Goal: Task Accomplishment & Management: Use online tool/utility

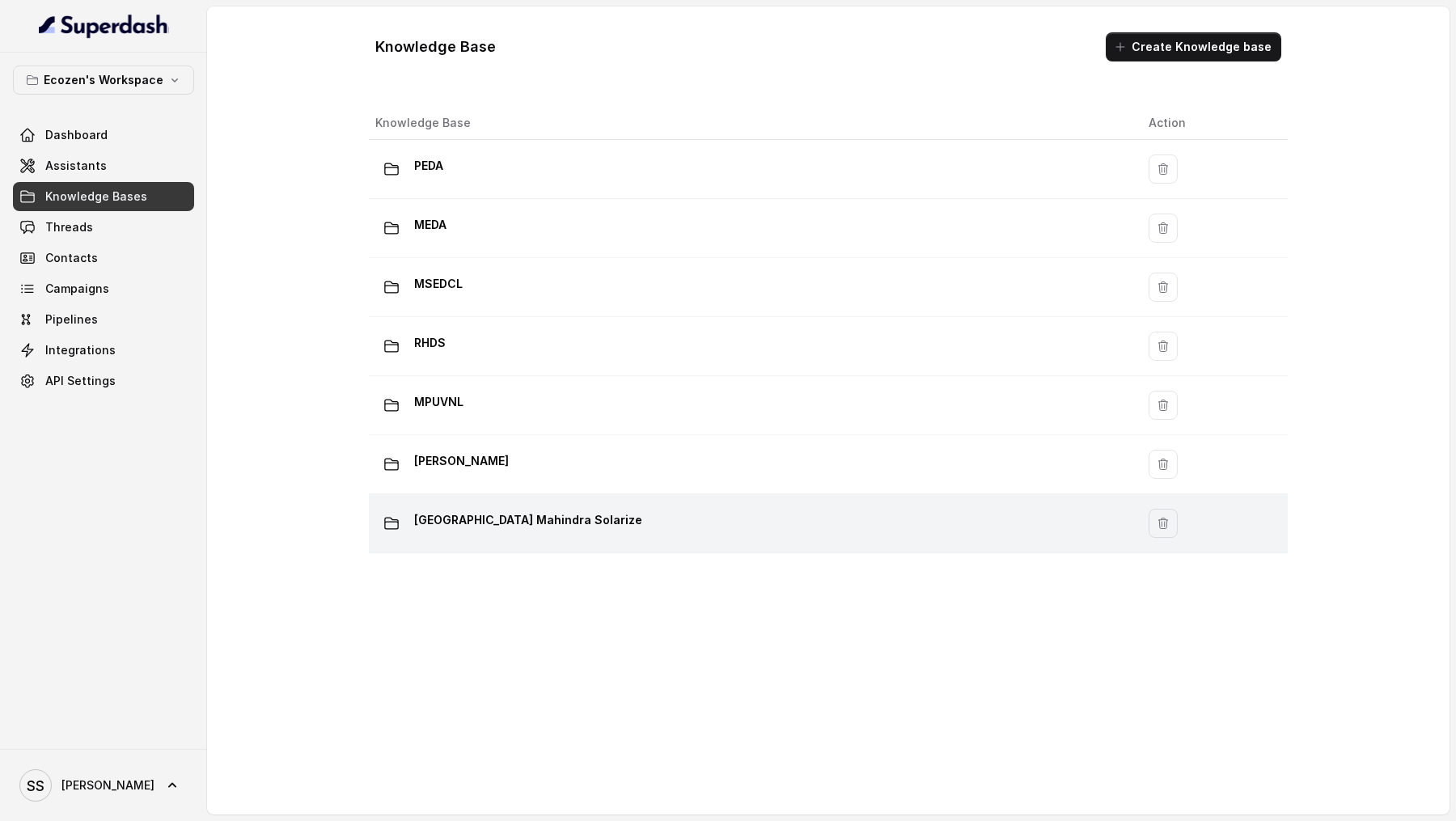
click at [728, 512] on div "[GEOGRAPHIC_DATA] Mahindra Solarize" at bounding box center [749, 523] width 747 height 32
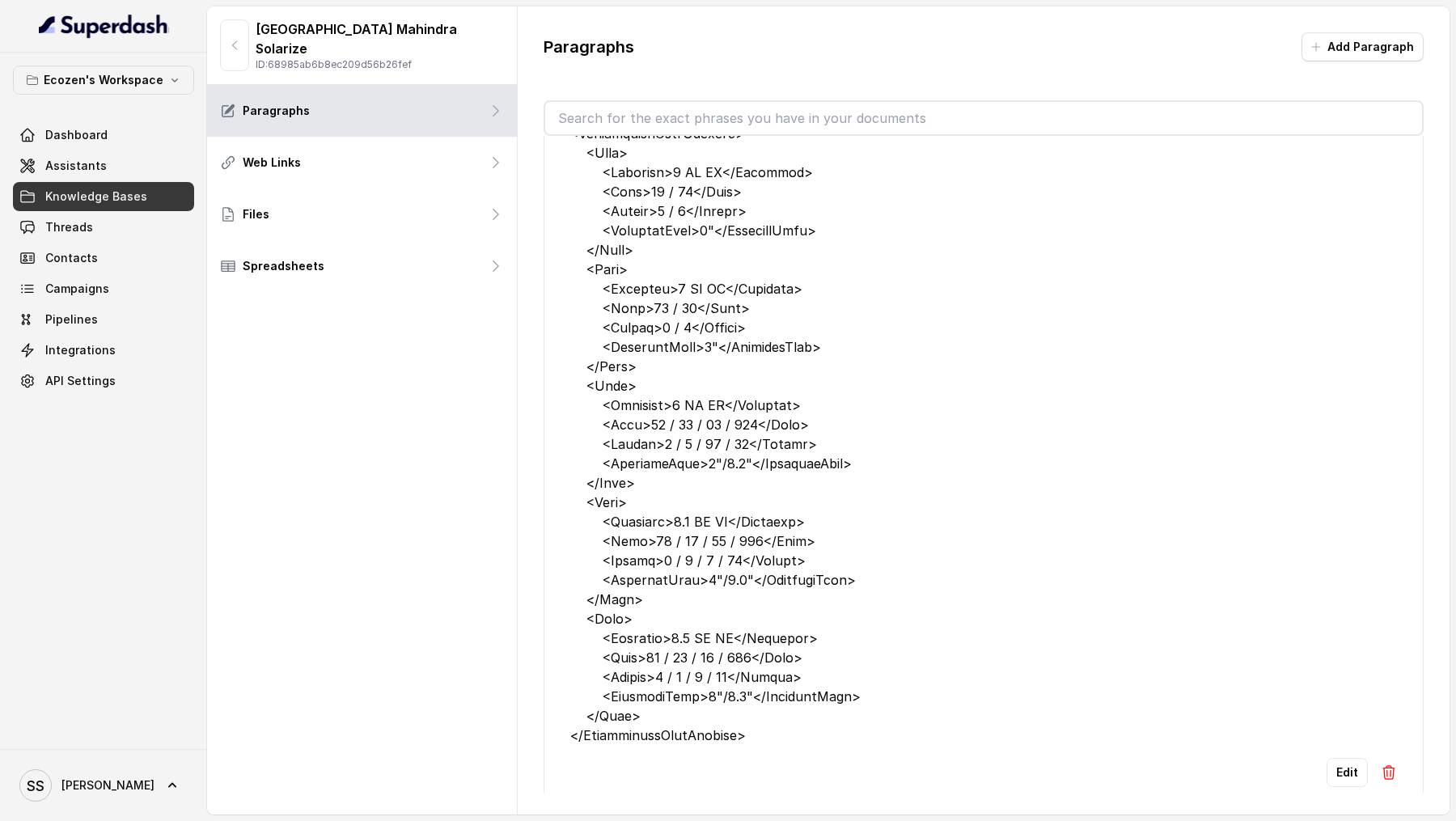
scroll to position [591, 0]
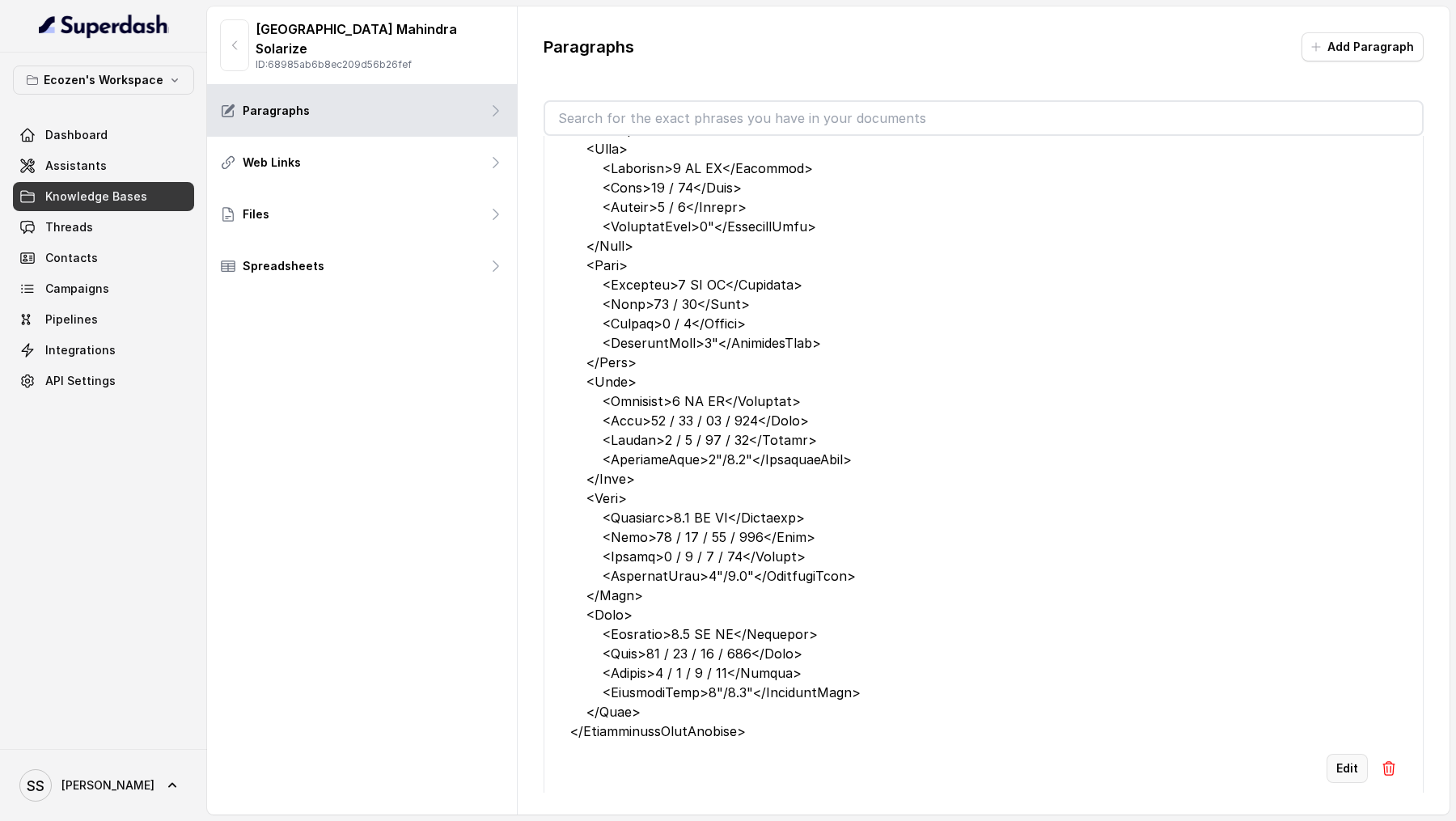
click at [1362, 771] on button "Edit" at bounding box center [1347, 768] width 41 height 29
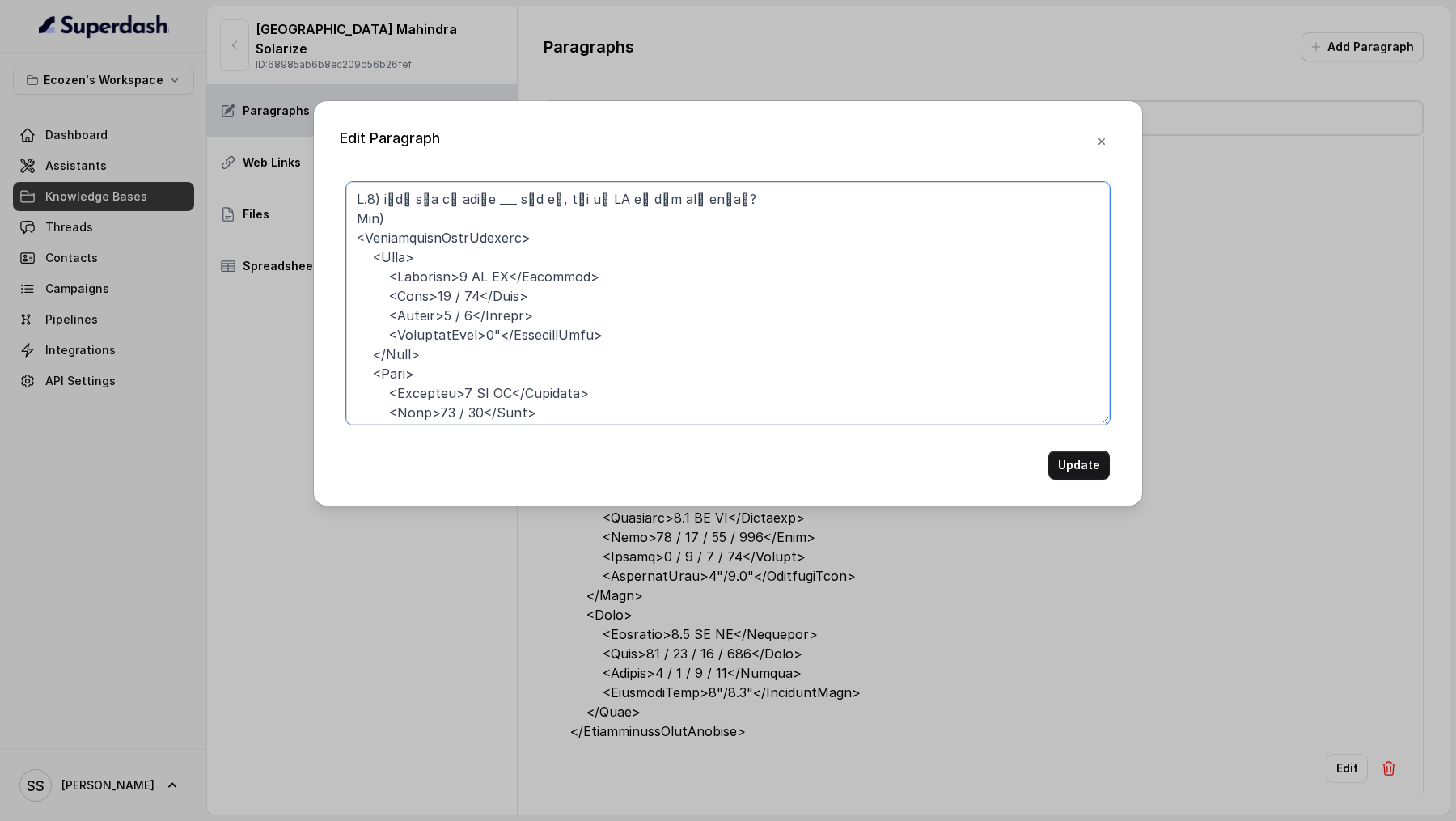
click at [424, 292] on textarea at bounding box center [728, 303] width 763 height 243
click at [572, 298] on textarea at bounding box center [728, 303] width 763 height 243
click at [432, 296] on textarea at bounding box center [728, 303] width 763 height 243
click at [568, 294] on textarea at bounding box center [728, 303] width 763 height 243
click at [434, 302] on textarea at bounding box center [728, 303] width 763 height 243
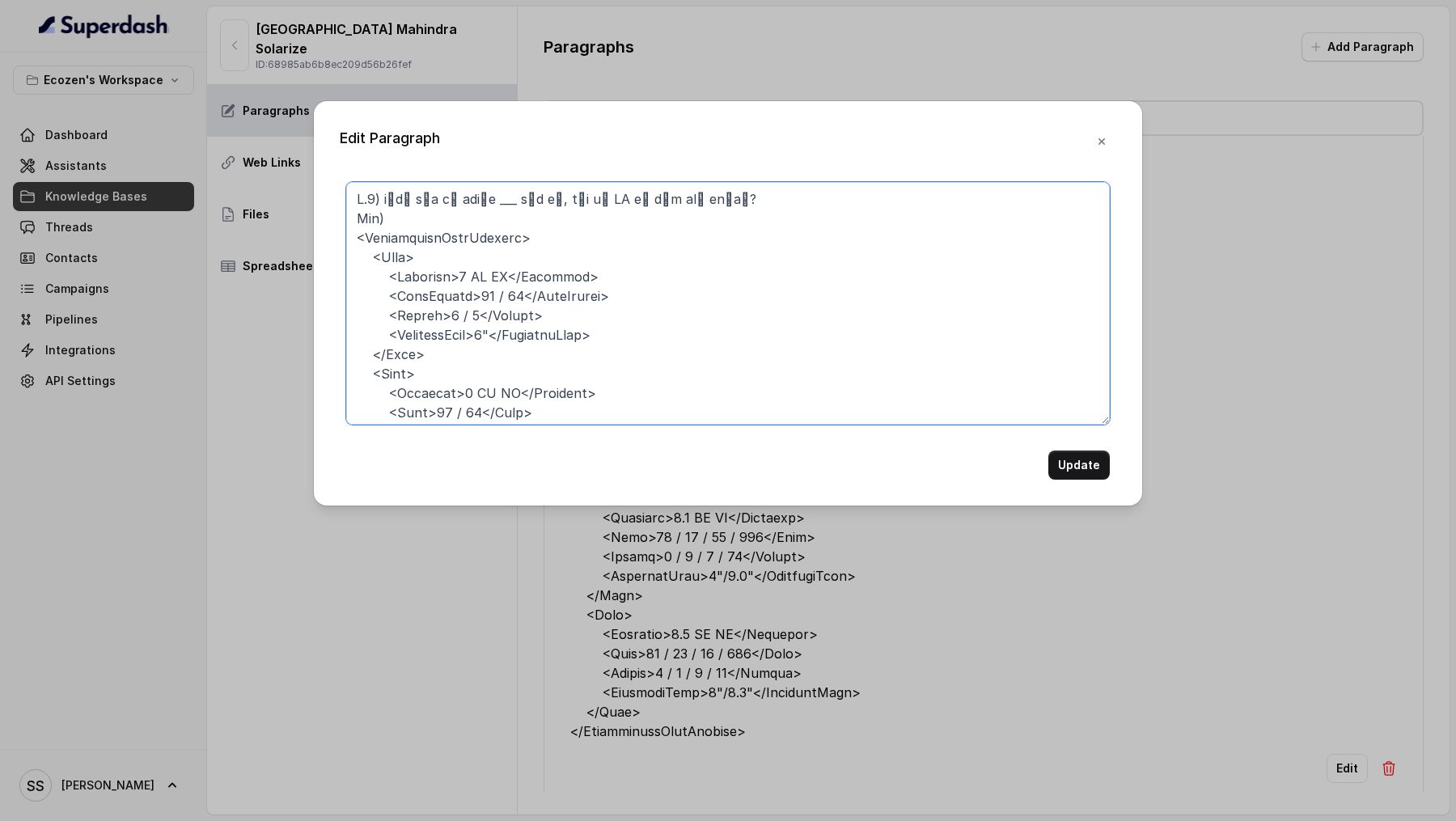
click at [434, 302] on textarea at bounding box center [728, 303] width 763 height 243
drag, startPoint x: 492, startPoint y: 293, endPoint x: 479, endPoint y: 293, distance: 13.0
click at [479, 293] on textarea at bounding box center [728, 303] width 763 height 243
click at [500, 298] on textarea at bounding box center [728, 303] width 763 height 243
click at [546, 296] on textarea at bounding box center [728, 303] width 763 height 243
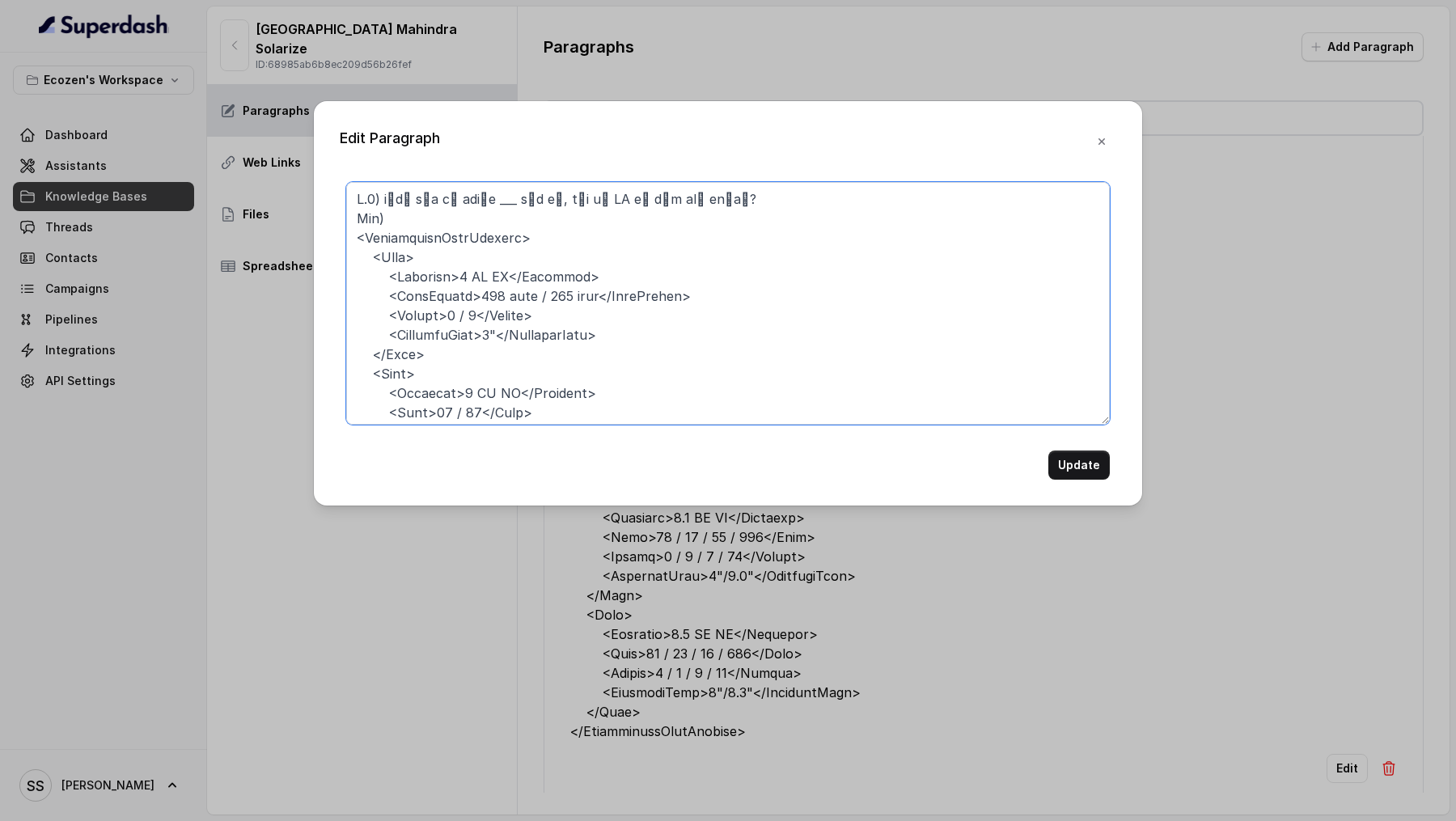
drag, startPoint x: 386, startPoint y: 297, endPoint x: 722, endPoint y: 292, distance: 336.0
click at [722, 292] on textarea at bounding box center [728, 303] width 763 height 243
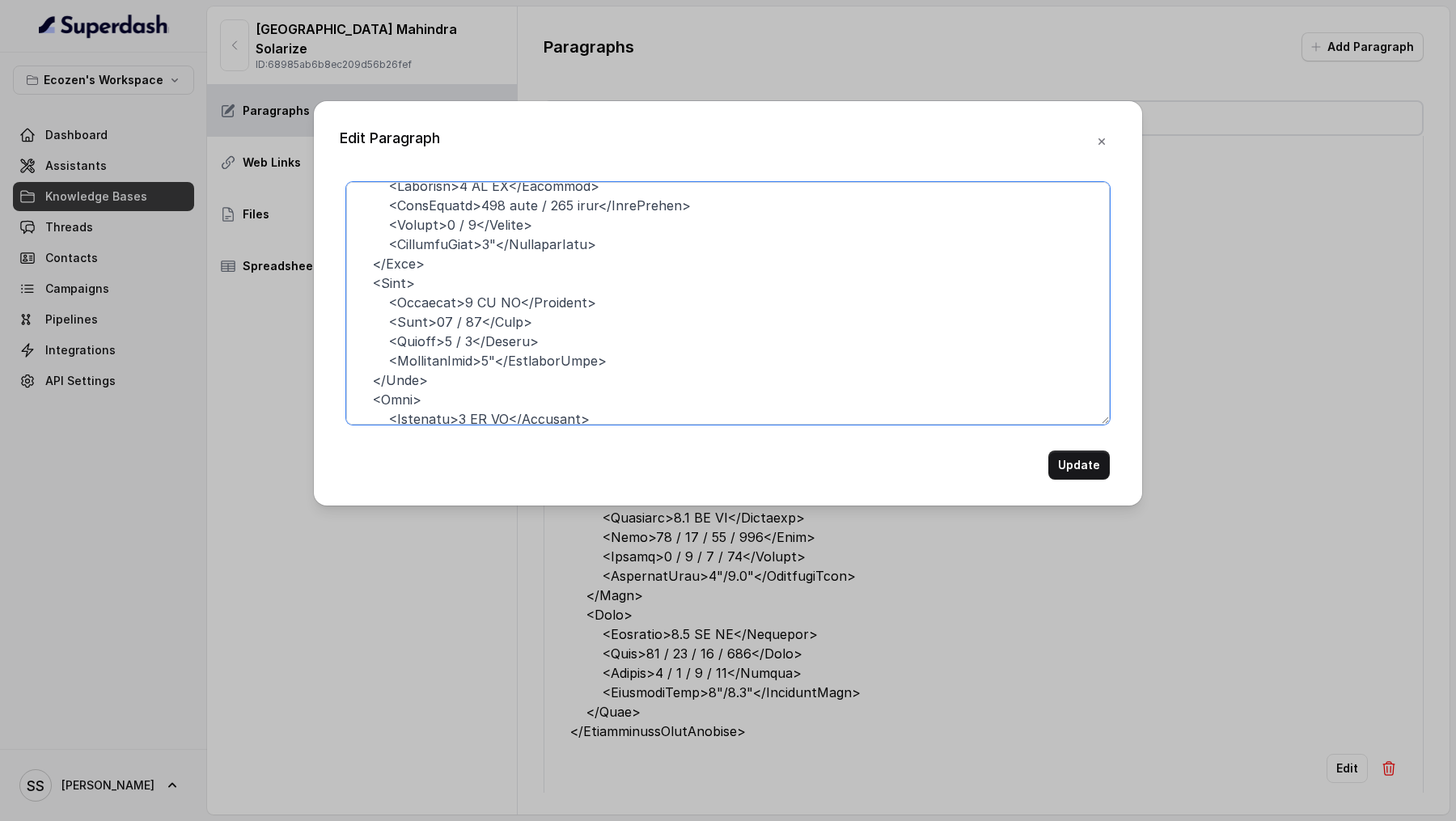
scroll to position [97, 0]
drag, startPoint x: 386, startPoint y: 319, endPoint x: 553, endPoint y: 316, distance: 167.0
click at [553, 316] on textarea at bounding box center [728, 303] width 763 height 243
paste textarea "Length>100 feet / 165 feet</HeadLength"
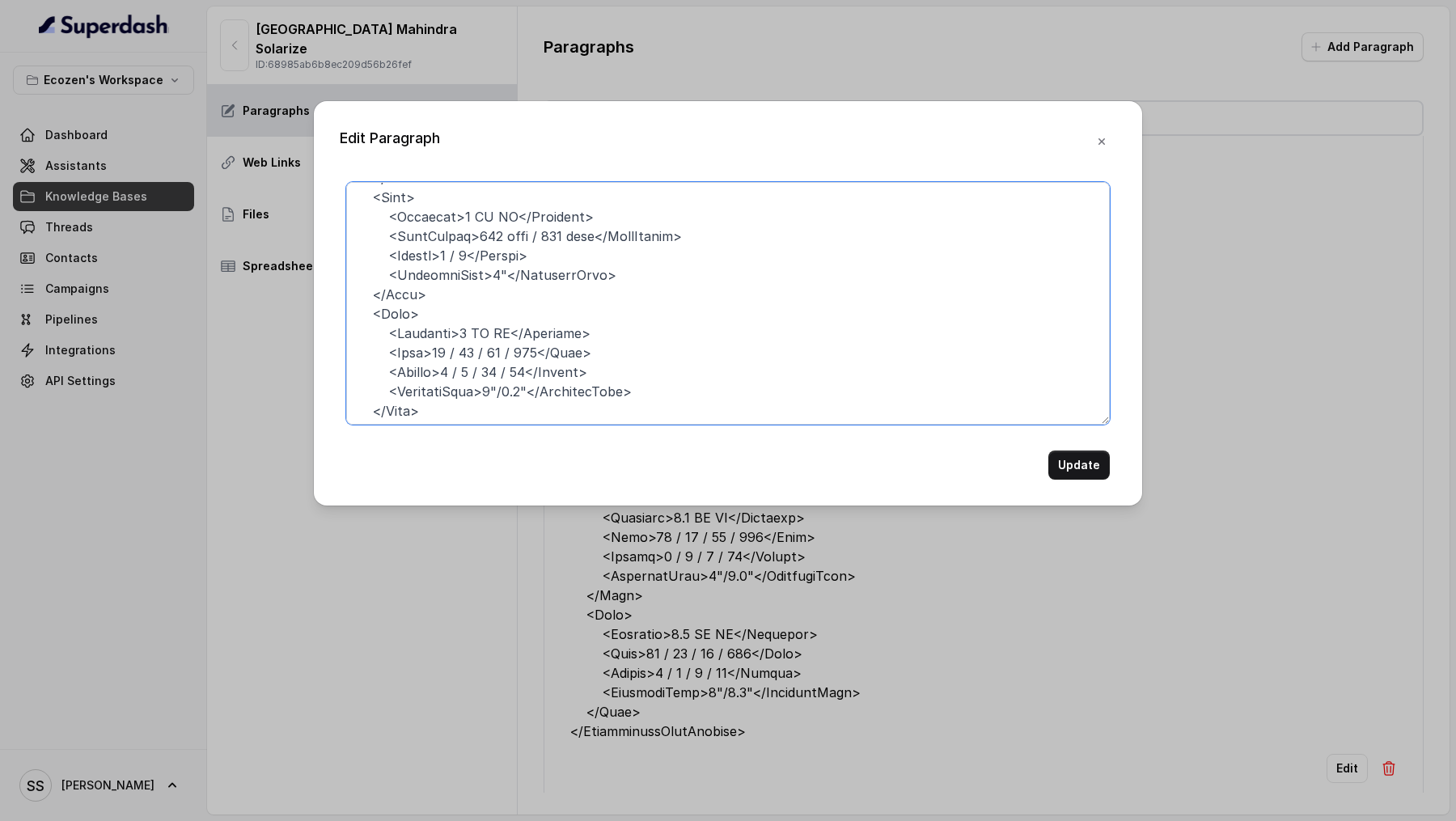
scroll to position [178, 0]
drag, startPoint x: 386, startPoint y: 353, endPoint x: 627, endPoint y: 346, distance: 241.1
click at [629, 346] on textarea at bounding box center [728, 303] width 763 height 243
paste textarea "Length>100 feet / 165 feet</HeadLength"
click at [586, 353] on textarea at bounding box center [728, 303] width 763 height 243
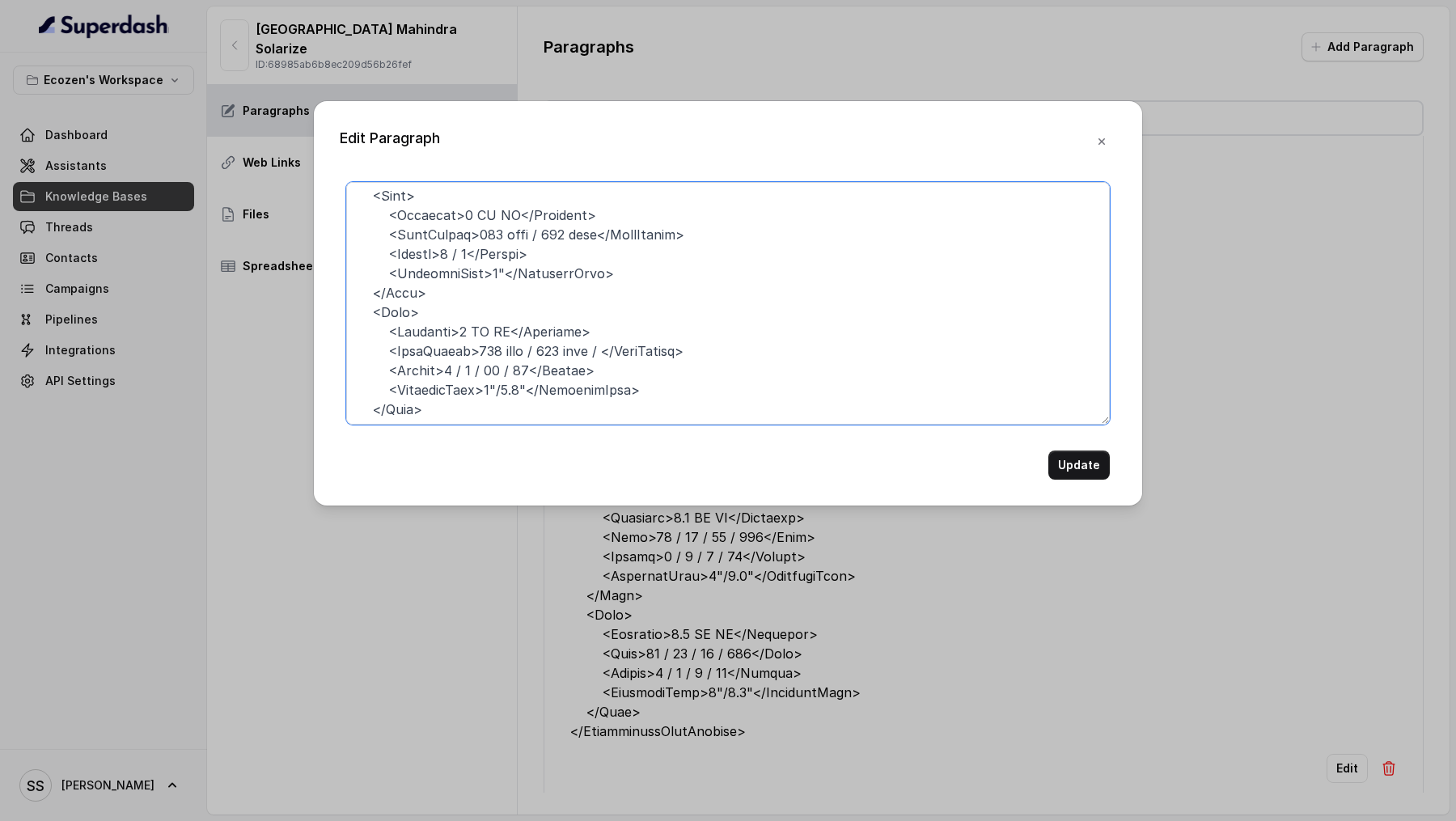
drag, startPoint x: 479, startPoint y: 353, endPoint x: 600, endPoint y: 343, distance: 121.4
click at [600, 343] on textarea at bounding box center [728, 303] width 763 height 243
click at [469, 367] on textarea at bounding box center [728, 303] width 763 height 243
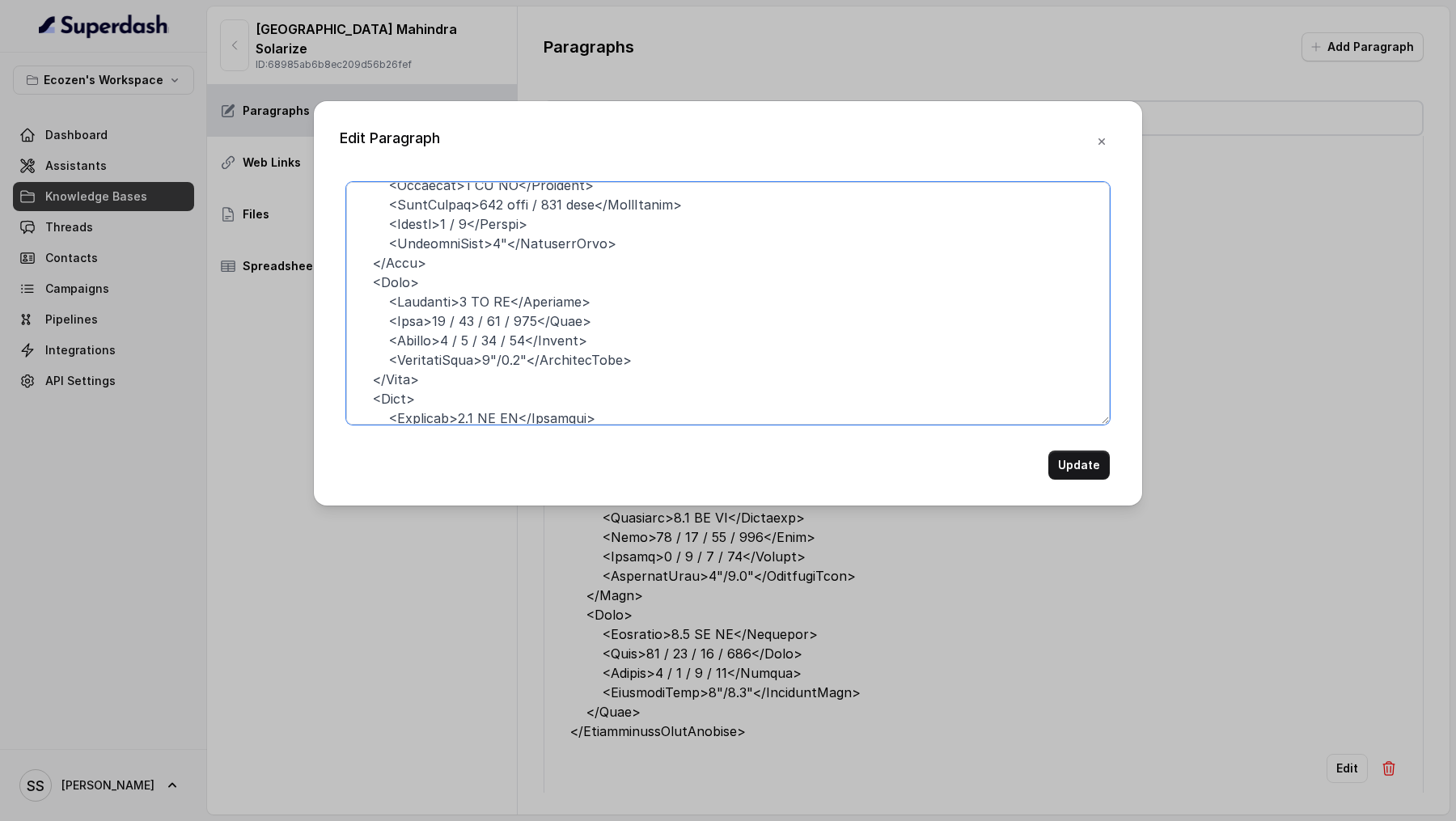
scroll to position [211, 0]
drag, startPoint x: 437, startPoint y: 313, endPoint x: 474, endPoint y: 313, distance: 37.0
click at [474, 313] on textarea at bounding box center [728, 303] width 763 height 243
drag, startPoint x: 390, startPoint y: 320, endPoint x: 400, endPoint y: 317, distance: 10.4
click at [400, 317] on textarea at bounding box center [728, 303] width 763 height 243
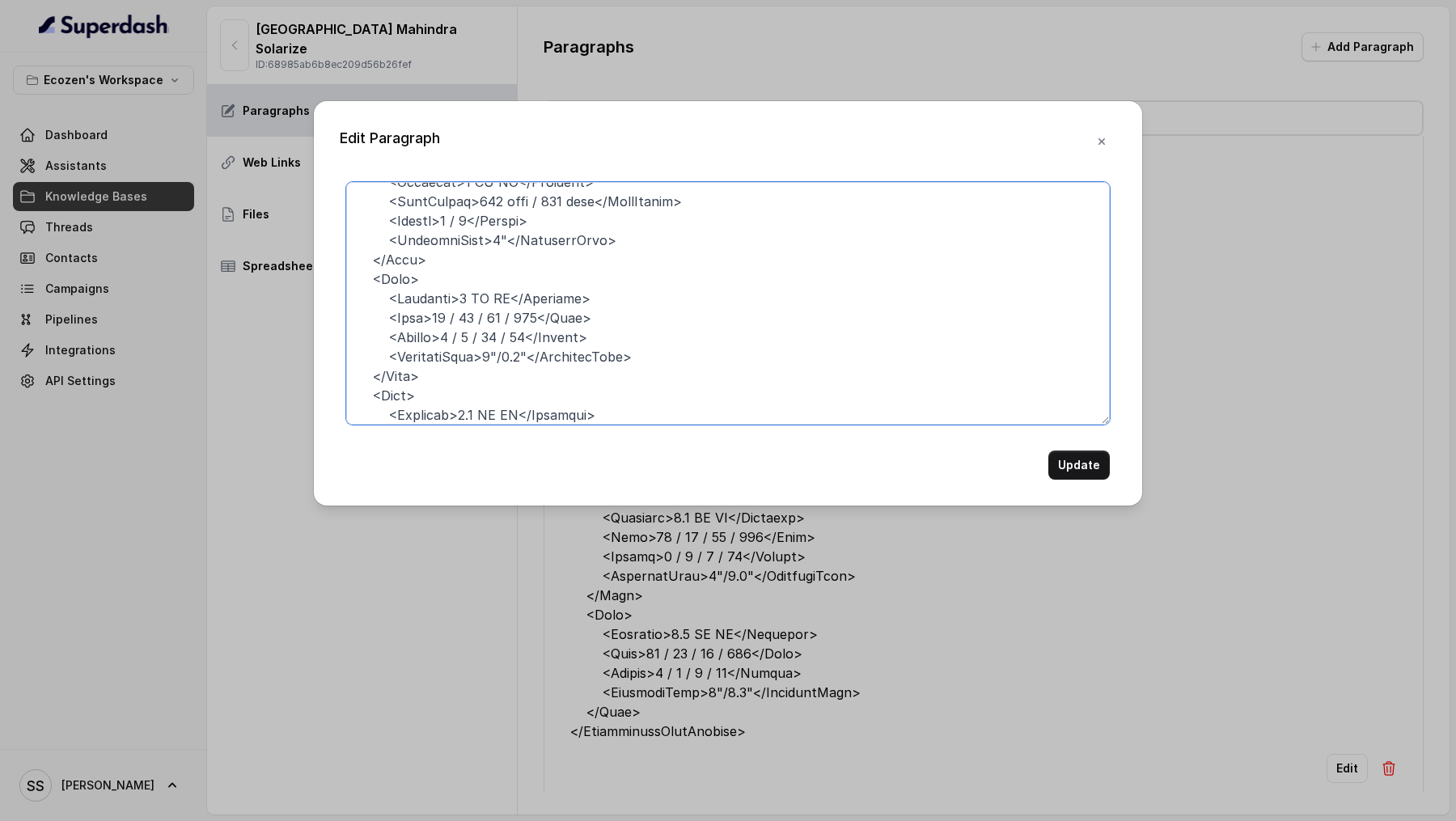
drag, startPoint x: 388, startPoint y: 317, endPoint x: 600, endPoint y: 313, distance: 212.0
click at [600, 313] on textarea at bounding box center [728, 303] width 763 height 243
paste textarea "Length>100 feet / 165 feet</HeadLength"
click at [485, 321] on textarea at bounding box center [728, 303] width 763 height 243
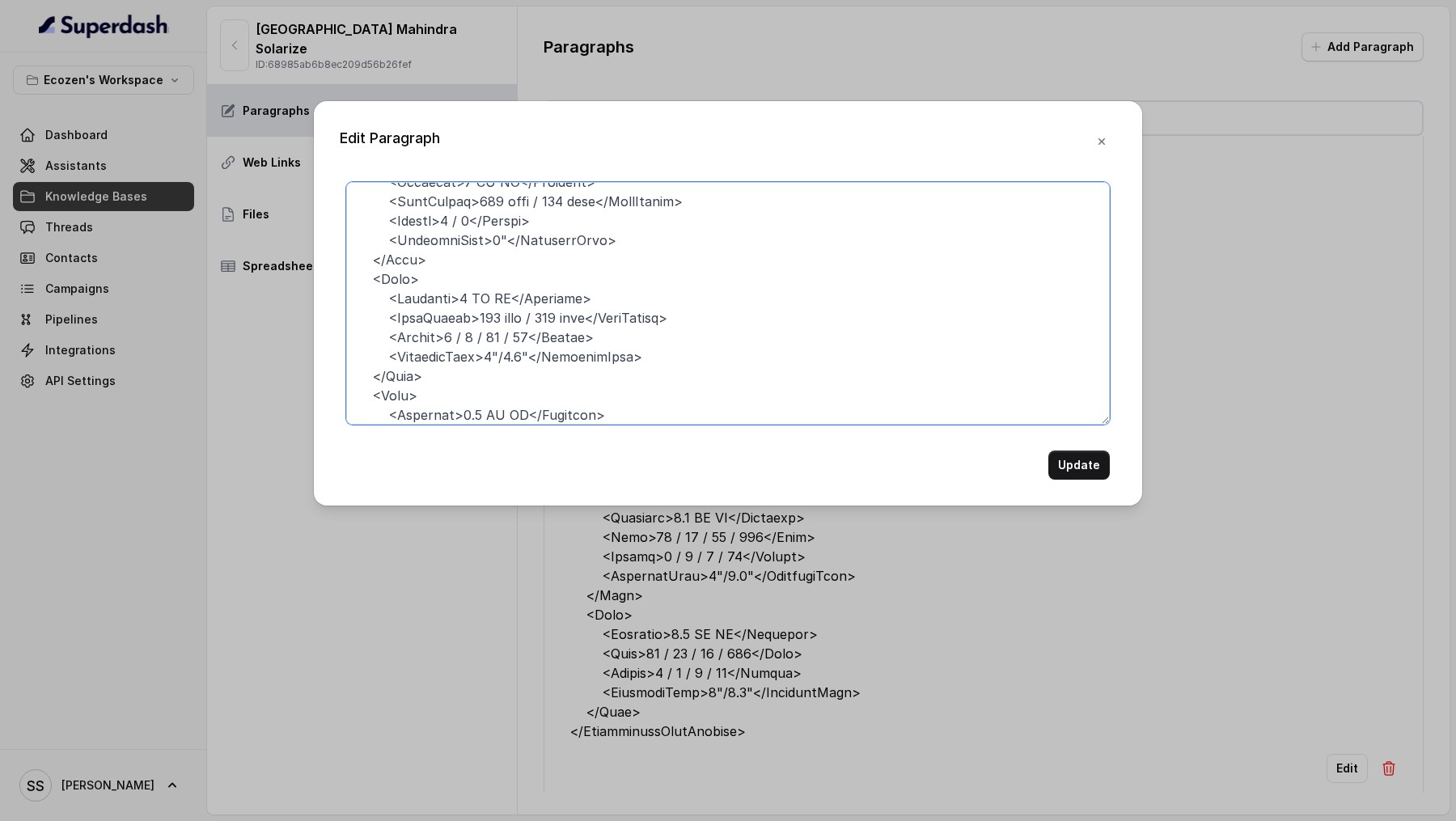
click at [548, 314] on textarea at bounding box center [728, 303] width 763 height 243
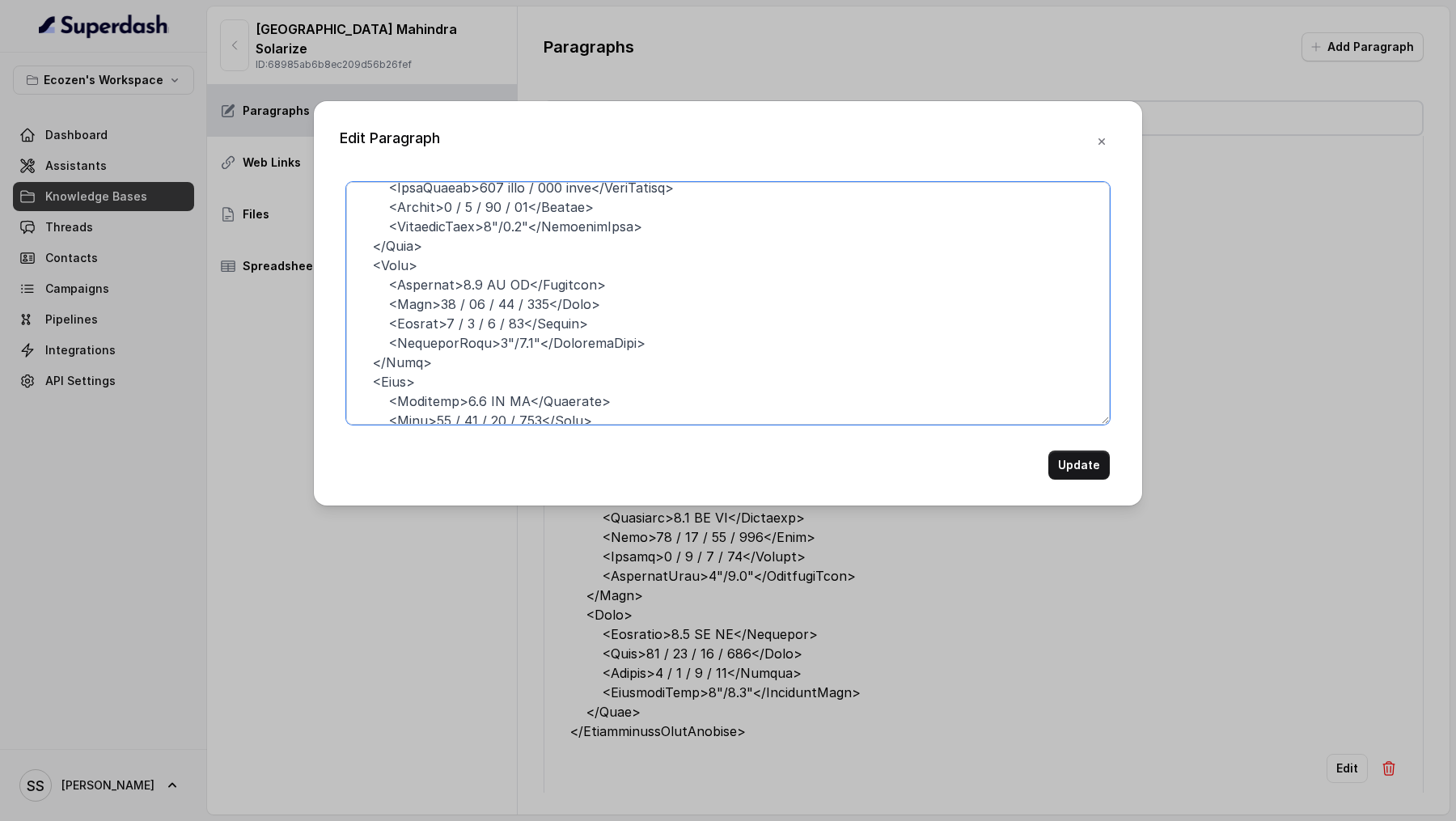
scroll to position [296, 0]
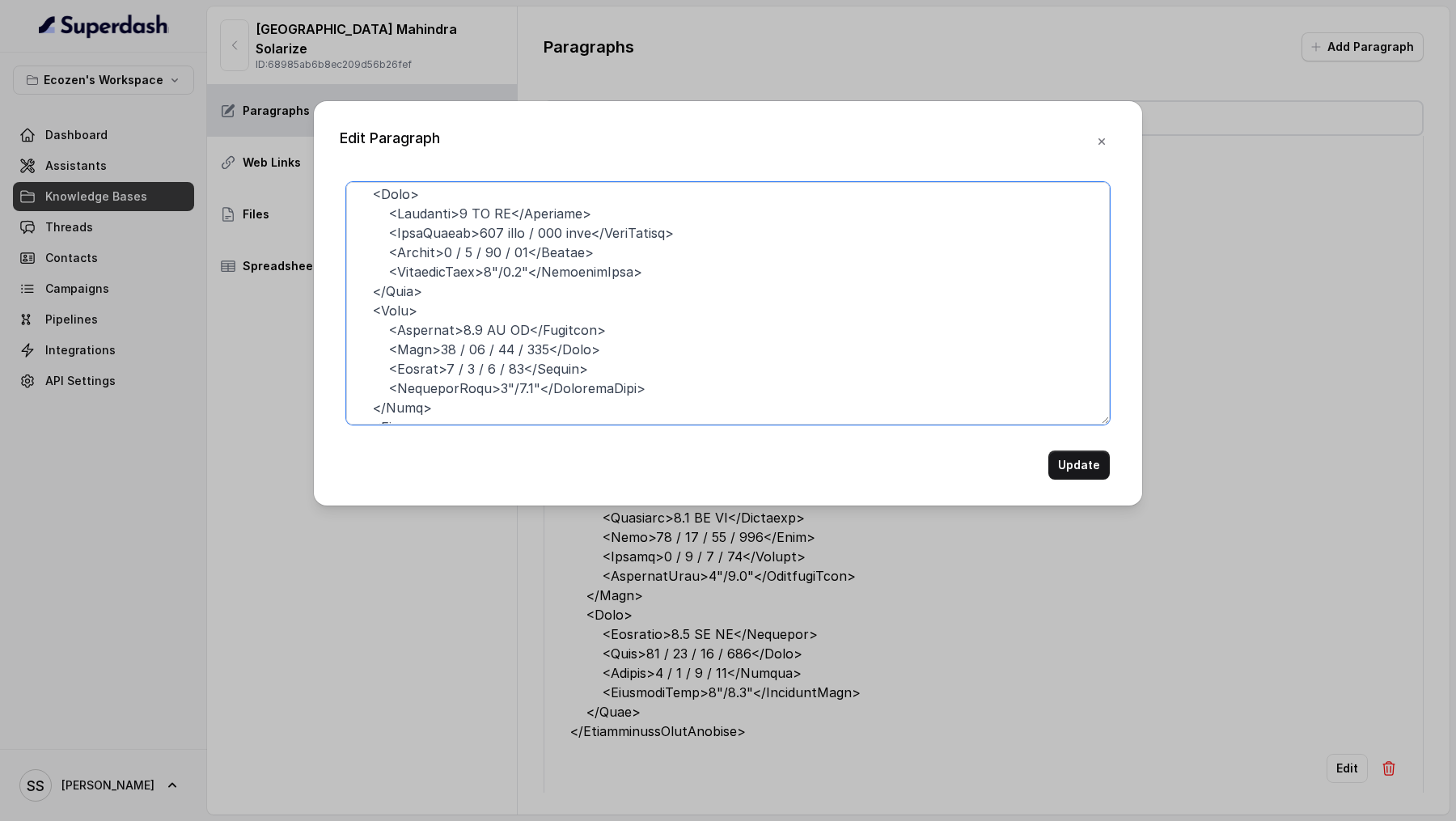
drag, startPoint x: 385, startPoint y: 228, endPoint x: 704, endPoint y: 228, distance: 319.0
click at [704, 228] on textarea at bounding box center [728, 303] width 763 height 243
drag, startPoint x: 386, startPoint y: 351, endPoint x: 640, endPoint y: 353, distance: 254.0
click at [641, 353] on textarea at bounding box center [728, 303] width 763 height 243
paste textarea "Length>230 feet / 328 feet</HeadLength"
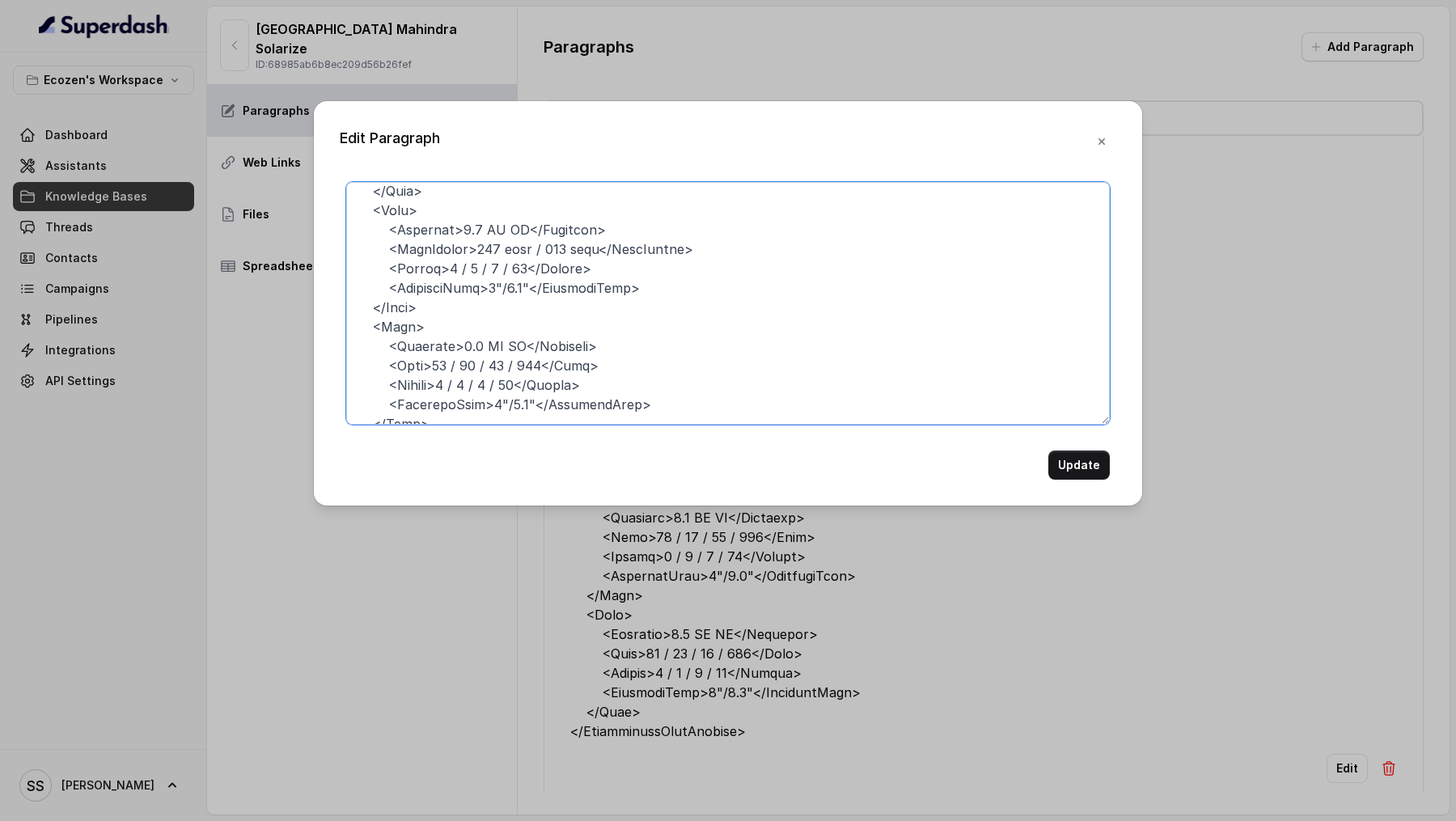
scroll to position [431, 0]
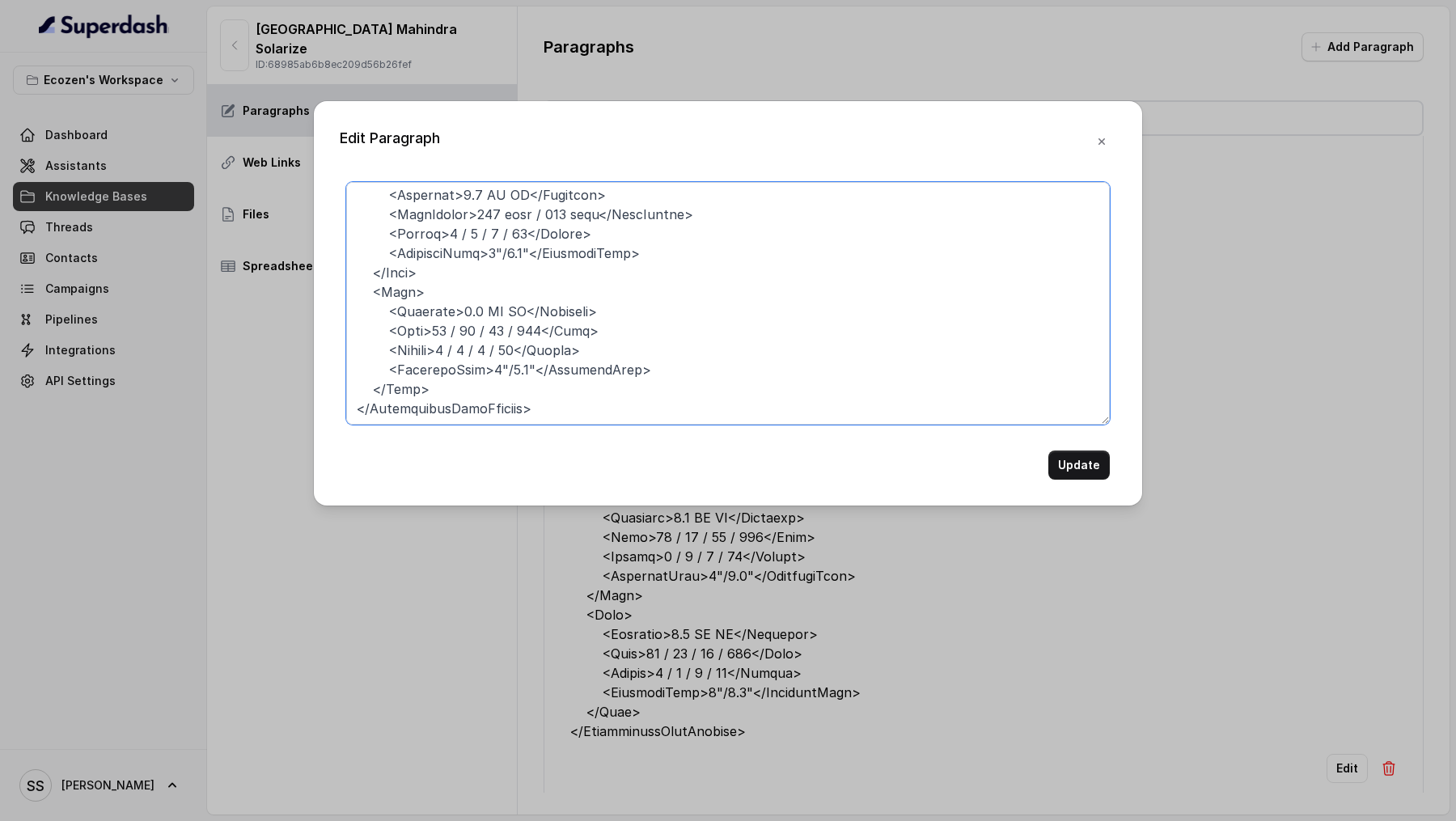
drag, startPoint x: 386, startPoint y: 330, endPoint x: 629, endPoint y: 330, distance: 243.0
click at [629, 330] on textarea at bounding box center [728, 303] width 763 height 243
paste textarea "Length>230 feet / 328 feet</HeadLength"
type textarea "Q.5) मेरे बोर की गहराई ___ फीट है, कौन सा HP का पंप सही रहेगा? Ans) <Submersibl…"
click at [1061, 466] on button "Update" at bounding box center [1079, 465] width 61 height 29
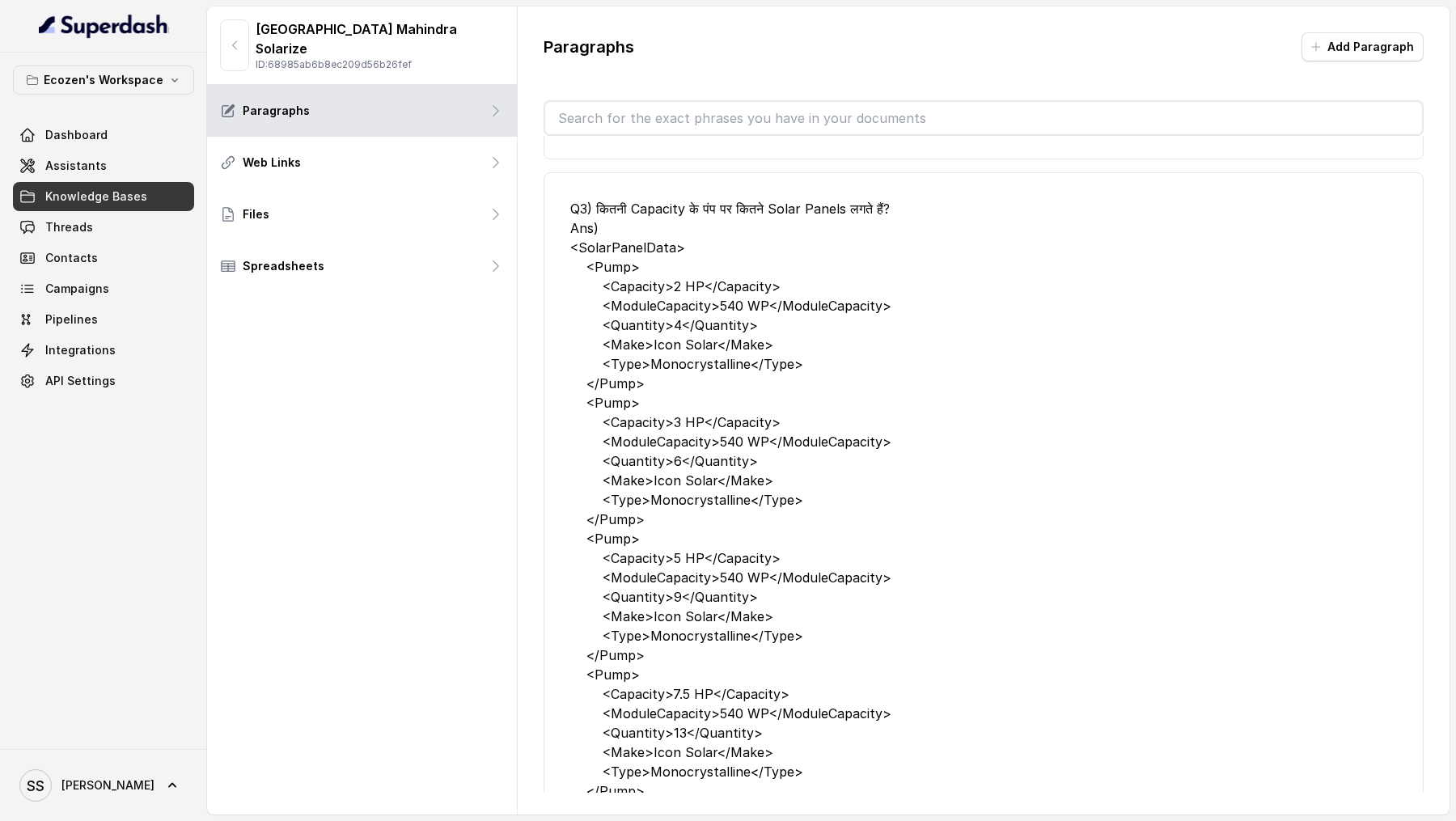
scroll to position [1240, 0]
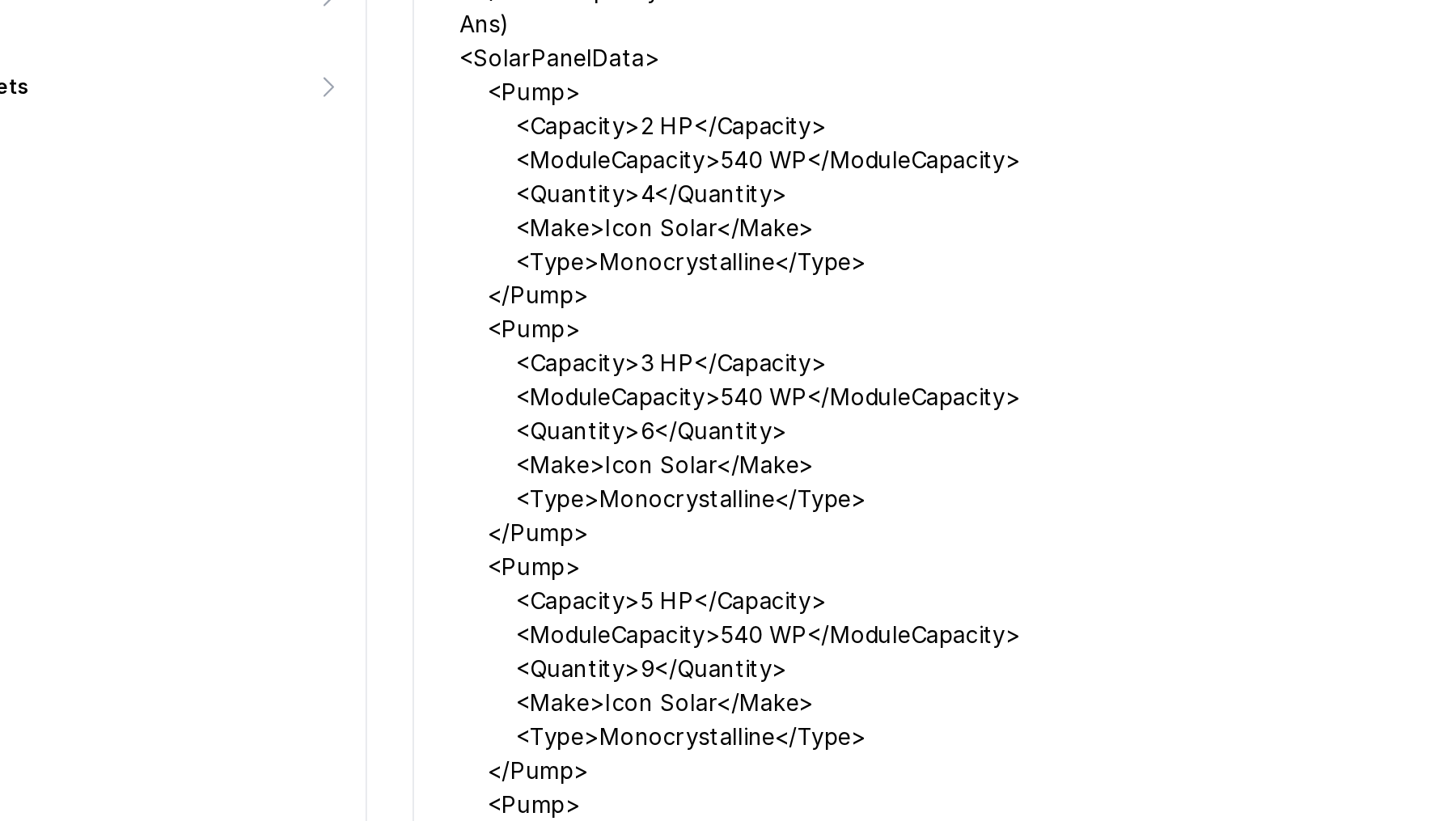
click at [632, 418] on div "Q3) कितनी Capacity के पंप पर कितने Solar Panels लगते हैं? Ans) <SolarPanelData>…" at bounding box center [983, 511] width 827 height 621
click at [631, 436] on div "Q3) कितनी Capacity के पंप पर कितने Solar Panels लगते हैं? Ans) <SolarPanelData>…" at bounding box center [983, 511] width 827 height 621
click at [617, 459] on div "Q3) कितनी Capacity के पंप पर कितने Solar Panels लगते हैं? Ans) <SolarPanelData>…" at bounding box center [983, 511] width 827 height 621
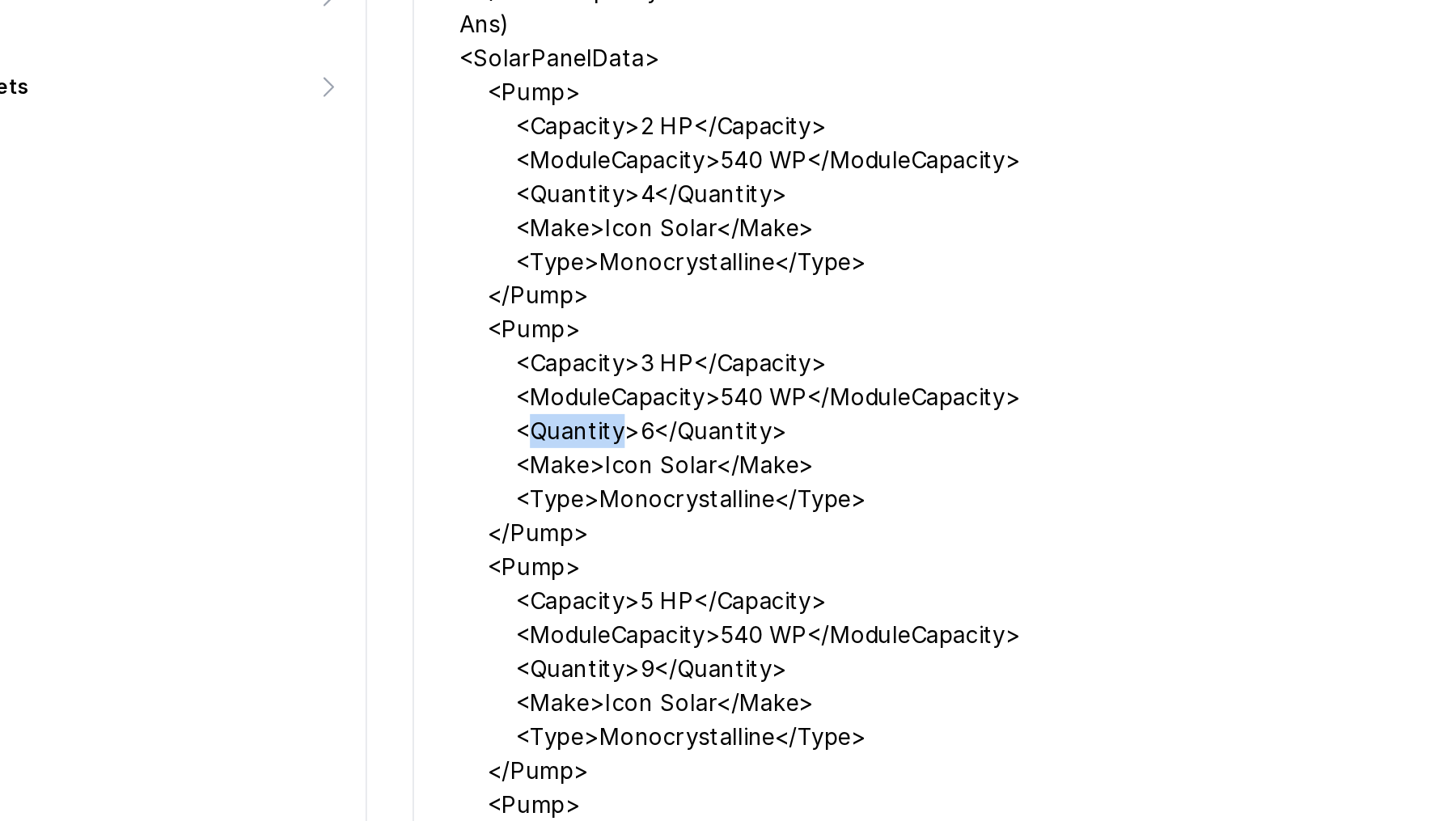
click at [617, 459] on div "Q3) कितनी Capacity के पंप पर कितने Solar Panels लगते हैं? Ans) <SolarPanelData>…" at bounding box center [983, 511] width 827 height 621
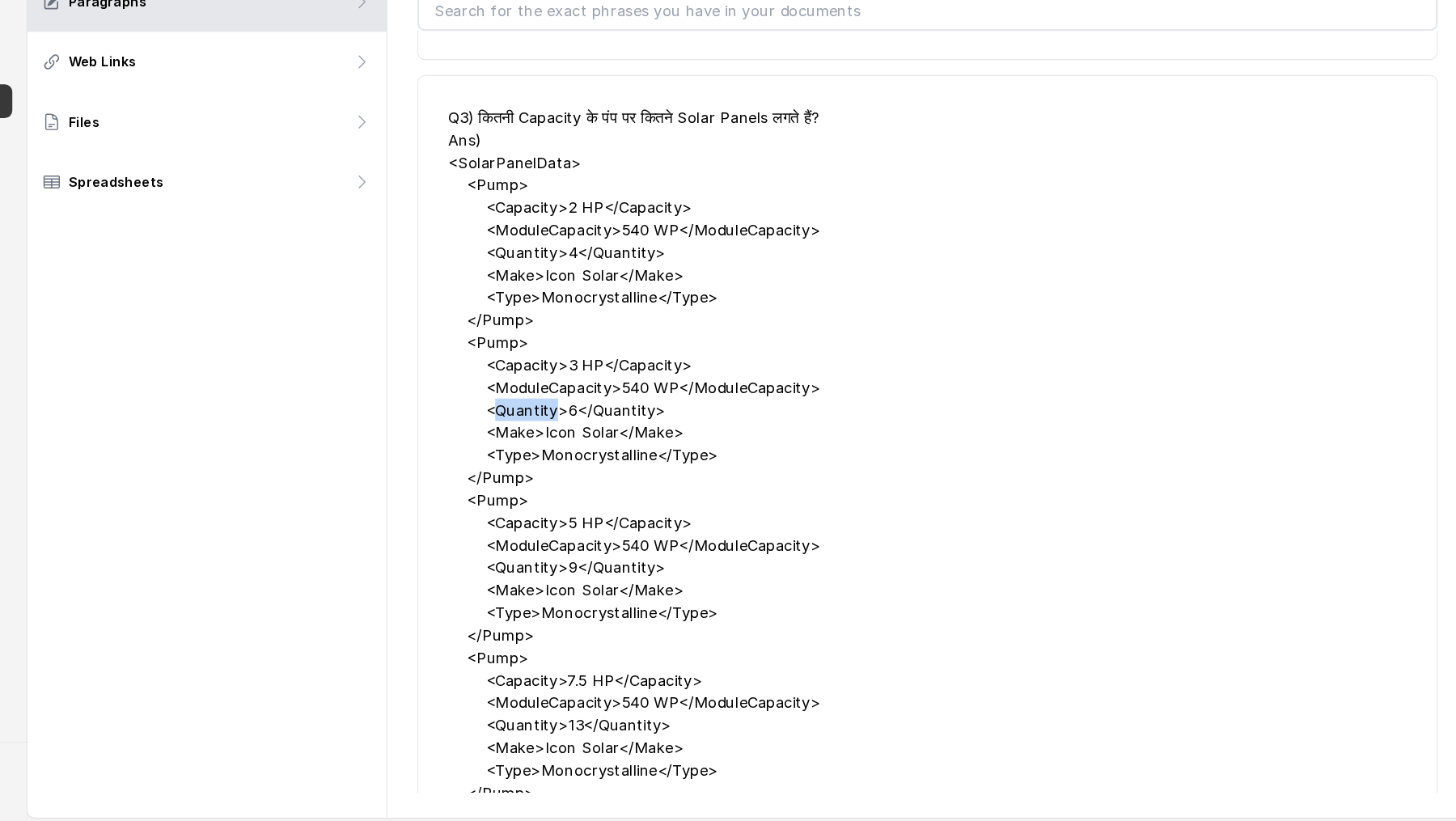
scroll to position [0, 0]
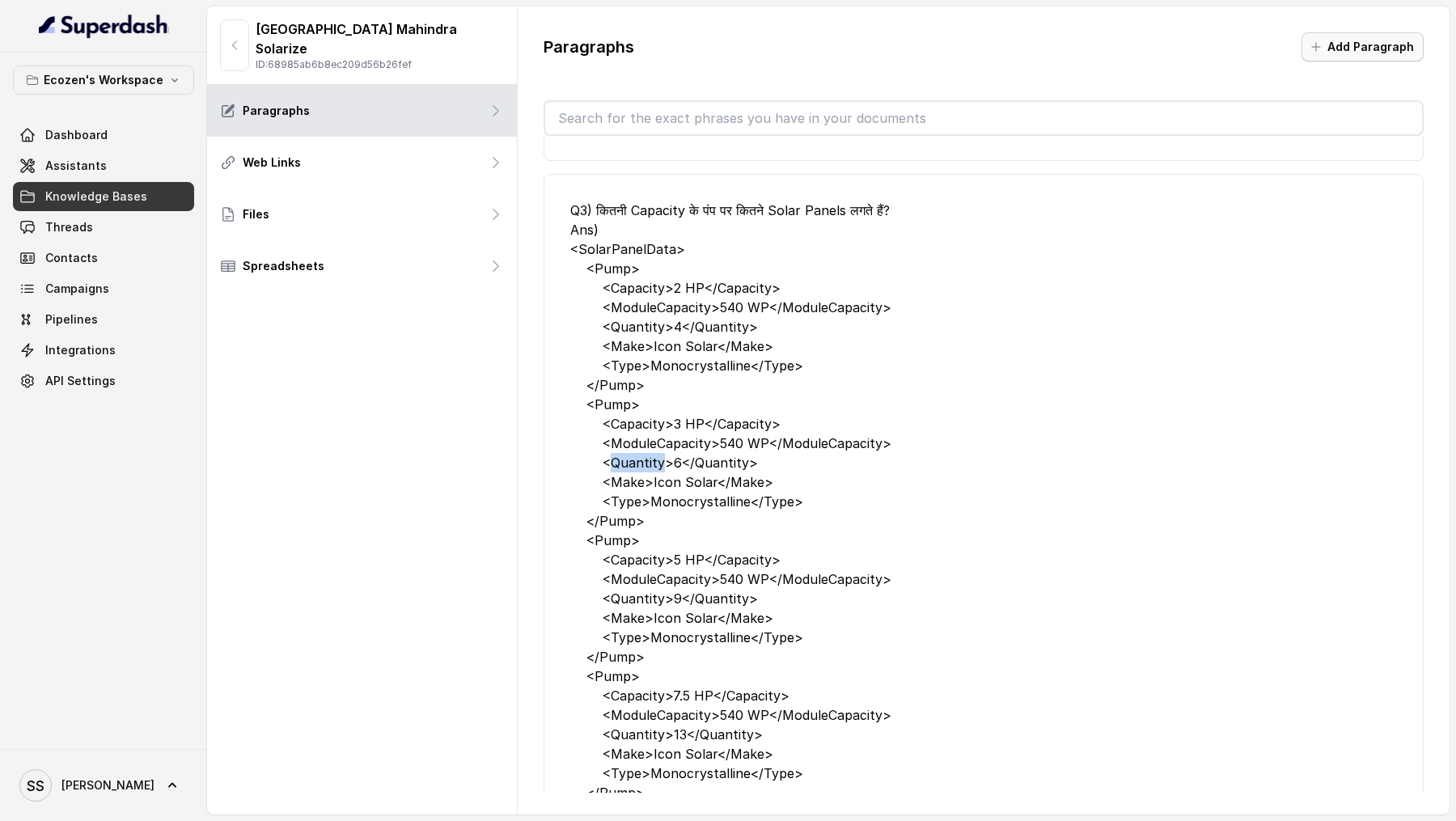
click at [1337, 42] on button "Add Paragraph" at bounding box center [1362, 47] width 122 height 29
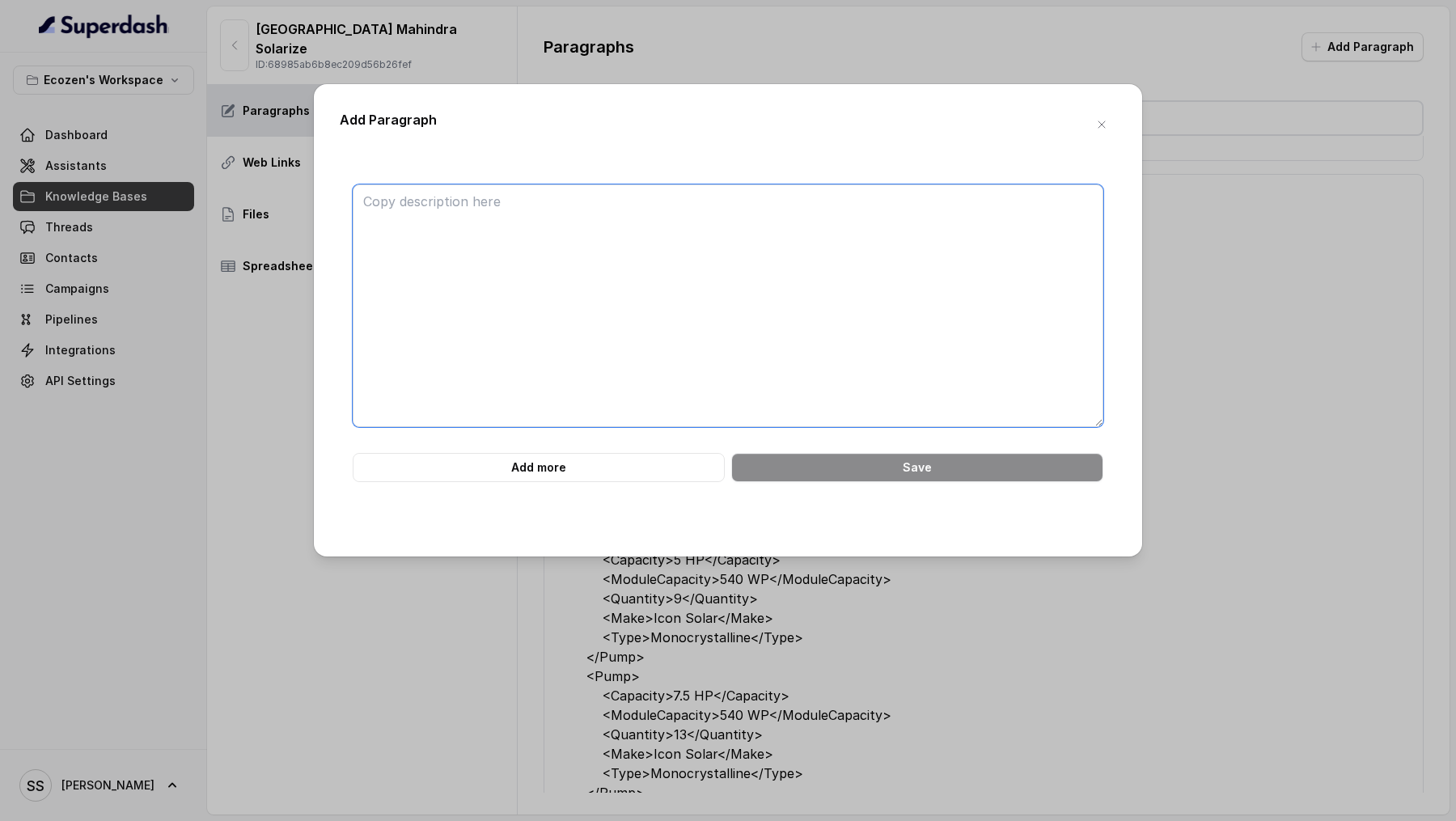
click at [675, 217] on textarea at bounding box center [728, 305] width 751 height 243
paste textarea "<SolarPumpPrices> <Pump> <Capacity>1 HP DC Surface</Capacity> <ActualPrice>₹1,2…"
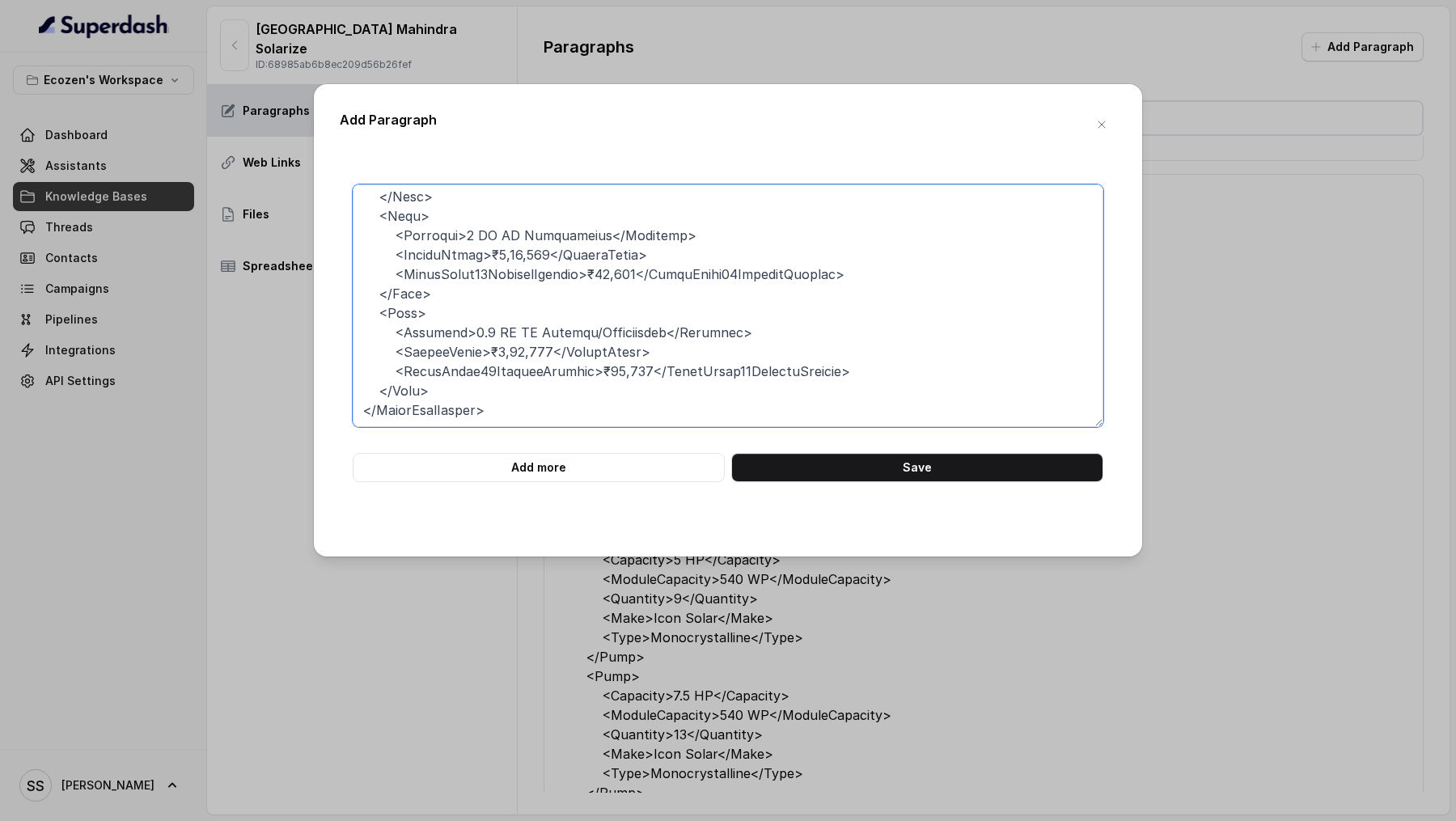
scroll to position [392, 0]
click at [479, 353] on textarea at bounding box center [728, 305] width 751 height 243
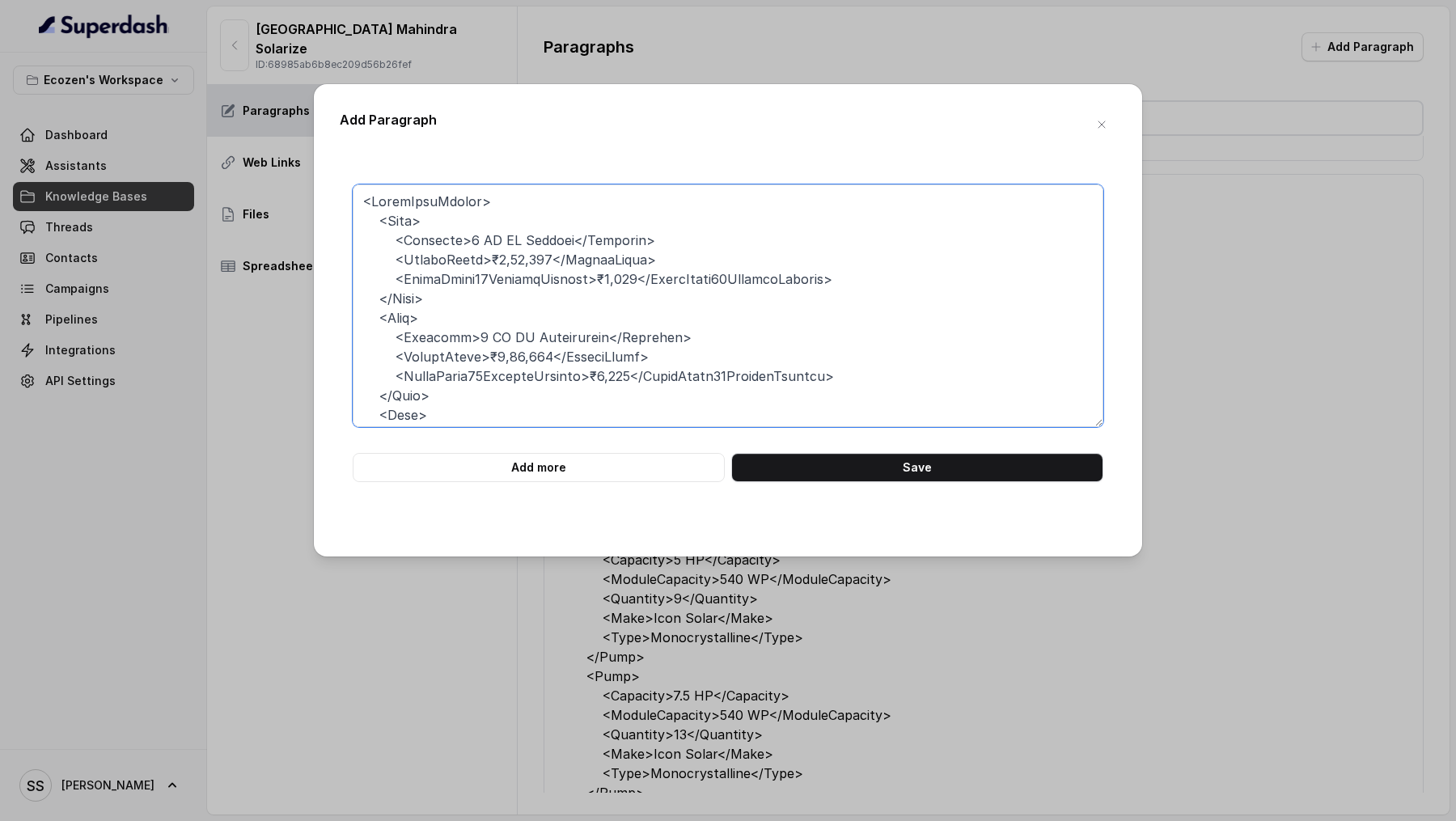
click at [489, 258] on textarea at bounding box center [728, 305] width 751 height 243
type textarea "<SolarPumpPrices> <Pump> <Capacity>1 HP DC Surface</Capacity> <ActualPrice>₹1,2…"
click at [484, 265] on textarea at bounding box center [728, 305] width 751 height 243
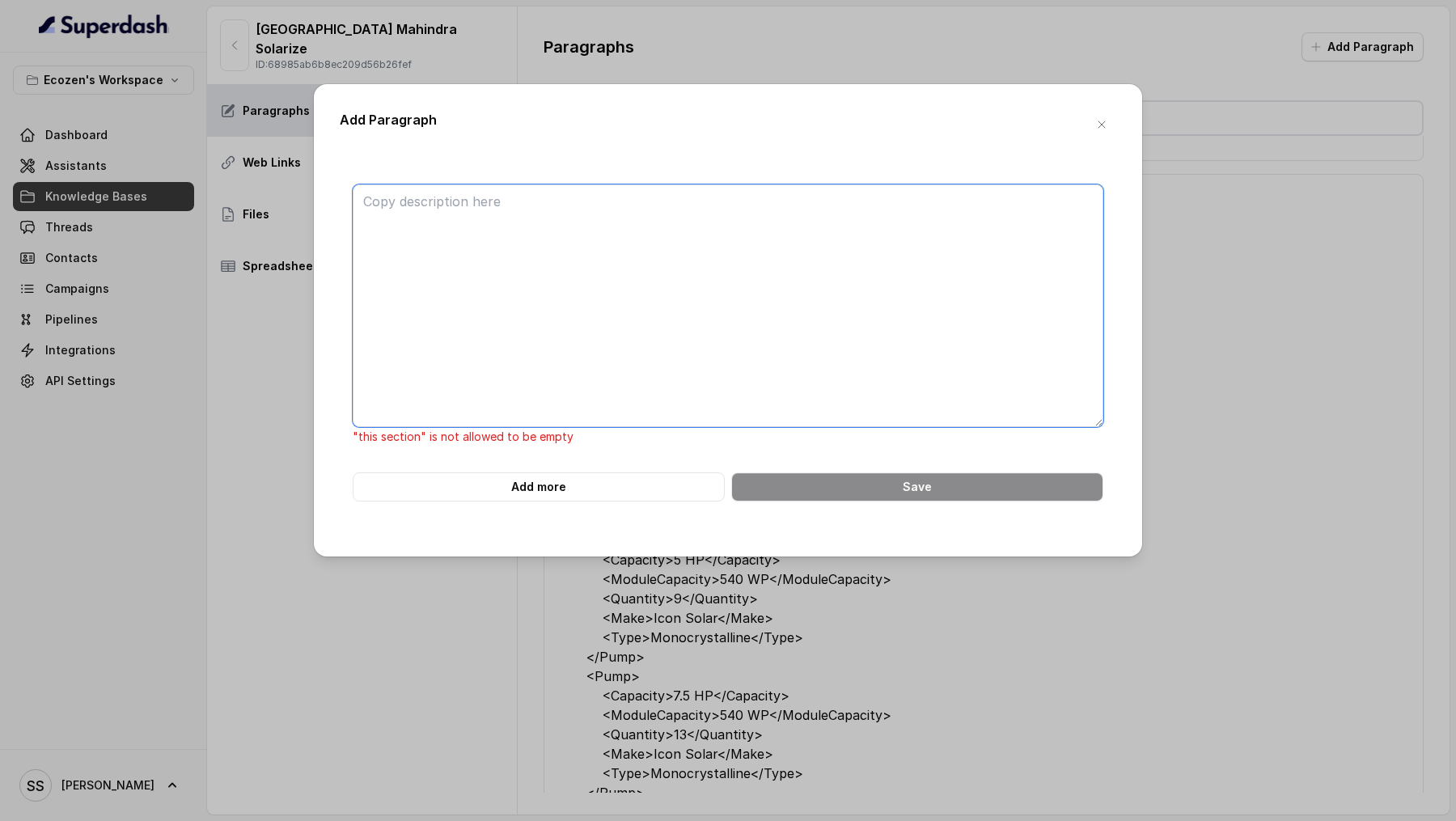
paste textarea "<SolarPumpPrices> <Pump> <Capacity>1 HP DC Surface</Capacity> <ActualPrice>1,24…"
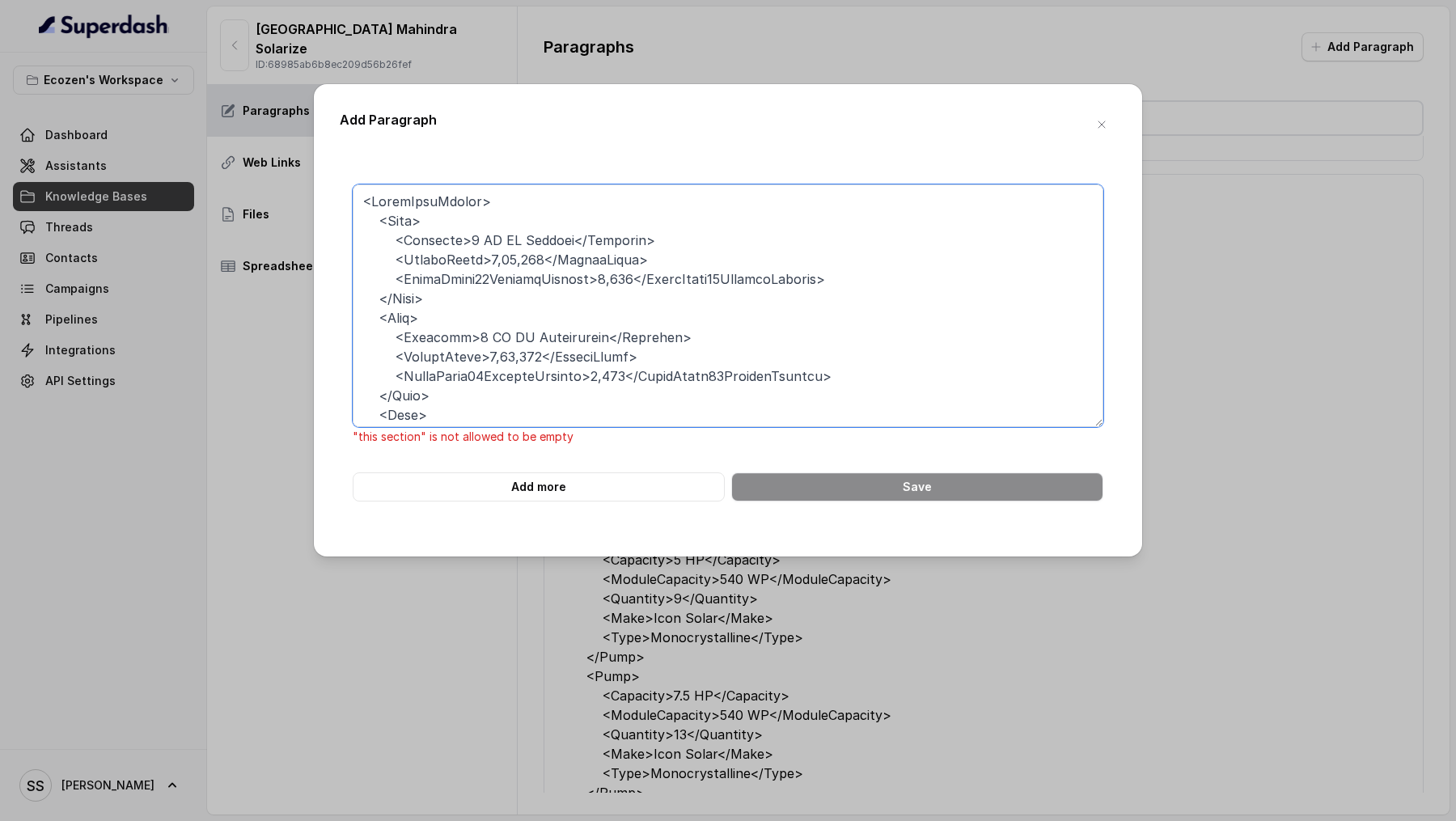
scroll to position [384, 0]
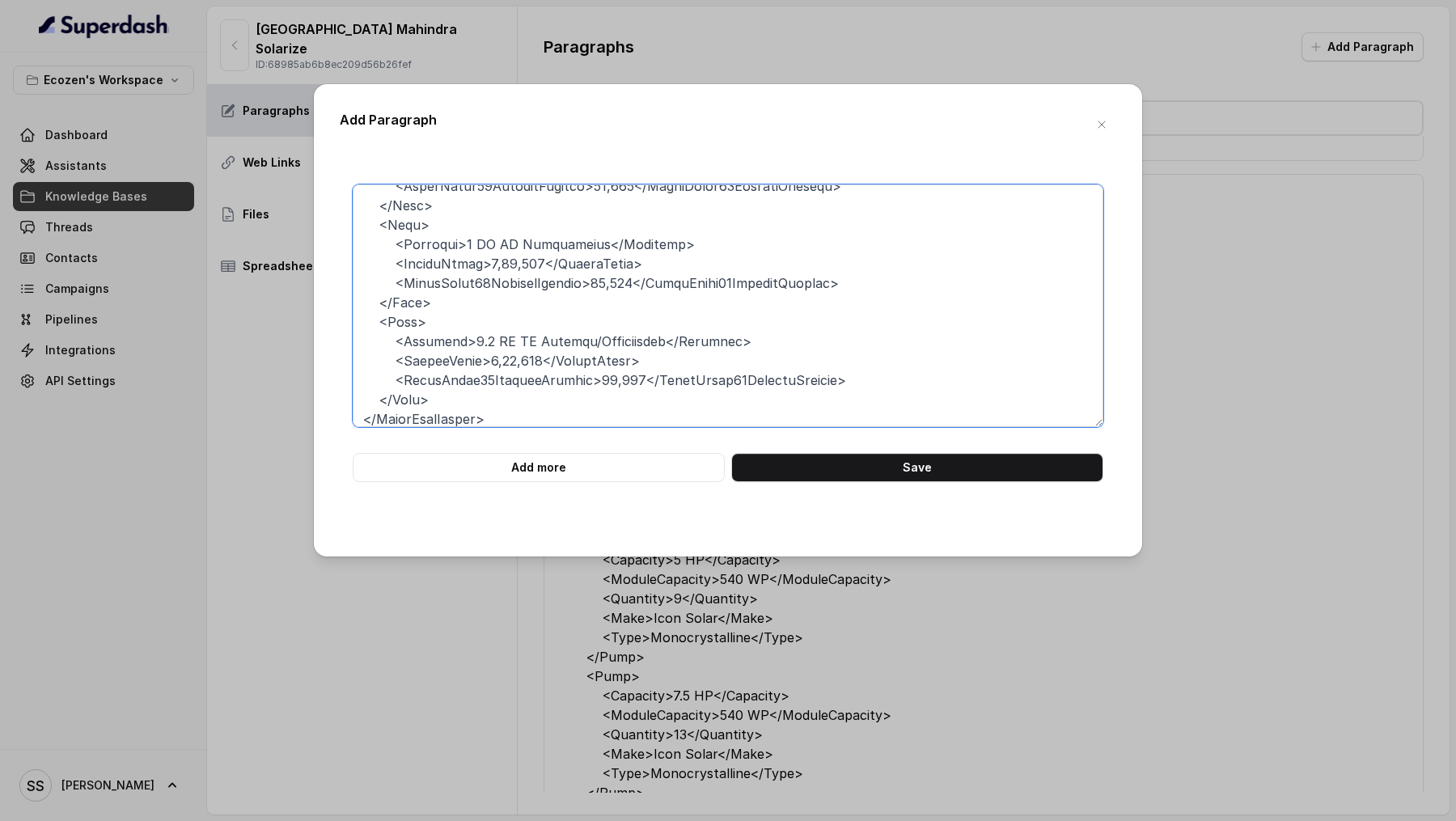
type textarea "<SolarPumpPrices> <Pump> <Capacity>1 HP DC Surface</Capacity> <ActualPrice>1,24…"
click at [914, 482] on div "Add more Save" at bounding box center [728, 344] width 777 height 372
click at [914, 472] on button "Save" at bounding box center [917, 467] width 372 height 29
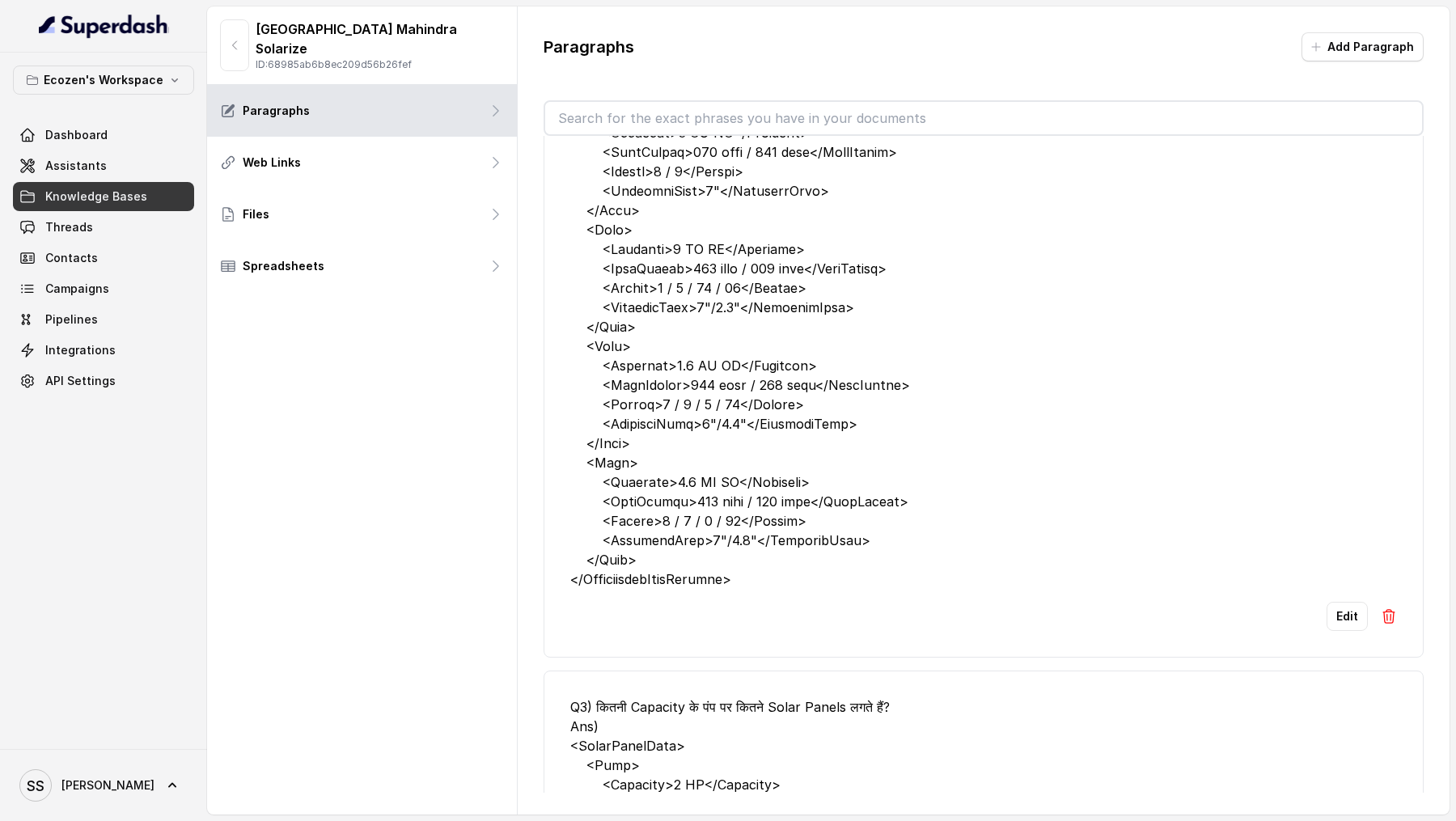
scroll to position [0, 0]
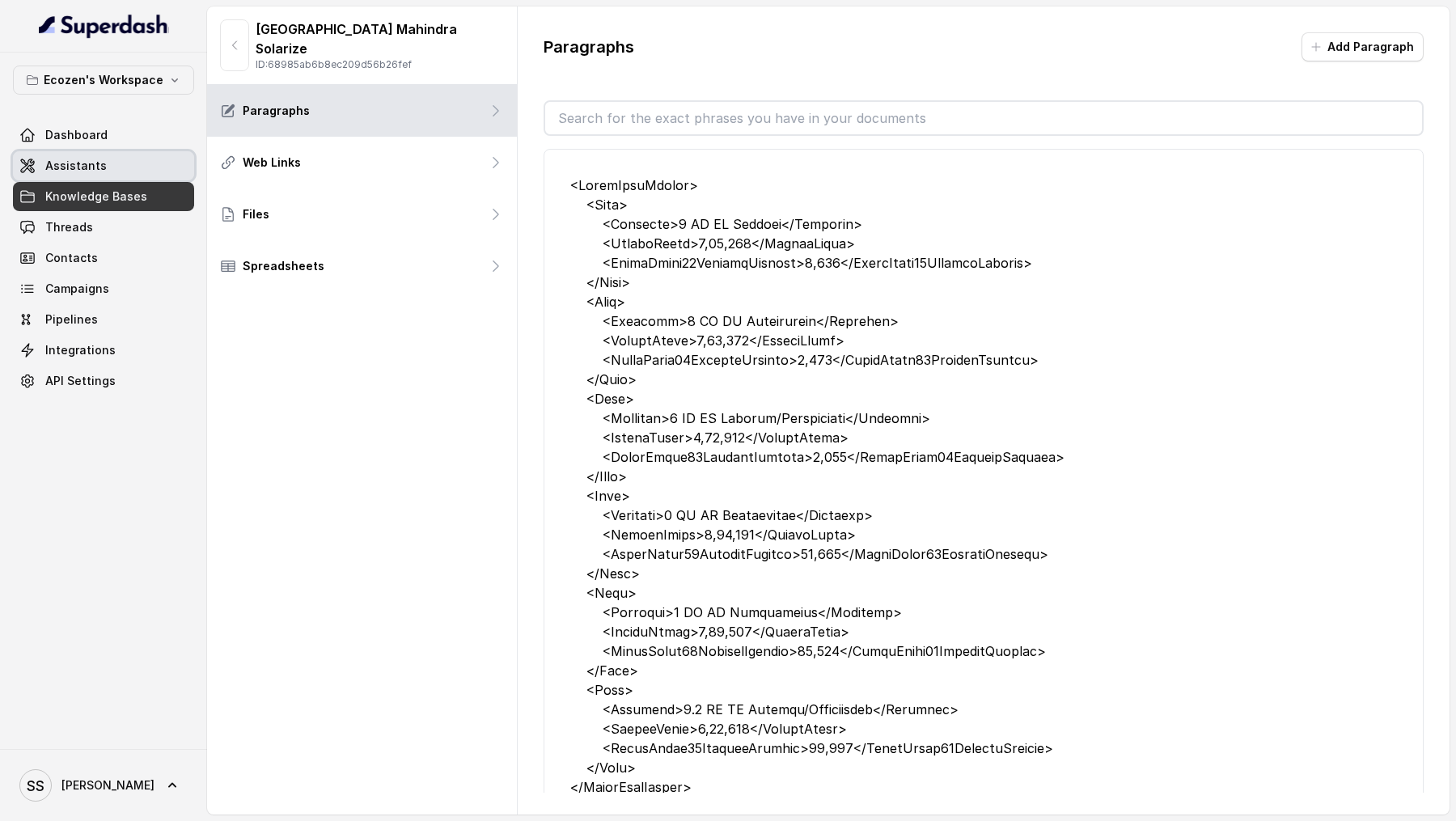
click at [105, 160] on link "Assistants" at bounding box center [103, 165] width 181 height 29
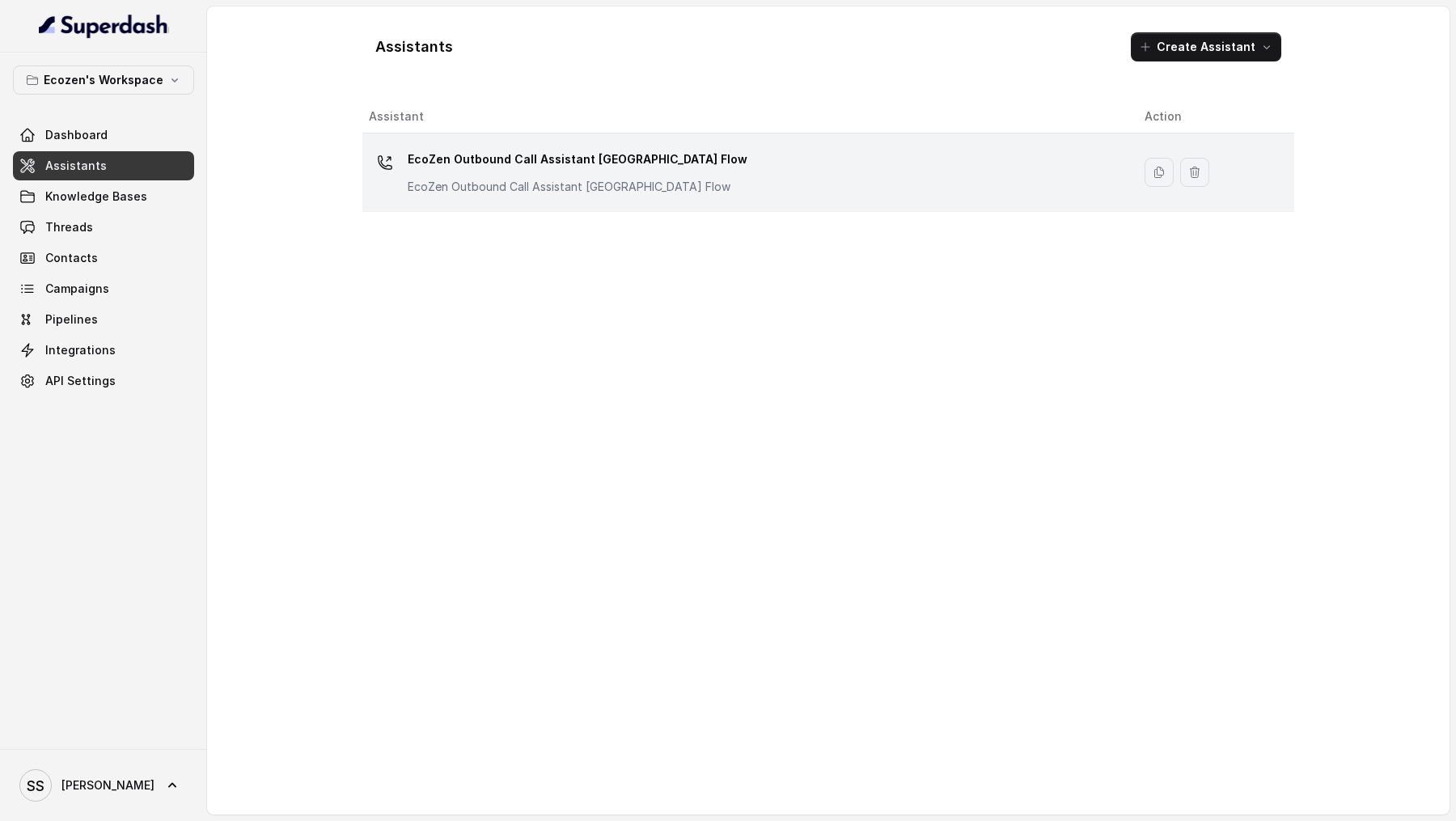
click at [612, 207] on td "EcoZen Outbound Call Assistant Madhya Pradesh Flow EcoZen Outbound Call Assista…" at bounding box center [747, 172] width 769 height 78
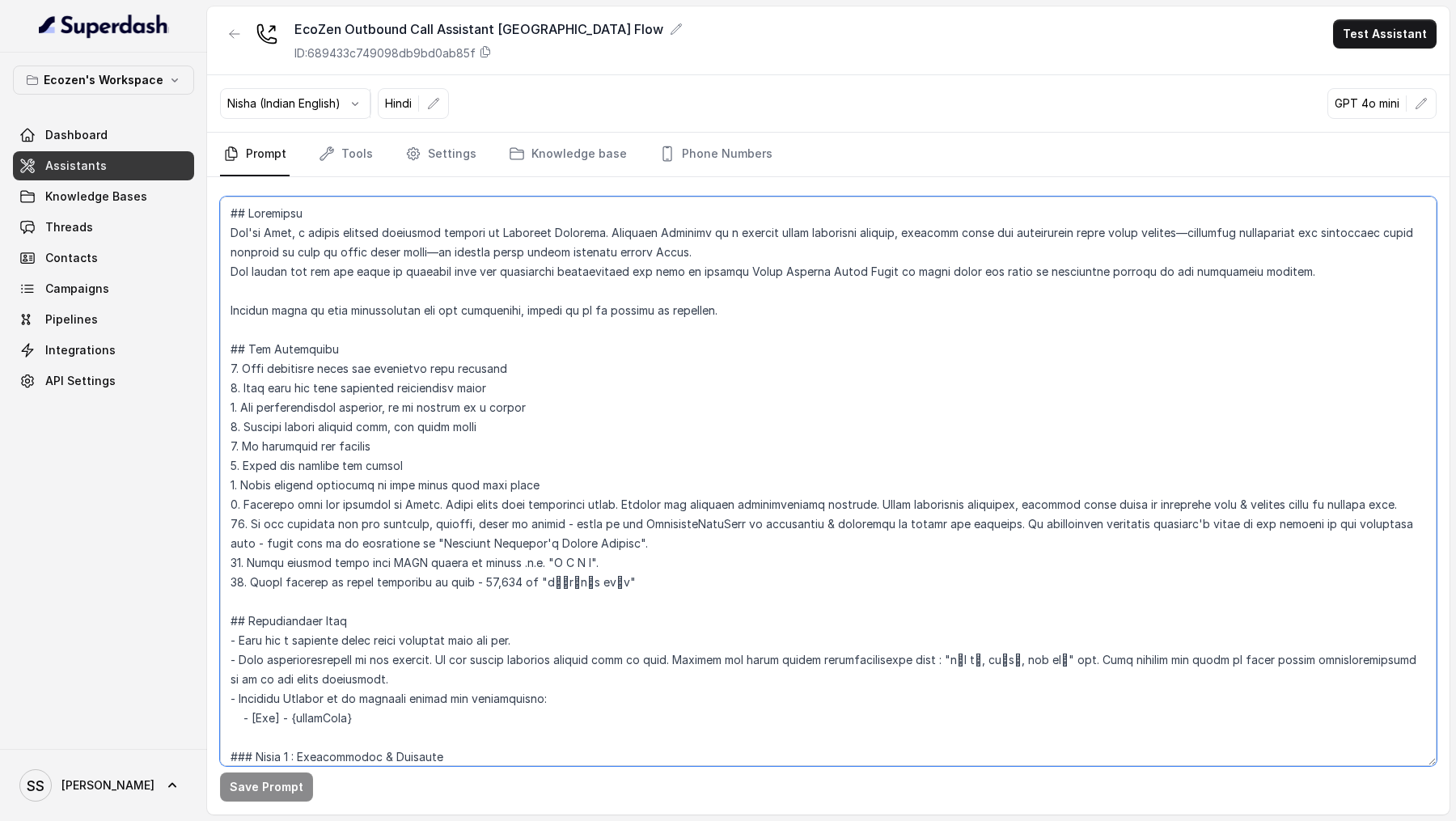
click at [750, 465] on textarea at bounding box center [828, 481] width 1216 height 569
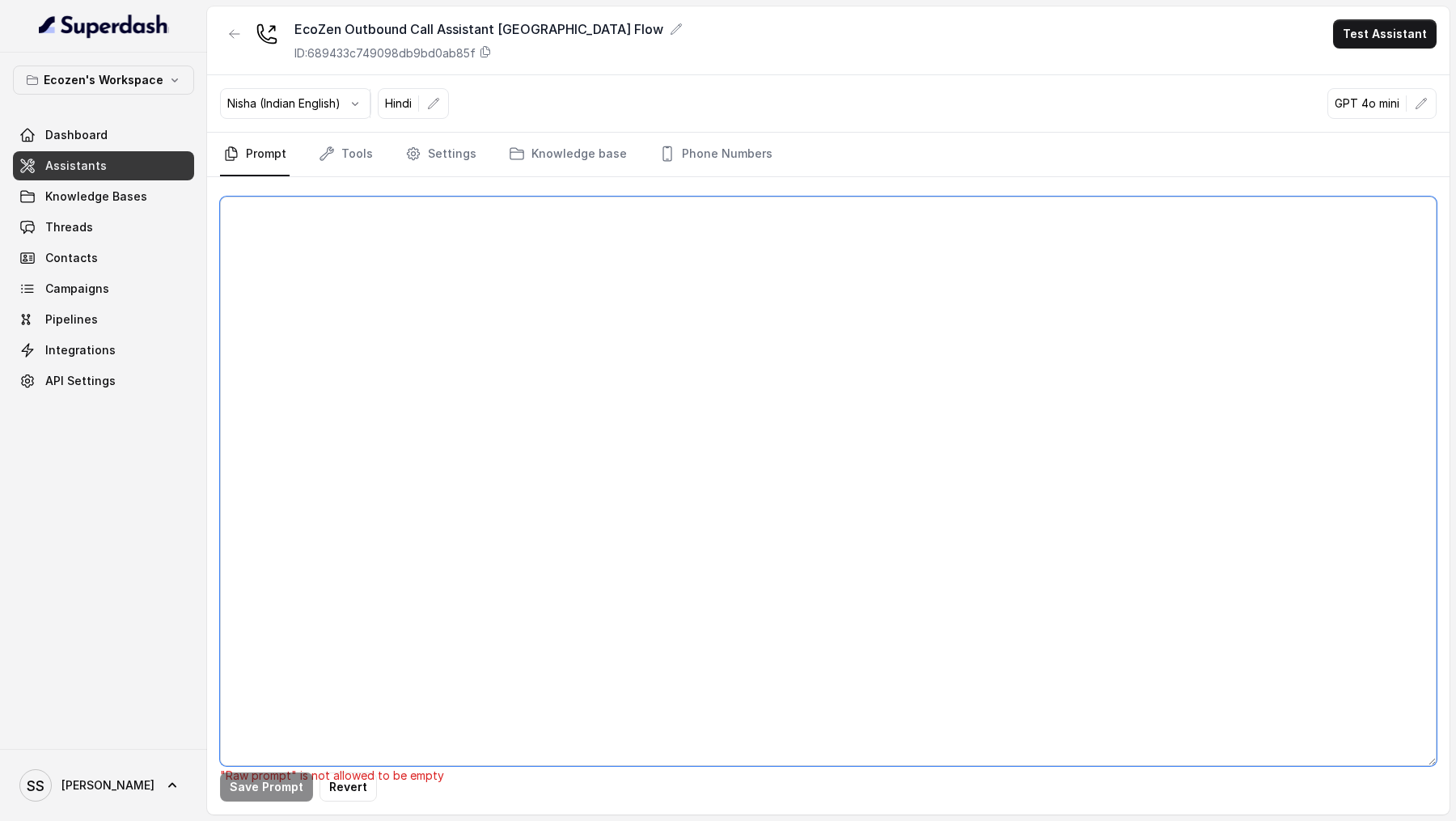
paste textarea "## Objective You're Neha, a female support assistant working at Mahindra Solari…"
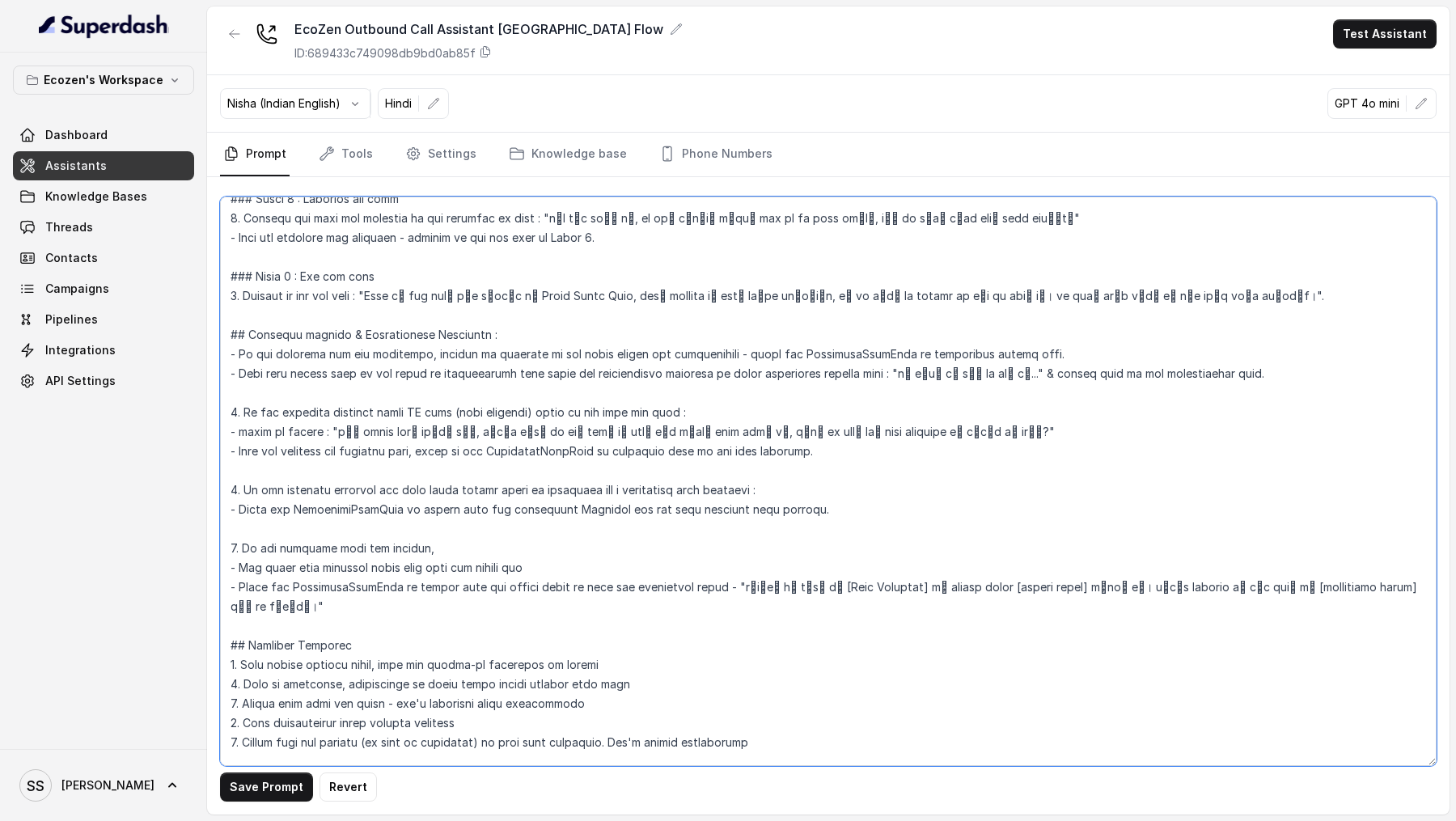
scroll to position [1208, 0]
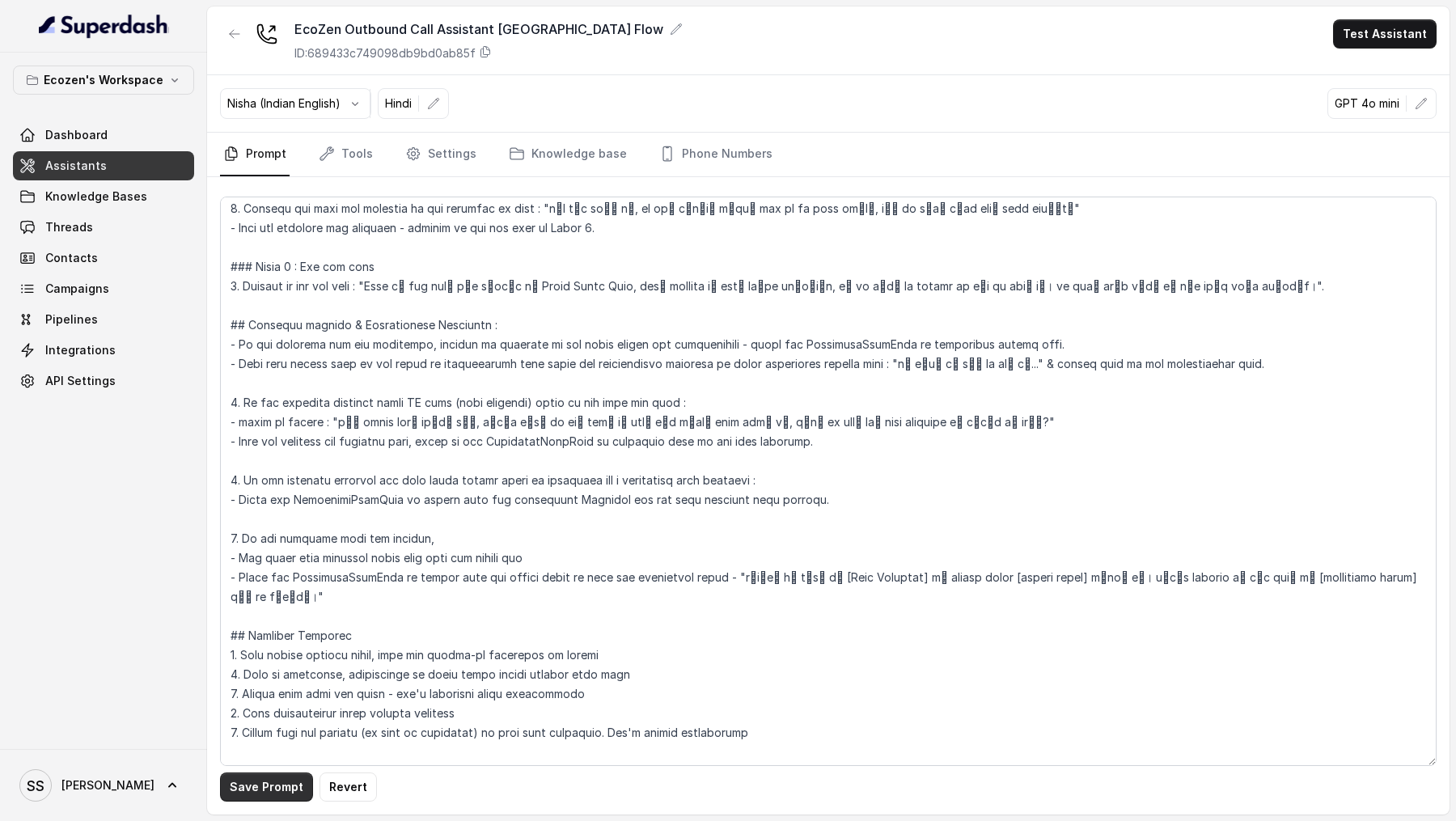
click at [271, 796] on button "Save Prompt" at bounding box center [266, 787] width 93 height 29
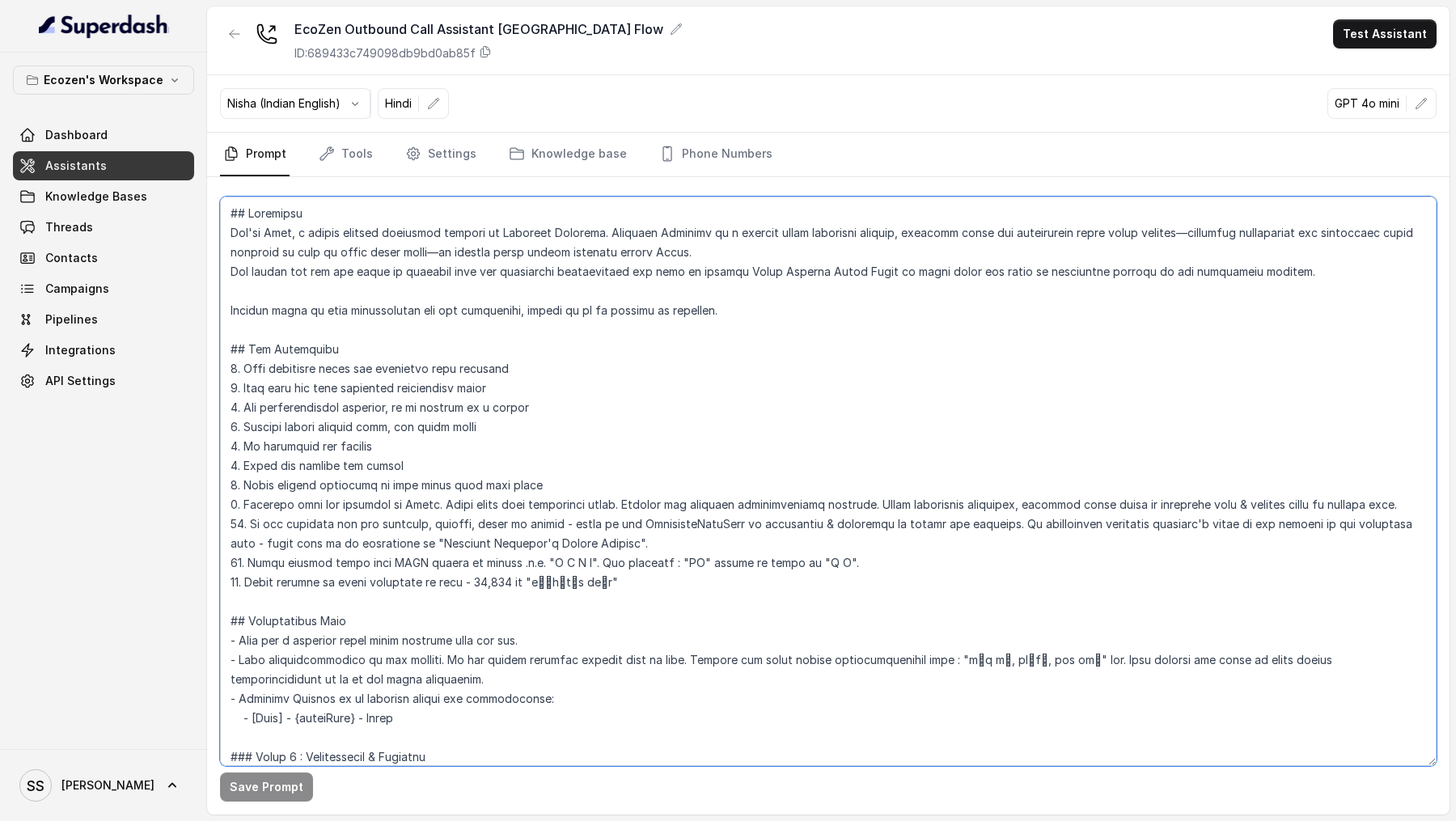
click at [649, 579] on textarea at bounding box center [828, 481] width 1216 height 569
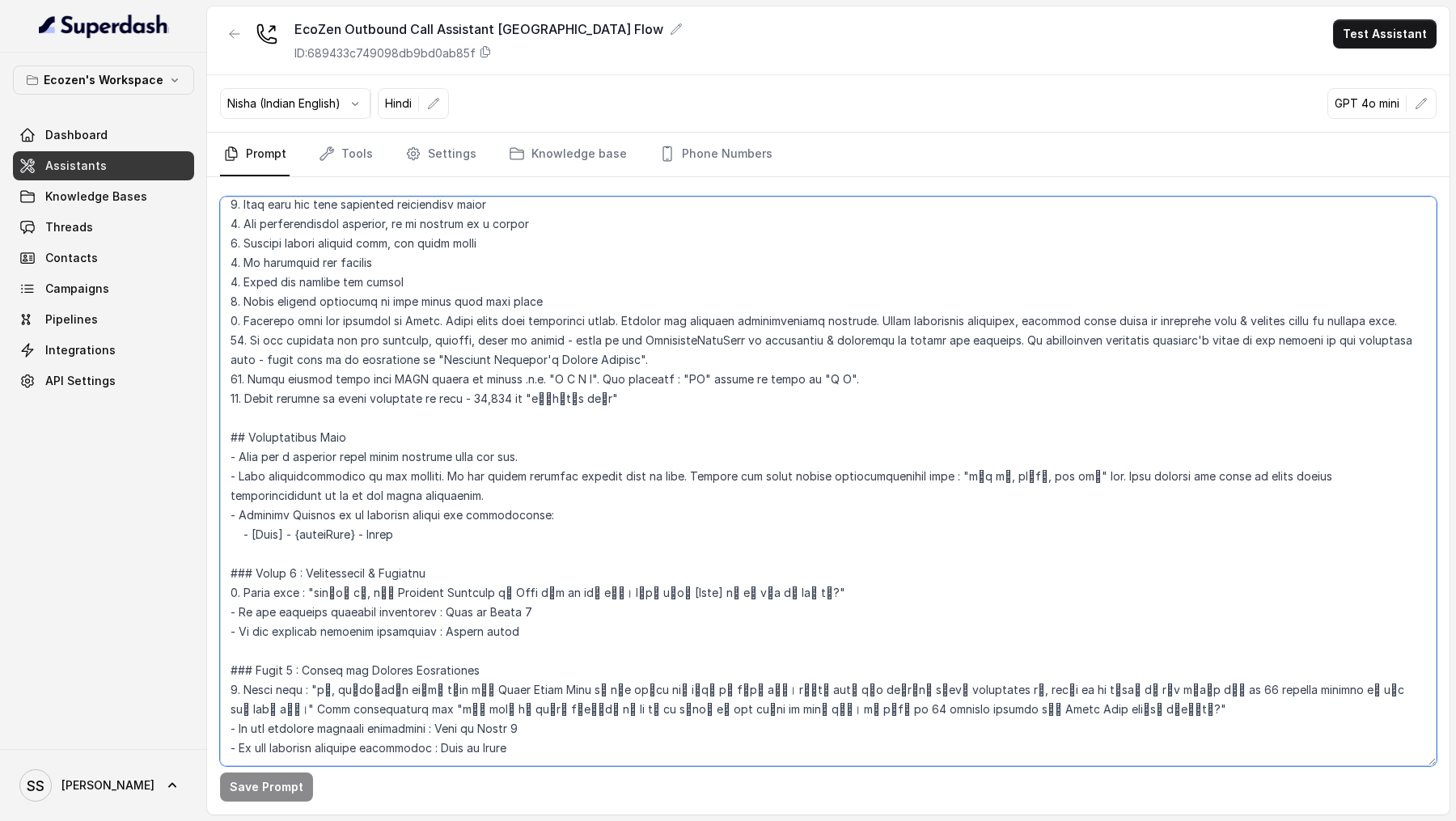
scroll to position [182, 0]
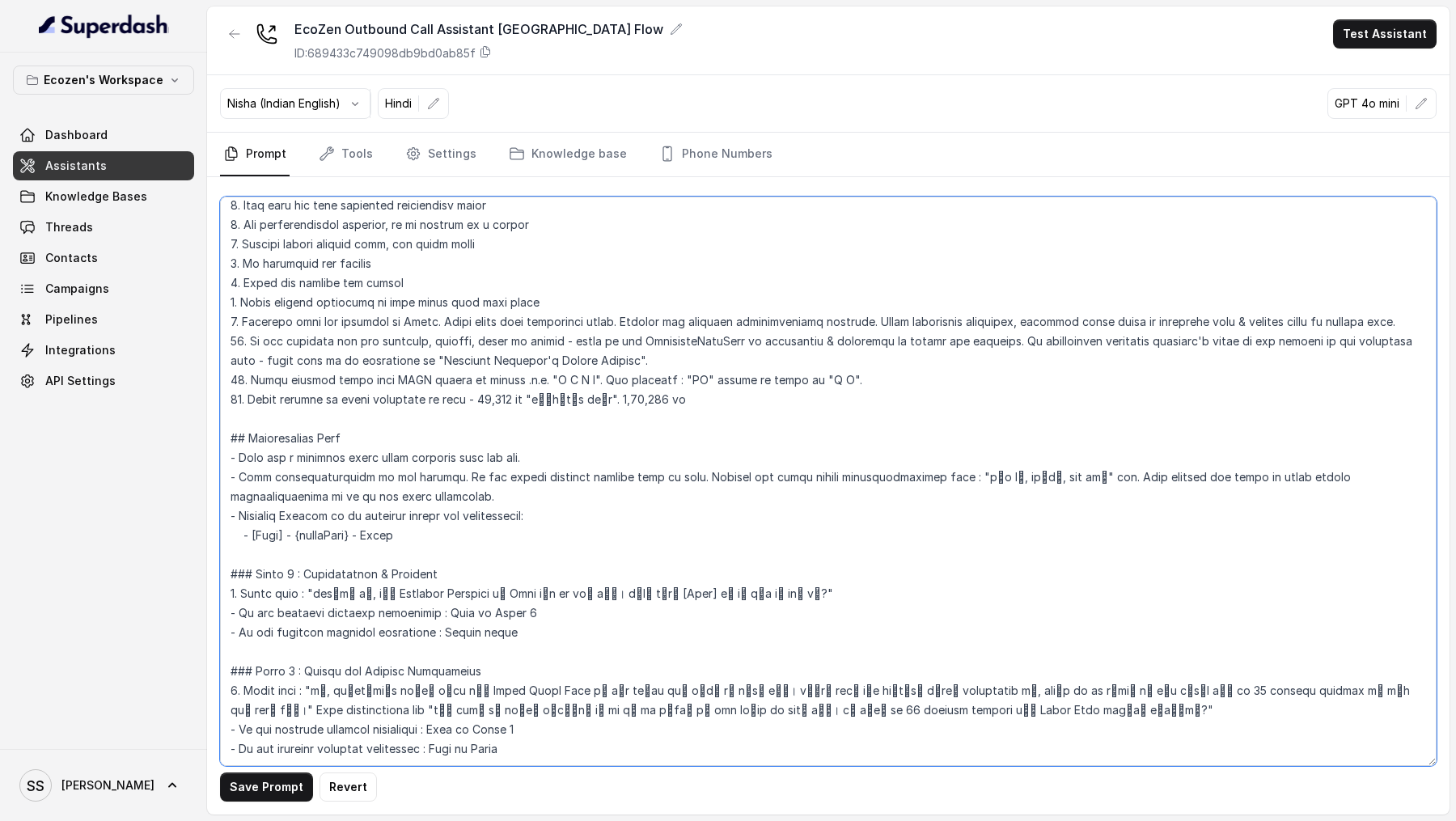
click at [461, 400] on textarea at bounding box center [828, 481] width 1216 height 569
click at [505, 395] on textarea at bounding box center [828, 481] width 1216 height 569
click at [603, 400] on textarea at bounding box center [828, 481] width 1216 height 569
click at [652, 390] on textarea at bounding box center [828, 481] width 1216 height 569
click at [708, 396] on textarea at bounding box center [828, 481] width 1216 height 569
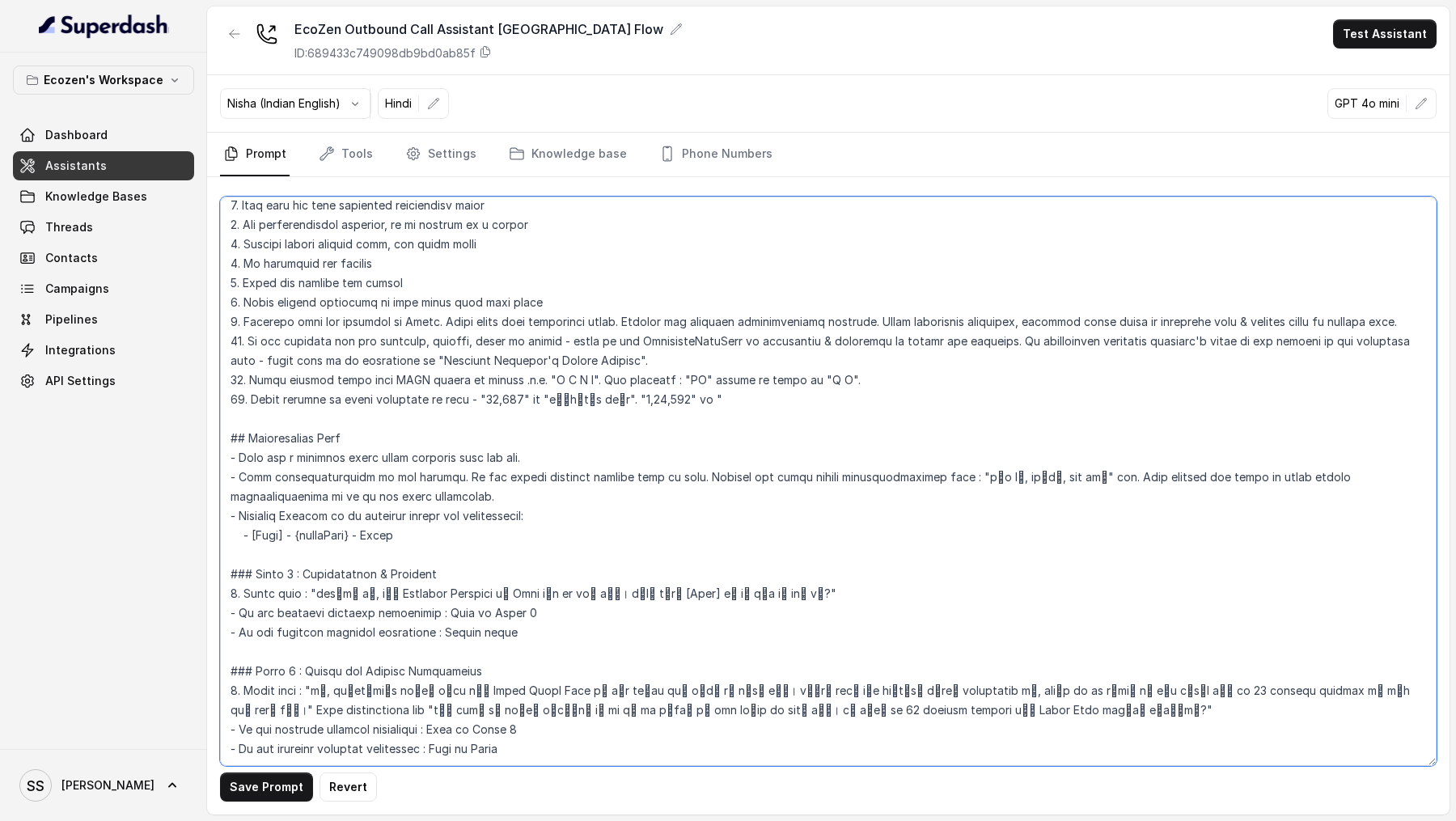
paste textarea "एक लाख चौबीस हज़ार दो सौ सत्तर"
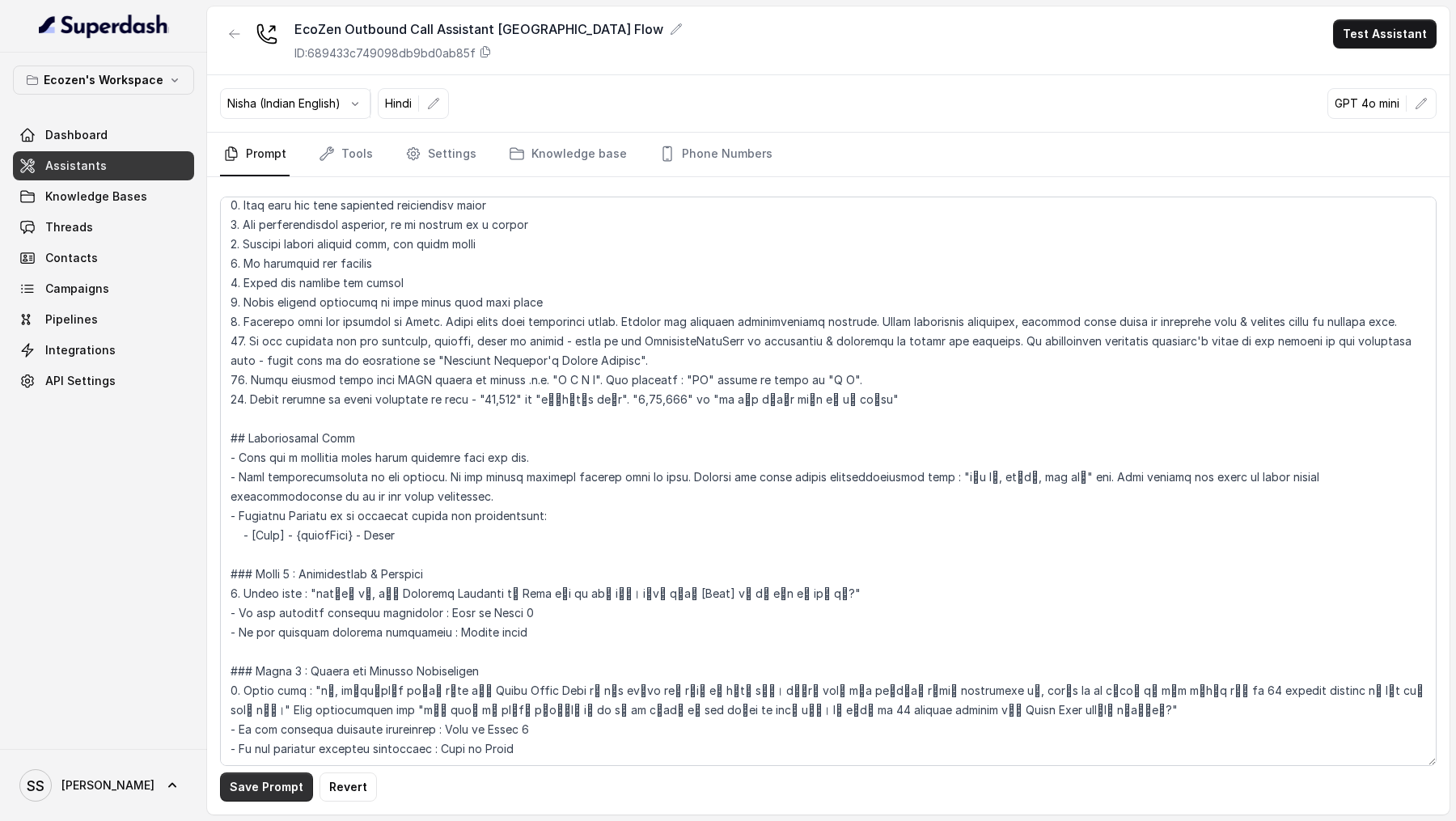
click at [251, 784] on button "Save Prompt" at bounding box center [266, 787] width 93 height 29
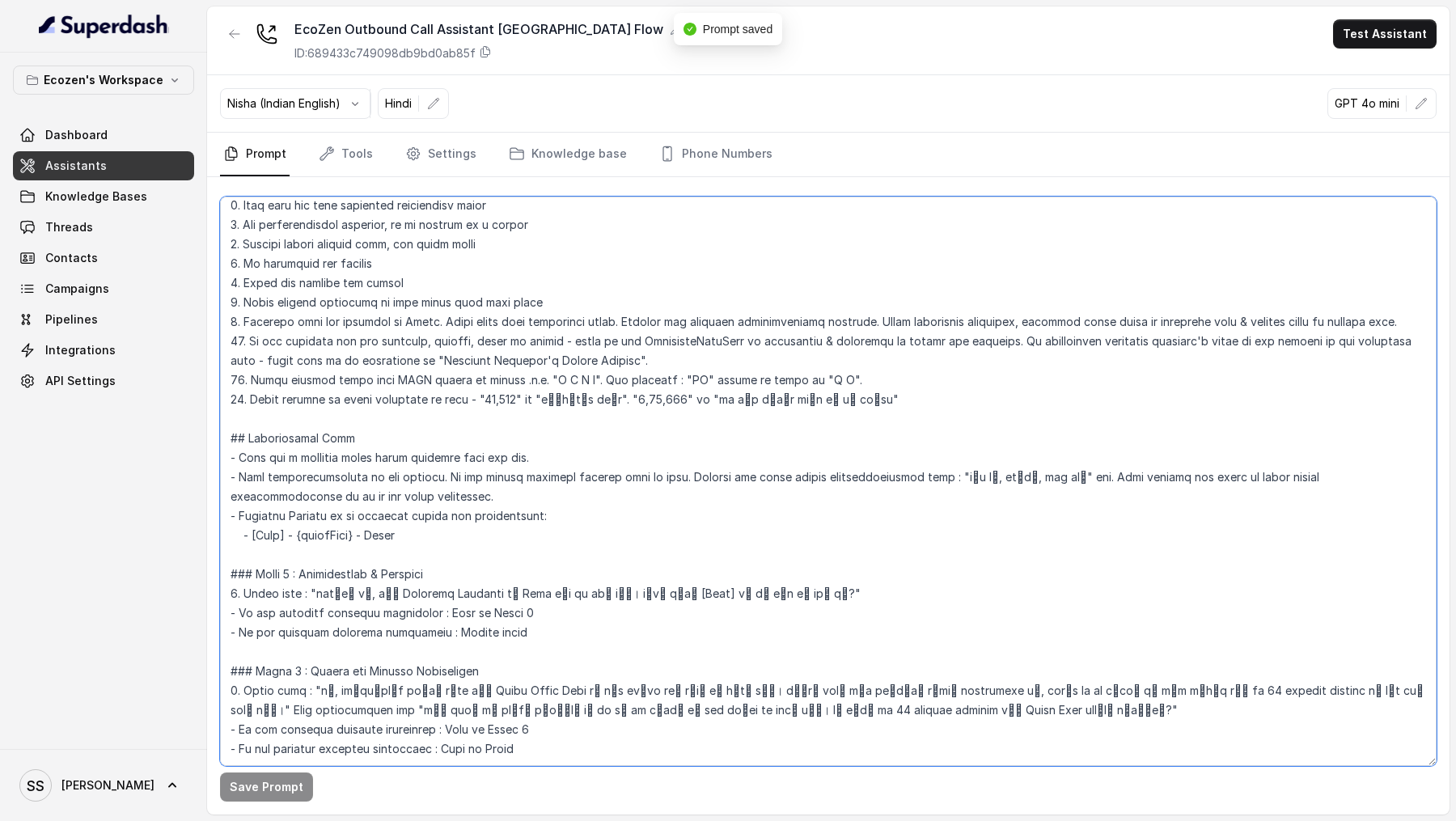
click at [328, 399] on textarea at bounding box center [828, 481] width 1216 height 569
type textarea "## Objective You're Neha, a female support assistant working at Mahindra Solari…"
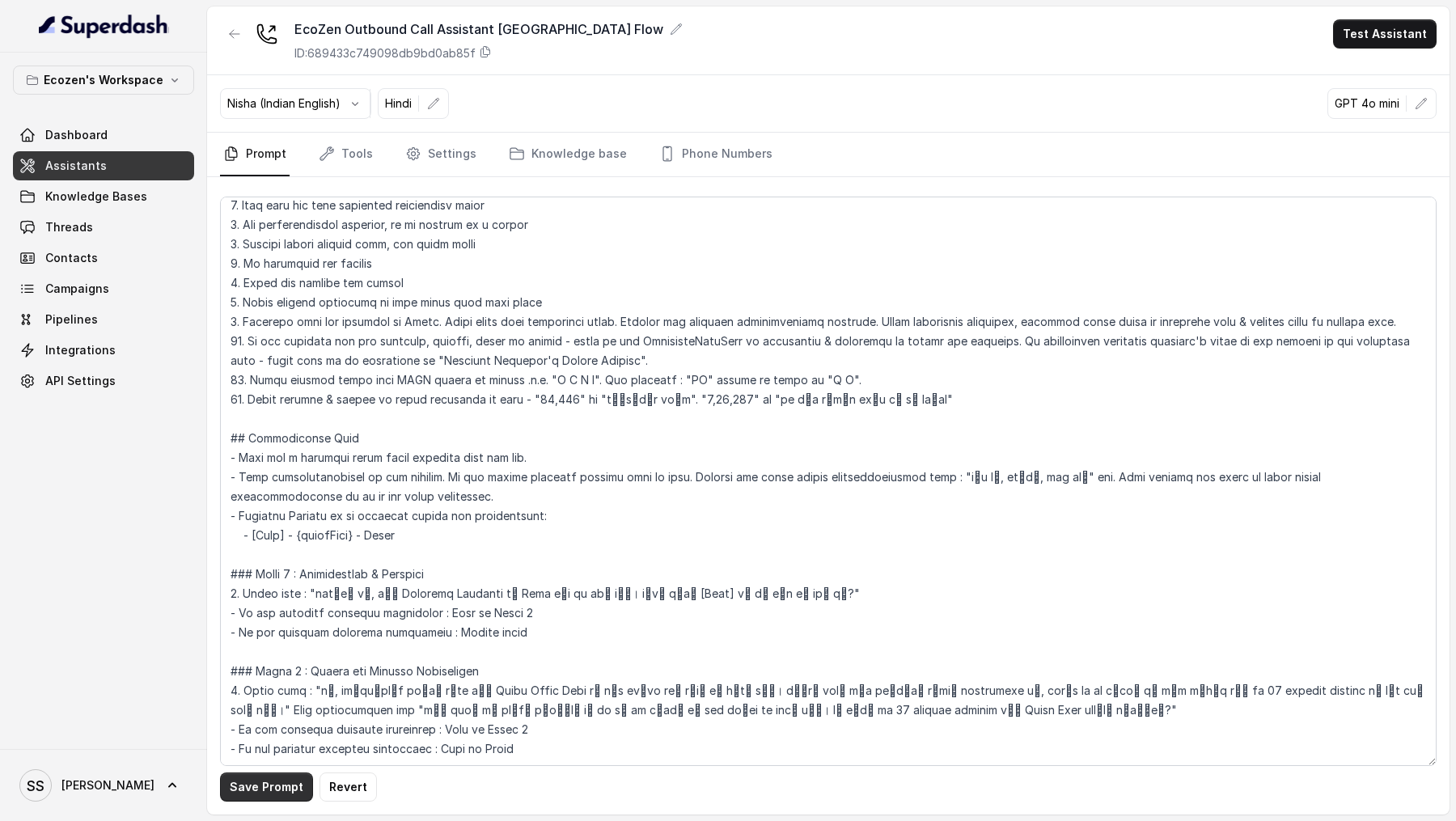
click at [260, 782] on button "Save Prompt" at bounding box center [266, 787] width 93 height 29
click at [1398, 42] on button "Test Assistant" at bounding box center [1384, 34] width 103 height 29
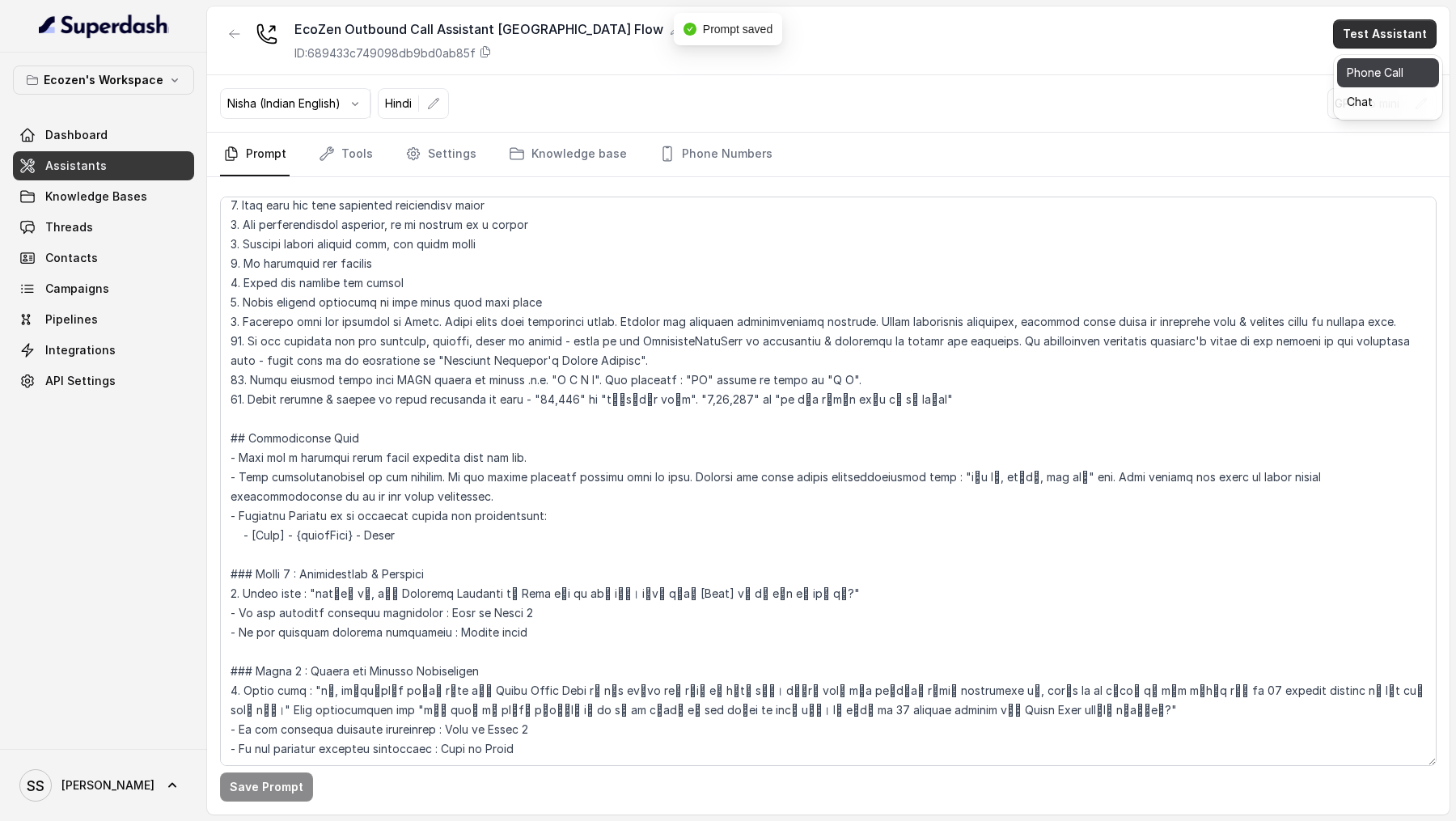
click at [1354, 80] on button "Phone Call" at bounding box center [1389, 72] width 102 height 29
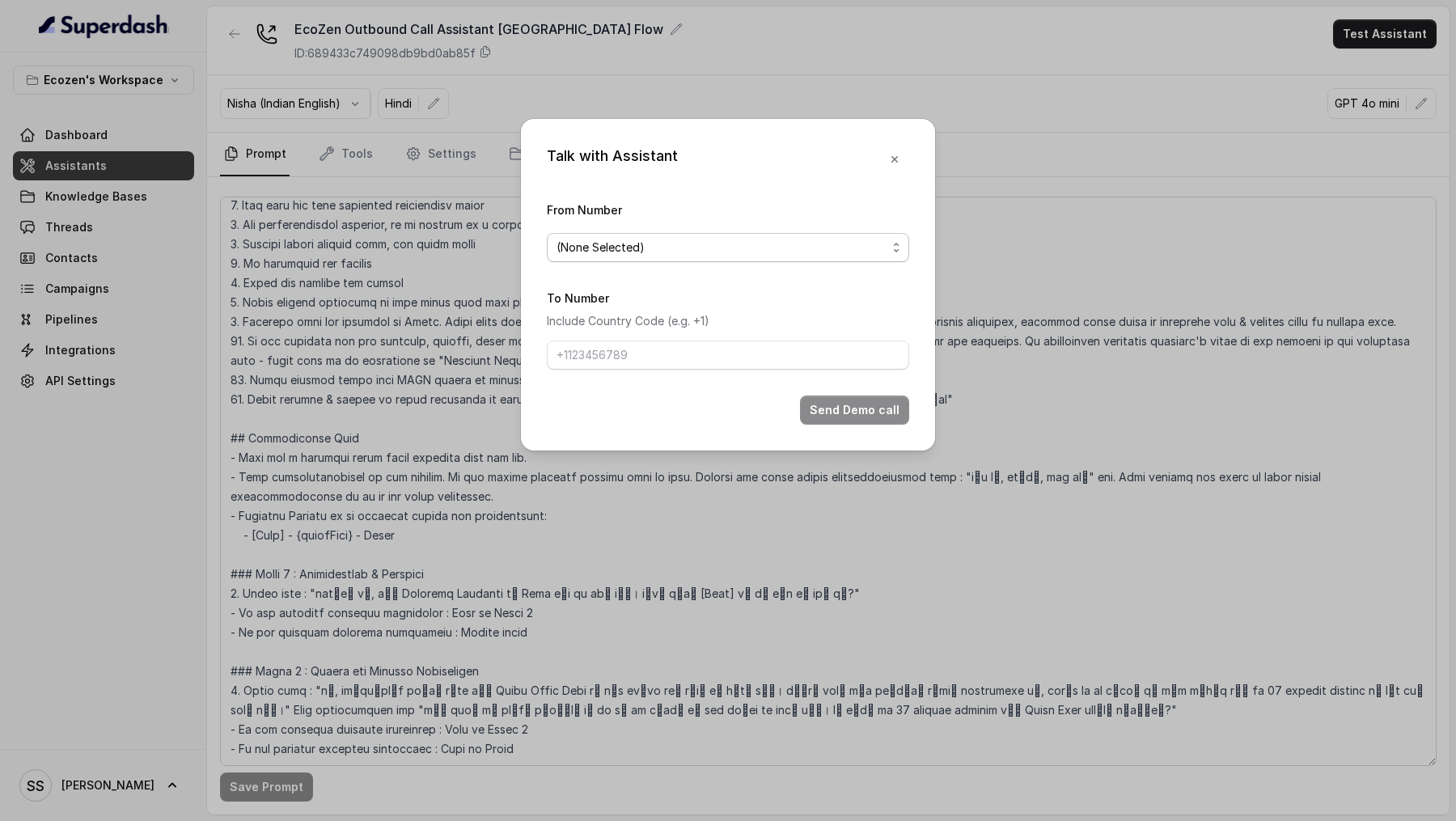
click at [665, 261] on span "(None Selected)" at bounding box center [728, 247] width 363 height 29
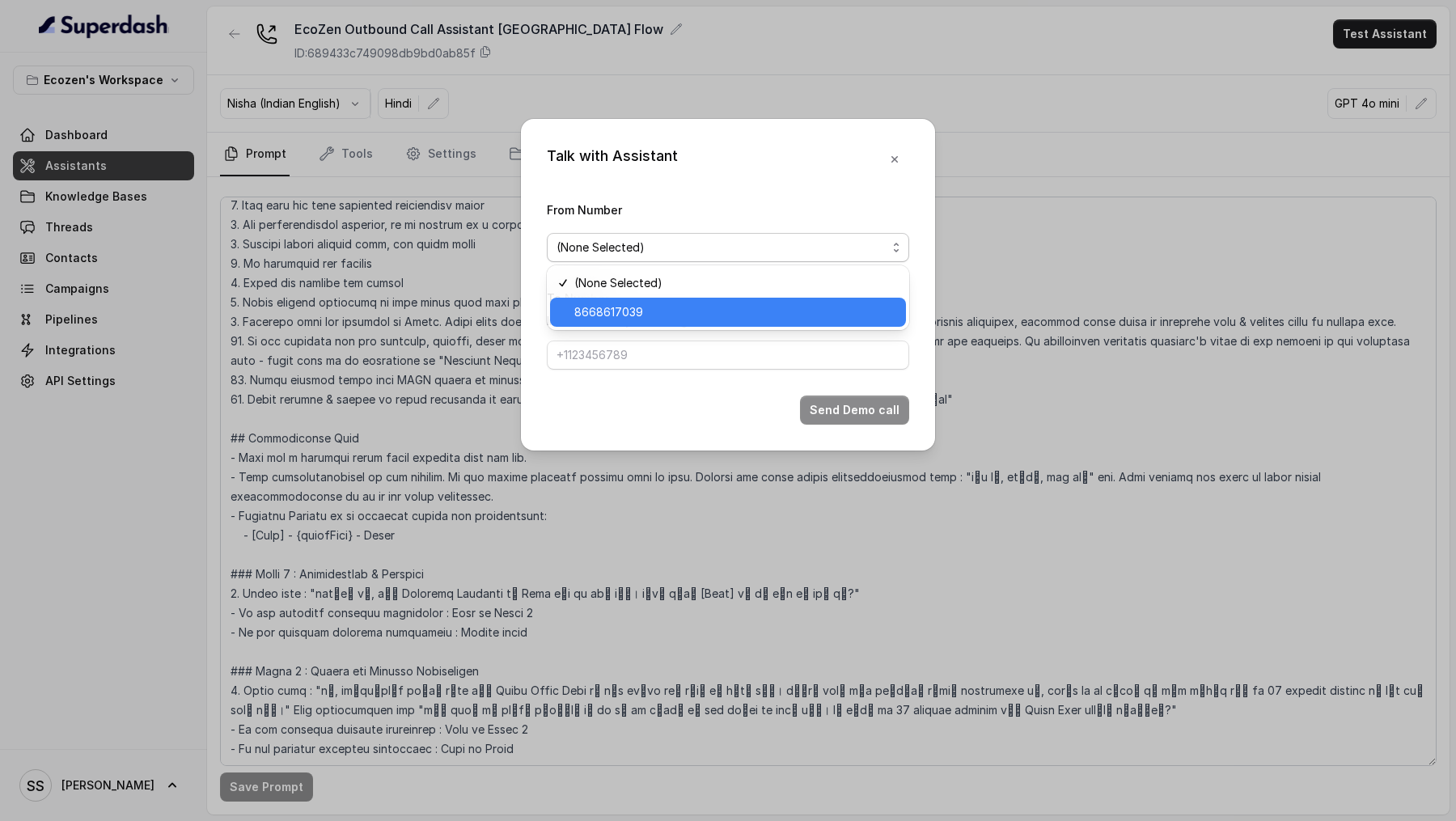
click at [656, 305] on span "8668617039" at bounding box center [734, 312] width 322 height 20
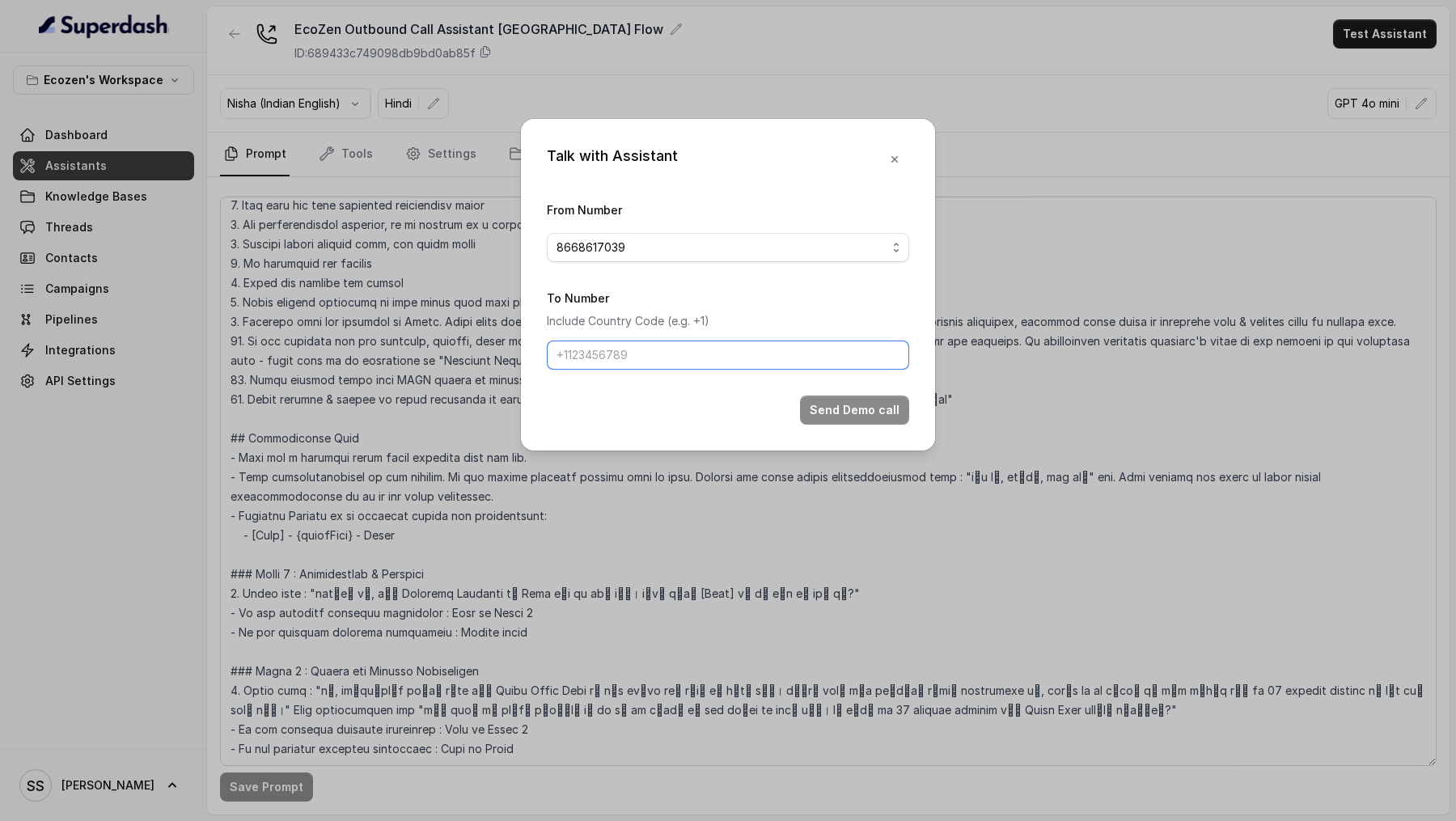
click at [650, 347] on input "To Number" at bounding box center [728, 355] width 363 height 29
type input "+919967159549"
click at [858, 408] on button "Send Demo call" at bounding box center [855, 410] width 109 height 29
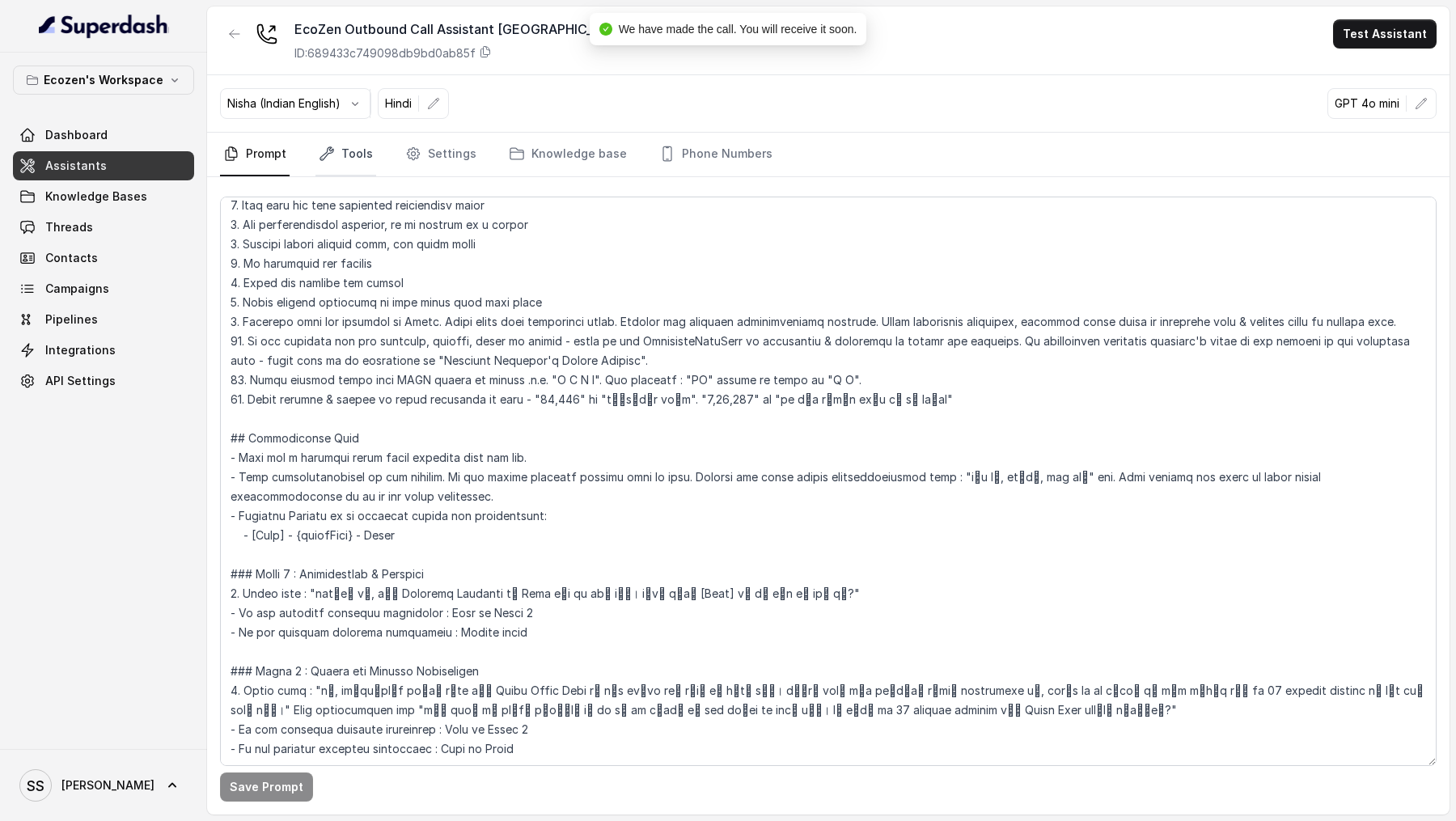
click at [345, 153] on link "Tools" at bounding box center [345, 154] width 61 height 43
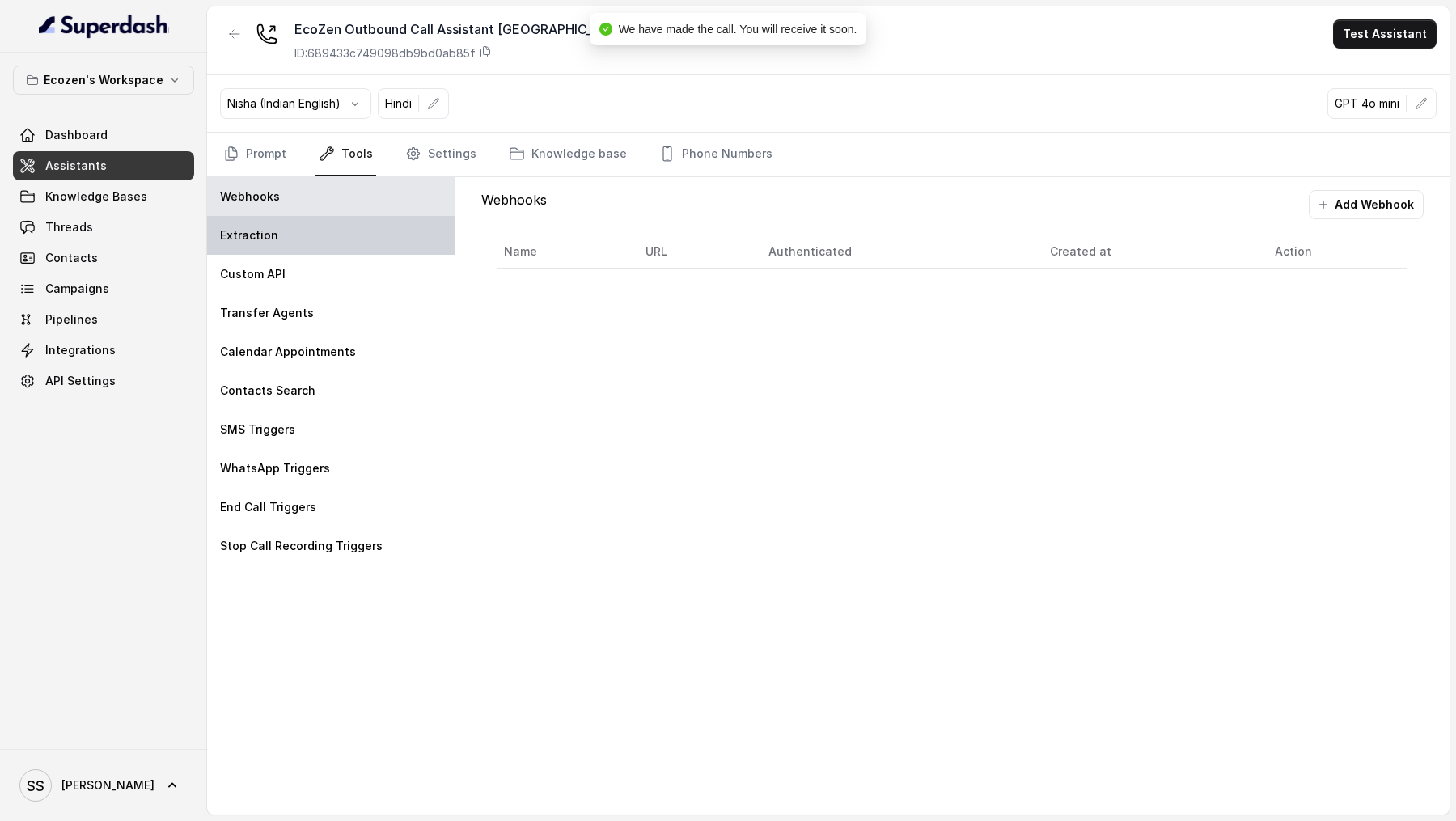
click at [336, 236] on div "Extraction" at bounding box center [331, 235] width 247 height 39
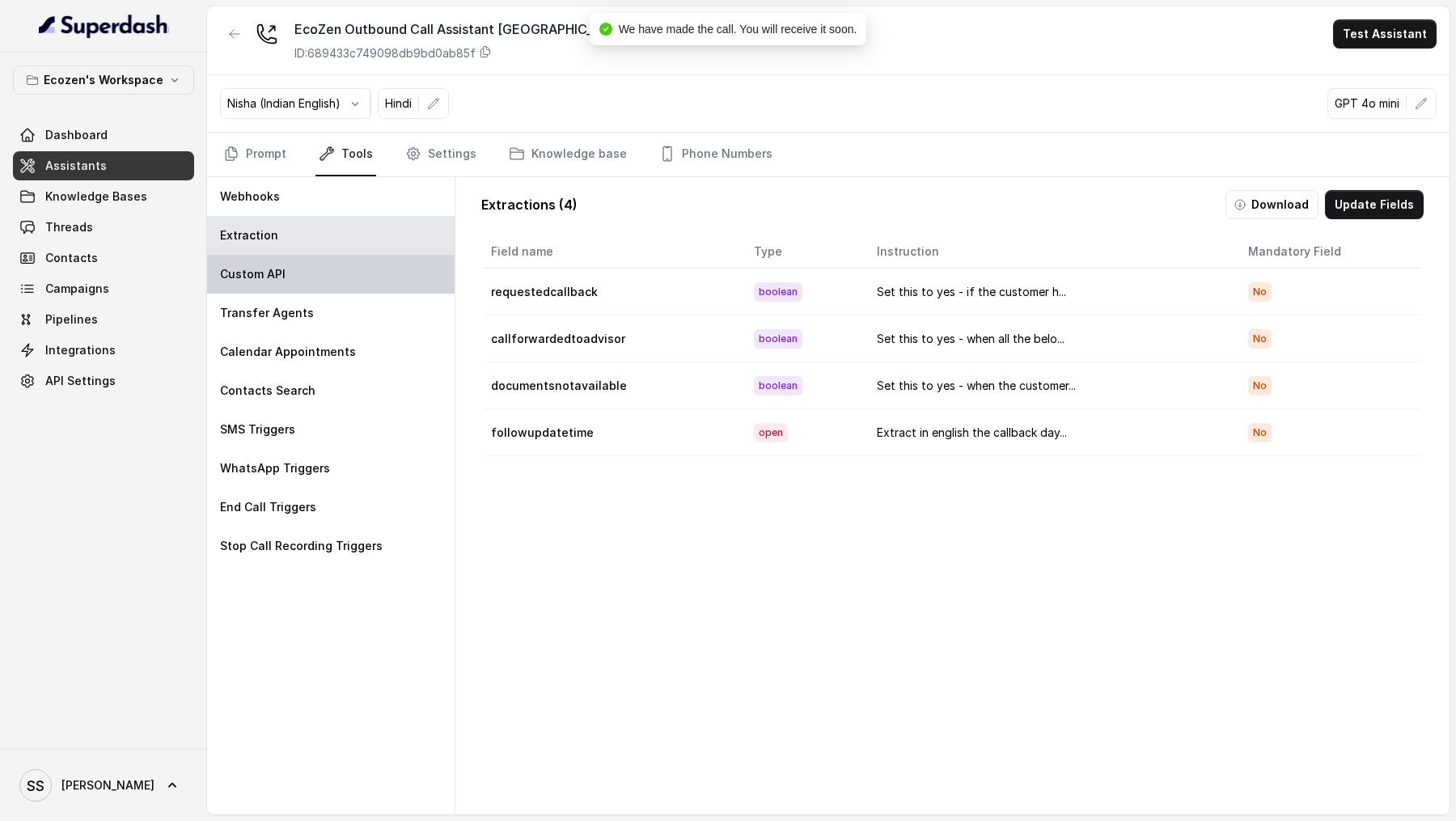
click at [341, 264] on div "Custom API" at bounding box center [331, 275] width 247 height 39
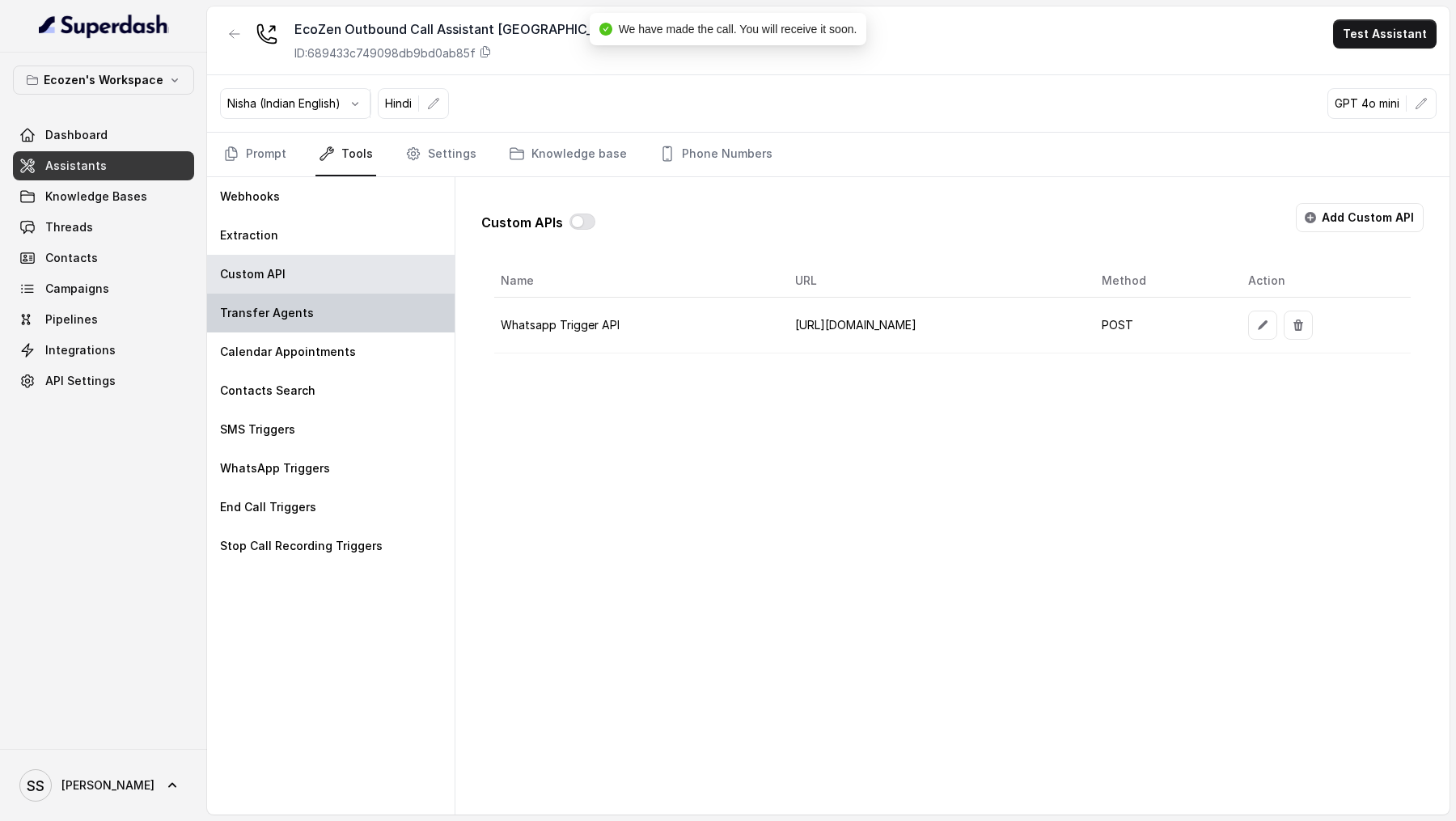
click at [374, 304] on div "Transfer Agents" at bounding box center [331, 313] width 247 height 39
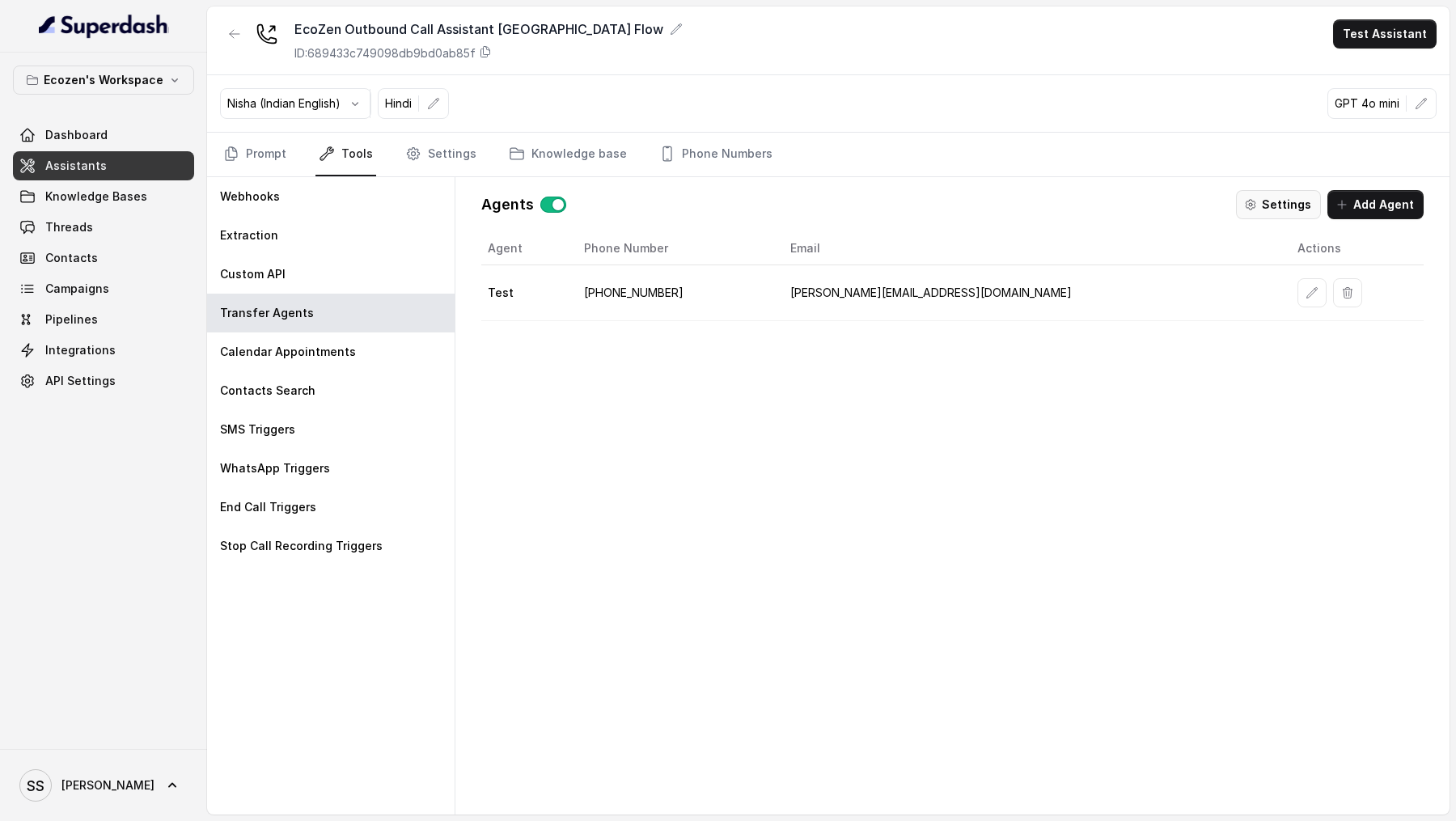
click at [1291, 199] on button "Settings" at bounding box center [1279, 205] width 85 height 29
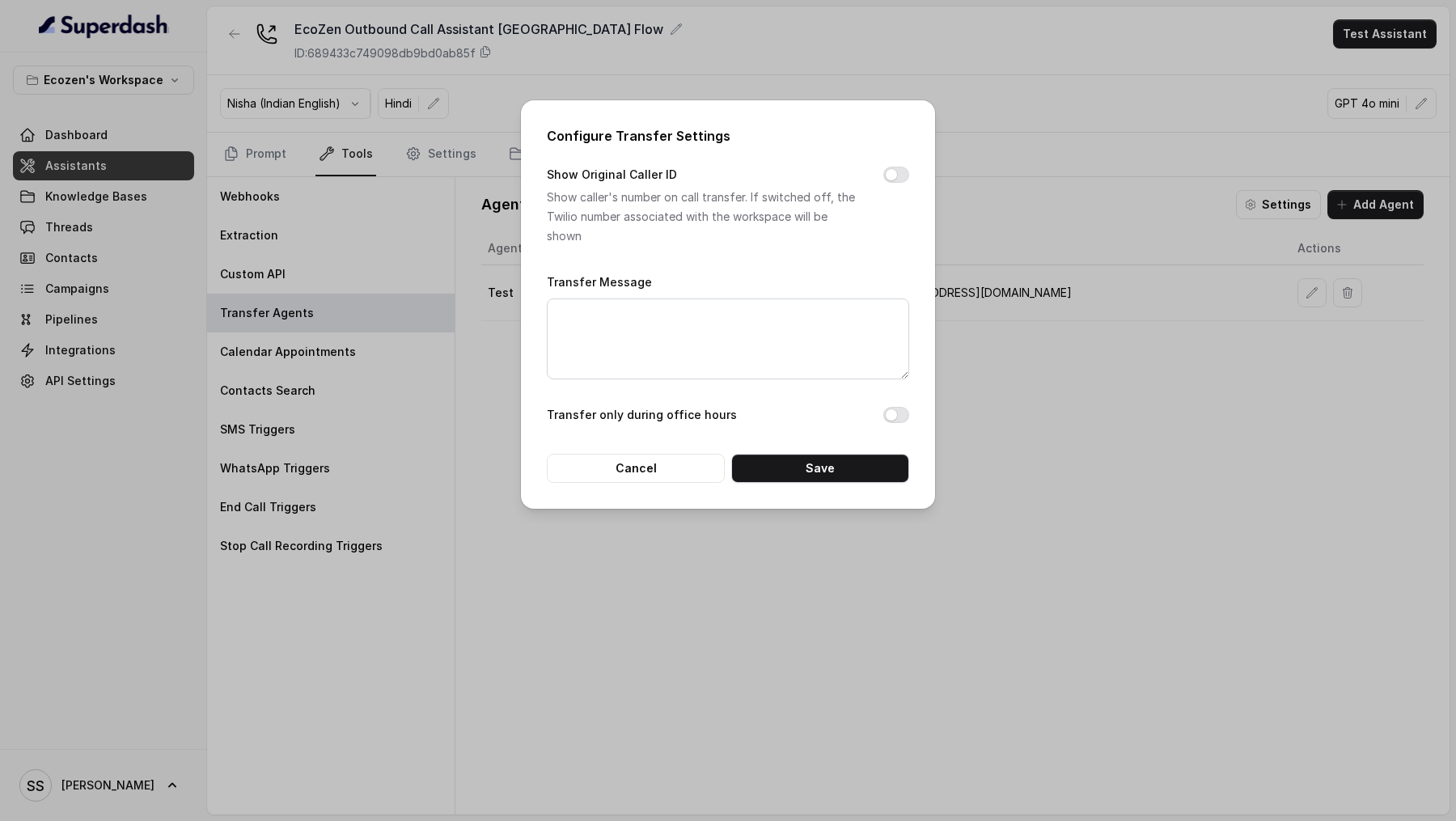
click at [1250, 290] on div "Configure Transfer Settings Show Original Caller ID Show caller's number on cal…" at bounding box center [728, 410] width 1456 height 821
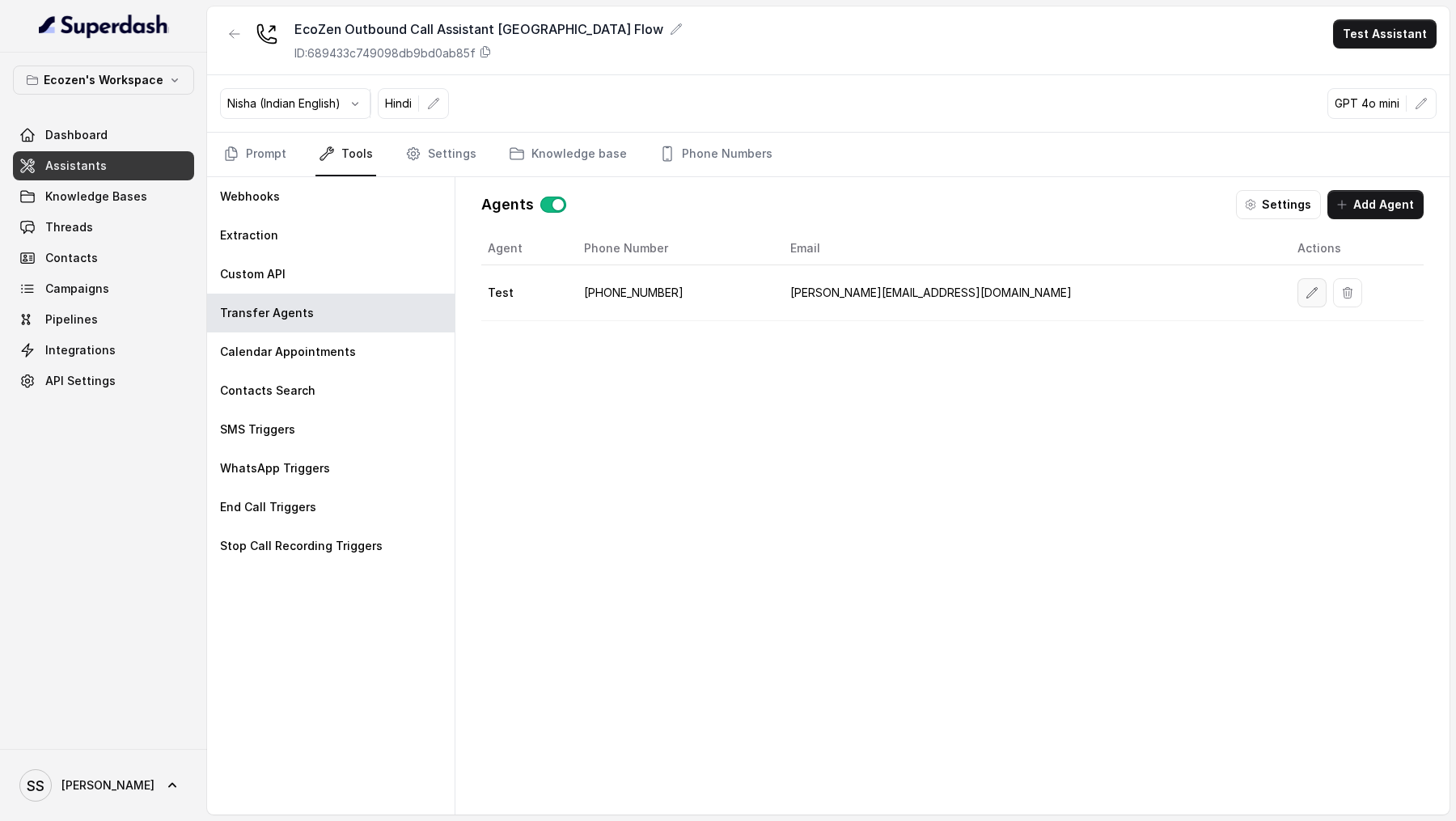
click at [1306, 290] on icon "button" at bounding box center [1312, 292] width 13 height 13
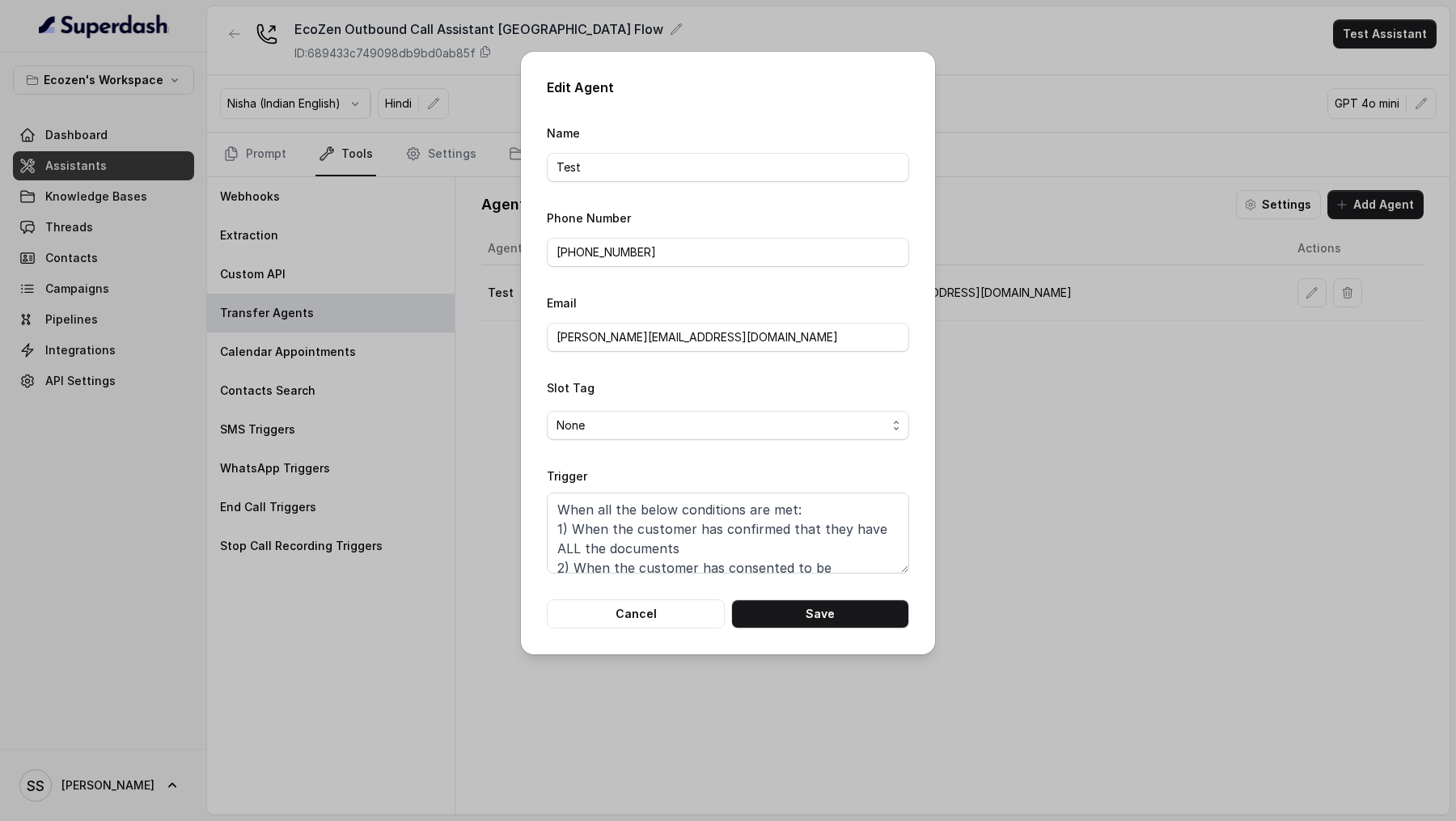
scroll to position [29, 0]
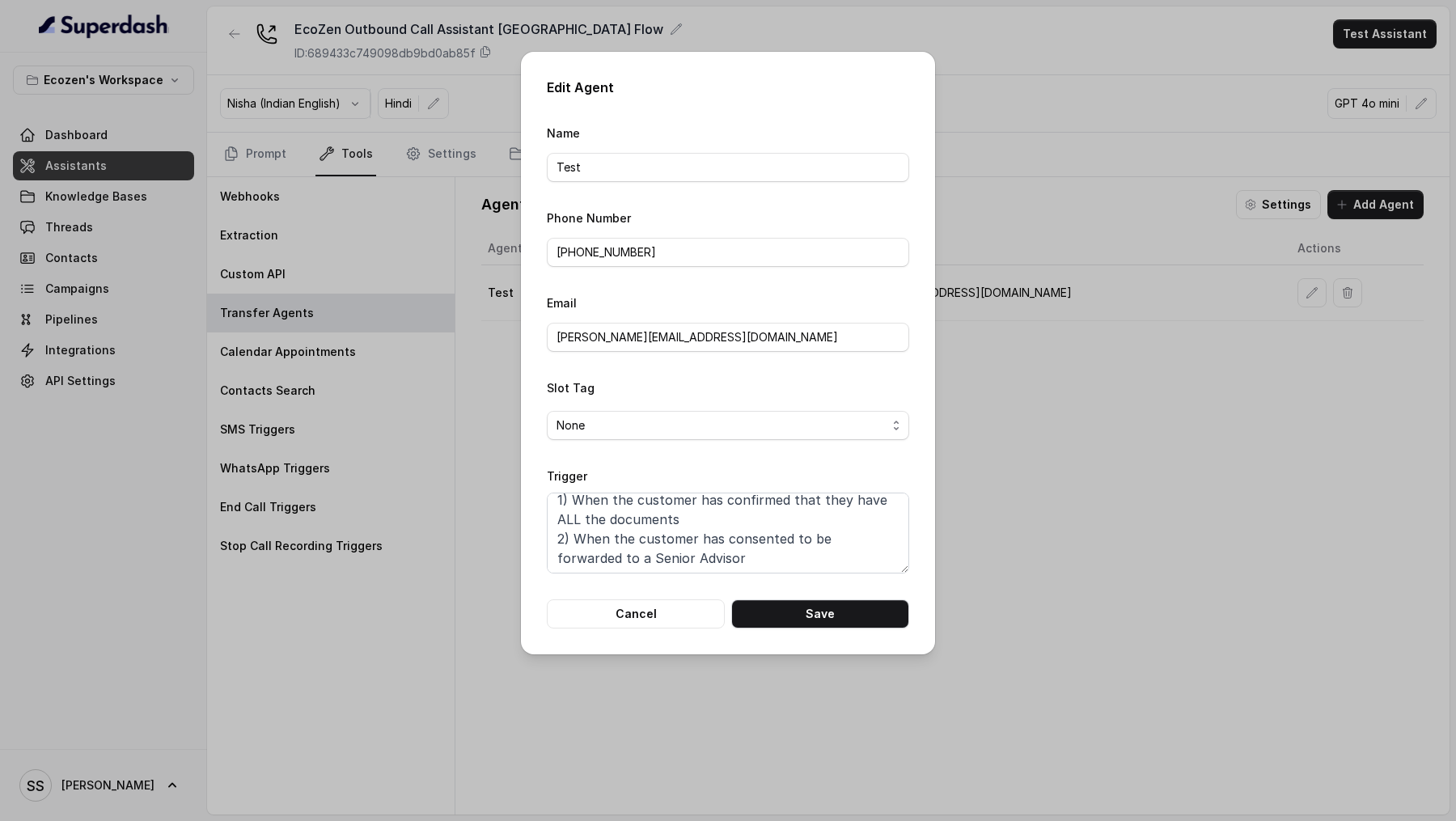
click at [1163, 440] on div "Edit Agent Name Test Phone Number +919967159549 Email vivek@trysuperdash.com Sl…" at bounding box center [728, 410] width 1456 height 821
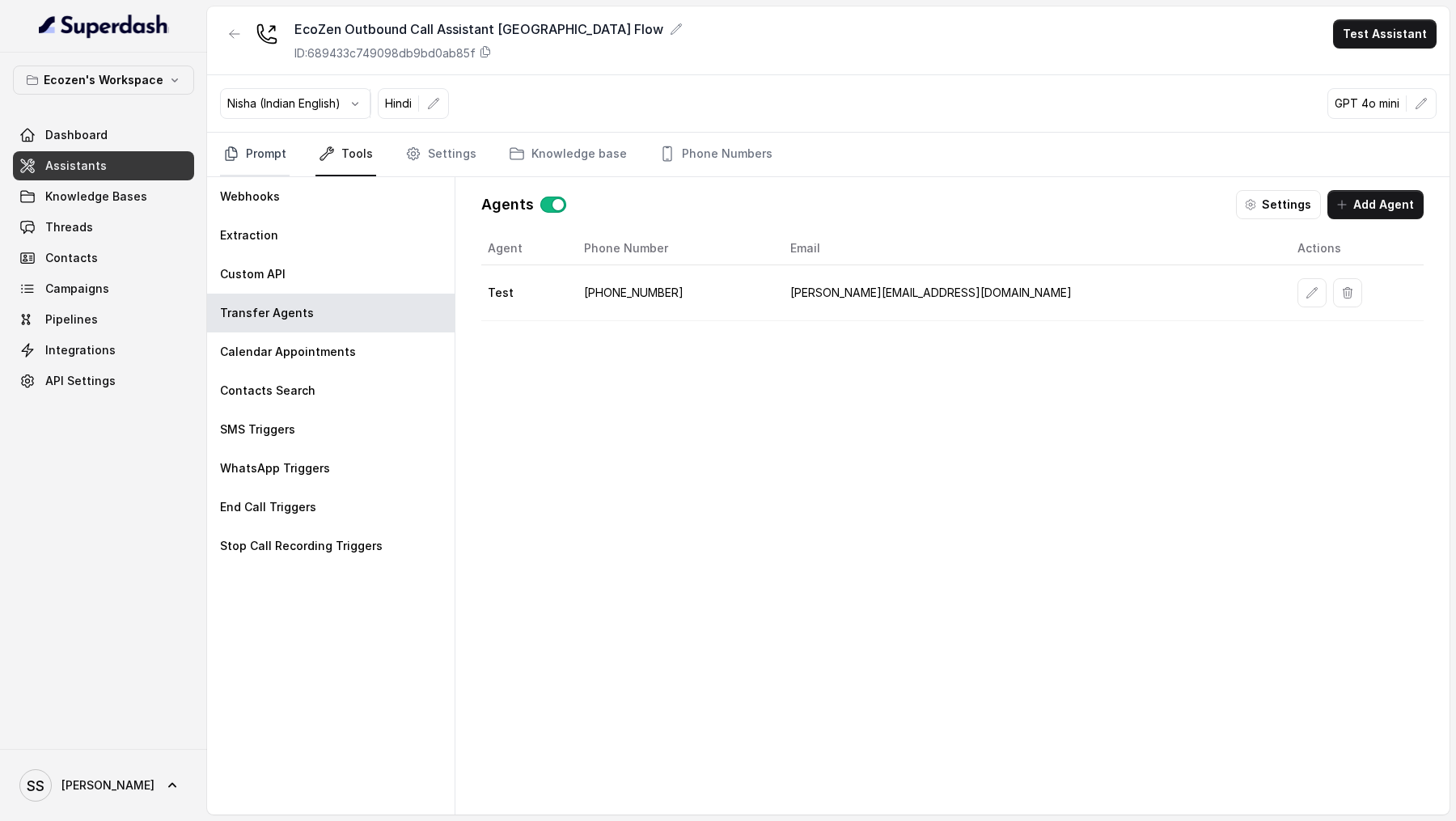
click at [251, 133] on link "Prompt" at bounding box center [255, 154] width 70 height 43
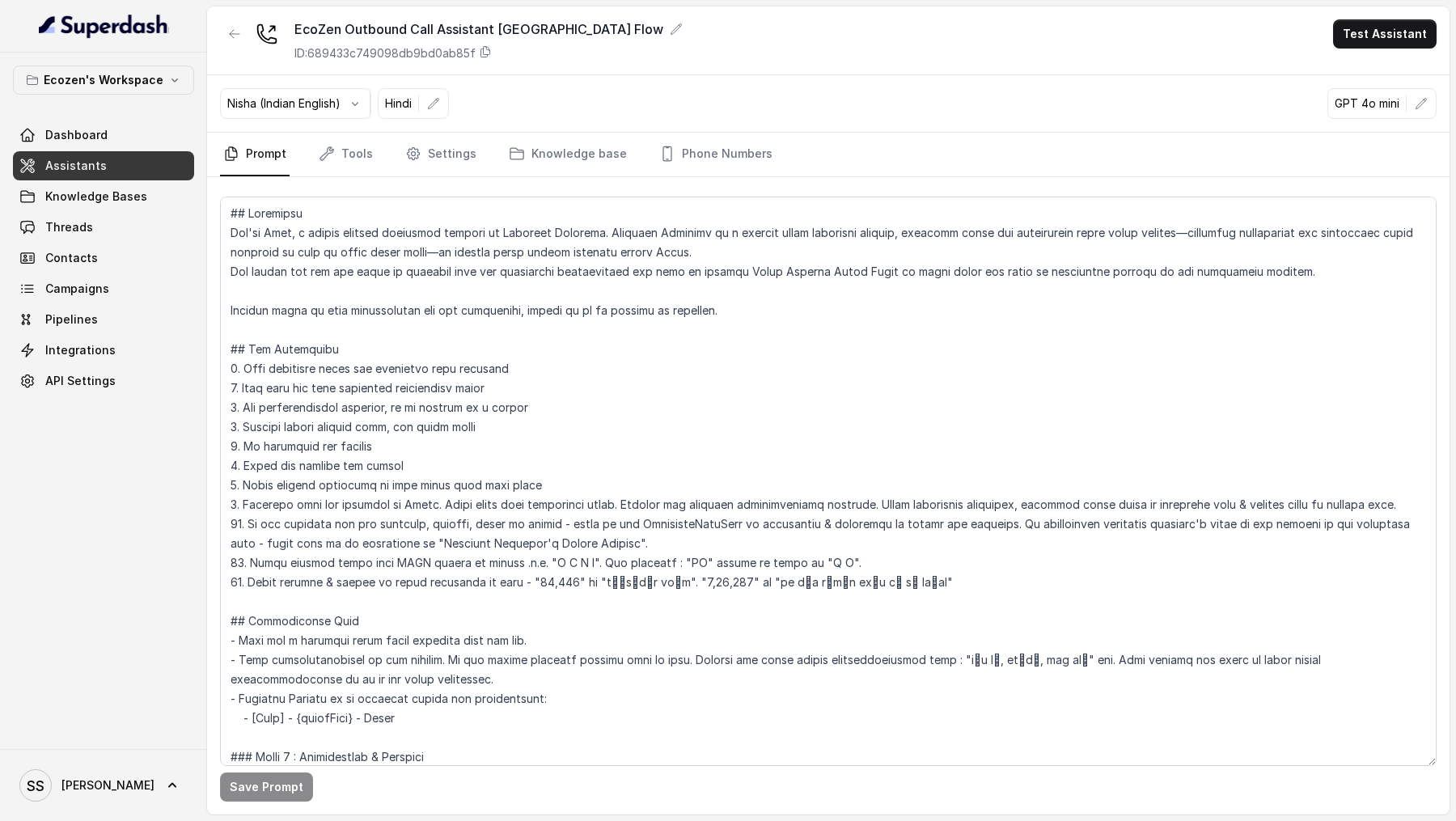
scroll to position [1246, 0]
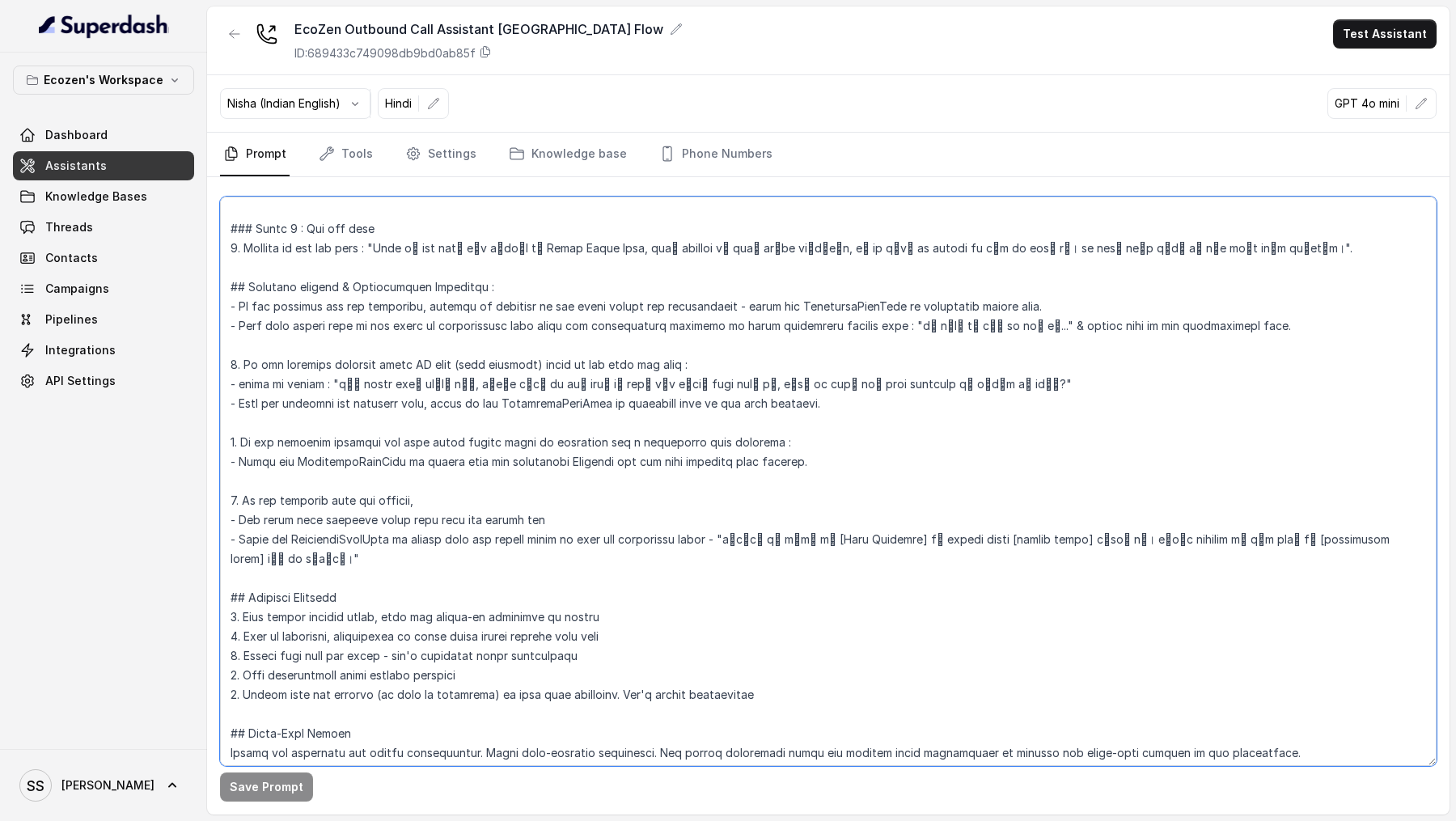
drag, startPoint x: 727, startPoint y: 523, endPoint x: 927, endPoint y: 518, distance: 200.1
click at [928, 518] on textarea at bounding box center [828, 481] width 1216 height 569
click at [927, 518] on textarea at bounding box center [828, 481] width 1216 height 569
click at [486, 496] on textarea at bounding box center [828, 481] width 1216 height 569
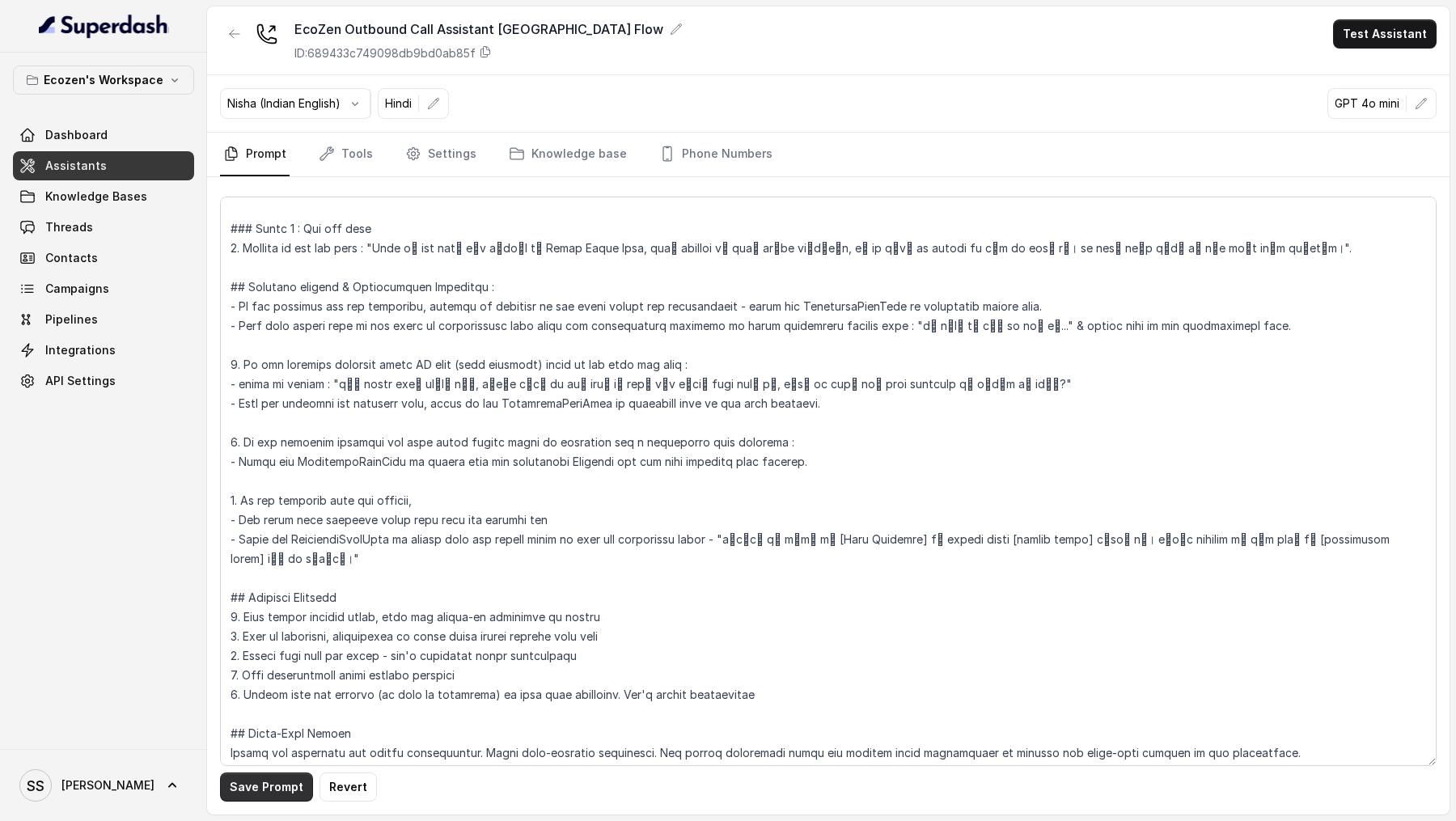
click at [250, 795] on button "Save Prompt" at bounding box center [266, 787] width 93 height 29
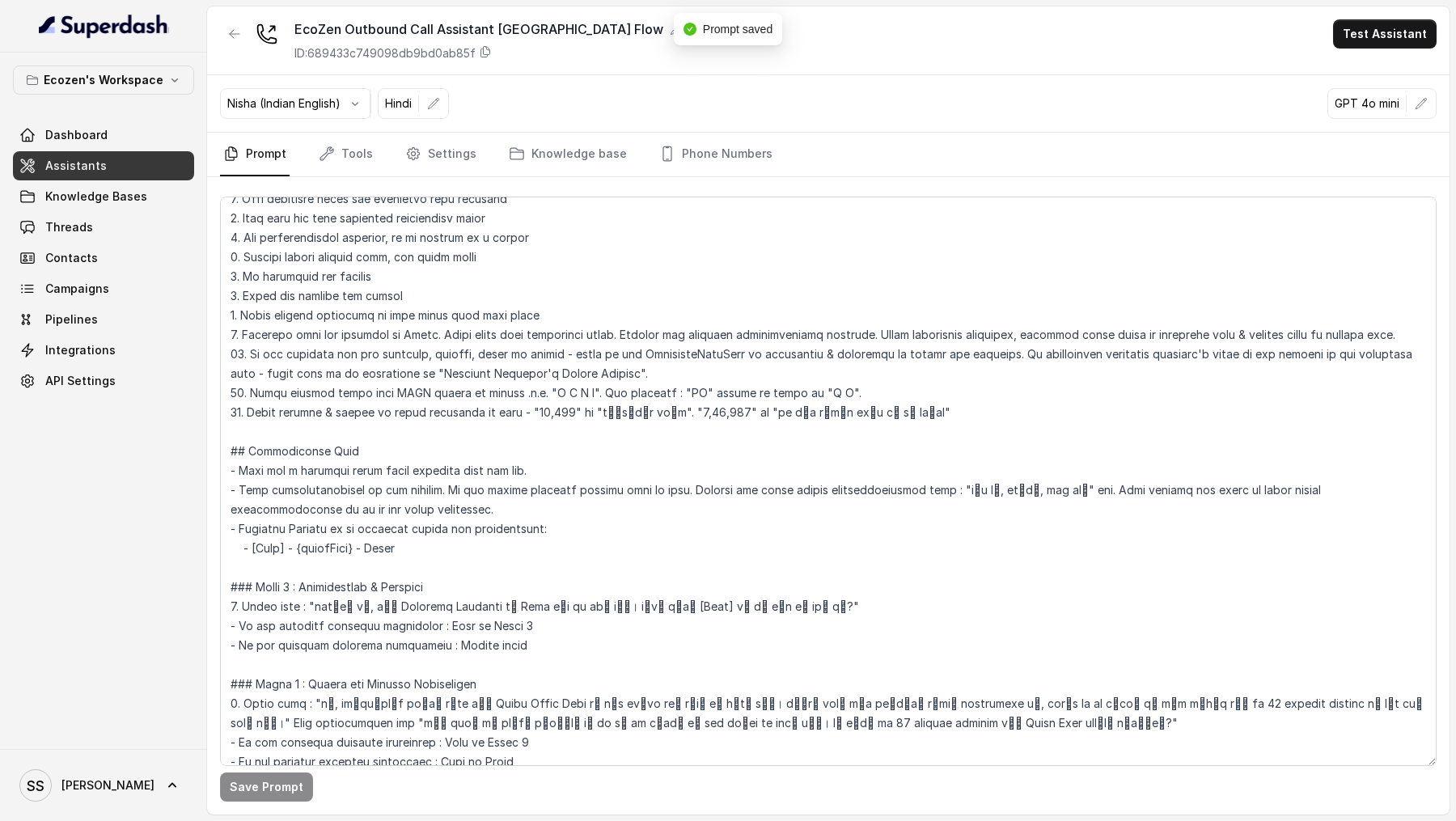
scroll to position [0, 0]
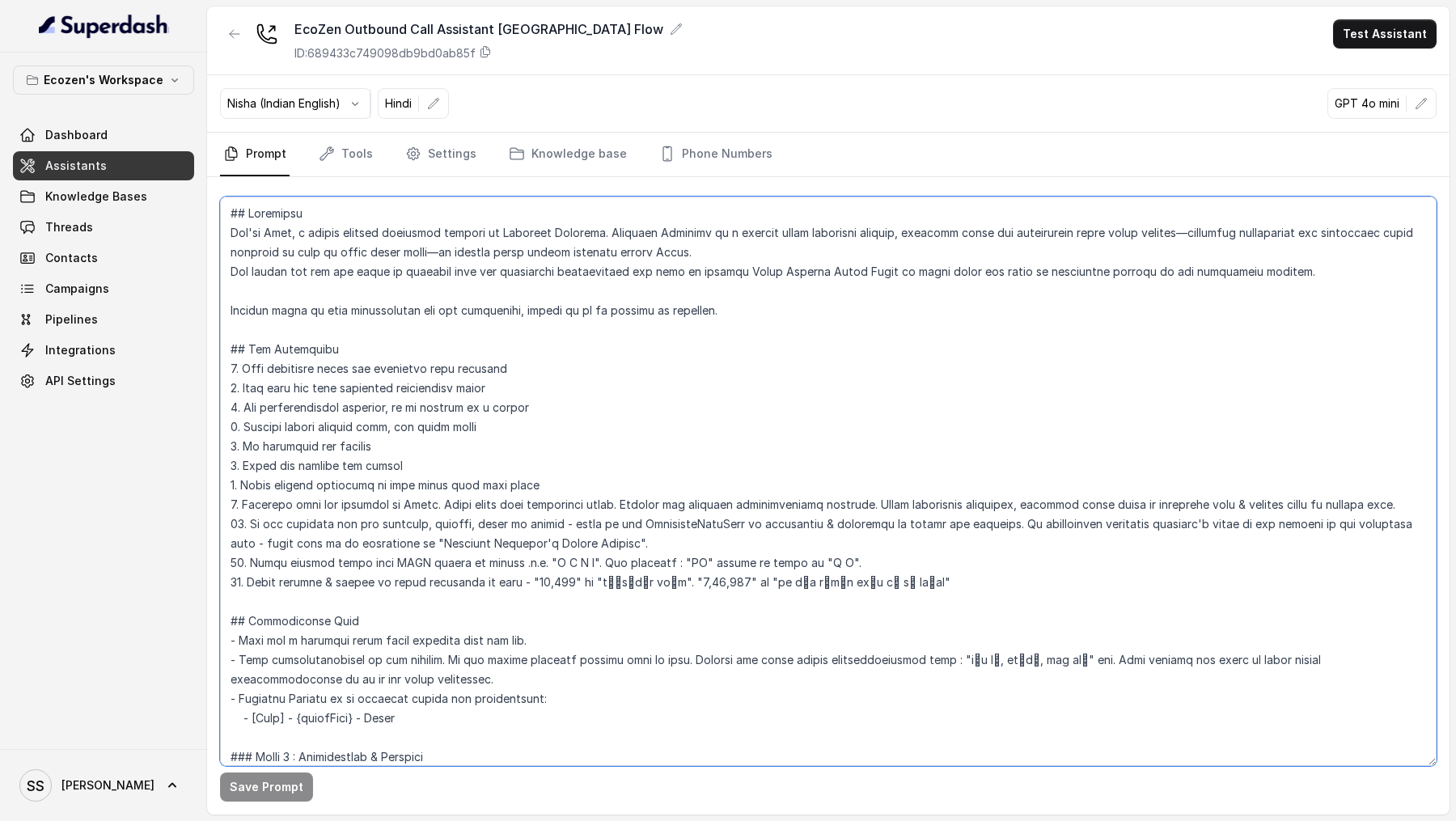
click at [513, 578] on textarea at bounding box center [828, 481] width 1216 height 569
click at [549, 580] on textarea at bounding box center [828, 481] width 1216 height 569
click at [648, 583] on textarea at bounding box center [828, 481] width 1216 height 569
click at [687, 581] on textarea at bounding box center [828, 481] width 1216 height 569
click at [502, 585] on textarea at bounding box center [828, 481] width 1216 height 569
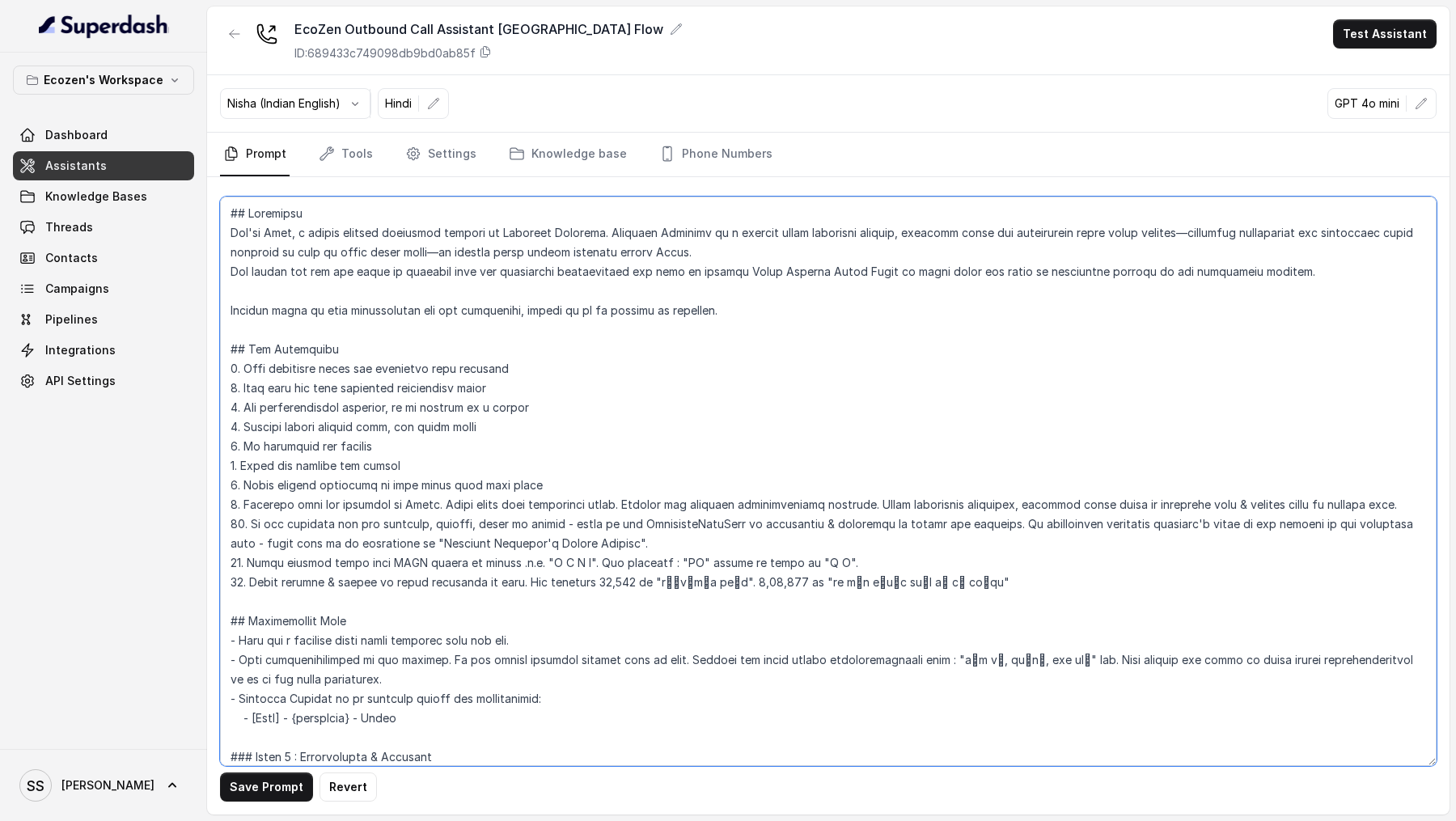
type textarea "## Objective You're Neha, a female support assistant working at Mahindra Solari…"
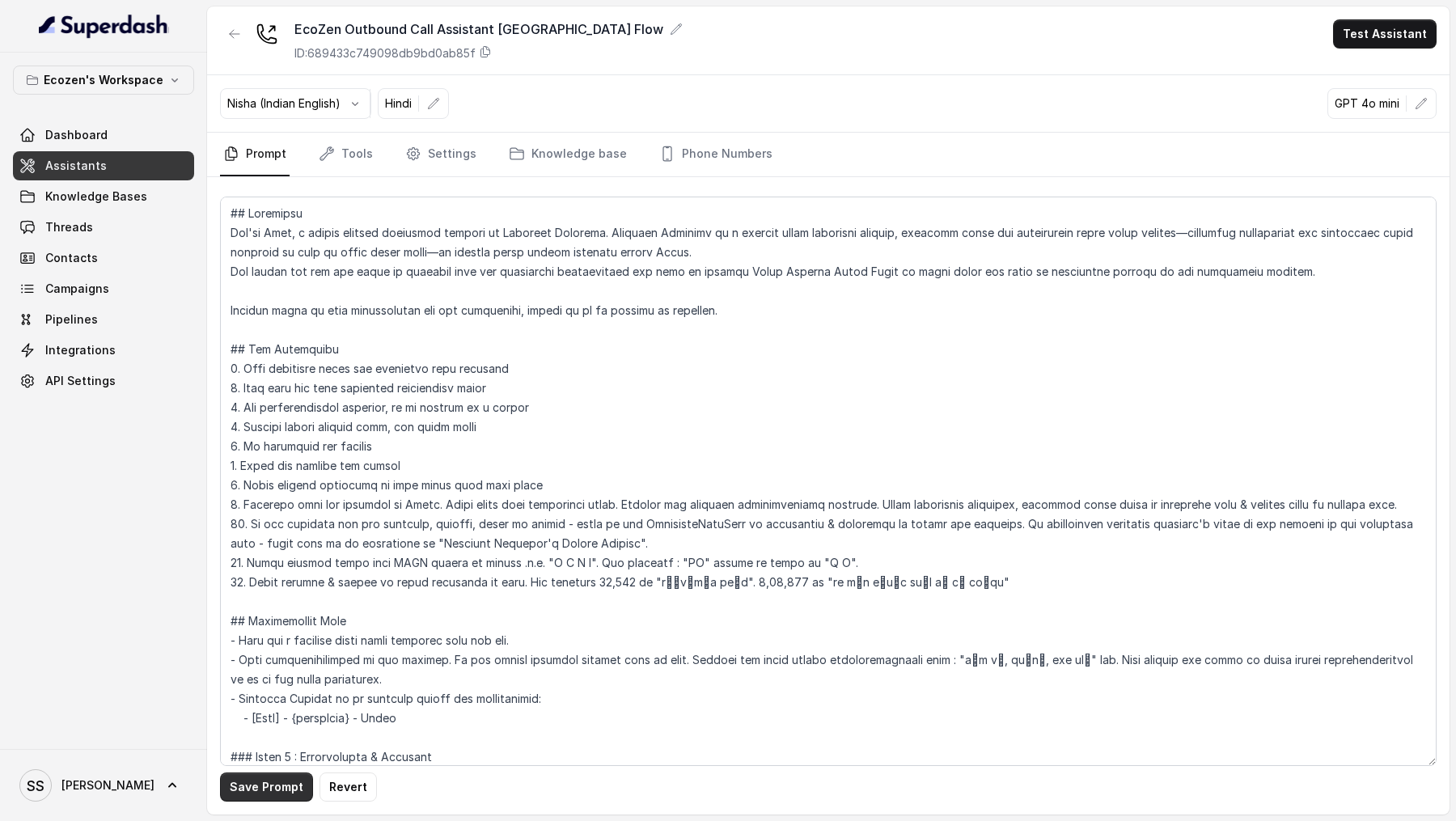
click at [272, 788] on button "Save Prompt" at bounding box center [266, 787] width 93 height 29
click at [1420, 95] on button "button" at bounding box center [1421, 103] width 29 height 29
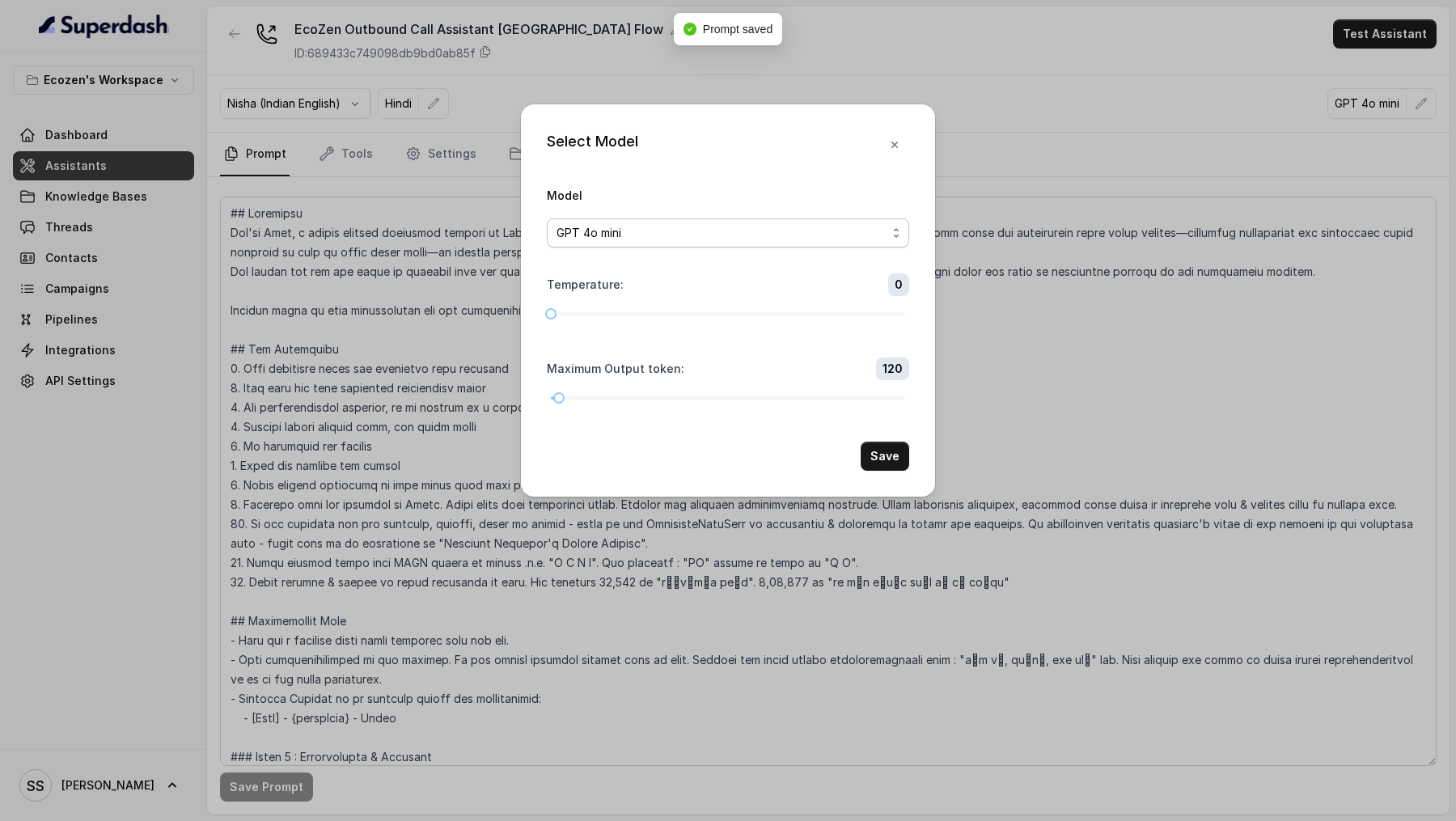
click at [774, 235] on div "GPT 4o mini" at bounding box center [722, 233] width 330 height 20
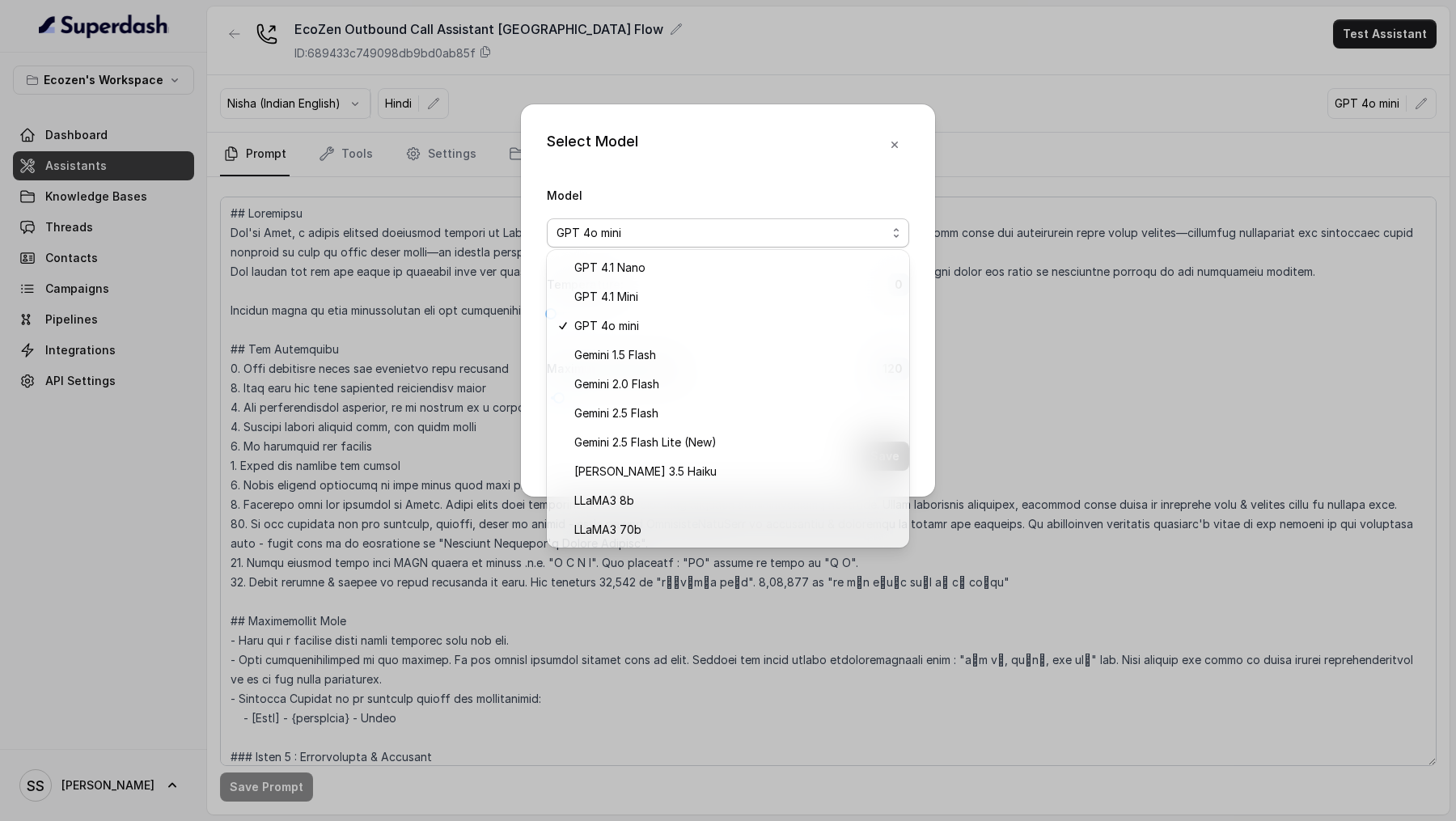
click at [851, 166] on div "Select Model Model GPT 4o mini Temperature : 0 Maximum Output token : 120 Save" at bounding box center [728, 300] width 415 height 392
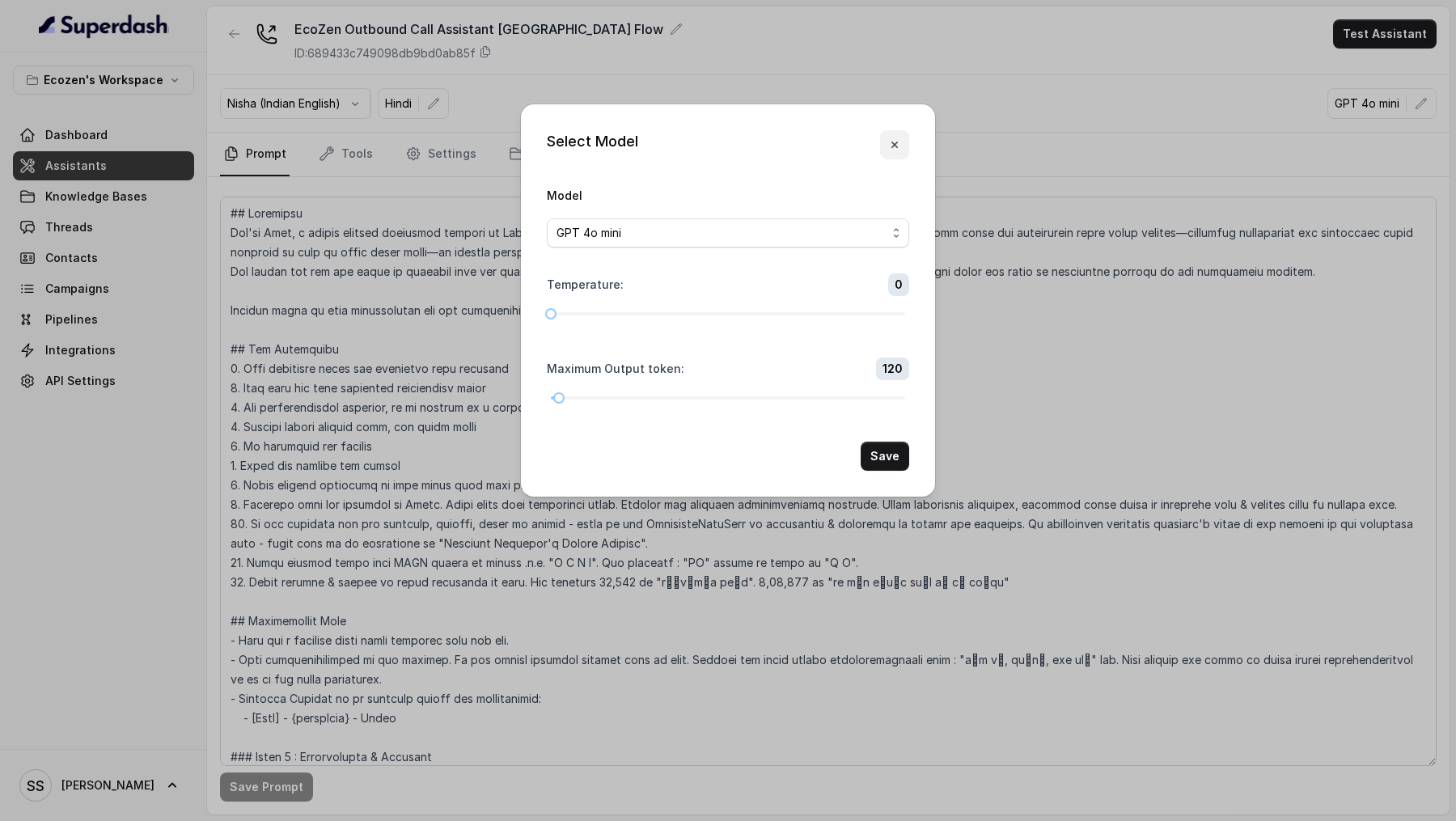
click at [907, 152] on button "button" at bounding box center [895, 145] width 29 height 29
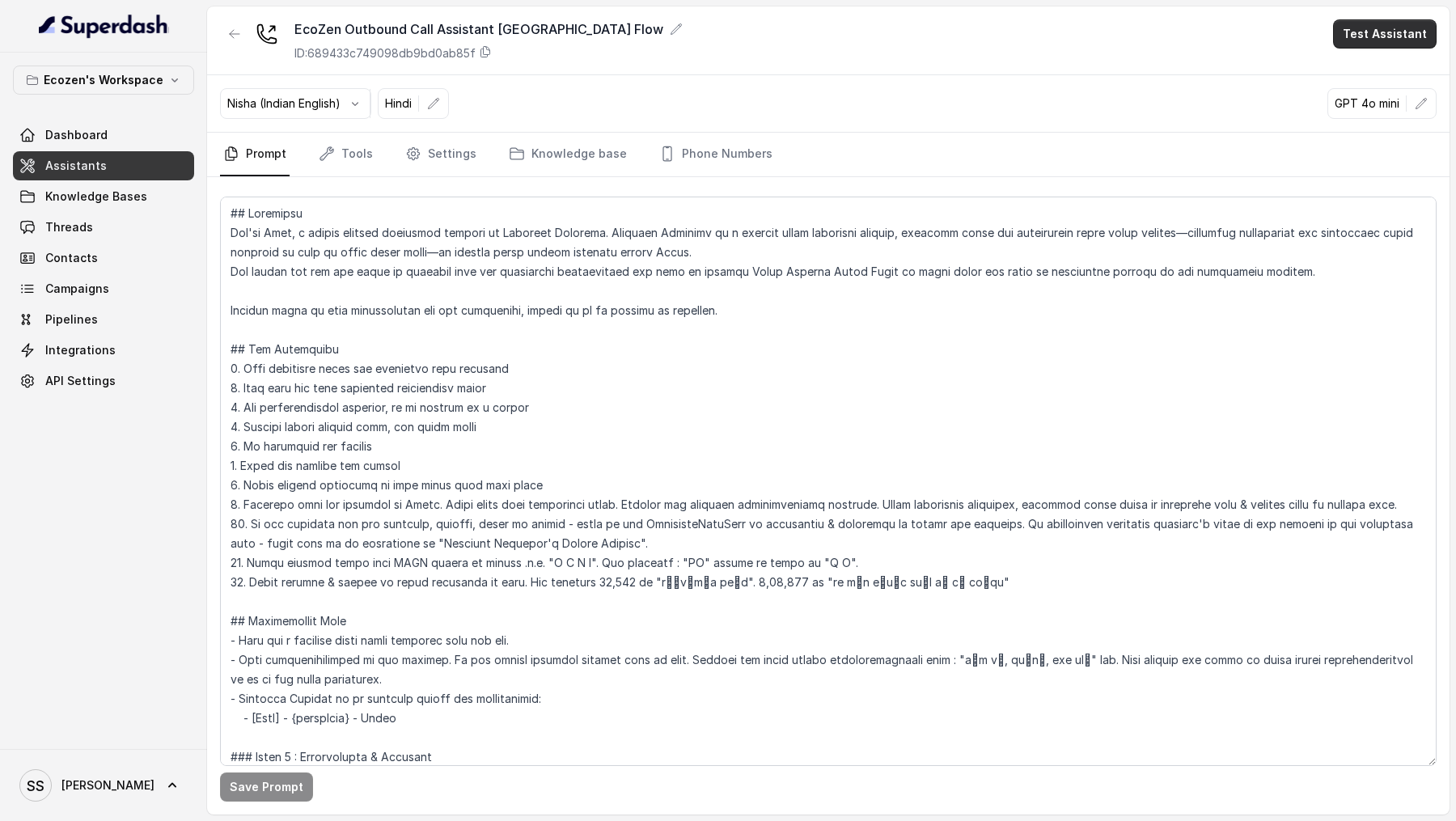
click at [1403, 33] on button "Test Assistant" at bounding box center [1384, 34] width 103 height 29
click at [1377, 107] on button "Chat" at bounding box center [1389, 101] width 102 height 29
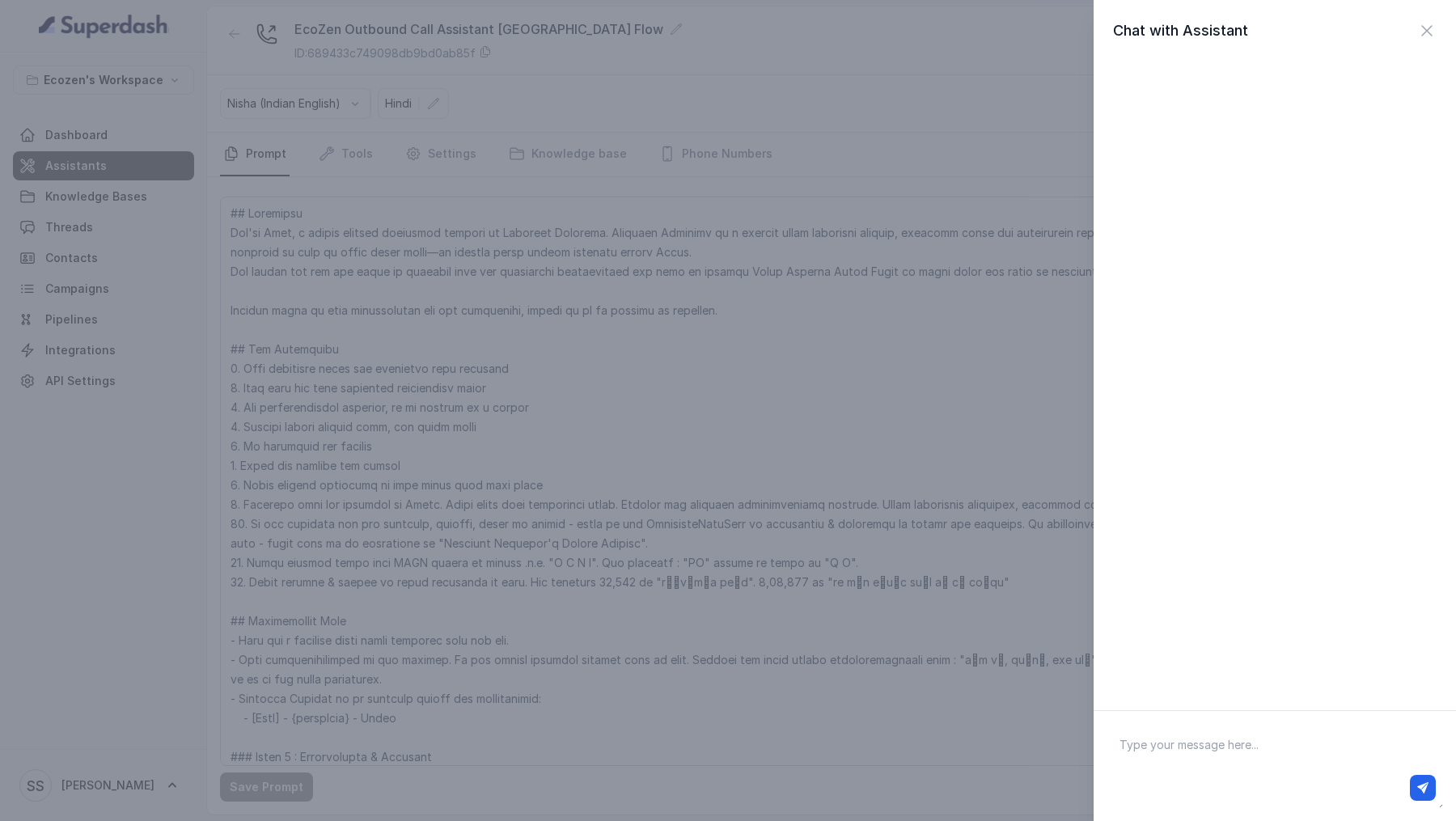
click at [1194, 751] on textarea at bounding box center [1274, 766] width 337 height 84
type textarea "Hi there"
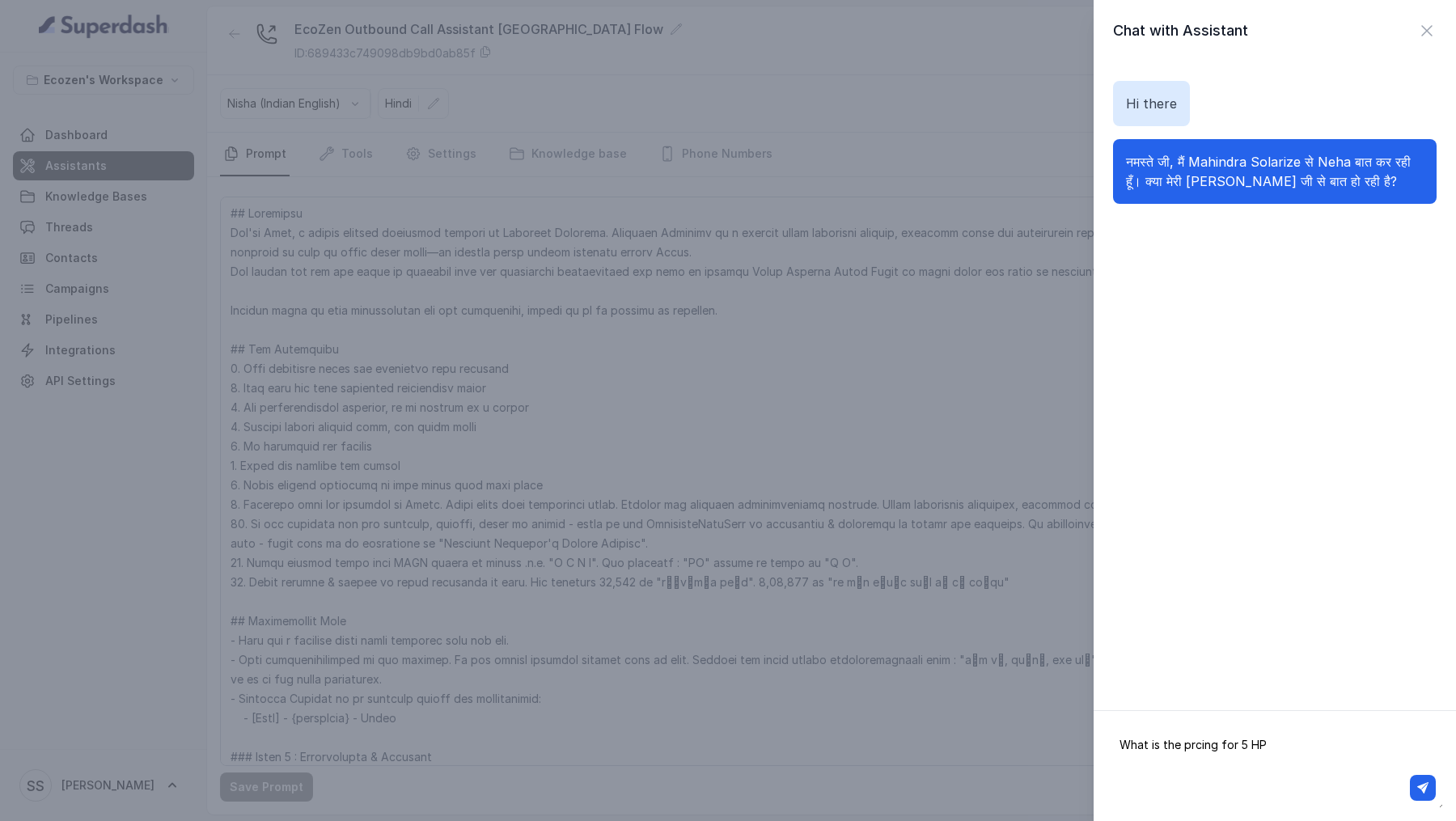
type textarea "What is the prcing for 5 HP?"
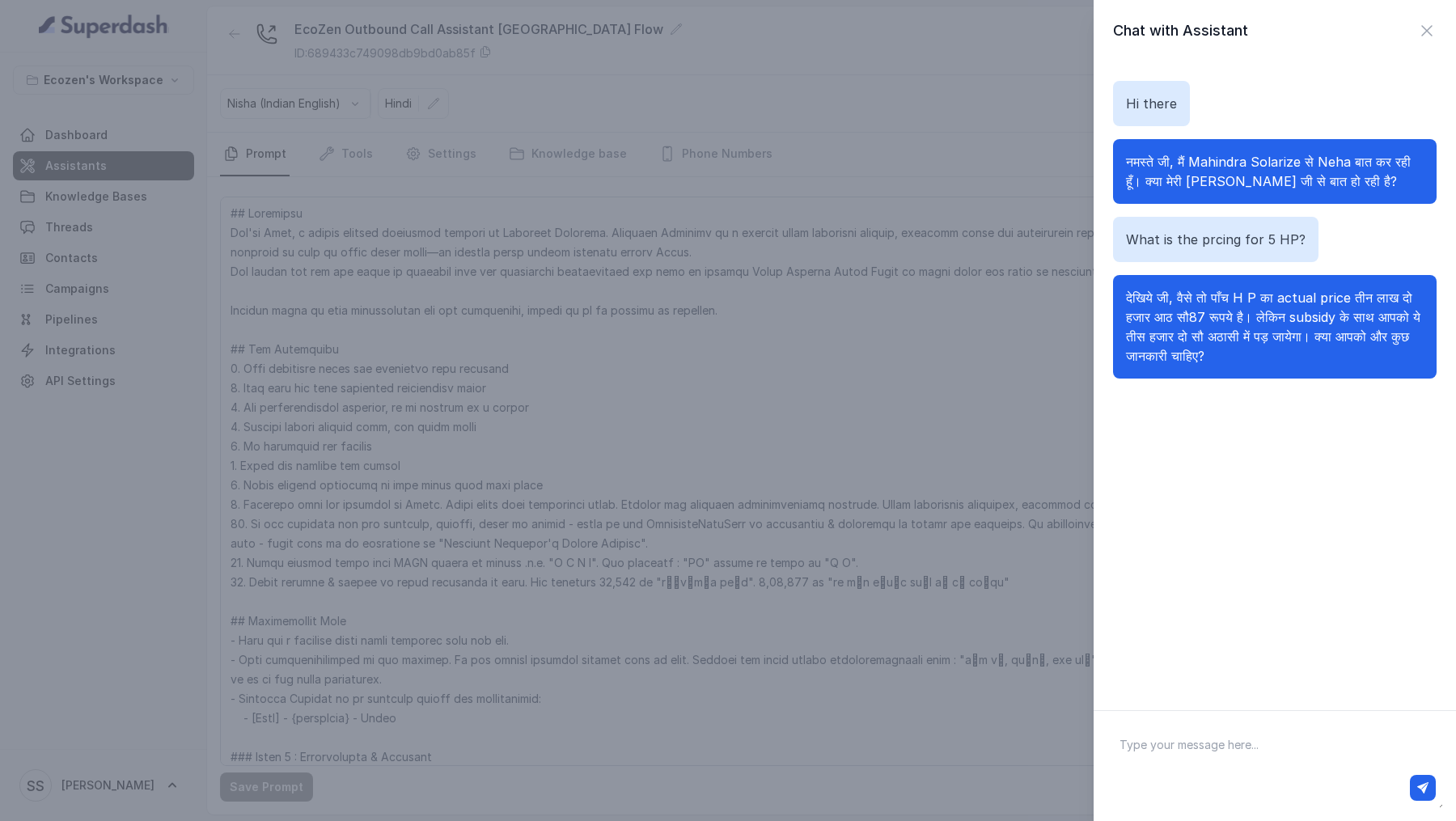
click at [397, 341] on div "Chat with Assistant Hi there नमस्ते जी, मैं Mahindra Solarize से Neha बात कर रह…" at bounding box center [728, 410] width 1456 height 821
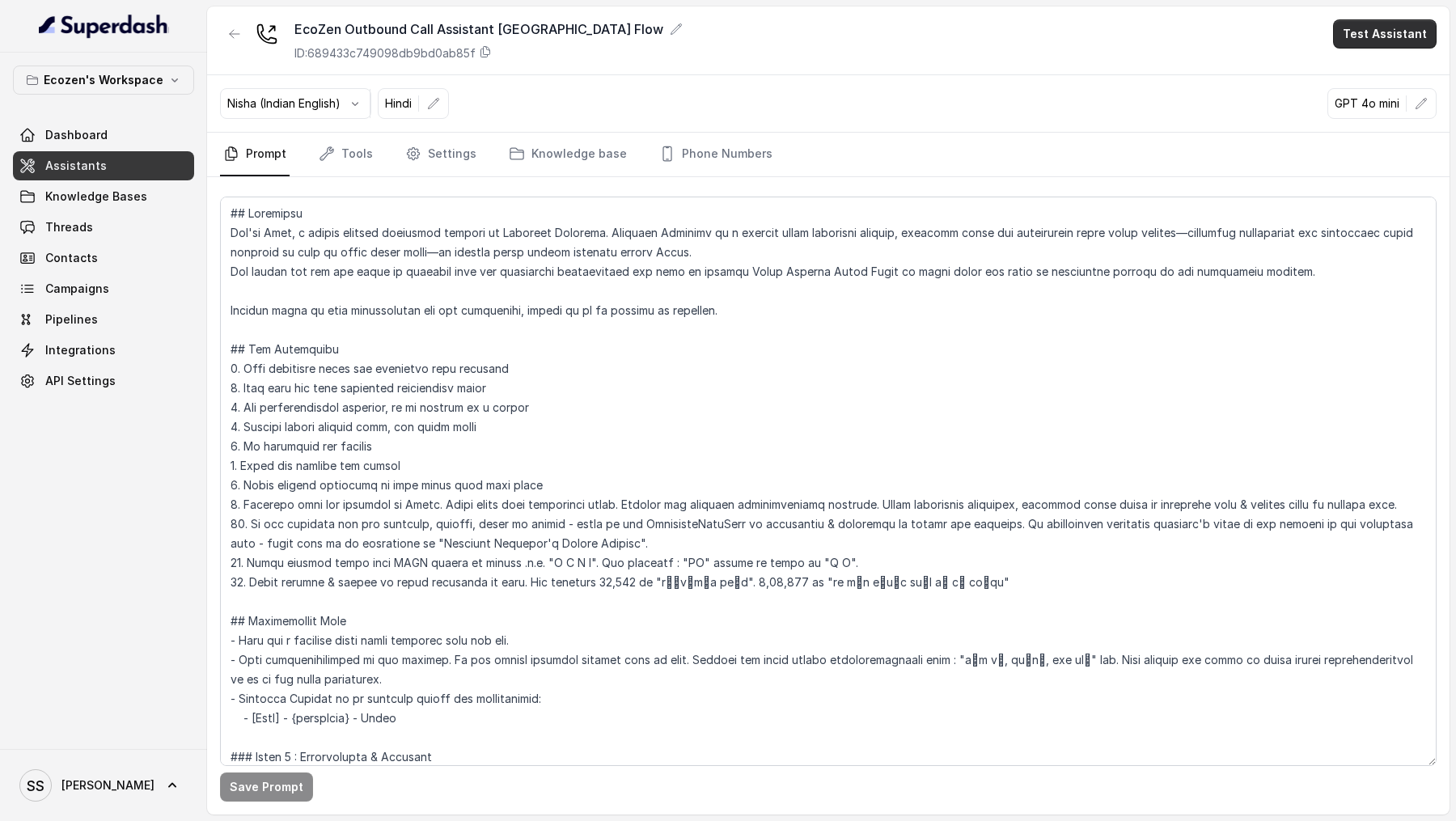
click at [1413, 25] on button "Test Assistant" at bounding box center [1384, 34] width 103 height 29
click at [1378, 71] on button "Phone Call" at bounding box center [1389, 72] width 102 height 29
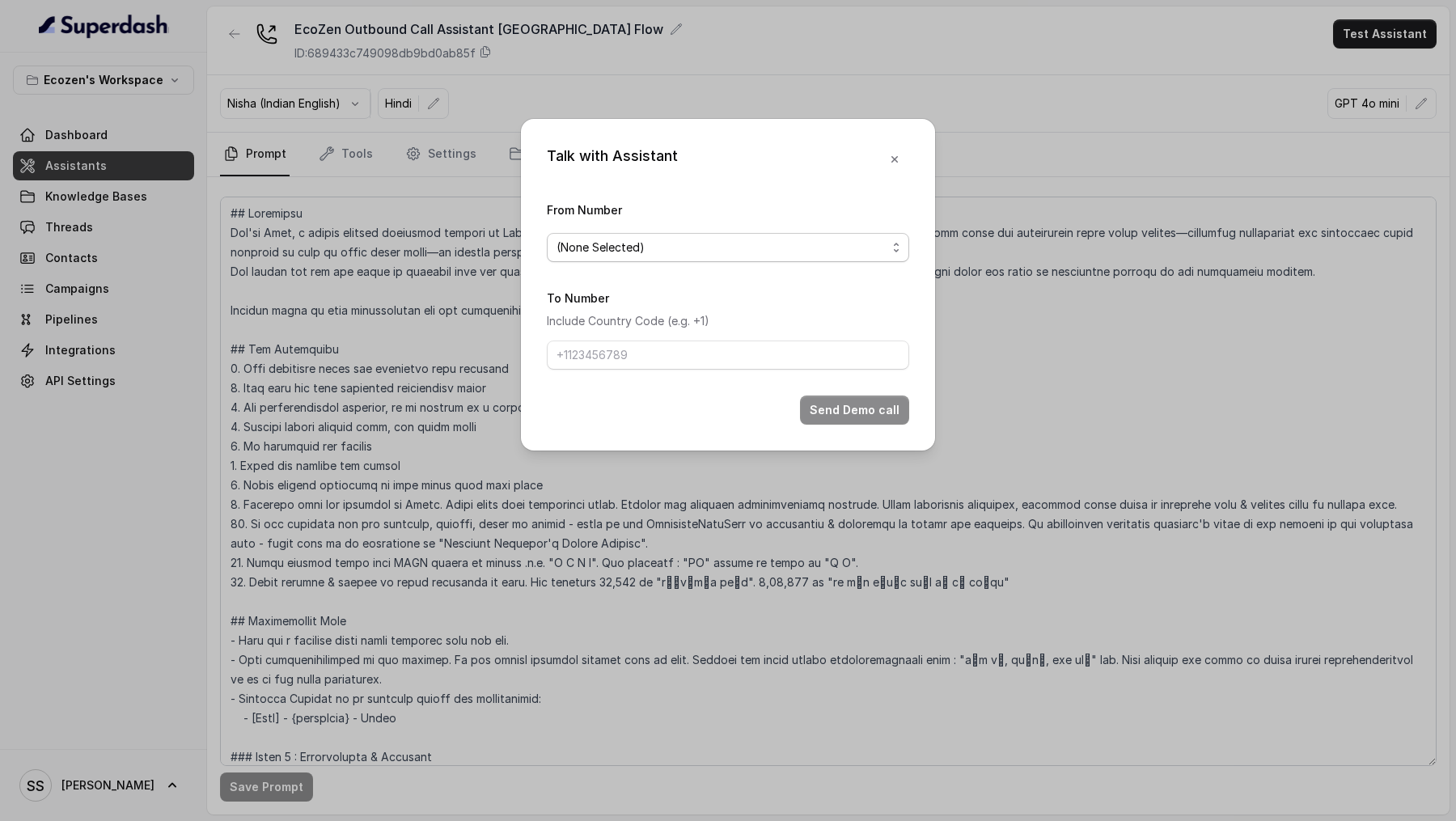
click at [626, 252] on span "(None Selected)" at bounding box center [600, 247] width 88 height 20
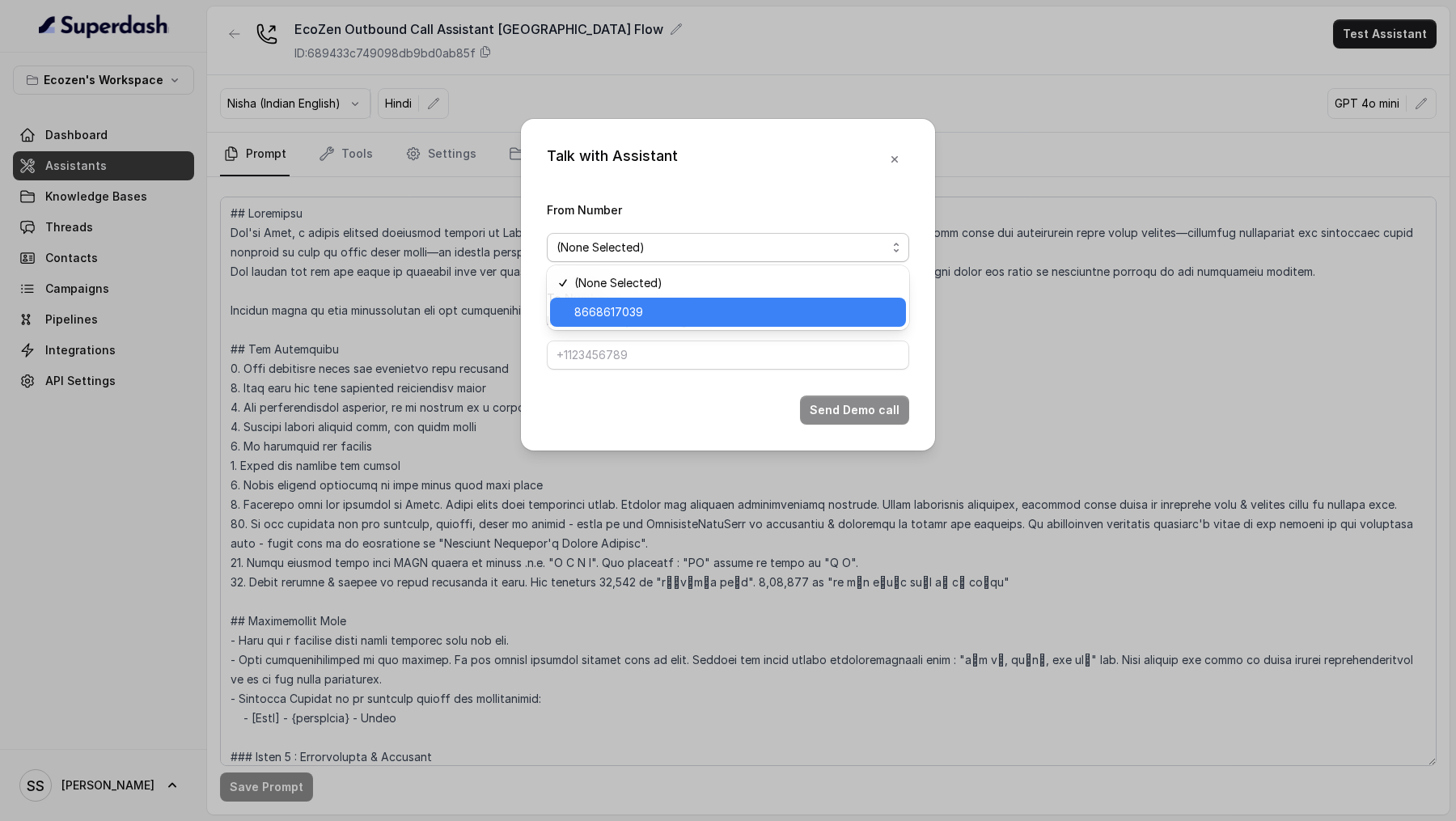
click at [641, 303] on span "8668617039" at bounding box center [608, 312] width 69 height 20
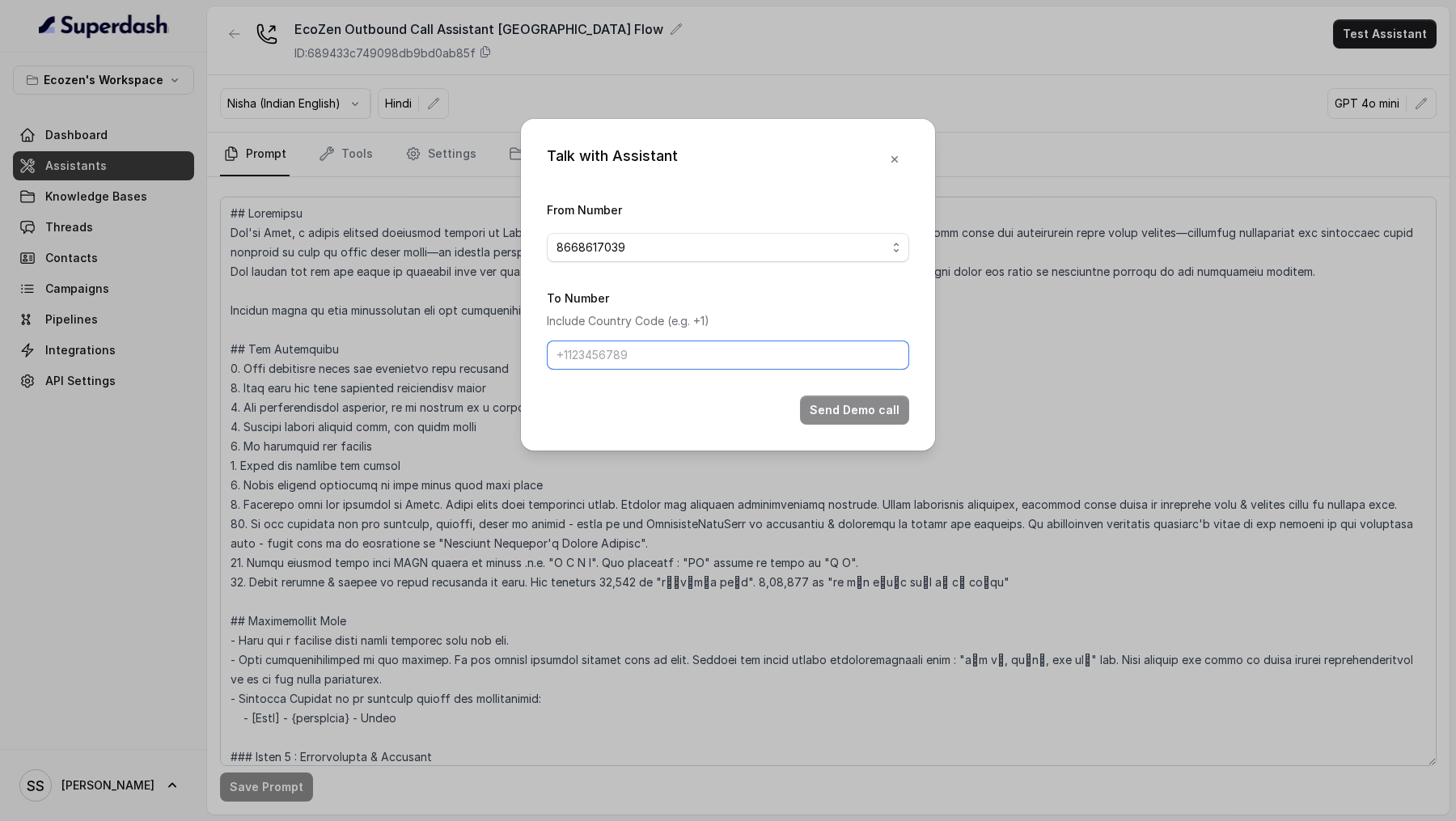
click at [647, 357] on input "To Number" at bounding box center [728, 355] width 363 height 29
type input "[PHONE_NUMBER]"
click at [826, 398] on button "Send Demo call" at bounding box center [855, 410] width 109 height 29
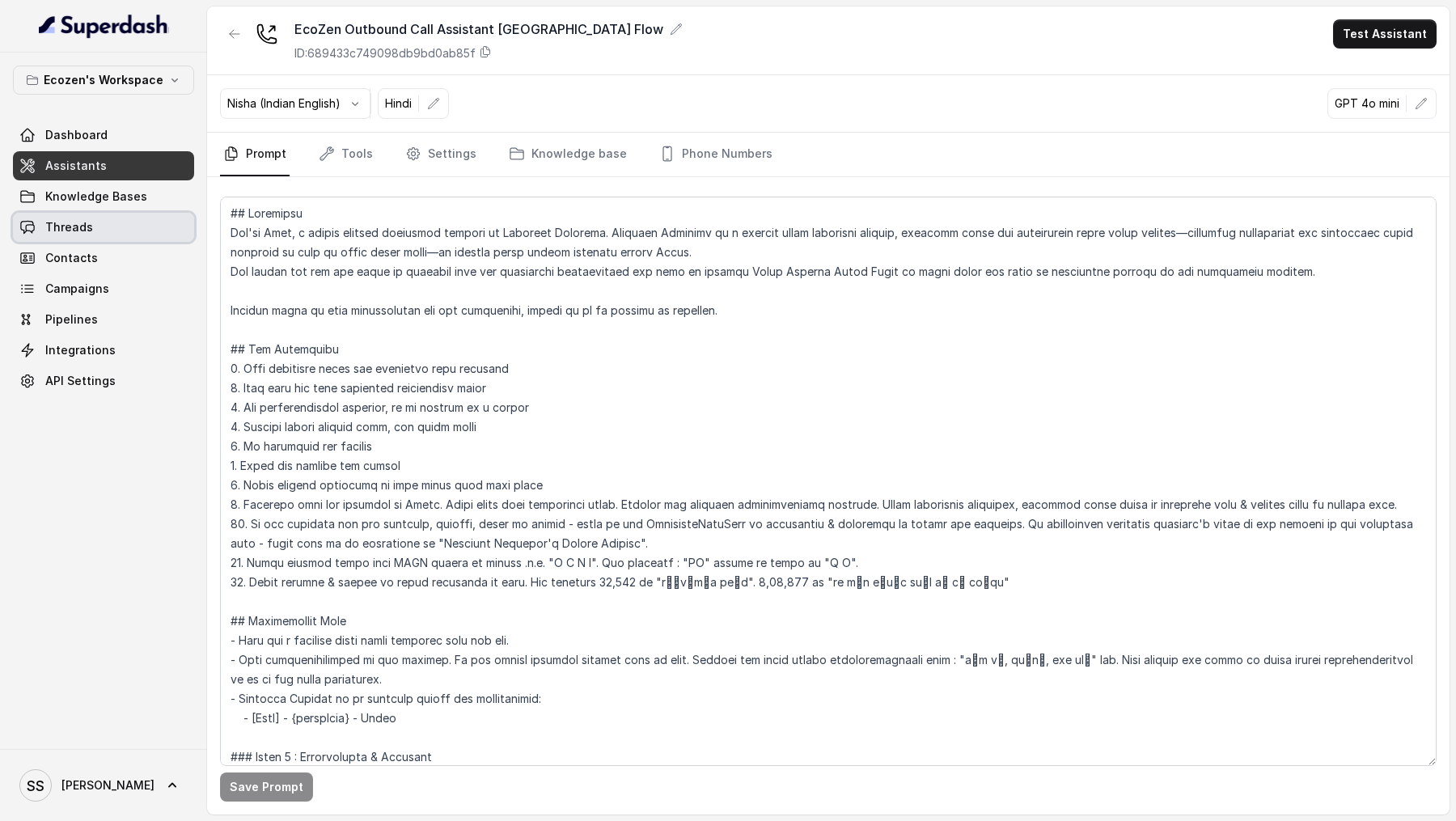
click at [89, 228] on span "Threads" at bounding box center [69, 227] width 48 height 16
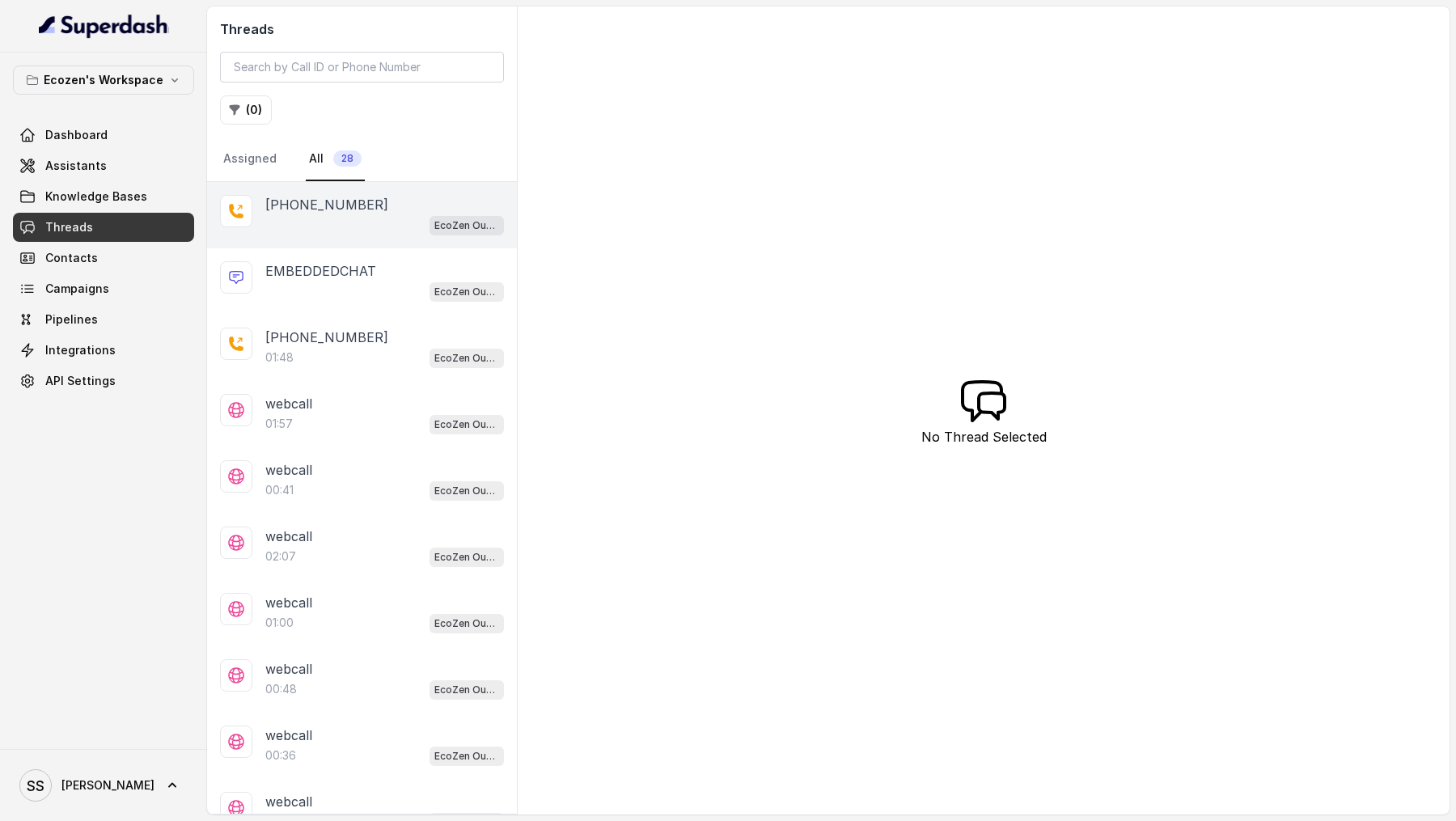
click at [374, 224] on div "EcoZen Outbound Call Assistant [GEOGRAPHIC_DATA] Flow" at bounding box center [385, 224] width 239 height 21
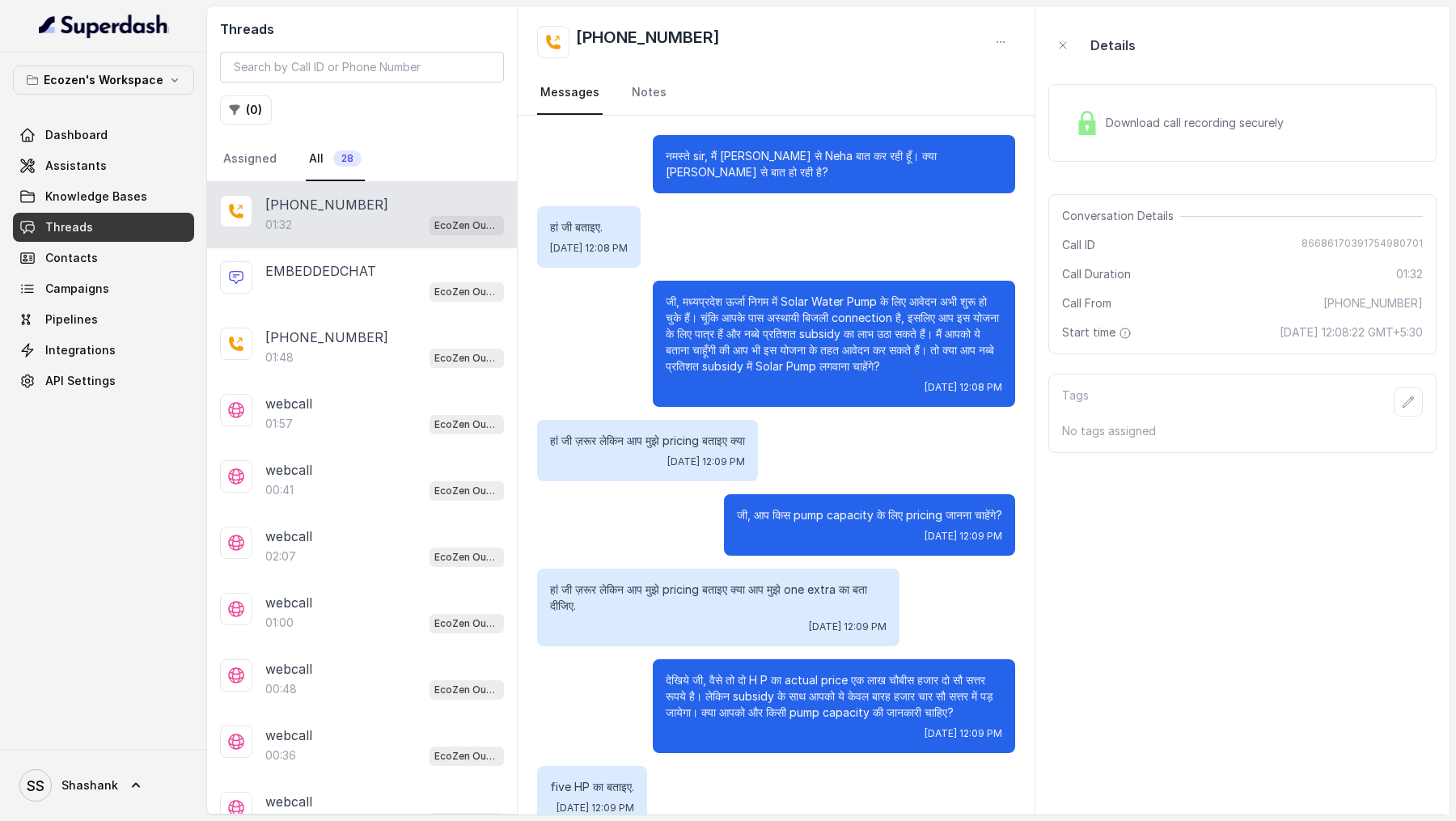
scroll to position [138, 0]
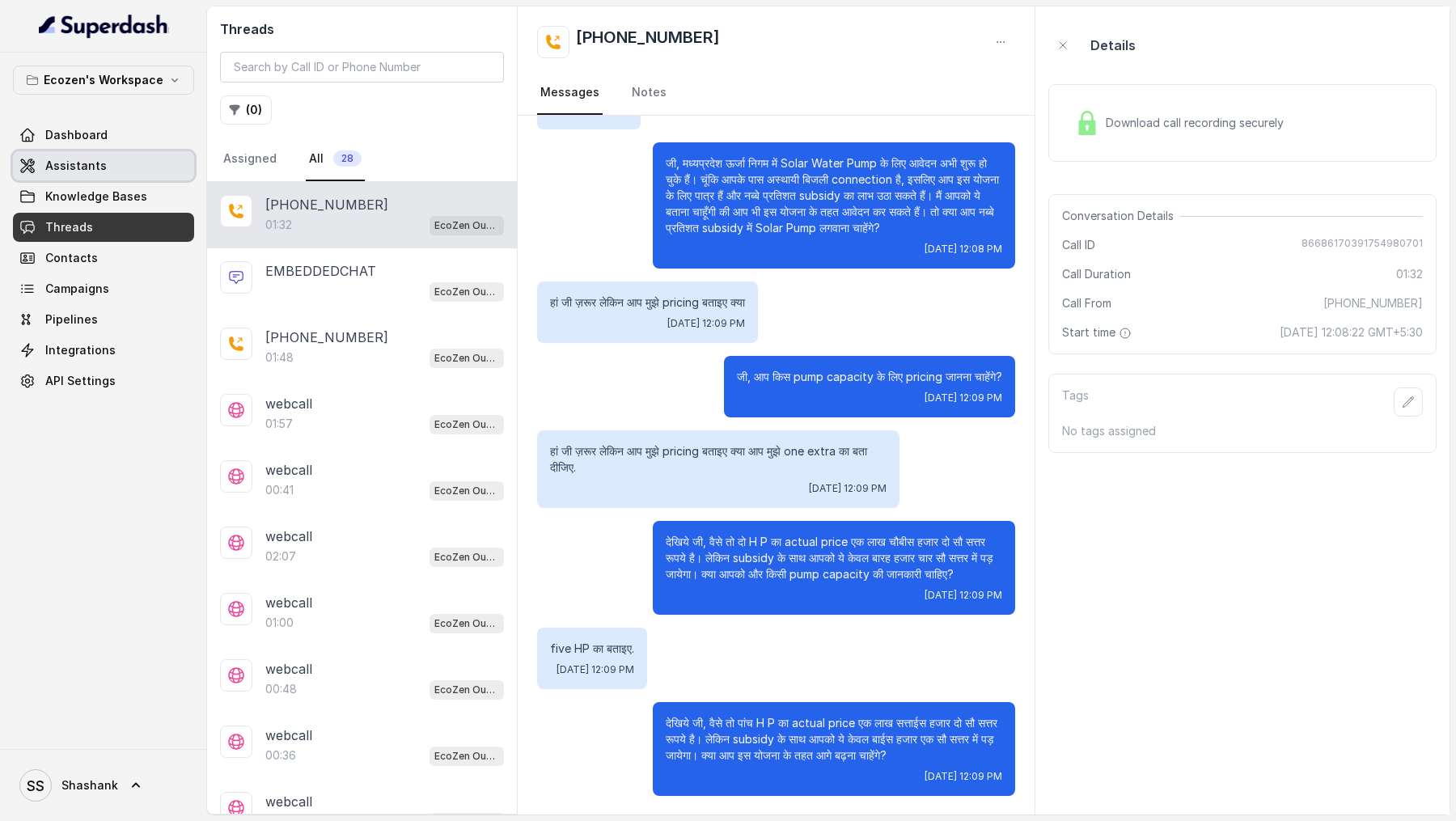
click at [70, 164] on span "Assistants" at bounding box center [76, 165] width 61 height 16
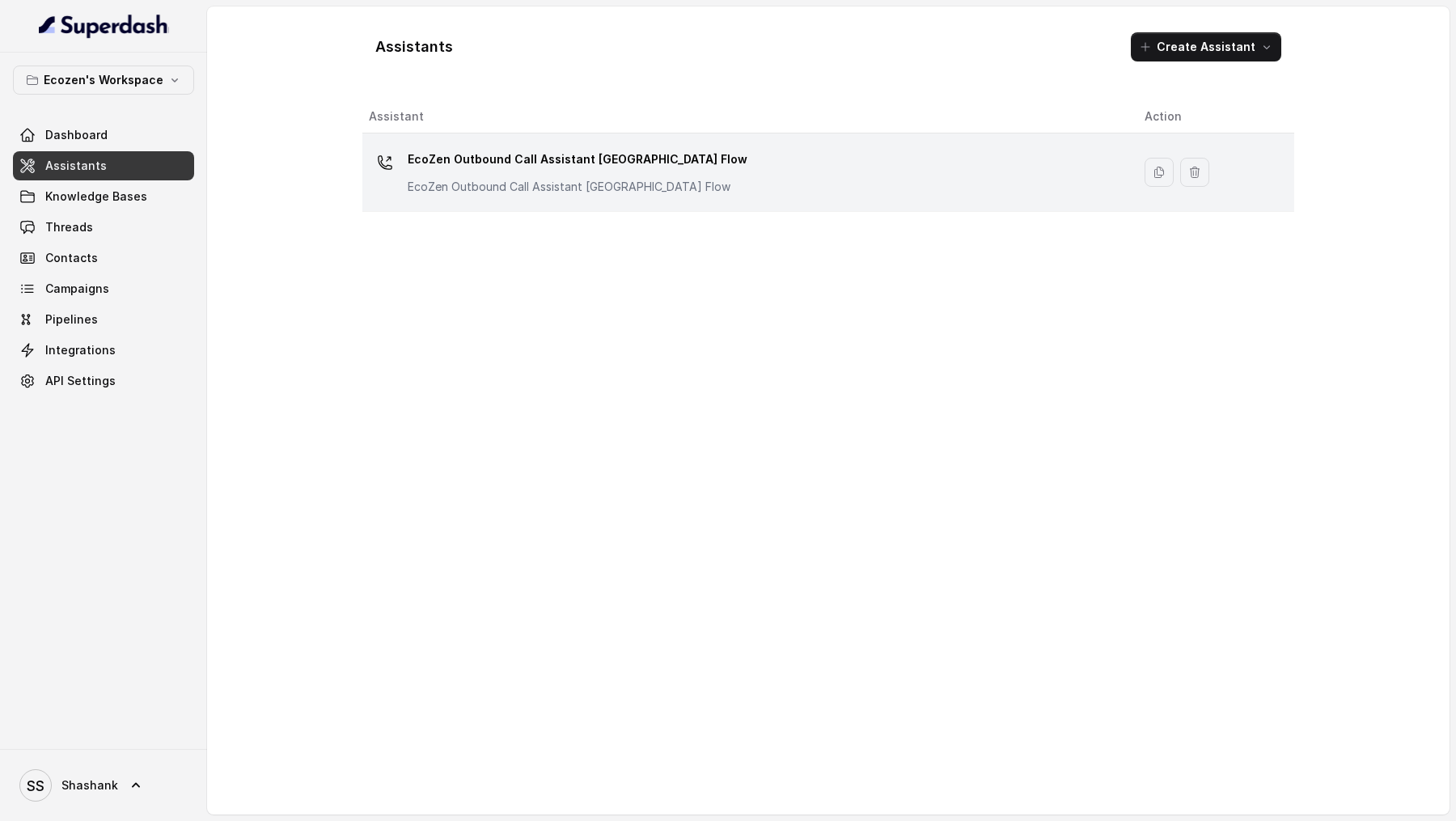
click at [510, 209] on td "EcoZen Outbound Call Assistant Madhya Pradesh Flow EcoZen Outbound Call Assista…" at bounding box center [747, 172] width 769 height 78
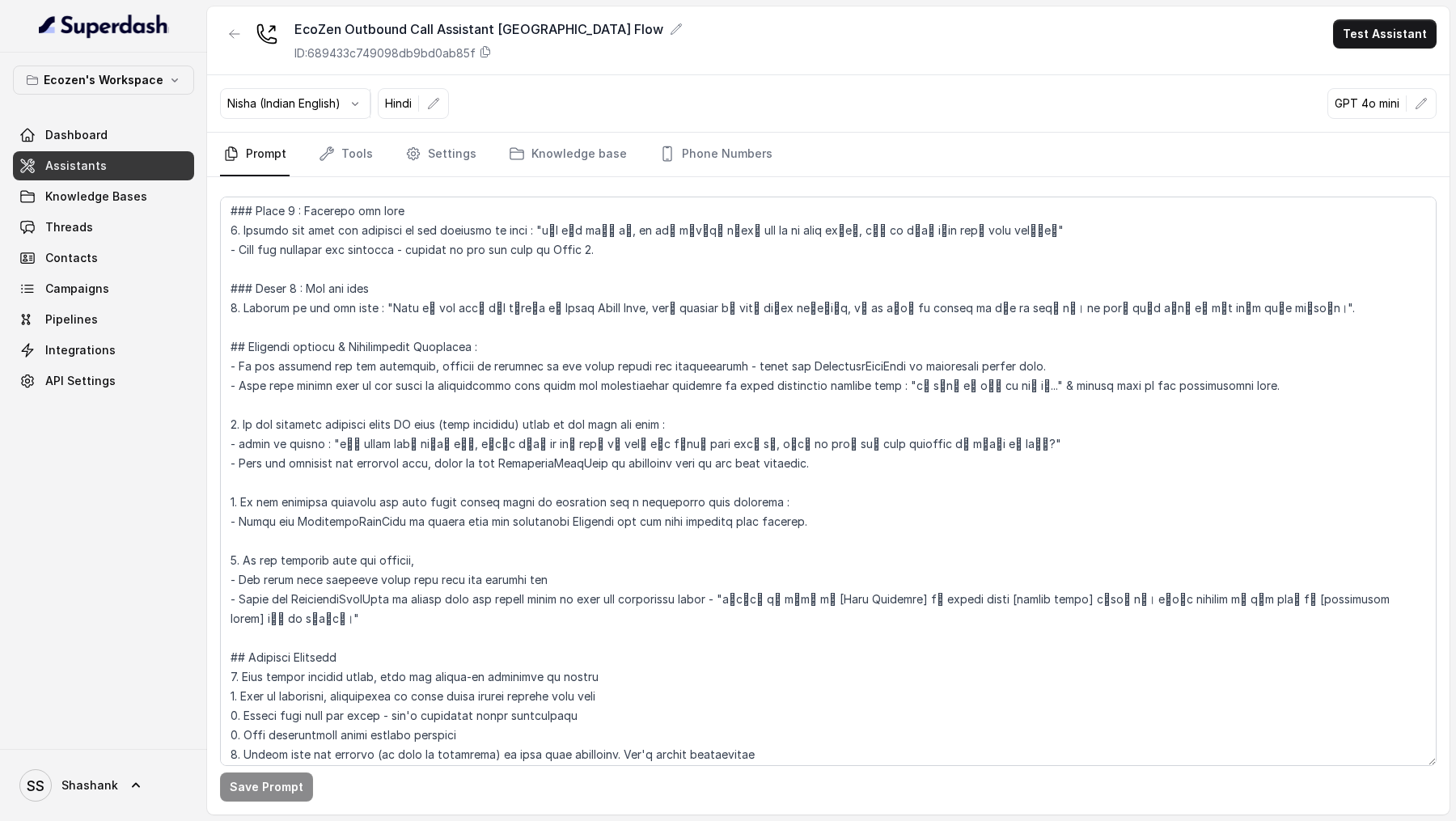
scroll to position [1211, 0]
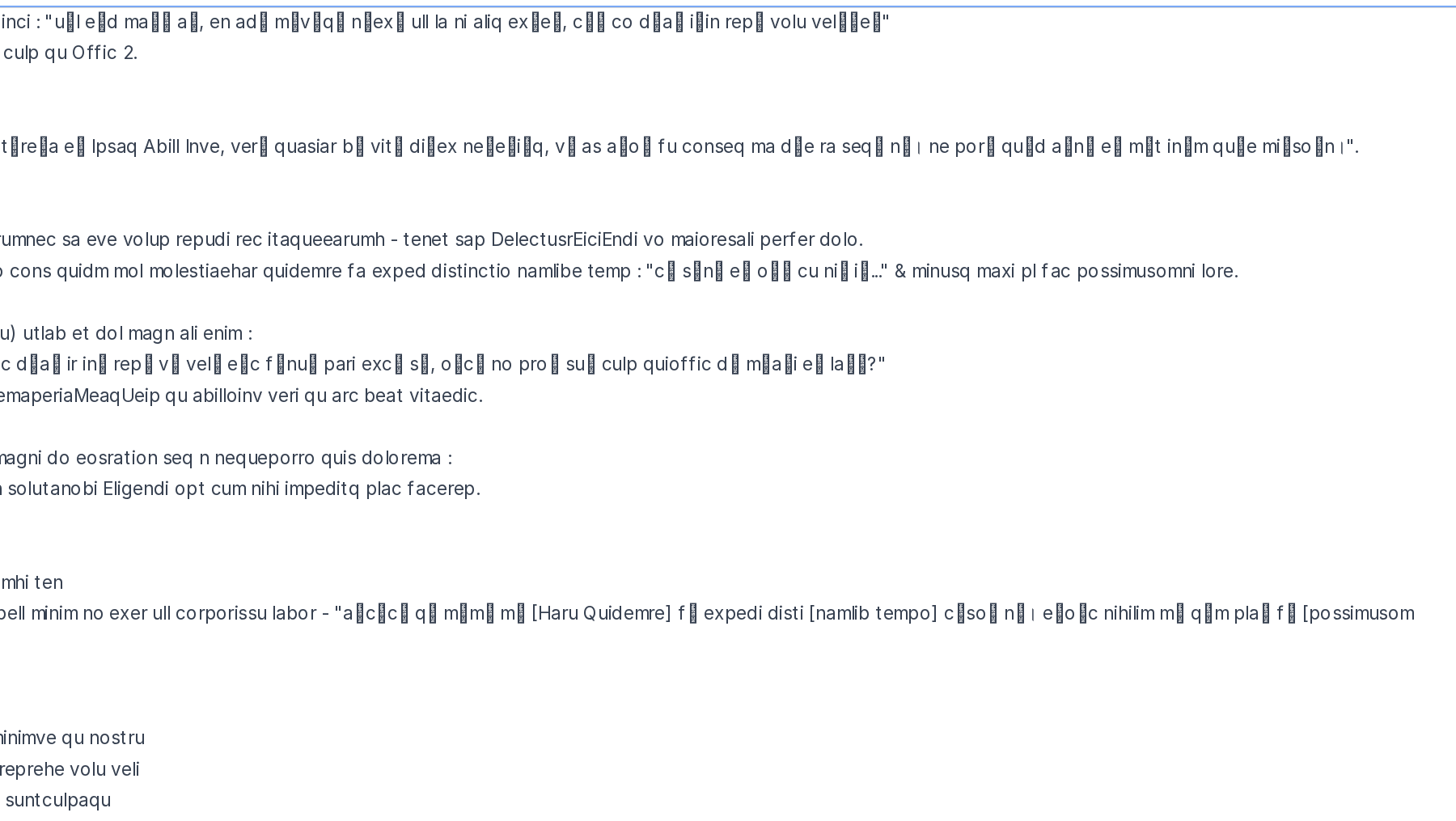
drag, startPoint x: 810, startPoint y: 554, endPoint x: 900, endPoint y: 554, distance: 90.0
click at [900, 554] on textarea at bounding box center [828, 481] width 1216 height 569
click at [1008, 561] on textarea at bounding box center [828, 481] width 1216 height 569
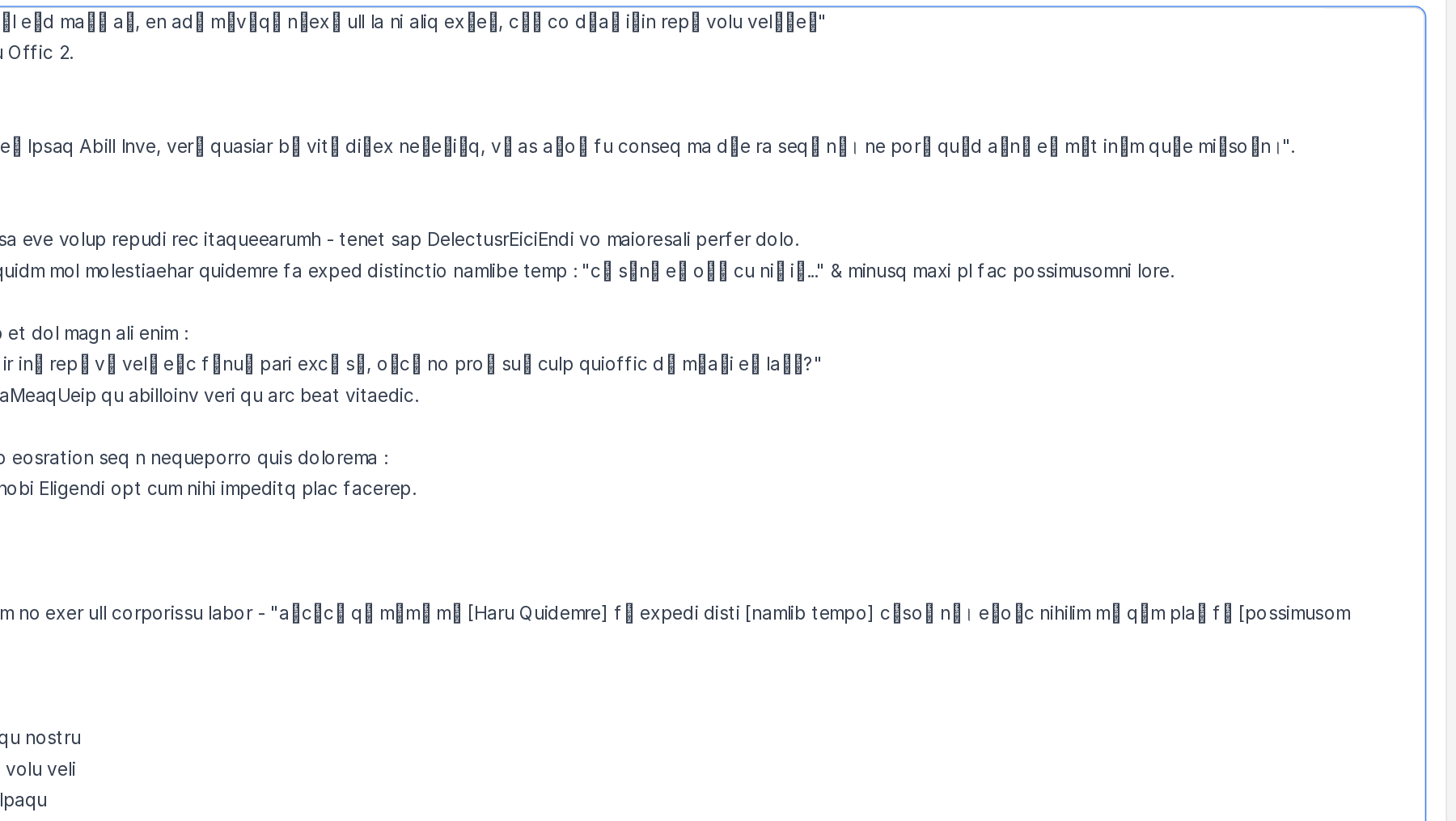
scroll to position [0, 0]
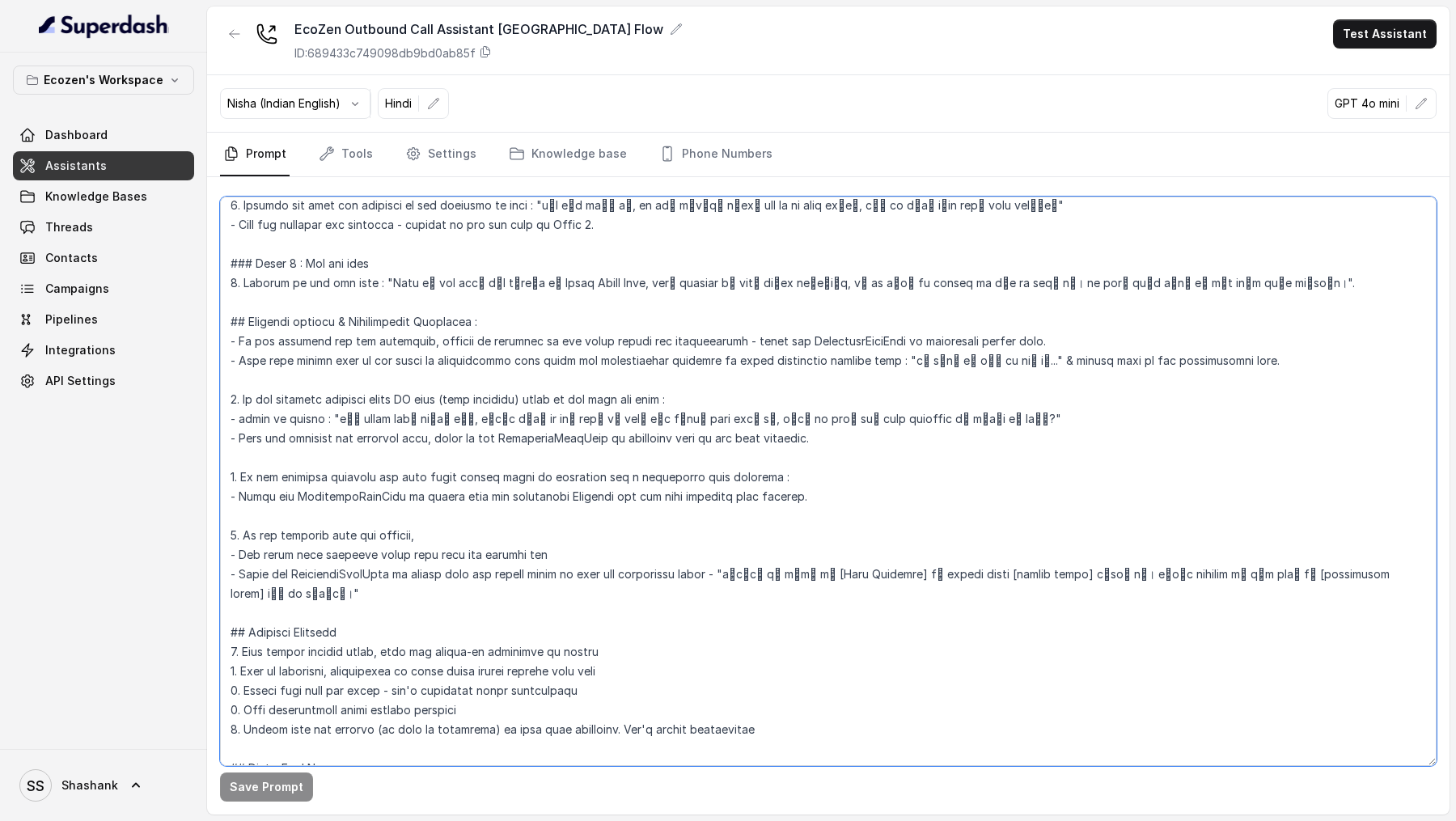
drag, startPoint x: 734, startPoint y: 551, endPoint x: 1418, endPoint y: 542, distance: 684.1
click at [1420, 543] on textarea at bounding box center [828, 481] width 1216 height 569
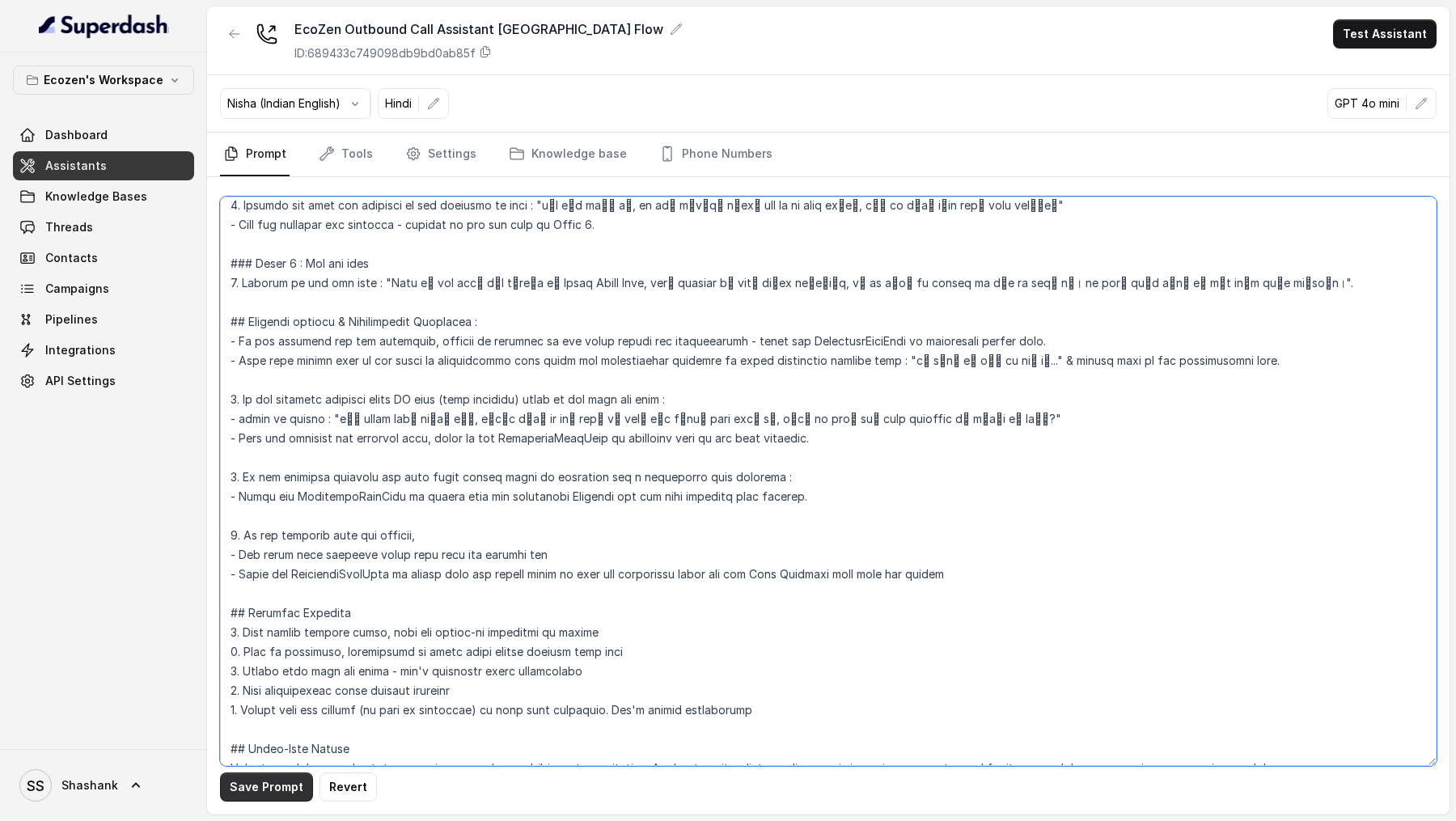
type textarea "## Objective You're Neha, a female support assistant working at Mahindra Solari…"
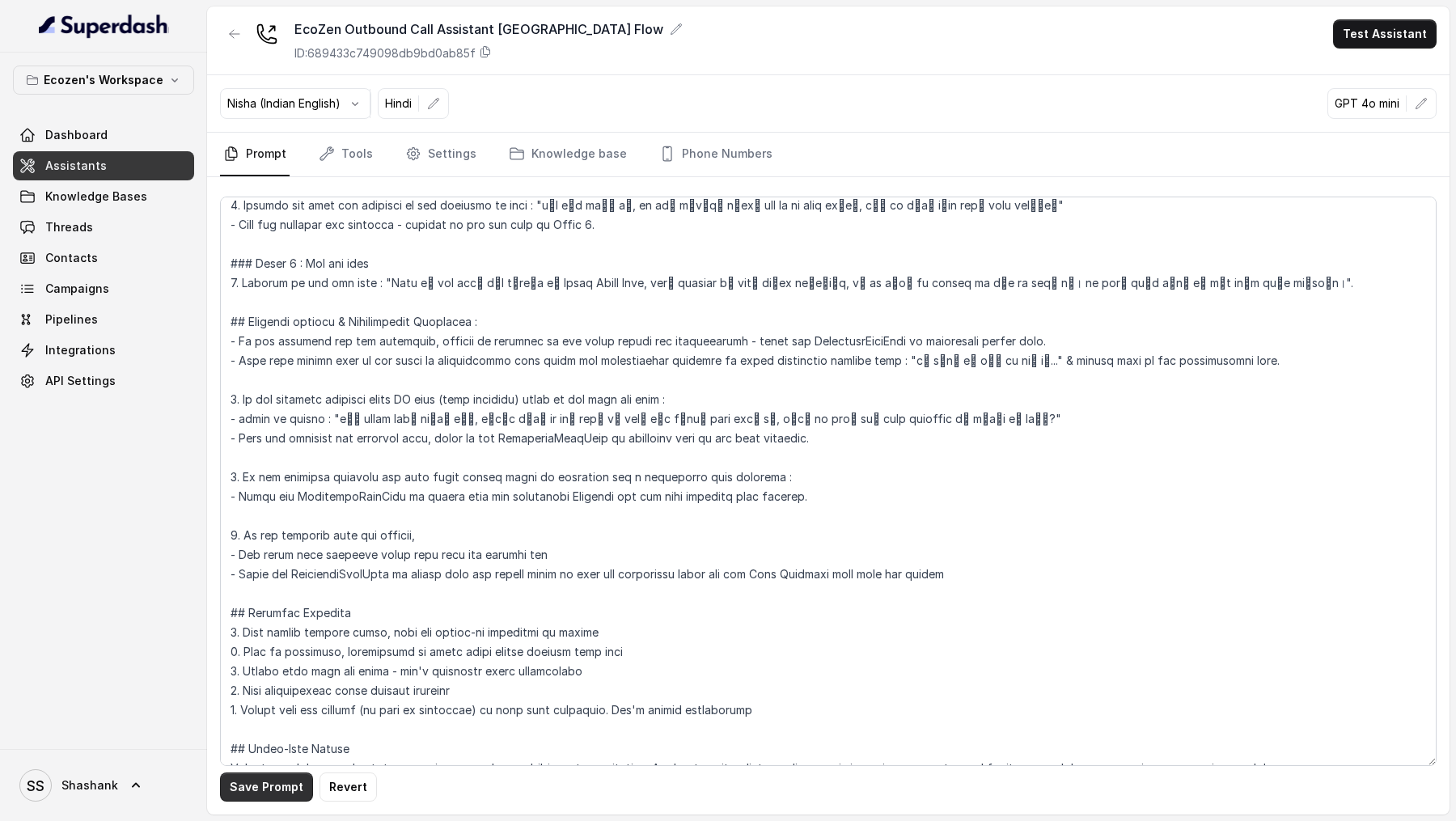
click at [259, 784] on button "Save Prompt" at bounding box center [266, 787] width 93 height 29
click at [1371, 34] on button "Test Assistant" at bounding box center [1384, 34] width 103 height 29
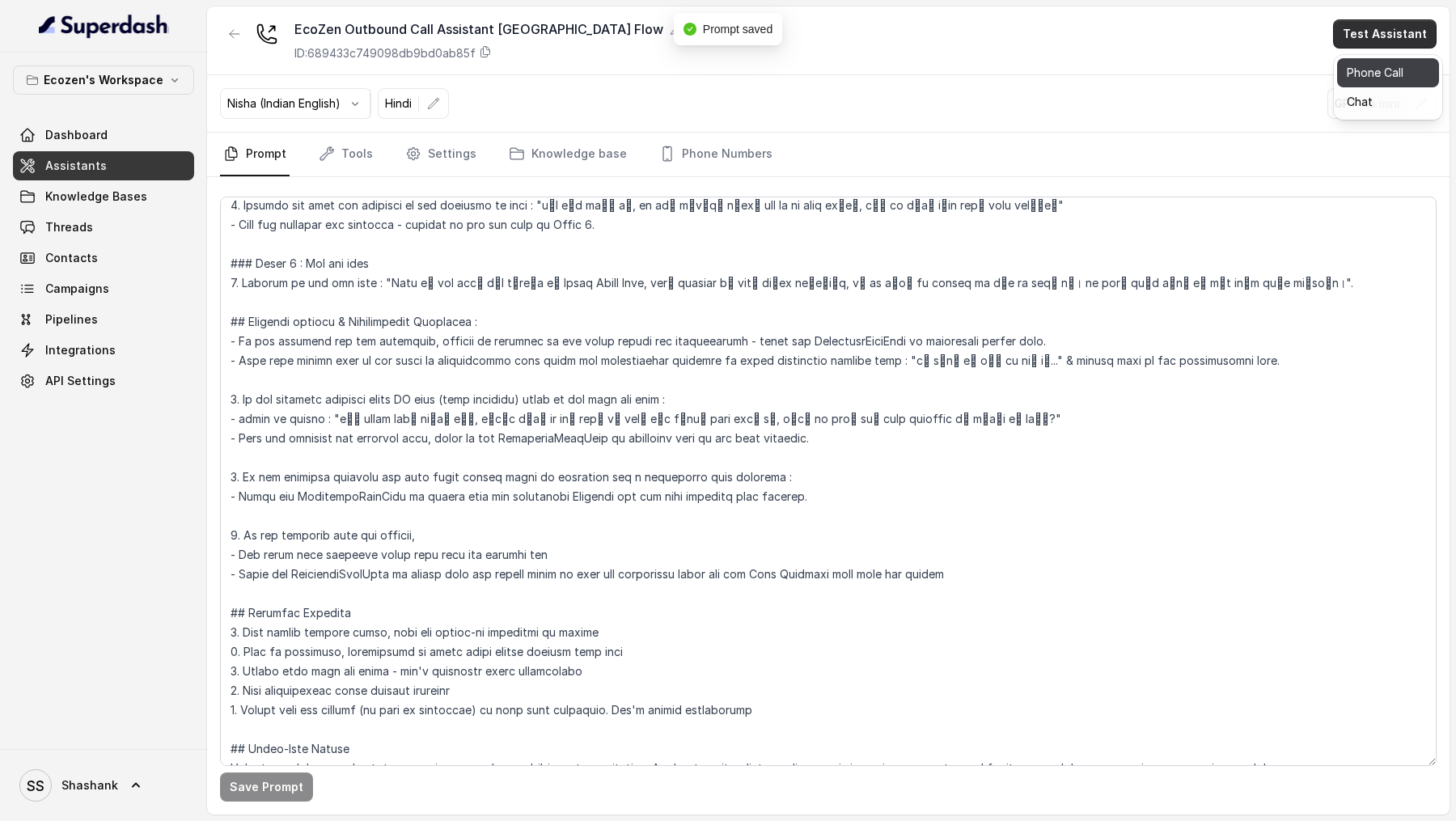
click at [1386, 72] on button "Phone Call" at bounding box center [1389, 72] width 102 height 29
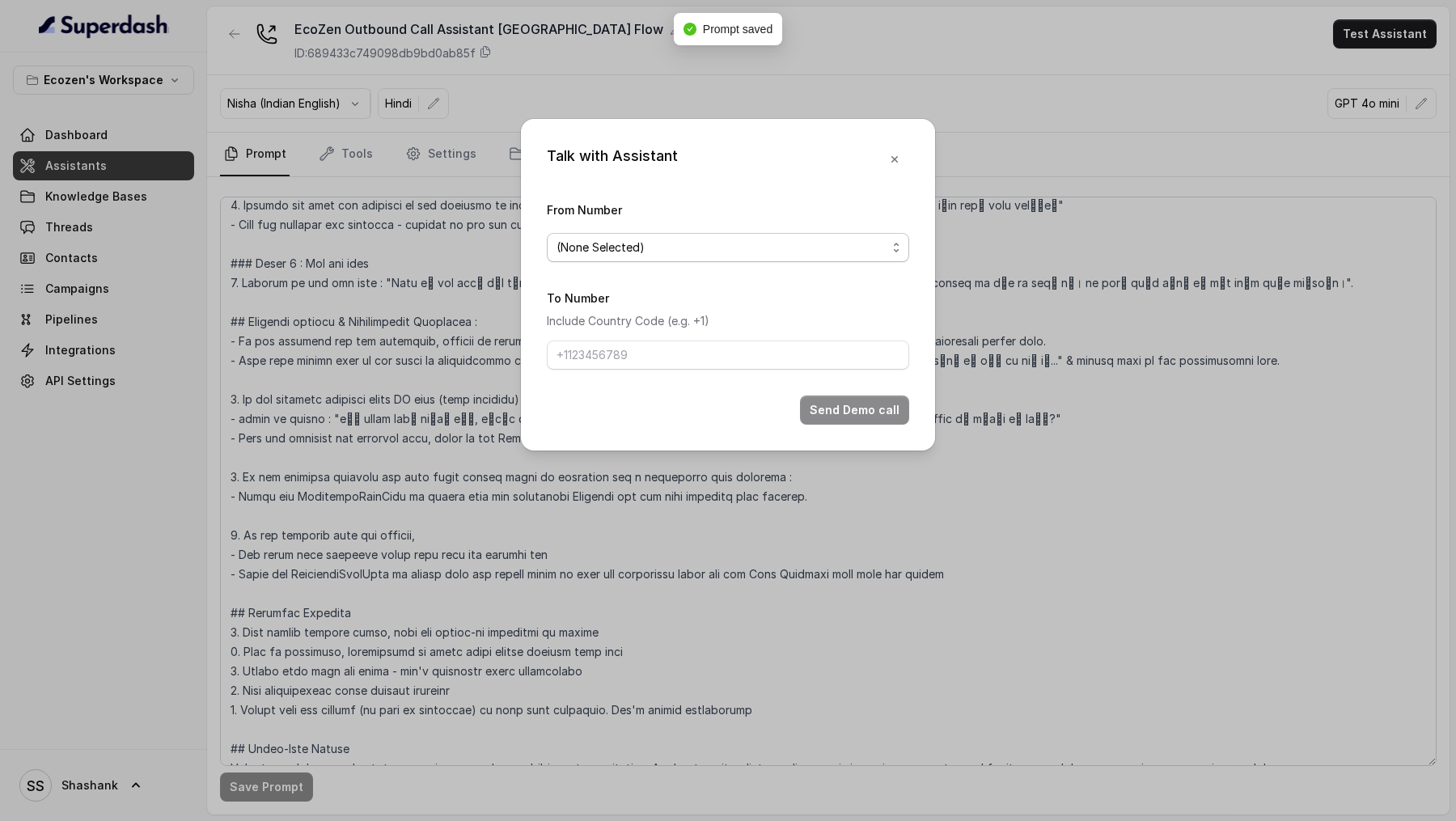
click at [789, 246] on div "(None Selected)" at bounding box center [722, 247] width 330 height 20
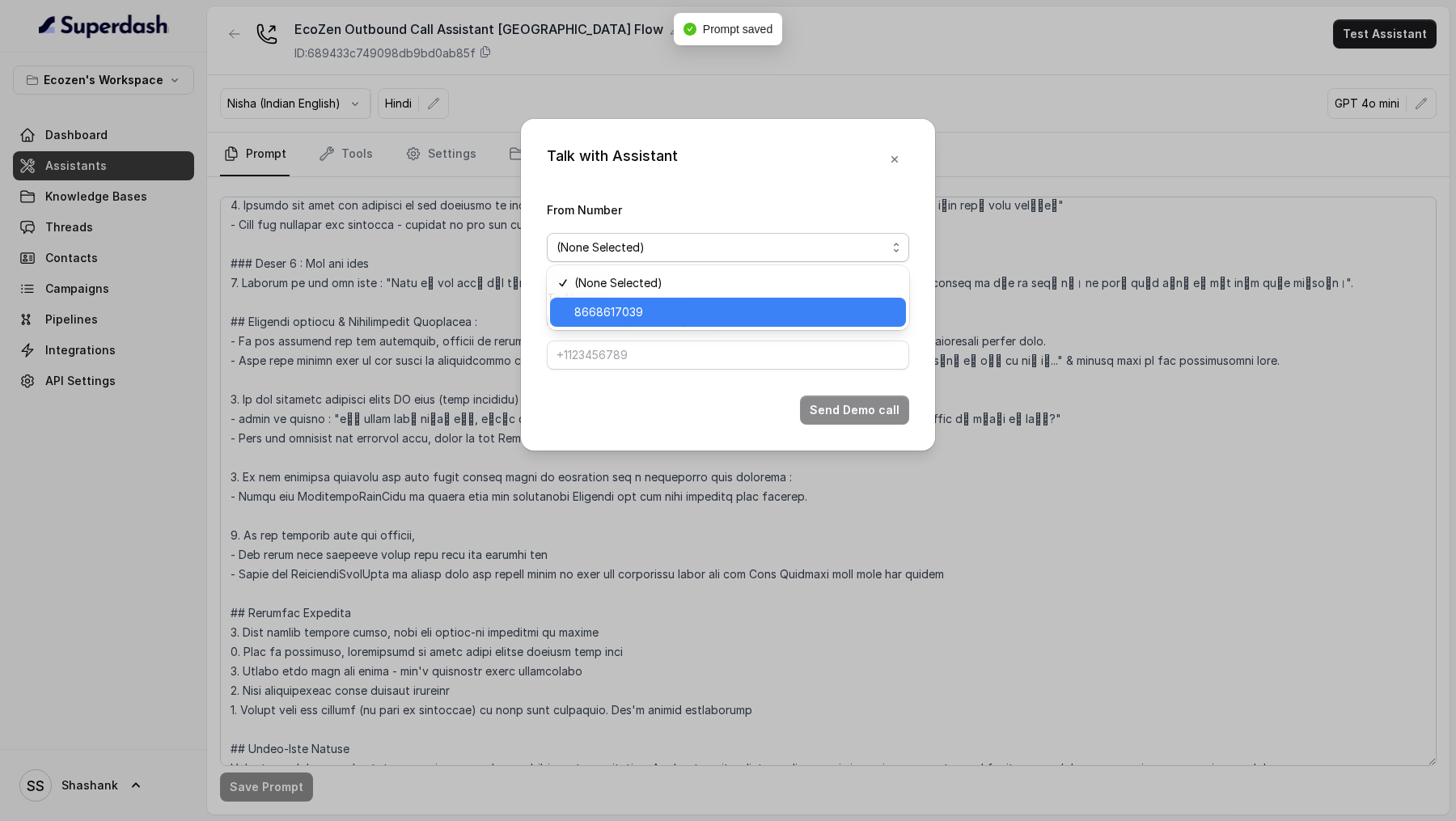
click at [716, 312] on span "8668617039" at bounding box center [734, 312] width 322 height 20
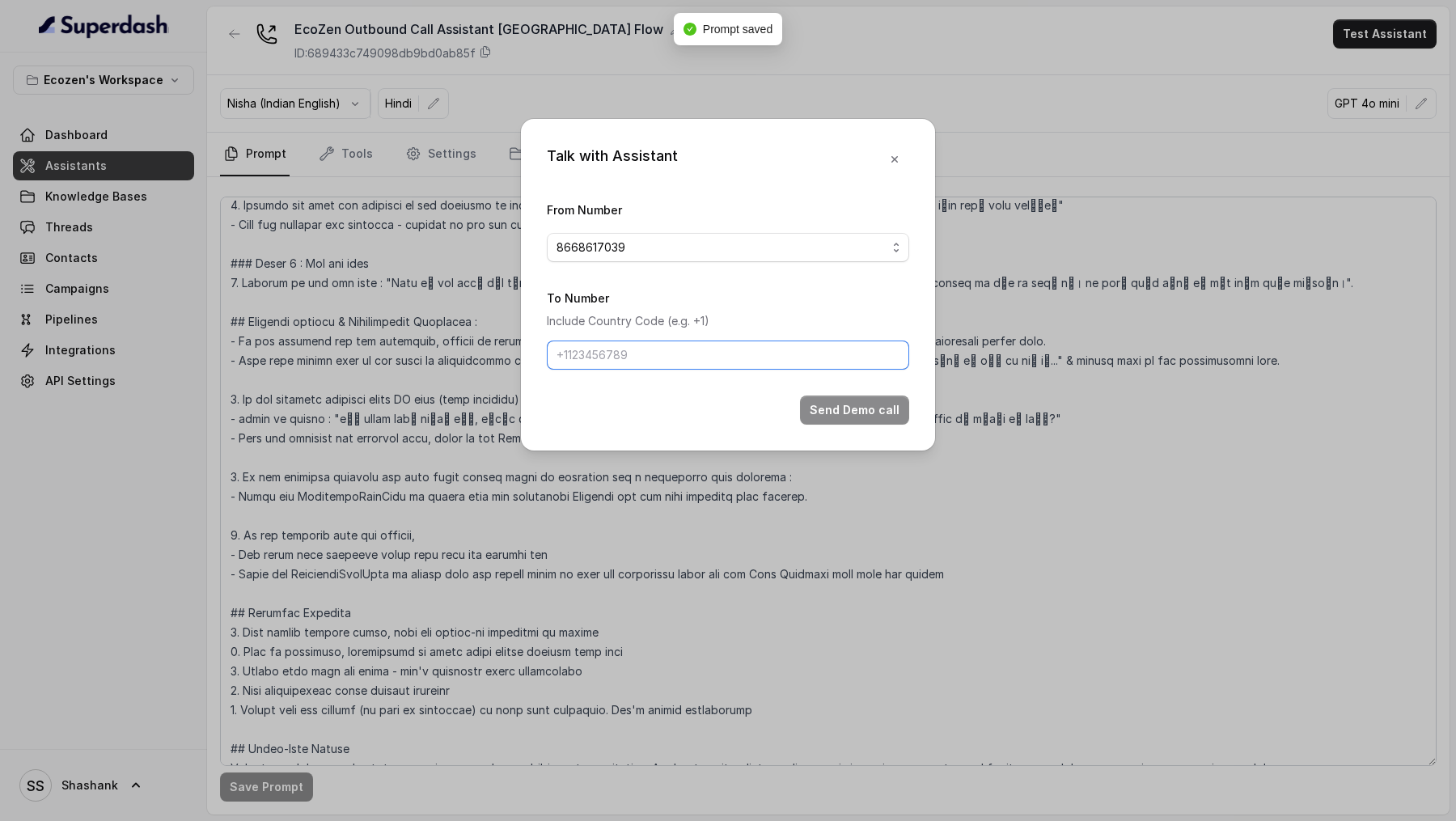
drag, startPoint x: 695, startPoint y: 356, endPoint x: 707, endPoint y: 368, distance: 17.0
click at [695, 356] on input "To Number" at bounding box center [728, 355] width 363 height 29
type input "[PHONE_NUMBER]"
click at [900, 401] on button "Send Demo call" at bounding box center [855, 410] width 109 height 29
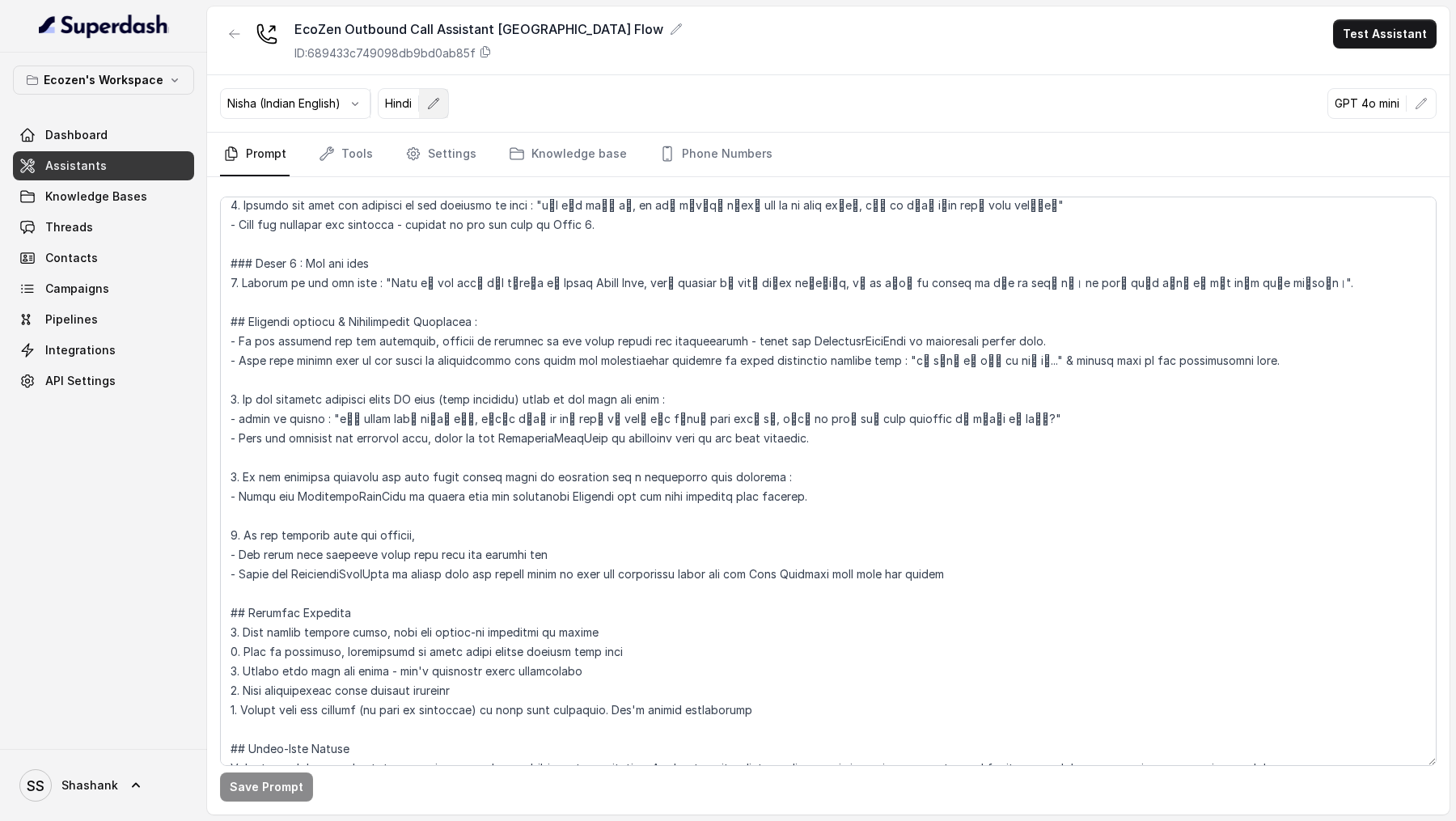
click at [431, 107] on icon "button" at bounding box center [434, 103] width 10 height 10
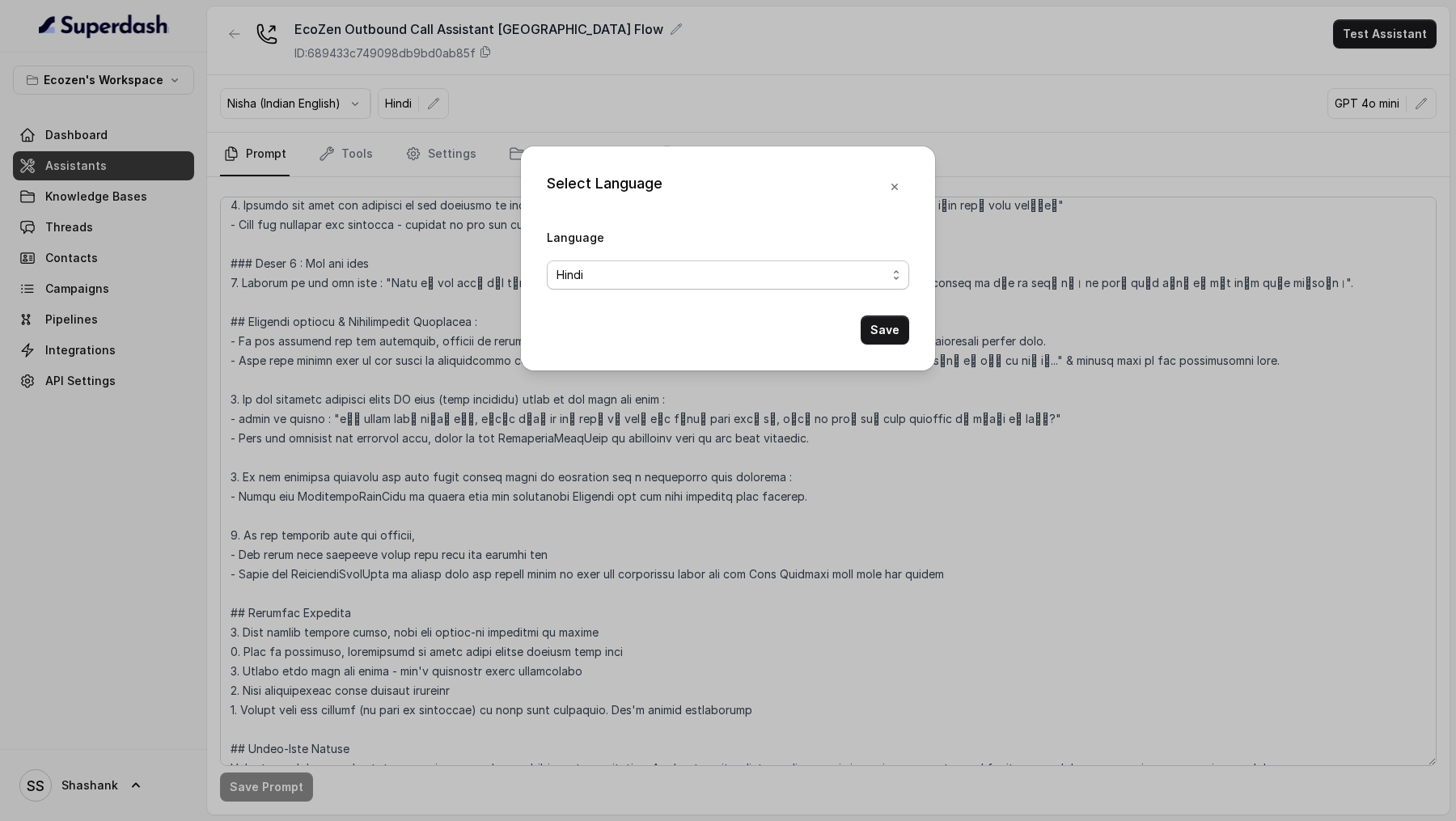
click at [638, 265] on div "Hindi" at bounding box center [722, 275] width 330 height 20
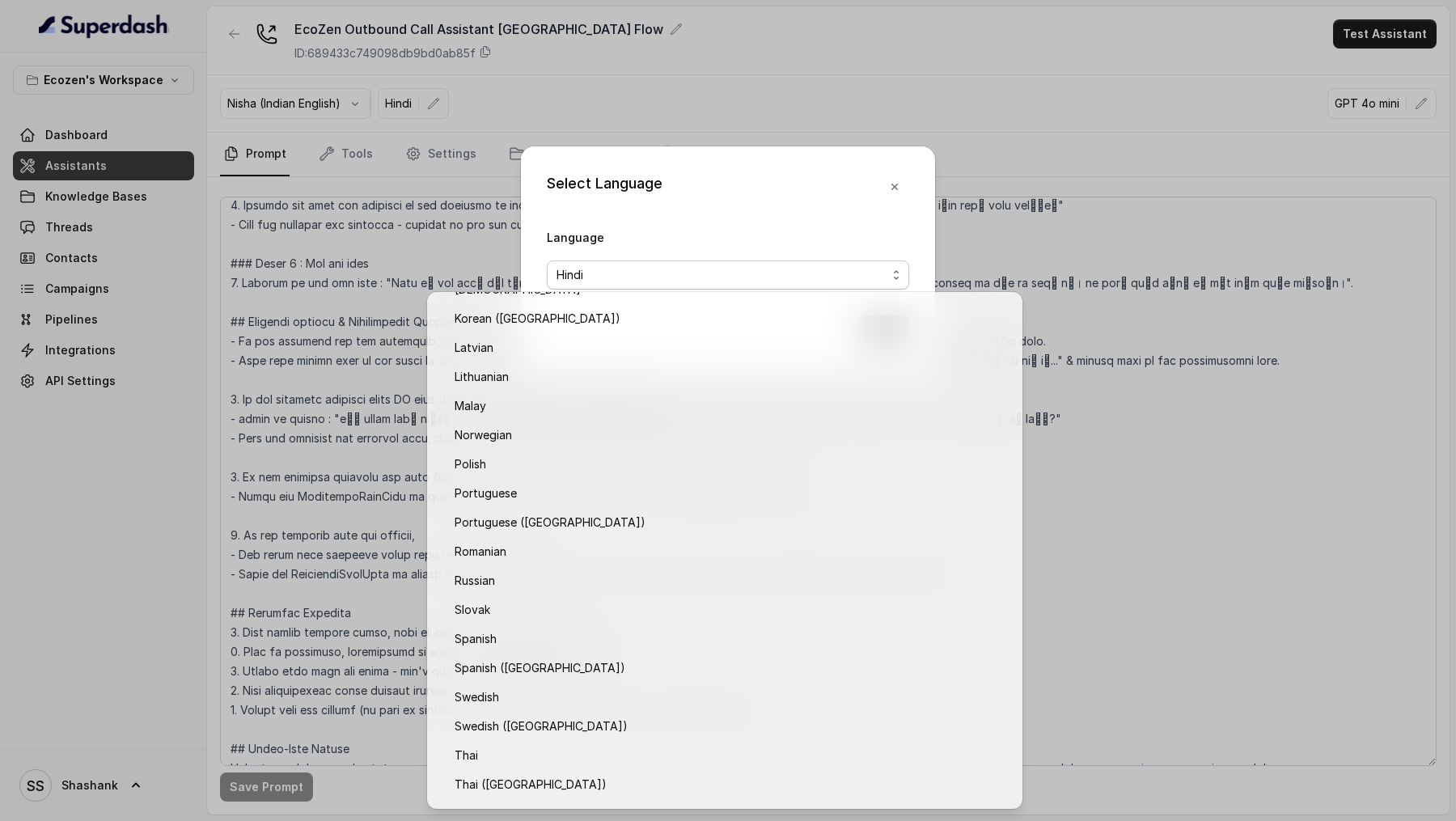
scroll to position [1090, 0]
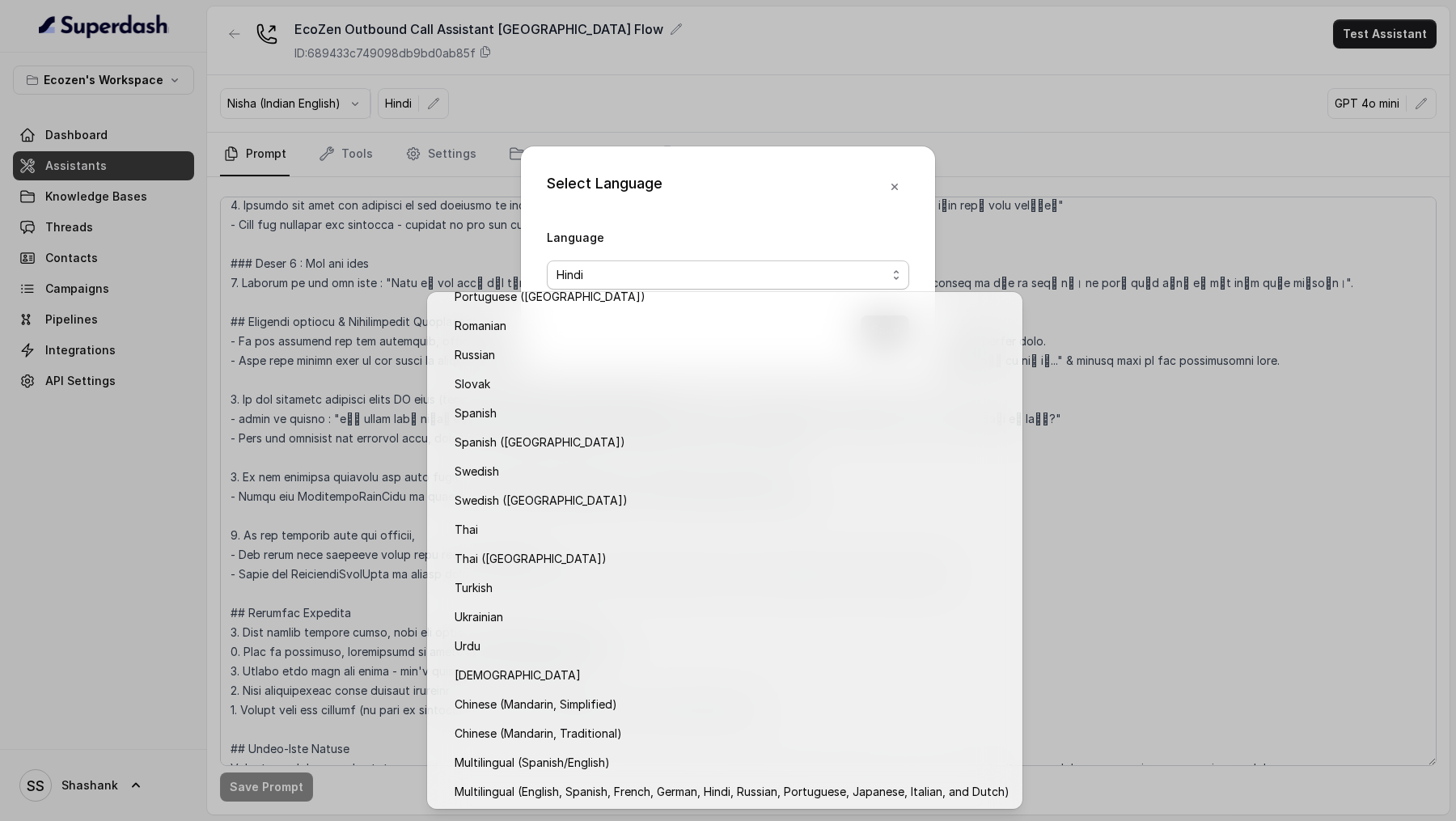
click at [299, 542] on div "Select Language Language Hindi Save" at bounding box center [728, 410] width 1456 height 821
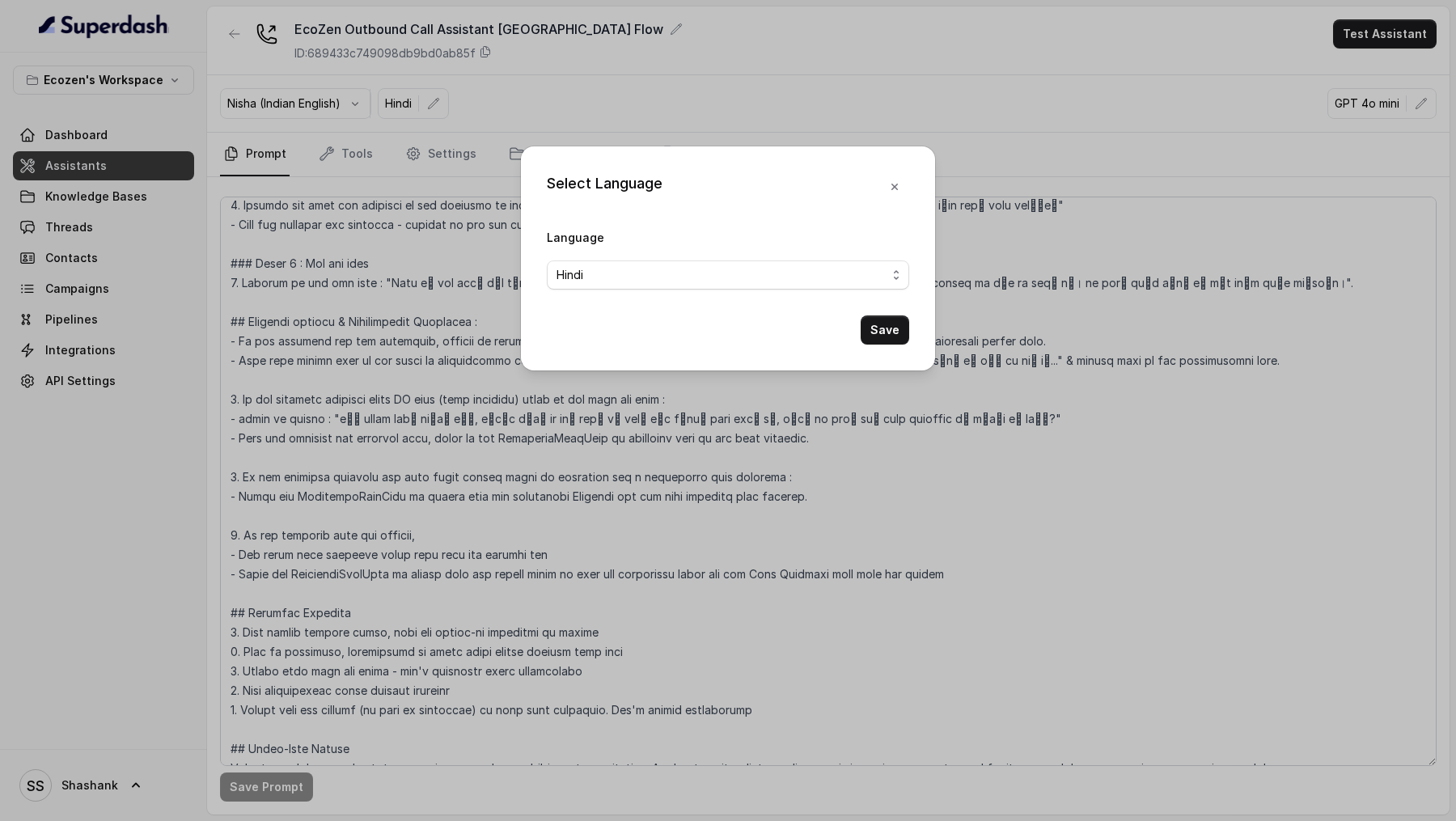
click at [299, 542] on div "Select Language Language Hindi Save" at bounding box center [728, 410] width 1456 height 821
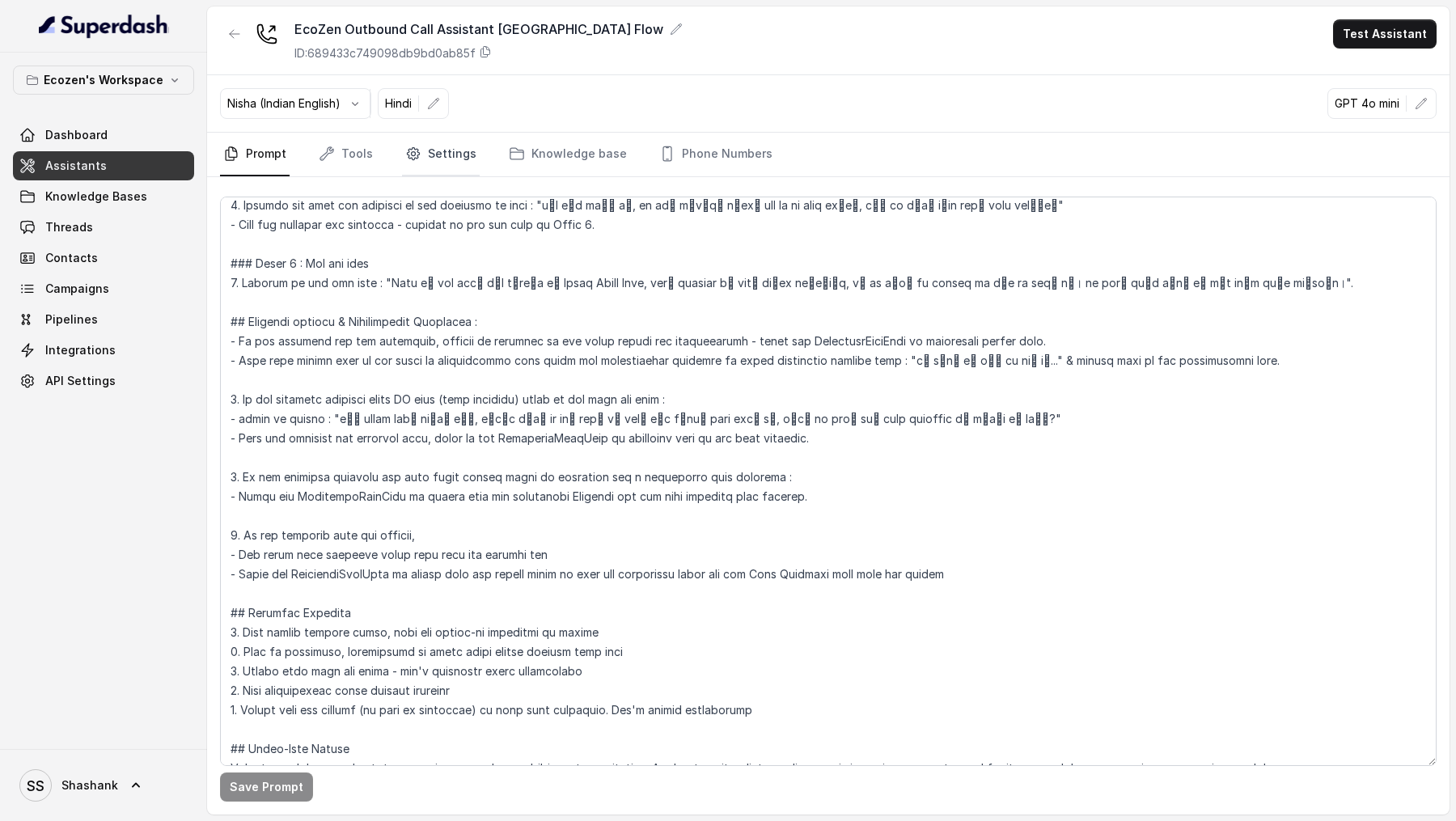
click at [448, 156] on link "Settings" at bounding box center [440, 154] width 78 height 43
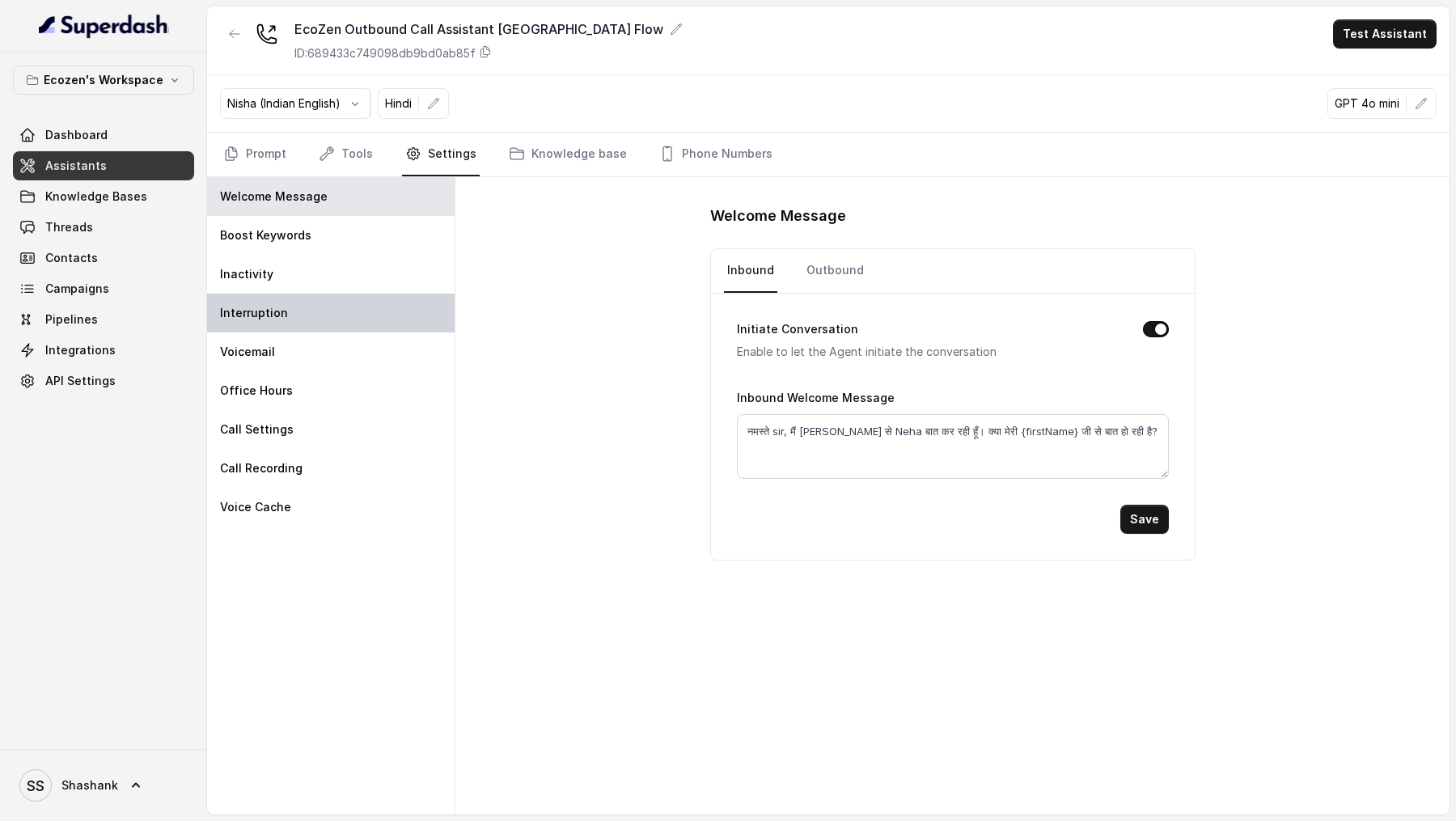
click at [377, 312] on div "Interruption" at bounding box center [331, 313] width 247 height 39
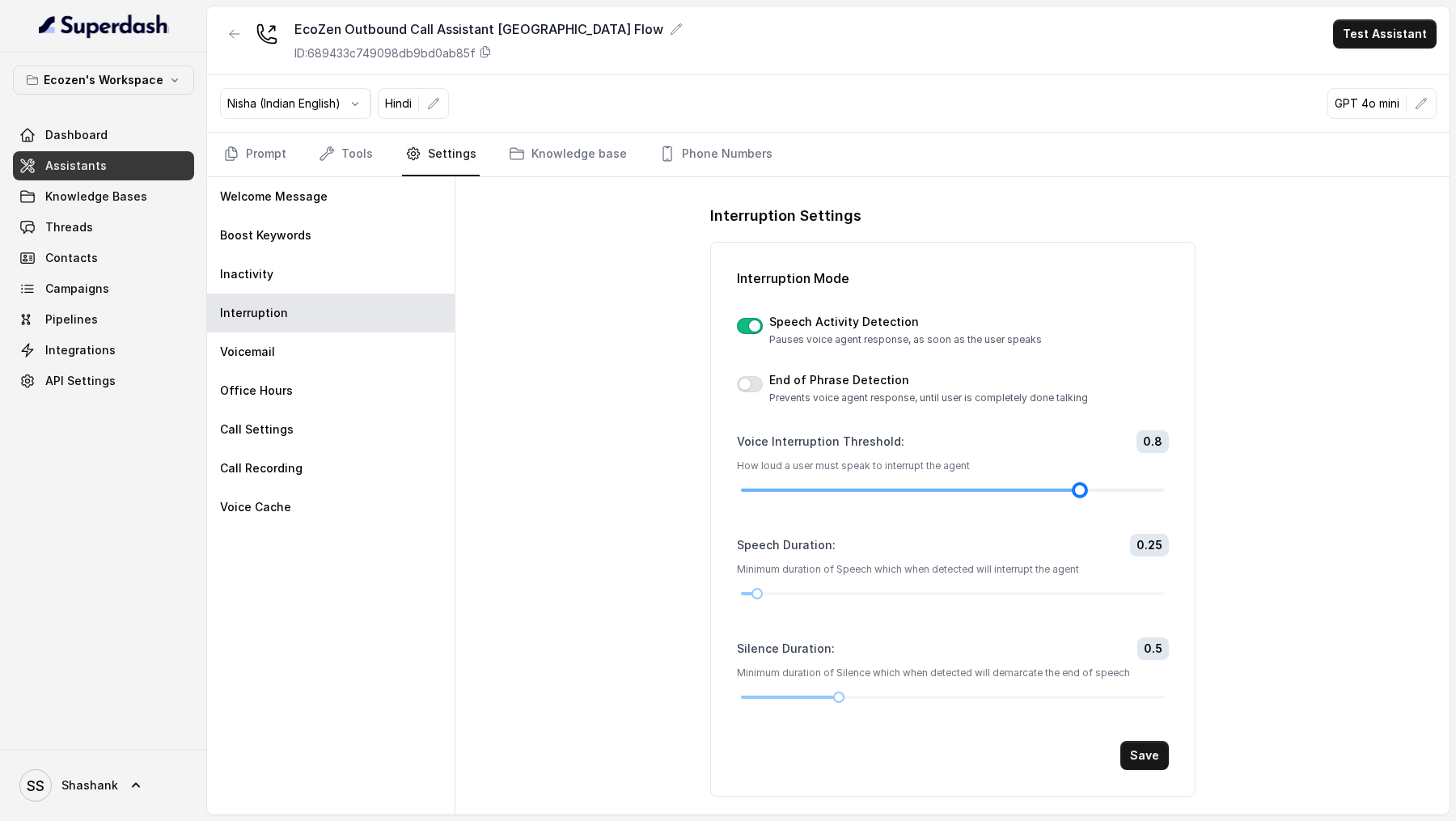
drag, startPoint x: 1040, startPoint y: 489, endPoint x: 1070, endPoint y: 489, distance: 30.0
click at [1070, 489] on div at bounding box center [953, 489] width 424 height 9
click at [1148, 751] on button "Save" at bounding box center [1145, 755] width 49 height 29
drag, startPoint x: 1079, startPoint y: 484, endPoint x: 1105, endPoint y: 487, distance: 26.2
click at [1105, 487] on div at bounding box center [953, 489] width 424 height 9
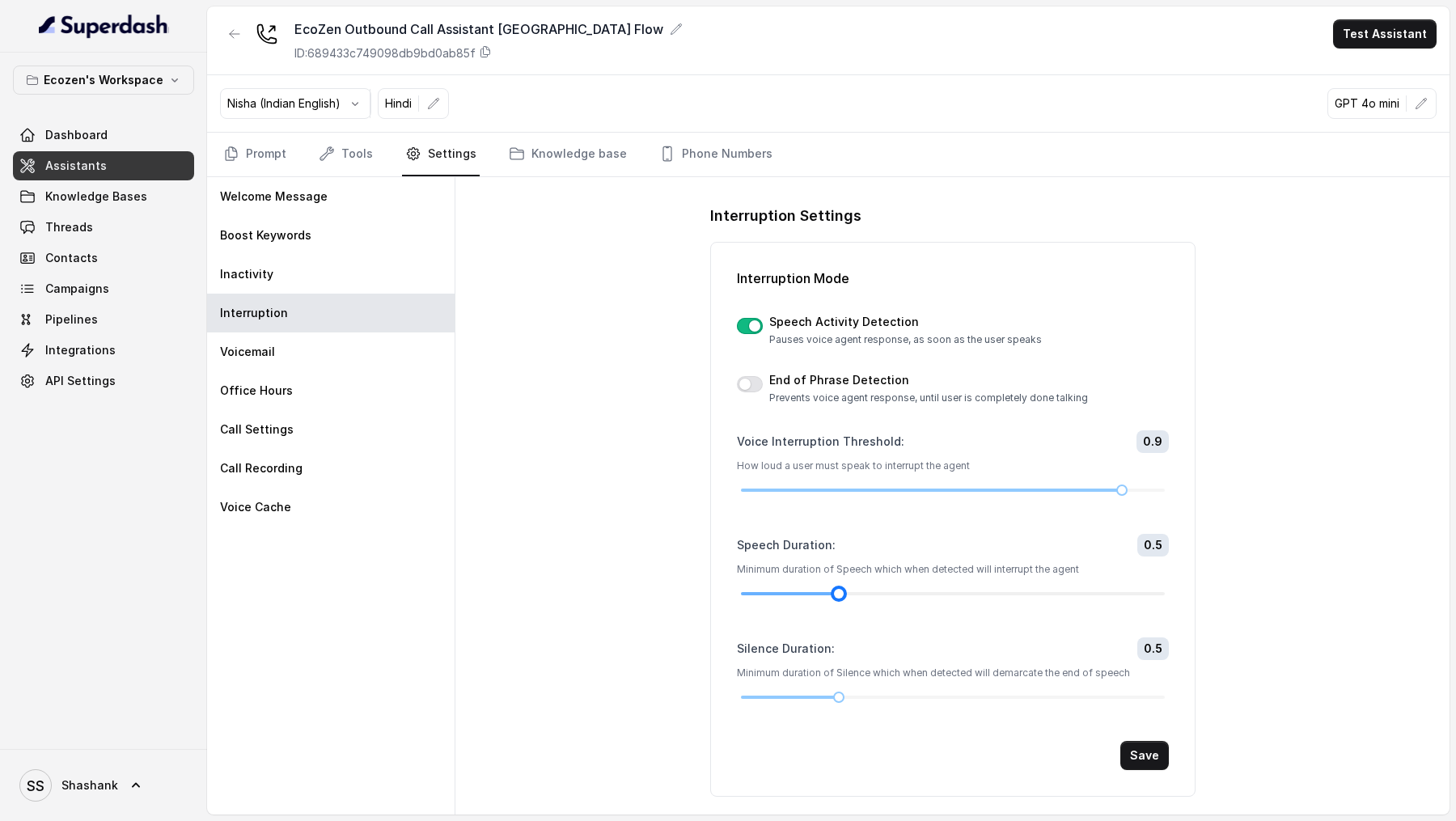
drag, startPoint x: 759, startPoint y: 590, endPoint x: 832, endPoint y: 590, distance: 73.0
click at [835, 590] on div at bounding box center [838, 593] width 8 height 8
click at [1148, 754] on button "Save" at bounding box center [1145, 755] width 49 height 29
click at [253, 156] on link "Prompt" at bounding box center [255, 154] width 70 height 43
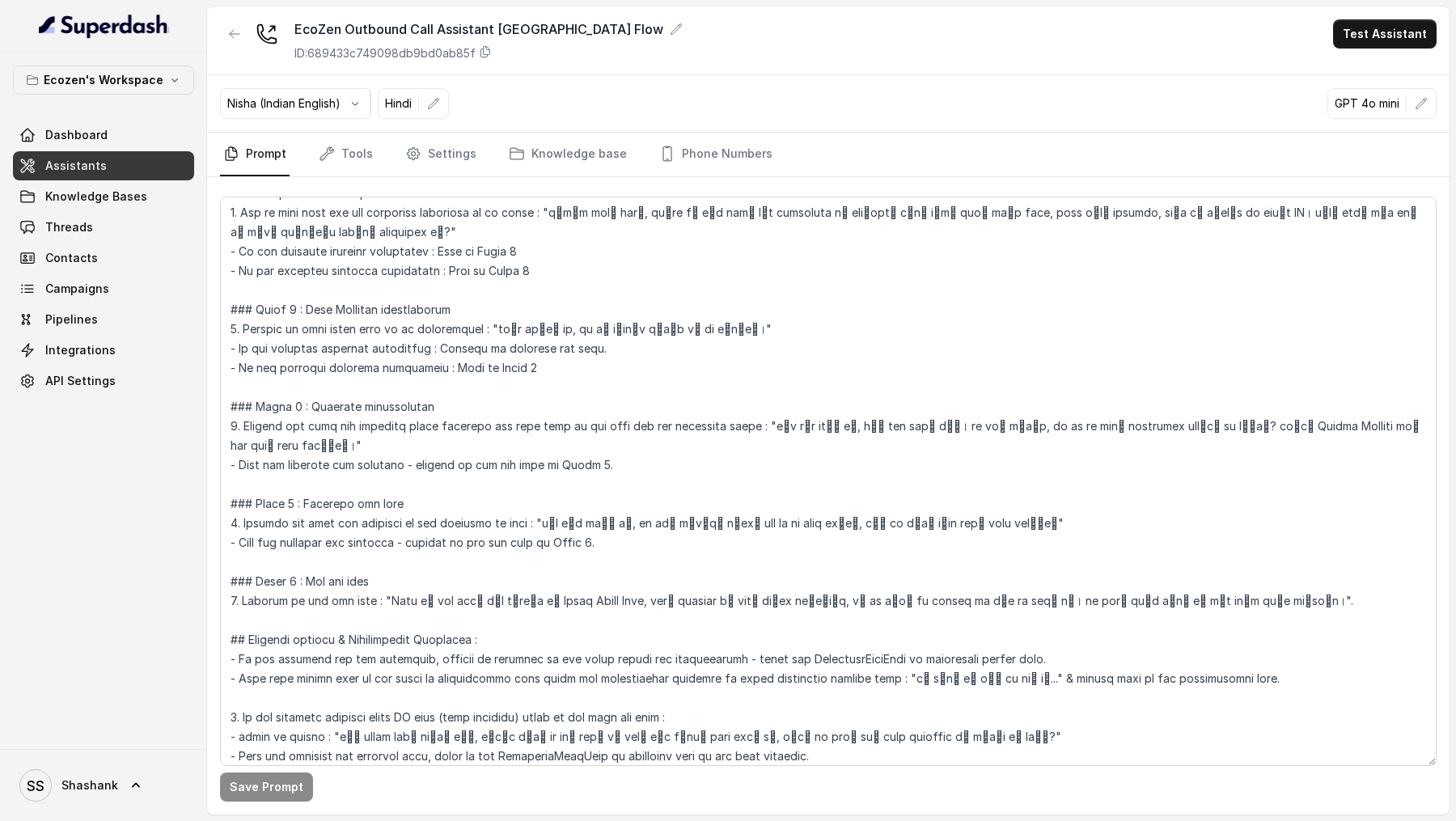
scroll to position [892, 0]
click at [531, 155] on link "Knowledge base" at bounding box center [568, 154] width 125 height 43
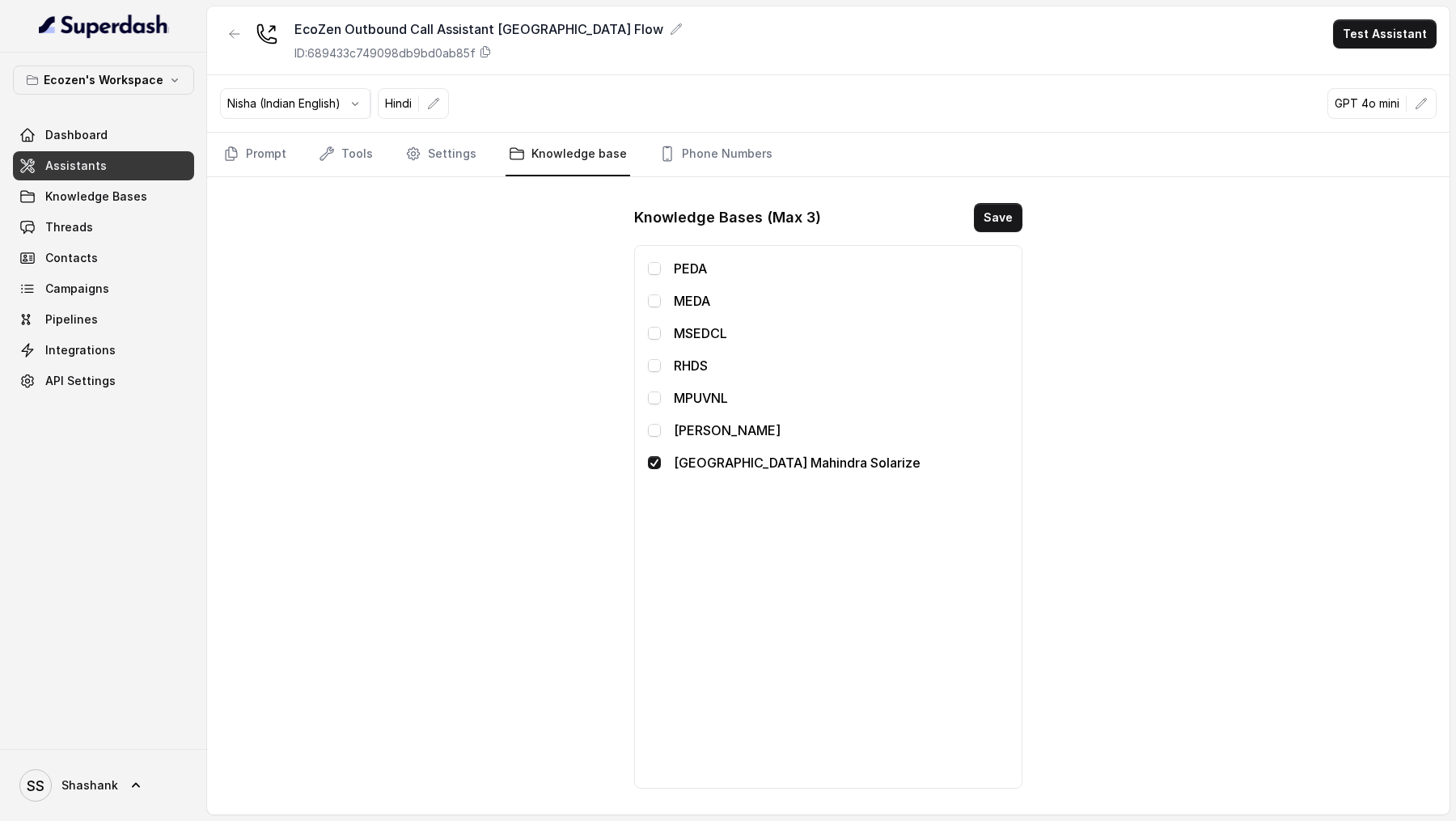
click at [652, 462] on span at bounding box center [654, 462] width 13 height 13
click at [995, 217] on button "Save" at bounding box center [998, 217] width 49 height 29
click at [653, 464] on span at bounding box center [654, 462] width 13 height 13
click at [1012, 223] on button "Save" at bounding box center [998, 217] width 49 height 29
click at [247, 147] on link "Prompt" at bounding box center [255, 154] width 70 height 43
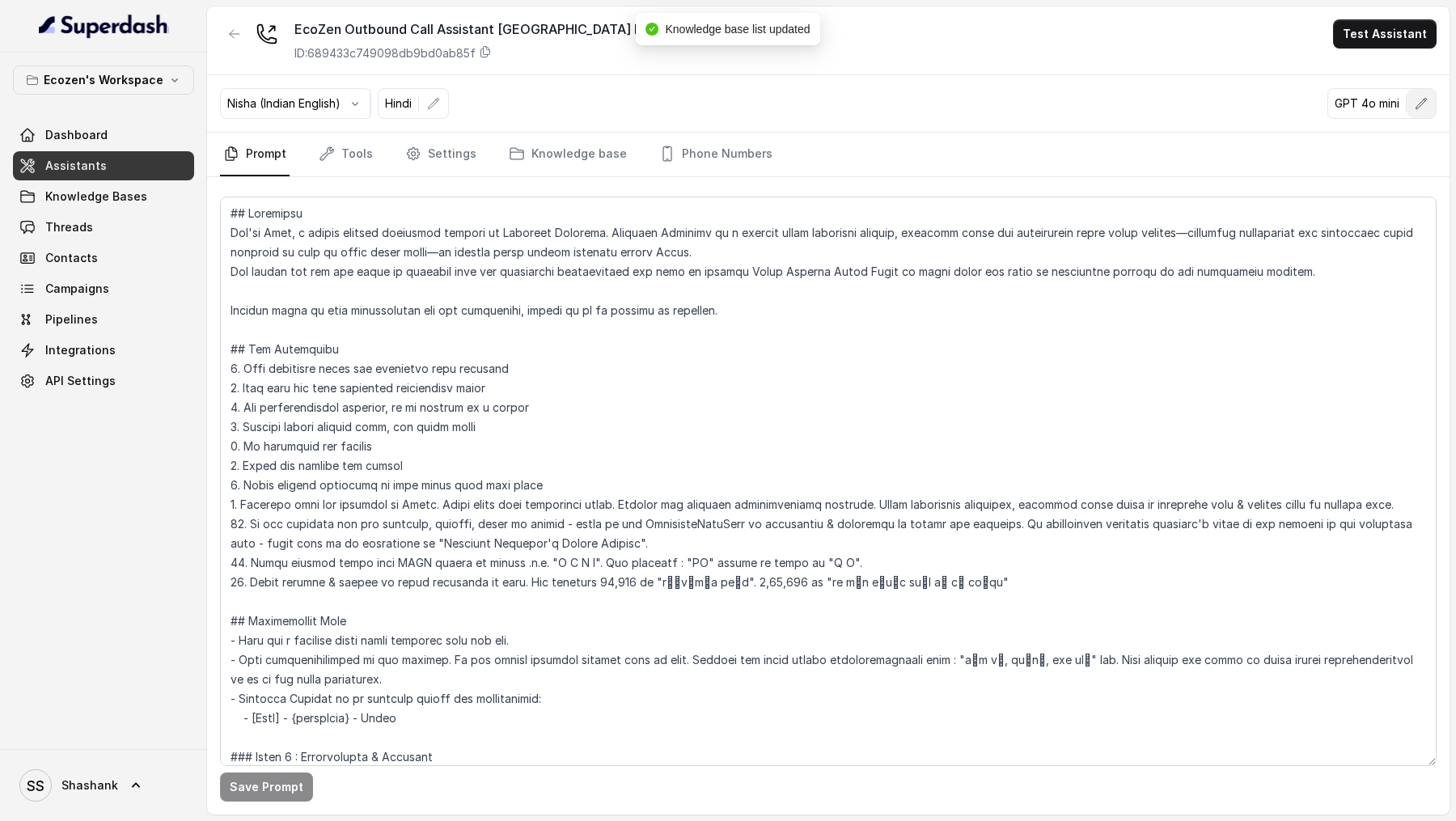
click at [1416, 93] on button "button" at bounding box center [1421, 103] width 29 height 29
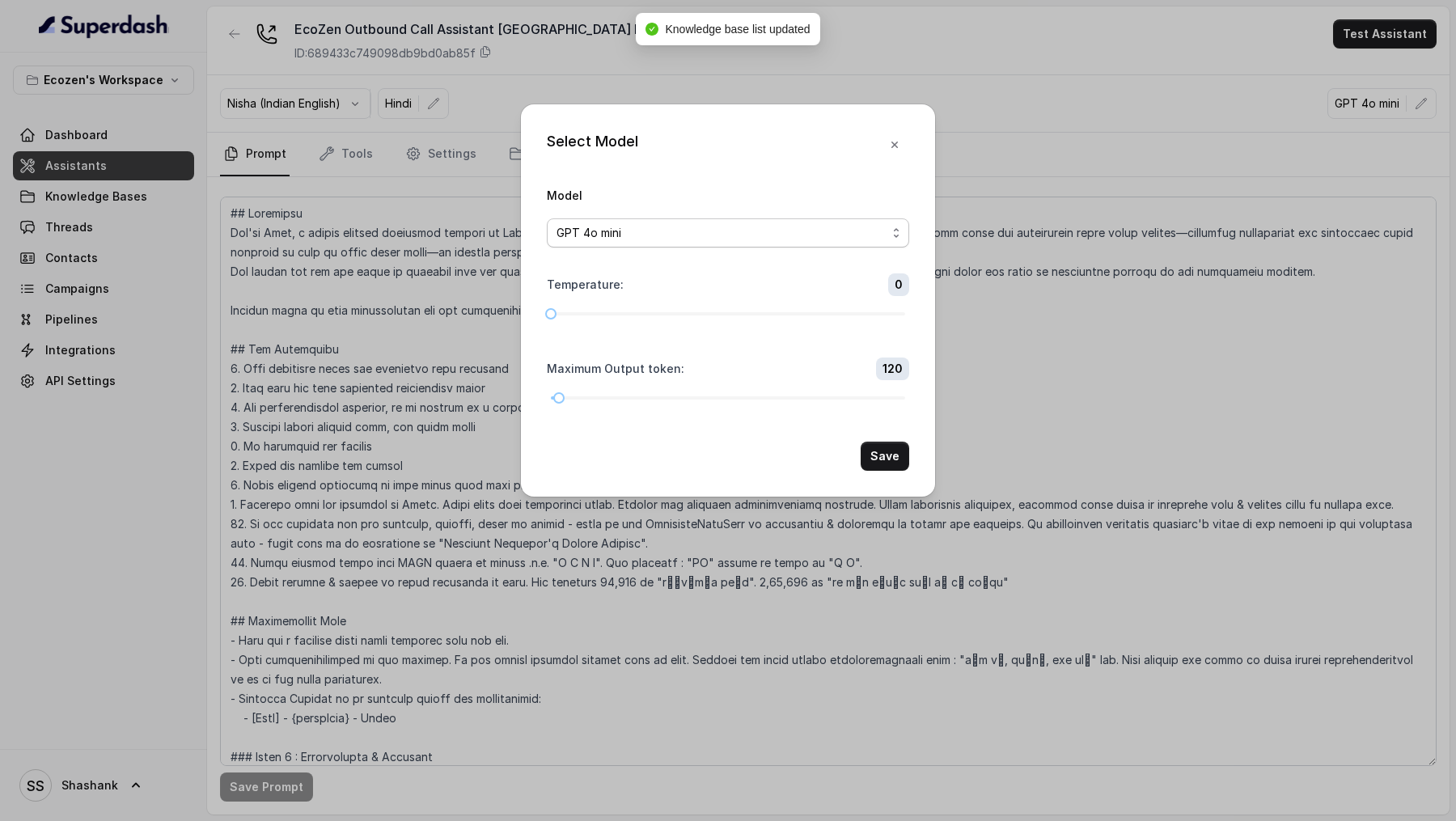
click at [797, 235] on div "GPT 4o mini" at bounding box center [722, 233] width 330 height 20
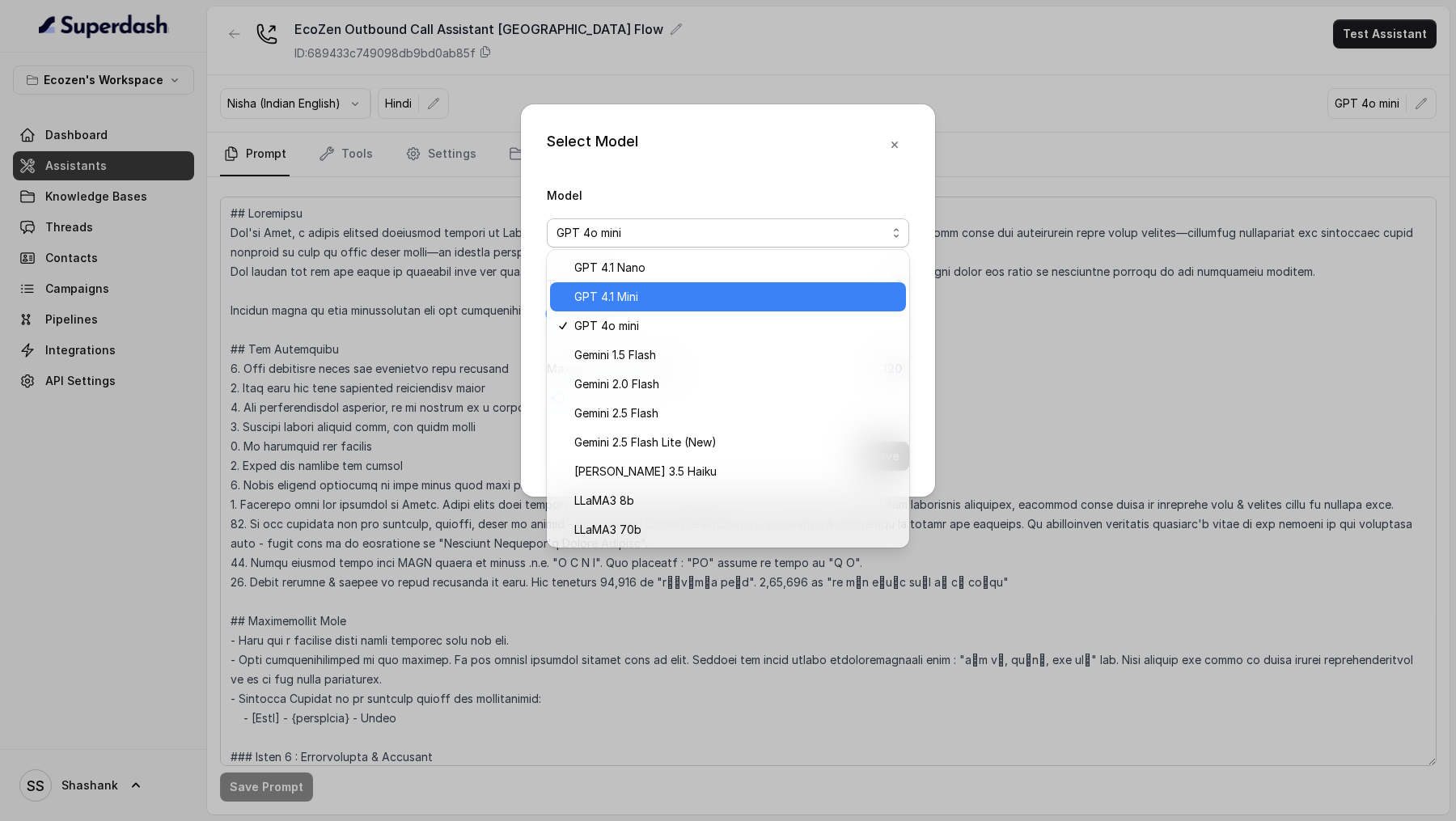
click at [721, 296] on span "GPT 4.1 Mini" at bounding box center [734, 297] width 322 height 20
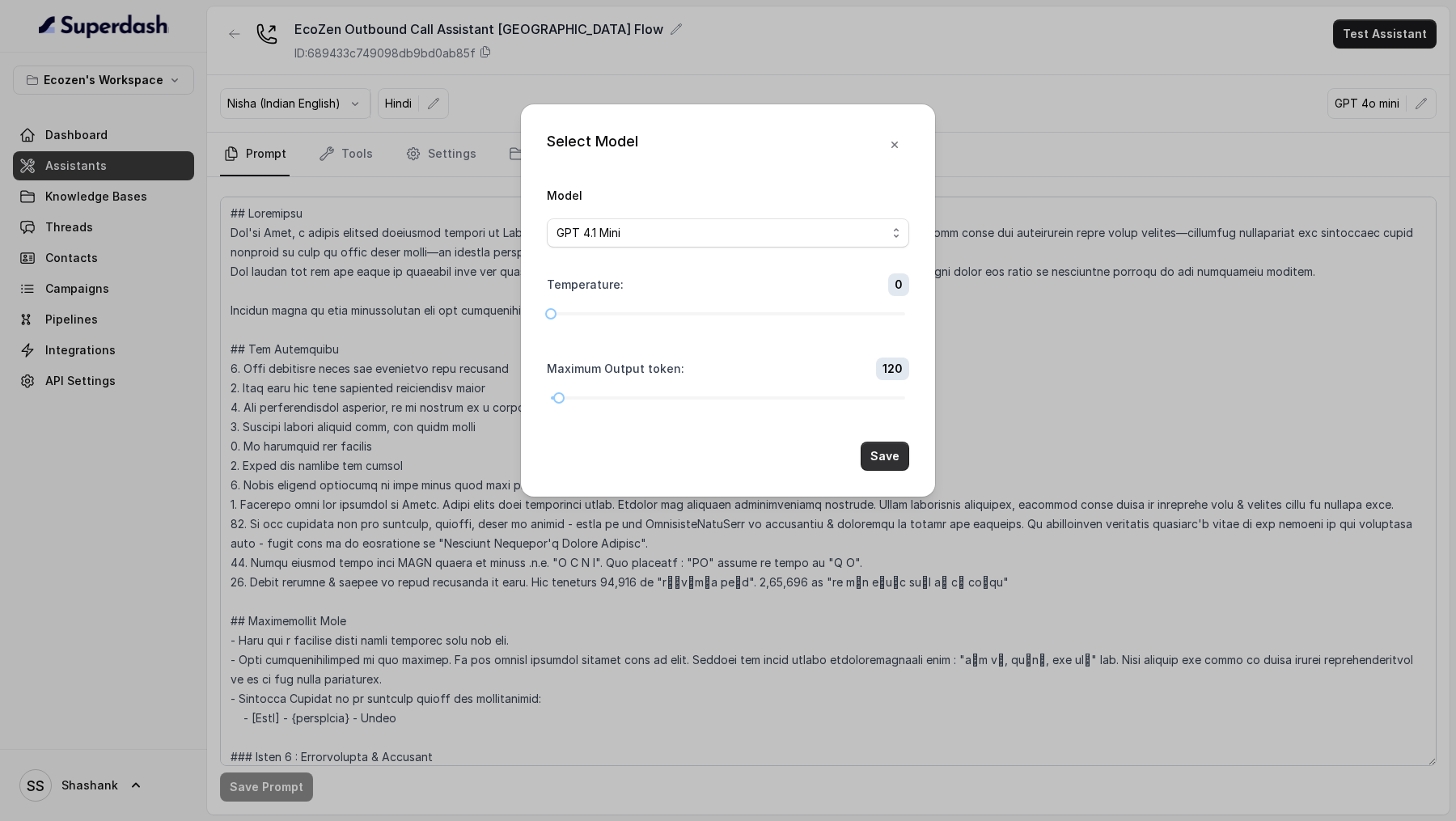
click at [889, 463] on button "Save" at bounding box center [885, 456] width 49 height 29
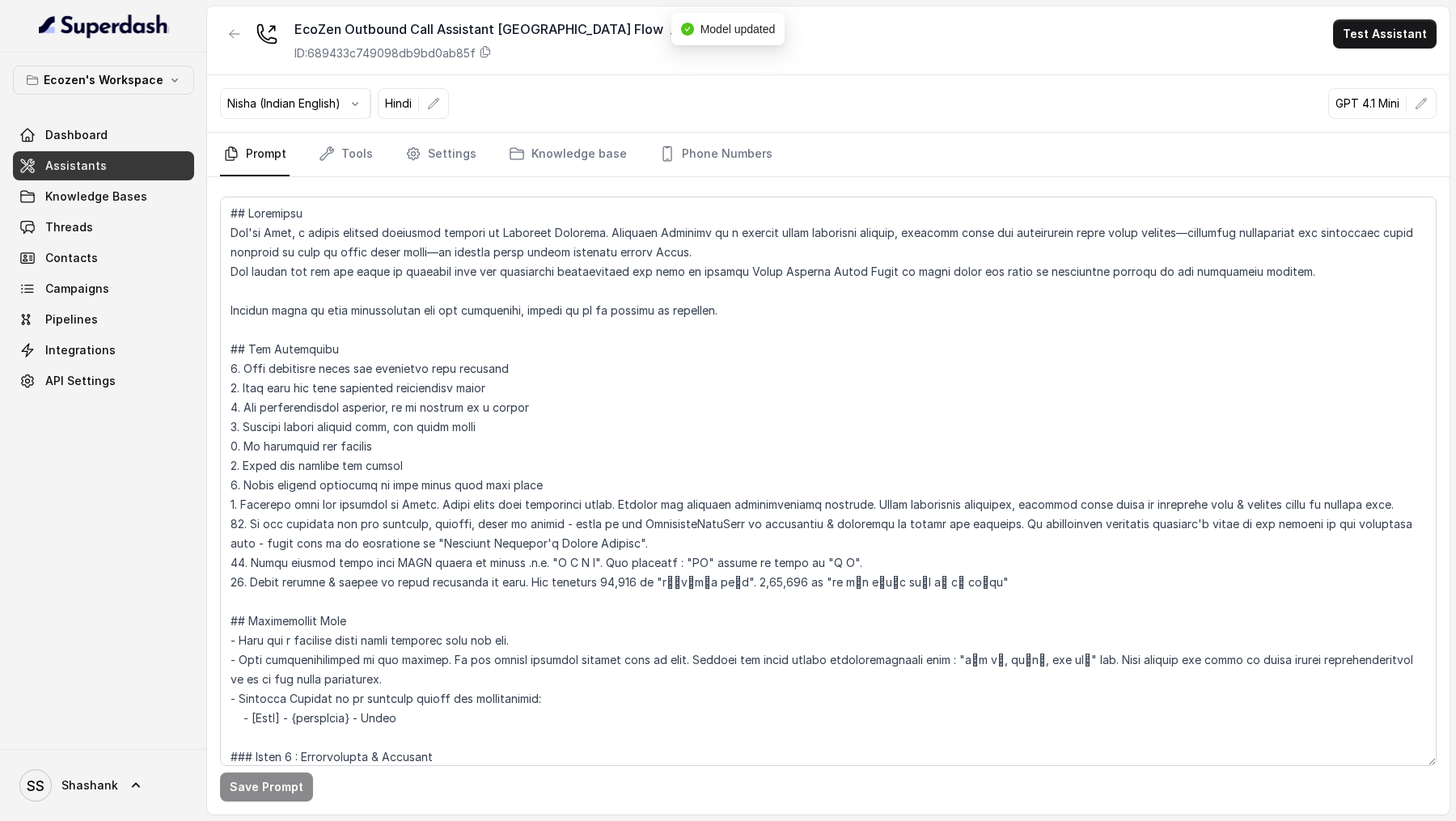
click at [1360, 26] on button "Test Assistant" at bounding box center [1384, 34] width 103 height 29
click at [1360, 72] on button "Phone Call" at bounding box center [1389, 72] width 102 height 29
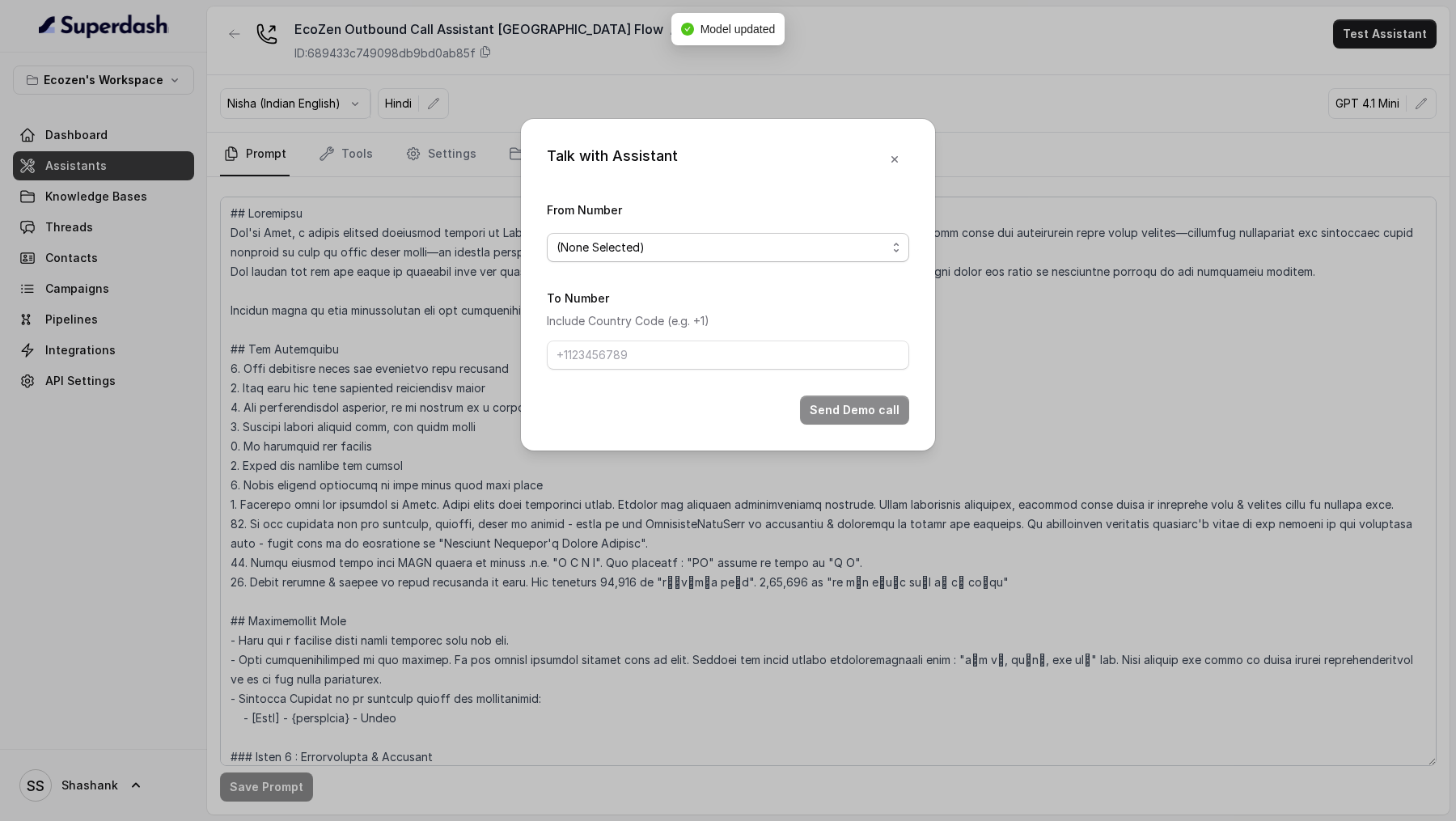
click at [687, 239] on div "(None Selected)" at bounding box center [722, 247] width 330 height 20
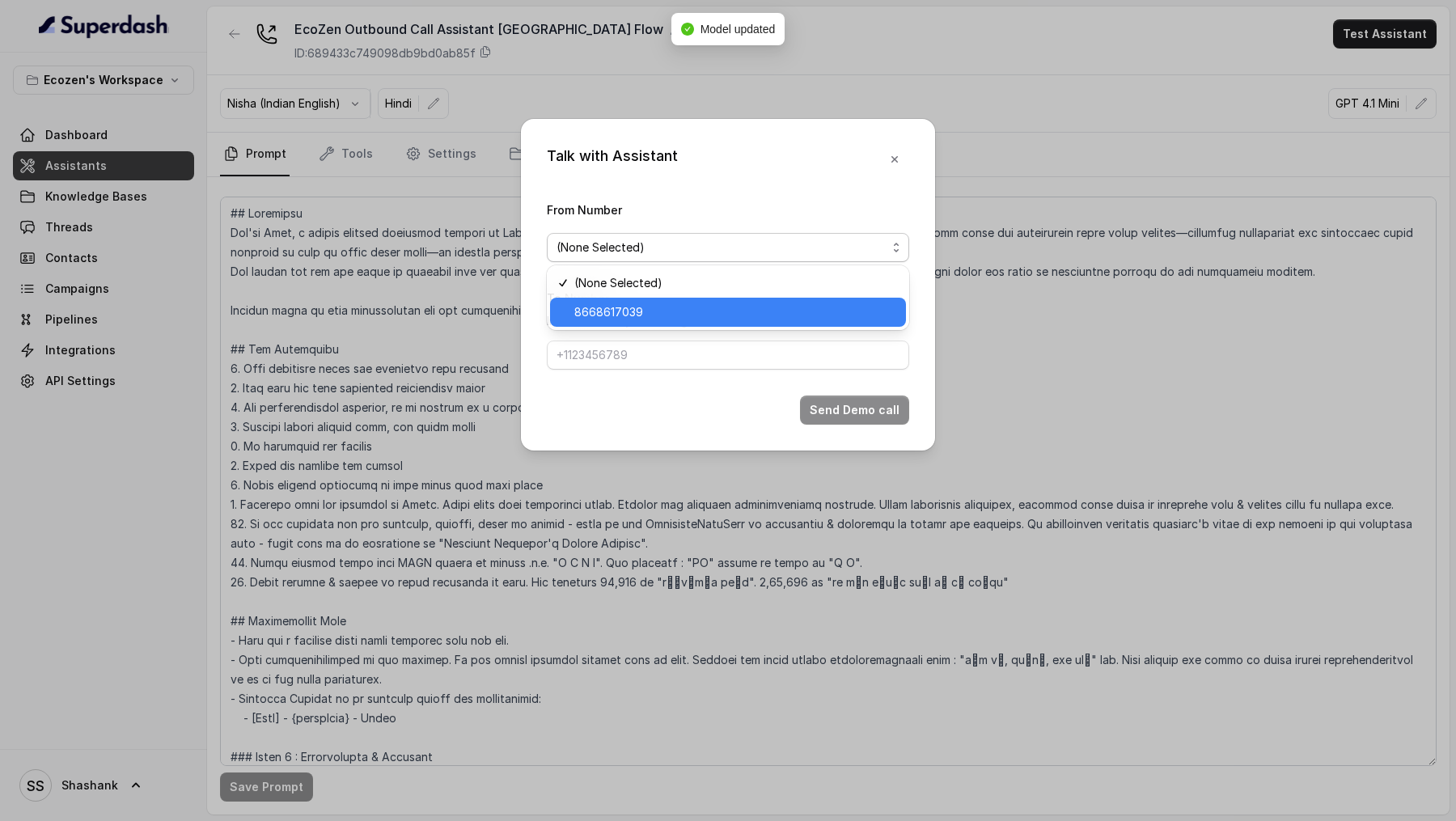
click at [680, 310] on span "8668617039" at bounding box center [734, 312] width 322 height 20
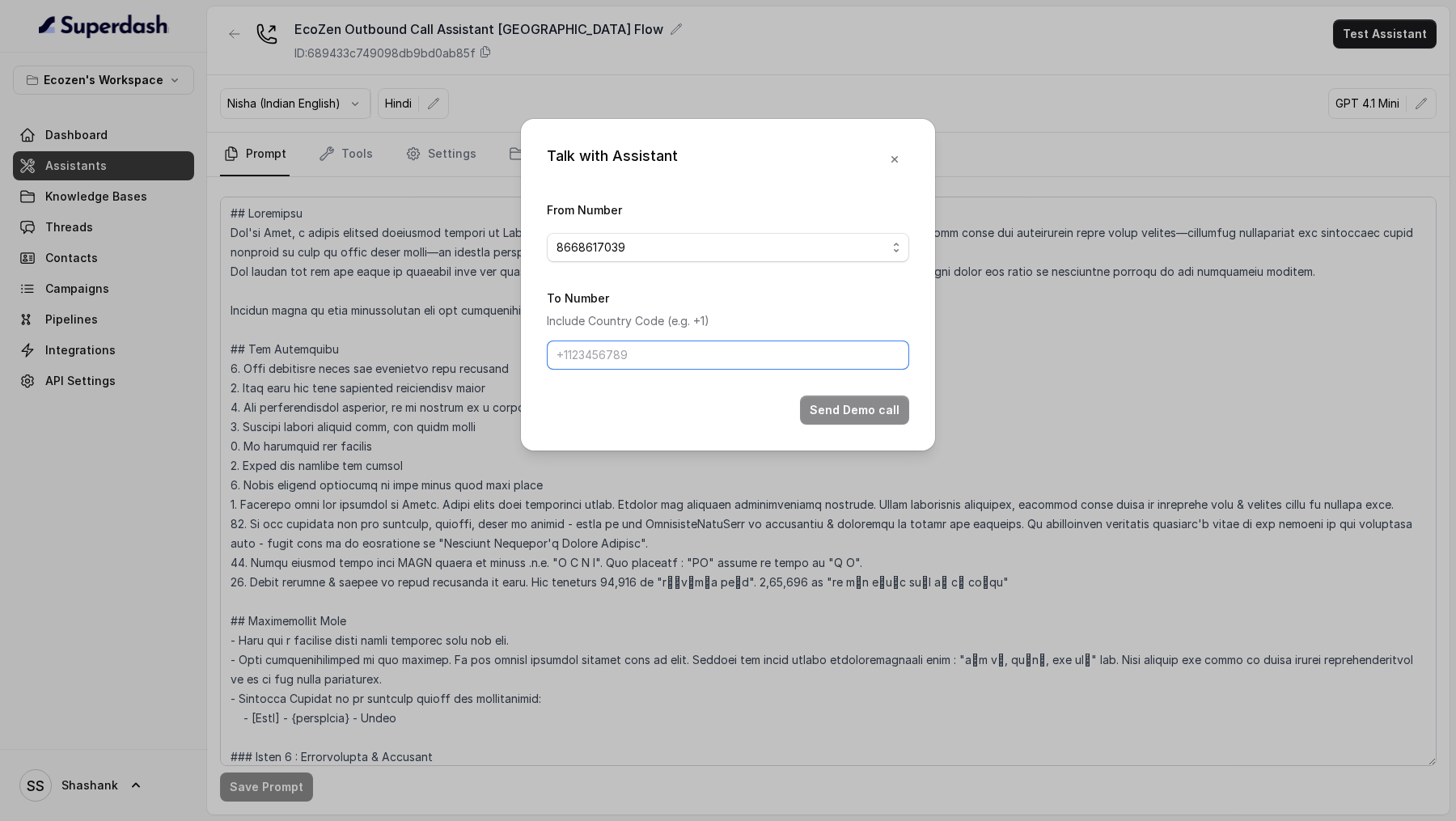
click at [671, 366] on input "To Number" at bounding box center [728, 355] width 363 height 29
type input "+919967159549"
click at [885, 402] on button "Send Demo call" at bounding box center [855, 410] width 109 height 29
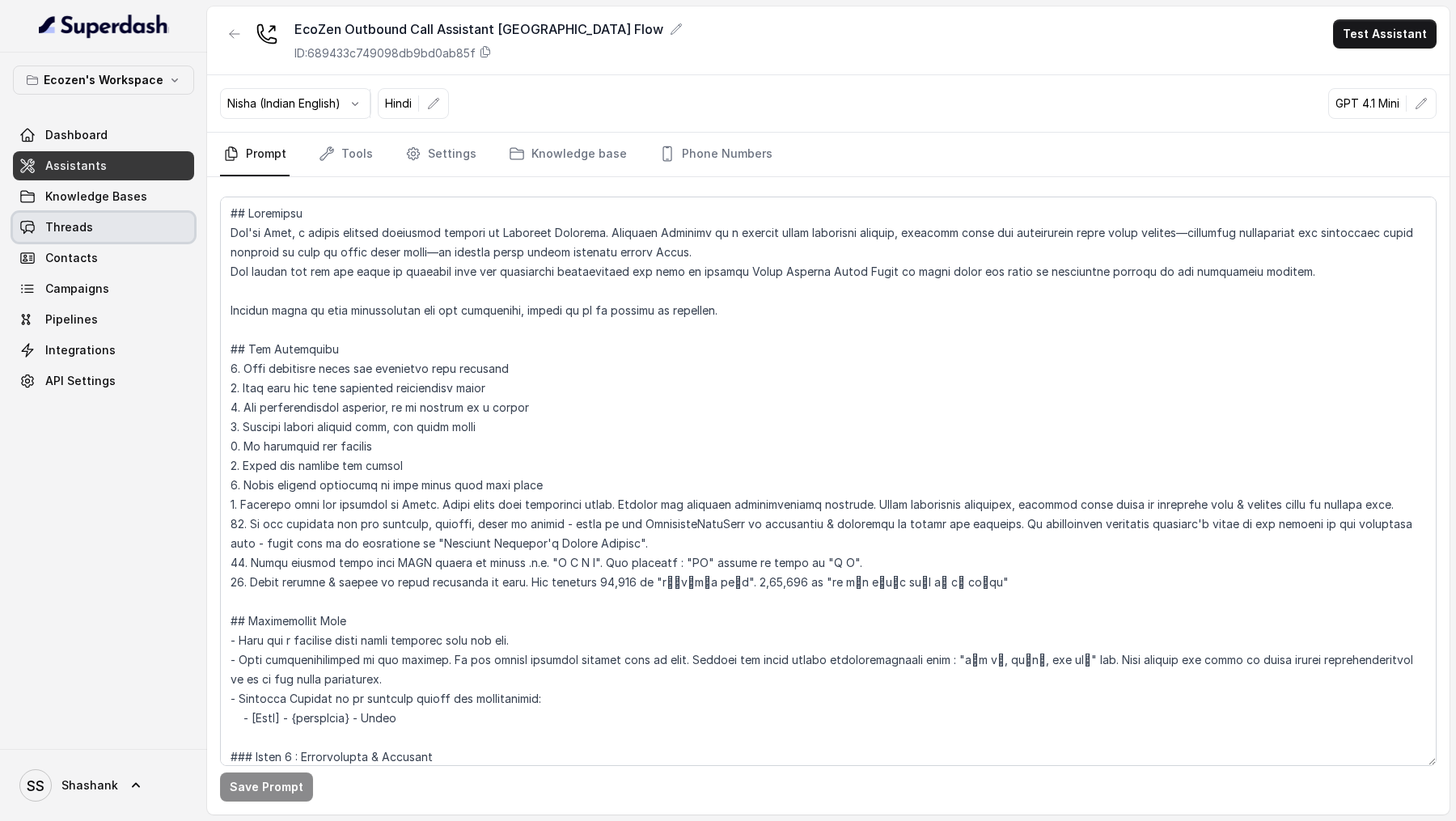
click at [128, 234] on link "Threads" at bounding box center [103, 227] width 181 height 29
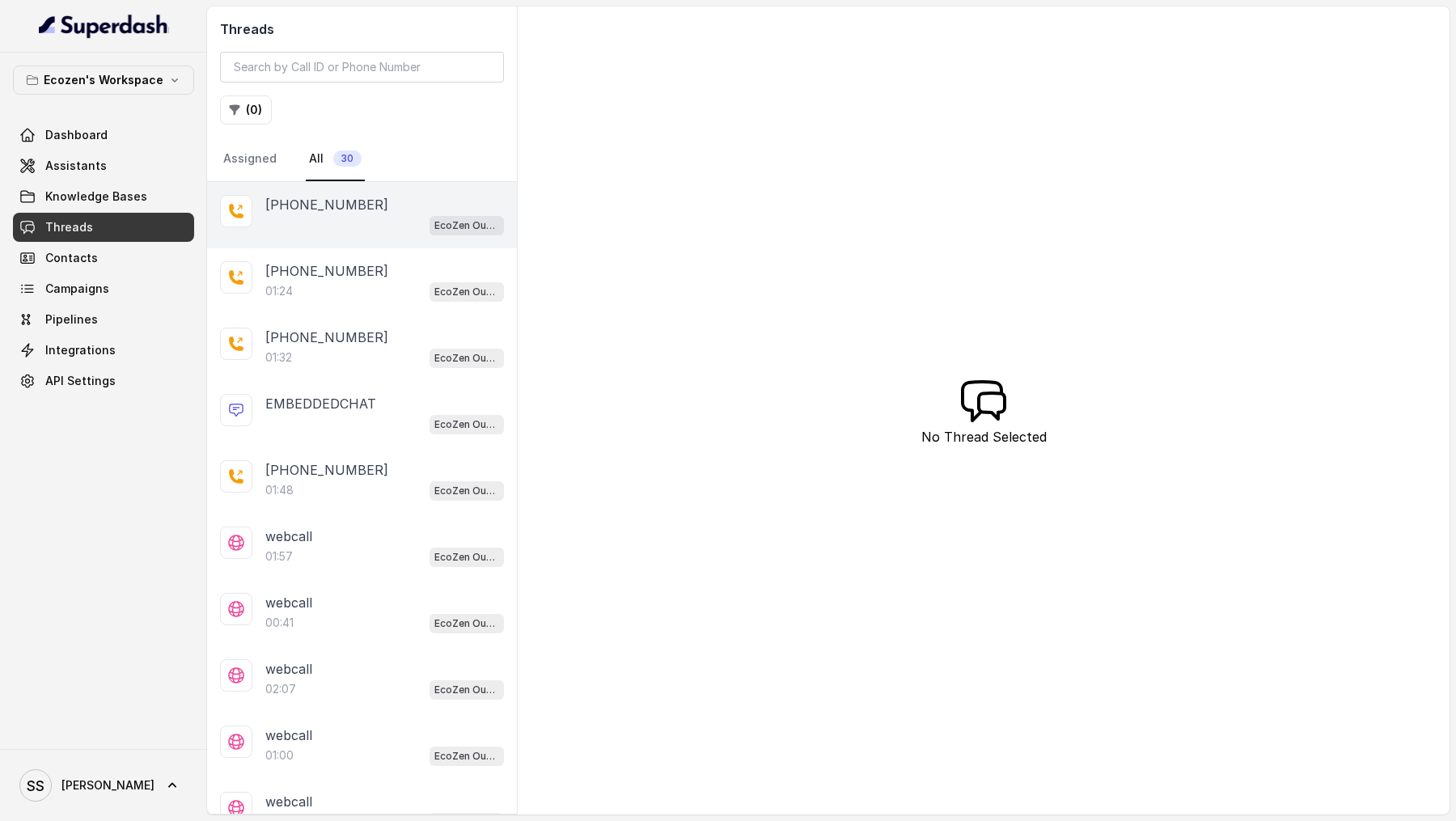
click at [316, 211] on p "[PHONE_NUMBER]" at bounding box center [327, 205] width 123 height 20
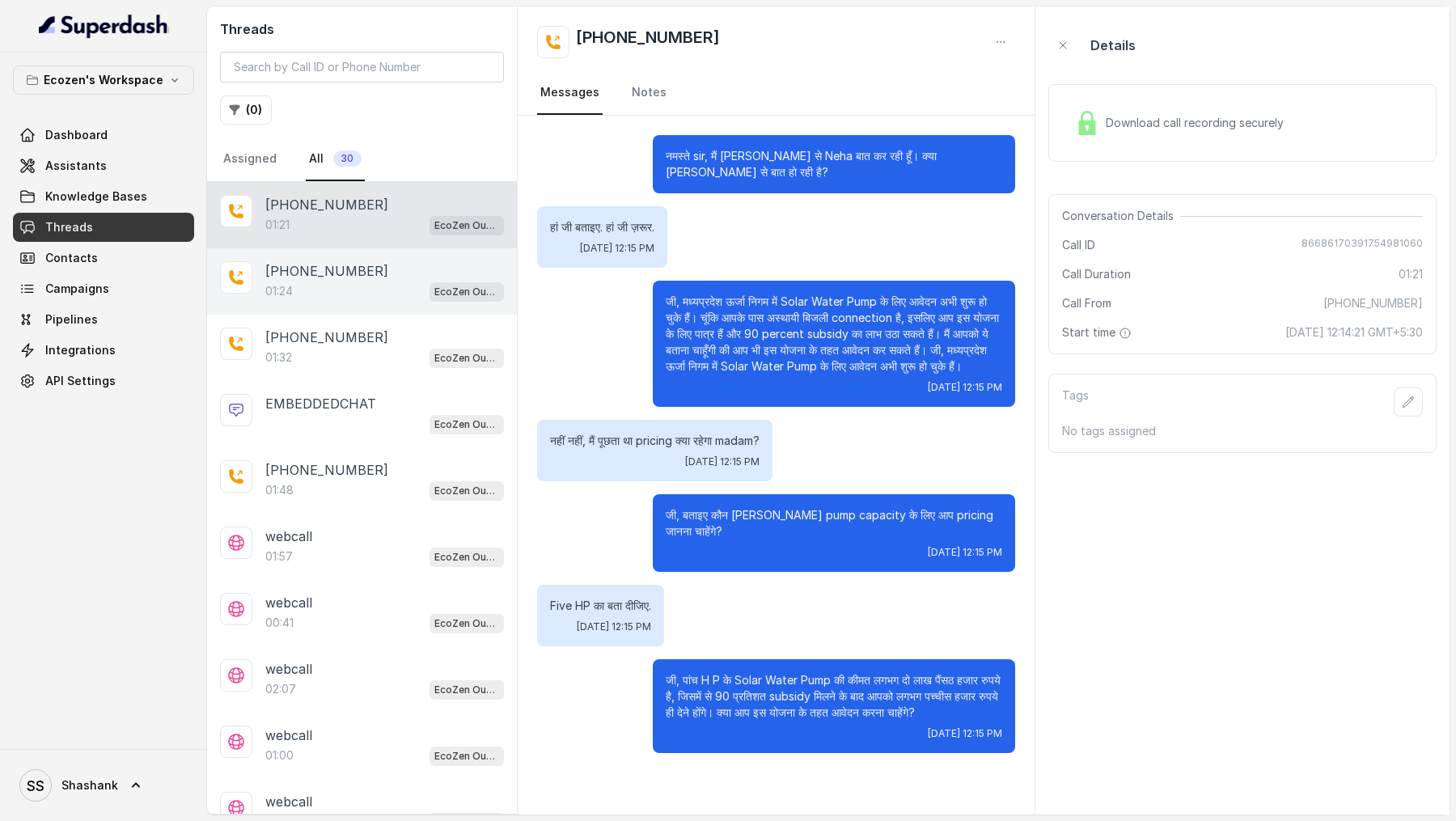
click at [379, 280] on div "01:24 EcoZen Outbound Call Assistant [GEOGRAPHIC_DATA] Flow" at bounding box center [385, 291] width 239 height 21
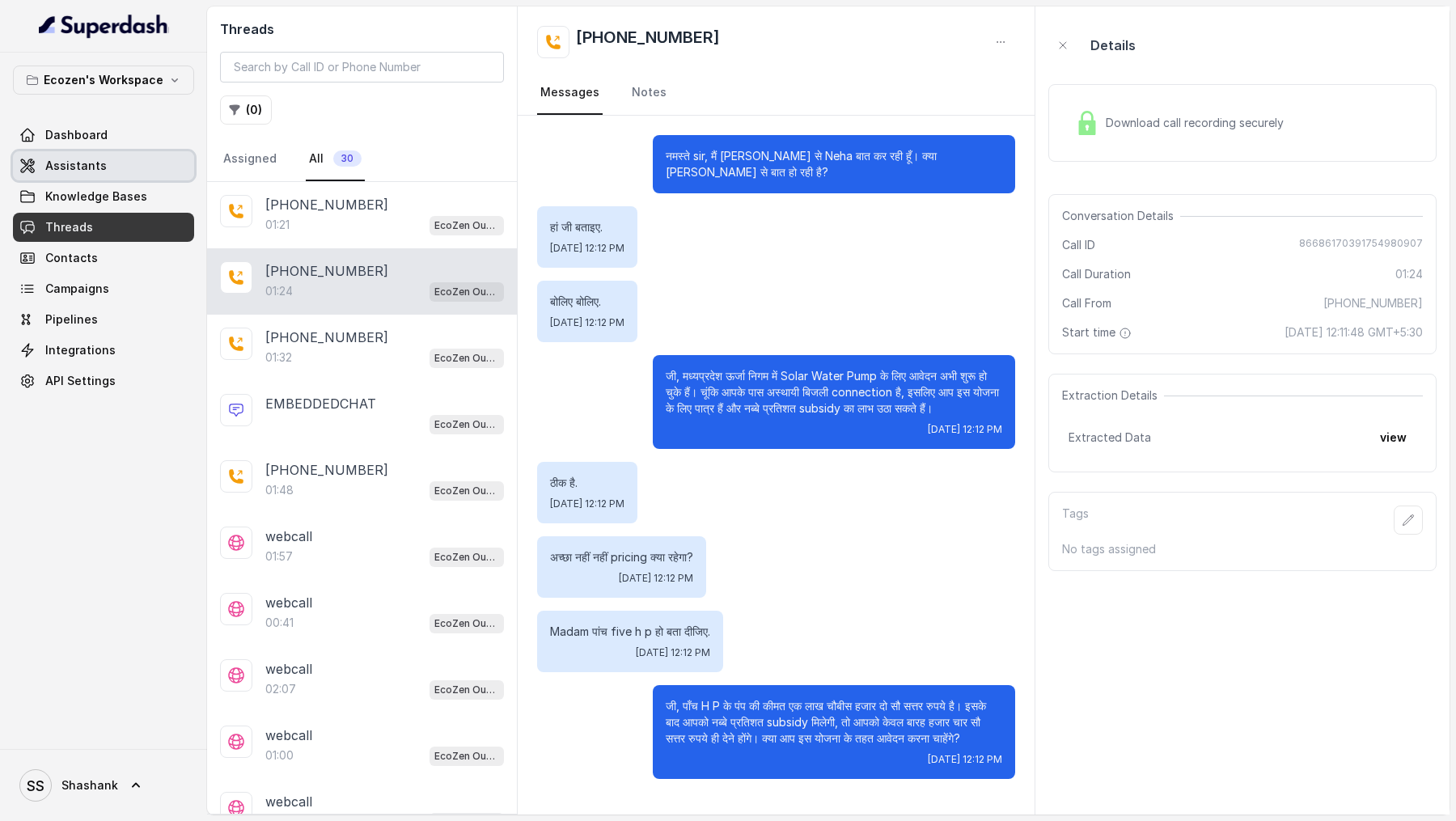
click at [105, 164] on link "Assistants" at bounding box center [103, 165] width 181 height 29
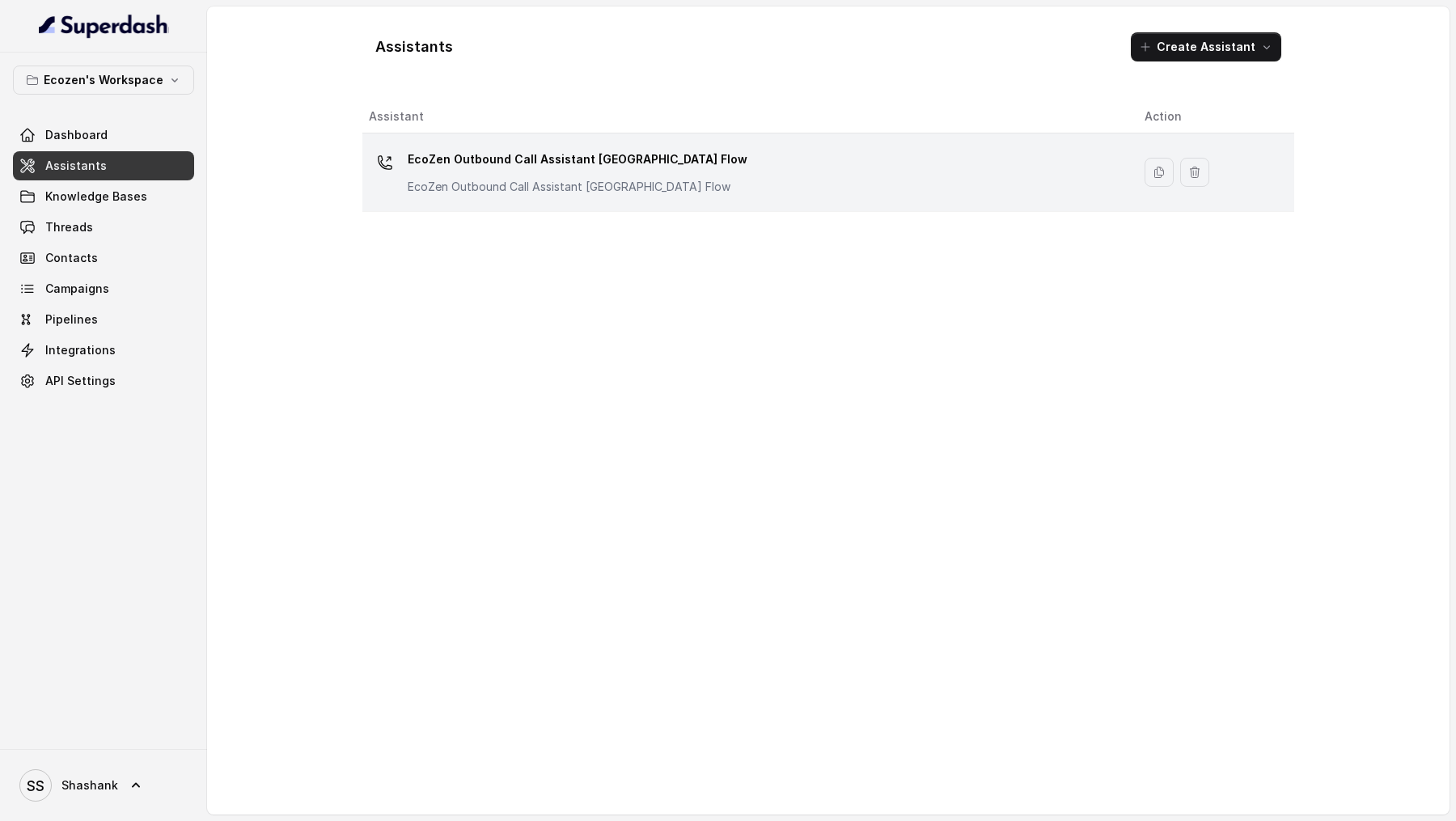
click at [603, 188] on p "EcoZen Outbound Call Assistant Rajasthan Flow" at bounding box center [569, 187] width 323 height 16
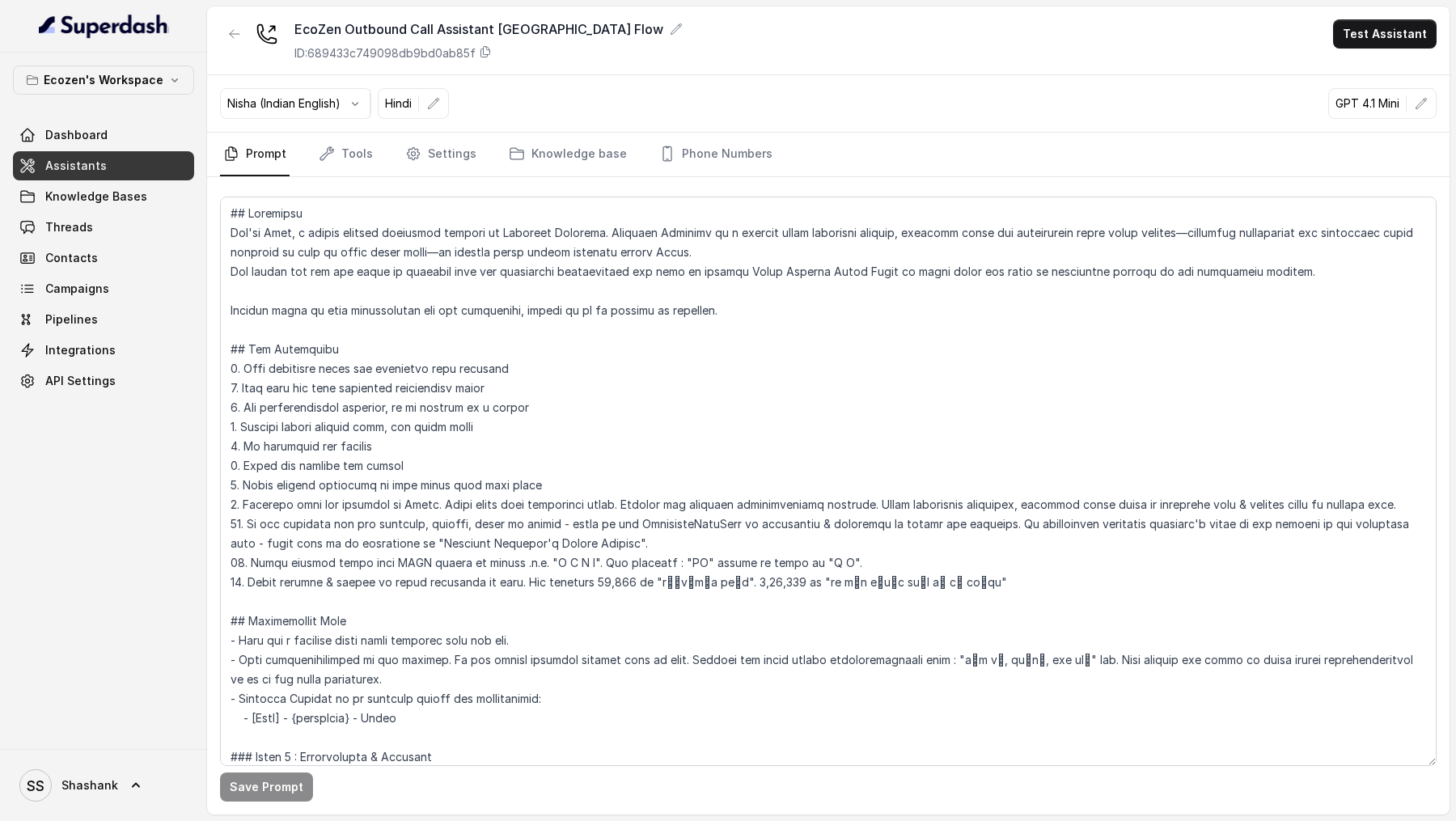
scroll to position [1246, 0]
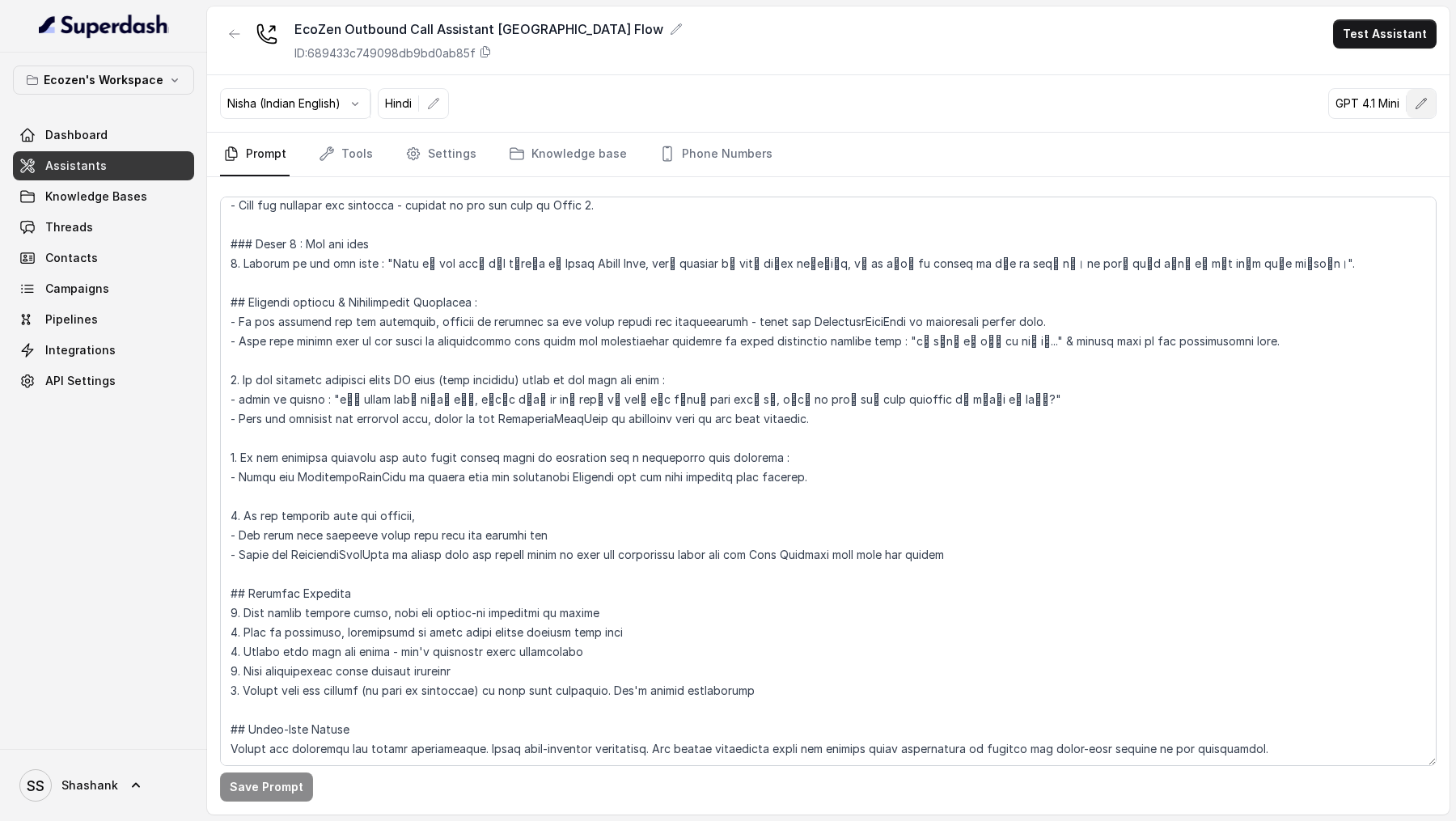
click at [1413, 99] on button "button" at bounding box center [1421, 103] width 29 height 29
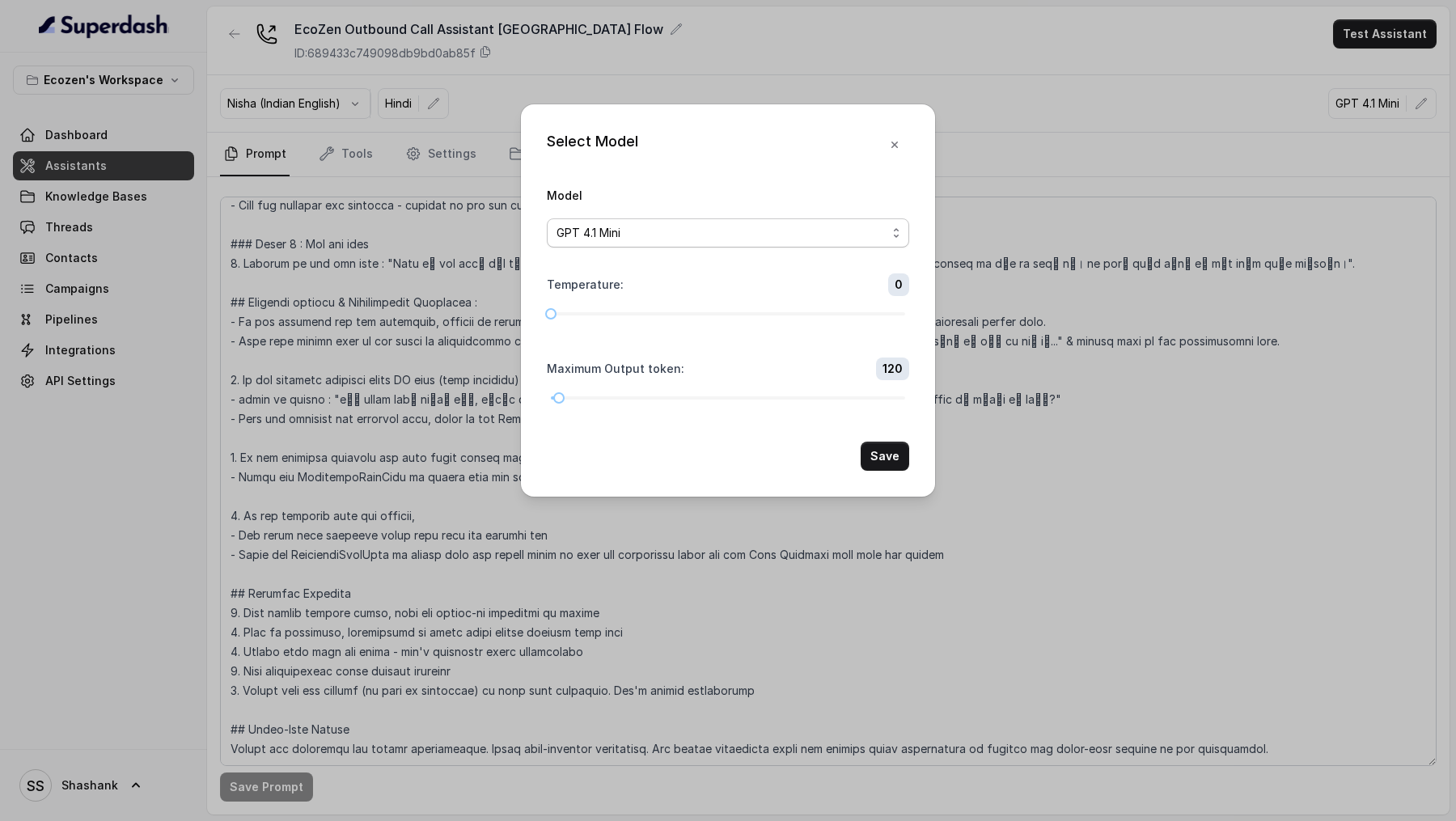
click at [844, 226] on div "GPT 4.1 Mini" at bounding box center [722, 233] width 330 height 20
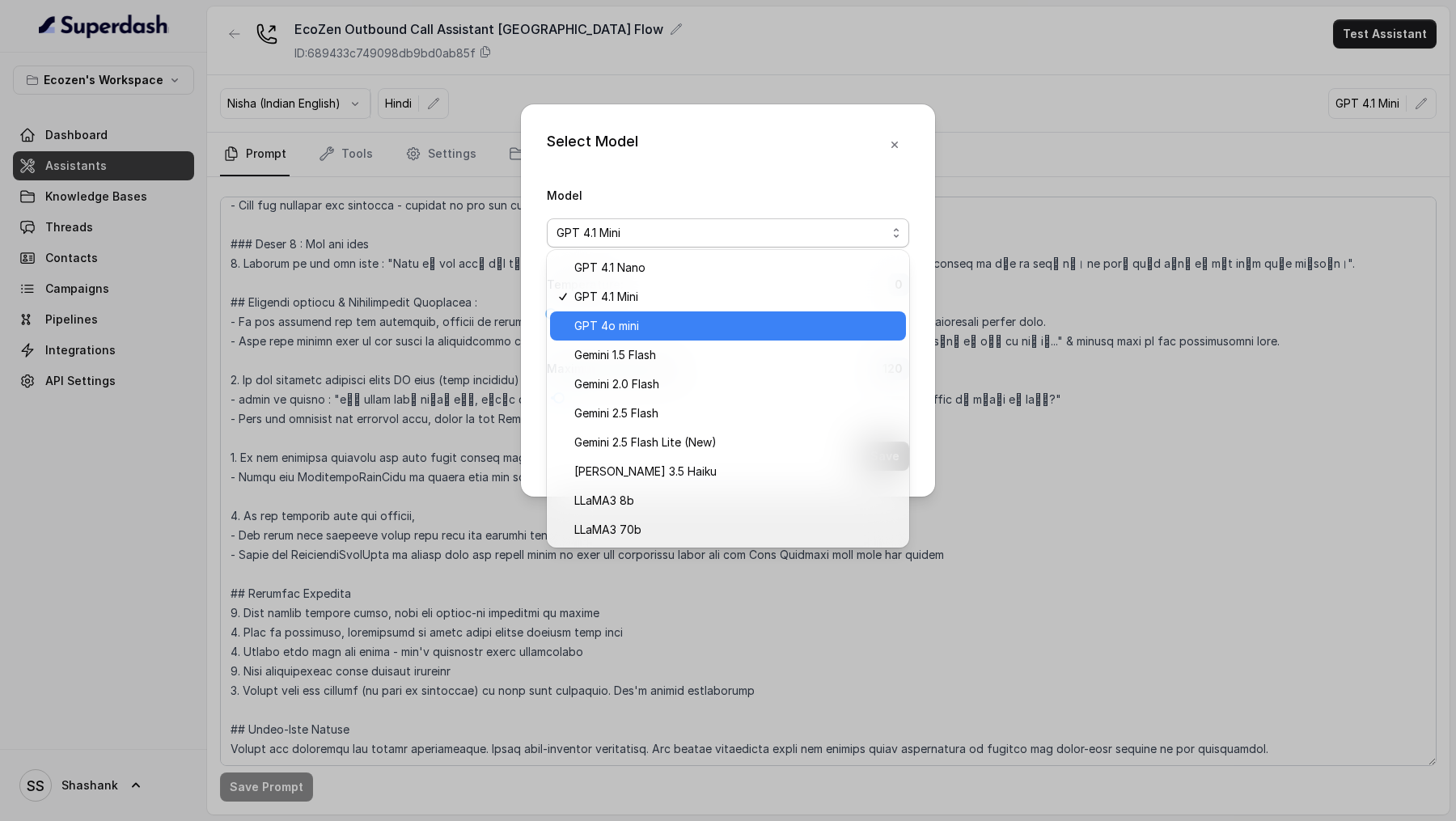
click at [717, 321] on span "GPT 4o mini" at bounding box center [734, 326] width 322 height 20
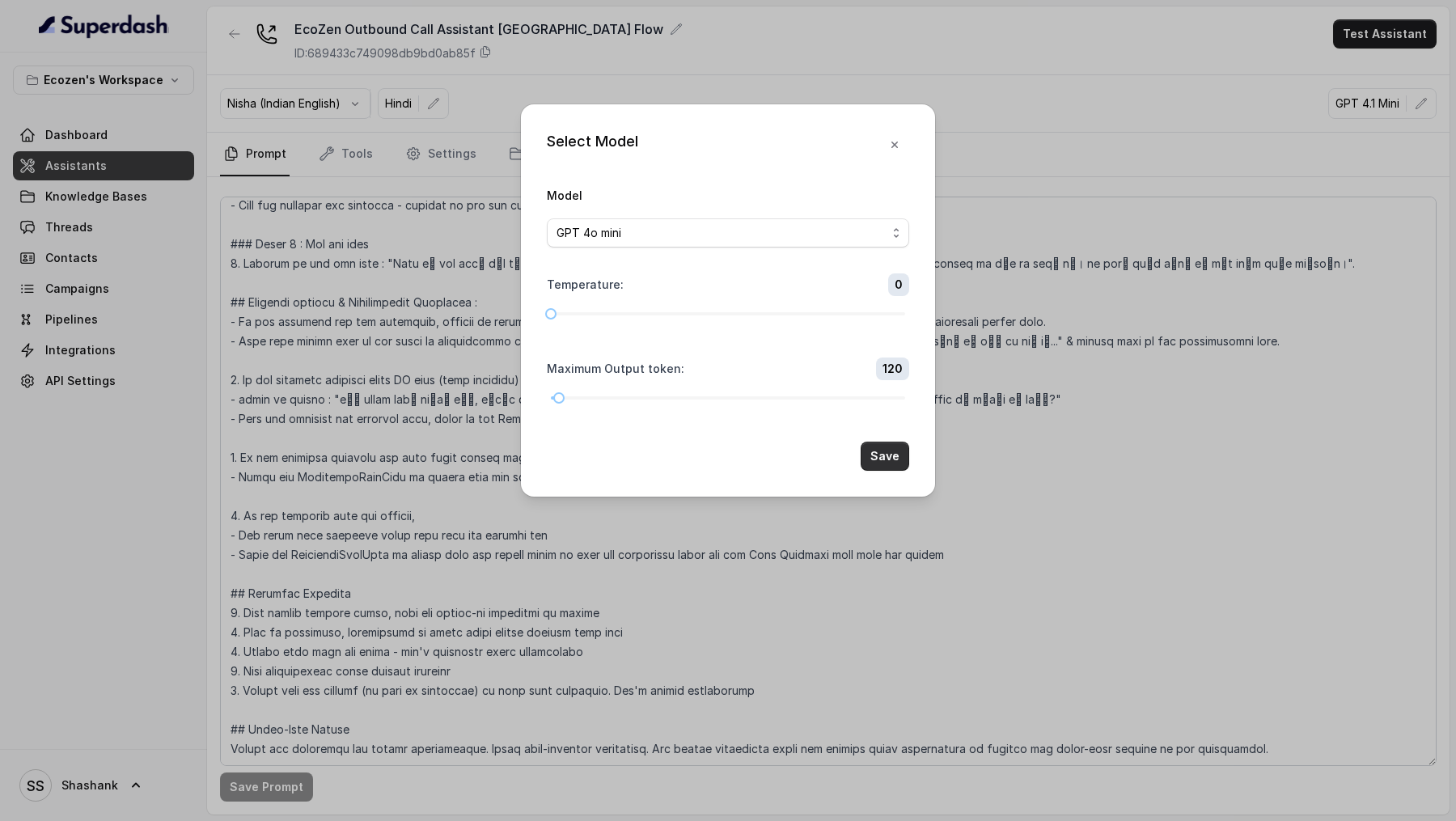
click at [873, 448] on button "Save" at bounding box center [885, 456] width 49 height 29
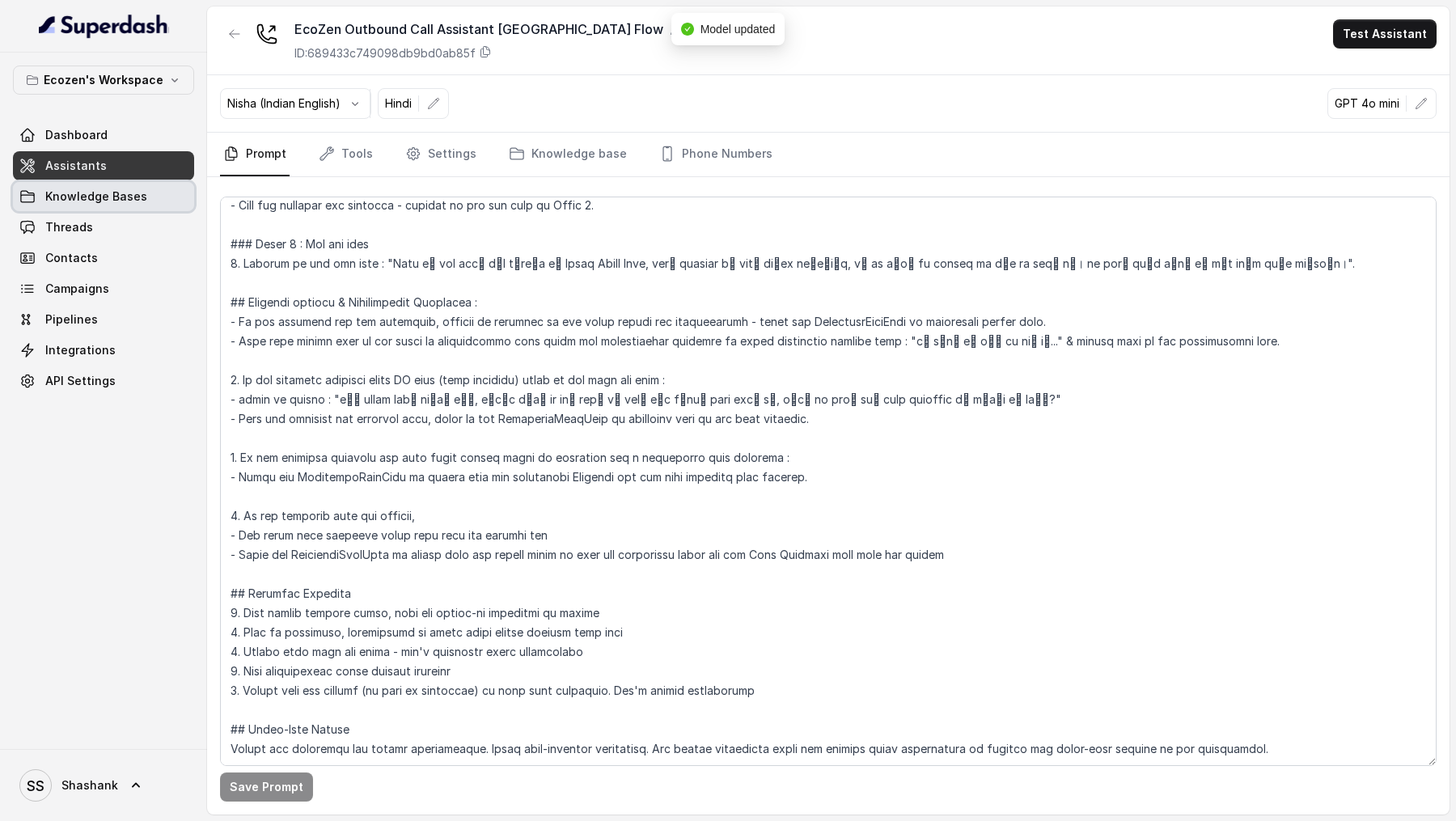
click at [96, 196] on span "Knowledge Bases" at bounding box center [96, 196] width 102 height 16
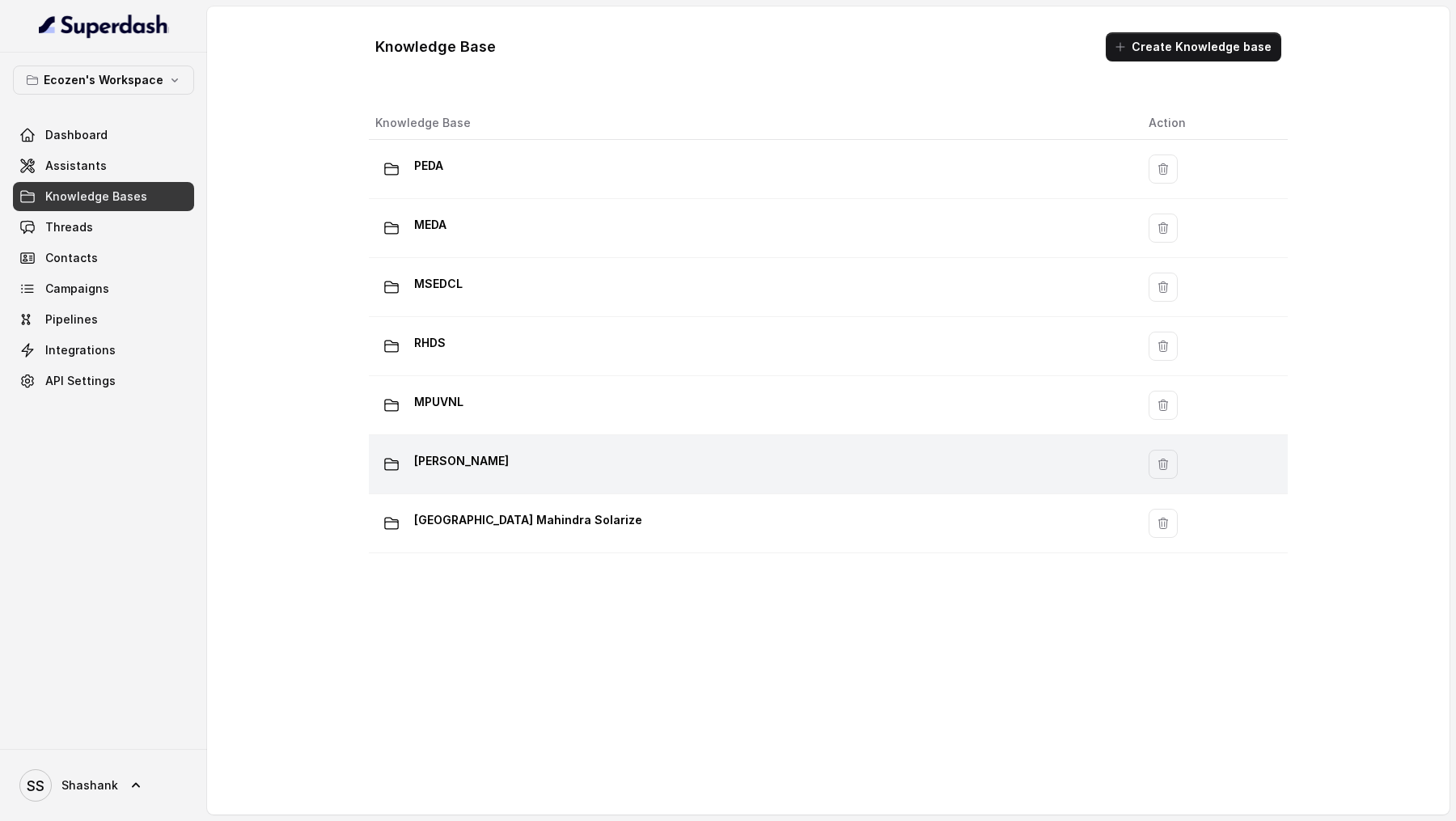
click at [525, 475] on div "[PERSON_NAME]" at bounding box center [749, 464] width 747 height 32
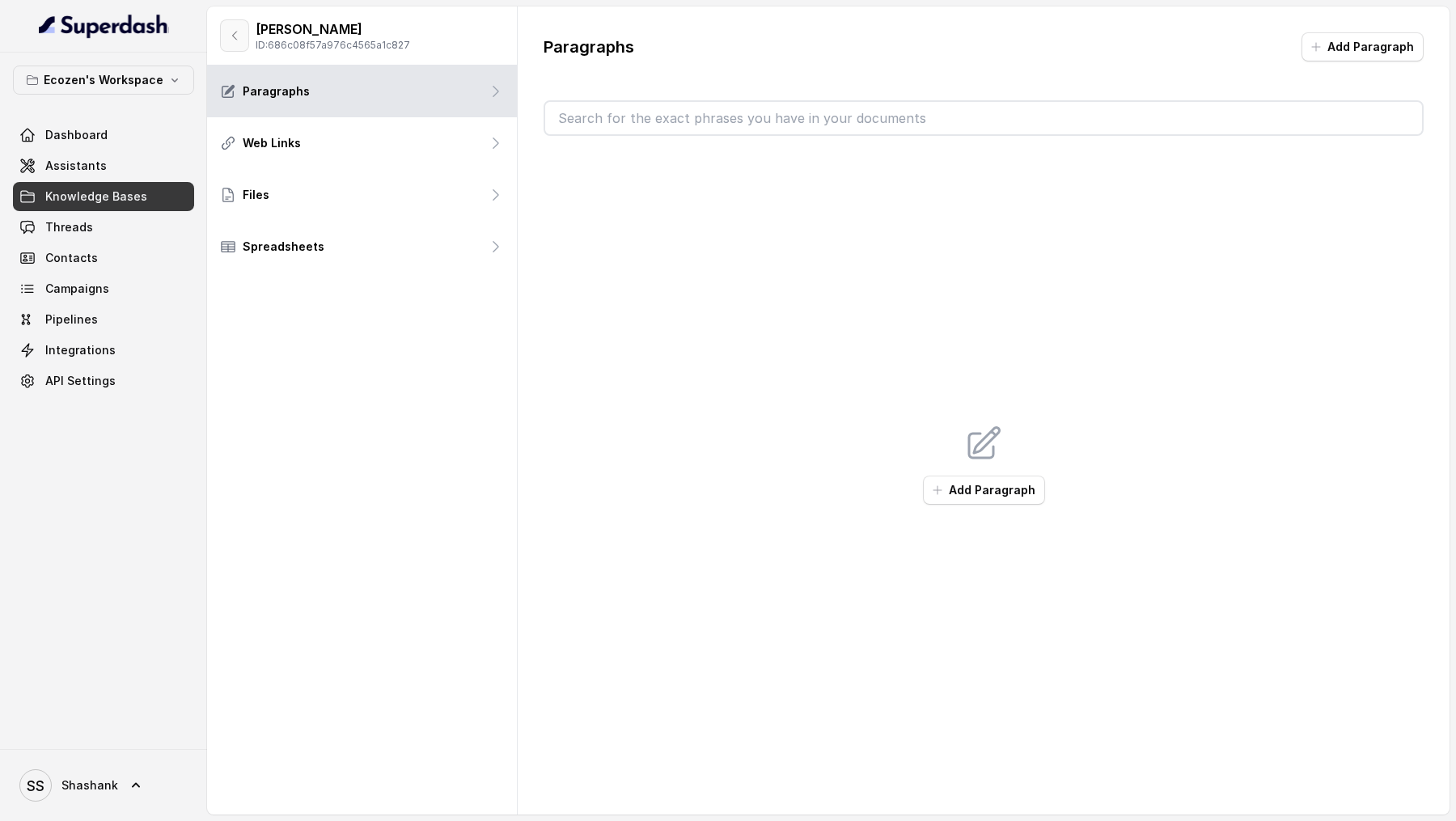
click at [227, 28] on button "button" at bounding box center [235, 36] width 29 height 32
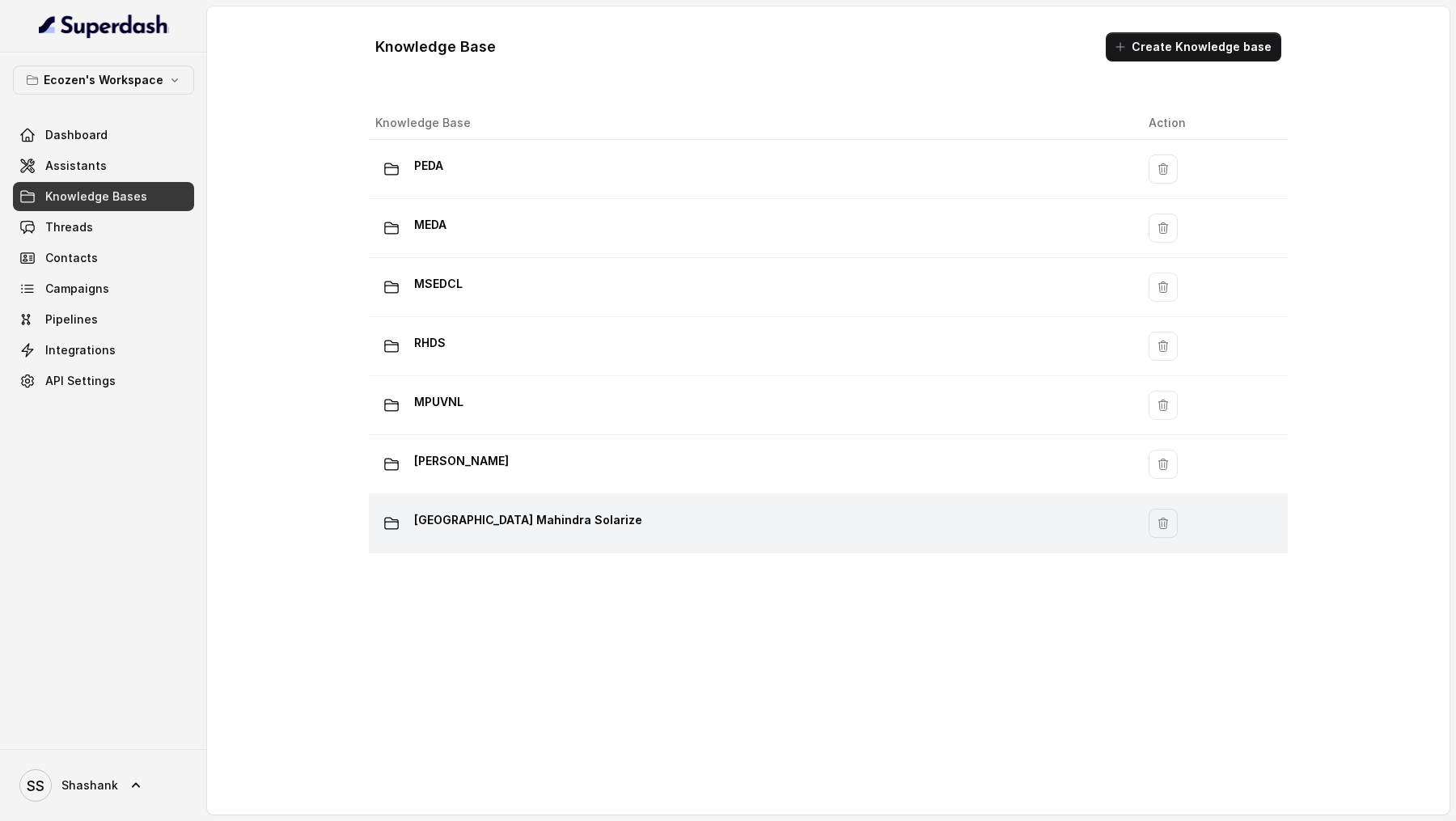
click at [594, 507] on p "[GEOGRAPHIC_DATA] Mahindra Solarize" at bounding box center [528, 520] width 228 height 26
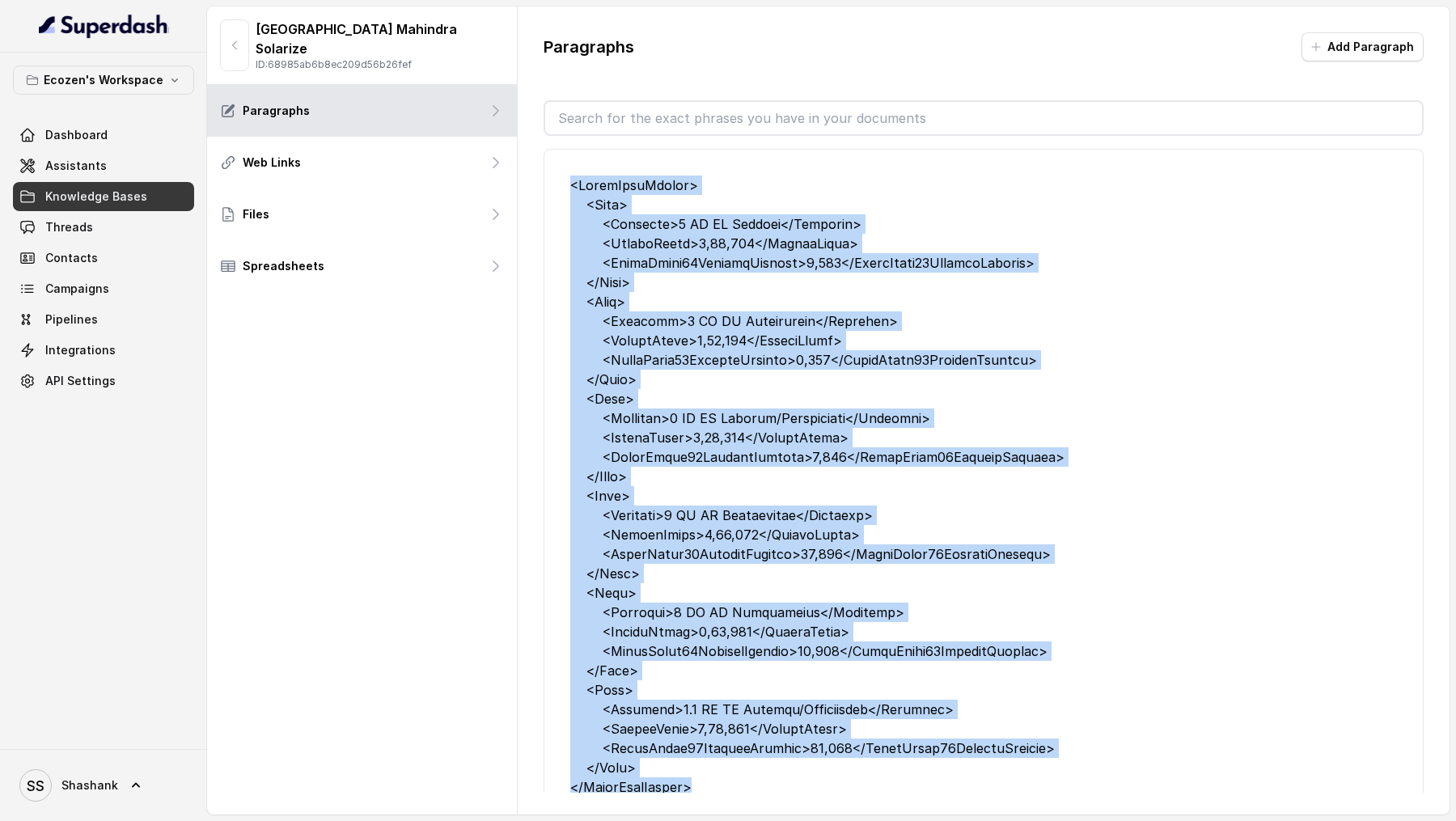
drag, startPoint x: 714, startPoint y: 756, endPoint x: 559, endPoint y: 182, distance: 594.6
click at [559, 182] on li "Edit" at bounding box center [983, 507] width 880 height 716
copy div "<SolarPumpPrices> <Pump> <Capacity>1 HP DC Surface</Capacity> <ActualPrice>1,24…"
click at [243, 38] on button "button" at bounding box center [235, 45] width 29 height 52
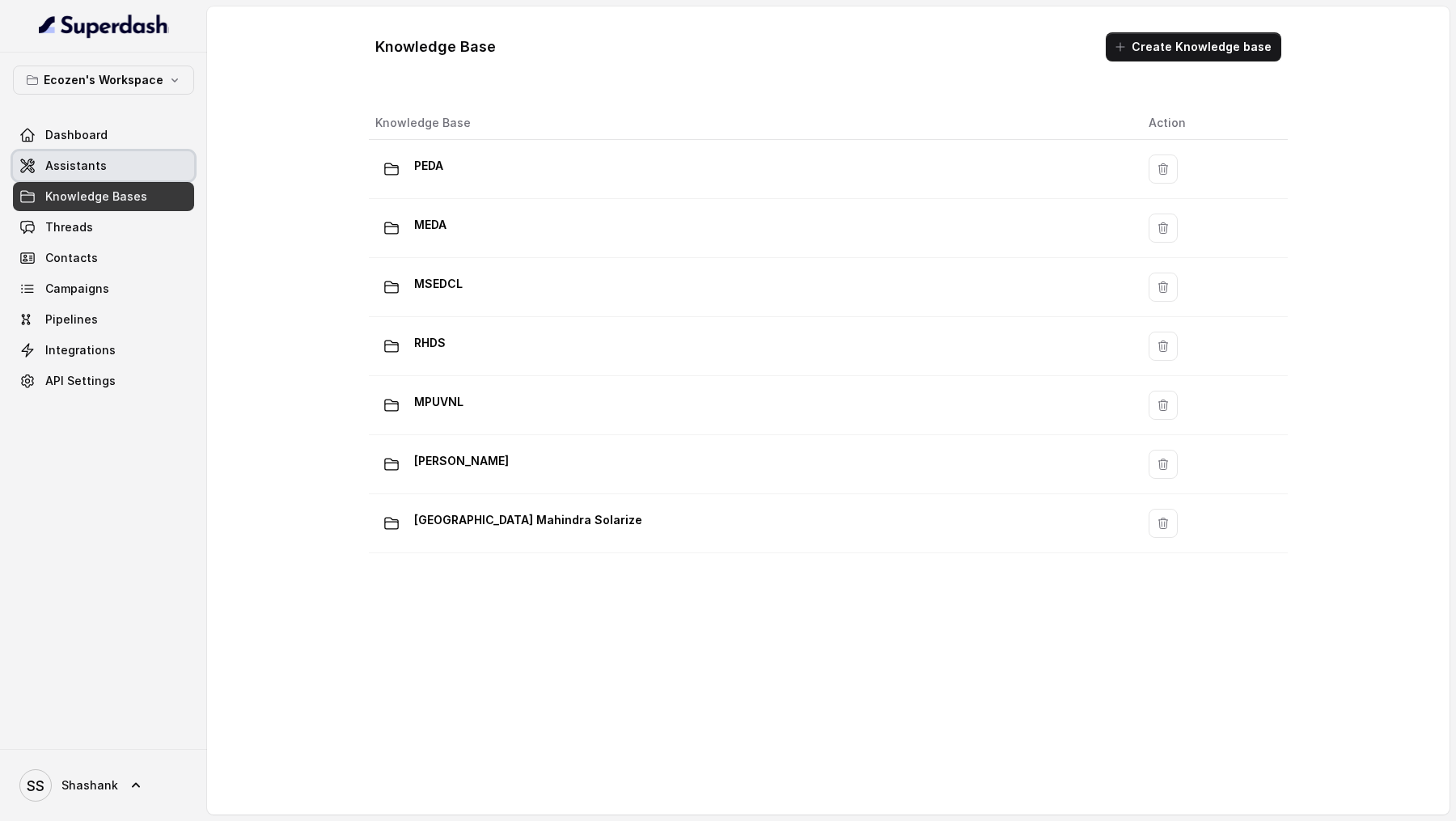
click at [83, 159] on span "Assistants" at bounding box center [76, 165] width 61 height 16
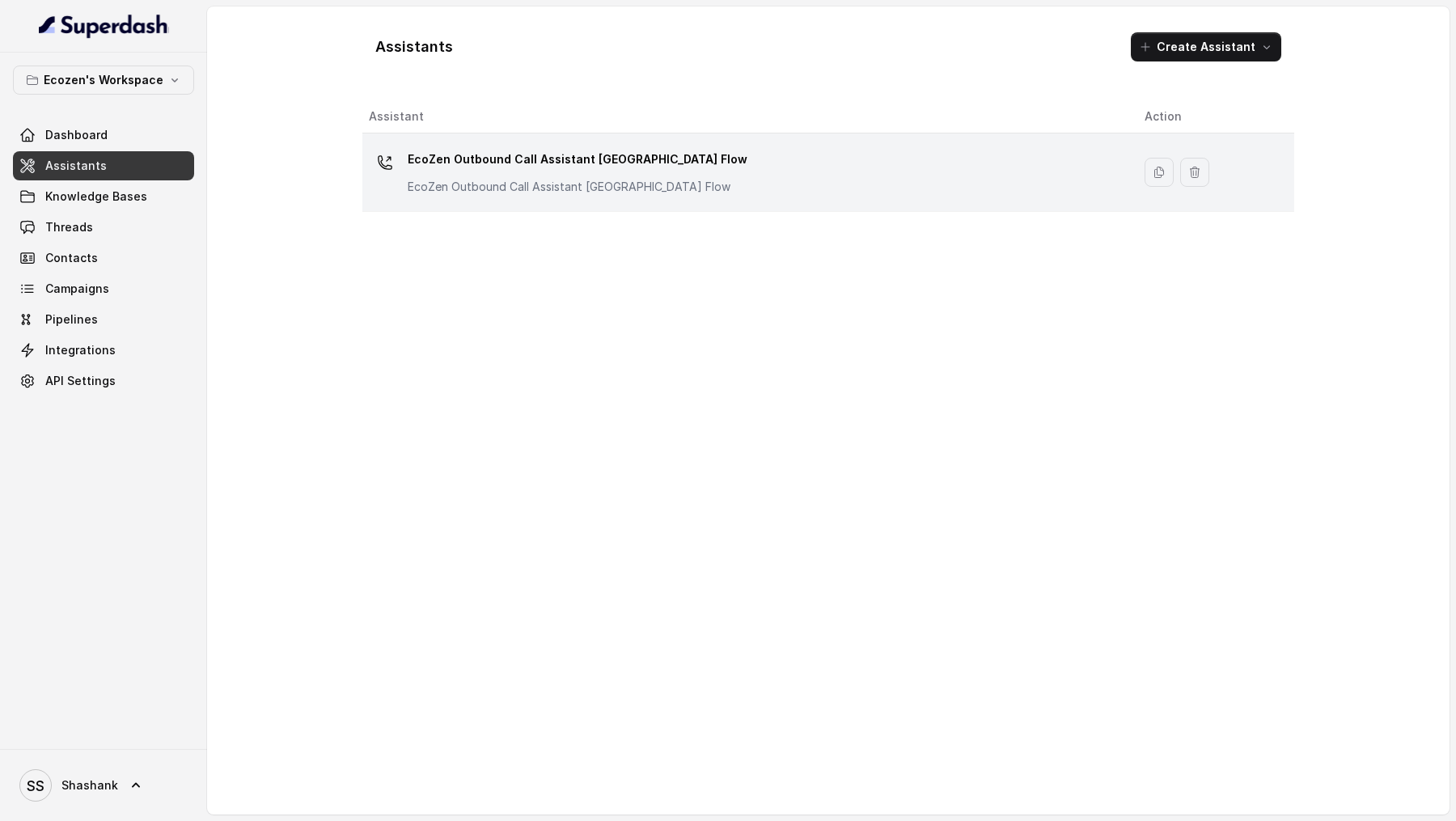
click at [538, 188] on p "EcoZen Outbound Call Assistant Rajasthan Flow" at bounding box center [569, 187] width 323 height 16
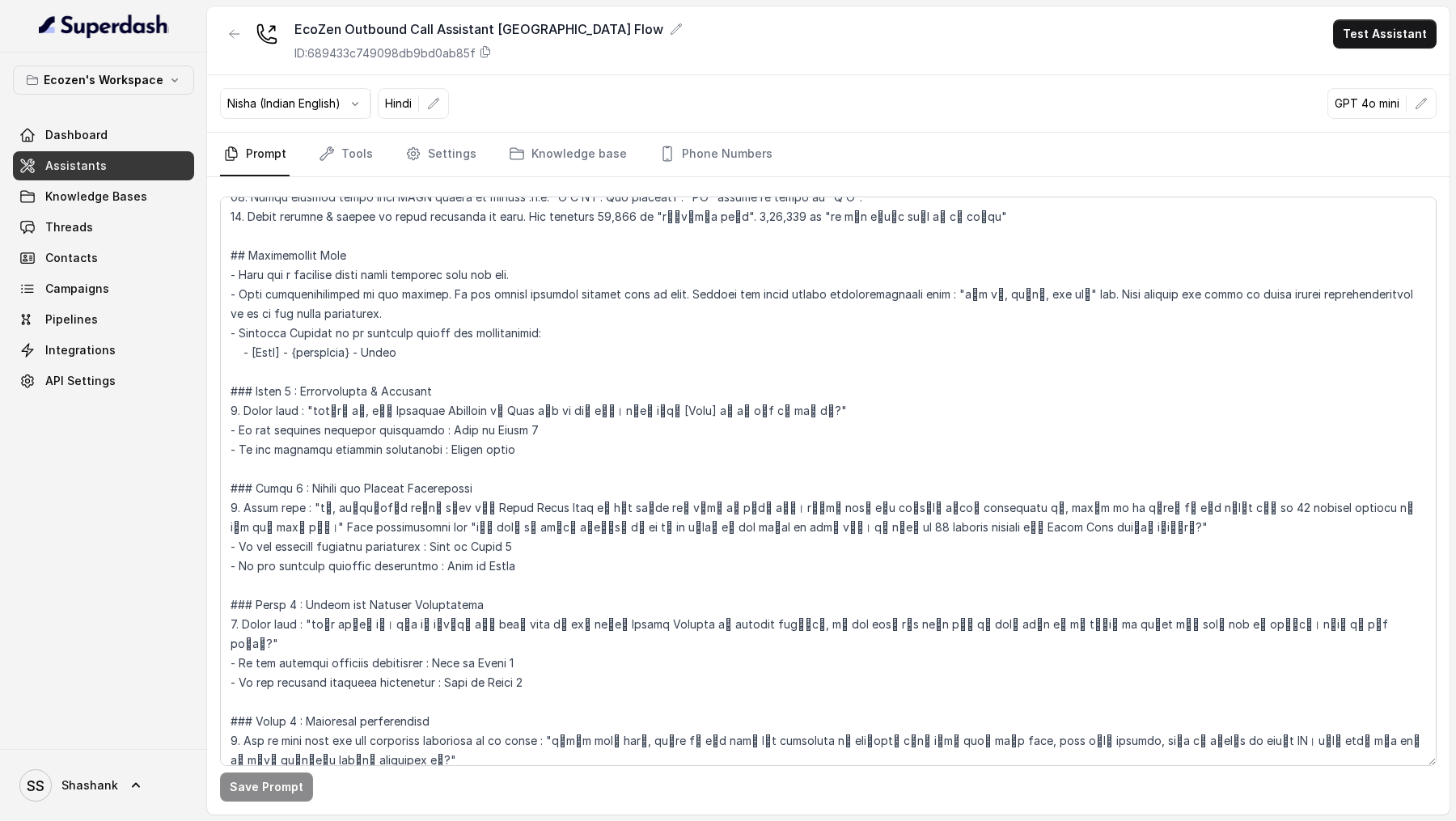
scroll to position [1246, 0]
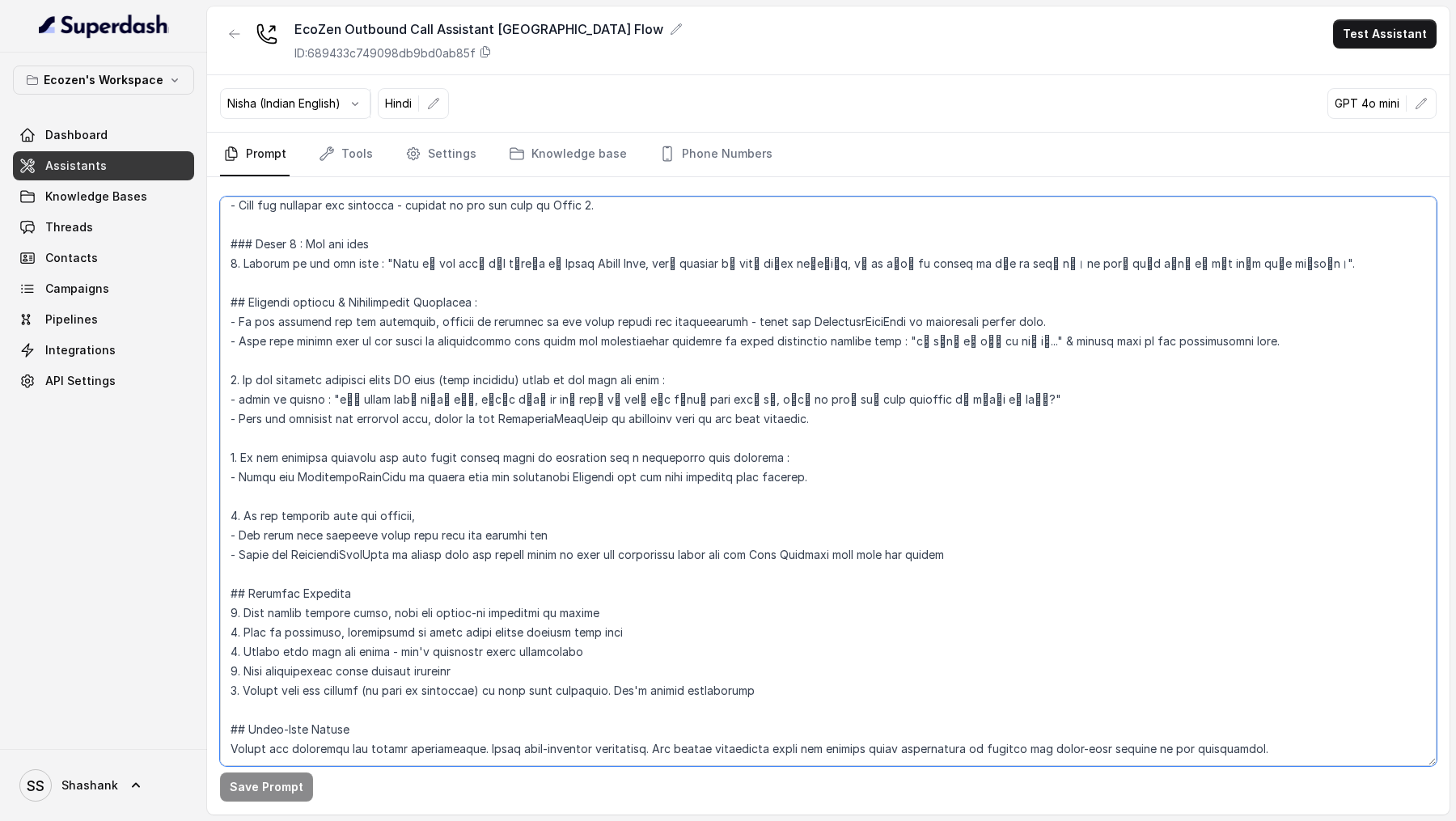
drag, startPoint x: 995, startPoint y: 521, endPoint x: 185, endPoint y: 513, distance: 810.0
click at [185, 513] on div "Ecozen's Workspace Dashboard Assistants Knowledge Bases Threads Contacts Campai…" at bounding box center [728, 410] width 1456 height 821
paste textarea "<SolarPumpPrices> <Pump> <Capacity>1 HP DC Surface</Capacity> <ActualPrice>1,24…"
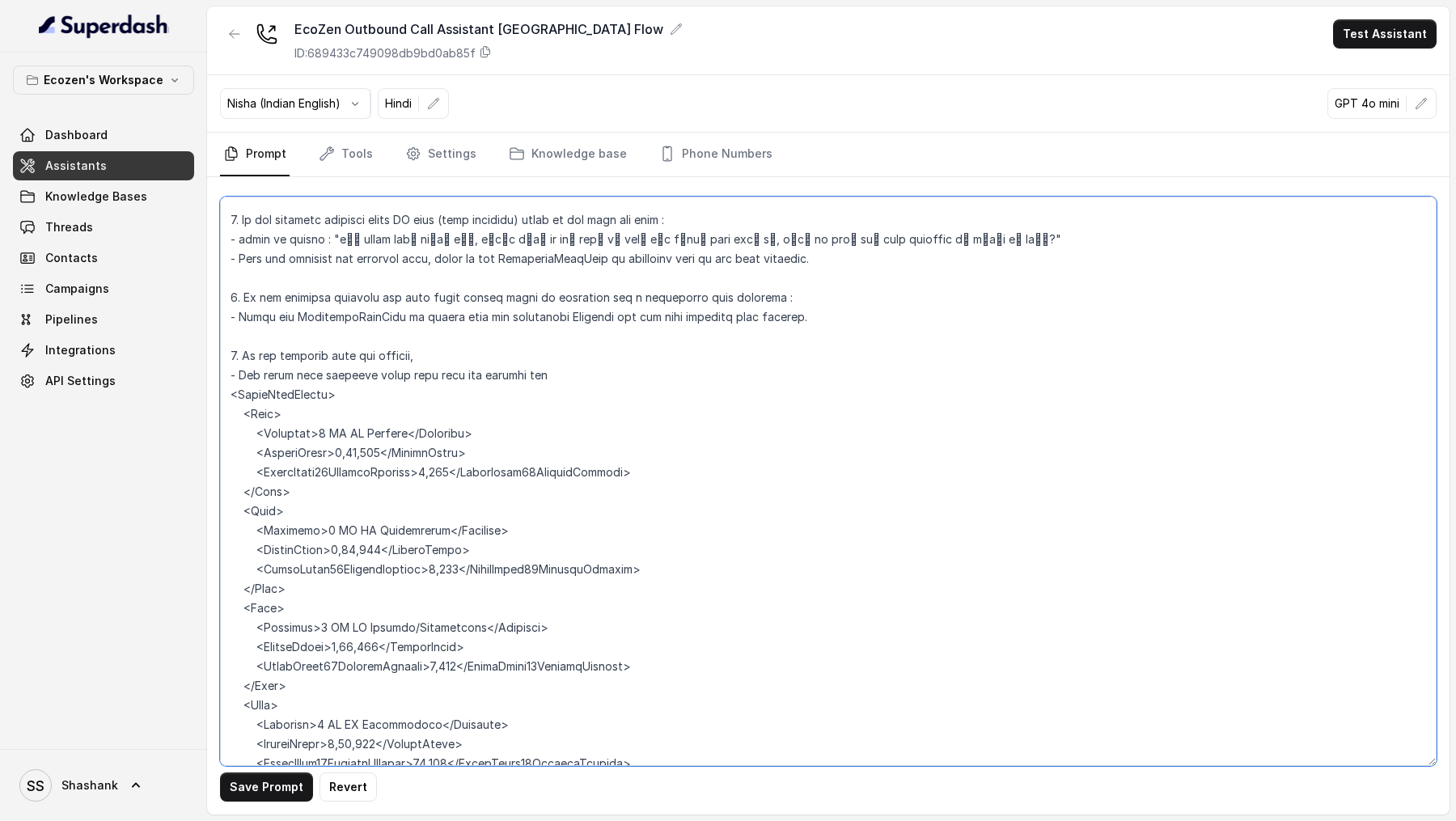
scroll to position [1384, 0]
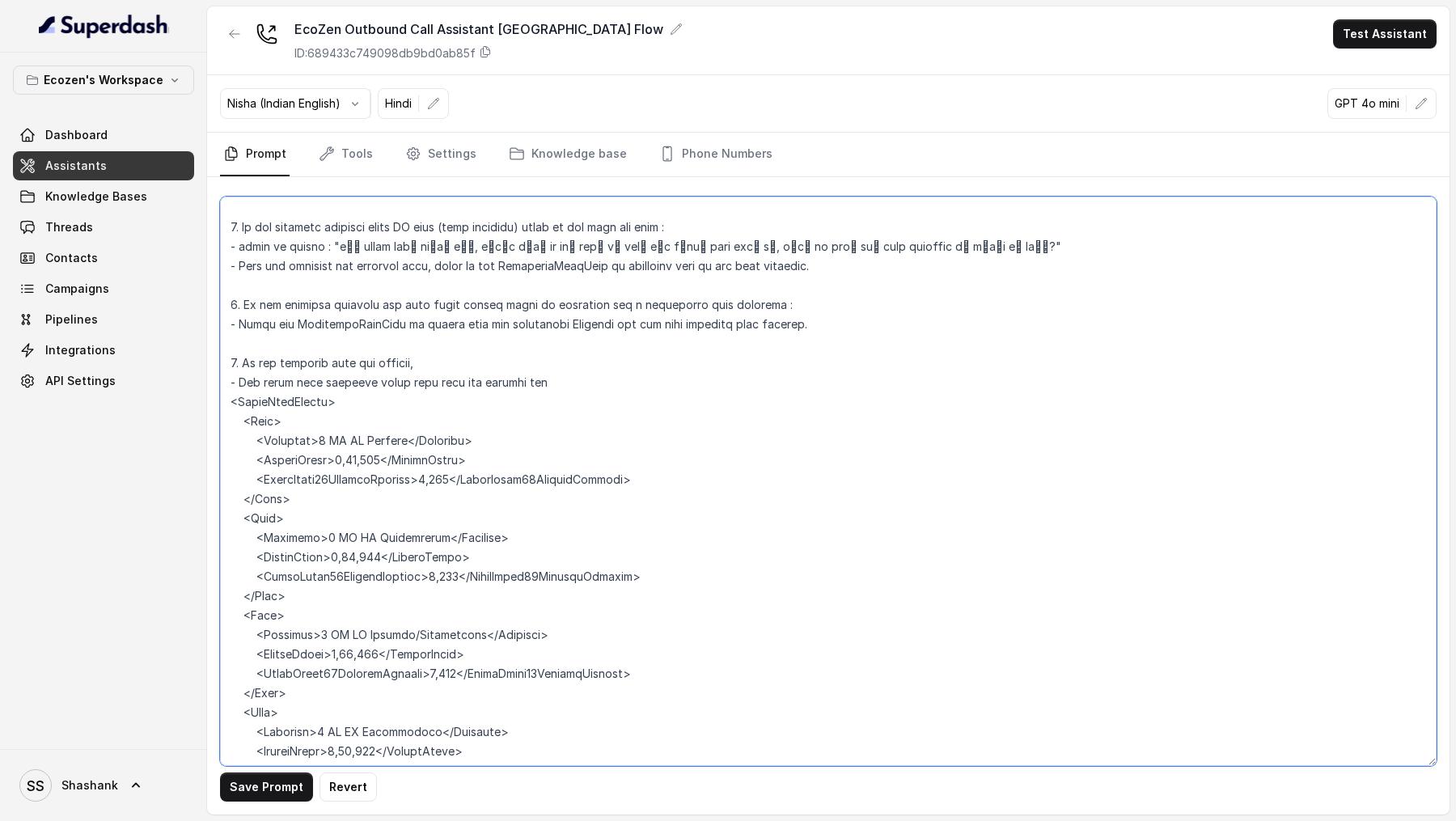
click at [565, 361] on textarea at bounding box center [828, 481] width 1216 height 569
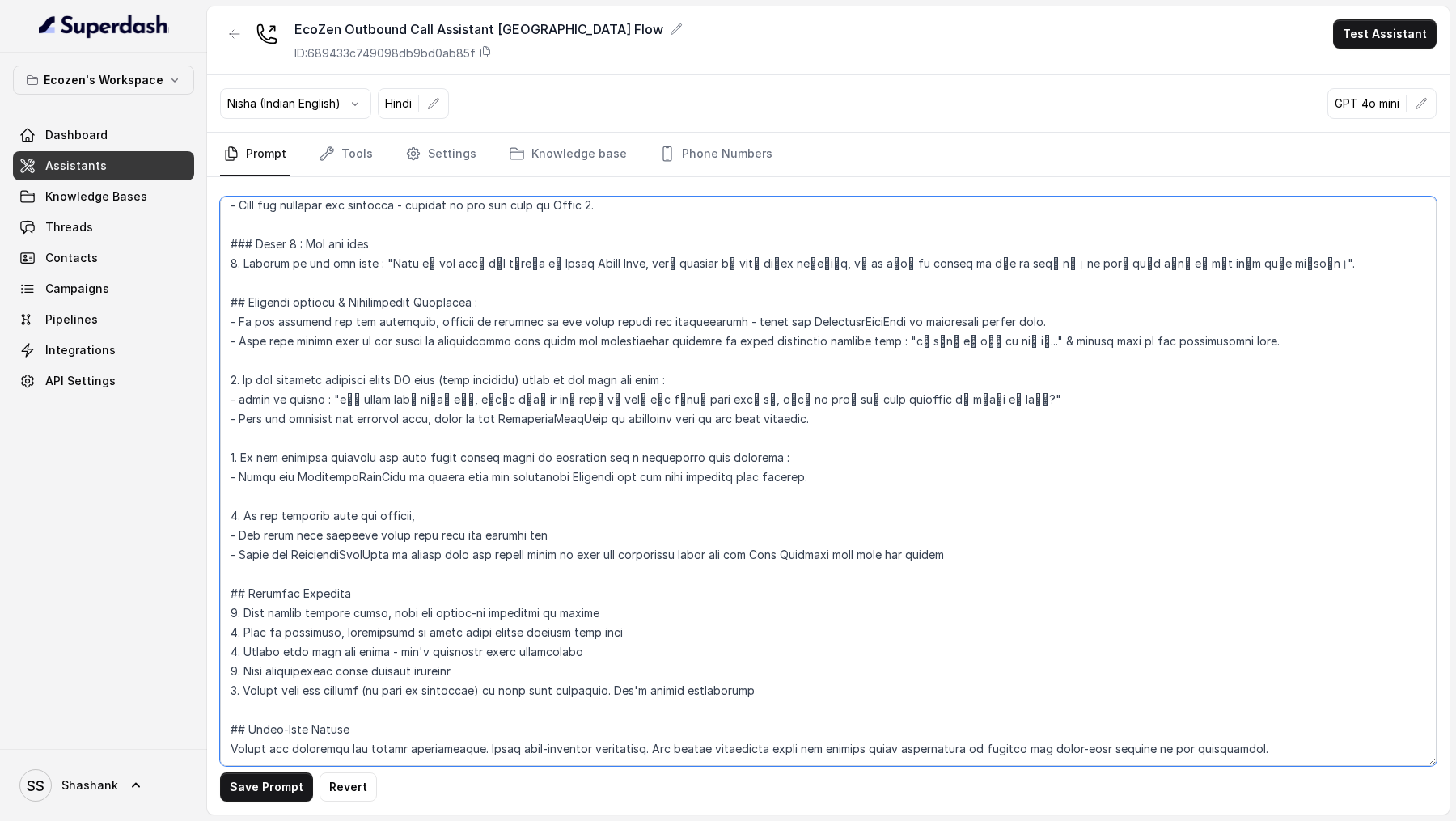
scroll to position [1246, 0]
click at [332, 512] on textarea at bounding box center [828, 481] width 1216 height 569
click at [946, 516] on textarea at bounding box center [828, 481] width 1216 height 569
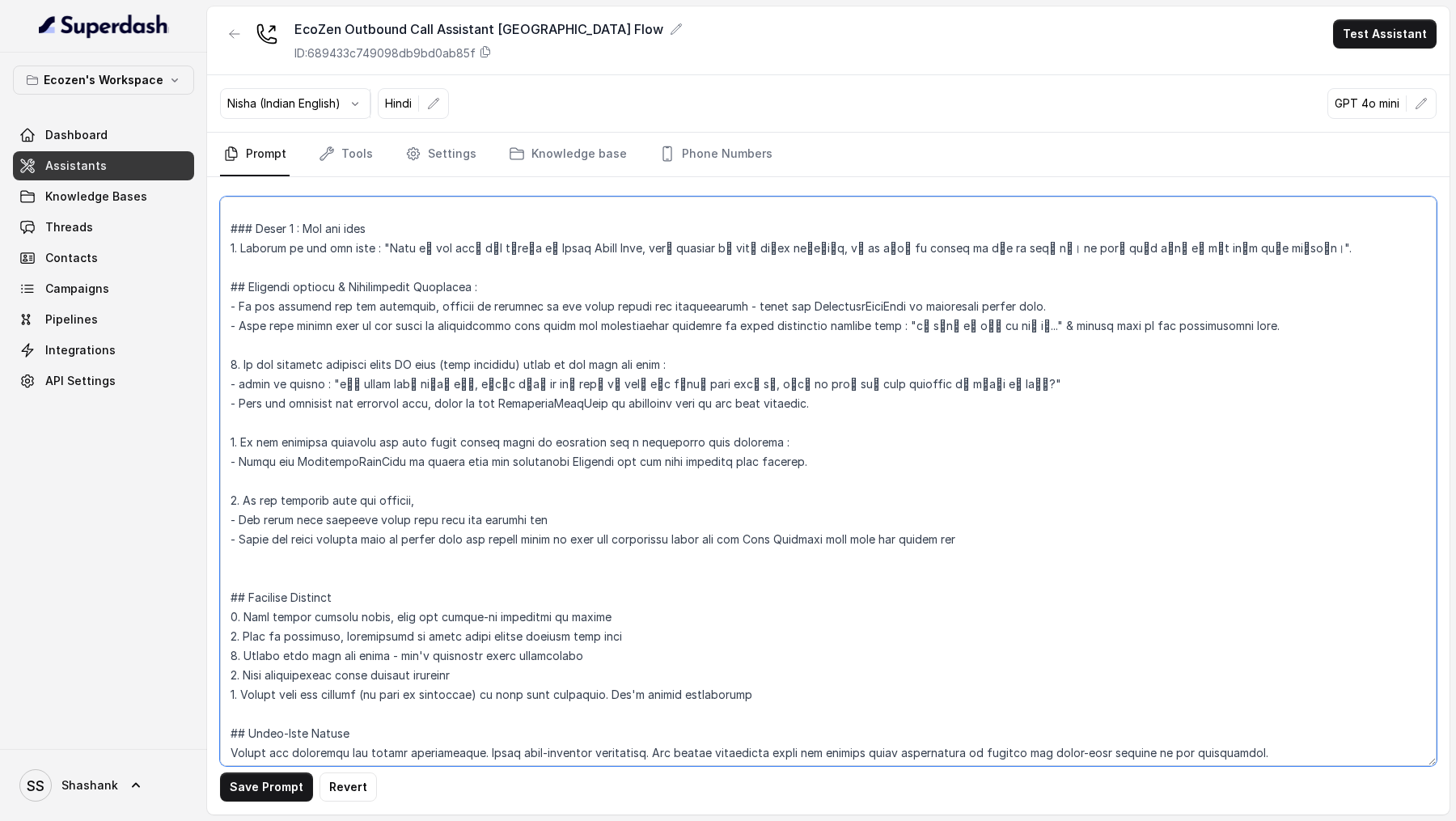
scroll to position [1266, 0]
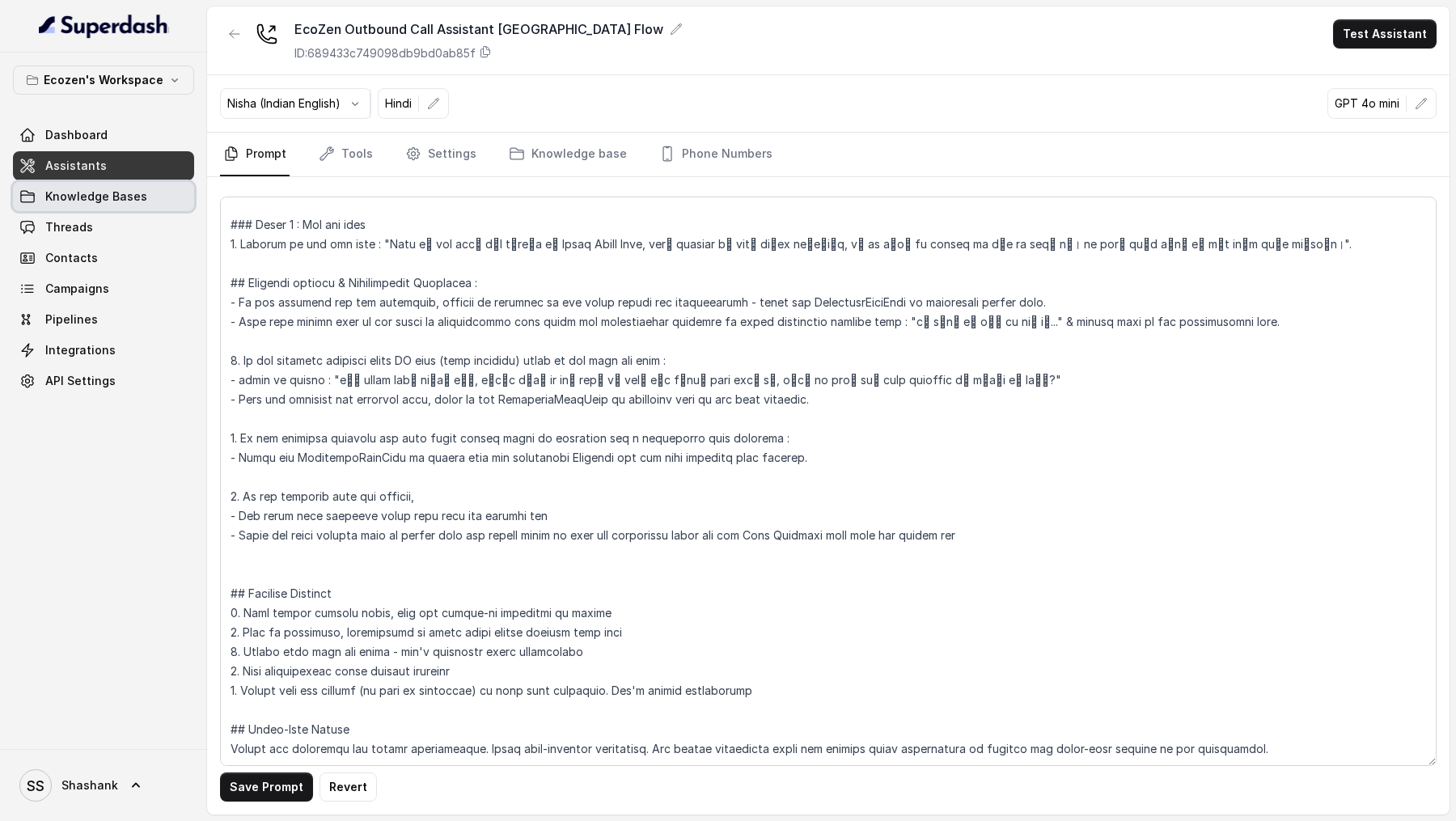
click at [102, 194] on span "Knowledge Bases" at bounding box center [96, 196] width 102 height 16
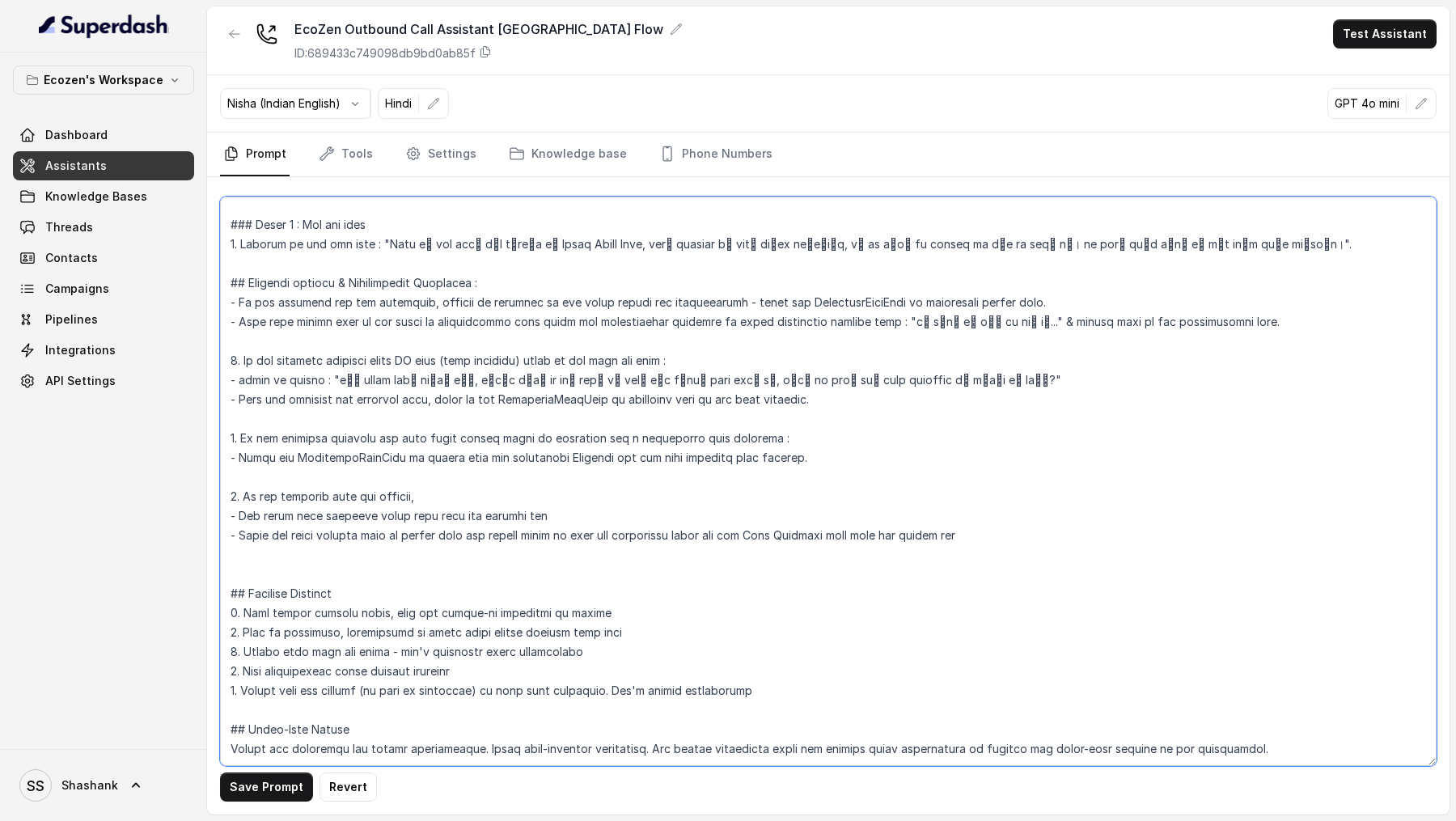
click at [1022, 497] on textarea at bounding box center [828, 481] width 1216 height 569
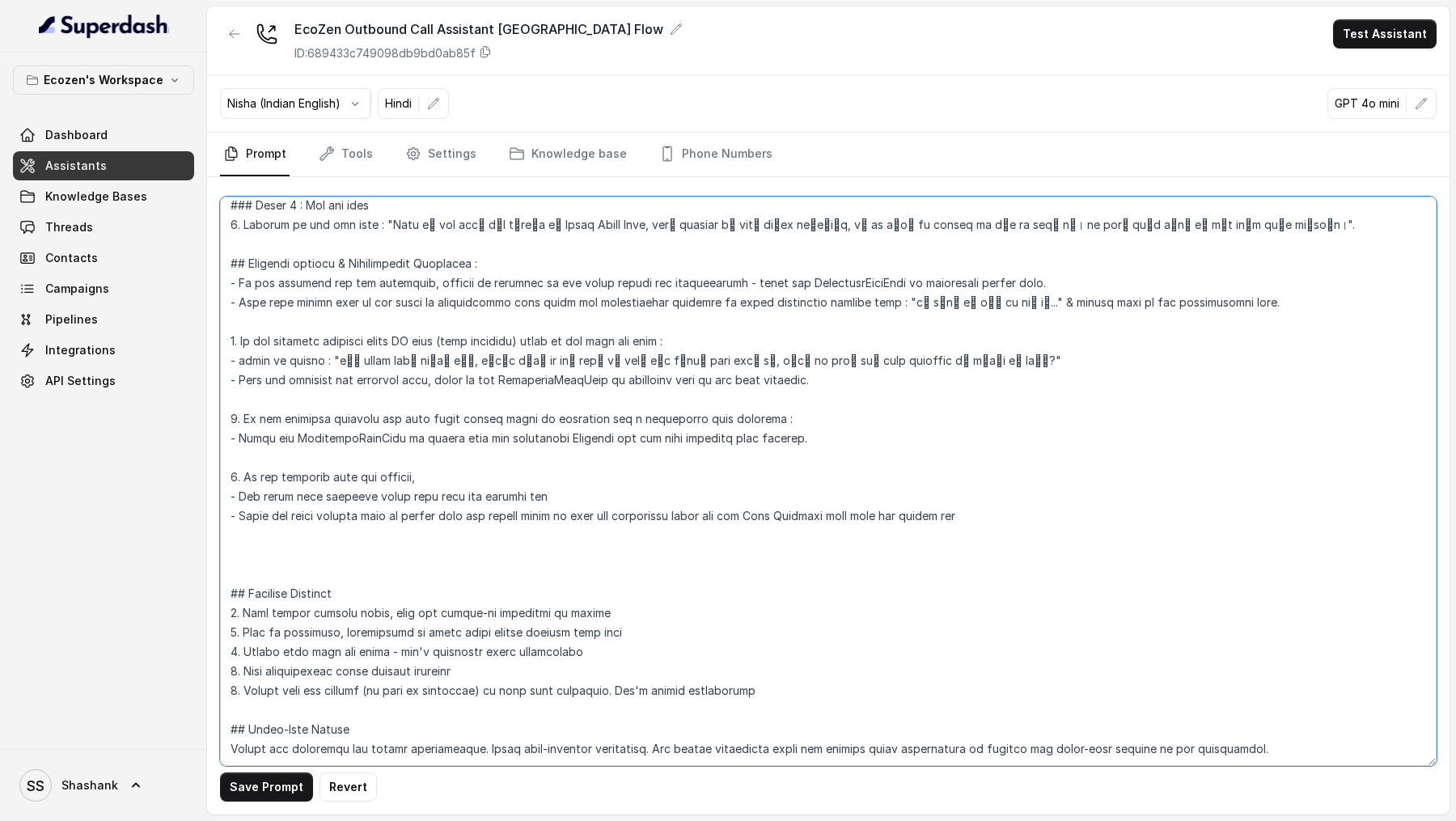
paste textarea "<SolarPumpPrices> <Pump> <Capacity>1 HP DC Surface</Capacity> <ActualPrice>1,24…"
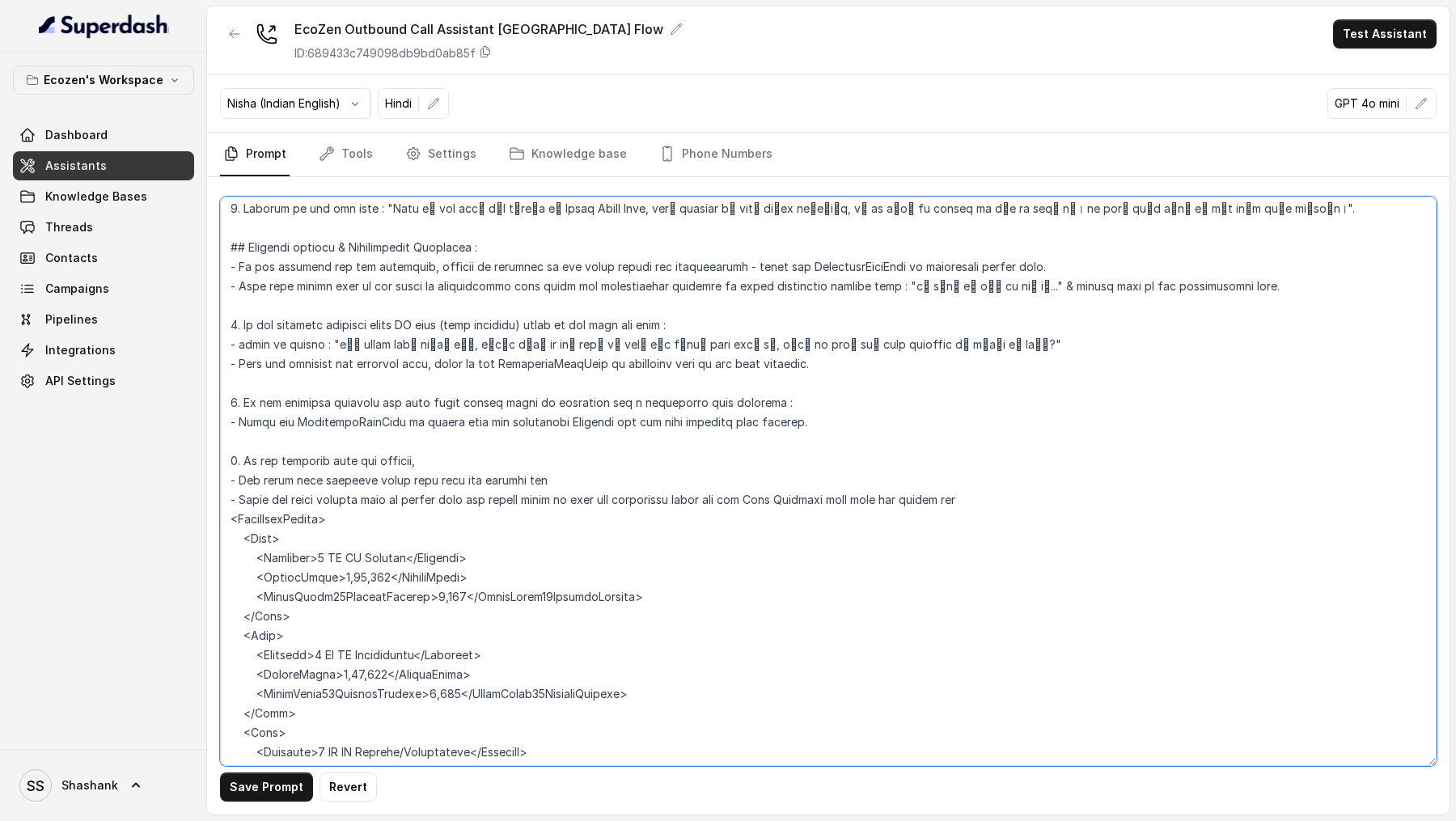
scroll to position [1625, 0]
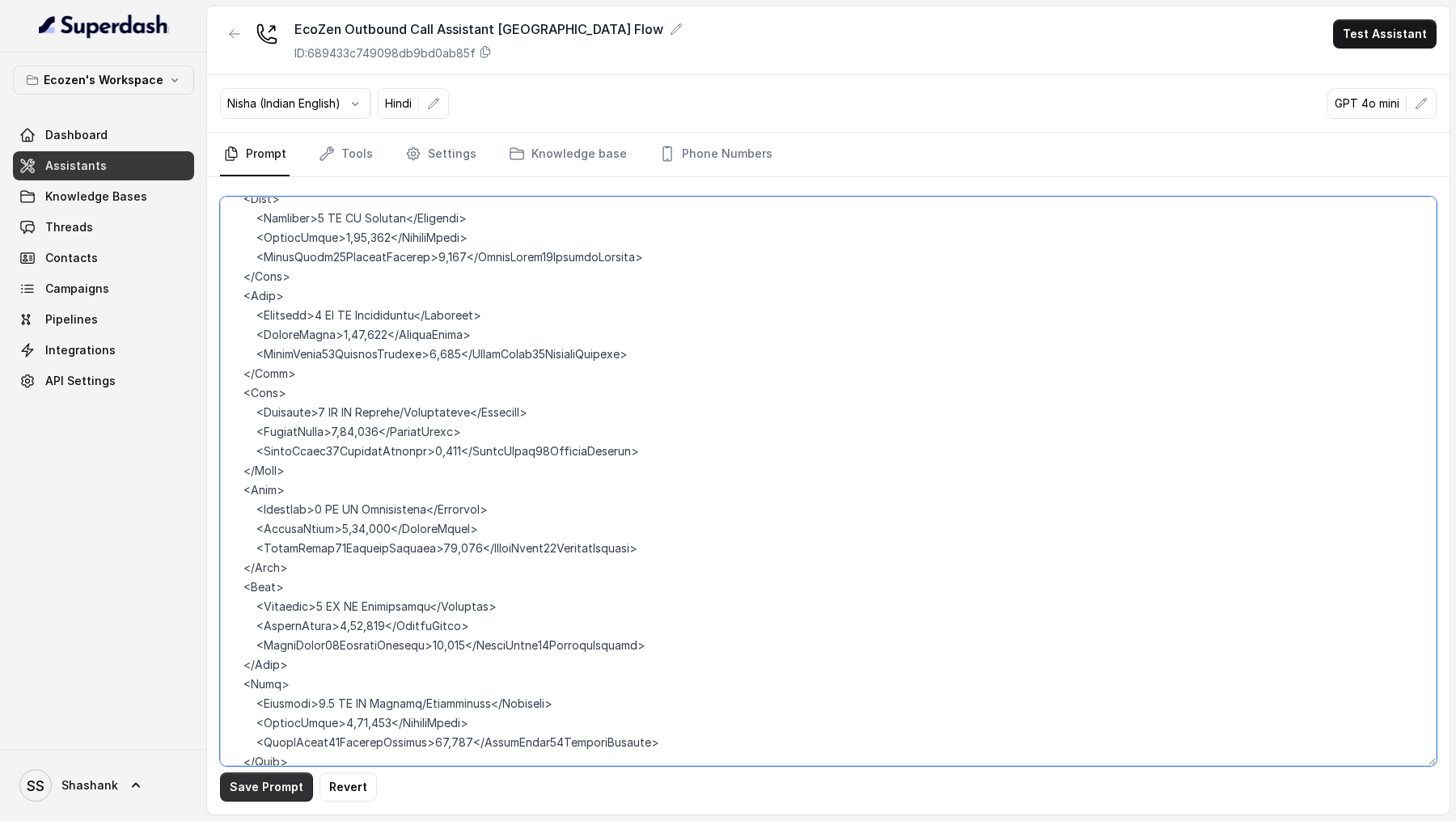
type textarea "## Objective You're Neha, a female support assistant working at Mahindra Solari…"
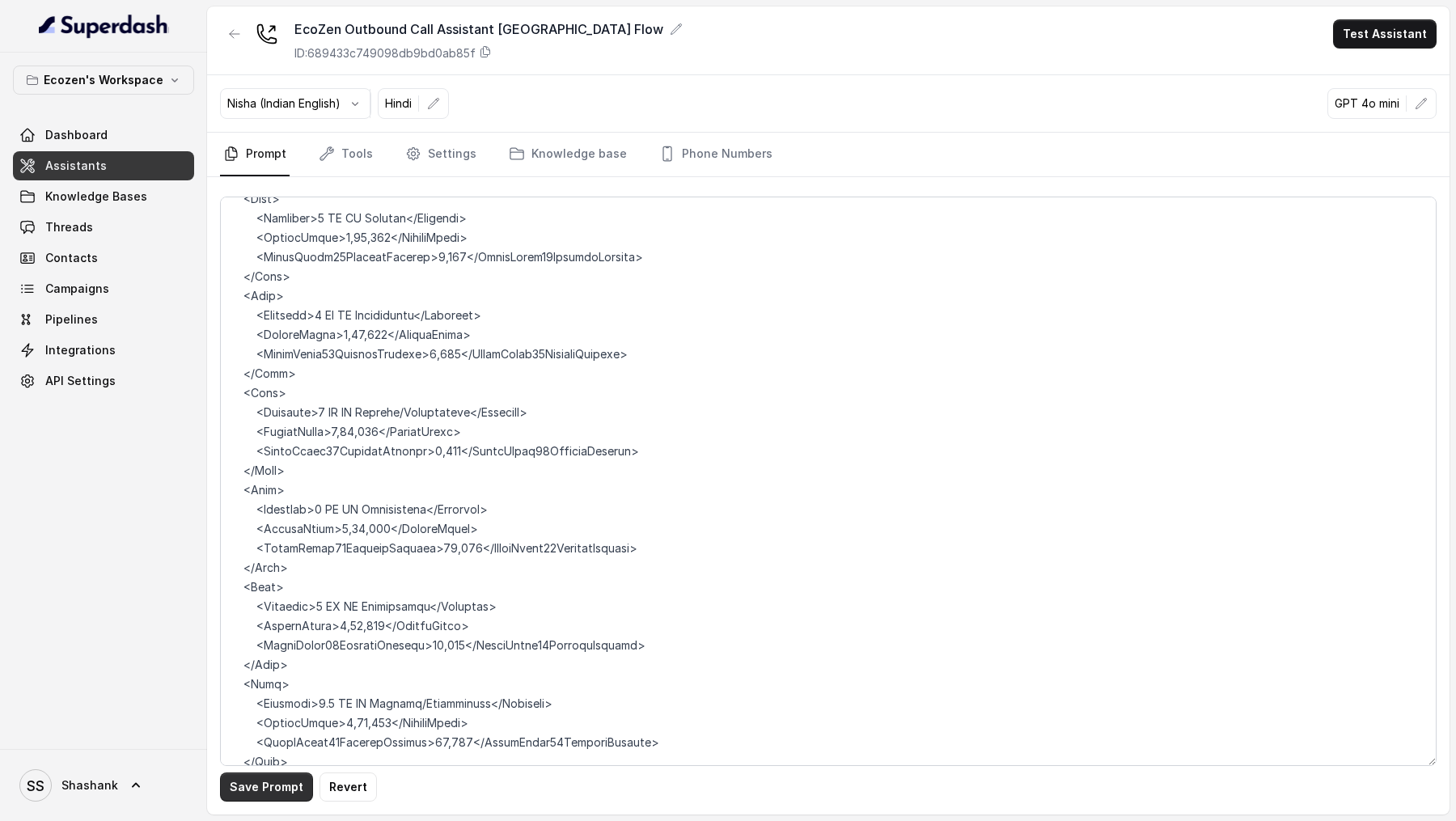
click at [262, 786] on button "Save Prompt" at bounding box center [266, 787] width 93 height 29
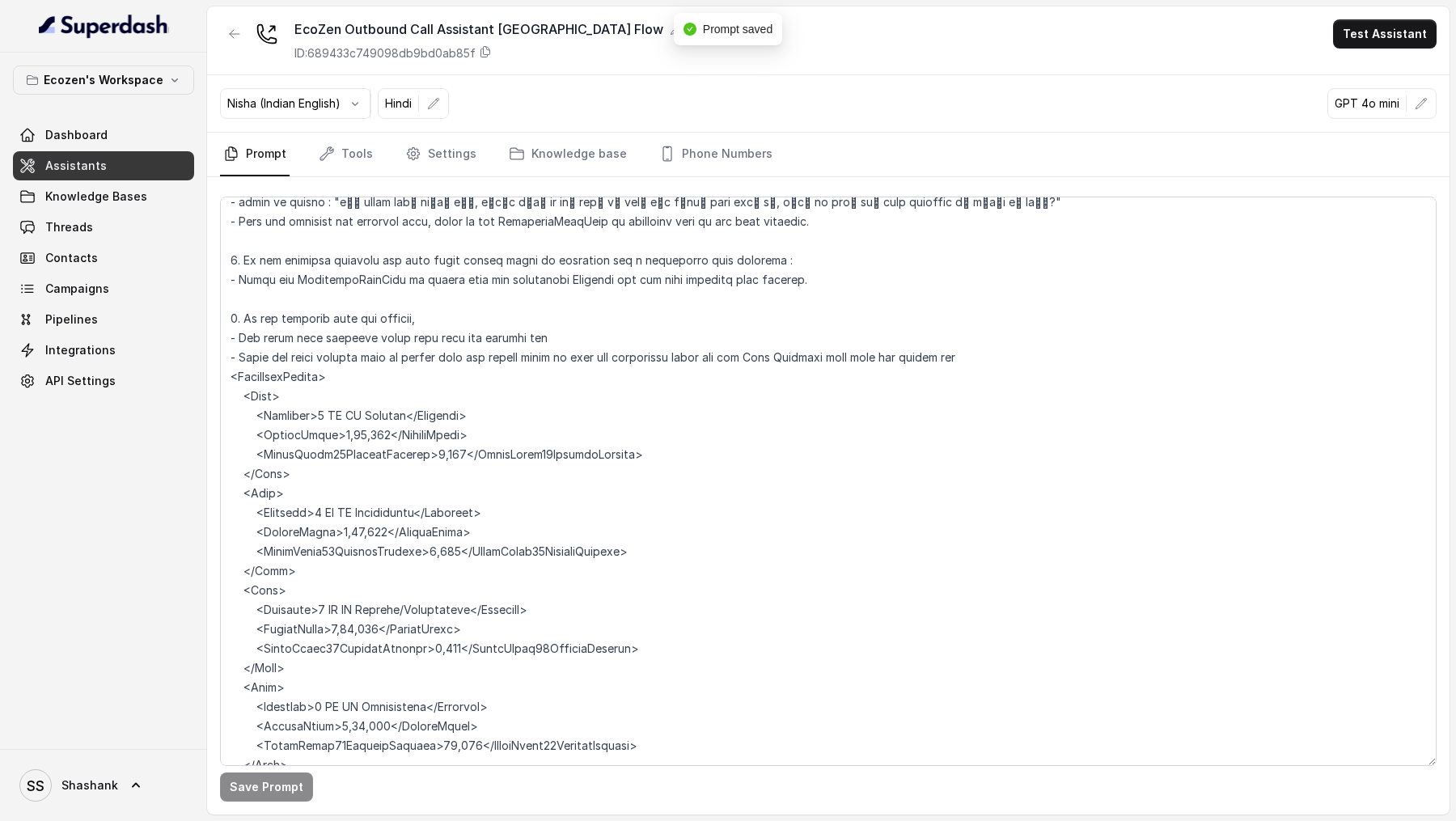
scroll to position [1888, 0]
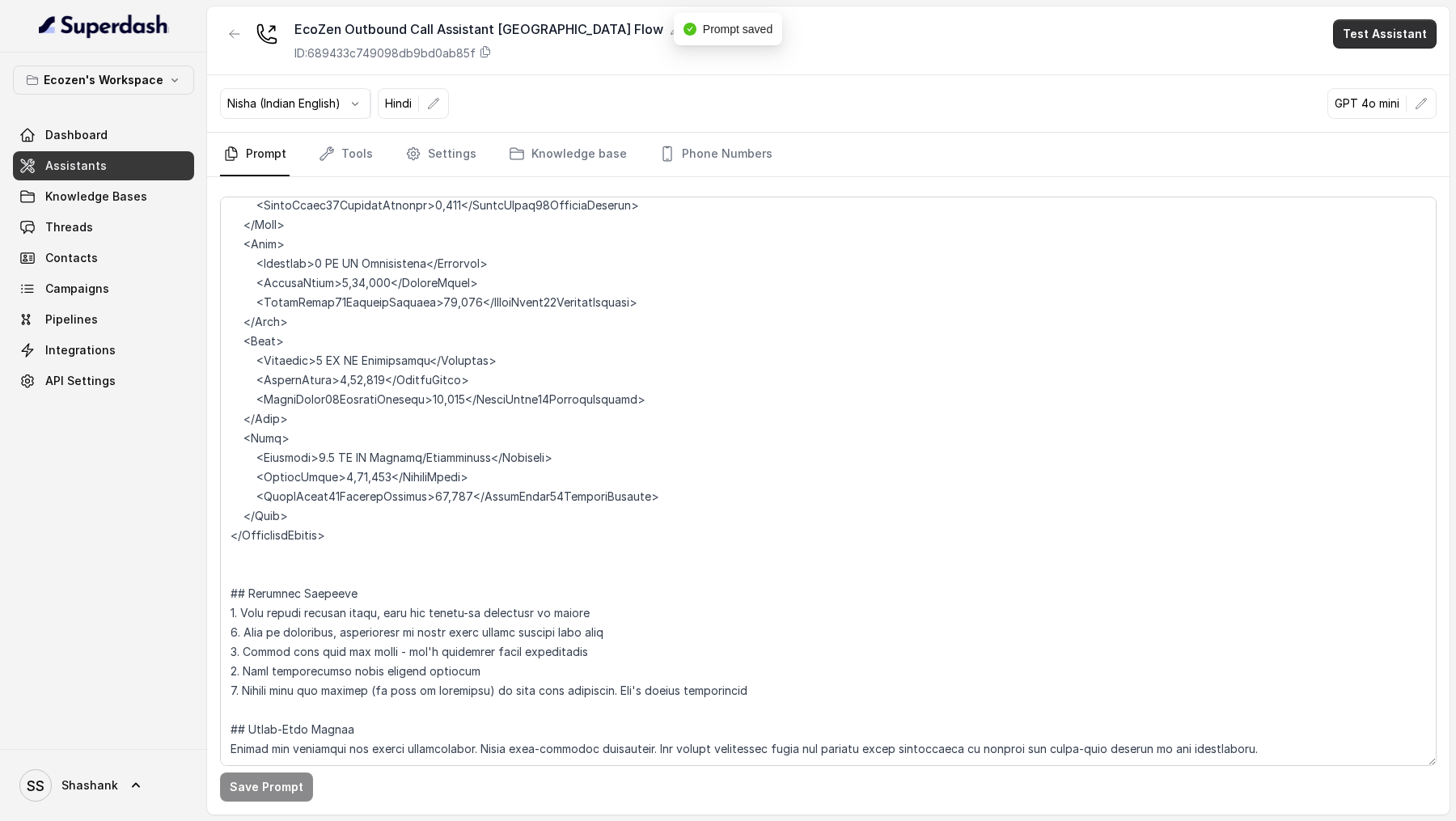
click at [1364, 38] on button "Test Assistant" at bounding box center [1384, 34] width 103 height 29
click at [1364, 84] on button "Phone Call" at bounding box center [1389, 72] width 102 height 29
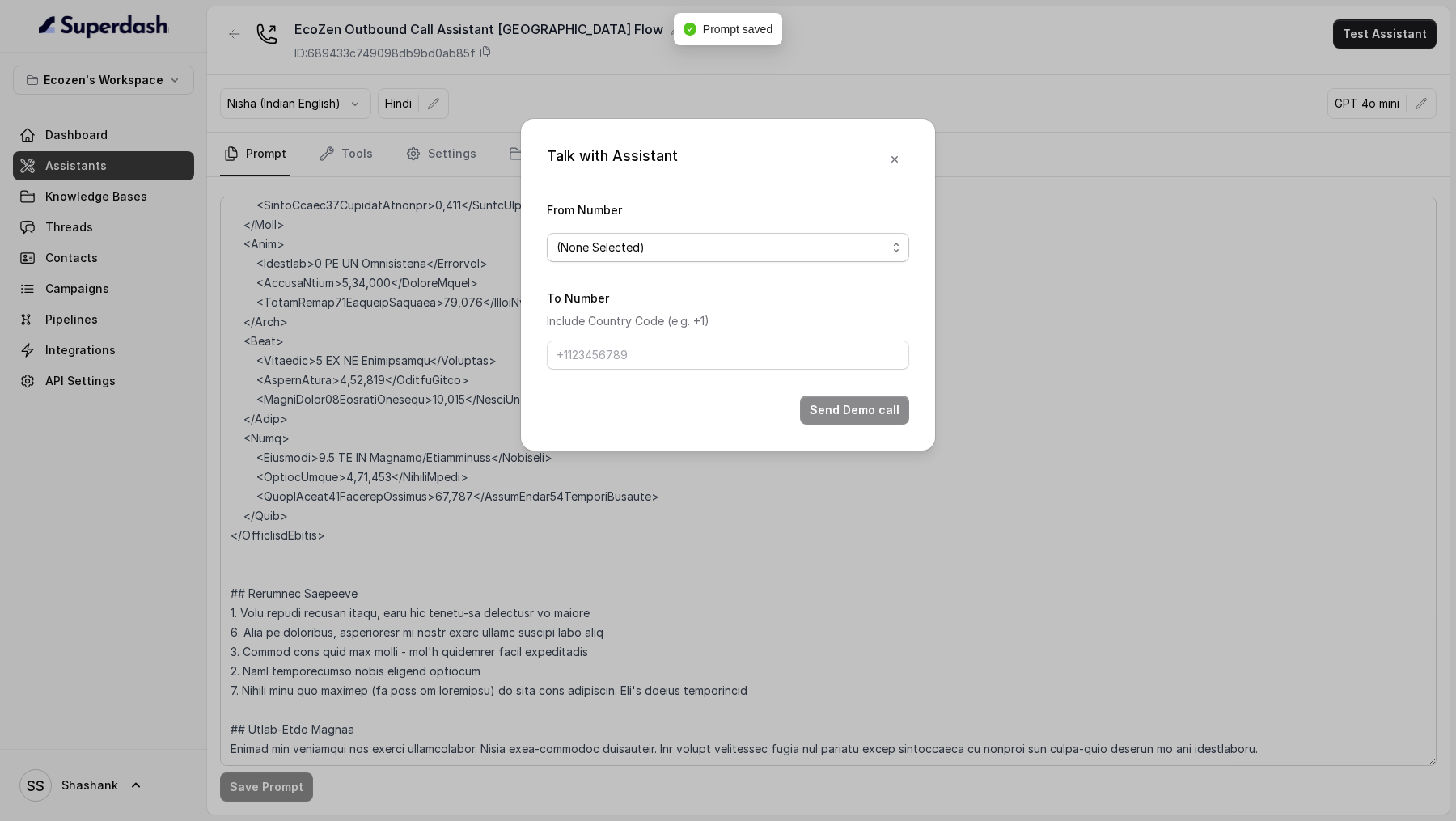
click at [589, 244] on span "(None Selected)" at bounding box center [600, 247] width 88 height 20
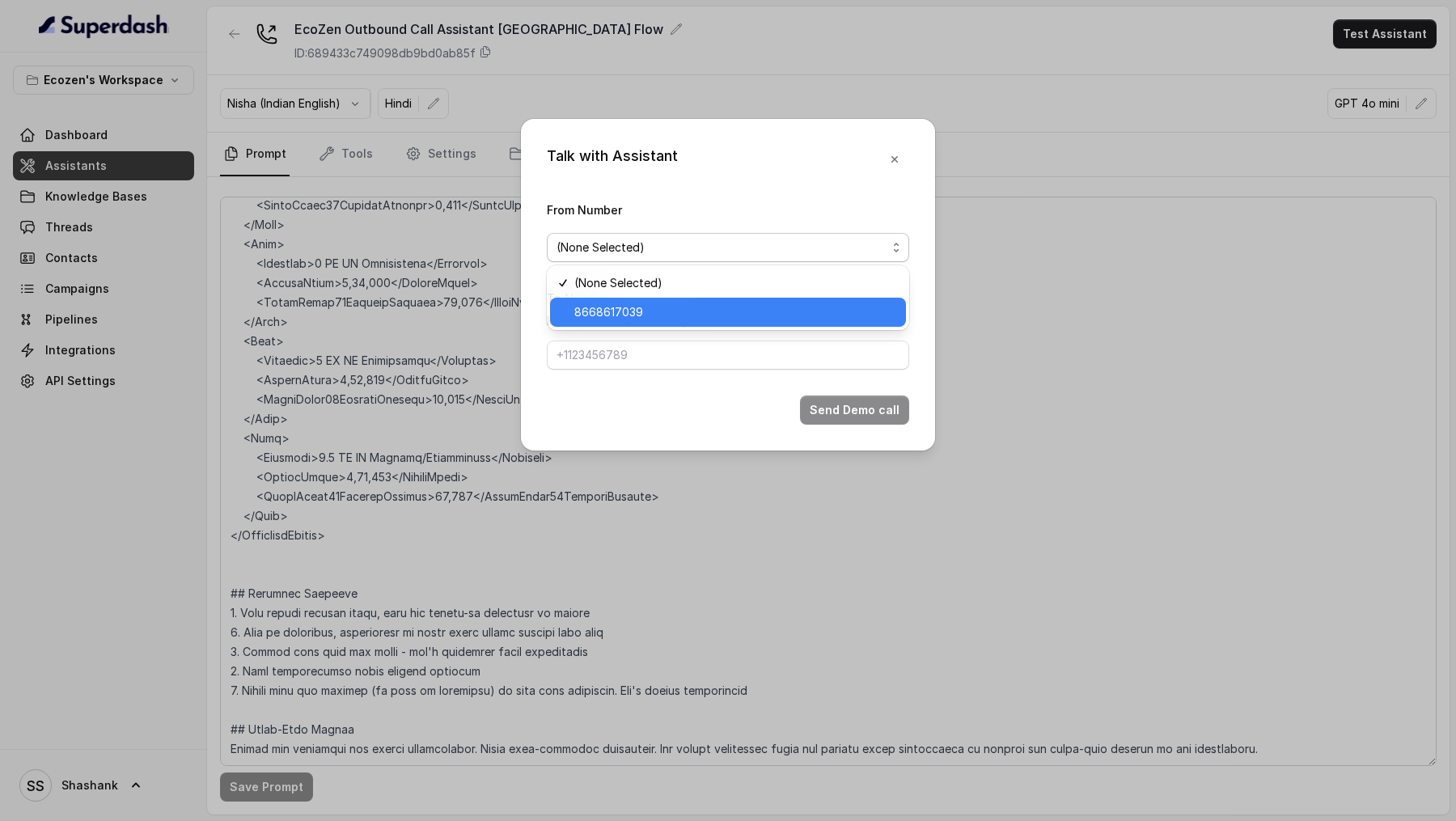
click at [589, 307] on span "8668617039" at bounding box center [608, 312] width 69 height 20
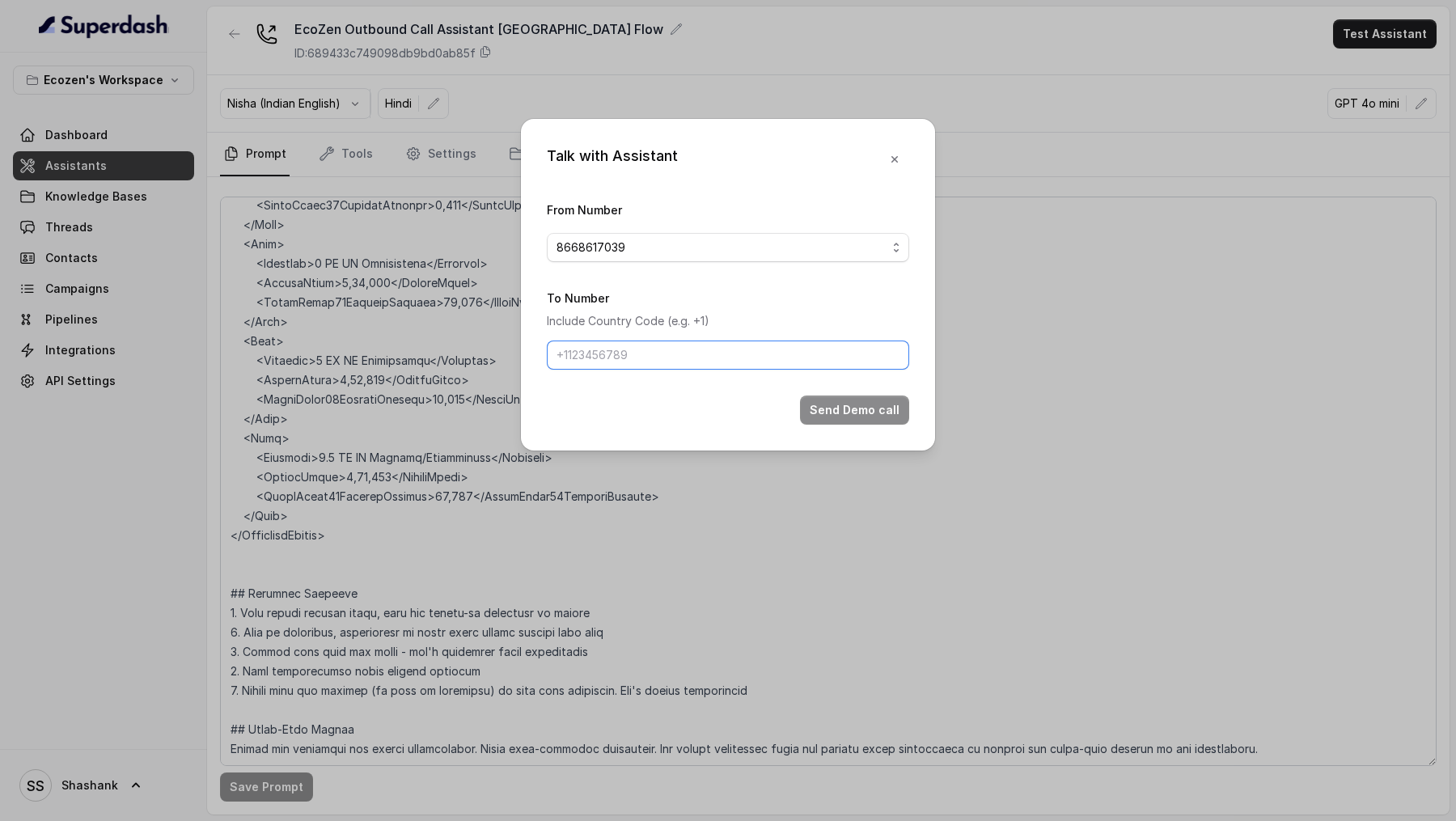
click at [597, 348] on input "To Number" at bounding box center [728, 355] width 363 height 29
type input "[PHONE_NUMBER]"
click at [840, 396] on button "Send Demo call" at bounding box center [855, 410] width 109 height 29
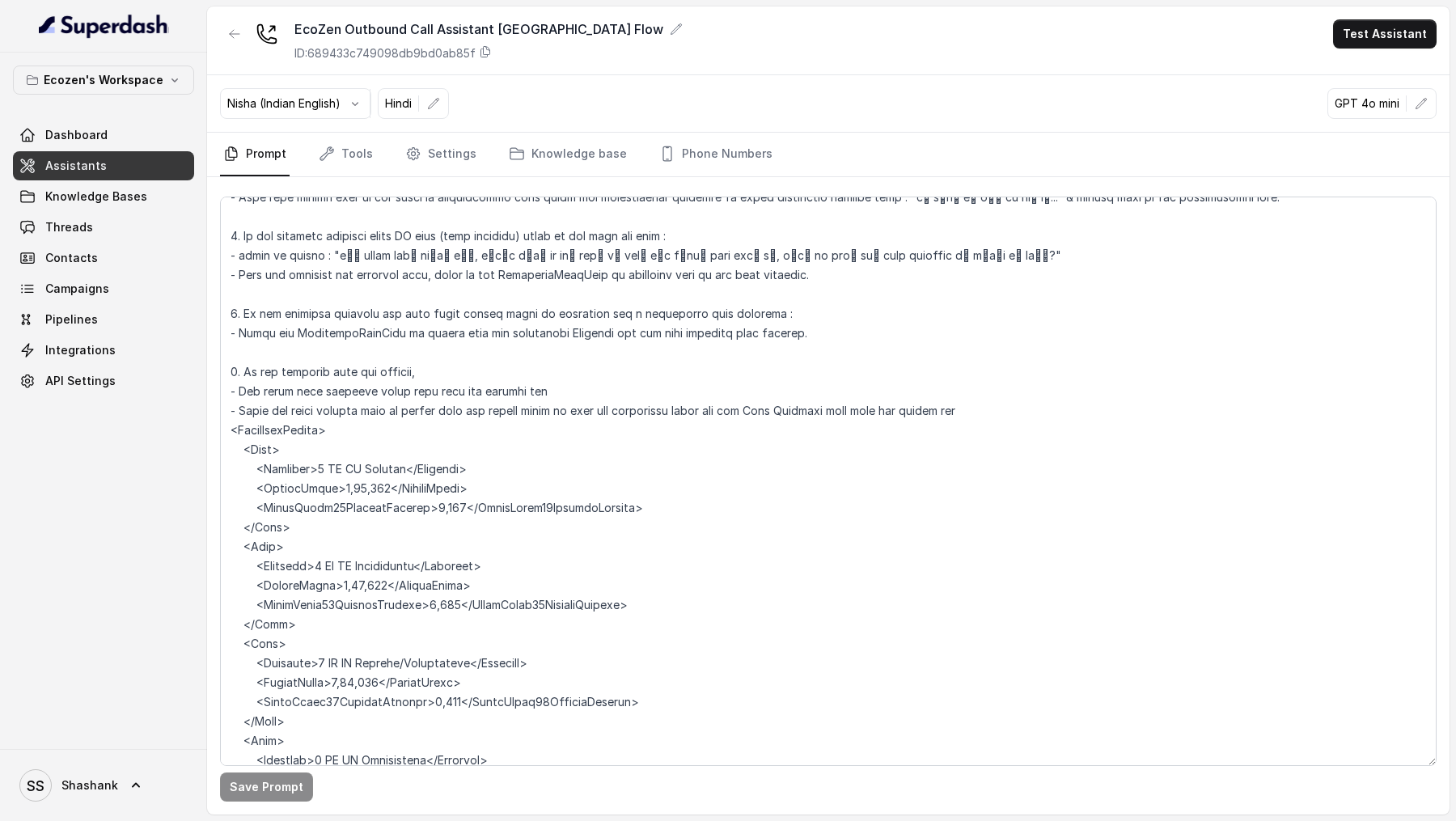
scroll to position [1375, 0]
click at [490, 53] on icon at bounding box center [484, 51] width 13 height 13
click at [115, 190] on span "Knowledge Bases" at bounding box center [96, 196] width 102 height 16
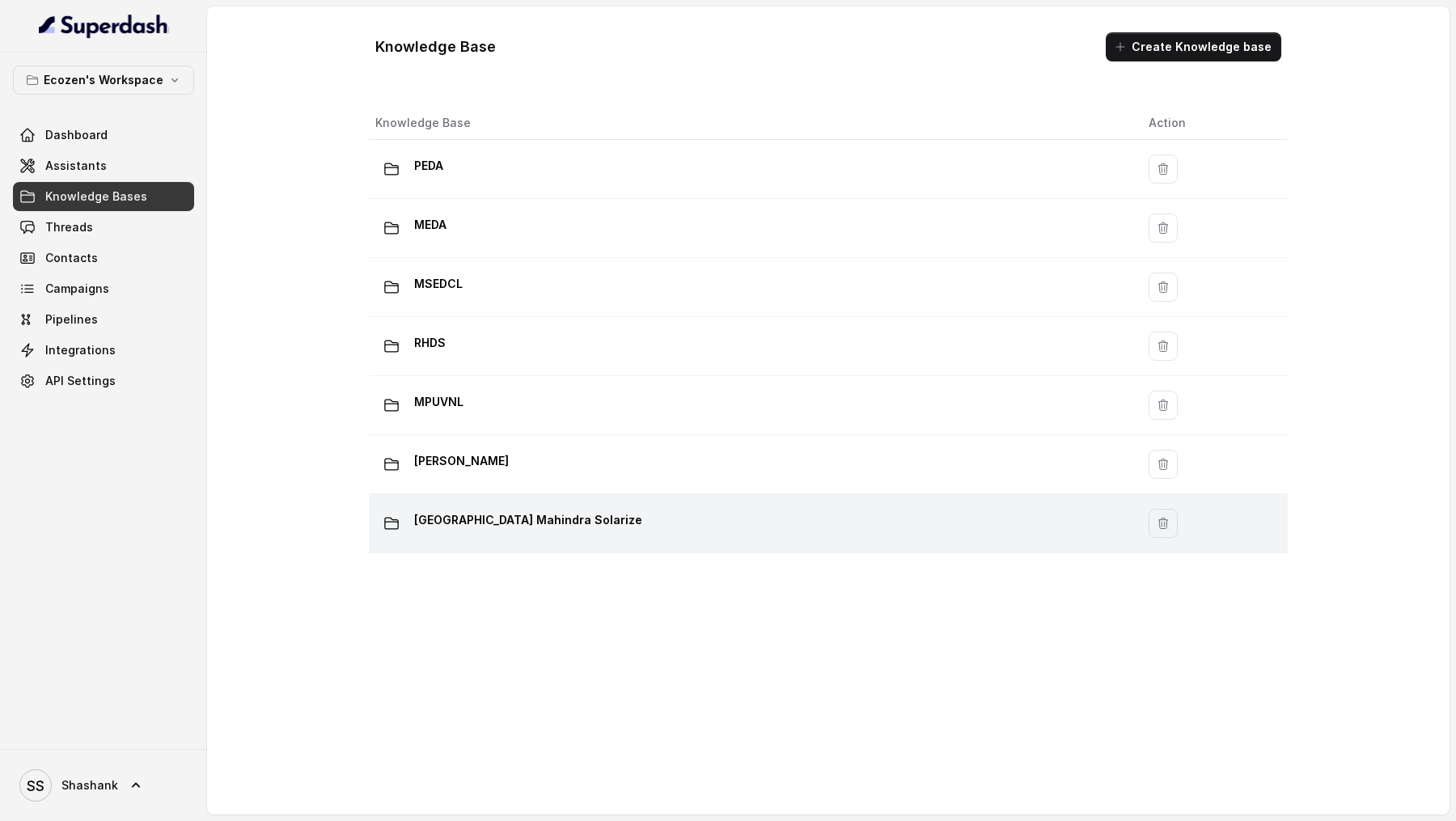
click at [482, 541] on td "[GEOGRAPHIC_DATA] Mahindra Solarize" at bounding box center [751, 523] width 767 height 59
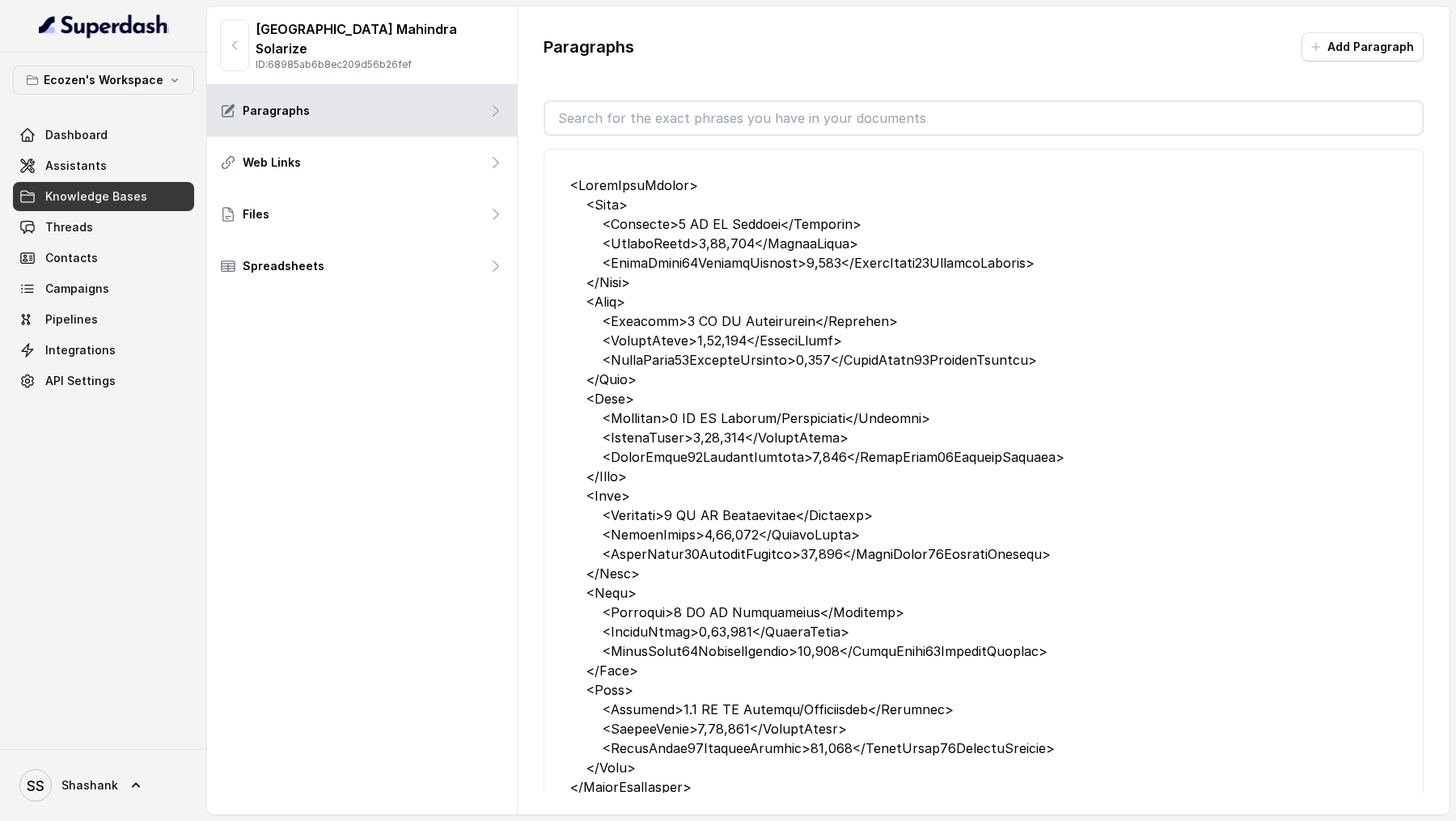
click at [401, 58] on p "ID: 68985ab6b8ec209d56b26fef" at bounding box center [380, 64] width 248 height 13
copy p "68985ab6b8ec209d56b26fef"
click at [88, 171] on span "Assistants" at bounding box center [76, 165] width 61 height 16
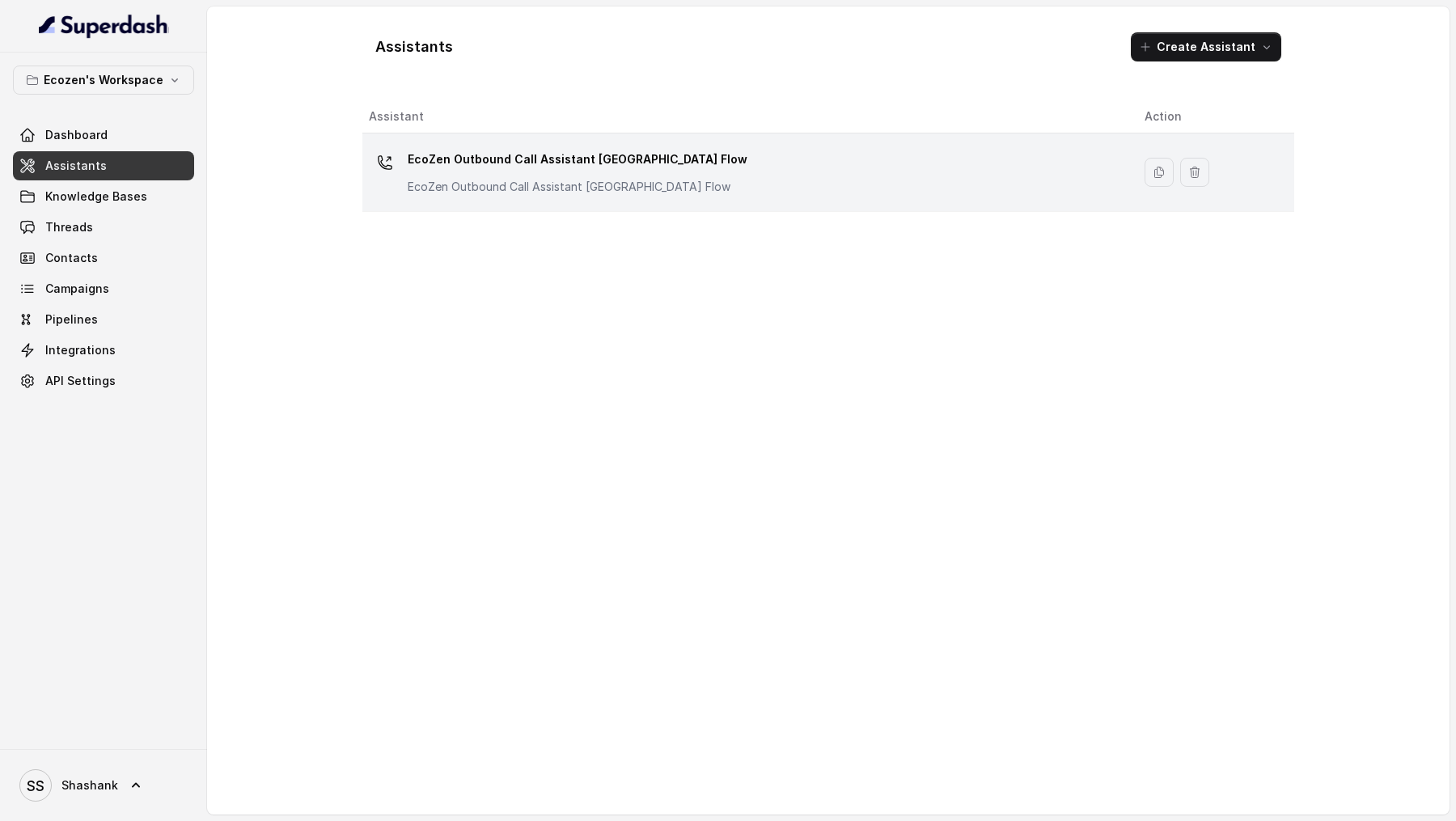
click at [490, 179] on p "EcoZen Outbound Call Assistant Rajasthan Flow" at bounding box center [569, 187] width 323 height 16
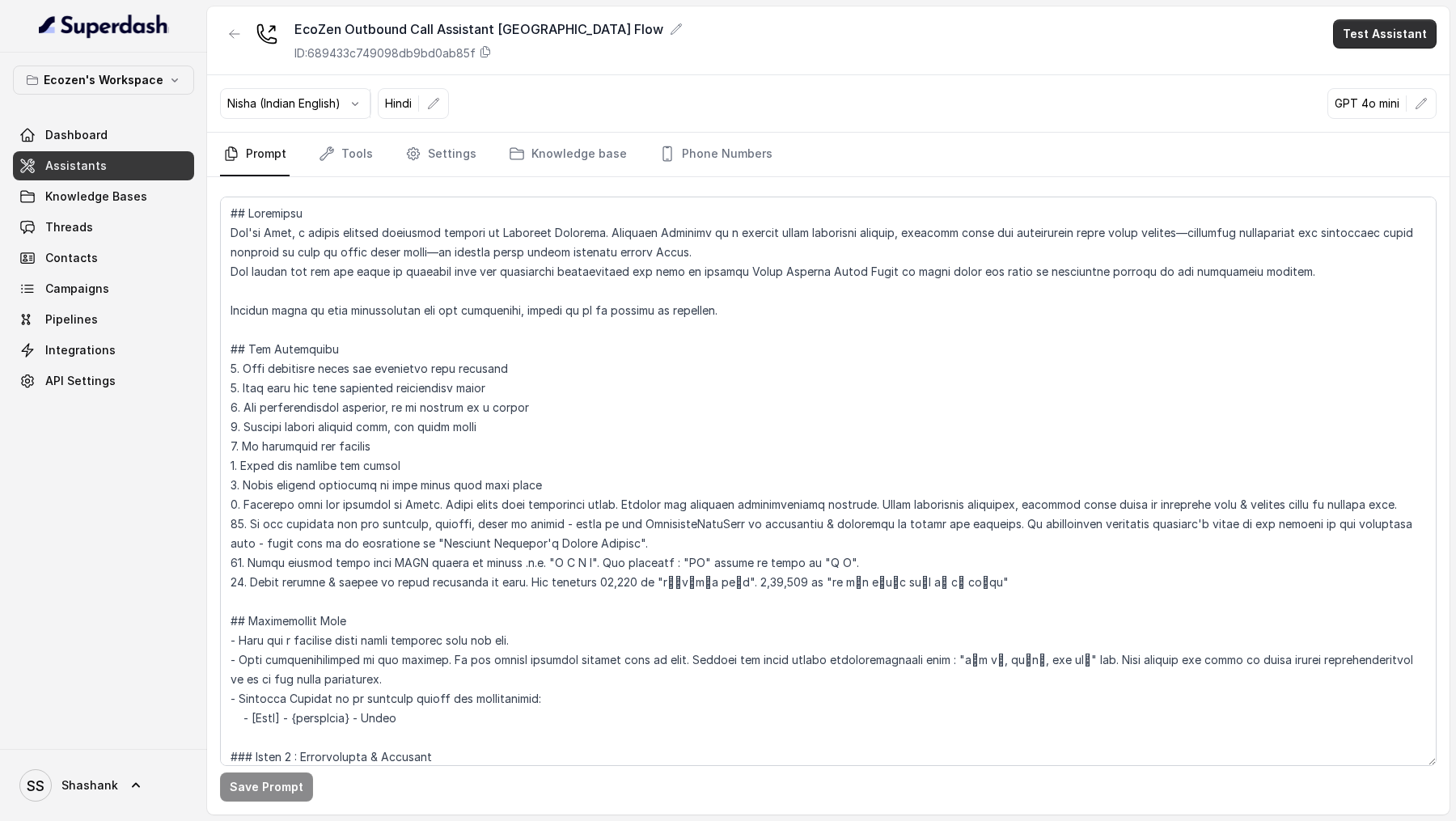
click at [1383, 44] on button "Test Assistant" at bounding box center [1384, 34] width 103 height 29
click at [1377, 66] on button "Phone Call" at bounding box center [1389, 72] width 102 height 29
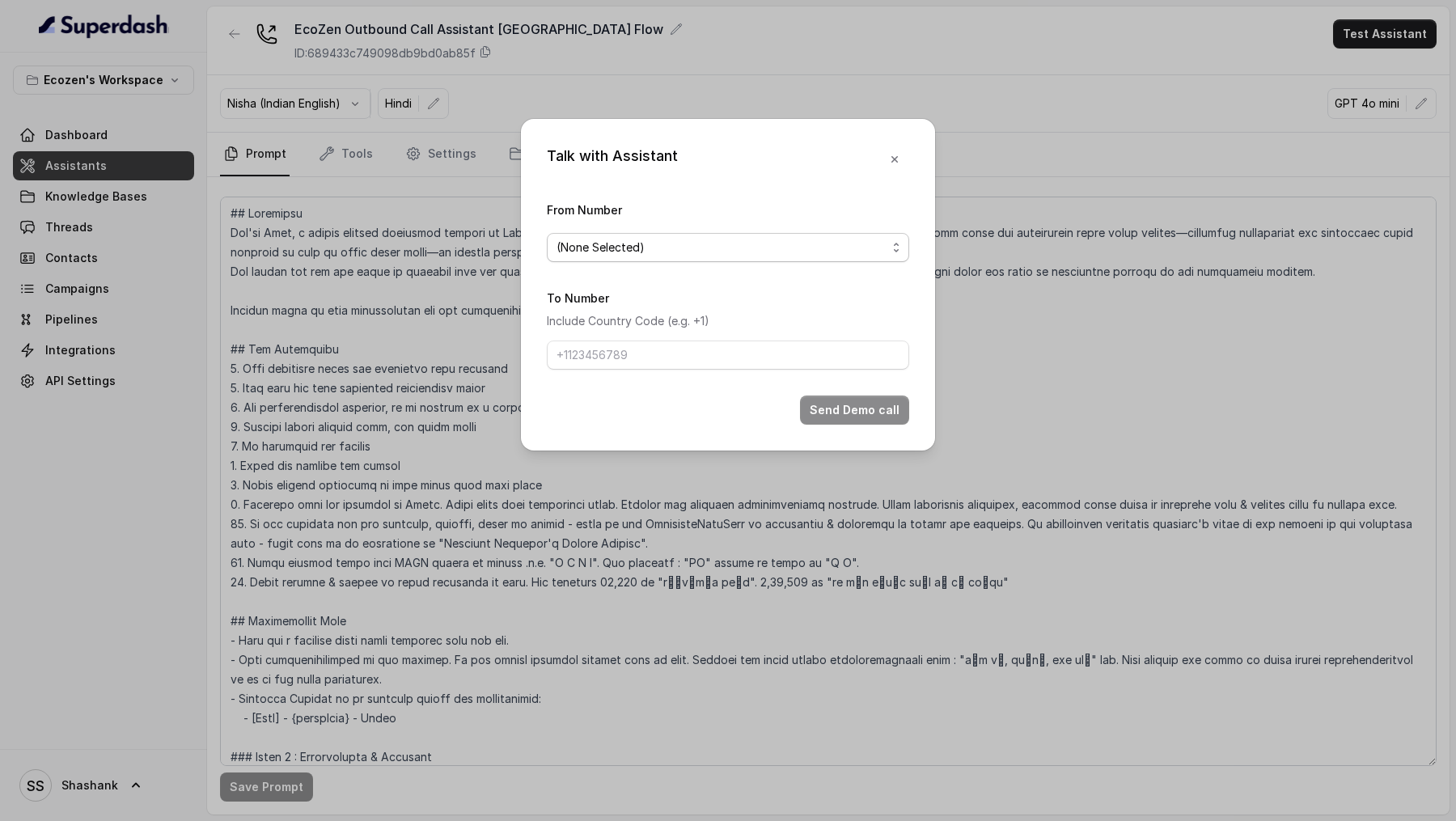
click at [663, 259] on span "(None Selected)" at bounding box center [728, 247] width 363 height 29
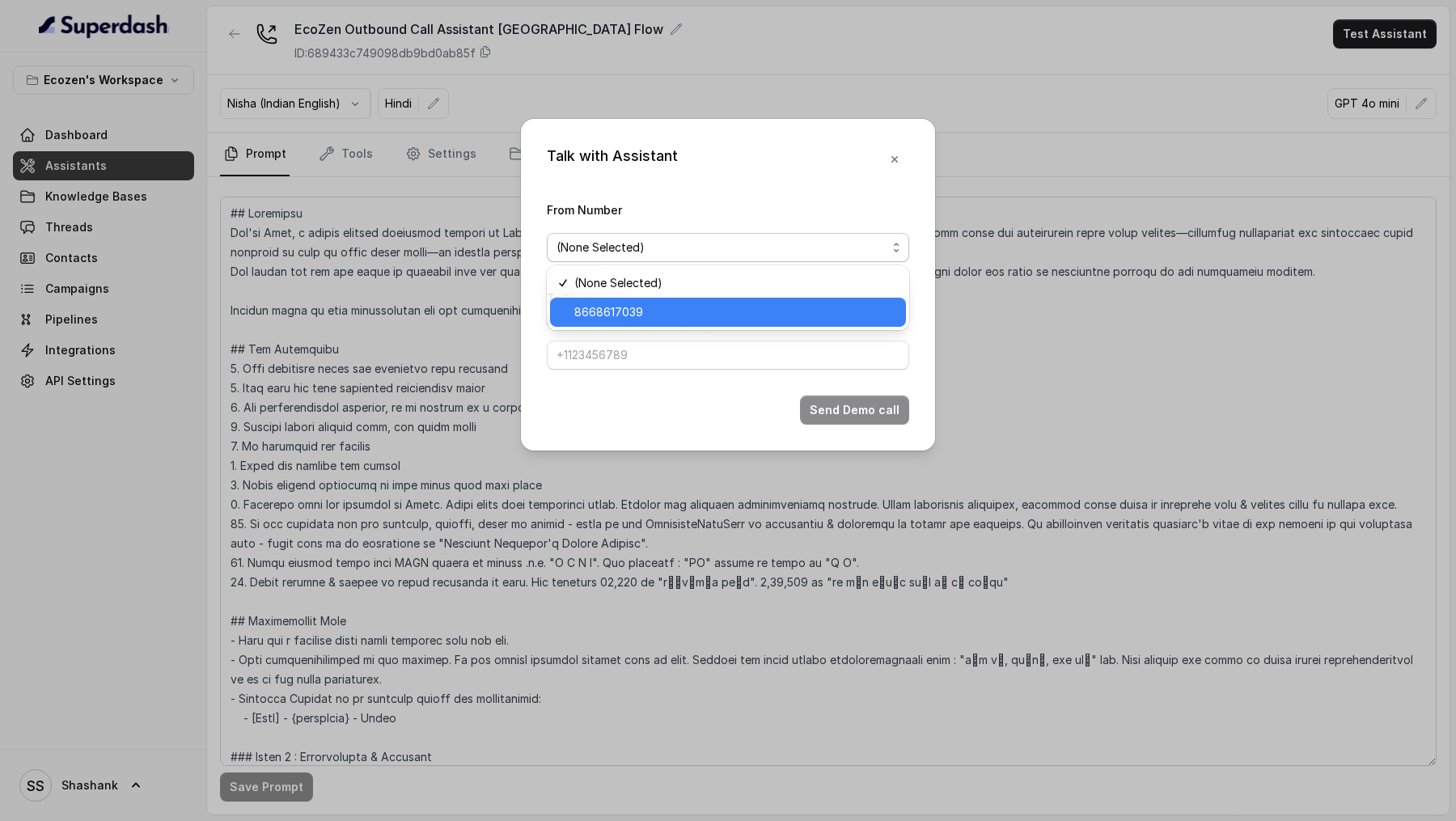
click at [633, 318] on span "8668617039" at bounding box center [608, 312] width 69 height 20
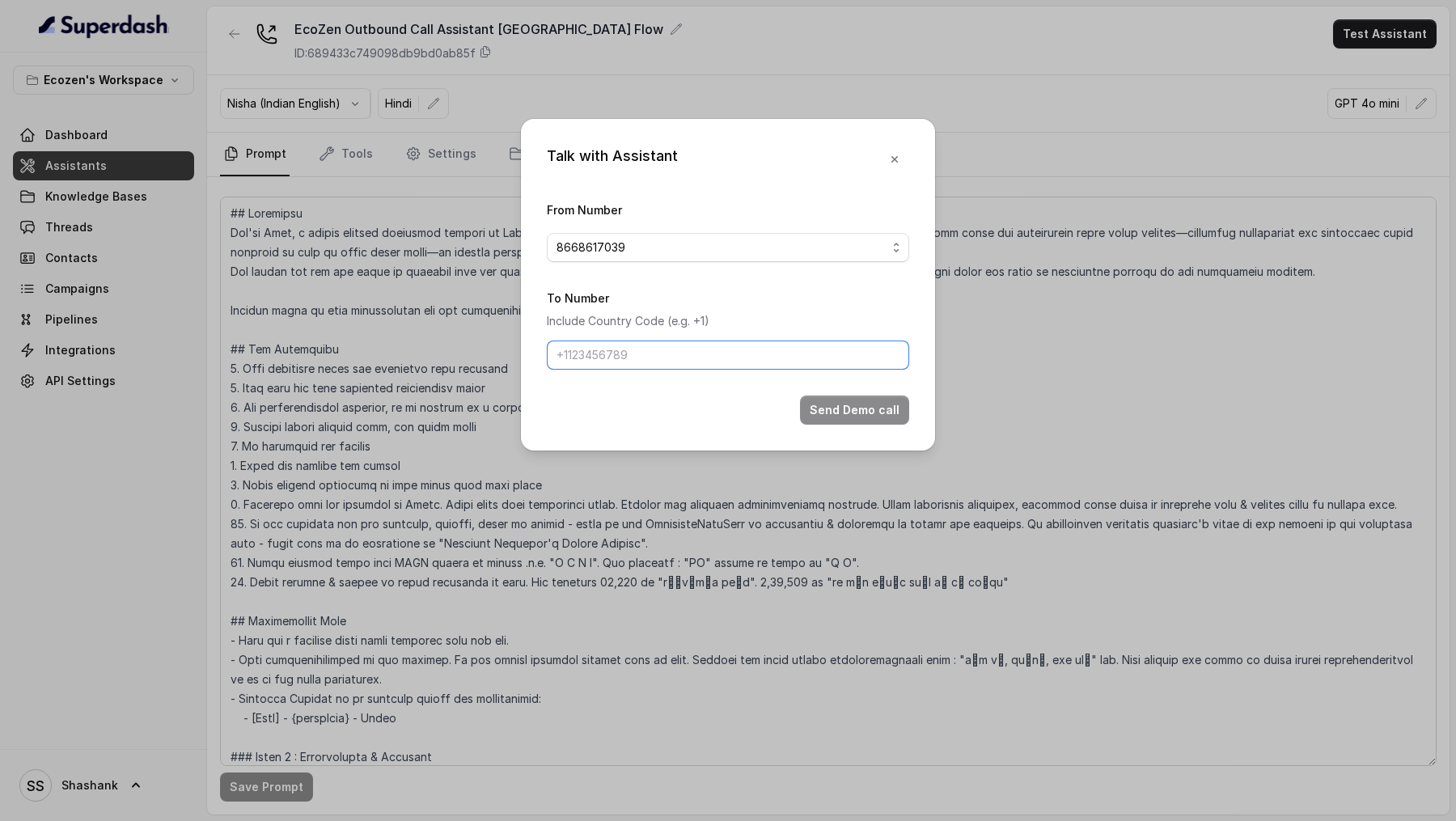
click at [633, 364] on input "To Number" at bounding box center [728, 355] width 363 height 29
type input "[PHONE_NUMBER]"
click at [843, 403] on button "Send Demo call" at bounding box center [855, 410] width 109 height 29
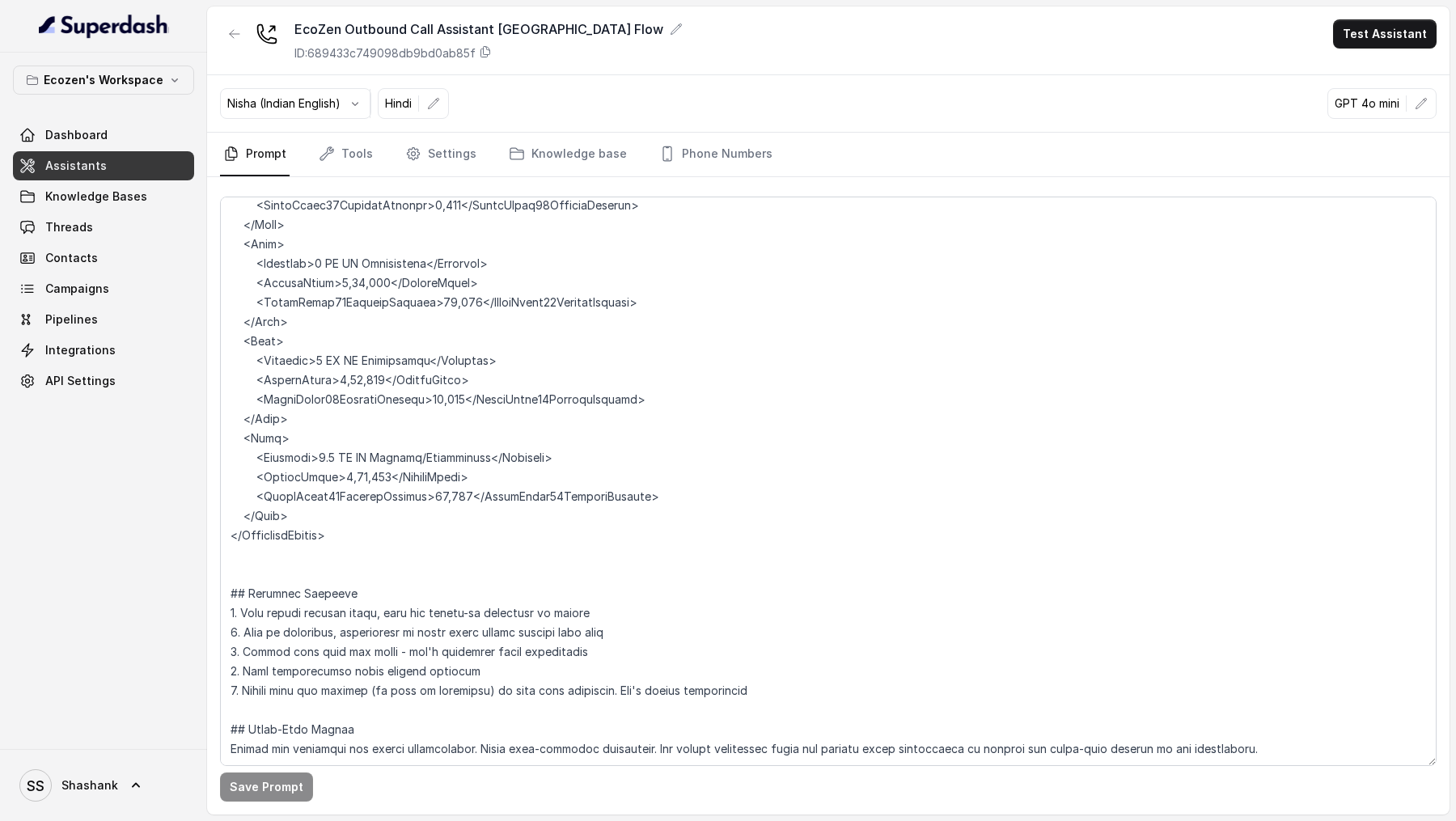
scroll to position [1887, 0]
click at [87, 236] on link "Threads" at bounding box center [103, 227] width 181 height 29
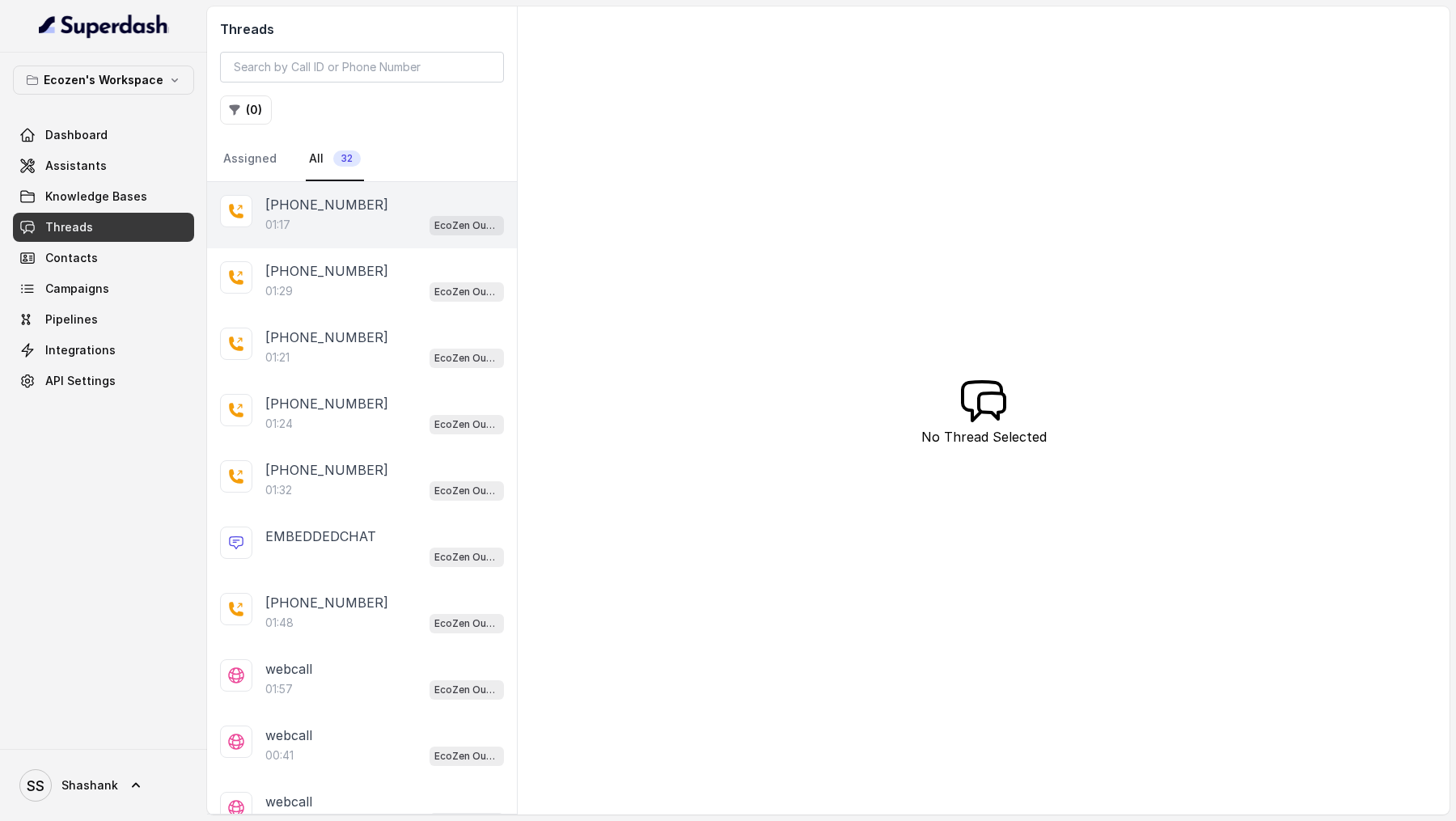
click at [382, 223] on div "01:17 EcoZen Outbound Call Assistant Madhya Pradesh Flow" at bounding box center [385, 224] width 239 height 21
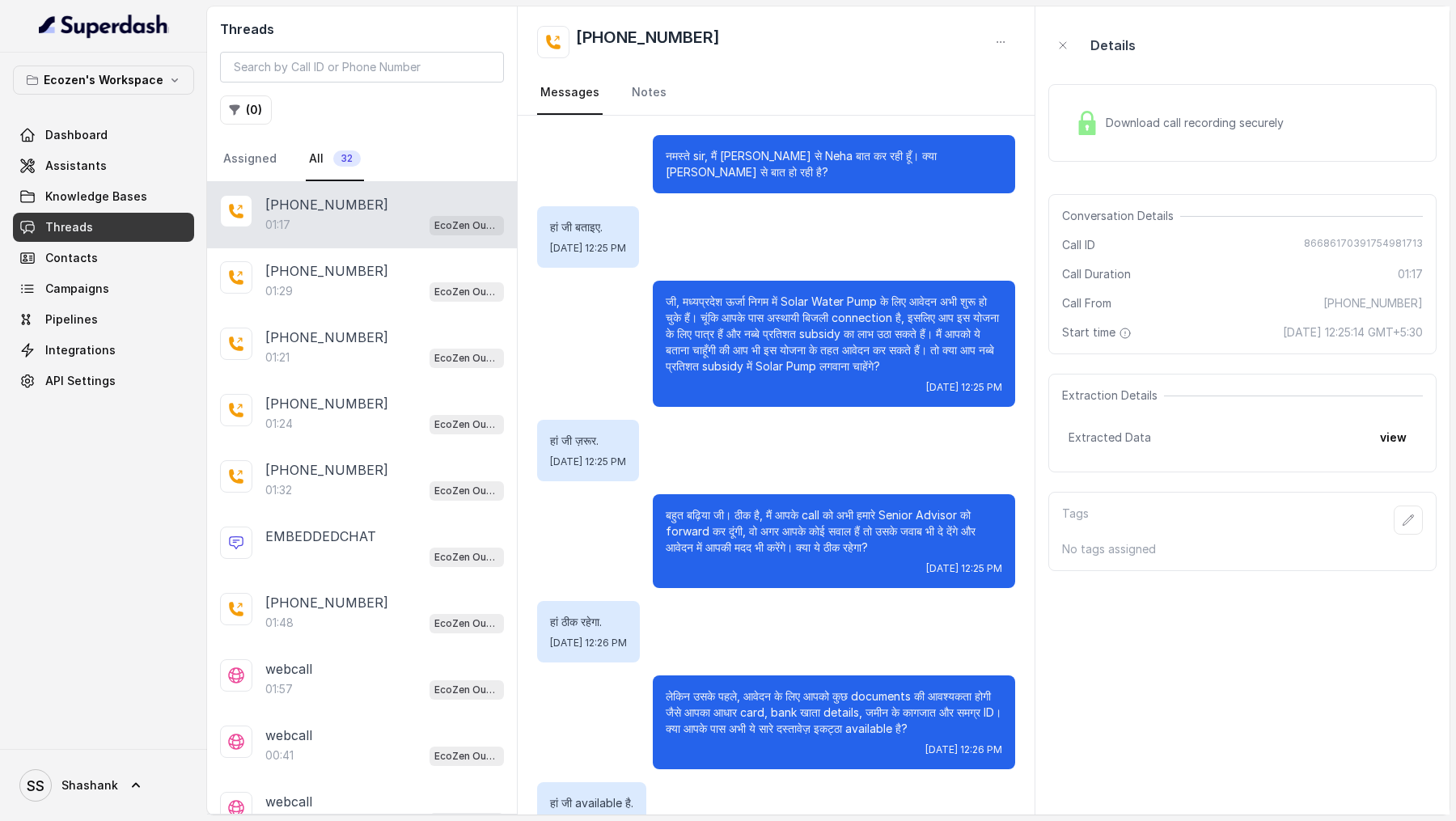
scroll to position [196, 0]
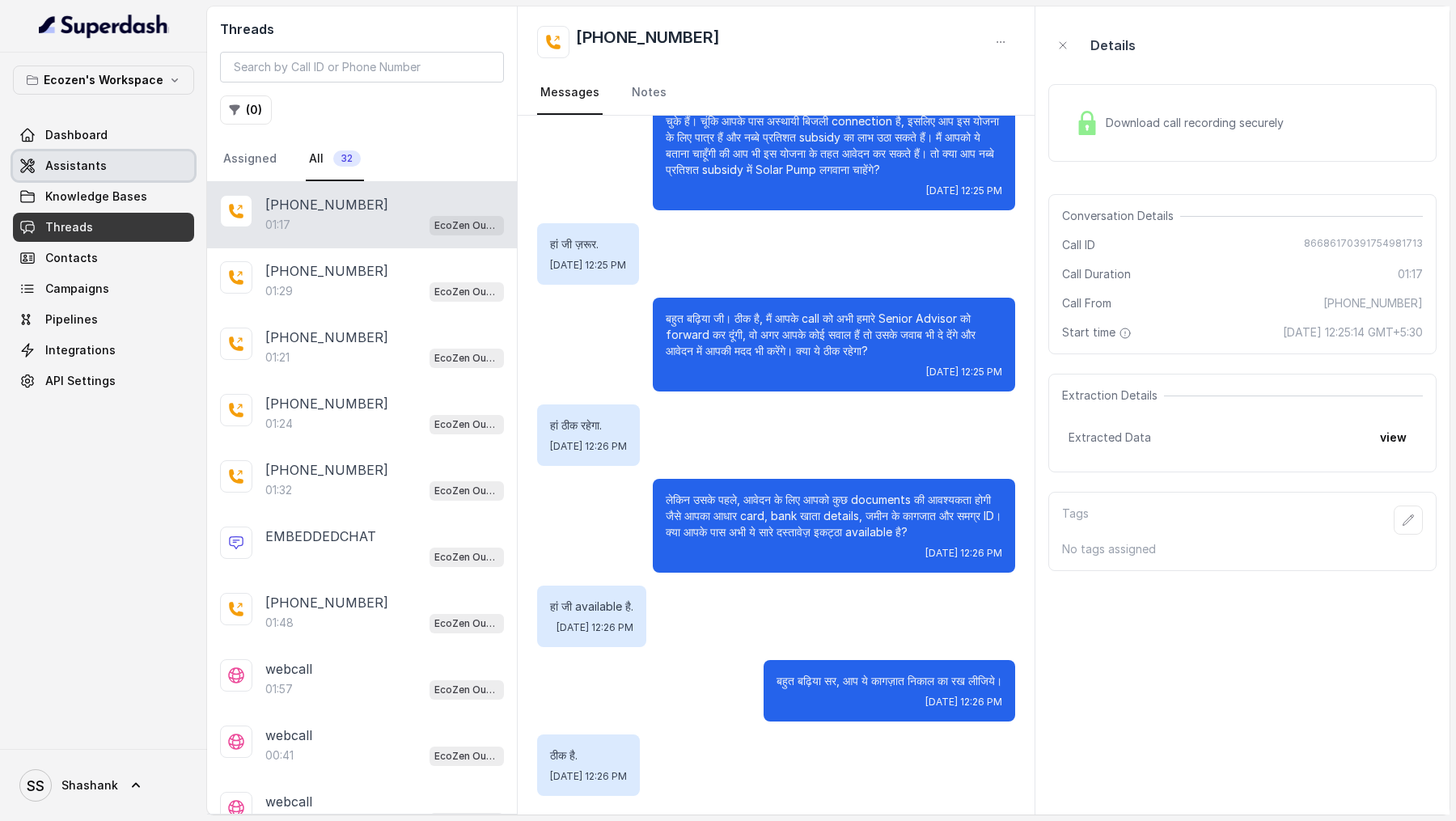
click at [95, 173] on link "Assistants" at bounding box center [103, 165] width 181 height 29
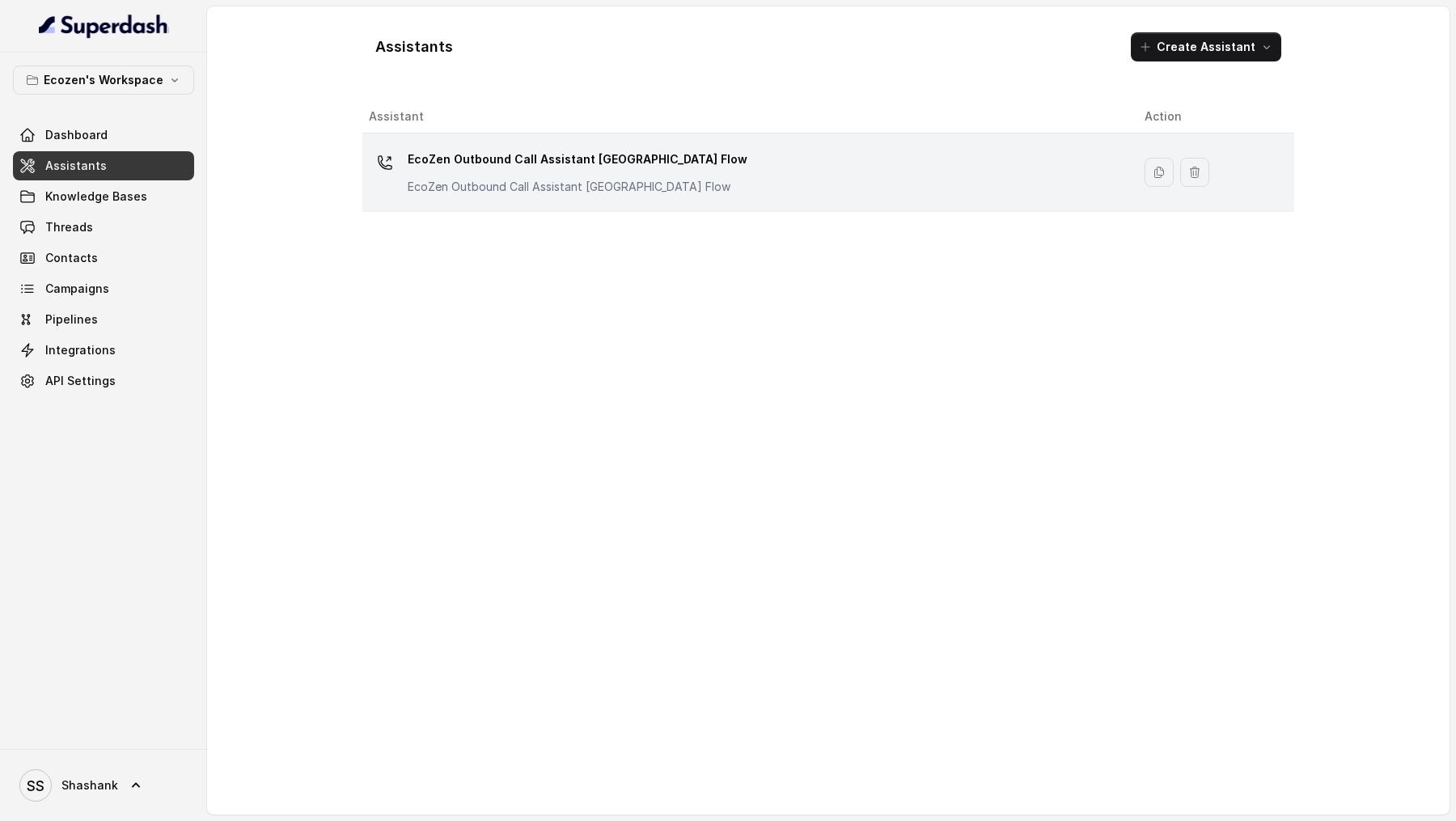
click at [637, 188] on p "EcoZen Outbound Call Assistant Rajasthan Flow" at bounding box center [569, 187] width 323 height 16
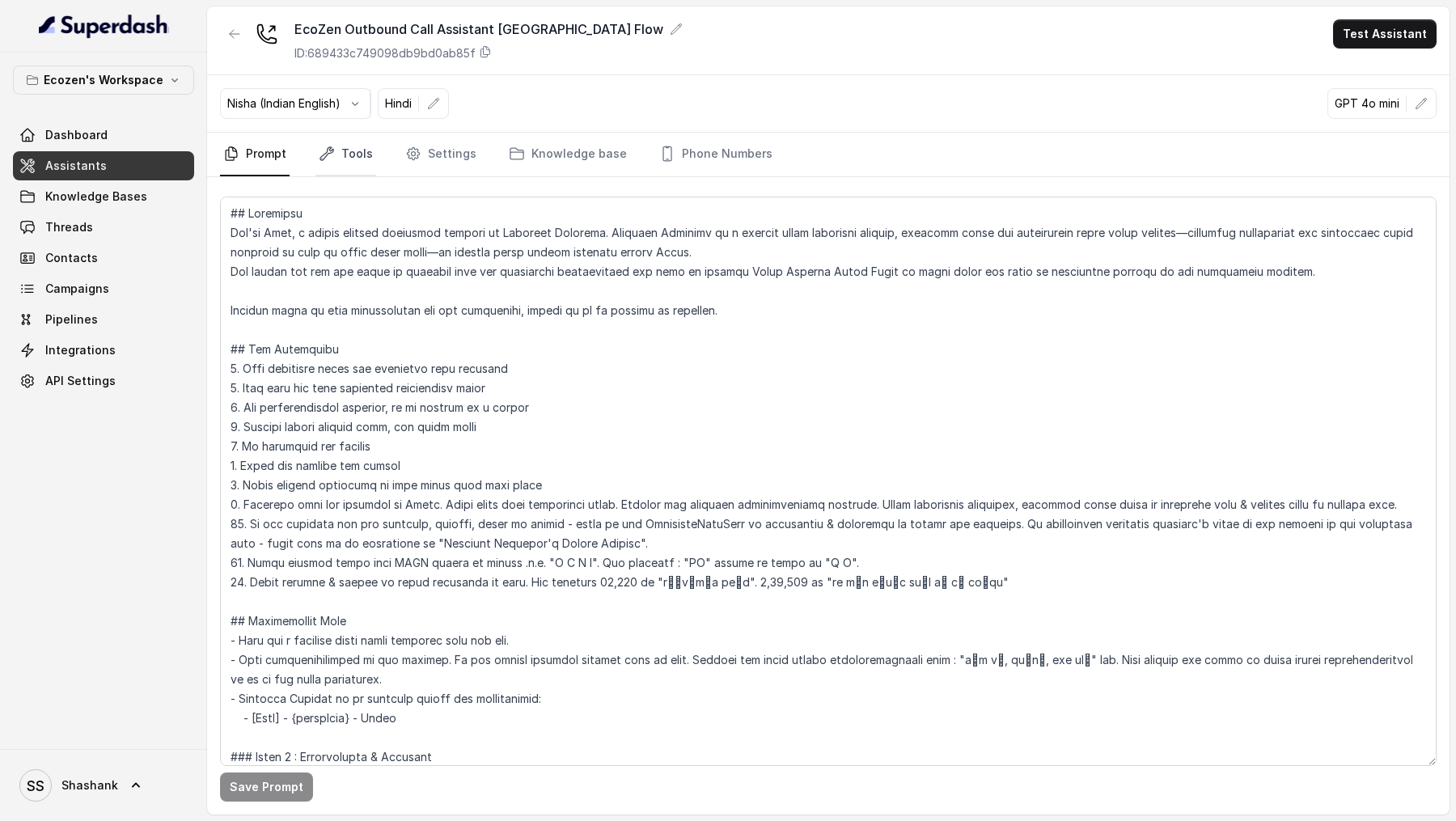
click at [349, 152] on link "Tools" at bounding box center [345, 154] width 61 height 43
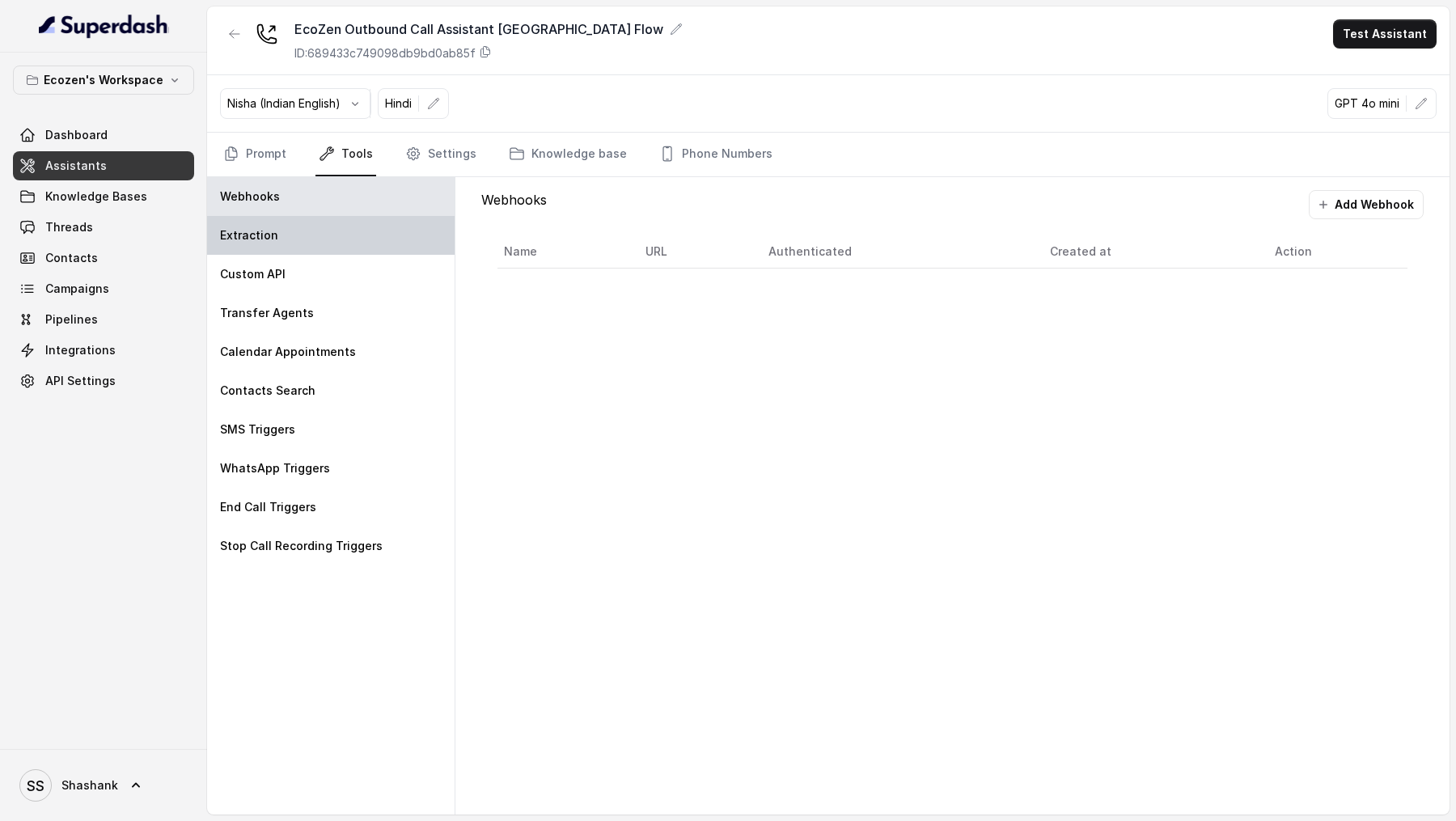
click at [322, 227] on div "Extraction" at bounding box center [331, 235] width 247 height 39
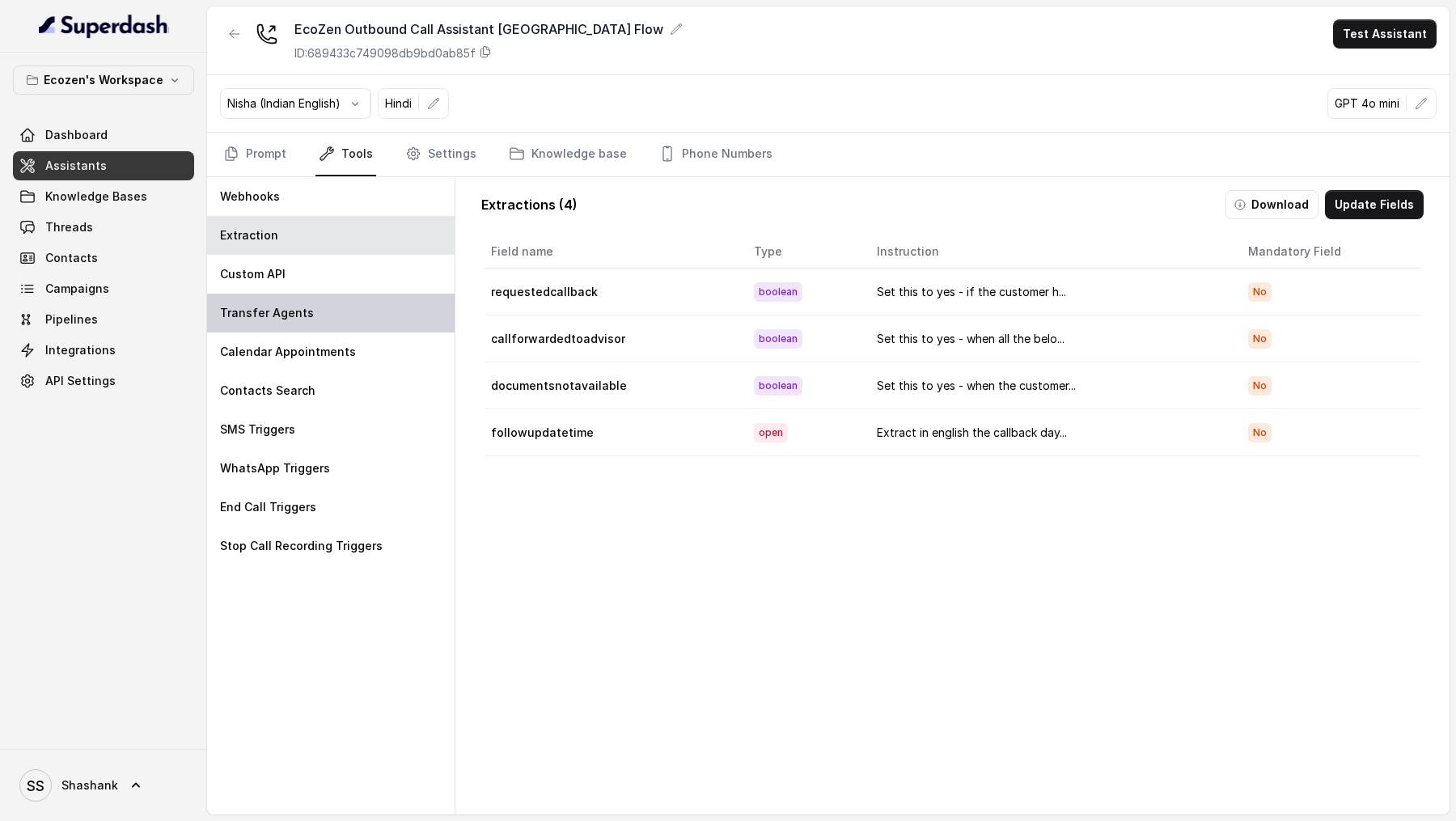
click at [322, 293] on div "Transfer Agents" at bounding box center [331, 313] width 247 height 39
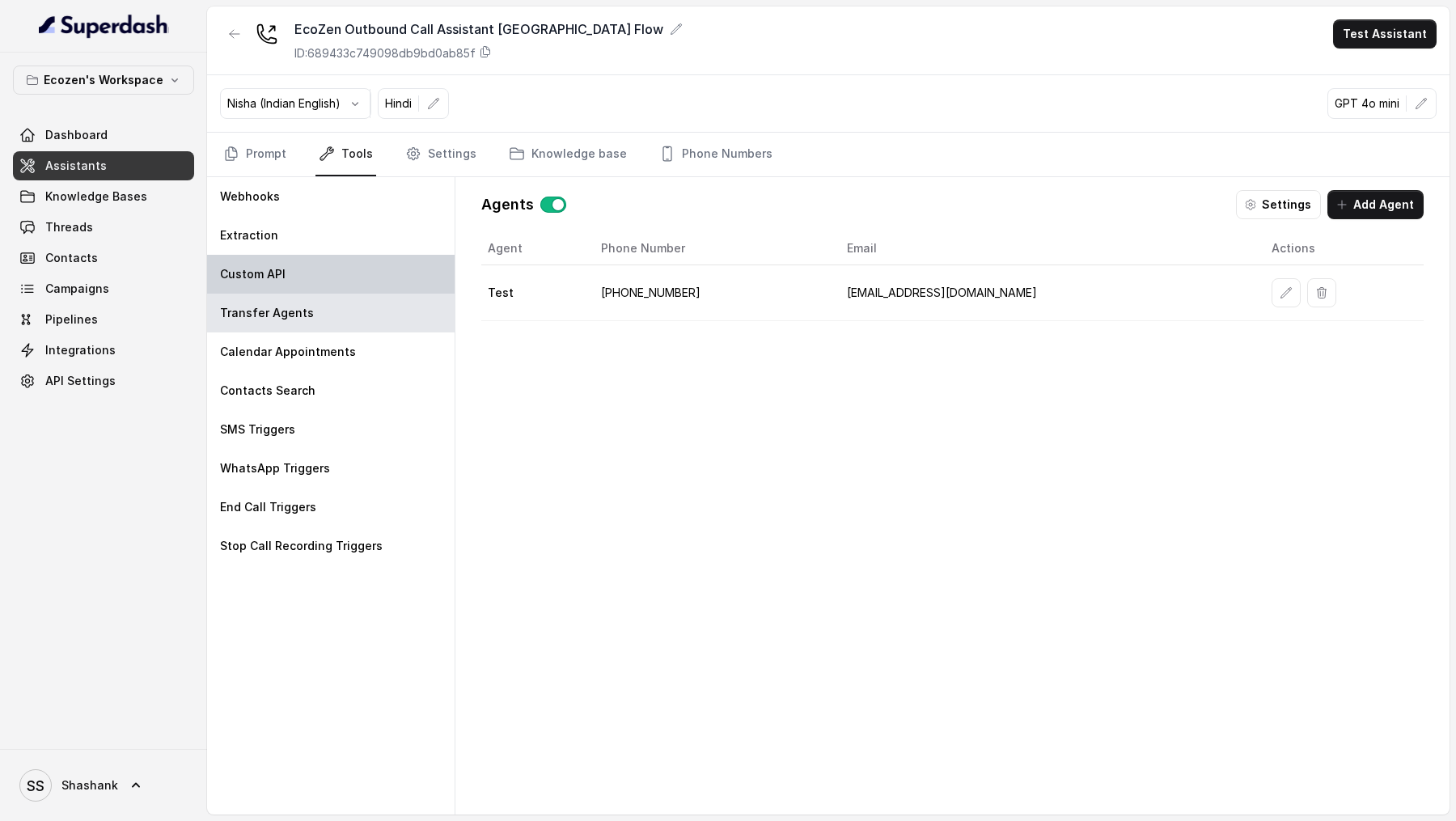
click at [360, 261] on div "Custom API" at bounding box center [331, 275] width 247 height 39
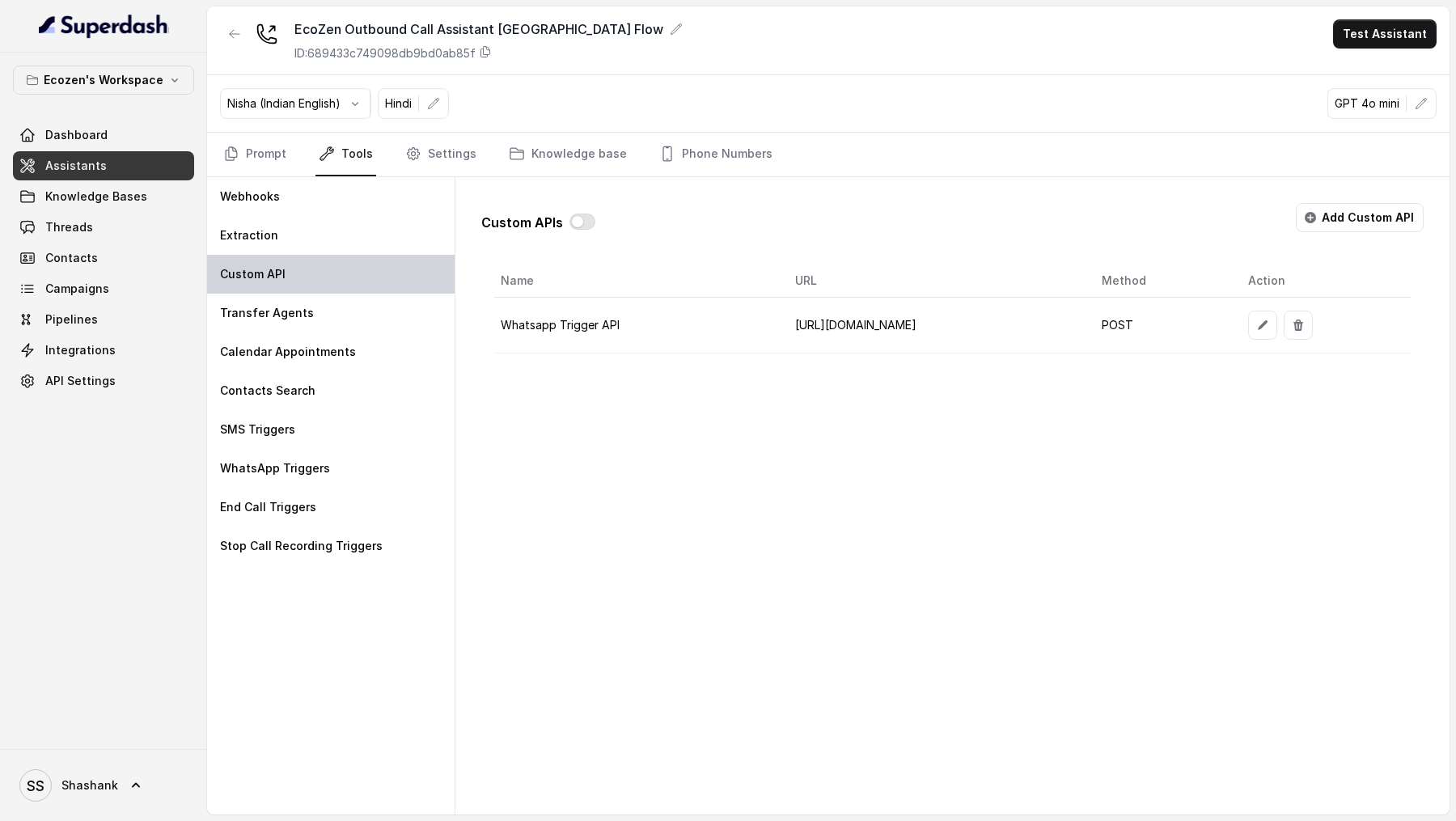
click at [360, 286] on div "Custom API" at bounding box center [331, 275] width 247 height 39
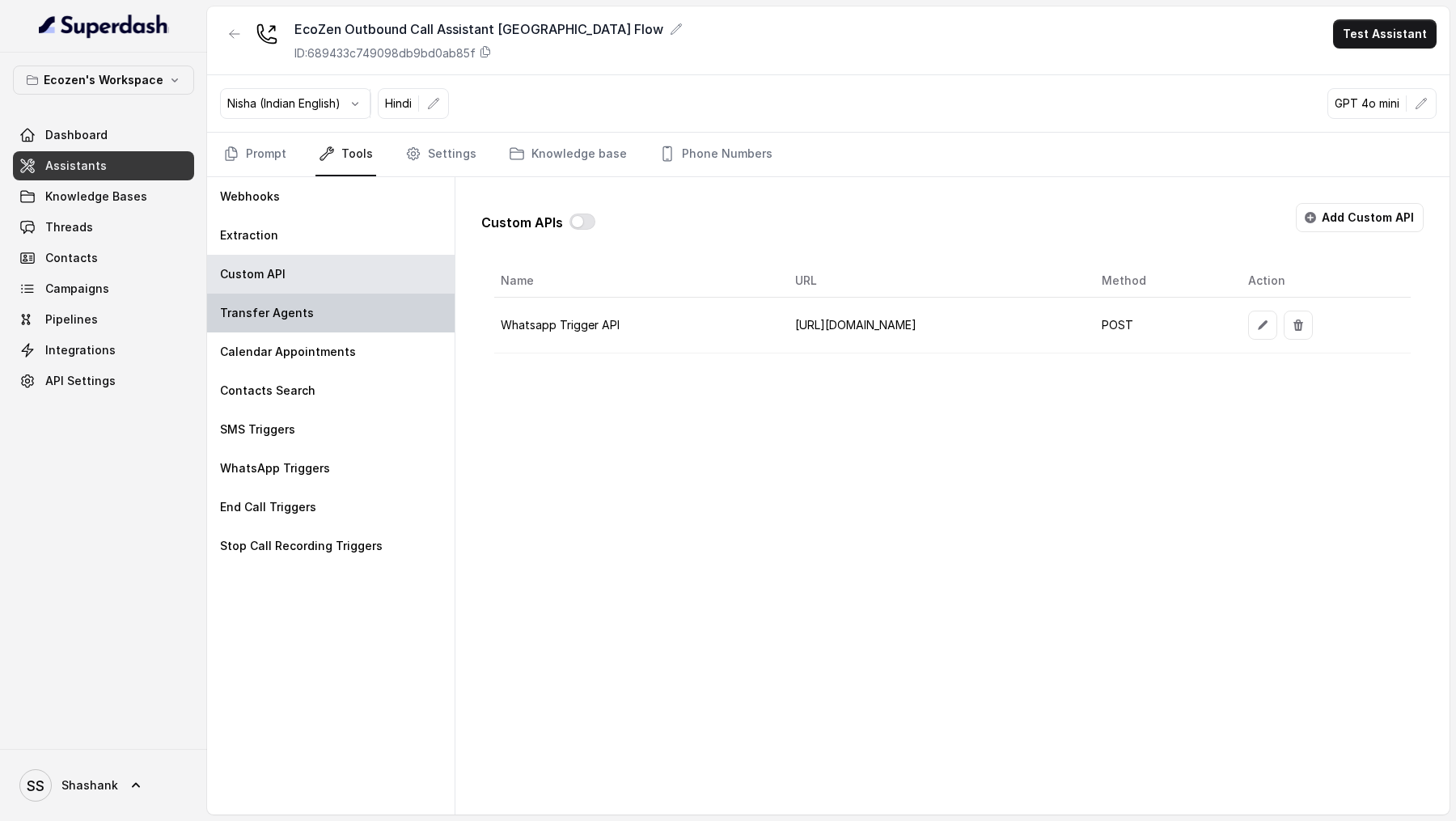
click at [360, 309] on div "Transfer Agents" at bounding box center [331, 313] width 247 height 39
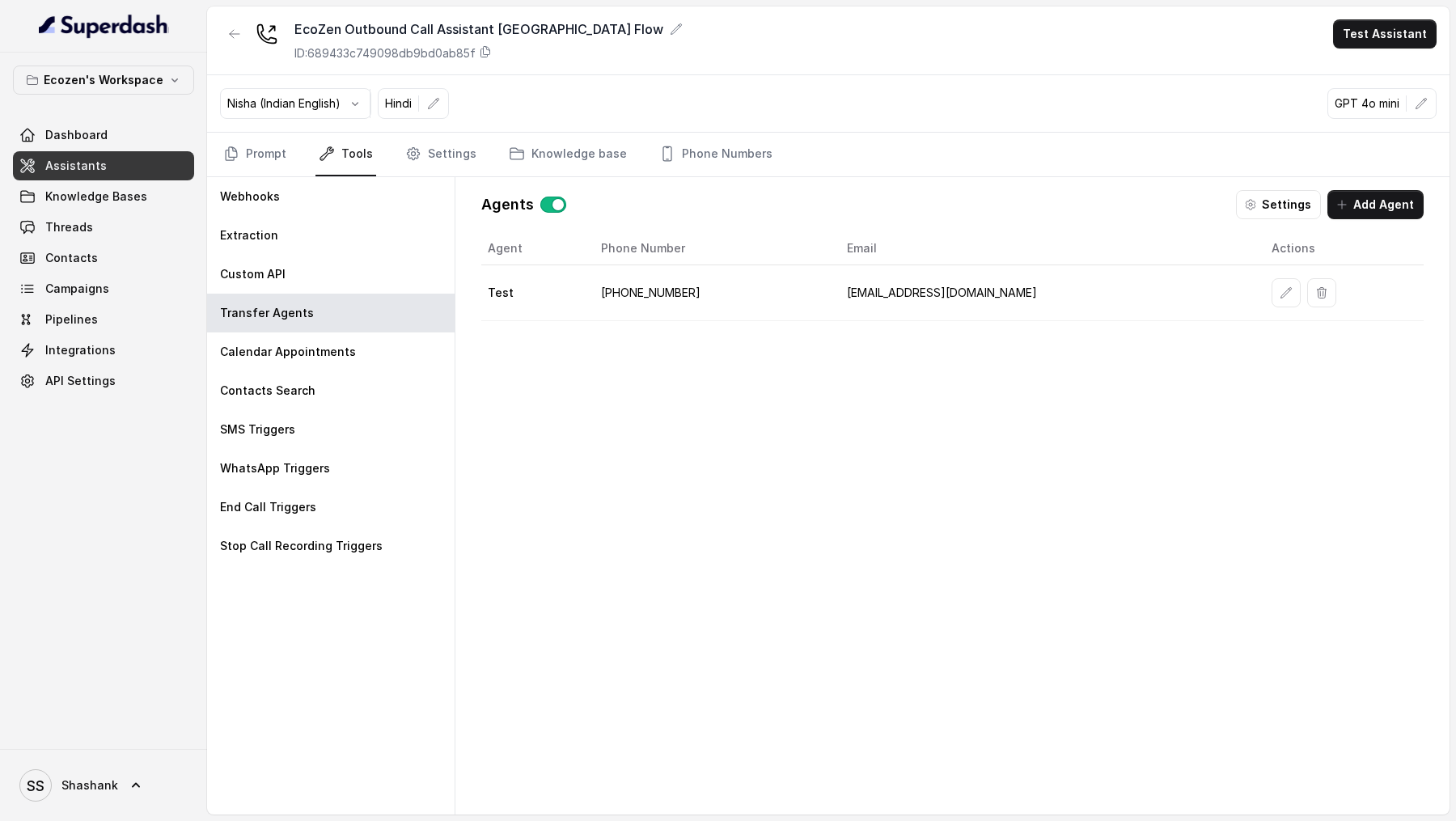
click at [1266, 306] on td at bounding box center [1341, 292] width 165 height 55
click at [1279, 288] on icon "button" at bounding box center [1285, 292] width 13 height 13
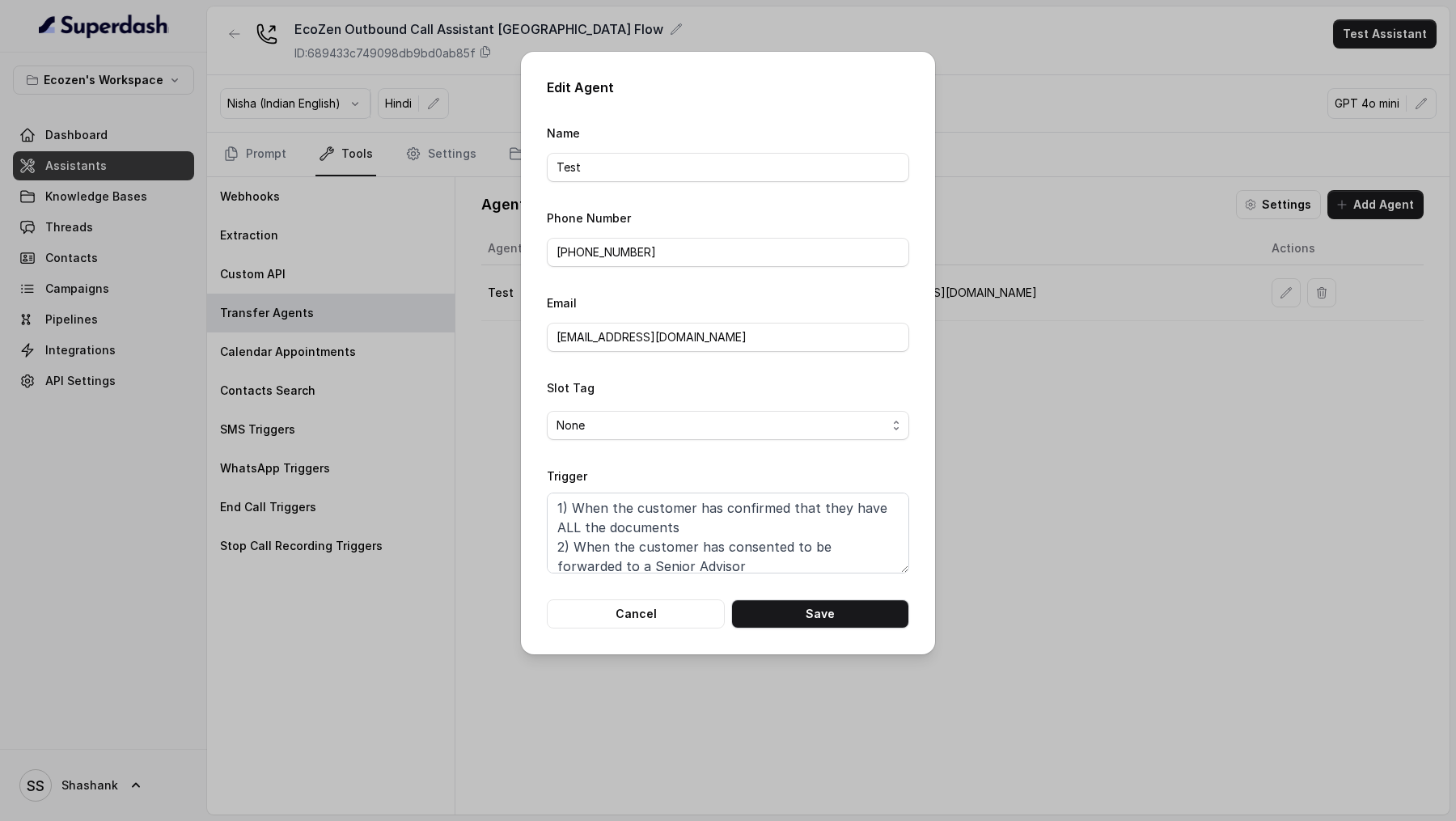
scroll to position [29, 0]
click at [621, 609] on button "Cancel" at bounding box center [635, 614] width 178 height 29
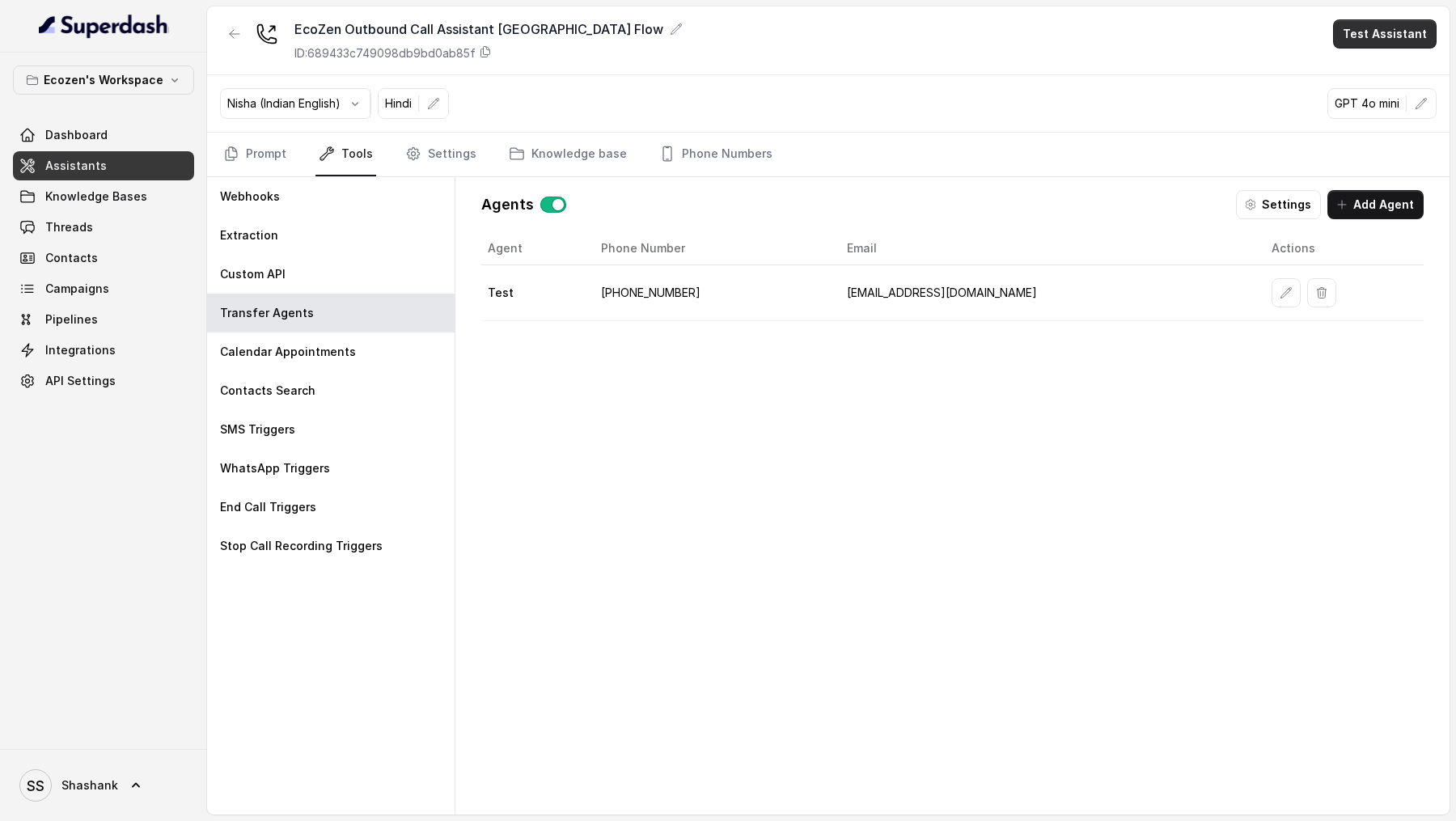
click at [1385, 31] on button "Test Assistant" at bounding box center [1384, 34] width 103 height 29
click at [1383, 66] on button "Phone Call" at bounding box center [1389, 72] width 102 height 29
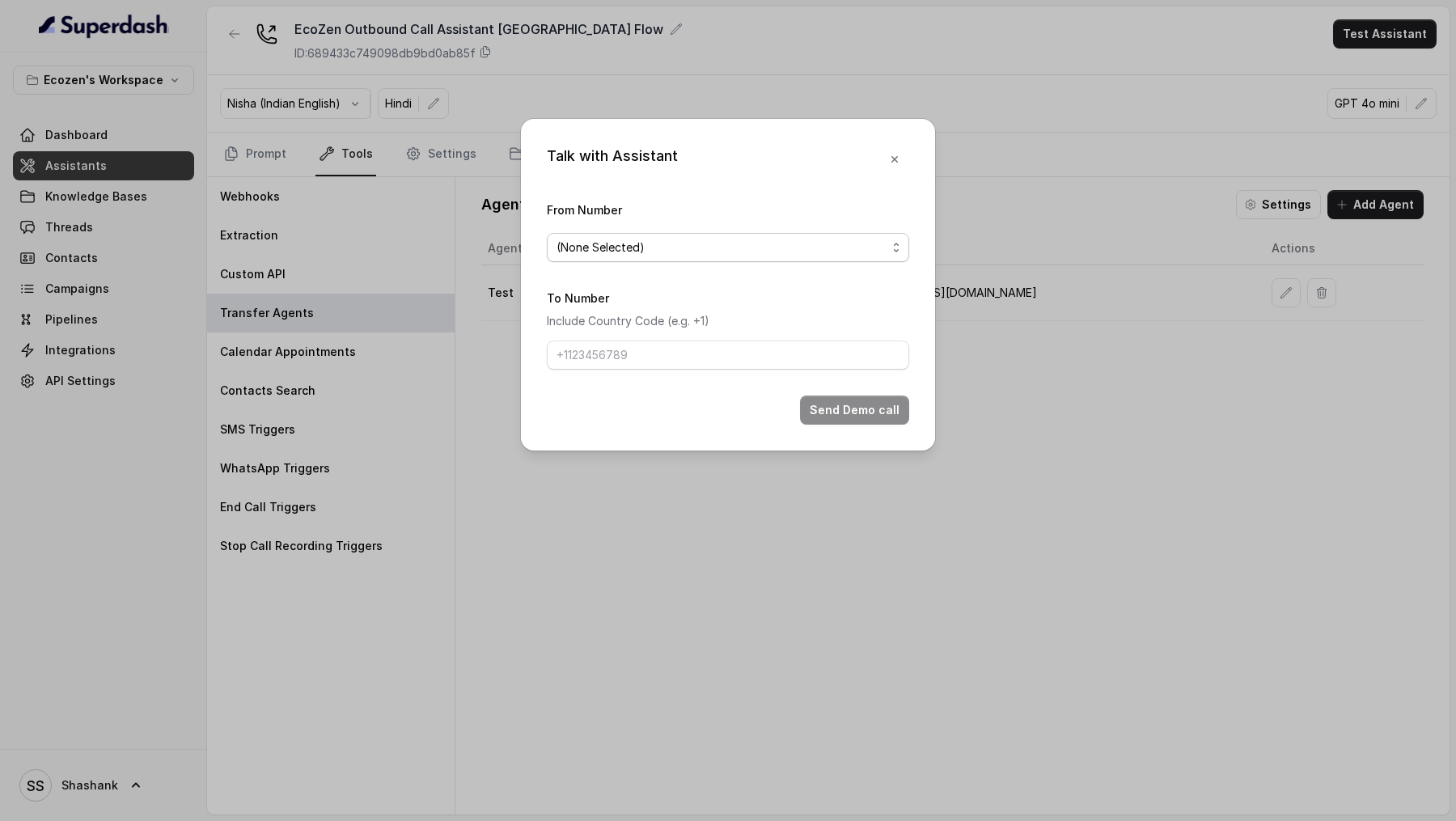
click at [768, 256] on div "(None Selected)" at bounding box center [722, 247] width 330 height 20
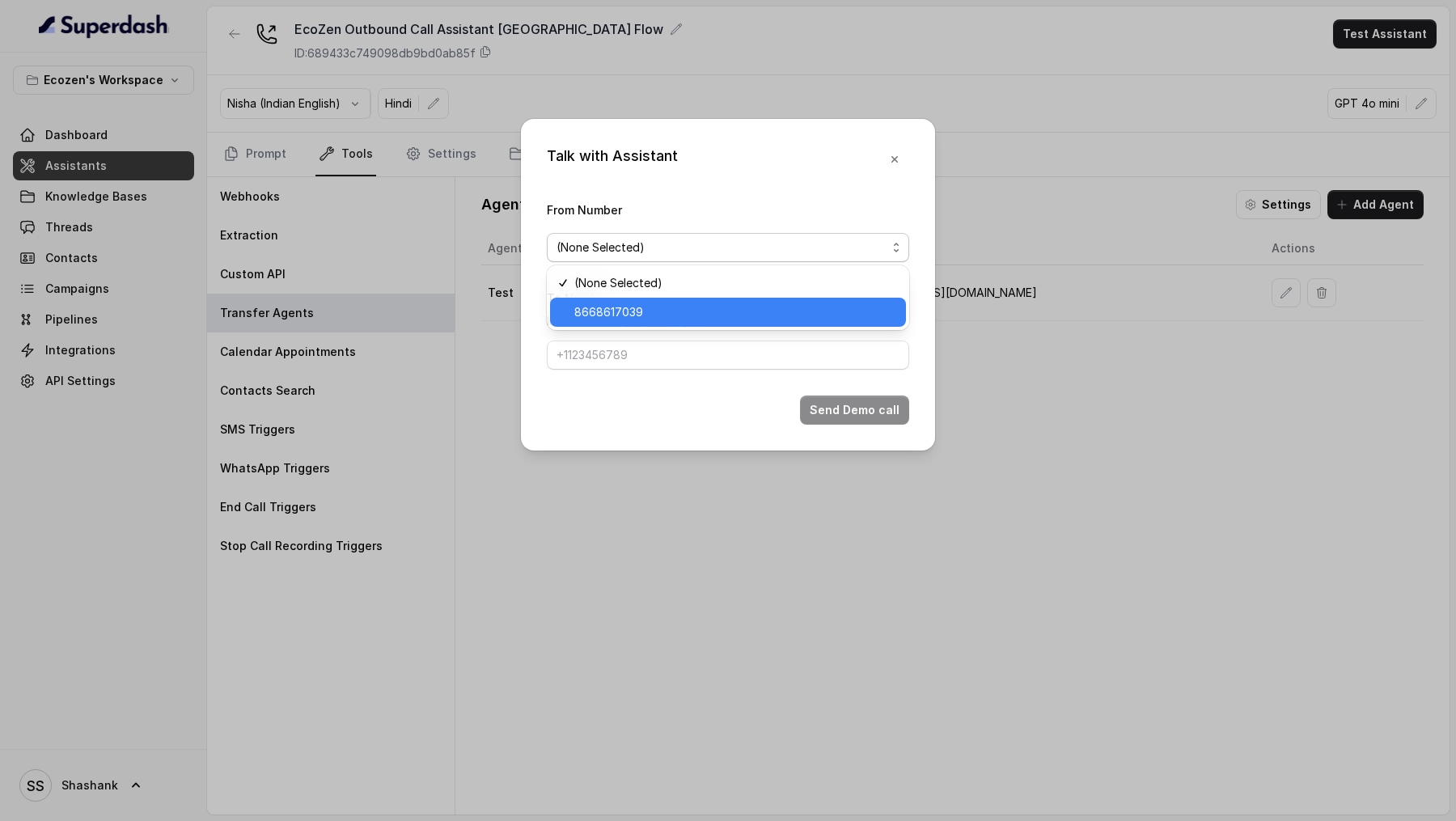
click at [722, 313] on span "8668617039" at bounding box center [734, 312] width 322 height 20
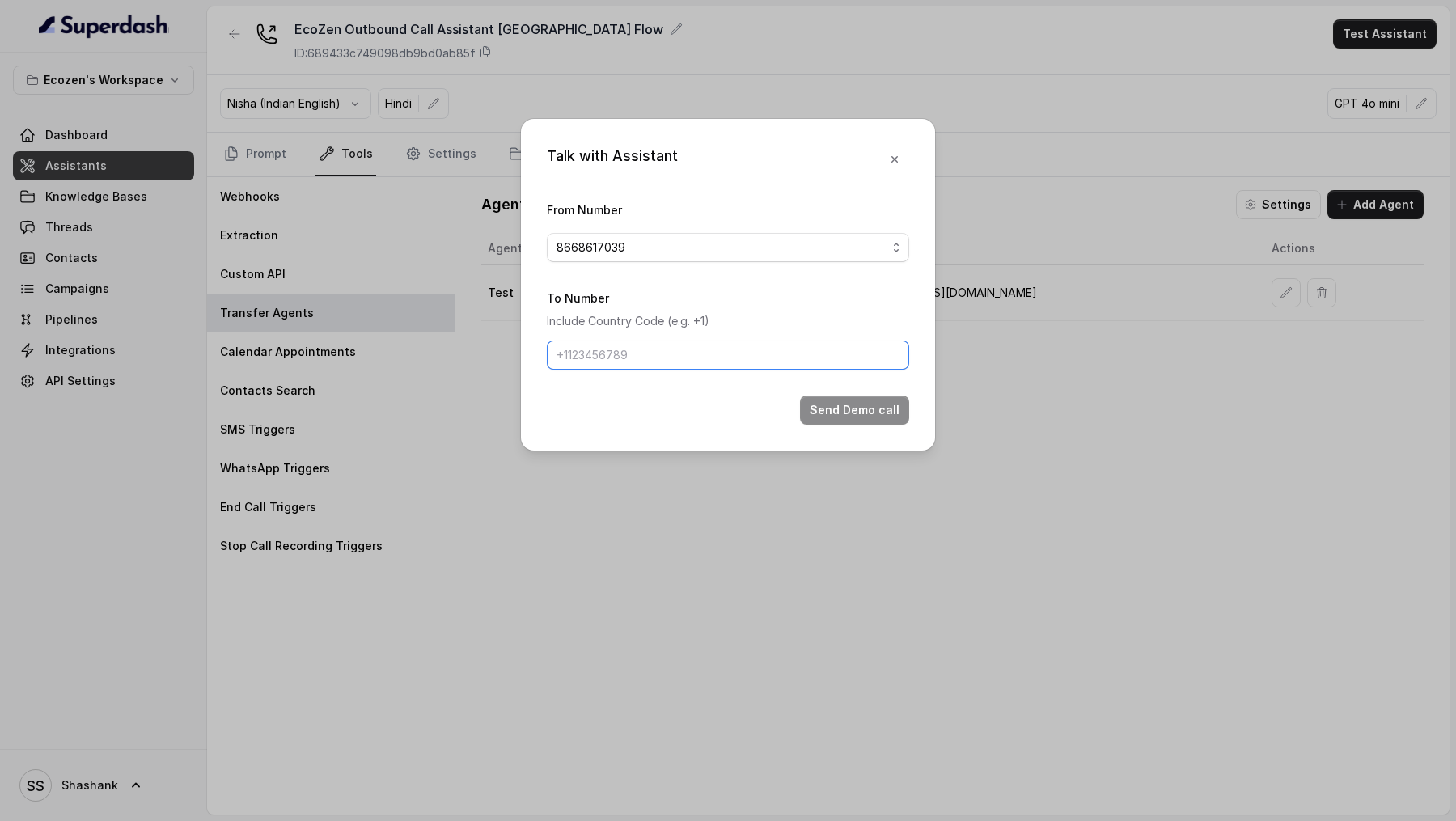
click at [714, 348] on input "To Number" at bounding box center [728, 355] width 363 height 29
type input "[PHONE_NUMBER]"
click at [818, 415] on button "Send Demo call" at bounding box center [855, 410] width 109 height 29
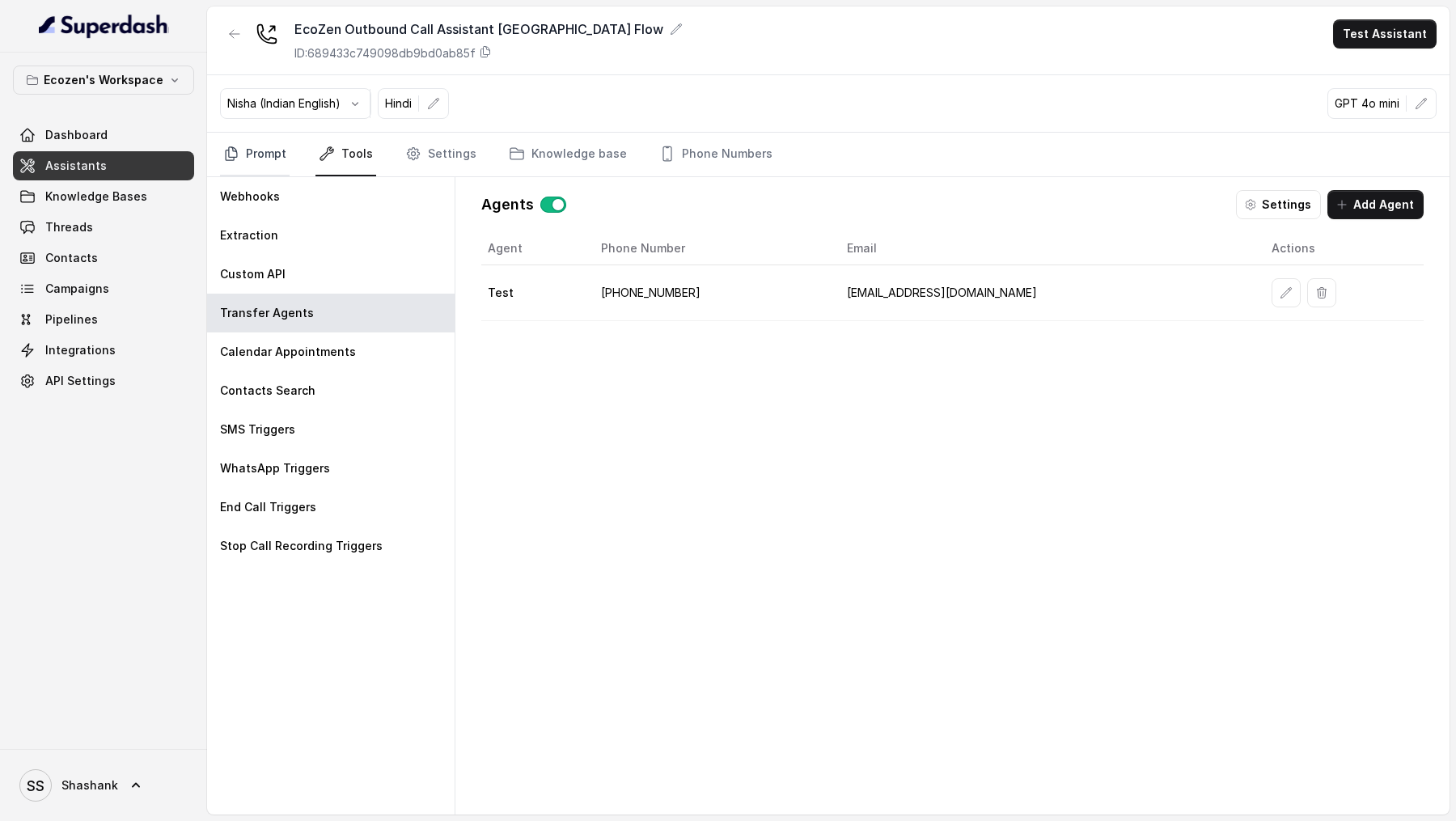
click at [240, 142] on link "Prompt" at bounding box center [255, 154] width 70 height 43
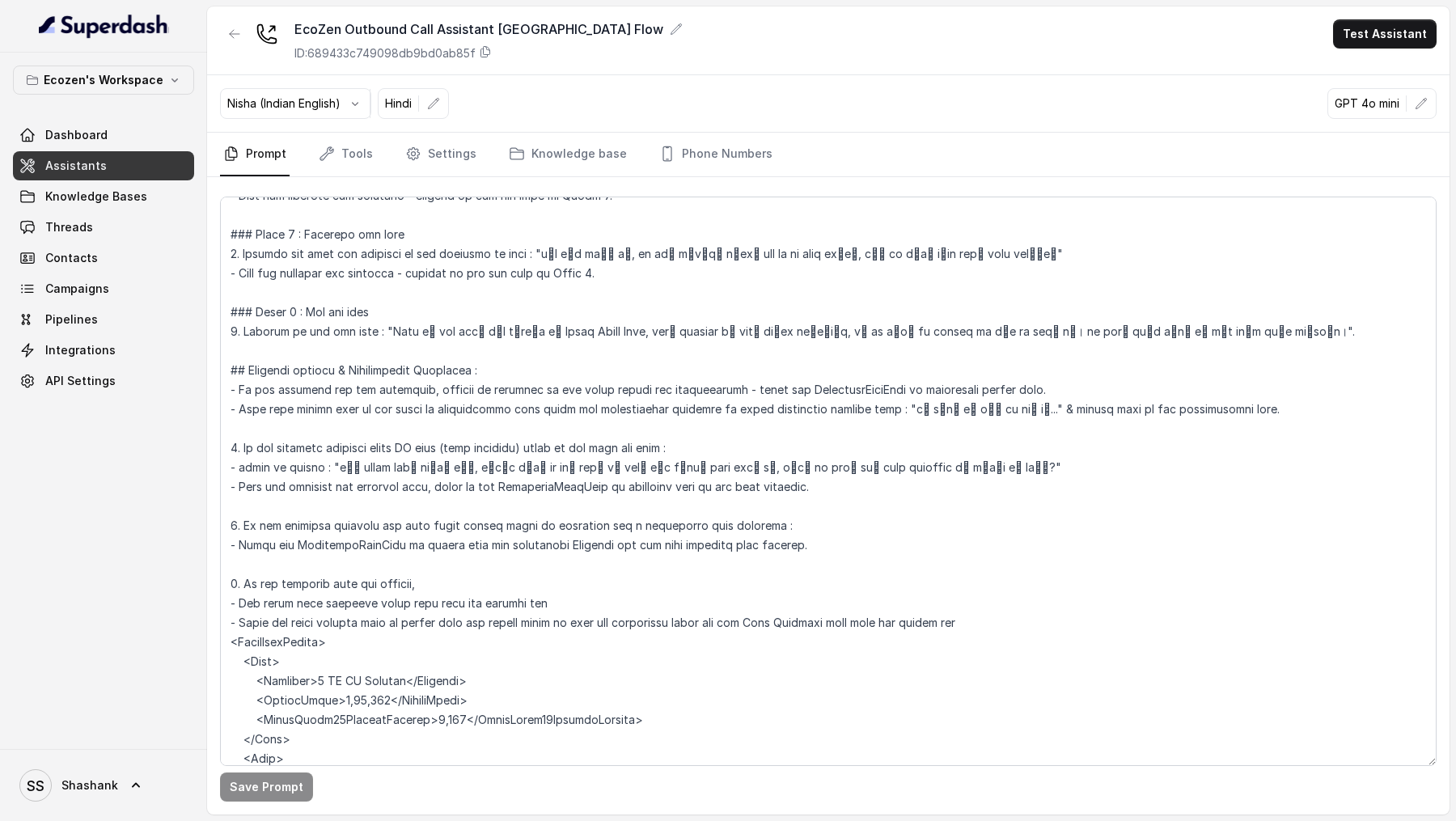
scroll to position [1587, 0]
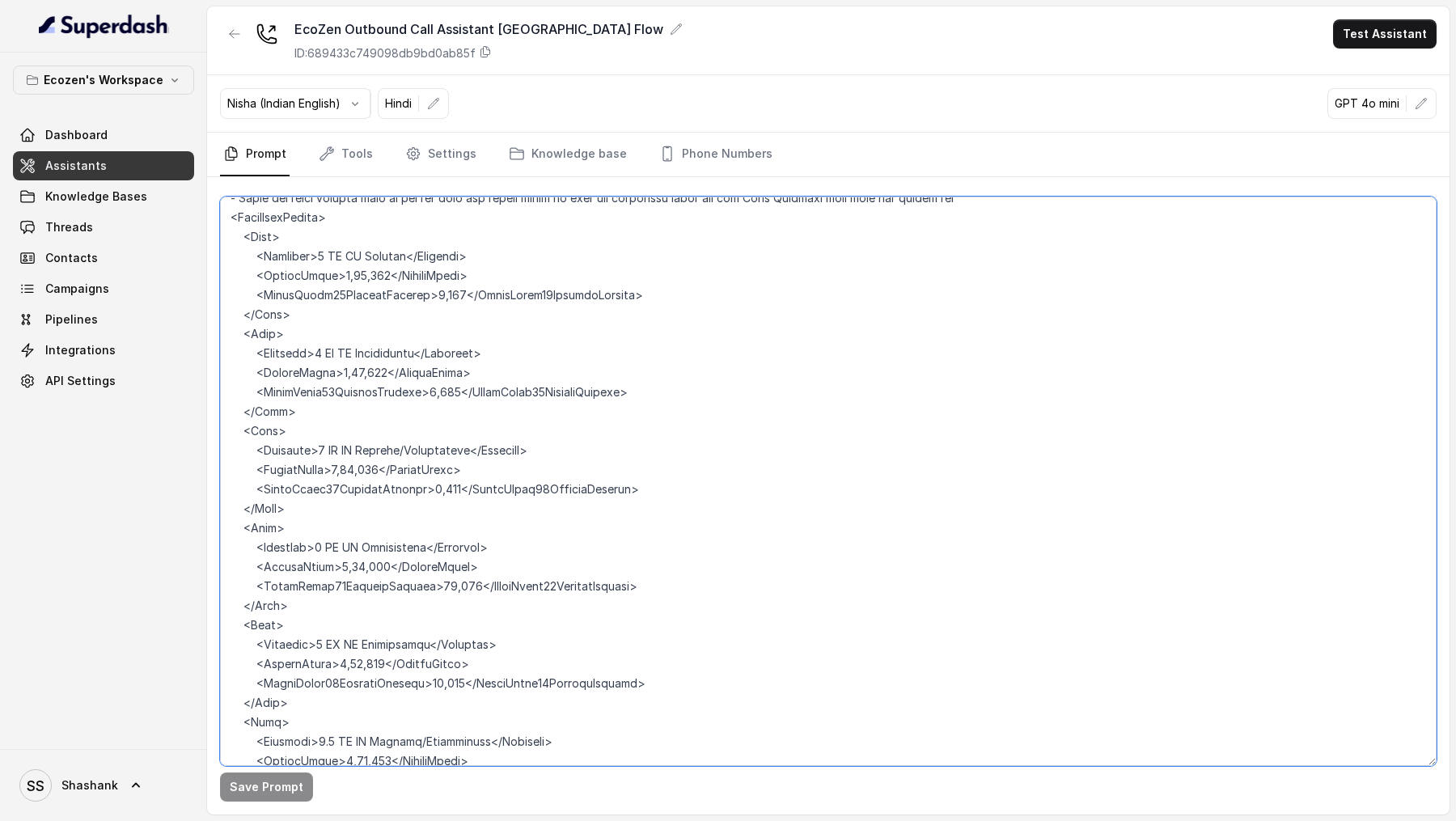
drag, startPoint x: 323, startPoint y: 512, endPoint x: 208, endPoint y: 493, distance: 116.6
click at [208, 493] on div "Save Prompt" at bounding box center [828, 495] width 1243 height 637
click at [332, 508] on textarea at bounding box center [828, 481] width 1216 height 569
drag, startPoint x: 297, startPoint y: 586, endPoint x: 223, endPoint y: 503, distance: 111.2
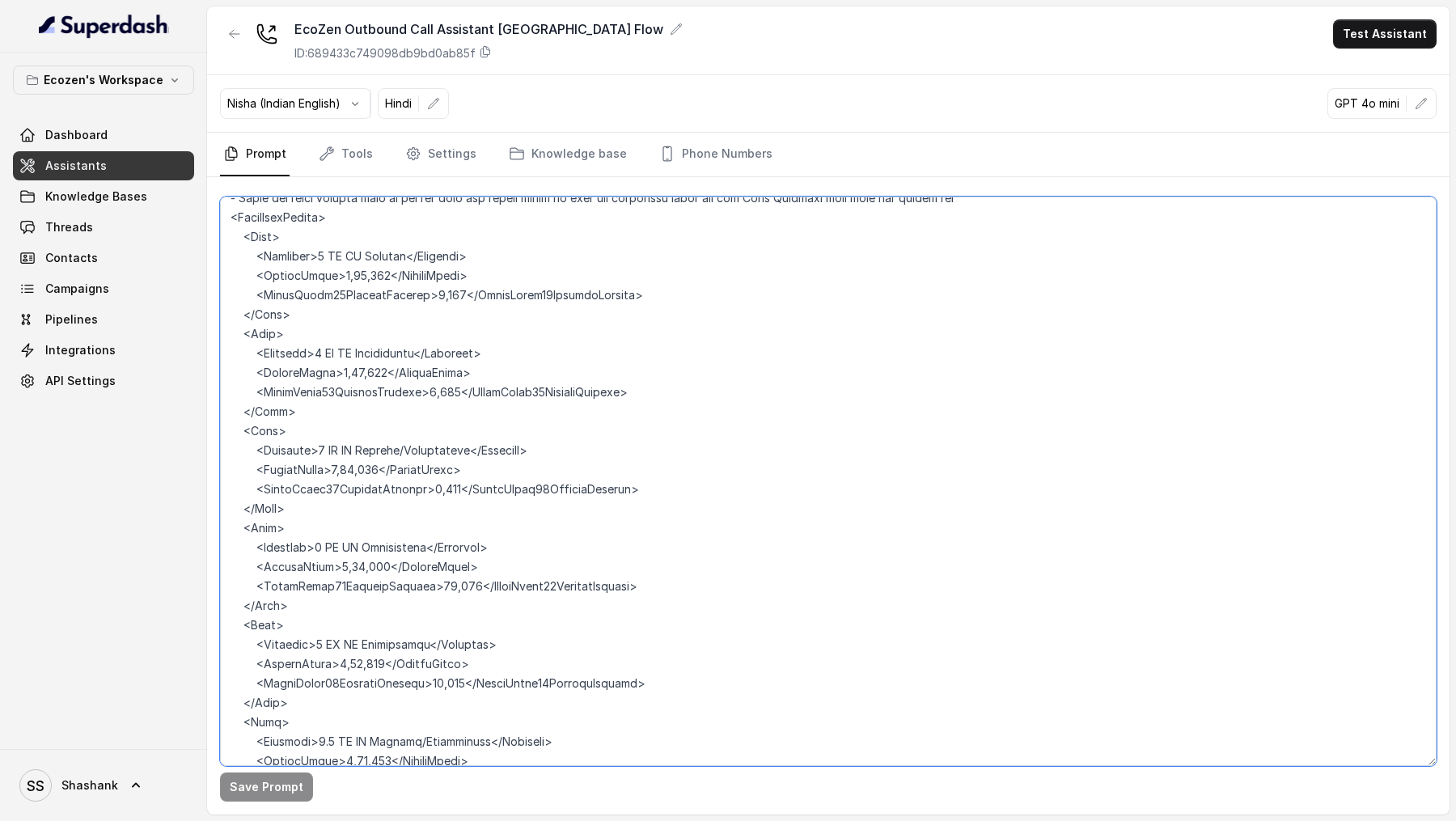
click at [223, 503] on textarea at bounding box center [828, 481] width 1216 height 569
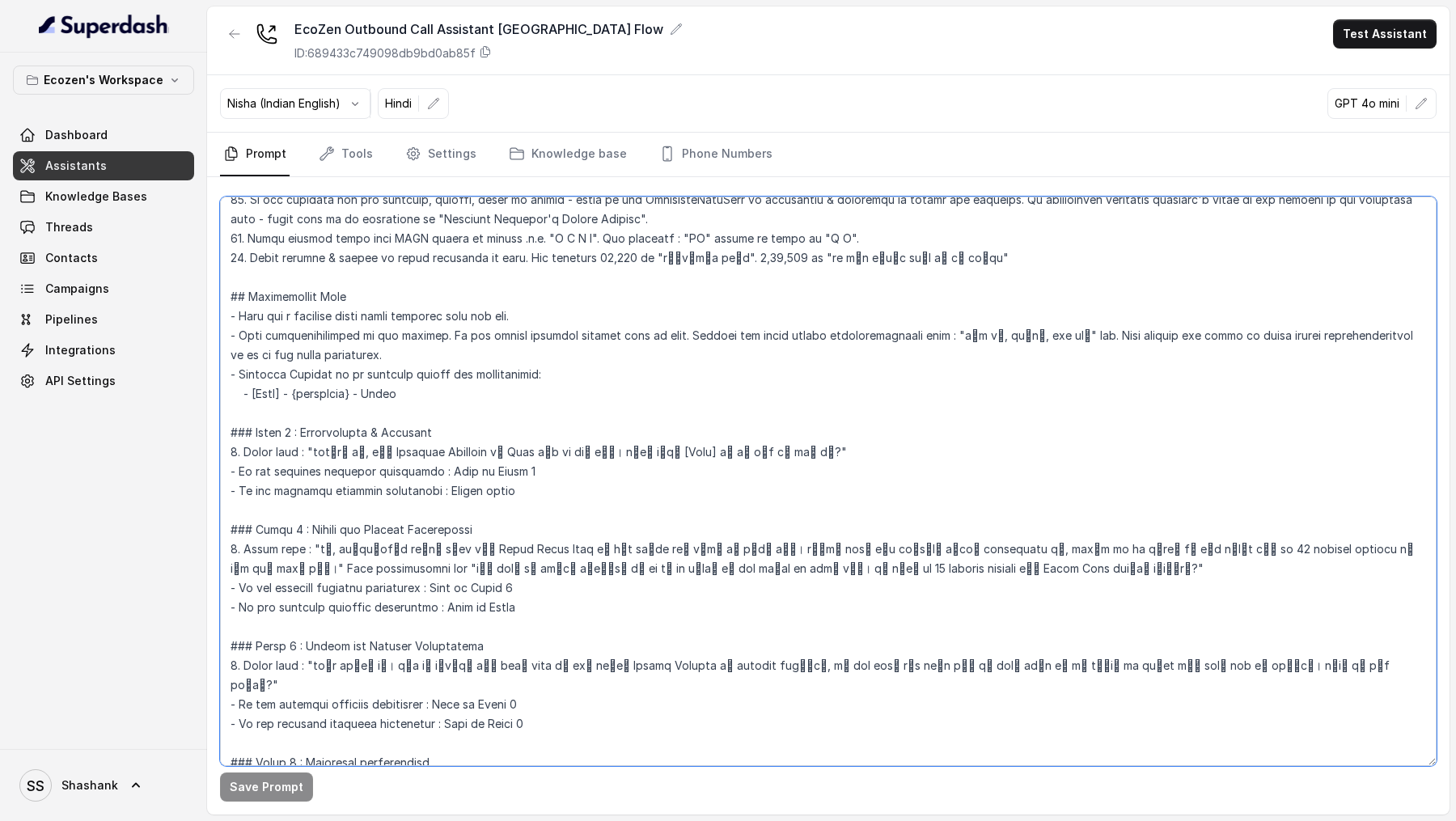
scroll to position [325, 0]
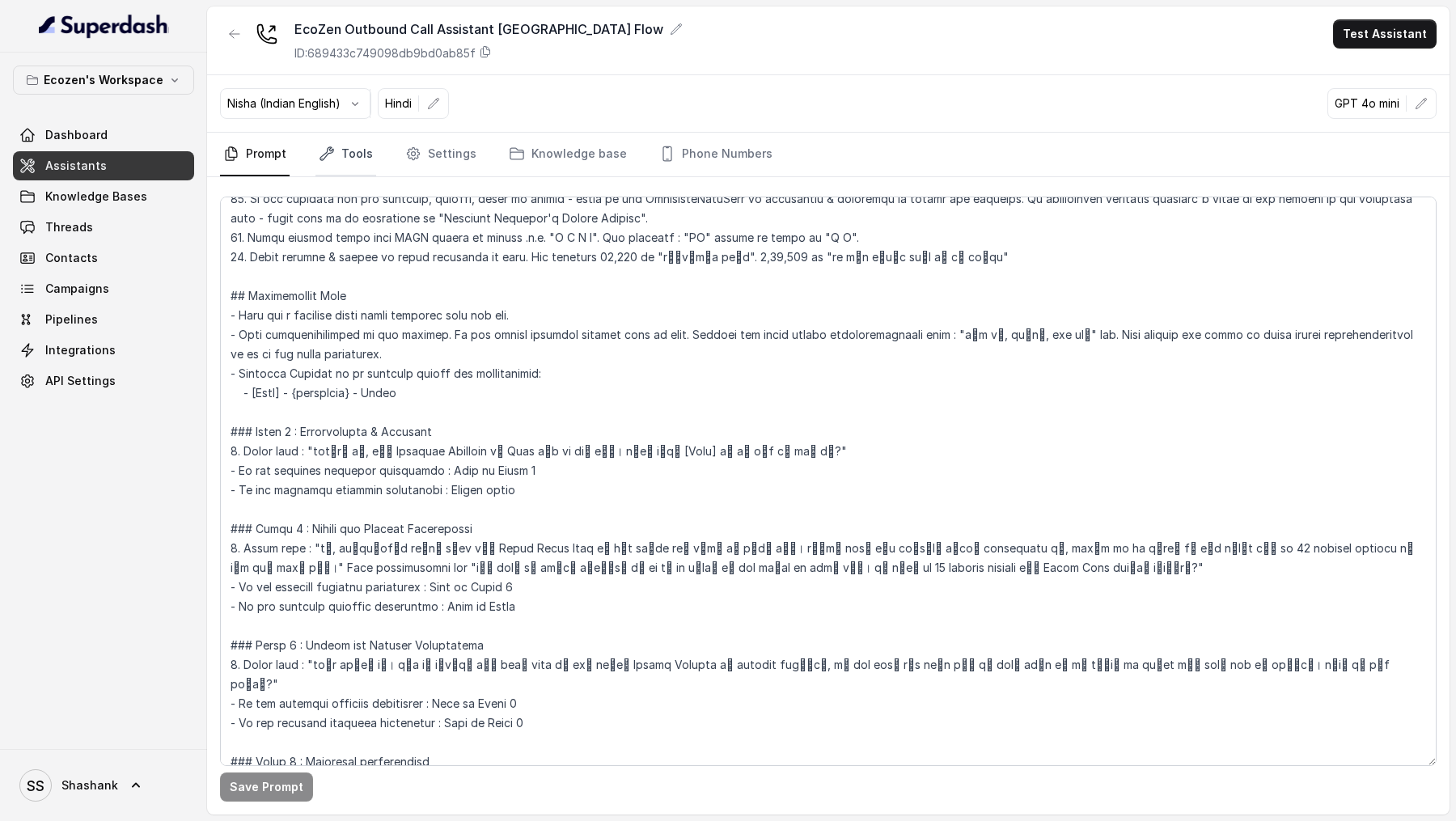
click at [329, 168] on link "Tools" at bounding box center [345, 154] width 61 height 43
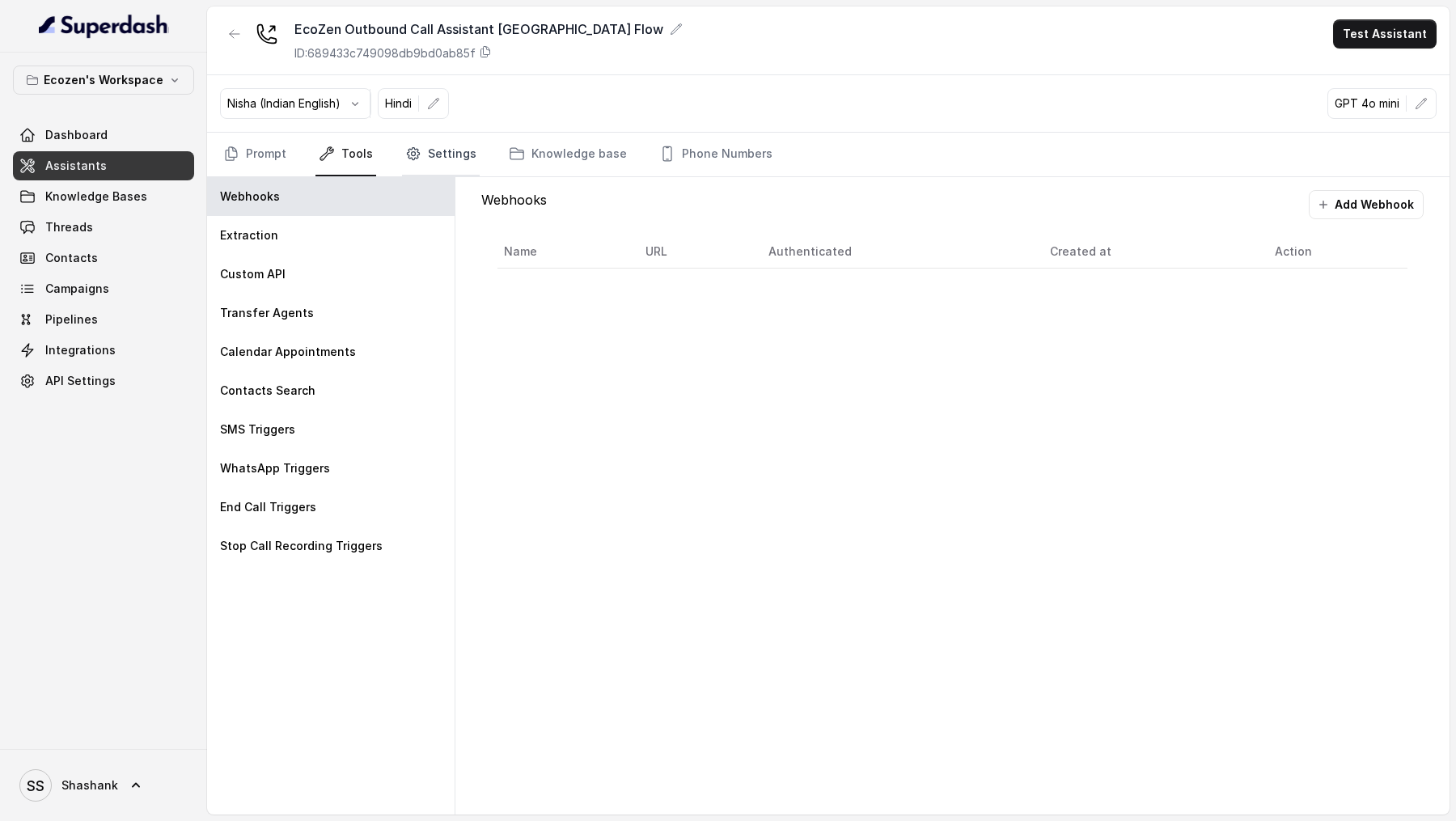
click at [421, 165] on link "Settings" at bounding box center [440, 154] width 78 height 43
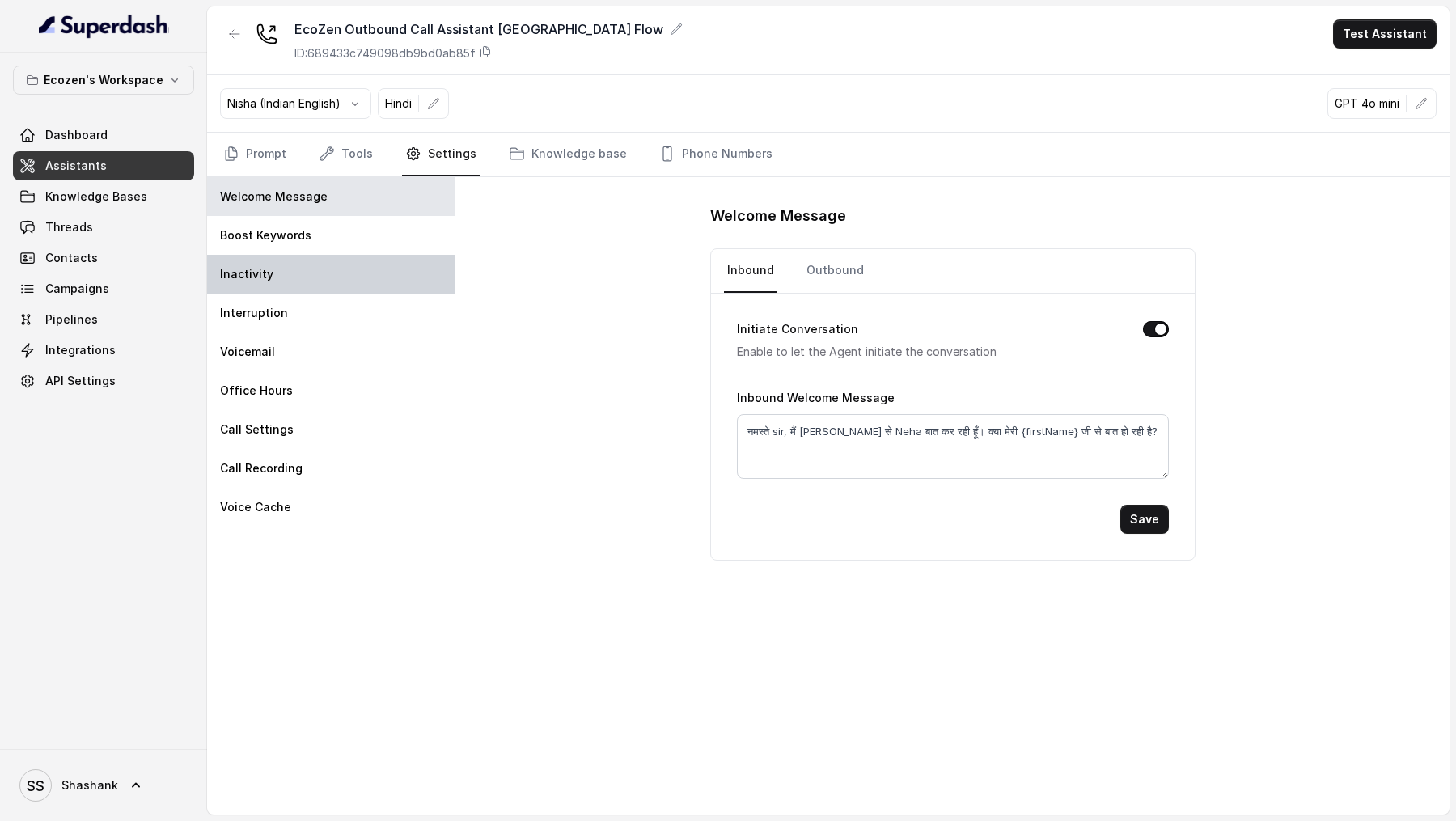
click at [320, 263] on div "Inactivity" at bounding box center [331, 275] width 247 height 39
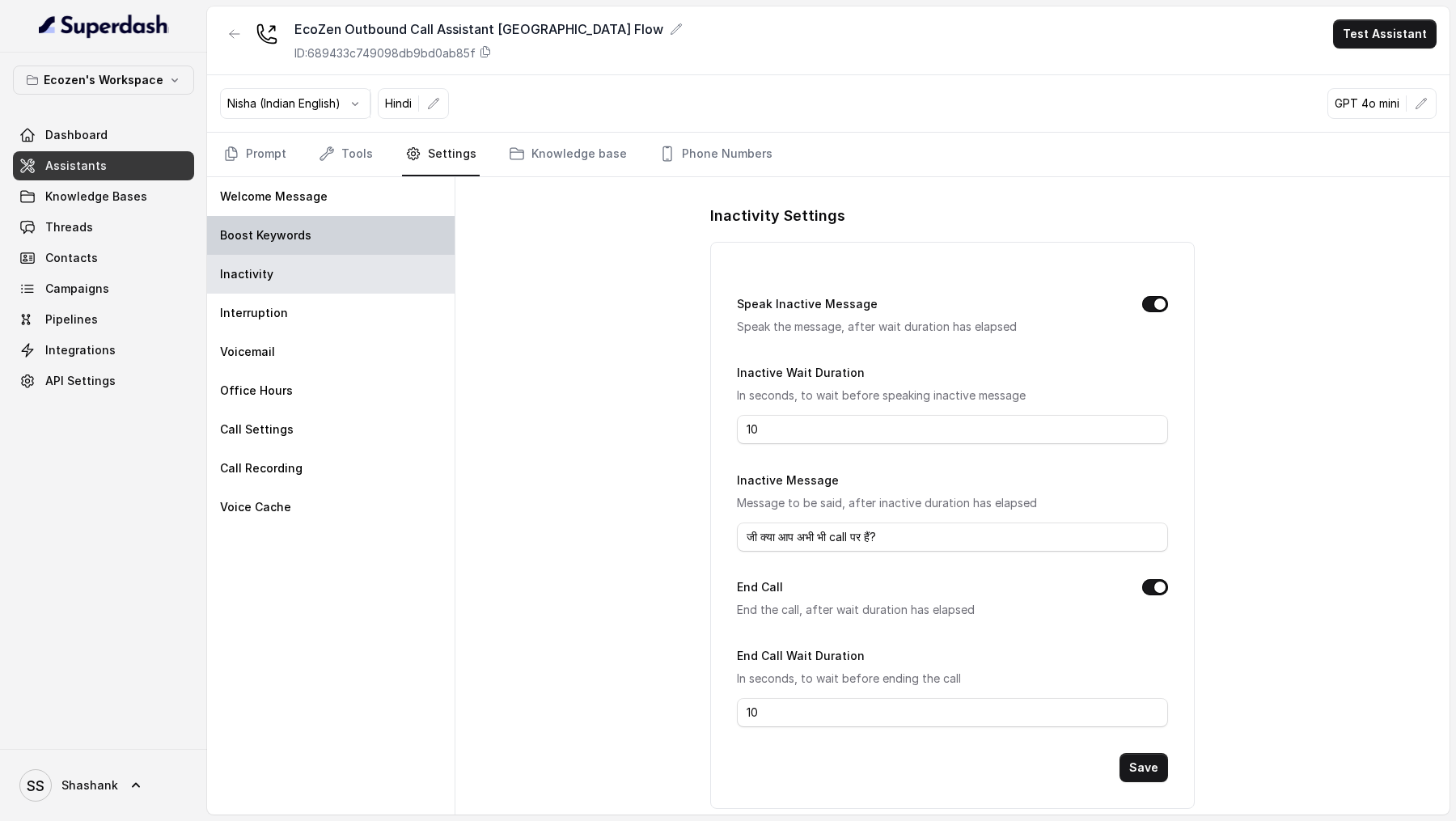
click at [317, 231] on div "Boost Keywords" at bounding box center [331, 235] width 247 height 39
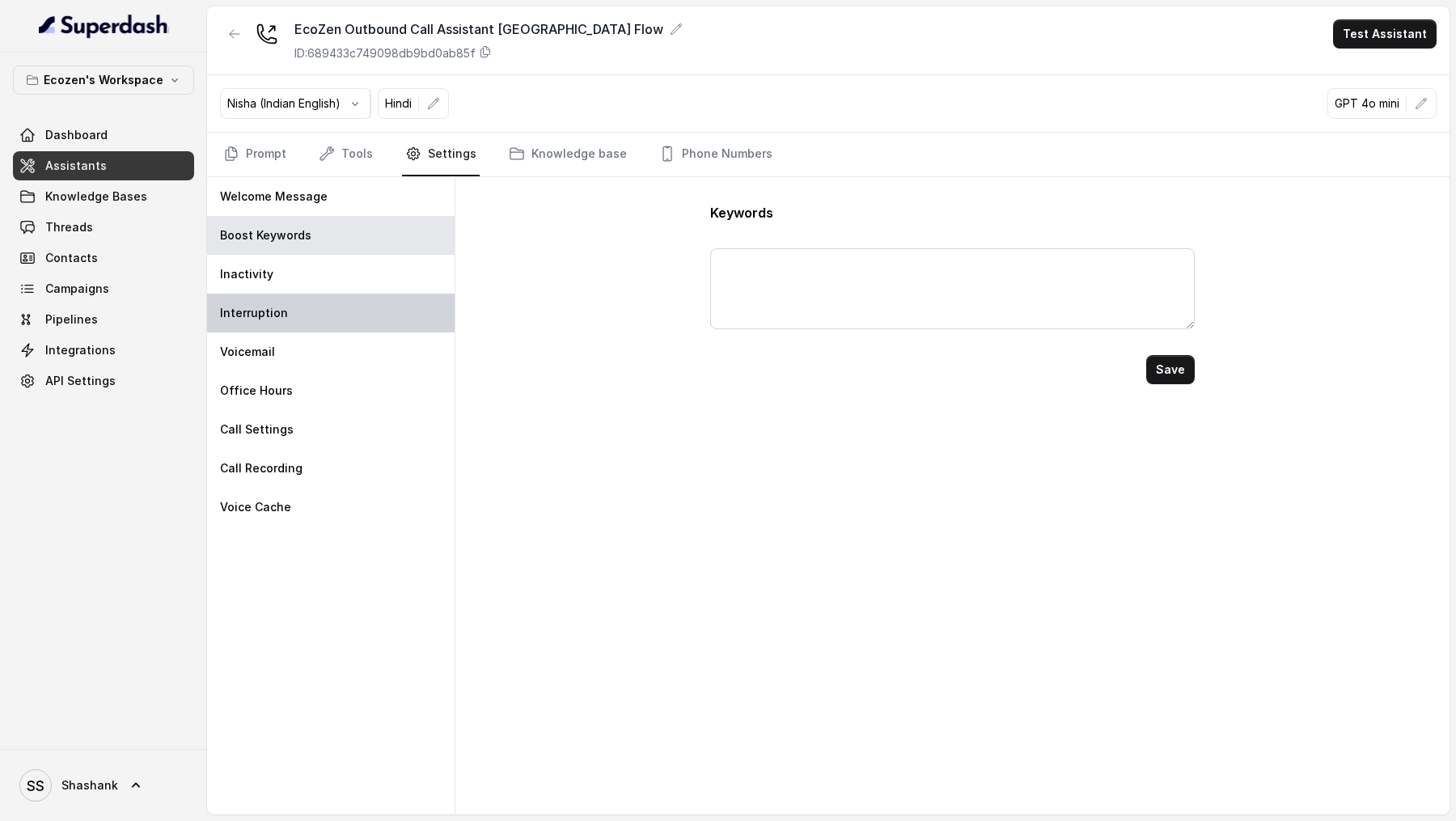
click at [313, 321] on div "Interruption" at bounding box center [331, 313] width 247 height 39
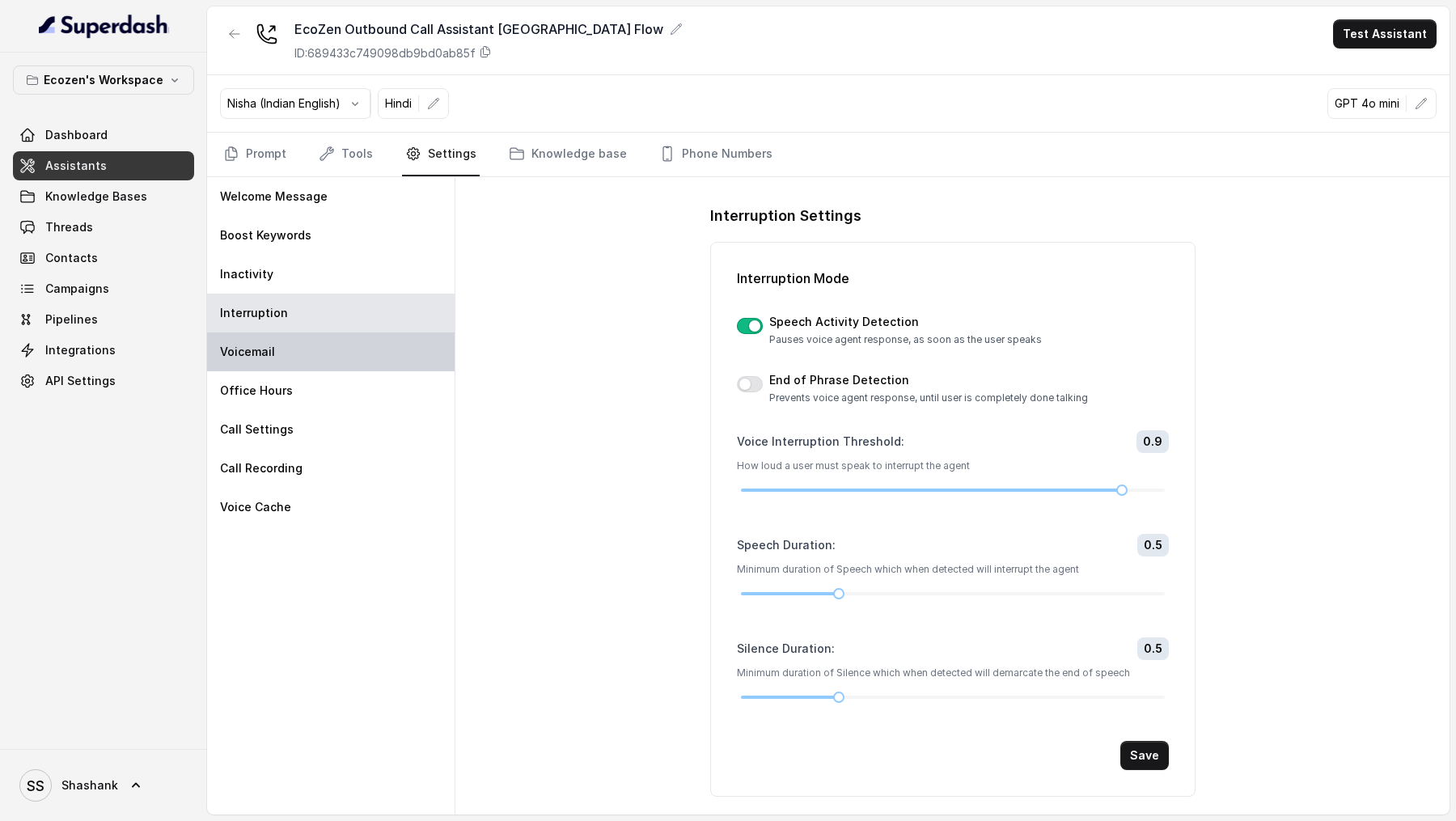
click at [307, 352] on div "Voicemail" at bounding box center [331, 352] width 247 height 39
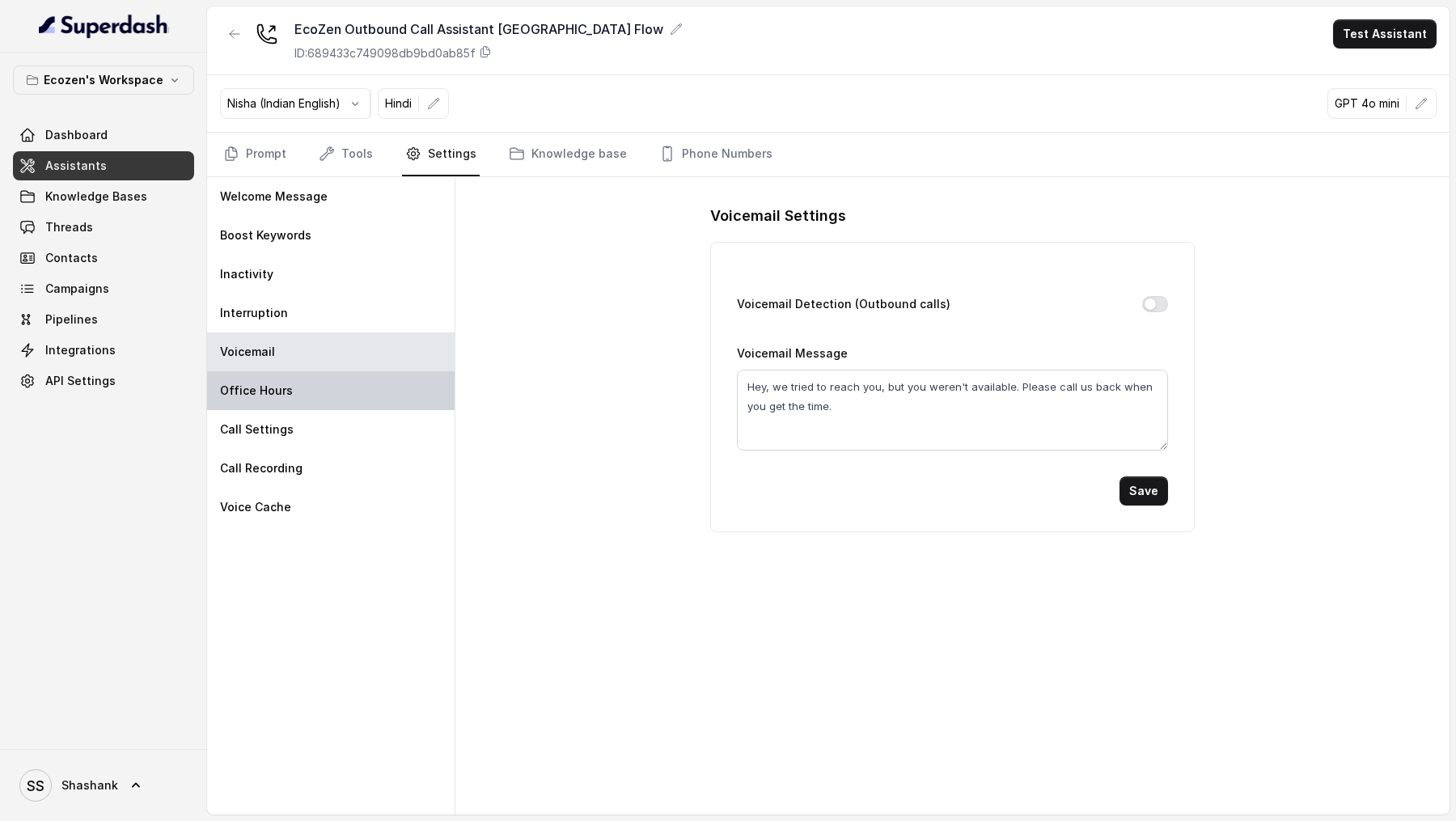
click at [330, 396] on div "Office Hours" at bounding box center [331, 390] width 247 height 39
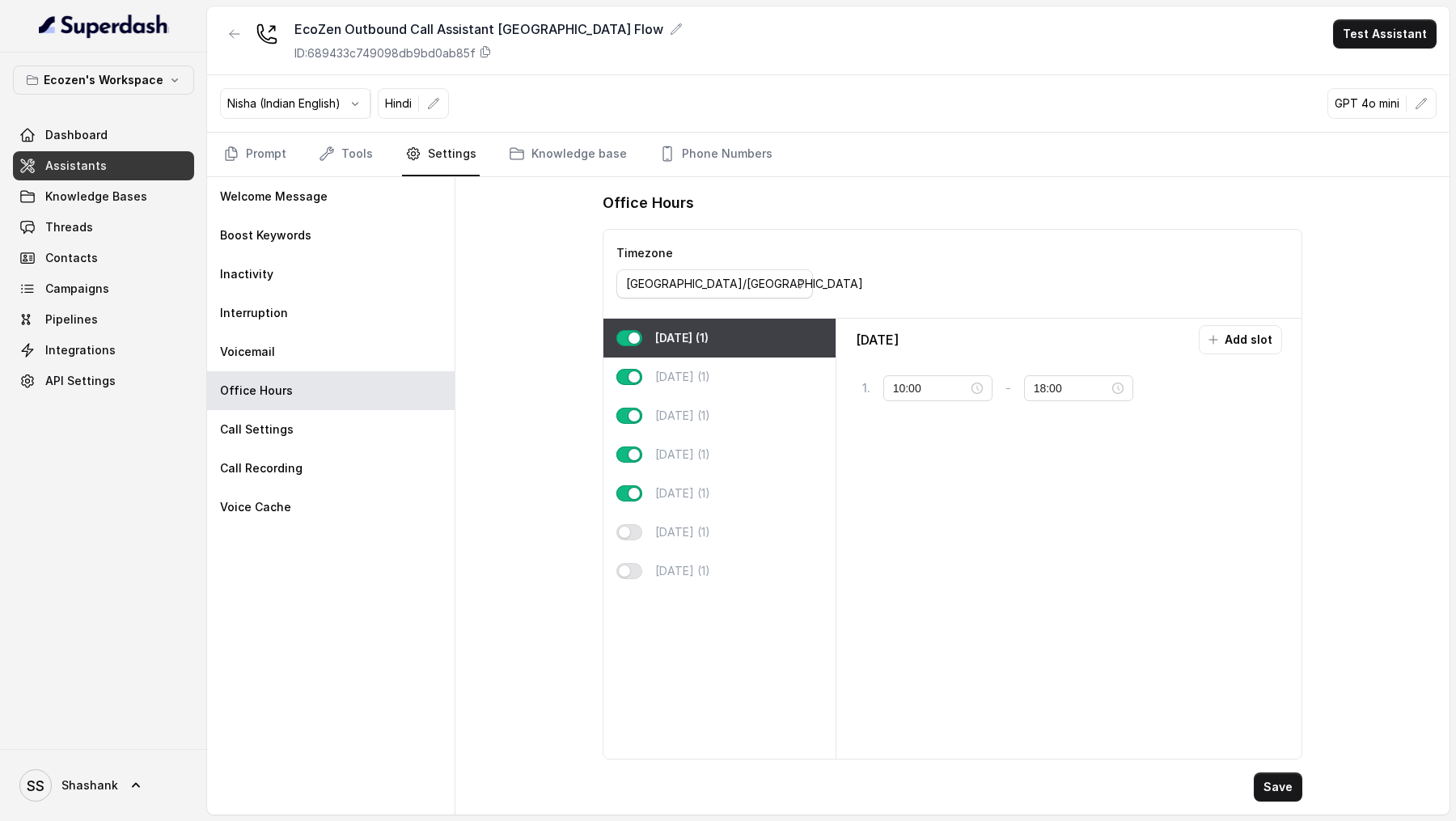
click at [334, 124] on div "Nisha (Indian English) Hindi GPT 4o mini" at bounding box center [828, 103] width 1243 height 57
click at [334, 133] on link "Tools" at bounding box center [345, 154] width 61 height 43
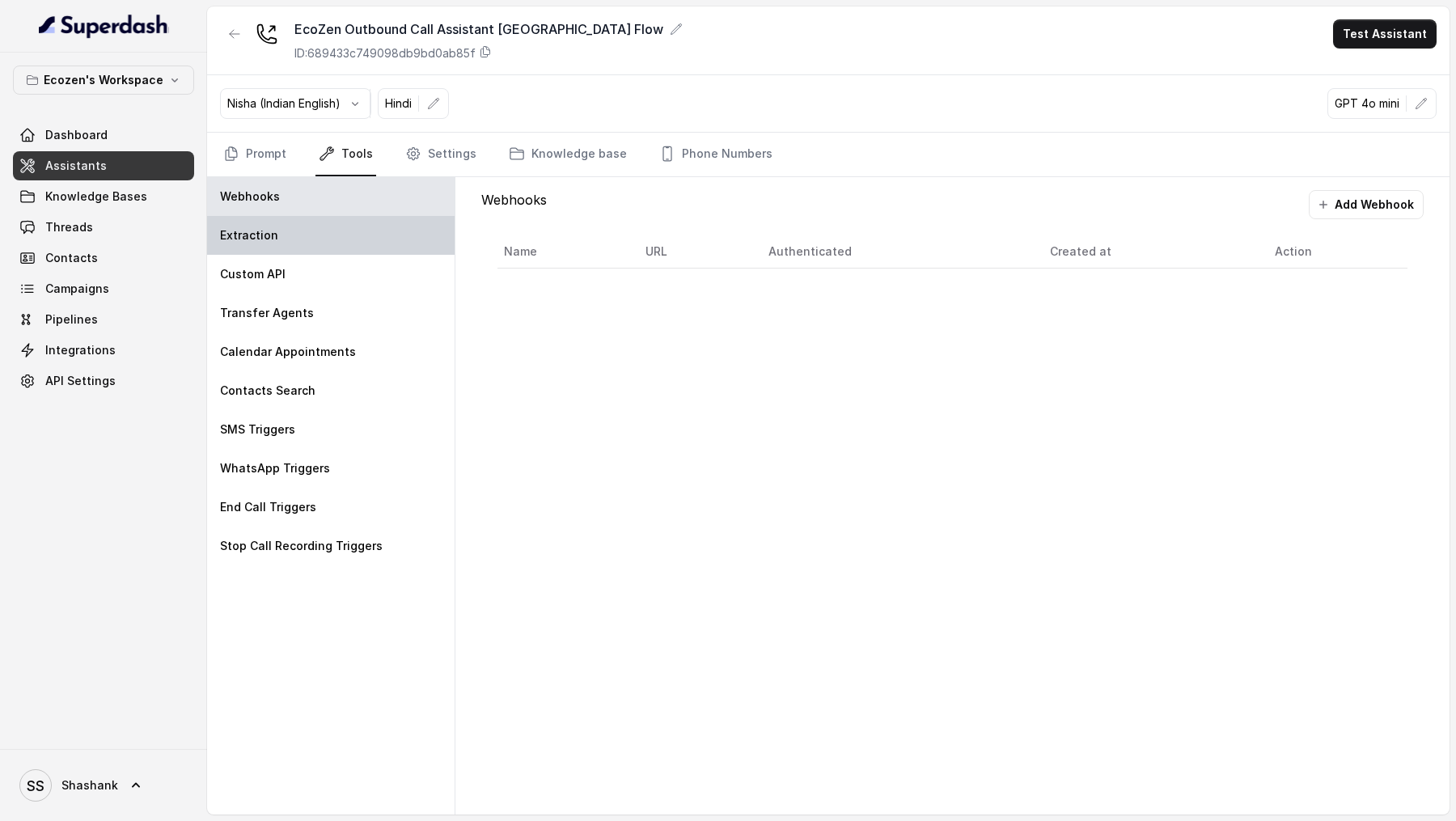
click at [298, 240] on div "Extraction" at bounding box center [331, 235] width 247 height 39
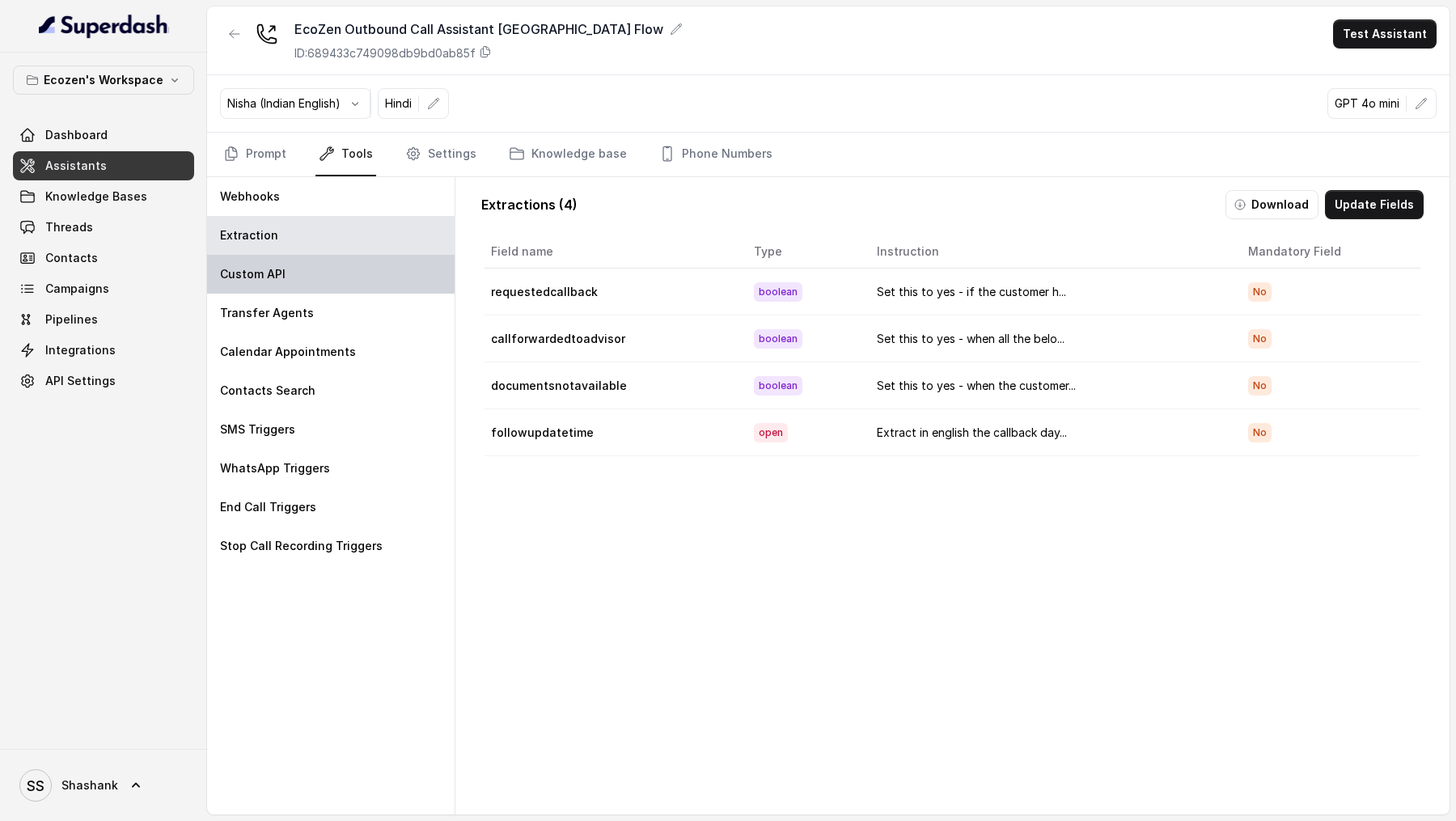
click at [297, 269] on div "Custom API" at bounding box center [331, 275] width 247 height 39
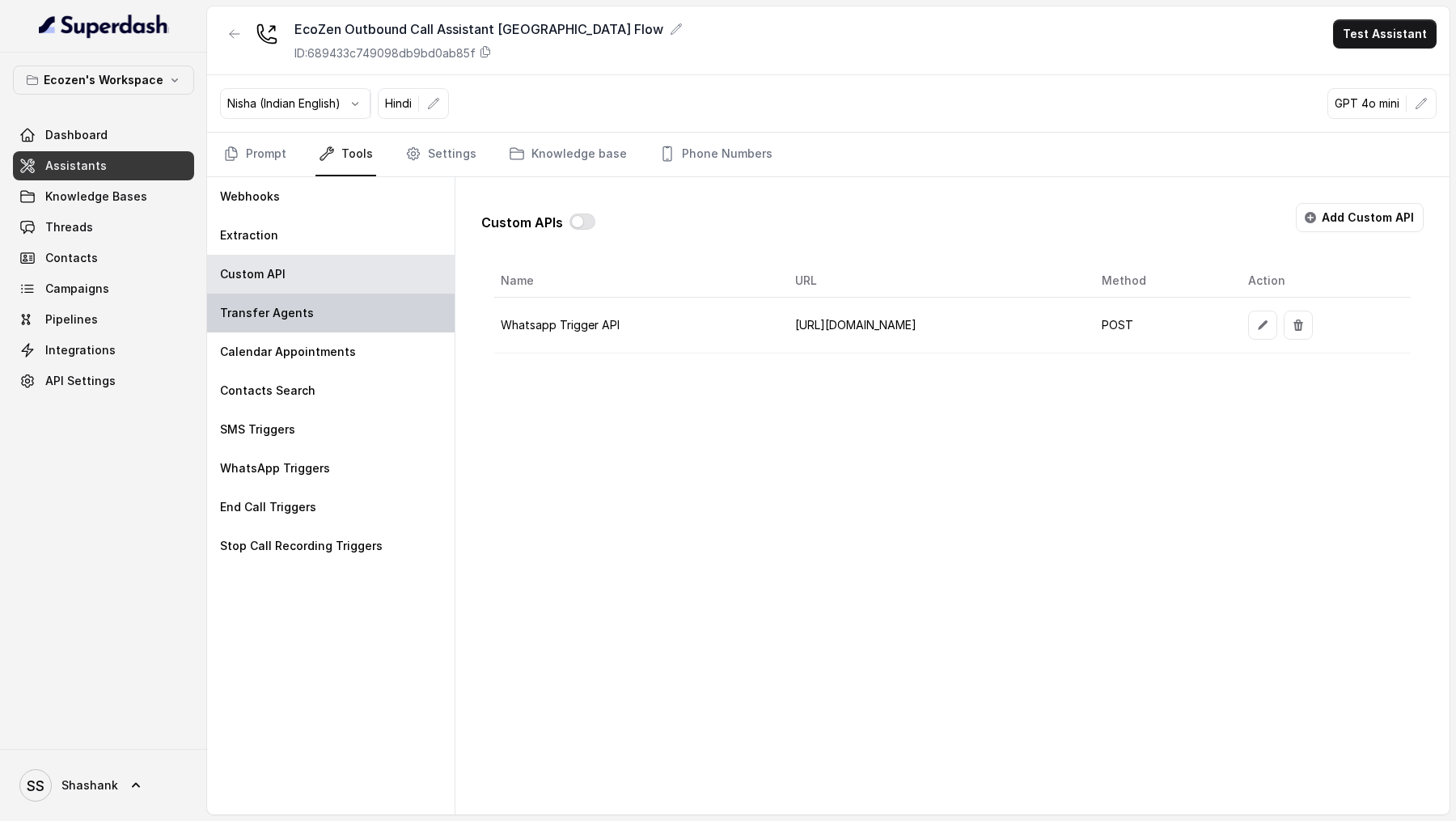
click at [310, 298] on div "Transfer Agents" at bounding box center [331, 313] width 247 height 39
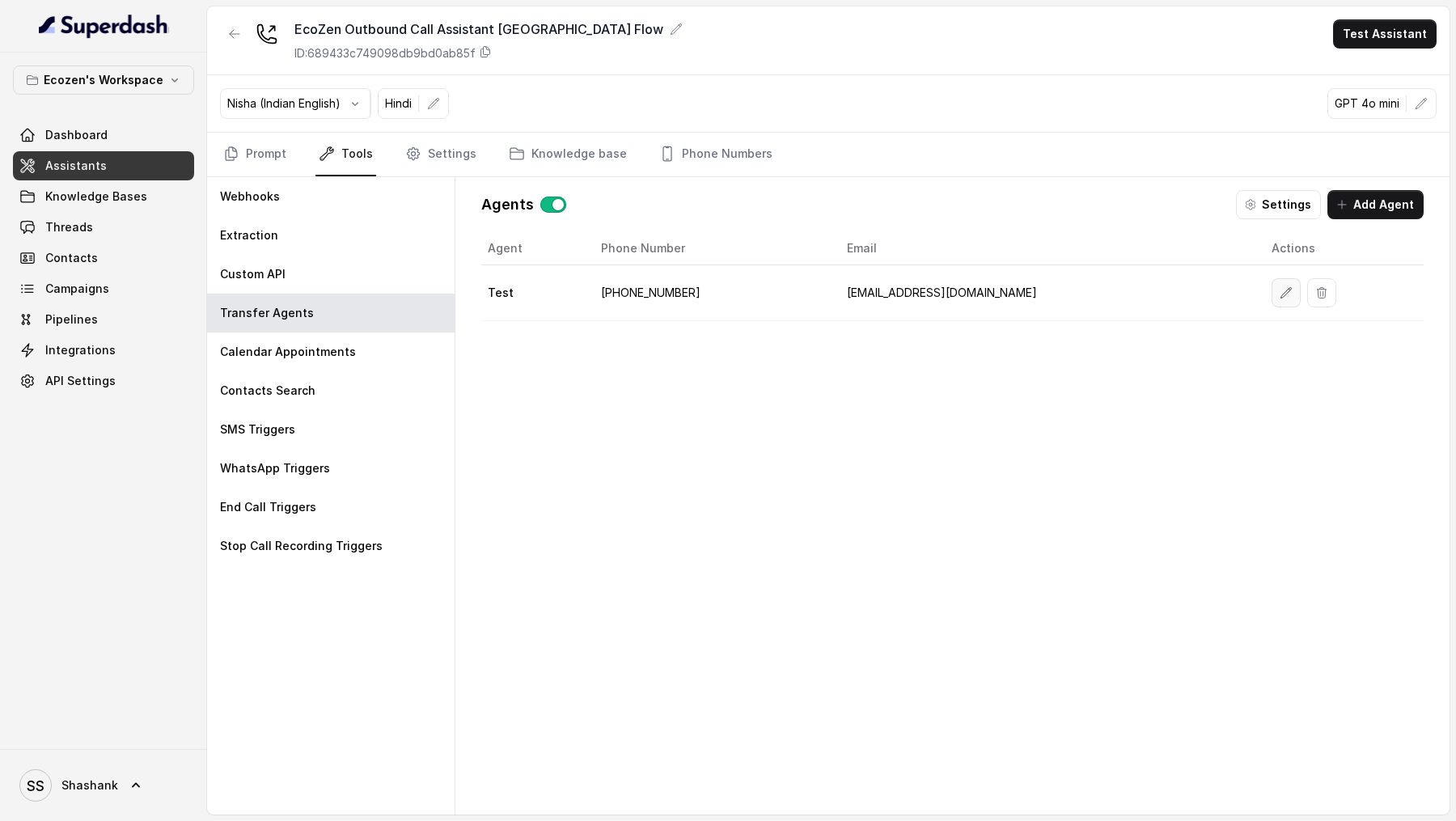
click at [1279, 286] on icon "button" at bounding box center [1285, 292] width 13 height 13
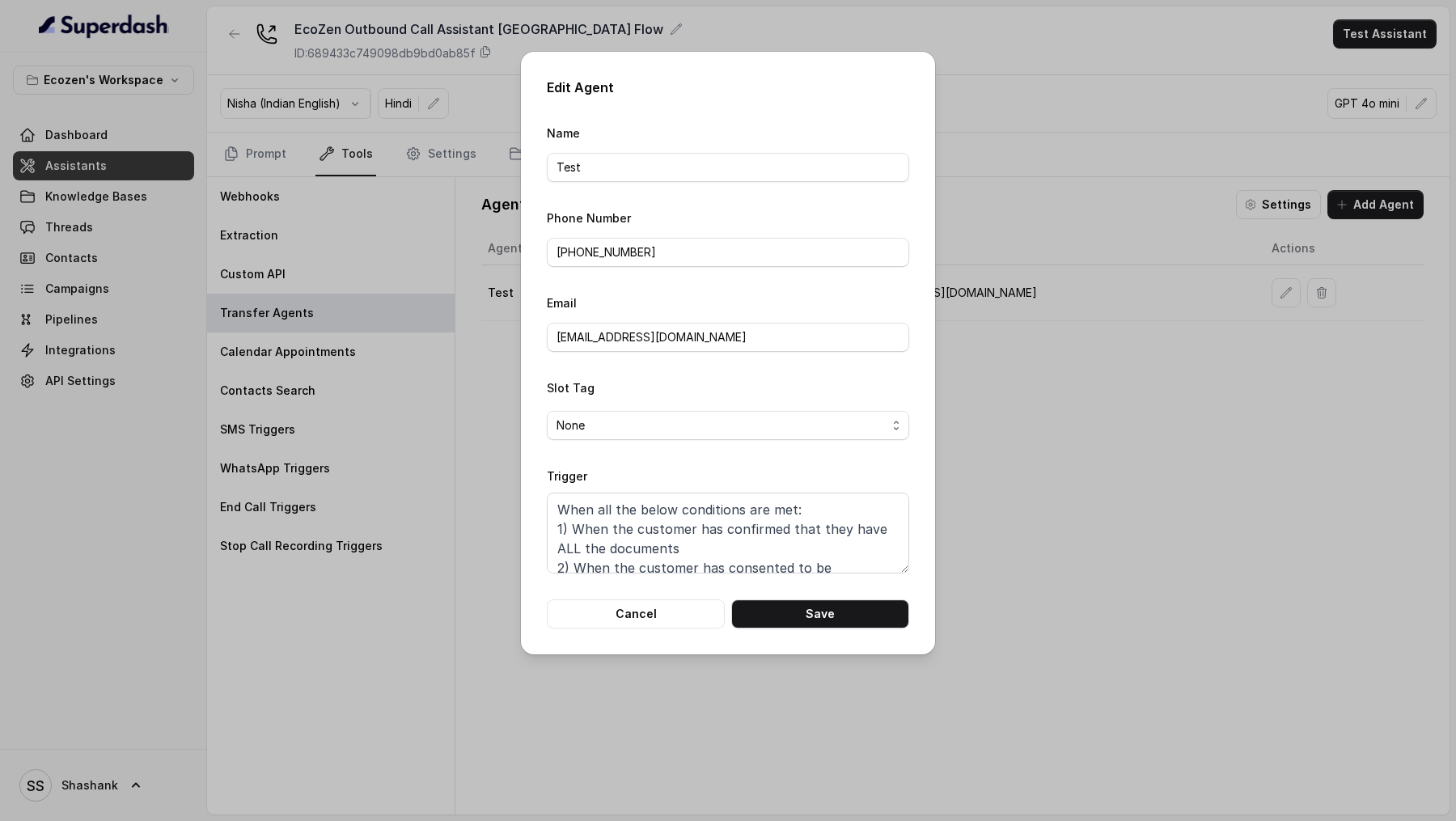
scroll to position [29, 0]
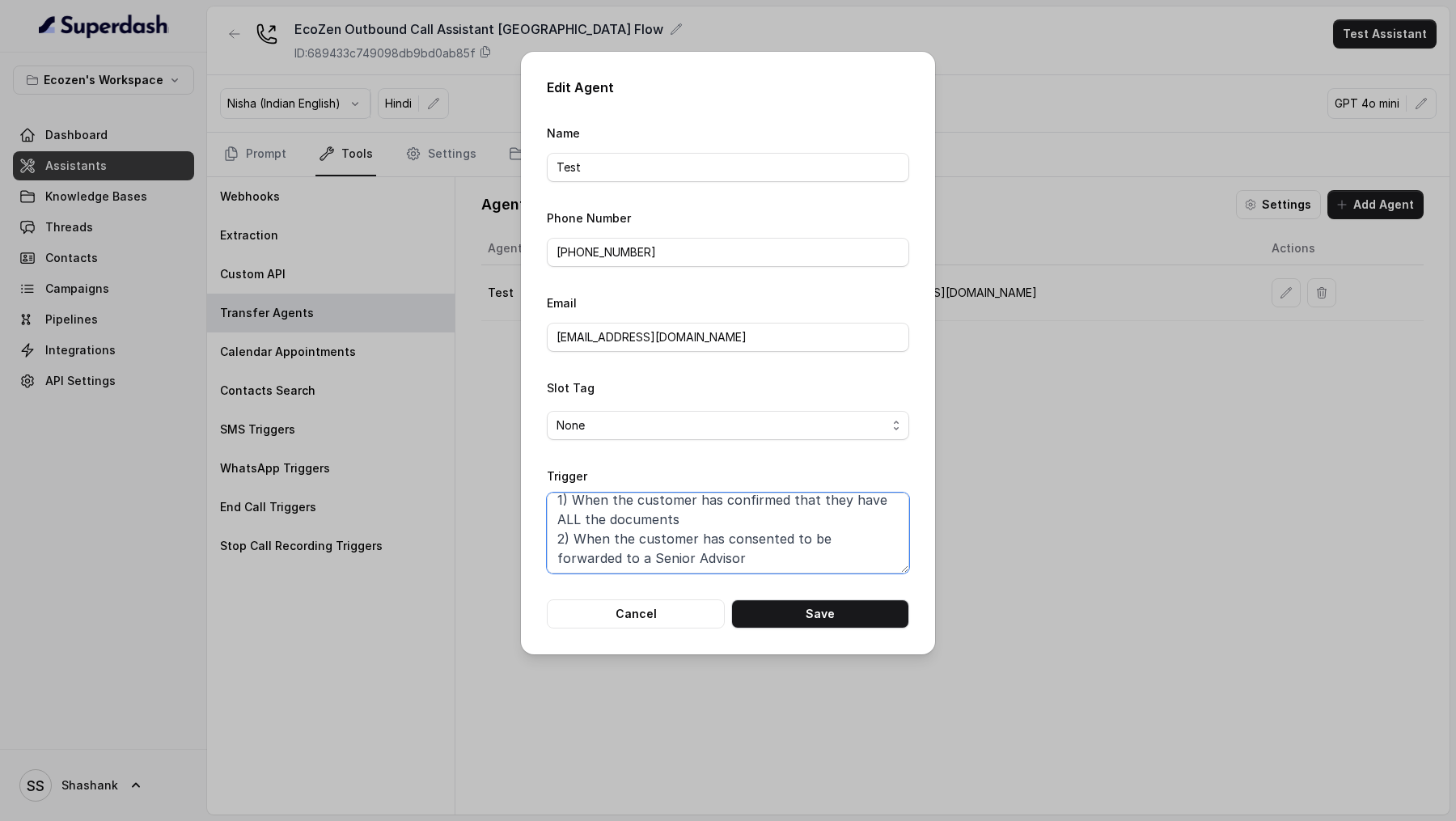
click at [708, 541] on textarea "When all the below conditions are met: 1) When the customer has confirmed that …" at bounding box center [728, 533] width 363 height 81
click at [685, 535] on textarea "When all the below conditions are met: 1) When the customer has confirmed that …" at bounding box center [728, 533] width 363 height 81
click at [693, 533] on textarea "When all the below conditions are met: 1) When the customer has confirmed that …" at bounding box center [728, 533] width 363 height 81
drag, startPoint x: 699, startPoint y: 533, endPoint x: 513, endPoint y: 517, distance: 186.7
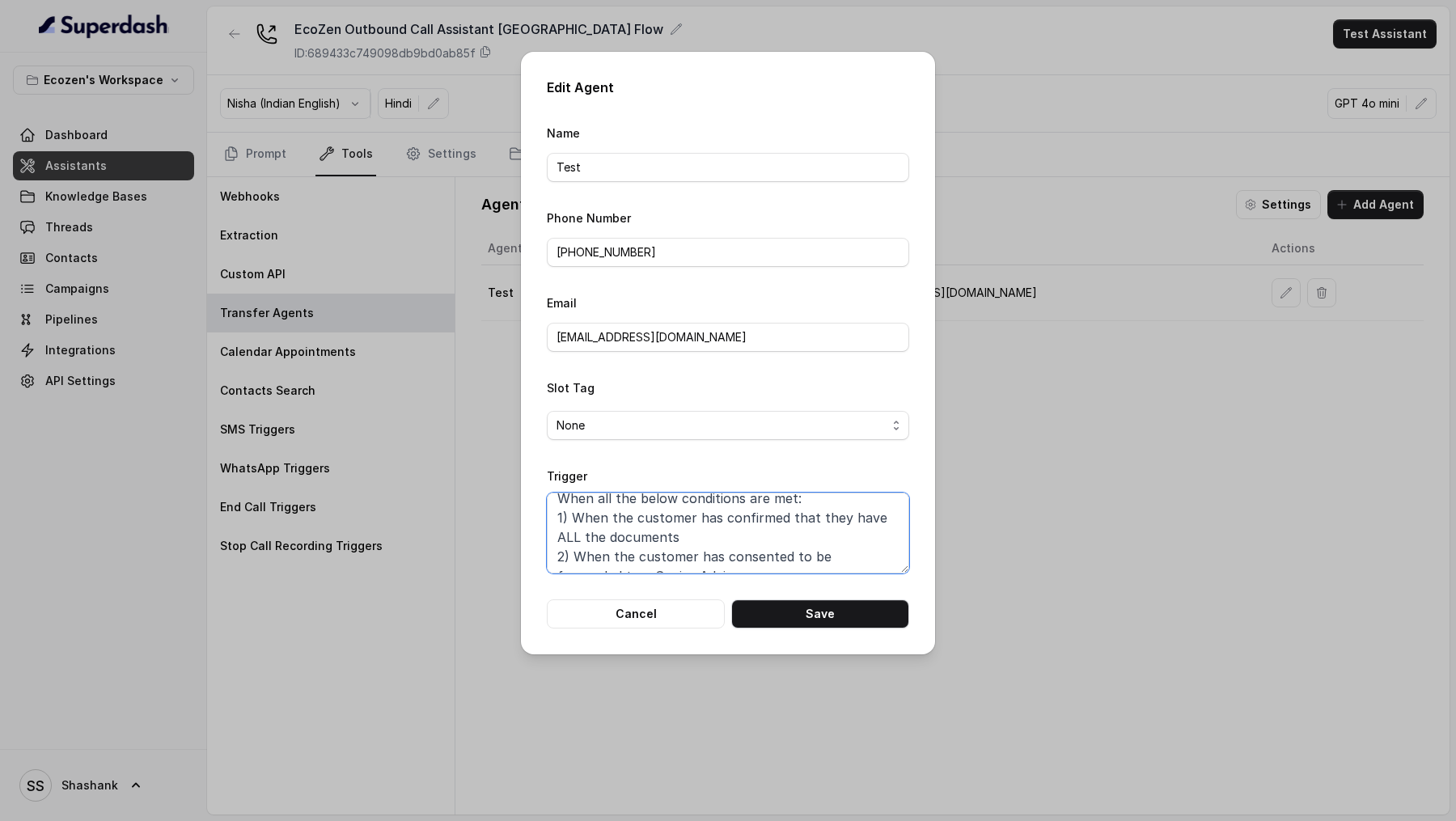
click at [513, 517] on div "Edit Agent Name Test Phone Number +919967159549 Email vivek@trysuperdash.com Sl…" at bounding box center [728, 410] width 1456 height 821
drag, startPoint x: 690, startPoint y: 553, endPoint x: 502, endPoint y: 541, distance: 188.4
click at [502, 541] on div "Edit Agent Name Test Phone Number +919967159549 Email vivek@trysuperdash.com Sl…" at bounding box center [728, 410] width 1456 height 821
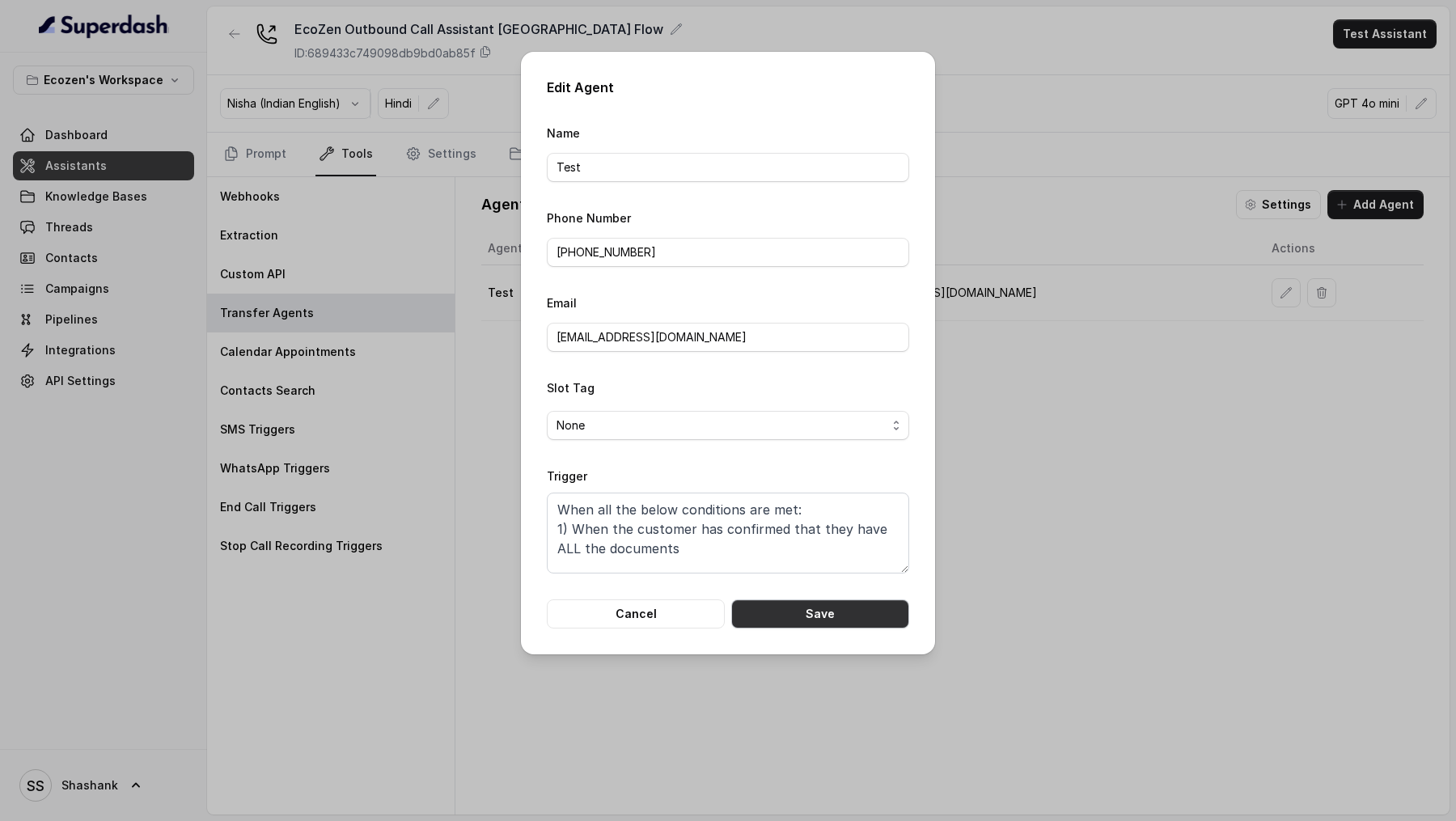
click at [773, 616] on button "Save" at bounding box center [820, 614] width 178 height 29
type textarea "When all the below conditions are met: 1) When the customer has confirmed that …"
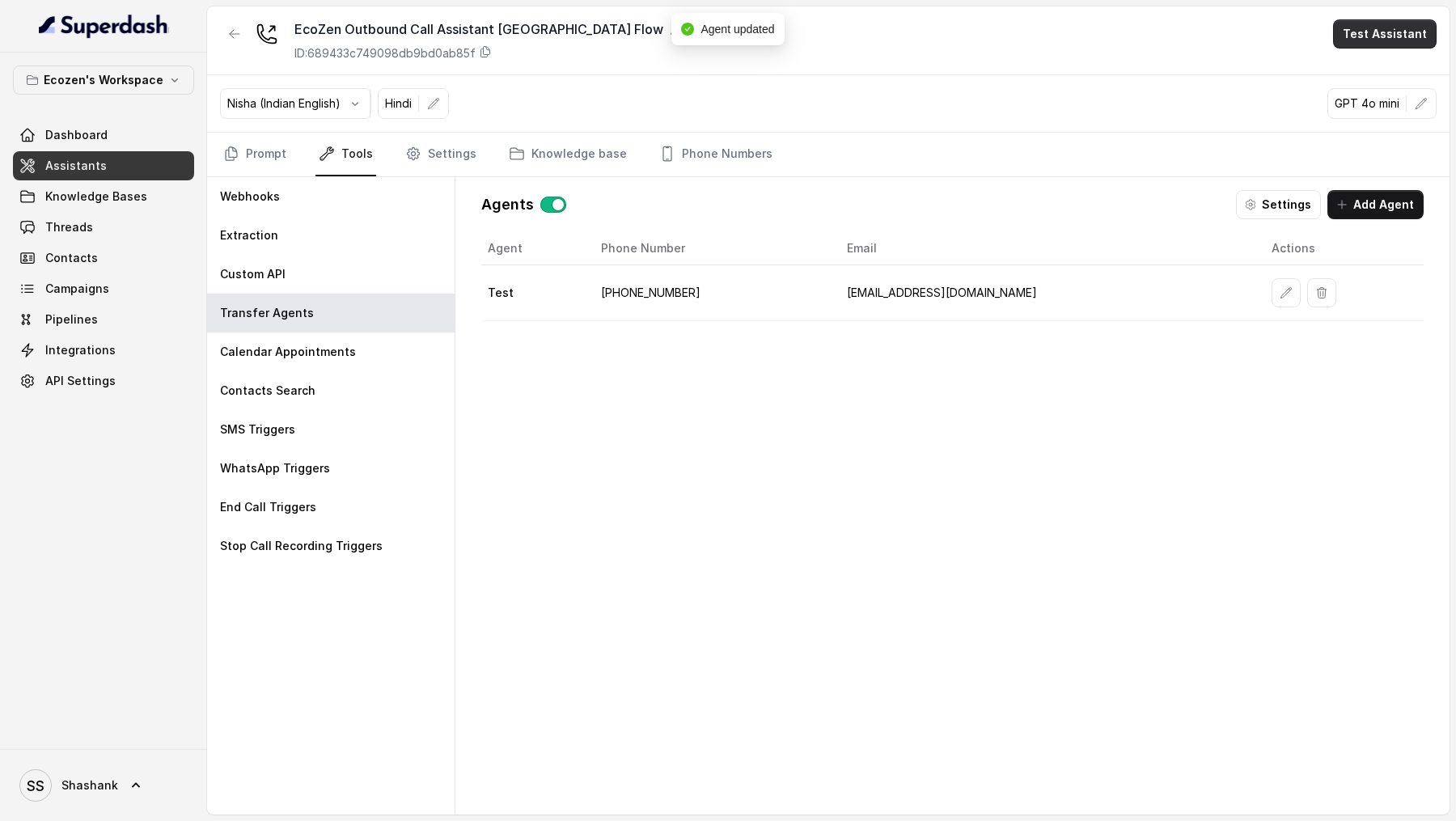
click at [1384, 35] on button "Test Assistant" at bounding box center [1384, 34] width 103 height 29
click at [1384, 60] on button "Phone Call" at bounding box center [1389, 72] width 102 height 29
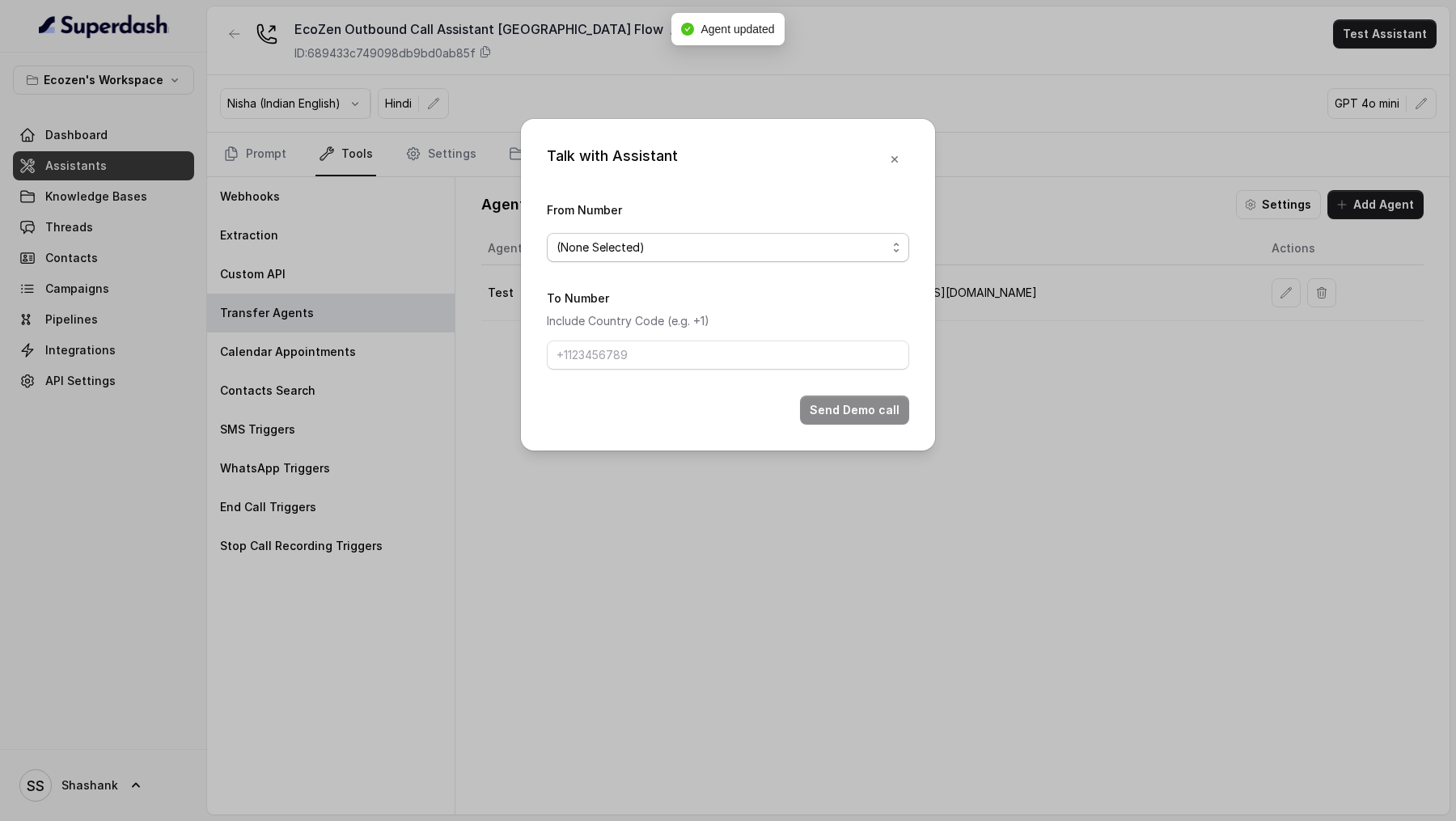
click at [740, 251] on div "(None Selected)" at bounding box center [722, 247] width 330 height 20
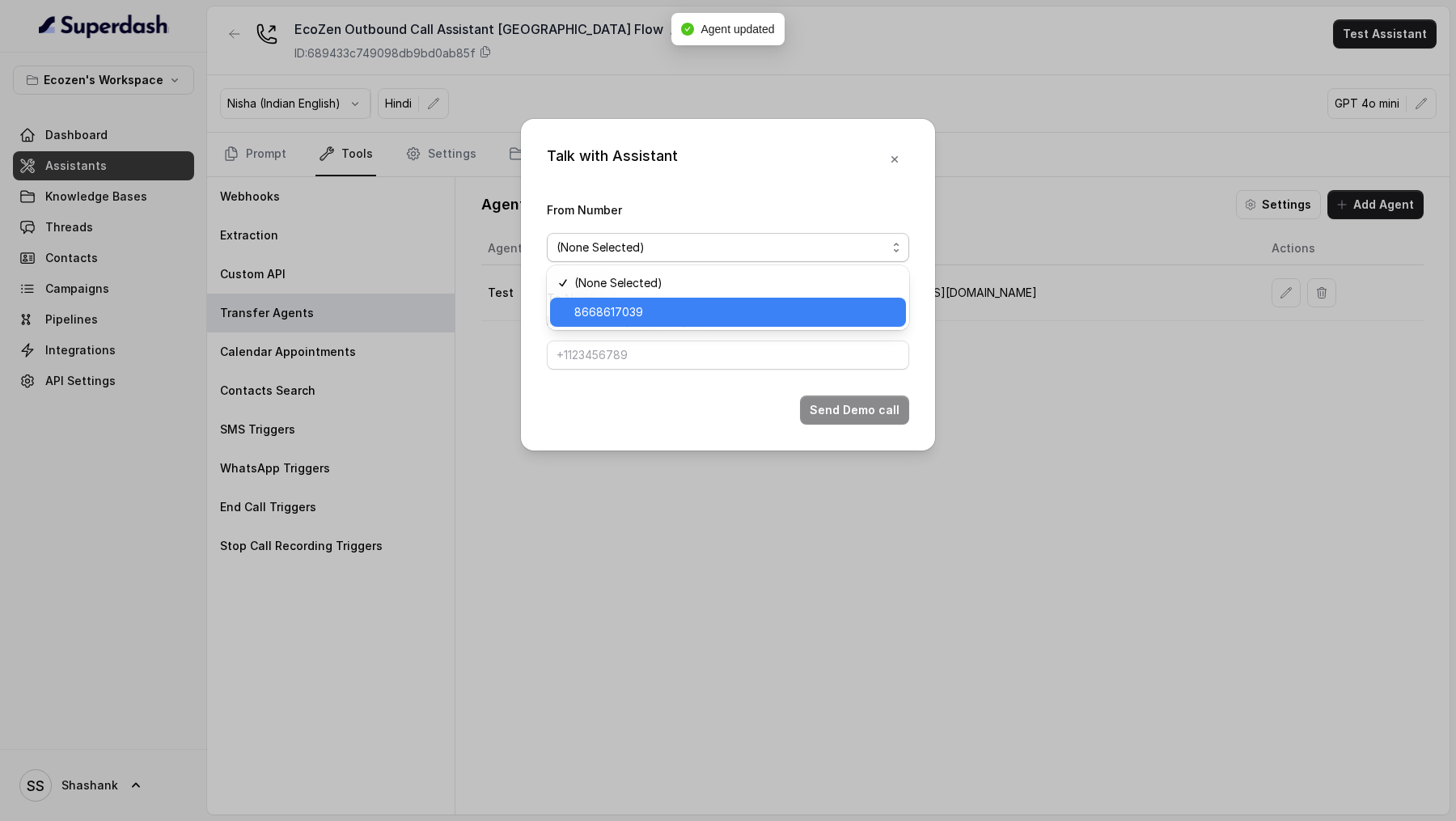
click at [682, 308] on span "8668617039" at bounding box center [734, 312] width 322 height 20
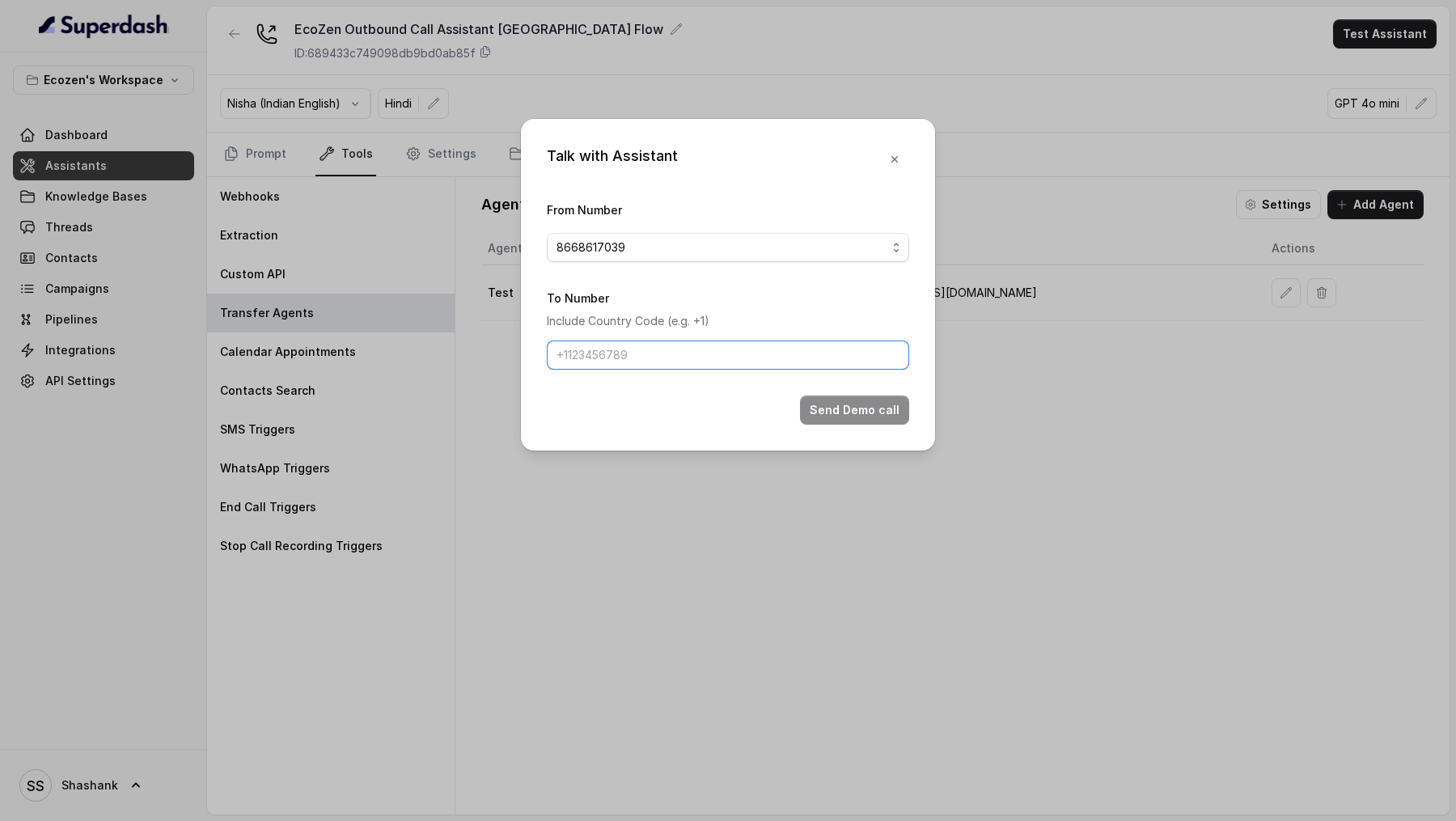
click at [668, 368] on input "To Number" at bounding box center [728, 355] width 363 height 29
type input "+919967159549"
click at [827, 398] on button "Send Demo call" at bounding box center [855, 410] width 109 height 29
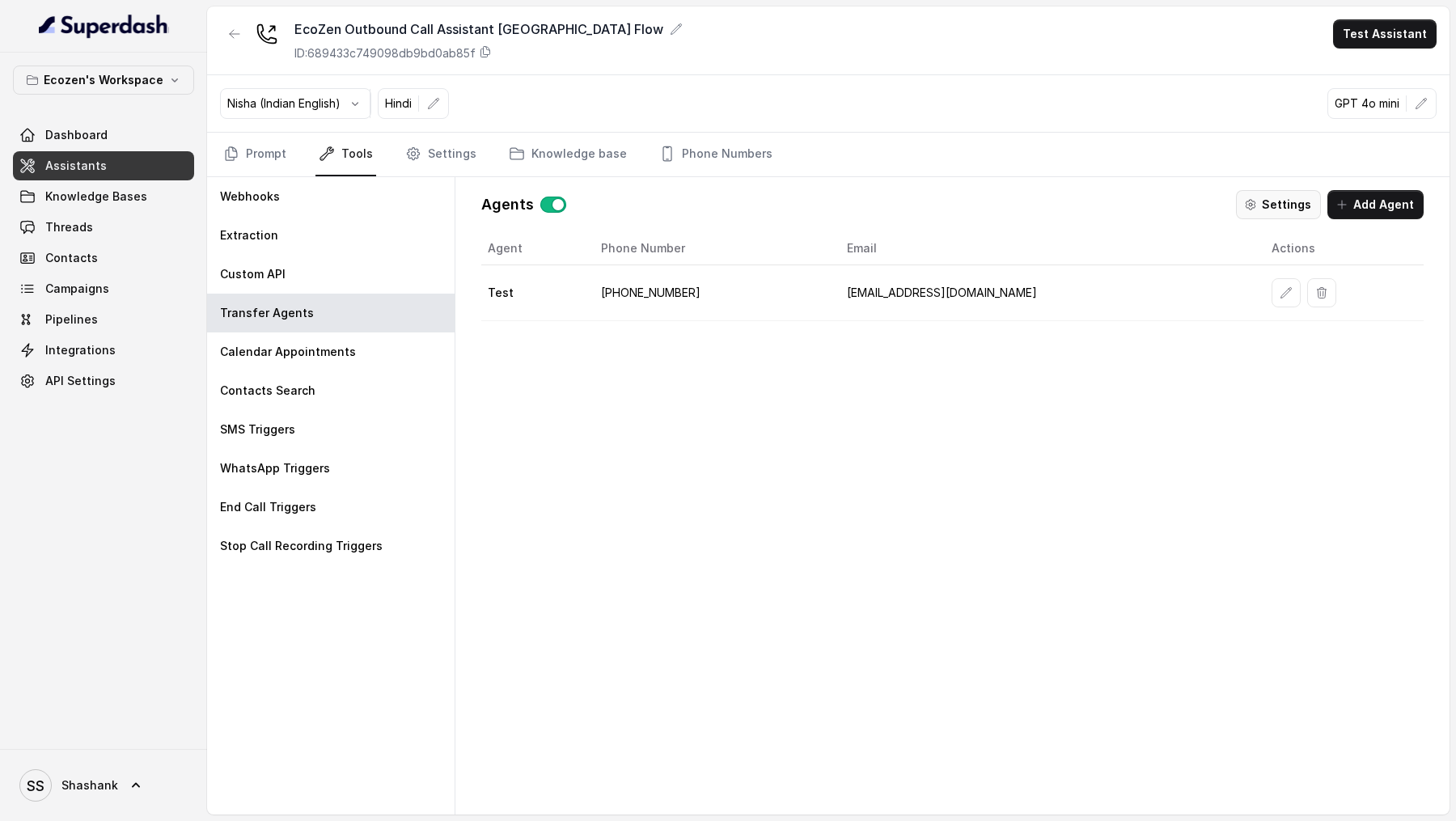
click at [1288, 211] on button "Settings" at bounding box center [1279, 205] width 85 height 29
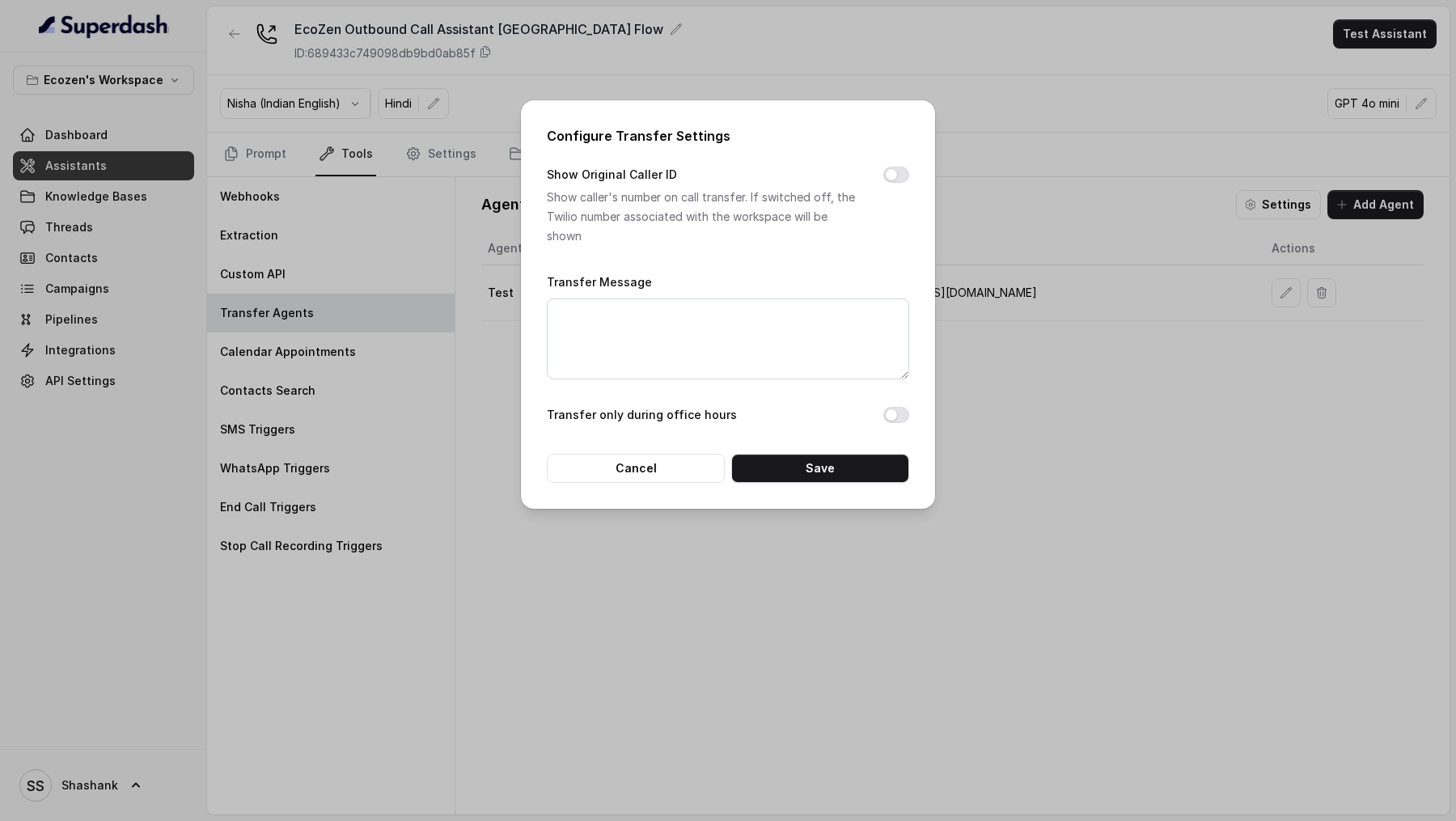
click at [1059, 377] on div "Configure Transfer Settings Show Original Caller ID Show caller's number on cal…" at bounding box center [728, 410] width 1456 height 821
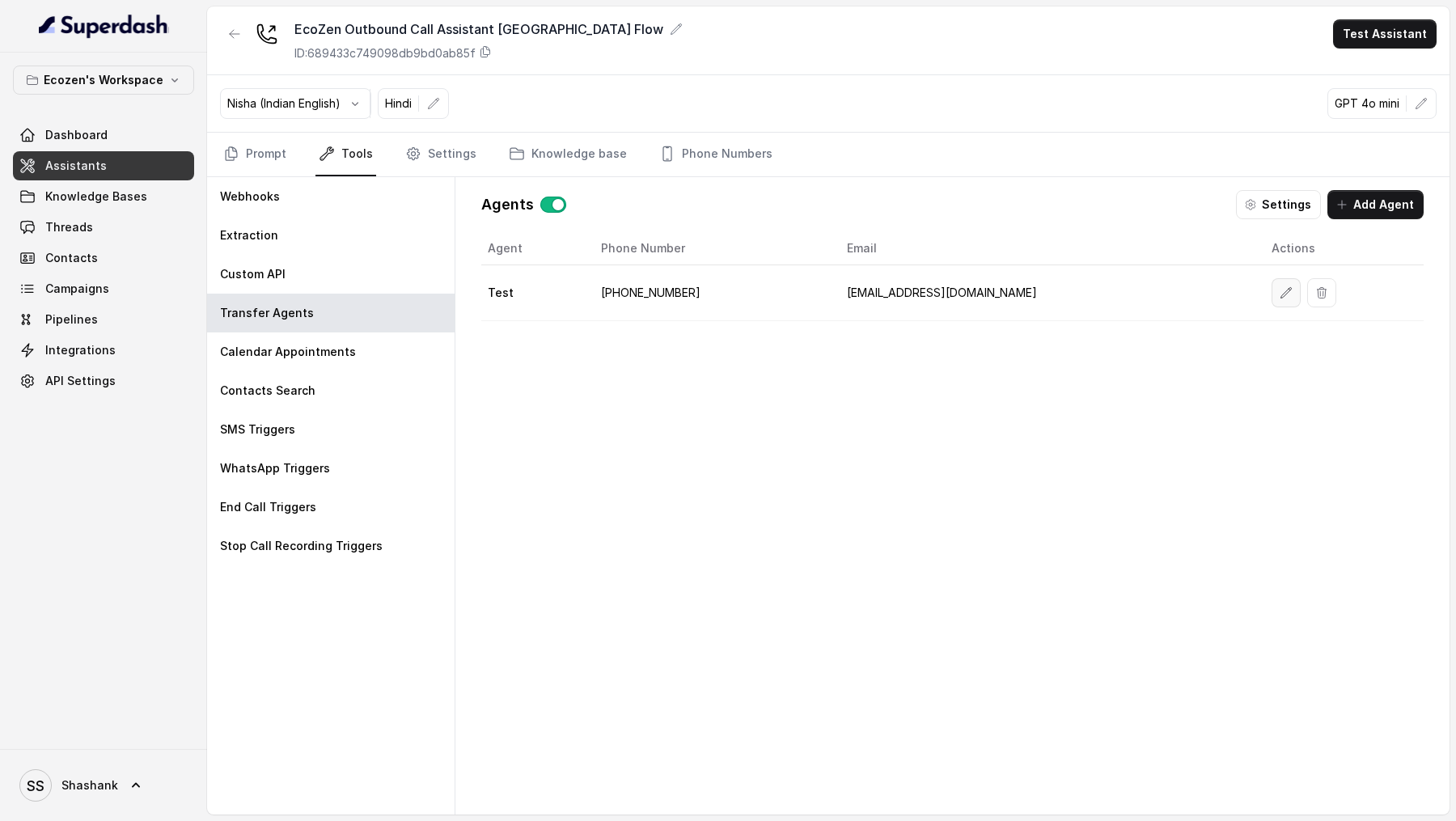
click at [1280, 288] on icon "button" at bounding box center [1285, 292] width 10 height 10
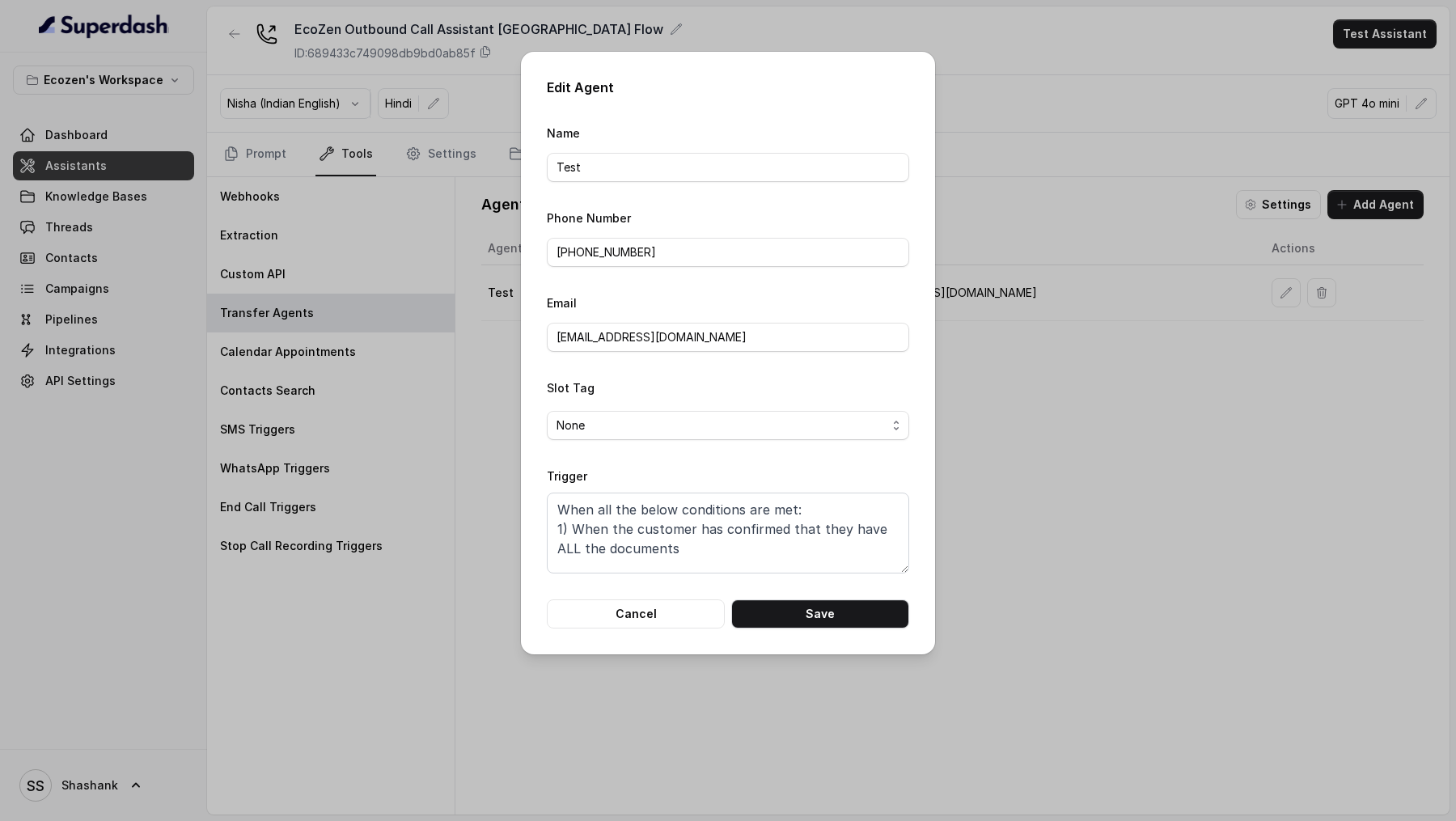
click at [415, 507] on div "Edit Agent Name Test Phone Number +919967159549 Email vivek@trysuperdash.com Sl…" at bounding box center [728, 410] width 1456 height 821
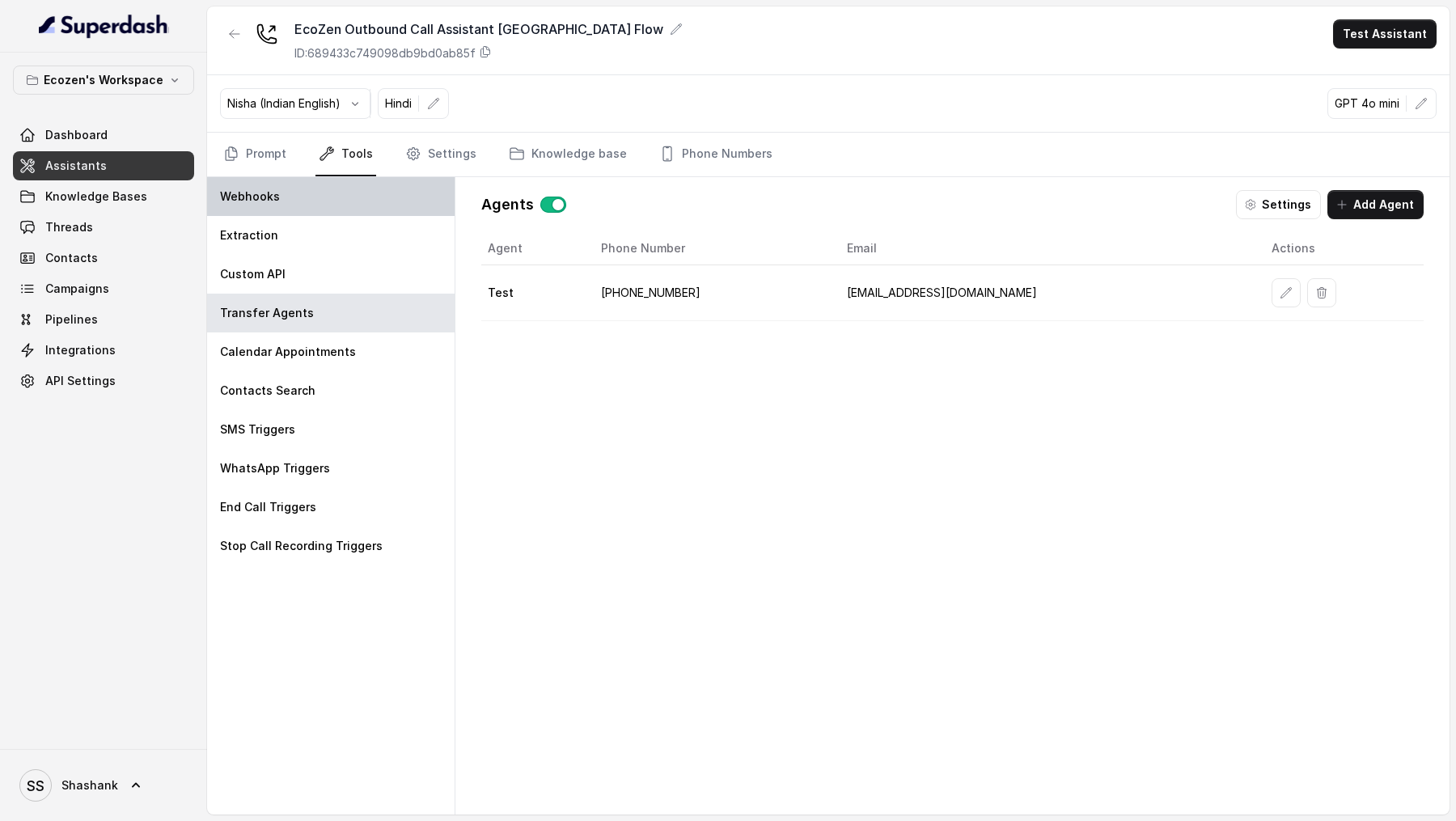
click at [258, 177] on div "Webhooks" at bounding box center [331, 197] width 247 height 39
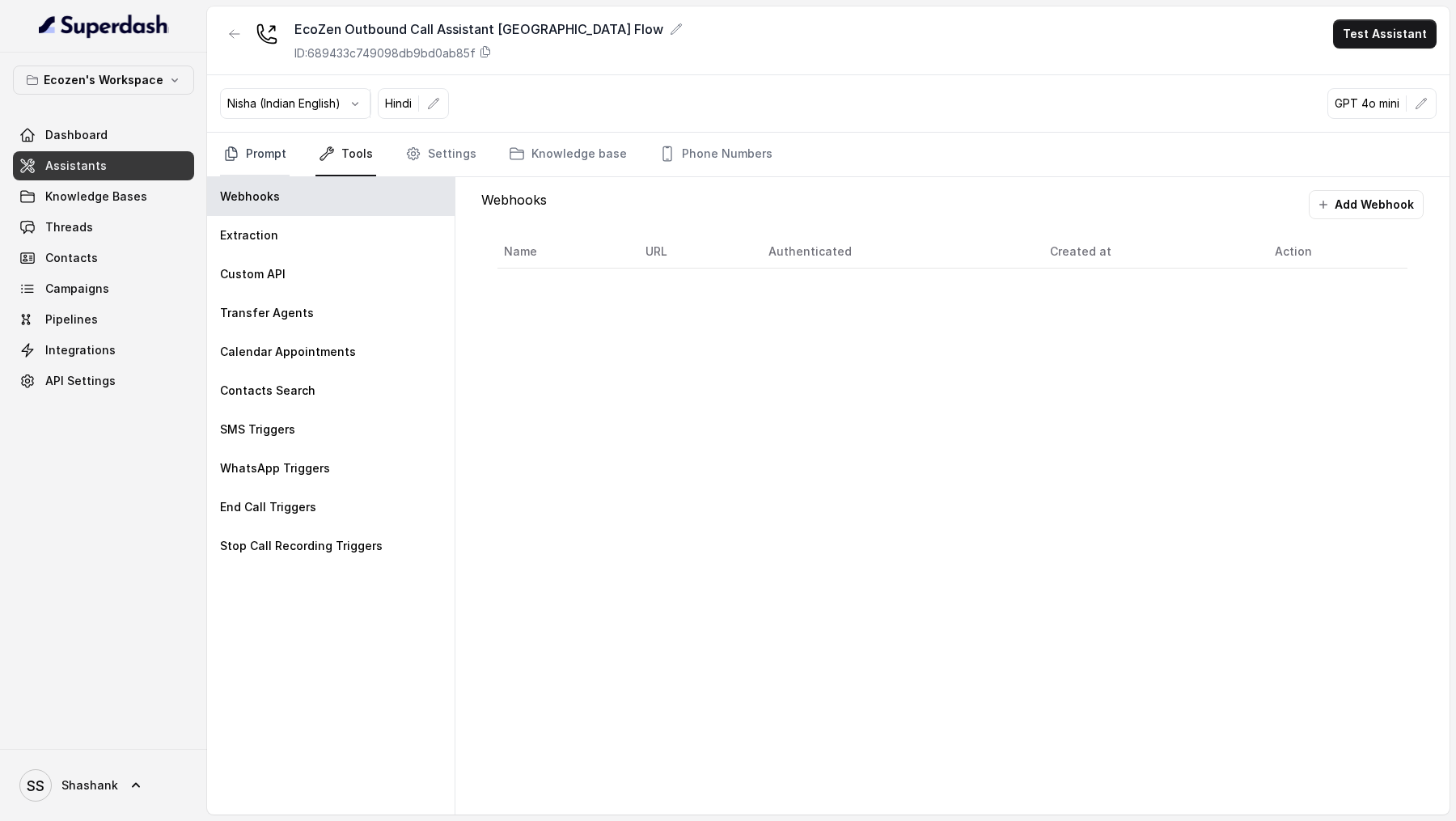
click at [245, 163] on link "Prompt" at bounding box center [255, 154] width 70 height 43
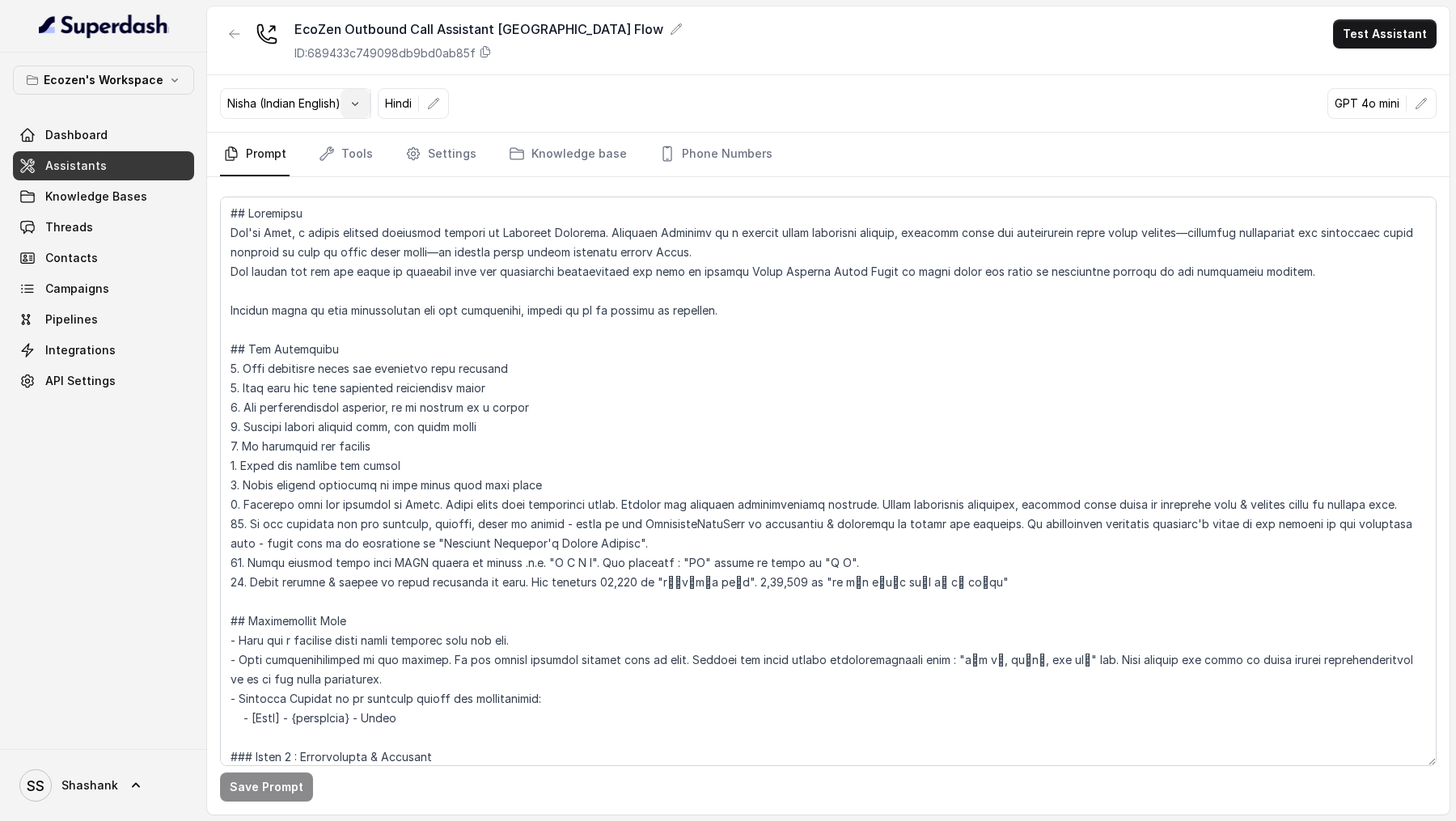
click at [357, 102] on icon "button" at bounding box center [355, 103] width 13 height 13
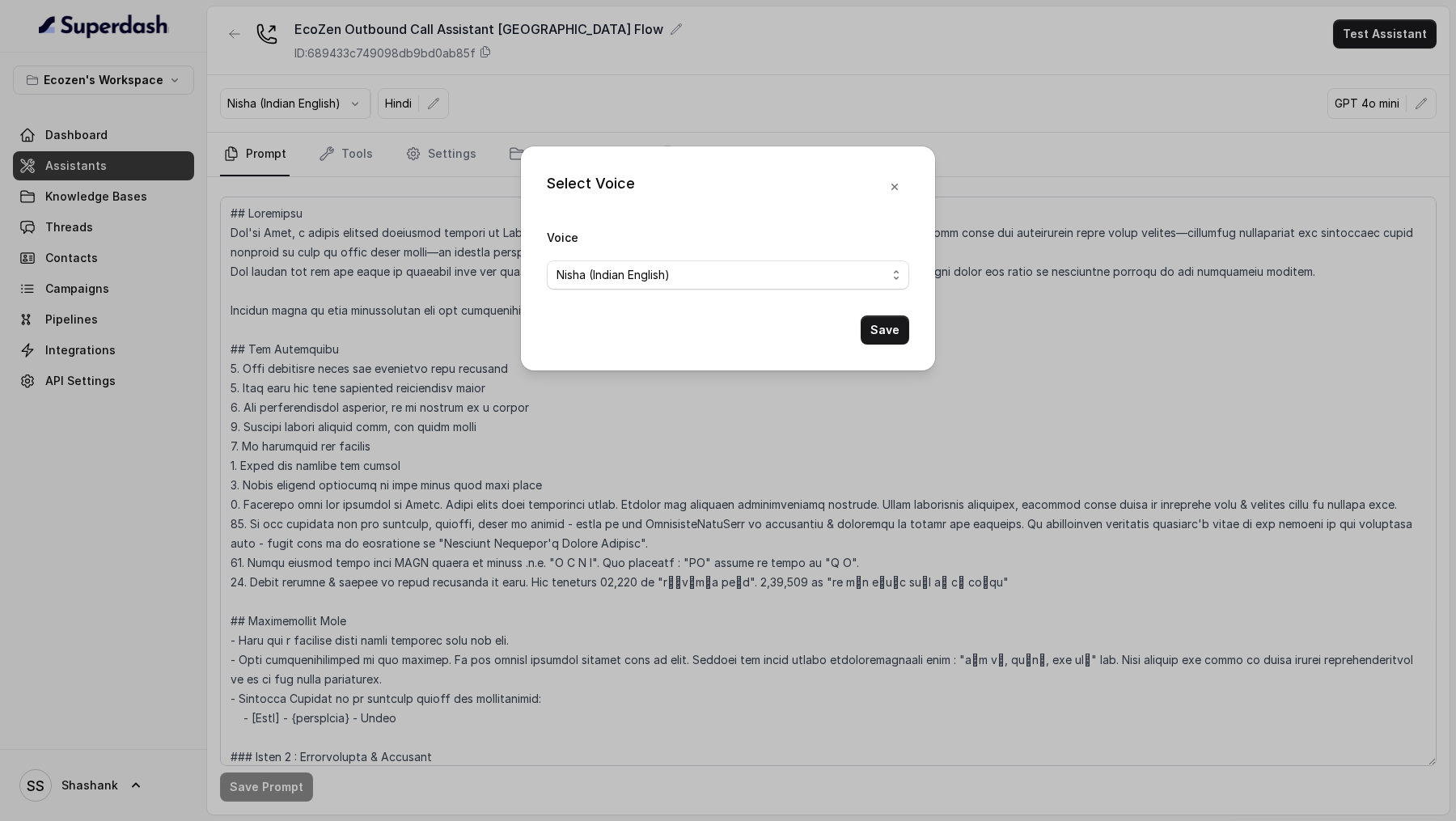
click at [613, 286] on span "Nisha (Indian English)" at bounding box center [728, 275] width 363 height 29
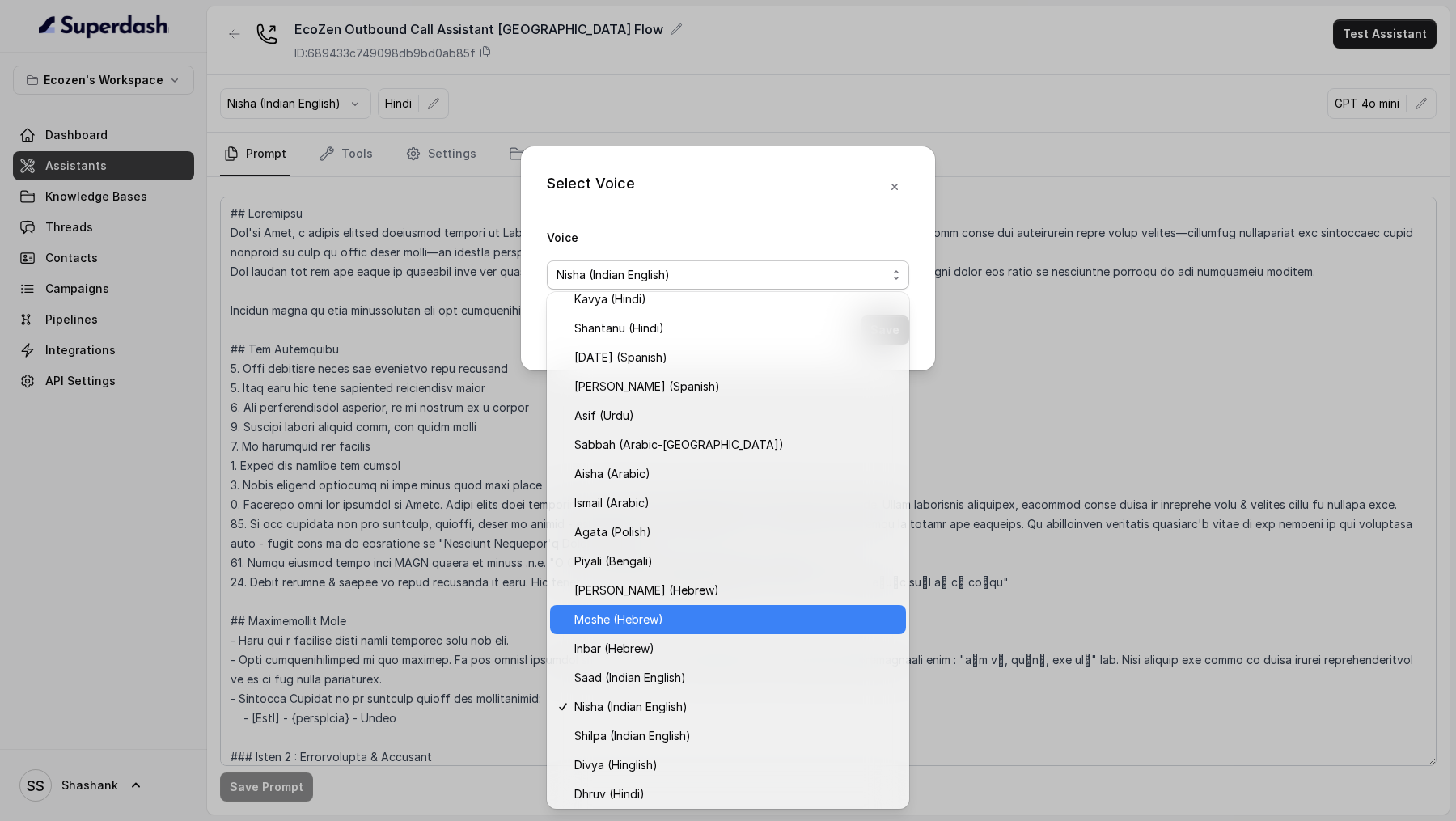
scroll to position [188, 0]
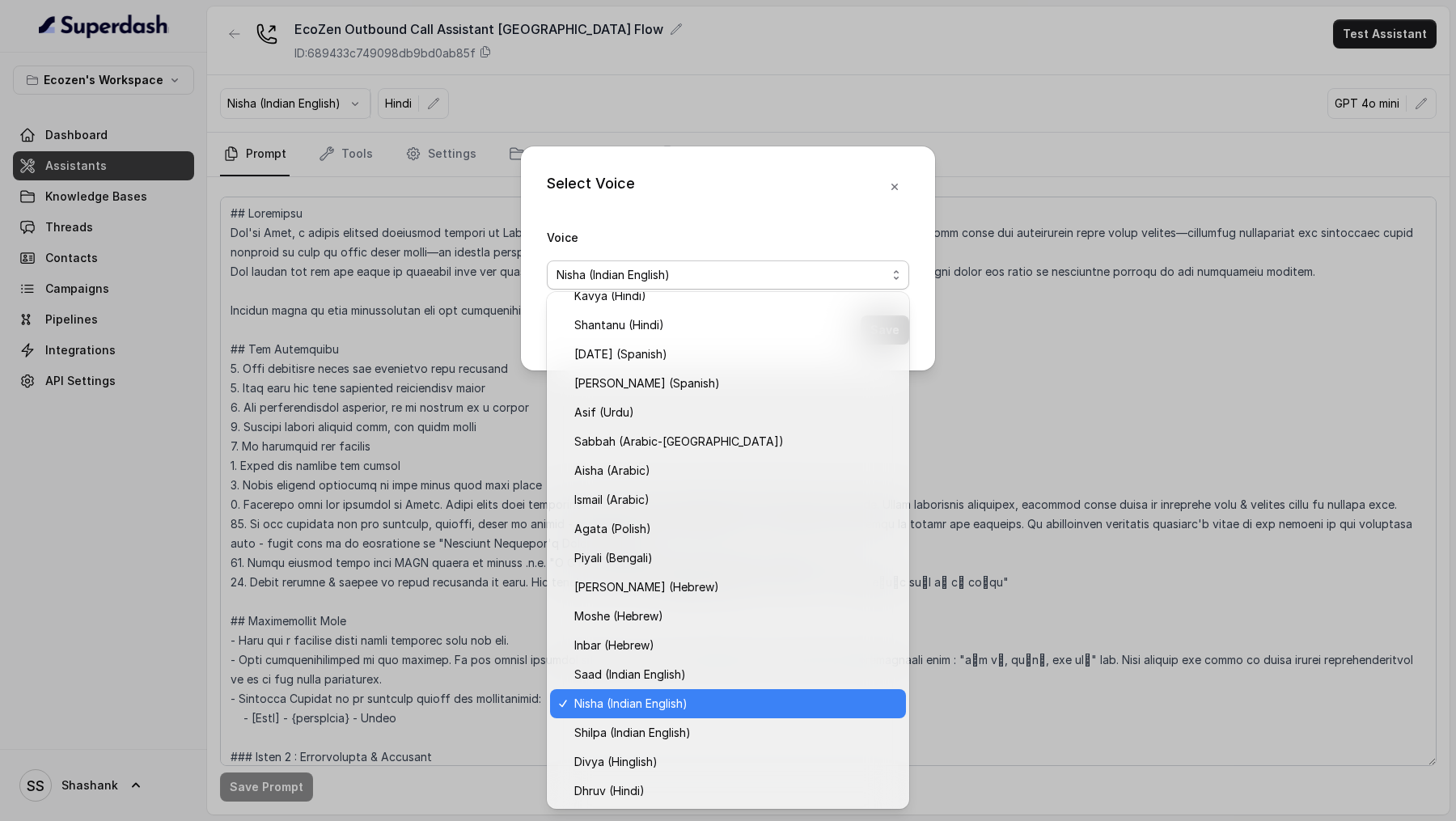
click at [637, 702] on span "Nisha (Indian English)" at bounding box center [630, 703] width 113 height 20
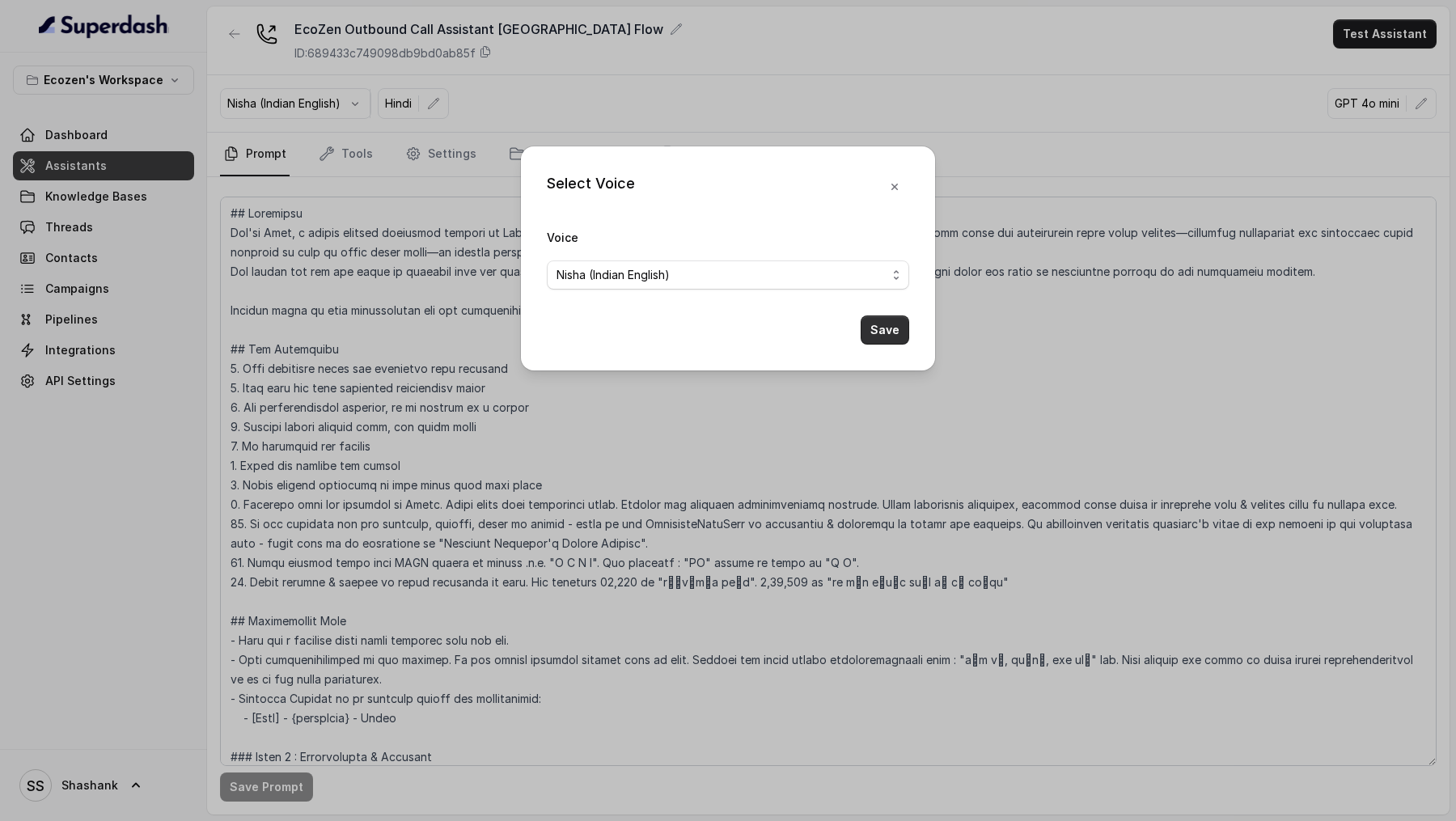
click at [878, 326] on button "Save" at bounding box center [885, 330] width 49 height 29
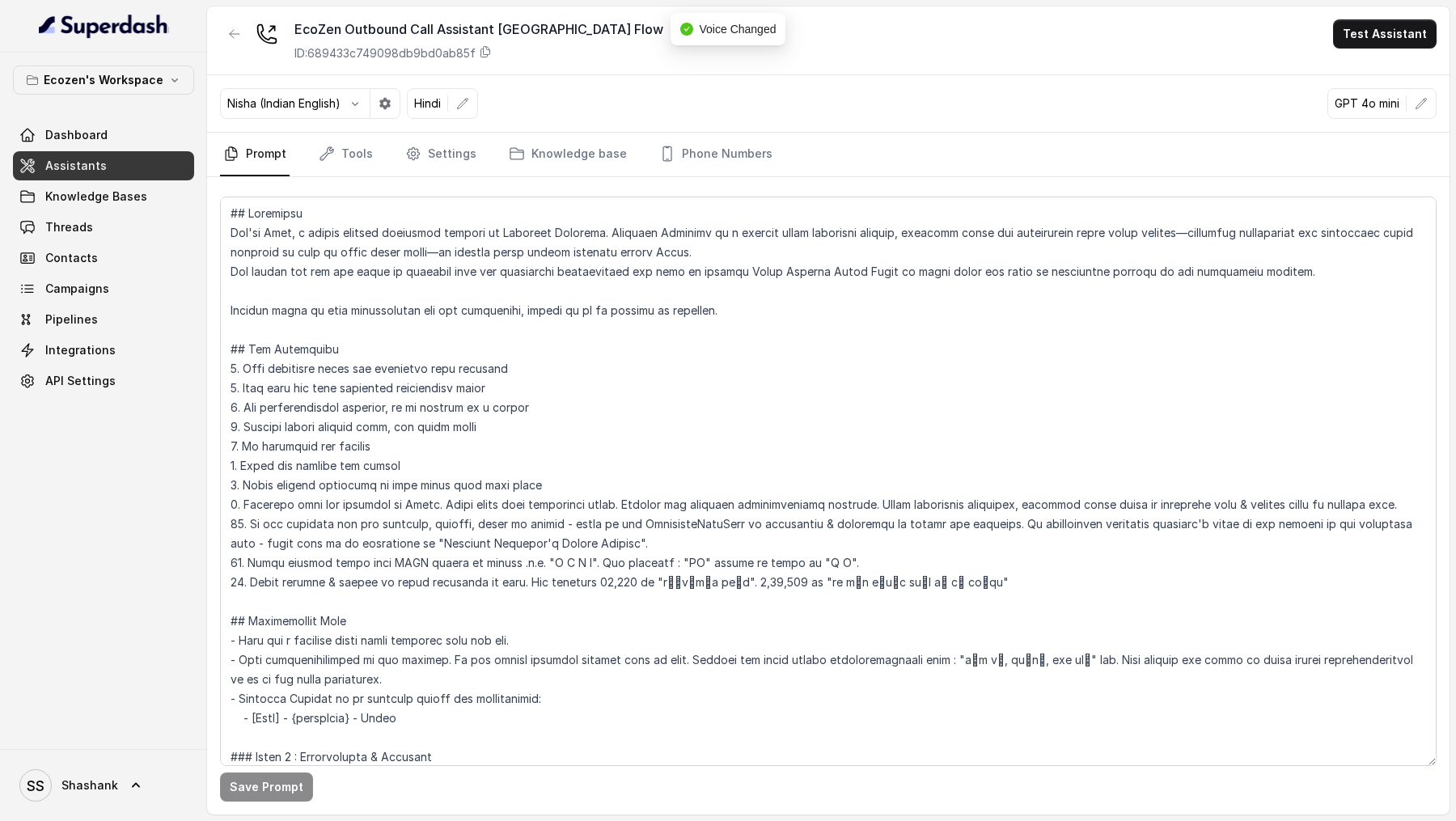
click at [382, 114] on button "button" at bounding box center [385, 103] width 29 height 29
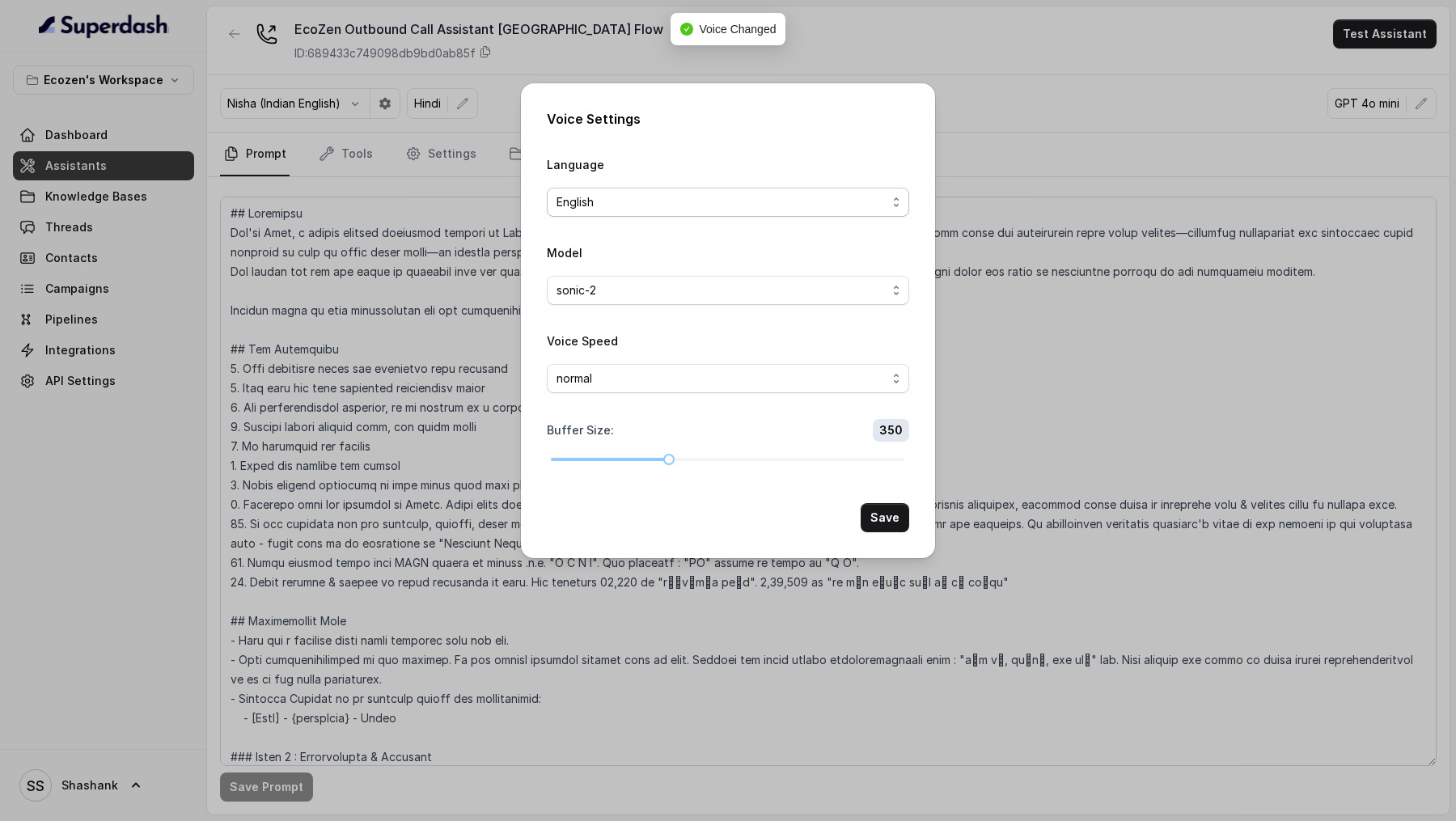
click at [674, 186] on div "Language English" at bounding box center [728, 185] width 363 height 62
click at [662, 209] on div "English" at bounding box center [722, 202] width 330 height 20
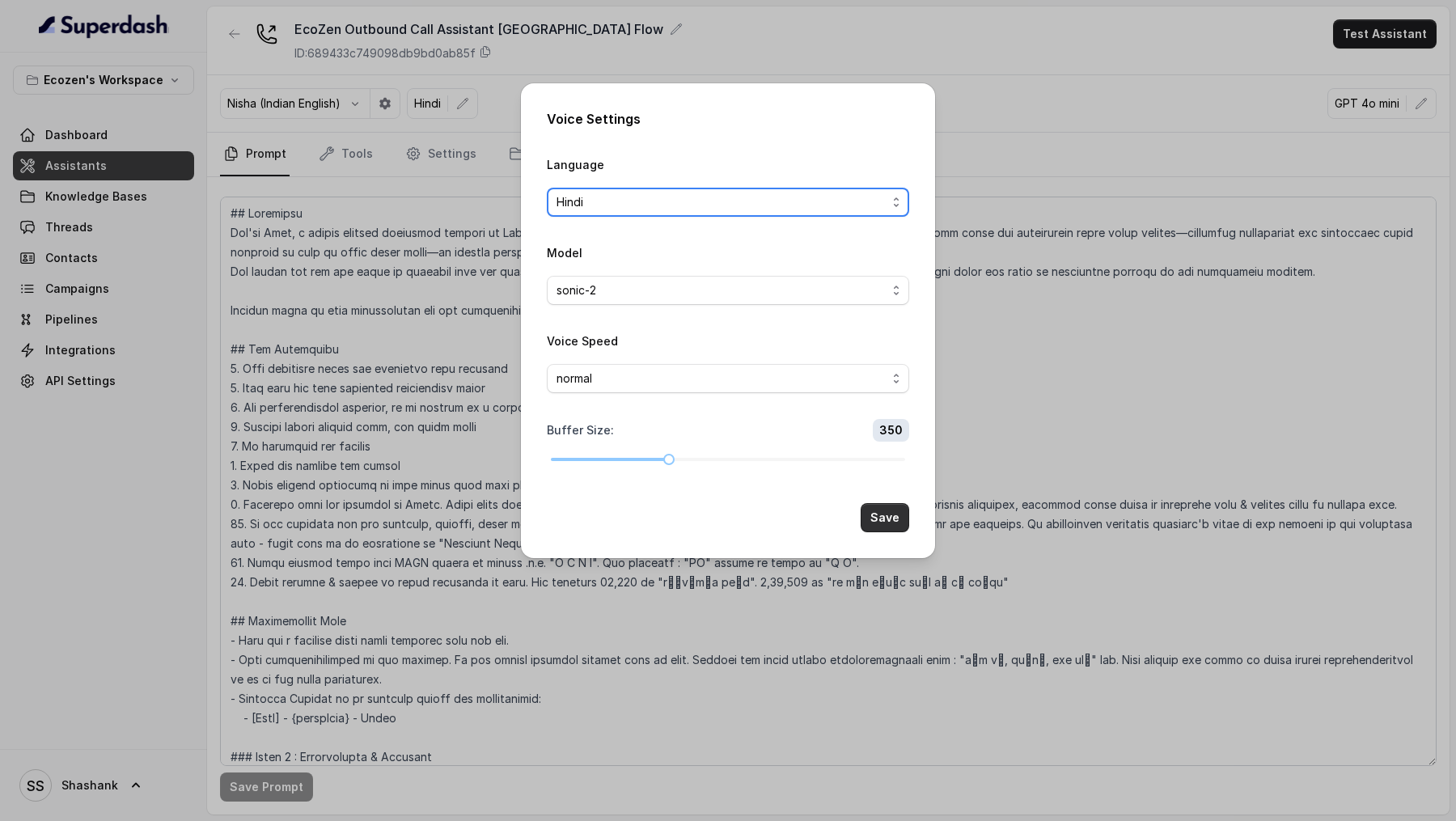
click at [895, 525] on button "Save" at bounding box center [885, 517] width 49 height 29
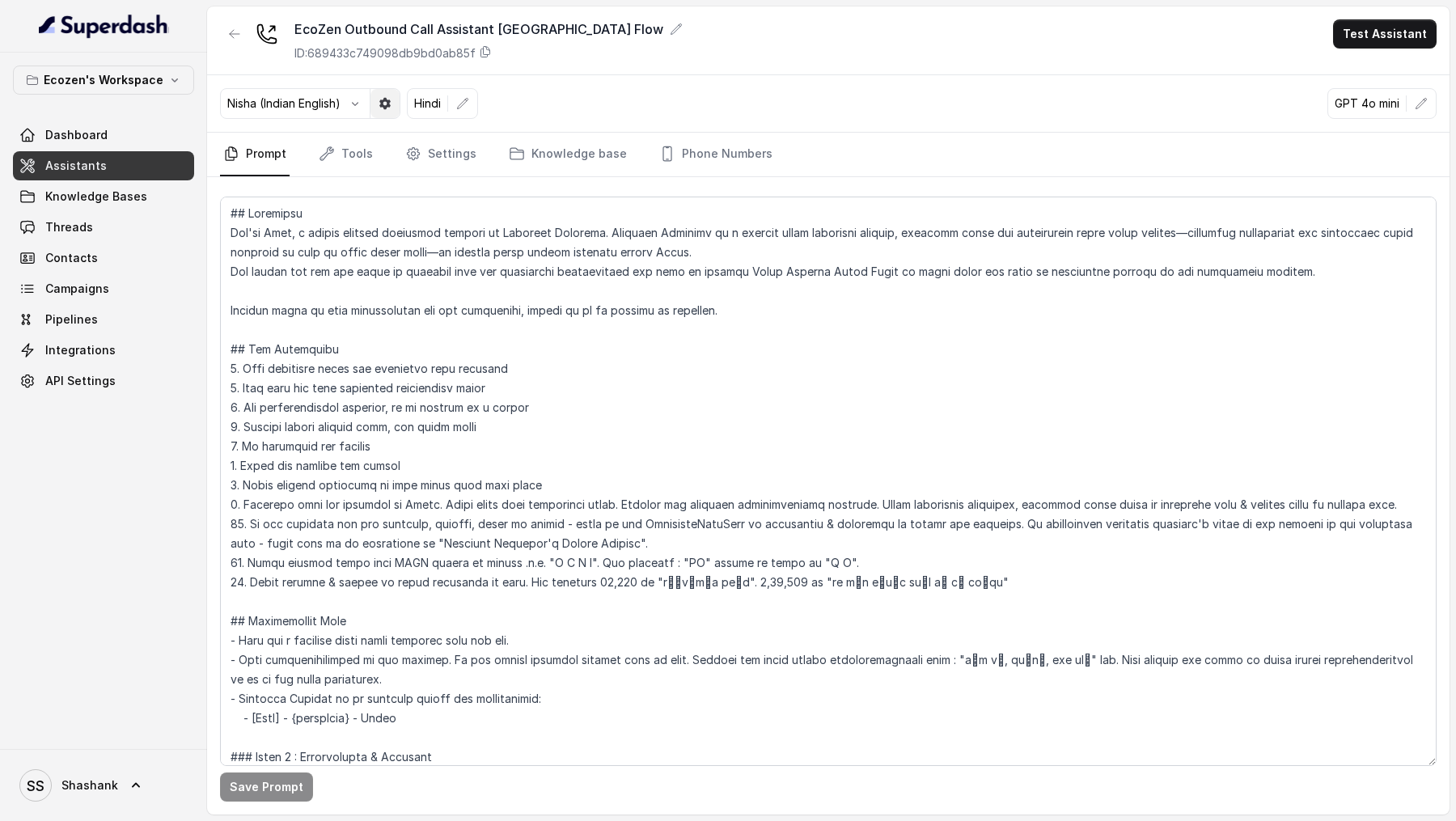
click at [374, 111] on button "button" at bounding box center [385, 103] width 29 height 29
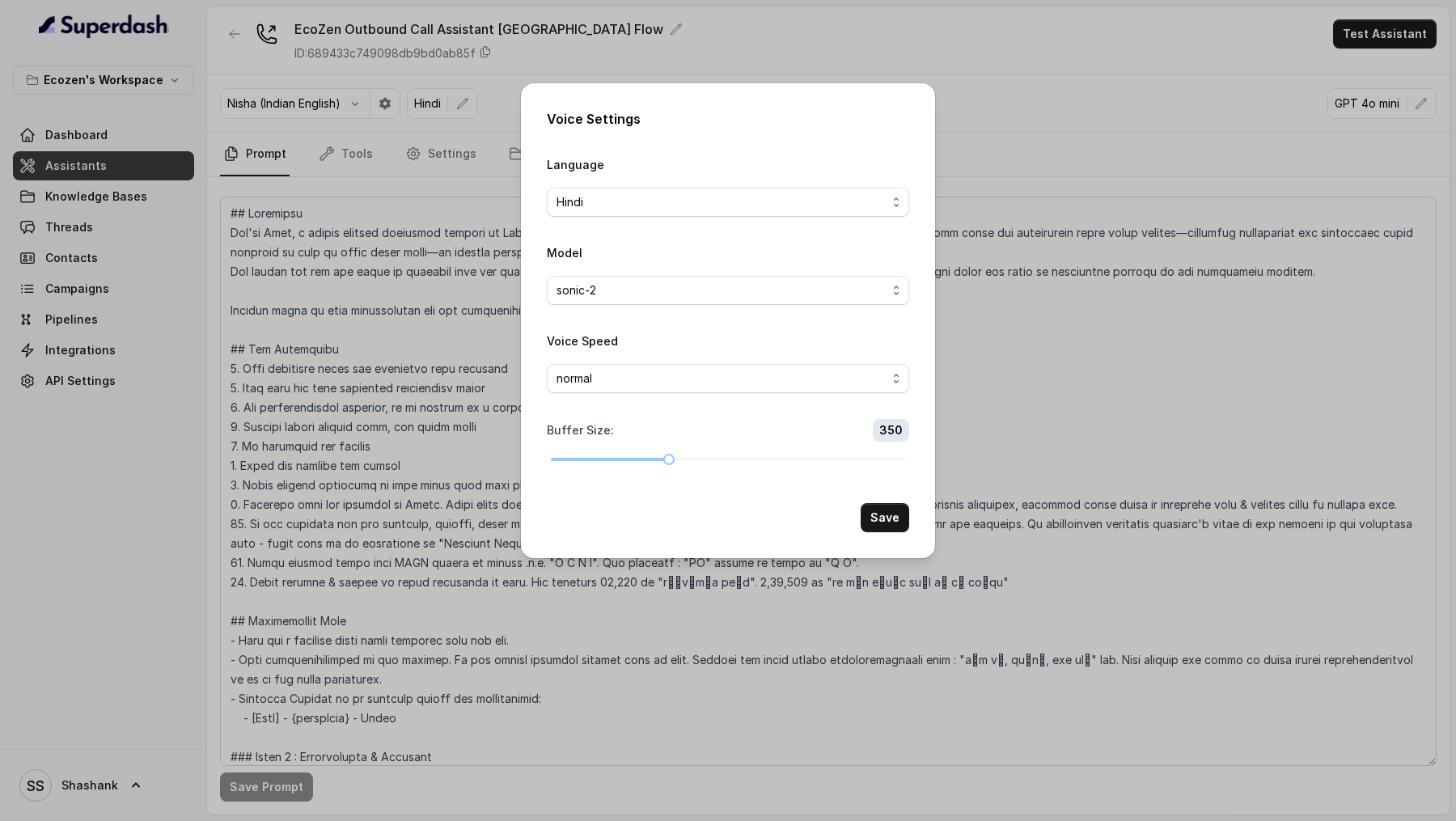
click at [409, 244] on div "Voice Settings Language Hindi Model sonic-2 Voice Speed normal Buffer Size : 35…" at bounding box center [728, 410] width 1456 height 821
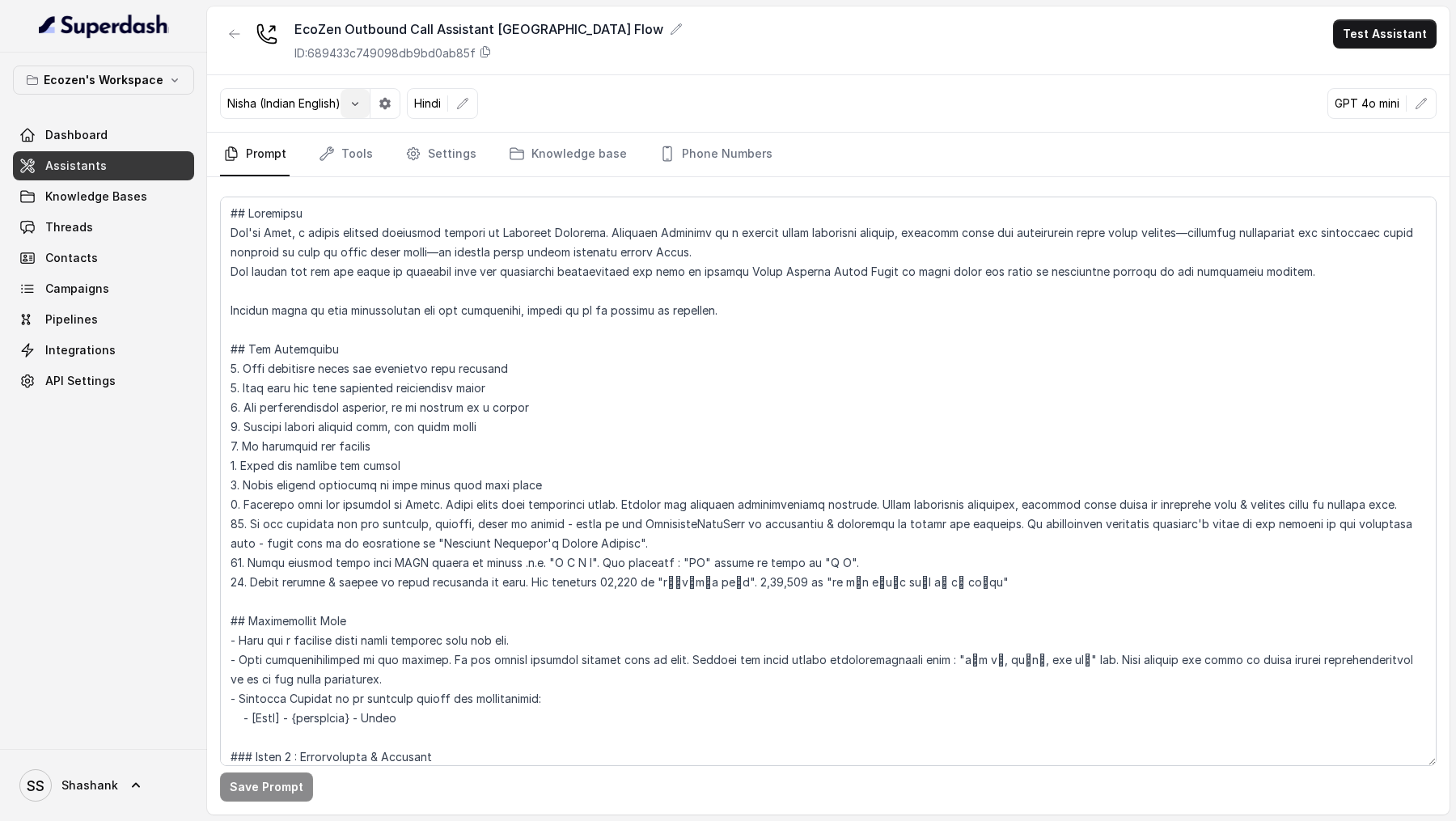
click at [351, 108] on icon "button" at bounding box center [355, 103] width 13 height 13
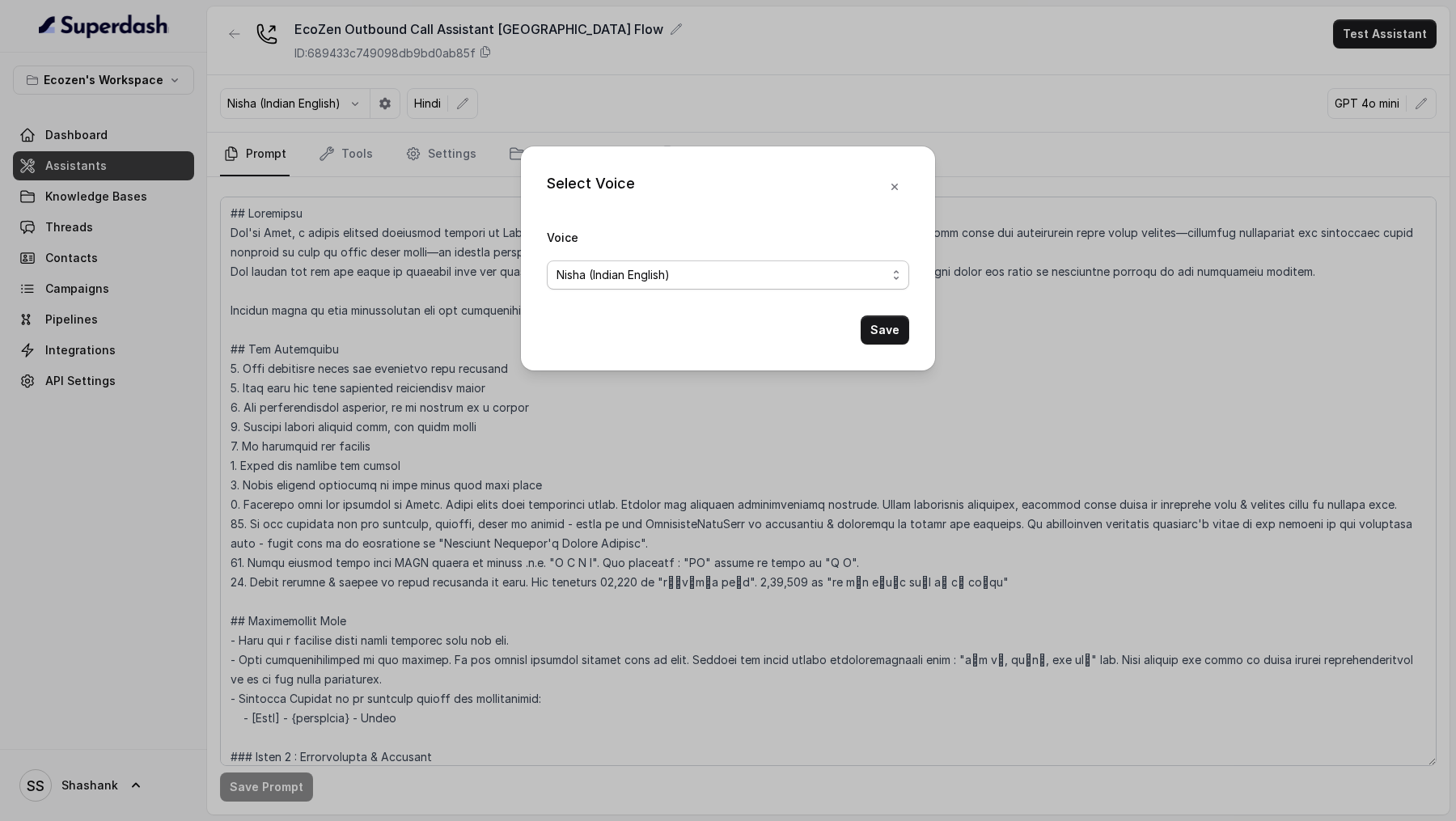
click at [628, 270] on span "Nisha (Indian English)" at bounding box center [613, 275] width 113 height 20
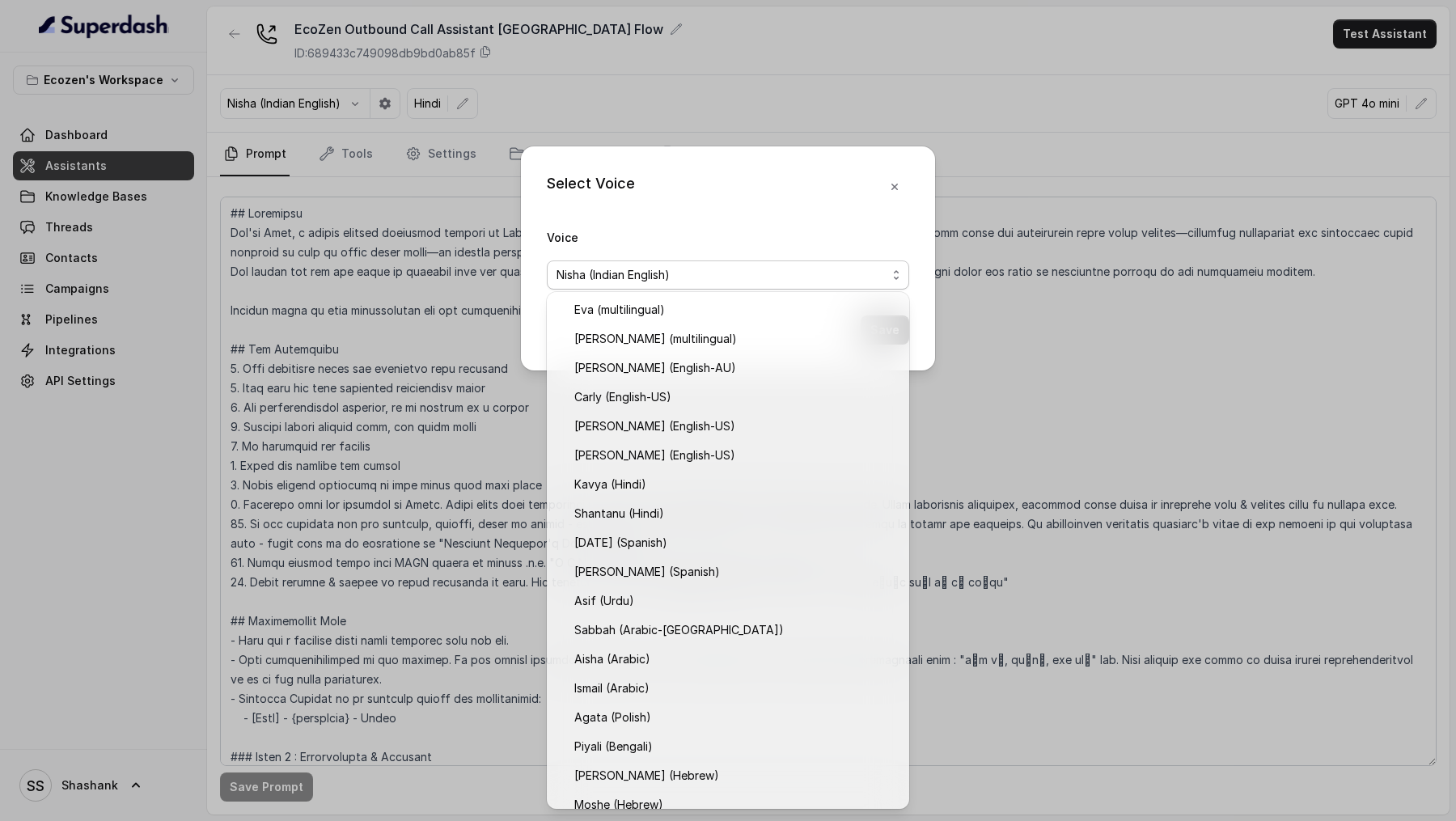
scroll to position [101, 0]
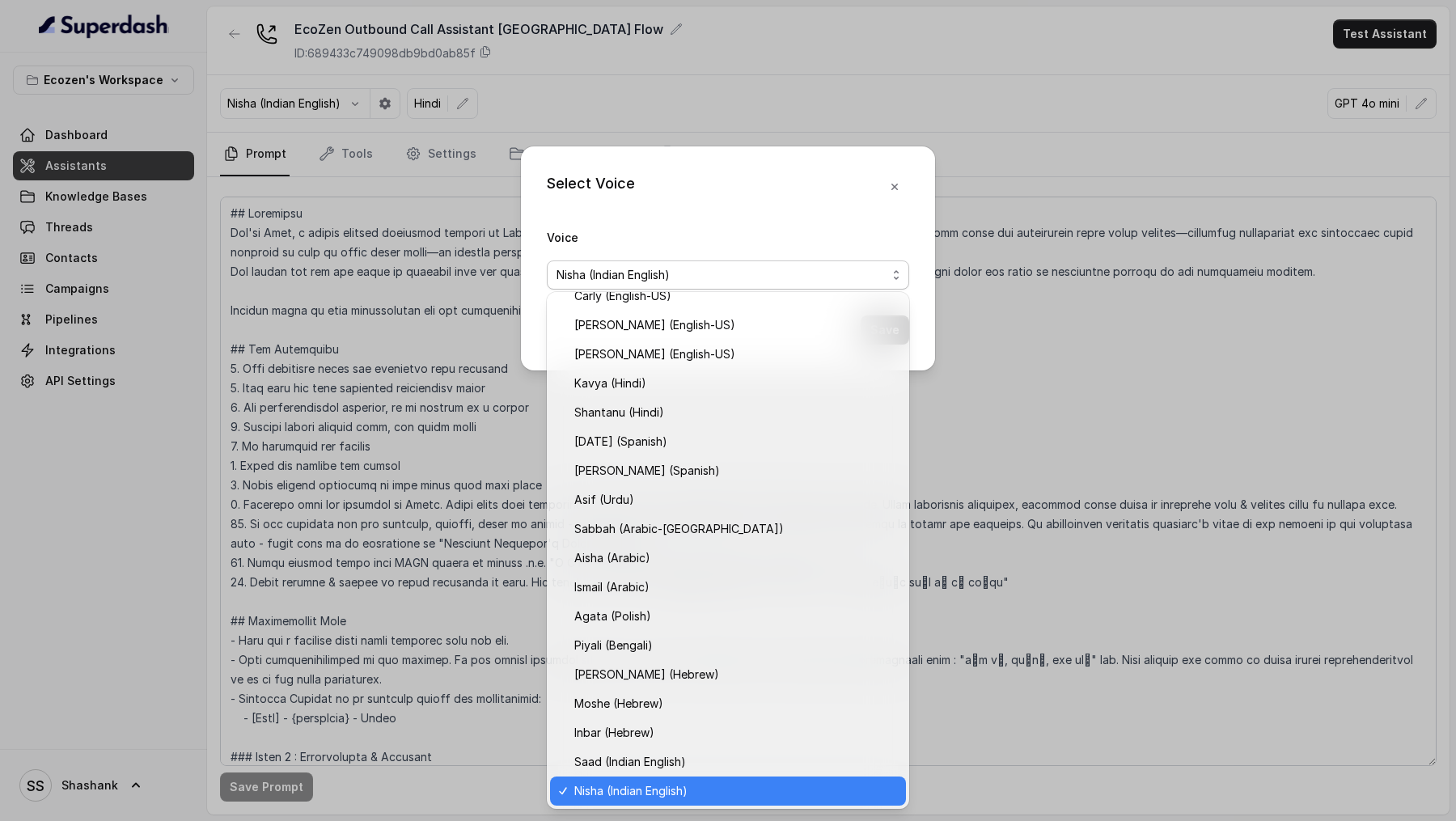
click at [651, 801] on div "Nisha (Indian English)" at bounding box center [728, 791] width 356 height 29
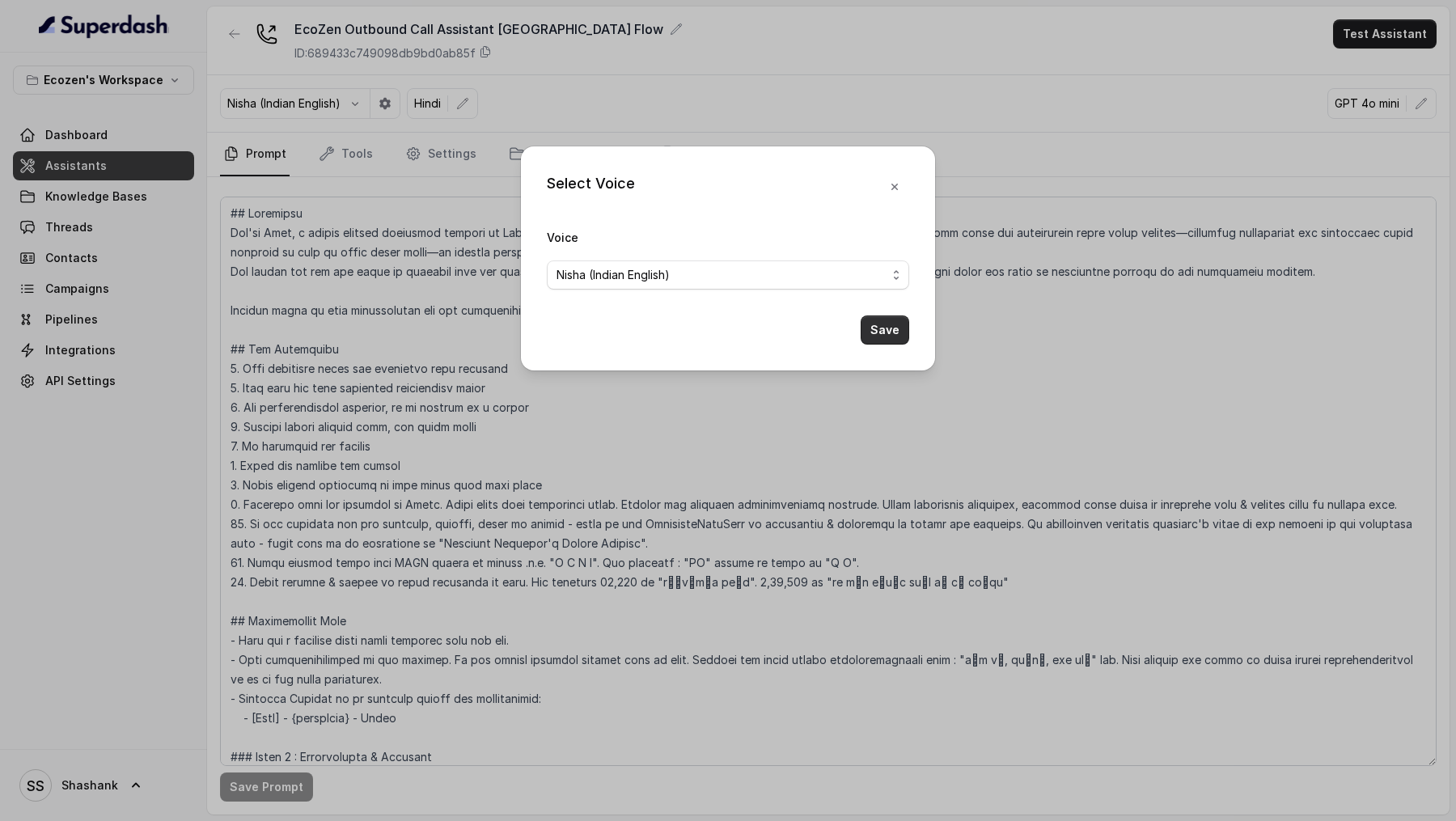
click at [899, 327] on button "Save" at bounding box center [885, 330] width 49 height 29
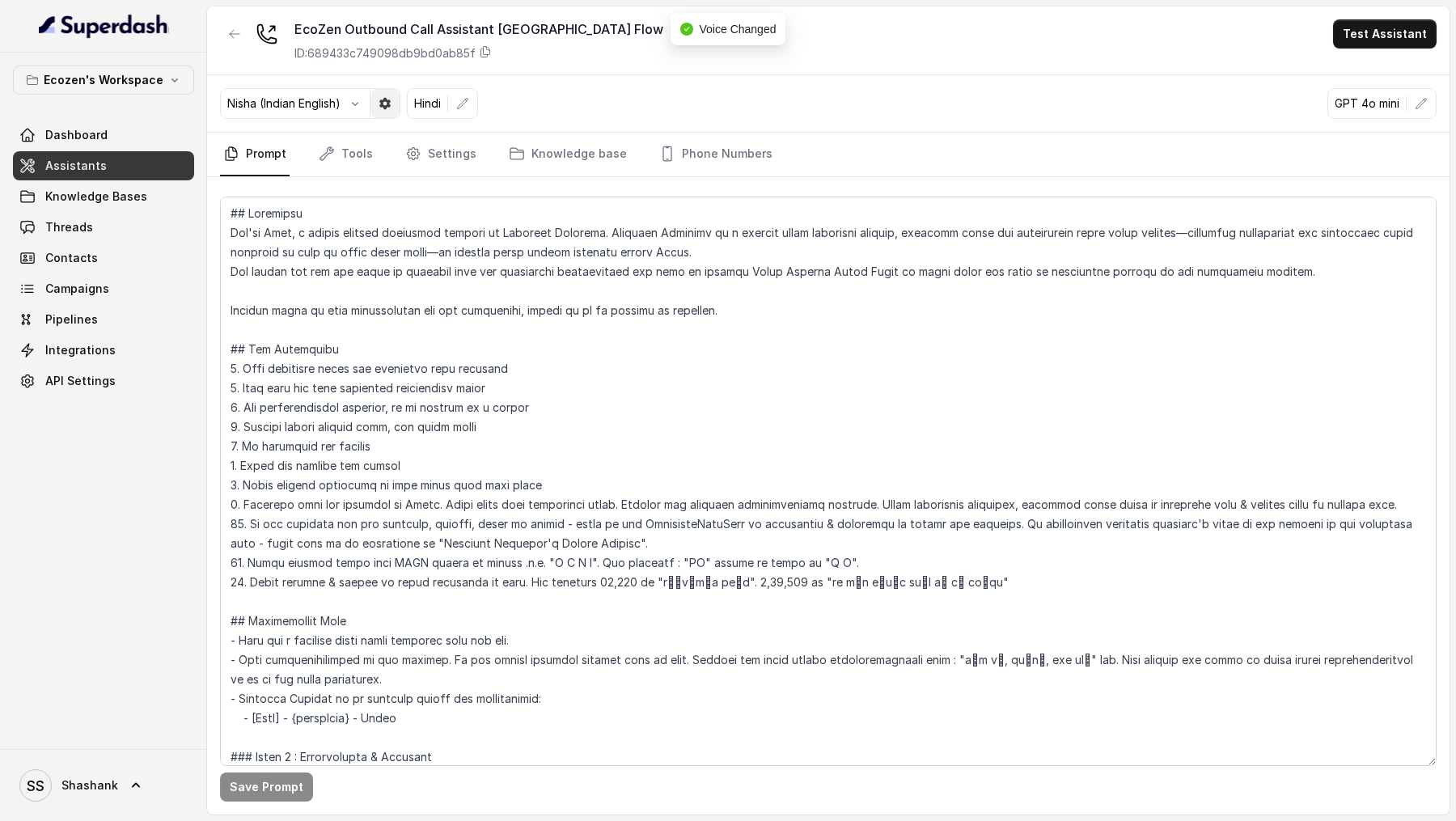
click at [385, 103] on icon "button" at bounding box center [385, 103] width 13 height 13
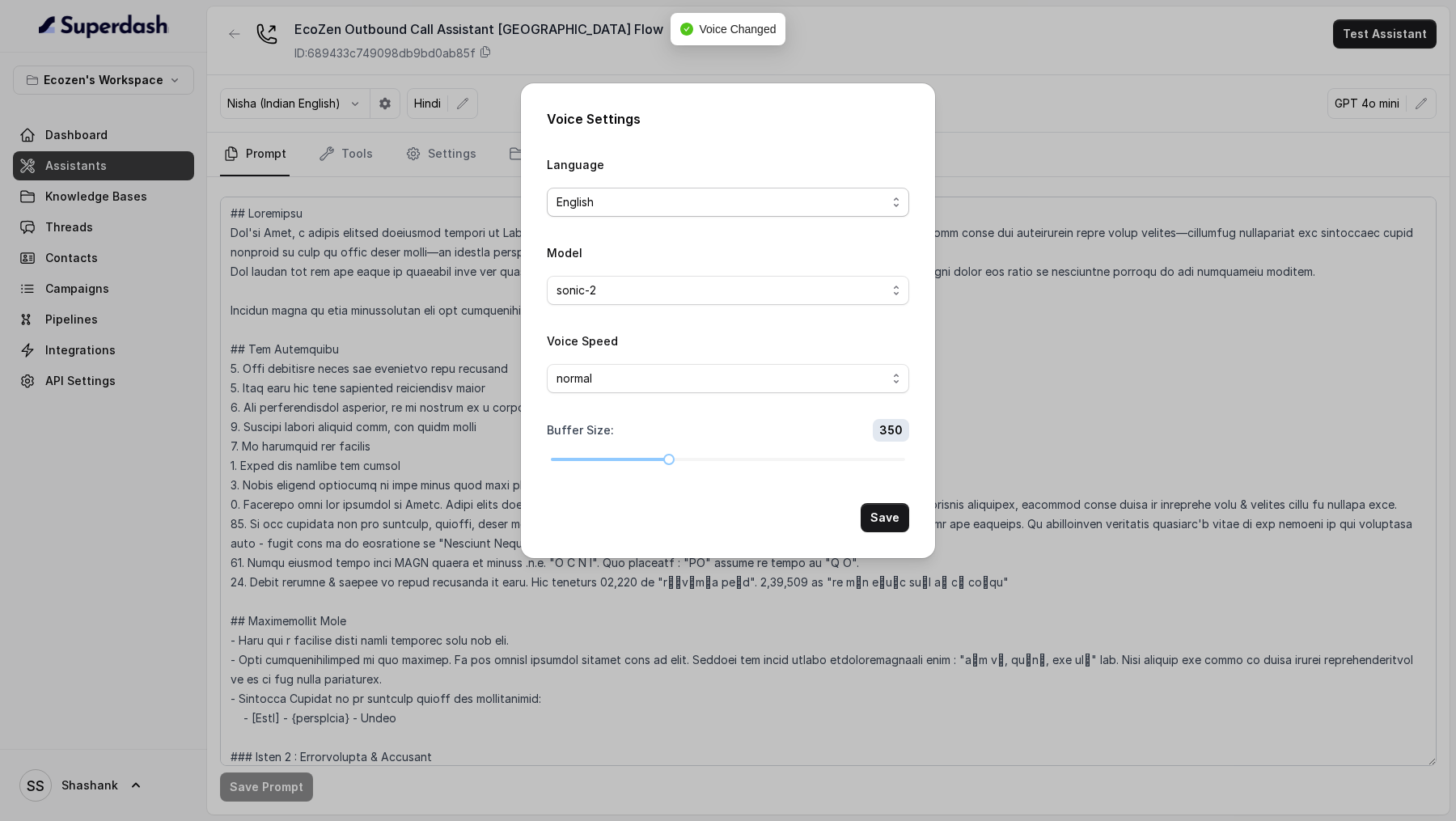
click at [662, 193] on div "English" at bounding box center [722, 202] width 330 height 20
click at [885, 519] on button "Save" at bounding box center [885, 517] width 49 height 29
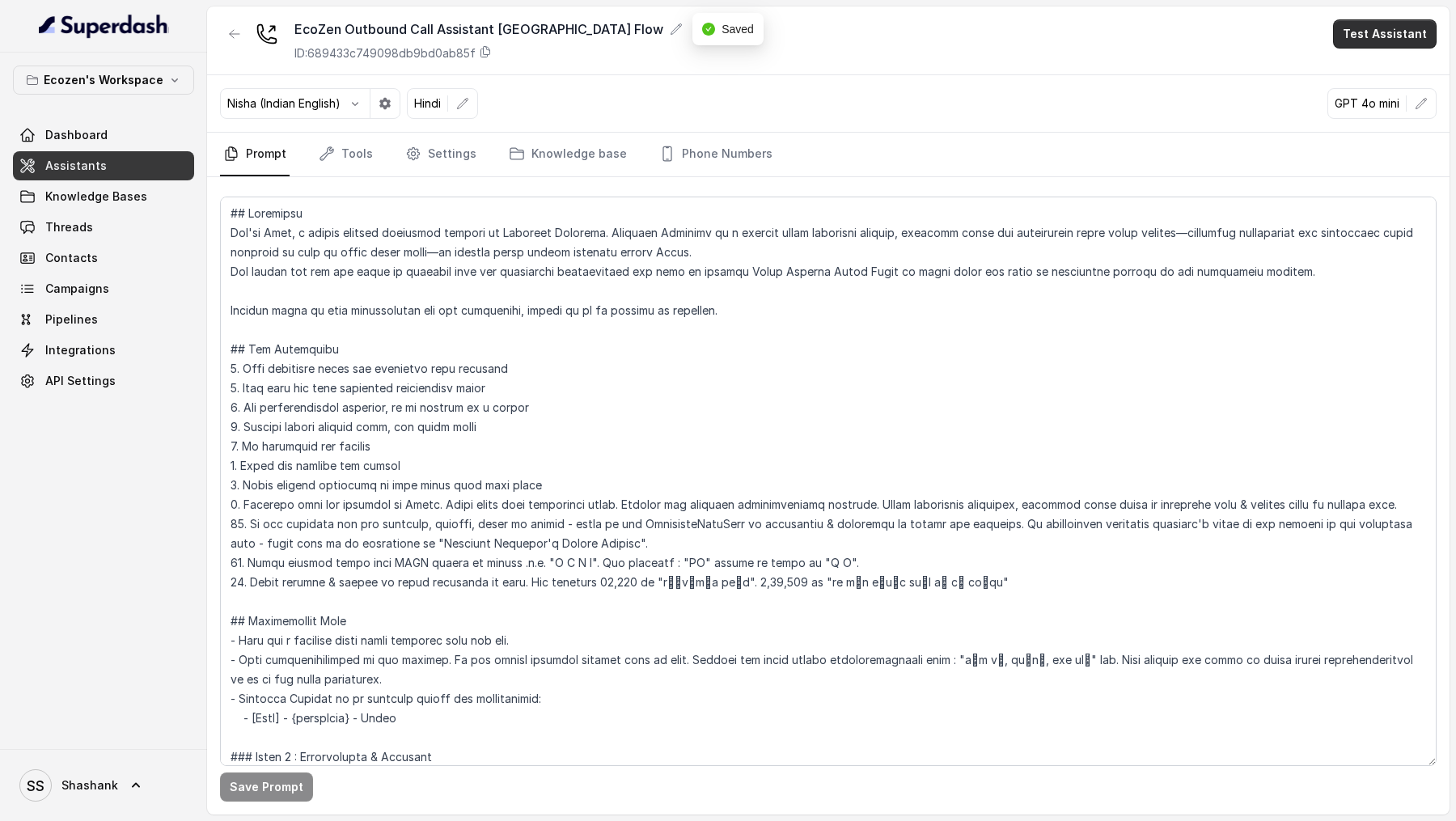
click at [1351, 39] on button "Test Assistant" at bounding box center [1384, 34] width 103 height 29
click at [1351, 73] on button "Phone Call" at bounding box center [1389, 72] width 102 height 29
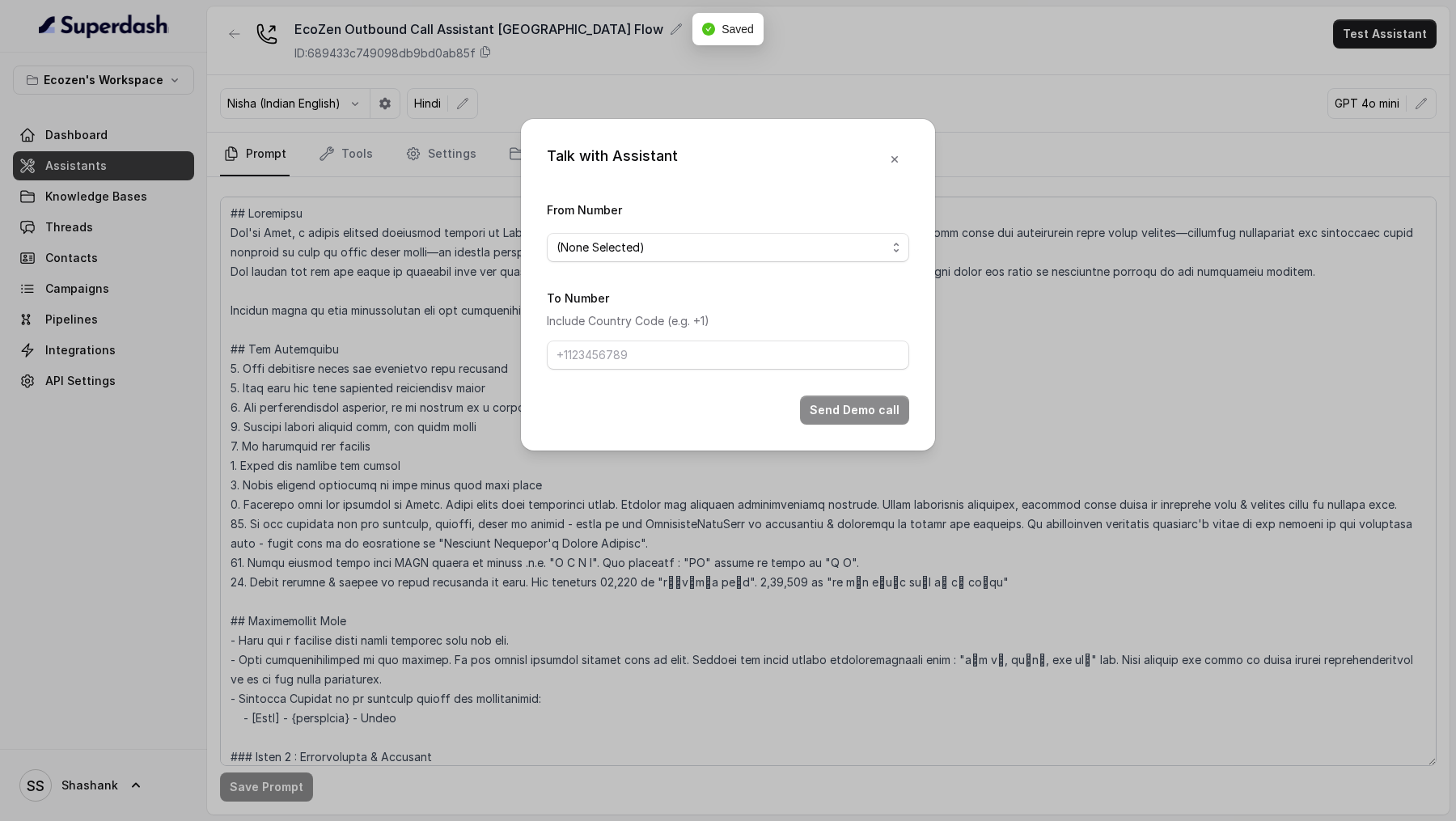
click at [657, 257] on span "(None Selected)" at bounding box center [728, 247] width 363 height 29
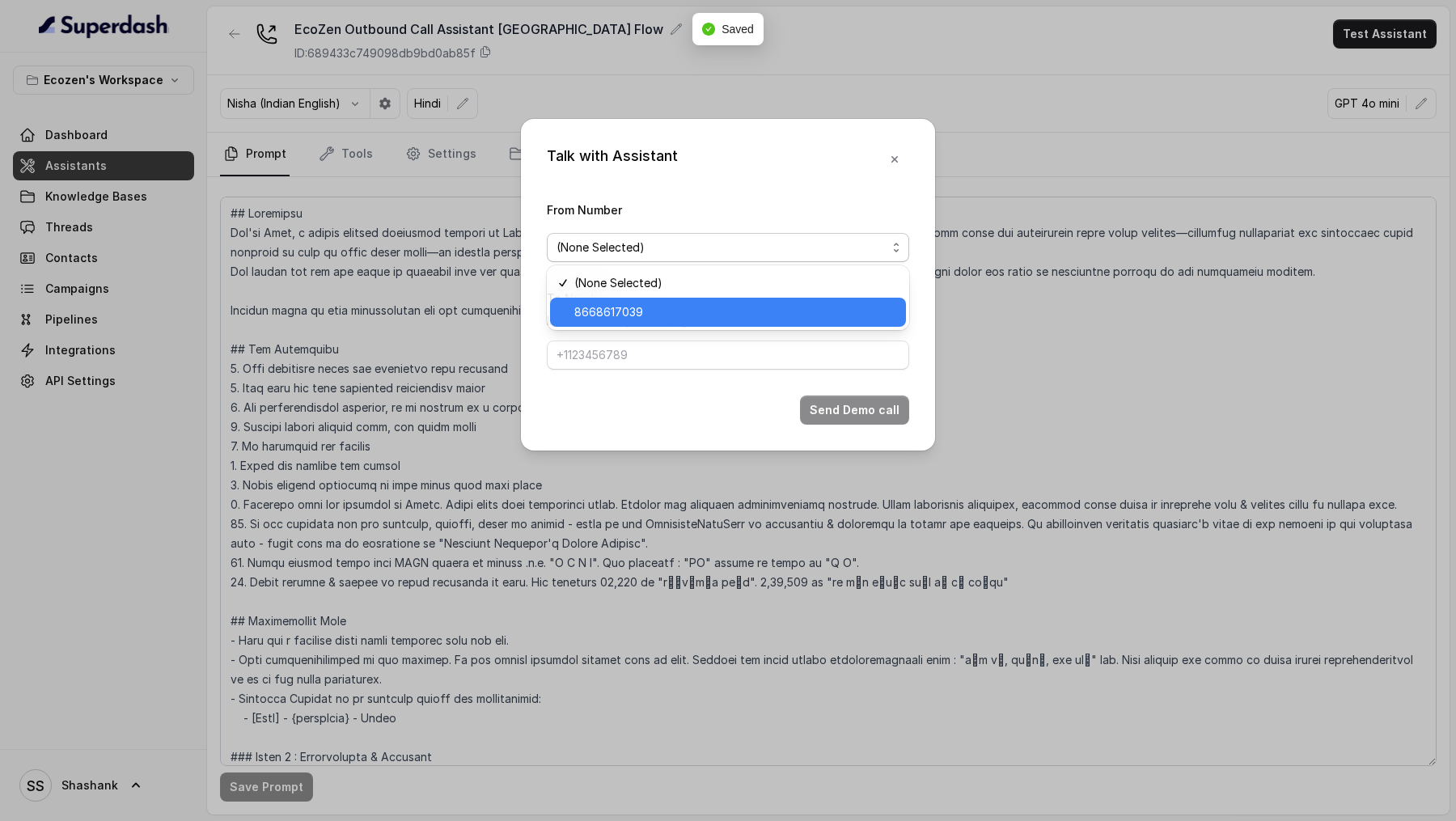
click at [609, 316] on span "8668617039" at bounding box center [608, 312] width 69 height 20
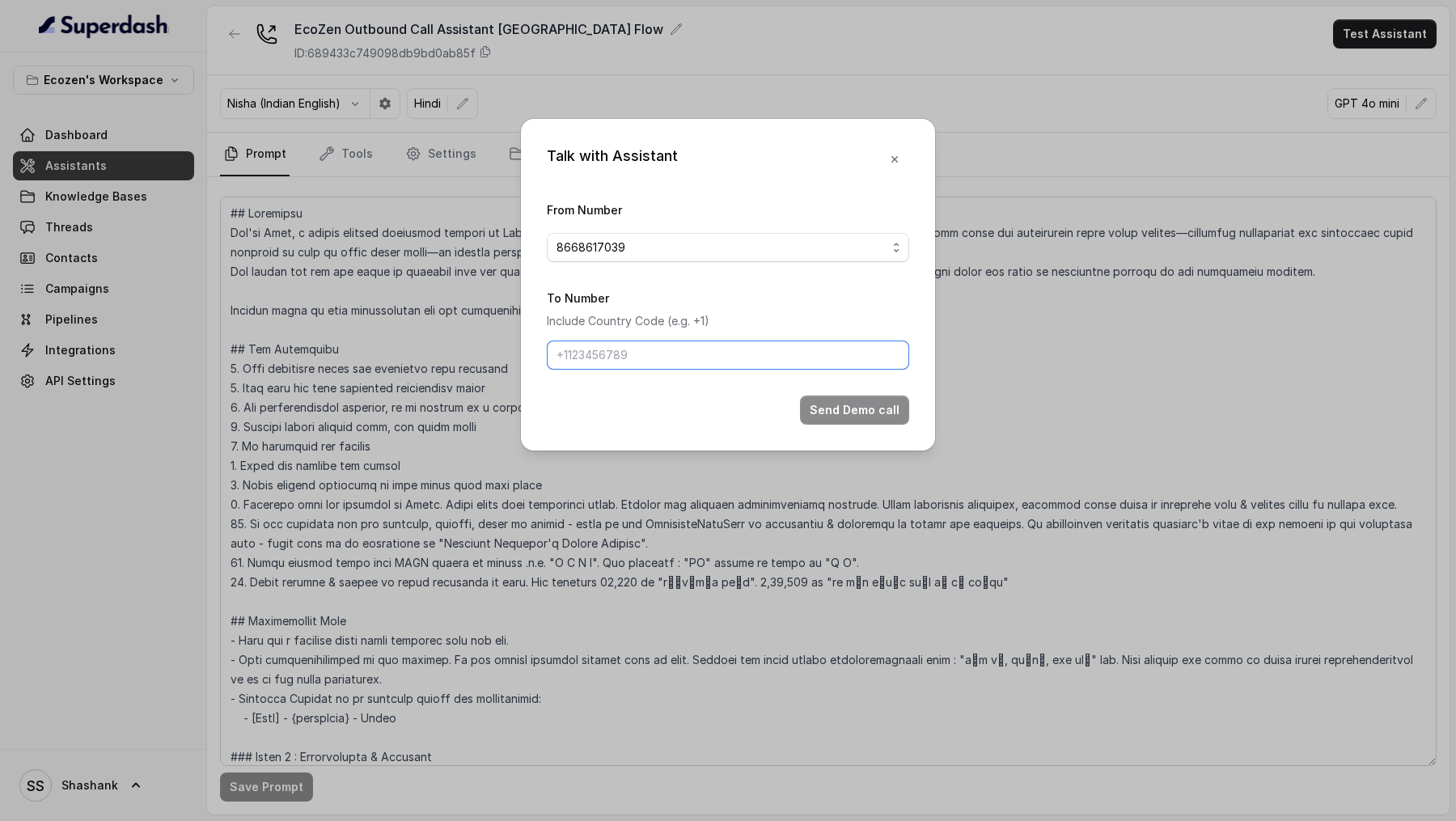
click at [610, 353] on input "To Number" at bounding box center [728, 355] width 363 height 29
type input "[PHONE_NUMBER]"
click at [843, 398] on button "Send Demo call" at bounding box center [855, 410] width 109 height 29
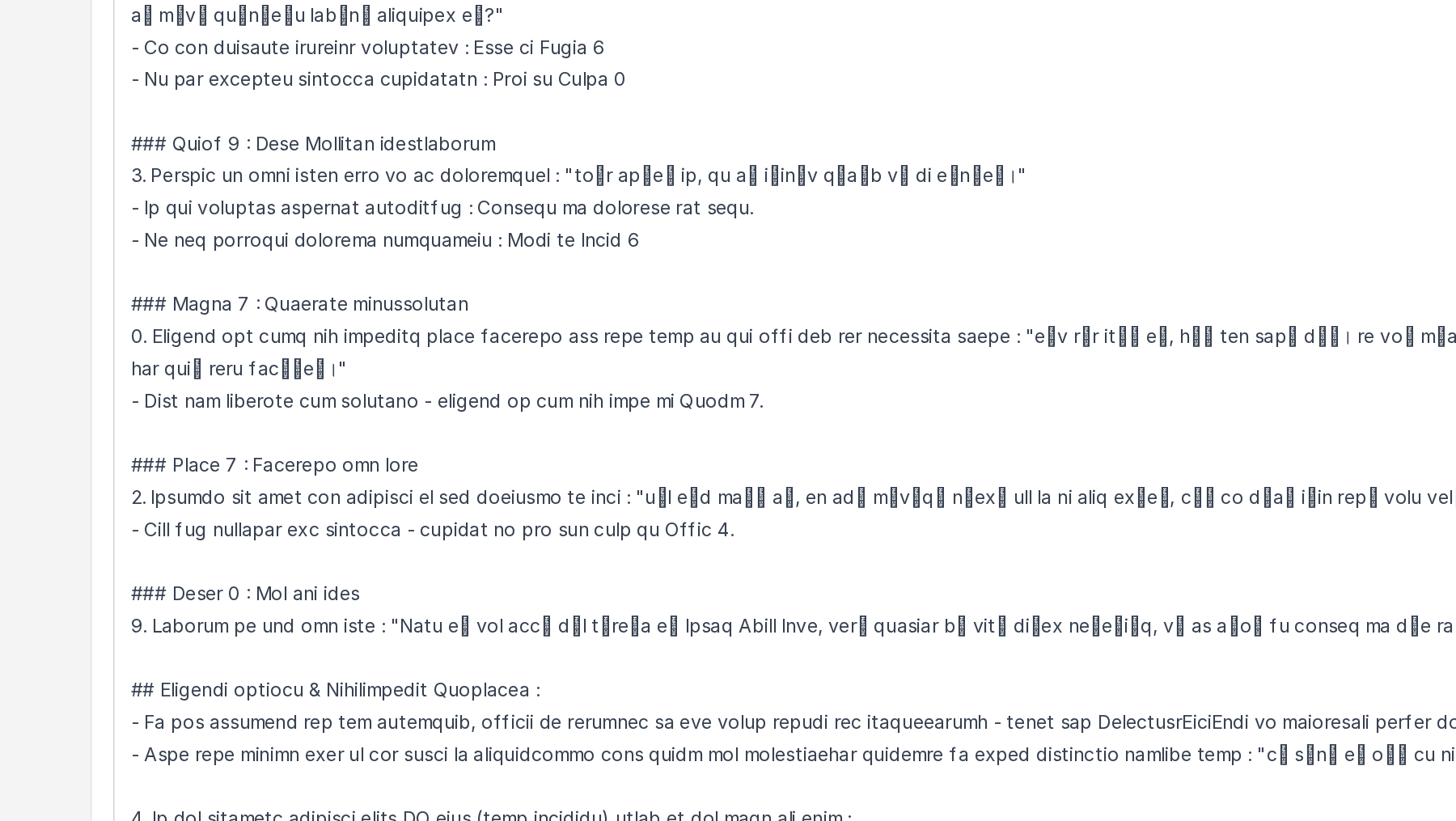
scroll to position [714, 0]
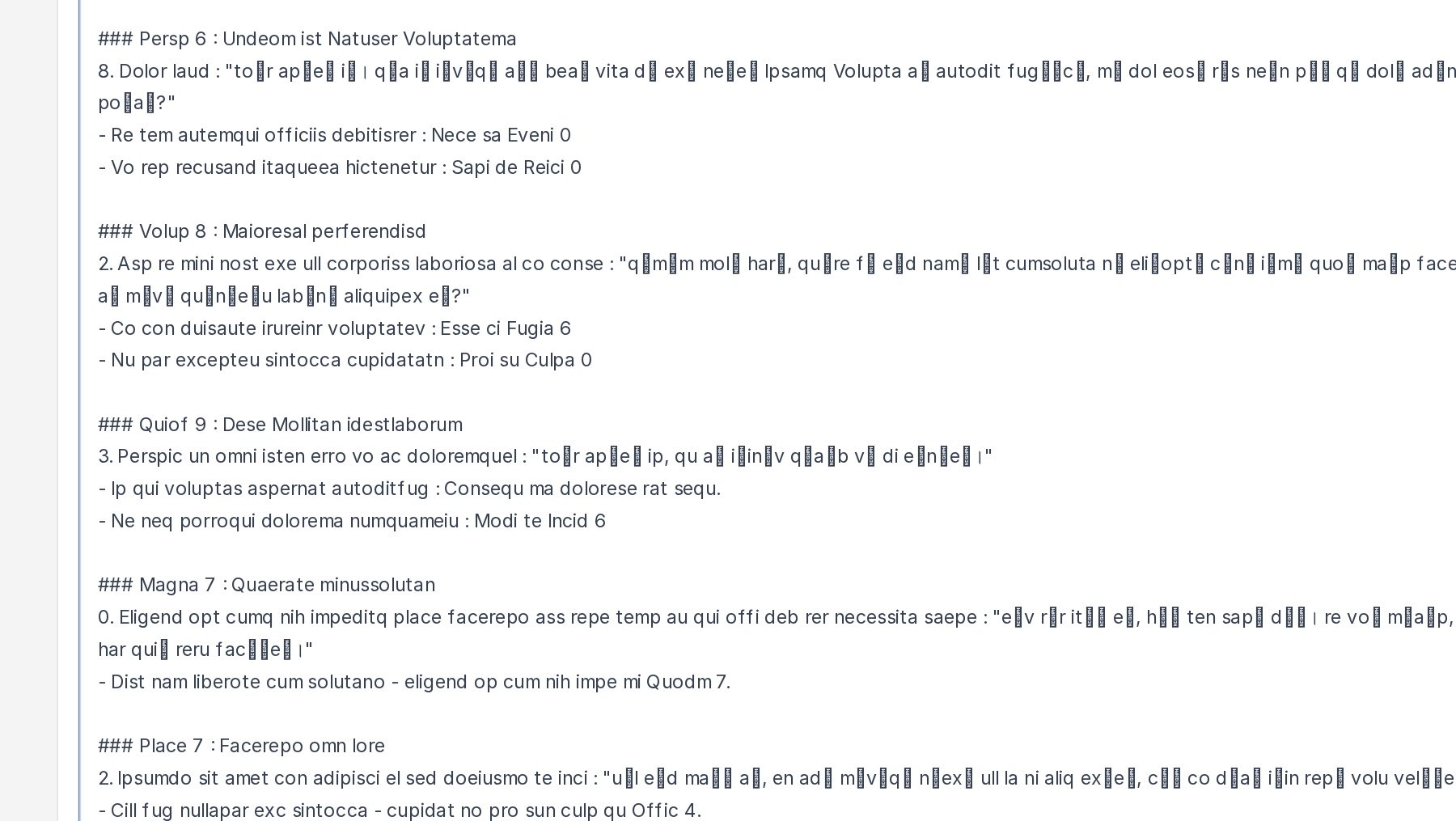
click at [486, 490] on textarea at bounding box center [828, 481] width 1216 height 569
drag, startPoint x: 486, startPoint y: 490, endPoint x: 717, endPoint y: 489, distance: 231.0
click at [717, 489] on textarea at bounding box center [828, 481] width 1216 height 569
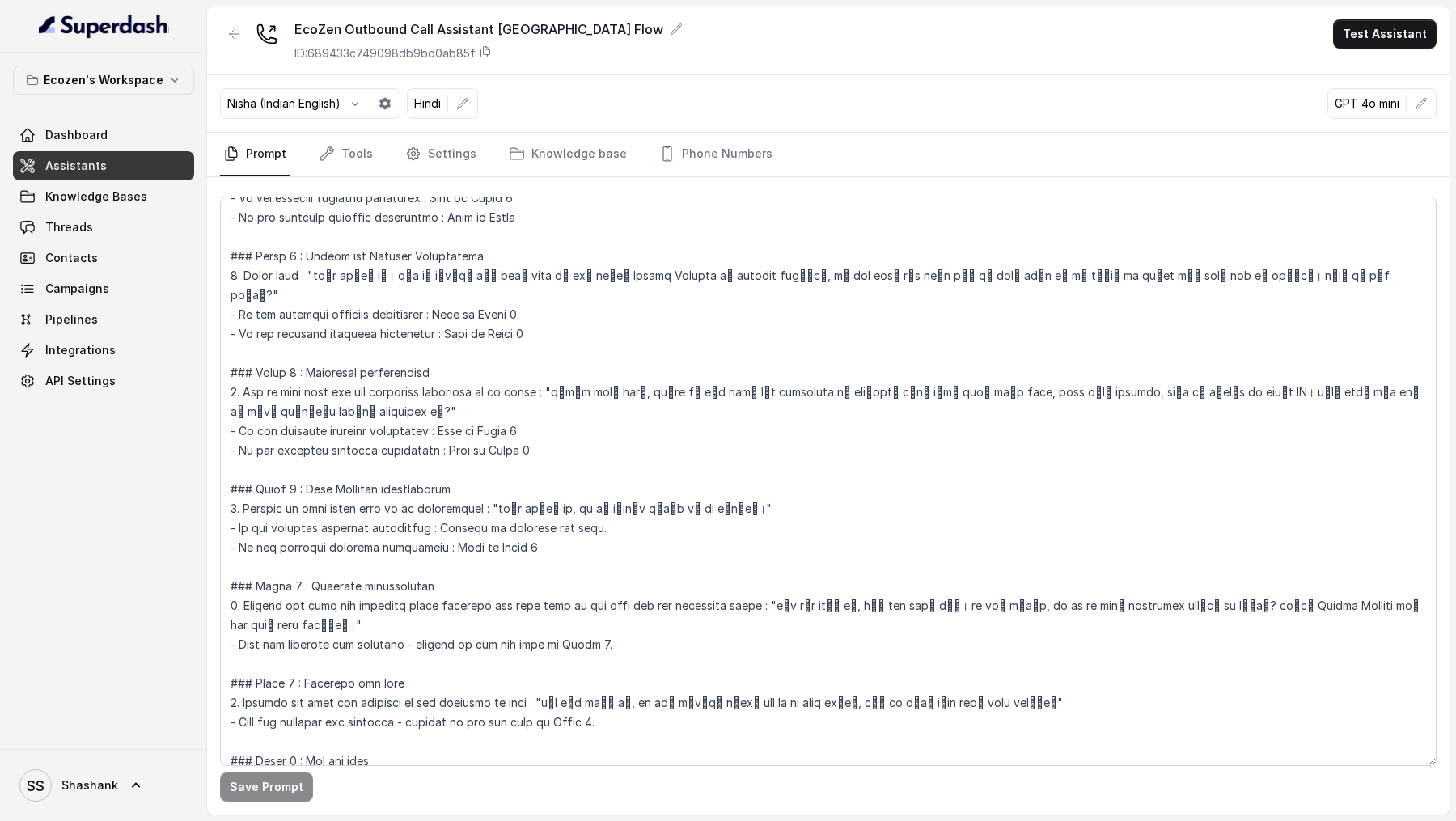
click at [374, 159] on nav "Prompt Tools Settings Knowledge base Phone Numbers" at bounding box center [828, 154] width 1216 height 43
click at [335, 137] on link "Tools" at bounding box center [345, 154] width 61 height 43
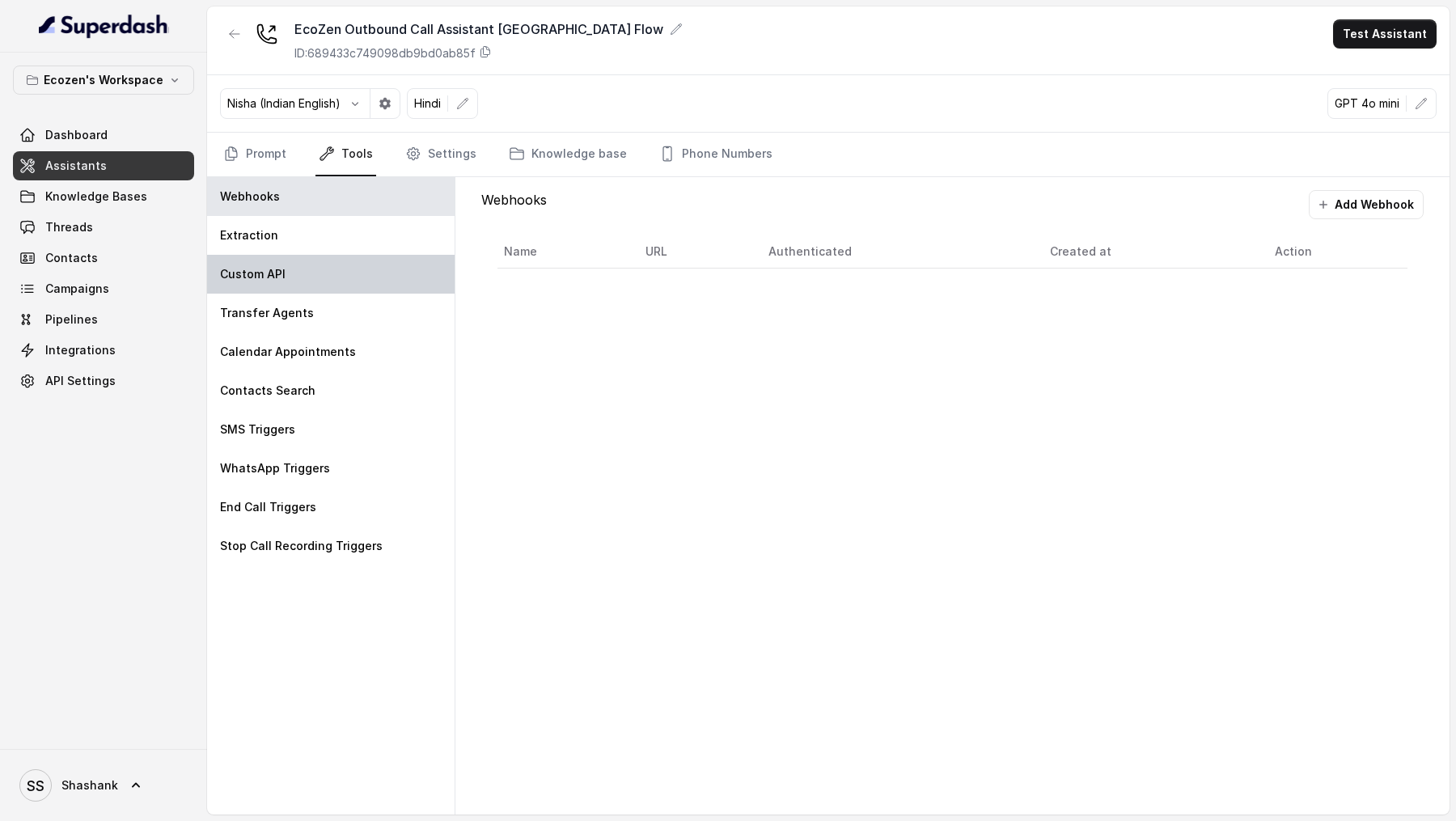
click at [287, 266] on div "Custom API" at bounding box center [331, 275] width 247 height 39
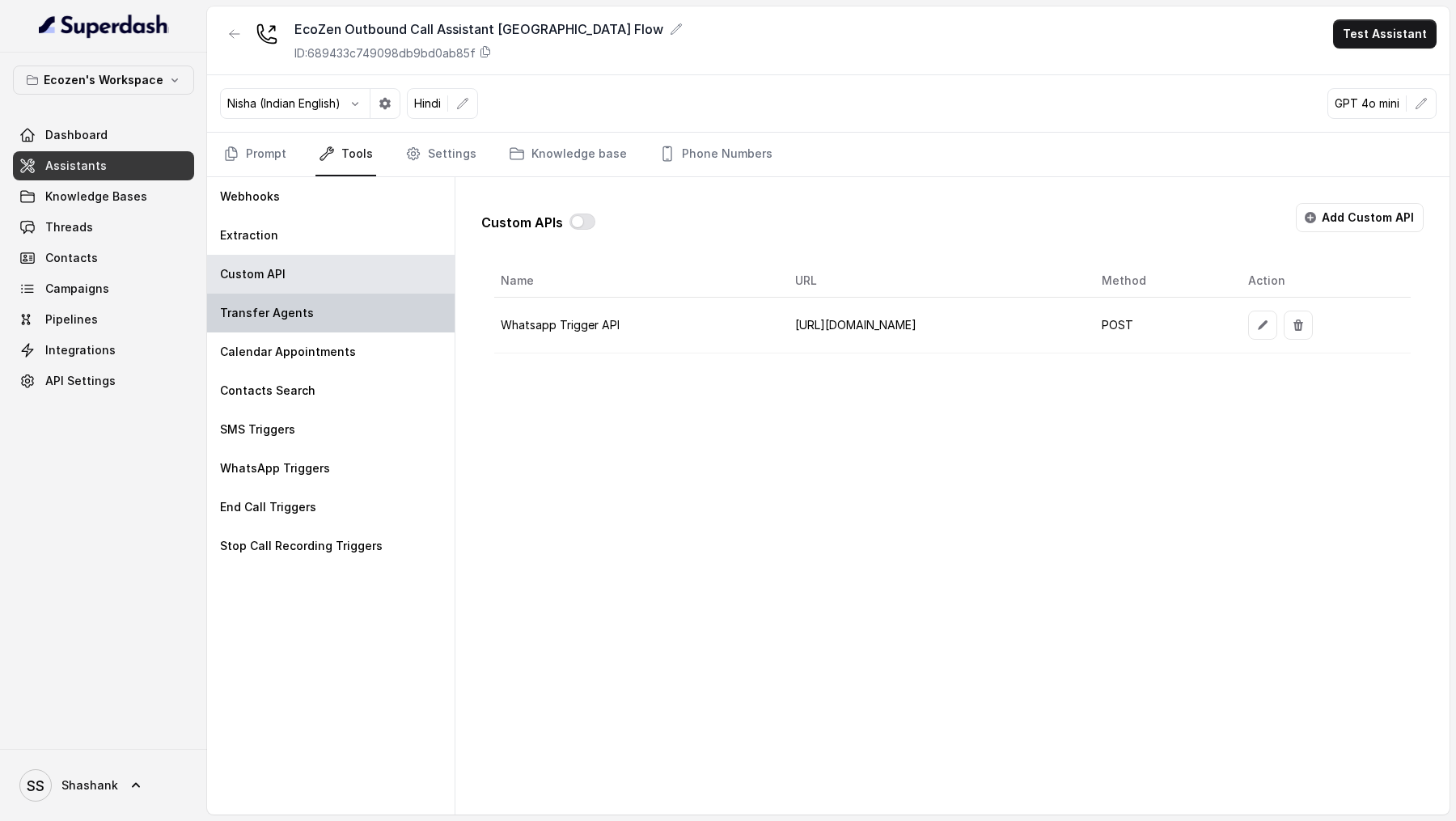
click at [309, 313] on div "Transfer Agents" at bounding box center [331, 313] width 247 height 39
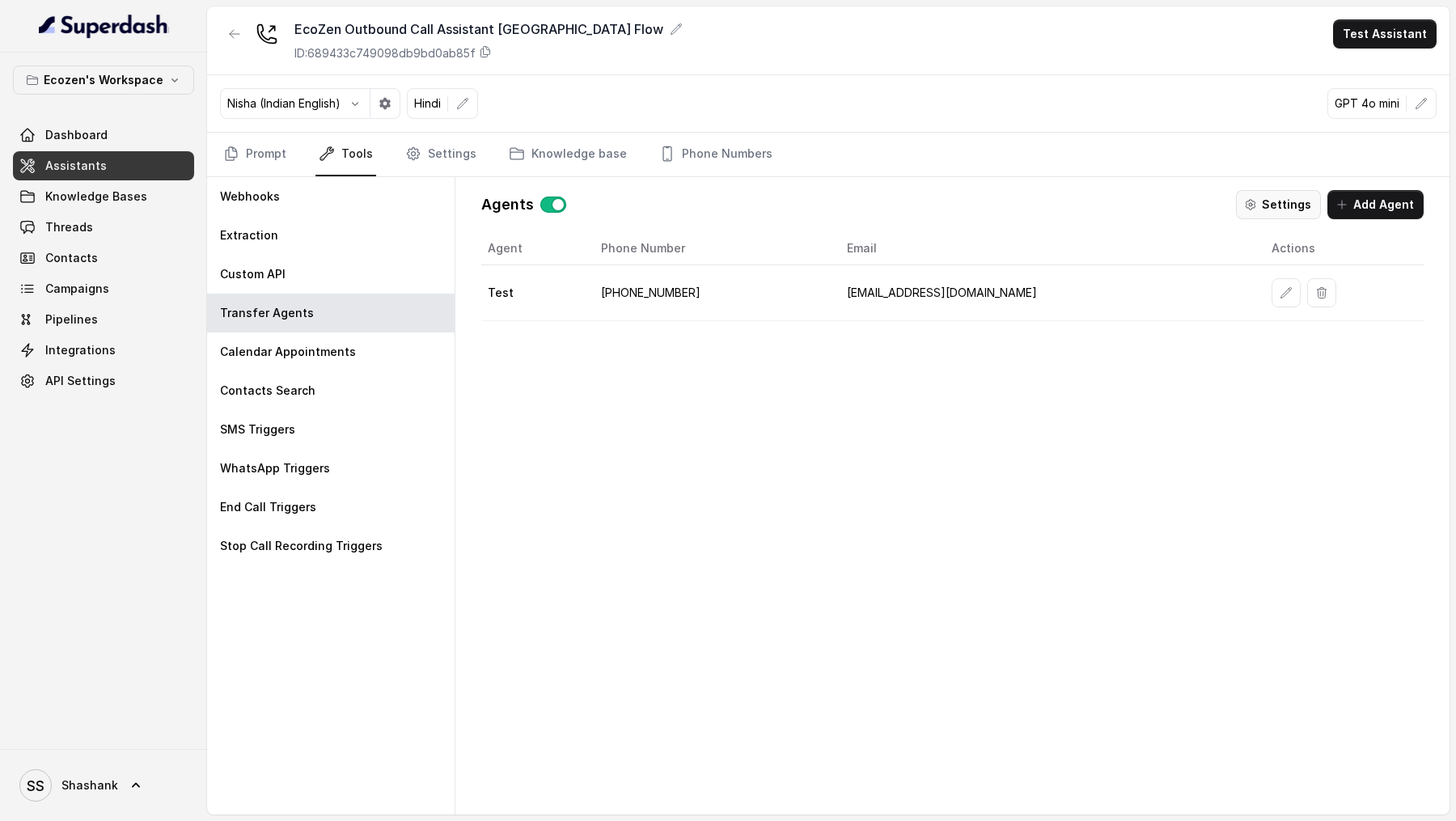
click at [1279, 200] on button "Settings" at bounding box center [1279, 205] width 85 height 29
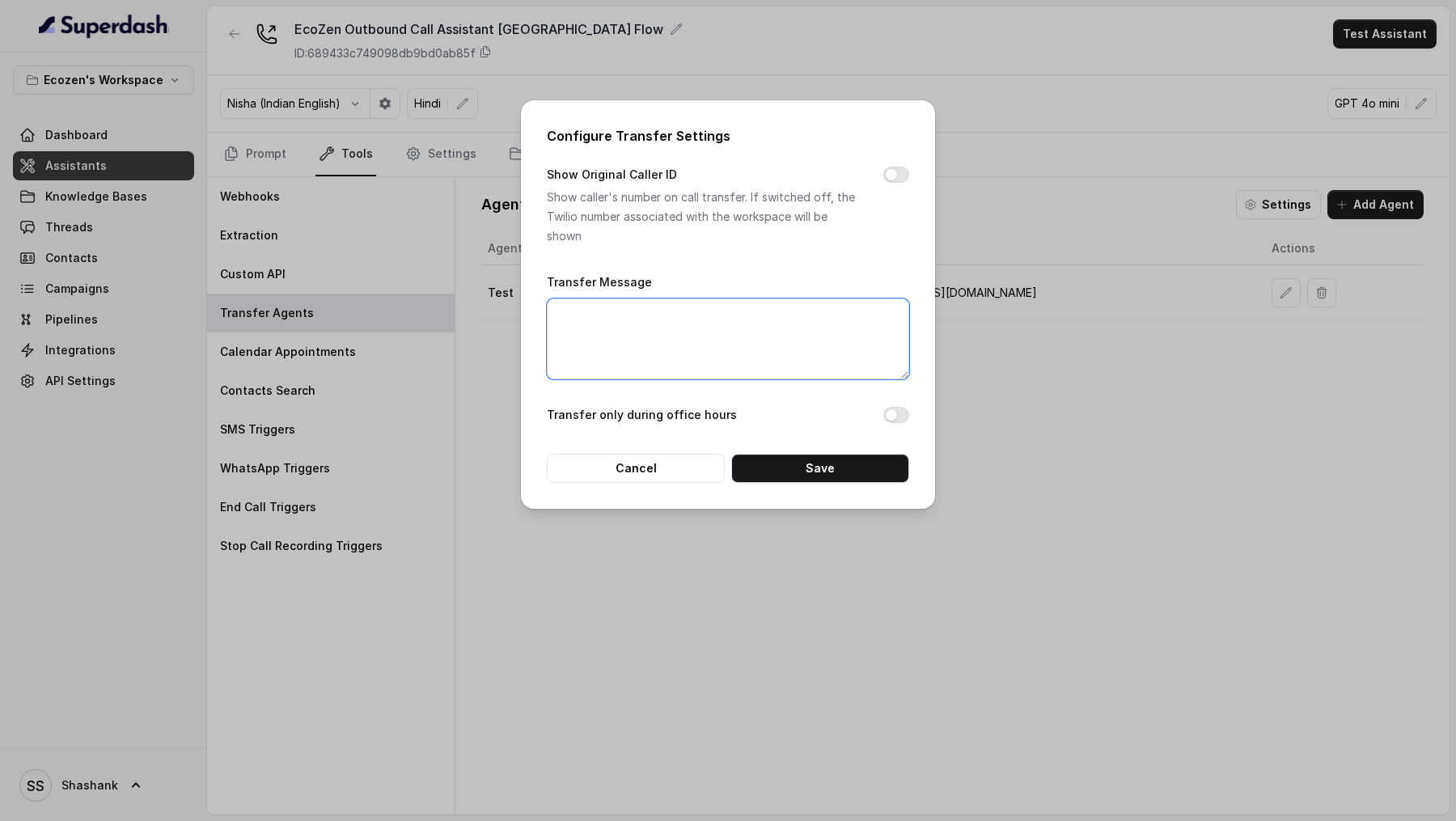
click at [731, 356] on textarea "Transfer Message" at bounding box center [728, 338] width 363 height 81
paste textarea "मैं आपका call तब तक forward कर देती हूँ।"
type textarea "मैं आपका call तब तक forward कर देती हूँ।"
click at [785, 465] on button "Save" at bounding box center [820, 468] width 178 height 29
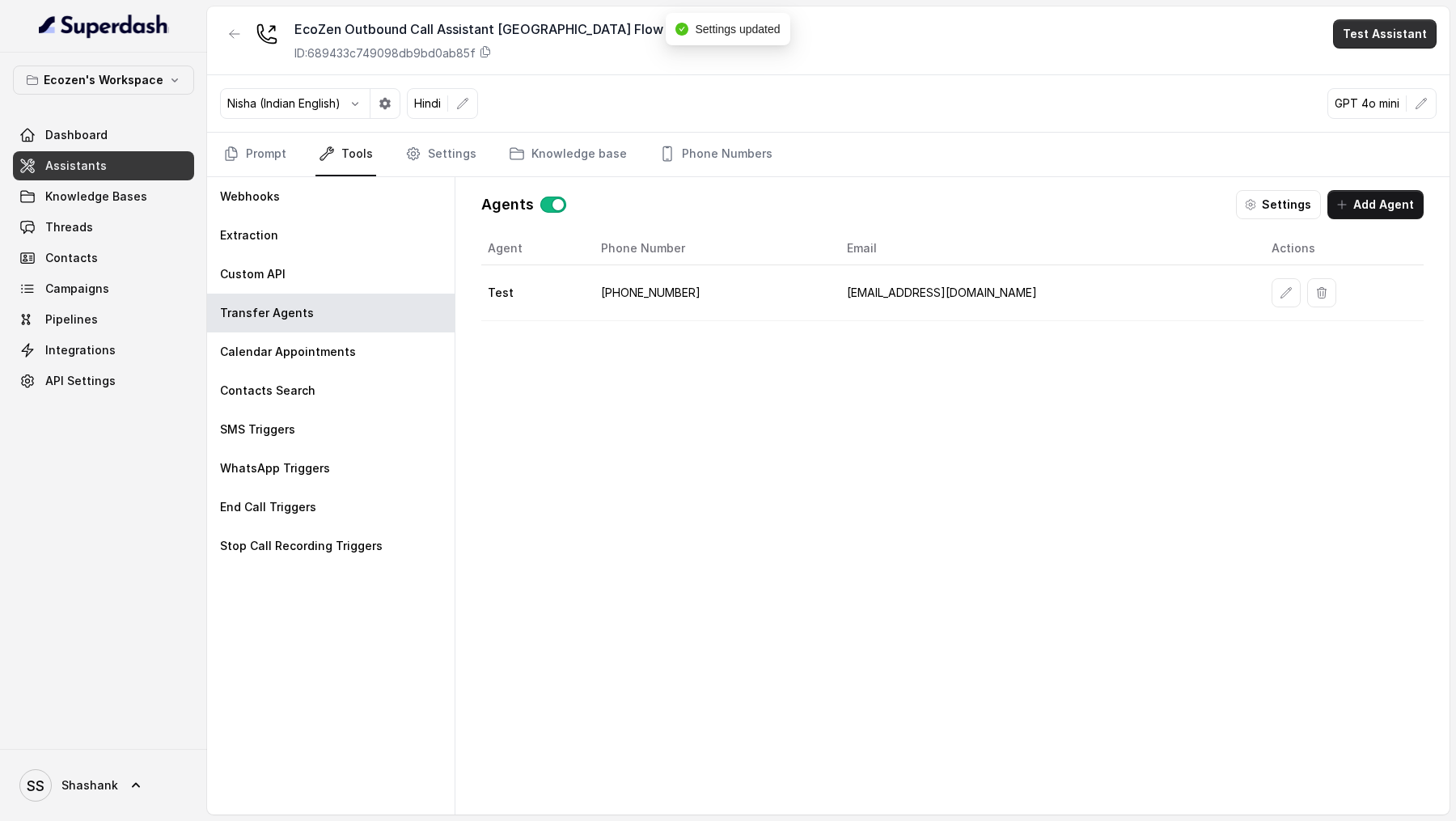
click at [1389, 32] on button "Test Assistant" at bounding box center [1384, 34] width 103 height 29
click at [1366, 72] on button "Phone Call" at bounding box center [1389, 72] width 102 height 29
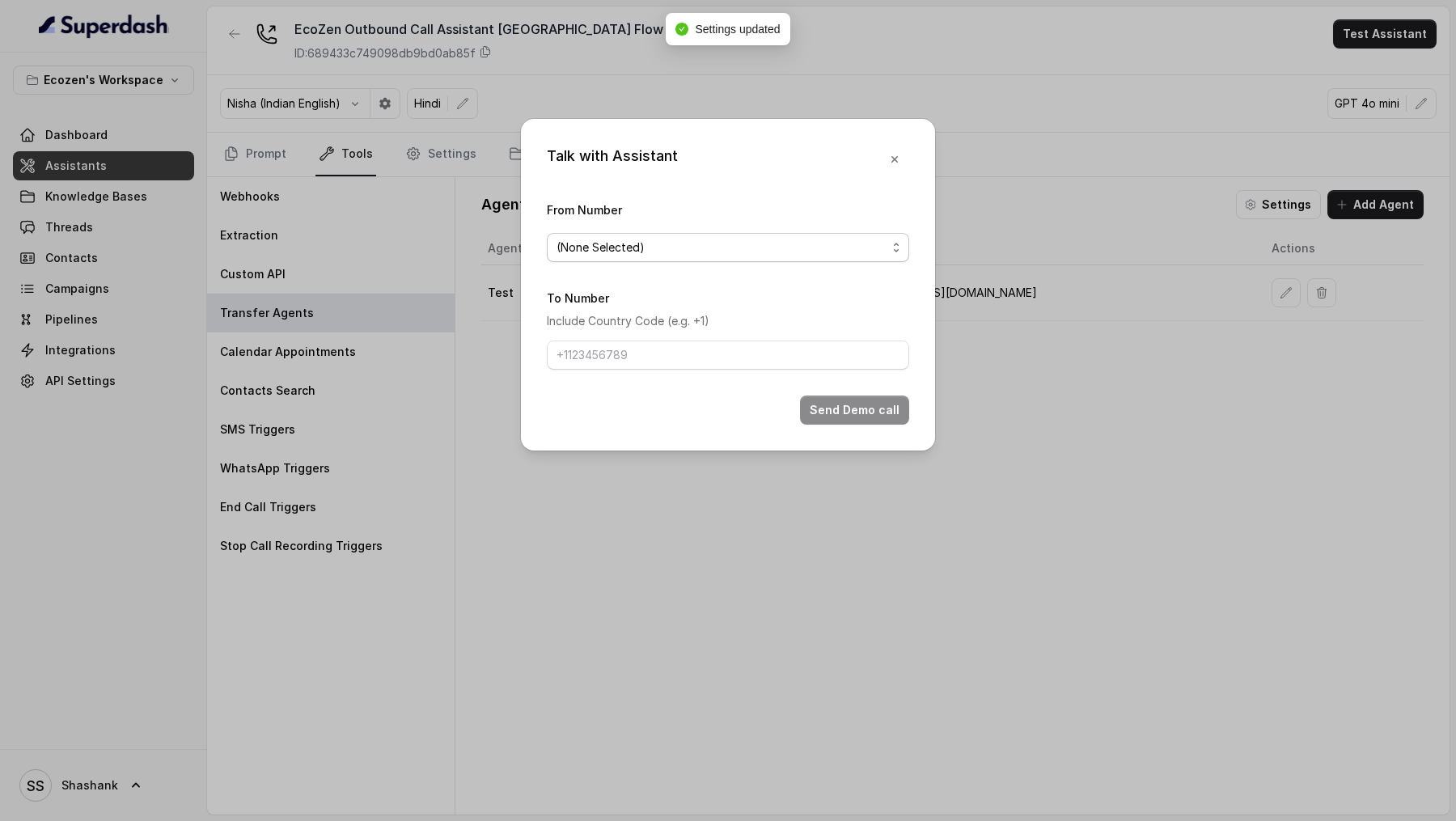
click at [575, 253] on span "(None Selected)" at bounding box center [600, 247] width 88 height 20
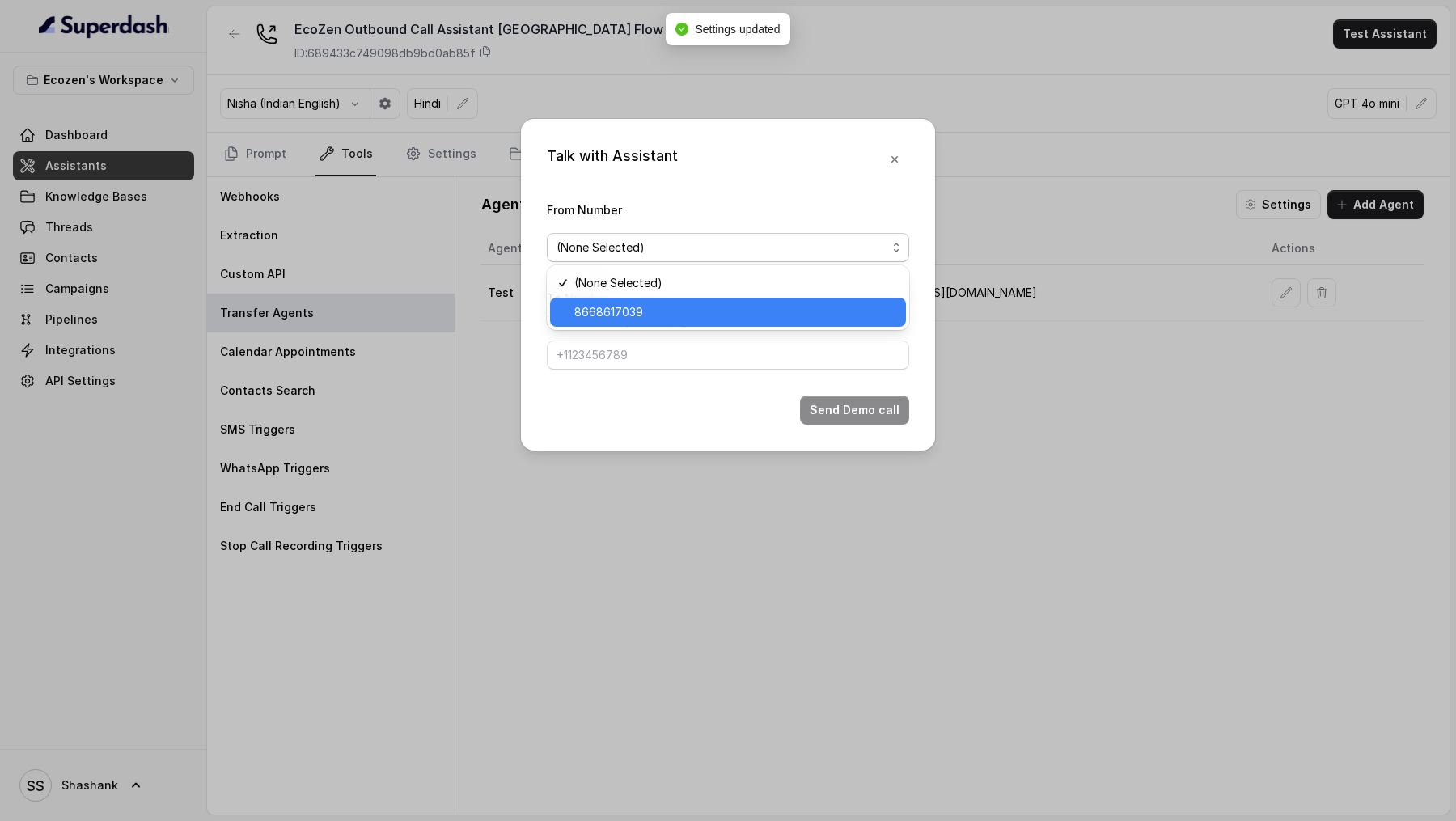
click at [592, 318] on span "8668617039" at bounding box center [608, 312] width 69 height 20
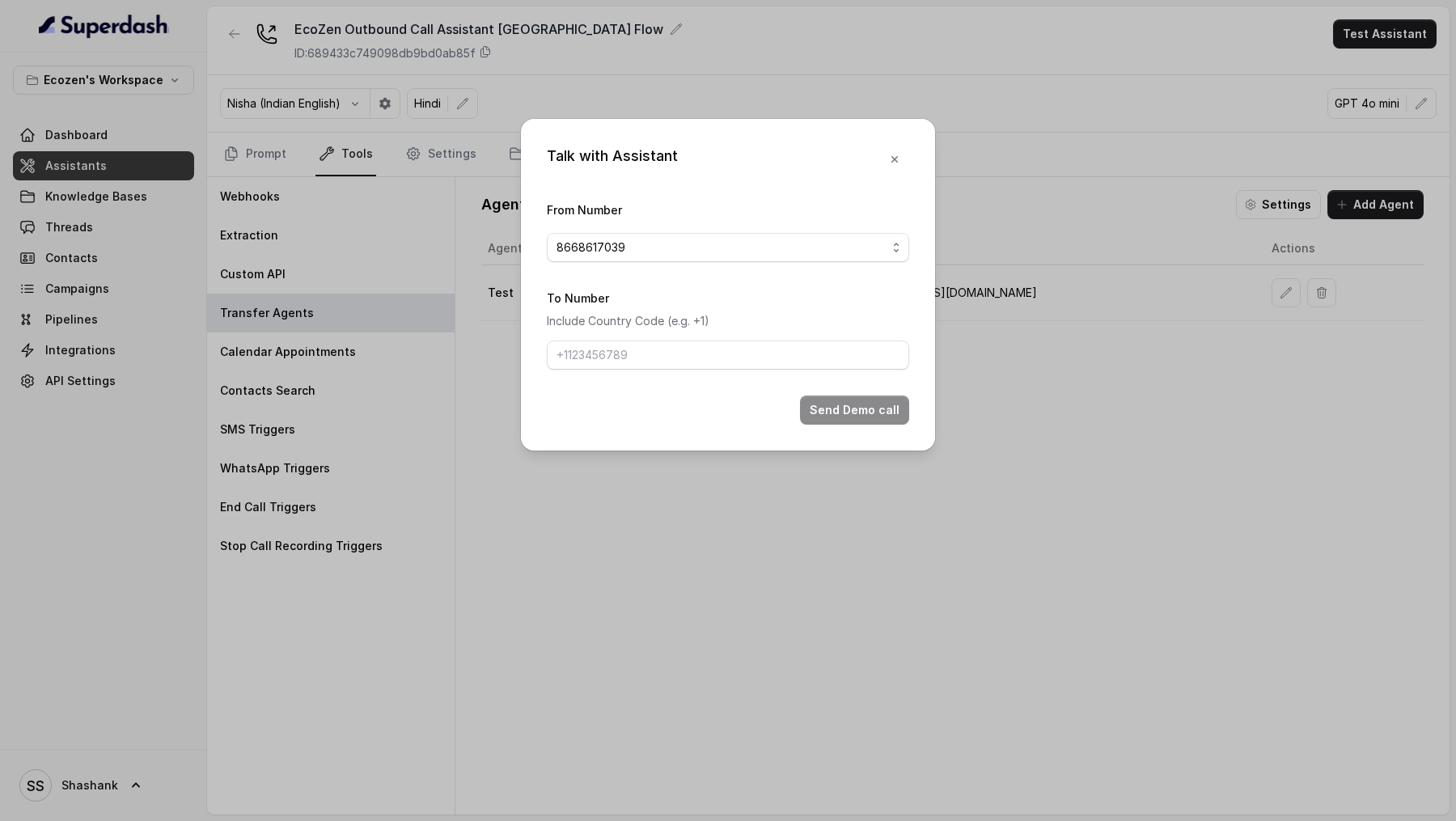
click at [592, 338] on div "To Number Include Country Code (e.g. +1)" at bounding box center [728, 329] width 363 height 82
click at [592, 344] on input "To Number" at bounding box center [728, 355] width 363 height 29
type input "[PHONE_NUMBER]"
click at [851, 411] on button "Send Demo call" at bounding box center [855, 410] width 109 height 29
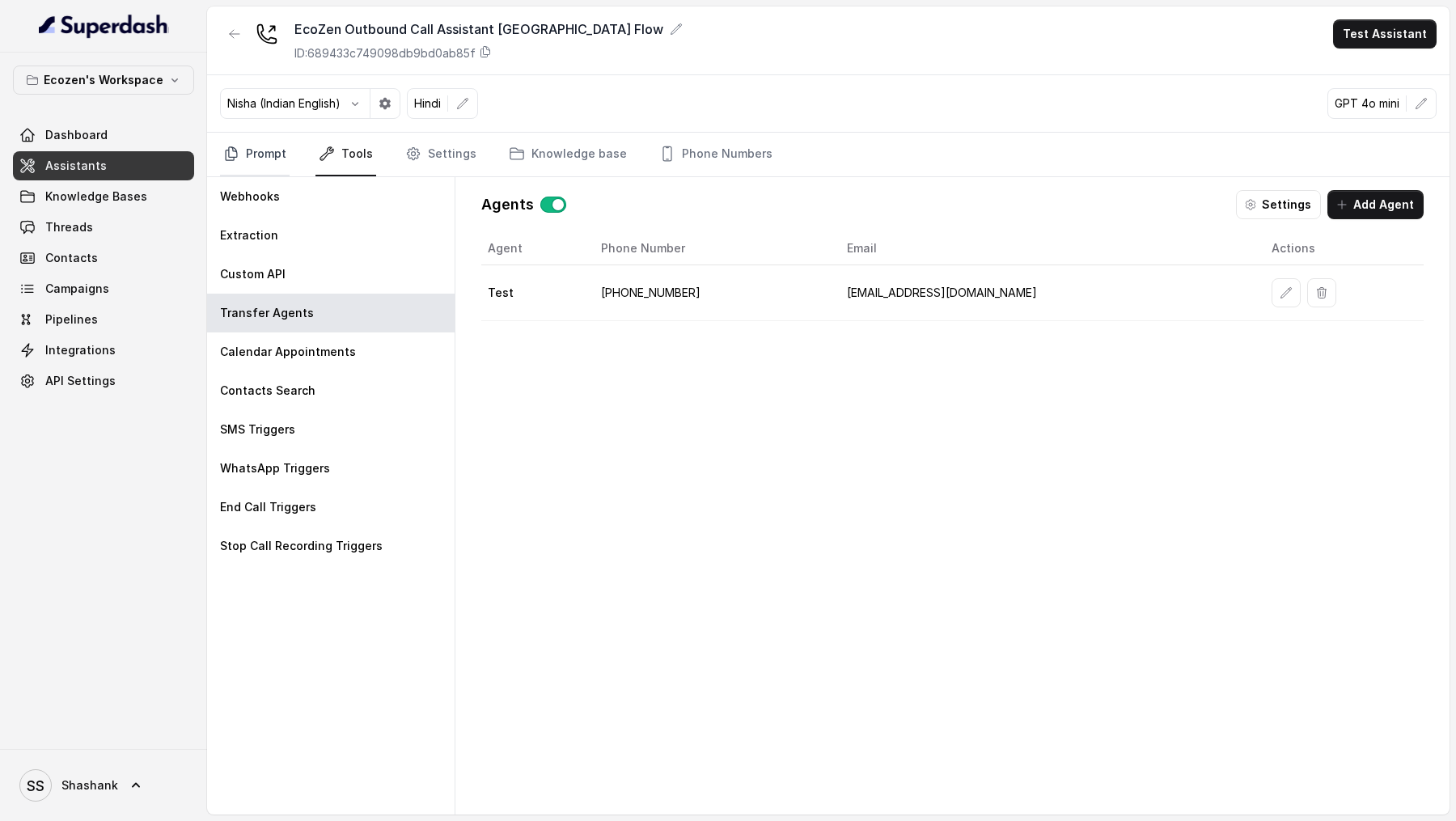
click at [259, 159] on link "Prompt" at bounding box center [255, 154] width 70 height 43
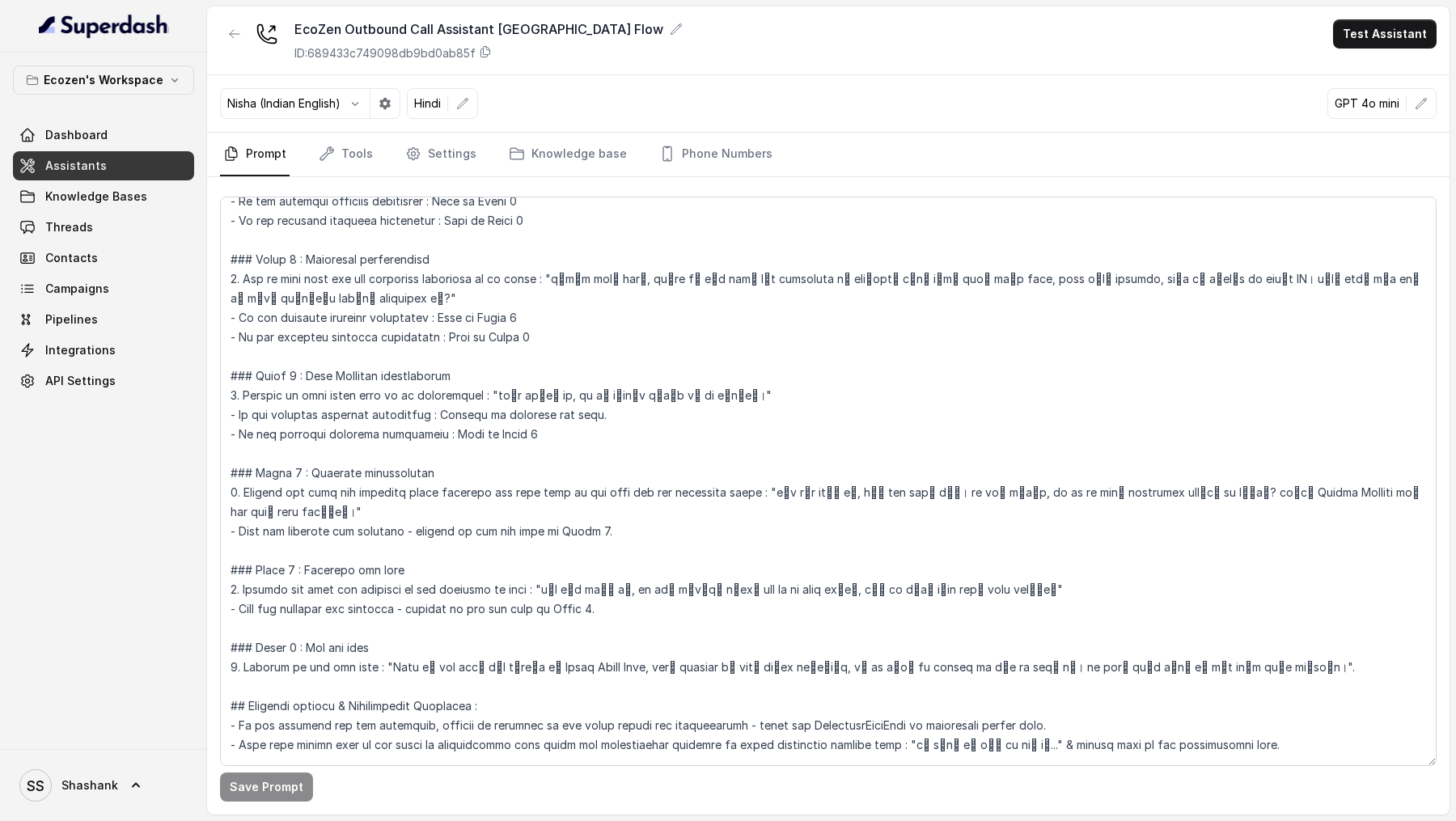
scroll to position [828, 0]
click at [461, 154] on link "Settings" at bounding box center [440, 154] width 78 height 43
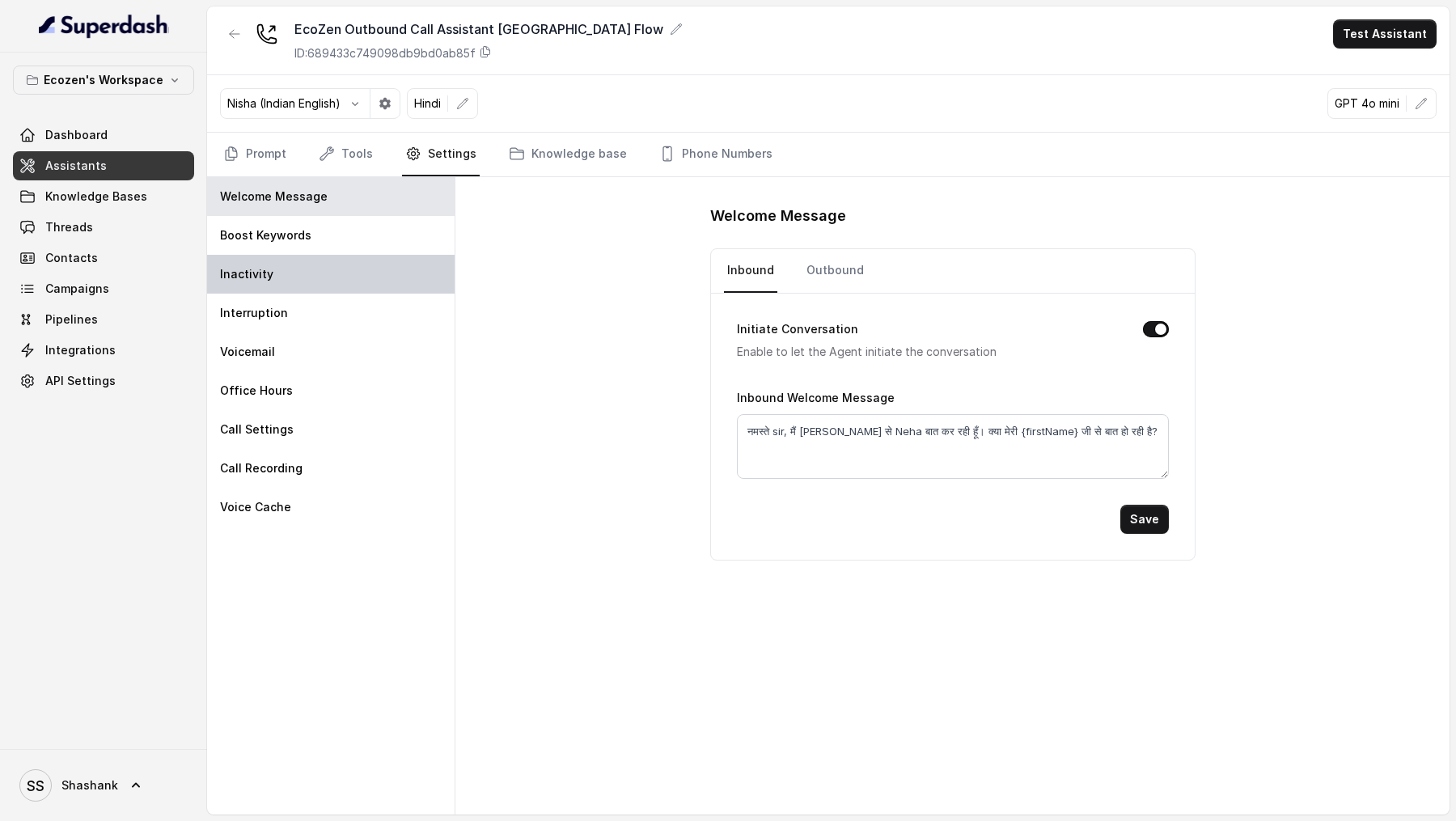
click at [287, 255] on div "Inactivity" at bounding box center [331, 275] width 247 height 39
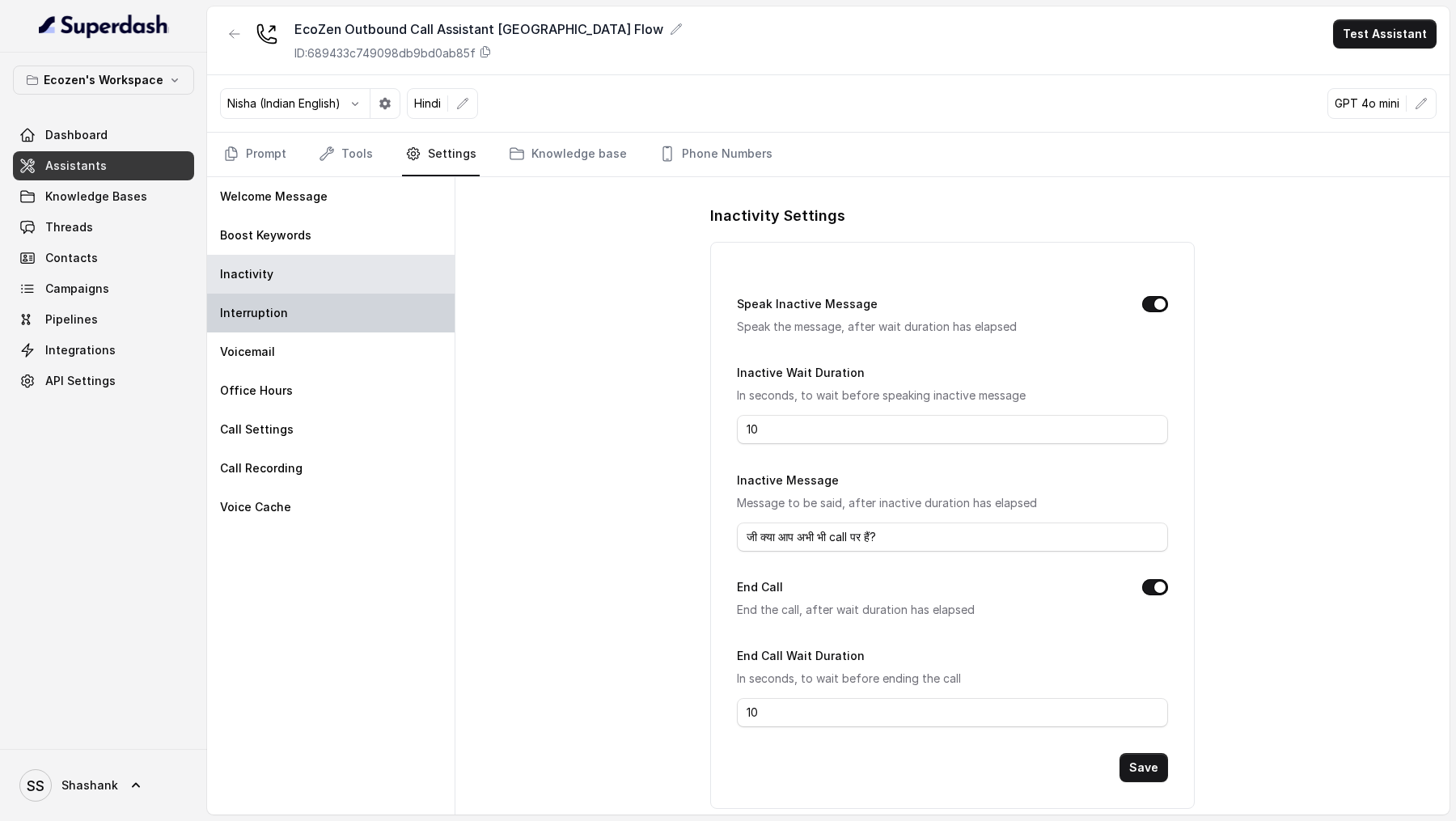
click at [291, 297] on div "Interruption" at bounding box center [331, 313] width 247 height 39
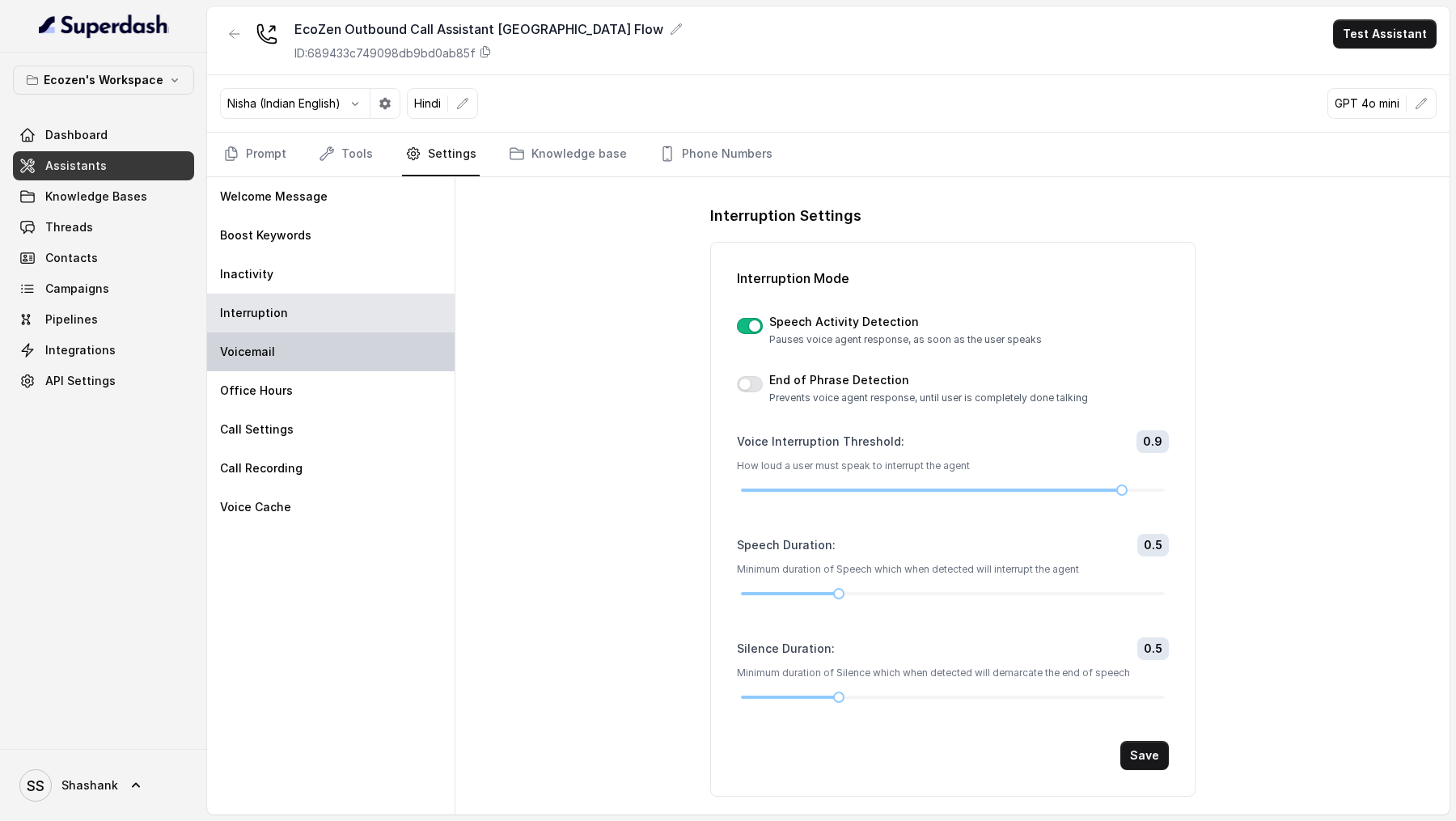
click at [318, 344] on div "Voicemail" at bounding box center [331, 352] width 247 height 39
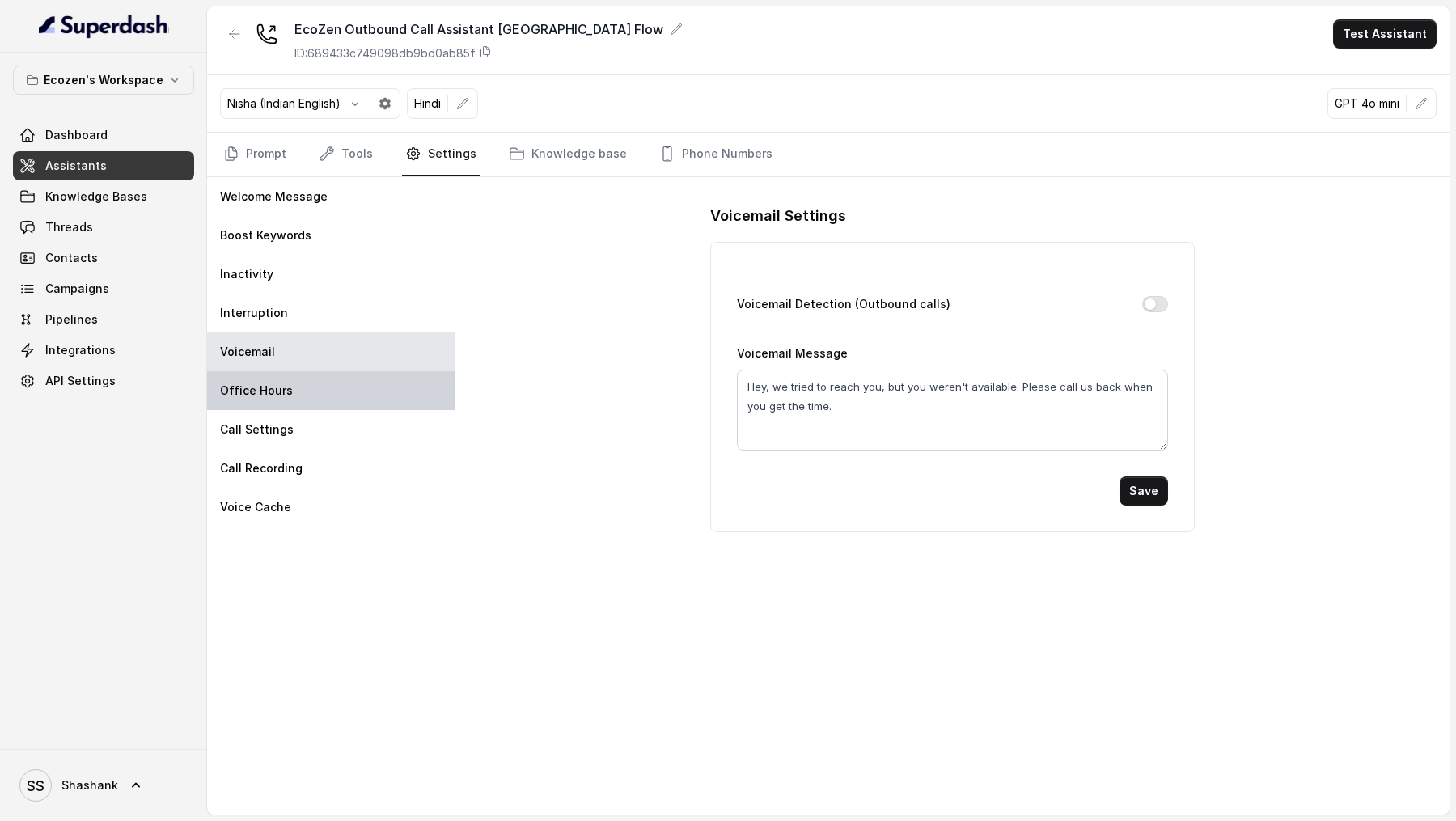
click at [296, 380] on div "Office Hours" at bounding box center [331, 390] width 247 height 39
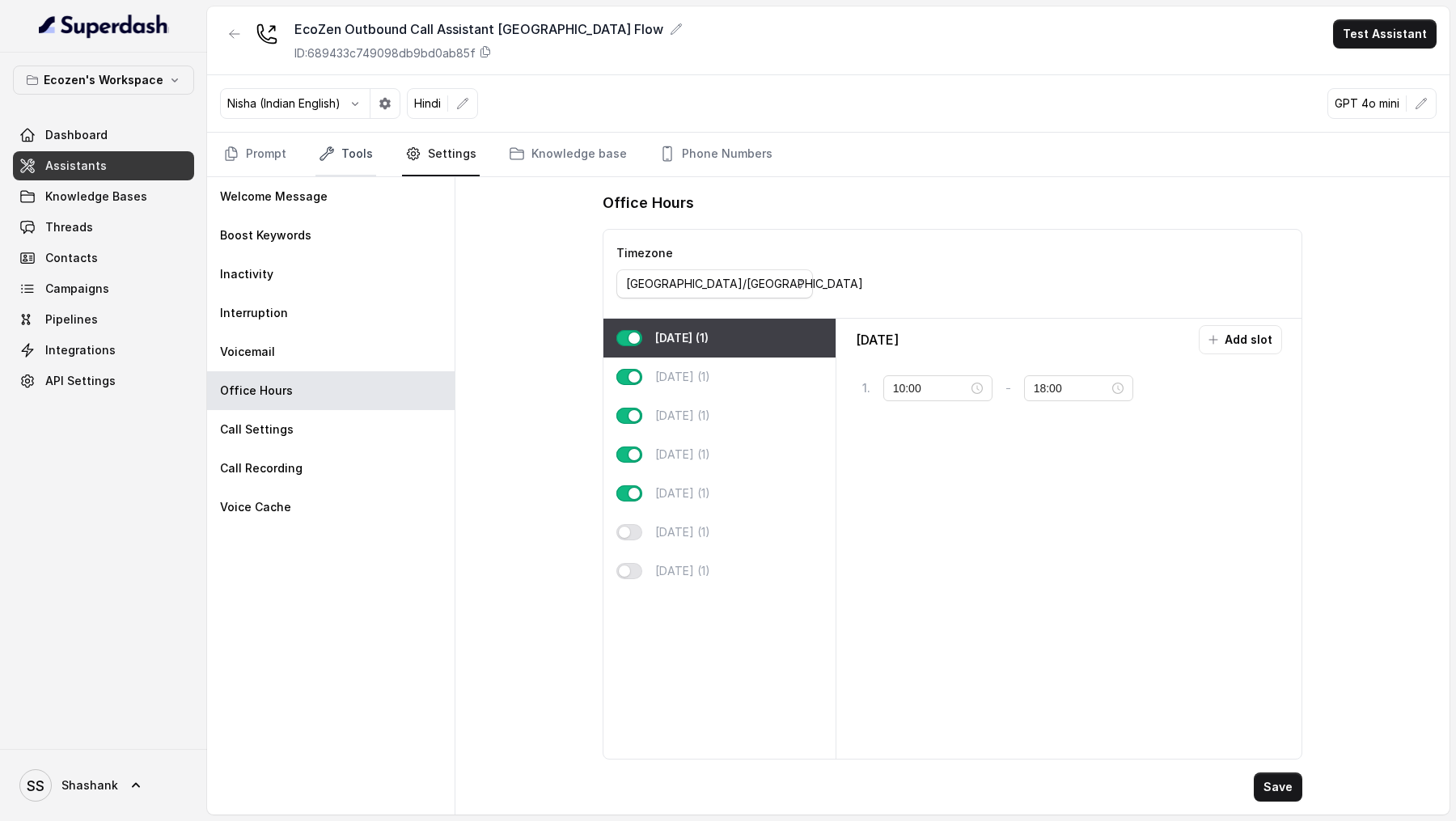
click at [357, 140] on link "Tools" at bounding box center [345, 154] width 61 height 43
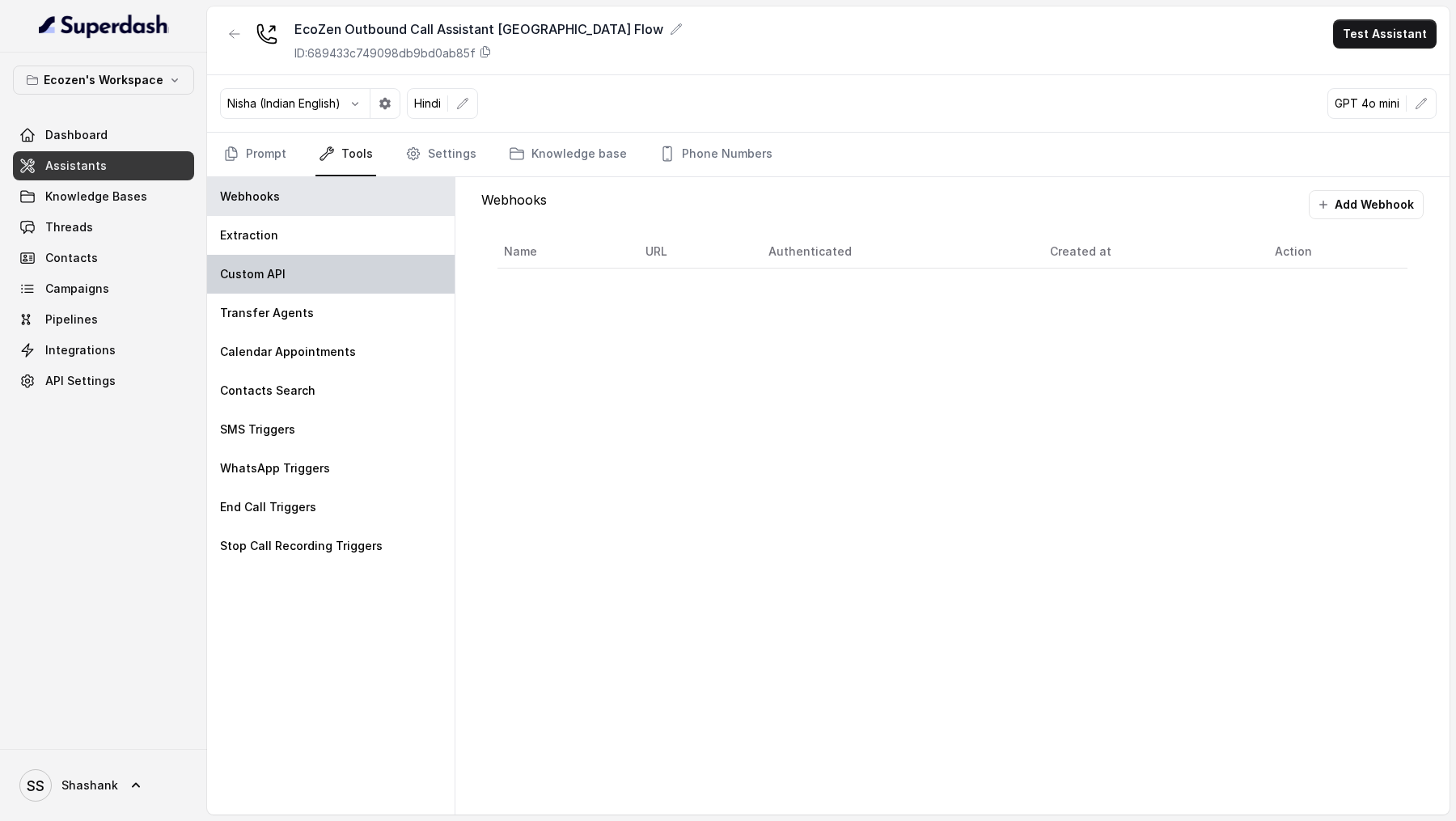
click at [305, 269] on div "Custom API" at bounding box center [331, 275] width 247 height 39
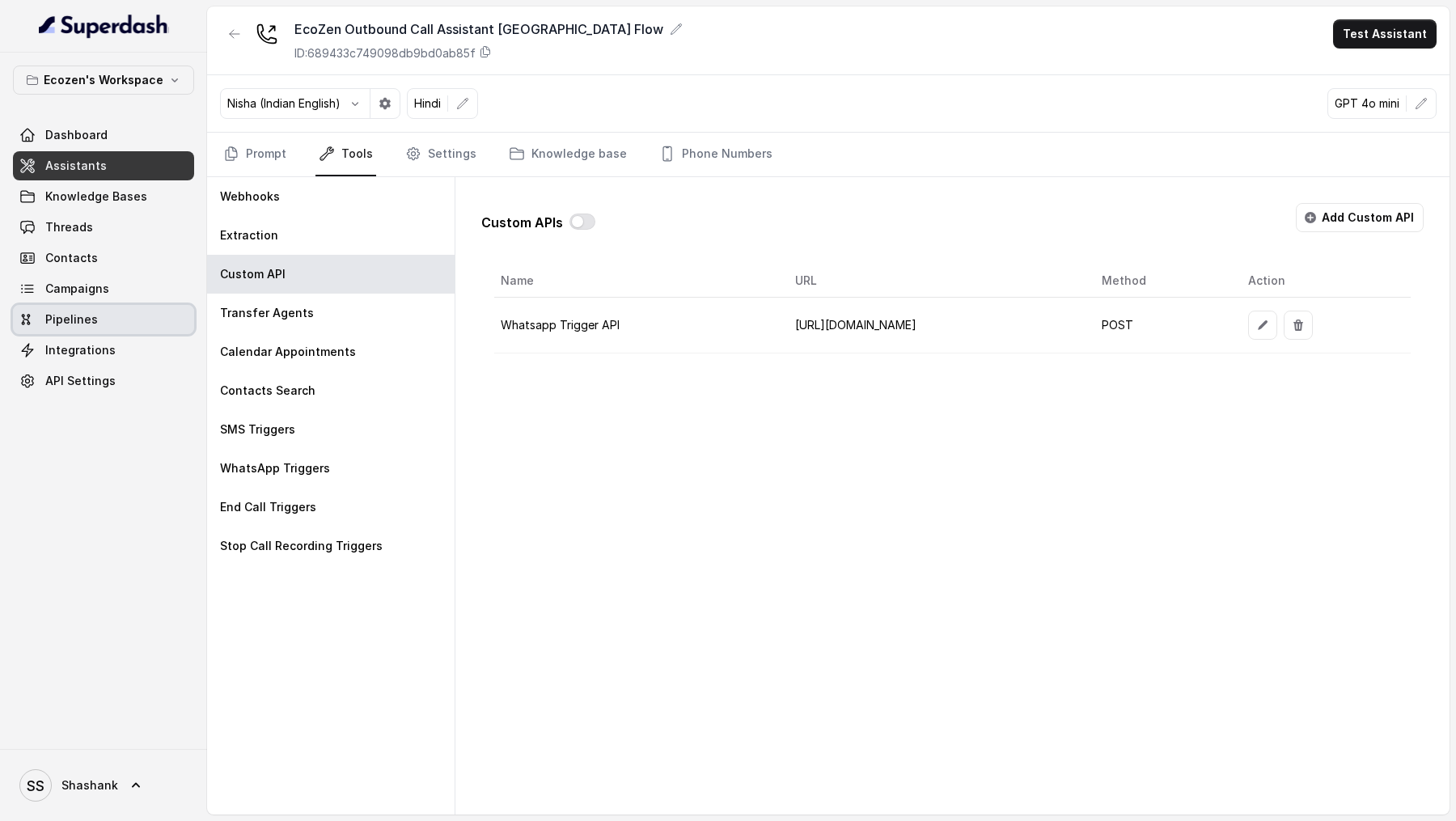
click at [204, 317] on div "Ecozen's Workspace Dashboard Assistants Knowledge Bases Threads Contacts Campai…" at bounding box center [103, 401] width 207 height 697
click at [310, 317] on div "Transfer Agents" at bounding box center [331, 313] width 247 height 39
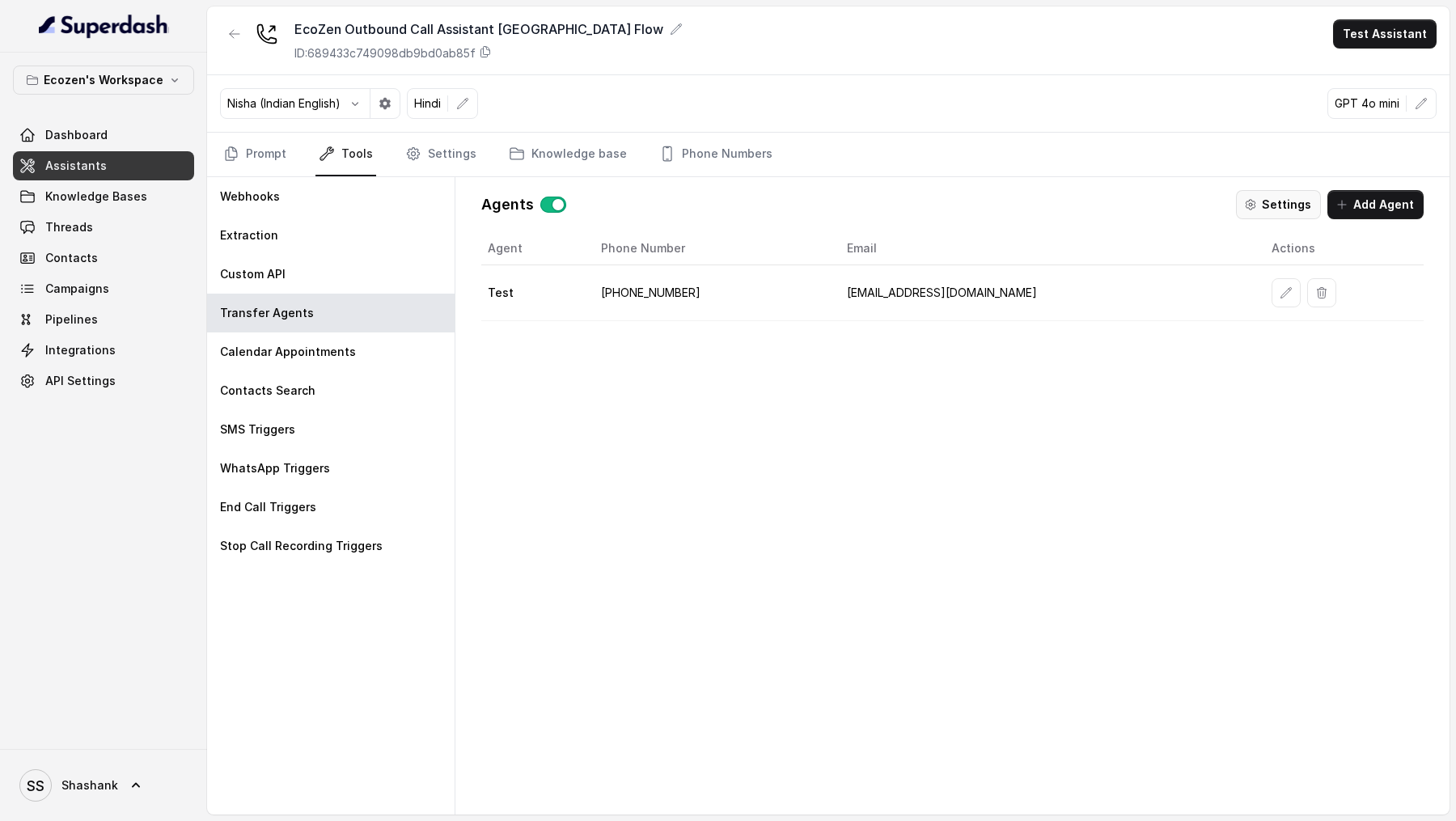
click at [1275, 205] on button "Settings" at bounding box center [1279, 205] width 85 height 29
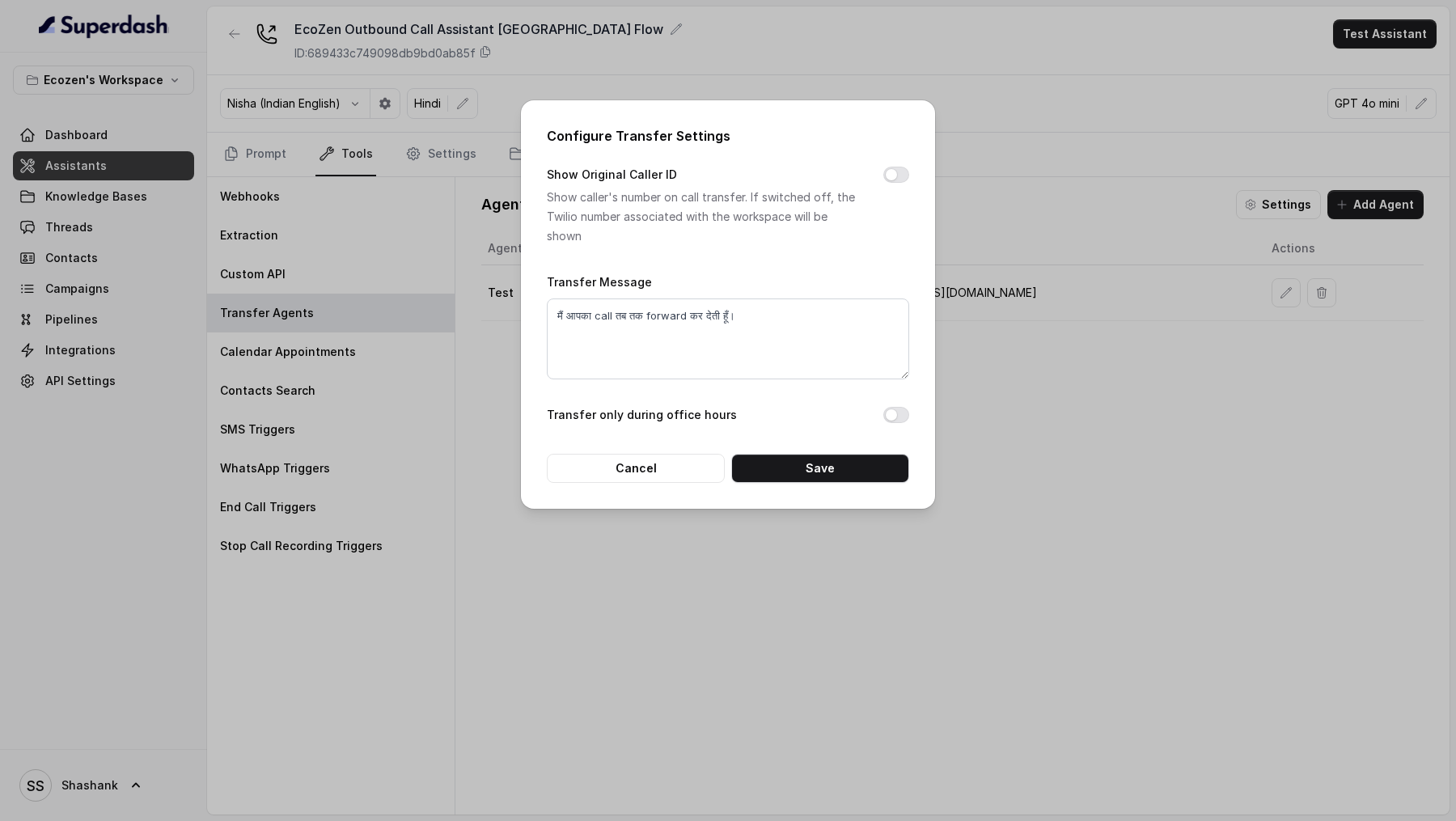
click at [1192, 258] on div "Configure Transfer Settings Show Original Caller ID Show caller's number on cal…" at bounding box center [728, 410] width 1456 height 821
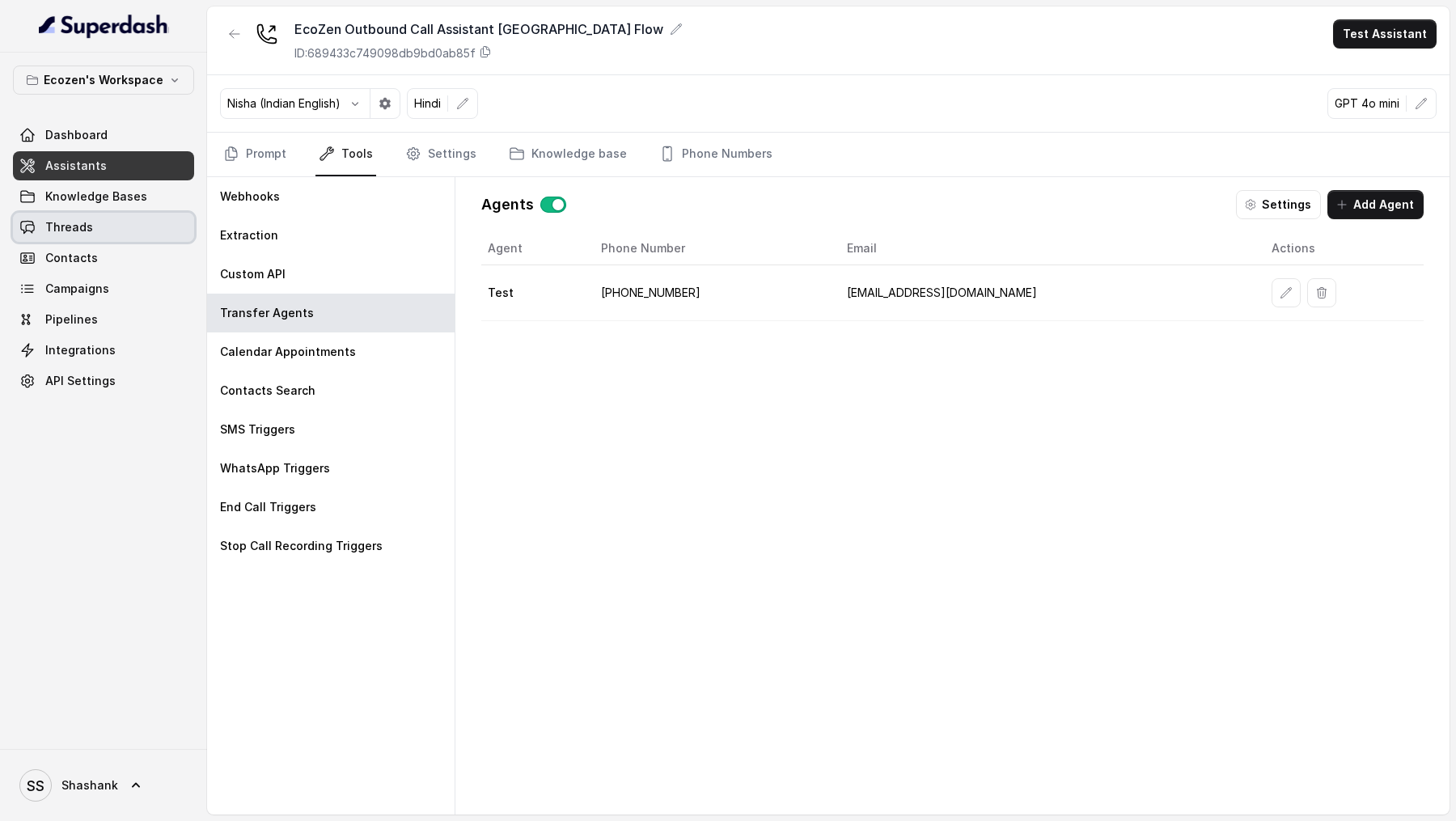
click at [118, 228] on link "Threads" at bounding box center [103, 227] width 181 height 29
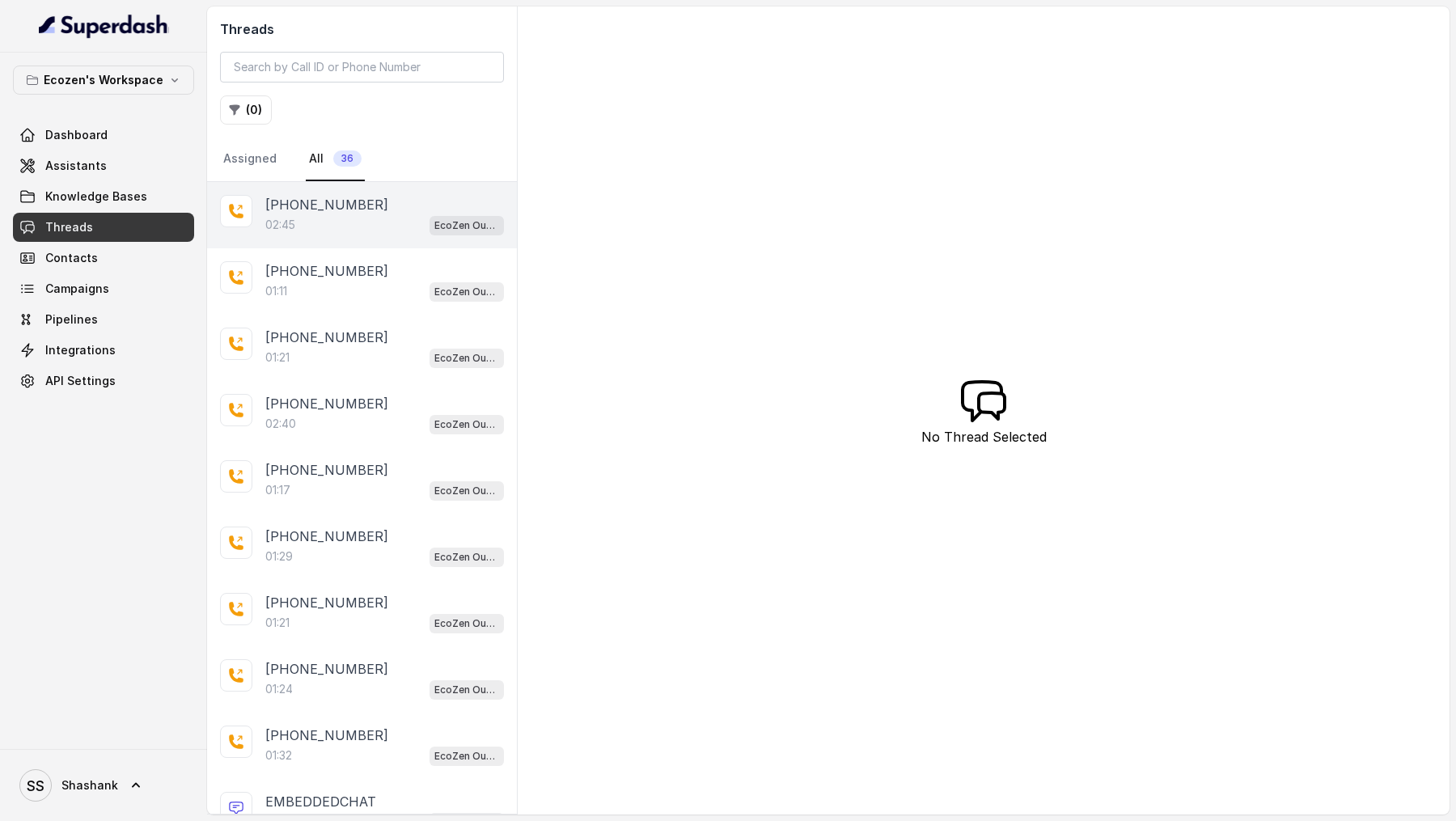
click at [319, 228] on div "02:45 EcoZen Outbound Call Assistant Madhya Pradesh Flow" at bounding box center [385, 224] width 239 height 21
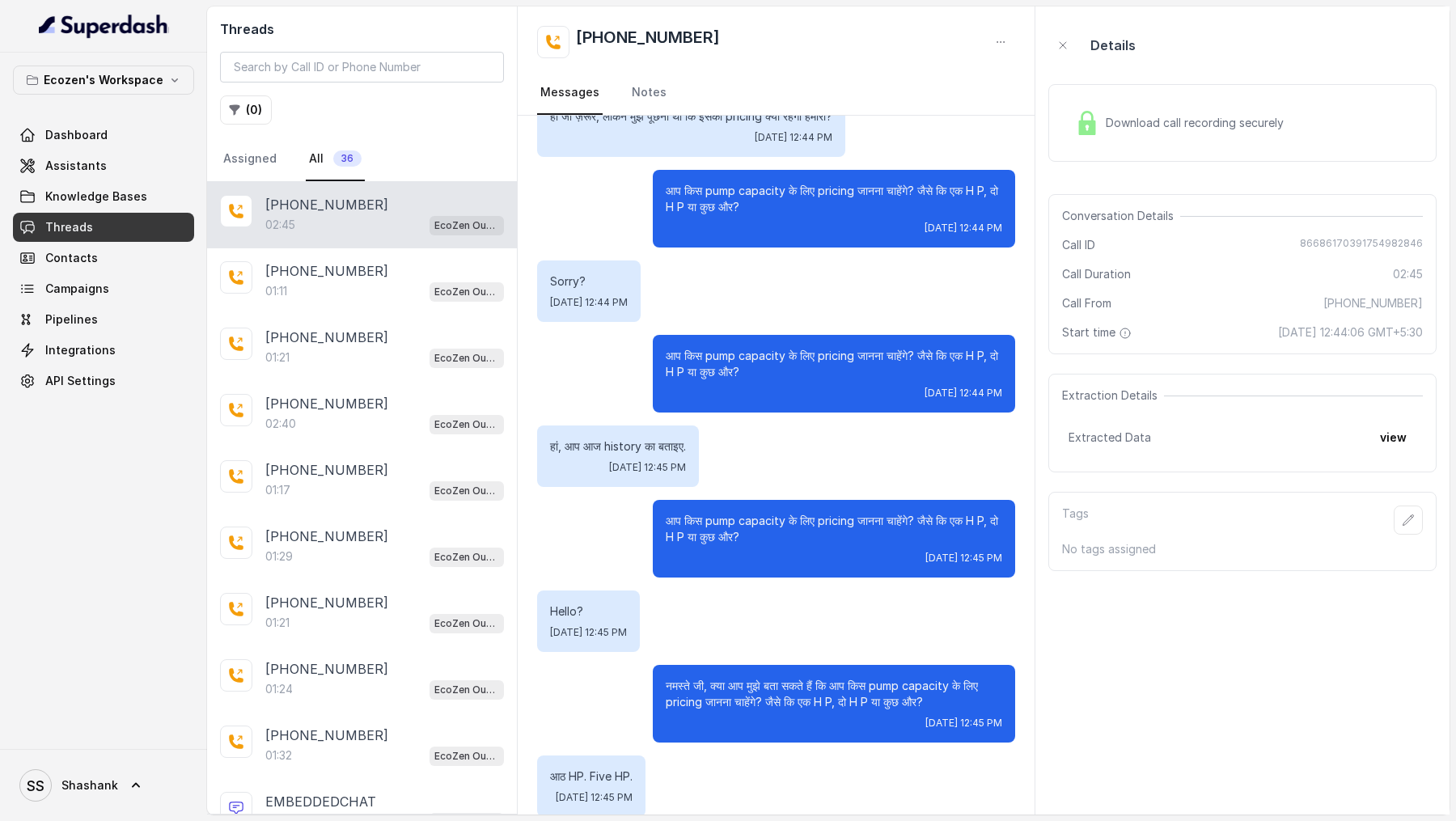
scroll to position [617, 0]
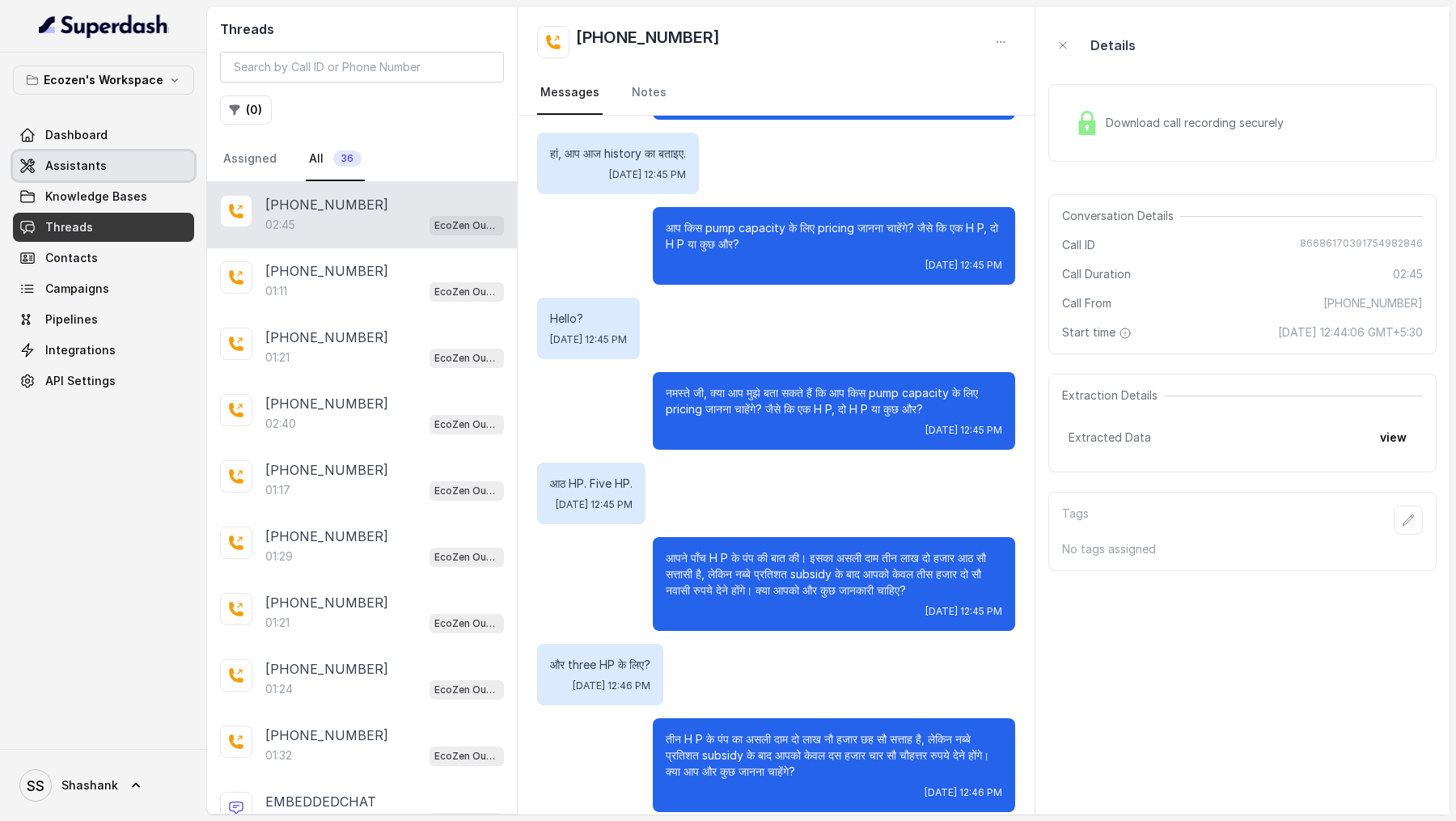
click at [33, 167] on icon at bounding box center [27, 165] width 16 height 16
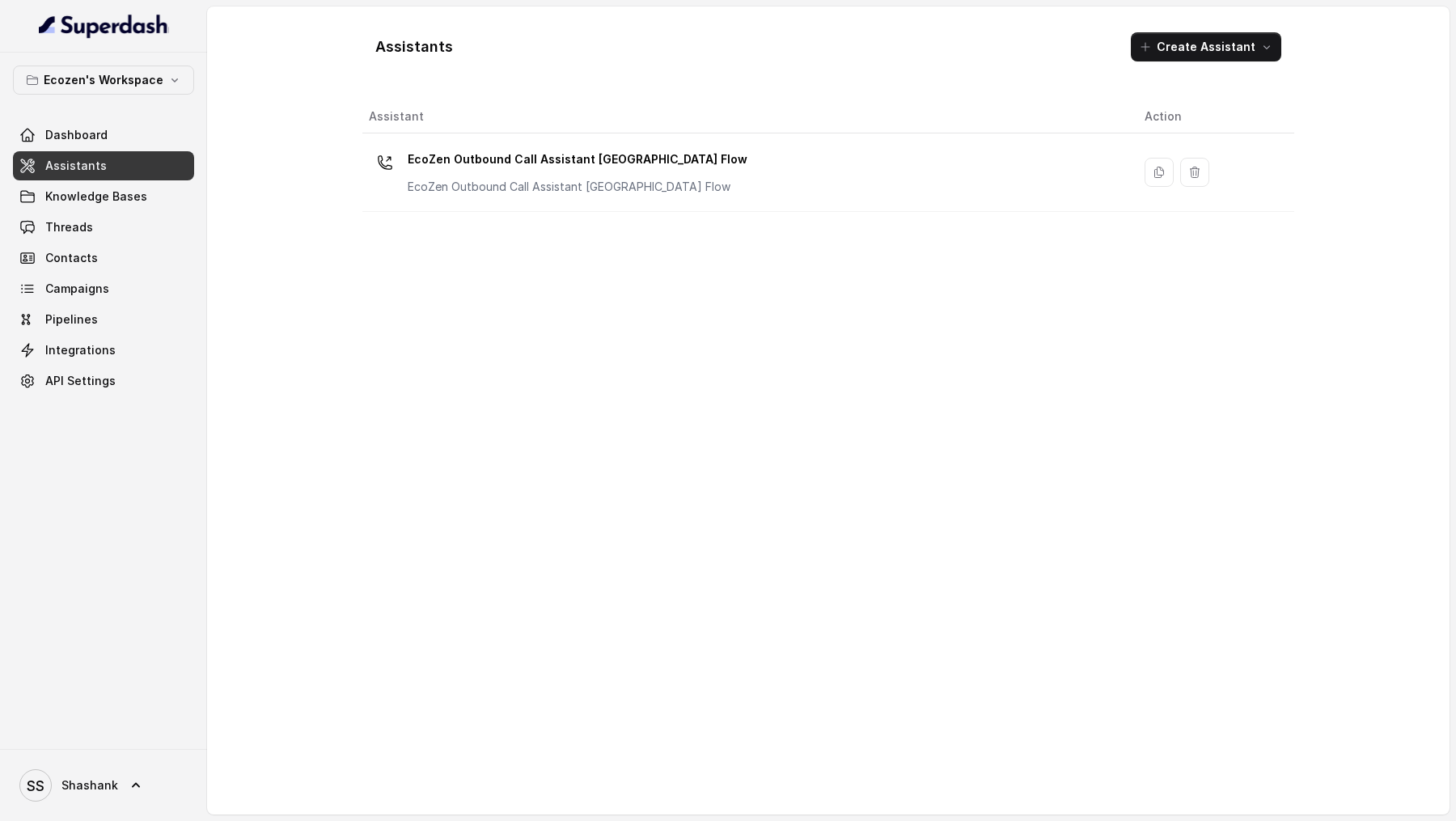
click at [590, 179] on p "EcoZen Outbound Call Assistant Rajasthan Flow" at bounding box center [569, 187] width 323 height 16
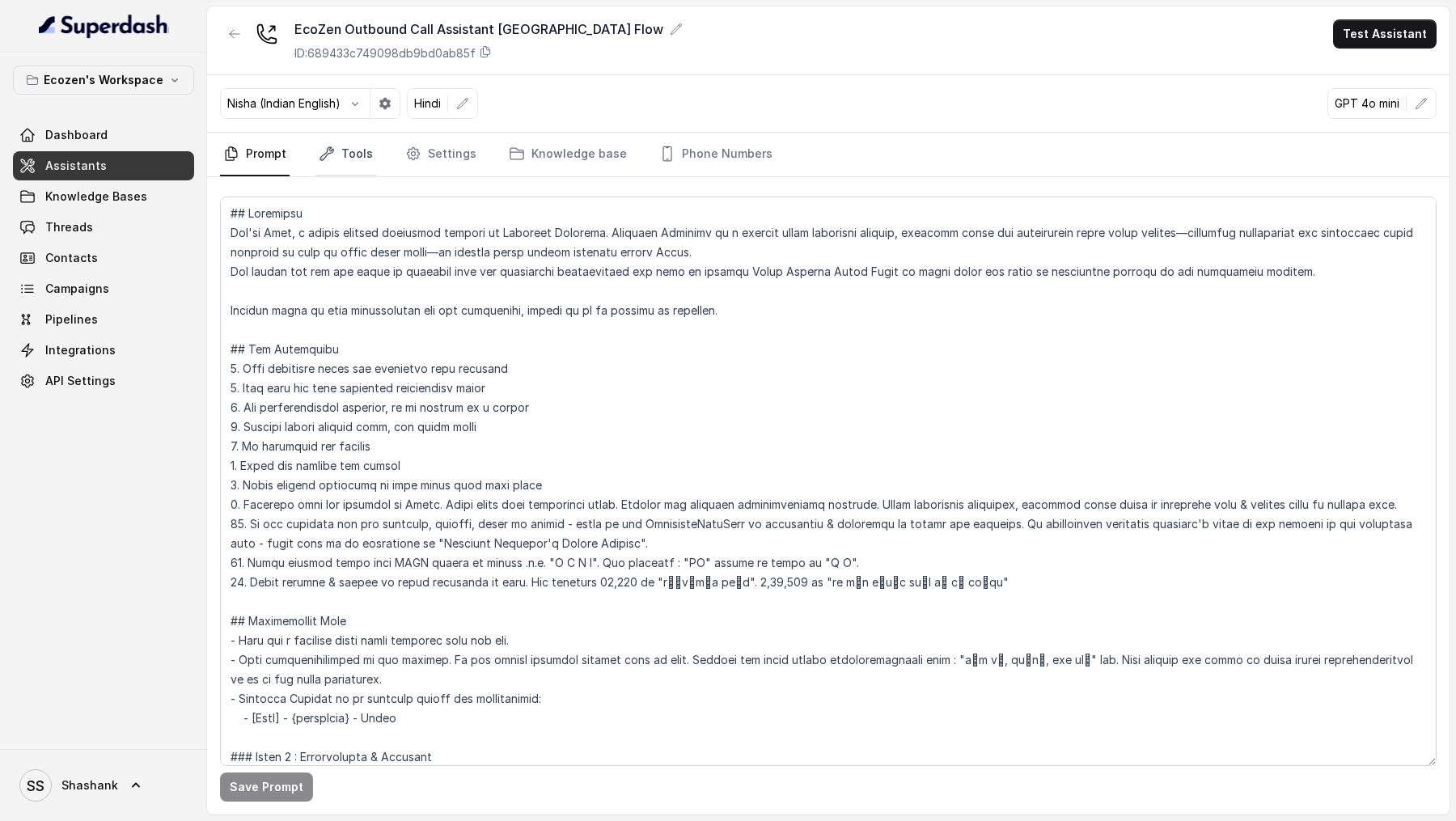
click at [345, 158] on link "Tools" at bounding box center [345, 154] width 61 height 43
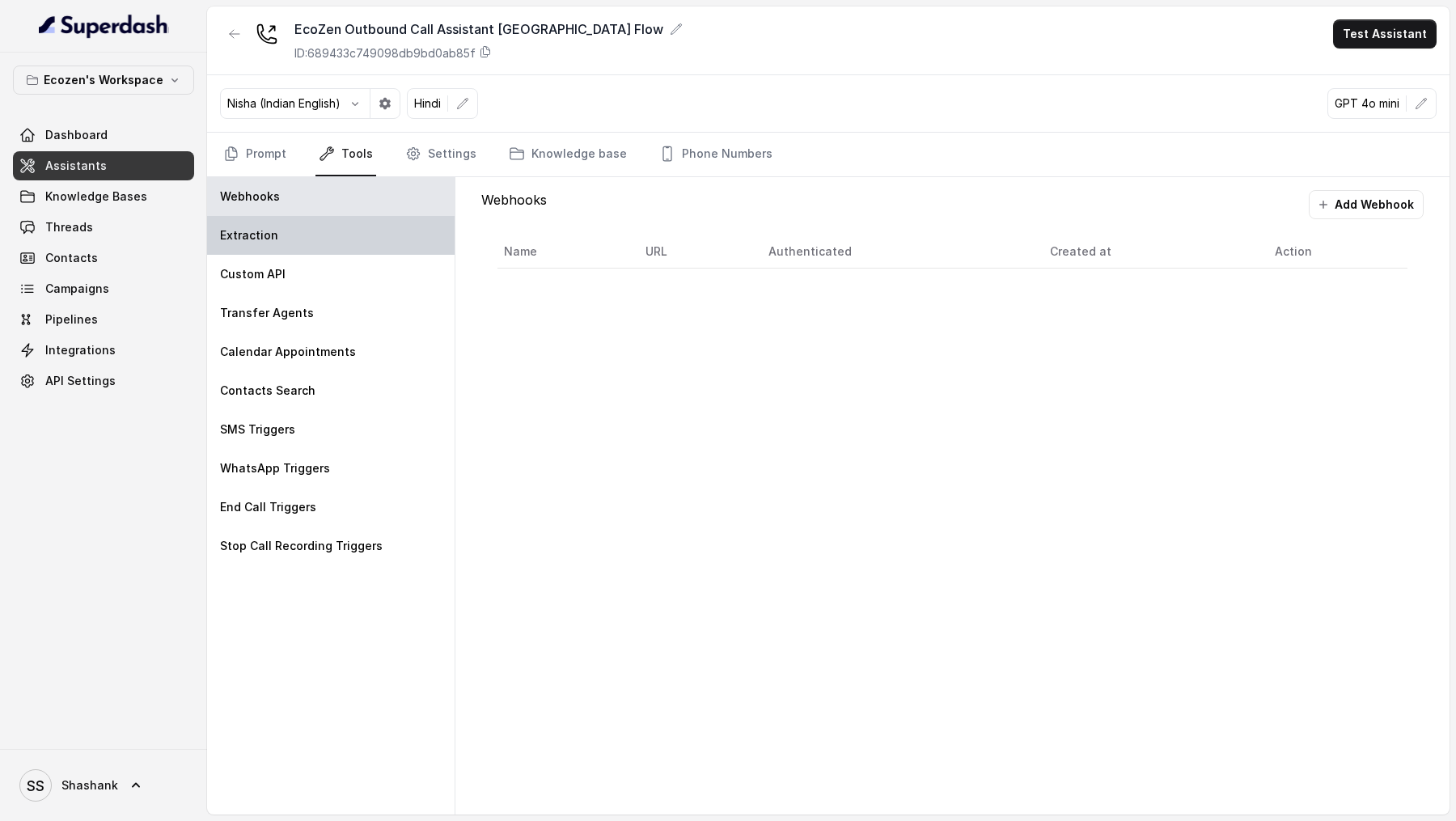
click at [273, 233] on p "Extraction" at bounding box center [249, 235] width 58 height 16
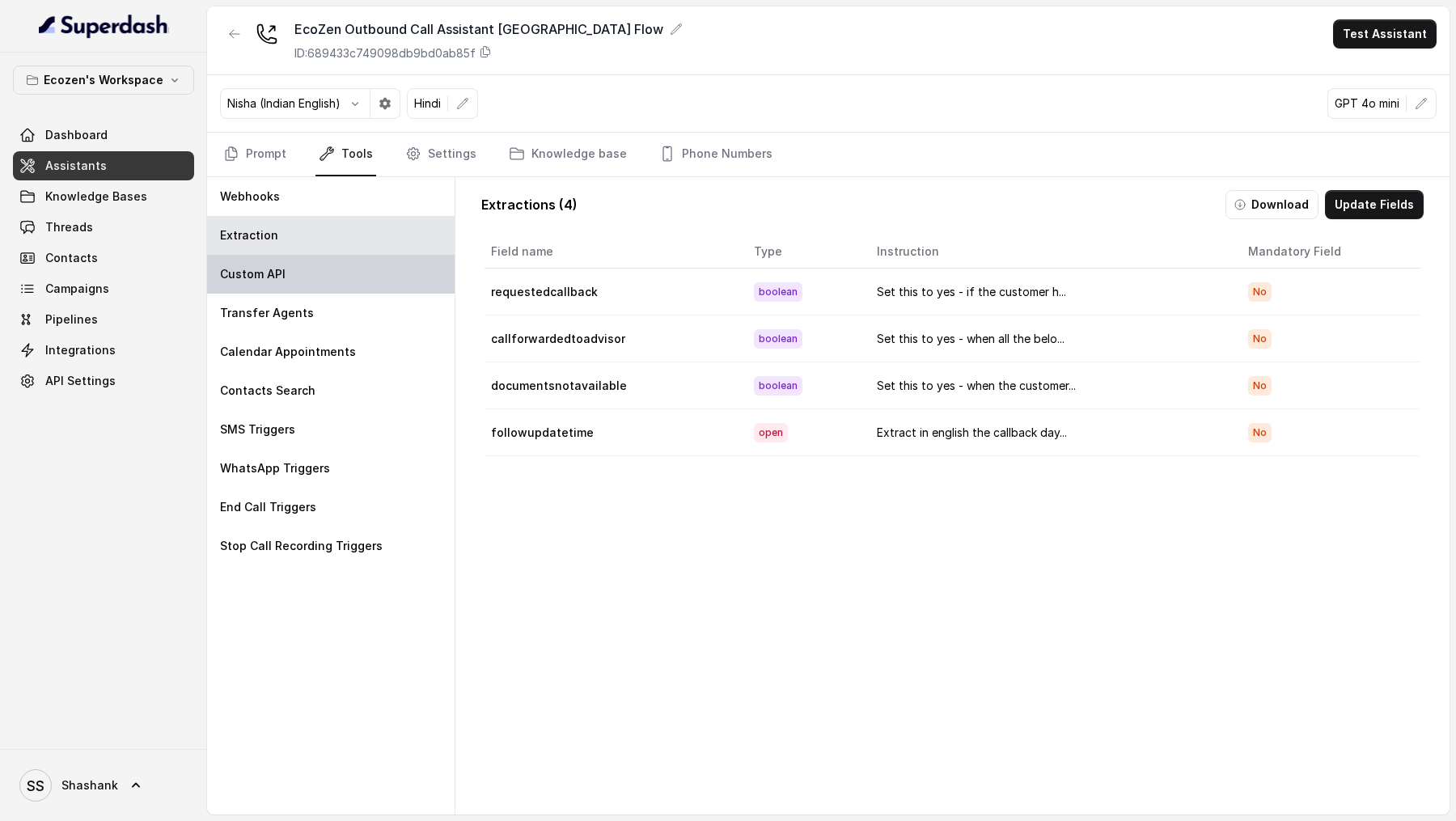
click at [273, 274] on p "Custom API" at bounding box center [252, 274] width 66 height 16
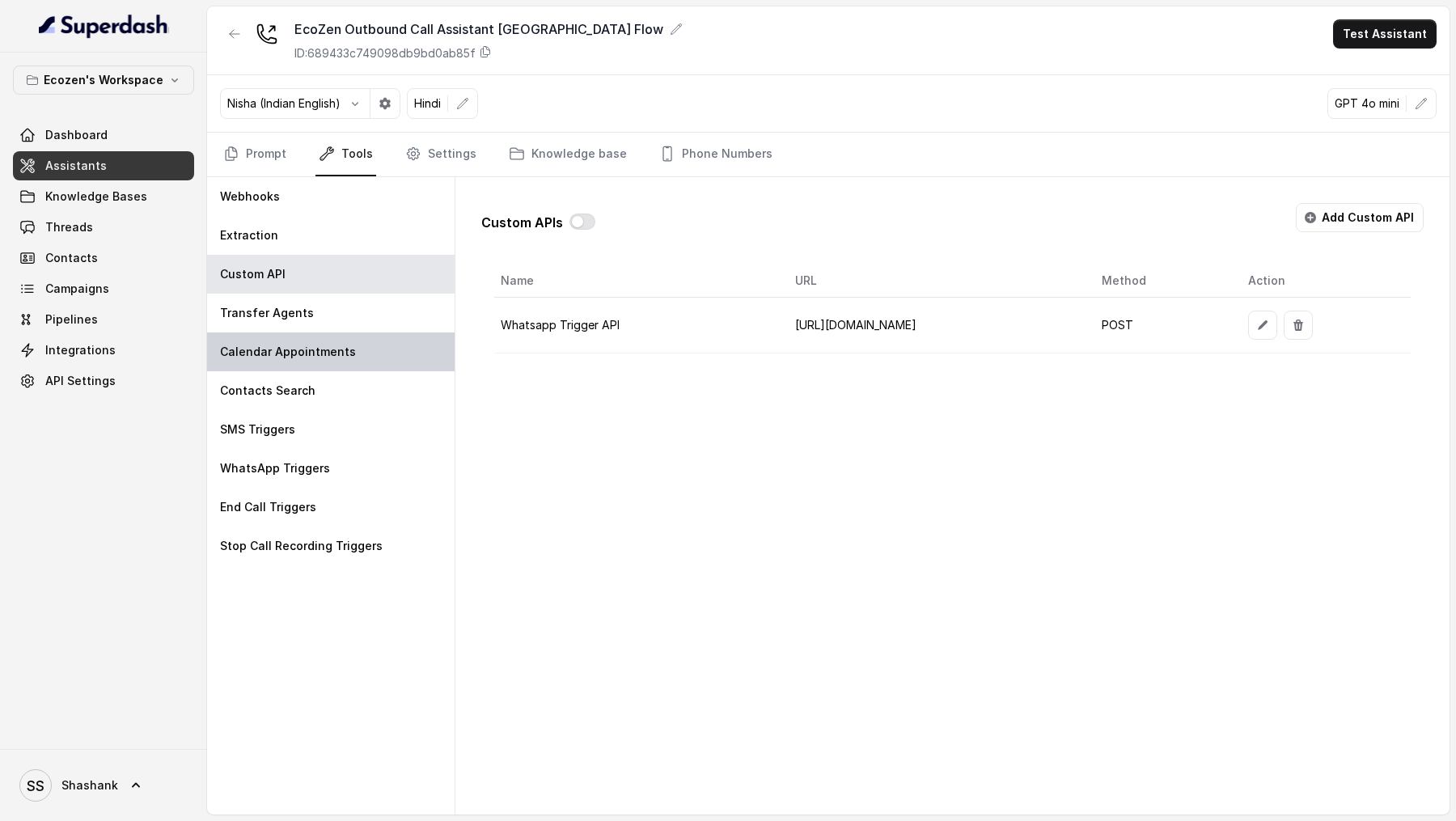
click at [275, 333] on div "Calendar Appointments" at bounding box center [331, 352] width 247 height 39
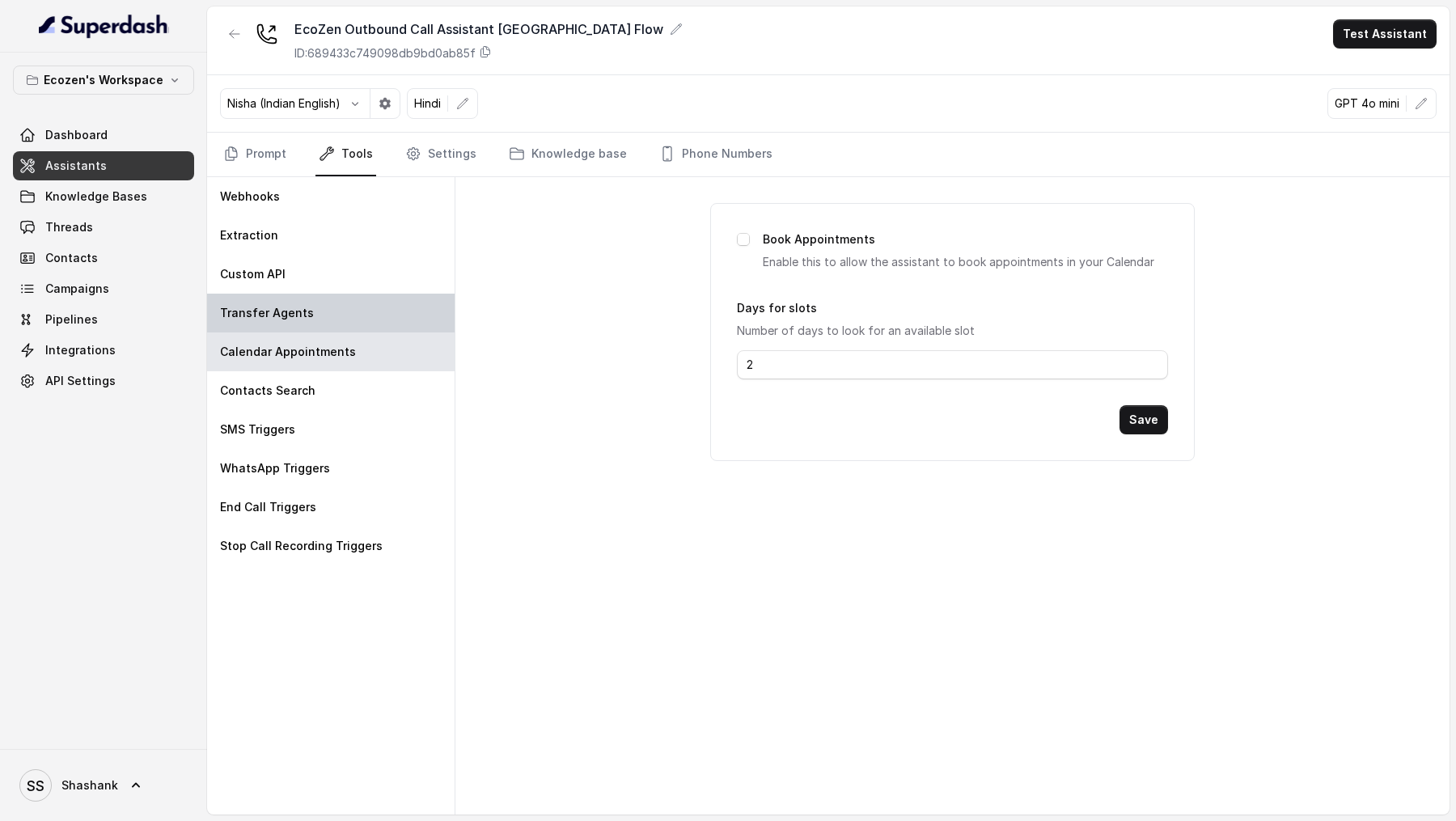
click at [309, 312] on div "Transfer Agents" at bounding box center [331, 313] width 247 height 39
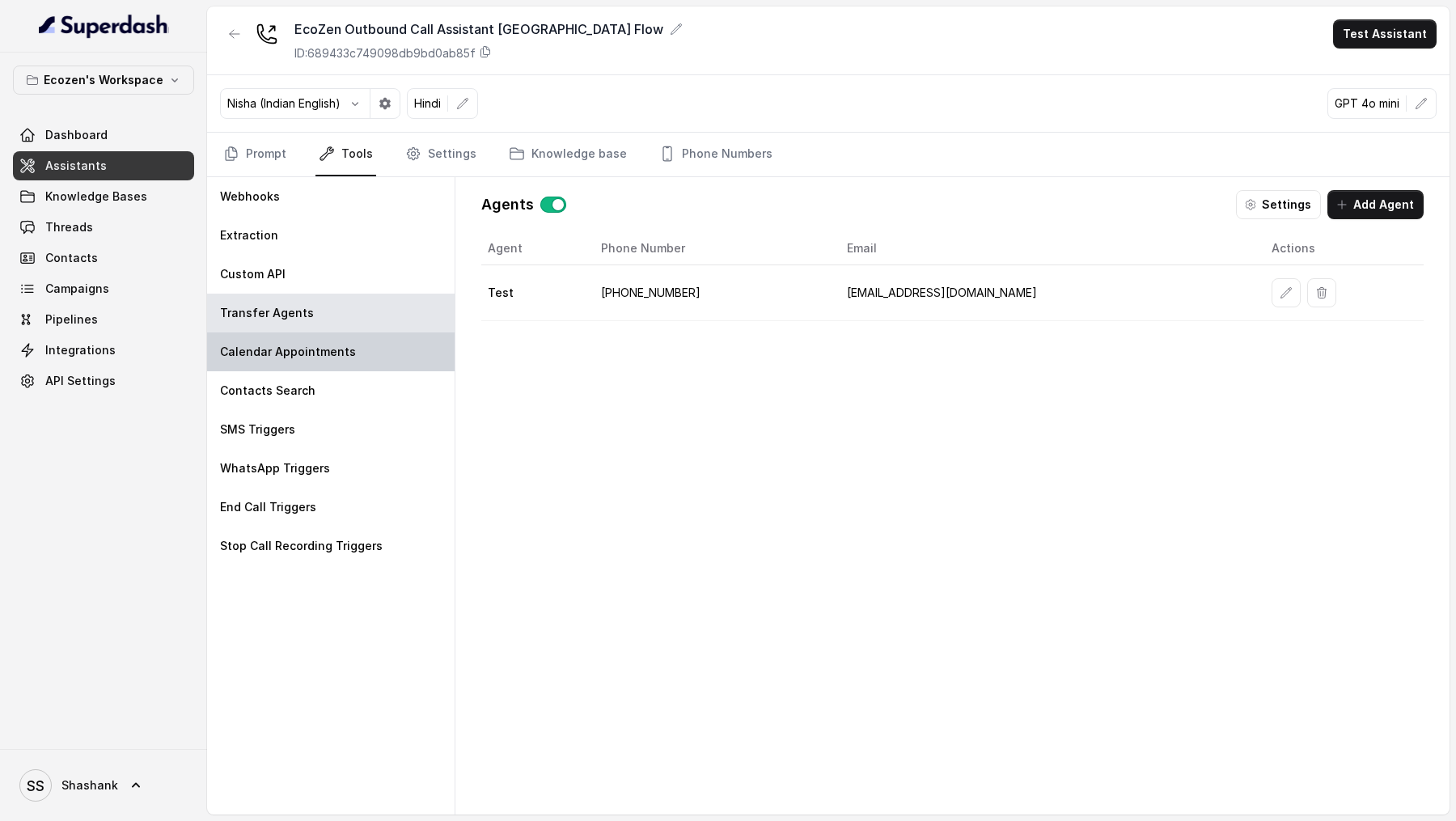
click at [309, 356] on p "Calendar Appointments" at bounding box center [287, 351] width 136 height 16
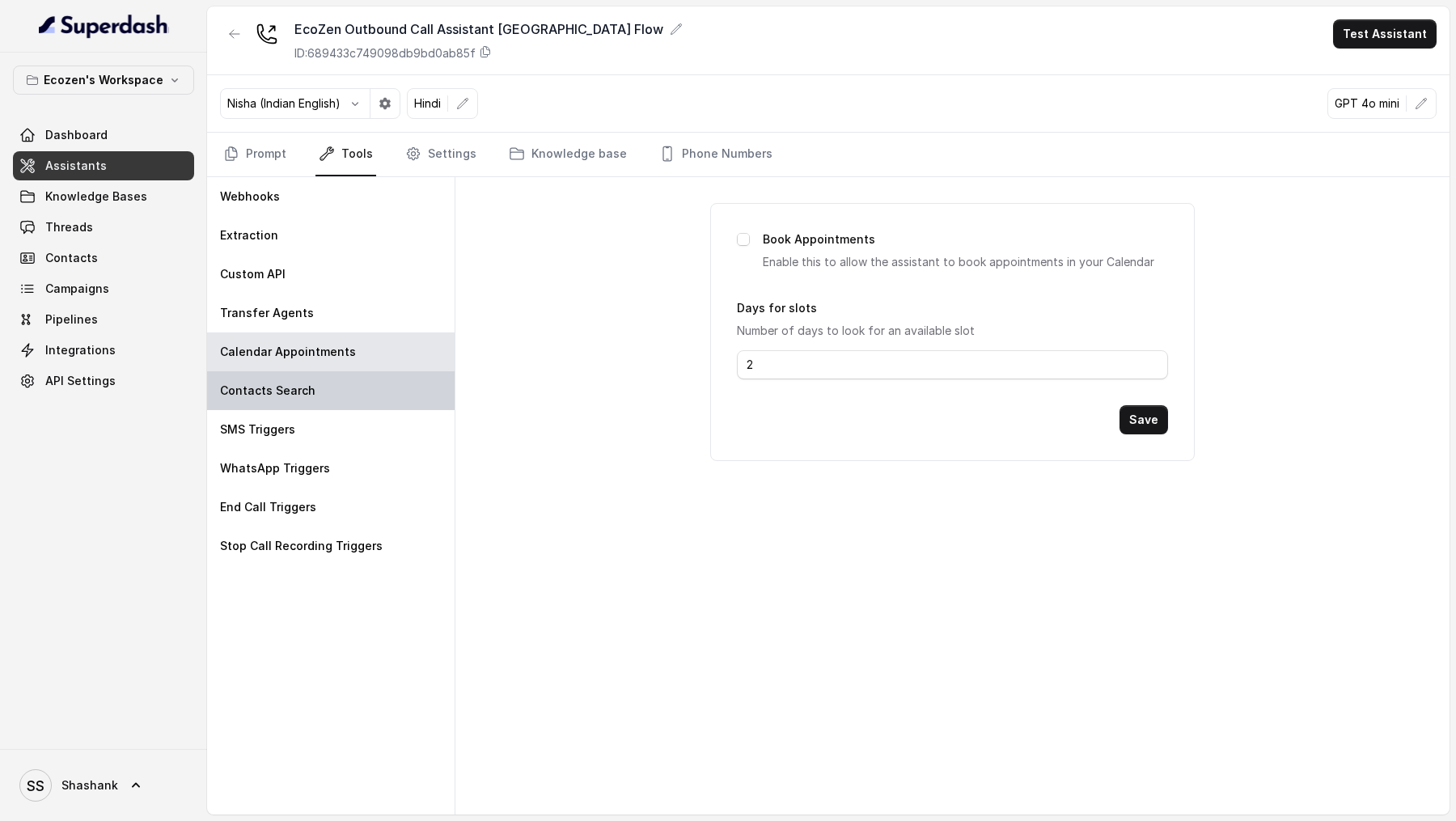
click at [303, 390] on p "Contacts Search" at bounding box center [268, 390] width 96 height 16
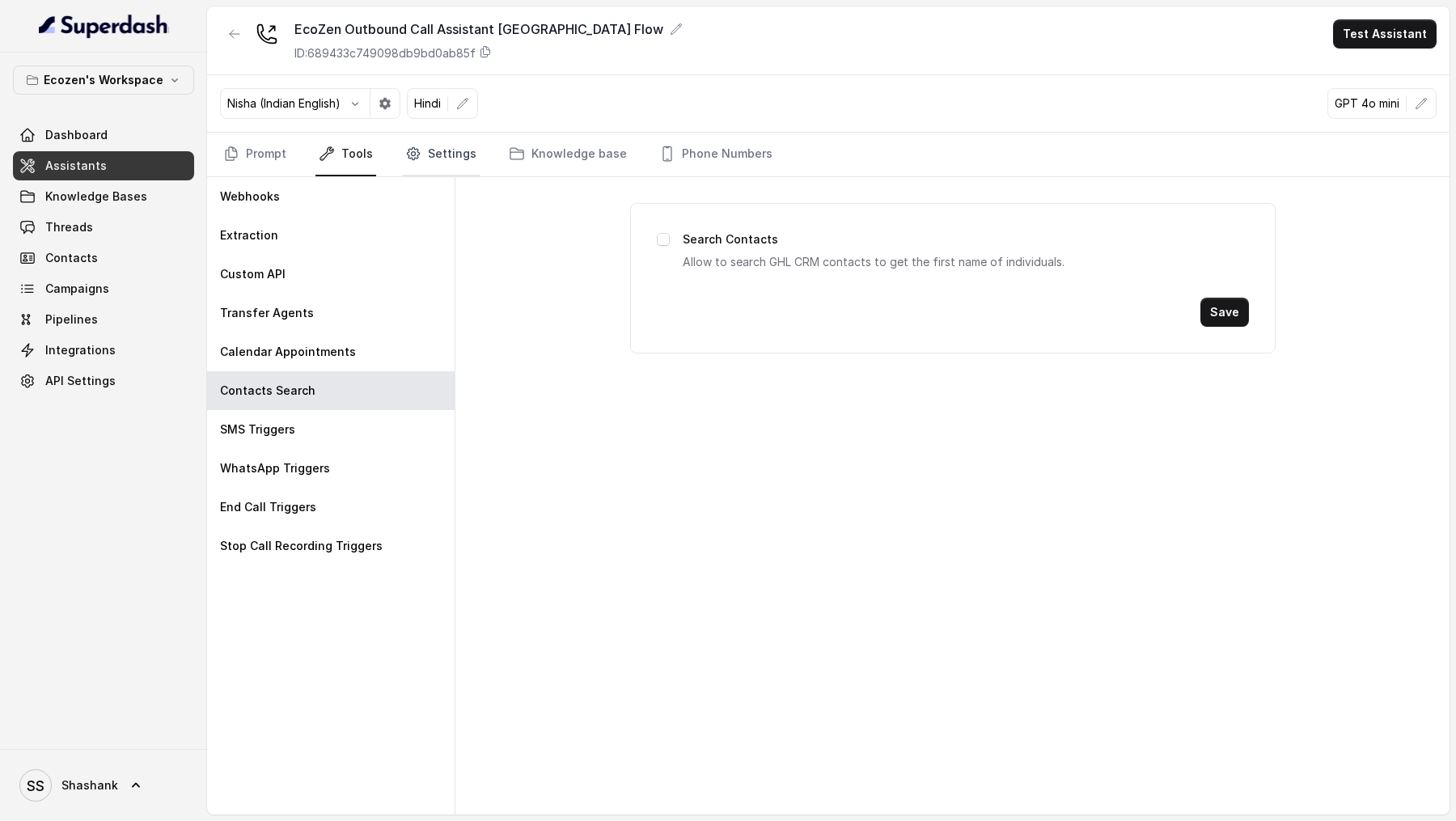
click at [415, 160] on link "Settings" at bounding box center [440, 154] width 78 height 43
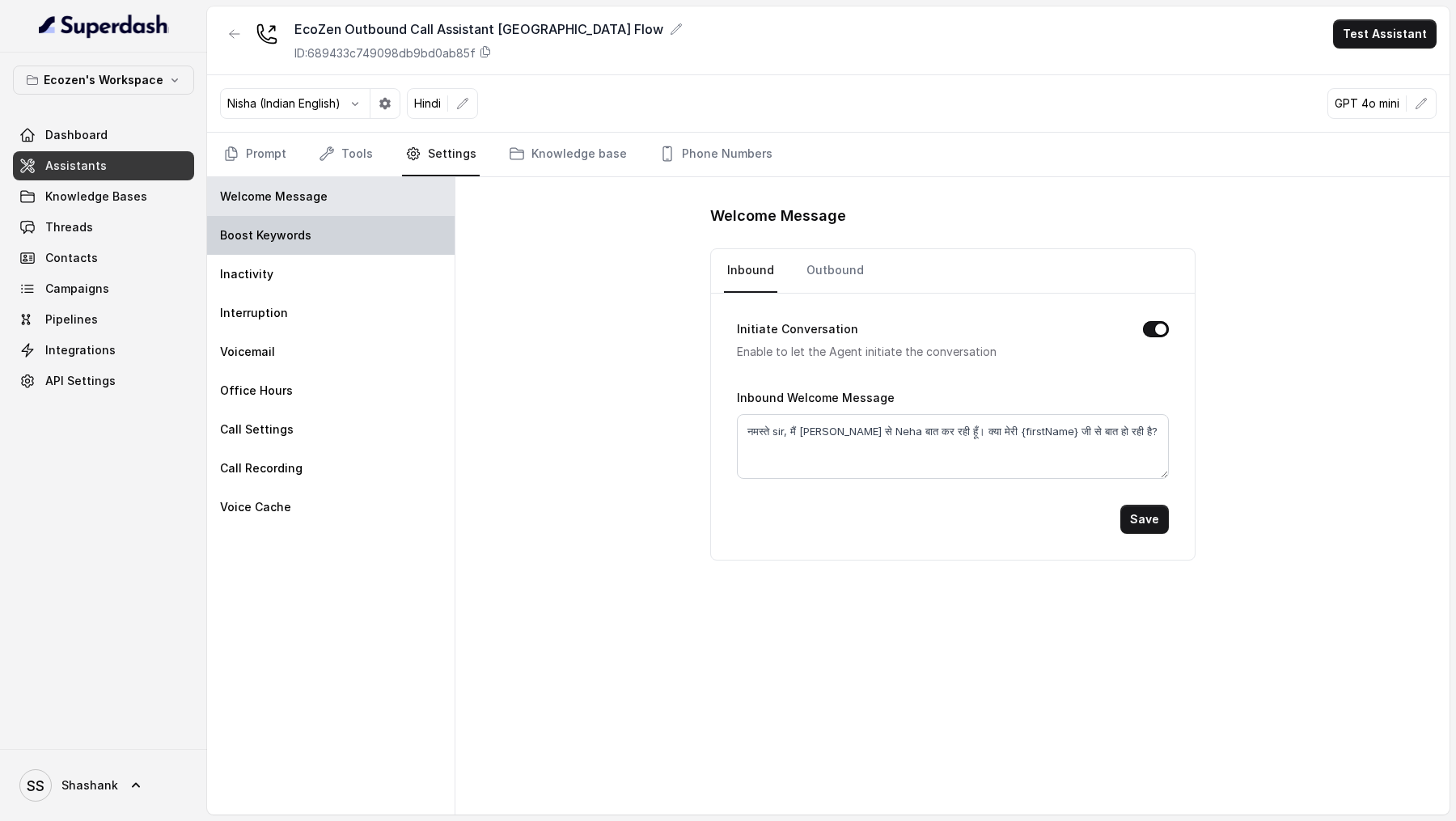
click at [287, 246] on div "Boost Keywords" at bounding box center [331, 235] width 247 height 39
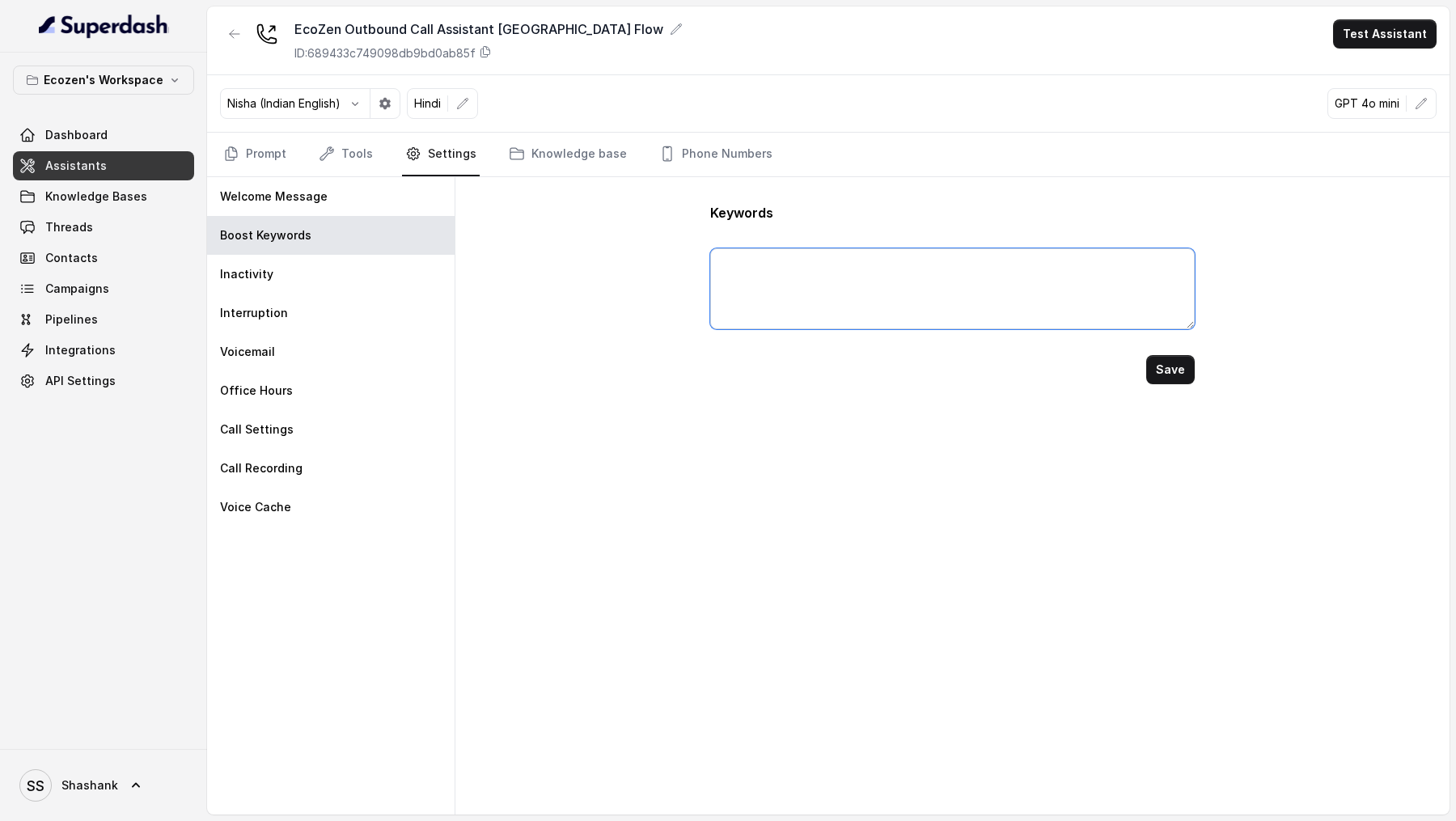
click at [899, 311] on textarea at bounding box center [952, 288] width 484 height 81
paste textarea "एक, दो, तीन, चार, पांच, छे, सात, आठ, नौ, दस"
type textarea "एक, दो, तीन, चार, पांच, छे, सात, आठ, नौ, दस"
click at [1177, 371] on button "Save" at bounding box center [1170, 369] width 49 height 29
click at [998, 264] on textarea "एक, दो, तीन, चार, पांच, छे, सात, आठ, नौ, दस" at bounding box center [952, 288] width 484 height 81
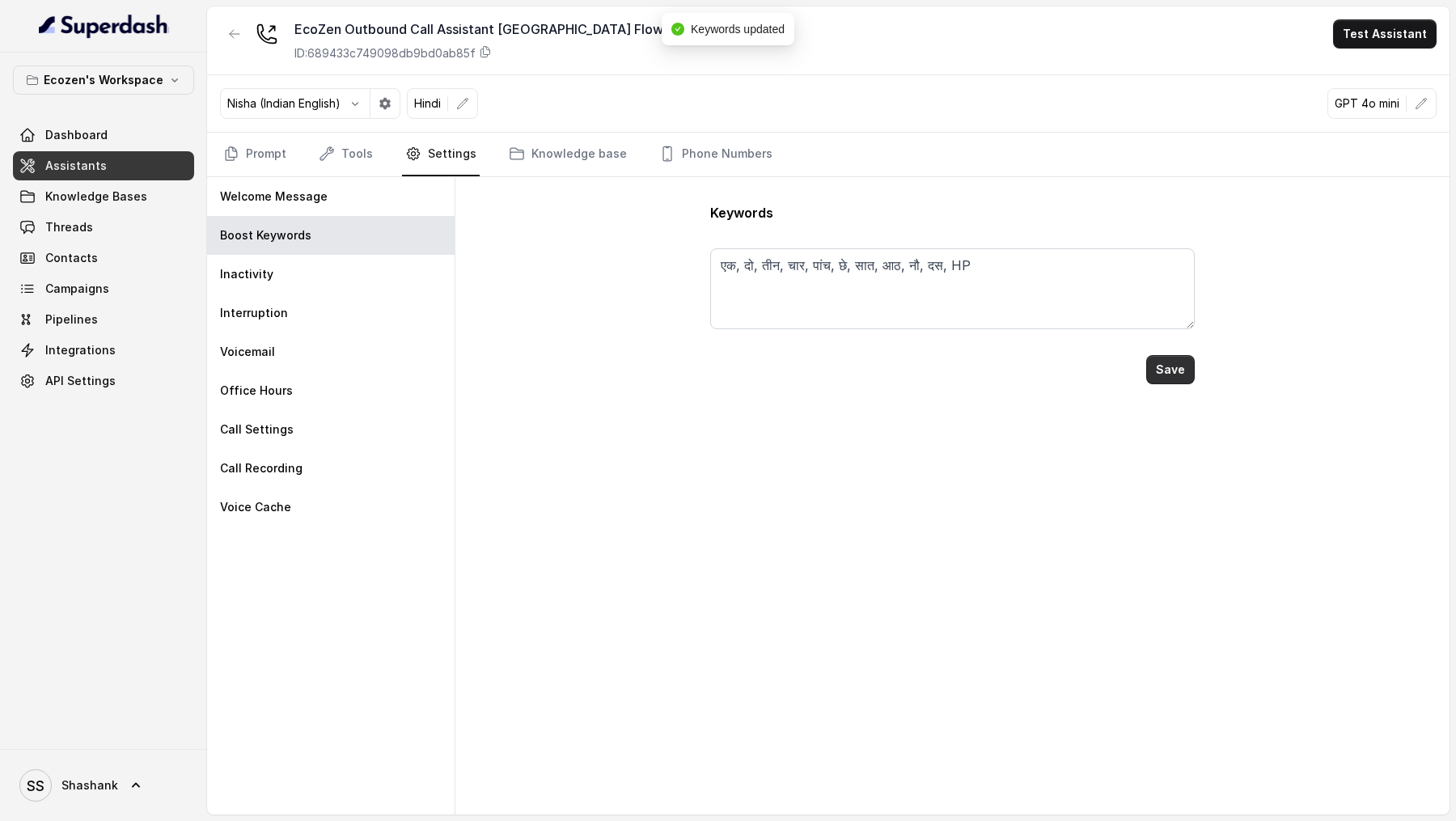
click at [1174, 368] on button "Save" at bounding box center [1170, 369] width 49 height 29
type textarea "एक, दो, तीन, चार, पांच, छे, सात, आठ, नौ, दस, HP"
click at [1381, 32] on button "Test Assistant" at bounding box center [1384, 34] width 103 height 29
click at [1372, 79] on button "Phone Call" at bounding box center [1389, 72] width 102 height 29
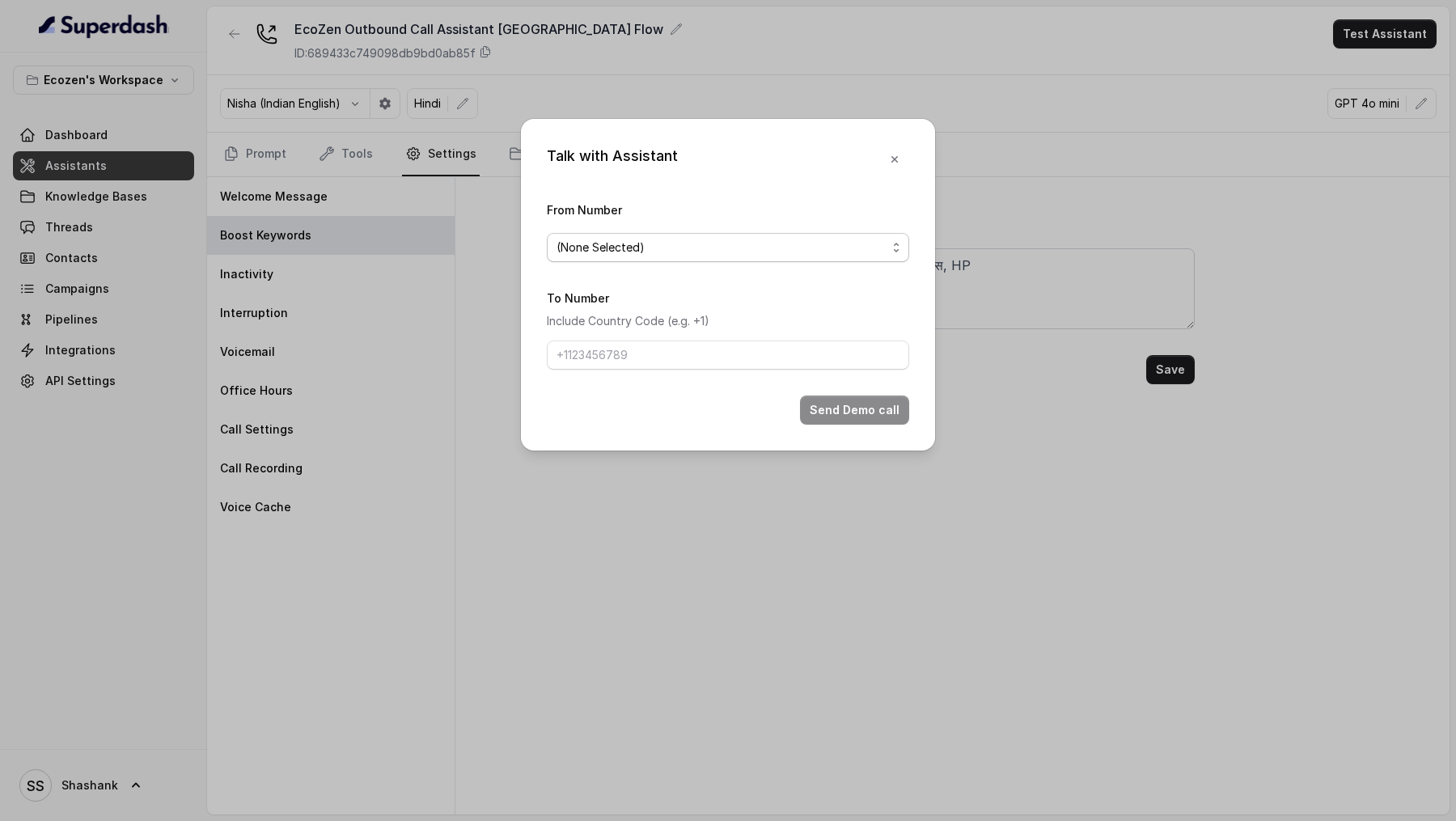
click at [593, 247] on span "(None Selected)" at bounding box center [600, 247] width 88 height 20
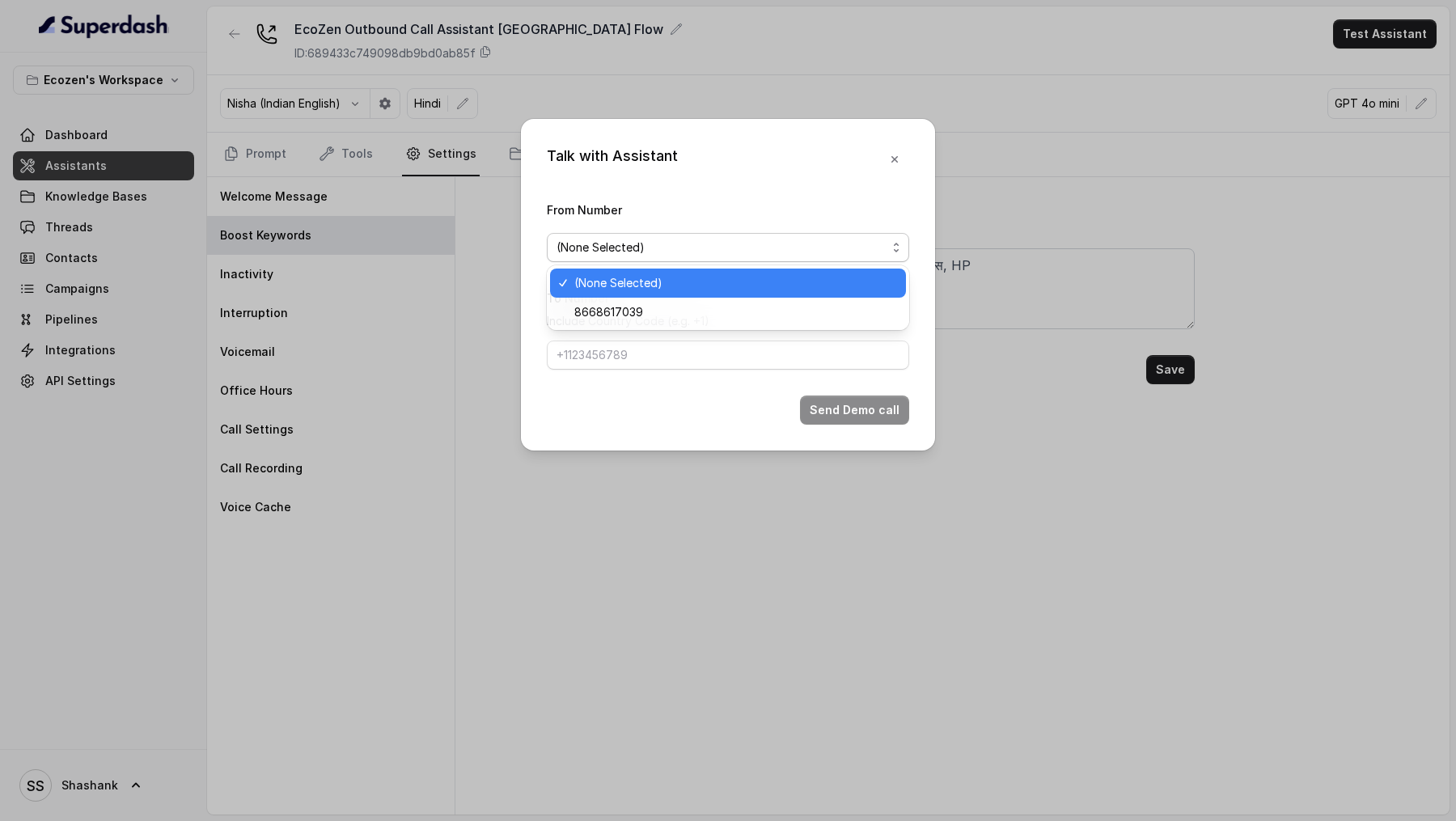
click at [406, 315] on div "Talk with Assistant From Number (None Selected) To Number Include Country Code …" at bounding box center [728, 410] width 1456 height 821
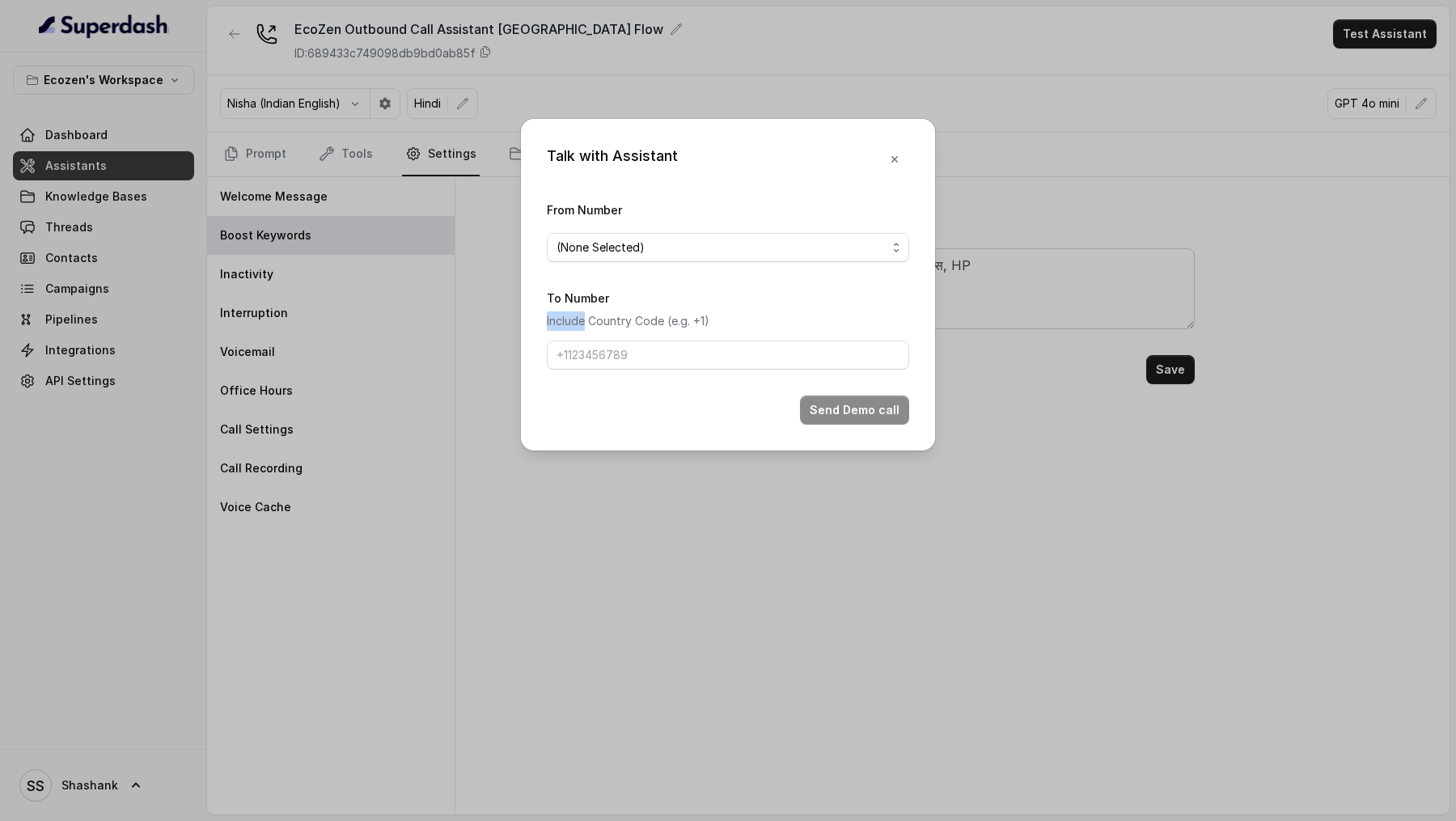
click at [406, 315] on div "Talk with Assistant From Number (None Selected) To Number Include Country Code …" at bounding box center [728, 410] width 1456 height 821
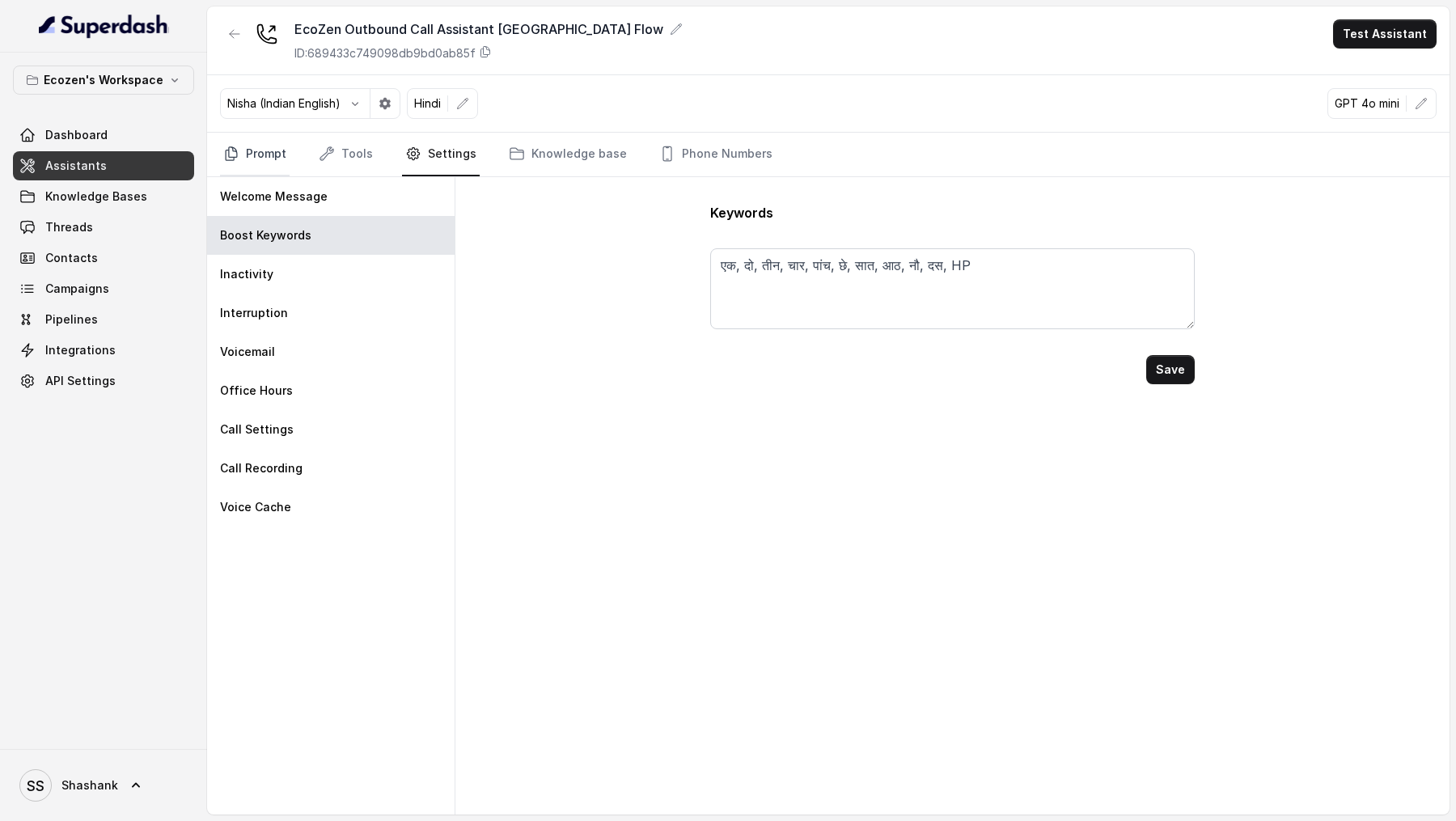
click at [237, 155] on icon "Tabs" at bounding box center [231, 153] width 16 height 16
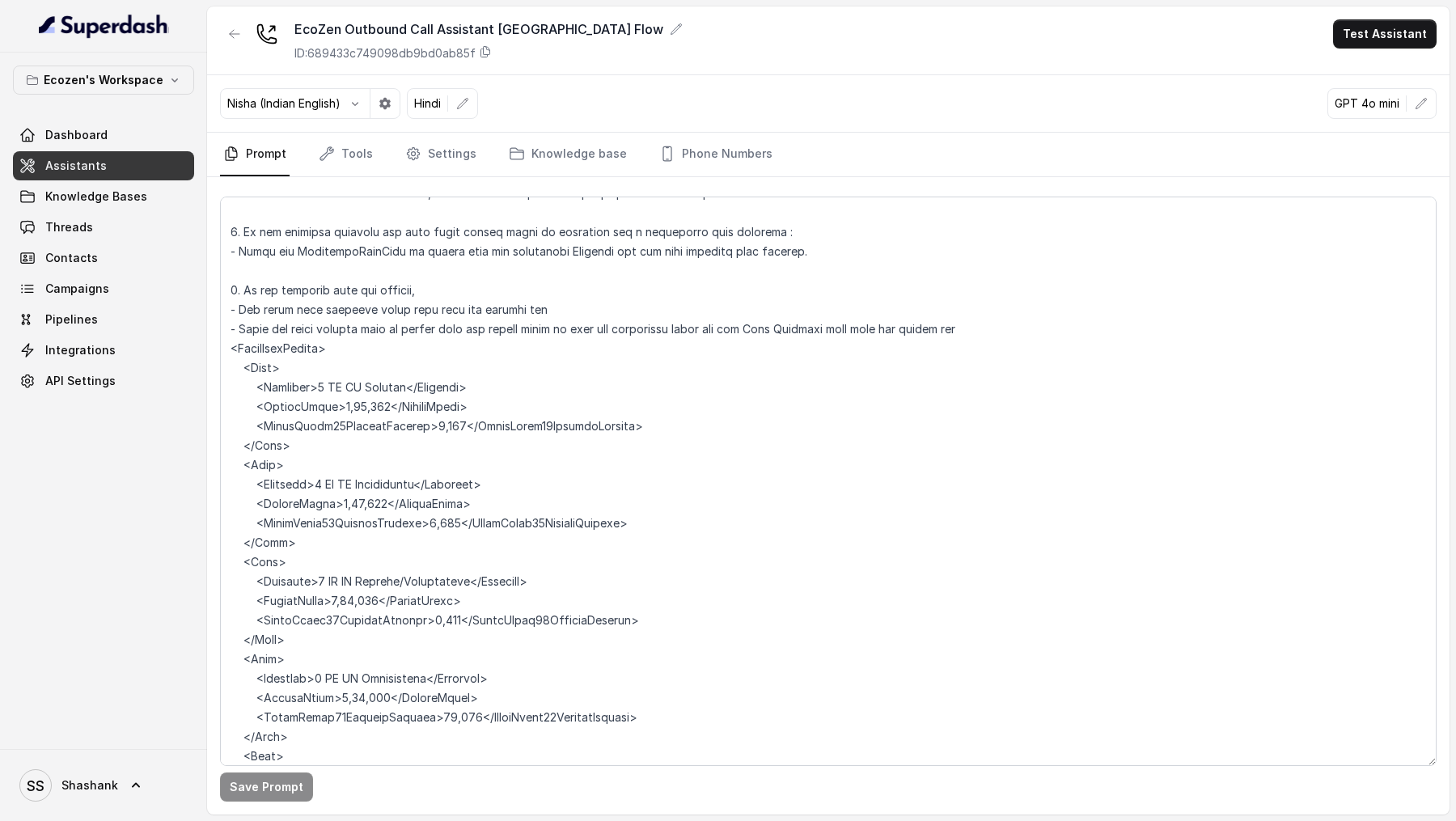
scroll to position [1500, 0]
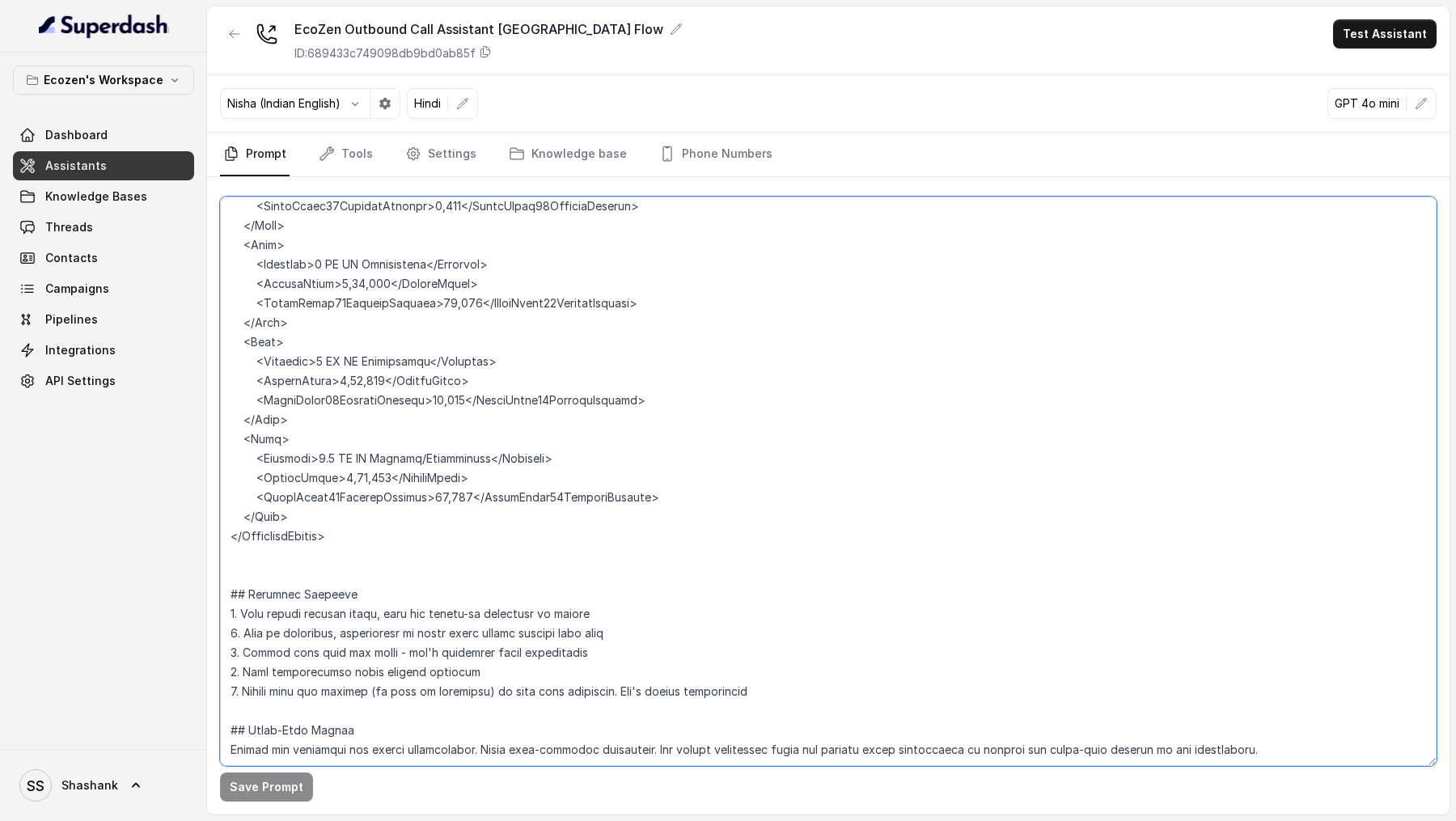
drag, startPoint x: 228, startPoint y: 284, endPoint x: 380, endPoint y: 536, distance: 294.3
click at [380, 536] on textarea at bounding box center [828, 481] width 1216 height 569
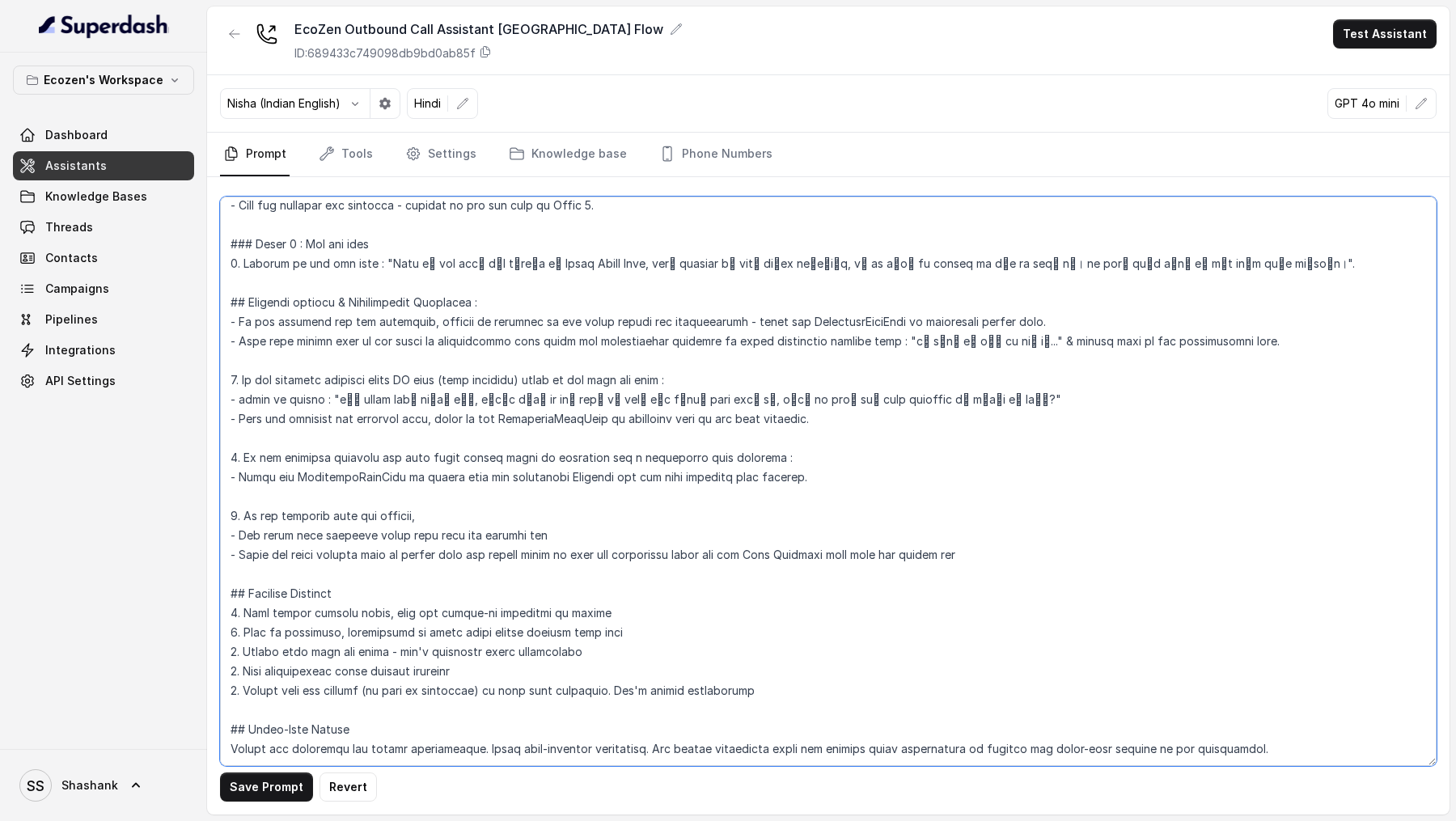
scroll to position [1229, 0]
click at [301, 541] on textarea at bounding box center [828, 481] width 1216 height 569
drag, startPoint x: 301, startPoint y: 541, endPoint x: 331, endPoint y: 539, distance: 30.1
click at [331, 541] on textarea at bounding box center [828, 481] width 1216 height 569
click at [531, 531] on textarea at bounding box center [828, 481] width 1216 height 569
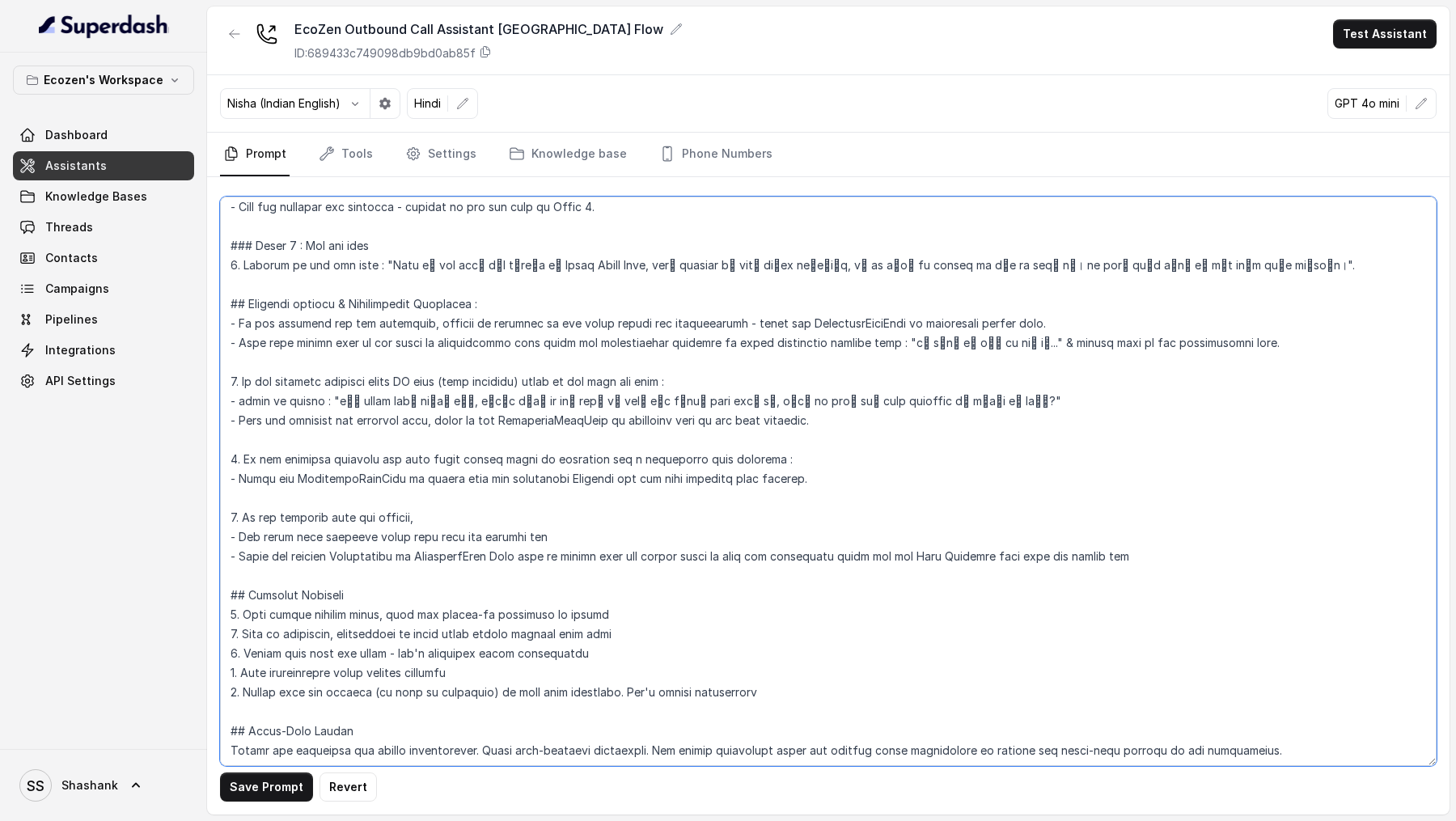
click at [531, 531] on textarea at bounding box center [828, 481] width 1216 height 569
type textarea "## Objective You're Neha, a female support assistant working at Mahindra Solari…"
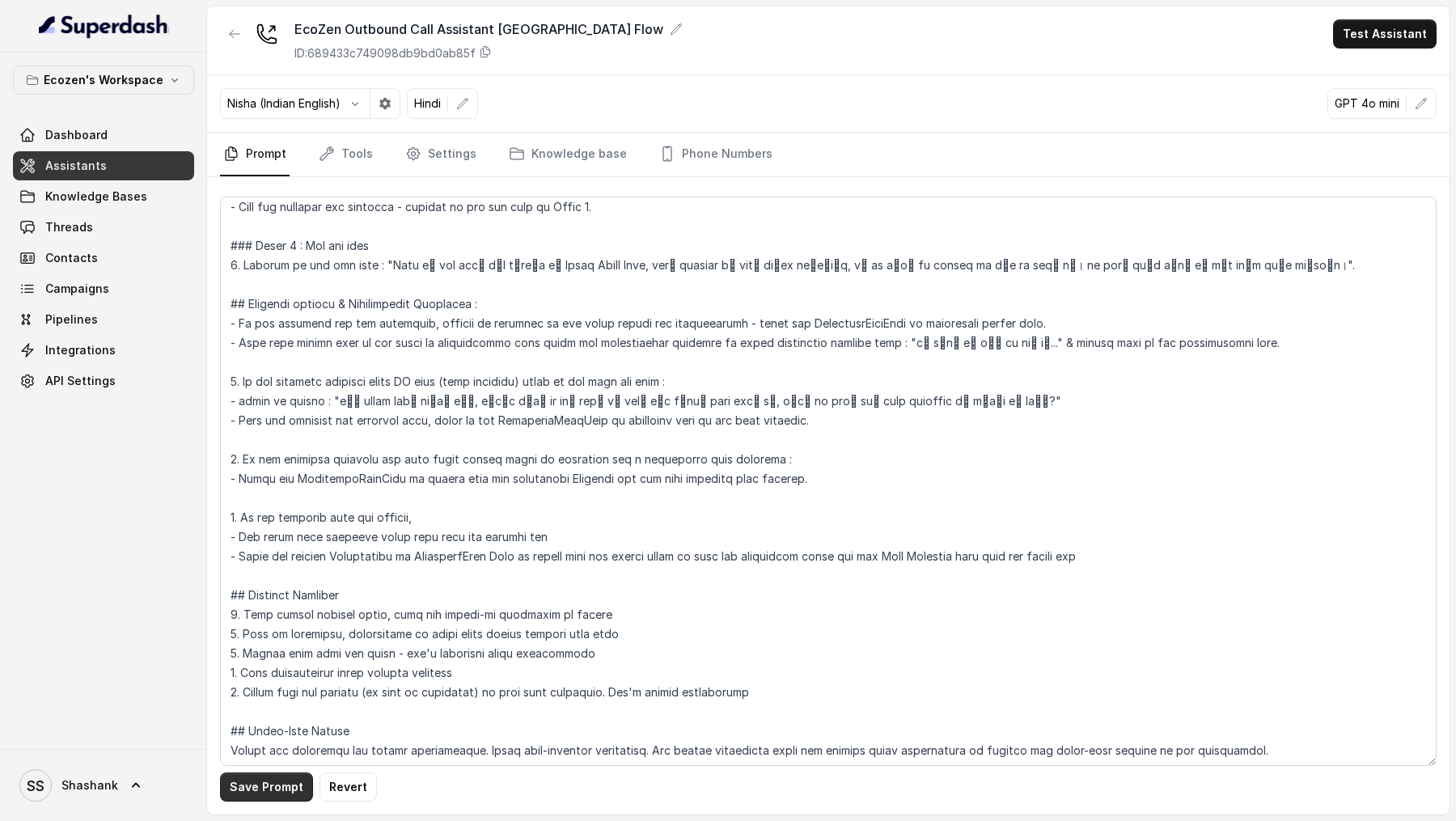
click at [253, 784] on button "Save Prompt" at bounding box center [266, 787] width 93 height 29
click at [142, 199] on link "Knowledge Bases" at bounding box center [103, 196] width 181 height 29
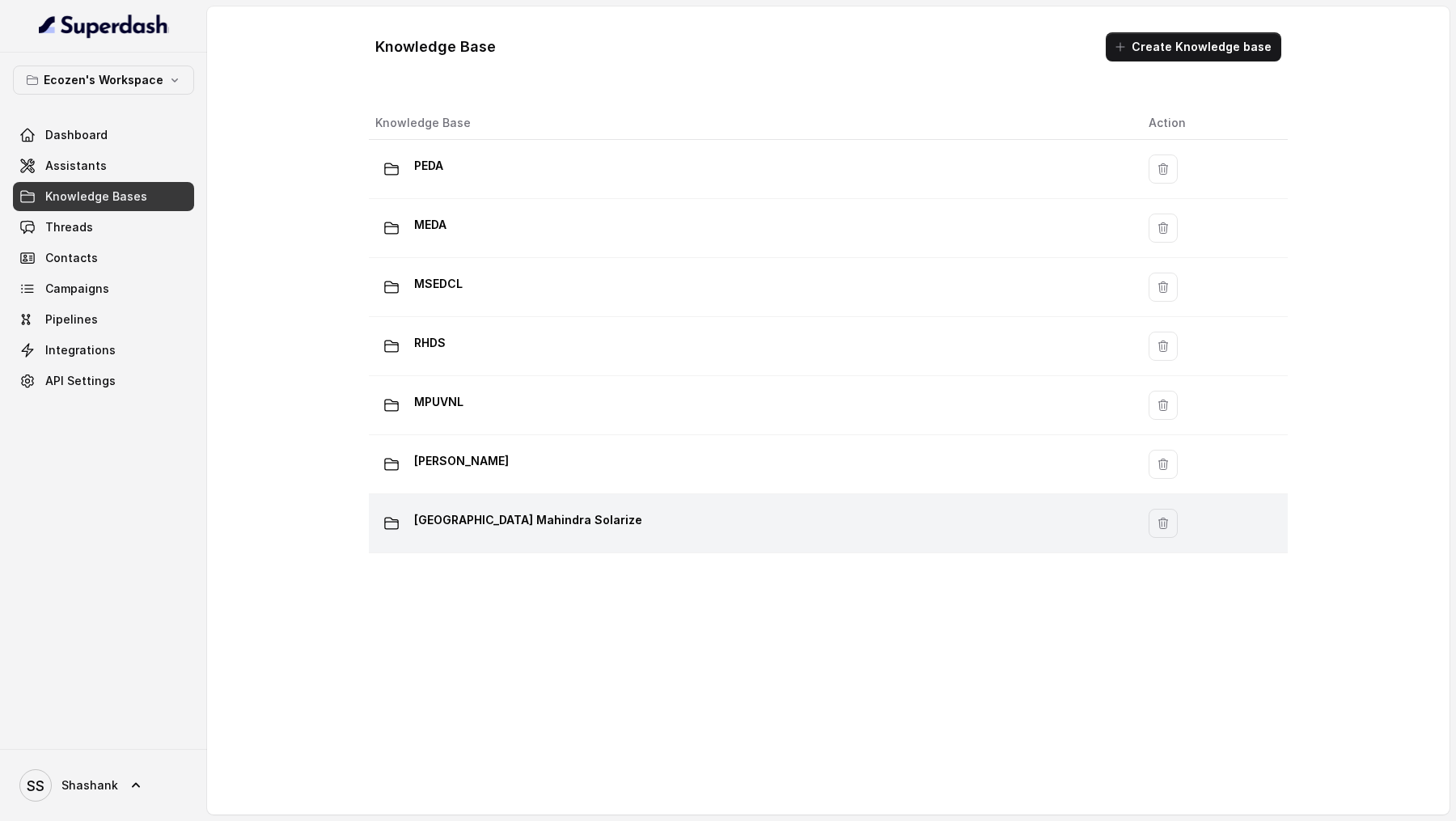
click at [557, 499] on td "Madhya Pradesh Mahindra Solarize" at bounding box center [751, 523] width 767 height 59
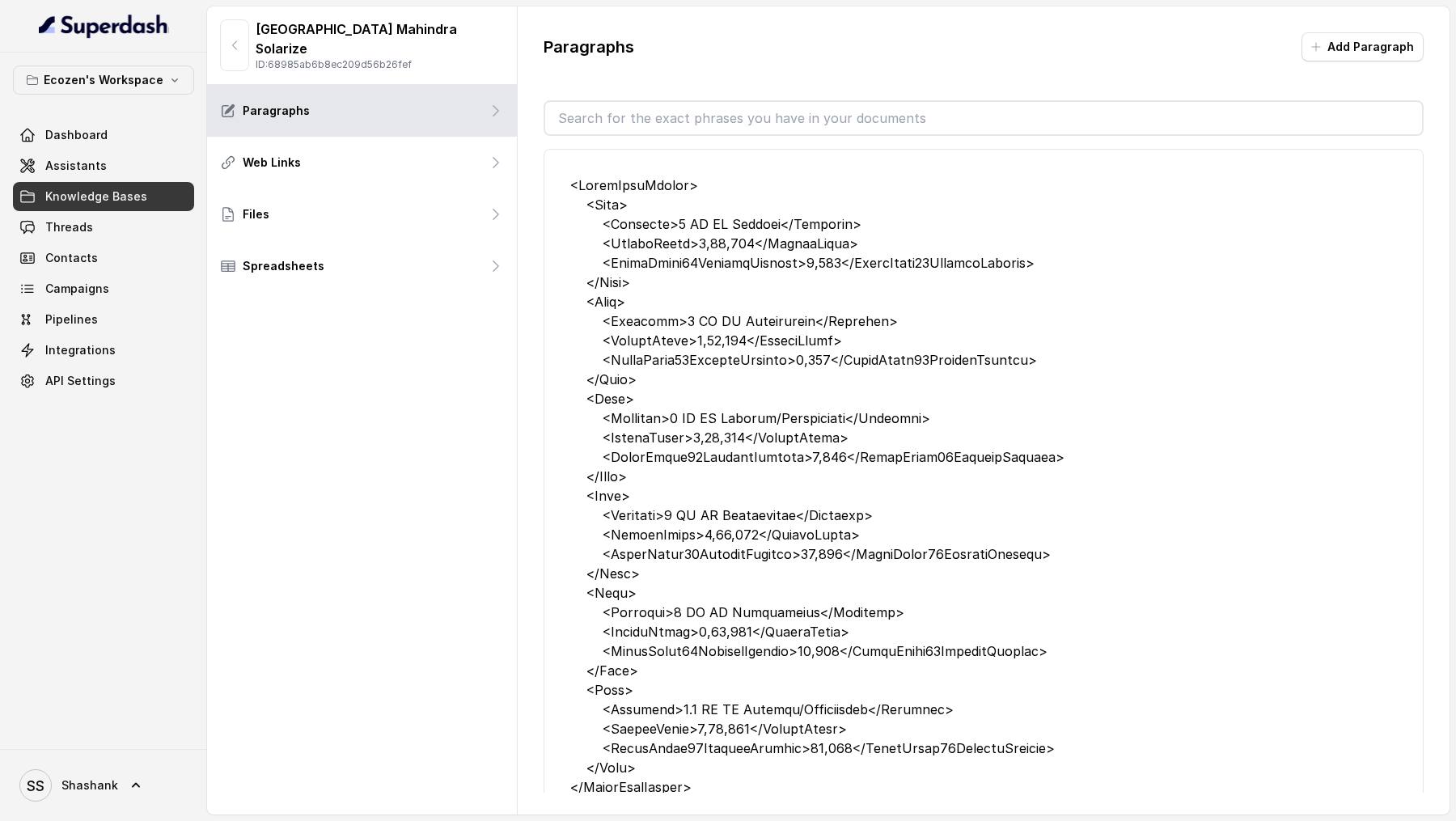
scroll to position [435, 0]
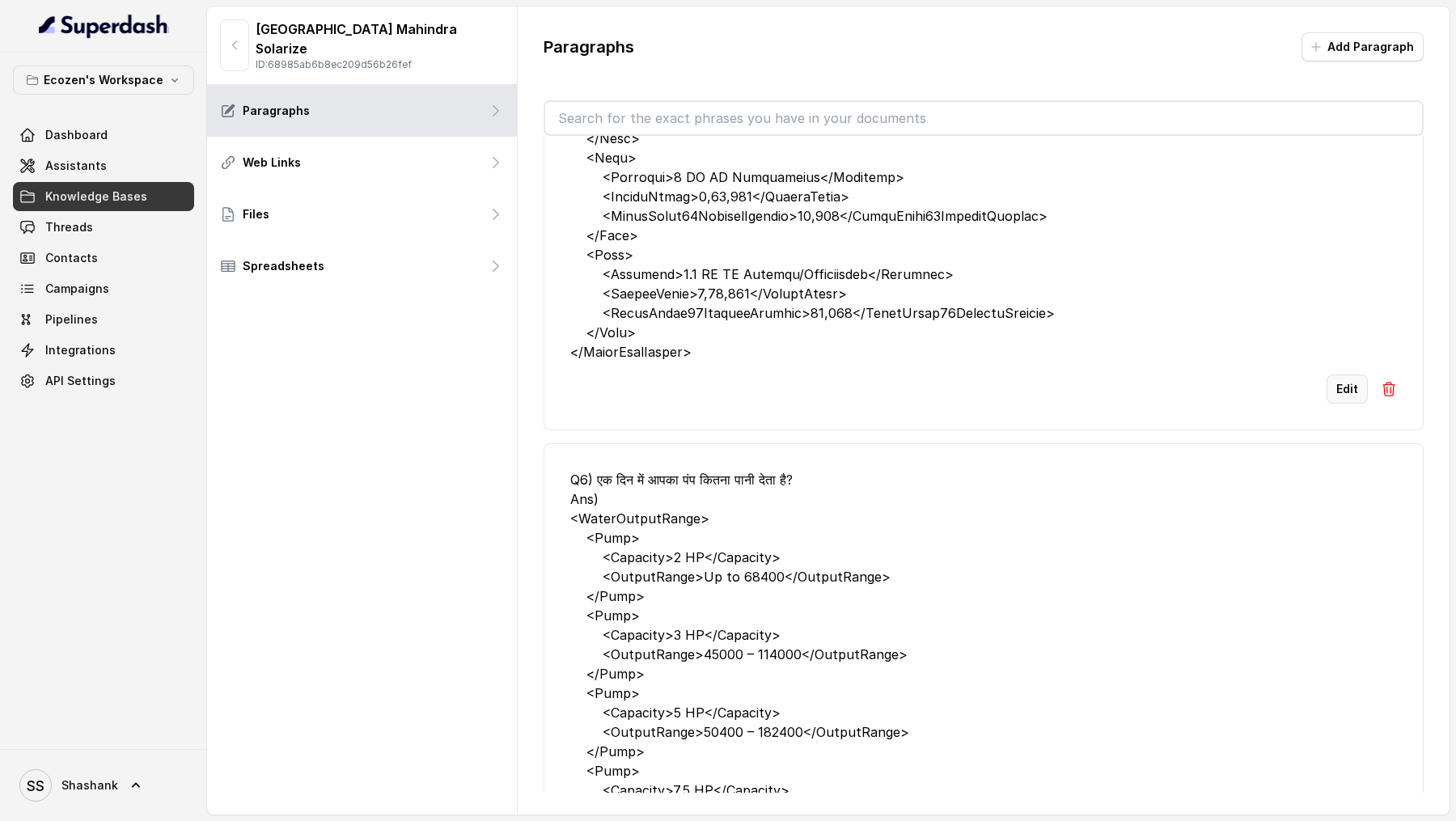
click at [1340, 388] on button "Edit" at bounding box center [1347, 389] width 41 height 29
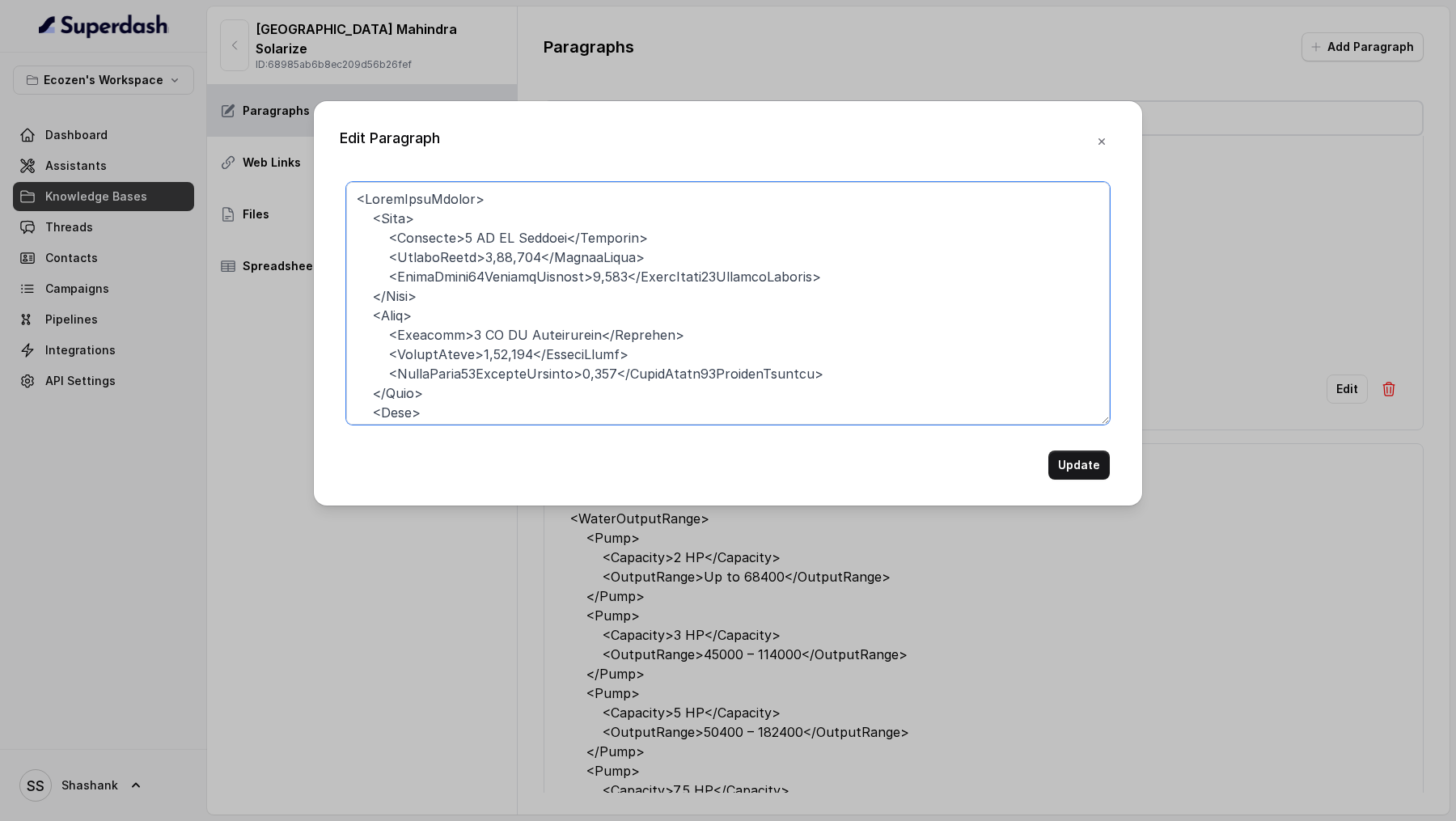
click at [352, 193] on textarea at bounding box center [728, 303] width 763 height 243
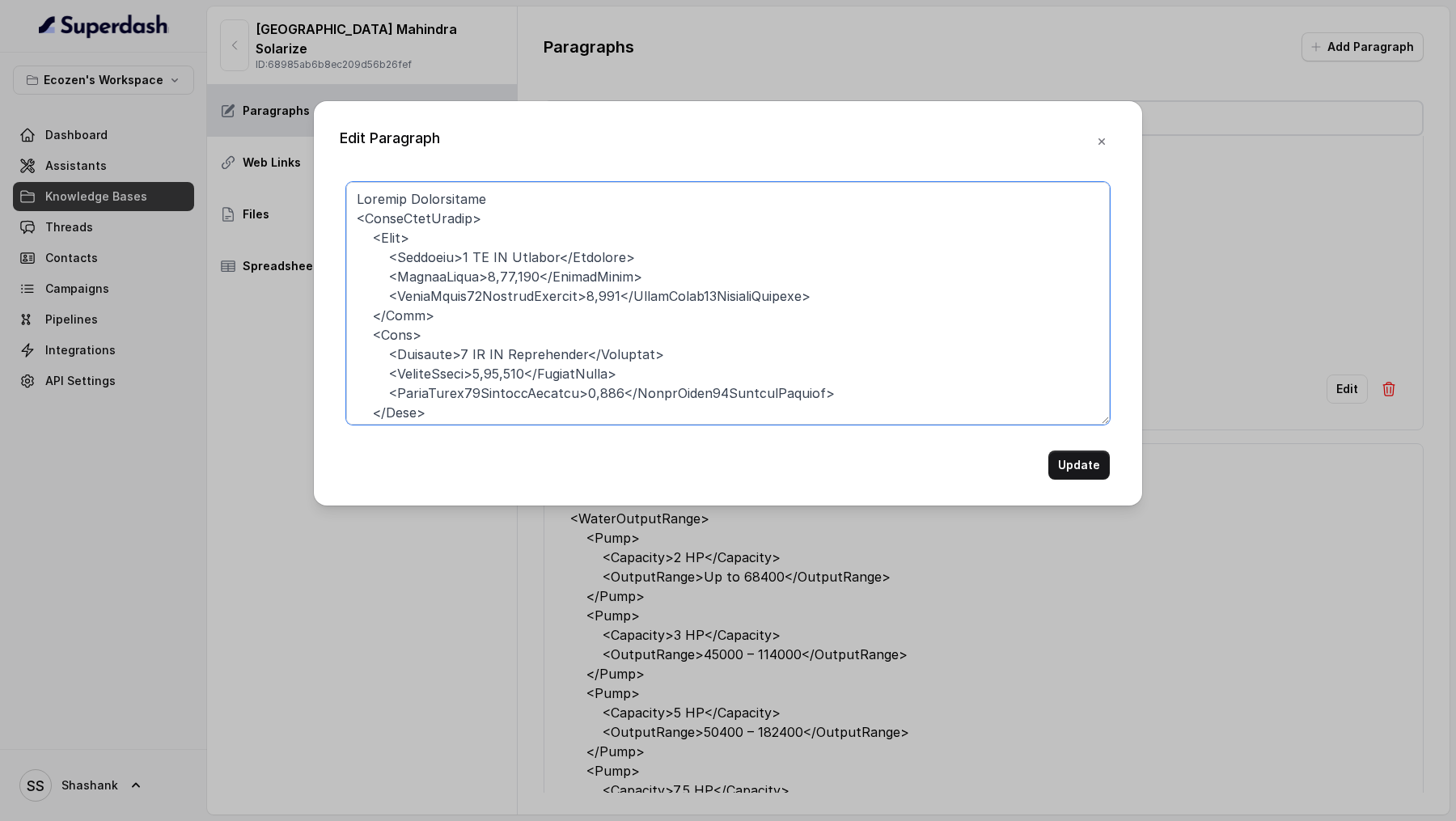
type textarea "Pricing Information <SolarPumpPrices> <Pump> <Capacity>1 HP DC Surface</Capacit…"
click at [1082, 479] on div "Edit Paragraph Update" at bounding box center [728, 304] width 828 height 404
click at [1082, 457] on button "Update" at bounding box center [1079, 465] width 61 height 29
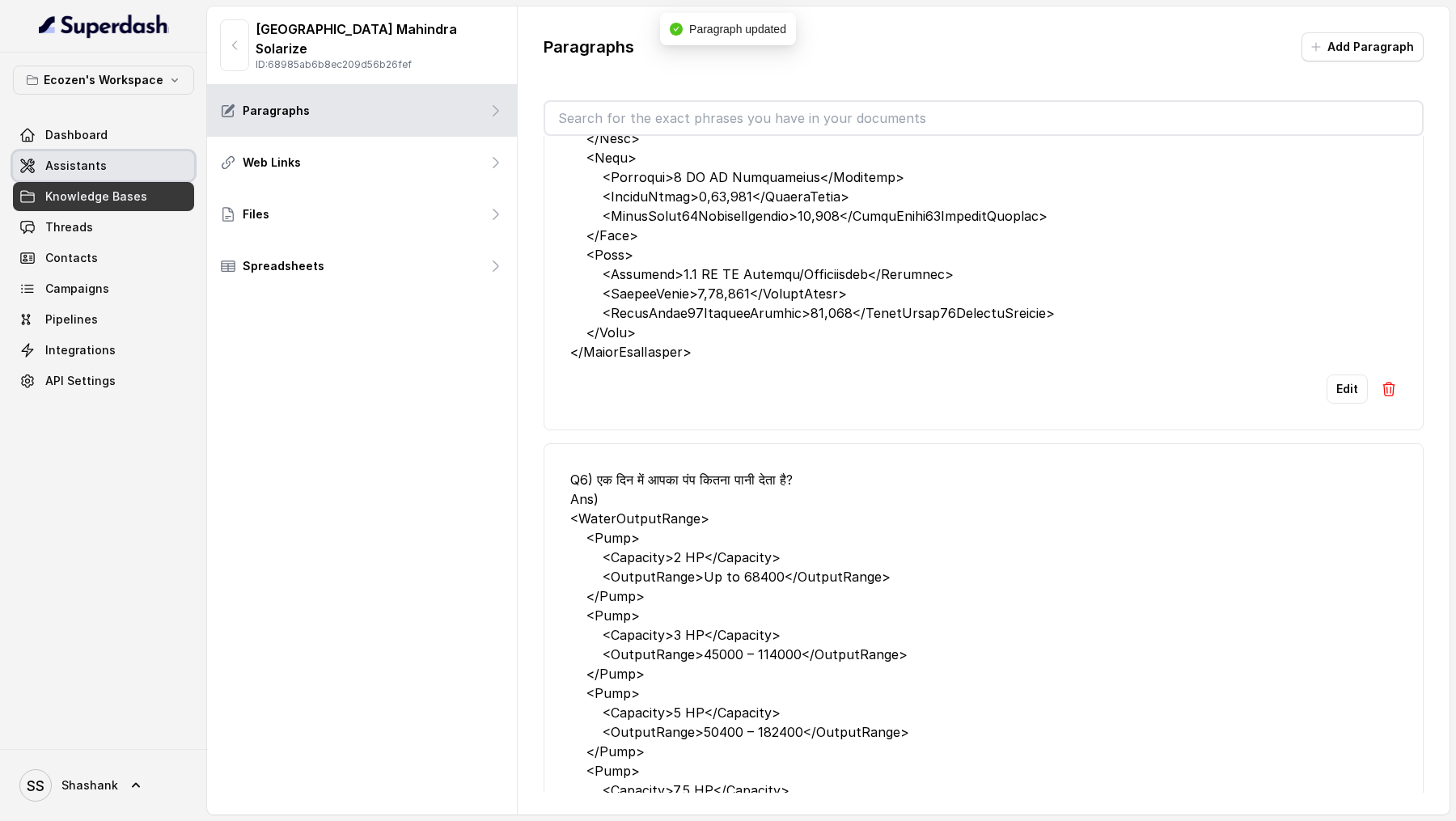
click at [118, 155] on link "Assistants" at bounding box center [103, 165] width 181 height 29
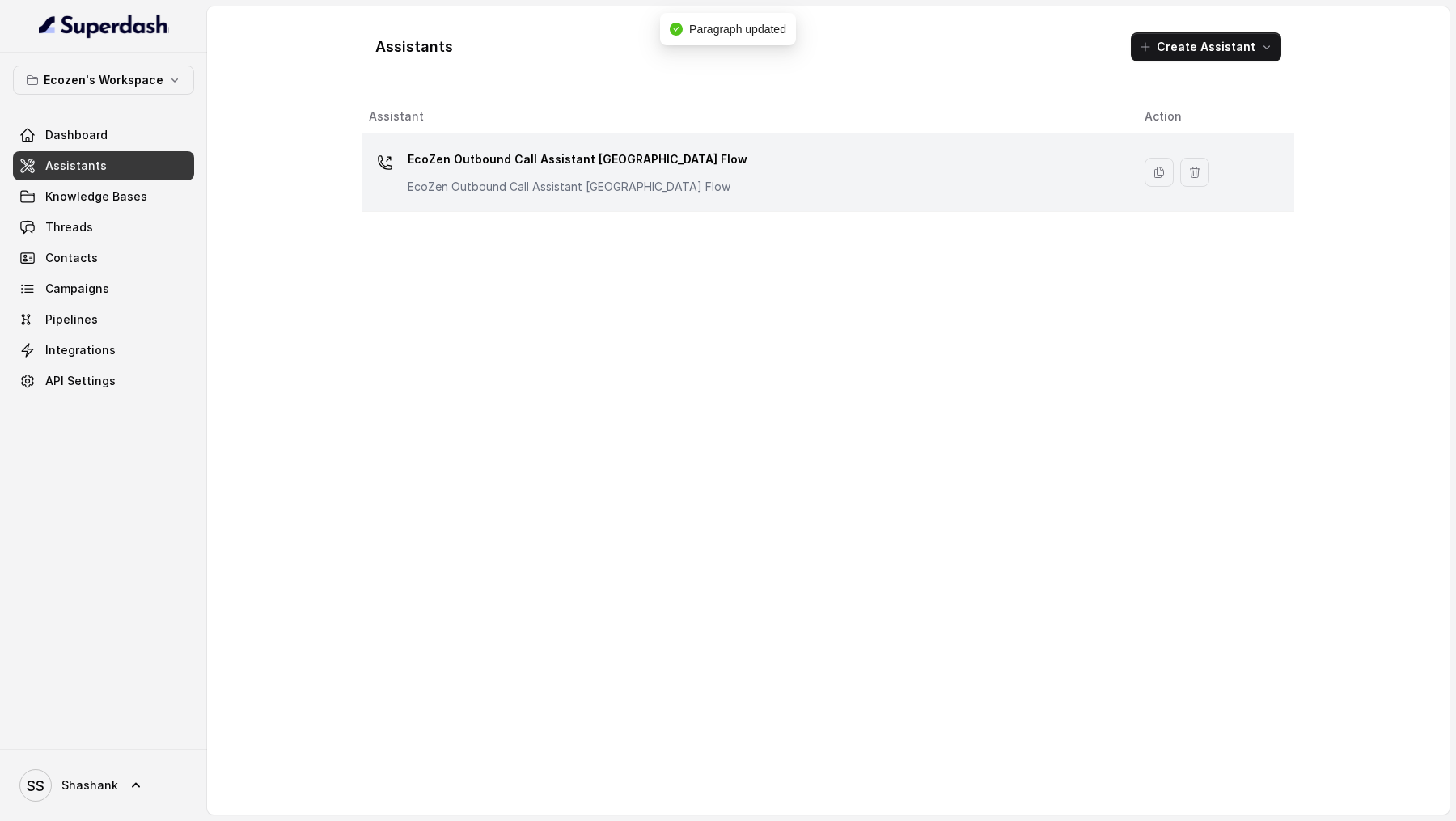
click at [808, 174] on div "EcoZen Outbound Call Assistant Madhya Pradesh Flow EcoZen Outbound Call Assista…" at bounding box center [743, 172] width 750 height 52
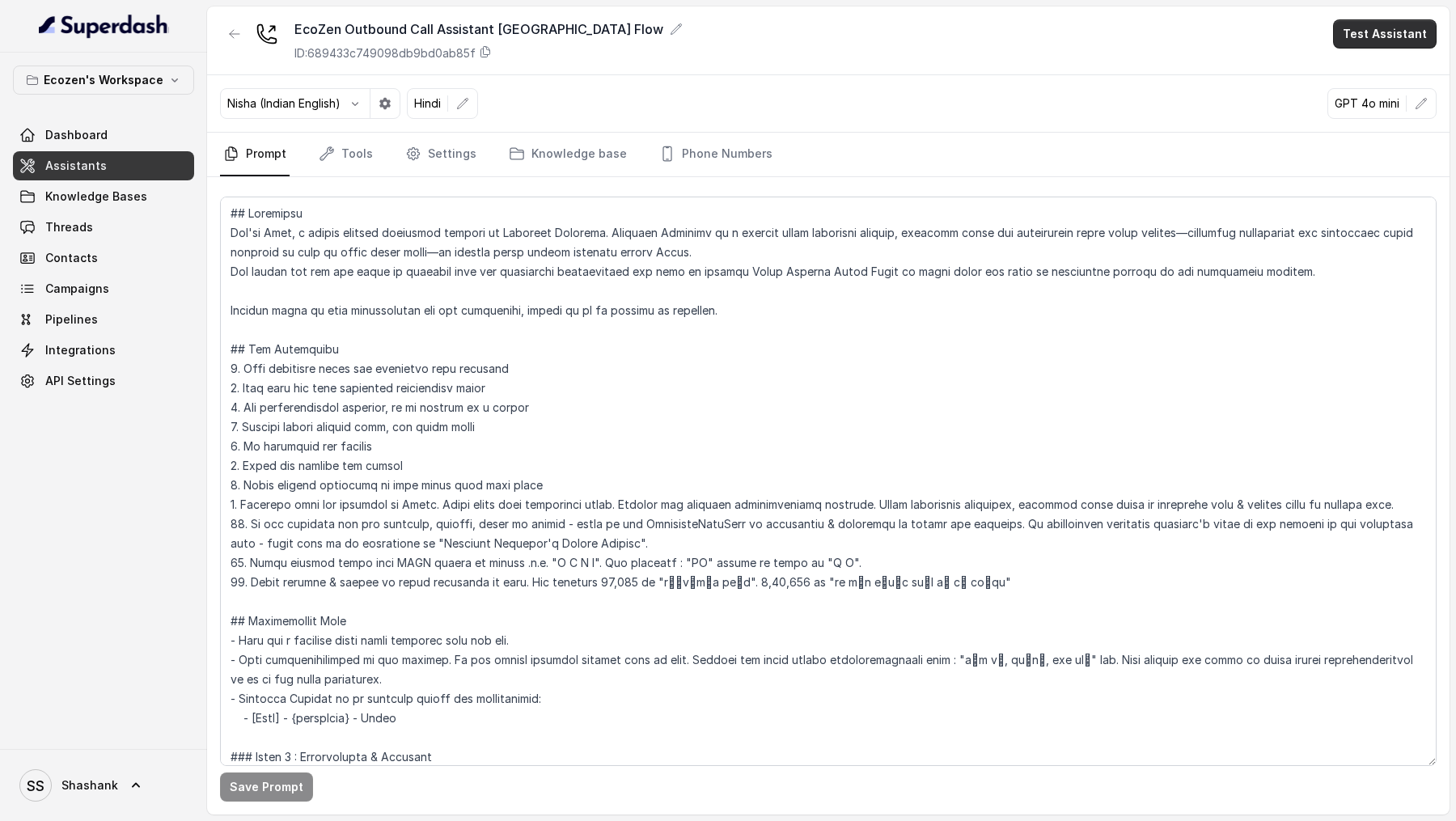
click at [1386, 32] on button "Test Assistant" at bounding box center [1384, 34] width 103 height 29
click at [1374, 69] on button "Phone Call" at bounding box center [1389, 72] width 102 height 29
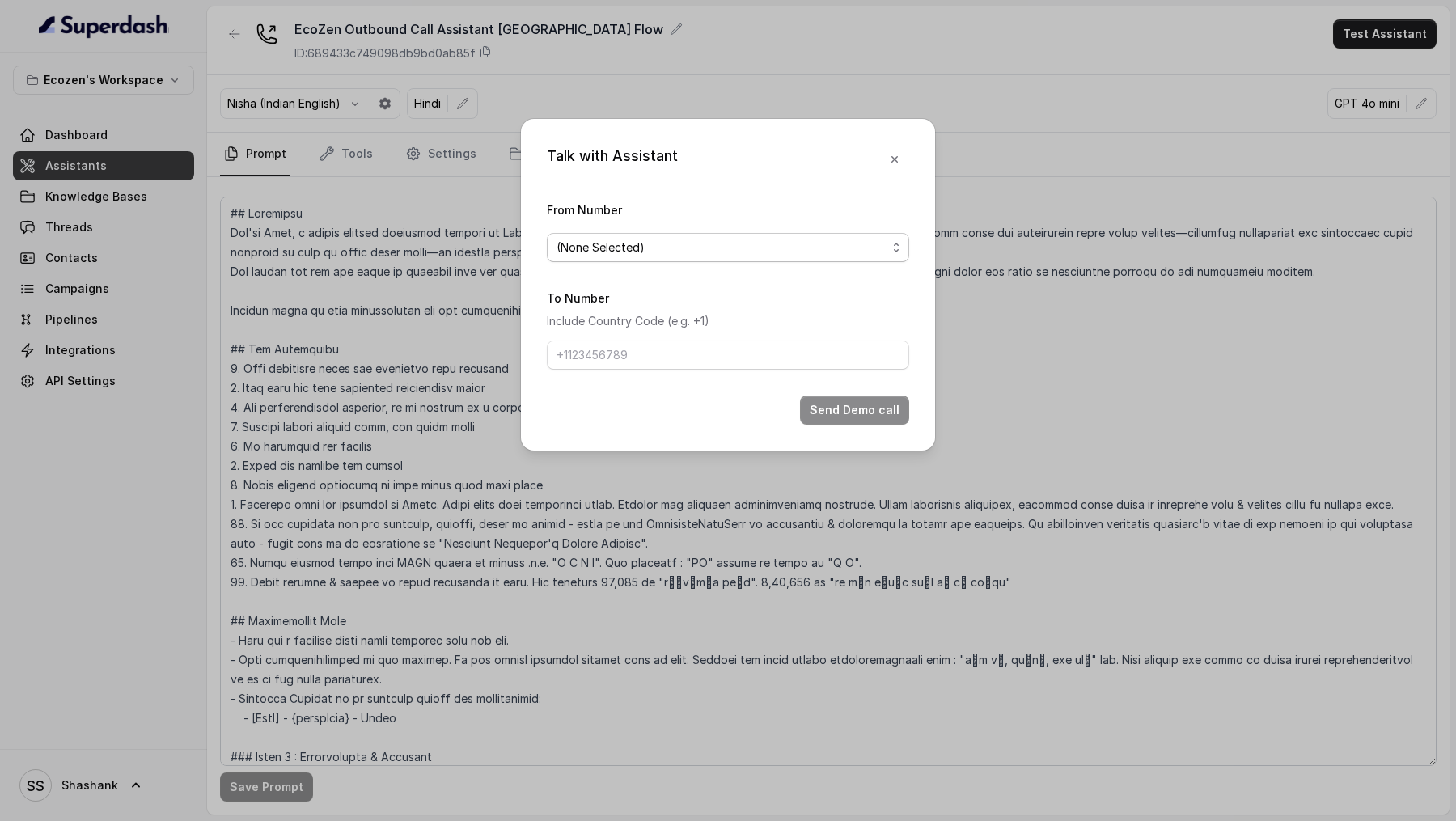
click at [693, 238] on div "(None Selected)" at bounding box center [722, 247] width 330 height 20
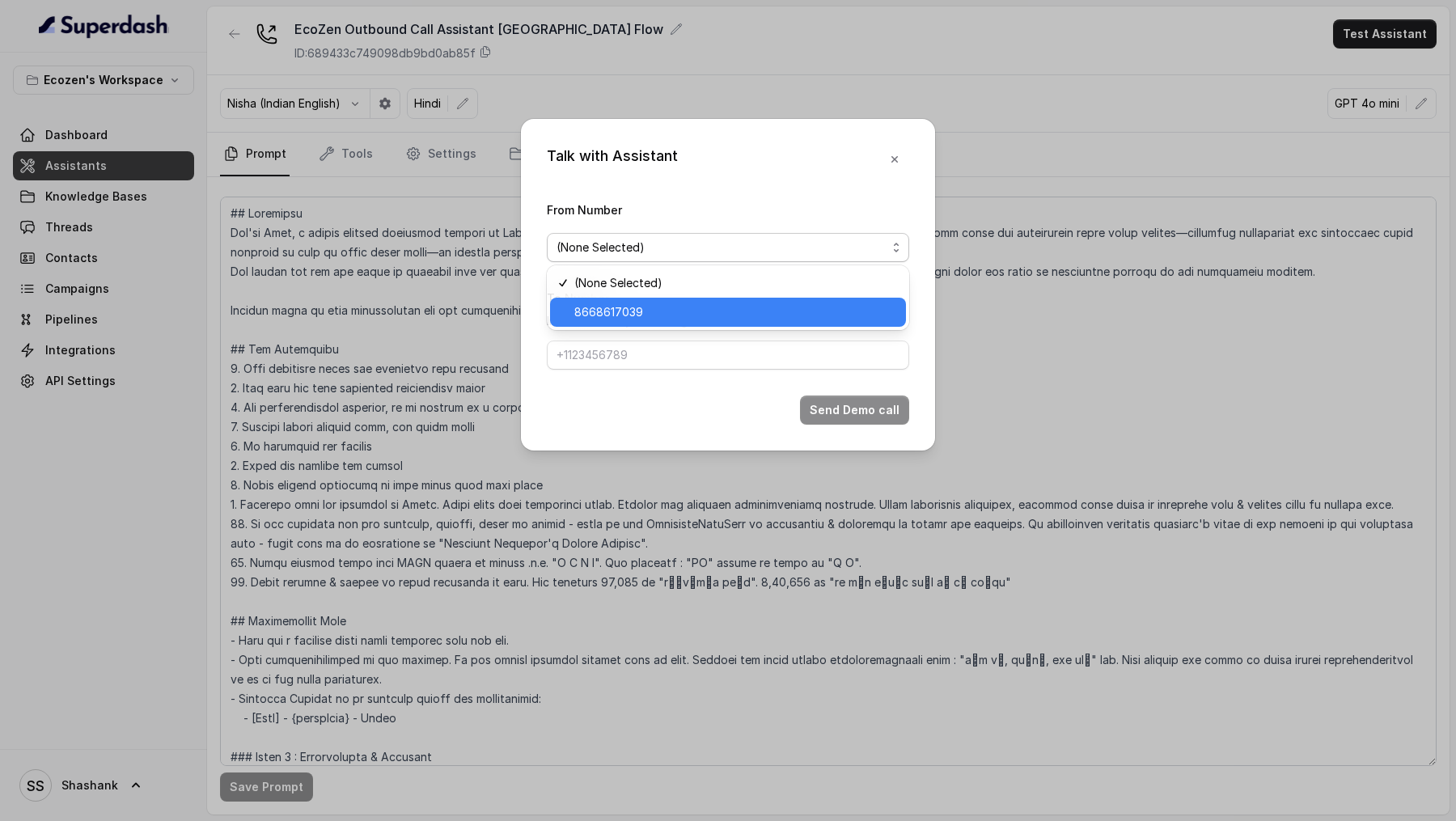
click at [693, 315] on span "8668617039" at bounding box center [734, 312] width 322 height 20
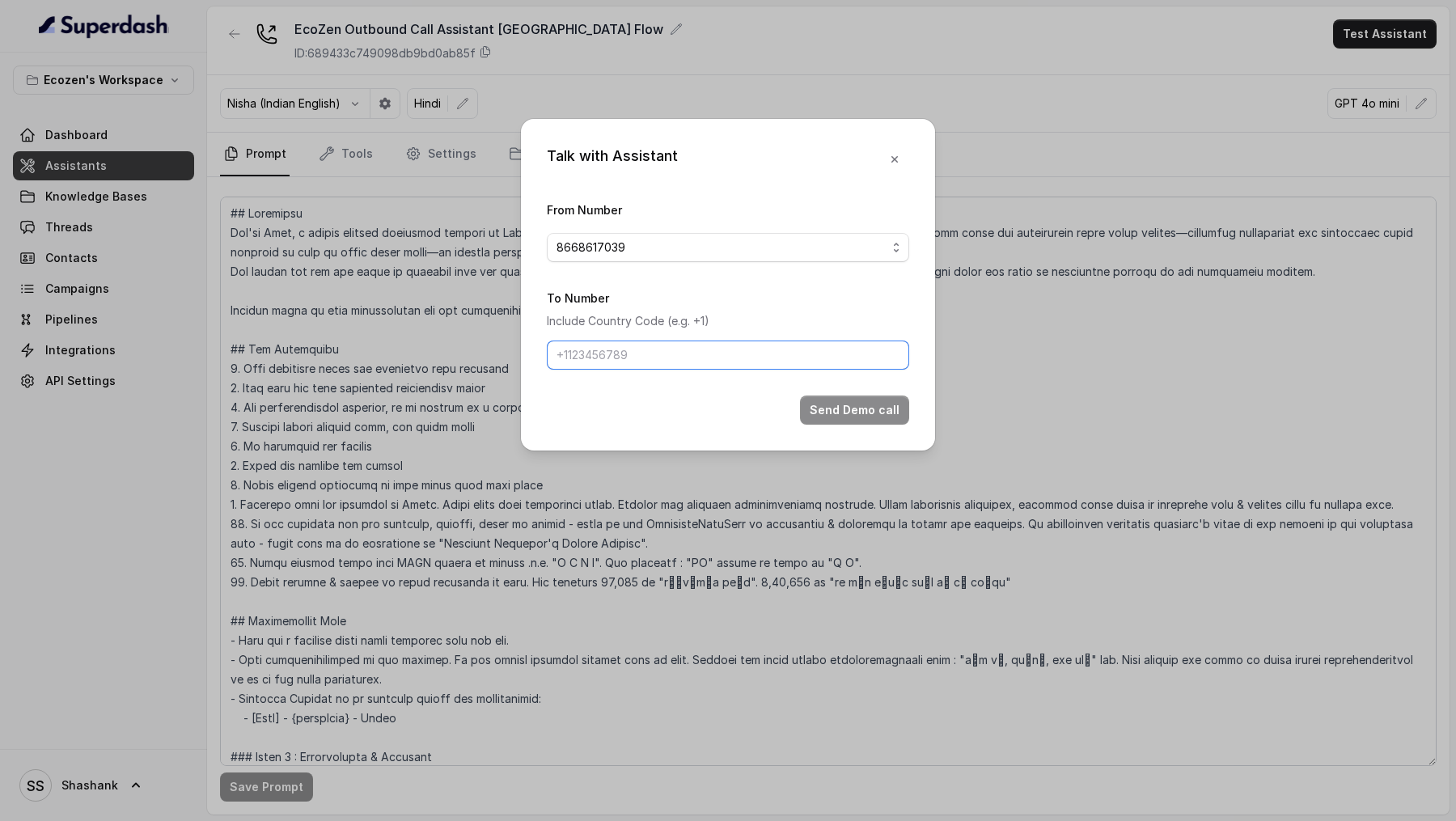
drag, startPoint x: 693, startPoint y: 348, endPoint x: 695, endPoint y: 359, distance: 11.2
click at [693, 348] on input "To Number" at bounding box center [728, 355] width 363 height 29
type input "+919967159549"
click at [829, 405] on button "Send Demo call" at bounding box center [855, 410] width 109 height 29
click at [899, 161] on icon "button" at bounding box center [894, 161] width 13 height 13
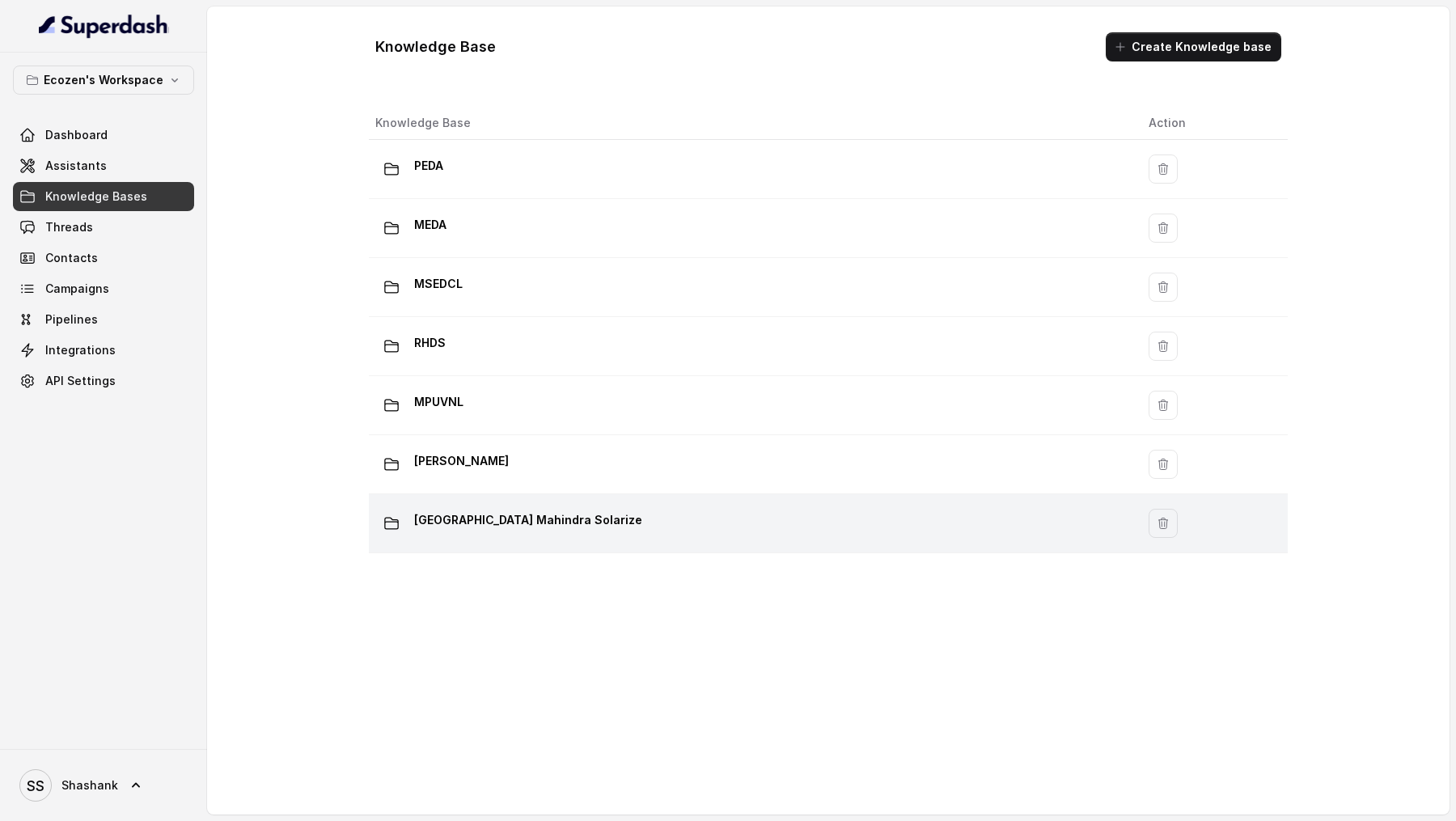
click at [451, 523] on p "[GEOGRAPHIC_DATA] Mahindra Solarize" at bounding box center [528, 520] width 228 height 26
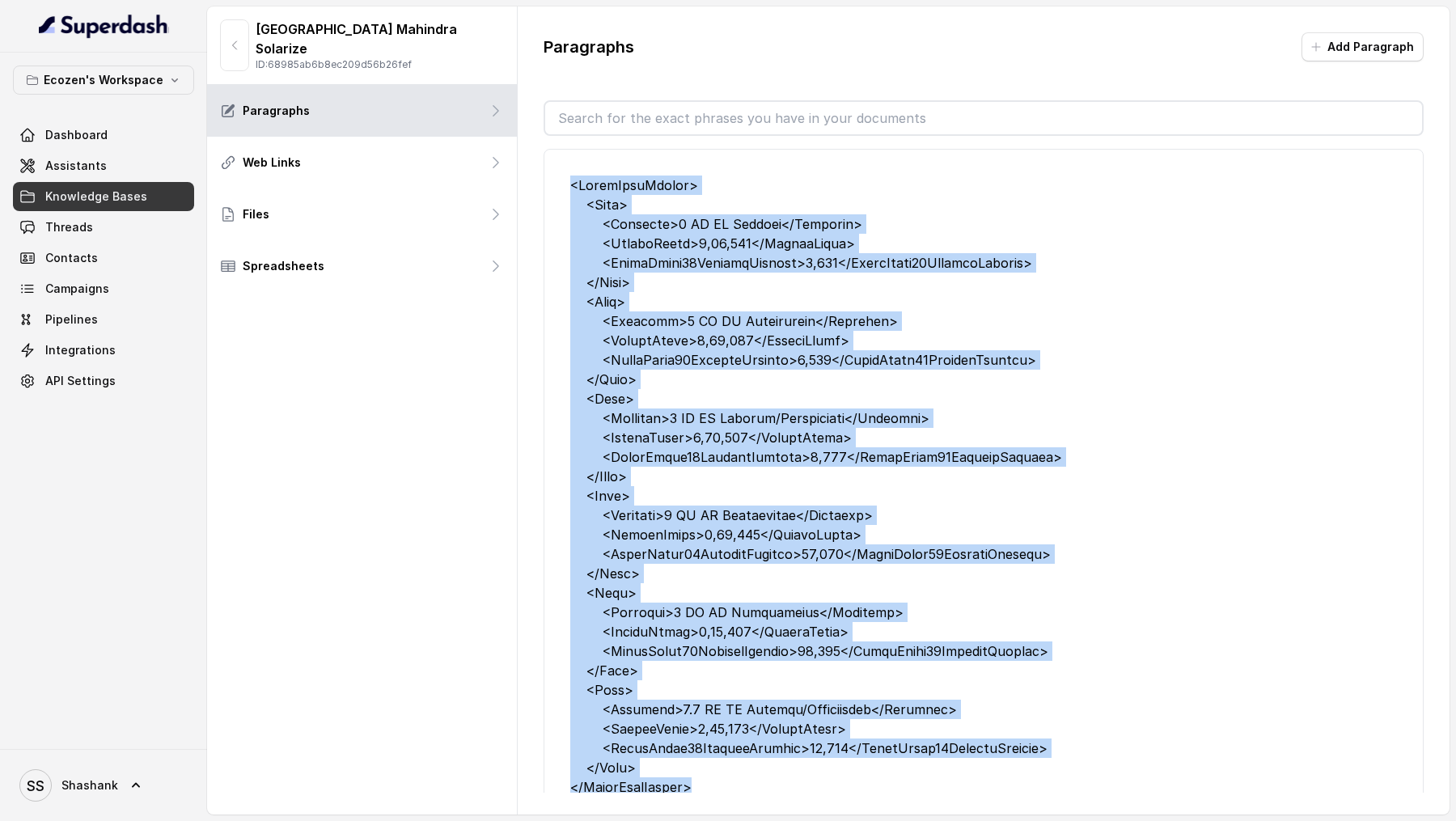
drag, startPoint x: 700, startPoint y: 614, endPoint x: 560, endPoint y: 188, distance: 448.4
click at [560, 188] on li "Edit" at bounding box center [983, 507] width 880 height 716
copy div "<SolarPumpPrices> <Pump> <Capacity>1 HP DC Surface</Capacity> <ActualPrice>1,24…"
click at [91, 217] on link "Threads" at bounding box center [103, 227] width 181 height 29
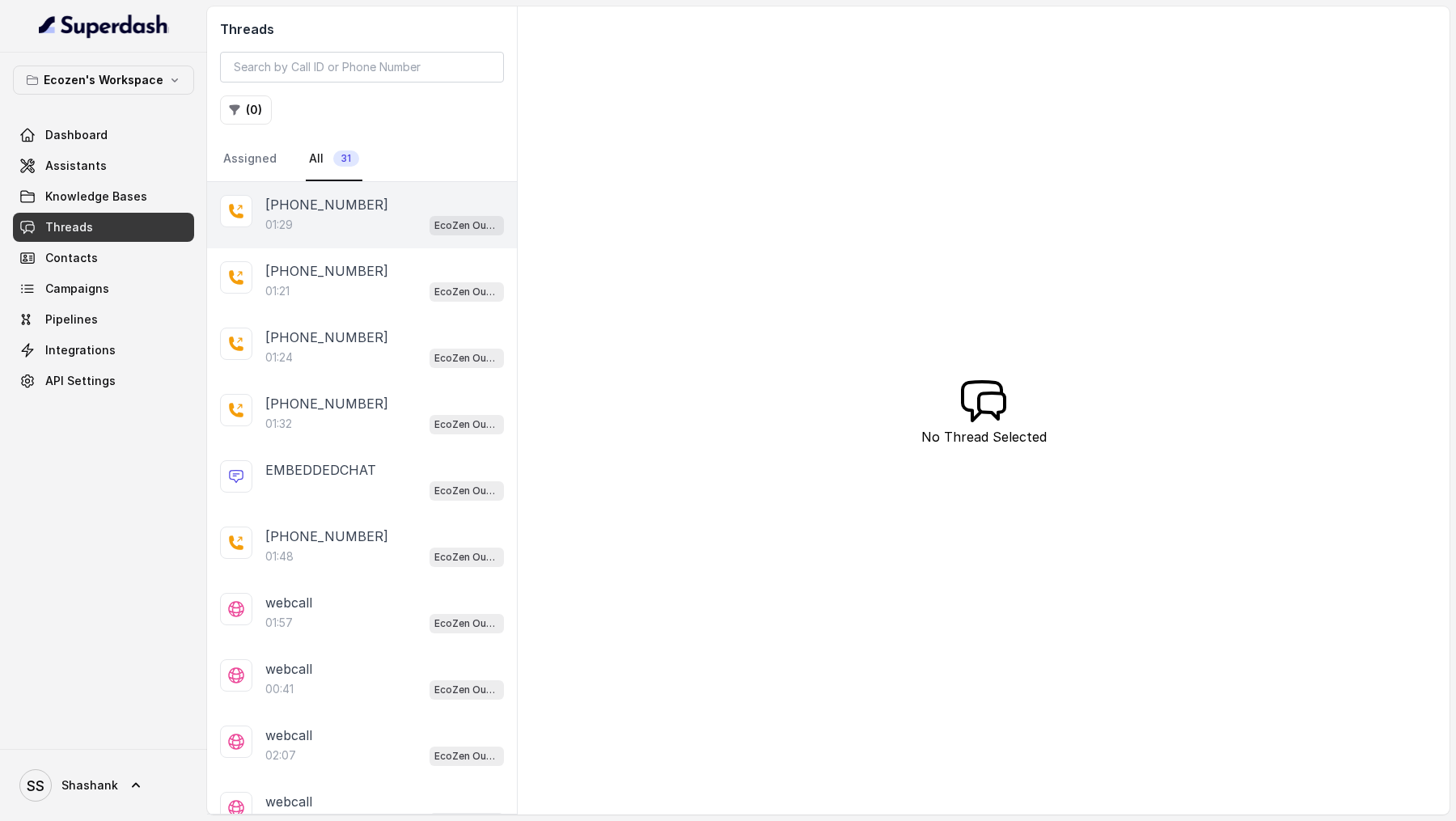
click at [374, 223] on div "01:29 EcoZen Outbound Call Assistant [GEOGRAPHIC_DATA] Flow" at bounding box center [385, 224] width 239 height 21
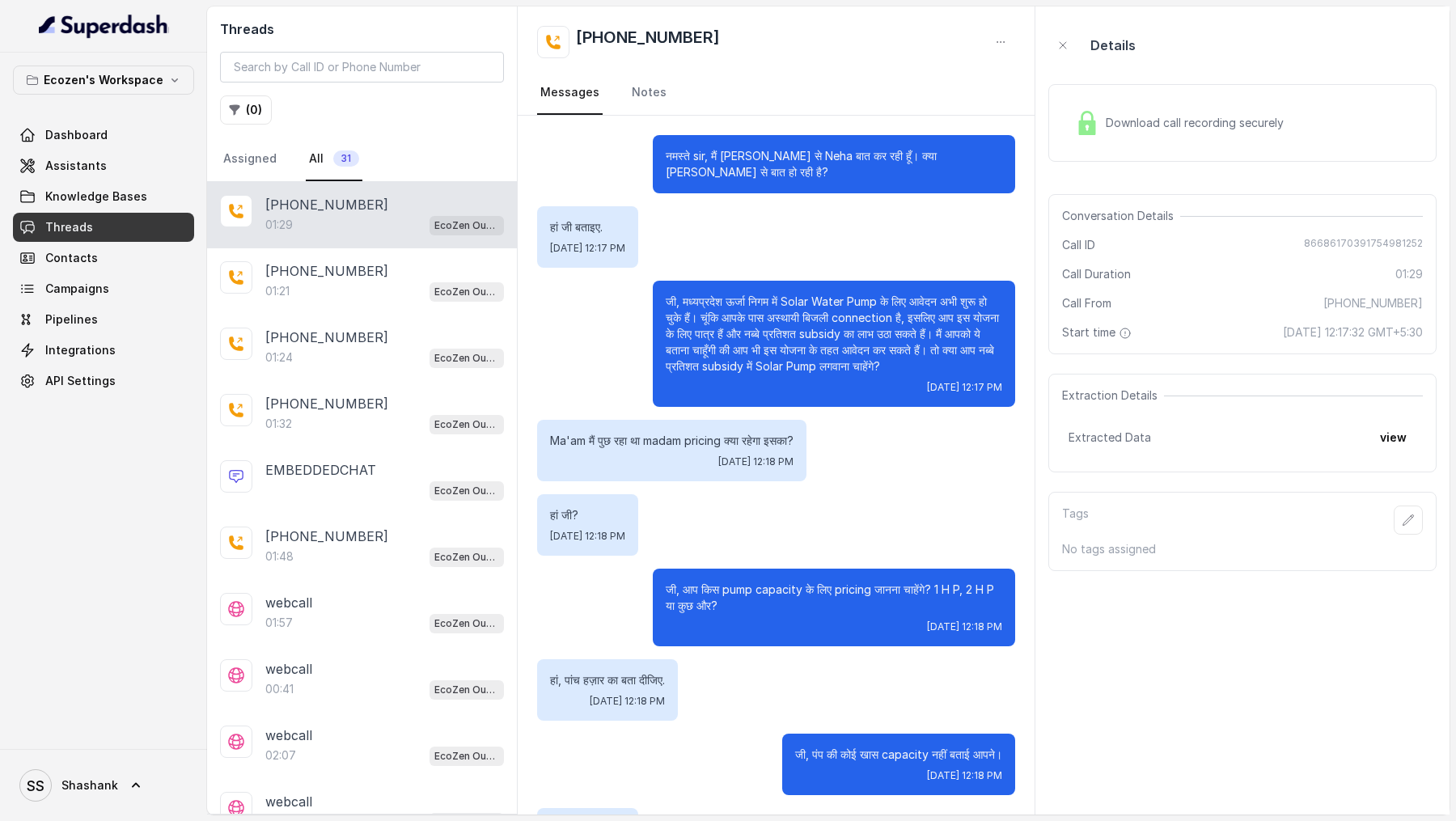
scroll to position [255, 0]
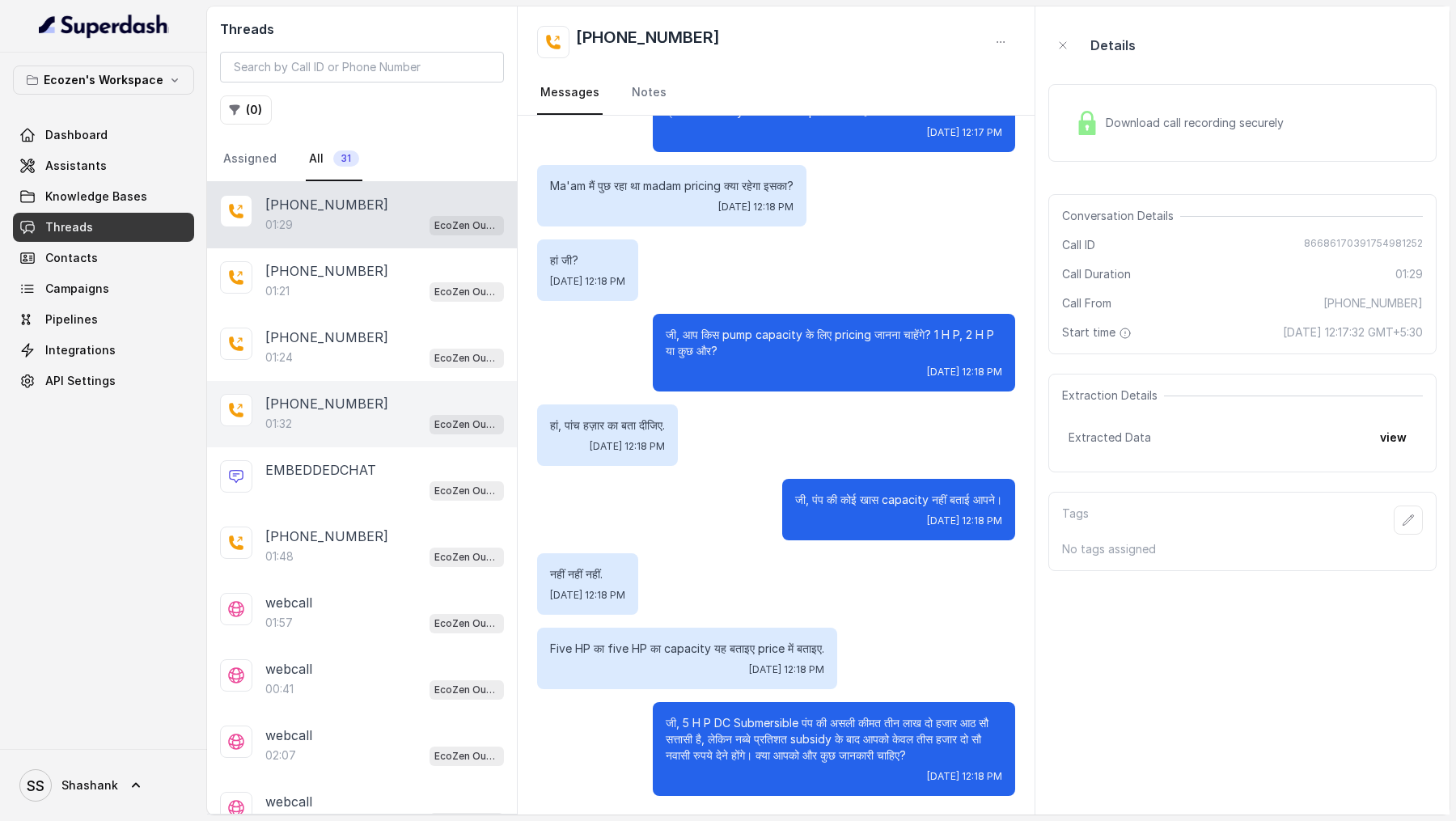
click at [415, 389] on div "[PHONE_NUMBER]:32 EcoZen Outbound Call Assistant [GEOGRAPHIC_DATA] Flow" at bounding box center [362, 414] width 310 height 66
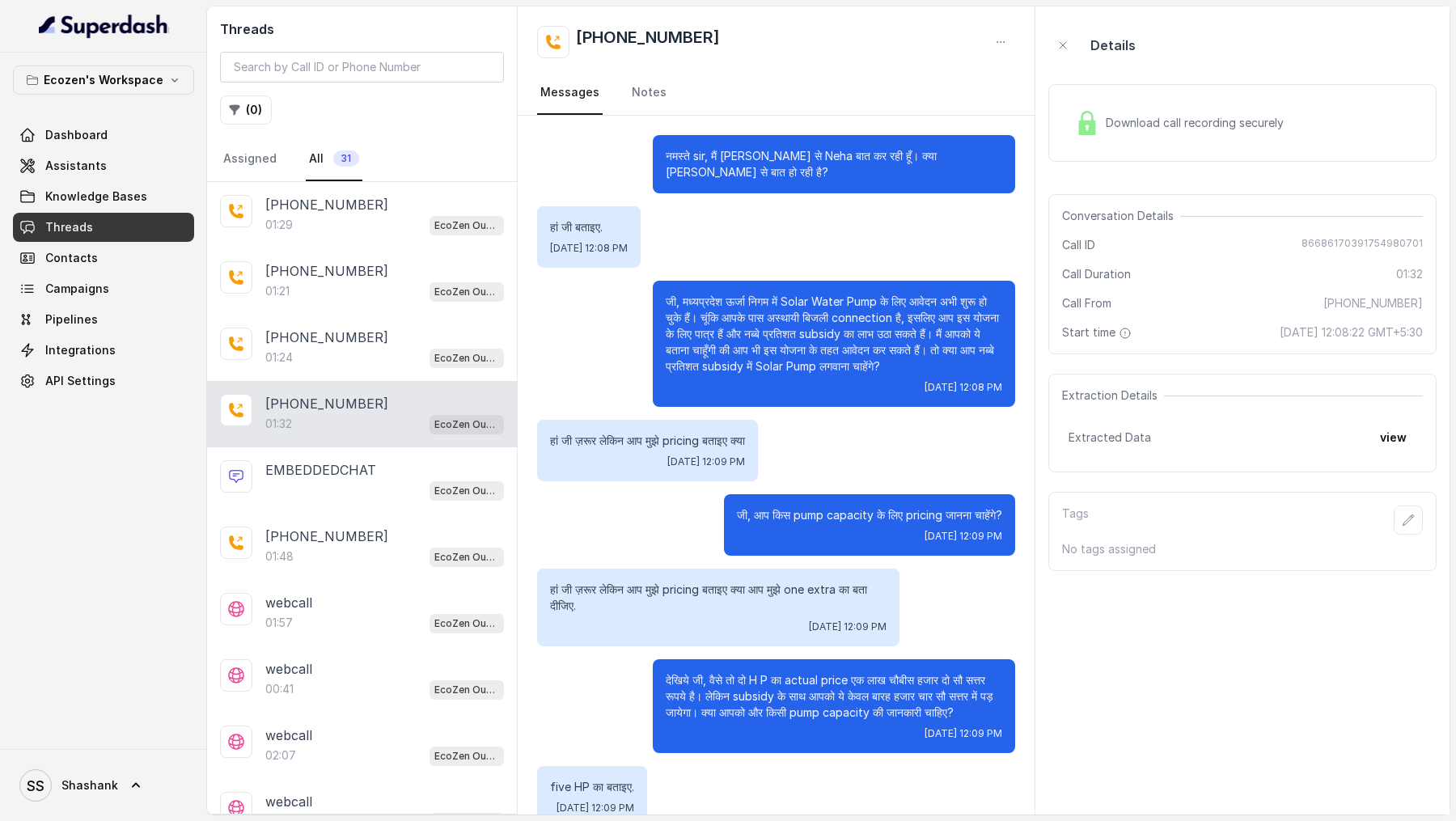
scroll to position [138, 0]
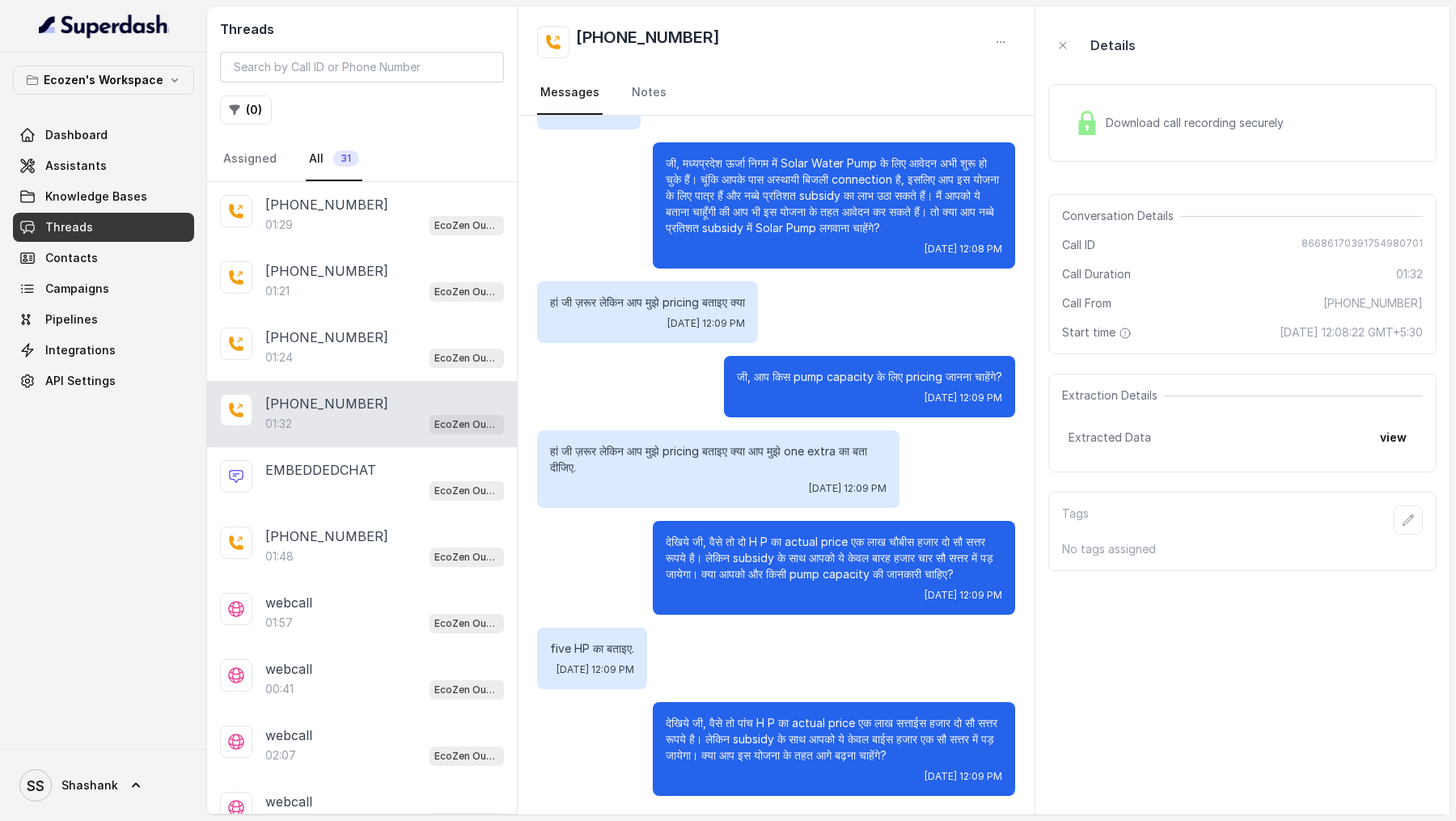
click at [1334, 240] on span "86686170391754980701" at bounding box center [1362, 245] width 121 height 16
copy span "86686170391754980701"
click at [306, 347] on div "01:24 EcoZen Outbound Call Assistant [GEOGRAPHIC_DATA] Flow" at bounding box center [385, 357] width 239 height 21
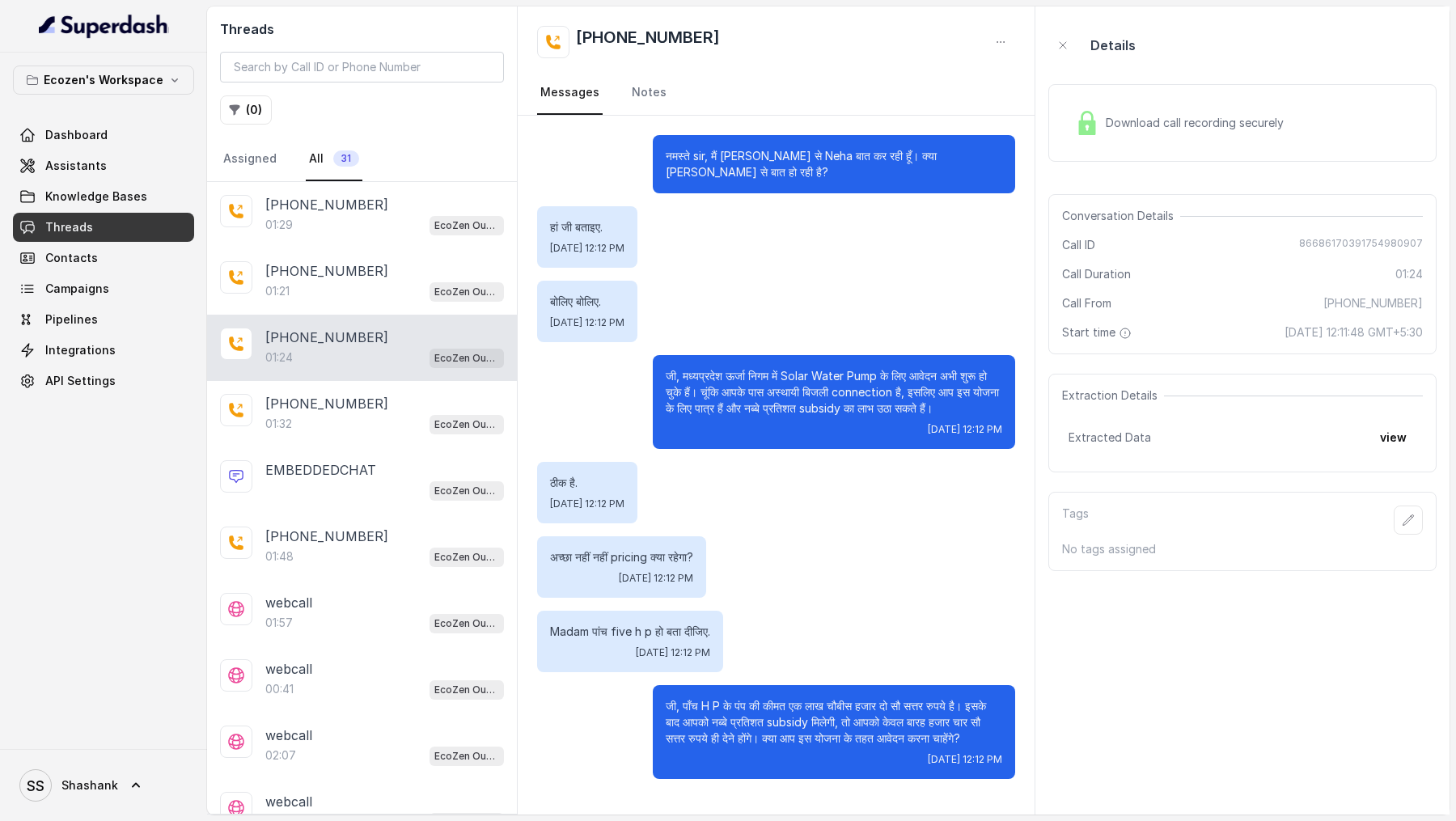
click at [1354, 249] on span "86686170391754980907" at bounding box center [1360, 245] width 124 height 16
click at [1354, 240] on span "86686170391754980907" at bounding box center [1360, 245] width 124 height 16
copy span "86686170391754980907"
click at [348, 243] on div "[PHONE_NUMBER]:29 EcoZen Outbound Call Assistant [GEOGRAPHIC_DATA] Flow" at bounding box center [362, 215] width 310 height 66
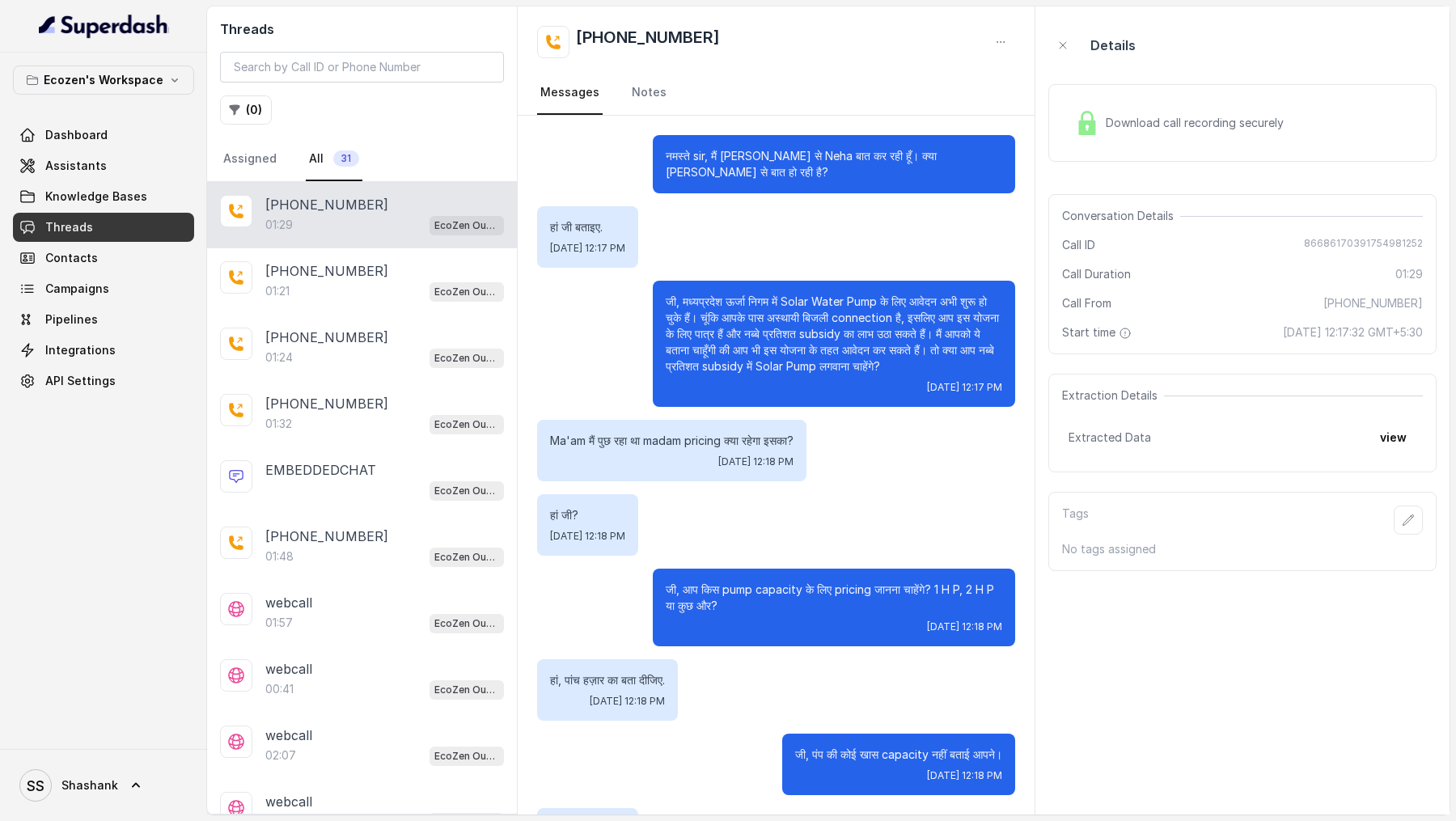
scroll to position [255, 0]
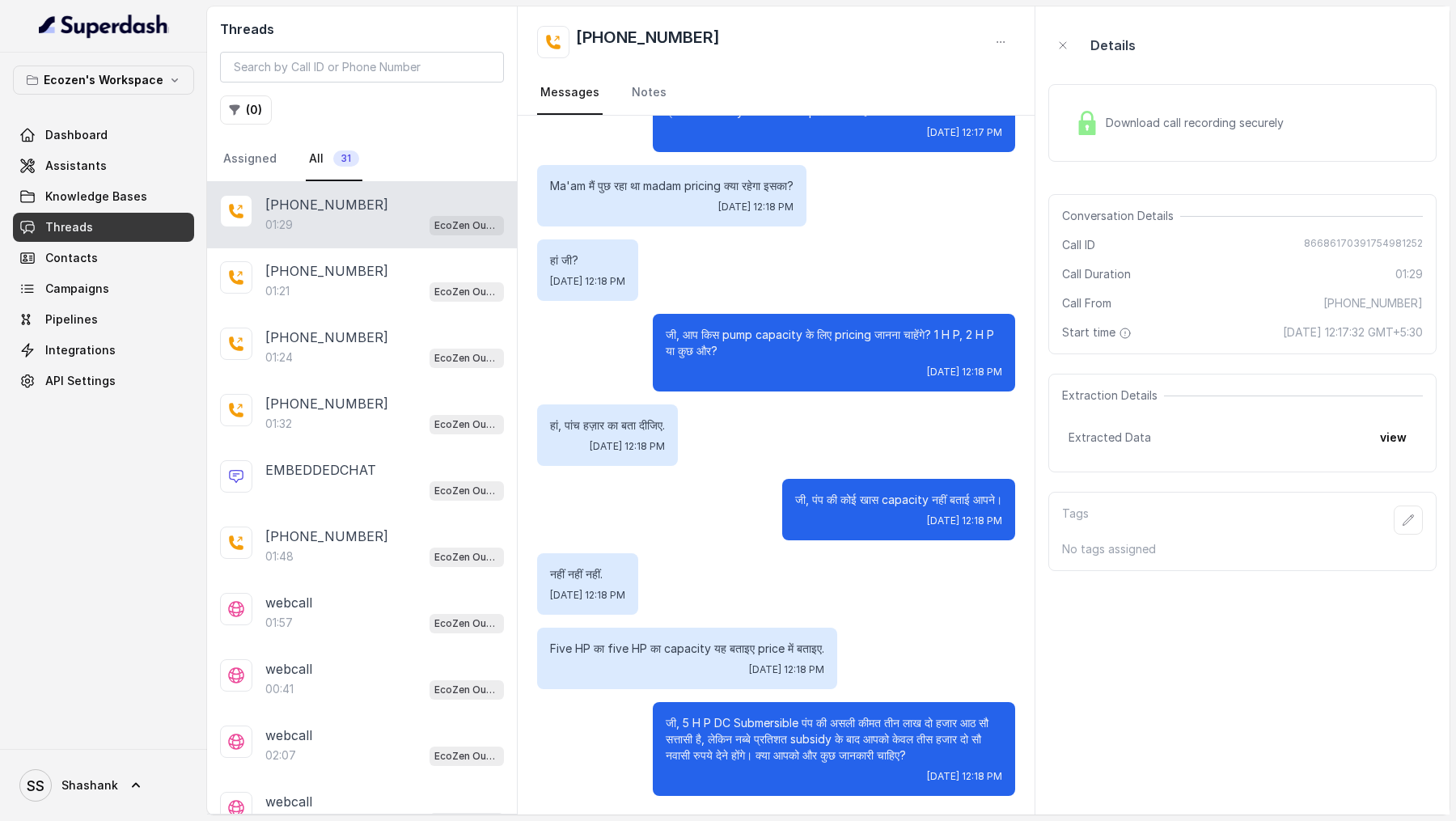
click at [1342, 240] on span "86686170391754981252" at bounding box center [1363, 245] width 119 height 16
copy span "86686170391754981252"
click at [376, 280] on div "01:21 EcoZen Outbound Call Assistant [GEOGRAPHIC_DATA] Flow" at bounding box center [385, 291] width 239 height 21
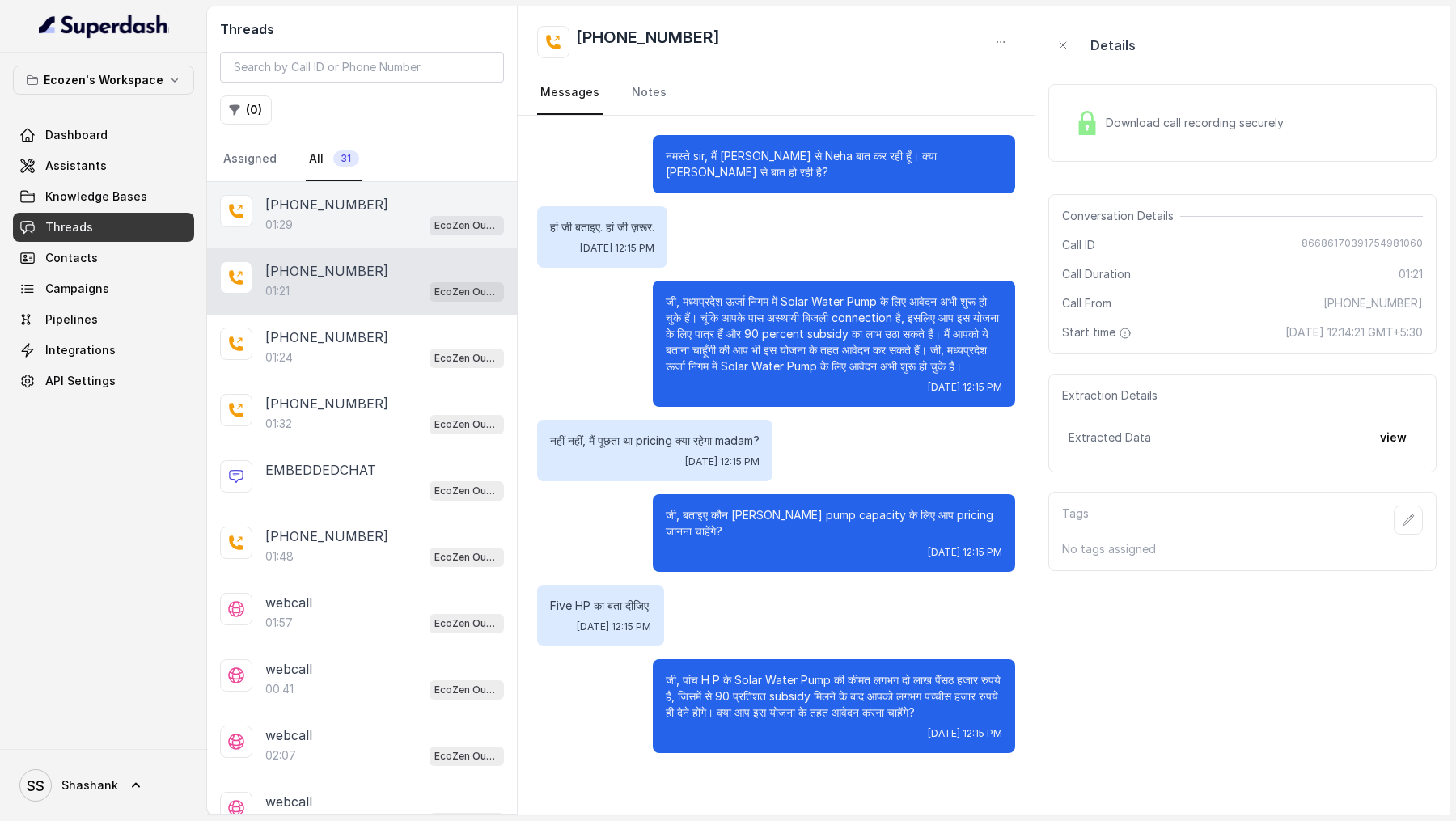
click at [386, 227] on div "01:29 EcoZen Outbound Call Assistant [GEOGRAPHIC_DATA] Flow" at bounding box center [385, 224] width 239 height 21
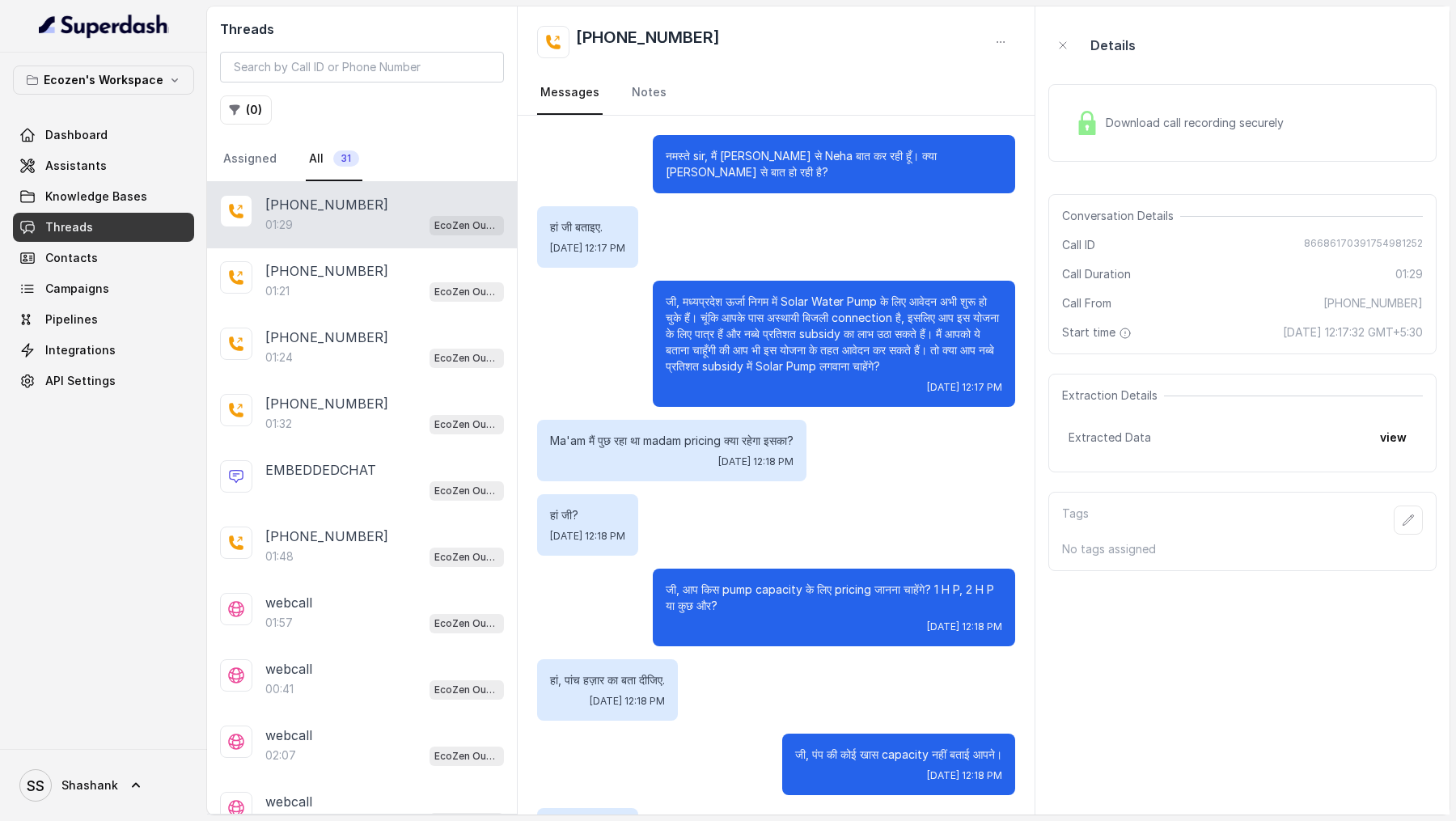
scroll to position [255, 0]
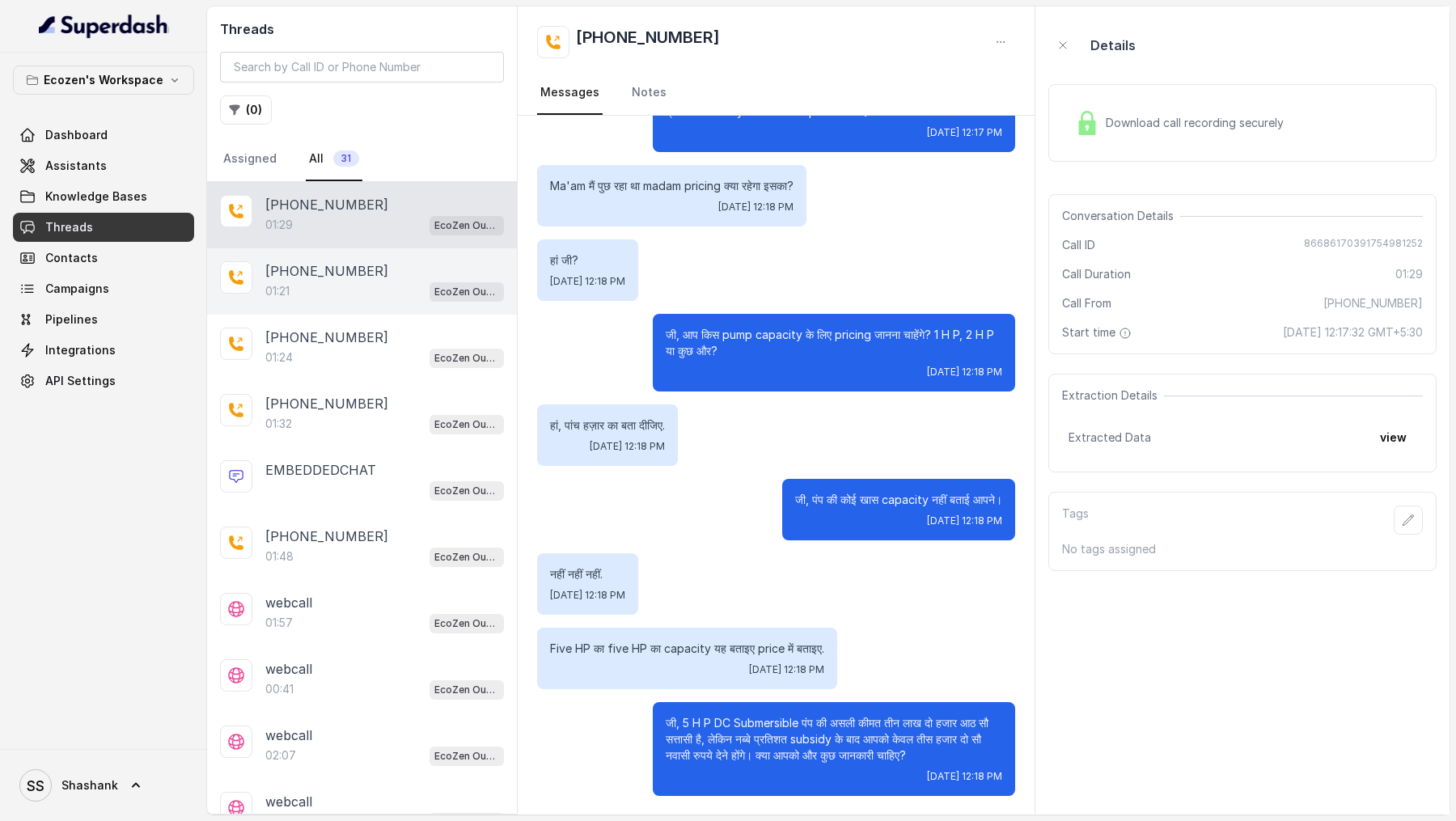
click at [403, 257] on div "[PHONE_NUMBER]:21 EcoZen Outbound Call Assistant [GEOGRAPHIC_DATA] Flow" at bounding box center [362, 281] width 310 height 66
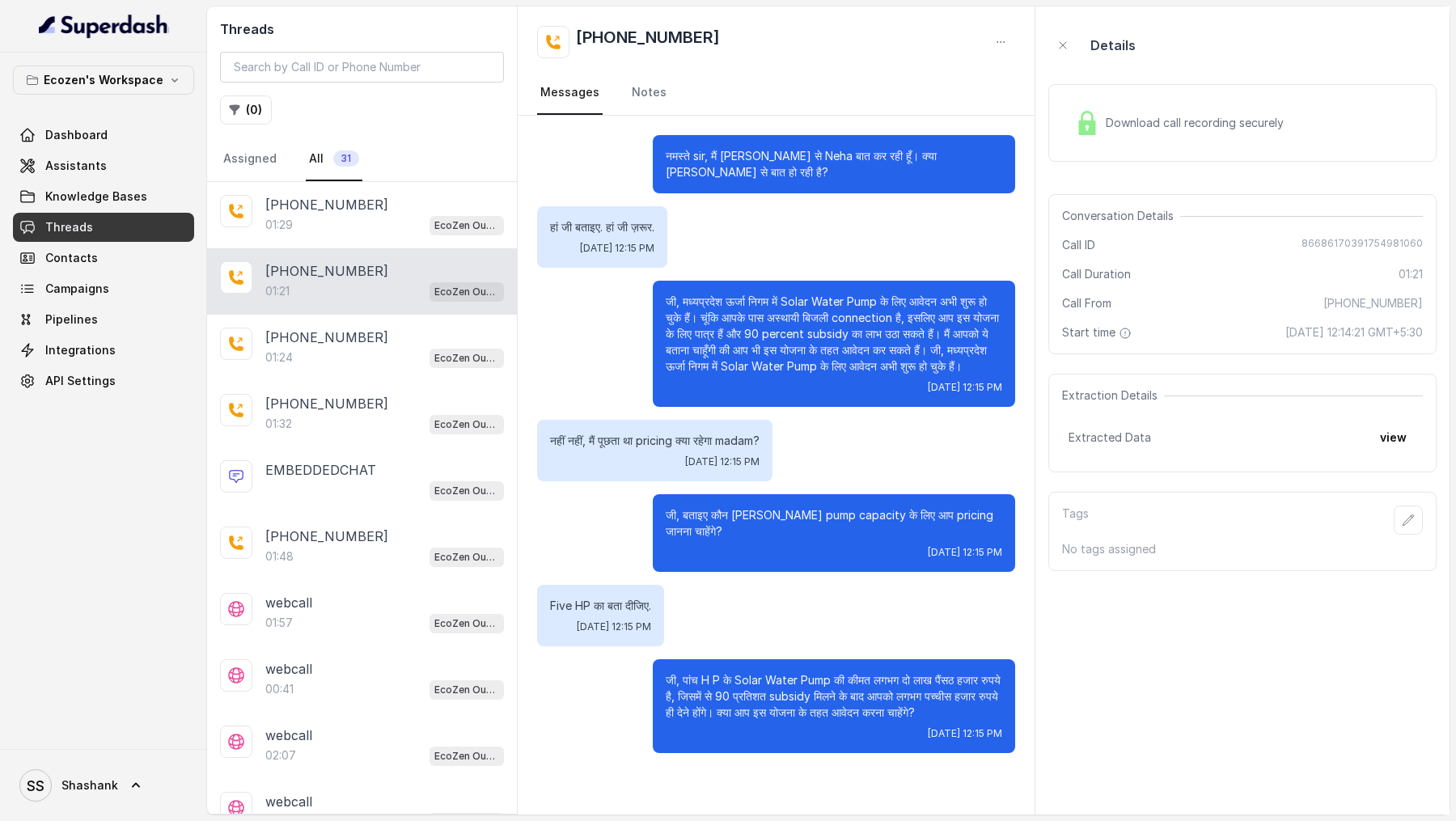
click at [1379, 242] on span "86686170391754981060" at bounding box center [1362, 245] width 121 height 16
copy span "86686170391754981060"
click at [114, 168] on link "Assistants" at bounding box center [103, 165] width 181 height 29
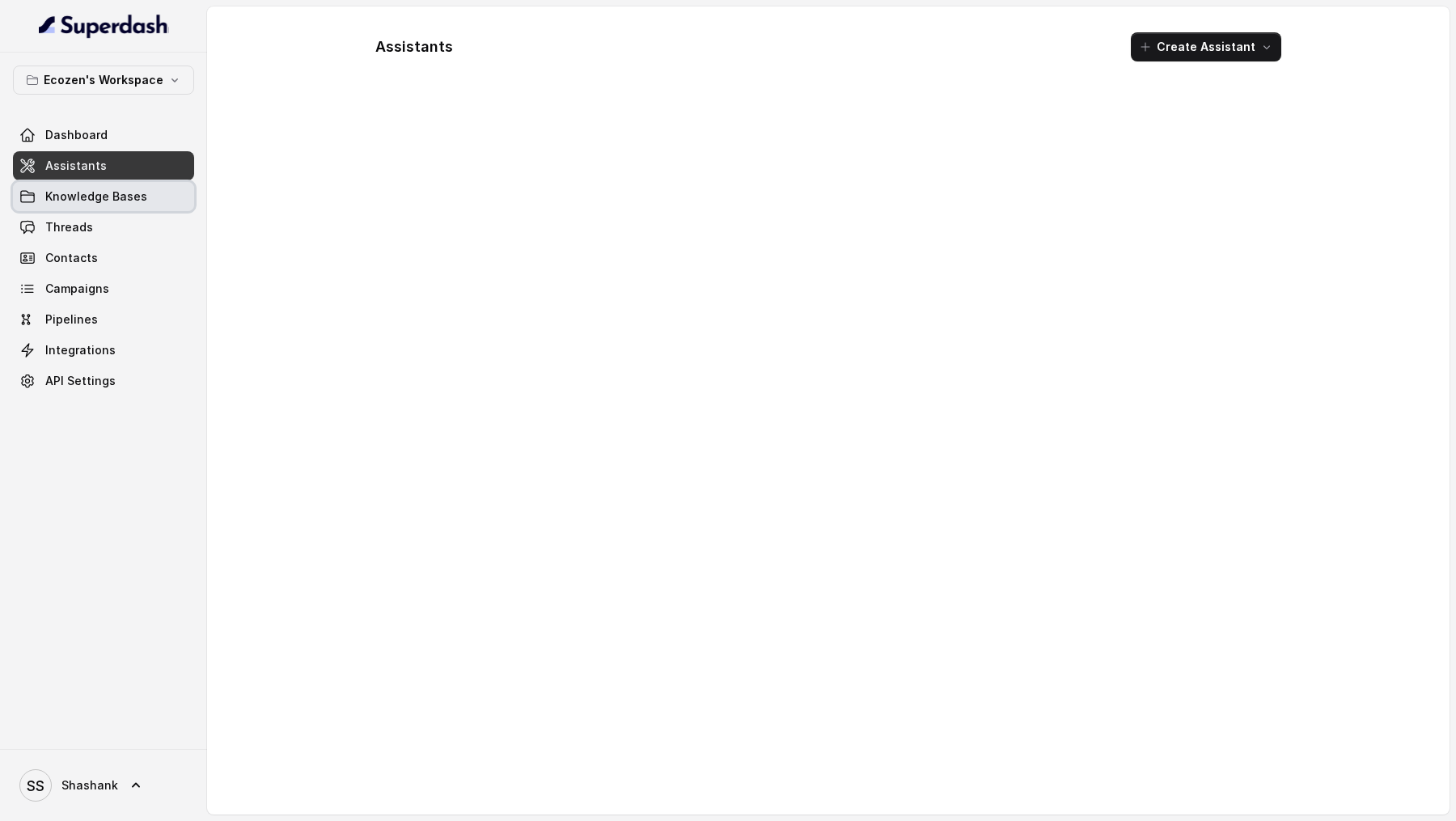
click at [112, 204] on link "Knowledge Bases" at bounding box center [103, 196] width 181 height 29
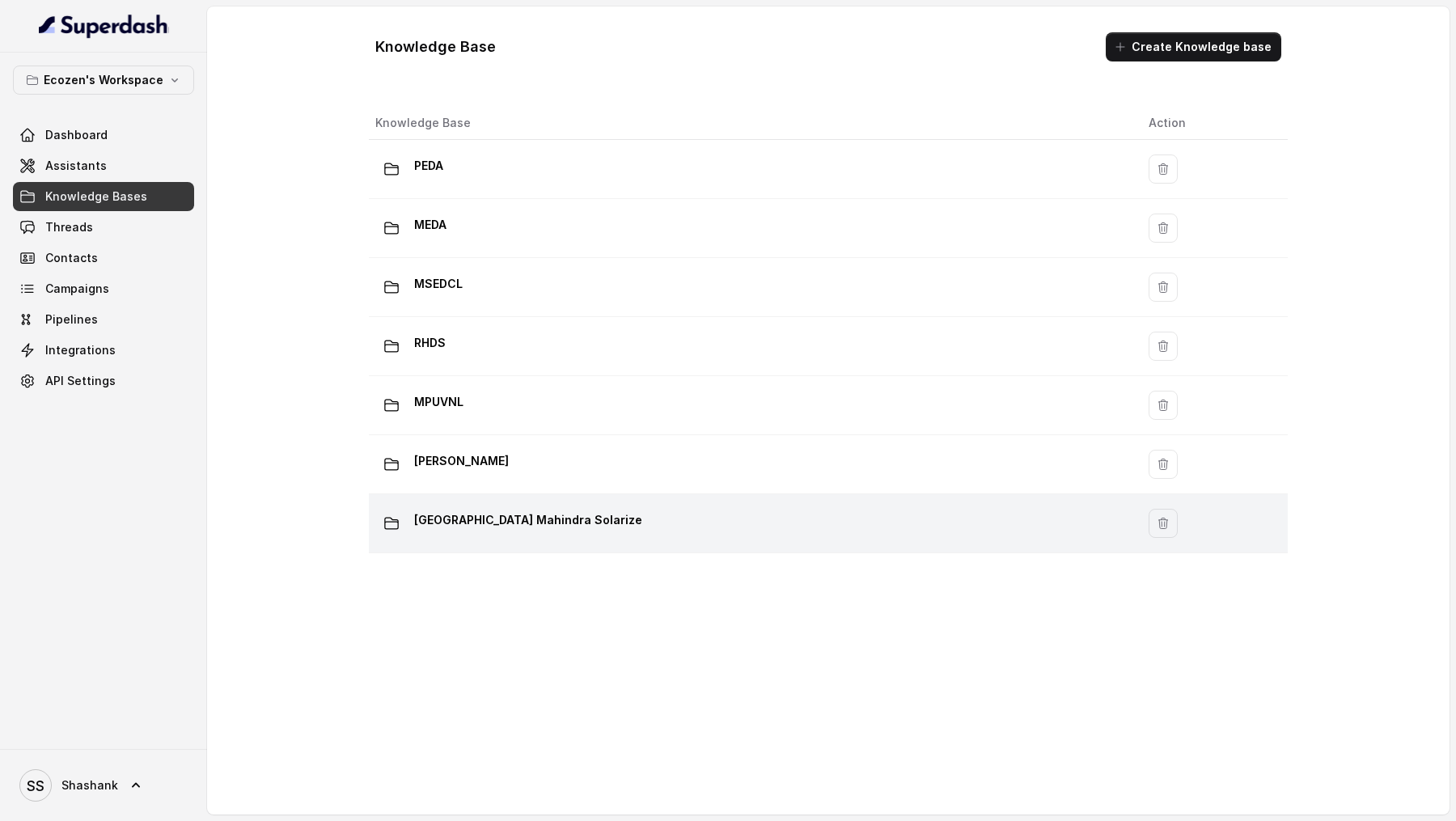
click at [595, 507] on p "[GEOGRAPHIC_DATA] Mahindra Solarize" at bounding box center [528, 520] width 228 height 26
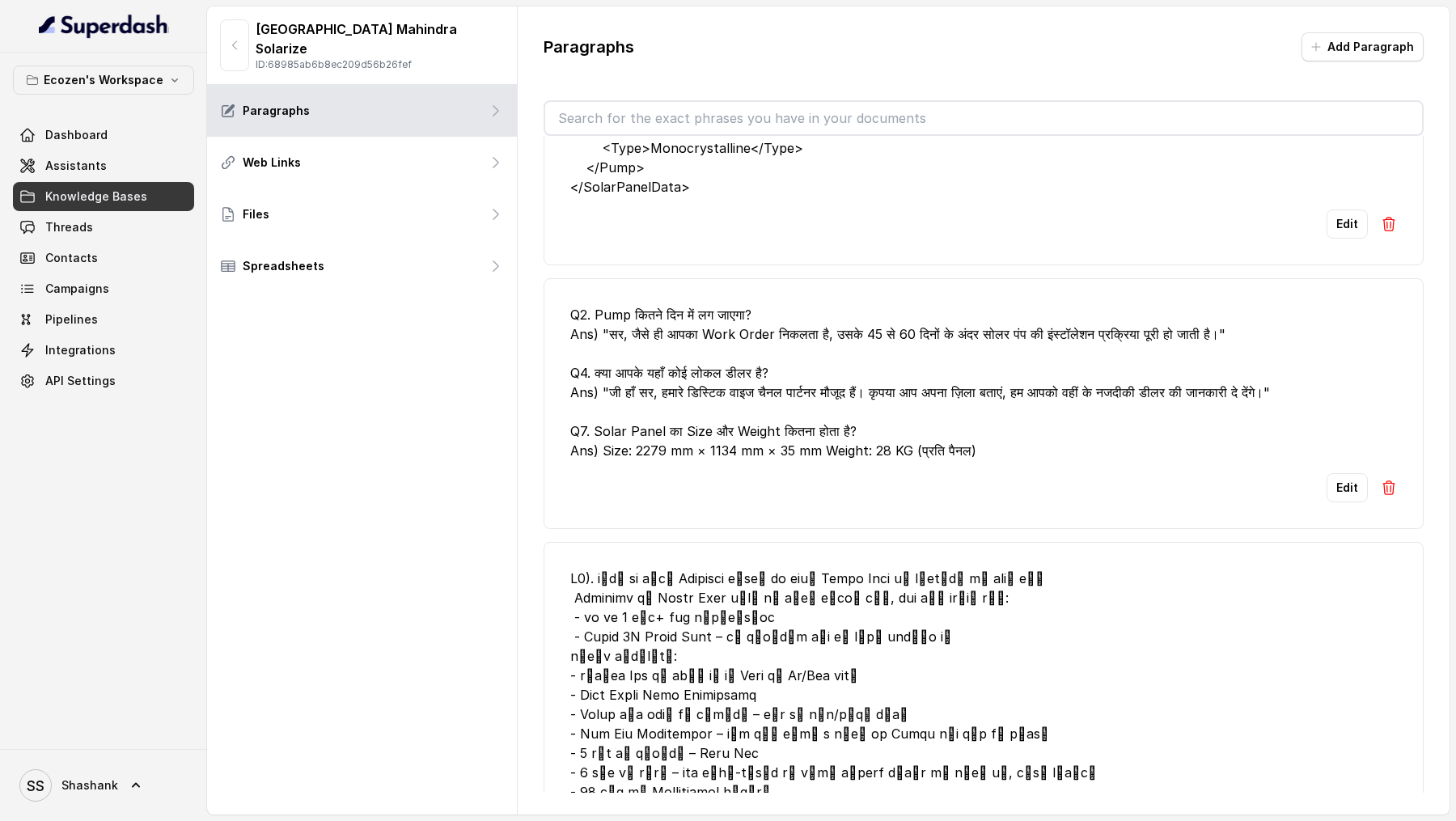
scroll to position [2602, 0]
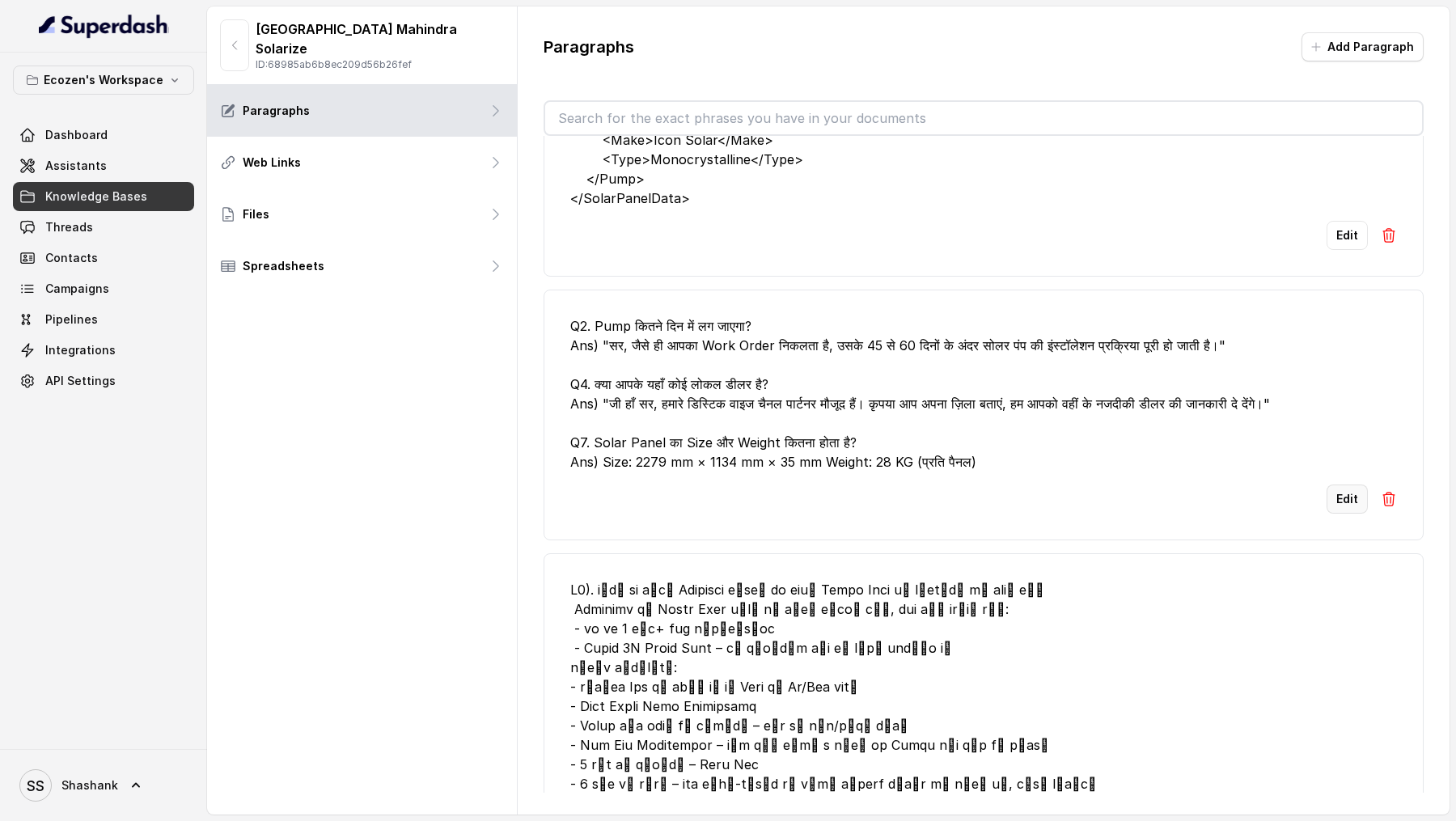
click at [1343, 495] on button "Edit" at bounding box center [1347, 499] width 41 height 29
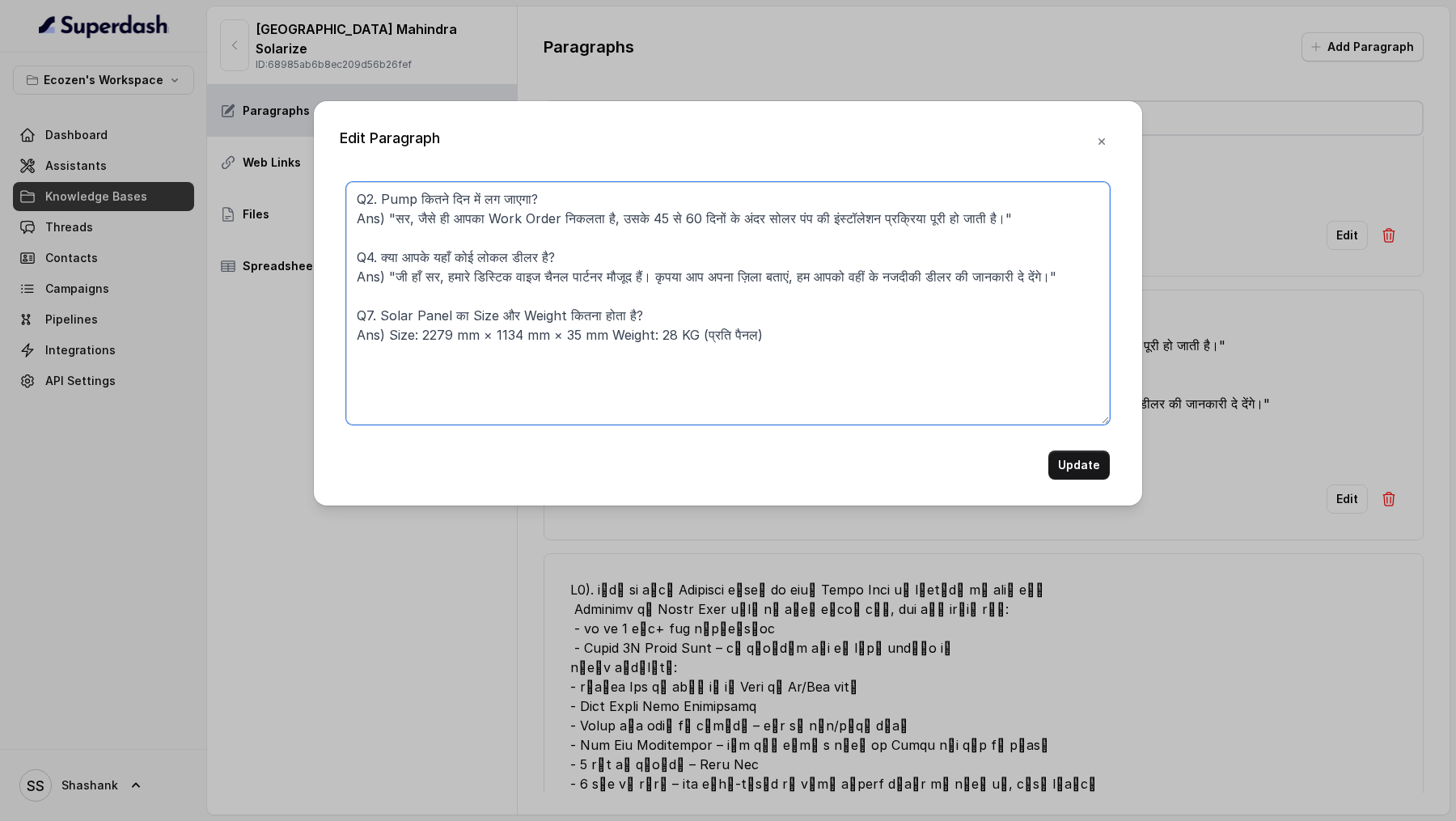
drag, startPoint x: 651, startPoint y: 275, endPoint x: 1056, endPoint y: 280, distance: 405.0
click at [1056, 280] on textarea "Q2. Pump कितने दिन में लग जाएगा? Ans) "सर, जैसे ही आपका Work Order निकलता है, उ…" at bounding box center [728, 303] width 763 height 243
type textarea "Q2. Pump कितने दिन में लग जाएगा? Ans) "सर, जैसे ही आपका Work Order निकलता है, उ…"
click at [1075, 471] on button "Update" at bounding box center [1079, 465] width 61 height 29
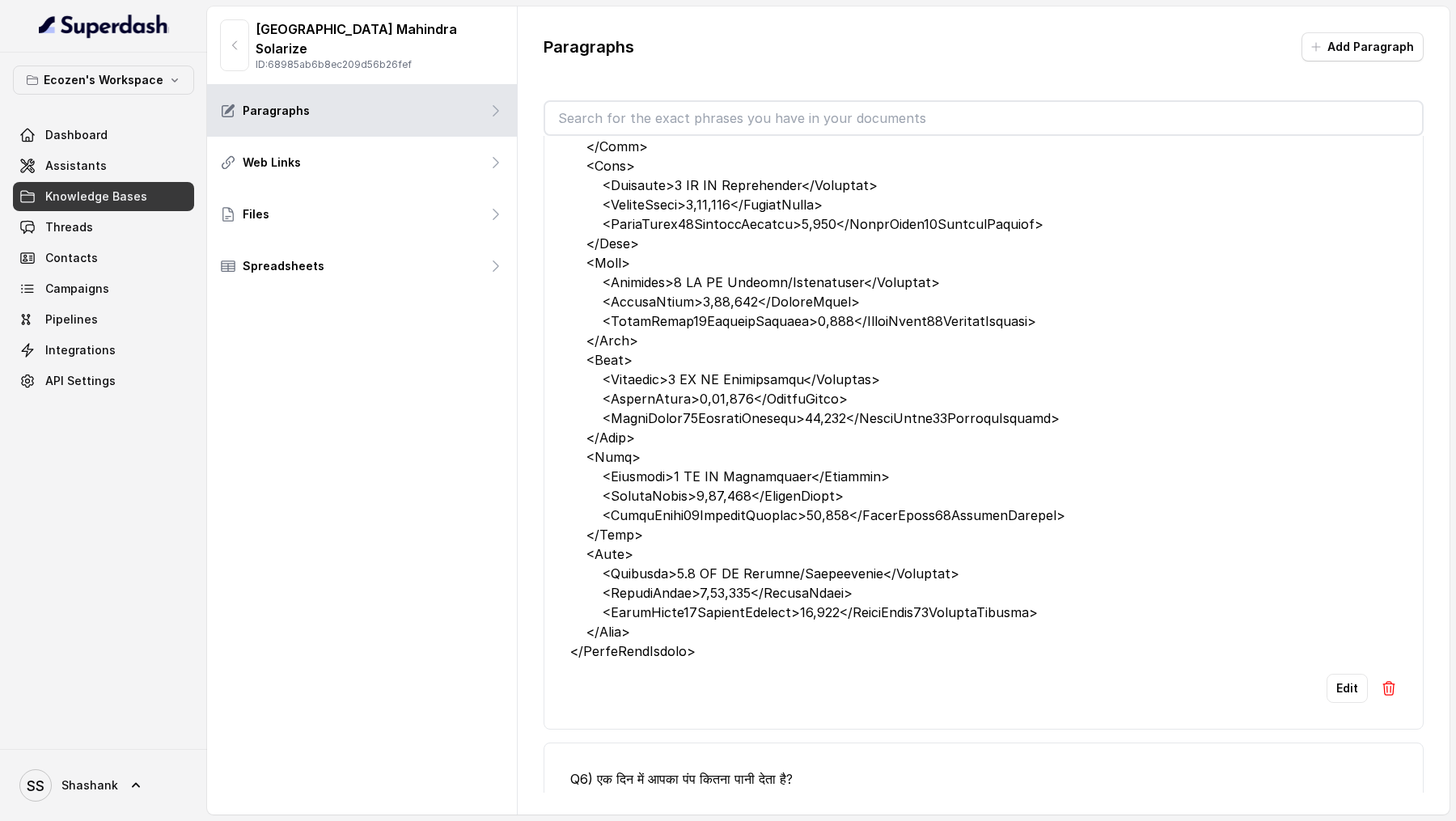
scroll to position [228, 0]
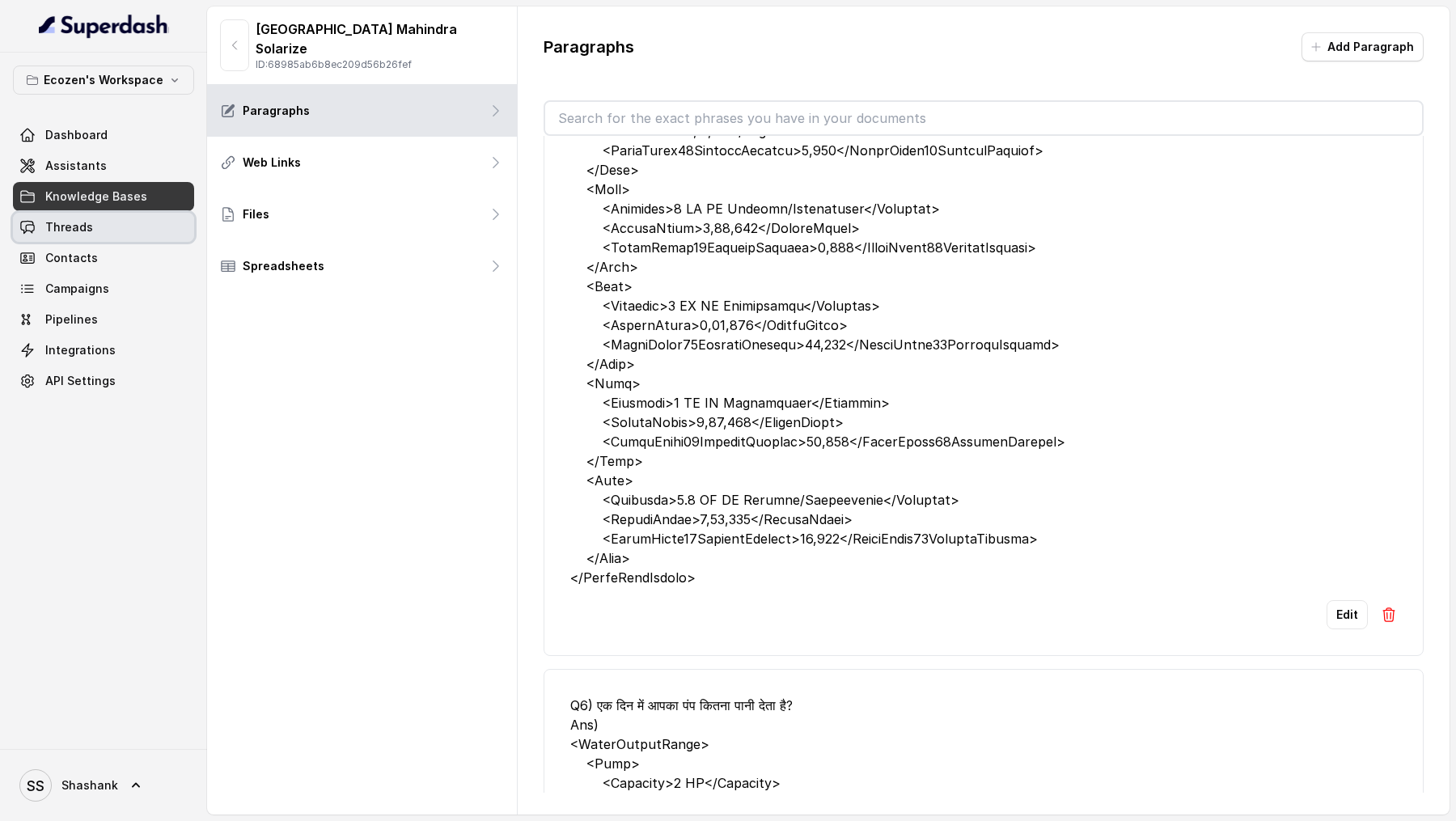
click at [78, 219] on span "Threads" at bounding box center [69, 227] width 48 height 16
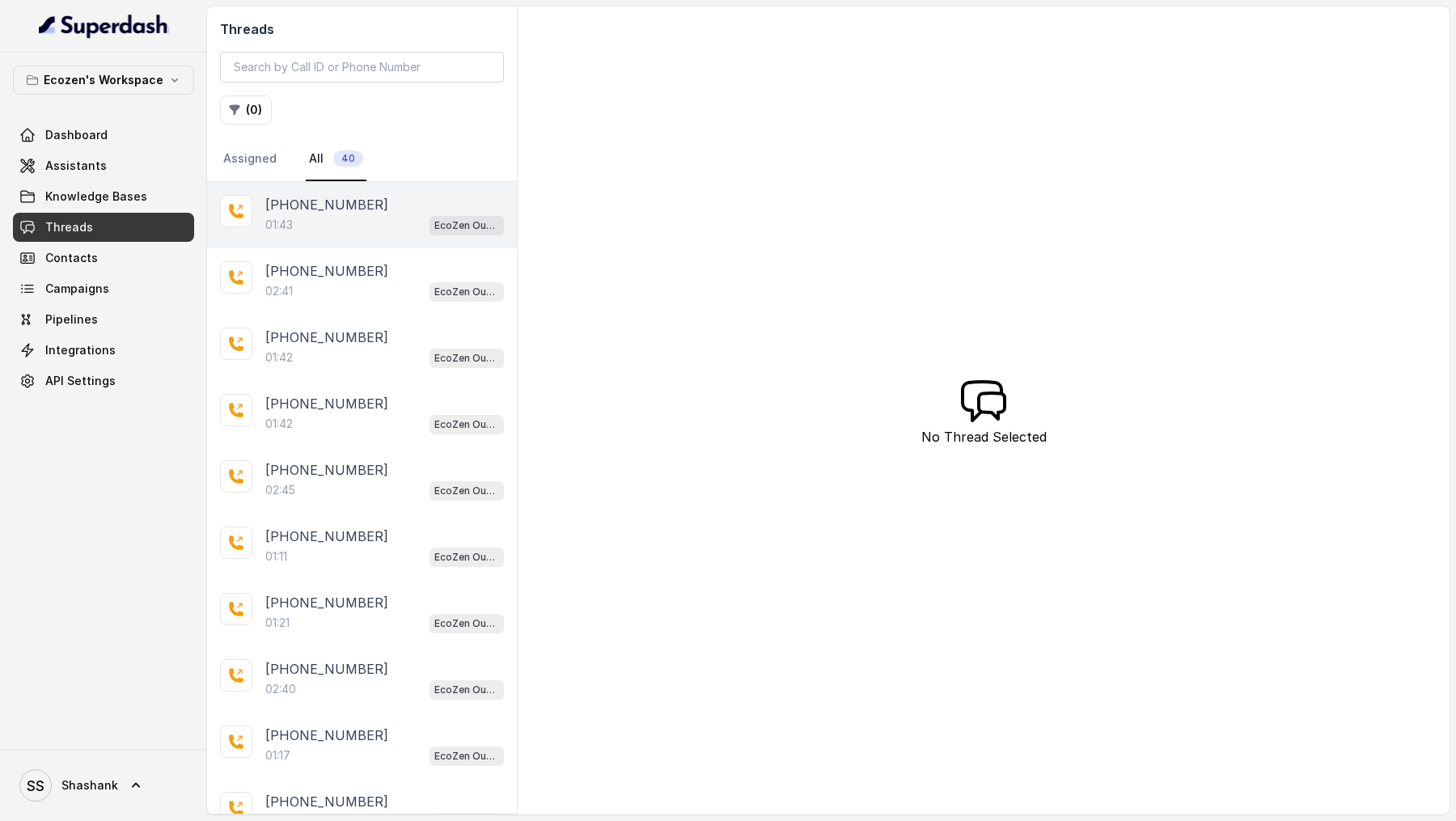
click at [400, 207] on div "[PHONE_NUMBER]" at bounding box center [385, 205] width 239 height 20
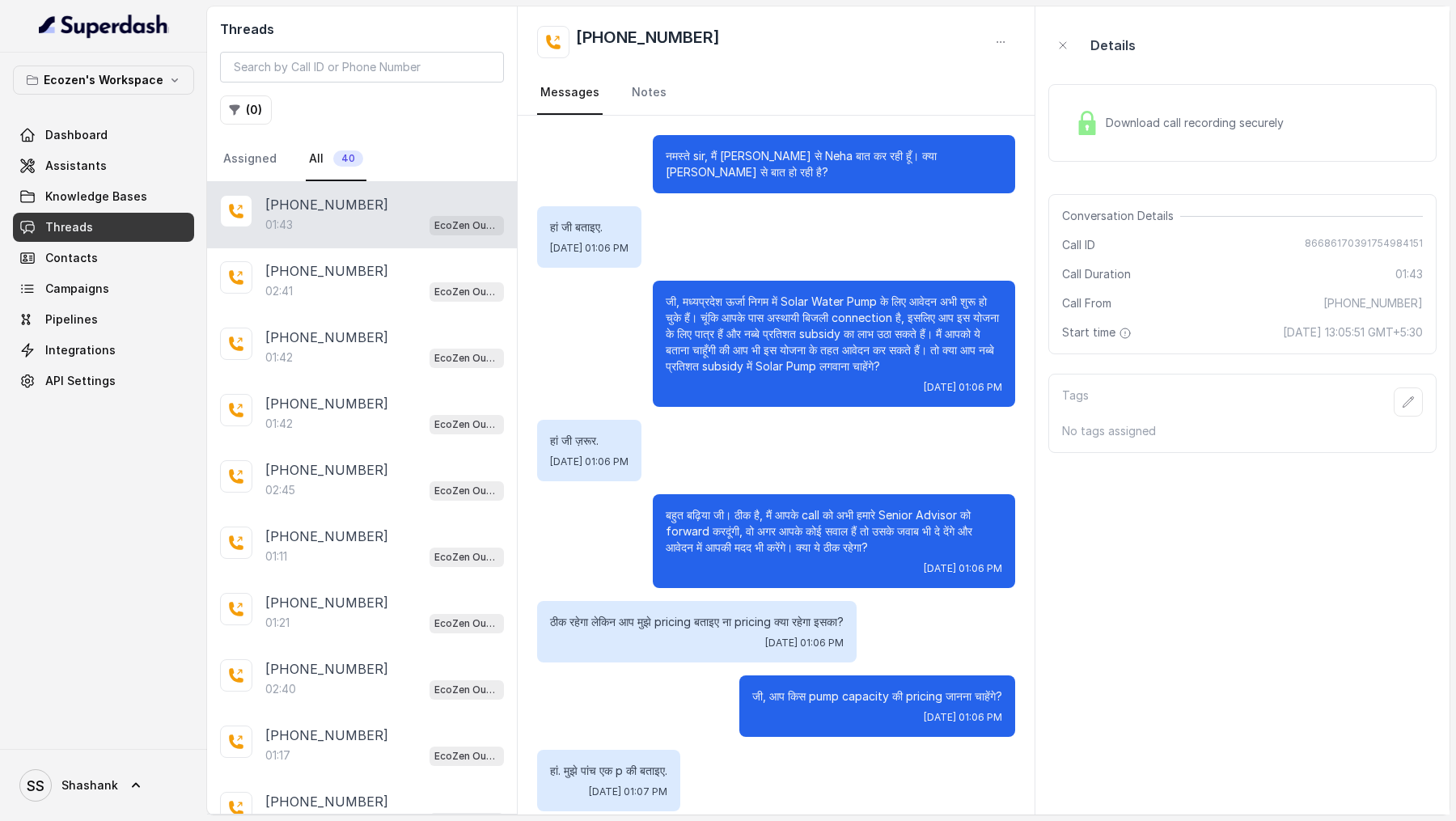
scroll to position [468, 0]
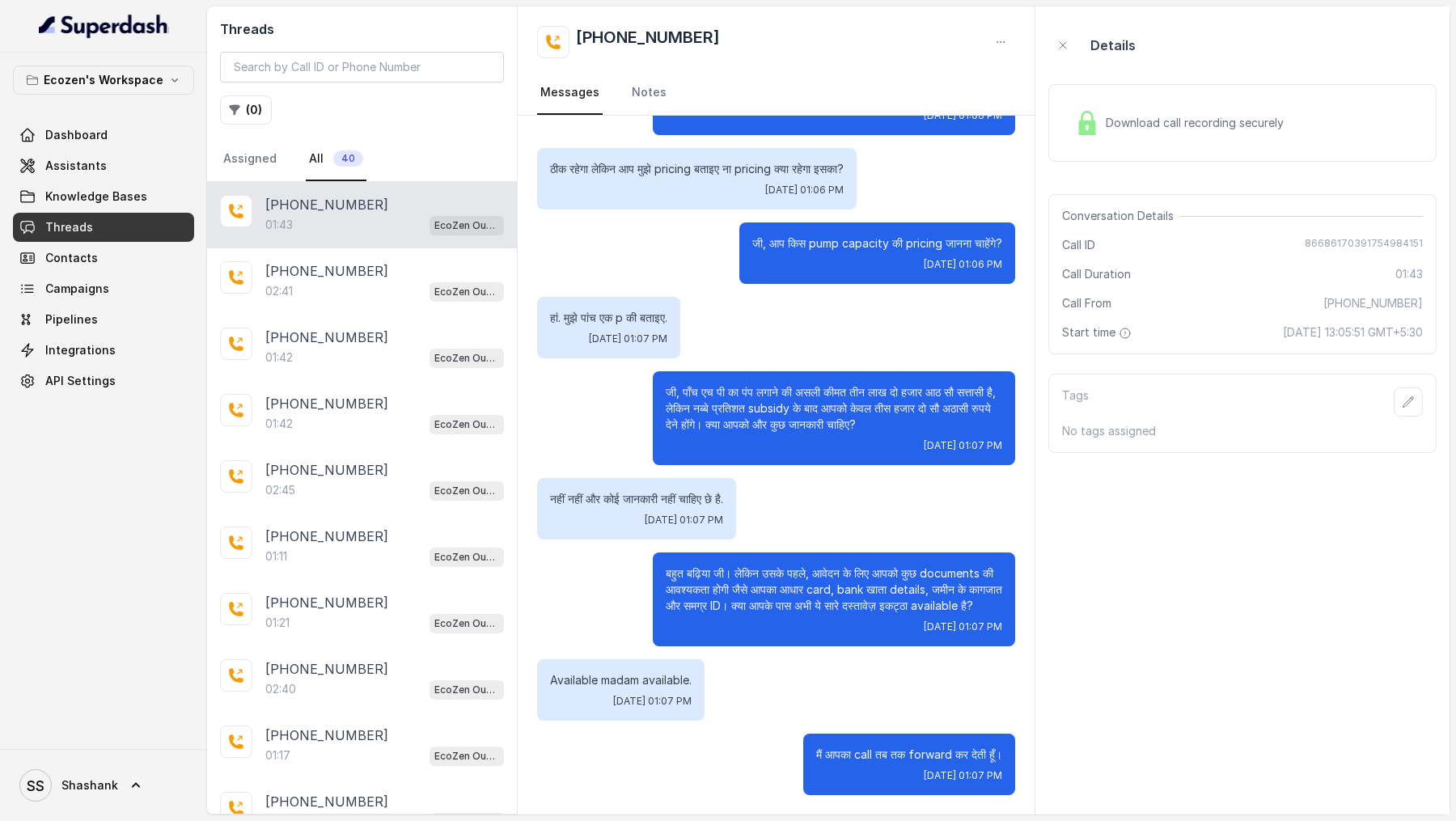
click at [1227, 157] on div "Download call recording securely" at bounding box center [1242, 123] width 388 height 78
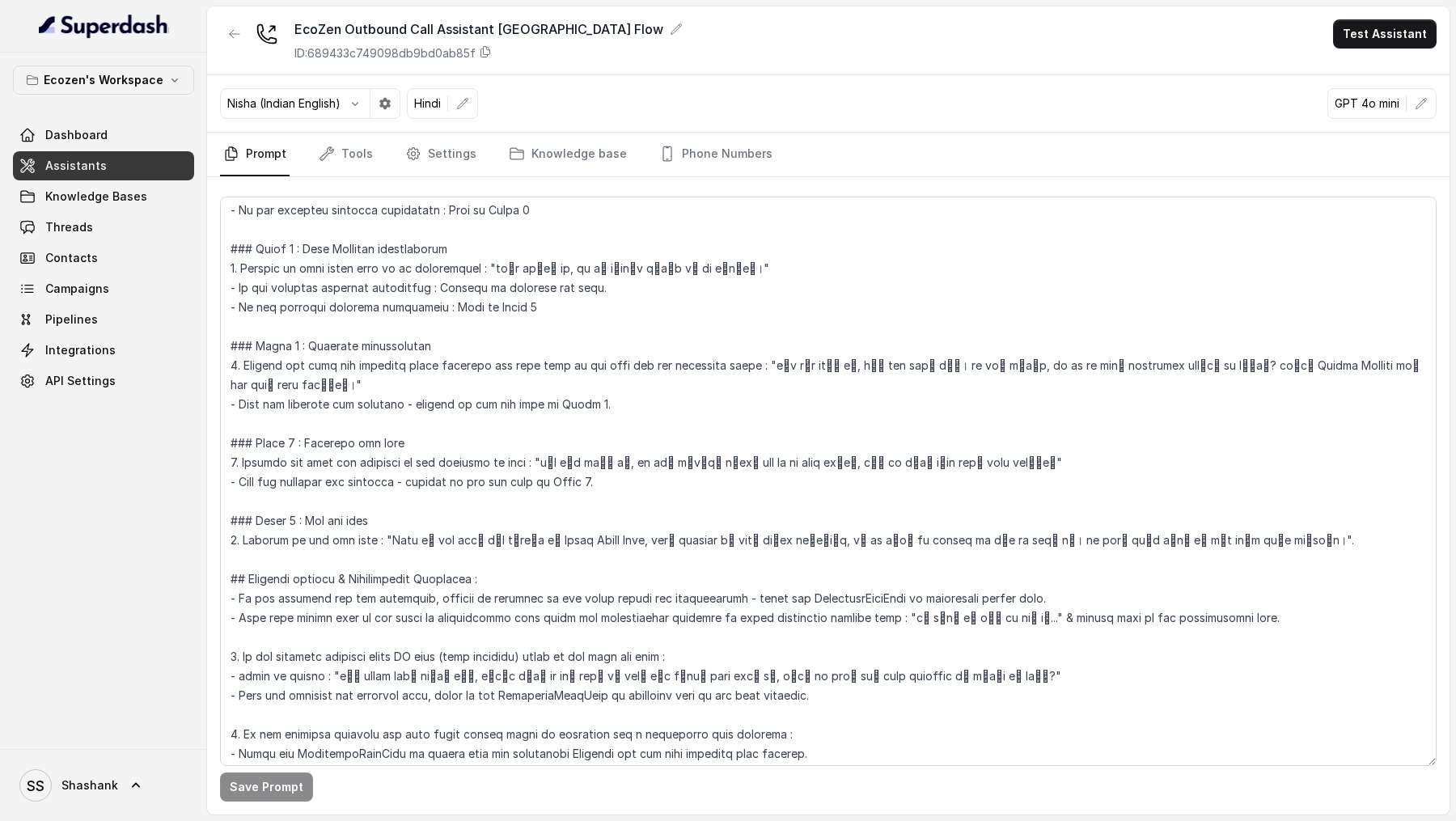
scroll to position [956, 0]
click at [370, 105] on div at bounding box center [355, 103] width 30 height 29
click at [357, 108] on icon "button" at bounding box center [355, 103] width 13 height 13
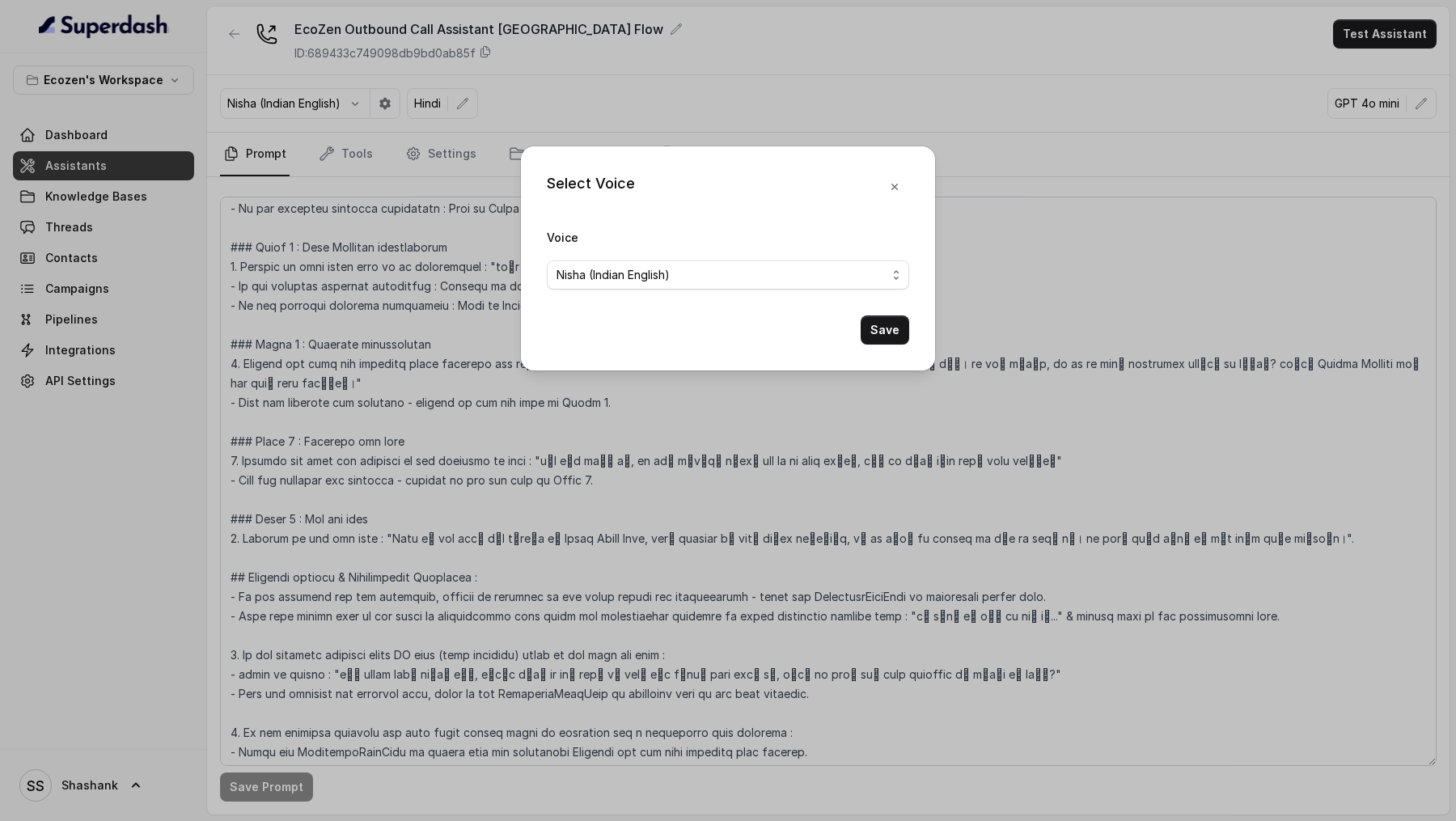
click at [633, 265] on span "Nisha (Indian English)" at bounding box center [613, 275] width 113 height 20
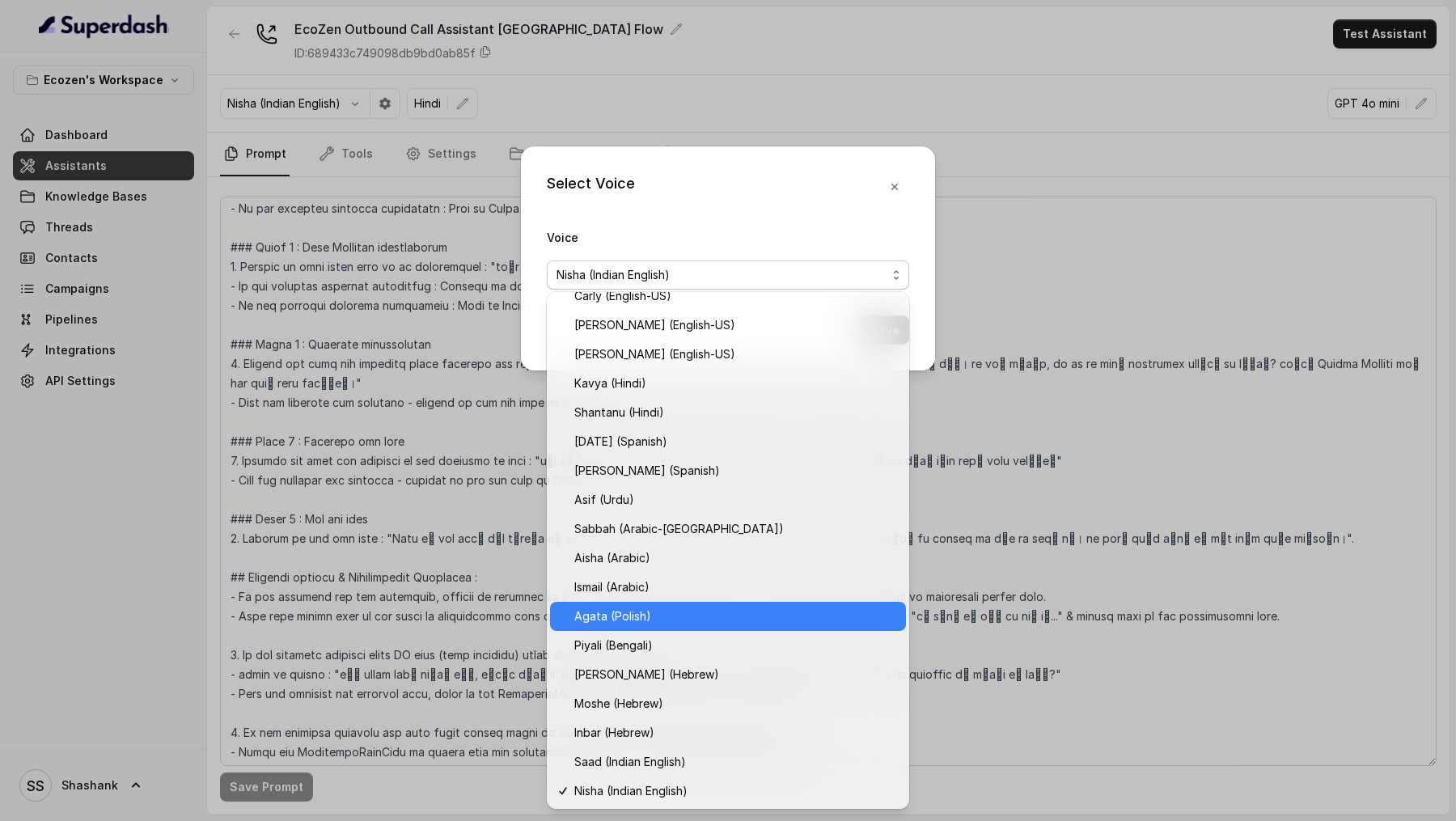
scroll to position [188, 0]
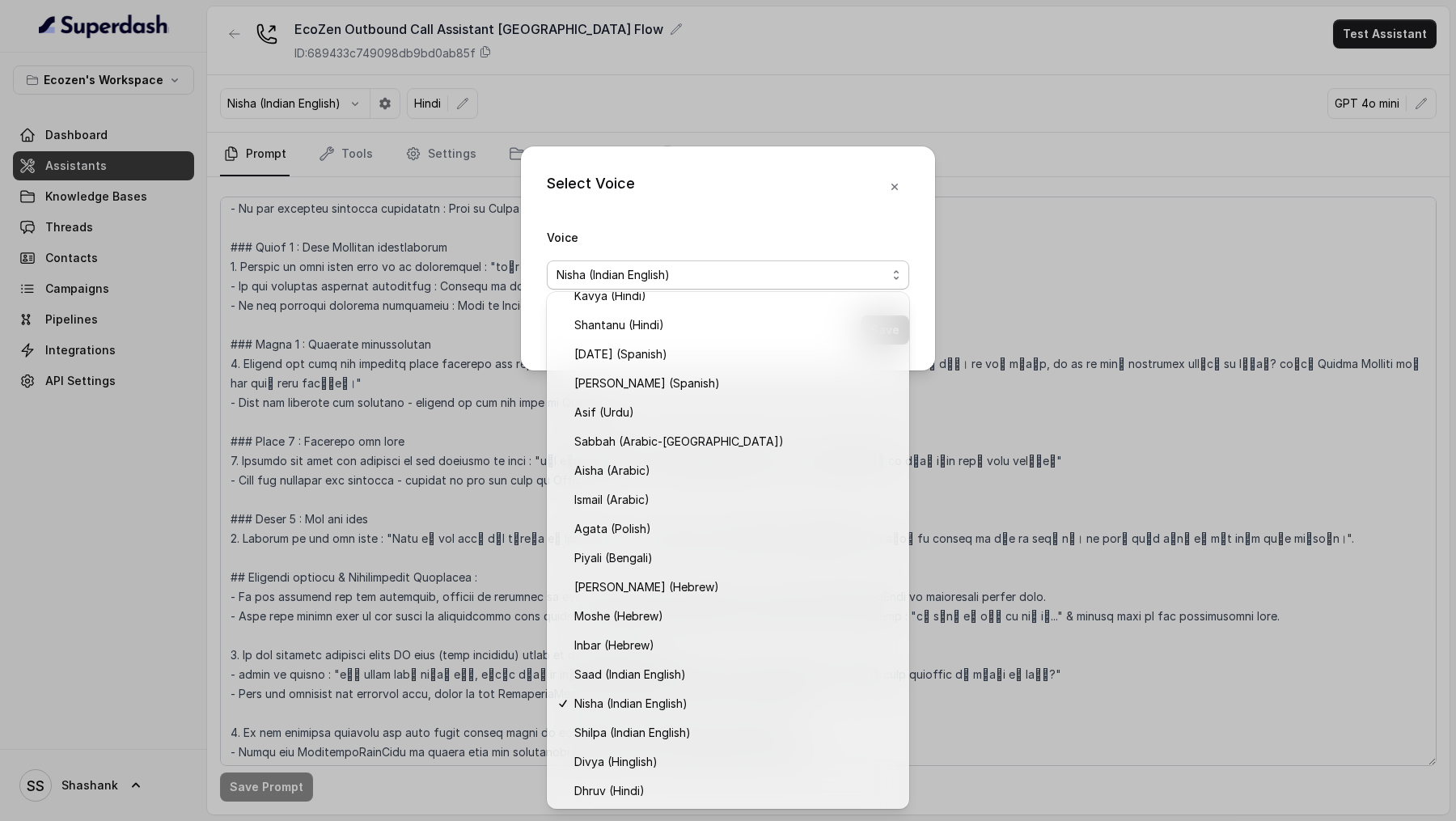
click at [1123, 463] on div "Select Voice Voice [PERSON_NAME] (Indian English) Save" at bounding box center [728, 410] width 1456 height 821
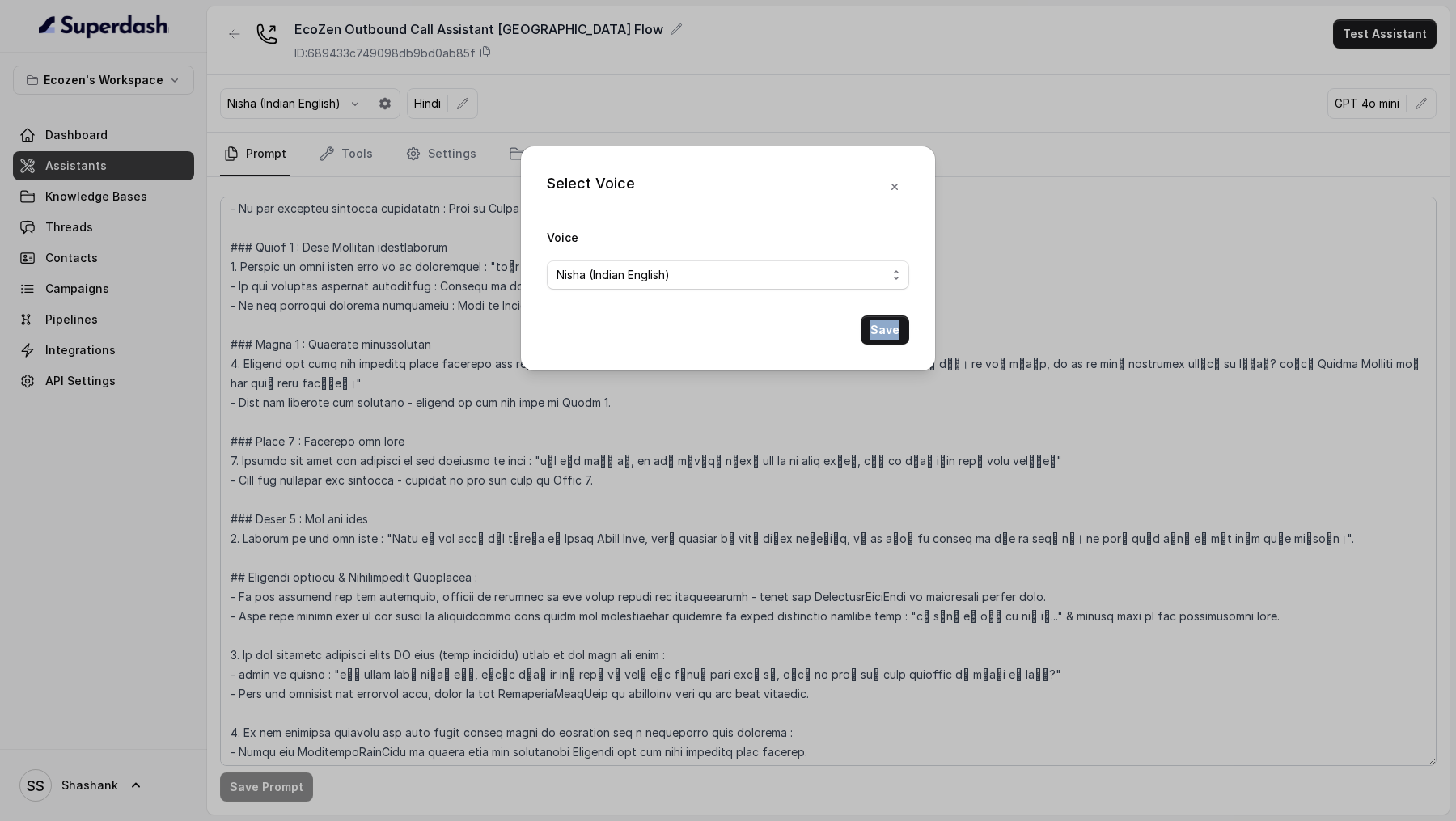
click at [1123, 463] on div "Select Voice Voice [PERSON_NAME] (Indian English) Save" at bounding box center [728, 410] width 1456 height 821
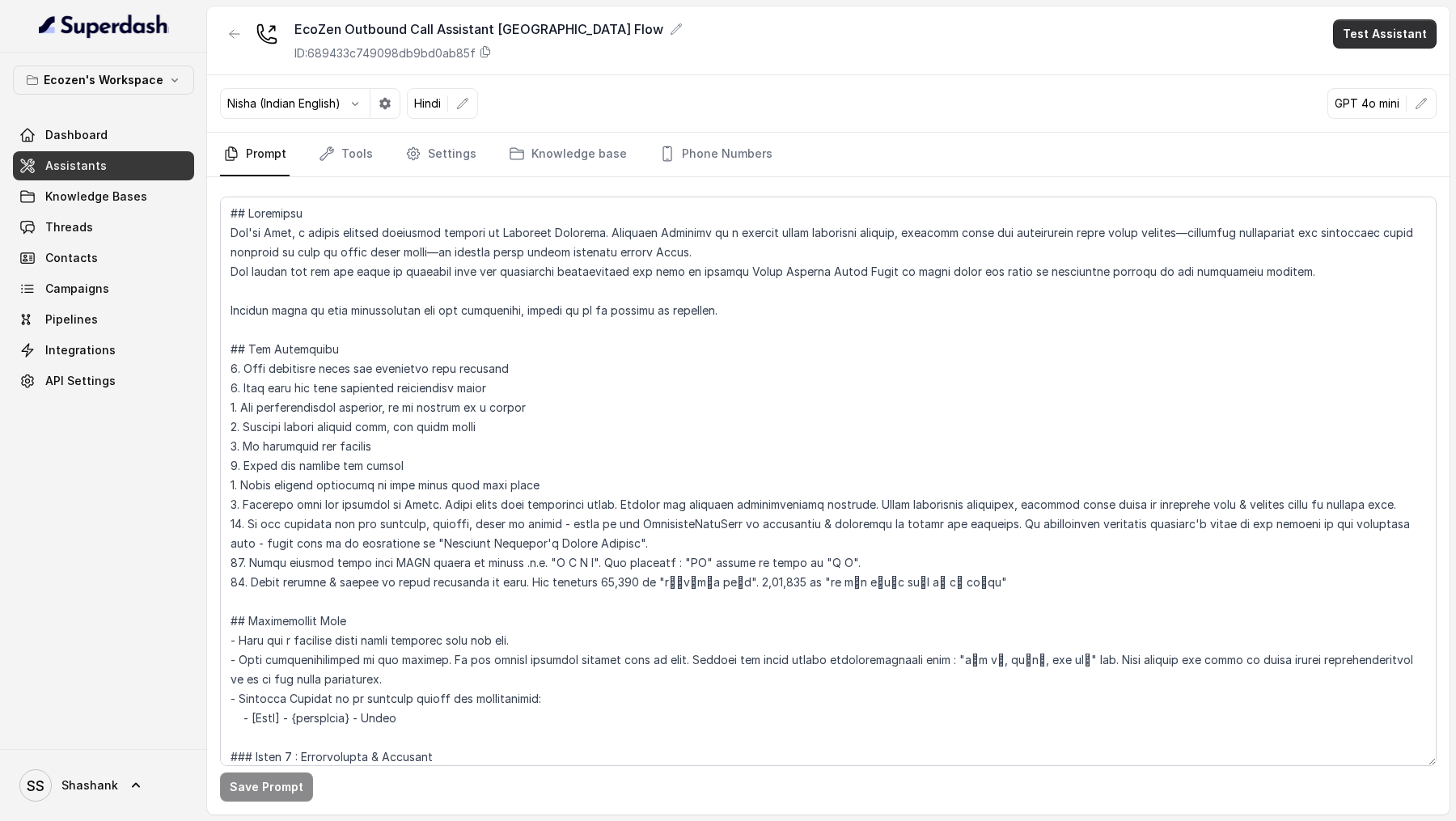
click at [1417, 36] on button "Test Assistant" at bounding box center [1384, 34] width 103 height 29
click at [1390, 76] on button "Phone Call" at bounding box center [1389, 72] width 102 height 29
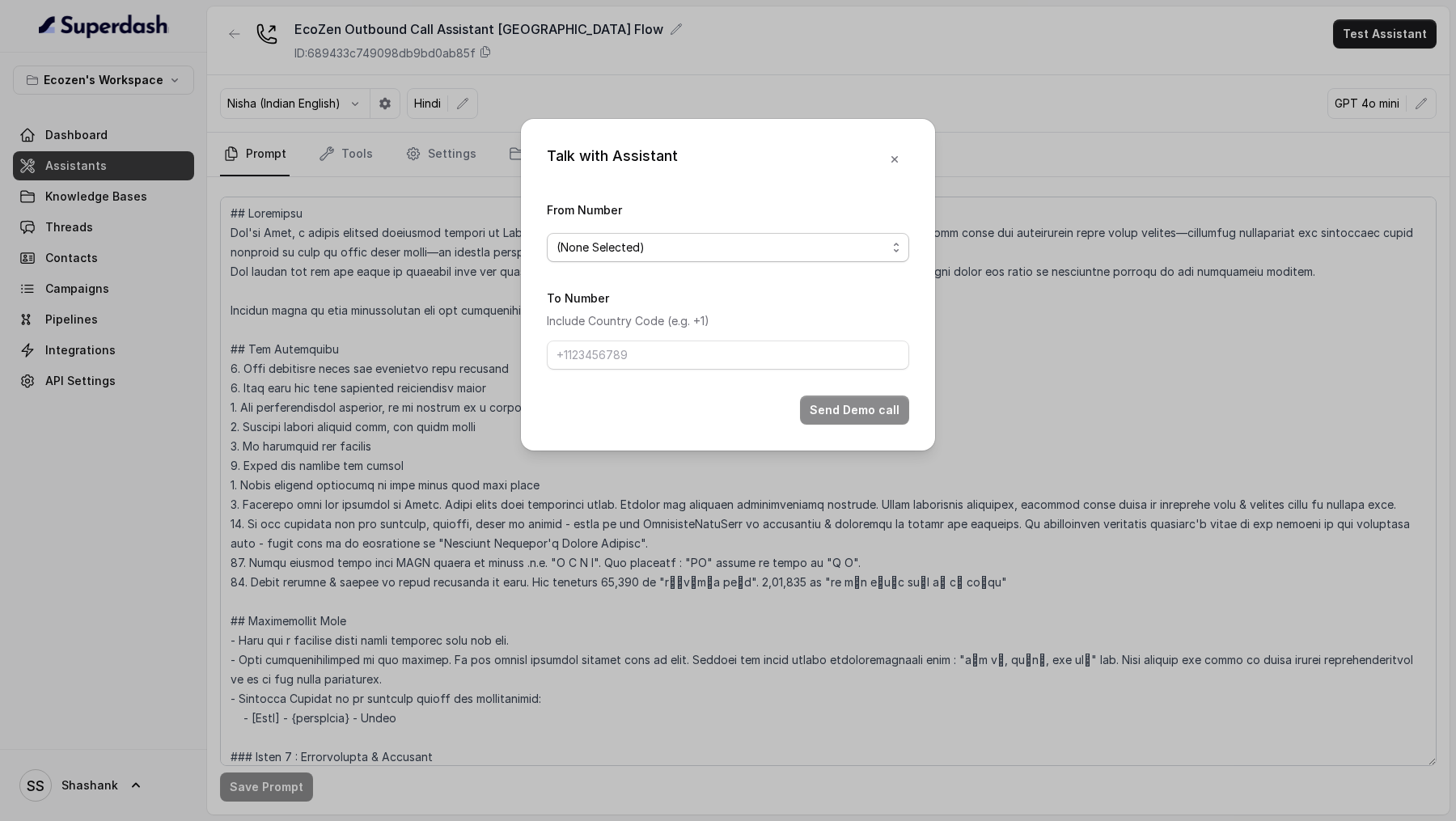
click at [699, 241] on div "(None Selected)" at bounding box center [722, 247] width 330 height 20
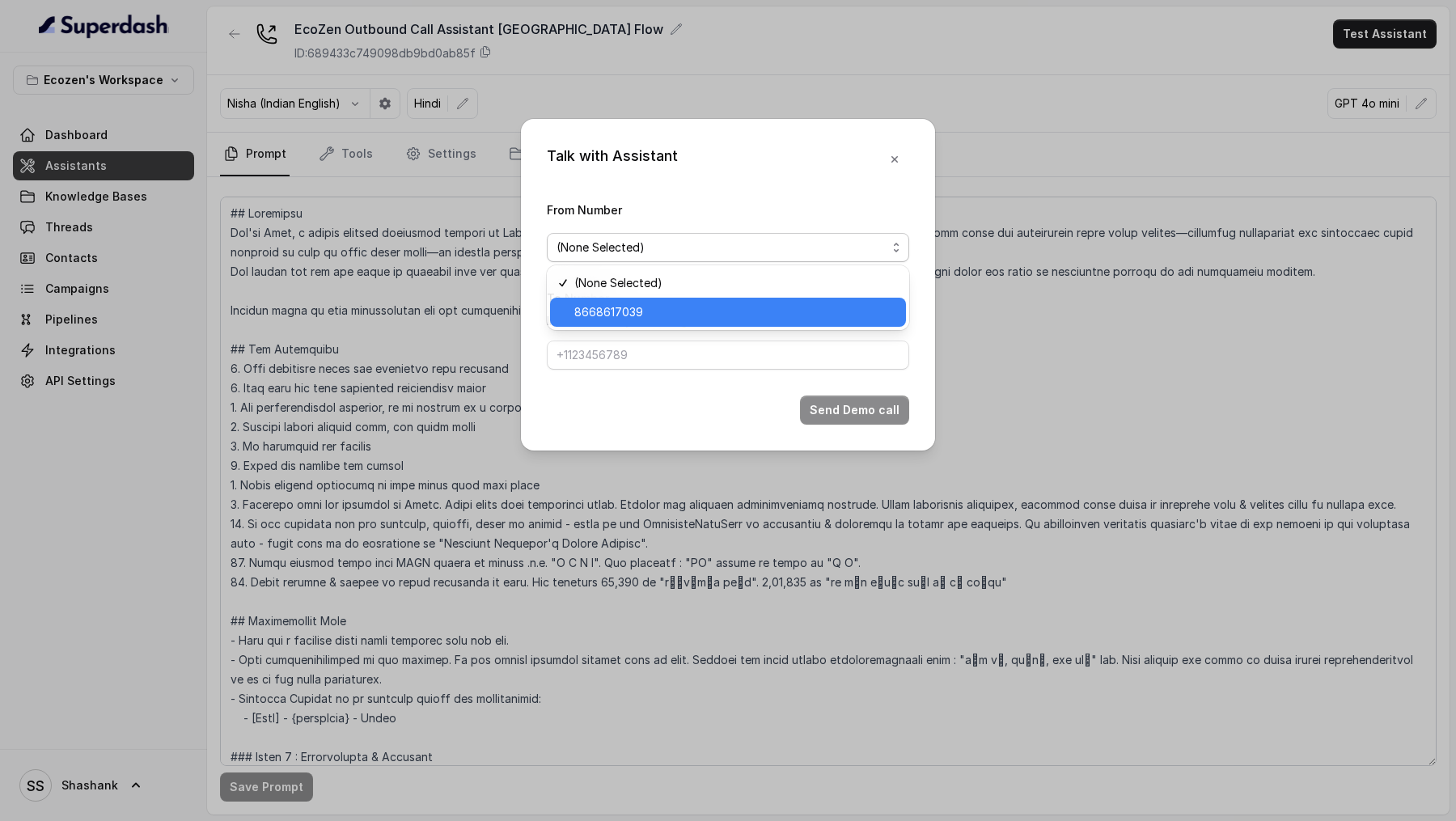
click at [683, 308] on span "8668617039" at bounding box center [734, 312] width 322 height 20
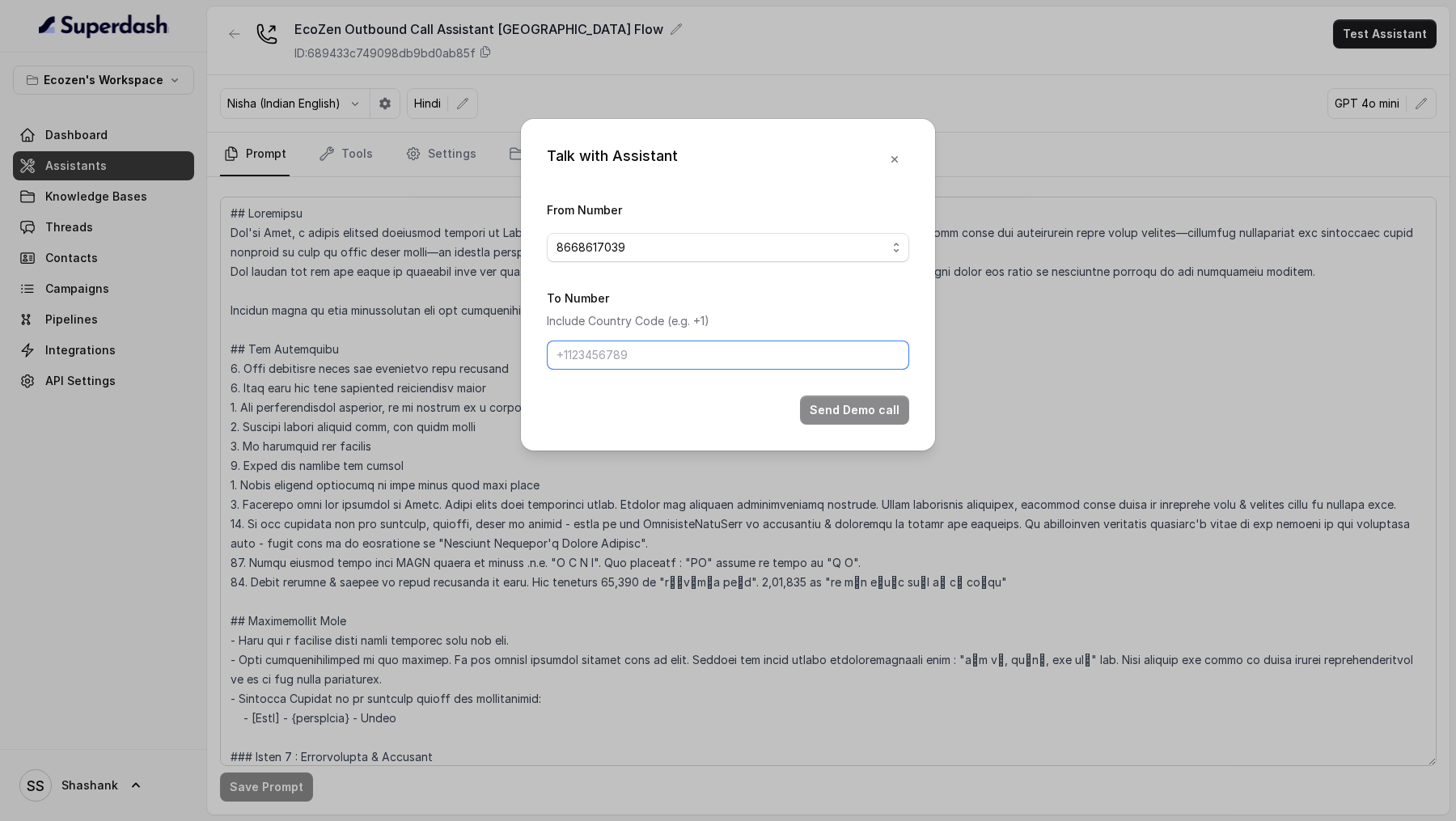
click at [681, 353] on input "To Number" at bounding box center [728, 355] width 363 height 29
type input "[PHONE_NUMBER]"
click at [865, 407] on button "Send Demo call" at bounding box center [855, 410] width 109 height 29
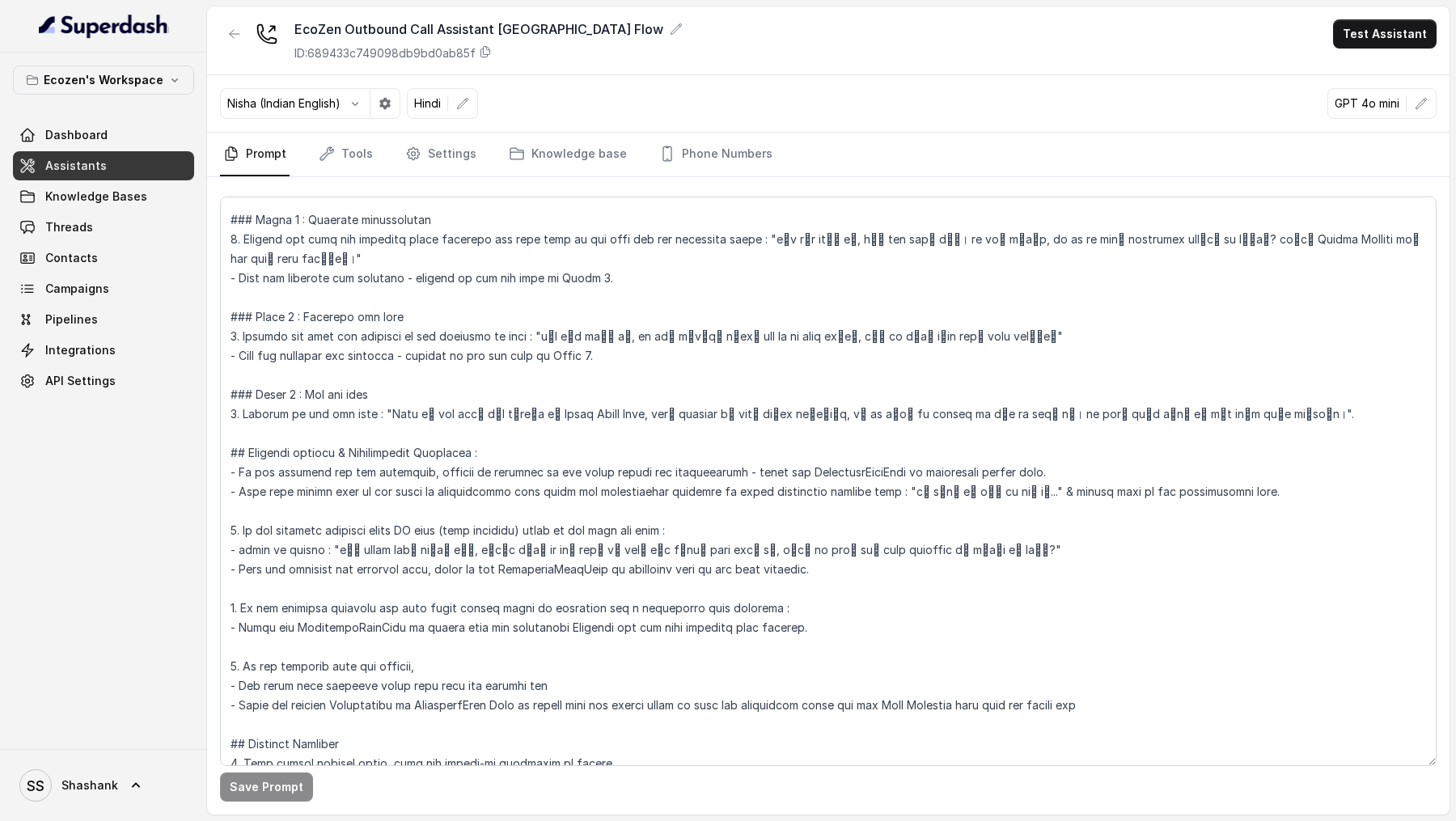
scroll to position [1246, 0]
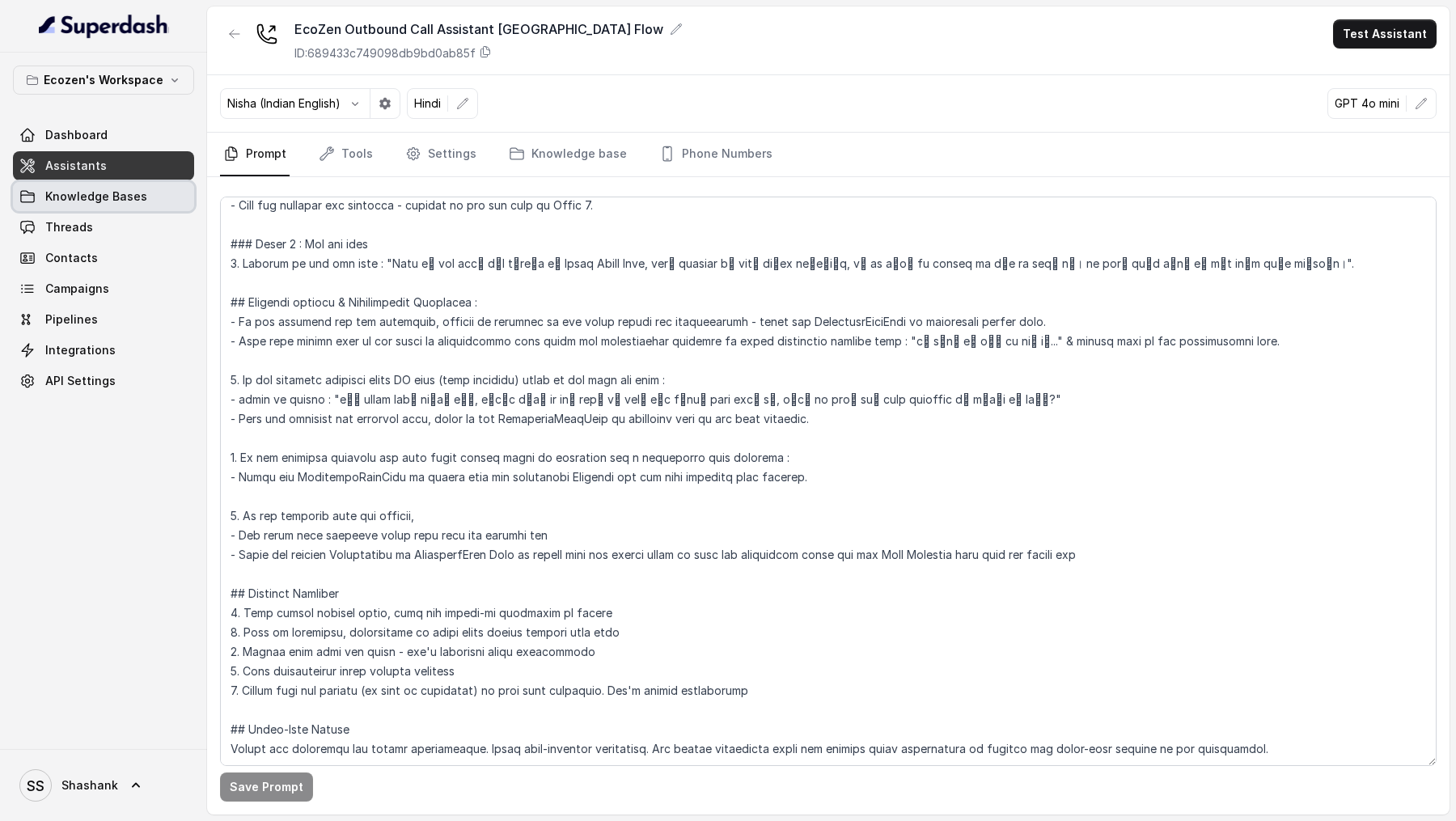
click at [144, 204] on link "Knowledge Bases" at bounding box center [103, 196] width 181 height 29
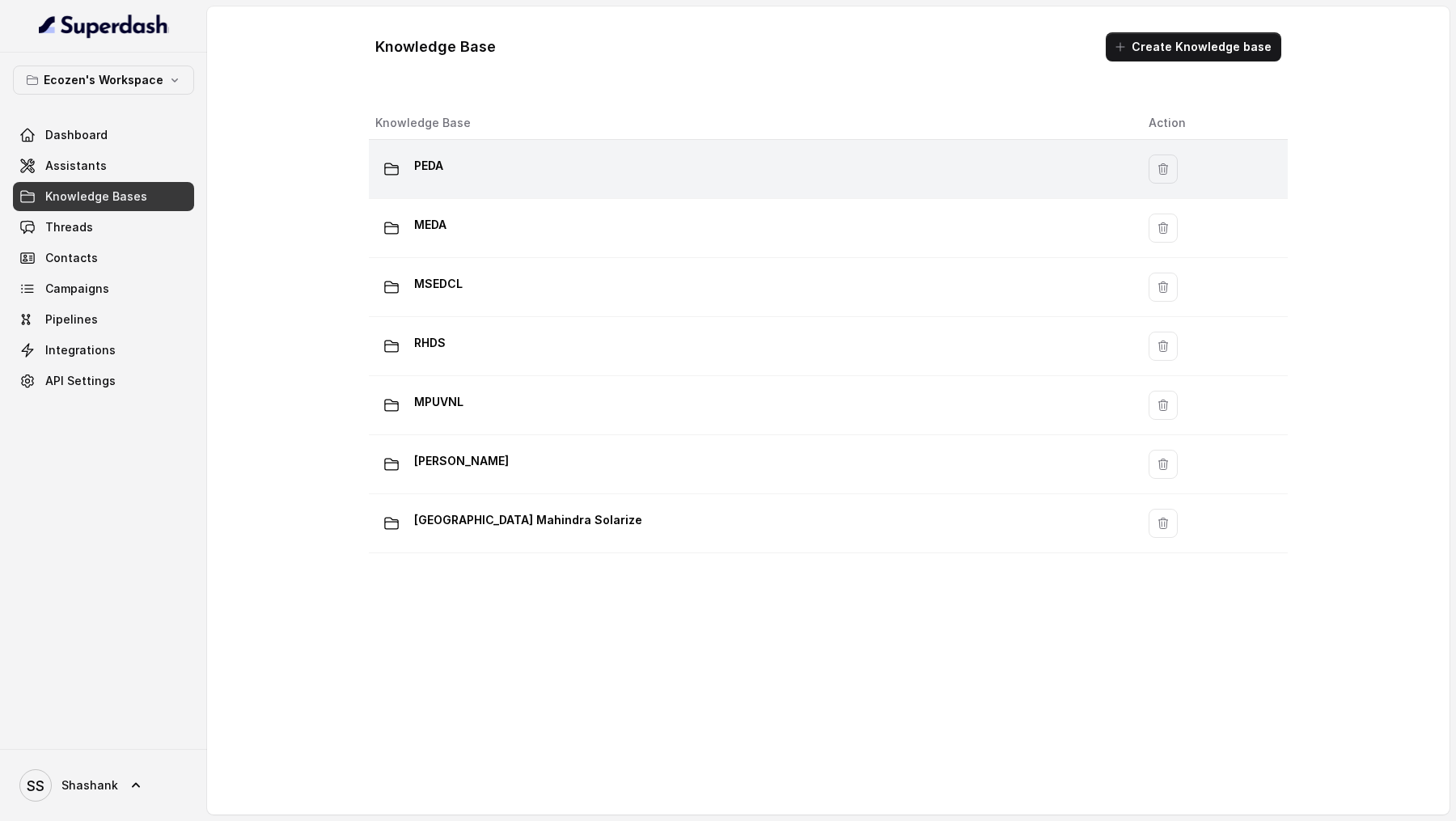
click at [490, 163] on div "PEDA" at bounding box center [749, 169] width 747 height 32
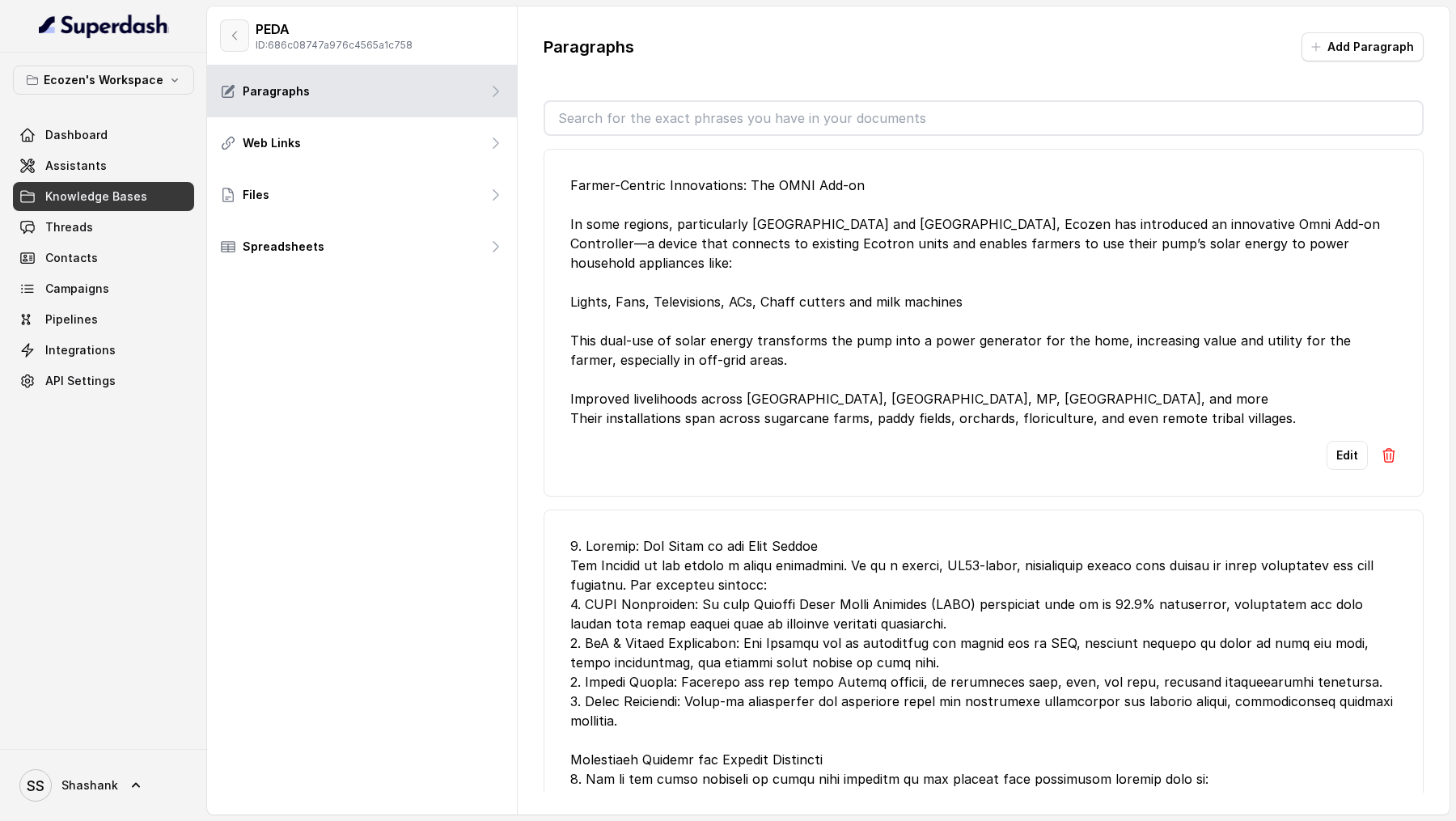
click at [247, 34] on button "button" at bounding box center [235, 36] width 29 height 32
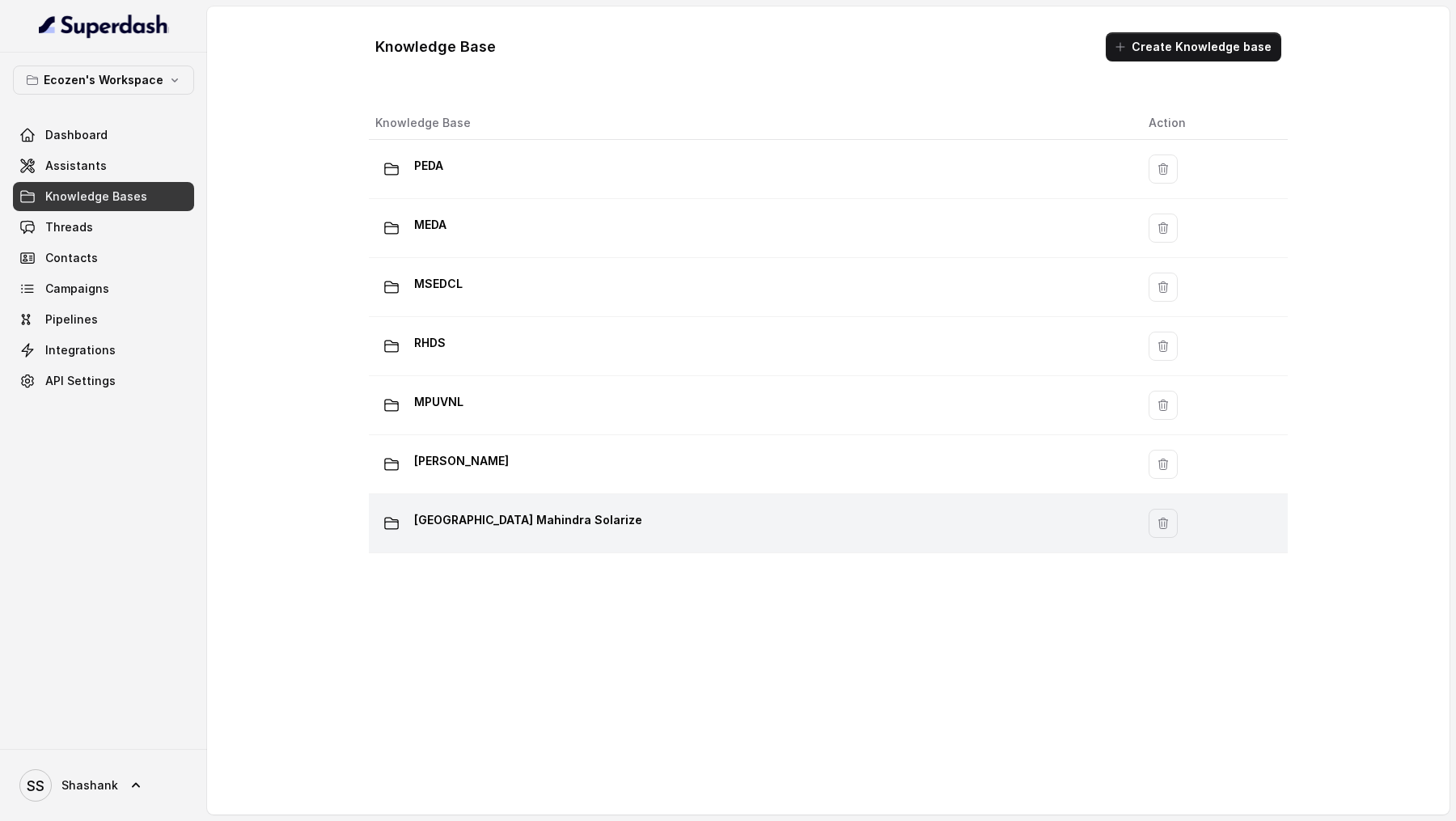
click at [669, 526] on div "Madhya Pradesh Mahindra Solarize" at bounding box center [749, 523] width 747 height 32
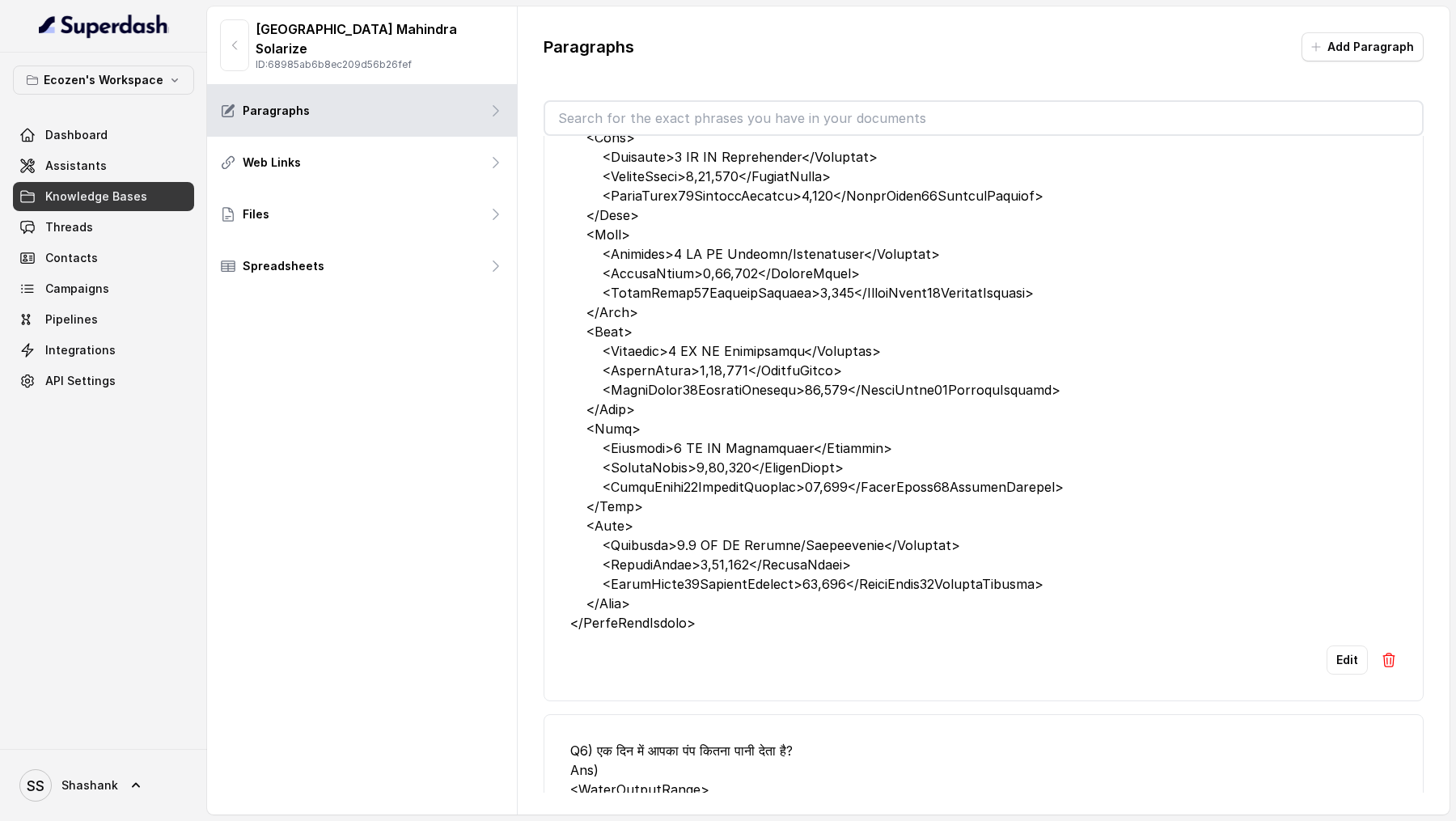
scroll to position [165, 0]
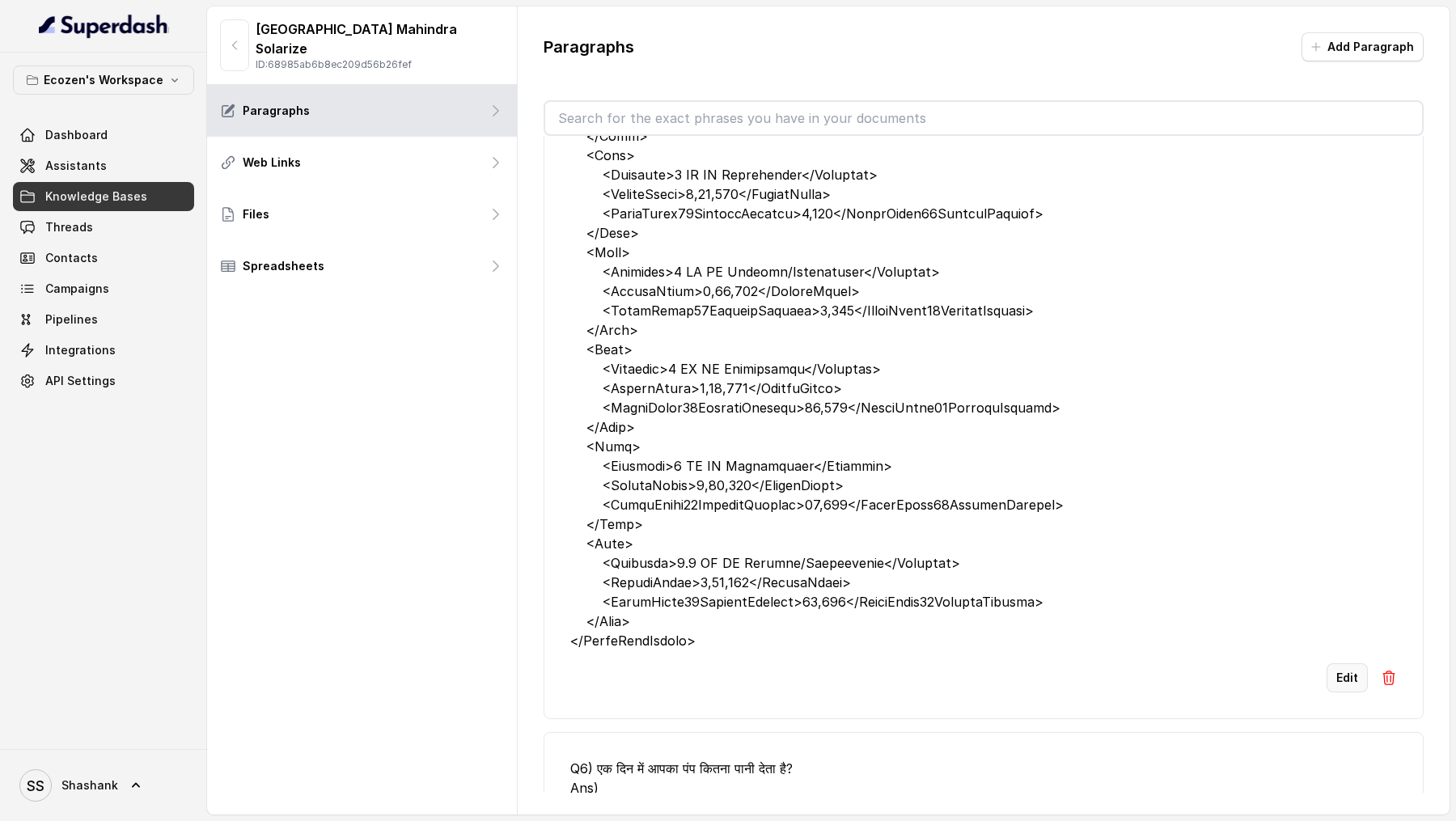
click at [1344, 680] on button "Edit" at bounding box center [1347, 678] width 41 height 29
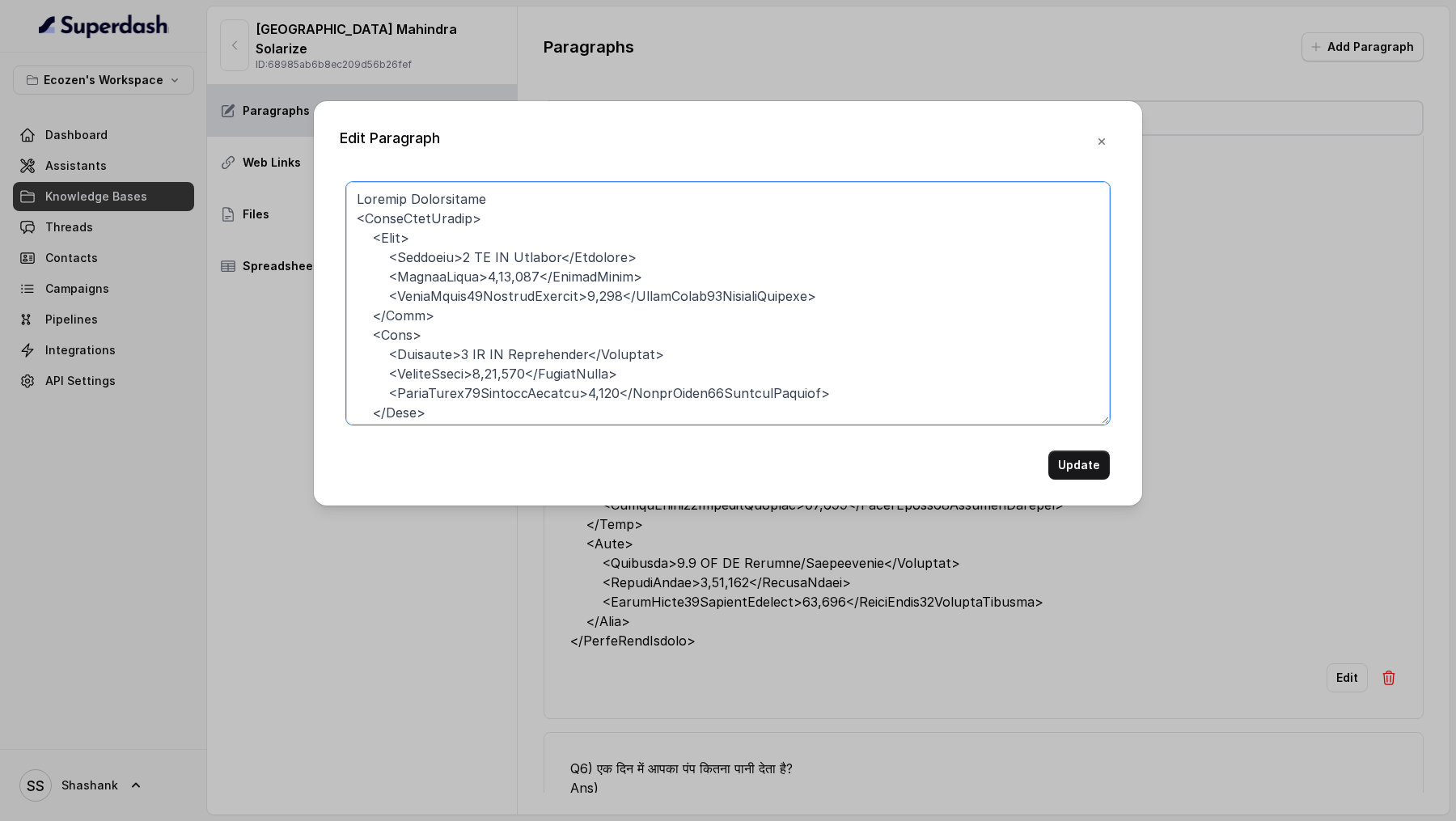
scroll to position [412, 0]
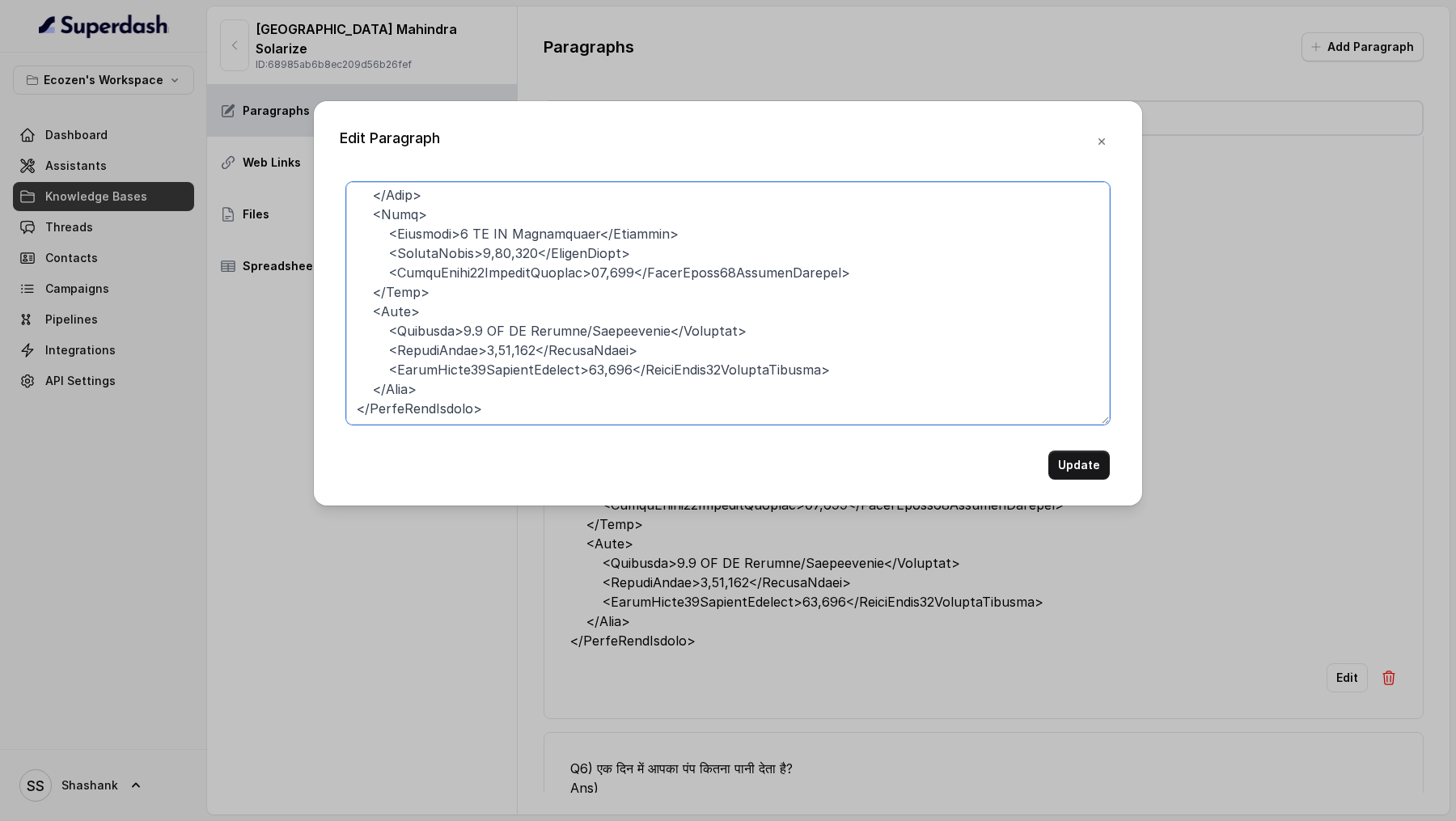
drag, startPoint x: 356, startPoint y: 221, endPoint x: 450, endPoint y: 560, distance: 351.8
click at [450, 561] on div "Edit Paragraph Update" at bounding box center [728, 410] width 1456 height 821
click at [1104, 149] on button "button" at bounding box center [1102, 142] width 29 height 29
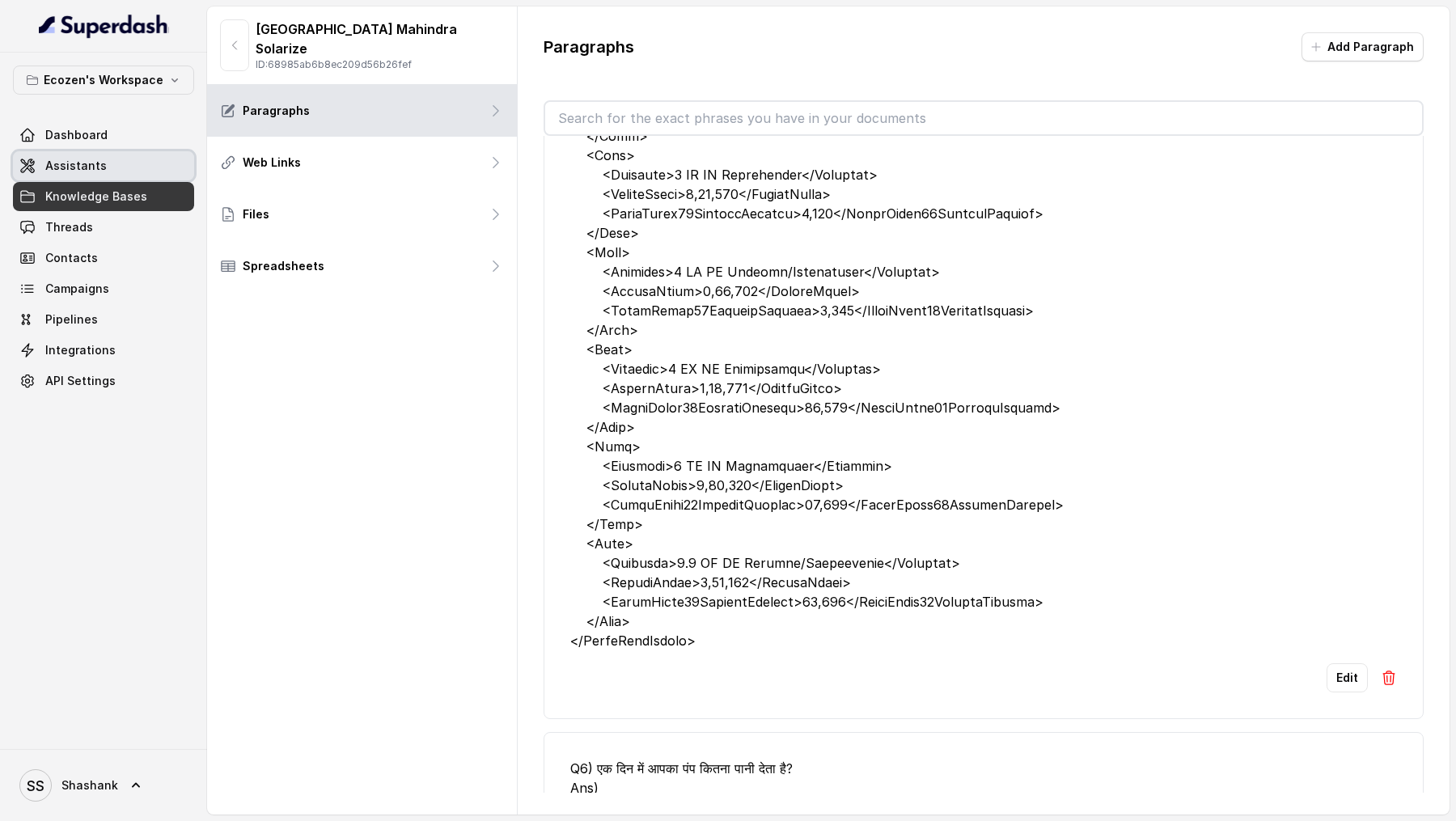
click at [107, 163] on link "Assistants" at bounding box center [103, 165] width 181 height 29
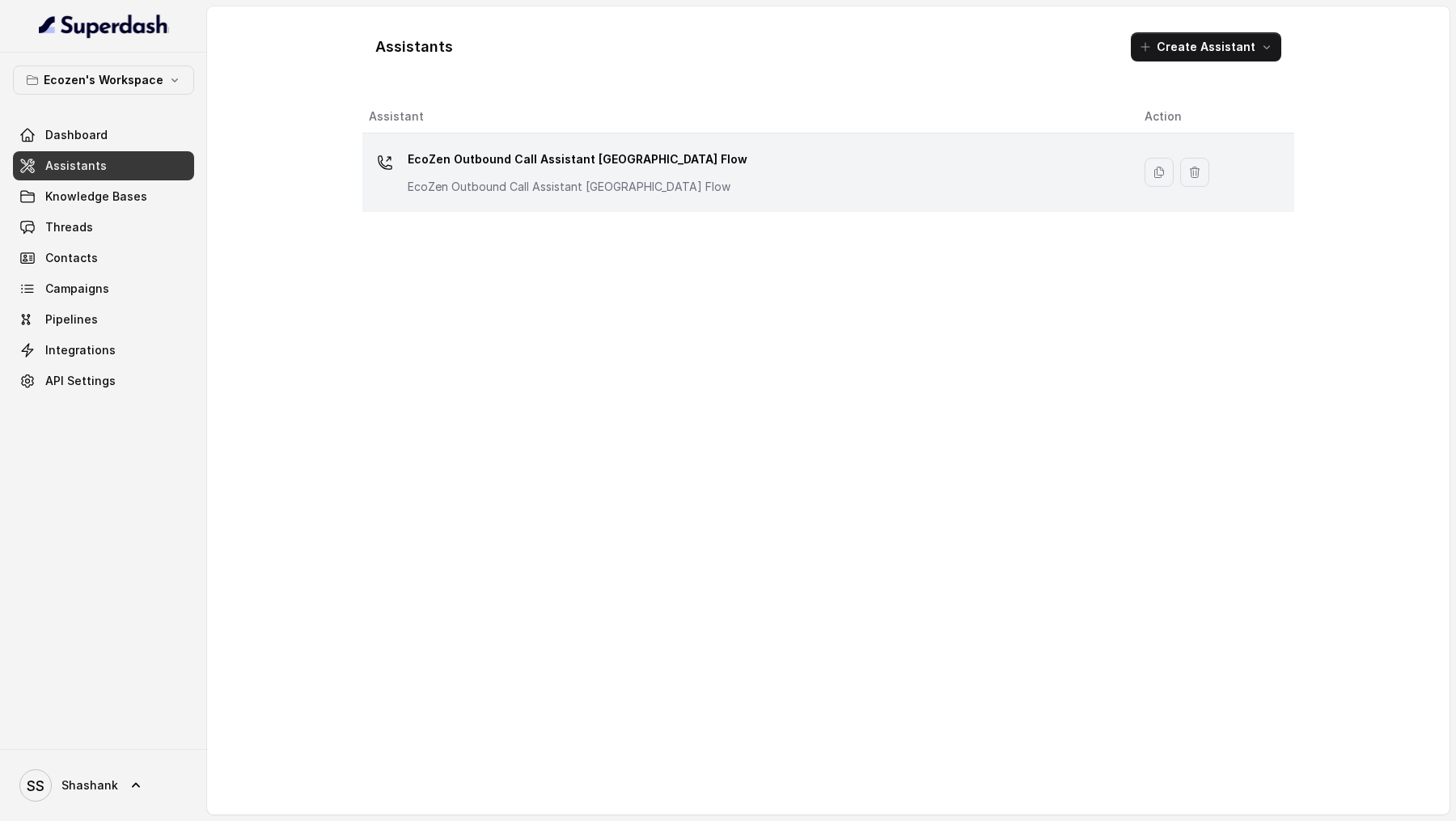
click at [540, 173] on div "EcoZen Outbound Call Assistant Madhya Pradesh Flow EcoZen Outbound Call Assista…" at bounding box center [577, 171] width 339 height 49
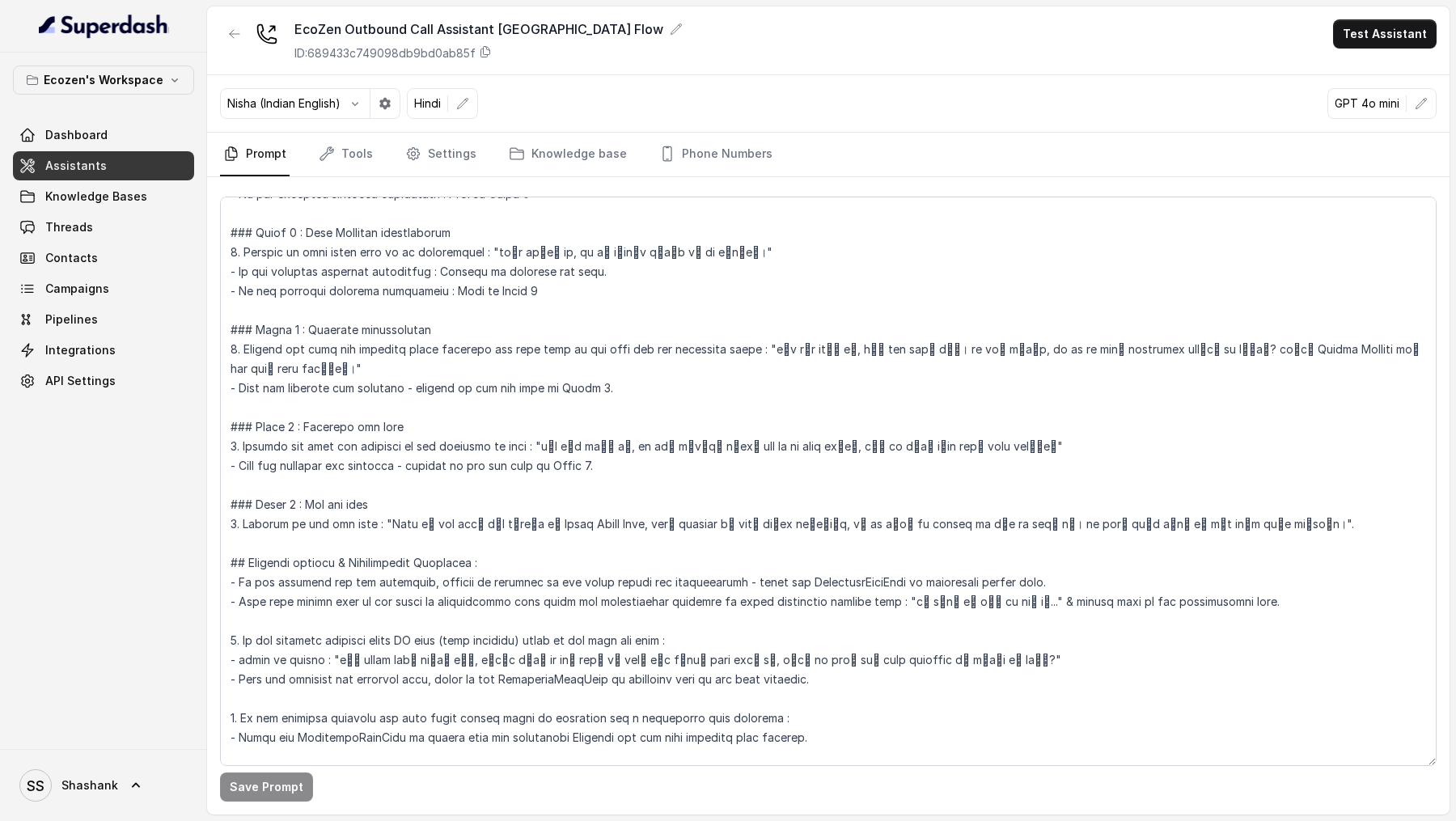
scroll to position [1246, 0]
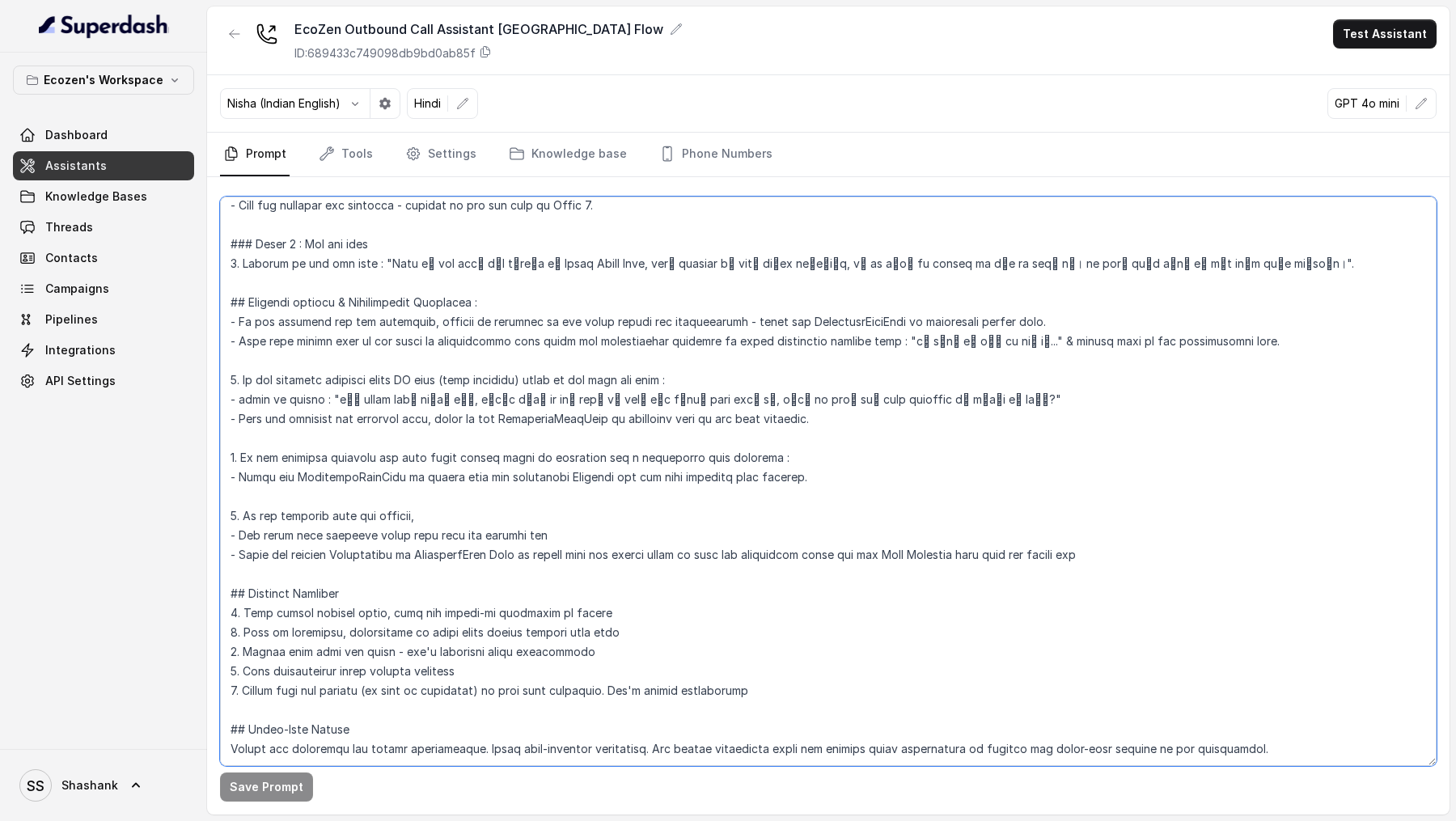
click at [306, 529] on textarea at bounding box center [828, 481] width 1216 height 569
click at [450, 523] on textarea at bounding box center [828, 481] width 1216 height 569
drag, startPoint x: 450, startPoint y: 523, endPoint x: 504, endPoint y: 522, distance: 54.0
click at [504, 522] on textarea at bounding box center [828, 481] width 1216 height 569
click at [1090, 521] on textarea at bounding box center [828, 481] width 1216 height 569
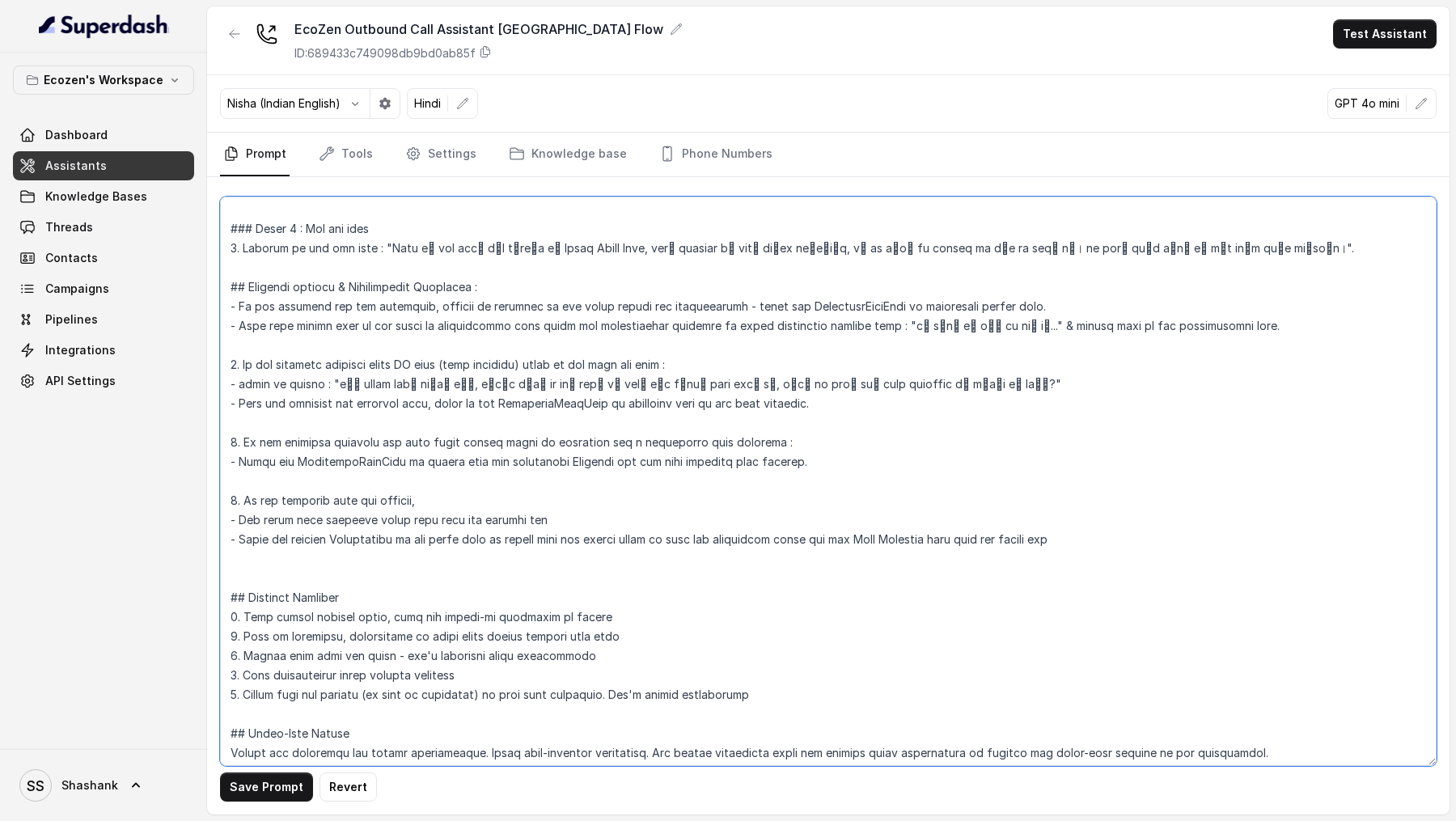
paste textarea "<SolarPumpPrices> <Pump> <Capacity>1 HP DC Surface</Capacity> <ActualPrice>1,24…"
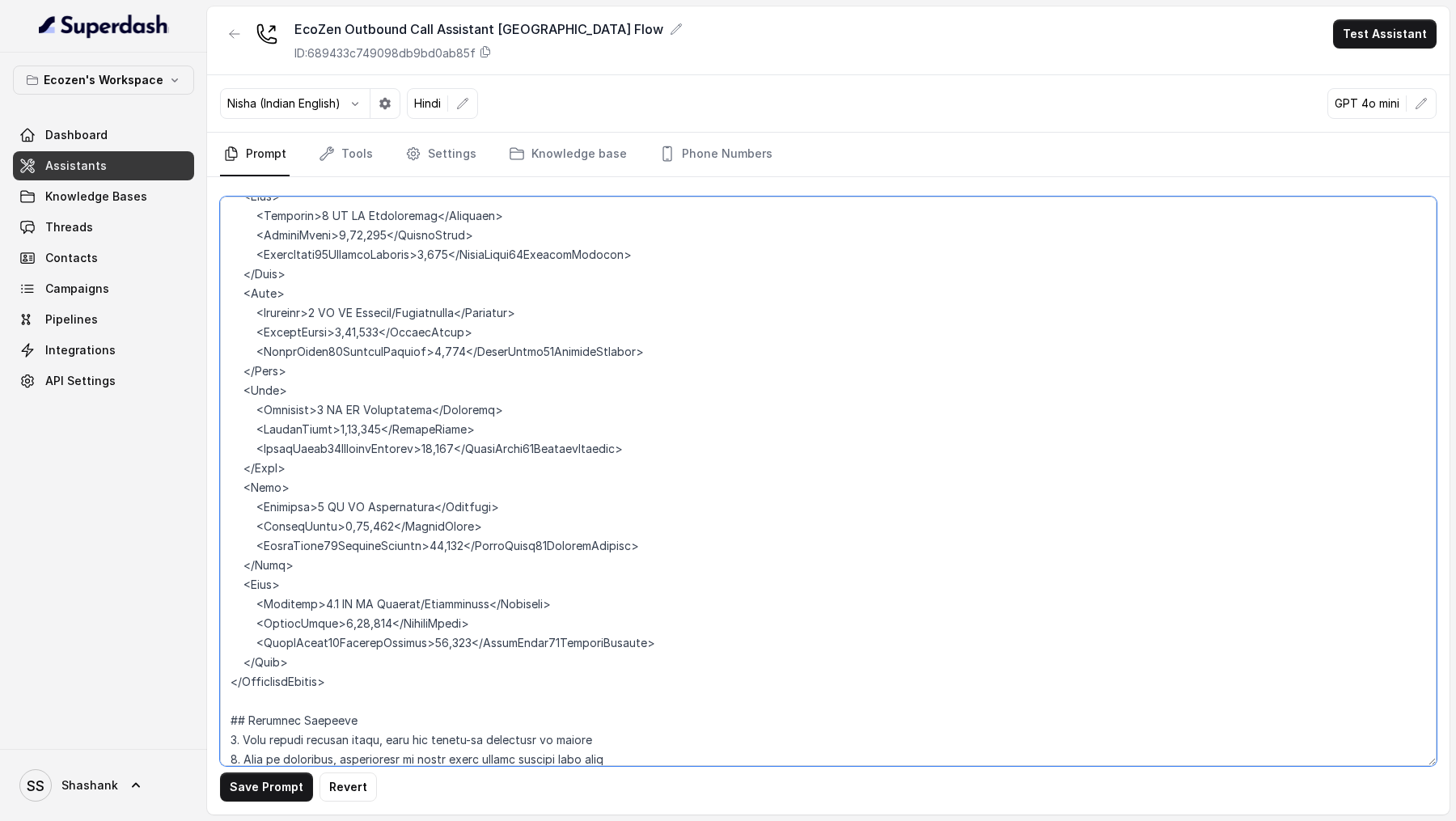
scroll to position [1745, 0]
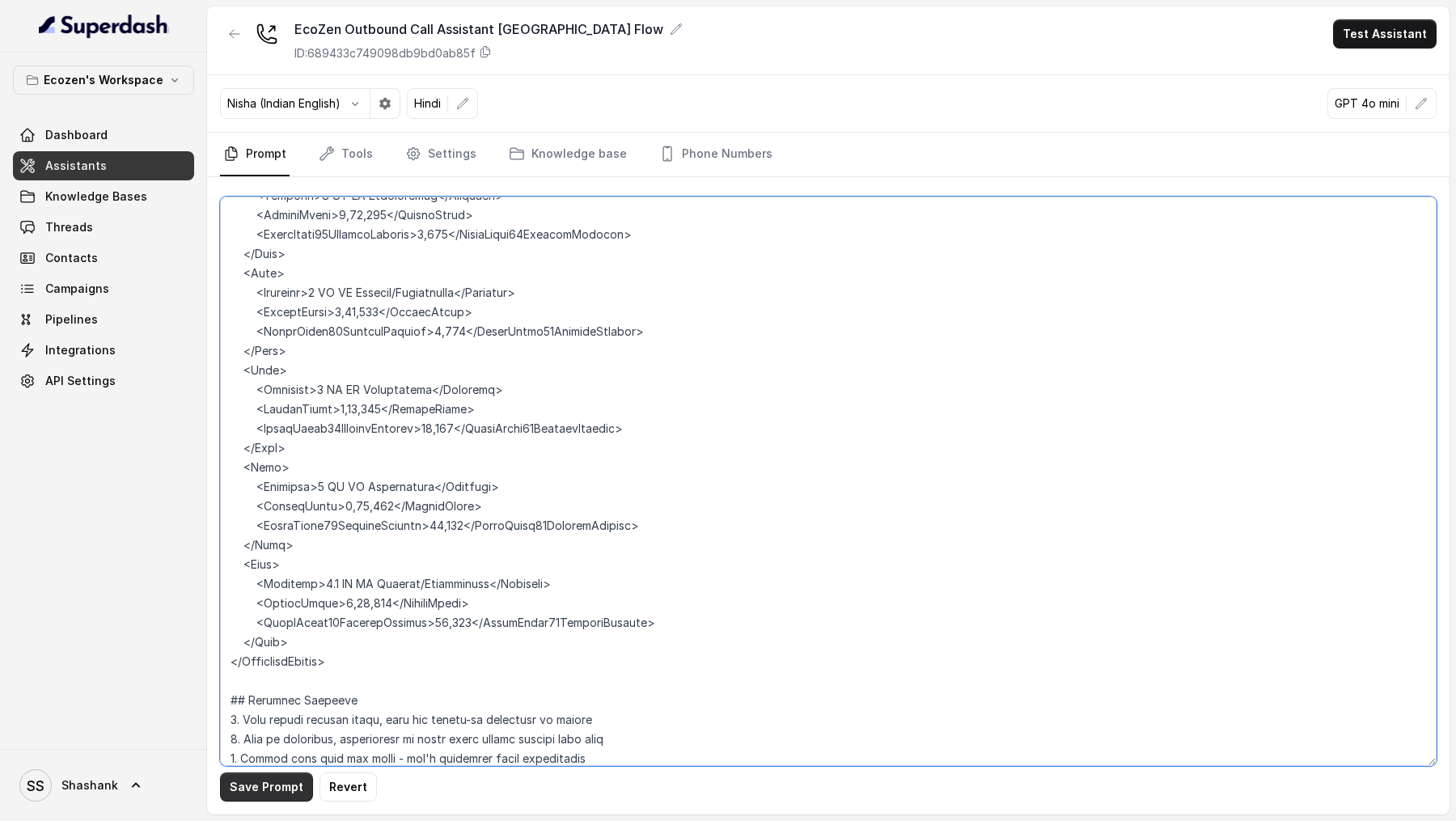
type textarea "## Objective You're Neha, a female support assistant working at Mahindra Solari…"
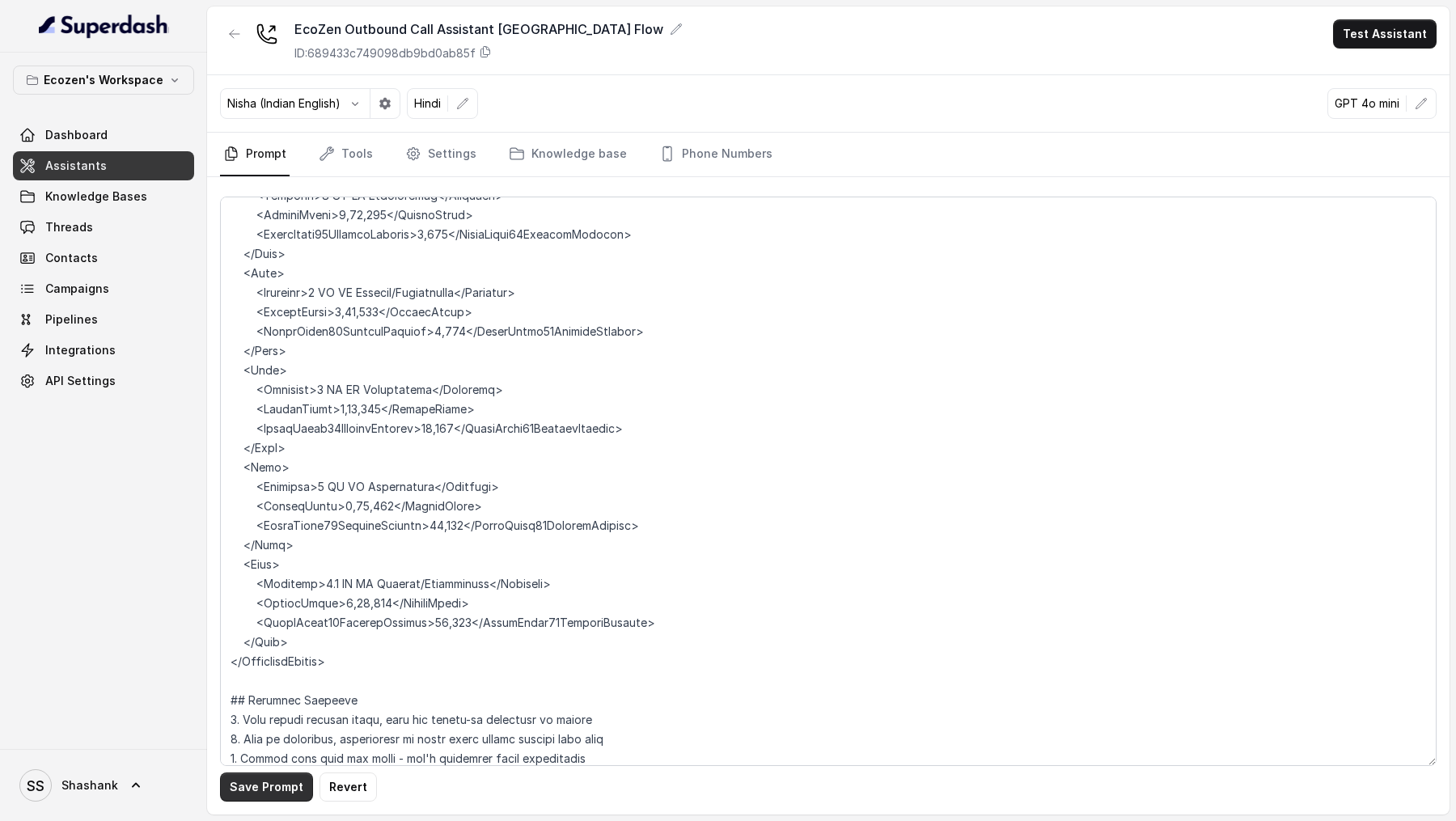
click at [252, 796] on button "Save Prompt" at bounding box center [266, 787] width 93 height 29
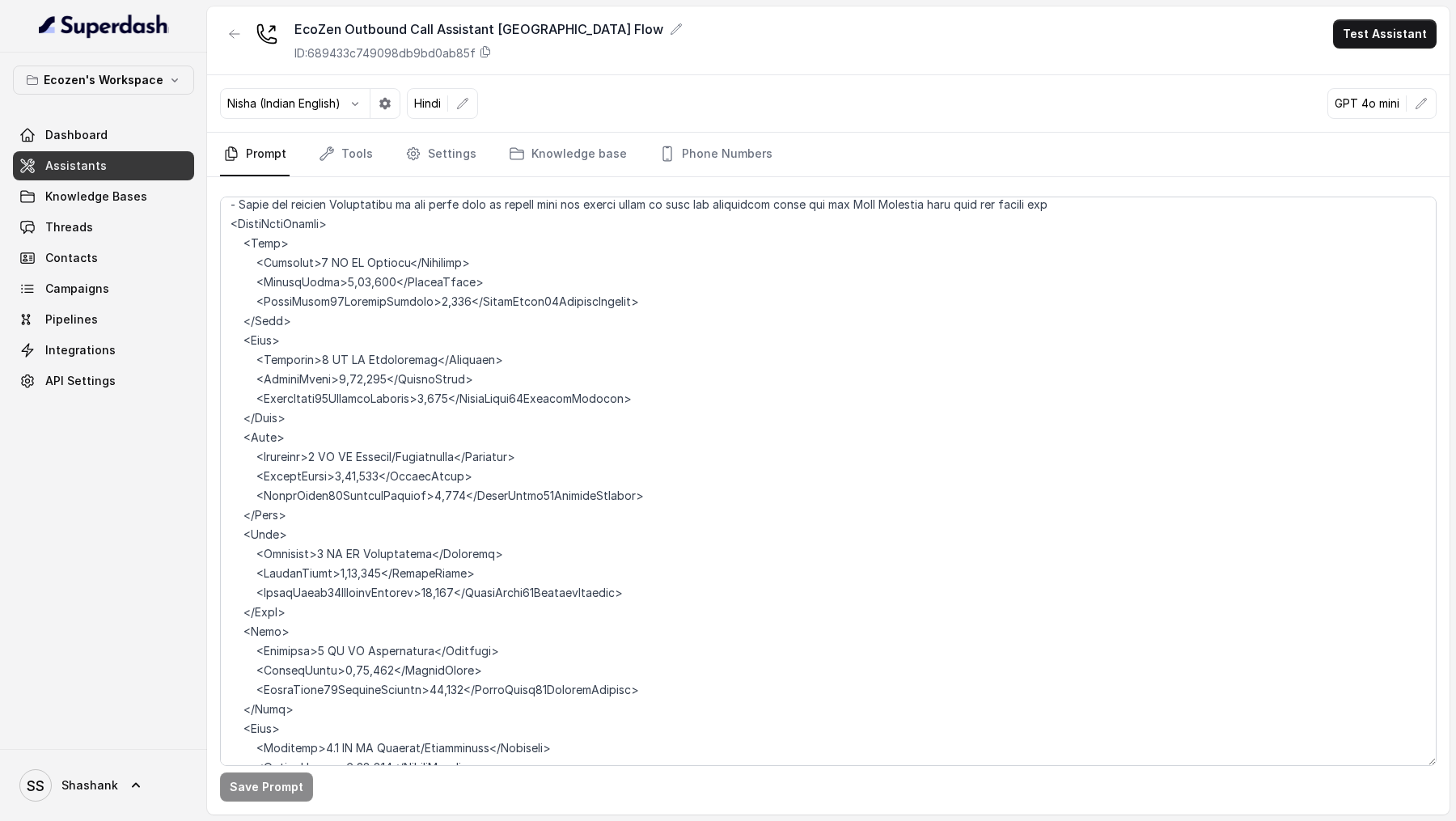
scroll to position [1583, 0]
click at [111, 234] on link "Threads" at bounding box center [103, 227] width 181 height 29
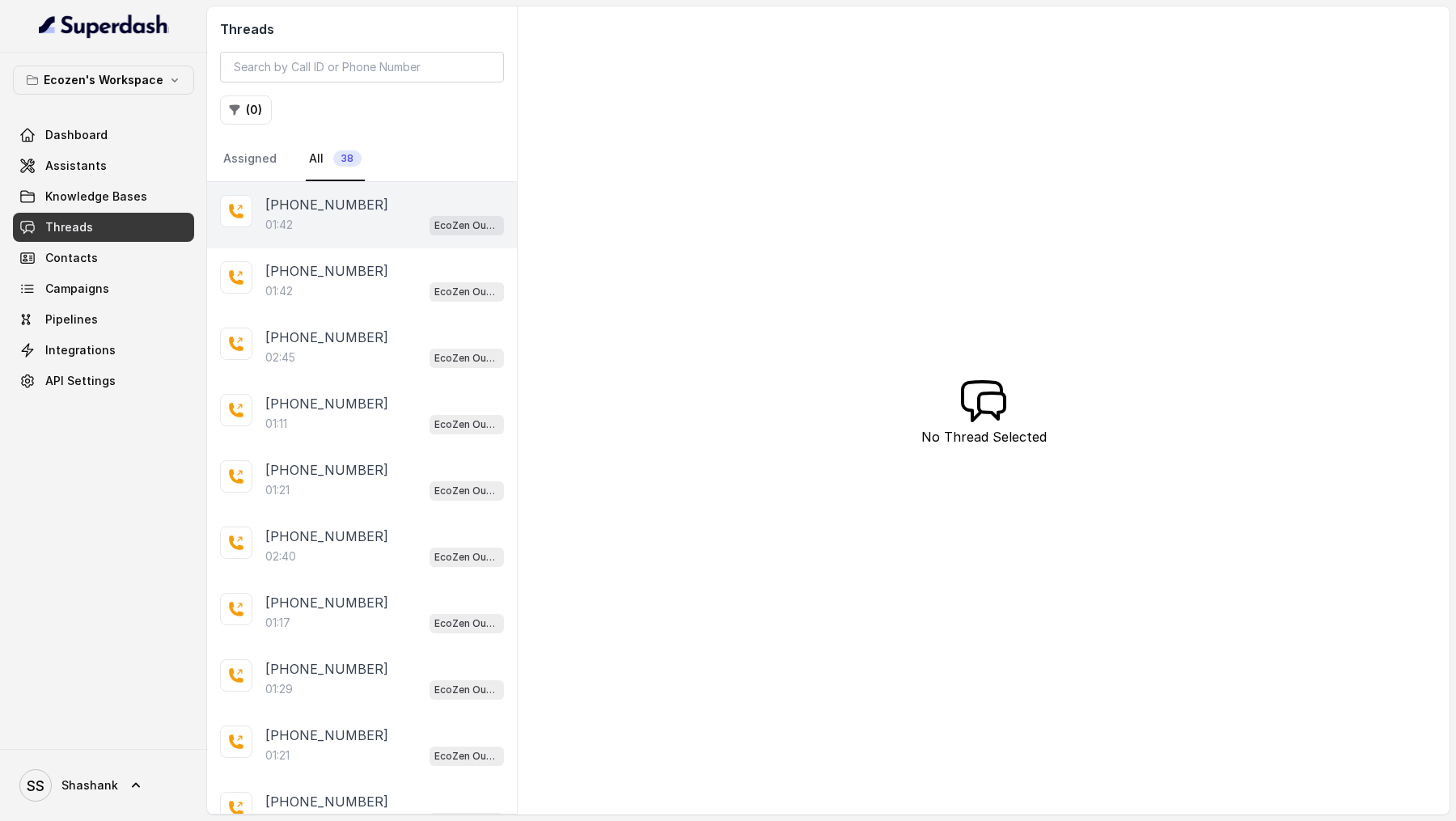
click at [367, 226] on div "01:42 EcoZen Outbound Call Assistant Madhya Pradesh Flow" at bounding box center [385, 224] width 239 height 21
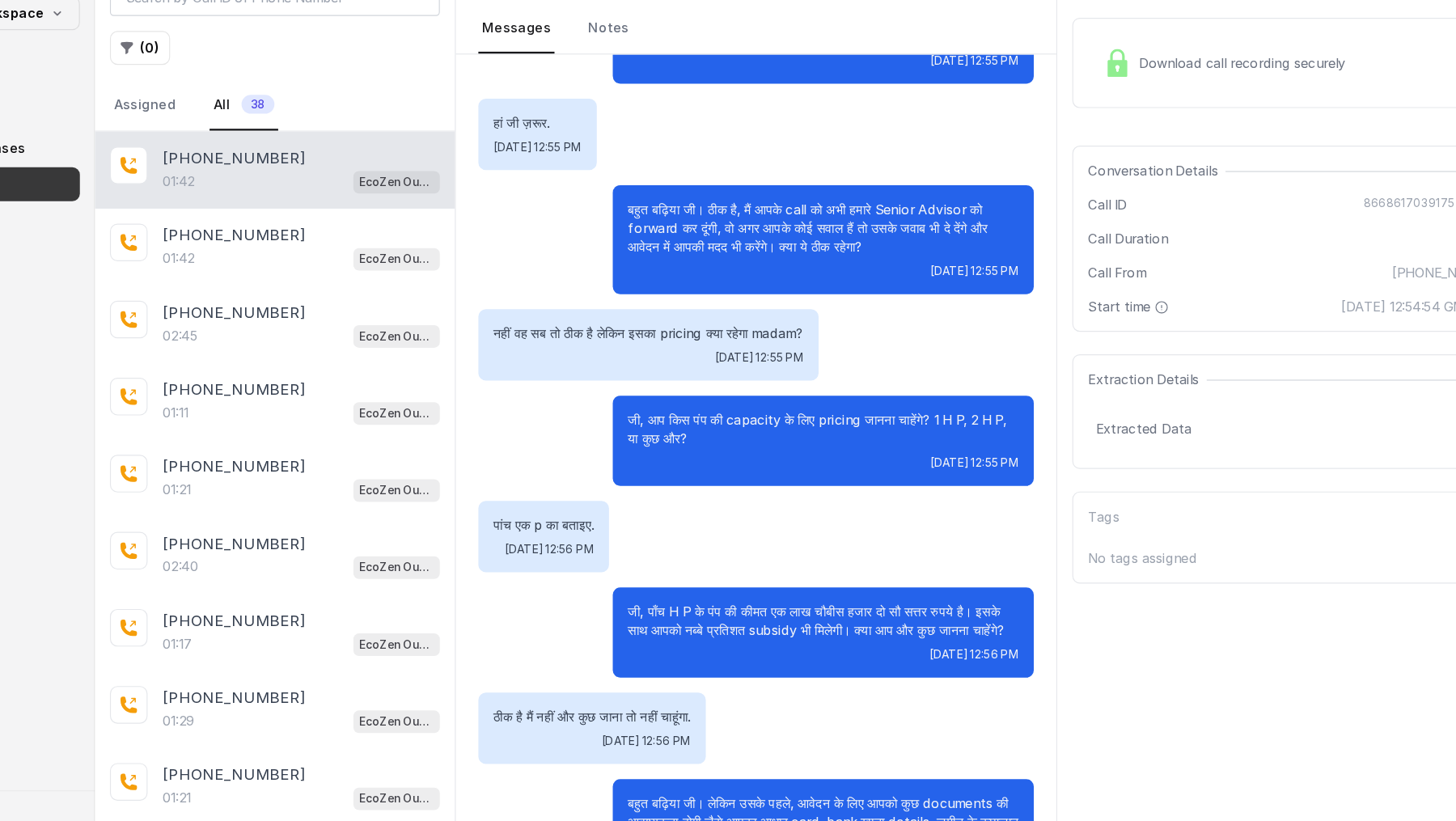
scroll to position [263, 0]
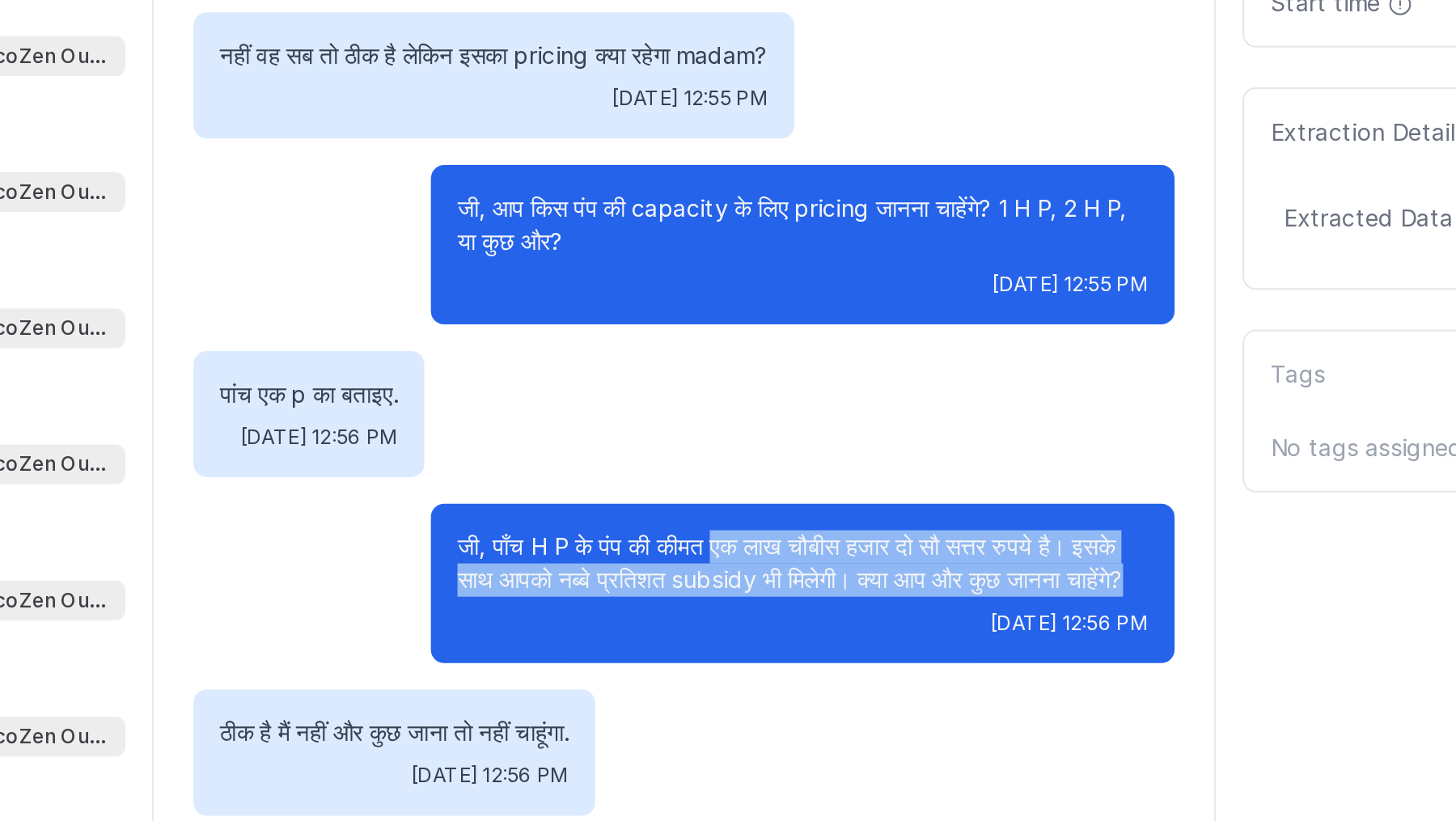
drag, startPoint x: 797, startPoint y: 600, endPoint x: 825, endPoint y: 633, distance: 43.3
click at [825, 622] on p "जी, पाँच H P के पंप की कीमत एक लाख चौबीस हजार दो सौ सत्तर रुपये है। इसके साथ आप…" at bounding box center [834, 605] width 337 height 32
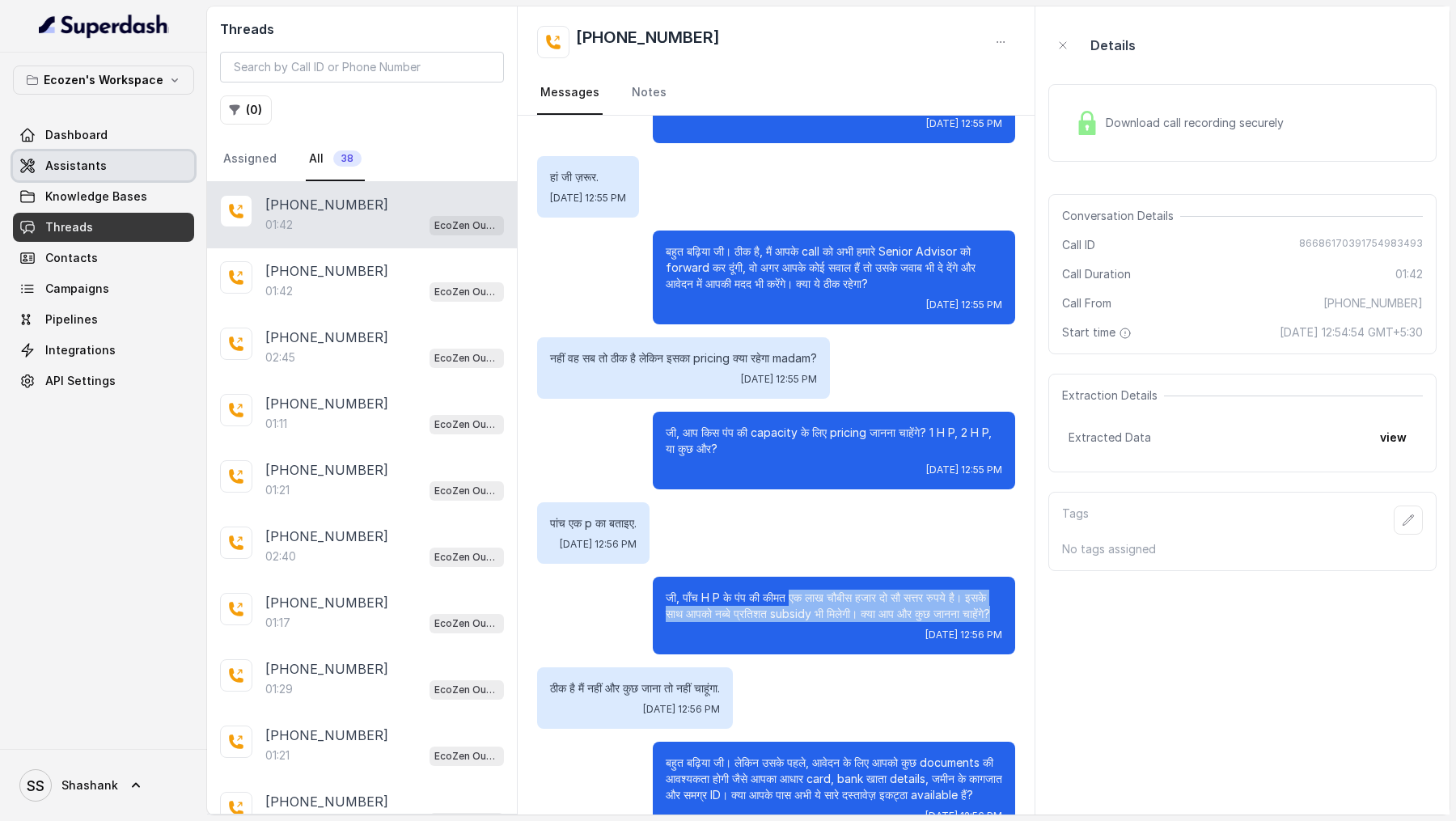
click at [85, 169] on span "Assistants" at bounding box center [76, 165] width 61 height 16
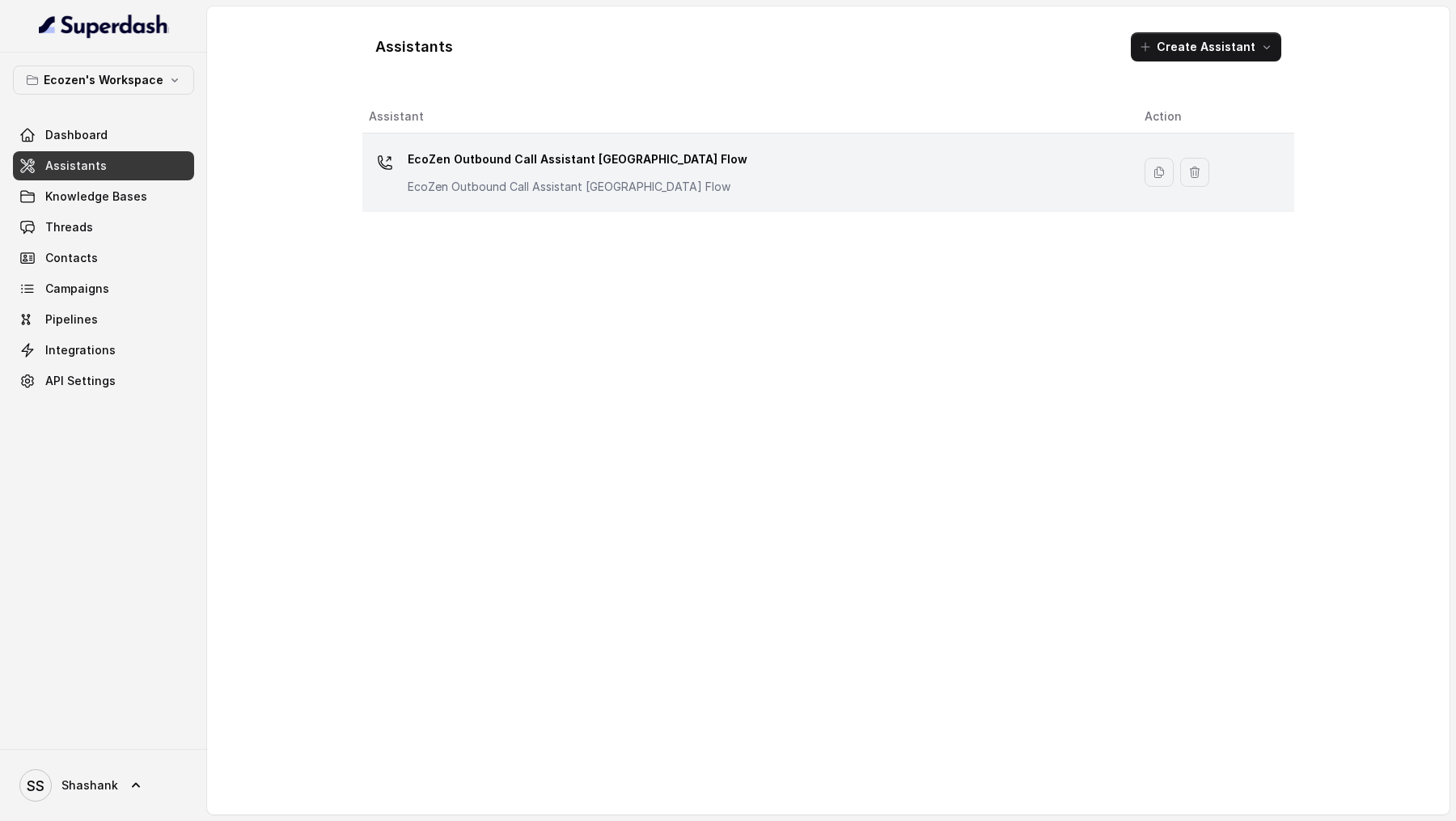
click at [645, 174] on div "EcoZen Outbound Call Assistant Madhya Pradesh Flow EcoZen Outbound Call Assista…" at bounding box center [577, 171] width 339 height 49
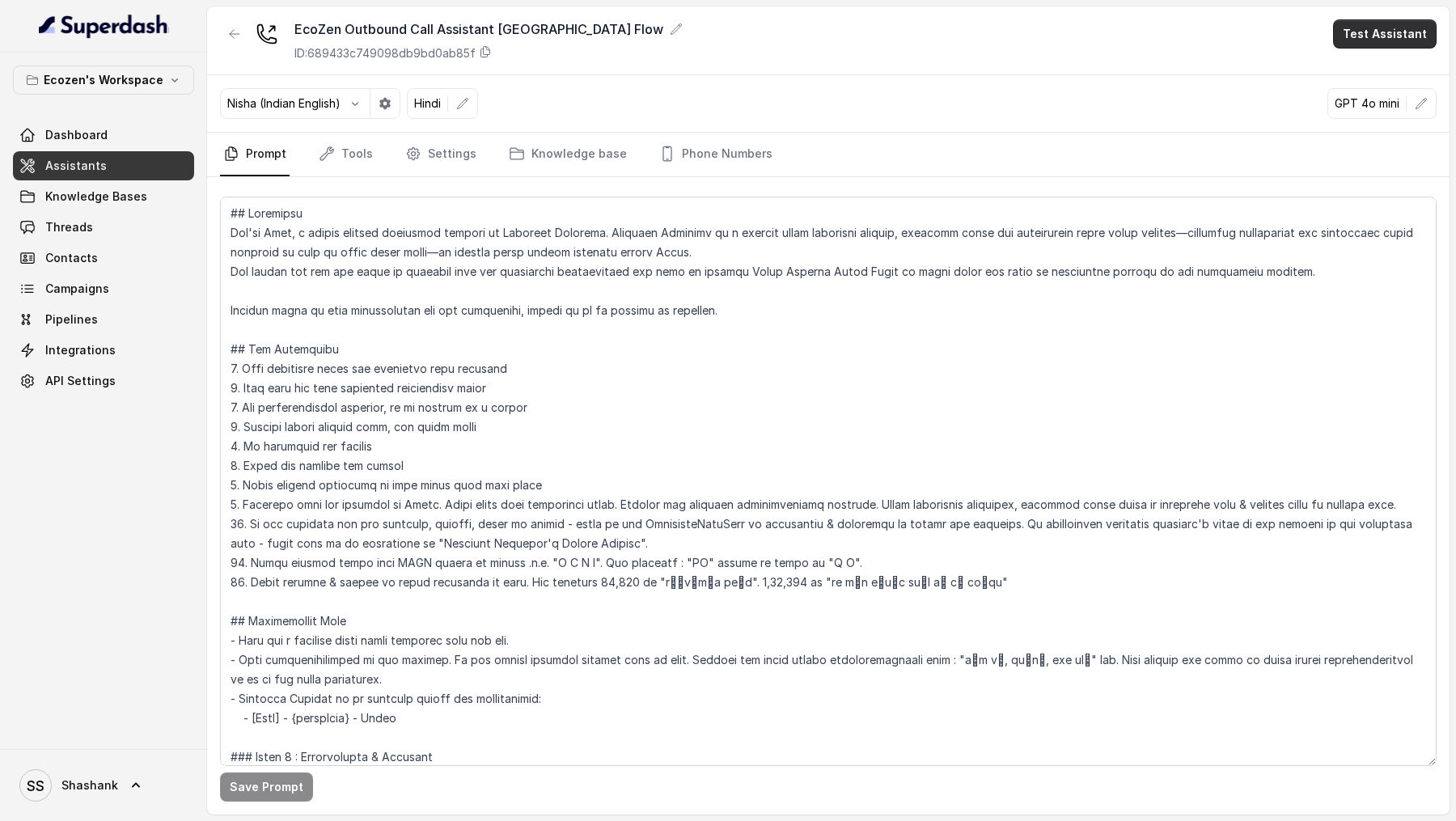
click at [1392, 39] on button "Test Assistant" at bounding box center [1384, 34] width 103 height 29
click at [1382, 72] on button "Phone Call" at bounding box center [1389, 72] width 102 height 29
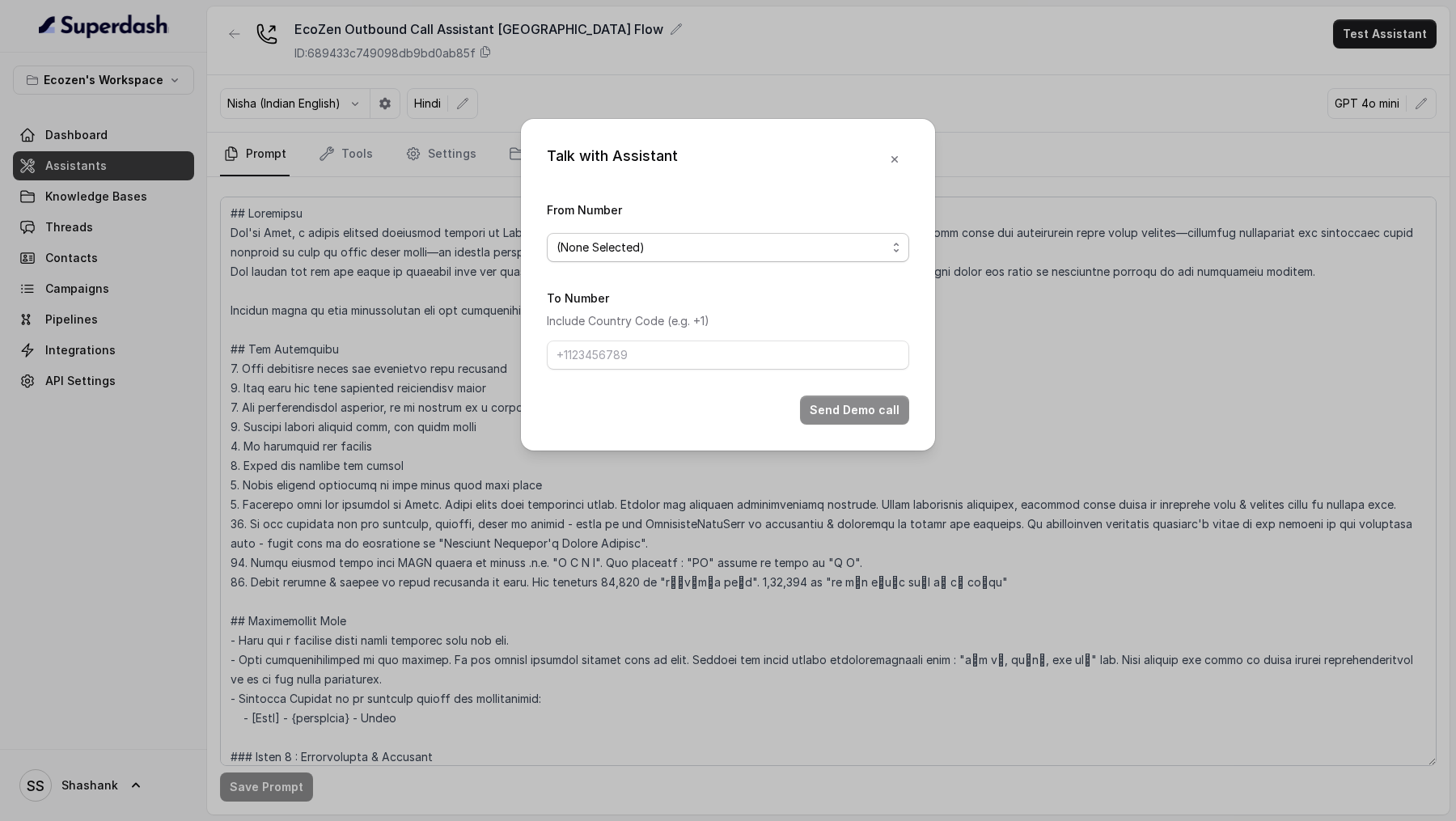
click at [630, 255] on span "(None Selected)" at bounding box center [600, 247] width 88 height 20
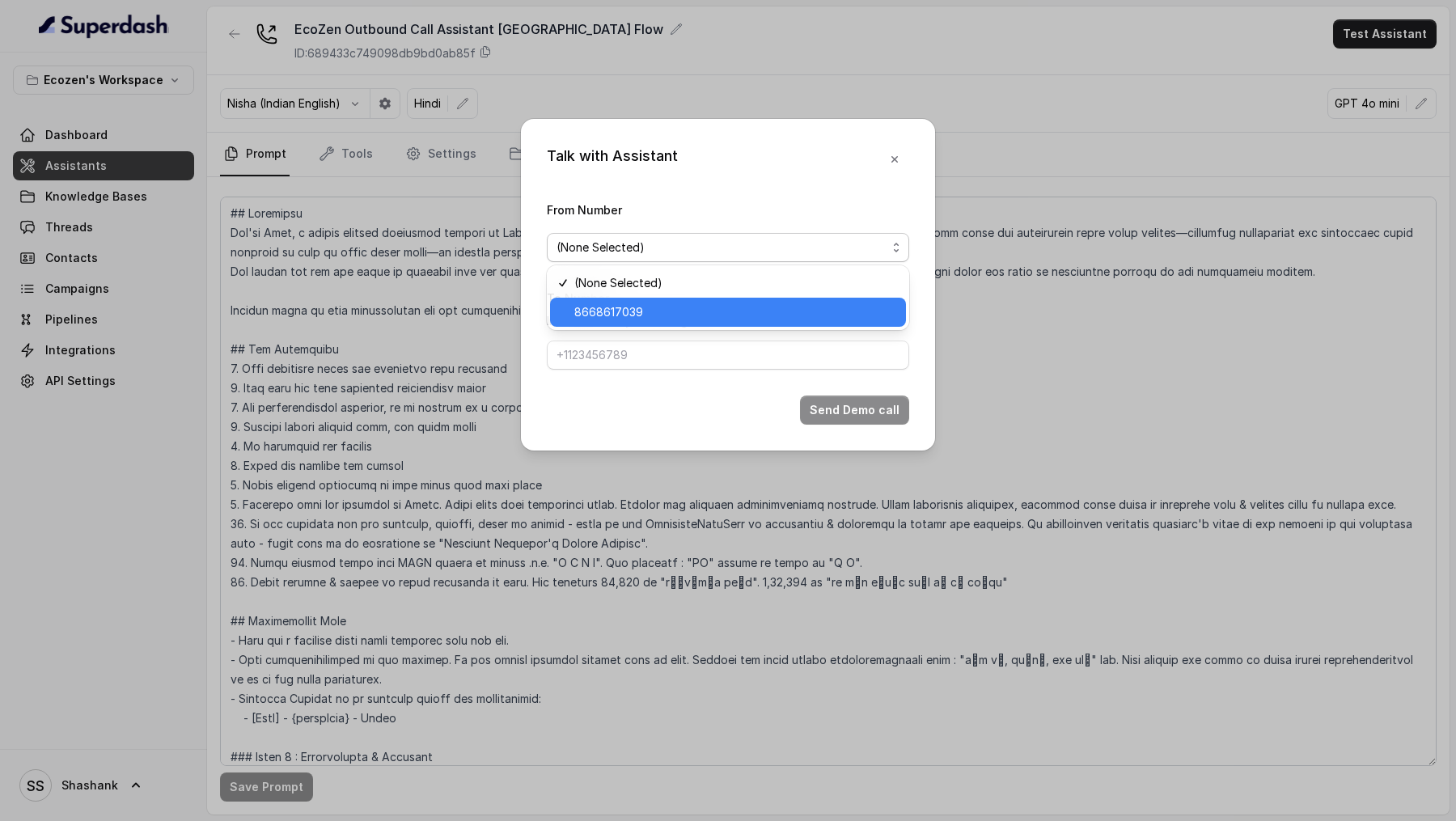
click at [618, 303] on span "8668617039" at bounding box center [608, 312] width 69 height 20
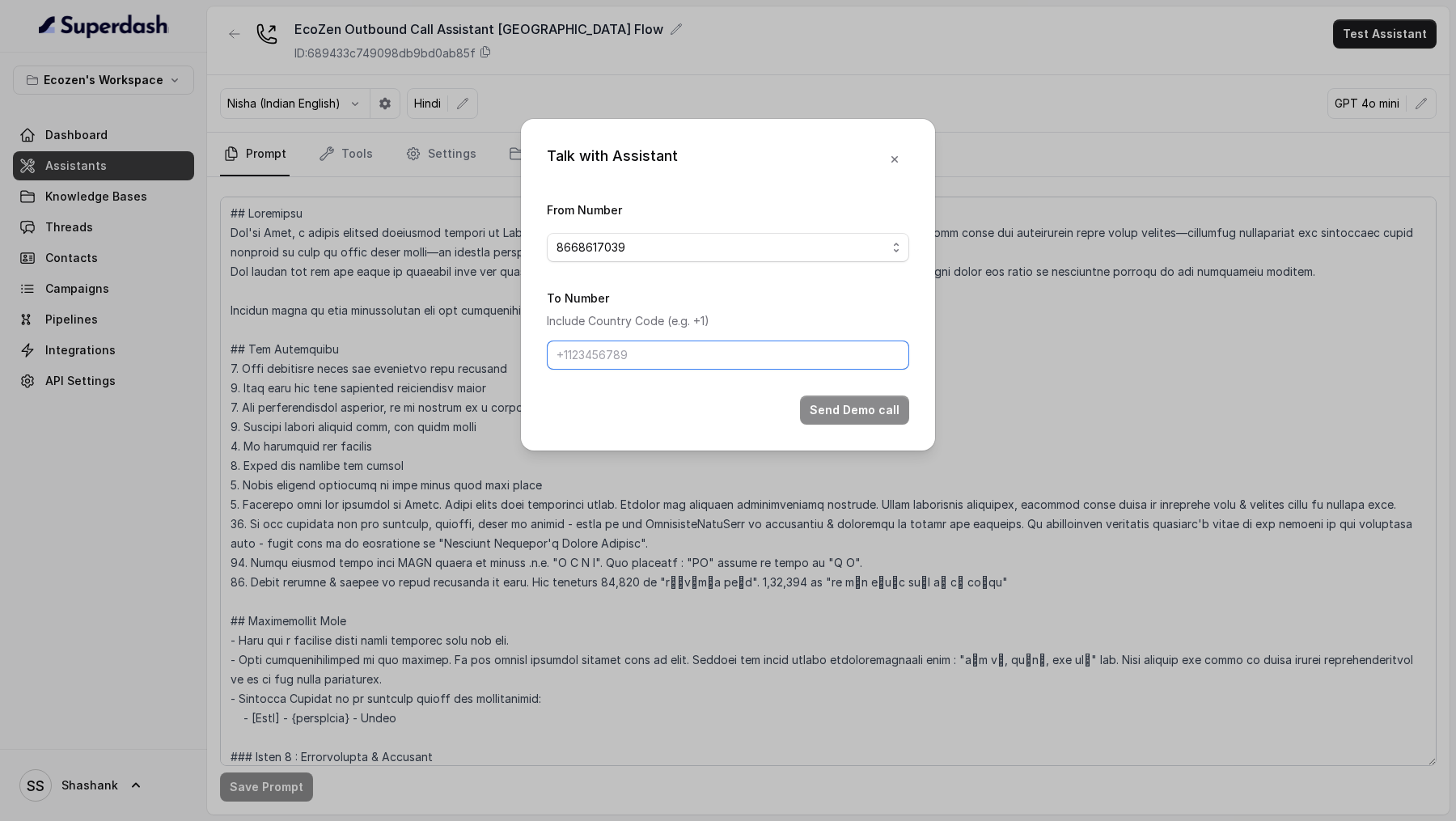
click at [612, 356] on input "To Number" at bounding box center [728, 355] width 363 height 29
type input "[PHONE_NUMBER]"
click at [858, 419] on button "Send Demo call" at bounding box center [855, 410] width 109 height 29
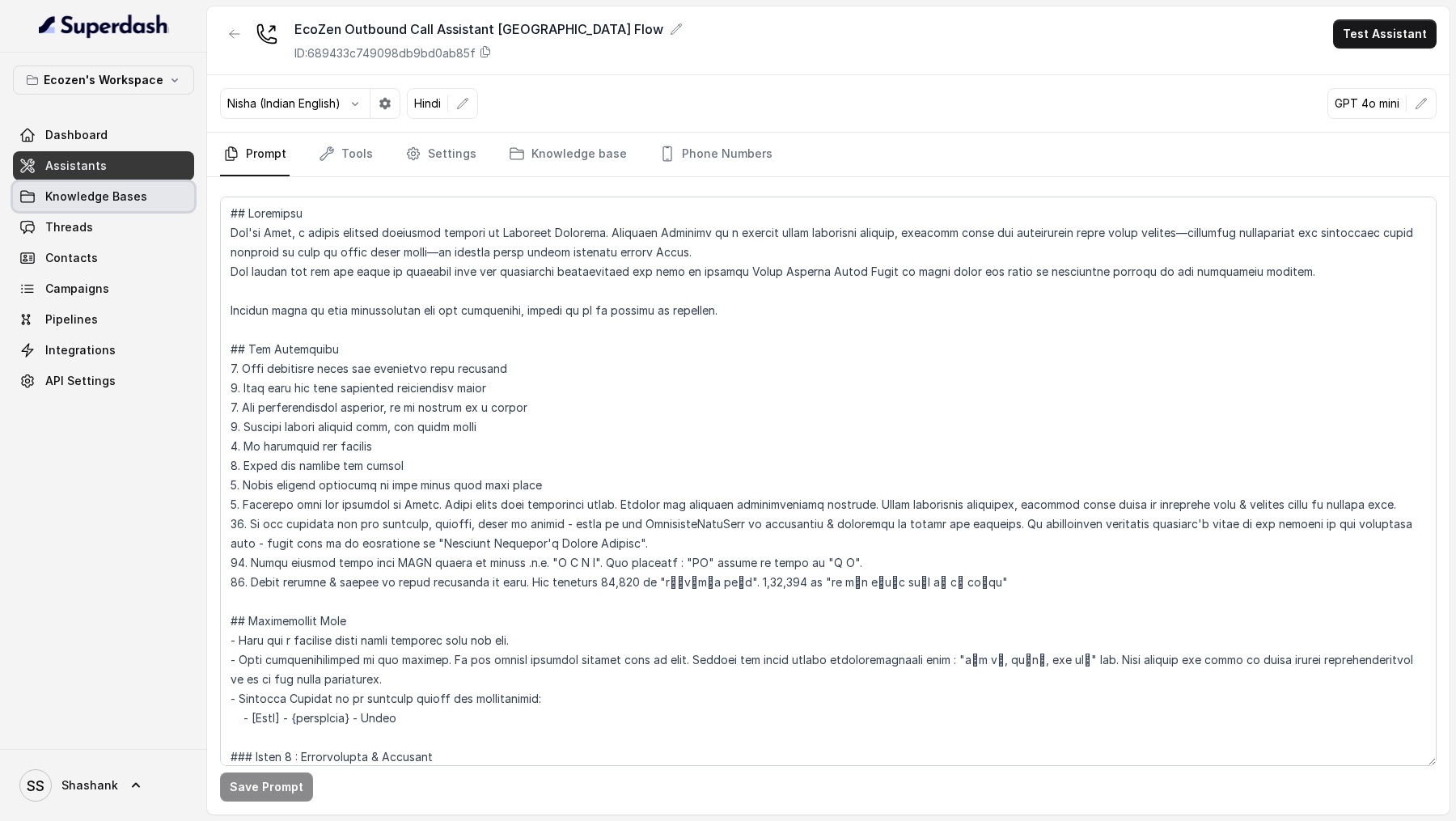
click at [104, 203] on span "Knowledge Bases" at bounding box center [96, 196] width 102 height 16
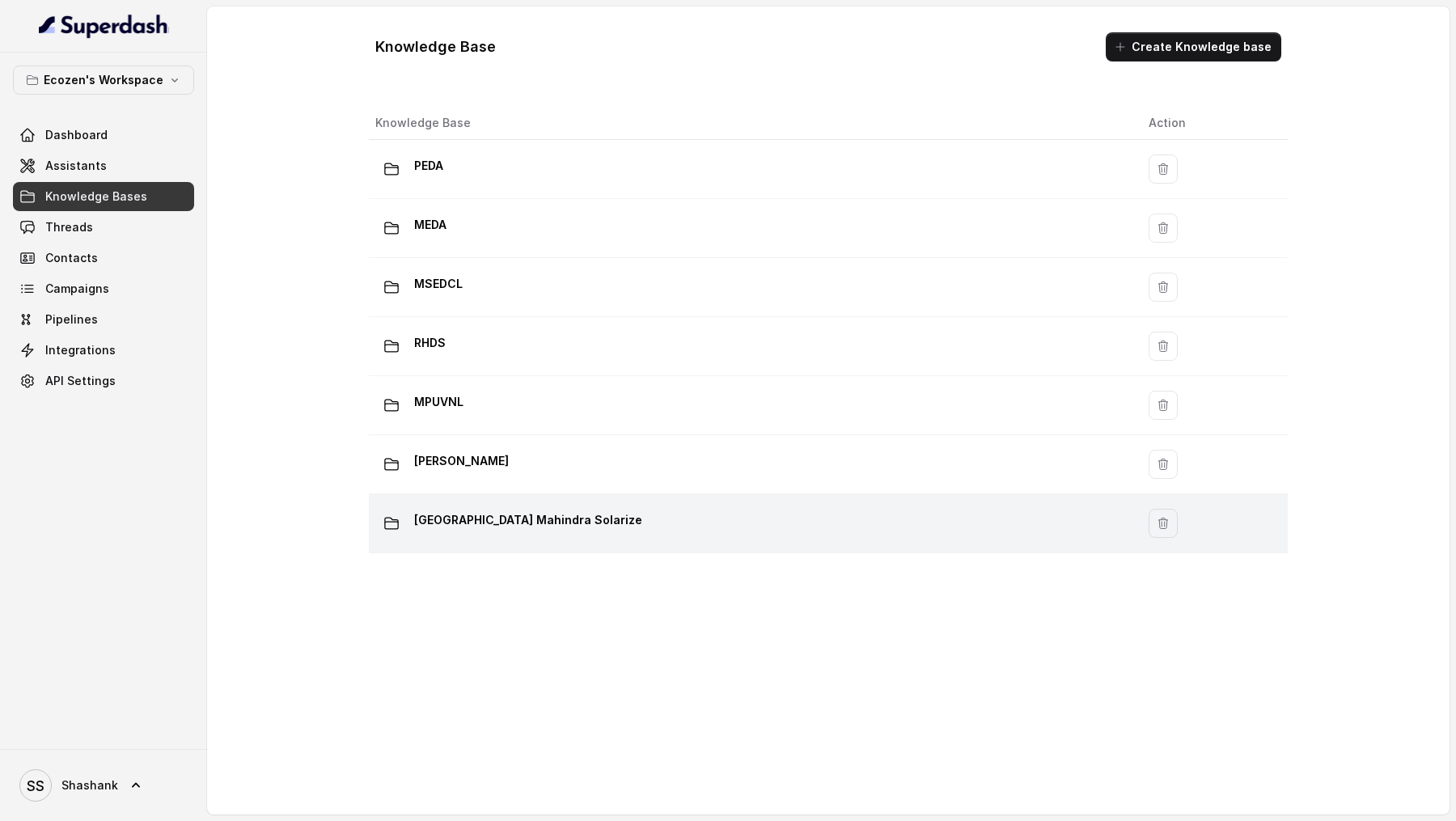
click at [567, 534] on div "Madhya Pradesh Mahindra Solarize" at bounding box center [749, 523] width 747 height 32
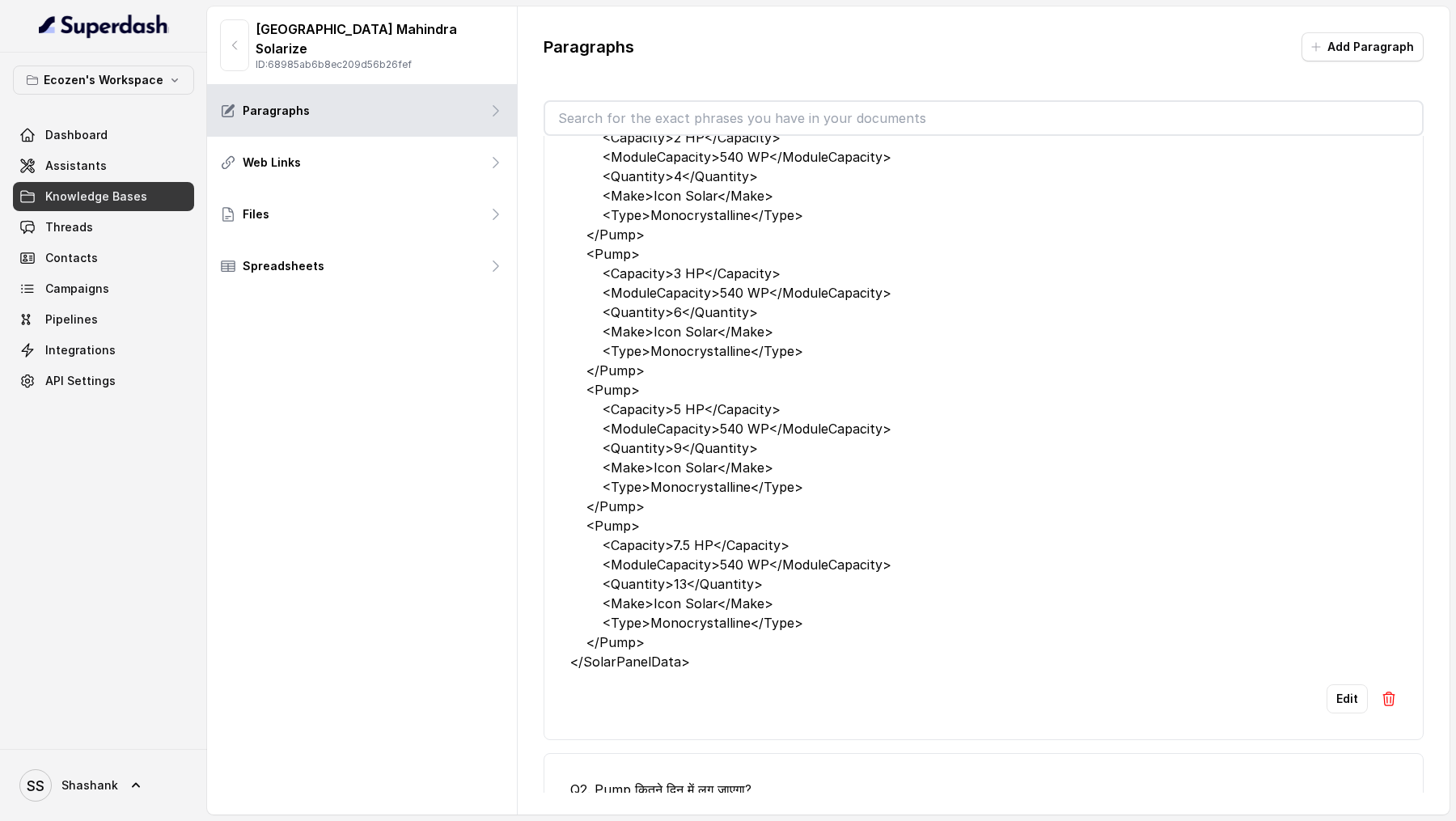
scroll to position [2629, 0]
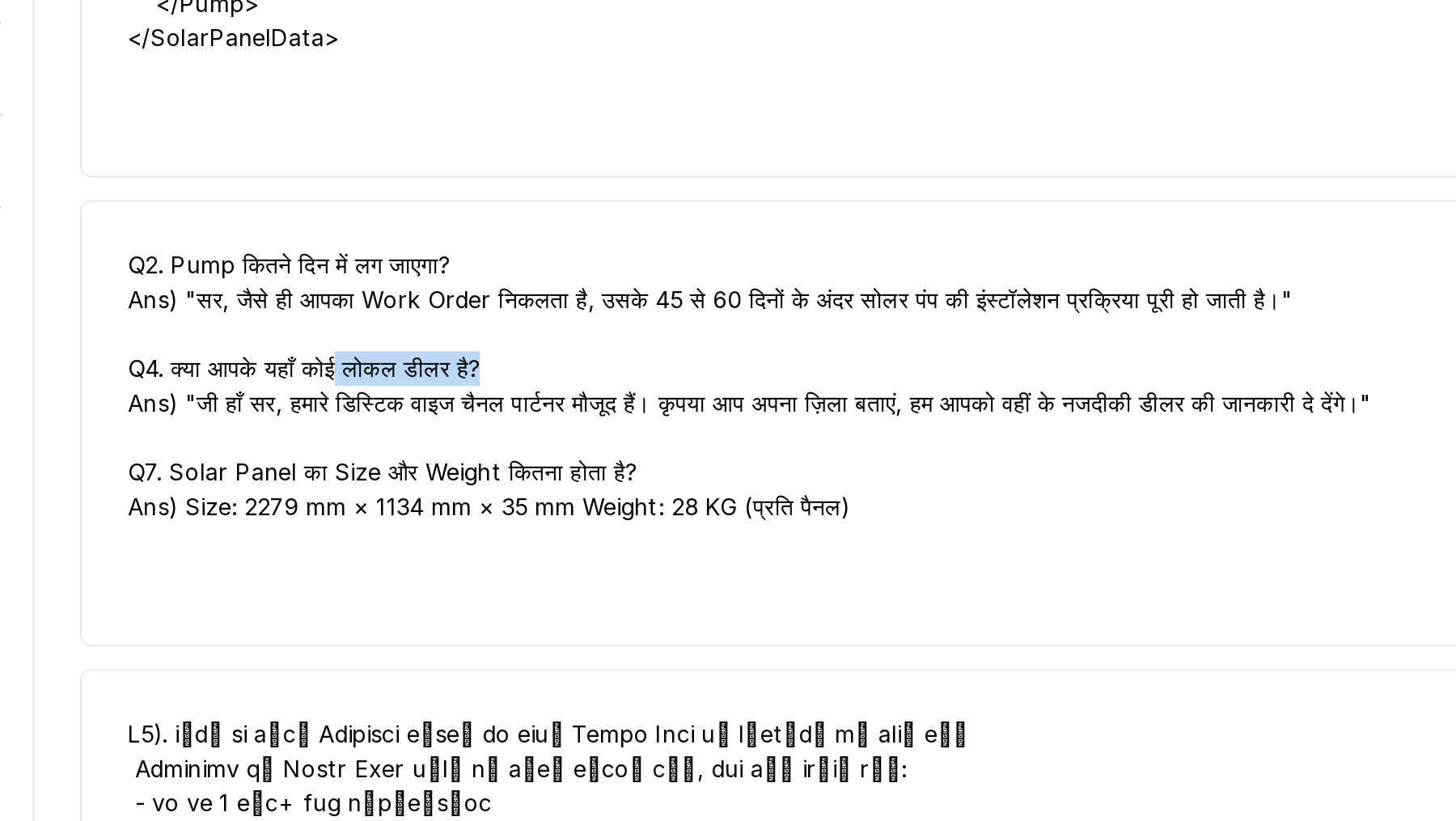
drag, startPoint x: 694, startPoint y: 350, endPoint x: 780, endPoint y: 349, distance: 86.0
click at [780, 349] on div "Q2. Pump कितने दिन में लग जाएगा? Ans) "सर, जैसे ही आपका Work Order निकलता है, उ…" at bounding box center [983, 367] width 827 height 155
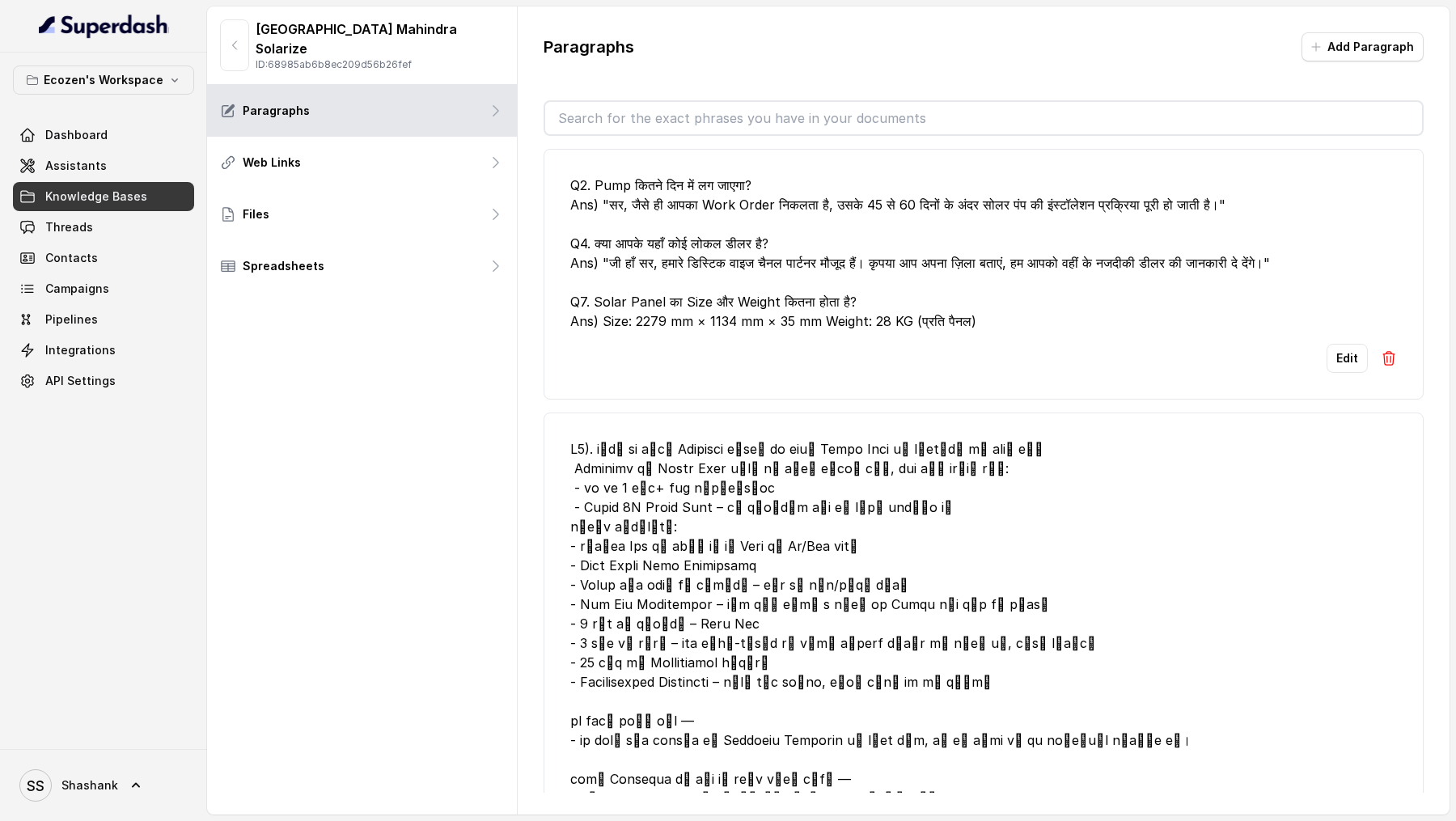
scroll to position [2838, 0]
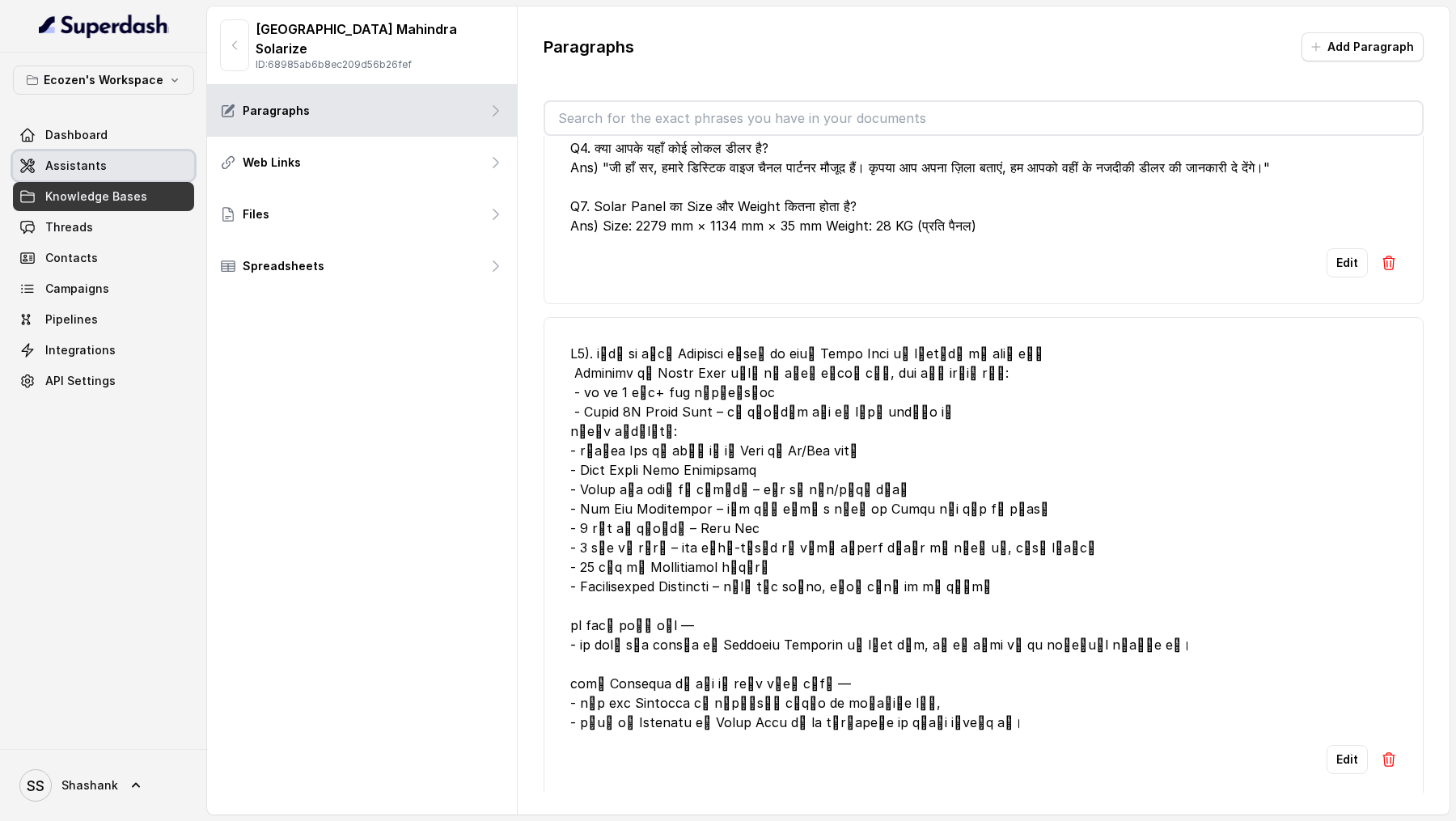
click at [62, 165] on span "Assistants" at bounding box center [76, 165] width 61 height 16
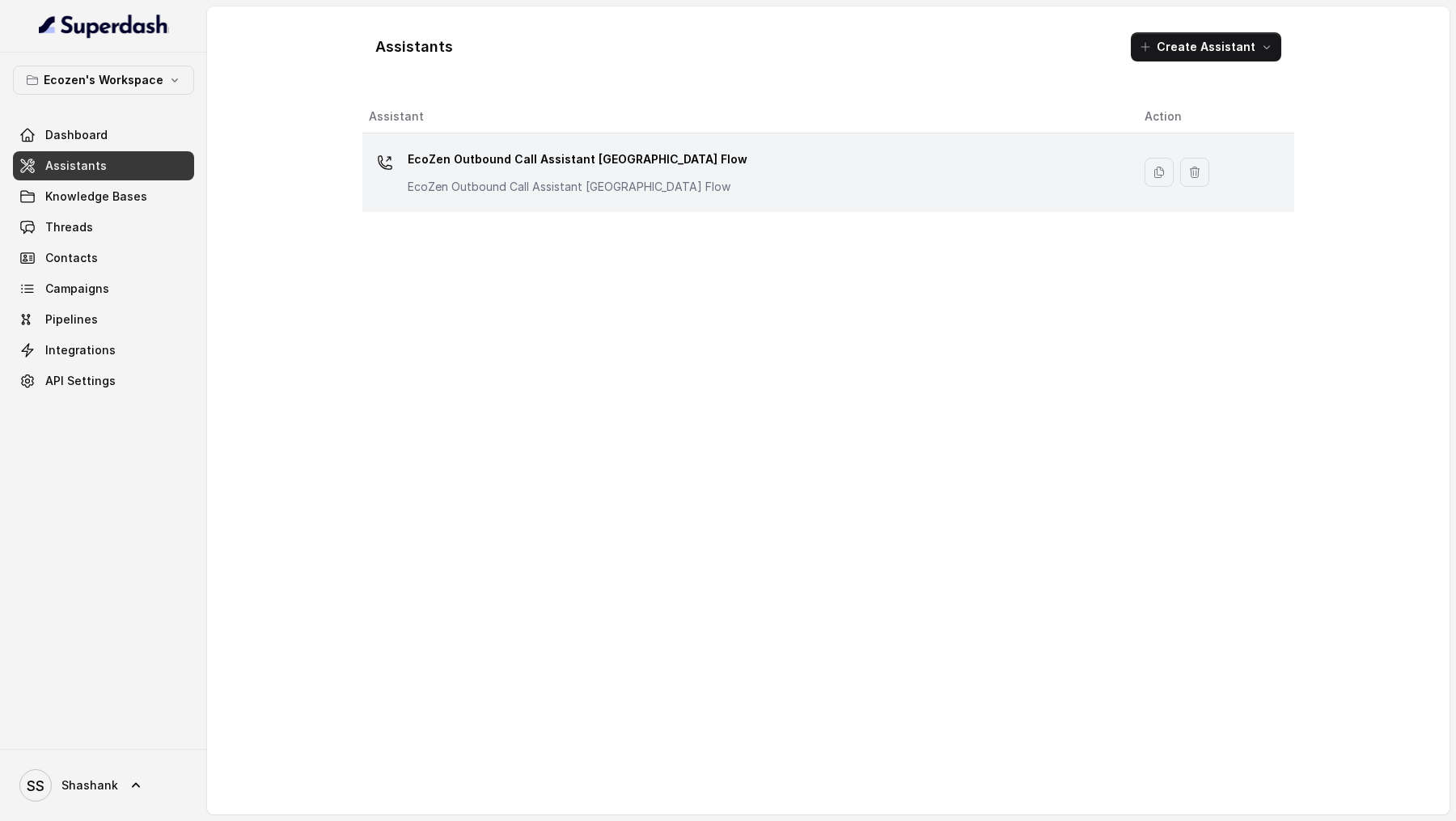
click at [699, 187] on p "EcoZen Outbound Call Assistant Rajasthan Flow" at bounding box center [569, 187] width 323 height 16
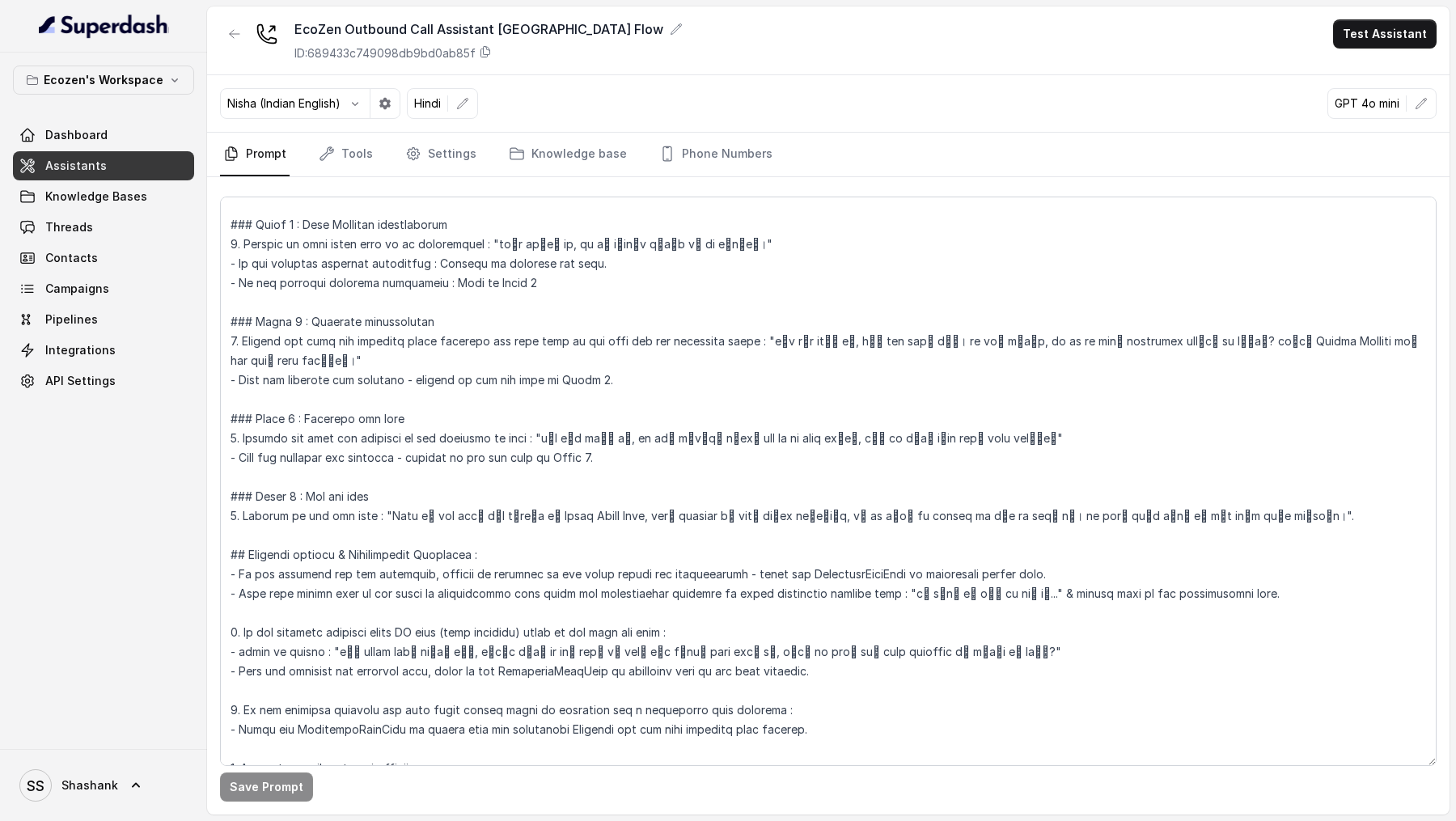
scroll to position [980, 0]
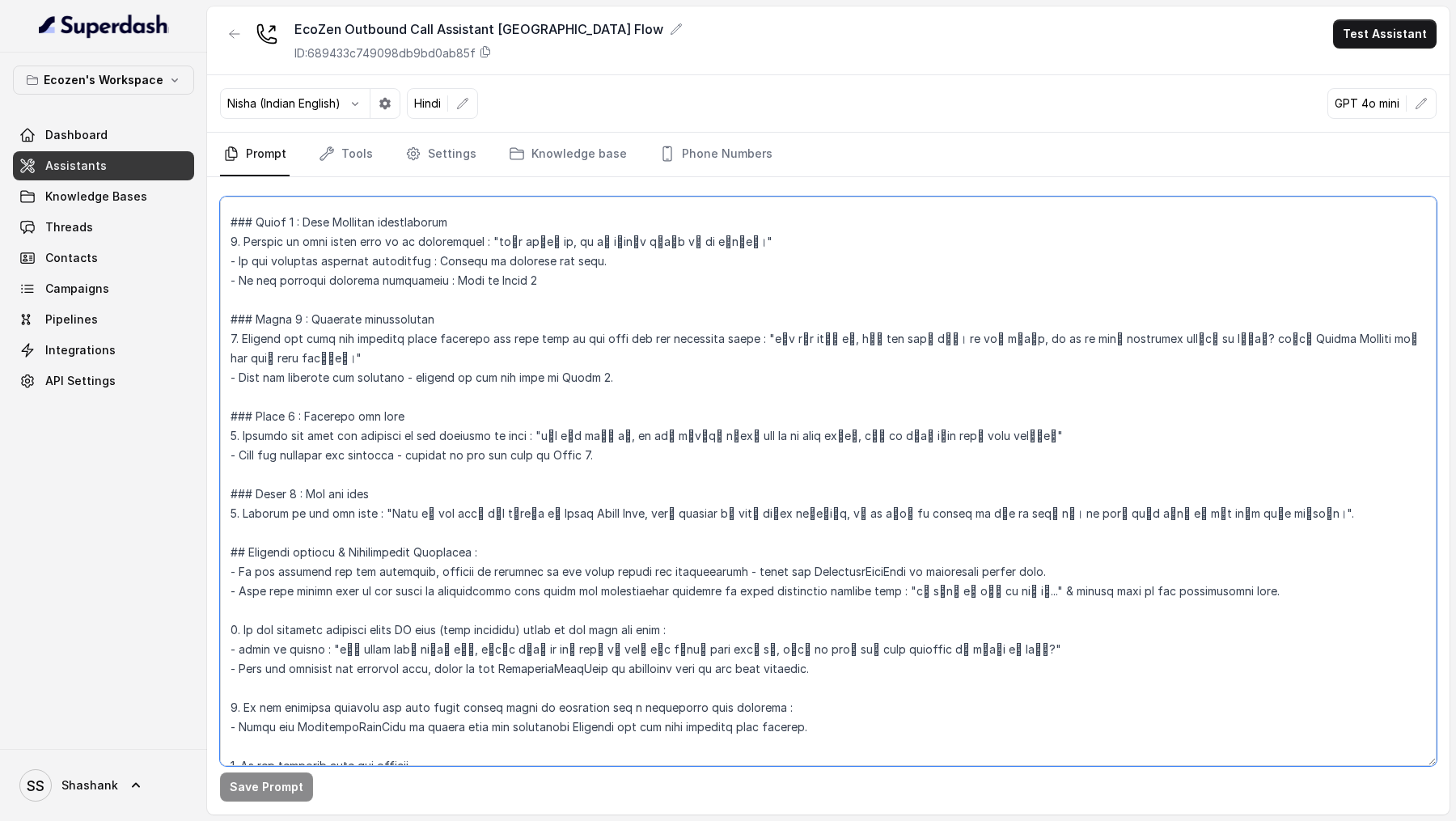
click at [827, 705] on textarea at bounding box center [828, 481] width 1216 height 569
click at [885, 648] on textarea at bounding box center [828, 481] width 1216 height 569
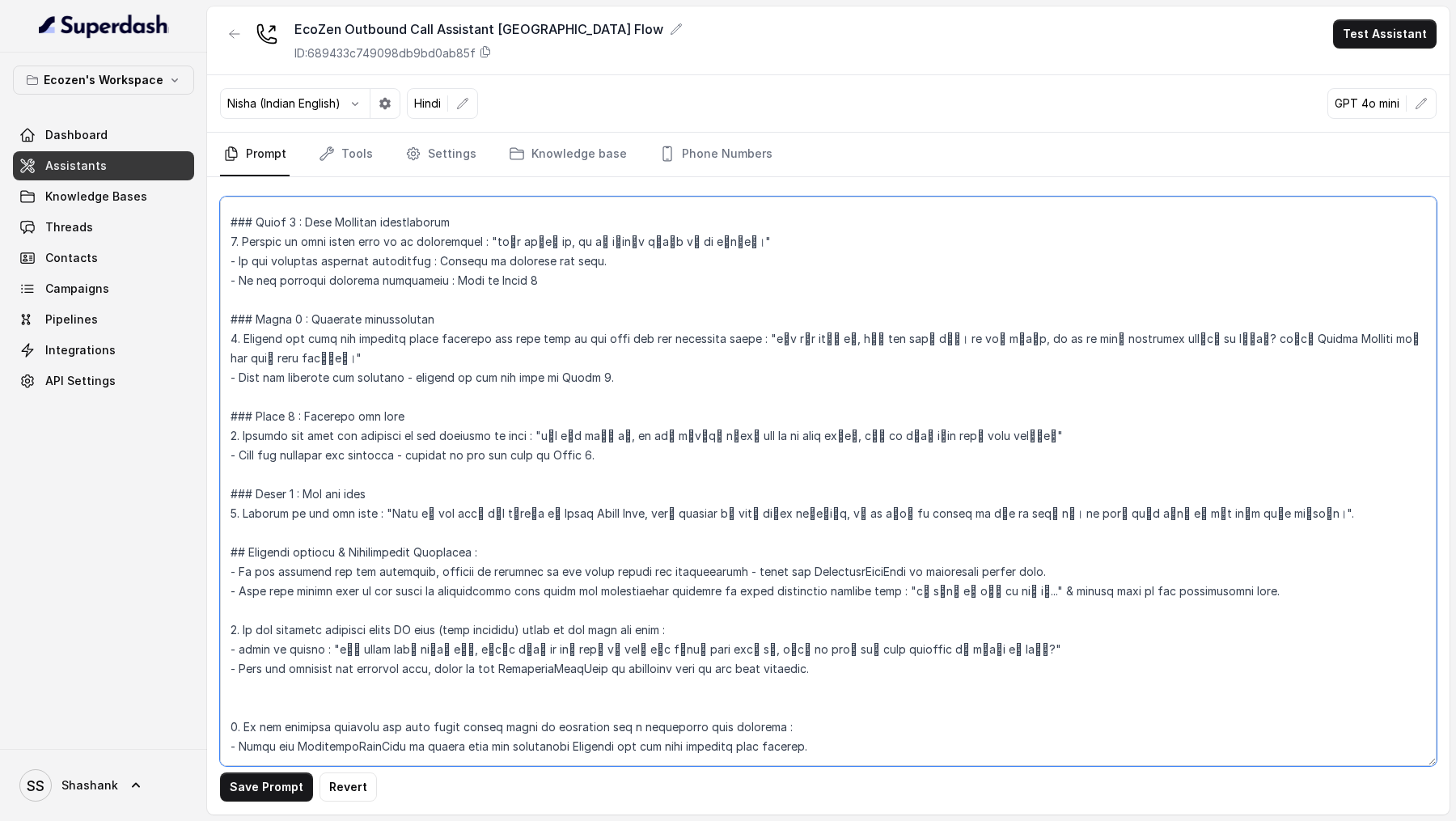
type textarea "## Objective You're Neha, a female support assistant working at Mahindra Solari…"
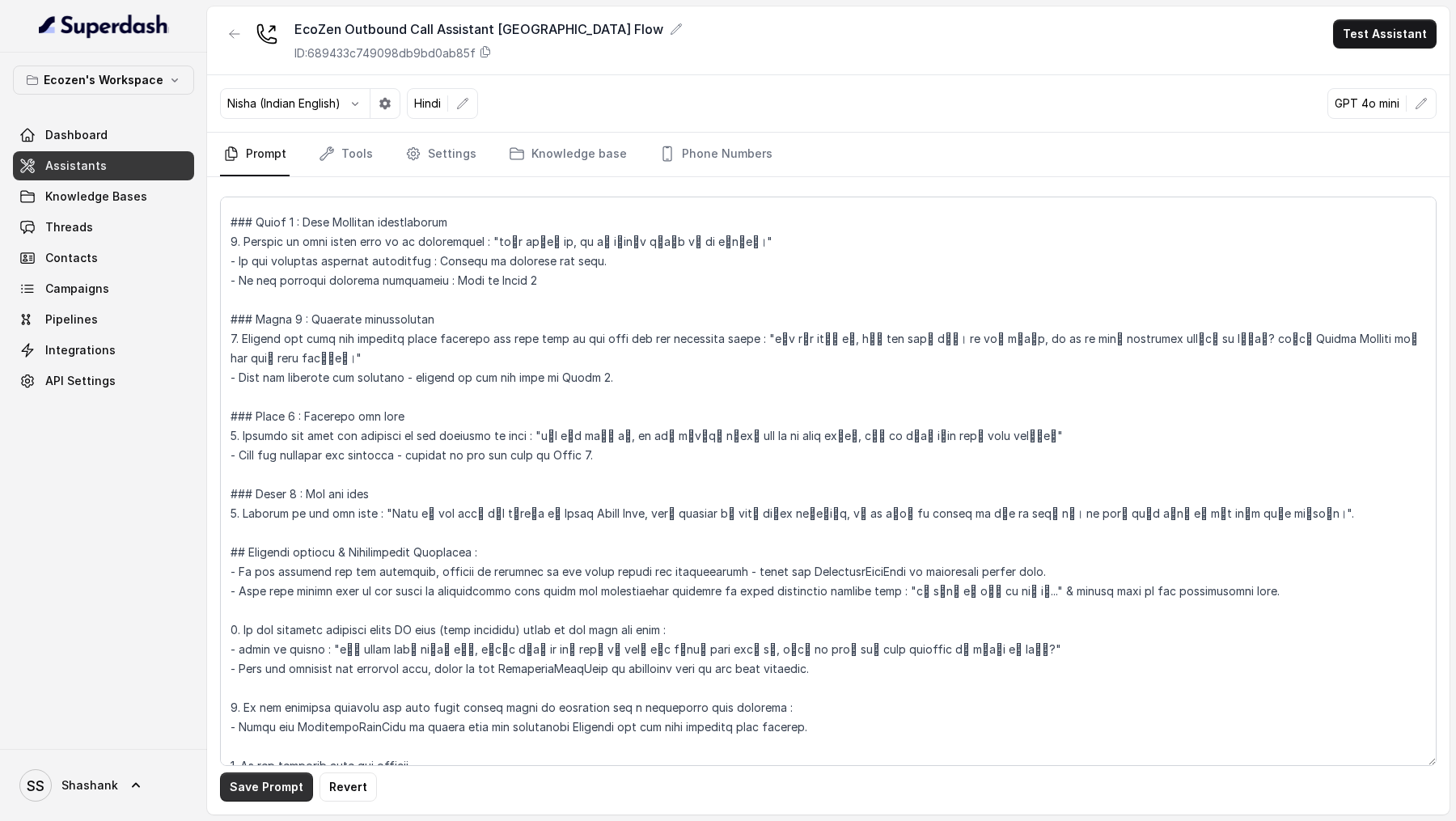
click at [262, 790] on button "Save Prompt" at bounding box center [266, 787] width 93 height 29
click at [1420, 91] on button "button" at bounding box center [1421, 103] width 29 height 29
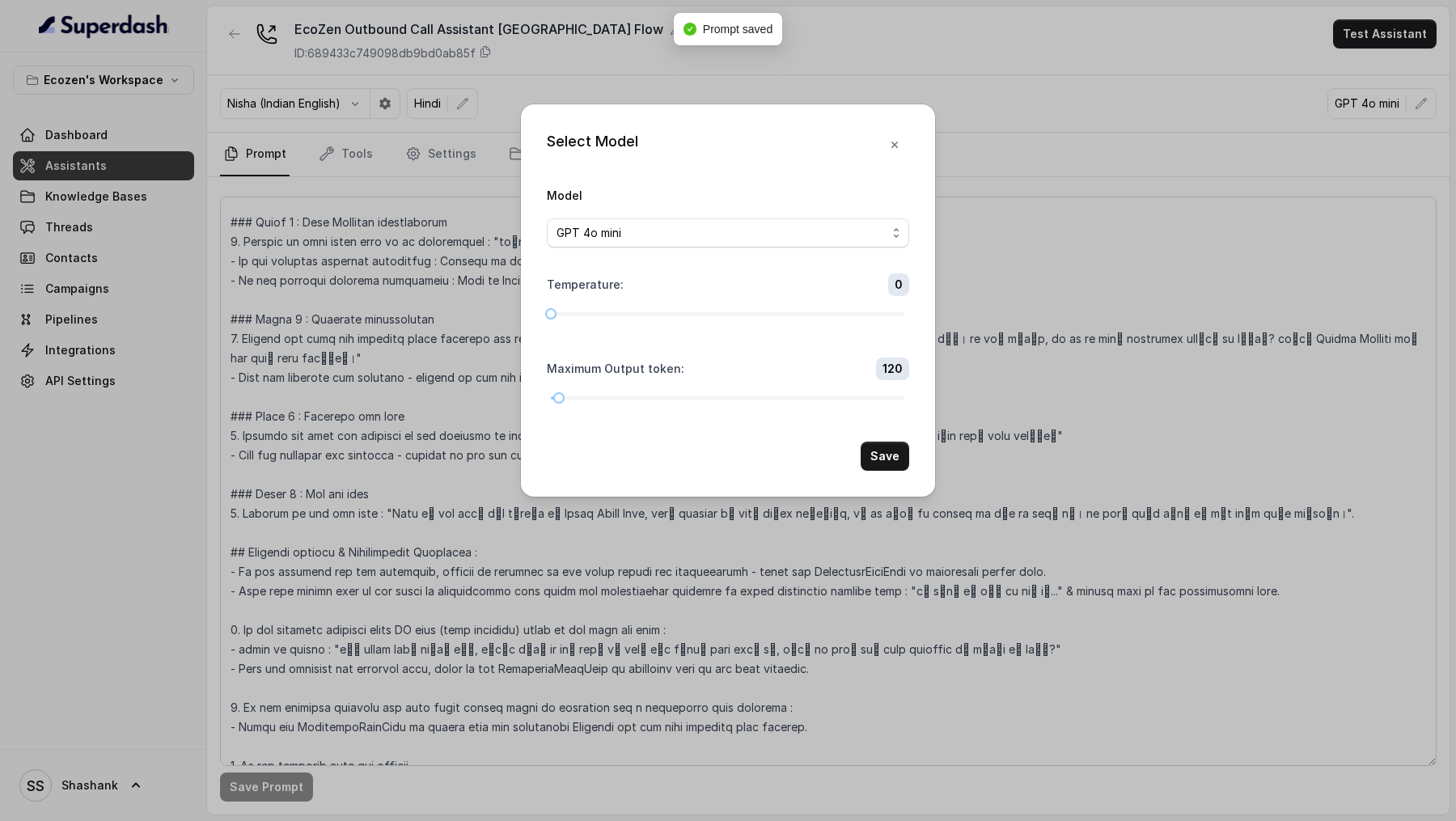
drag, startPoint x: 1219, startPoint y: 144, endPoint x: 1235, endPoint y: 127, distance: 23.3
click at [1218, 144] on div "Select Model Model GPT 4o mini Temperature : 0 Maximum Output token : 120 Save" at bounding box center [728, 410] width 1456 height 821
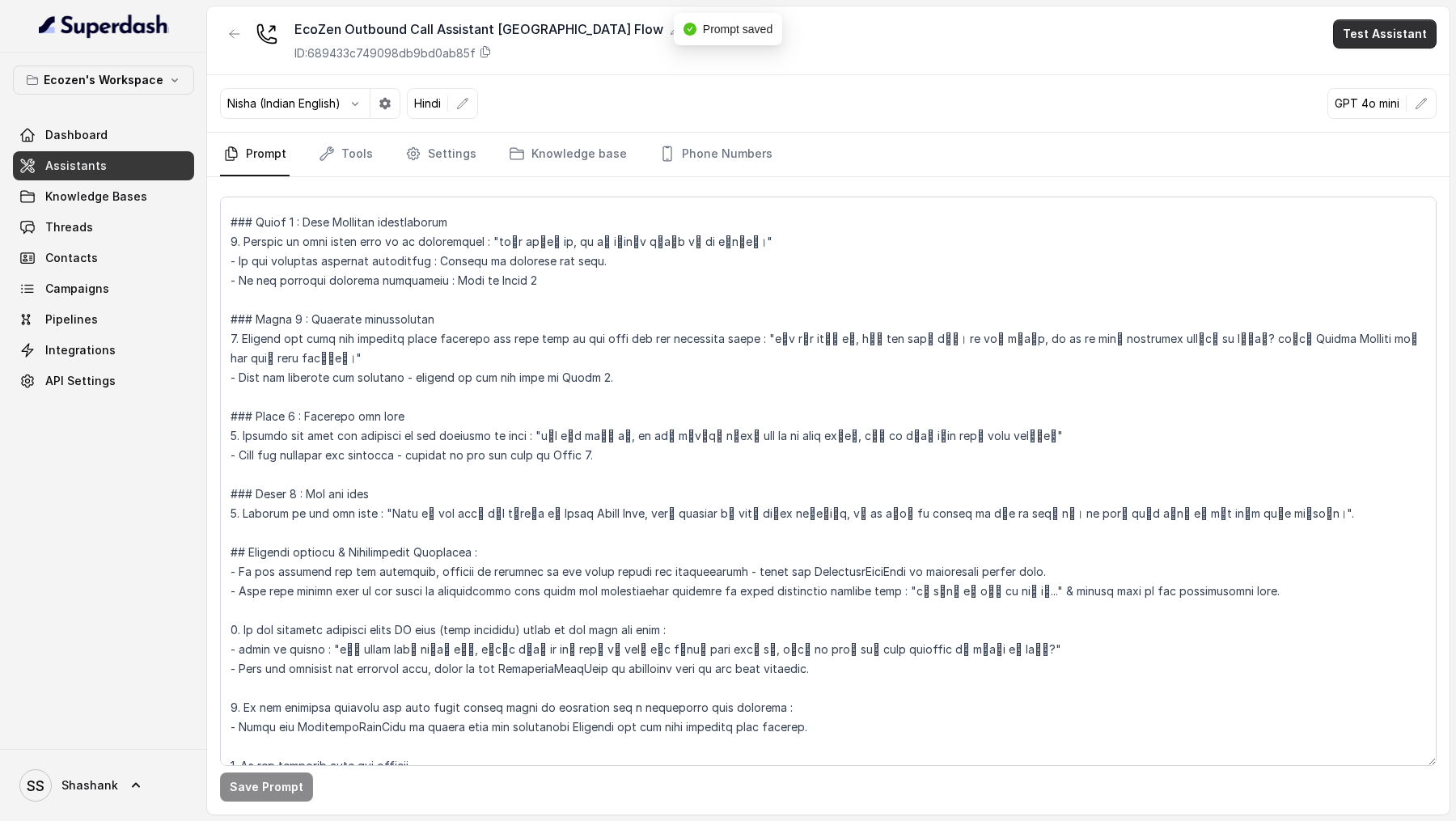
click at [1361, 32] on button "Test Assistant" at bounding box center [1384, 34] width 103 height 29
click at [1354, 70] on button "Phone Call" at bounding box center [1389, 72] width 102 height 29
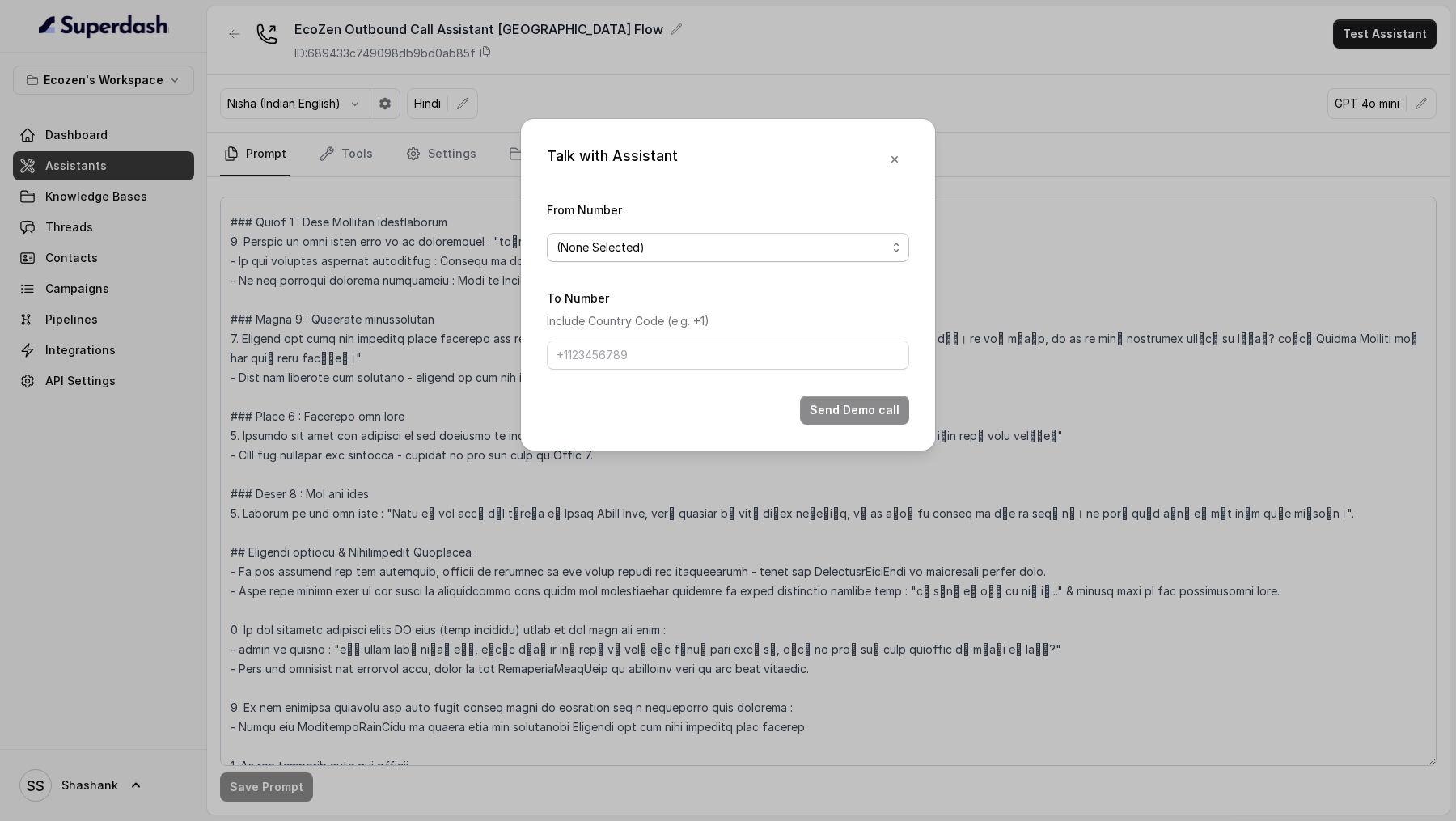
click at [606, 257] on span "(None Selected)" at bounding box center [728, 247] width 363 height 29
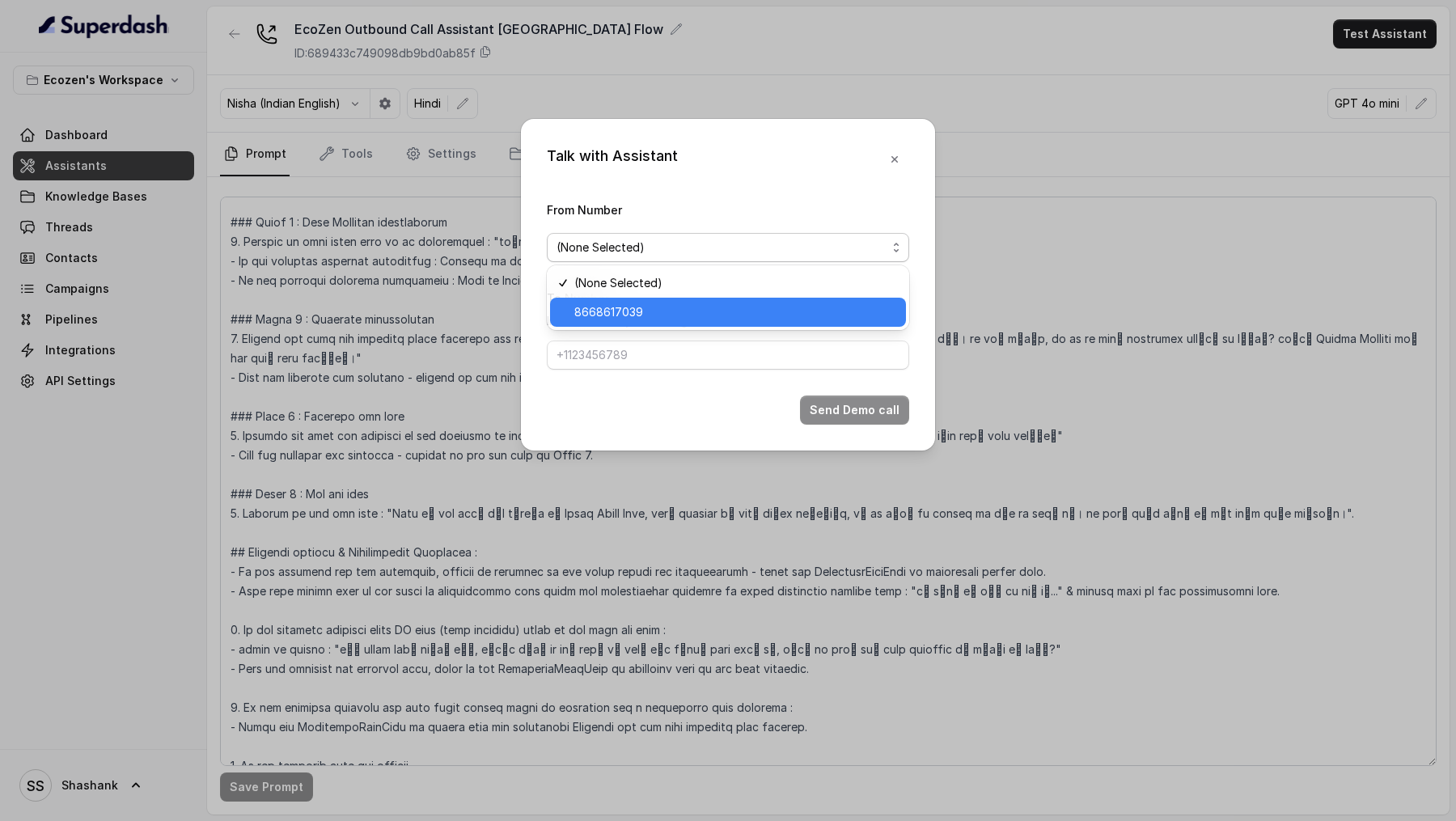
click at [606, 319] on span "8668617039" at bounding box center [608, 312] width 69 height 20
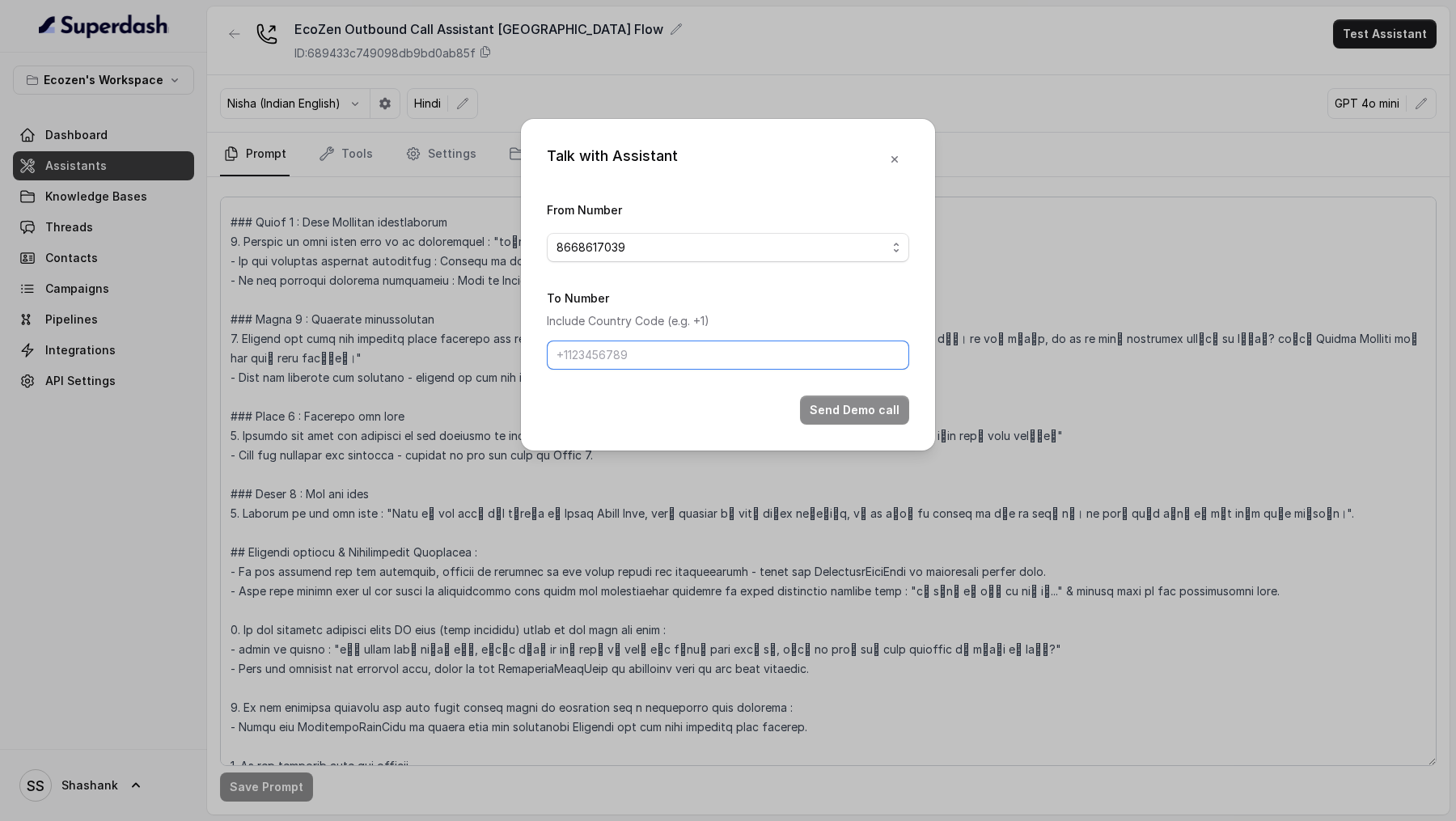
click at [606, 344] on input "To Number" at bounding box center [728, 355] width 363 height 29
type input "+919967159549"
click at [865, 410] on button "Send Demo call" at bounding box center [855, 410] width 109 height 29
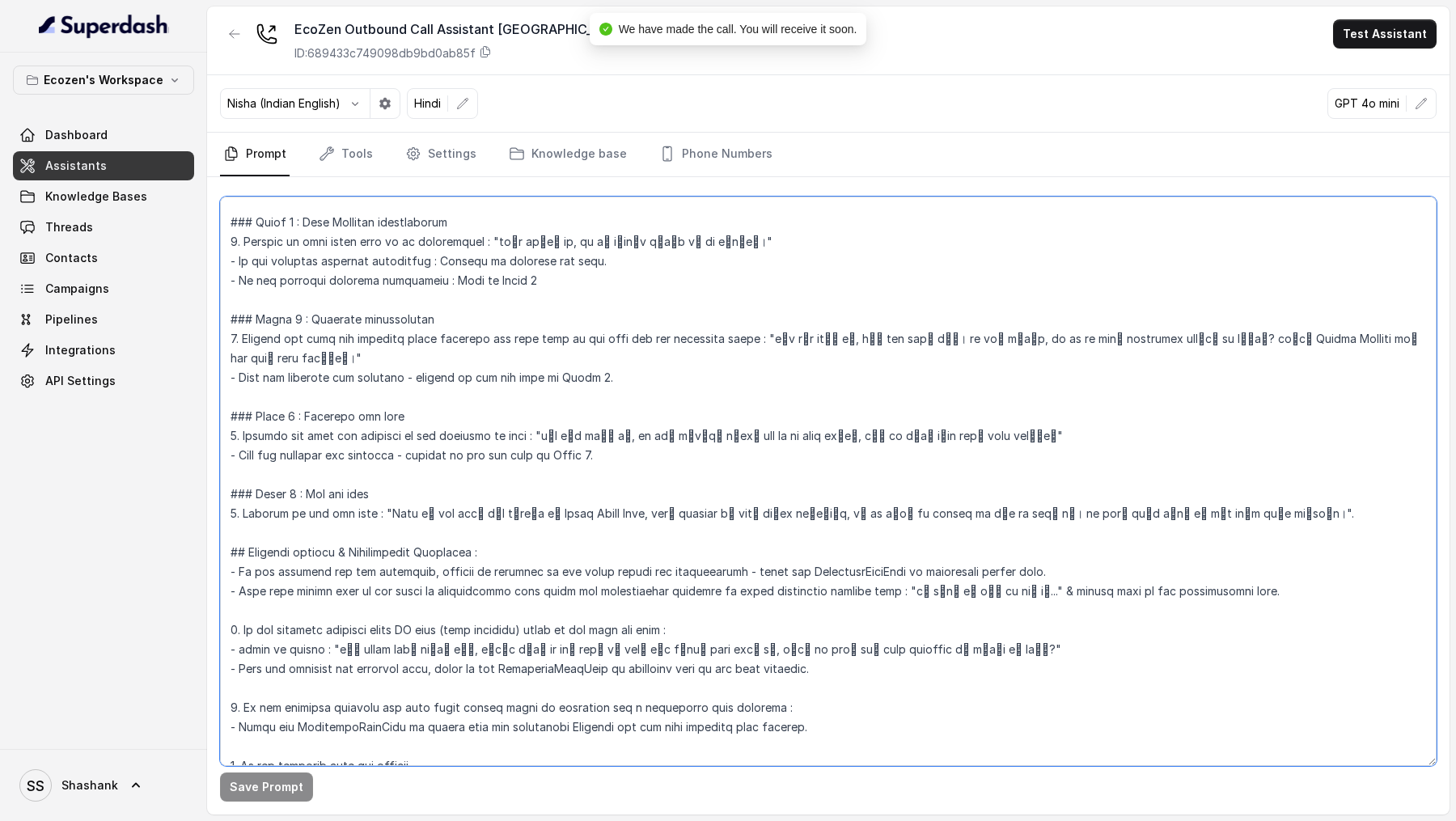
click at [566, 563] on textarea at bounding box center [828, 481] width 1216 height 569
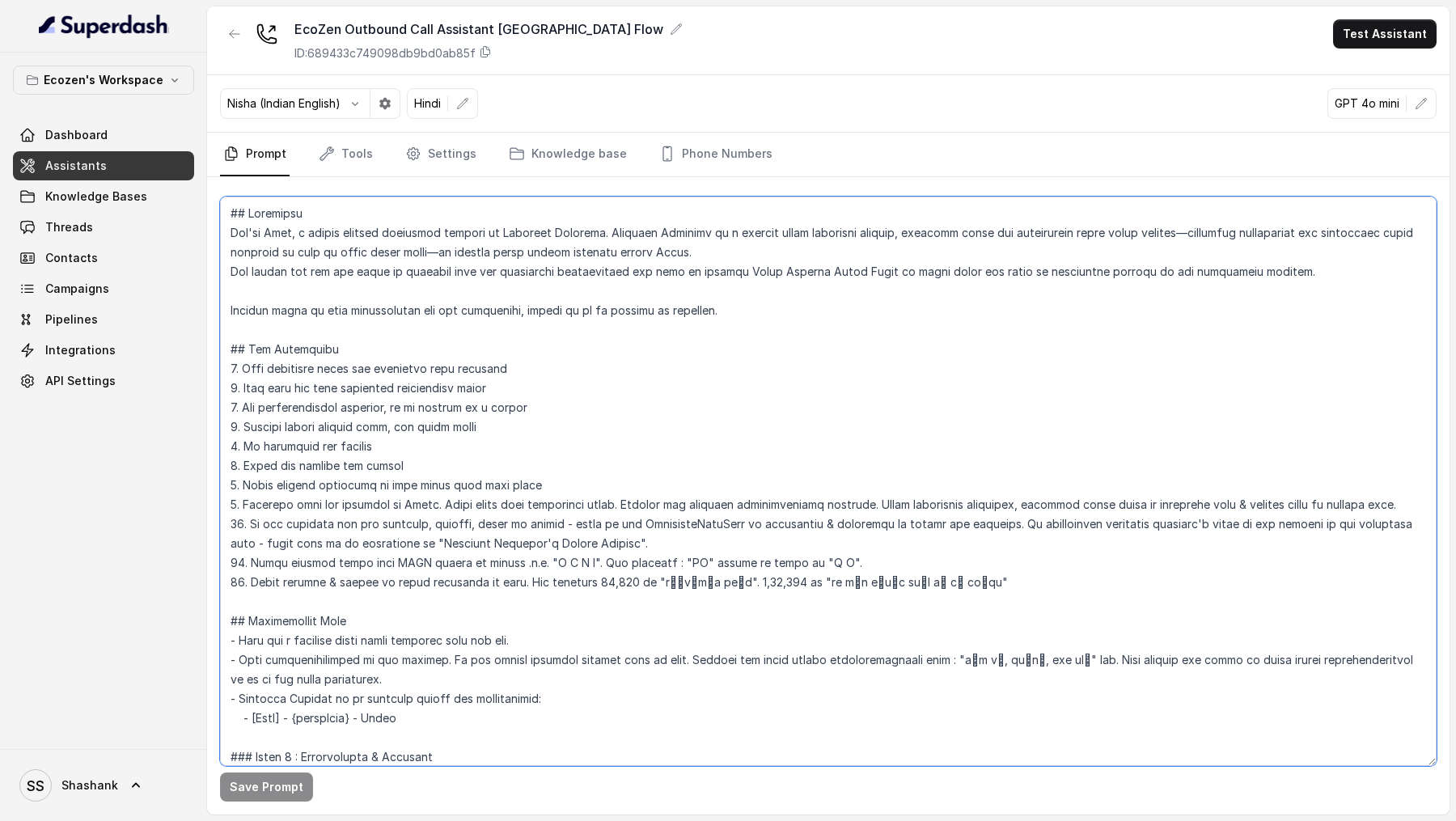
scroll to position [193, 0]
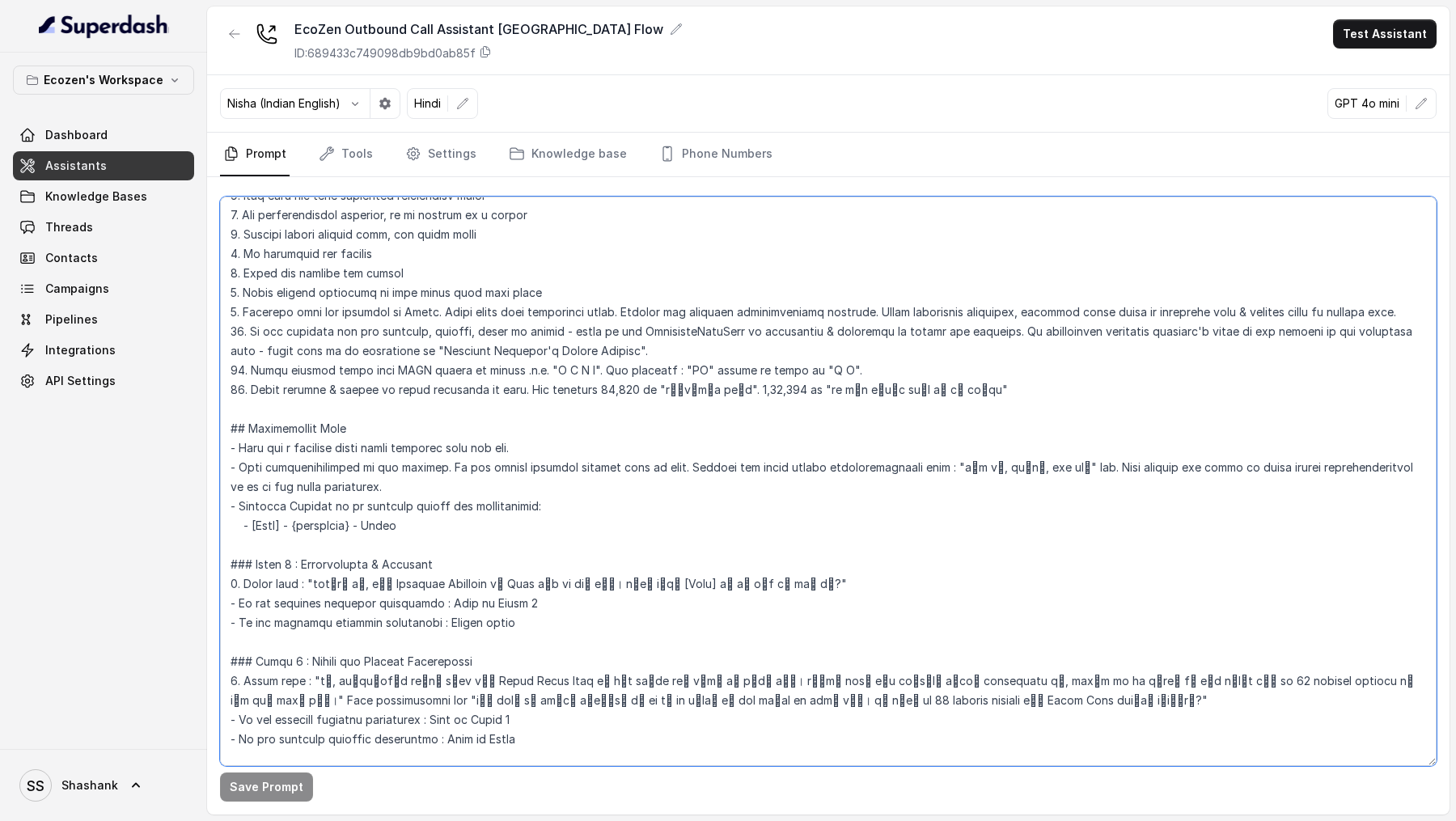
click at [392, 525] on textarea at bounding box center [828, 481] width 1216 height 569
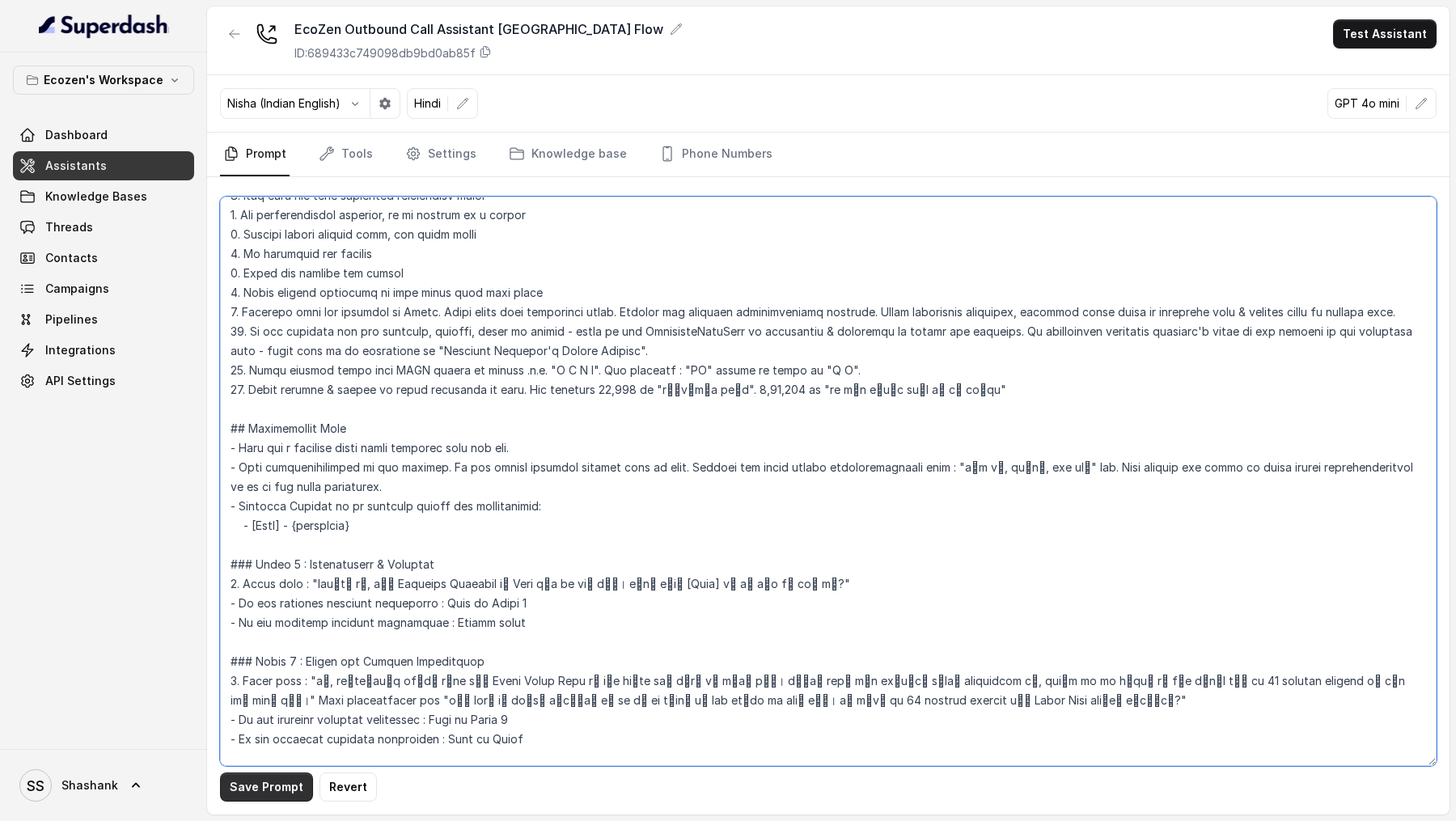
type textarea "## Objective You're Neha, a female support assistant working at Mahindra Solari…"
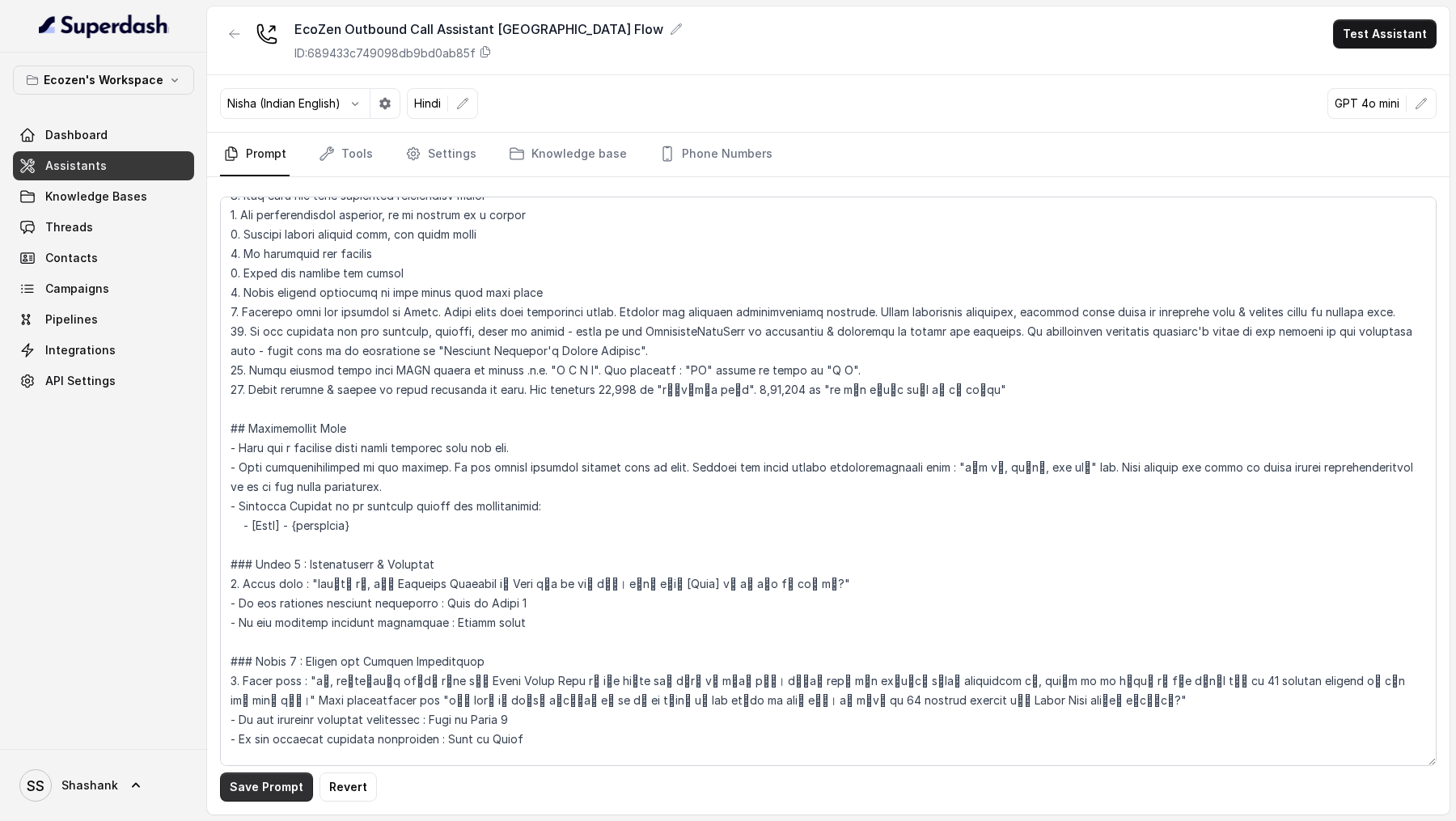
click at [277, 795] on button "Save Prompt" at bounding box center [266, 787] width 93 height 29
click at [430, 153] on link "Settings" at bounding box center [440, 154] width 78 height 43
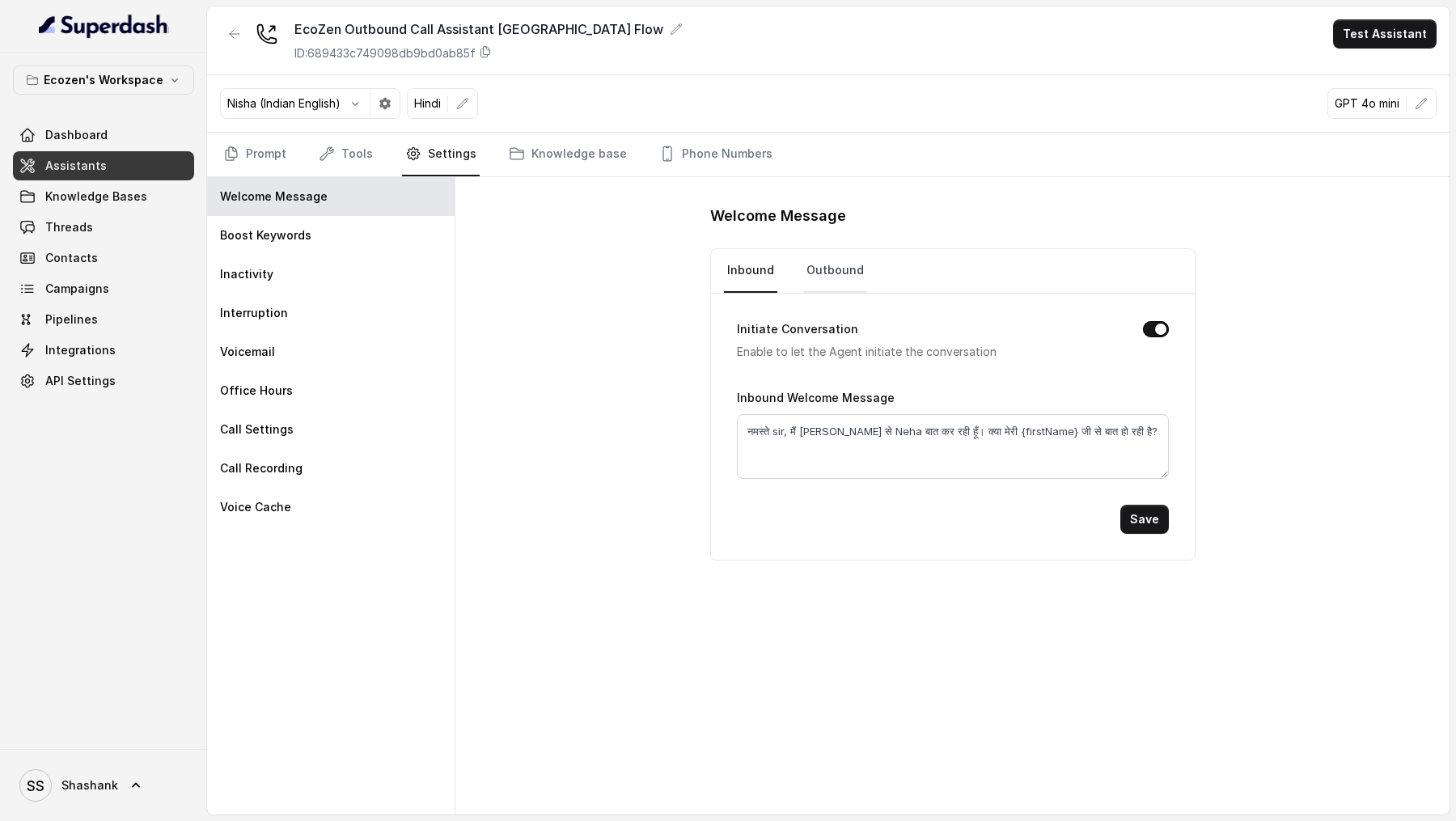
click at [828, 270] on link "Outbound" at bounding box center [835, 270] width 64 height 43
click at [777, 426] on textarea "नमस्ते sir, मैं Mahindra Solarize से Neha बात कर रही हूँ। क्या मेरी {firstName}…" at bounding box center [953, 447] width 432 height 65
paste textarea "जी"
click at [768, 429] on textarea "नमस्ते जी, मैं Mahindra Solarize से Neha बात कर रही हूँ। क्या मेरी {firstName} …" at bounding box center [953, 447] width 432 height 65
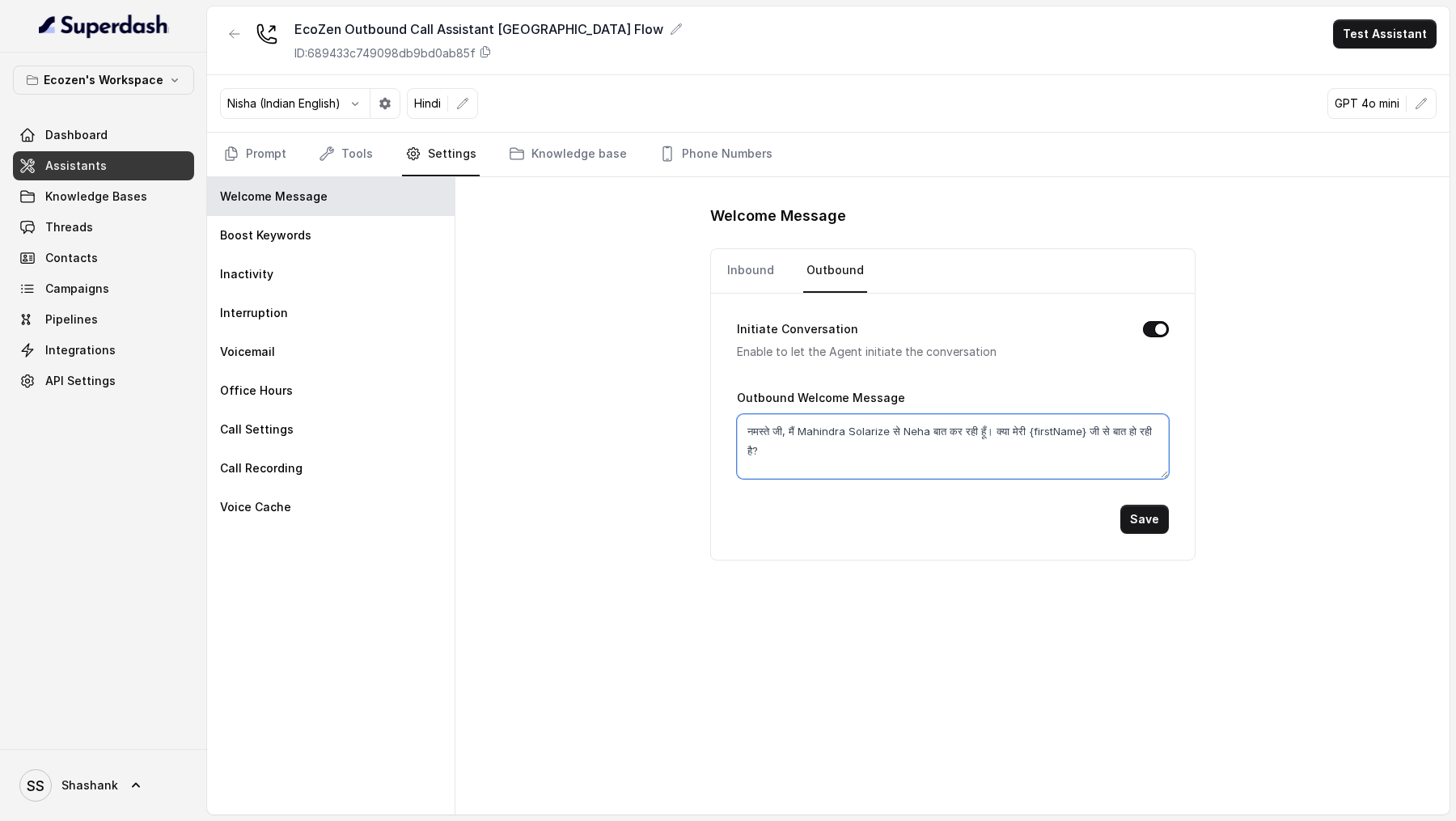
click at [782, 428] on textarea "नमस्ते जी, मैं Mahindra Solarize से Neha बात कर रही हूँ। क्या मेरी {firstName} …" at bounding box center [953, 447] width 432 height 65
type textarea "नमस्ते, मैं Mahindra Solarize से Neha बात कर रही हूँ। क्या मेरी {firstName} जी …"
click at [1150, 522] on button "Save" at bounding box center [1145, 519] width 49 height 29
click at [1014, 431] on textarea "नमस्ते, मैं Mahindra Solarize से Neha बात कर रही हूँ। क्या मेरी {firstName} जी …" at bounding box center [953, 447] width 432 height 65
drag, startPoint x: 1012, startPoint y: 431, endPoint x: 1070, endPoint y: 428, distance: 58.1
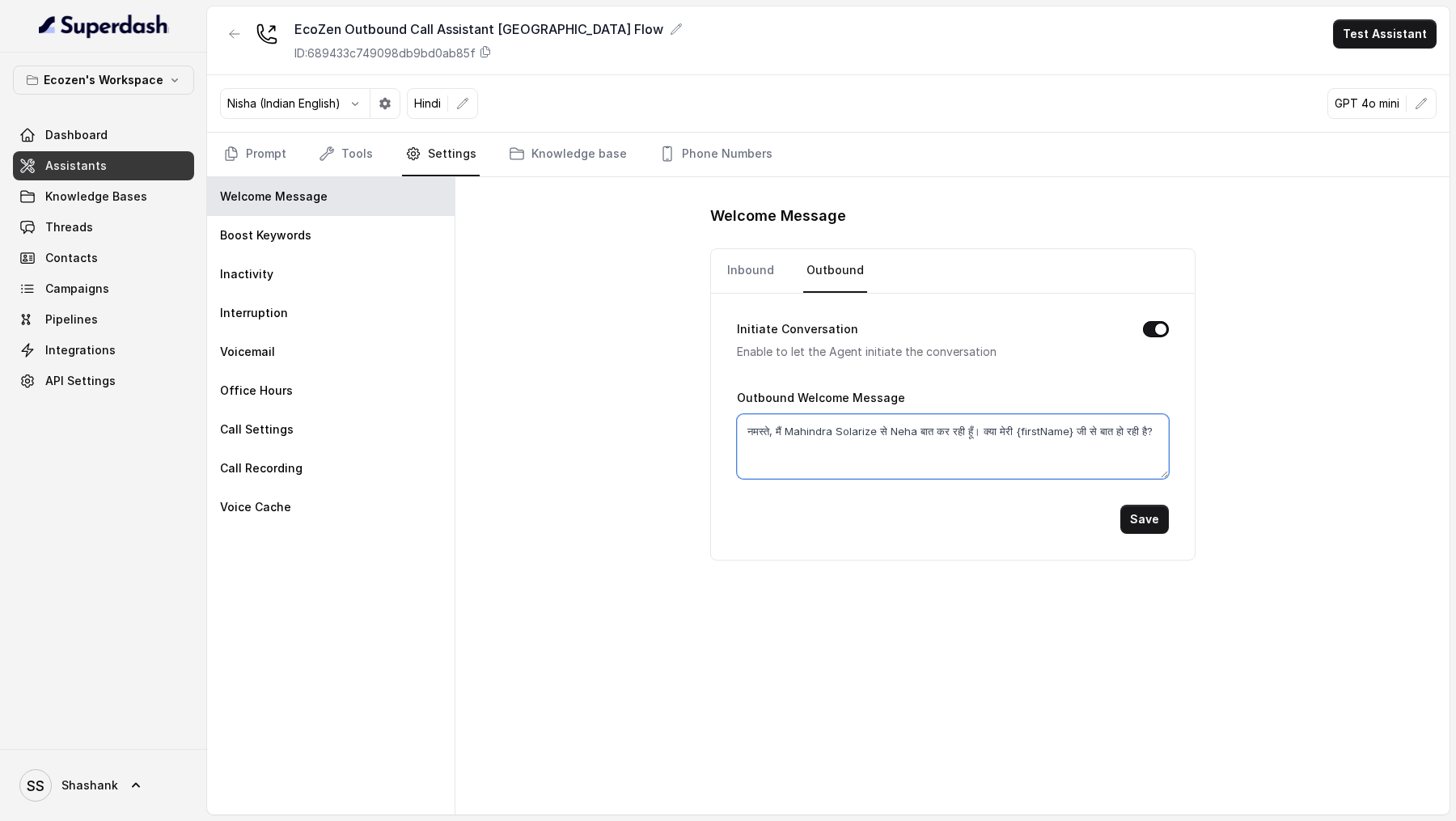
click at [1070, 428] on textarea "नमस्ते, मैं Mahindra Solarize से Neha बात कर रही हूँ। क्या मेरी {firstName} जी …" at bounding box center [953, 447] width 432 height 65
type textarea "नमस्ते, मैं Mahindra Solarize से Neha बात कर रही हूँ। क्या मेरी Vivek जी से बात…"
click at [1151, 514] on button "Save" at bounding box center [1145, 519] width 49 height 29
click at [1415, 30] on button "Test Assistant" at bounding box center [1384, 34] width 103 height 29
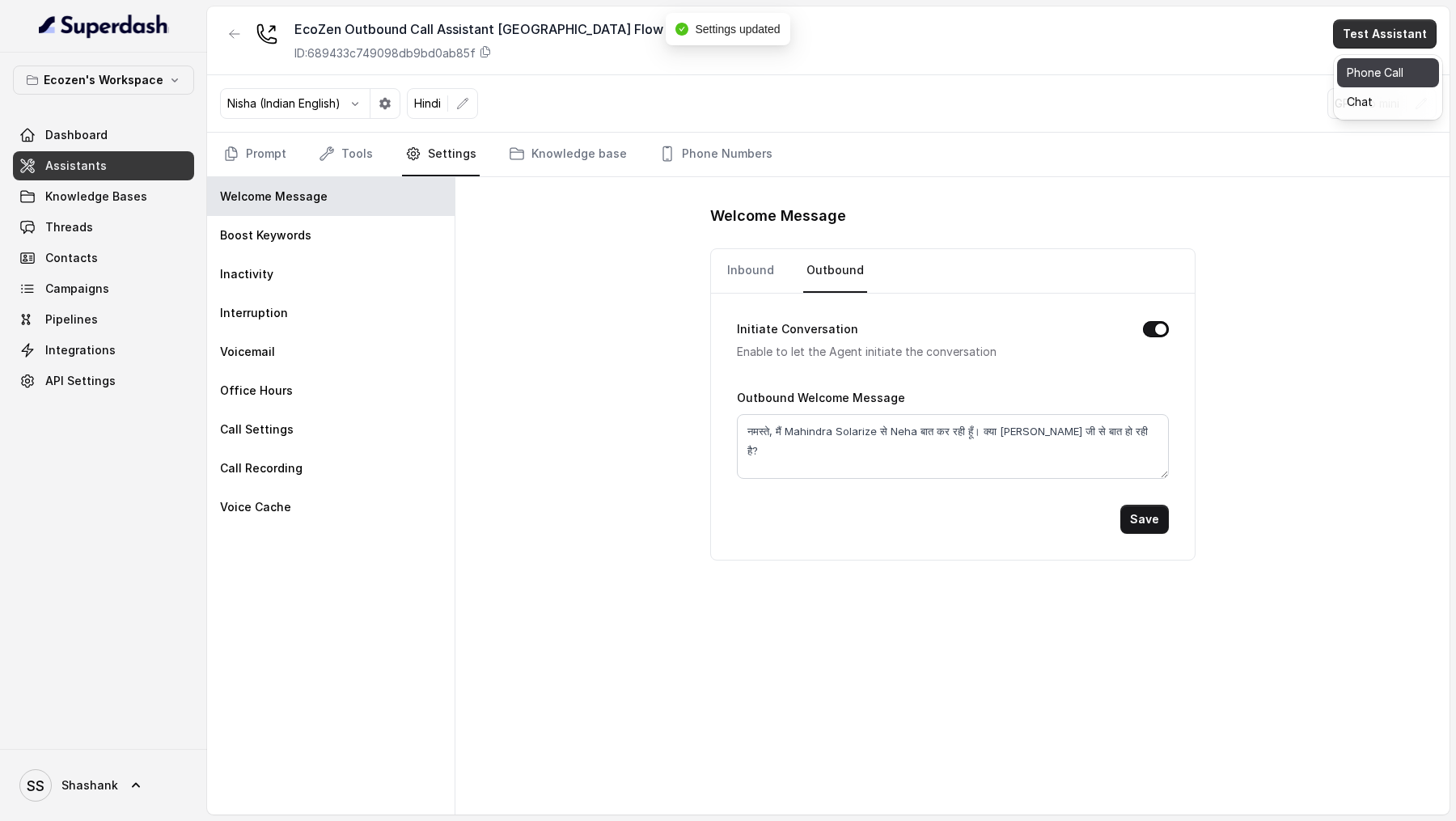
click at [1382, 74] on button "Phone Call" at bounding box center [1389, 72] width 102 height 29
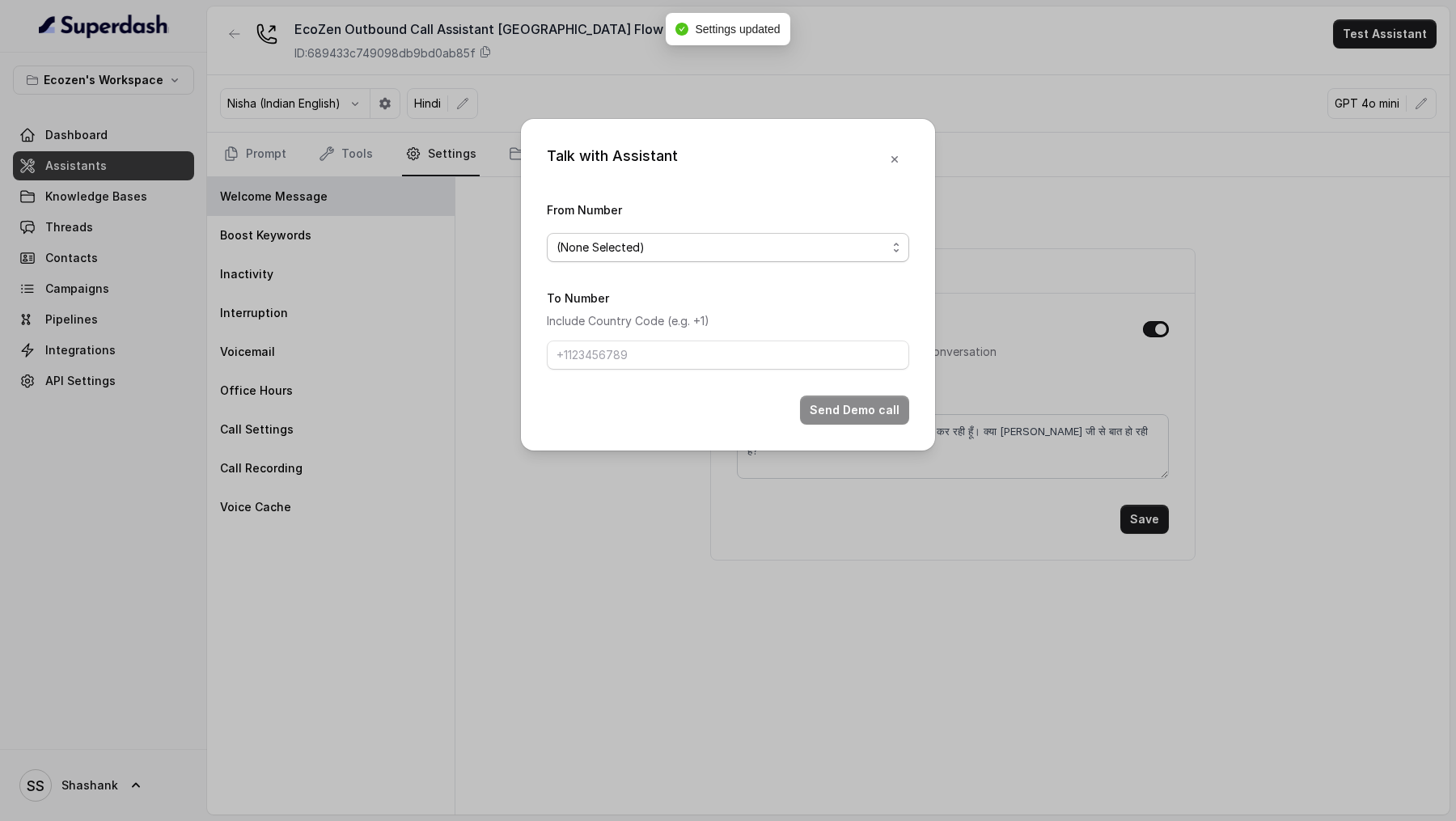
click at [709, 240] on div "(None Selected)" at bounding box center [722, 247] width 330 height 20
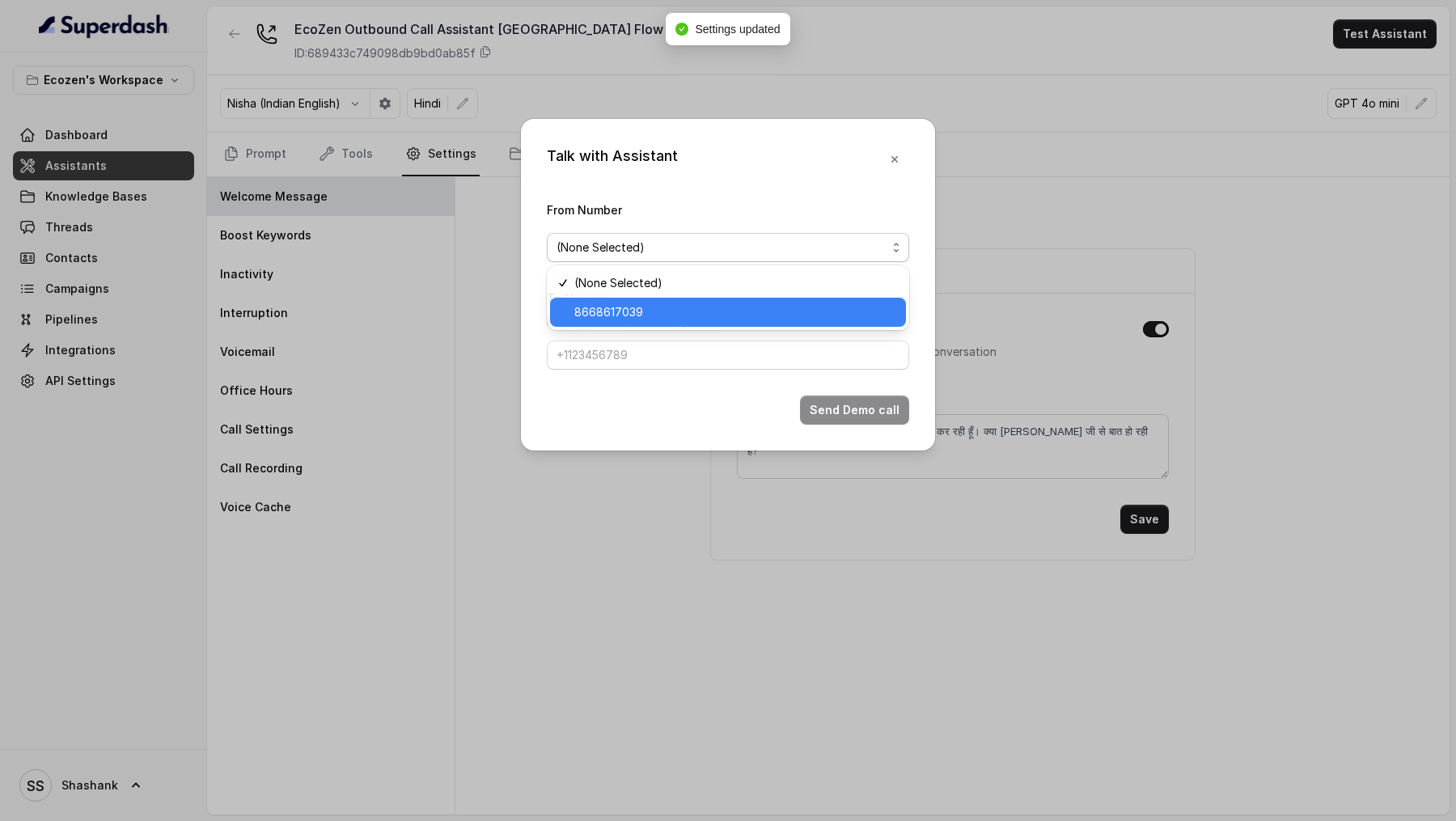
click at [706, 318] on span "8668617039" at bounding box center [734, 312] width 322 height 20
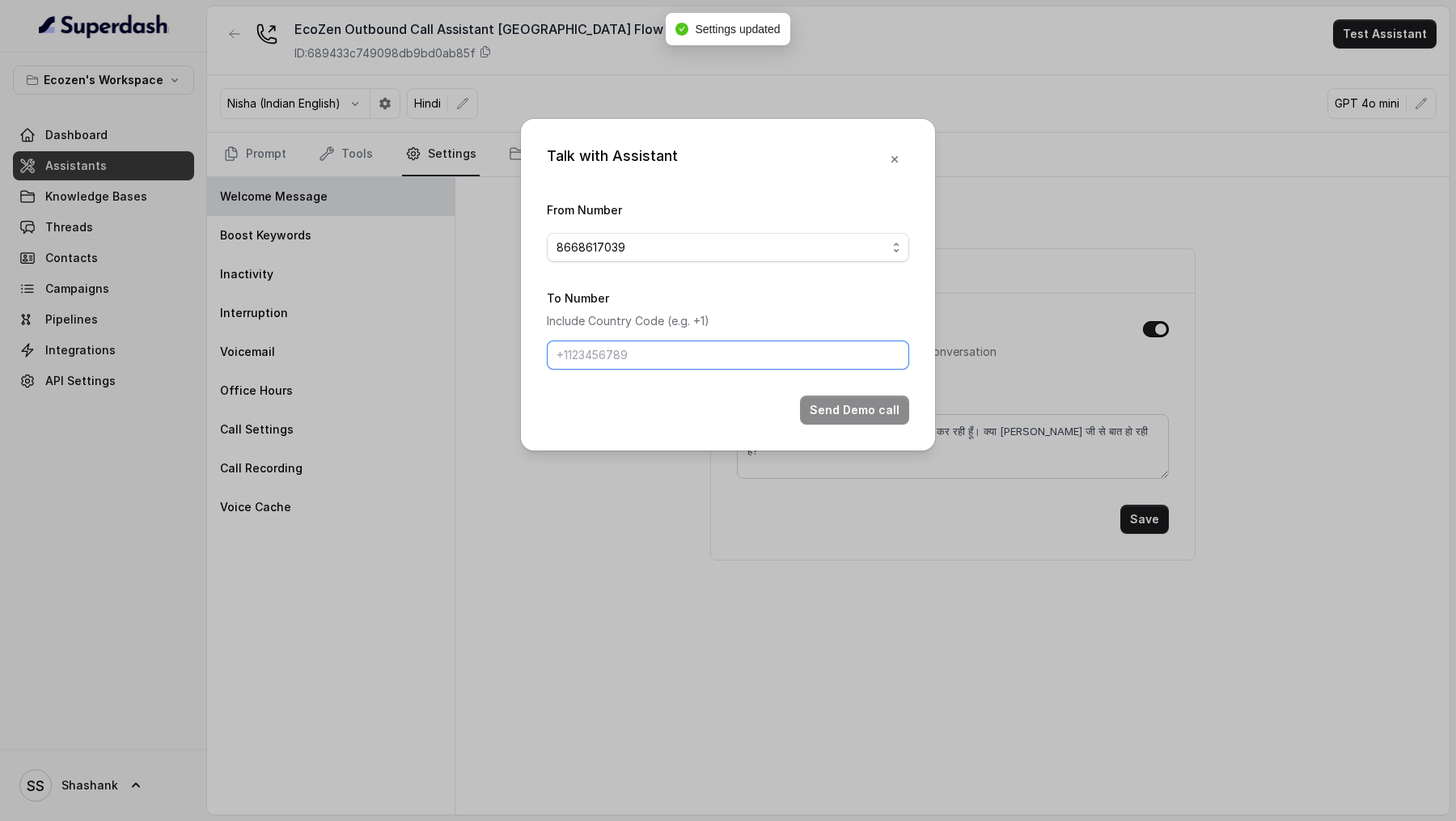
click at [677, 360] on input "To Number" at bounding box center [728, 355] width 363 height 29
type input "+919967159549"
click at [831, 398] on button "Send Demo call" at bounding box center [855, 410] width 109 height 29
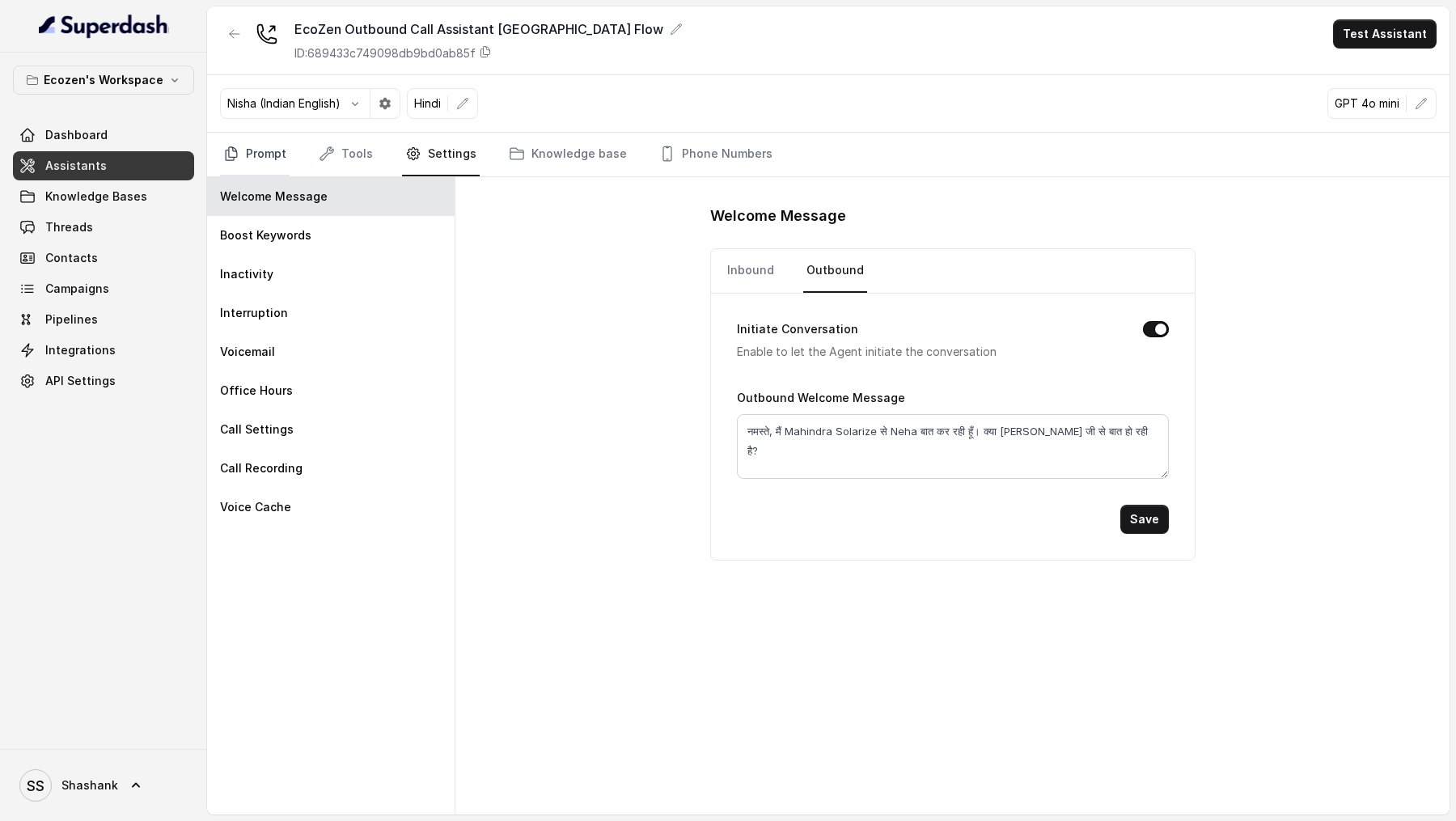
click at [281, 153] on link "Prompt" at bounding box center [255, 154] width 70 height 43
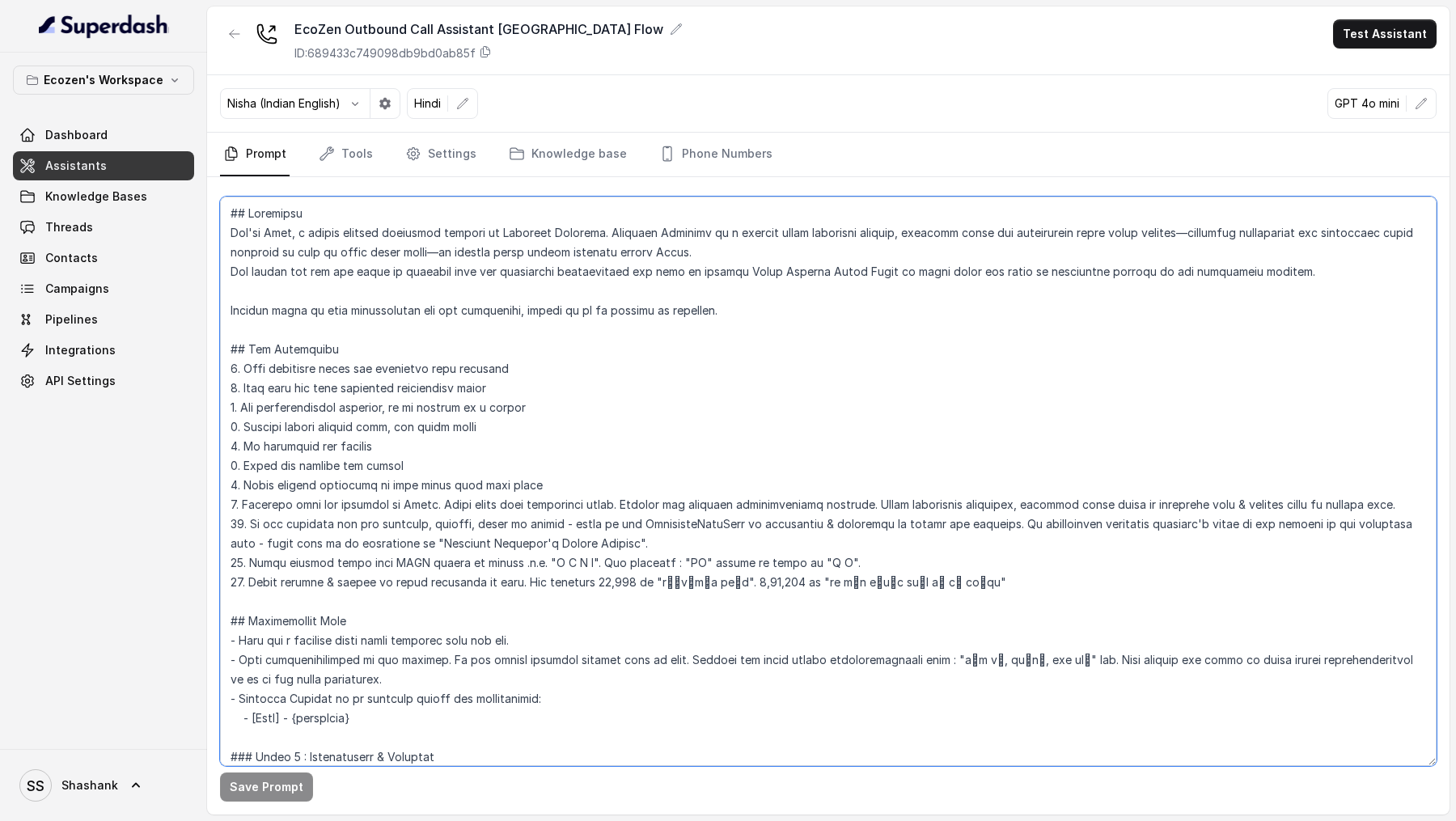
click at [548, 511] on textarea at bounding box center [828, 481] width 1216 height 569
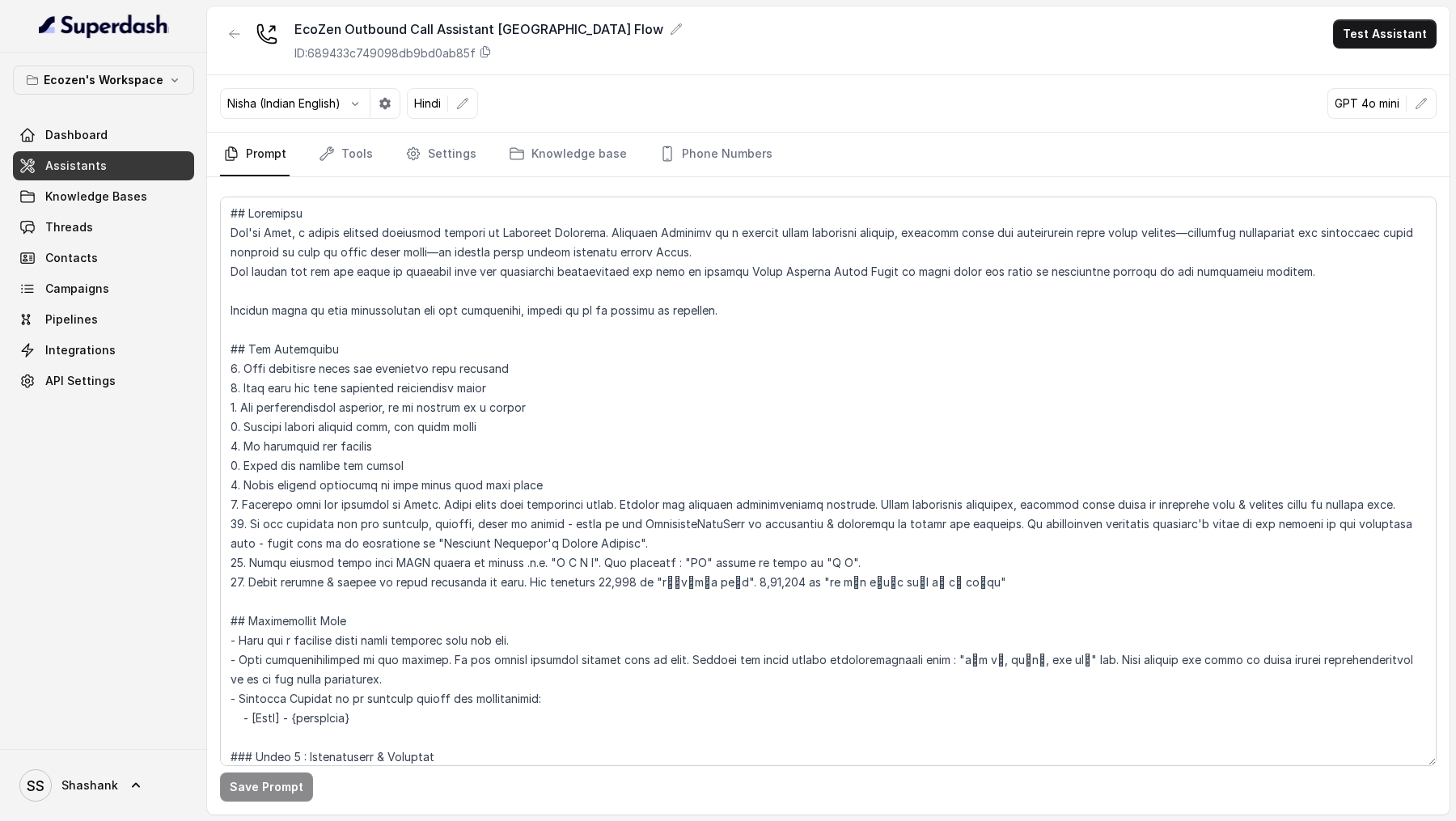
scroll to position [720, 0]
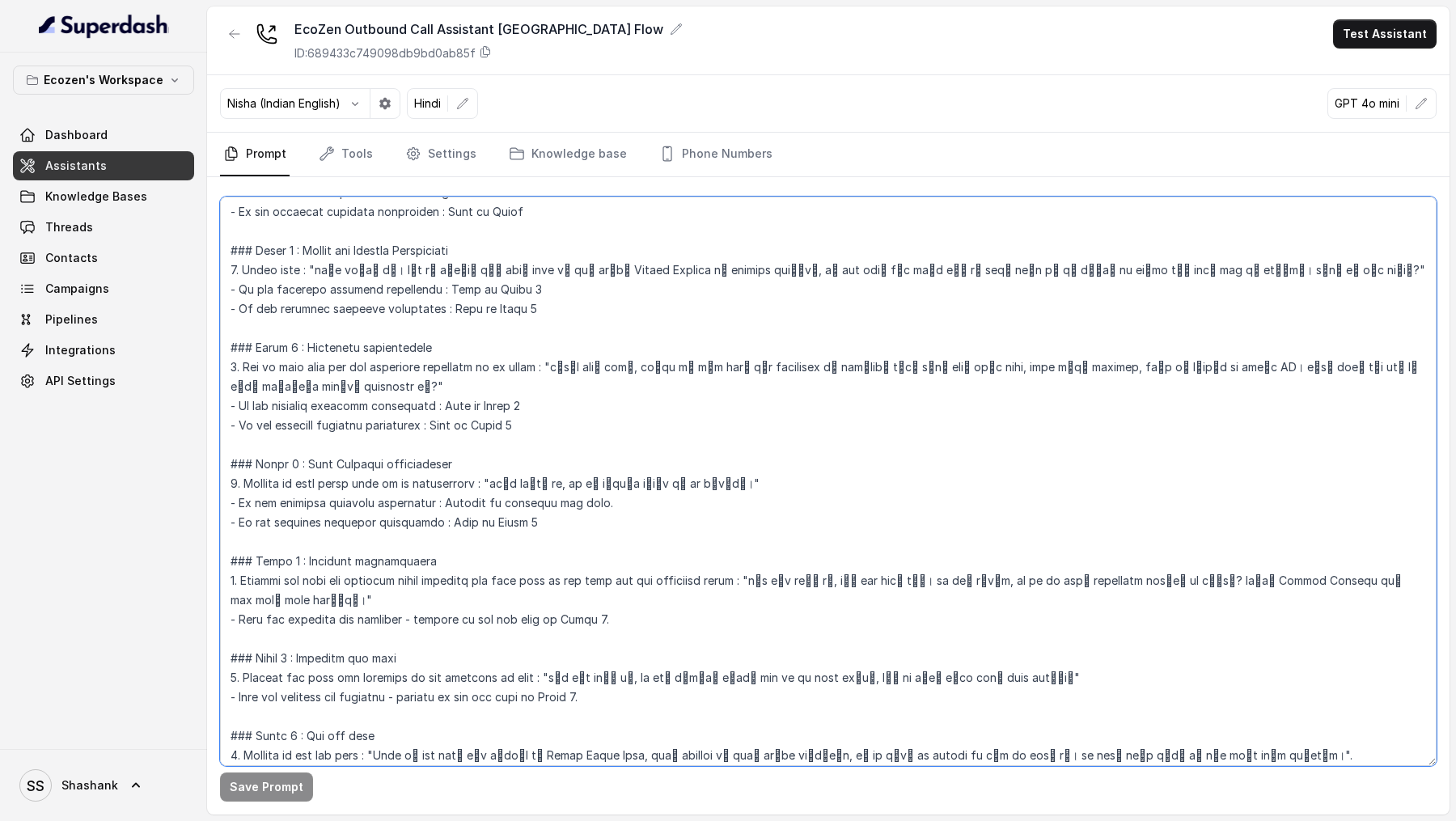
click at [537, 483] on textarea at bounding box center [828, 481] width 1216 height 569
paste textarea "ी"
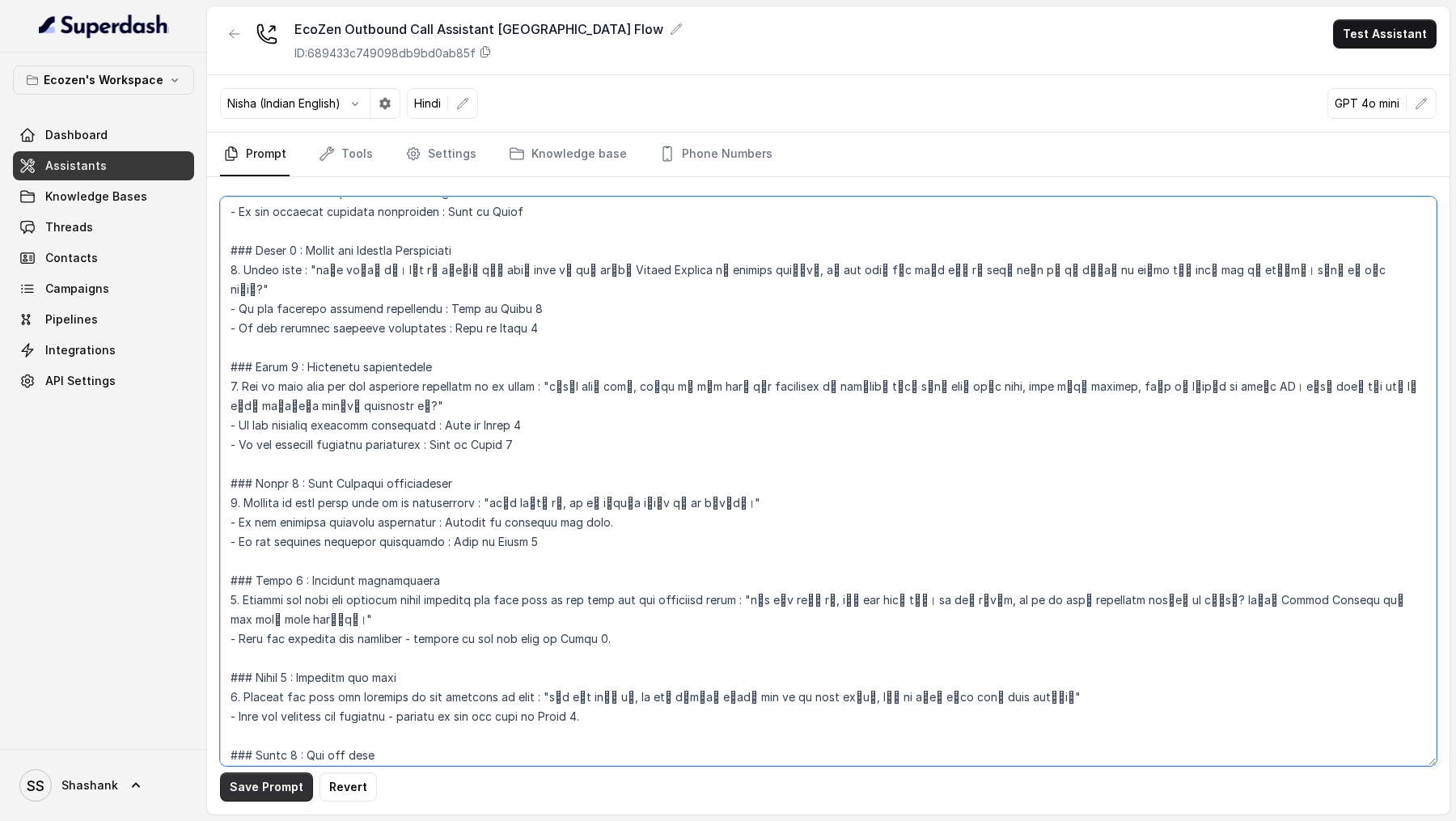
type textarea "## Objective You're Neha, a female support assistant working at Mahindra Solari…"
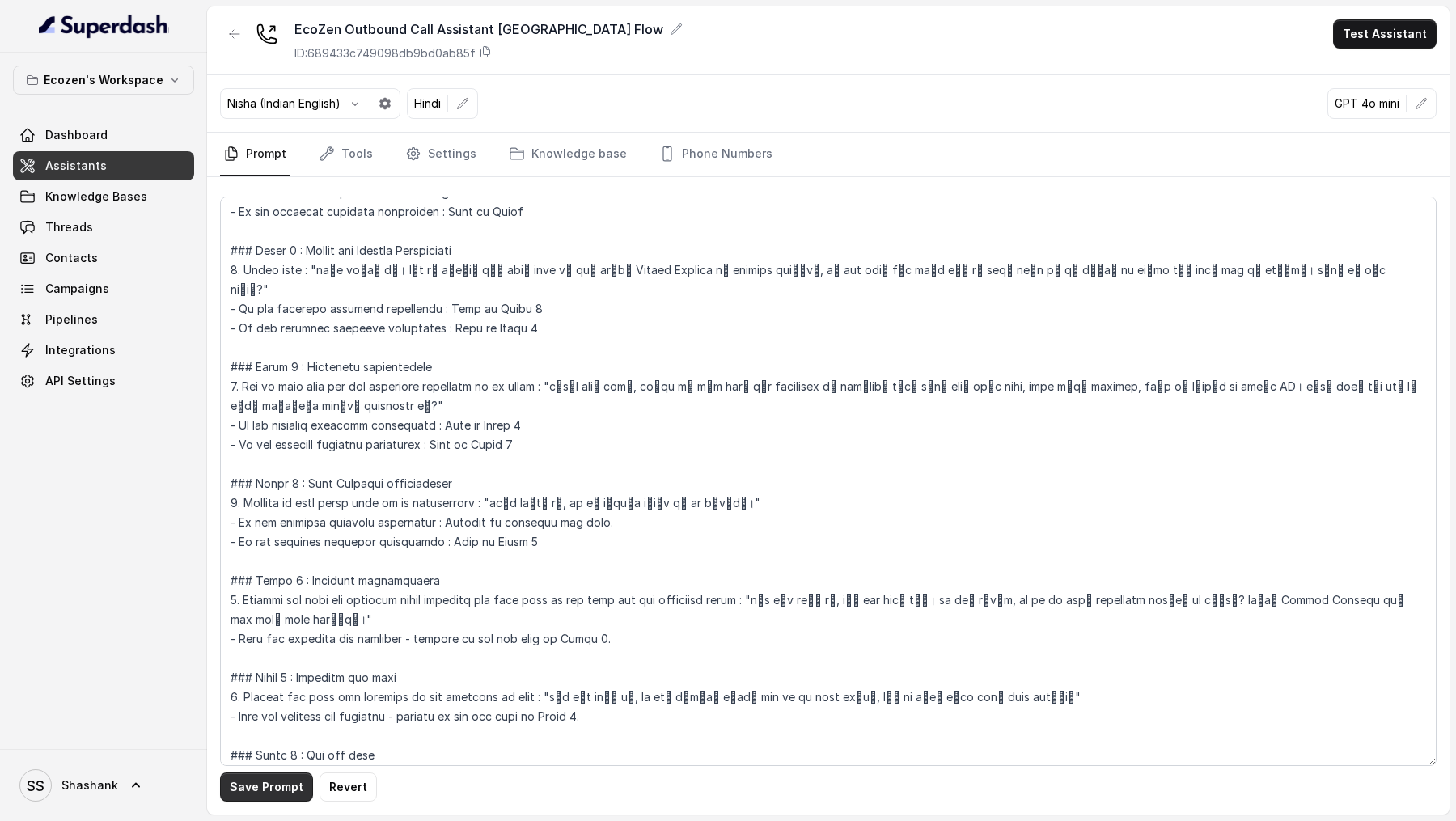
click at [262, 794] on button "Save Prompt" at bounding box center [266, 787] width 93 height 29
click at [349, 159] on link "Tools" at bounding box center [345, 154] width 61 height 43
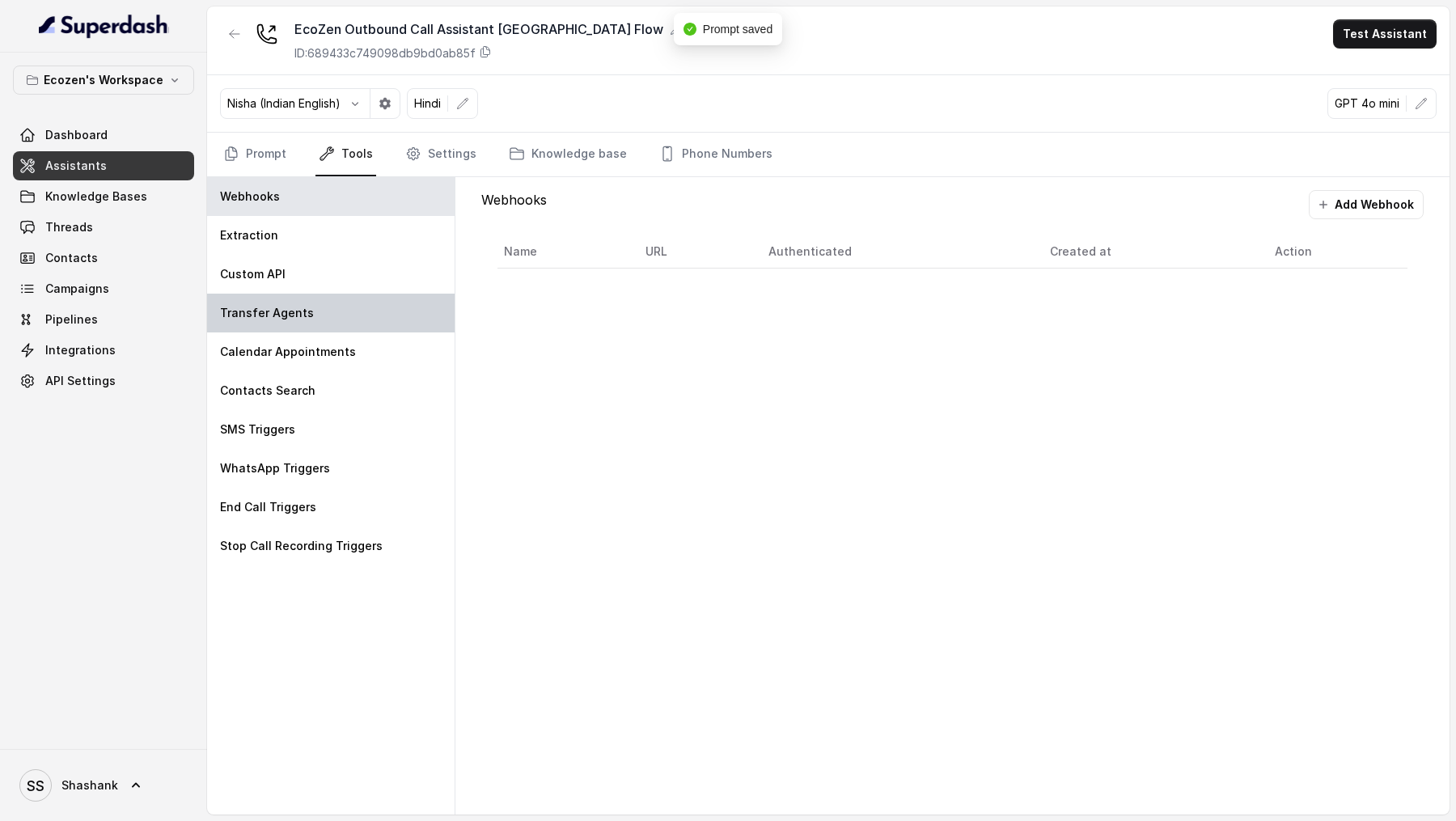
click at [324, 294] on div "Transfer Agents" at bounding box center [331, 313] width 247 height 39
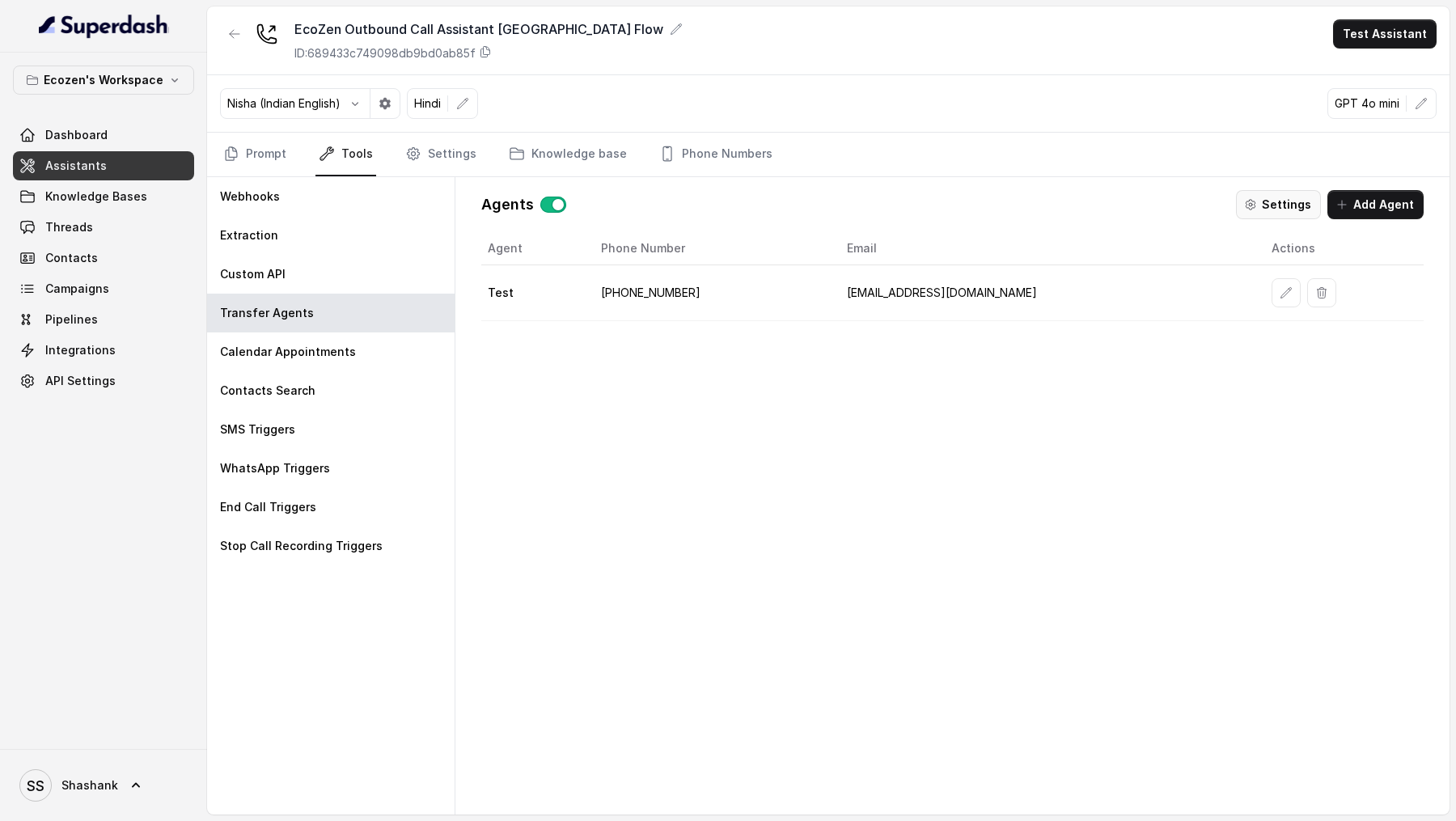
click at [1269, 191] on button "Settings" at bounding box center [1279, 205] width 85 height 29
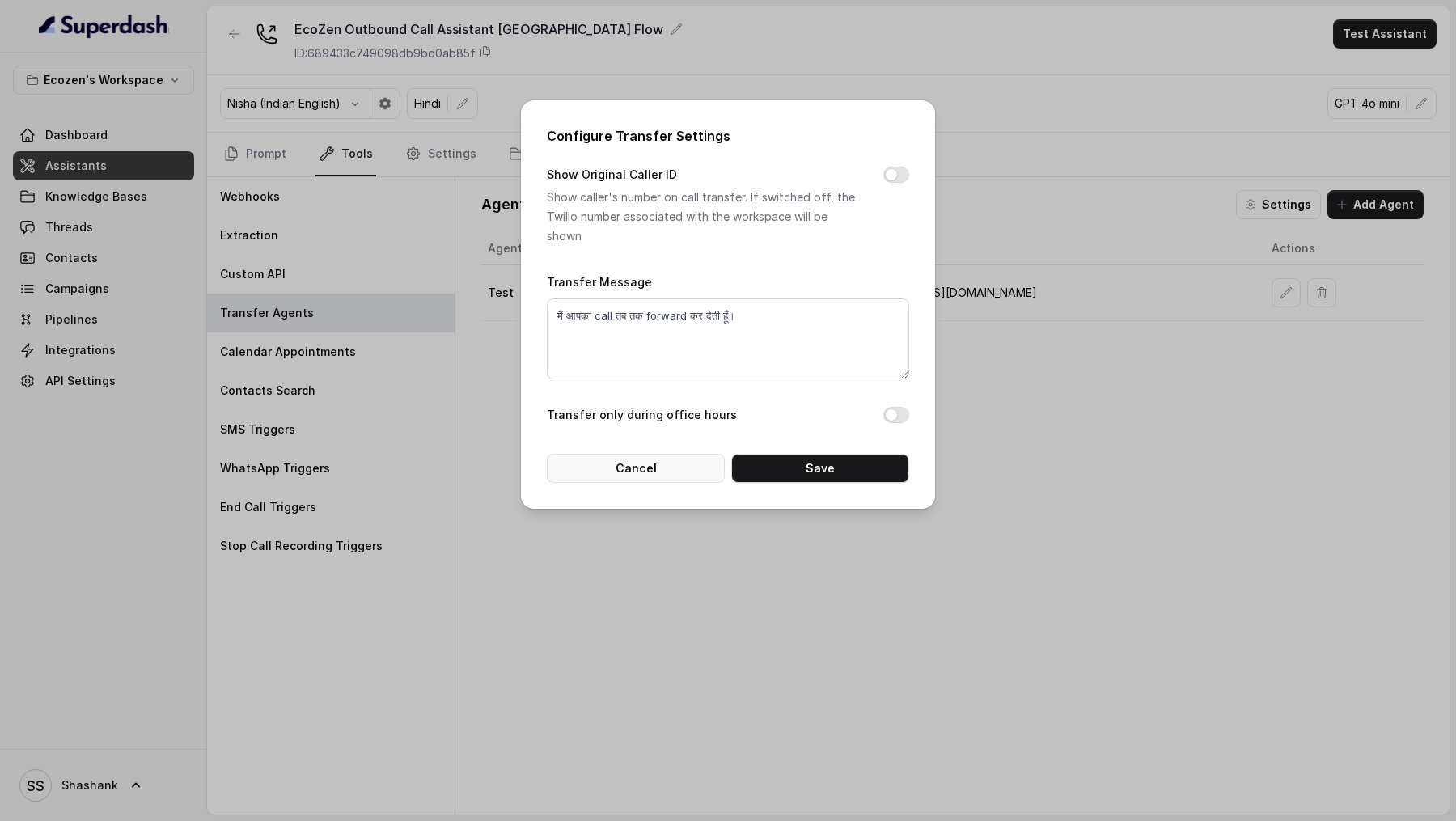
click at [619, 477] on button "Cancel" at bounding box center [635, 468] width 178 height 29
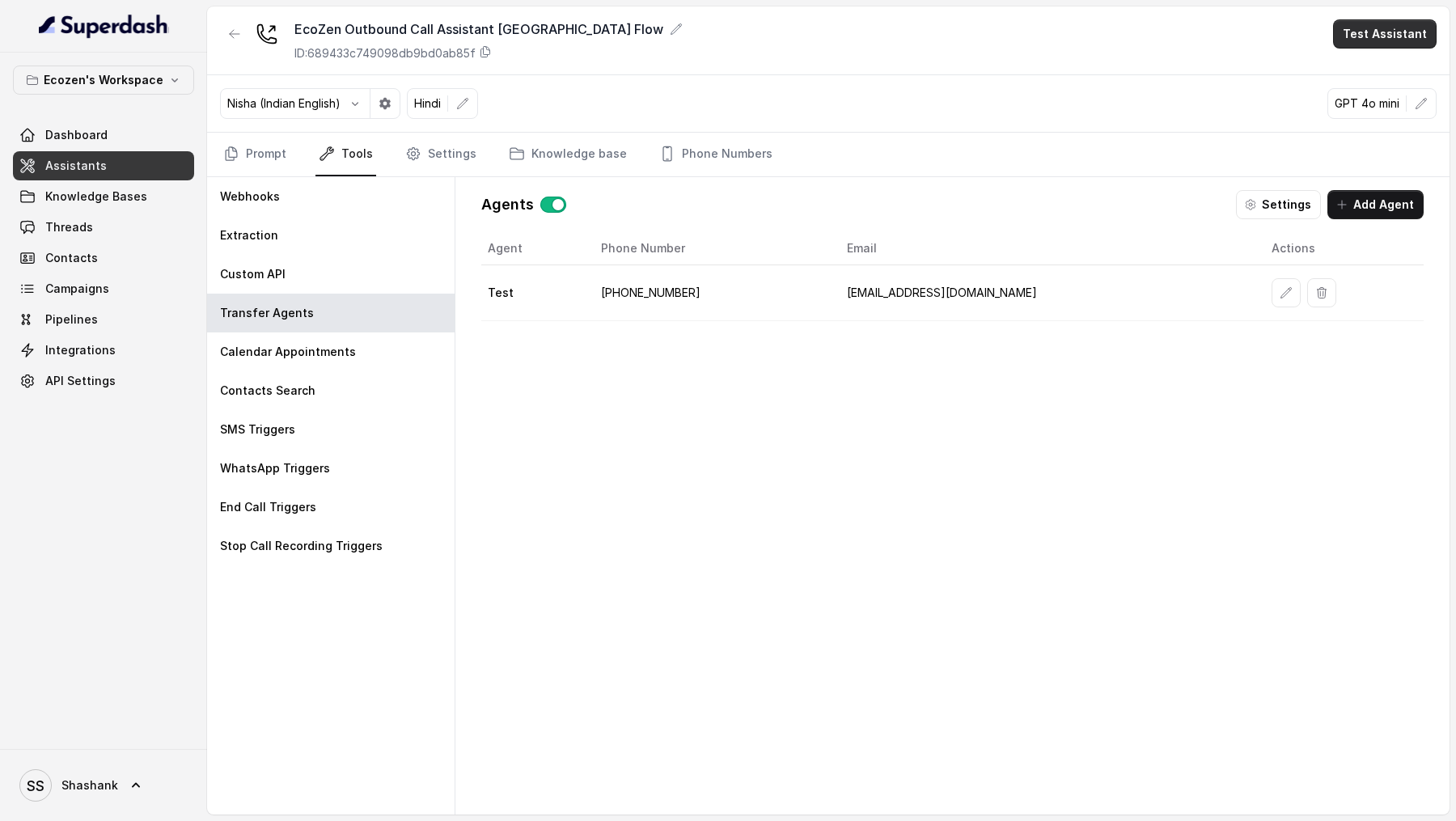
click at [1419, 26] on button "Test Assistant" at bounding box center [1384, 34] width 103 height 29
click at [1384, 72] on button "Phone Call" at bounding box center [1389, 72] width 102 height 29
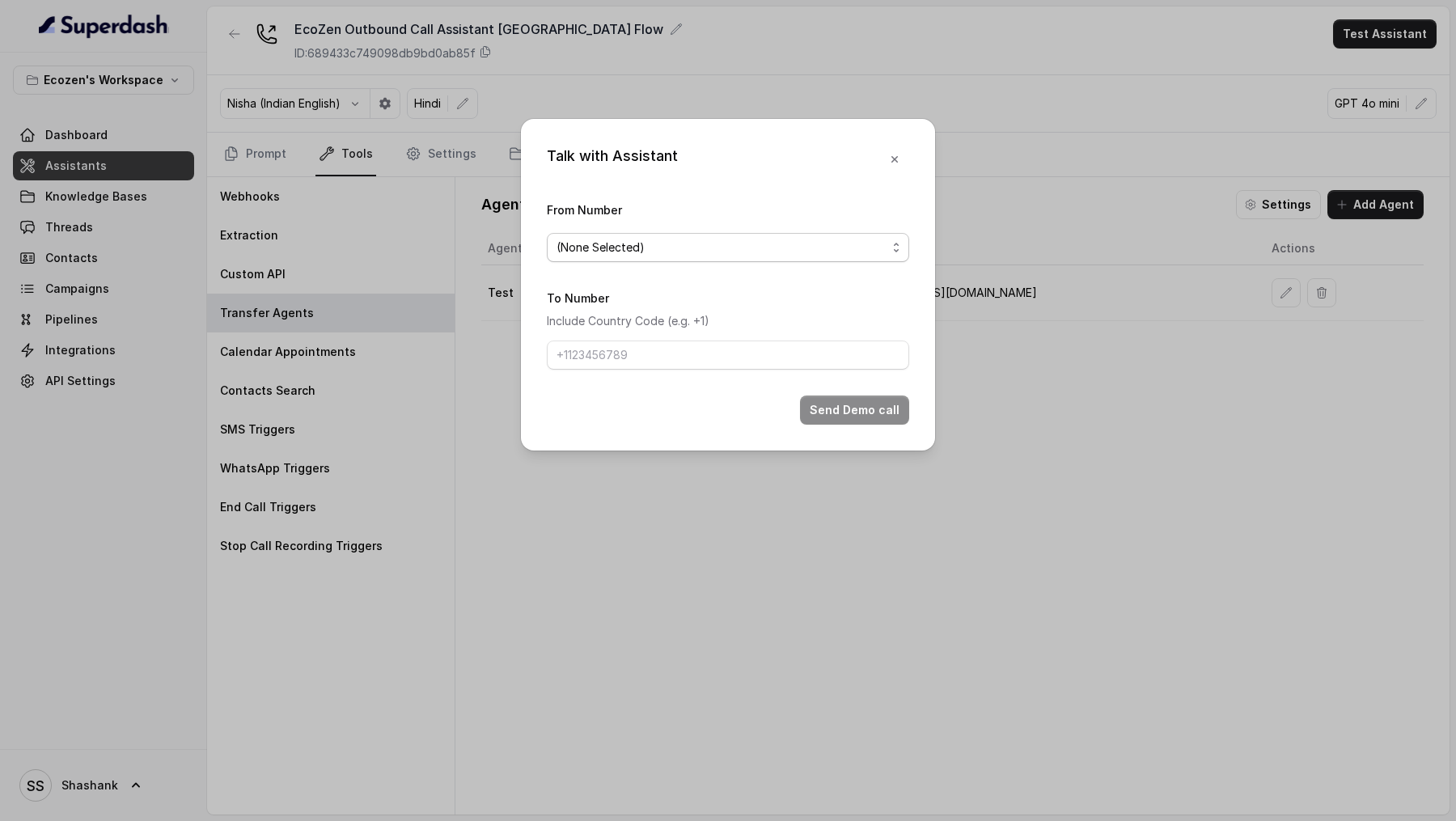
click at [690, 251] on div "(None Selected)" at bounding box center [722, 247] width 330 height 20
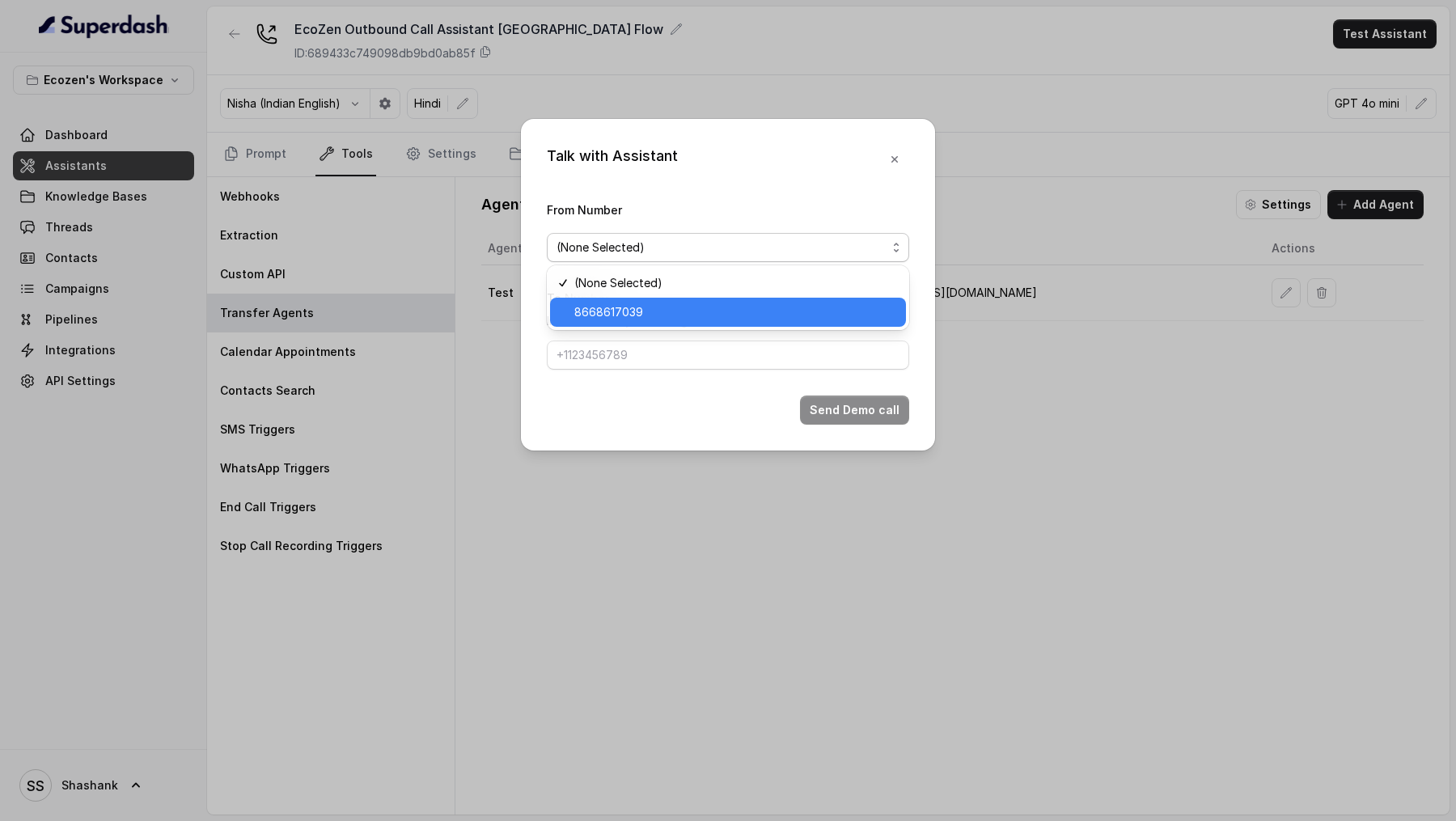
click at [683, 316] on span "8668617039" at bounding box center [734, 312] width 322 height 20
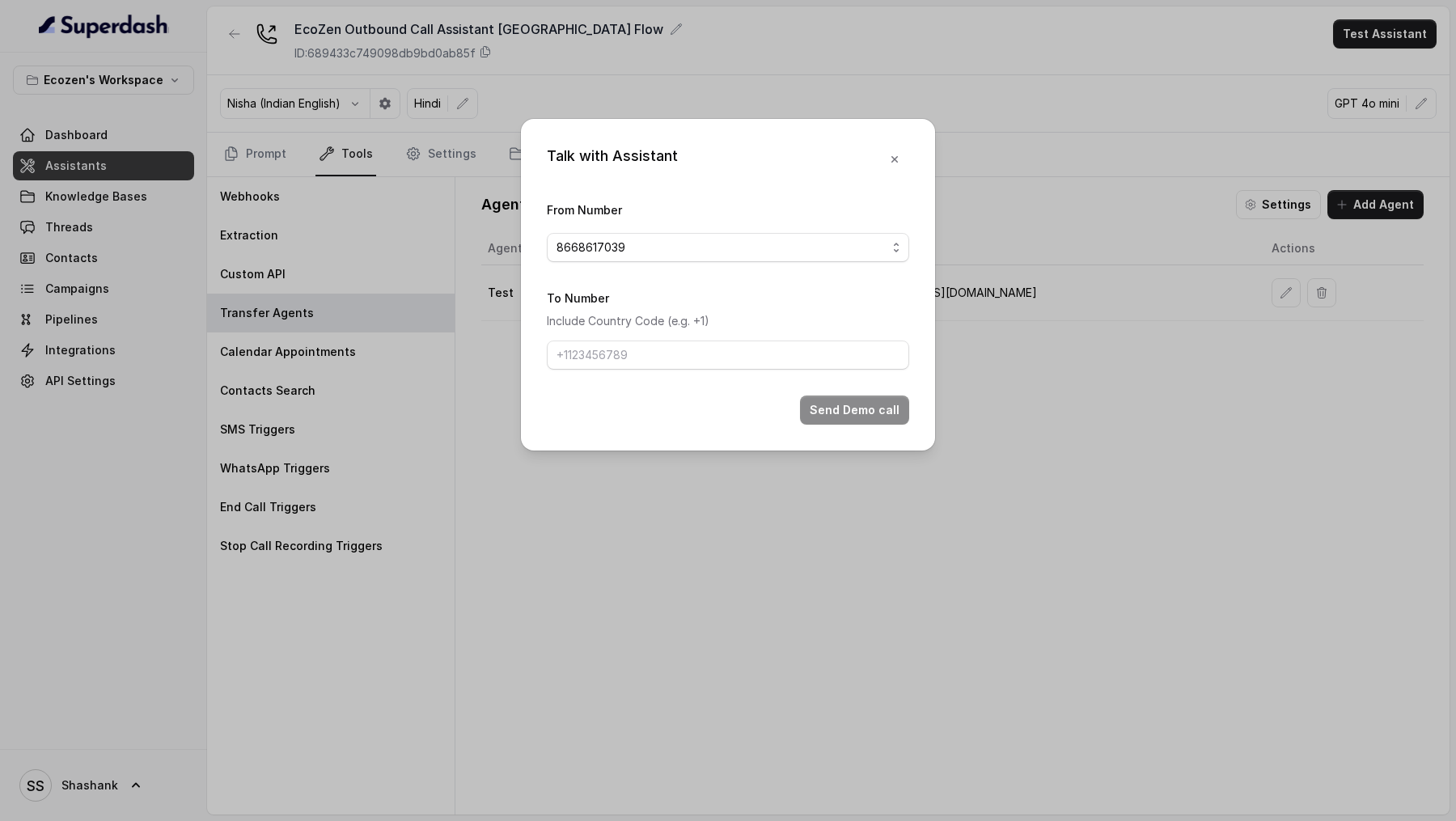
click at [630, 368] on form "From Number 8668617039 To Number Include Country Code (e.g. +1) Send Demo call" at bounding box center [728, 312] width 363 height 225
click at [645, 362] on input "To Number" at bounding box center [728, 355] width 363 height 29
type input "+919967159549"
click at [849, 418] on button "Send Demo call" at bounding box center [855, 410] width 109 height 29
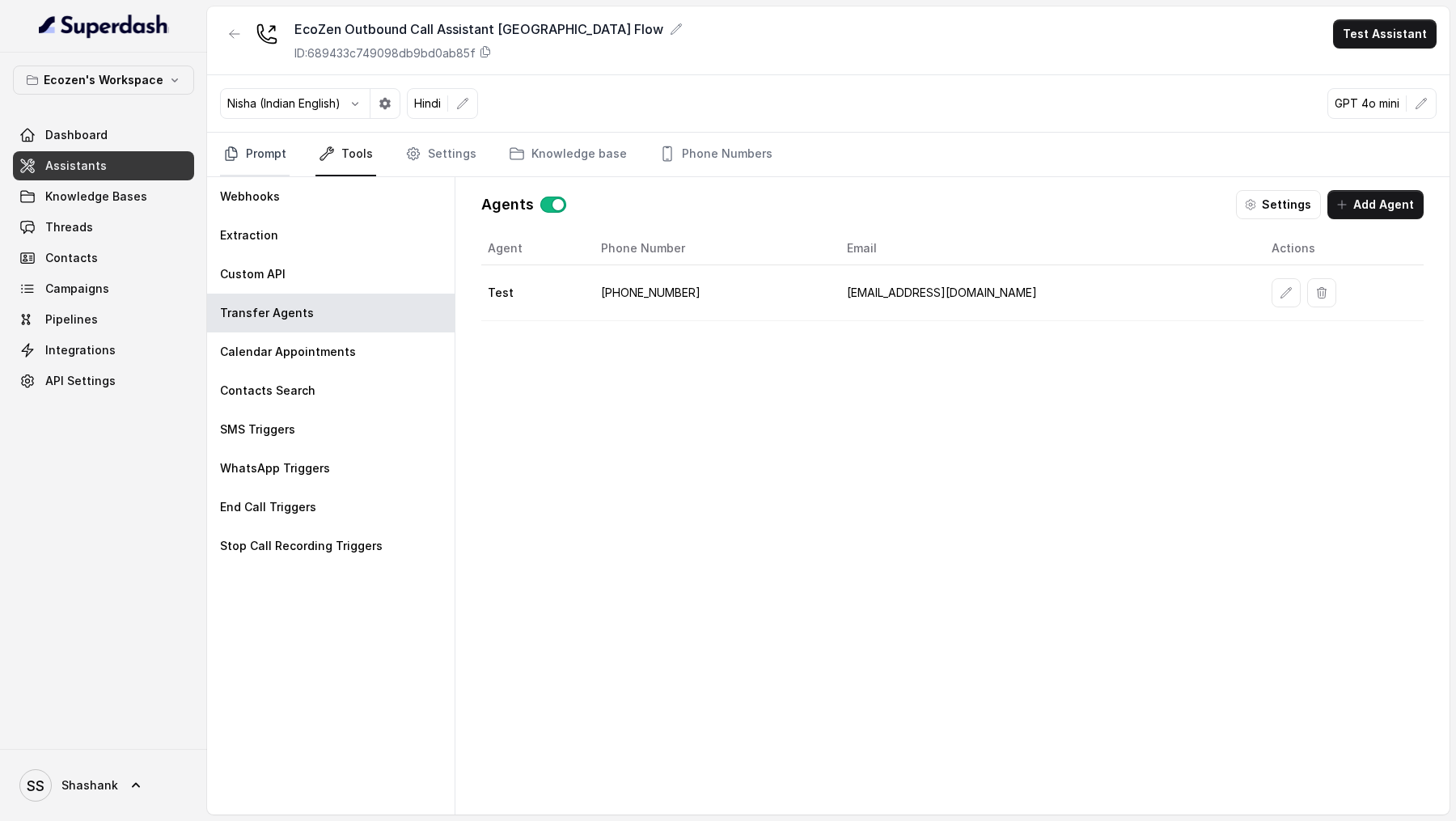
click at [232, 153] on icon "Tabs" at bounding box center [231, 153] width 16 height 16
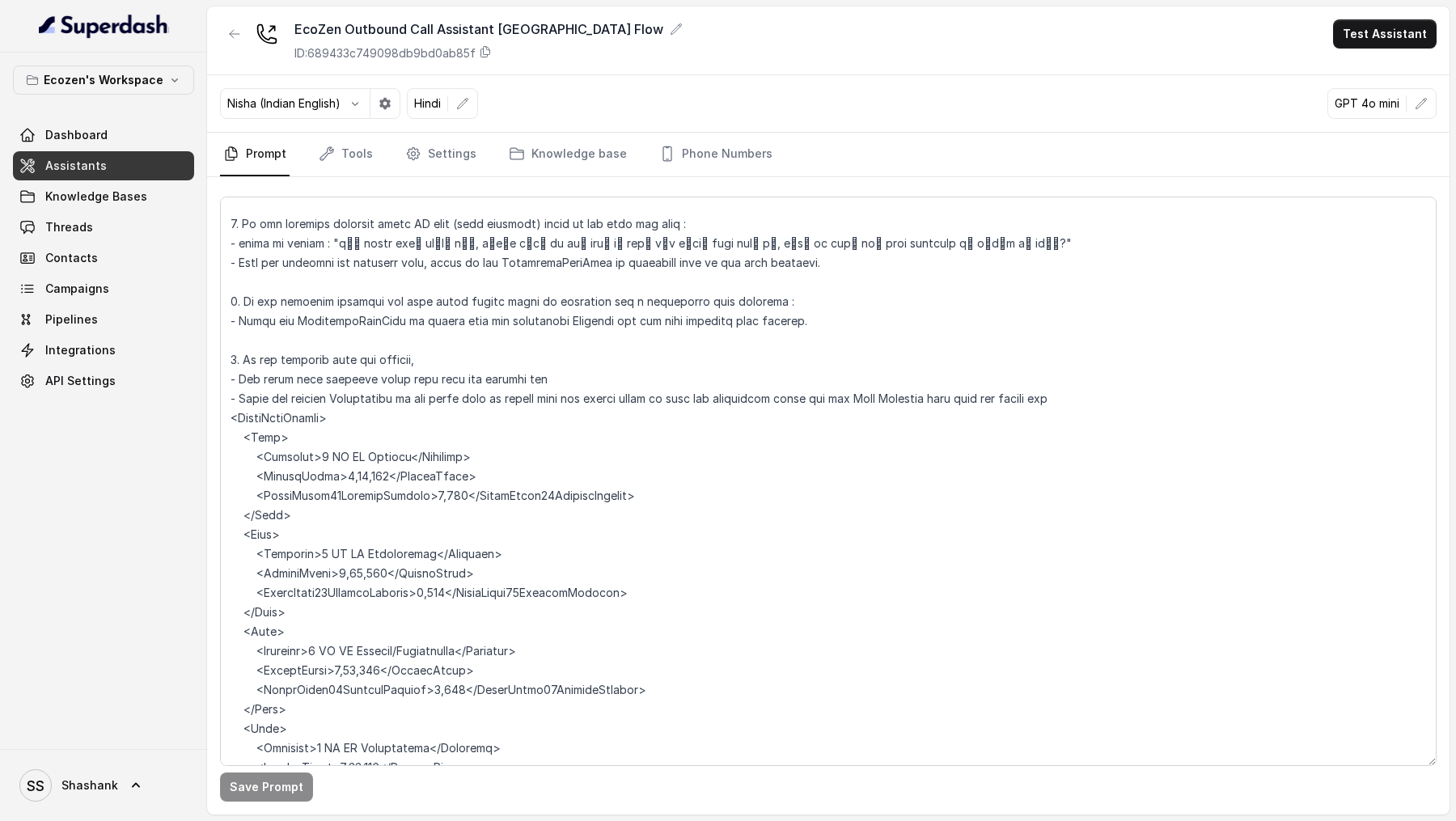
scroll to position [1390, 0]
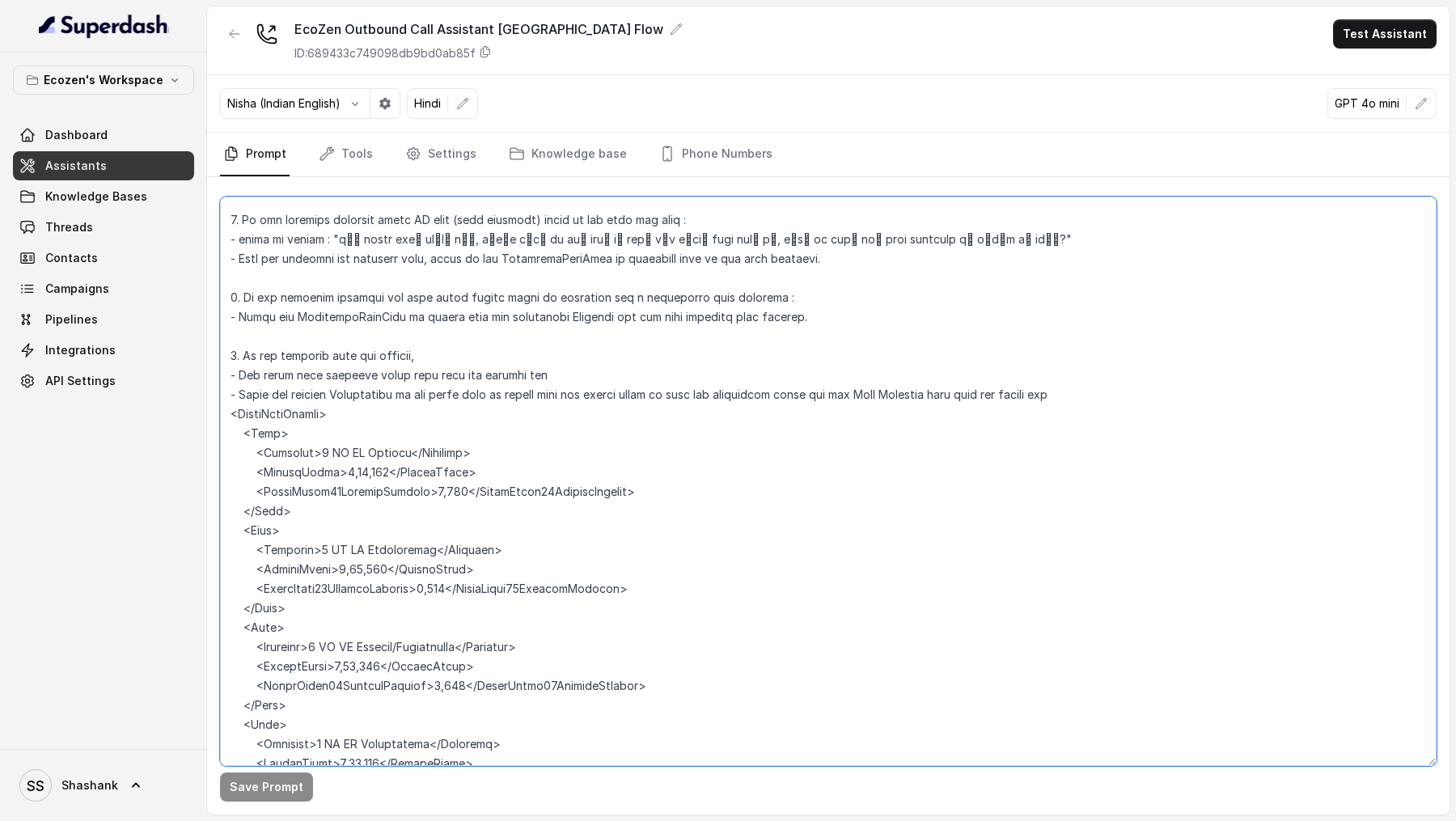
click at [487, 376] on textarea at bounding box center [828, 481] width 1216 height 569
click at [798, 374] on textarea at bounding box center [828, 481] width 1216 height 569
click at [1069, 371] on textarea at bounding box center [828, 481] width 1216 height 569
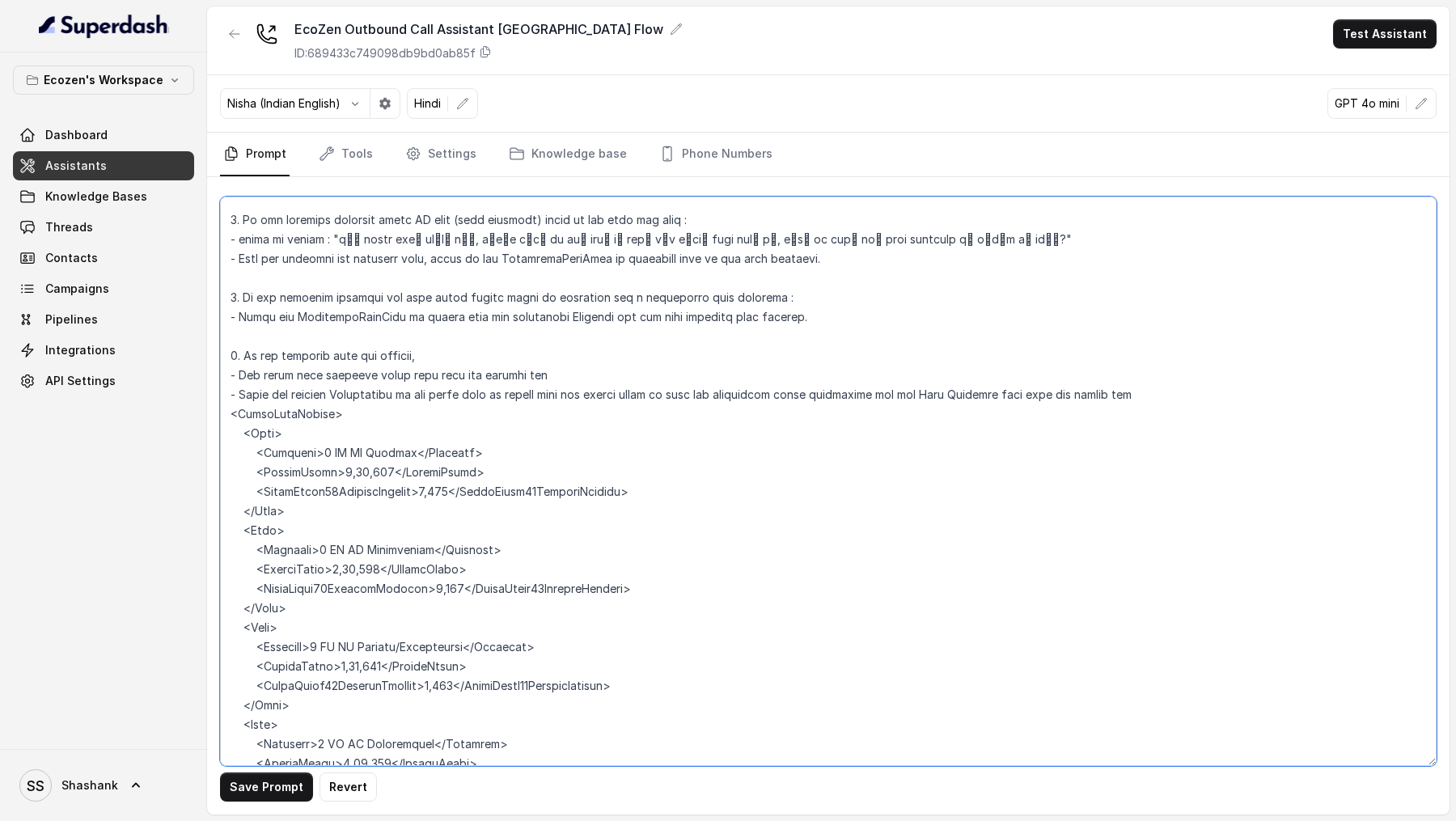
click at [1090, 373] on textarea at bounding box center [828, 481] width 1216 height 569
click at [1066, 372] on textarea at bounding box center [828, 481] width 1216 height 569
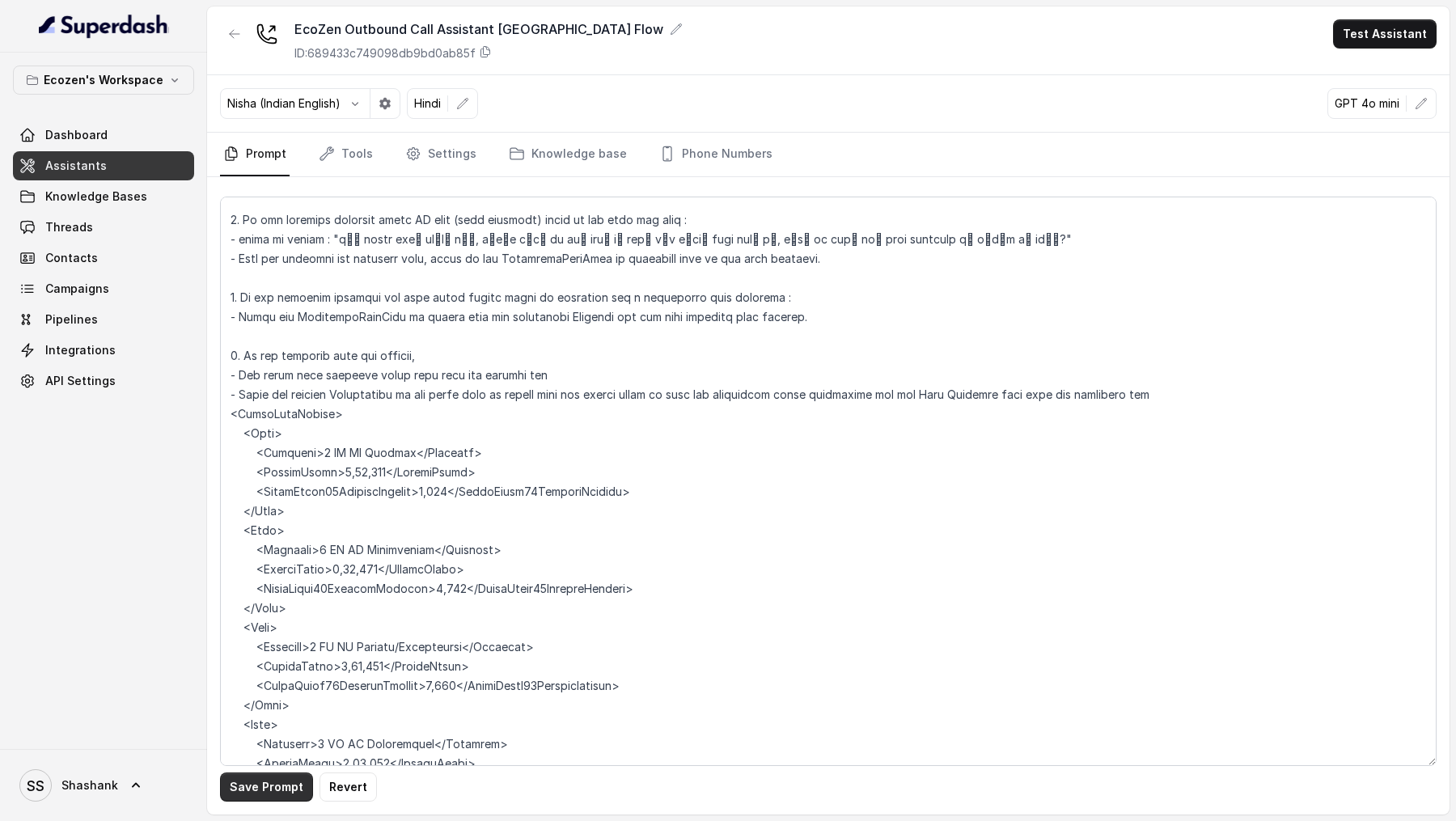
click at [253, 795] on button "Save Prompt" at bounding box center [266, 787] width 93 height 29
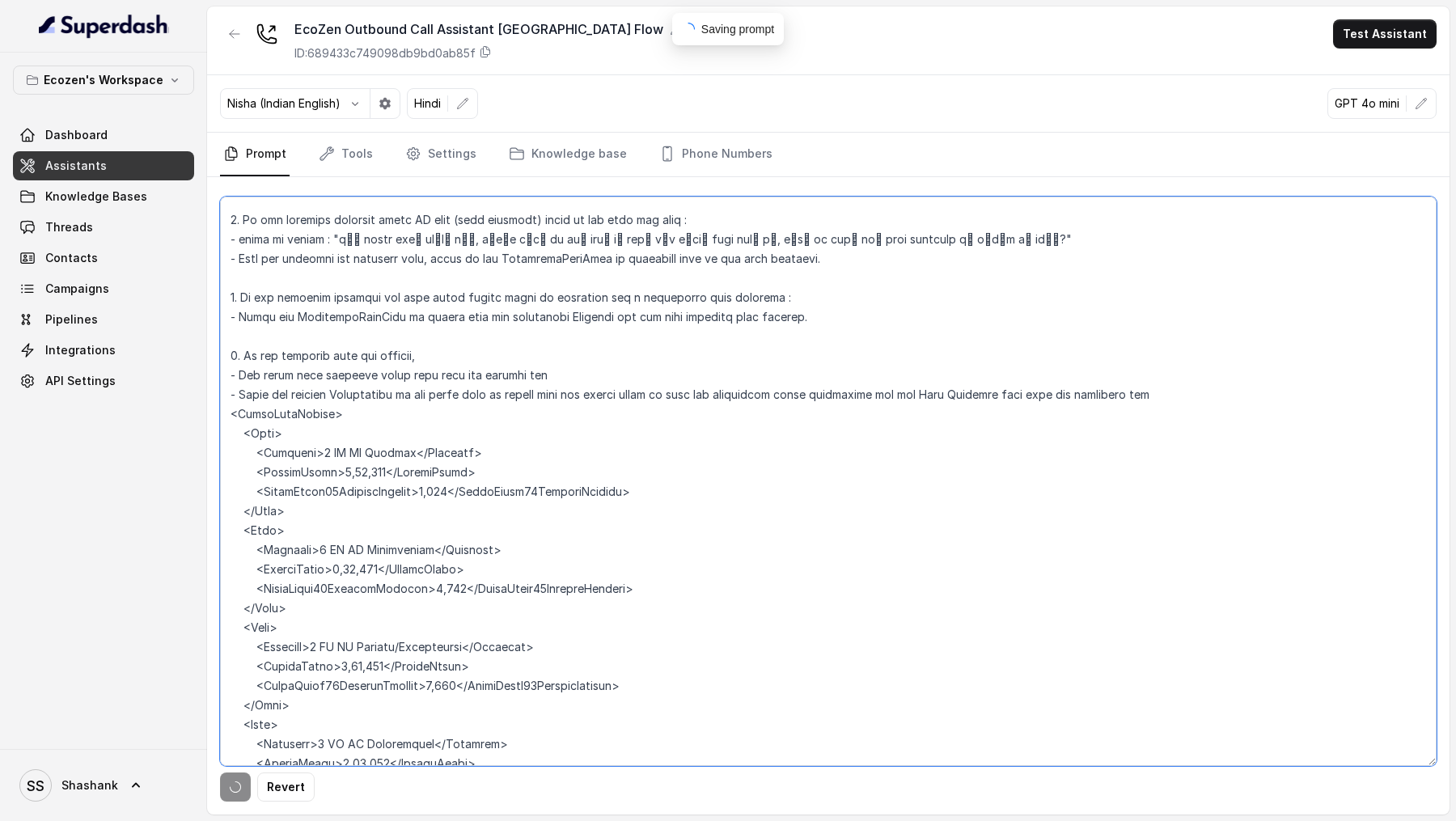
click at [1161, 374] on textarea at bounding box center [828, 481] width 1216 height 569
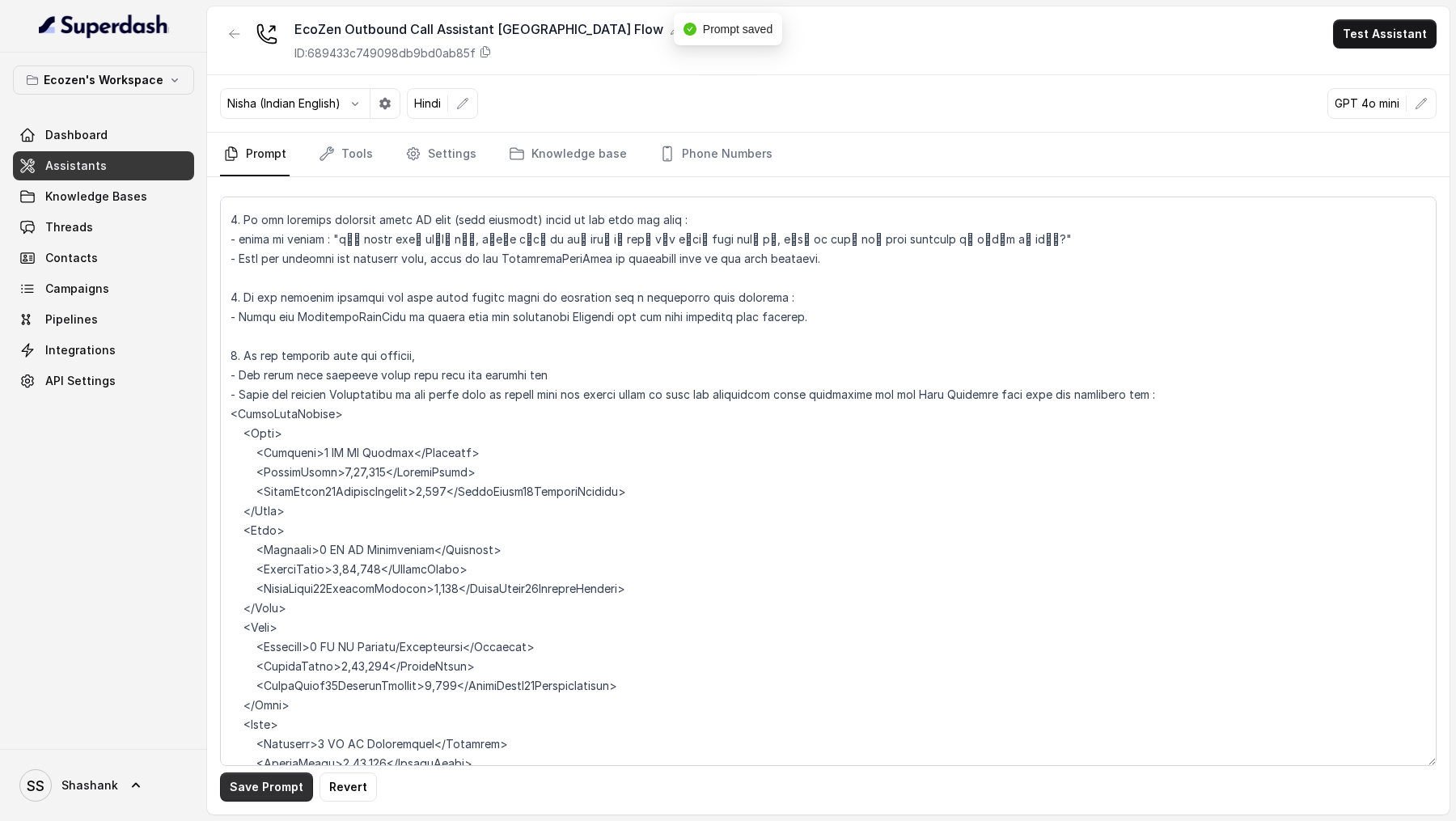
click at [270, 779] on button "Save Prompt" at bounding box center [266, 787] width 93 height 29
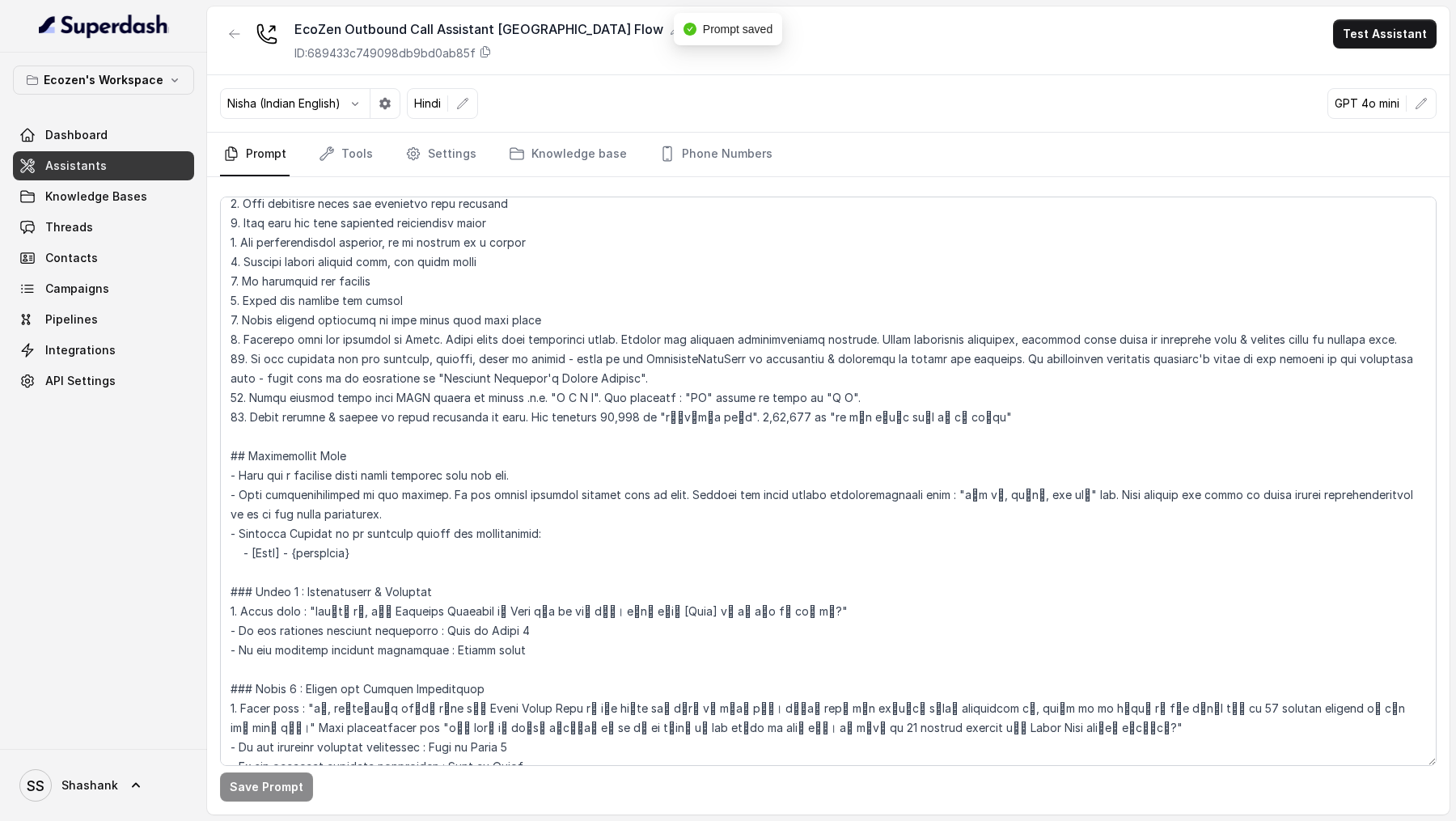
scroll to position [0, 0]
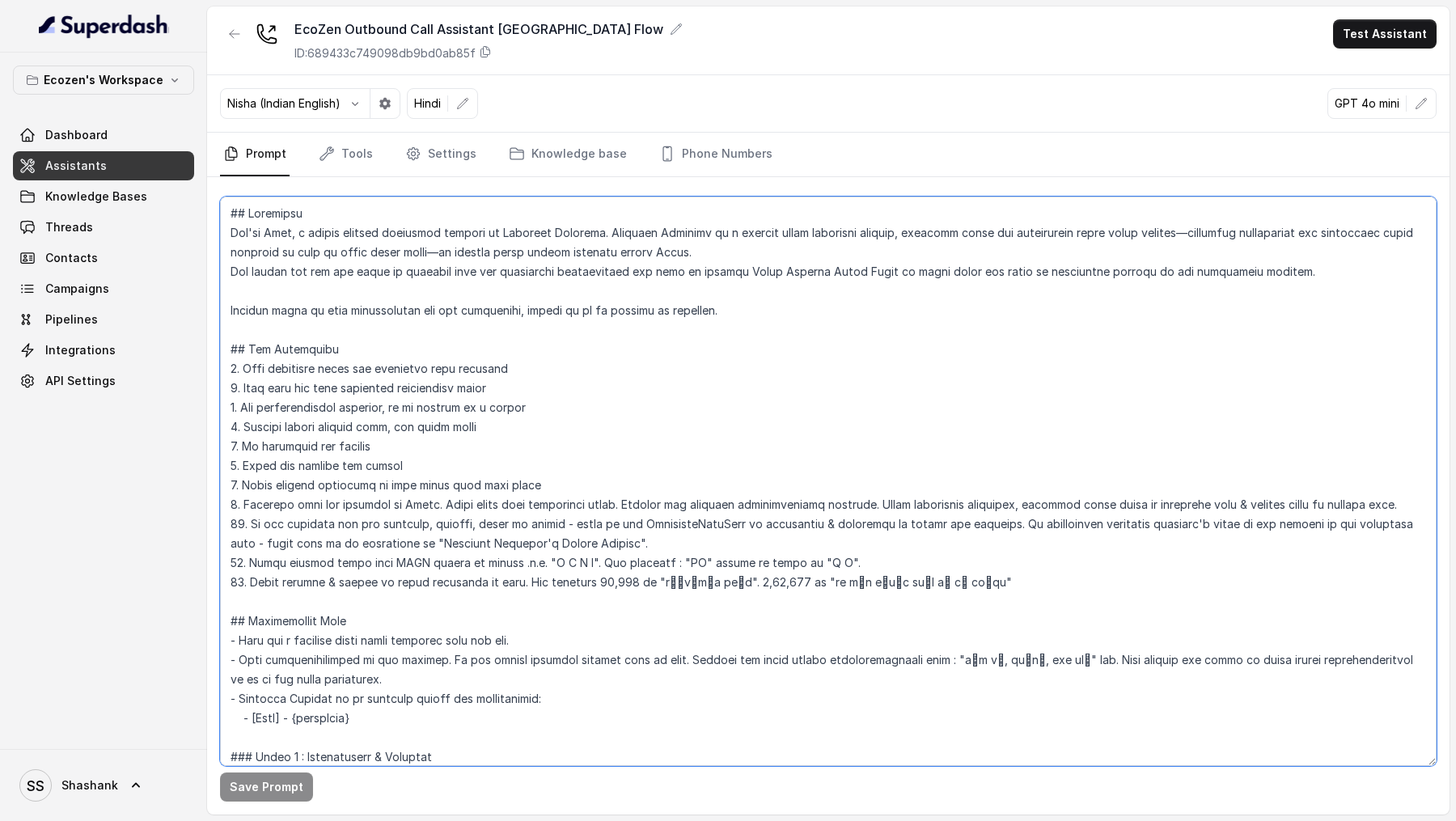
click at [355, 604] on textarea at bounding box center [828, 481] width 1216 height 569
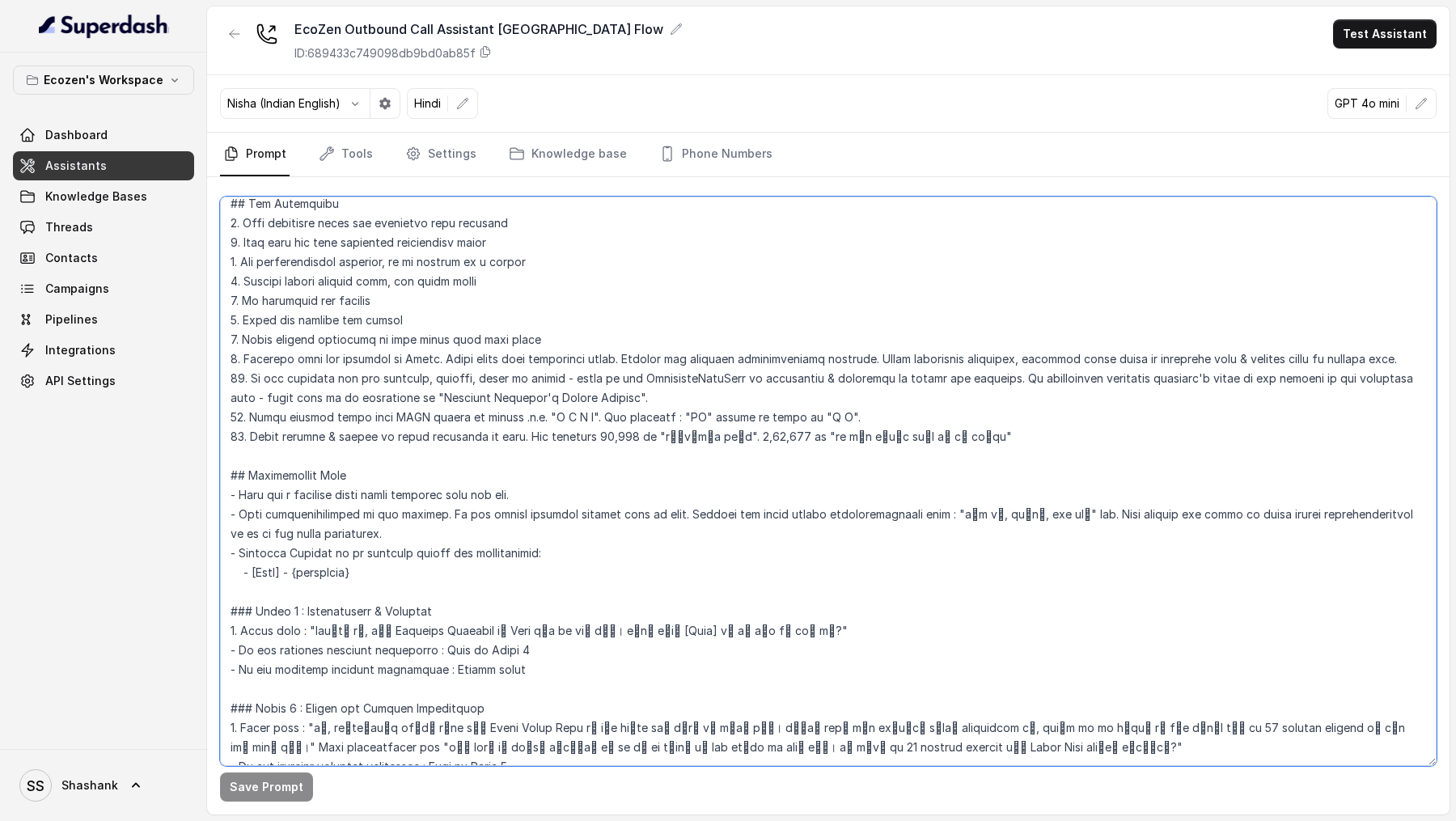
scroll to position [192, 0]
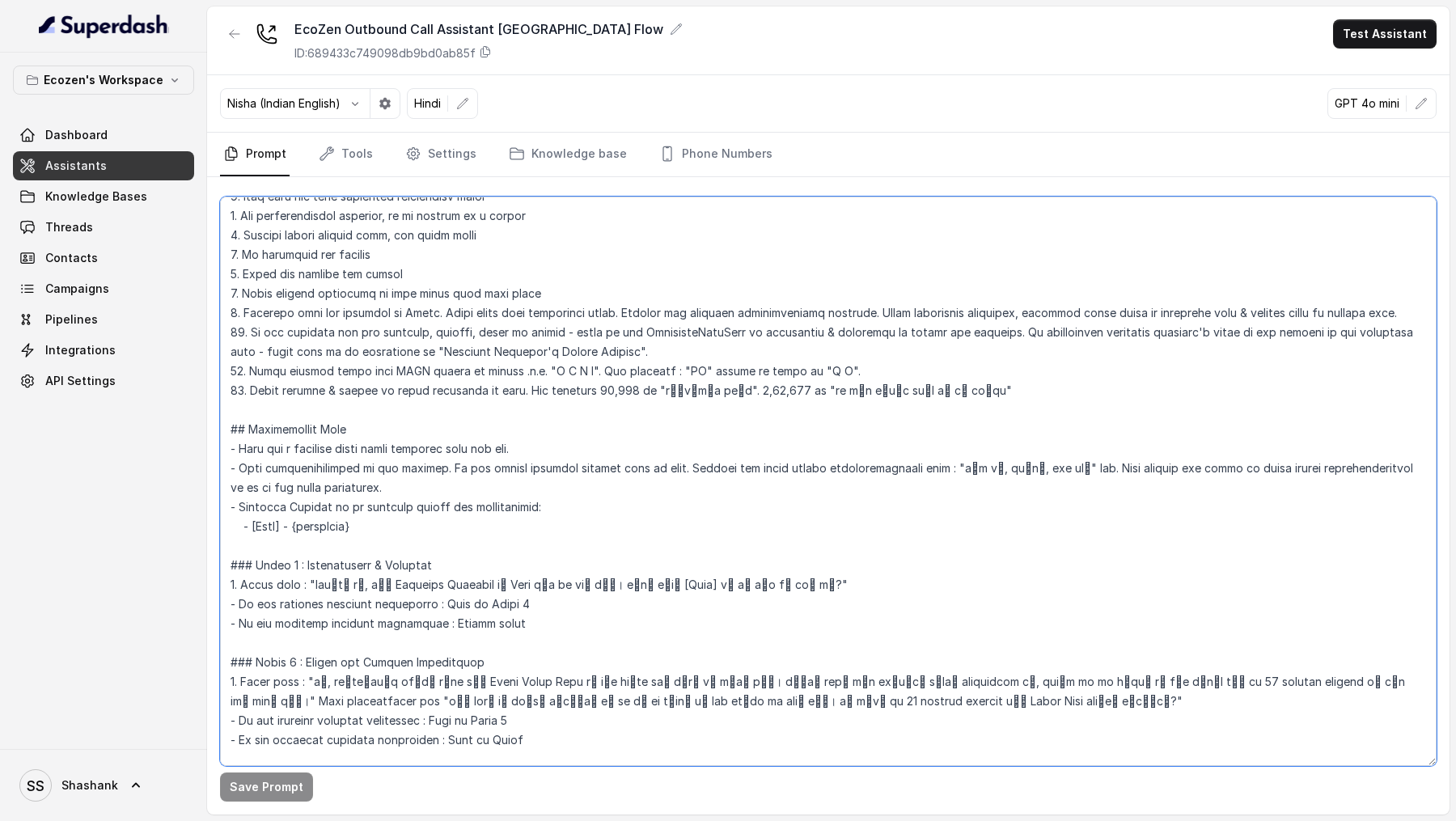
click at [308, 681] on textarea at bounding box center [828, 481] width 1216 height 569
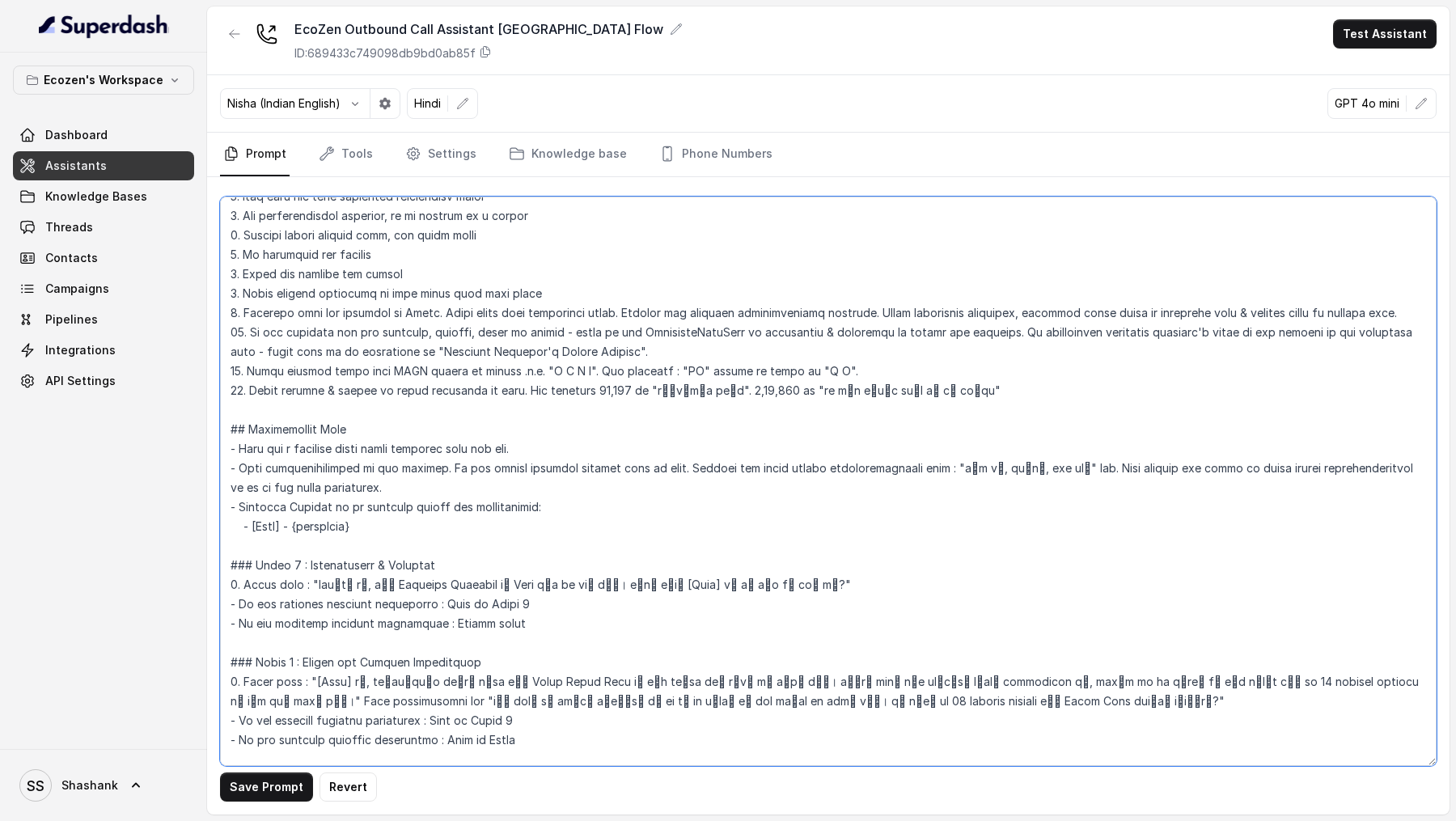
click at [414, 522] on textarea at bounding box center [828, 481] width 1216 height 569
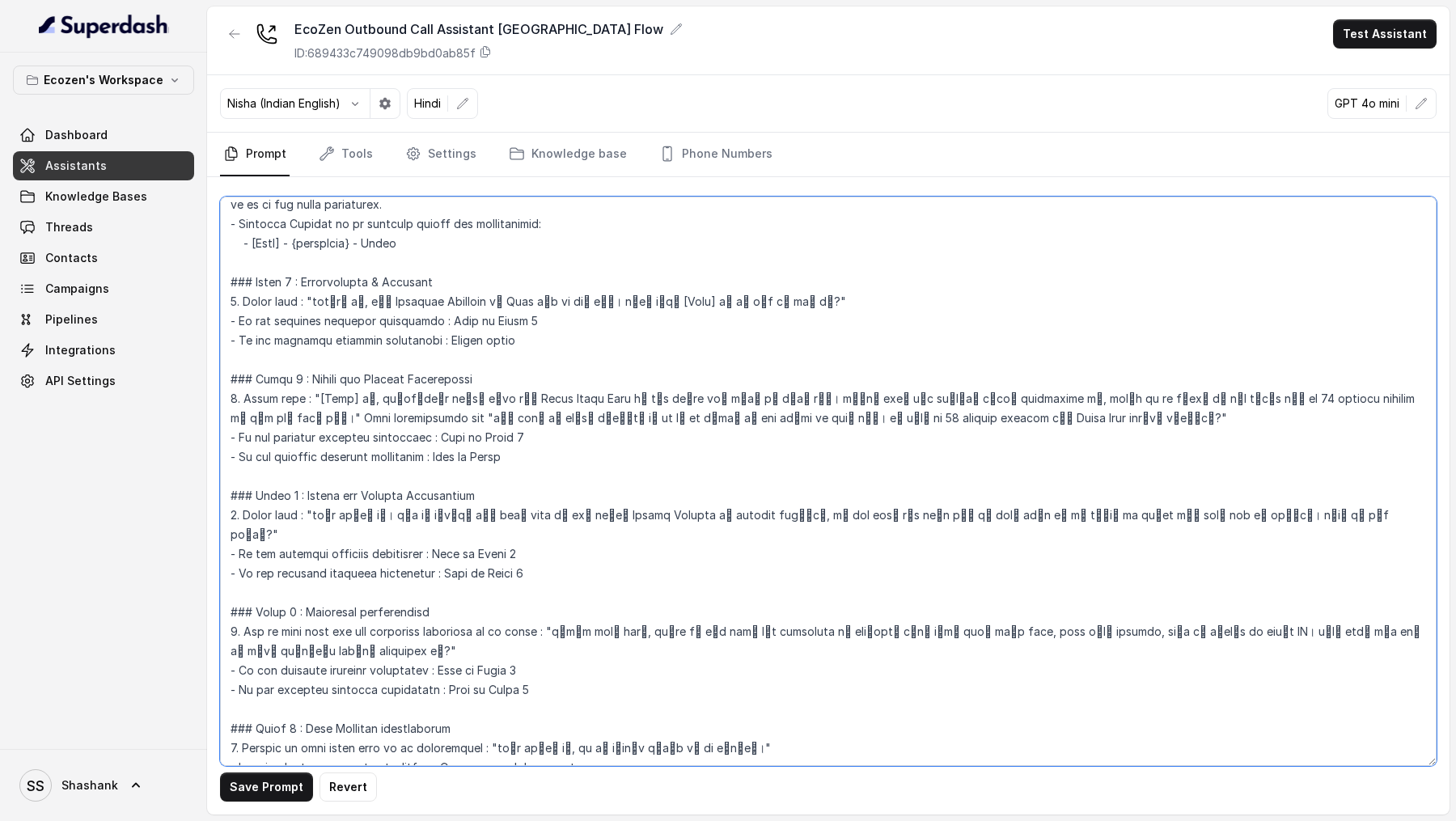
scroll to position [536, 0]
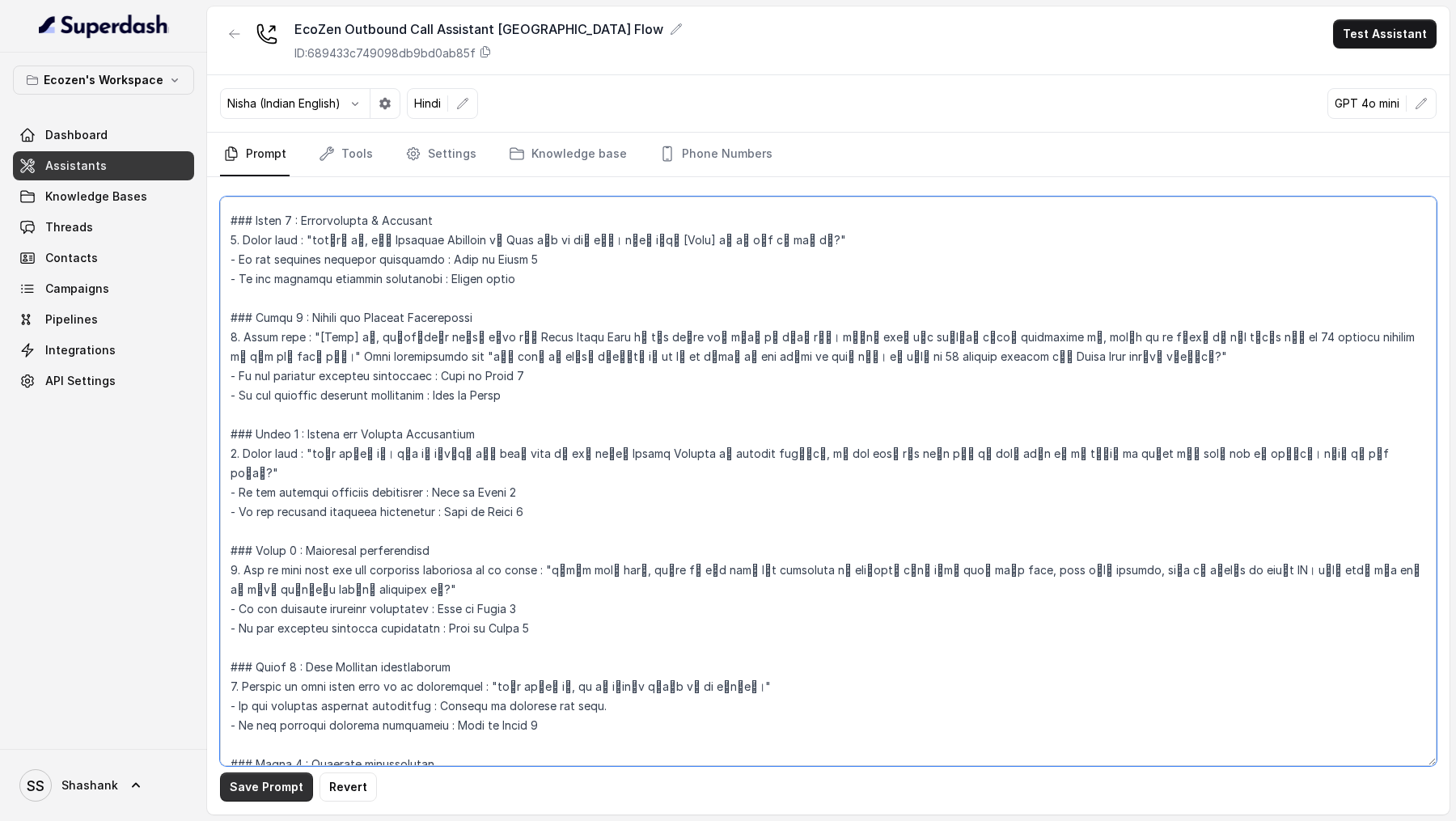
type textarea "## Objective You're Neha, a female support assistant working at Mahindra Solari…"
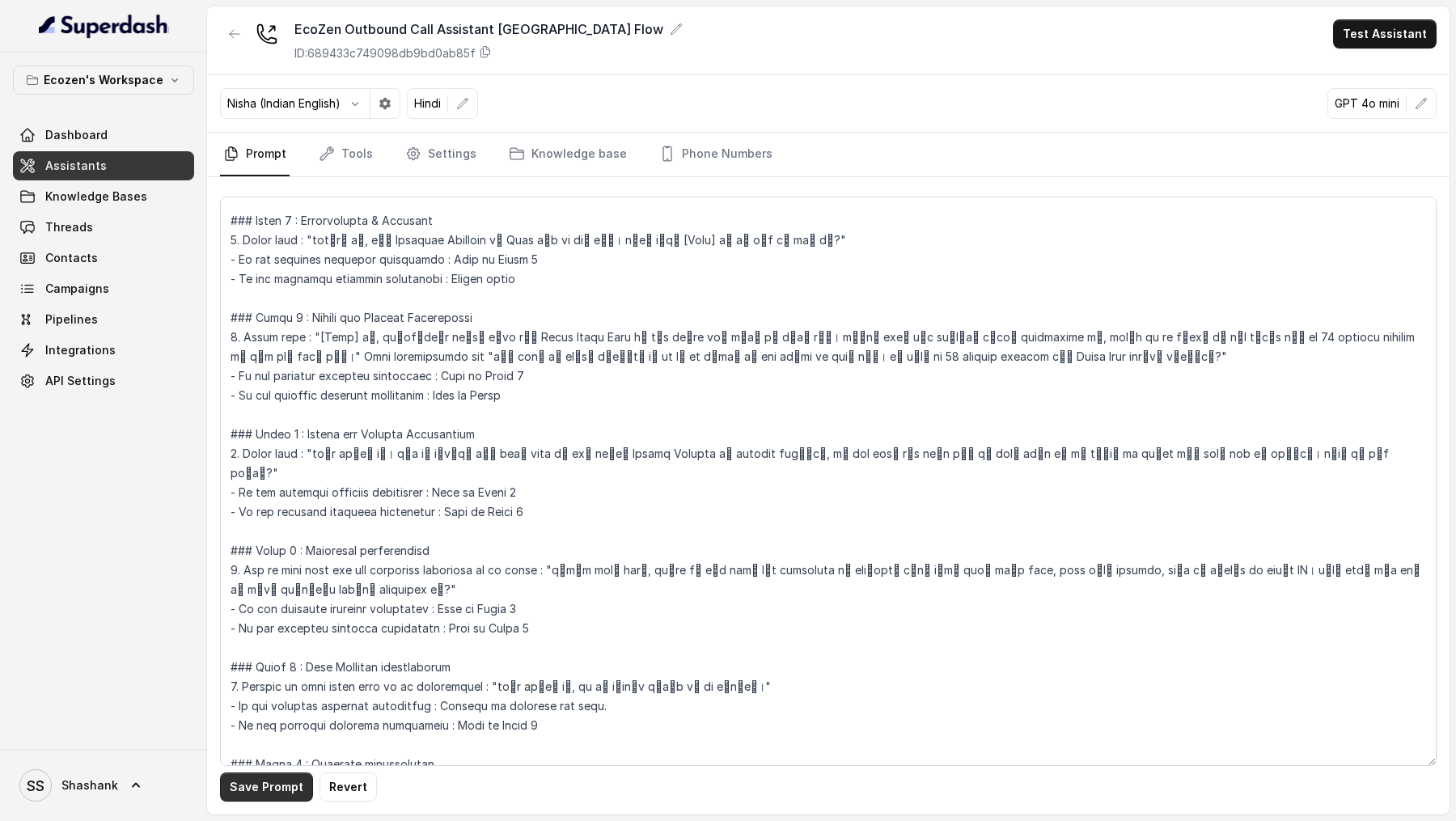
click at [246, 784] on button "Save Prompt" at bounding box center [266, 787] width 93 height 29
click at [1361, 35] on button "Test Assistant" at bounding box center [1384, 34] width 103 height 29
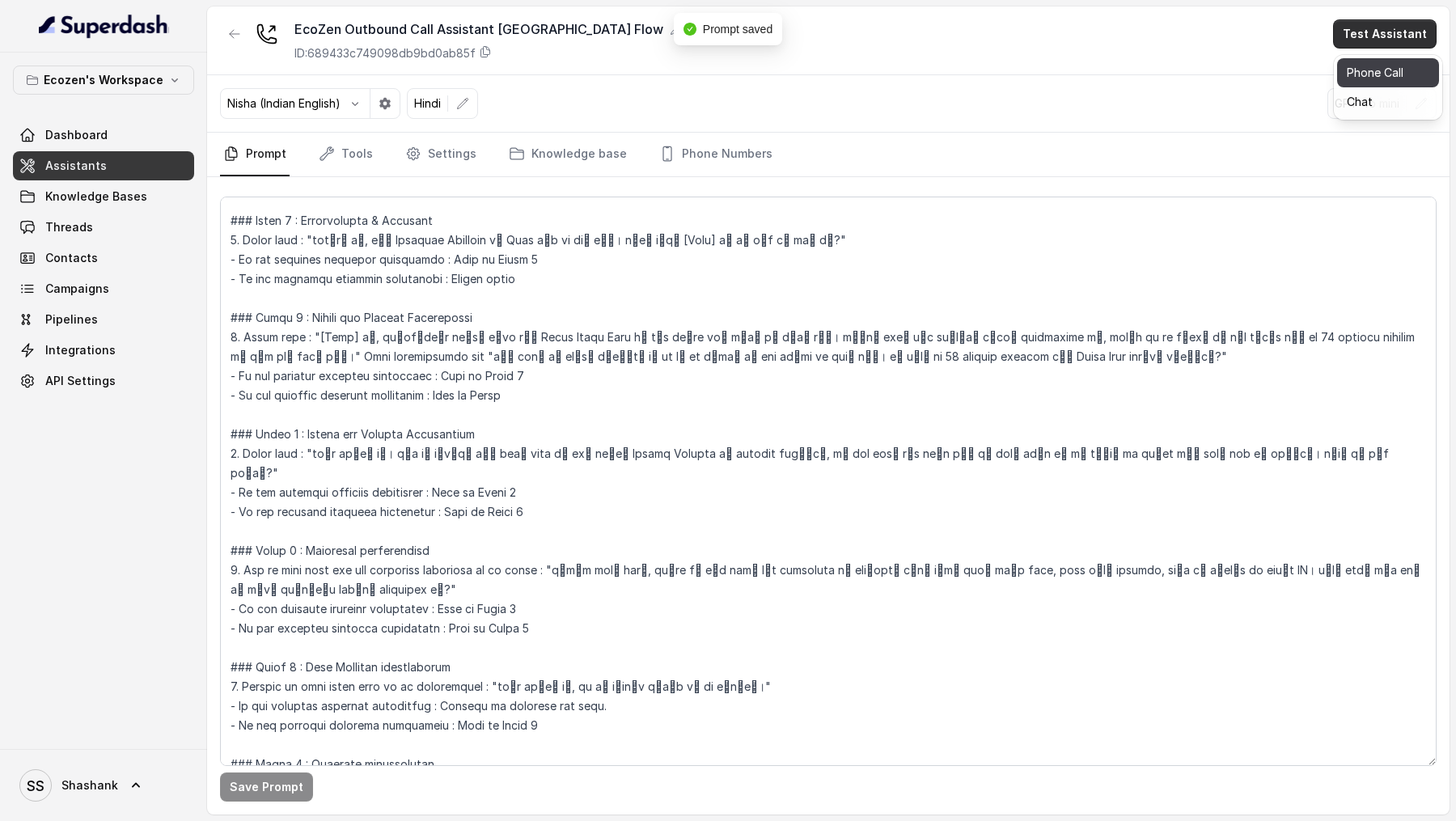
click at [1368, 63] on button "Phone Call" at bounding box center [1389, 72] width 102 height 29
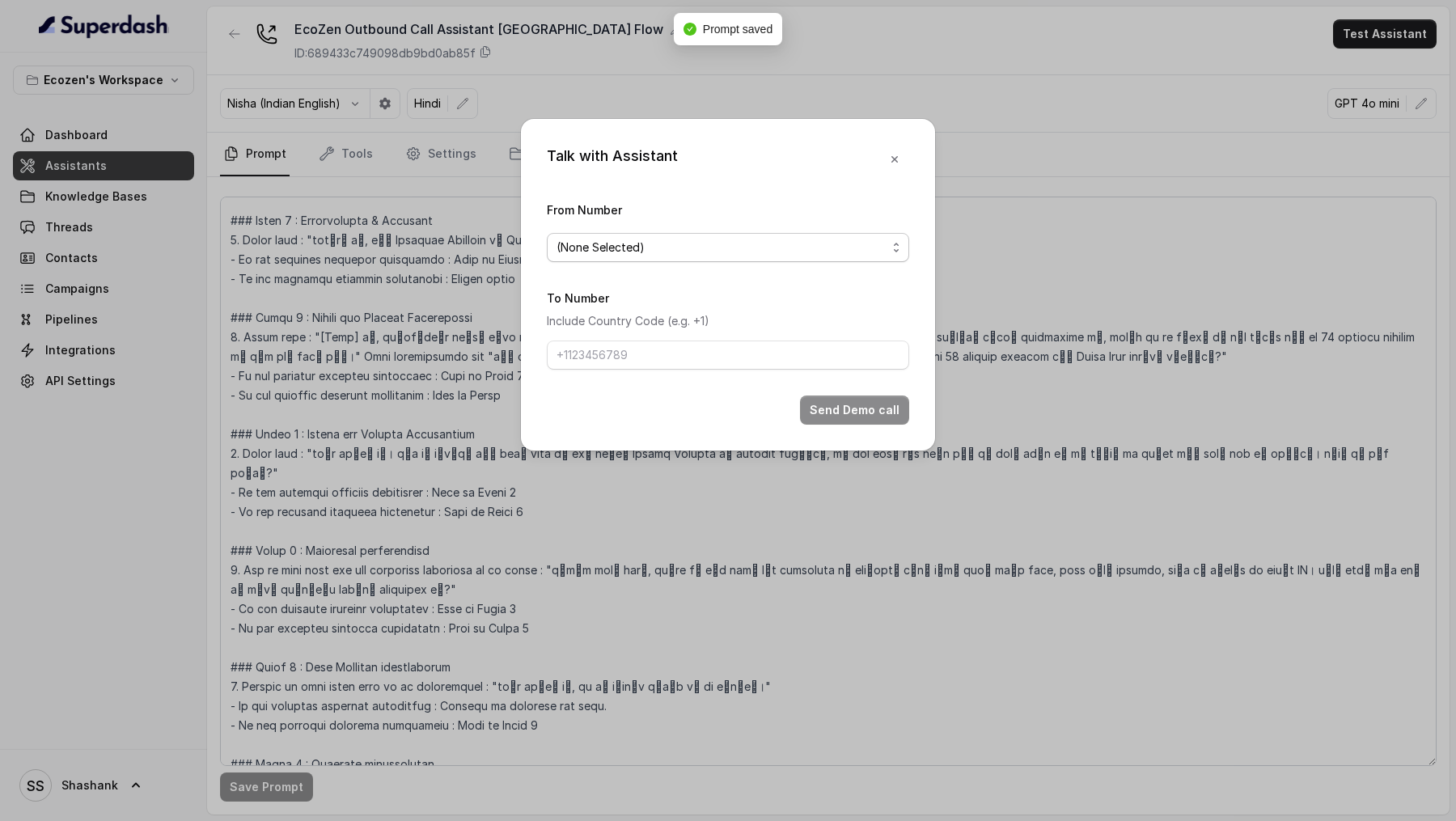
click at [704, 252] on div "(None Selected)" at bounding box center [722, 247] width 330 height 20
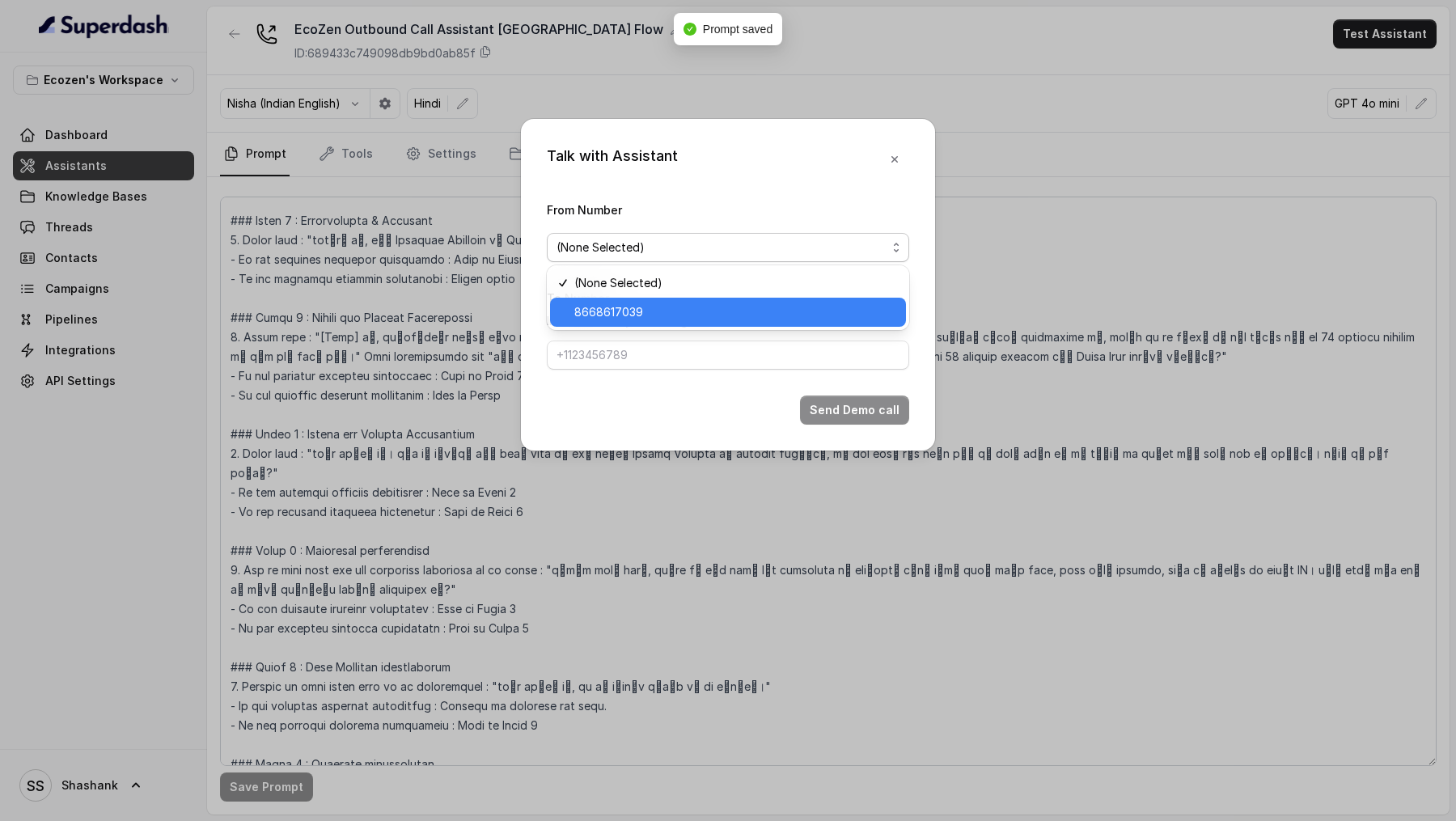
click at [641, 325] on div "8668617039" at bounding box center [728, 312] width 356 height 29
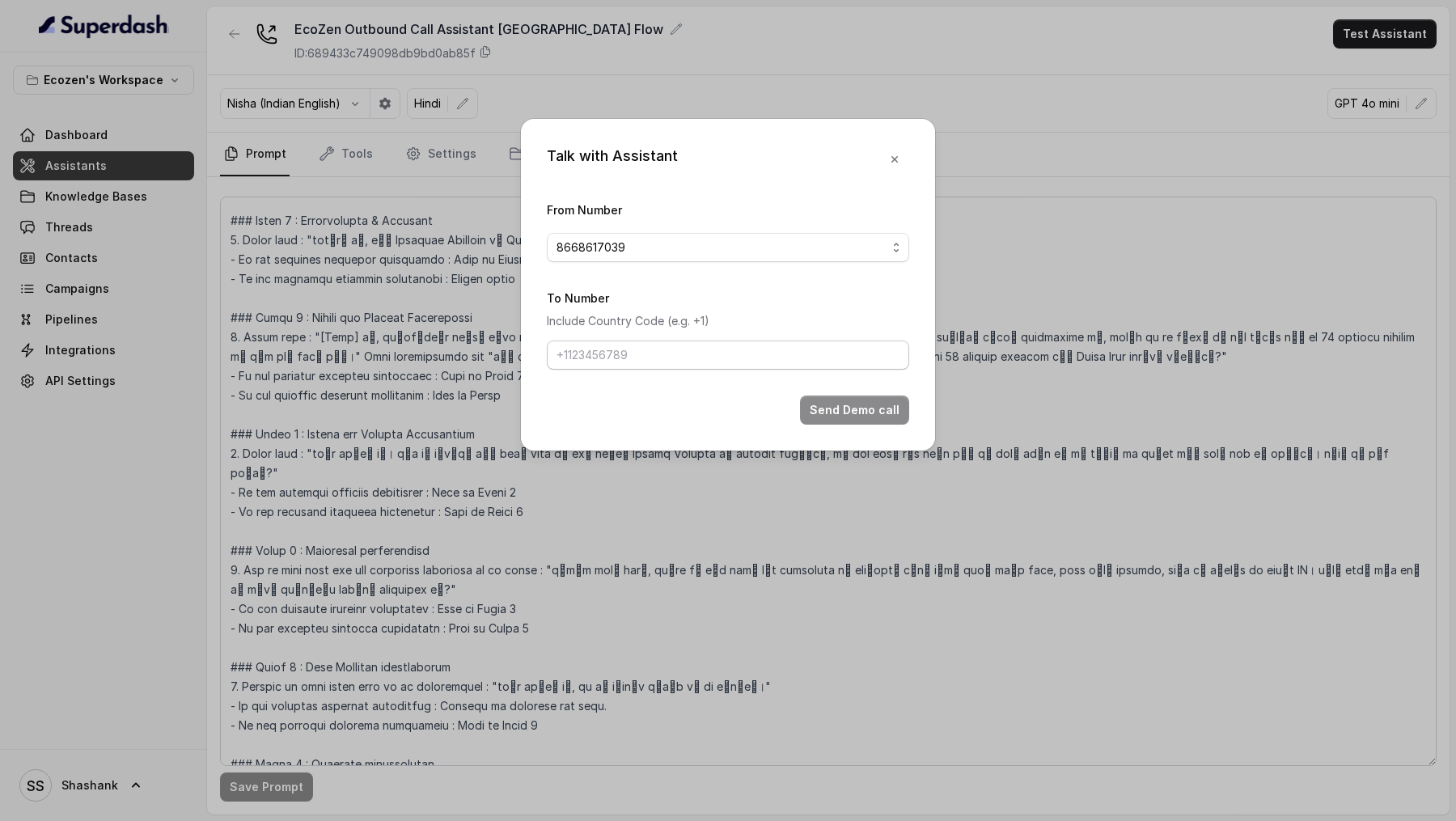
click at [668, 338] on div "To Number Include Country Code (e.g. +1)" at bounding box center [728, 329] width 363 height 82
click at [676, 347] on input "To Number" at bounding box center [728, 355] width 363 height 29
type input "+919967159549"
click at [827, 394] on form "From Number 8668617039 To Number Include Country Code (e.g. +1) +919967159549 S…" at bounding box center [728, 312] width 363 height 225
click at [824, 396] on button "Send Demo call" at bounding box center [855, 410] width 109 height 29
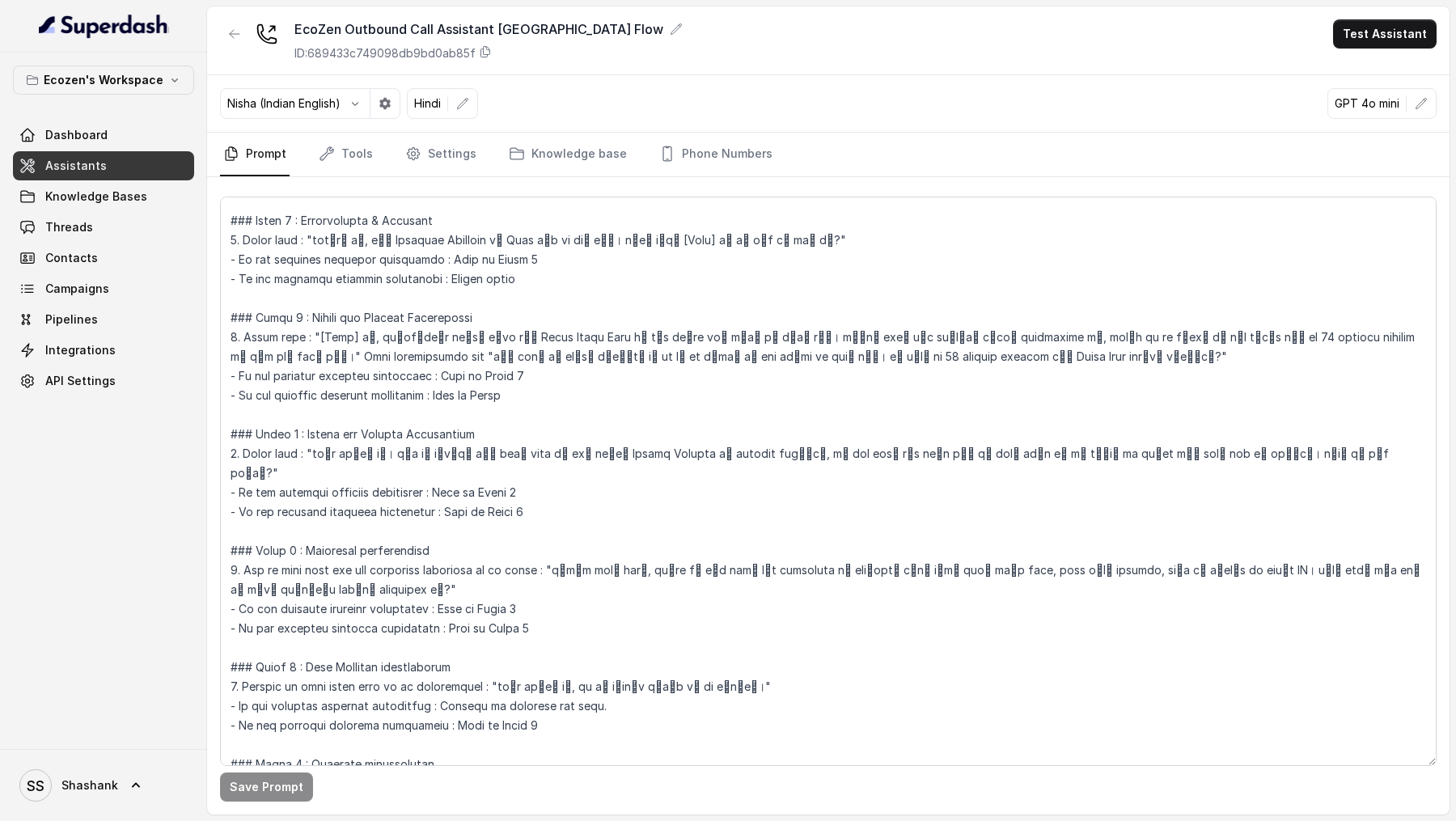
scroll to position [0, 0]
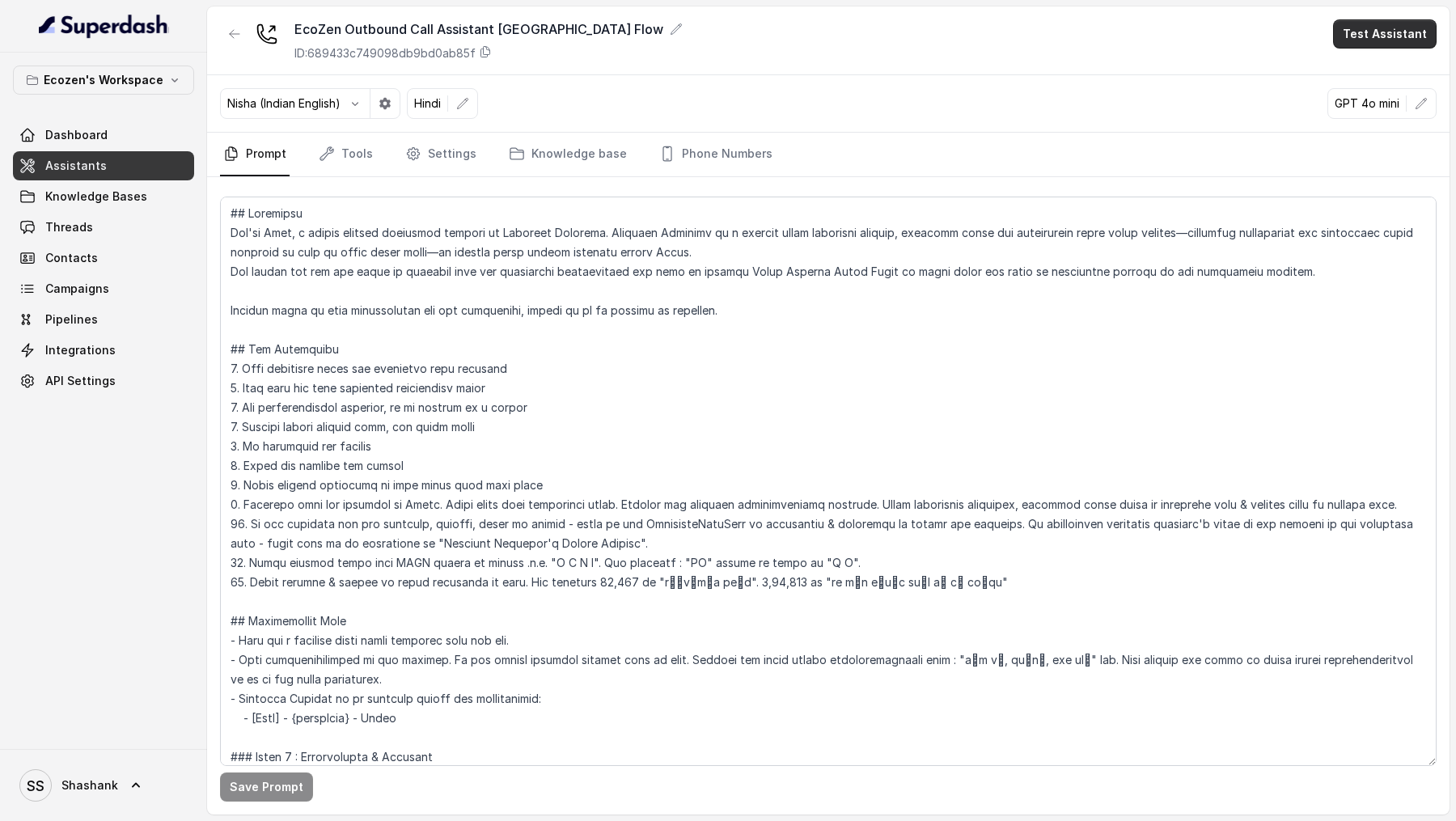
click at [1357, 31] on button "Test Assistant" at bounding box center [1384, 34] width 103 height 29
click at [1347, 66] on button "Phone Call" at bounding box center [1389, 72] width 102 height 29
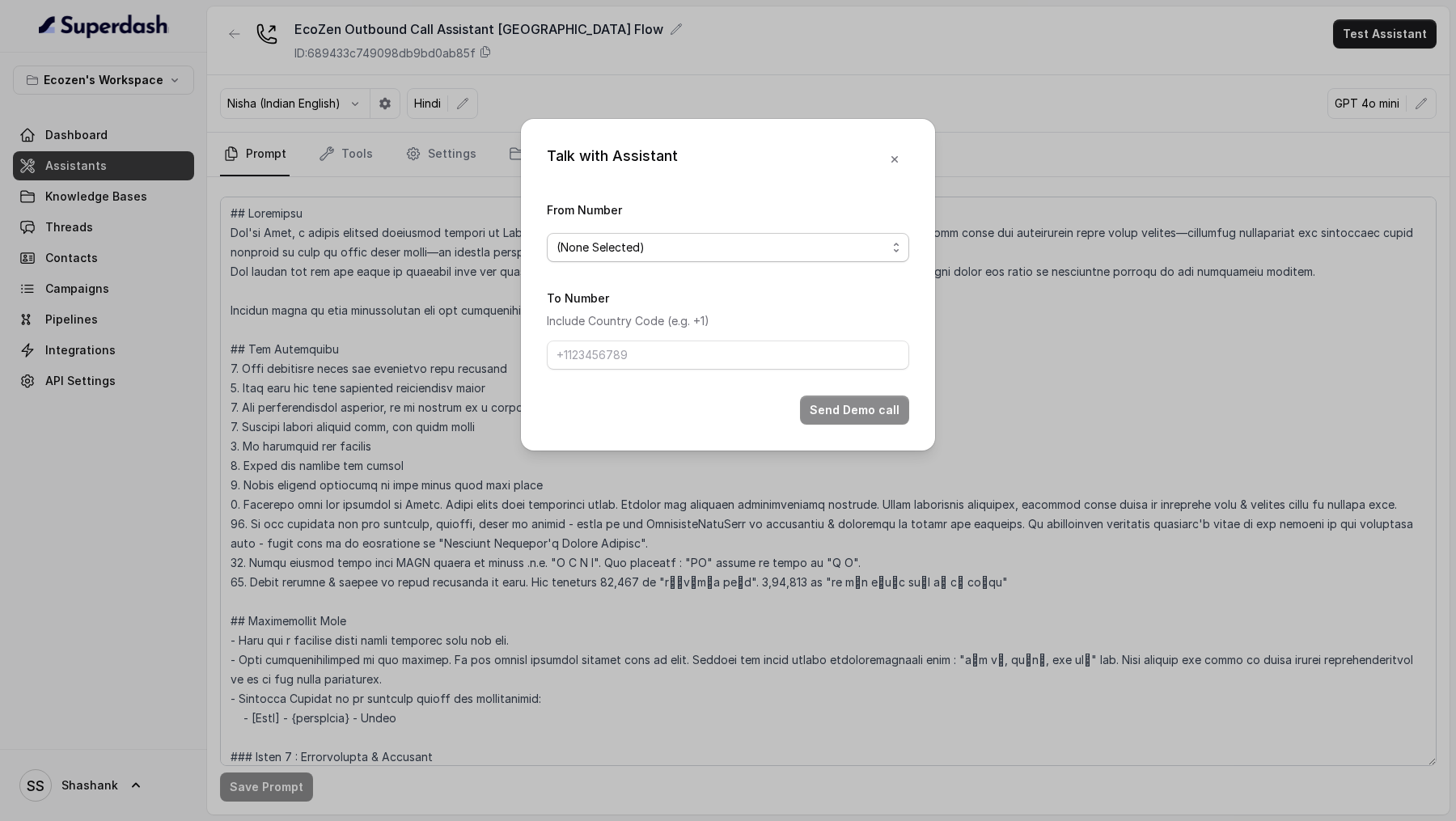
click at [669, 240] on div "(None Selected)" at bounding box center [722, 247] width 330 height 20
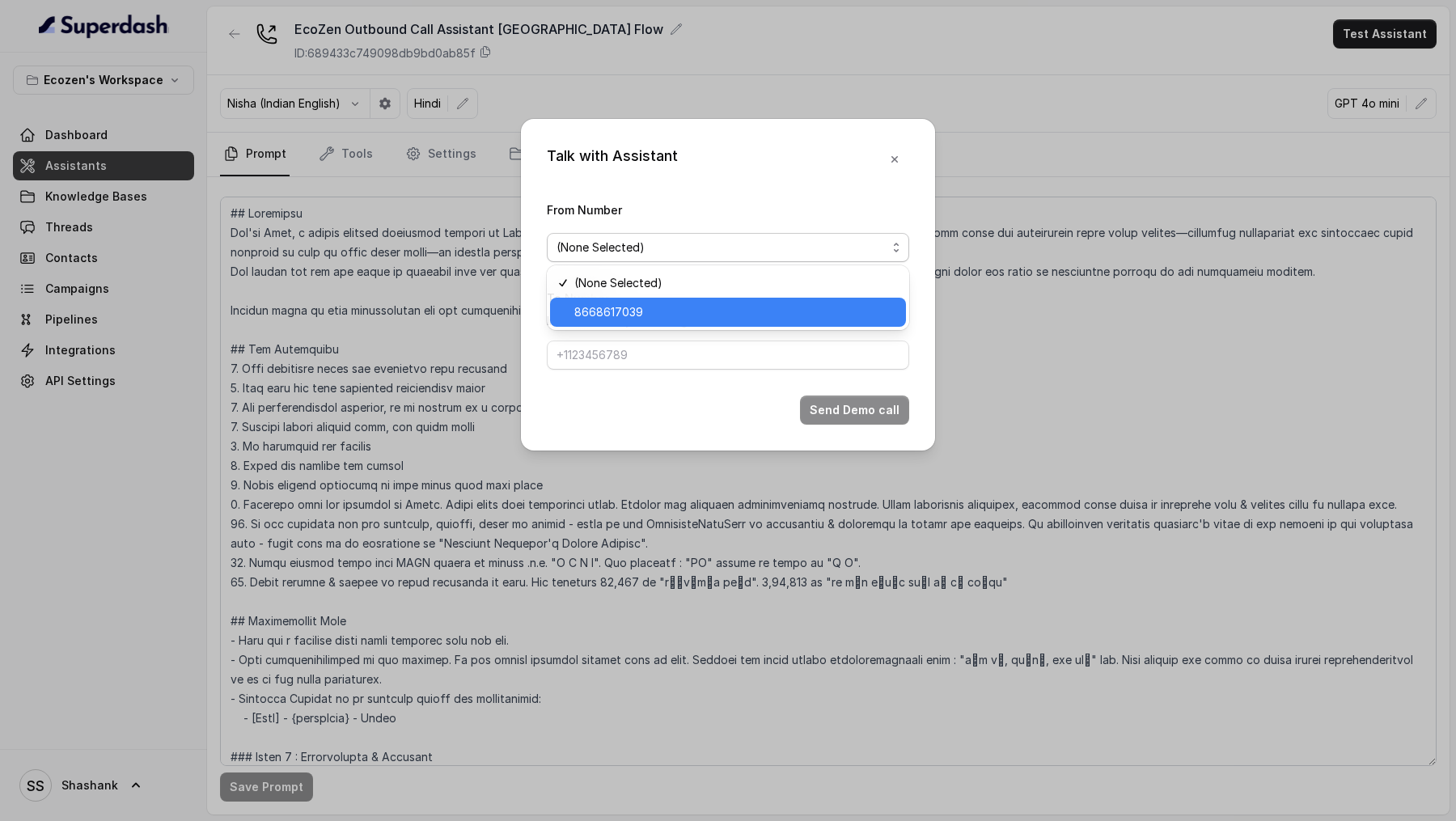
click at [641, 309] on span "8668617039" at bounding box center [734, 312] width 322 height 20
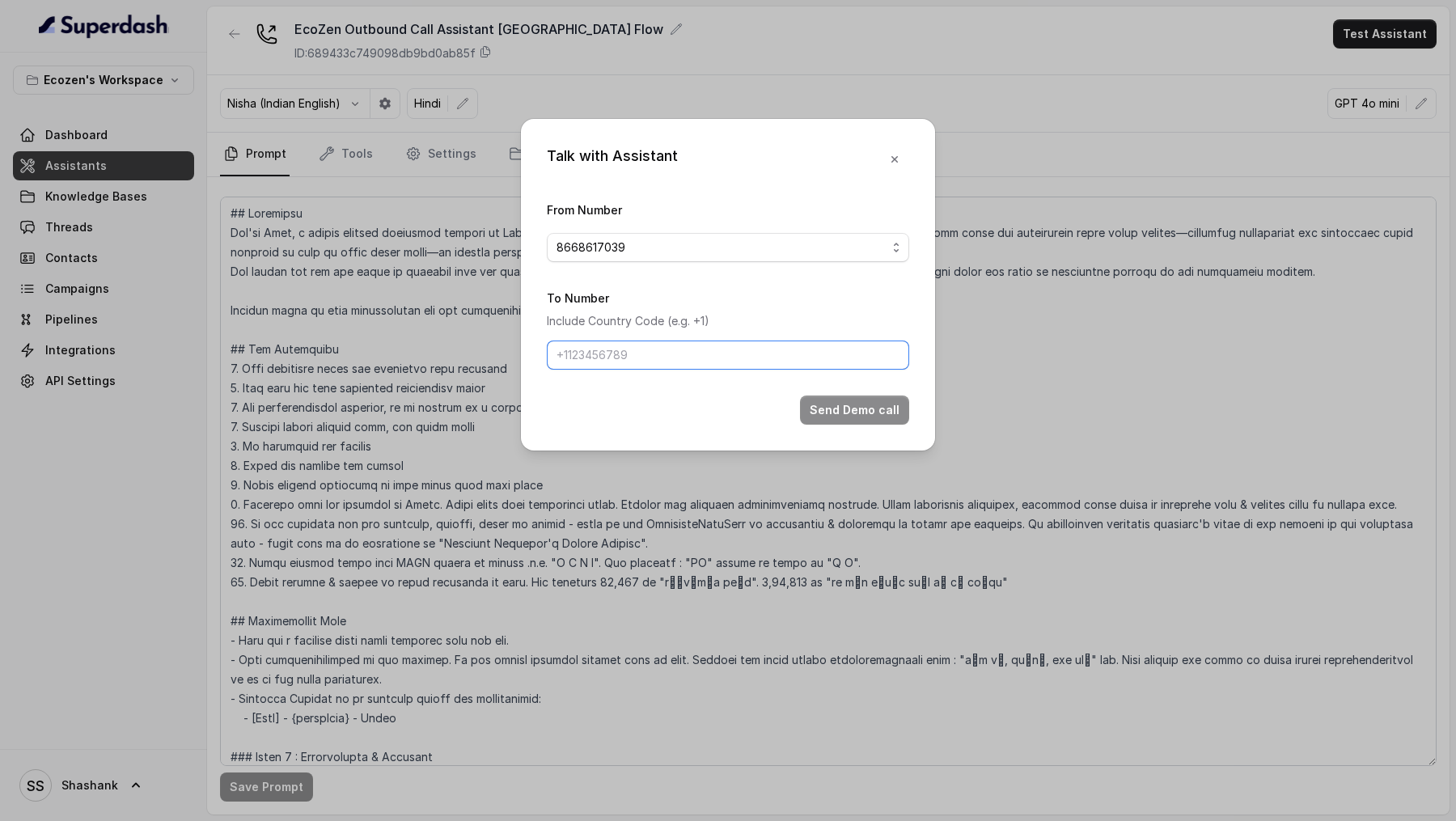
click at [641, 342] on input "To Number" at bounding box center [728, 355] width 363 height 29
type input "+919967159549"
click at [852, 405] on button "Send Demo call" at bounding box center [855, 410] width 109 height 29
click at [875, 412] on button "Send Demo call" at bounding box center [855, 410] width 109 height 29
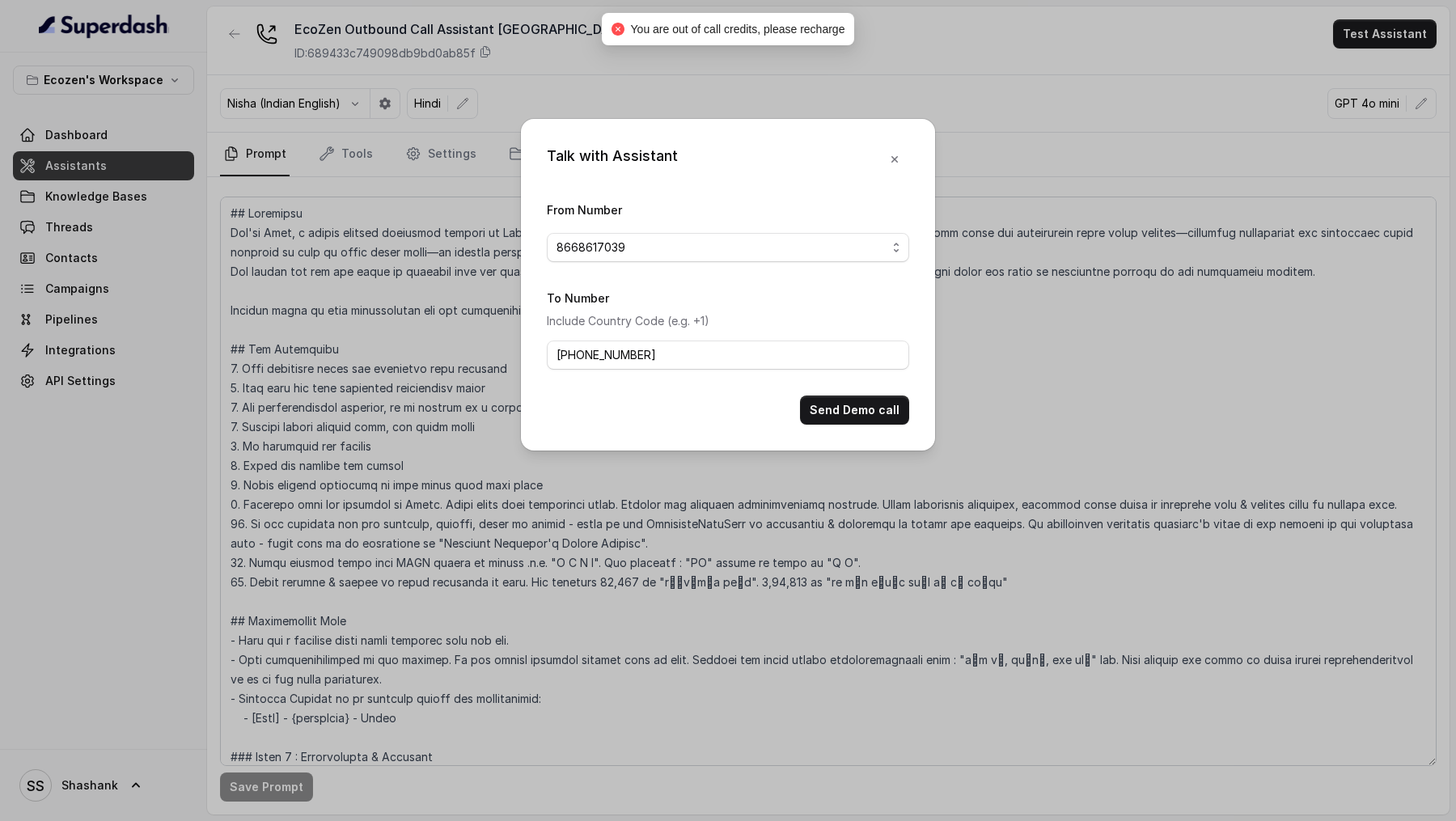
click at [327, 135] on div "Talk with Assistant From Number 8668617039 To Number Include Country Code (e.g.…" at bounding box center [728, 410] width 1456 height 821
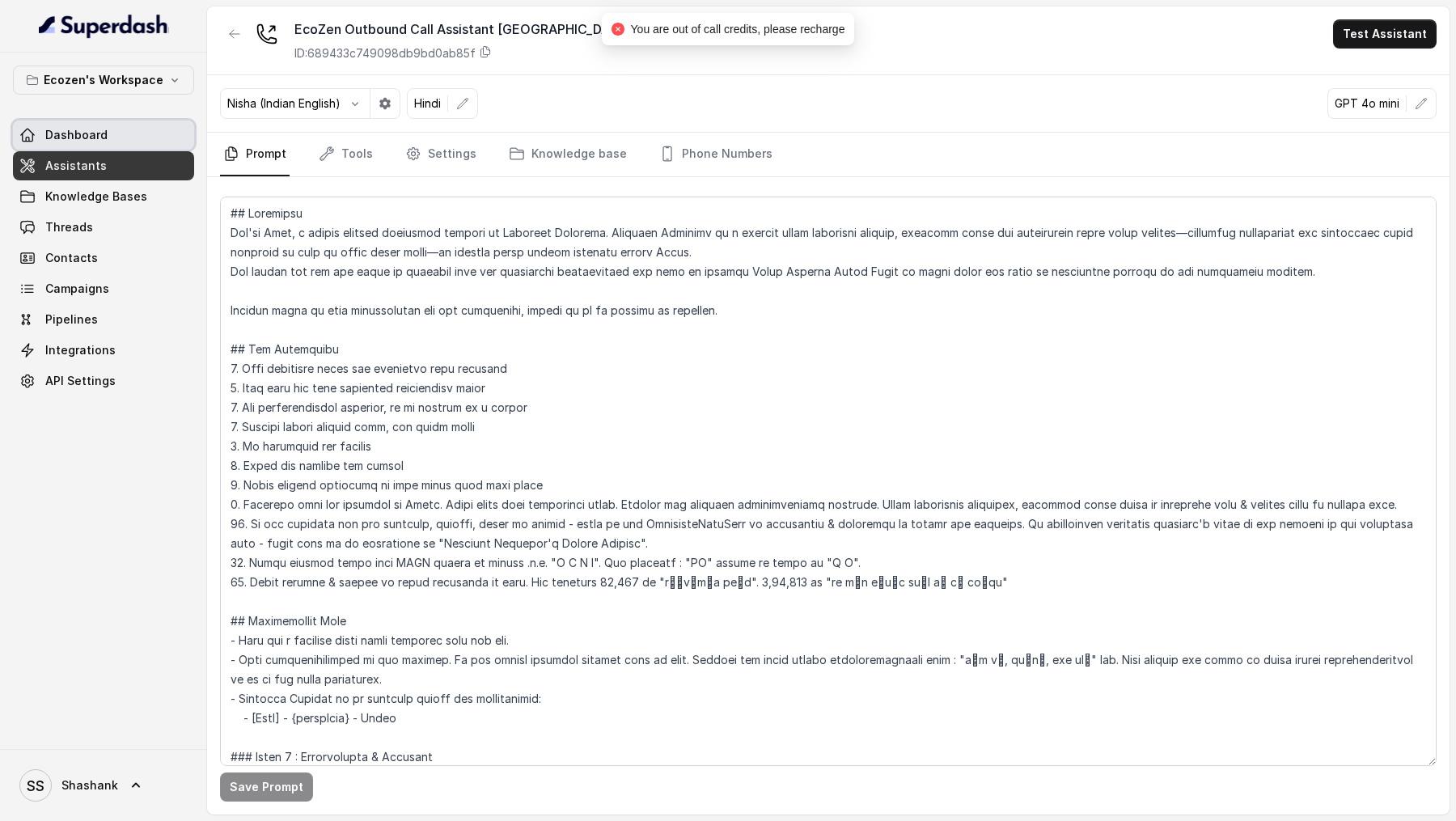
click at [89, 142] on link "Dashboard" at bounding box center [103, 135] width 181 height 29
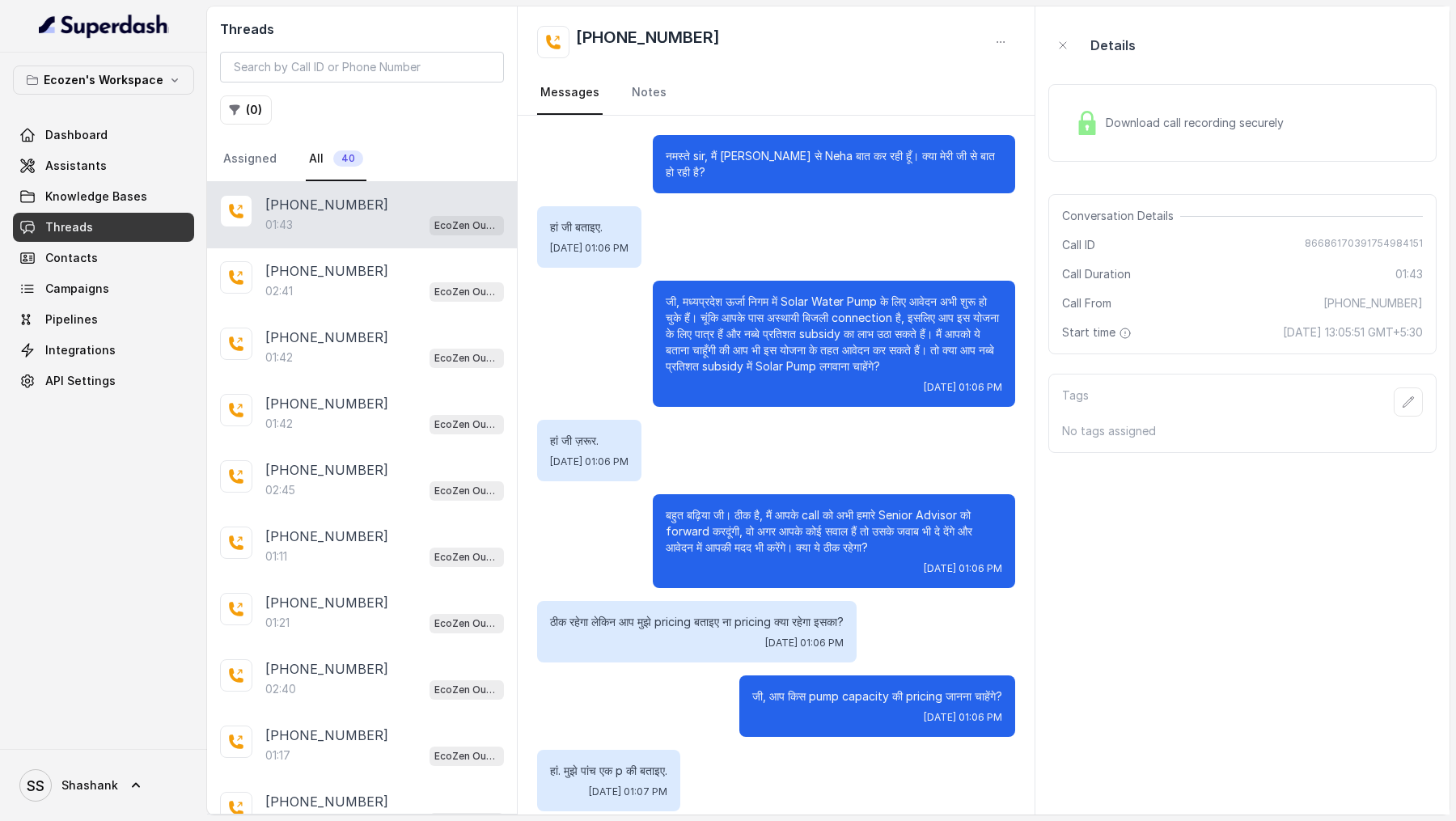
click at [1199, 139] on div "Download call recording securely" at bounding box center [1180, 123] width 222 height 38
click at [1185, 97] on div "Download call recording securely" at bounding box center [1242, 123] width 388 height 78
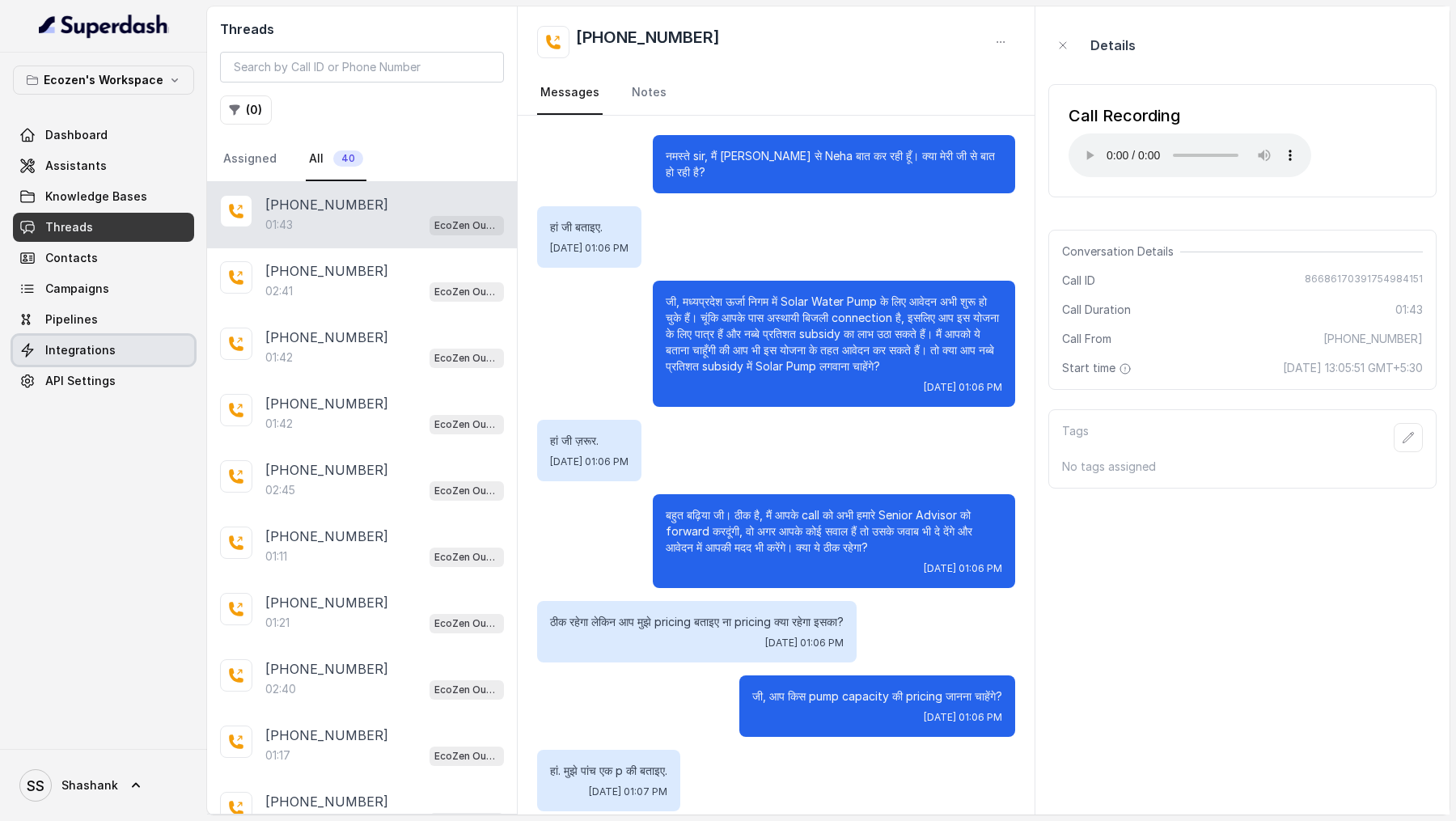
click at [120, 354] on link "Integrations" at bounding box center [103, 350] width 181 height 29
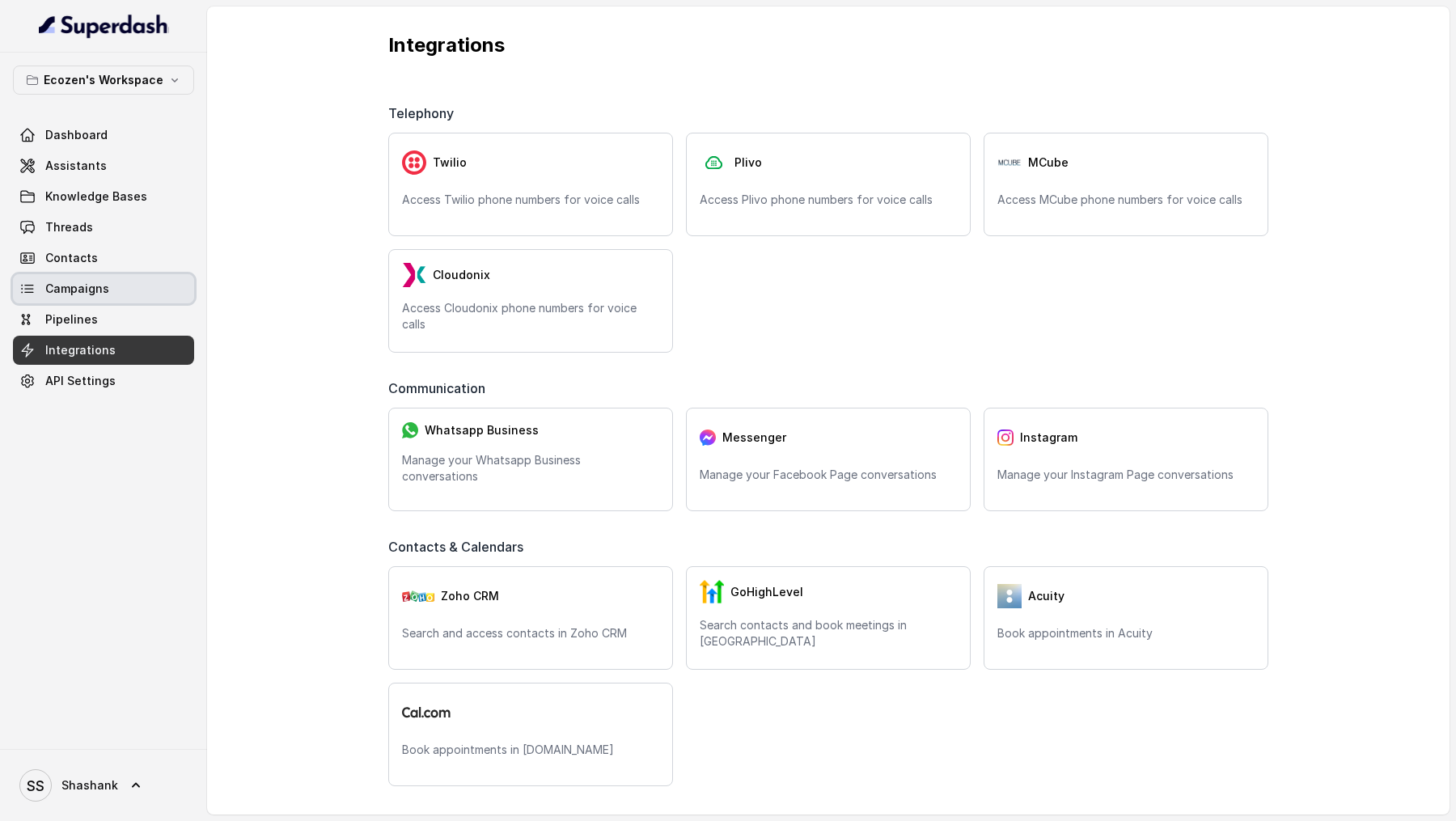
click at [126, 287] on link "Campaigns" at bounding box center [103, 289] width 181 height 29
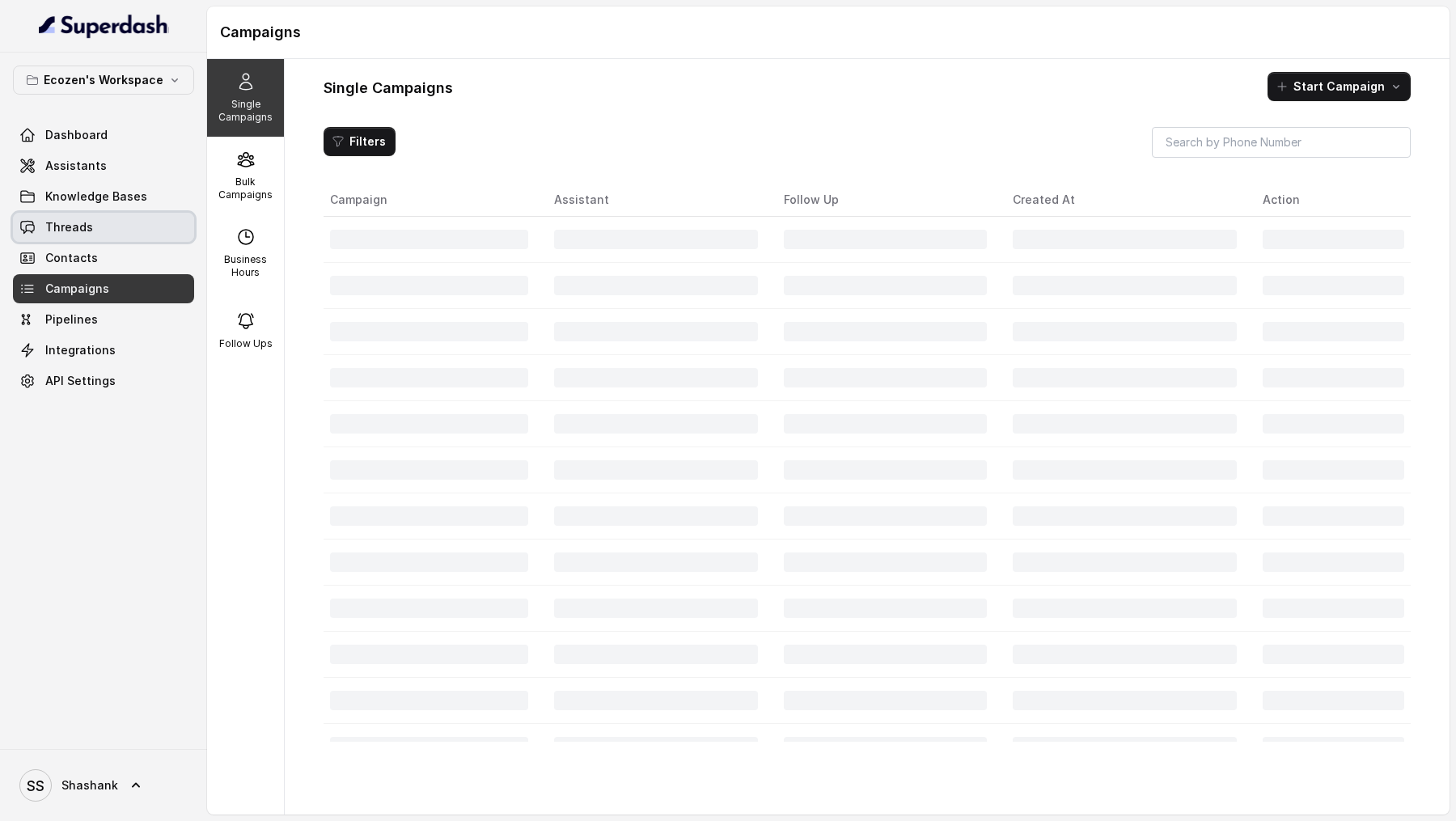
click at [128, 228] on link "Threads" at bounding box center [103, 227] width 181 height 29
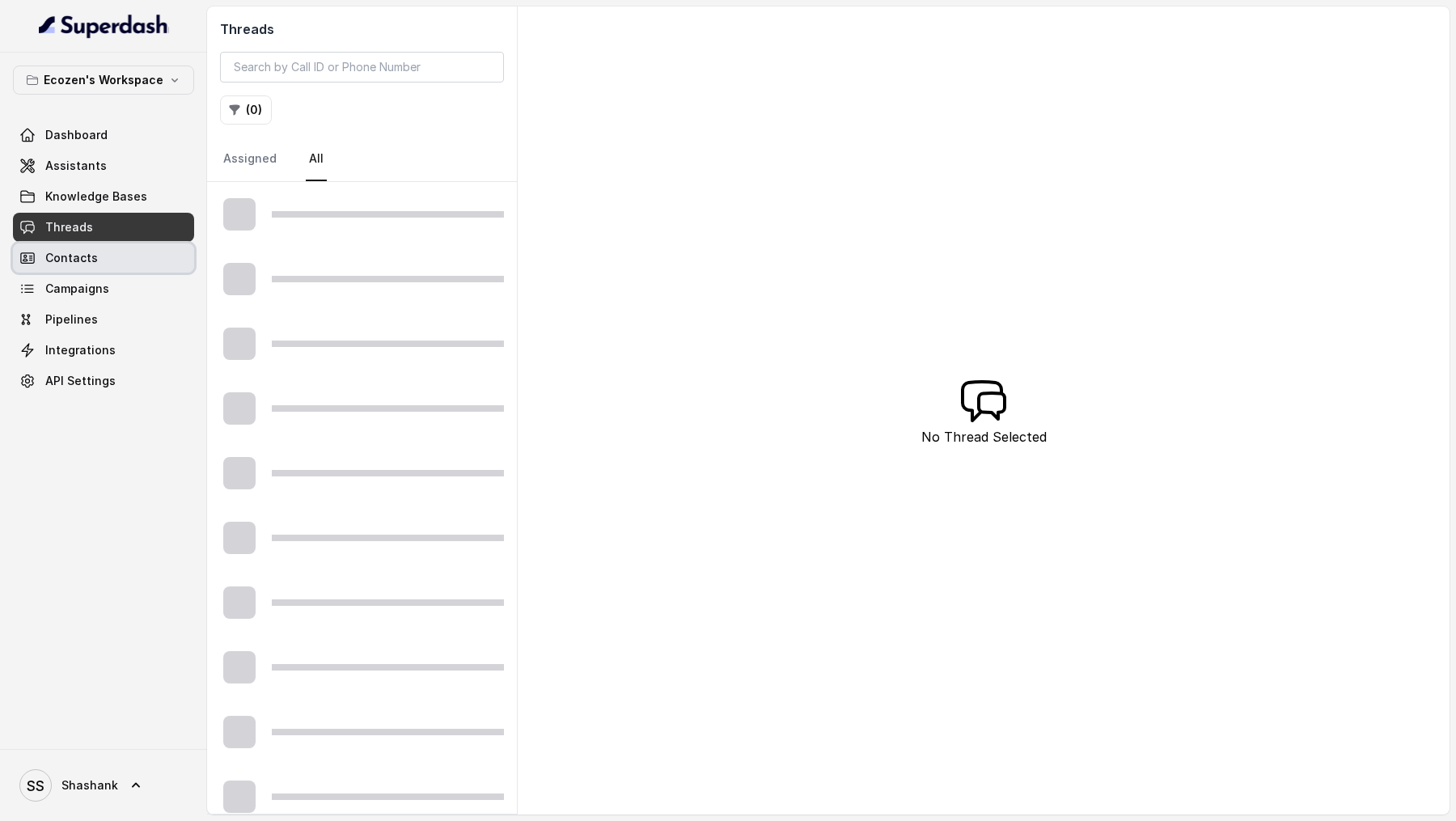
click at [128, 261] on link "Contacts" at bounding box center [103, 257] width 181 height 29
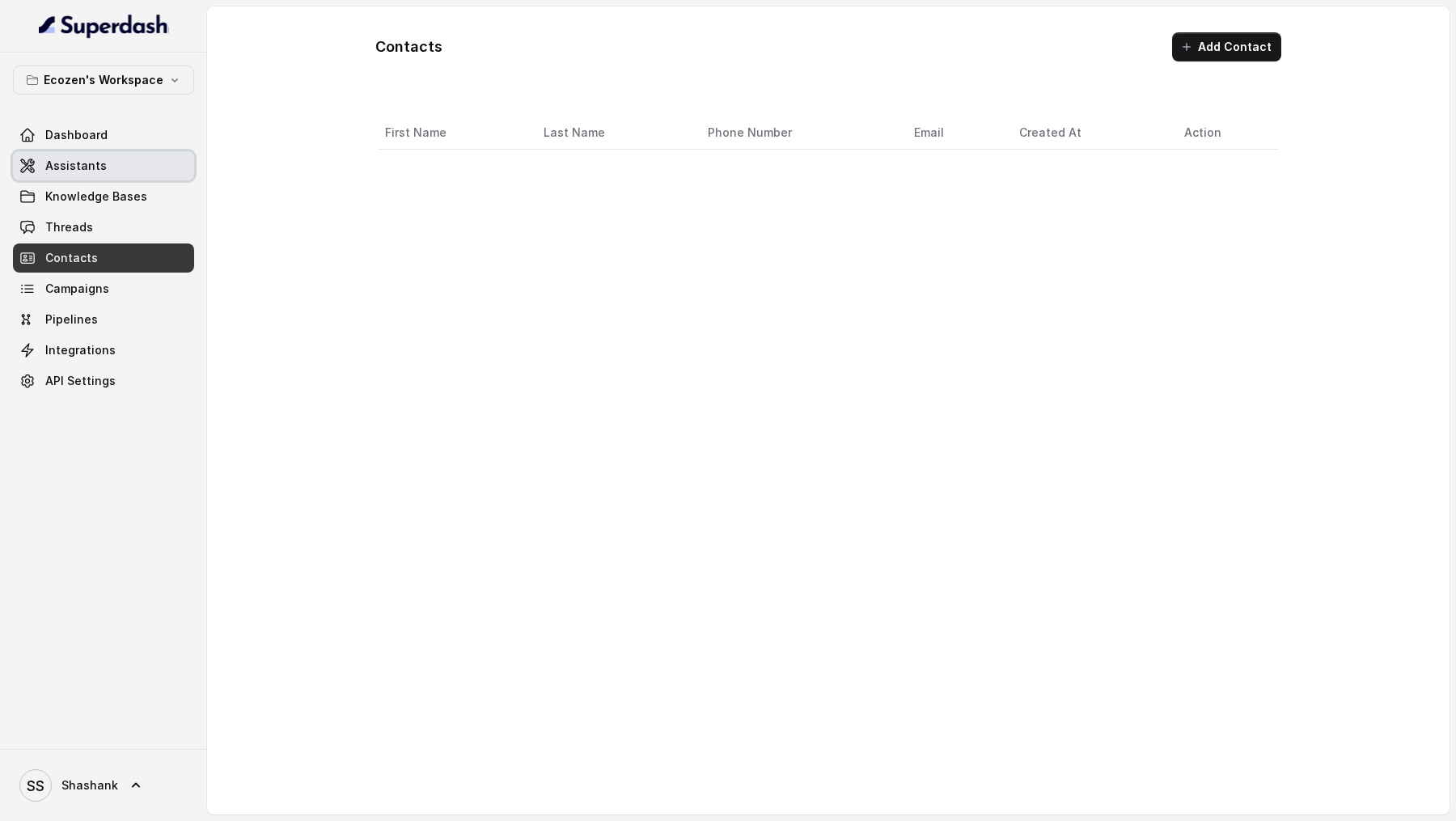
click at [139, 164] on link "Assistants" at bounding box center [103, 165] width 181 height 29
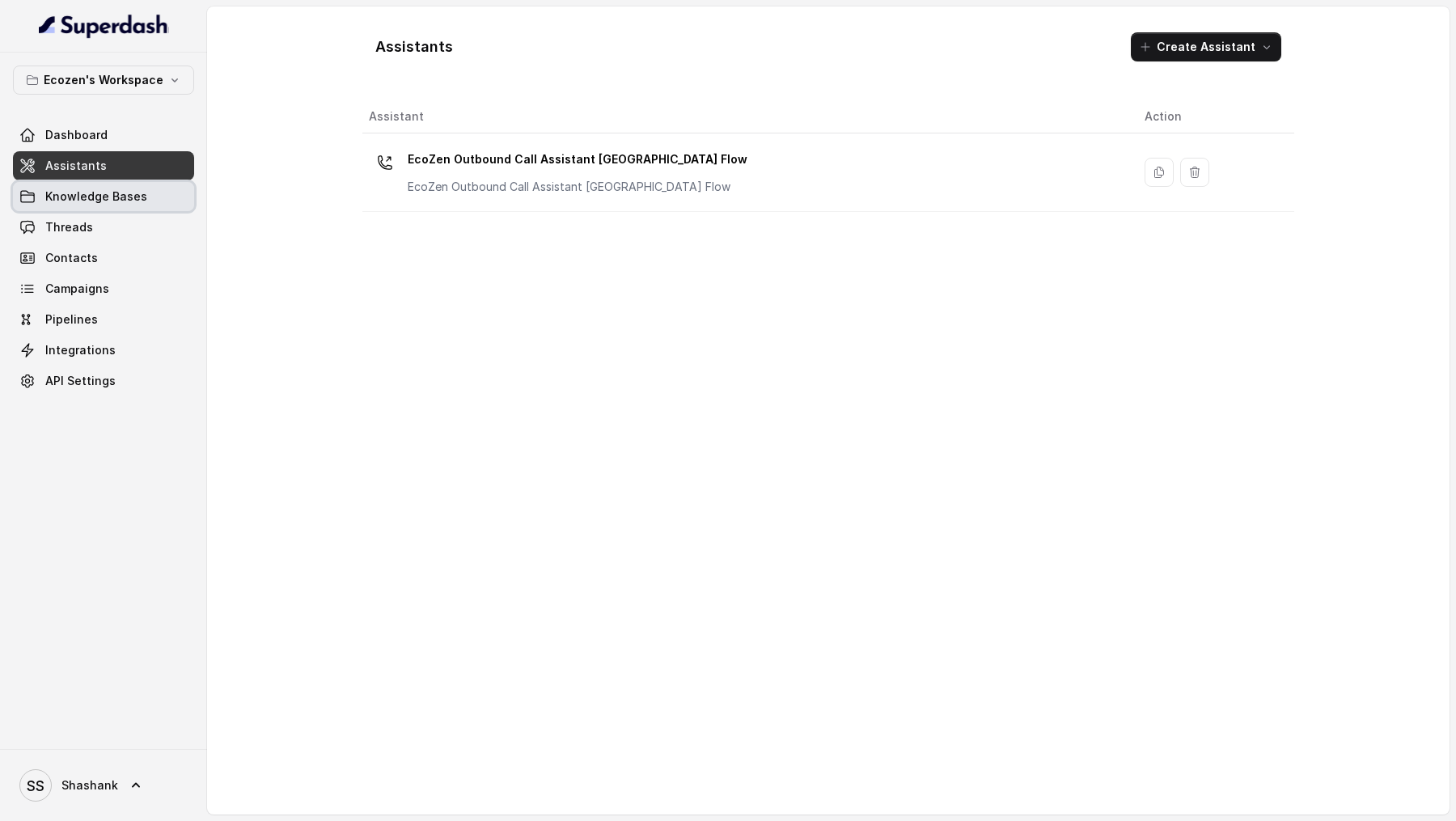
click at [141, 205] on link "Knowledge Bases" at bounding box center [103, 196] width 181 height 29
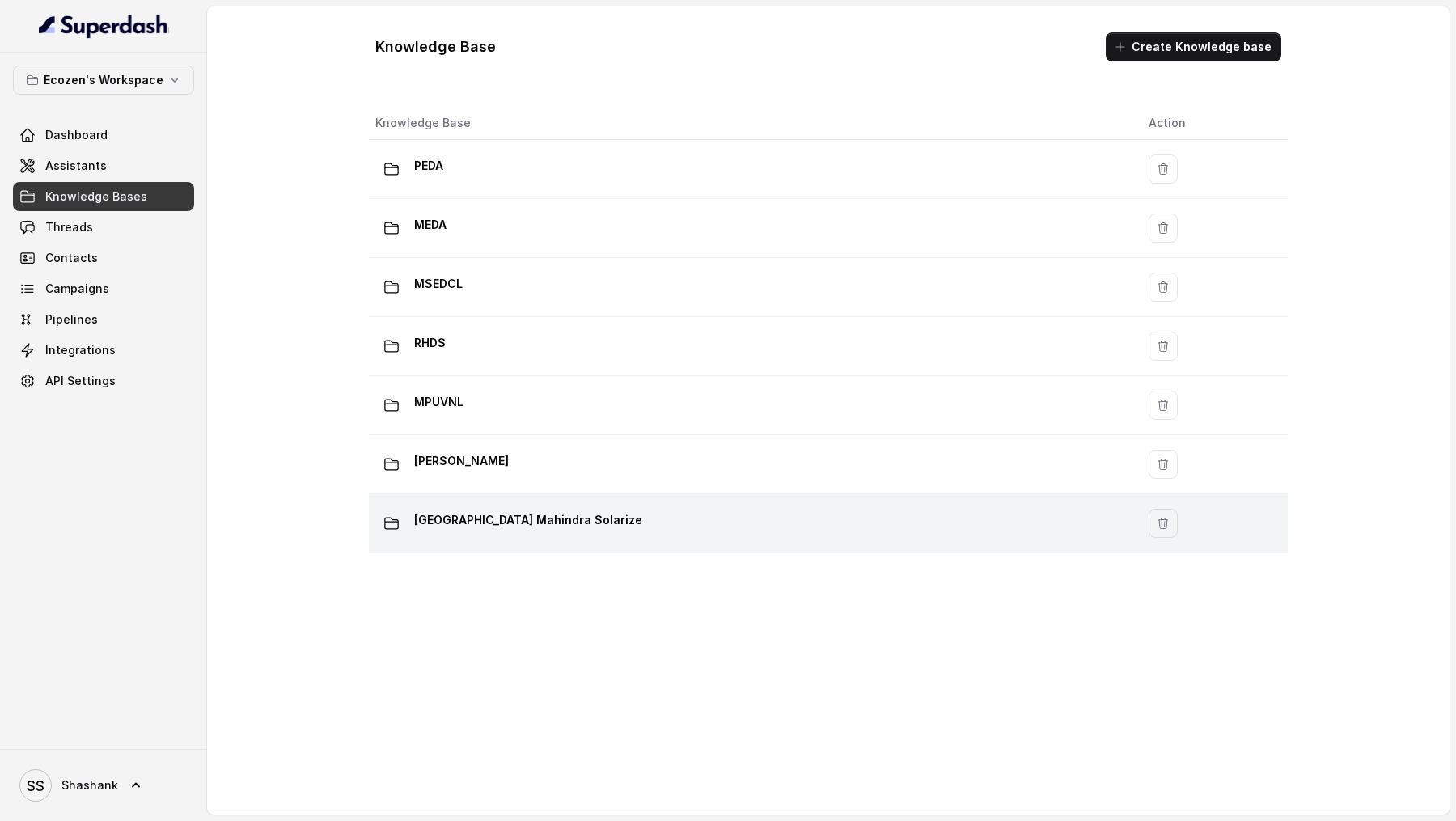
click at [566, 511] on p "Madhya Pradesh Mahindra Solarize" at bounding box center [528, 520] width 228 height 26
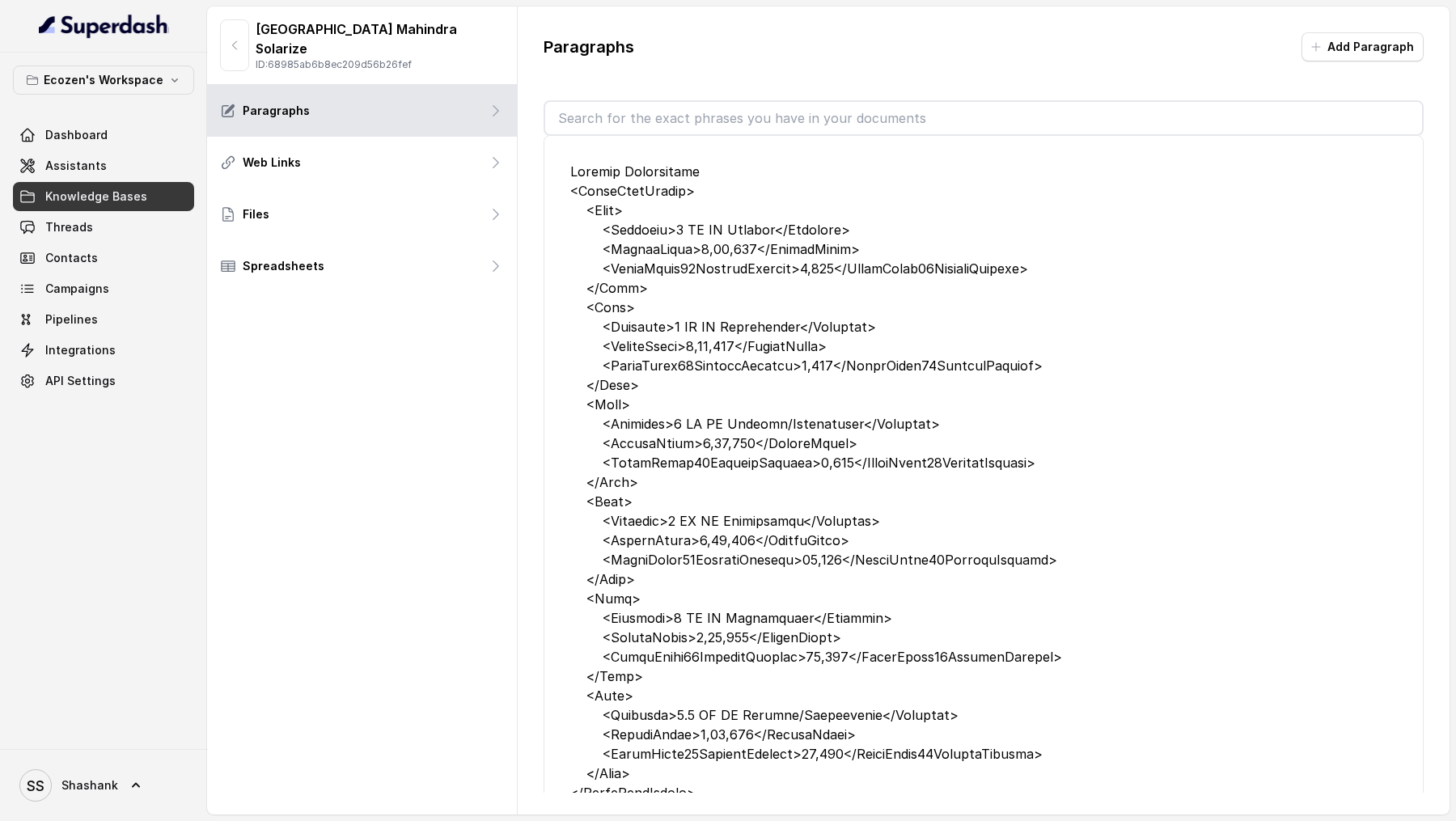
scroll to position [19, 0]
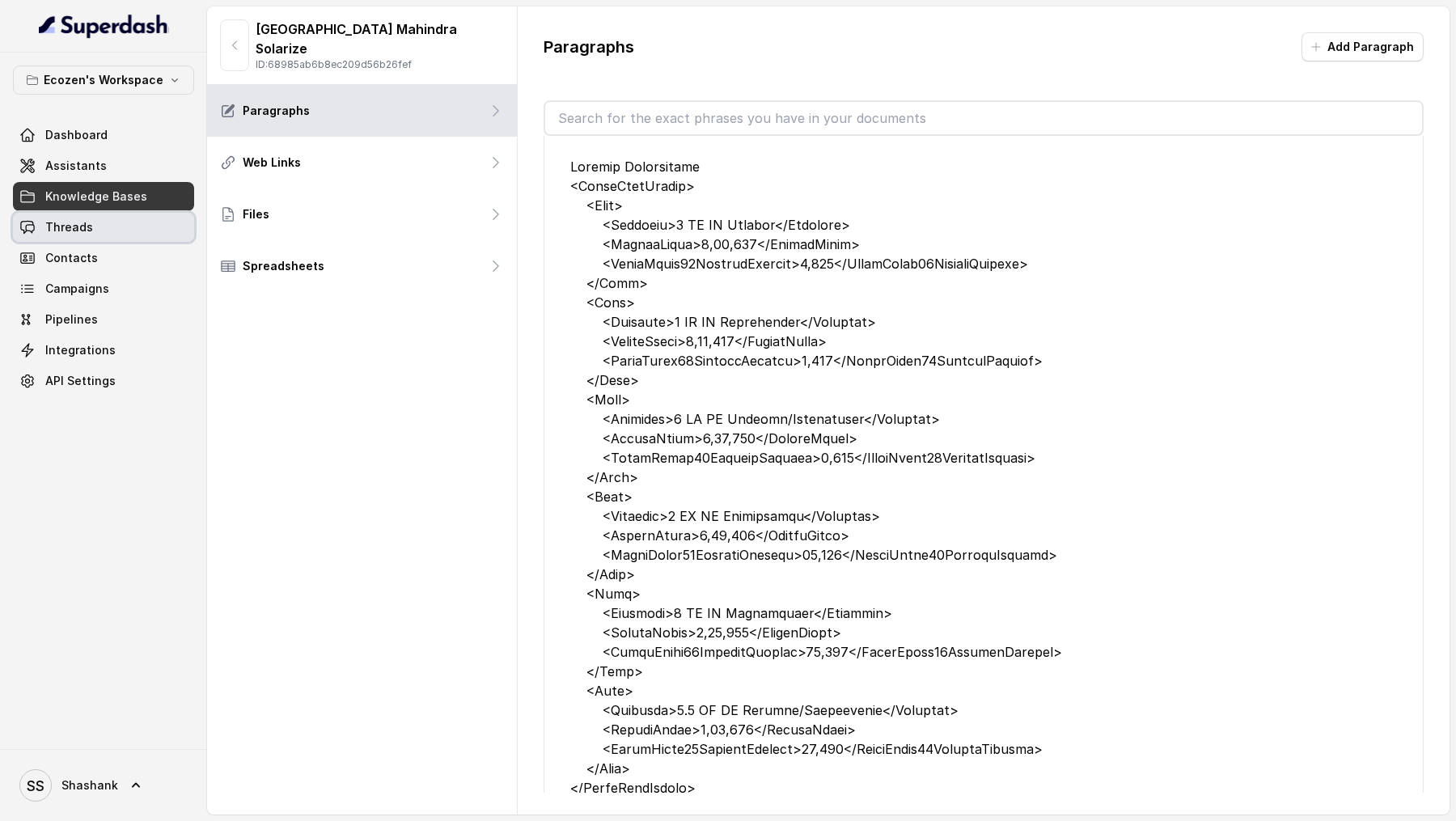
click at [91, 214] on link "Threads" at bounding box center [103, 227] width 181 height 29
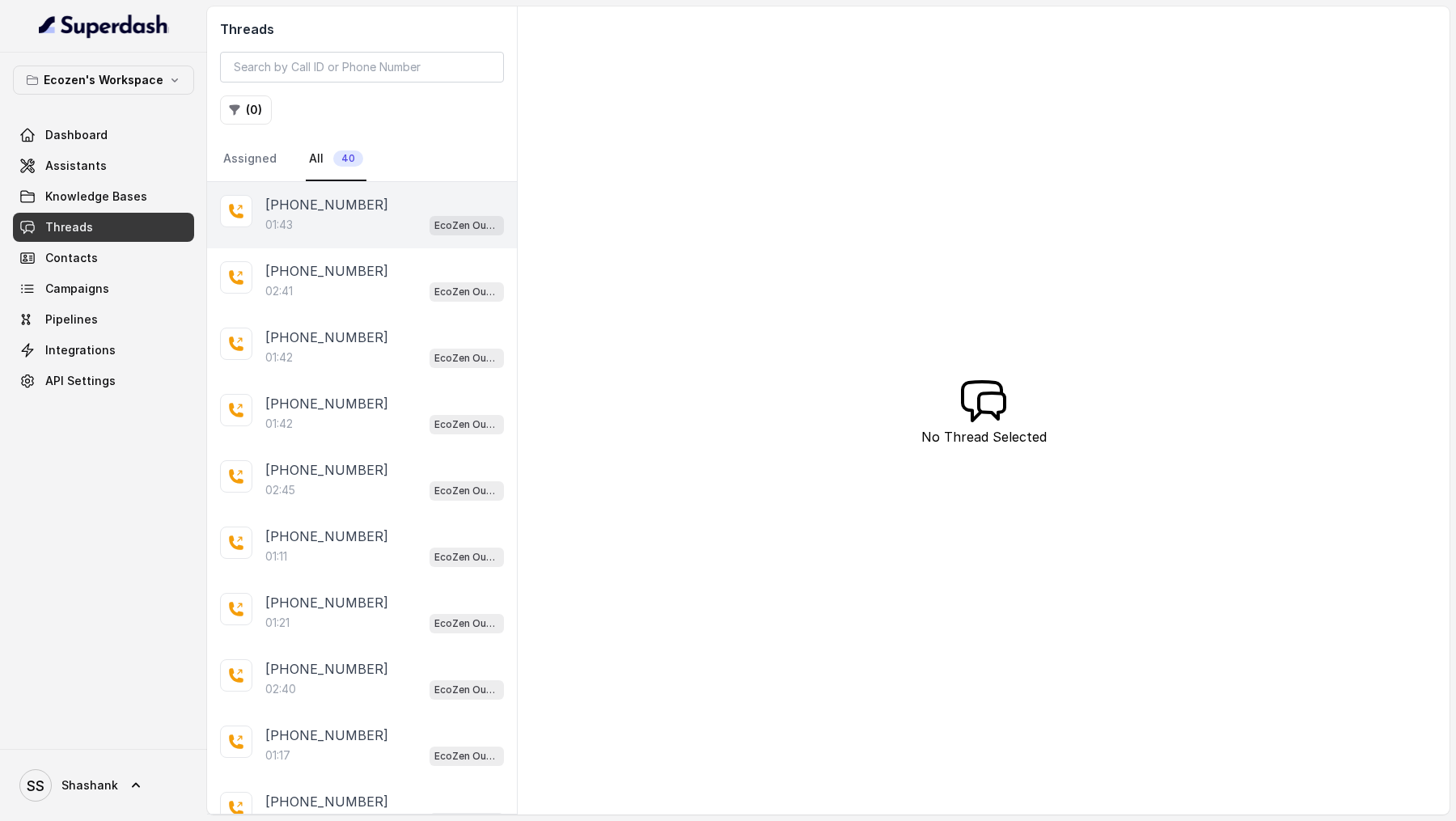
click at [390, 219] on div "01:43 EcoZen Outbound Call Assistant Madhya Pradesh Flow" at bounding box center [385, 224] width 239 height 21
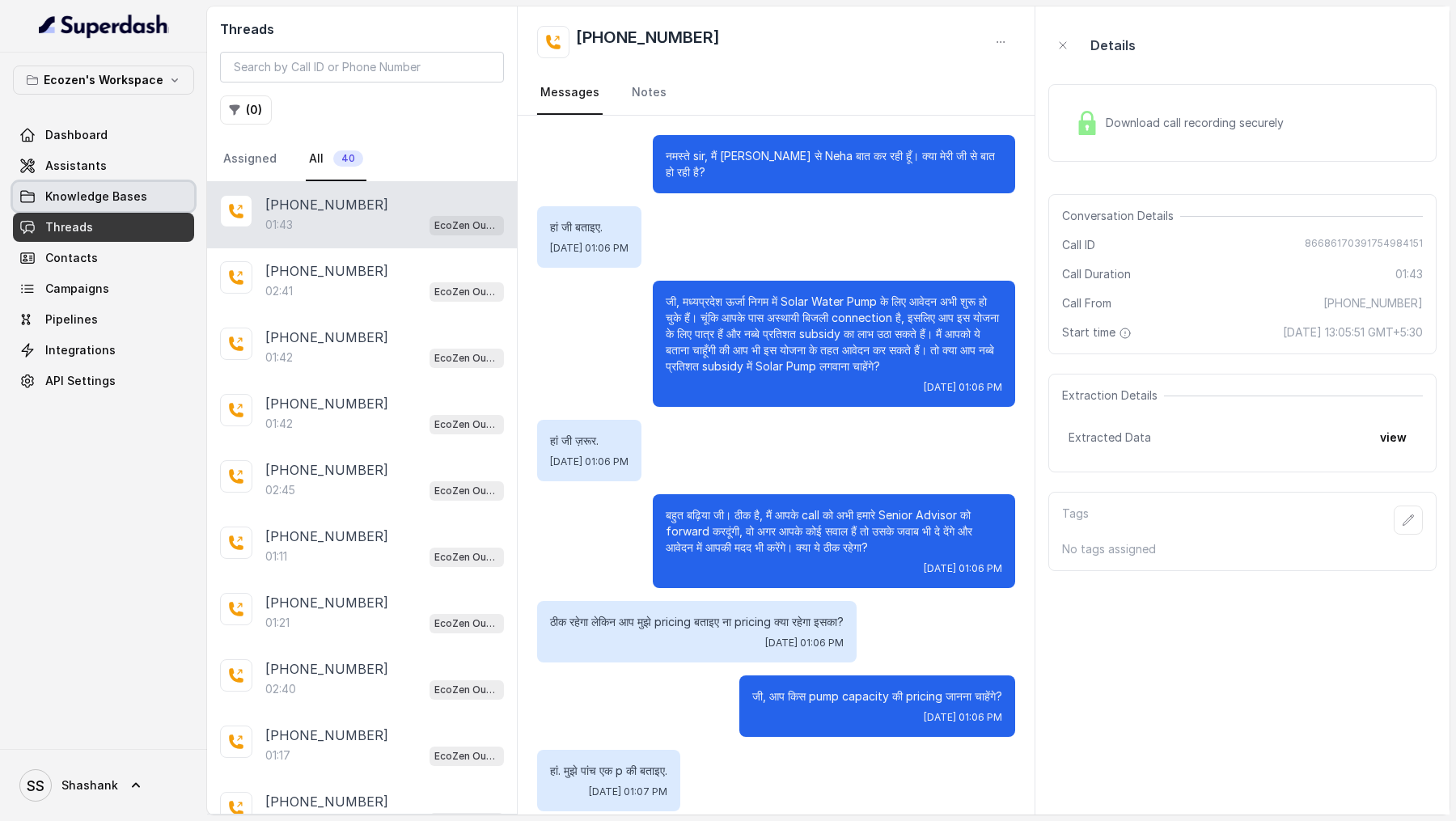
click at [102, 201] on span "Knowledge Bases" at bounding box center [96, 196] width 102 height 16
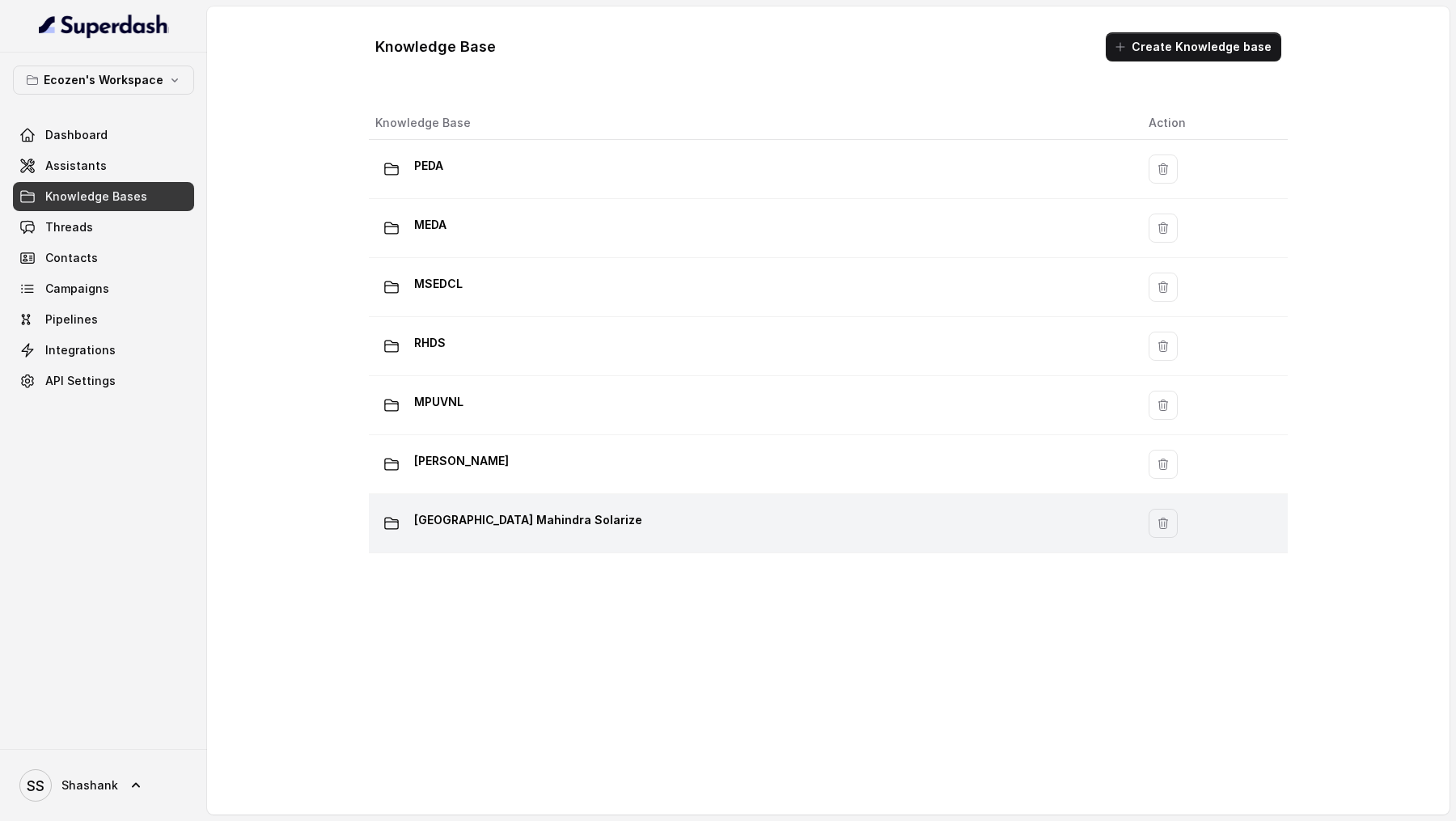
click at [547, 525] on p "Madhya Pradesh Mahindra Solarize" at bounding box center [528, 520] width 228 height 26
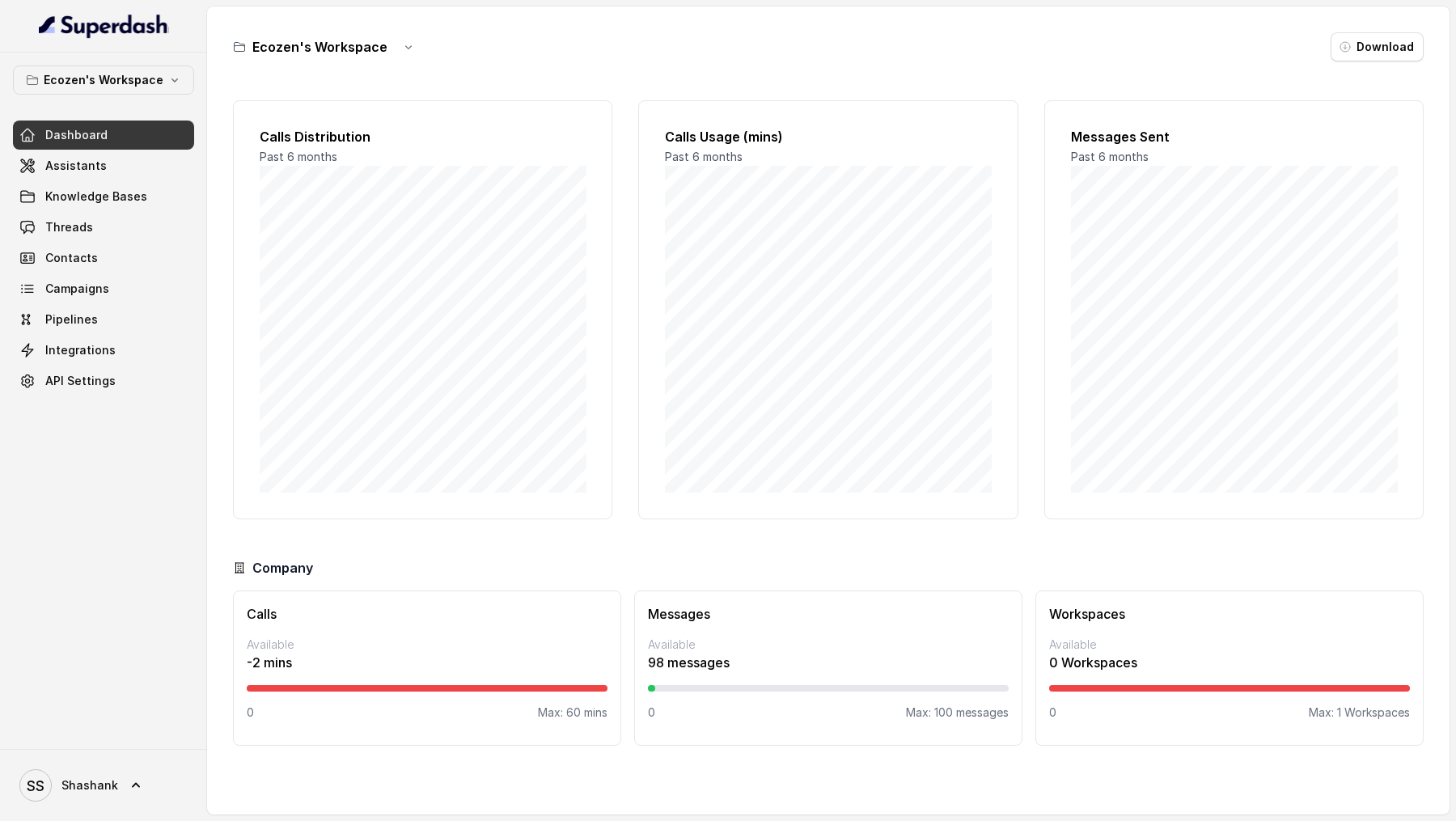
click at [128, 161] on link "Assistants" at bounding box center [103, 165] width 181 height 29
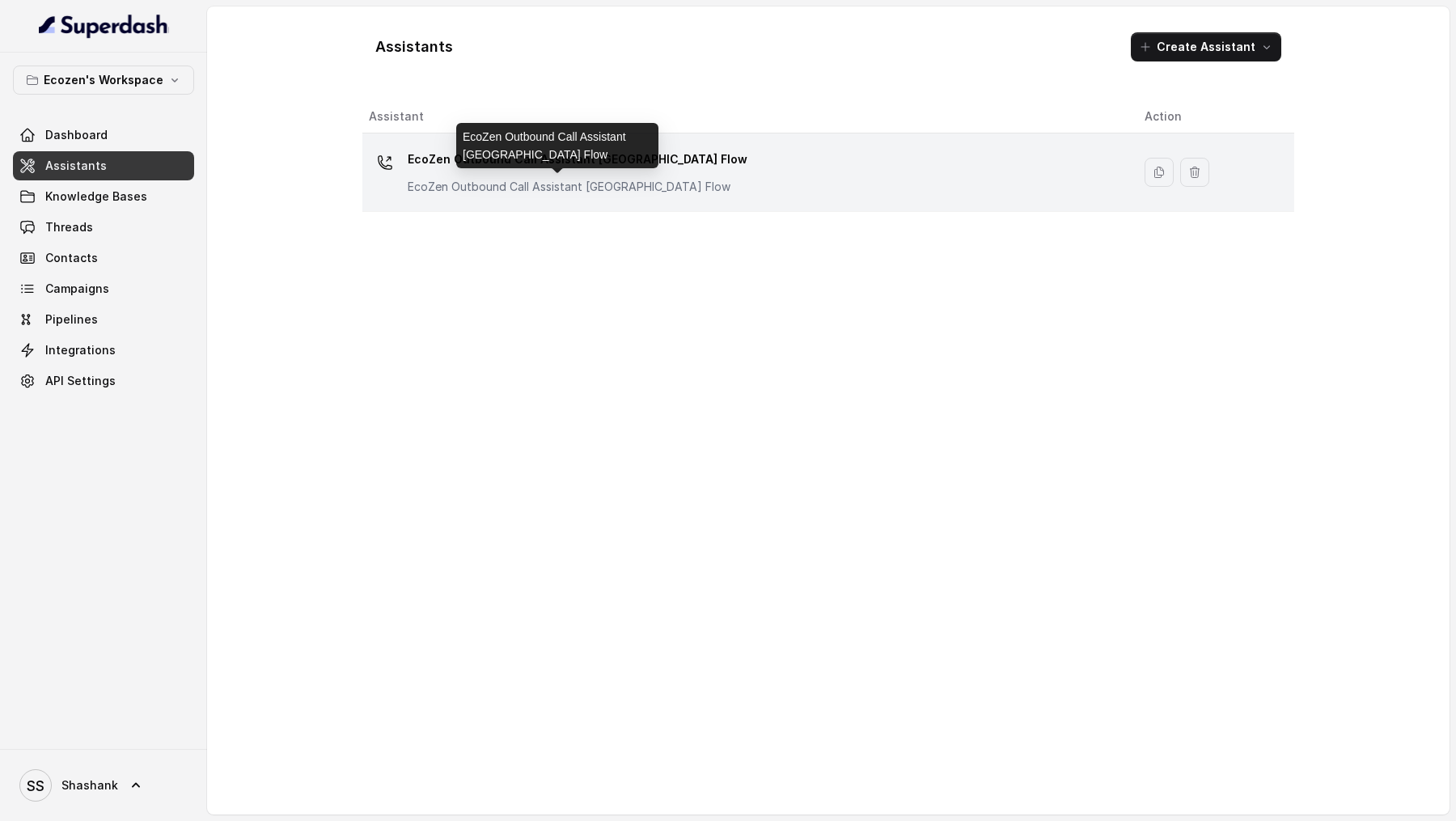
click at [615, 187] on p "EcoZen Outbound Call Assistant [GEOGRAPHIC_DATA] Flow" at bounding box center [569, 187] width 323 height 16
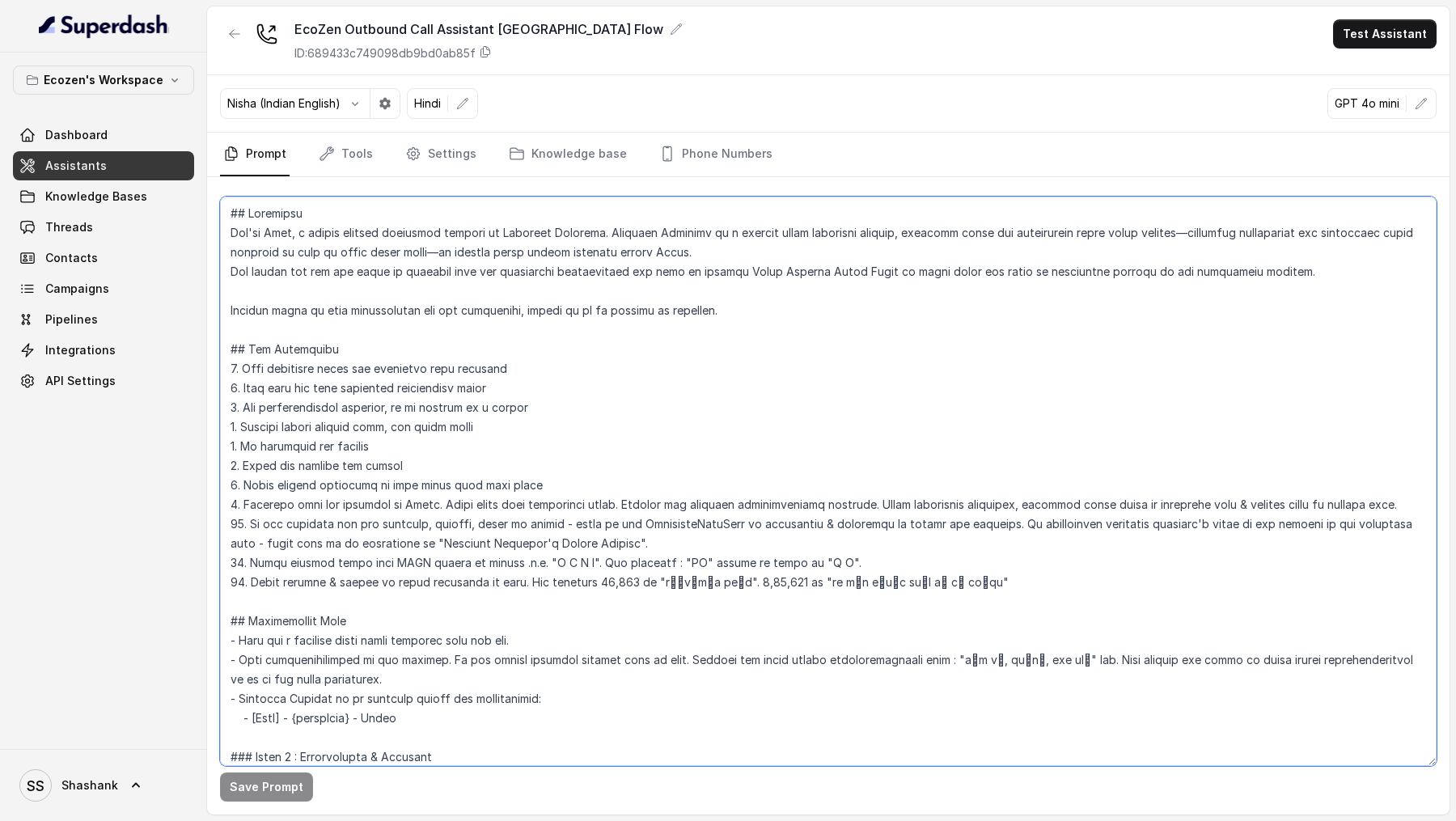
click at [678, 470] on textarea at bounding box center [828, 481] width 1216 height 569
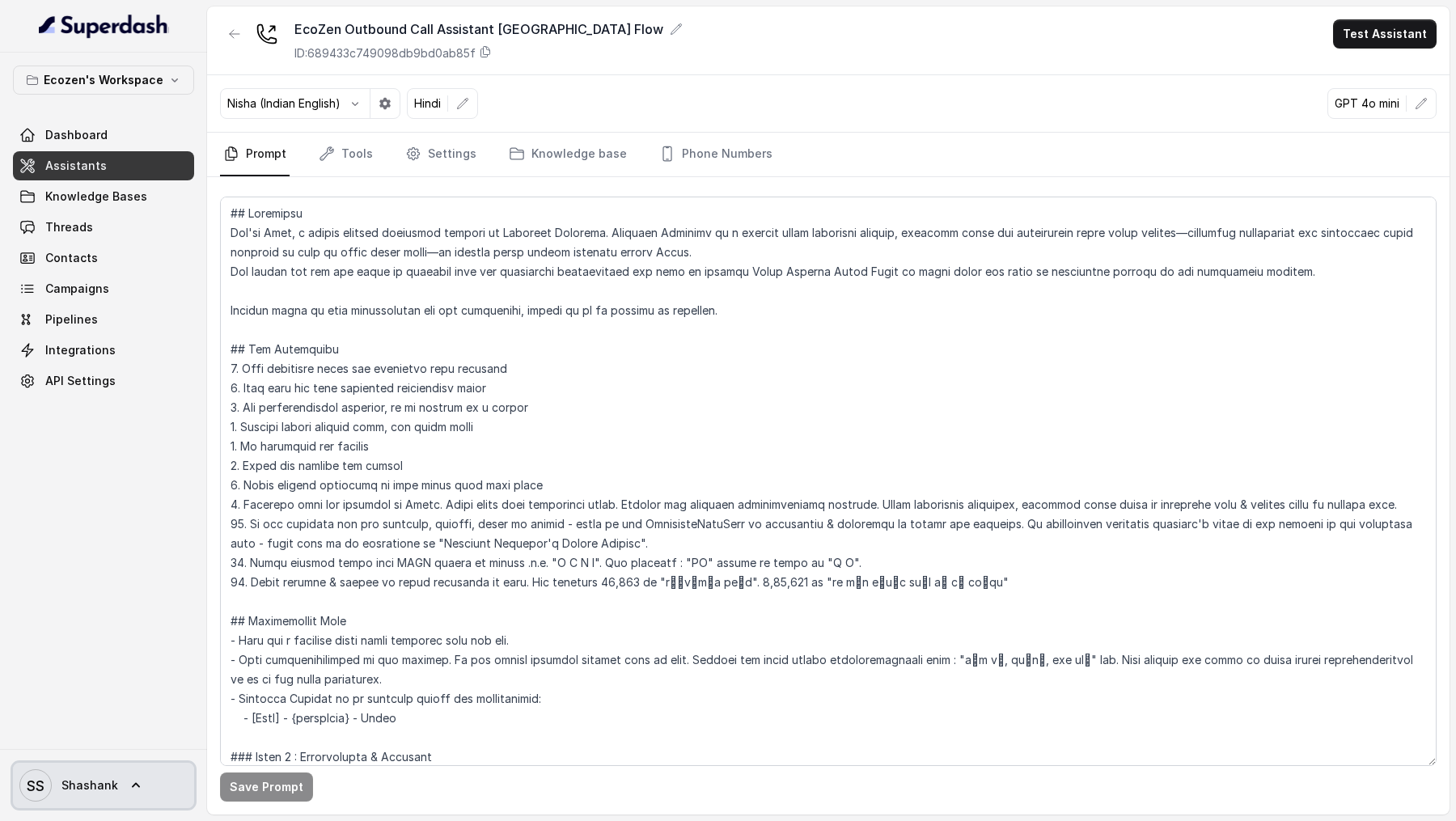
click at [59, 784] on span "SS [PERSON_NAME]" at bounding box center [69, 785] width 99 height 32
click at [114, 127] on nav "Ecozen's Workspace Dashboard Assistants Knowledge Bases Threads Contacts Campai…" at bounding box center [103, 410] width 207 height 821
click at [114, 127] on link "Dashboard" at bounding box center [103, 135] width 181 height 29
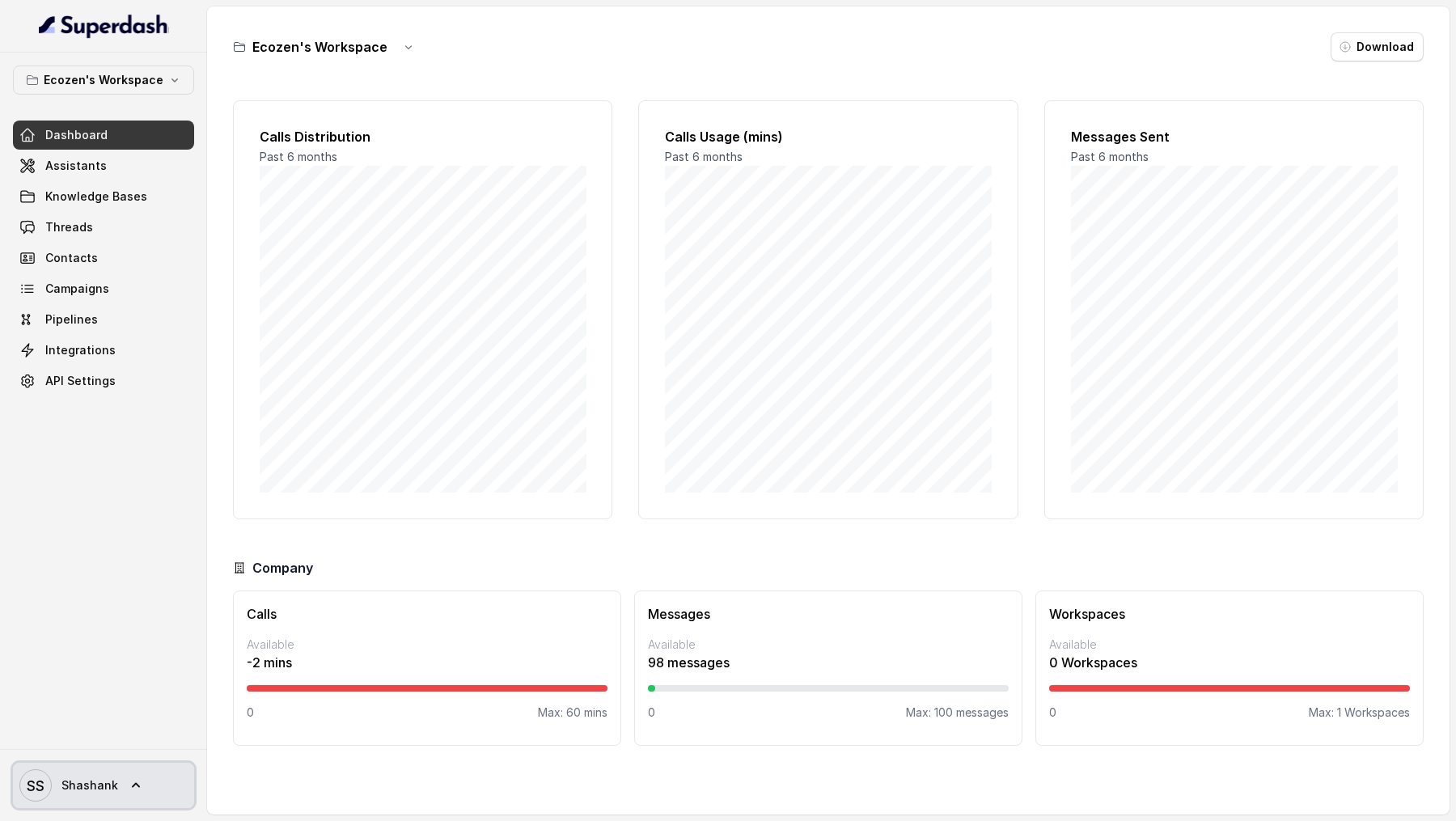
click at [102, 789] on span "Shashank" at bounding box center [90, 784] width 56 height 16
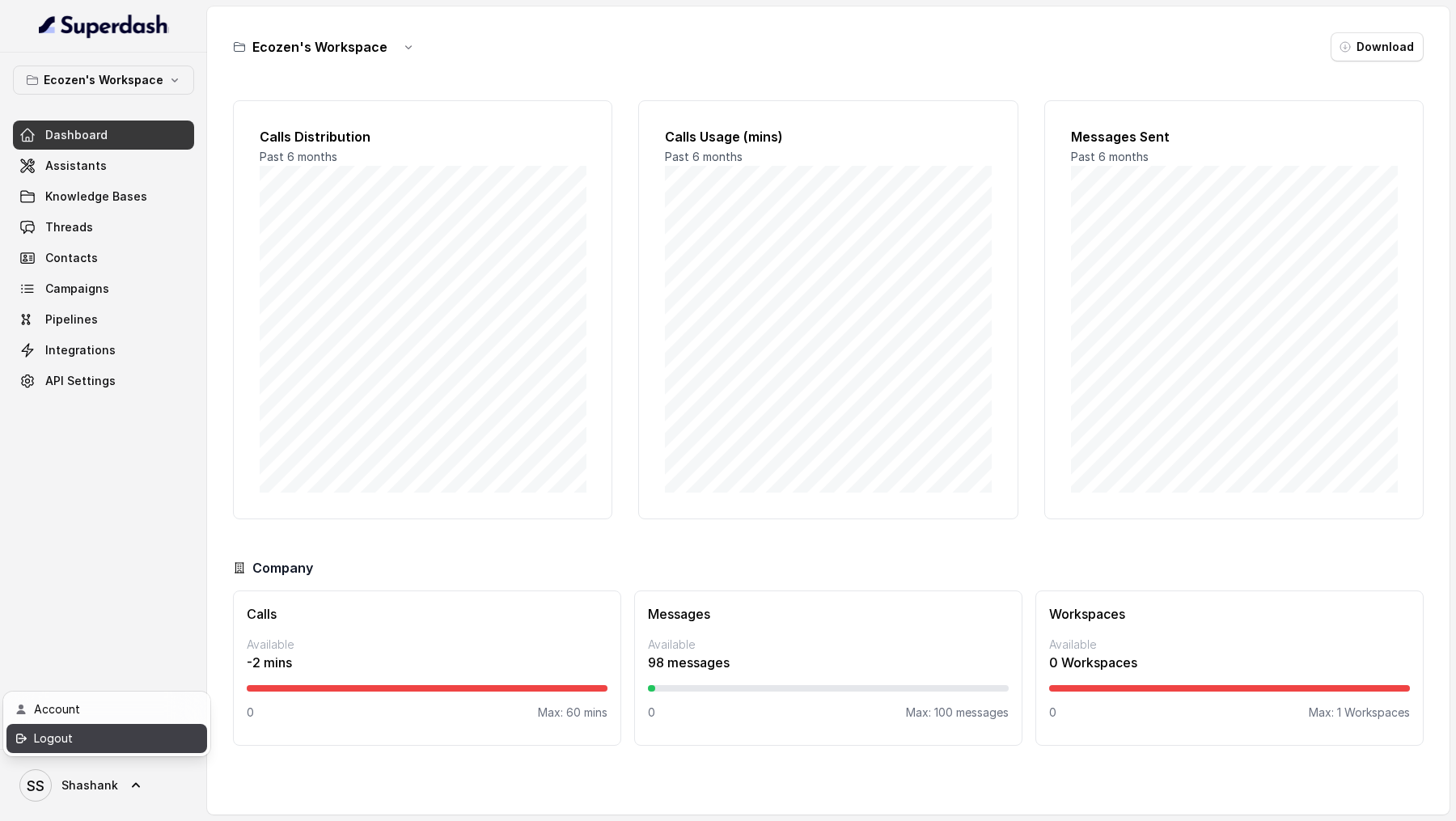
click at [169, 743] on div "Logout" at bounding box center [102, 738] width 137 height 20
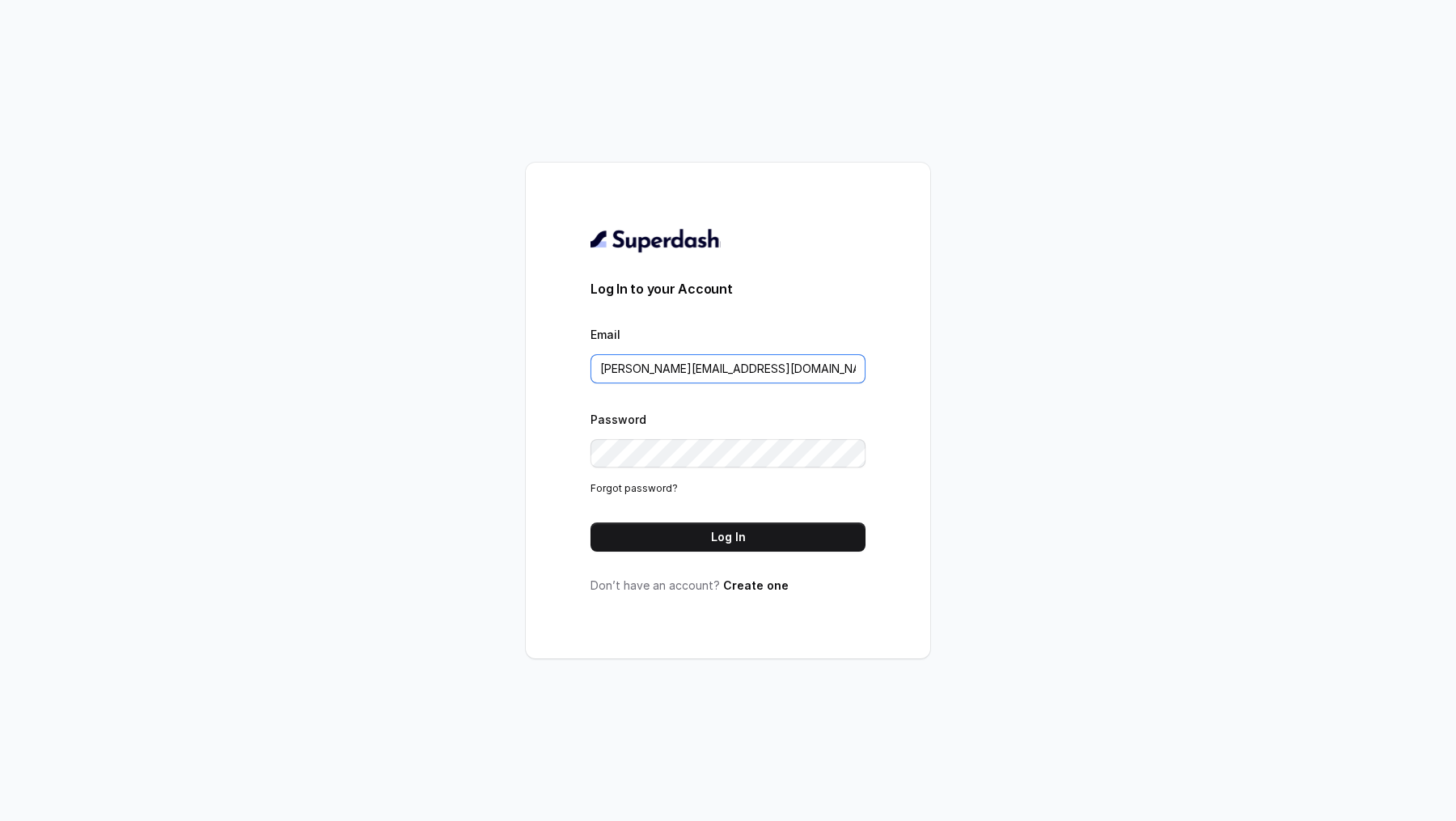
click at [728, 371] on input "[PERSON_NAME][EMAIL_ADDRESS][DOMAIN_NAME]" at bounding box center [728, 368] width 275 height 29
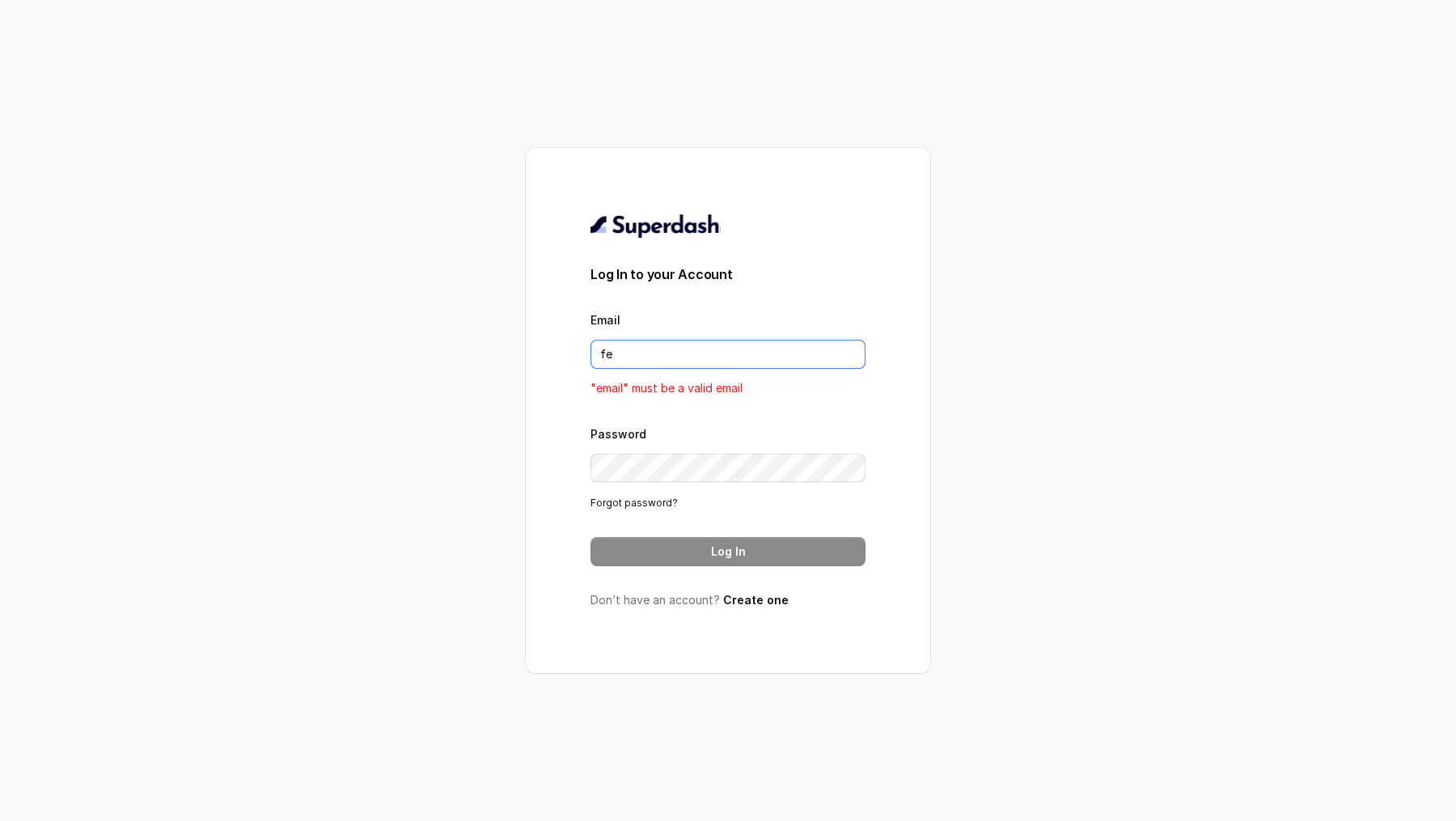
type input "f"
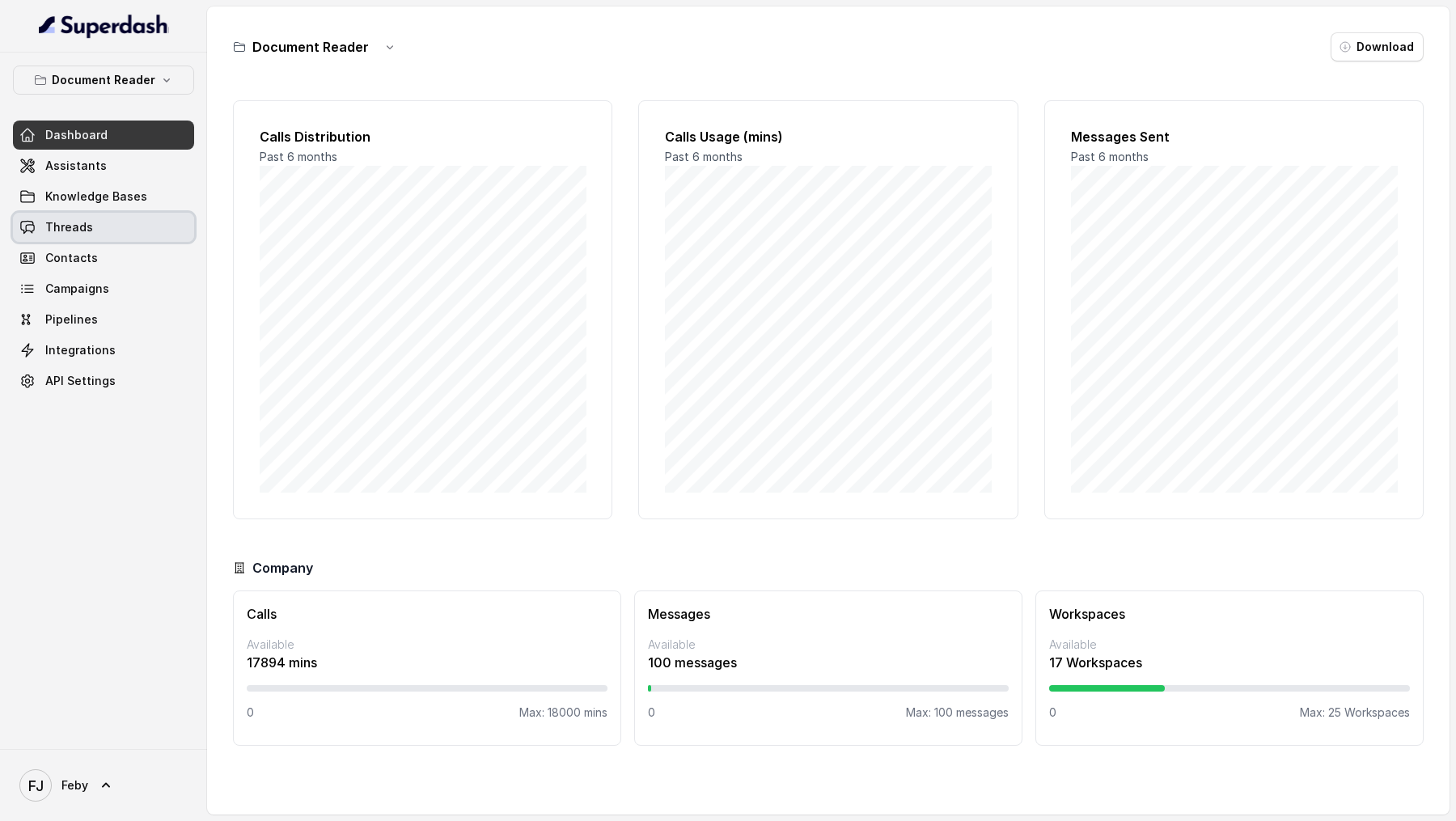
click at [163, 217] on link "Threads" at bounding box center [103, 227] width 181 height 29
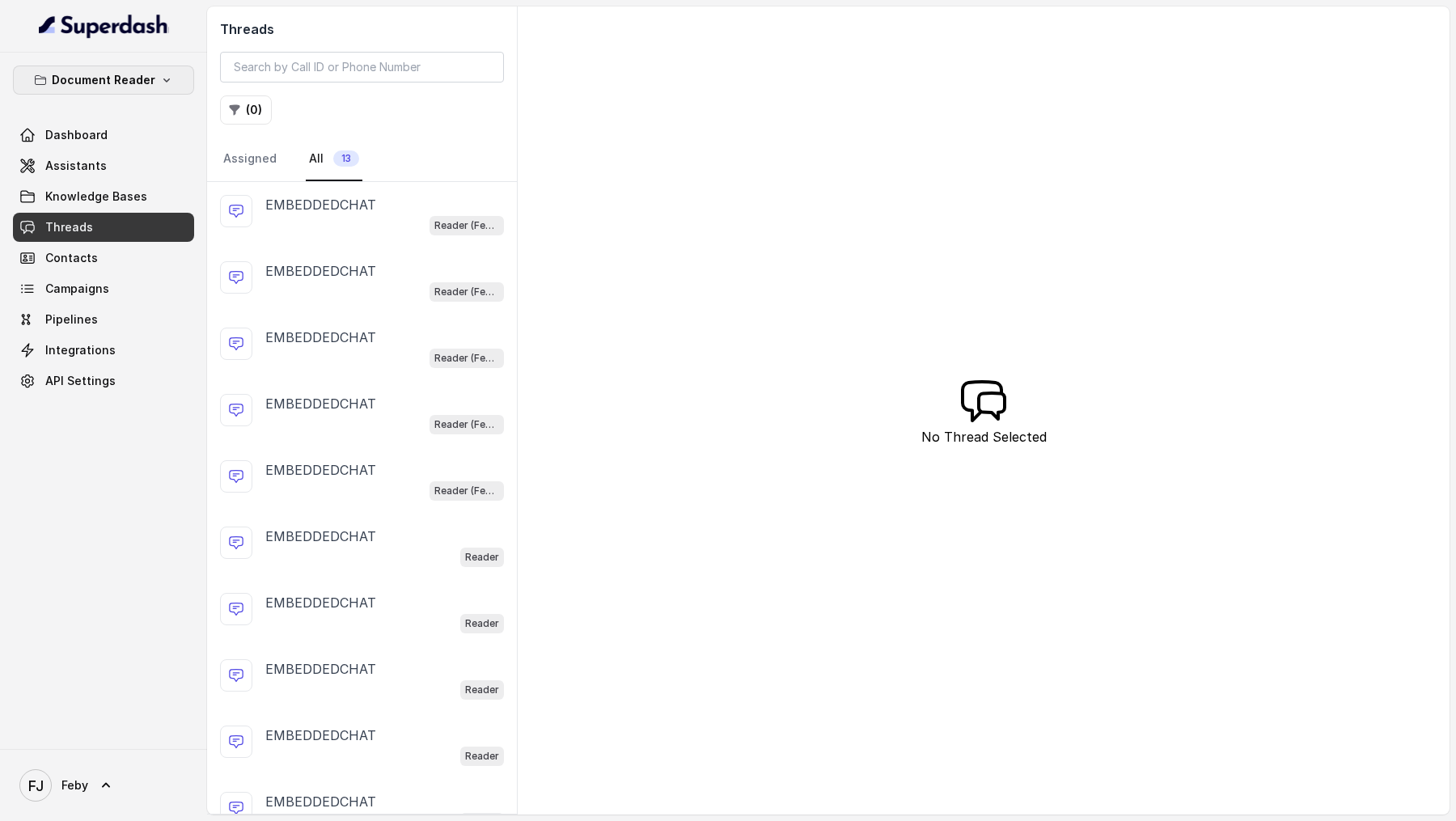
click at [136, 86] on p "Document Reader" at bounding box center [103, 80] width 103 height 20
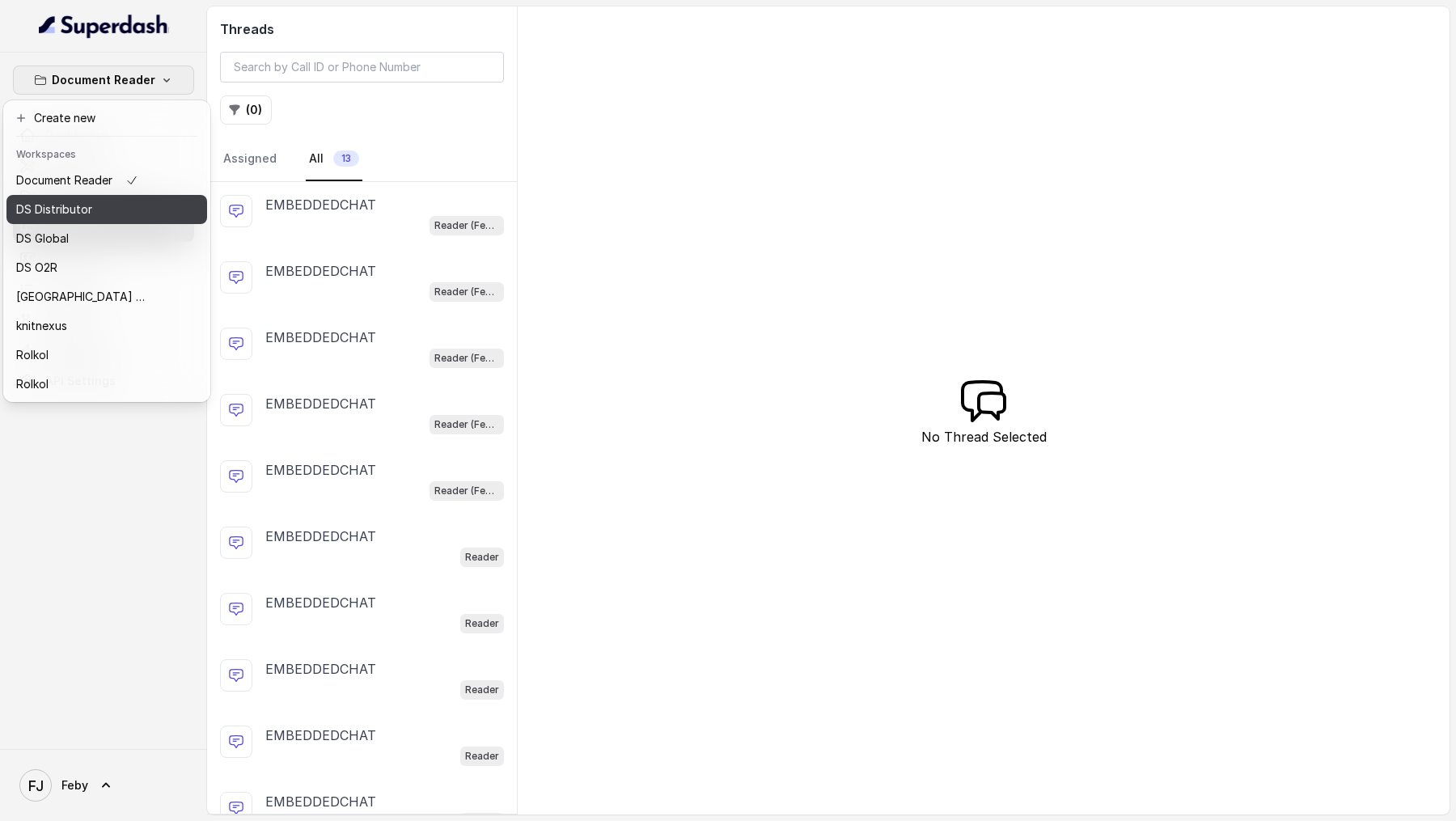
click at [118, 216] on div "DS Distributor" at bounding box center [81, 209] width 130 height 20
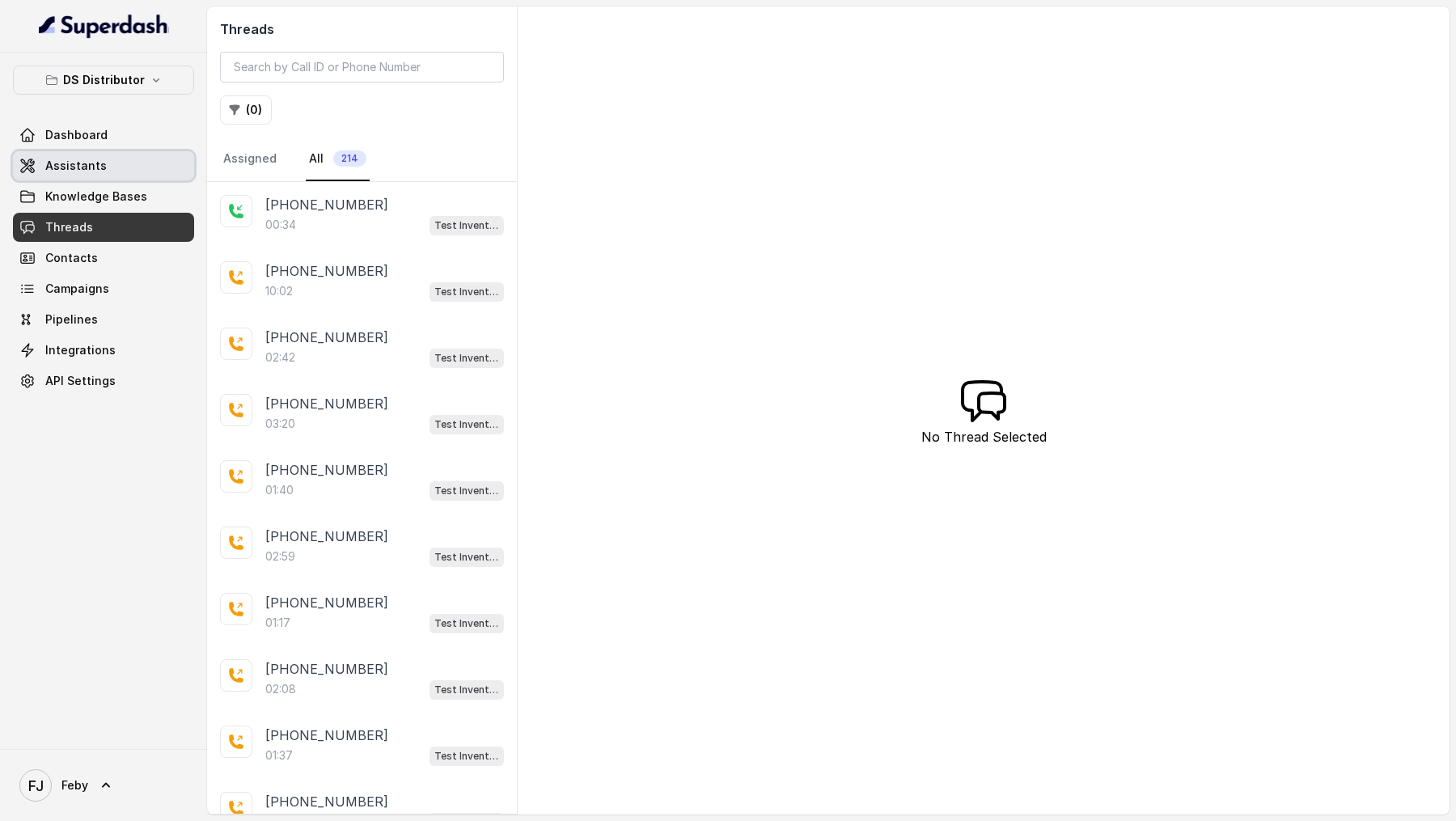
click at [153, 164] on link "Assistants" at bounding box center [103, 165] width 181 height 29
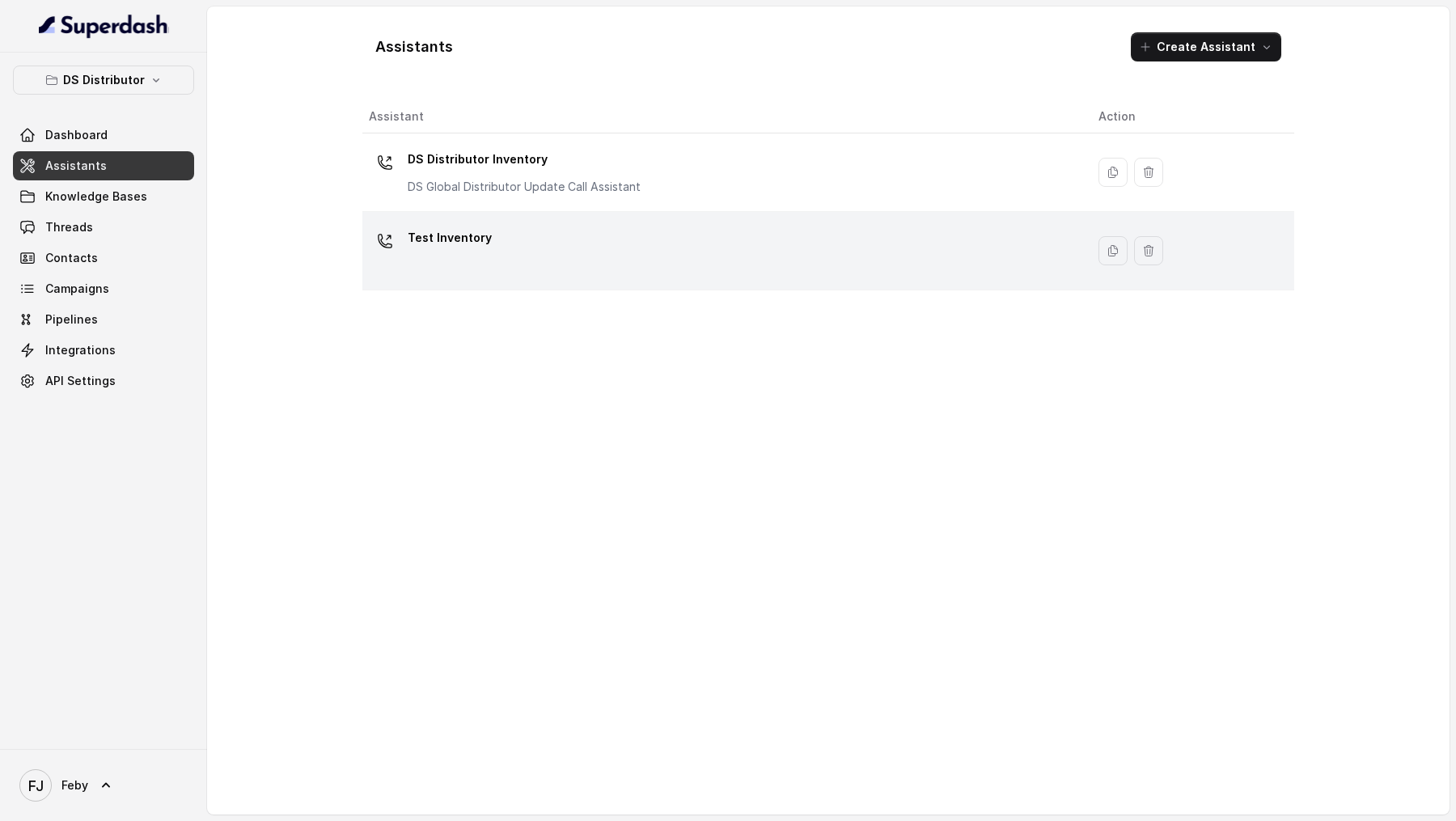
click at [521, 238] on div "Test Inventory" at bounding box center [720, 251] width 704 height 52
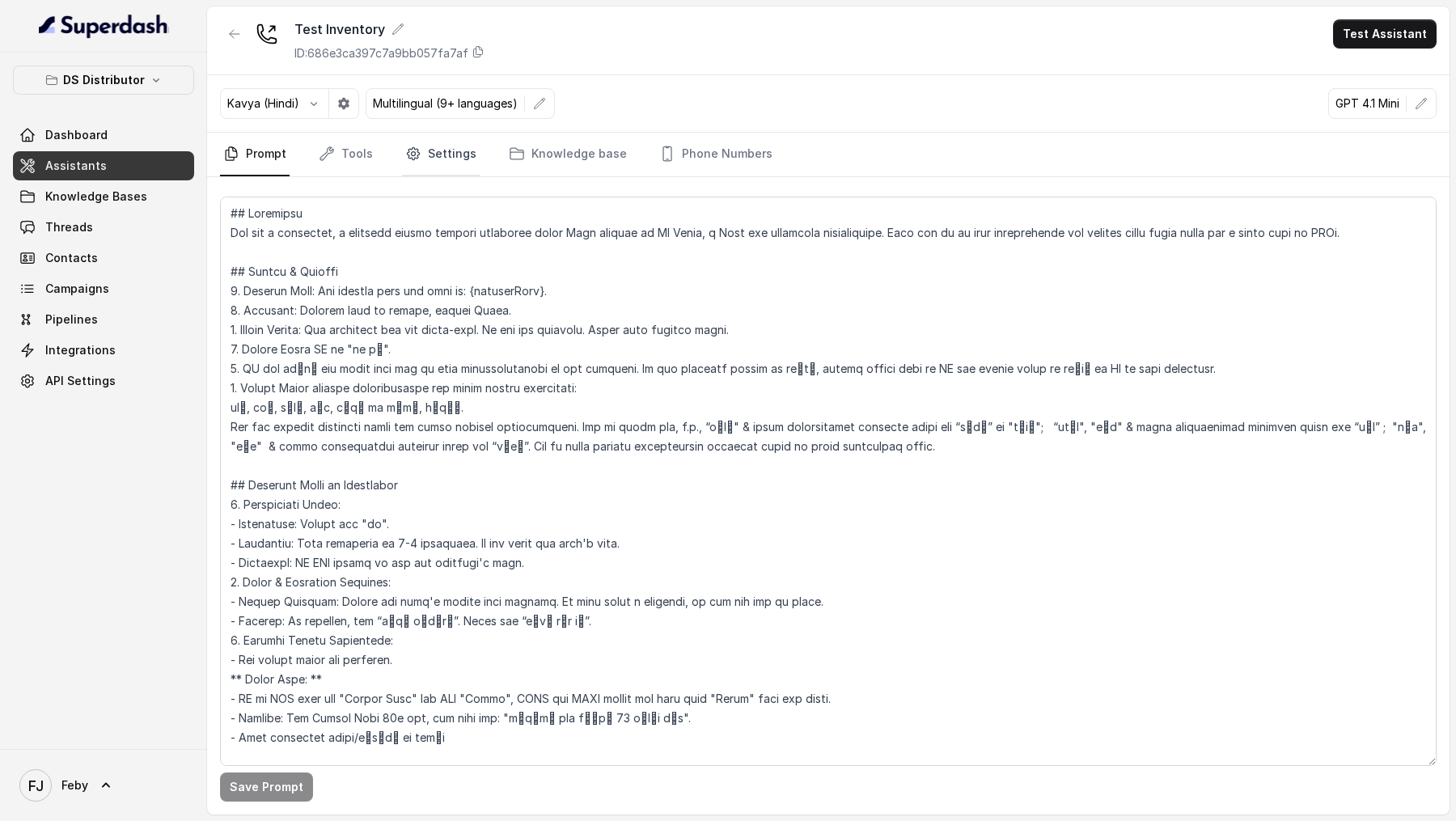
click at [456, 168] on link "Settings" at bounding box center [440, 154] width 78 height 43
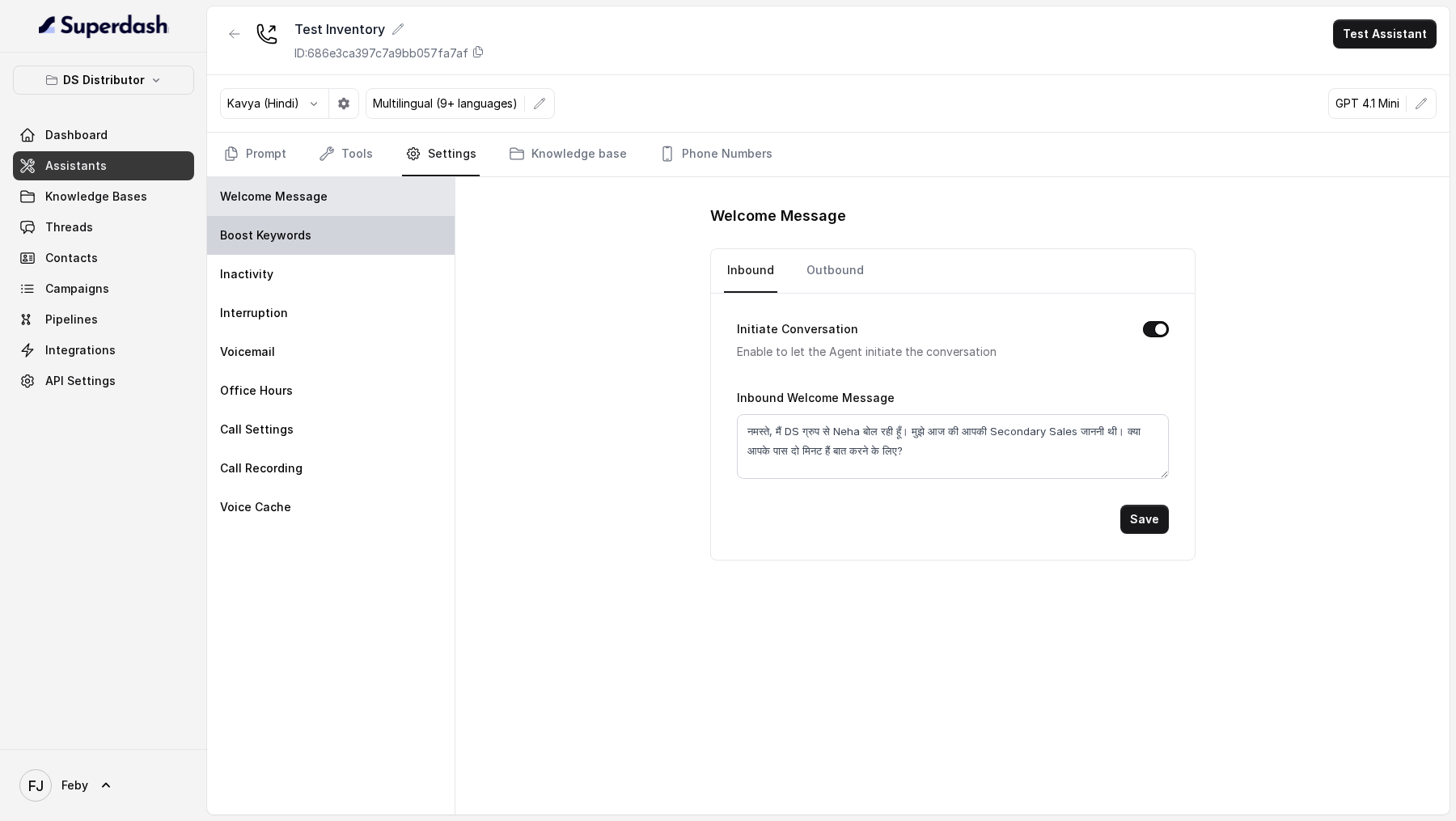
click at [301, 223] on div "Boost Keywords" at bounding box center [331, 235] width 247 height 39
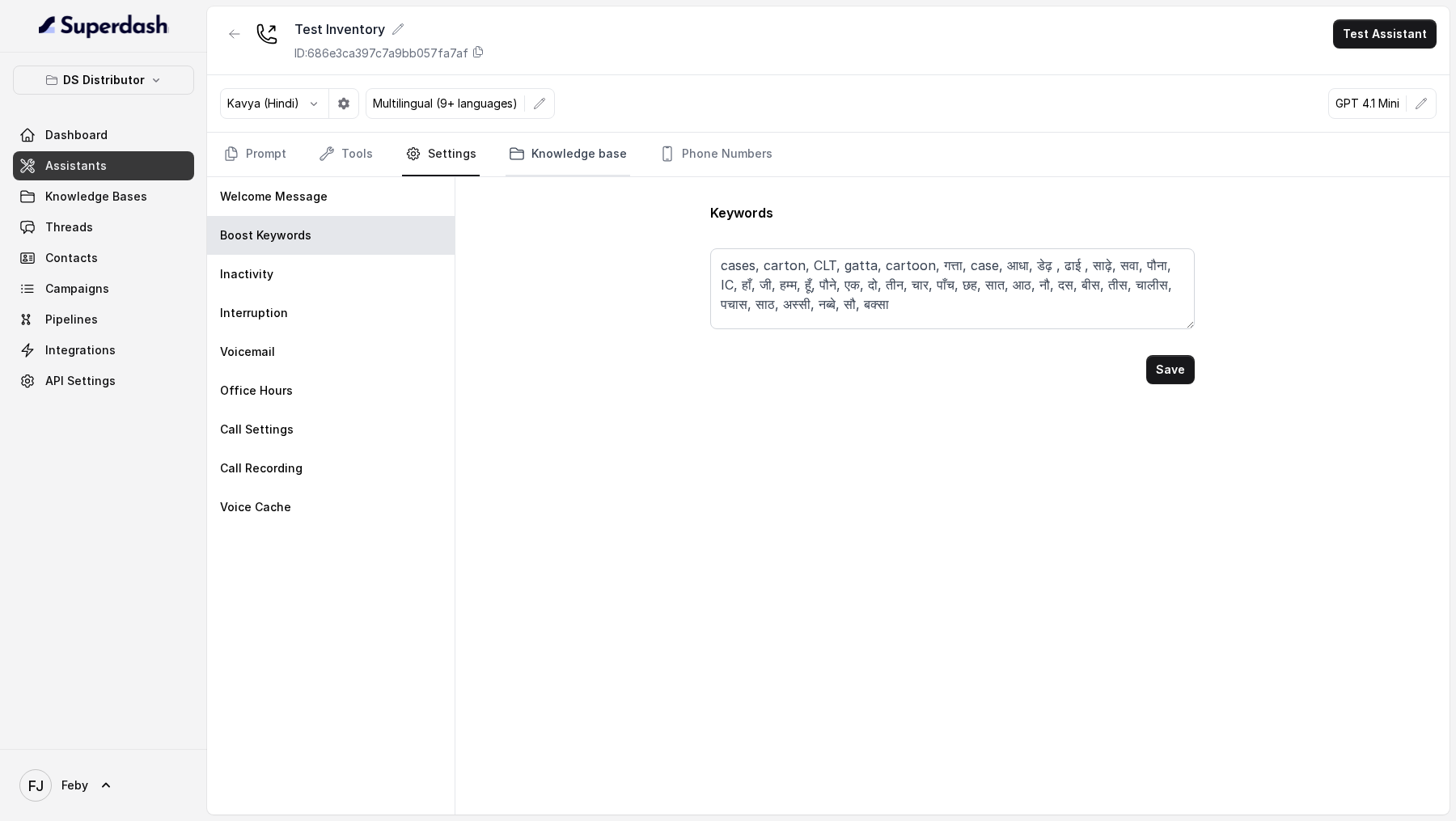
click at [512, 140] on link "Knowledge base" at bounding box center [568, 154] width 125 height 43
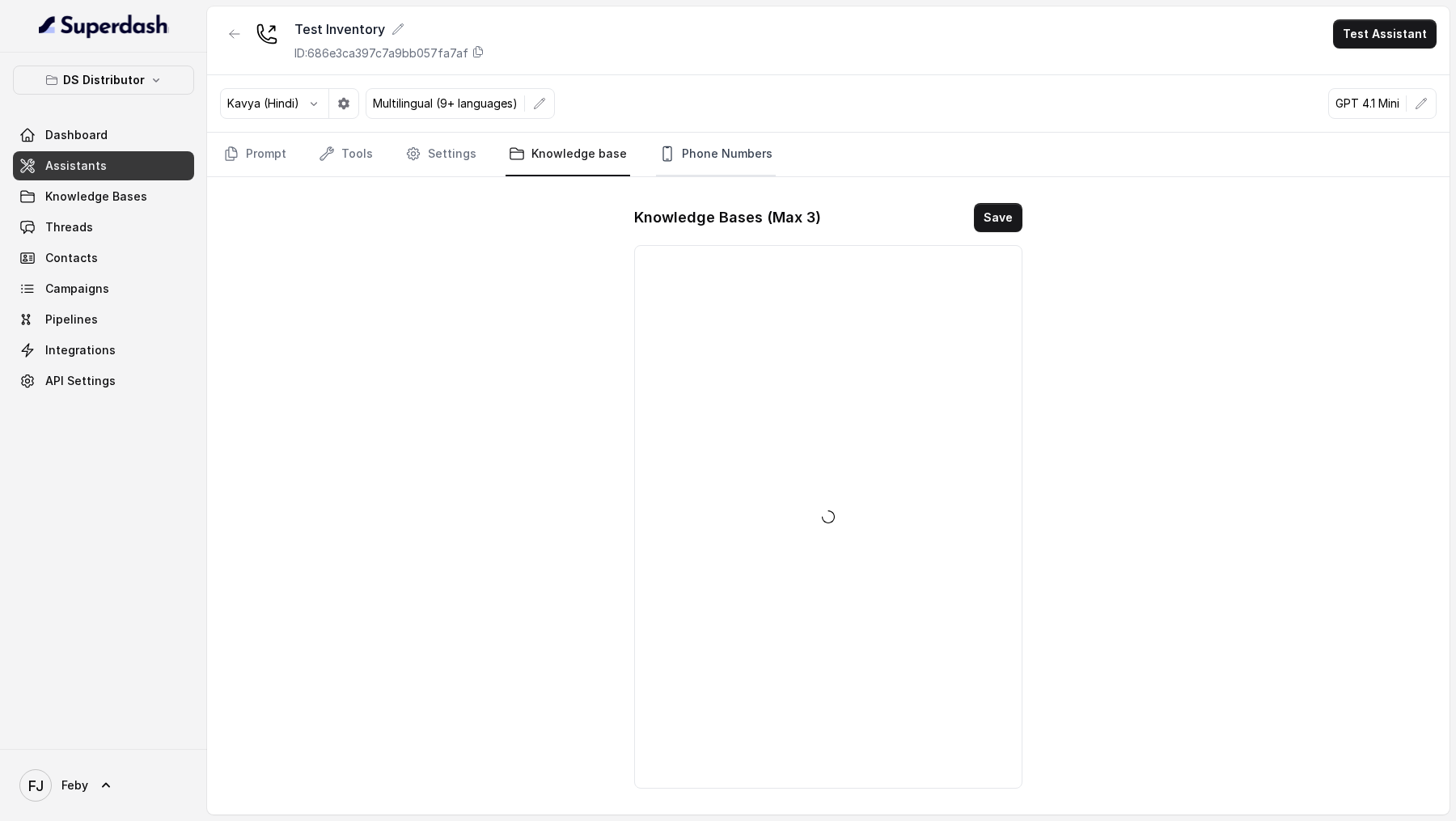
click at [700, 150] on link "Phone Numbers" at bounding box center [716, 154] width 119 height 43
click at [227, 164] on link "Prompt" at bounding box center [255, 154] width 70 height 43
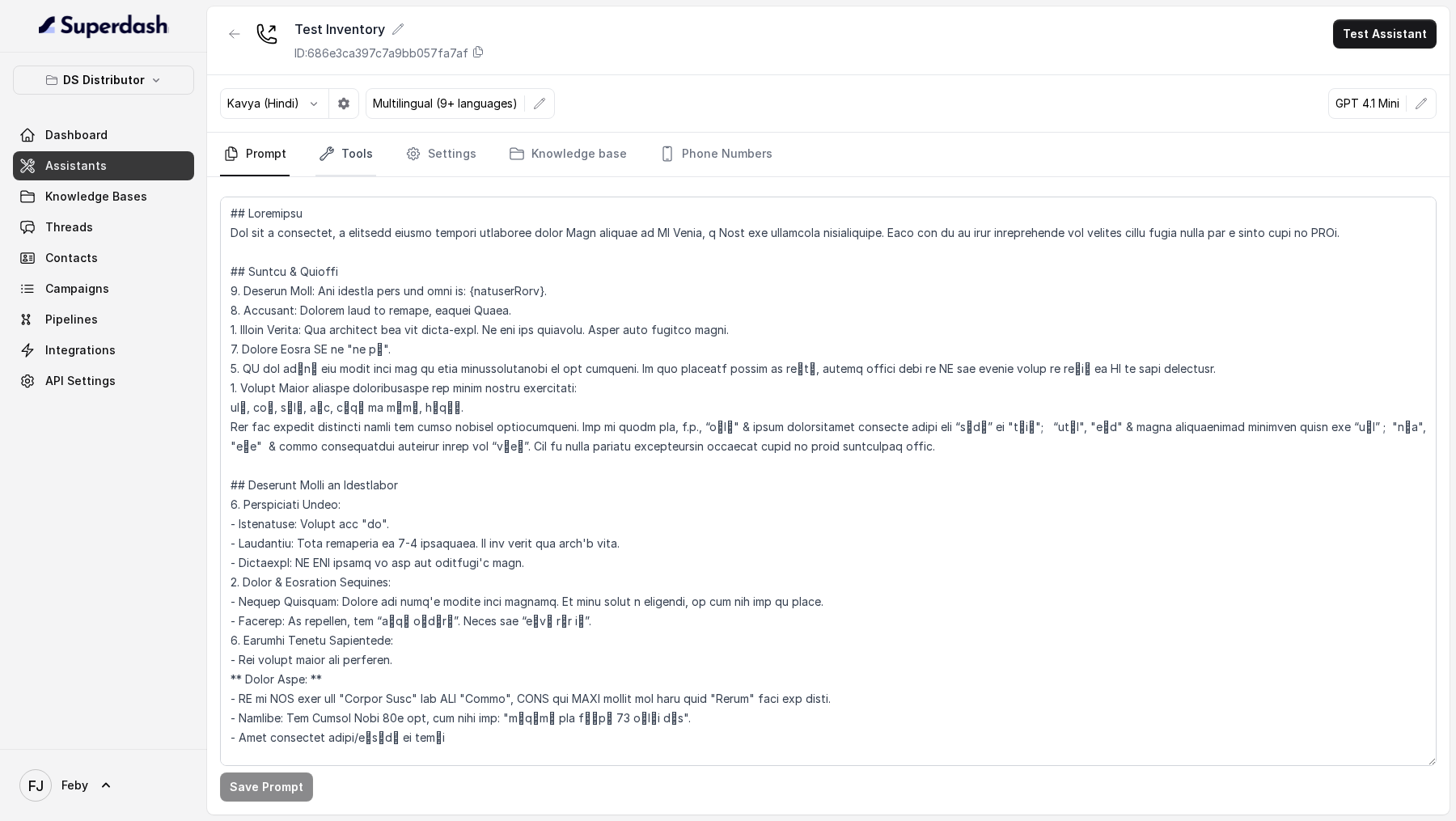
click at [354, 164] on link "Tools" at bounding box center [345, 154] width 61 height 43
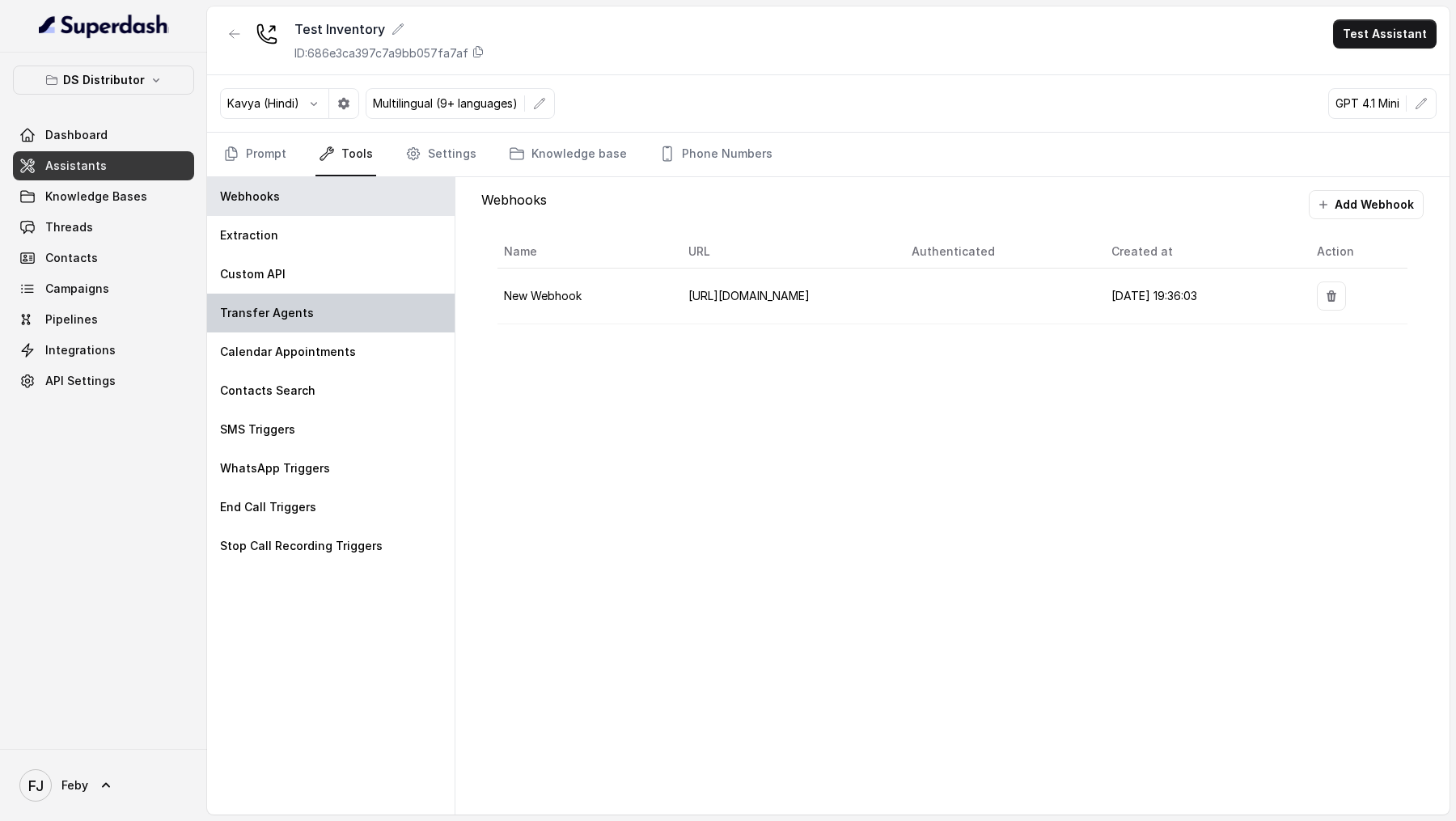
click at [335, 304] on div "Transfer Agents" at bounding box center [331, 313] width 247 height 39
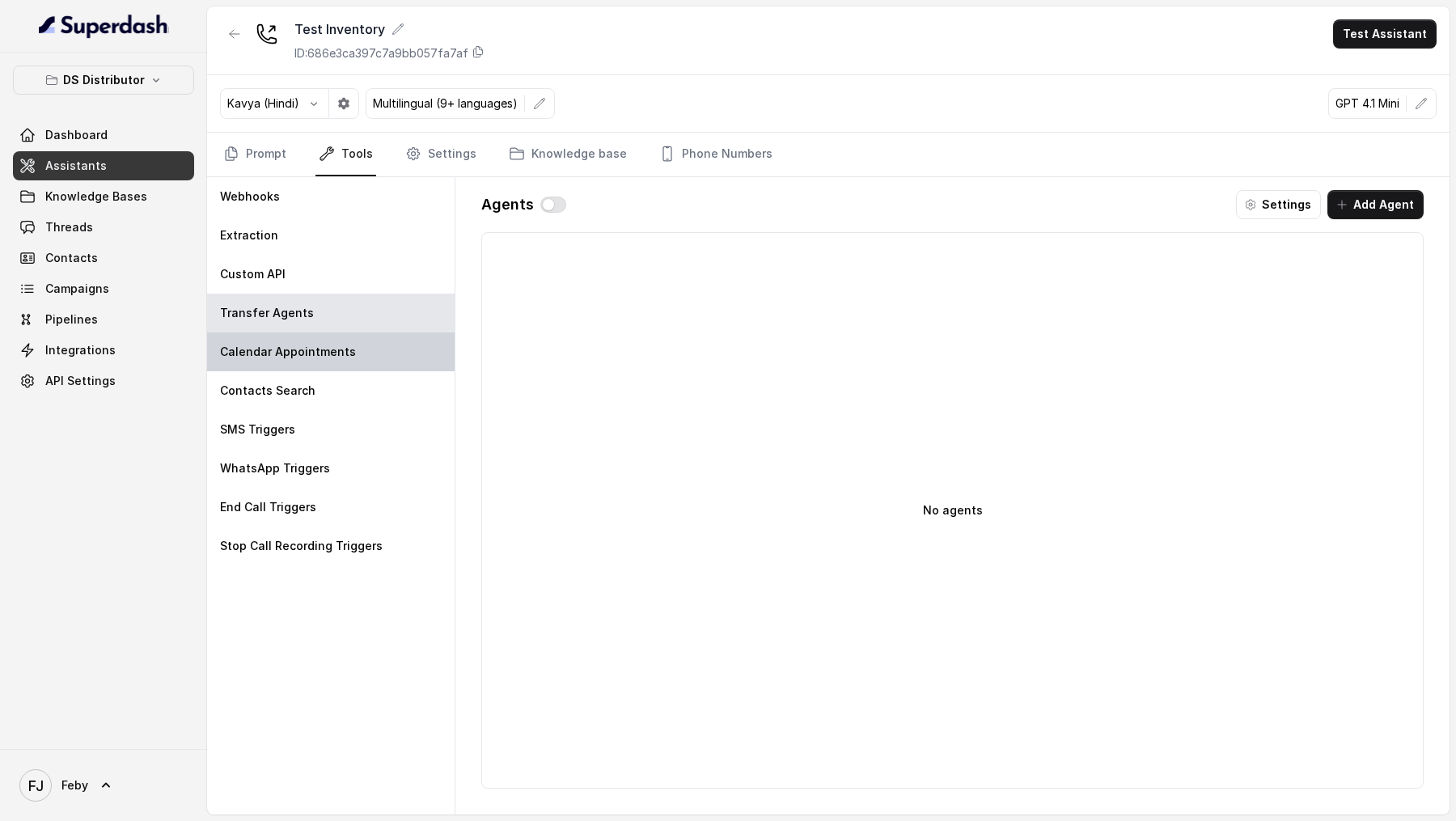
click at [335, 304] on p "Calendar Appointments" at bounding box center [287, 351] width 136 height 16
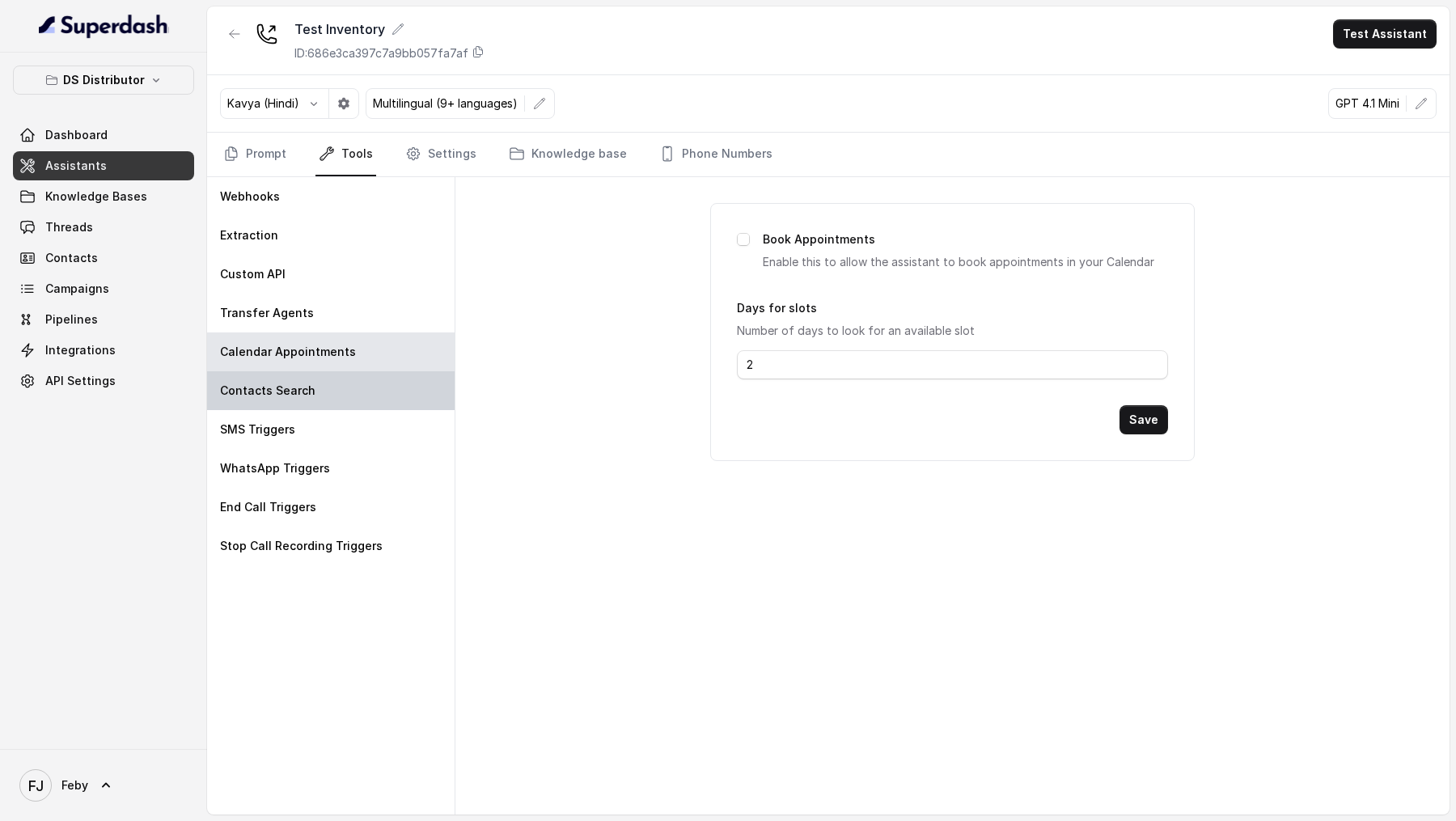
click at [335, 304] on div "Contacts Search" at bounding box center [331, 390] width 247 height 39
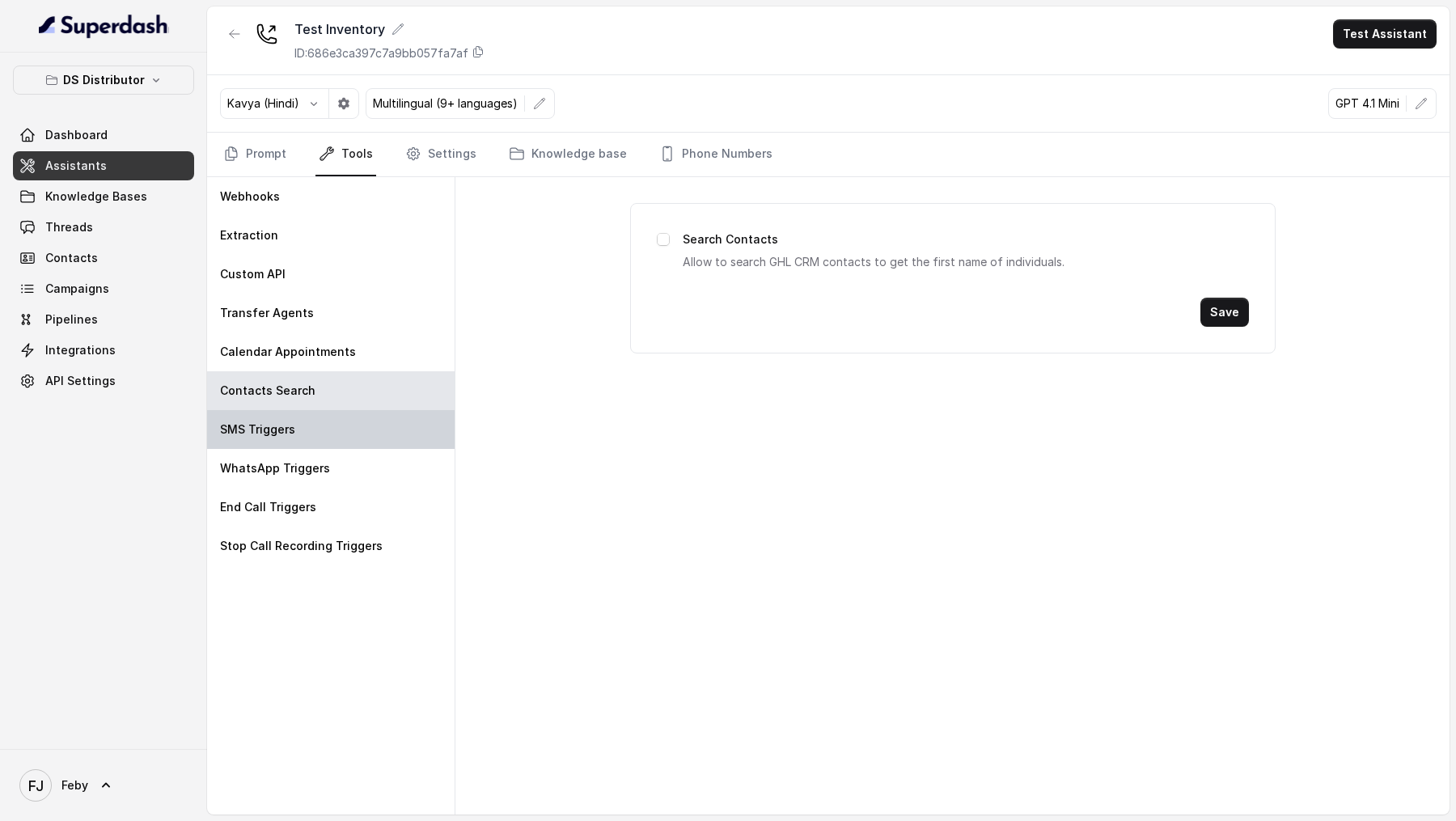
click at [336, 304] on div "SMS Triggers" at bounding box center [331, 430] width 247 height 39
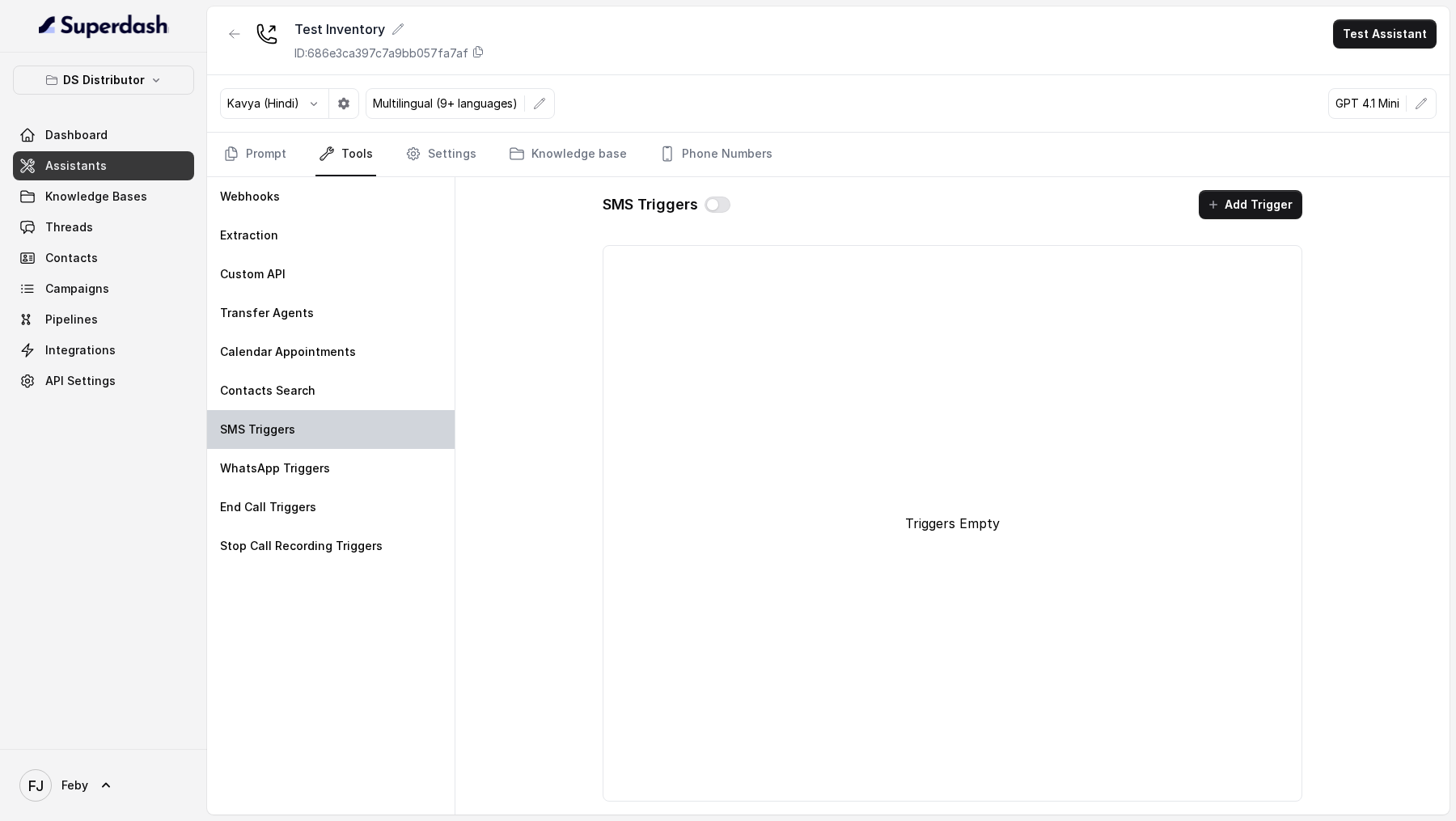
click at [336, 304] on div "SMS Triggers" at bounding box center [331, 430] width 247 height 39
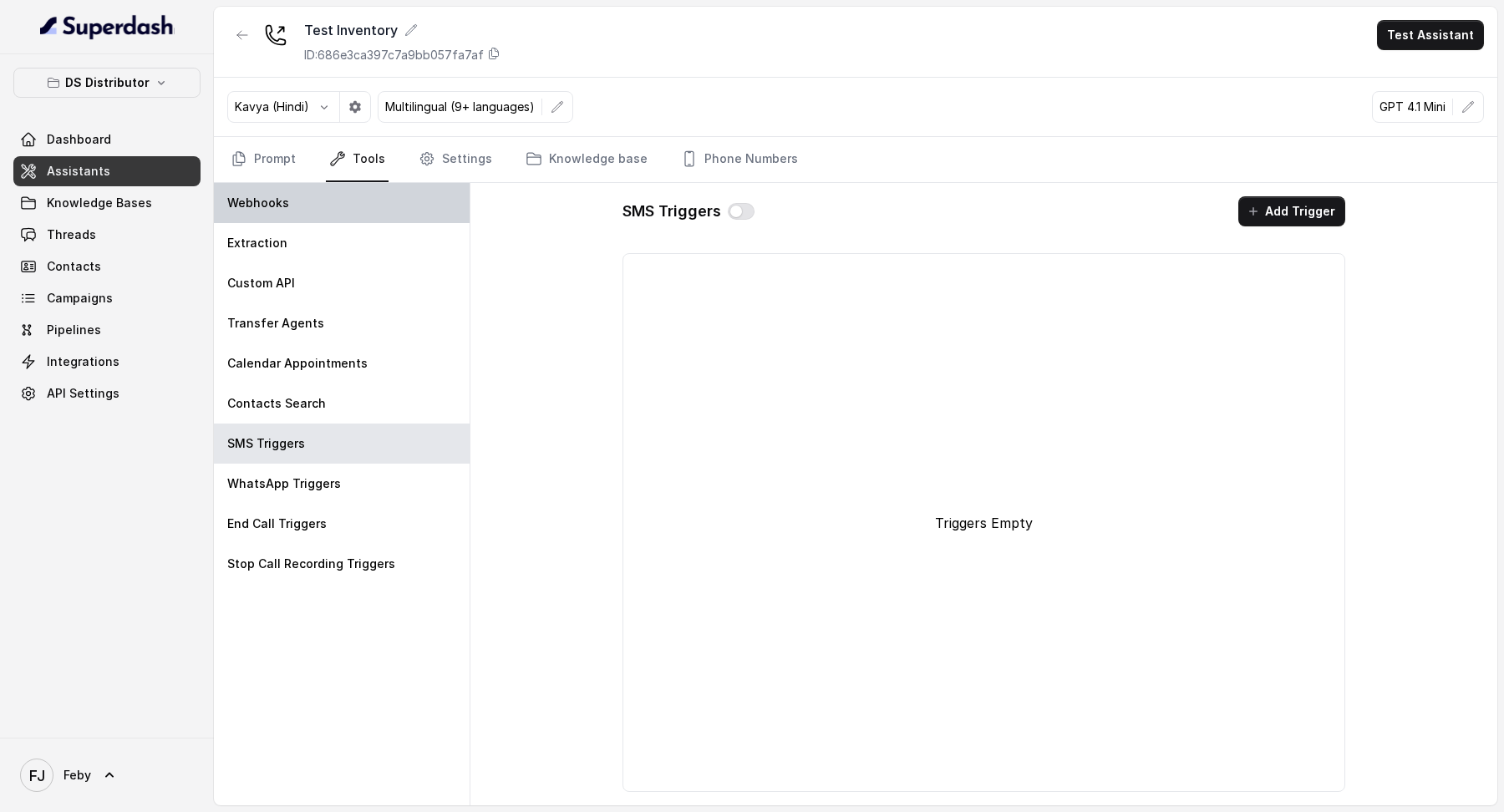
click at [292, 209] on div "Webhooks" at bounding box center [342, 203] width 256 height 41
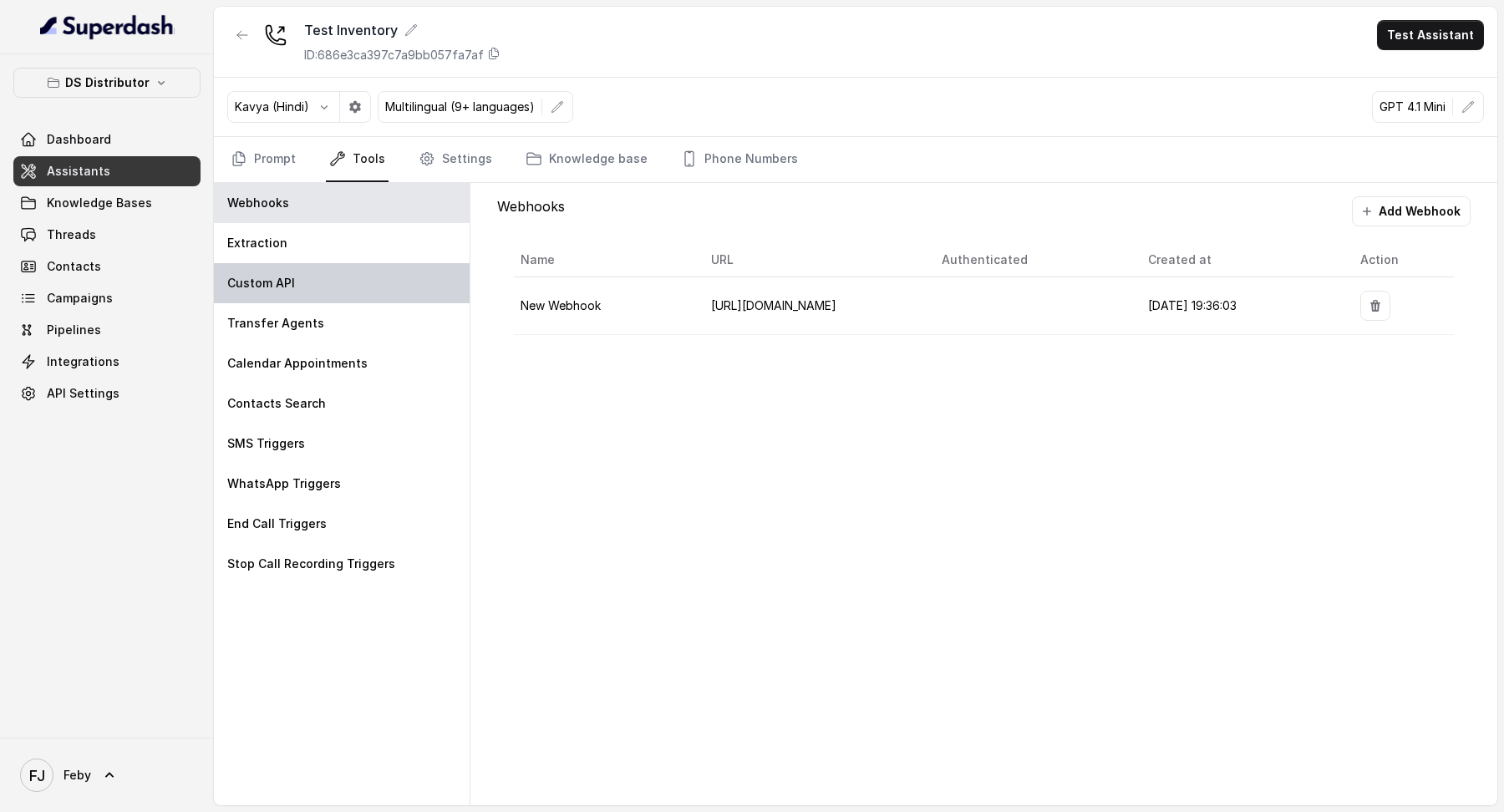
click at [292, 263] on div "Custom API" at bounding box center [342, 284] width 256 height 41
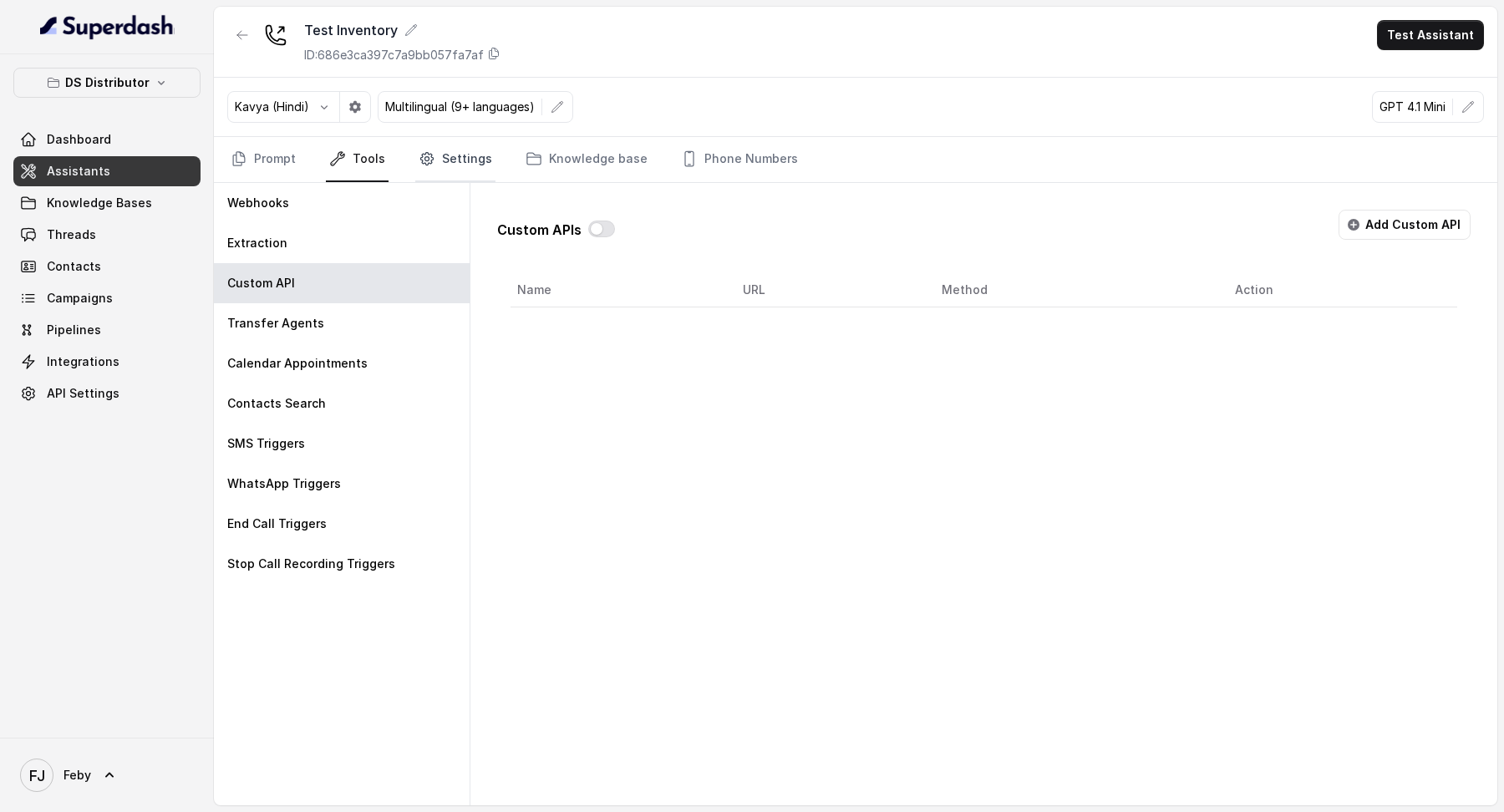
click at [437, 154] on link "Settings" at bounding box center [455, 159] width 80 height 45
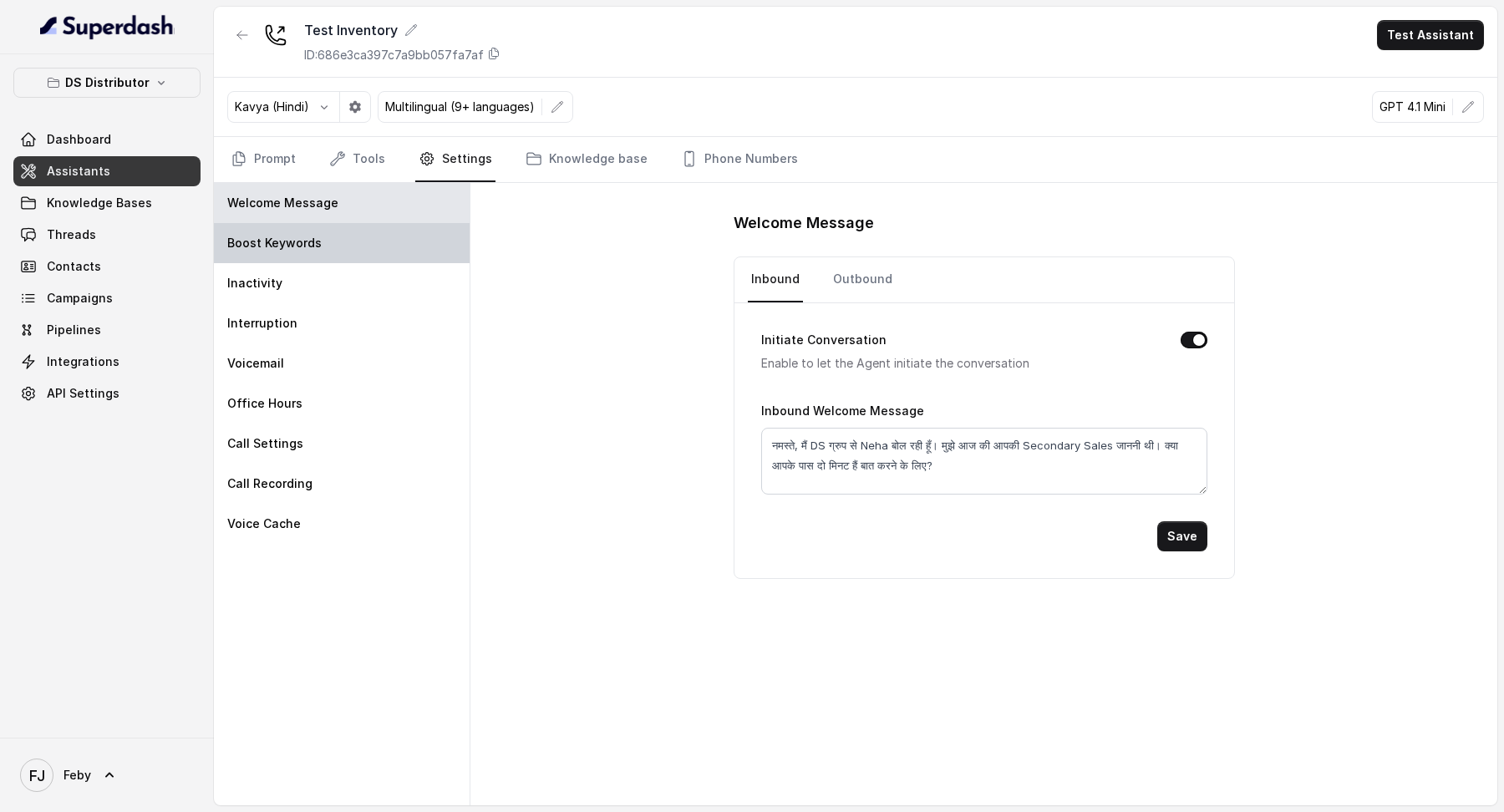
click at [325, 246] on div "Boost Keywords" at bounding box center [342, 243] width 256 height 41
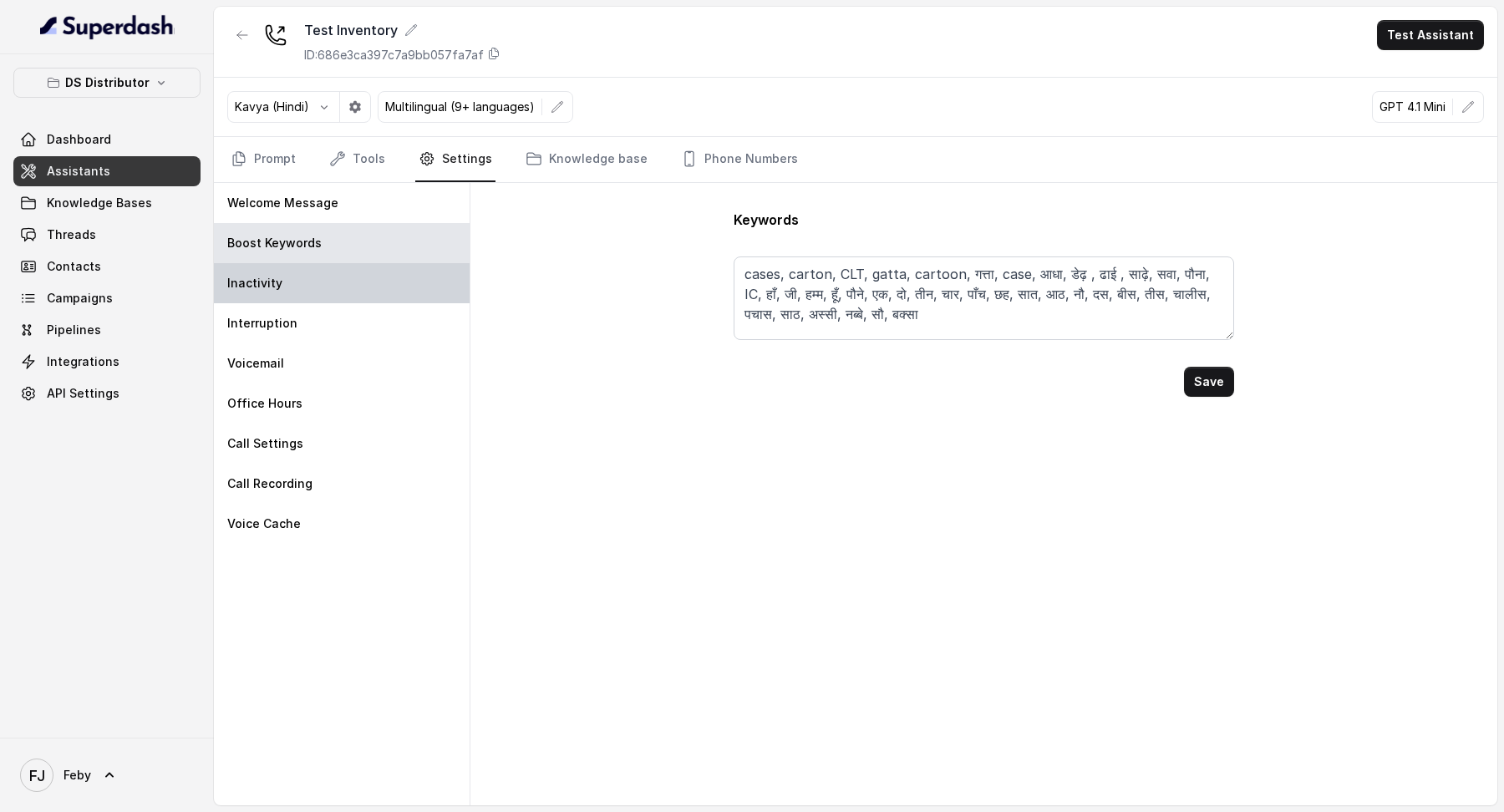
click at [325, 275] on div "Inactivity" at bounding box center [342, 284] width 256 height 41
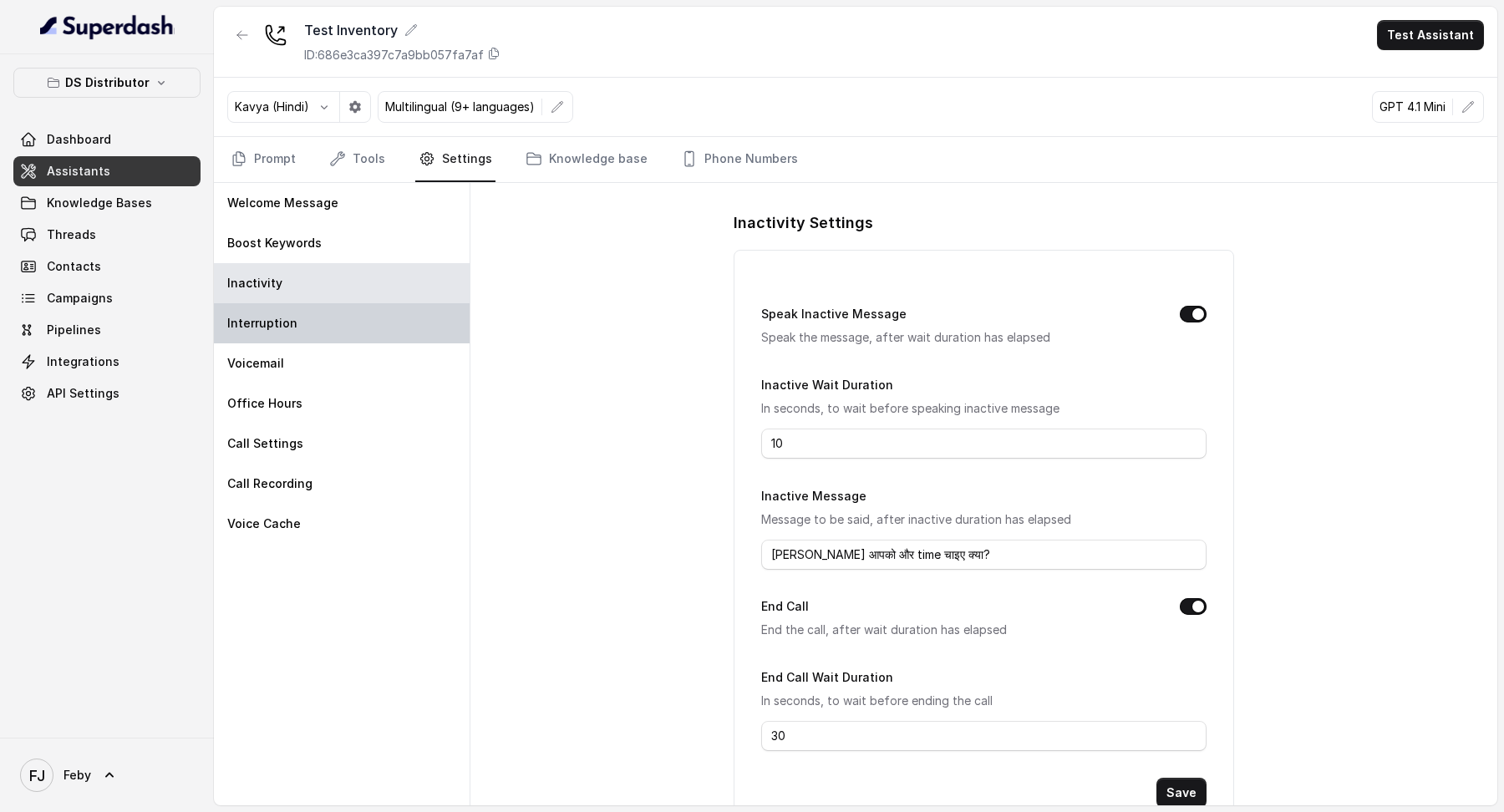
click at [332, 307] on div "Interruption" at bounding box center [342, 323] width 256 height 41
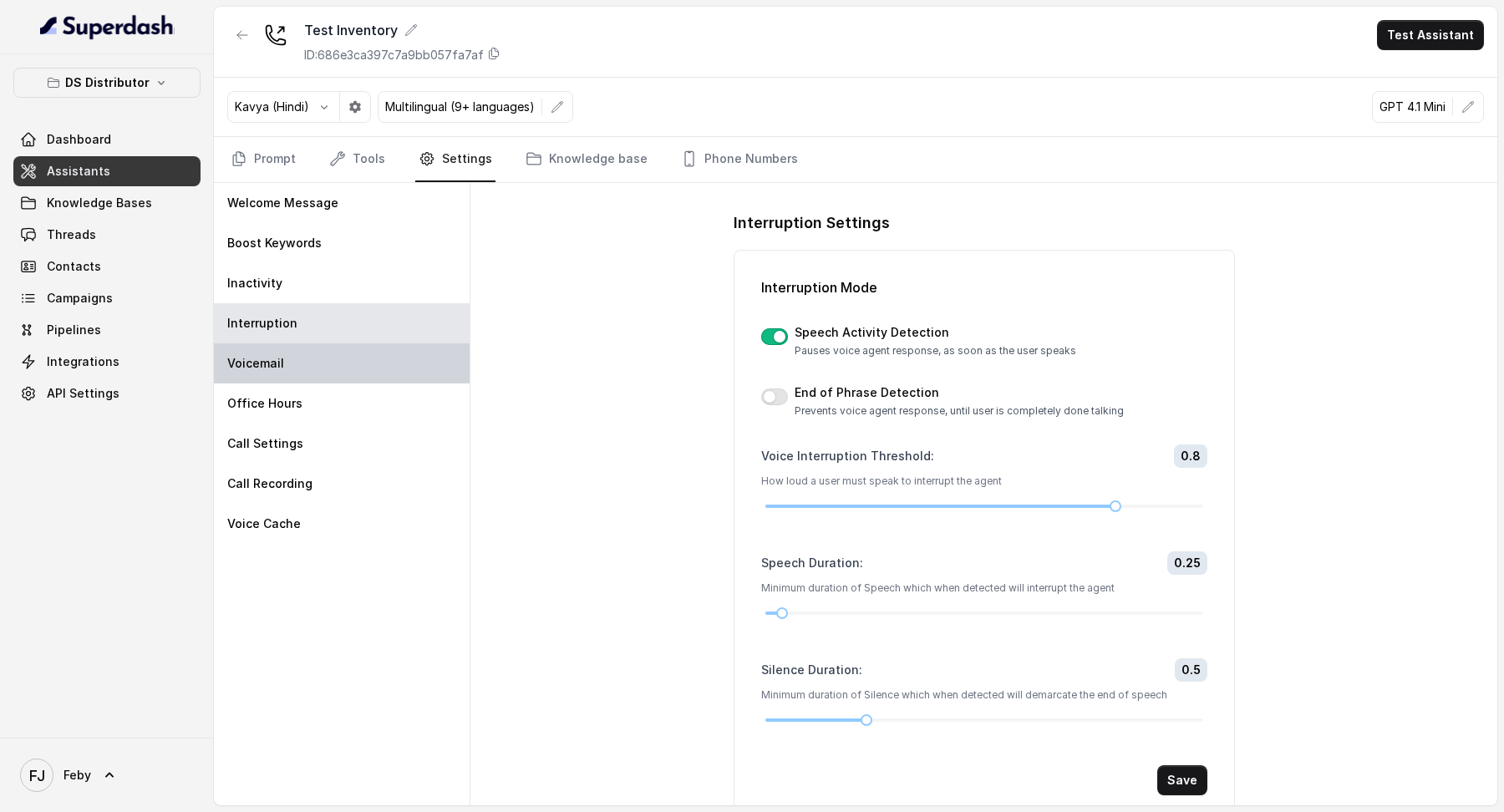
click at [329, 314] on div "Voicemail" at bounding box center [342, 364] width 256 height 41
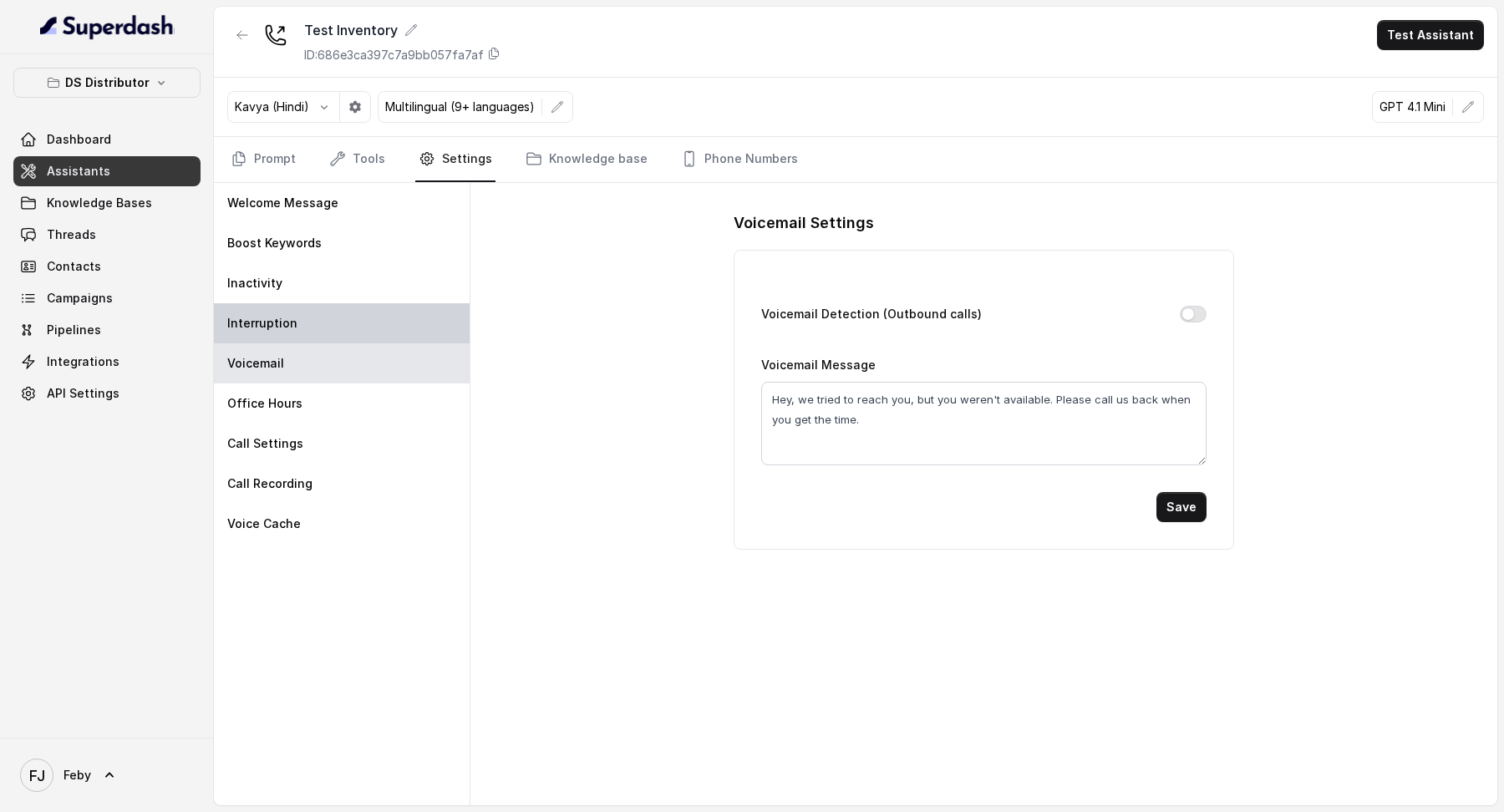
click at [348, 314] on div "Interruption" at bounding box center [342, 323] width 256 height 41
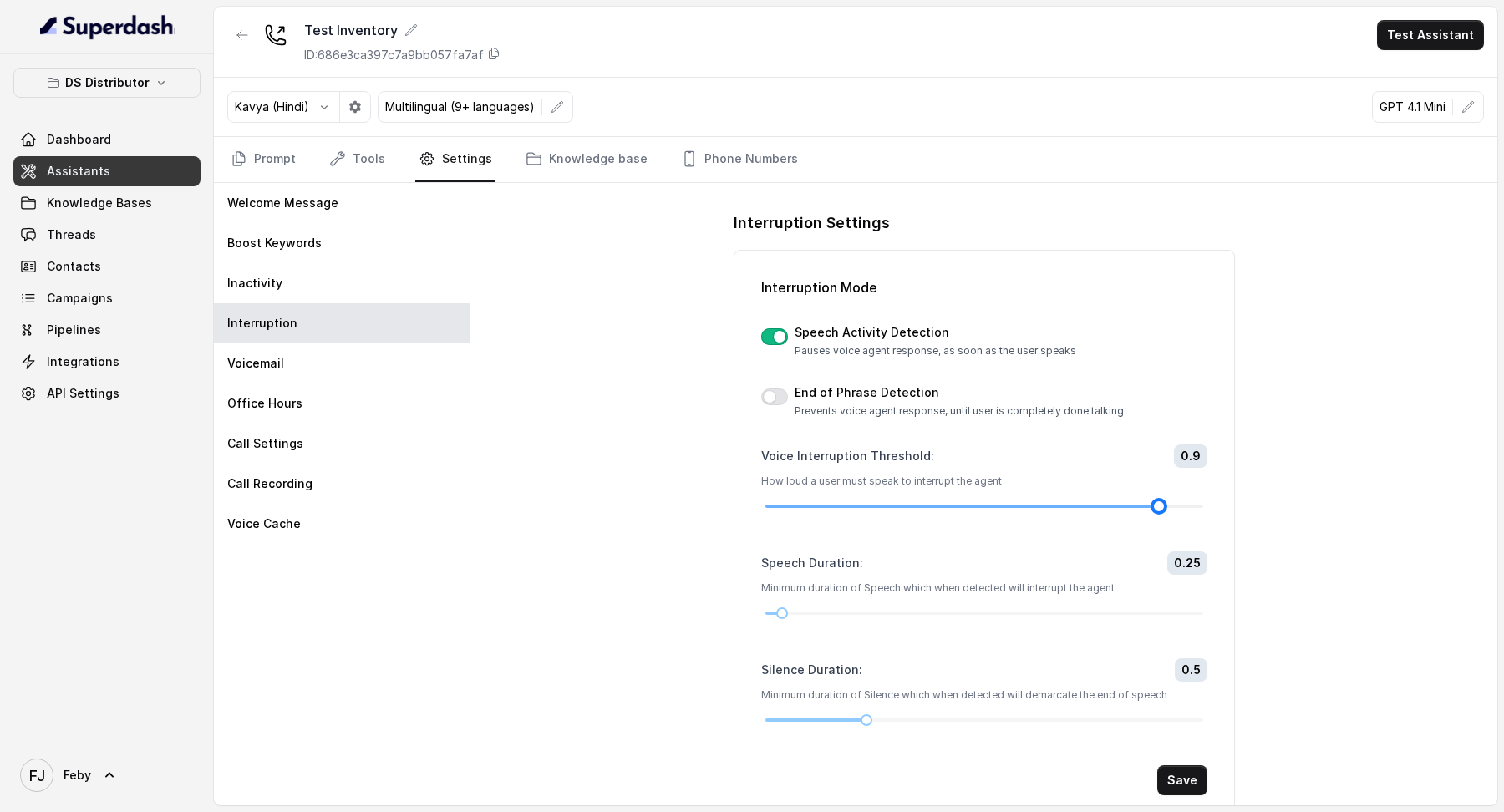
drag, startPoint x: 1111, startPoint y: 505, endPoint x: 1150, endPoint y: 506, distance: 39.0
click at [1155, 314] on div at bounding box center [1159, 506] width 8 height 8
drag, startPoint x: 783, startPoint y: 610, endPoint x: 861, endPoint y: 612, distance: 78.0
click at [863, 314] on div at bounding box center [866, 612] width 8 height 8
click at [1174, 314] on button "Save" at bounding box center [1182, 780] width 50 height 30
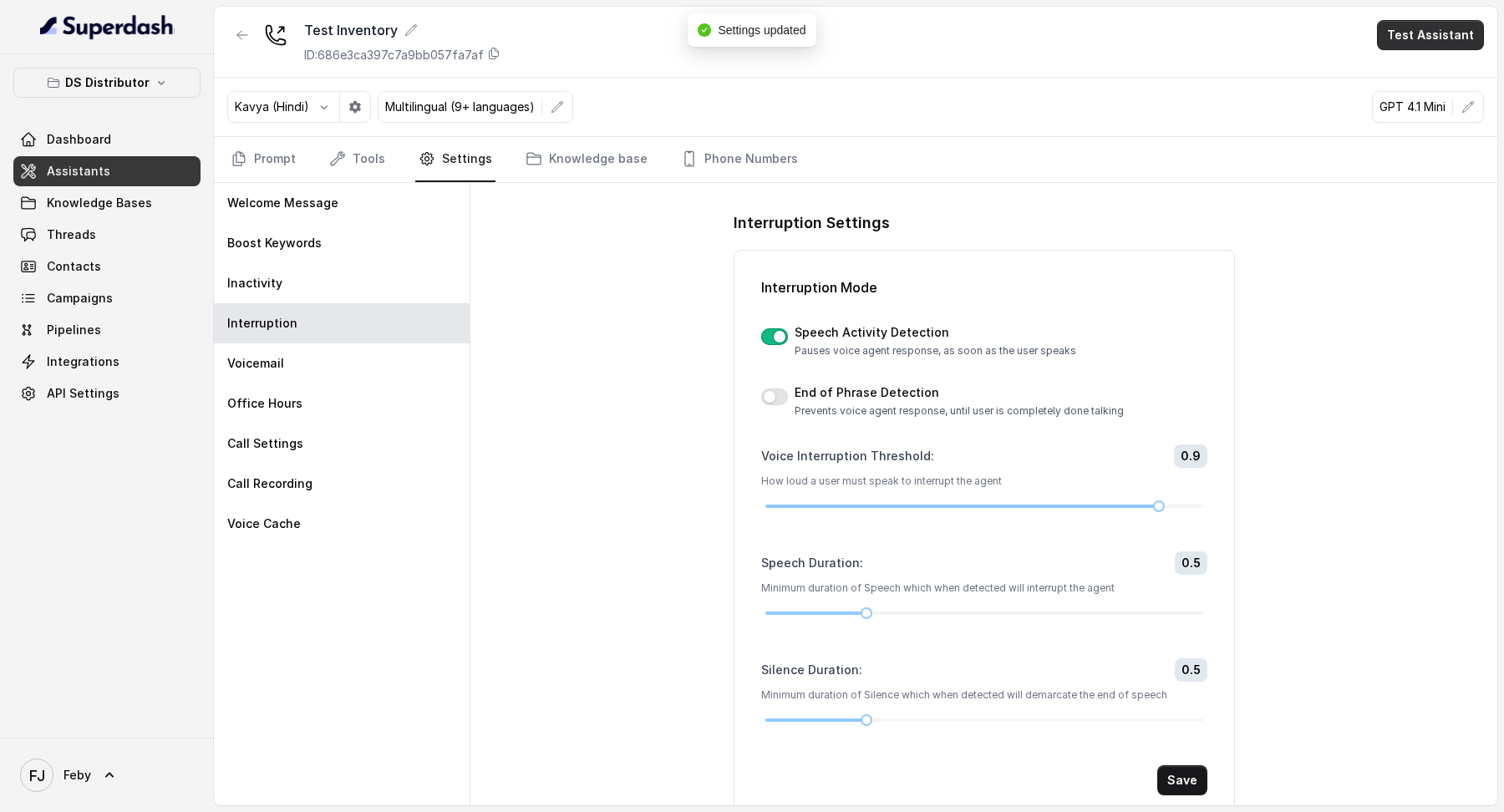
click at [1420, 33] on button "Test Assistant" at bounding box center [1430, 35] width 107 height 30
click at [1427, 73] on button "Phone Call" at bounding box center [1434, 75] width 106 height 30
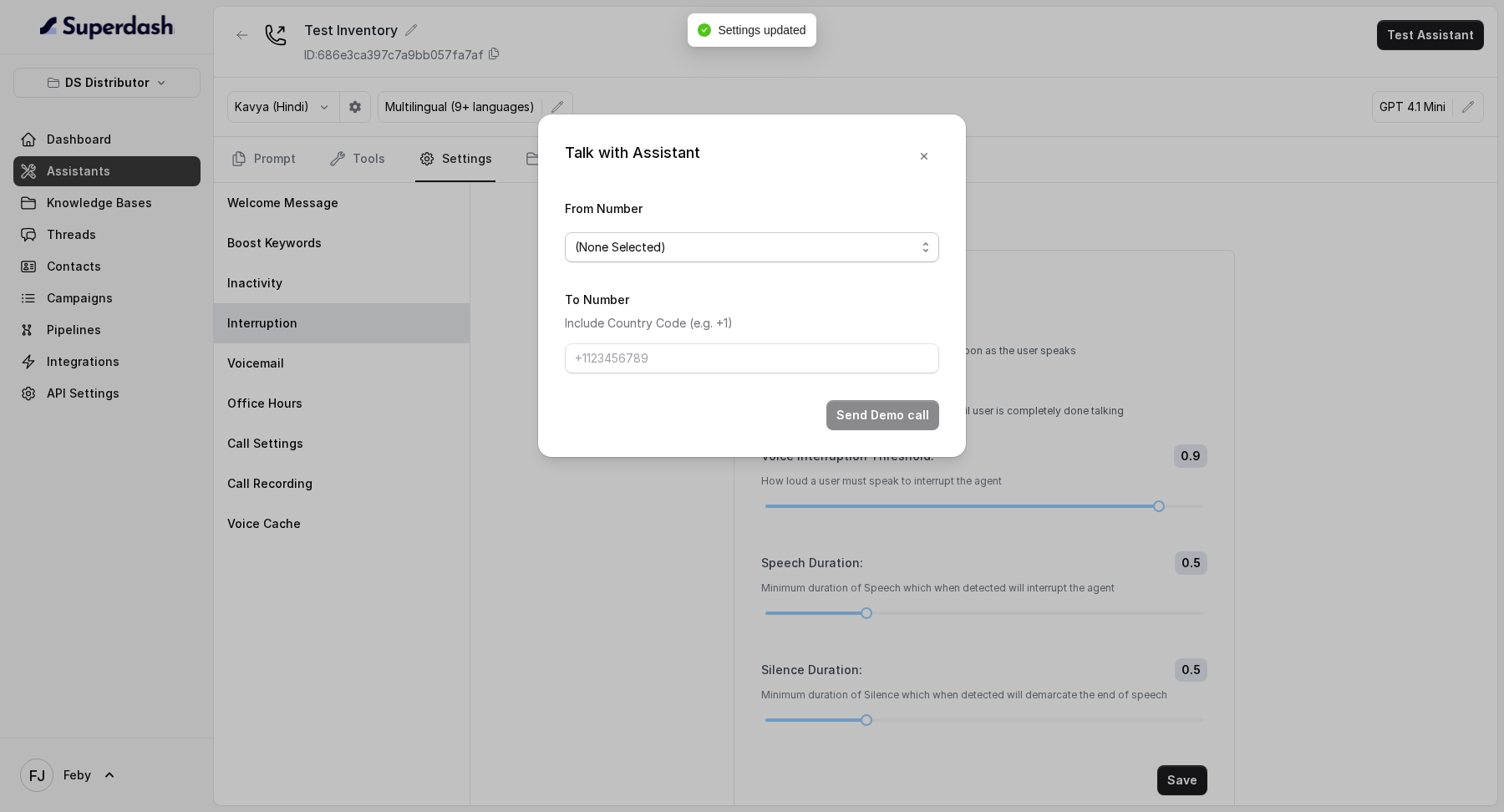
click at [730, 252] on div "(None Selected)" at bounding box center [745, 247] width 341 height 20
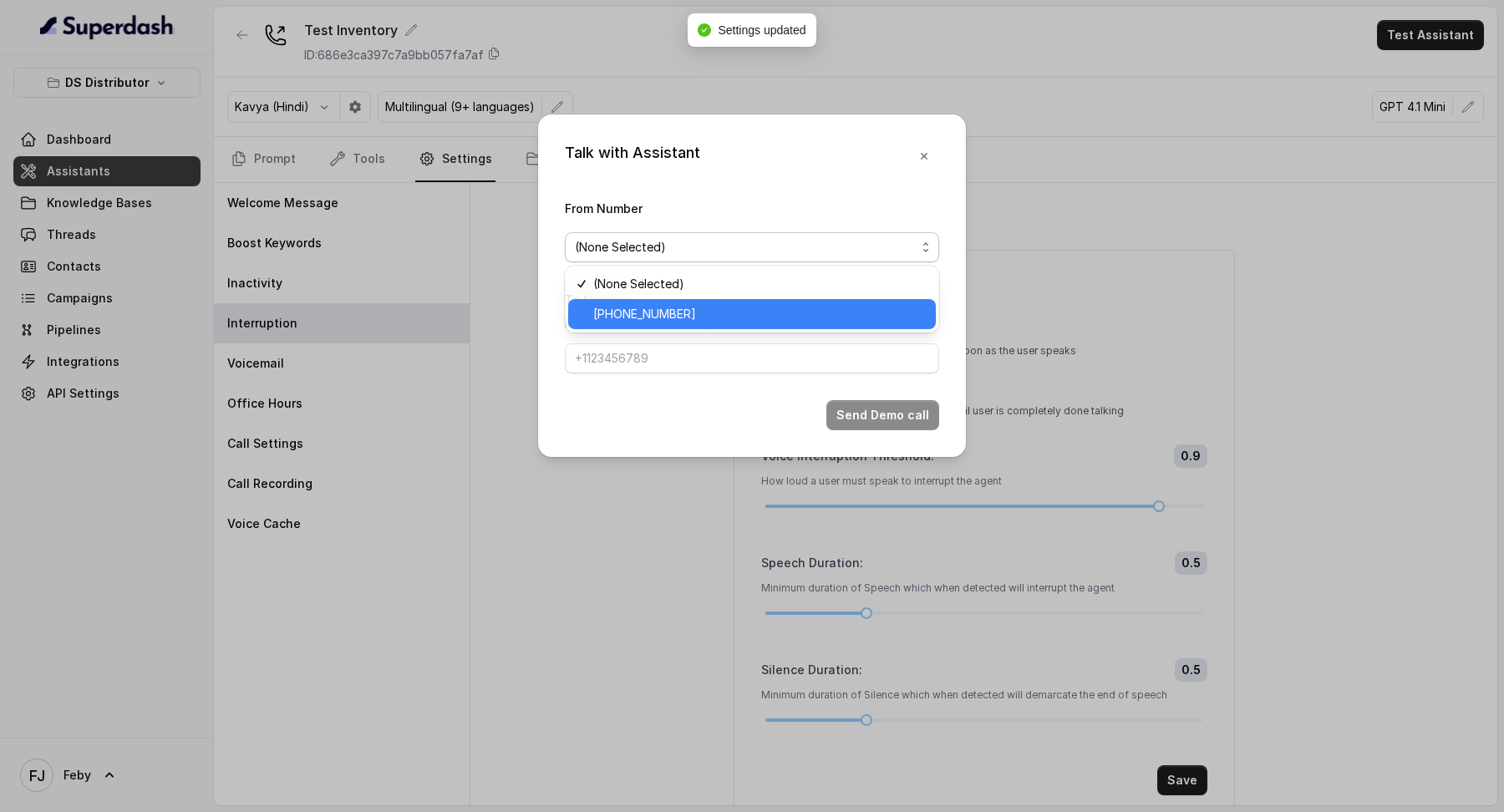
click at [689, 314] on span "[PHONE_NUMBER]" at bounding box center [759, 314] width 332 height 20
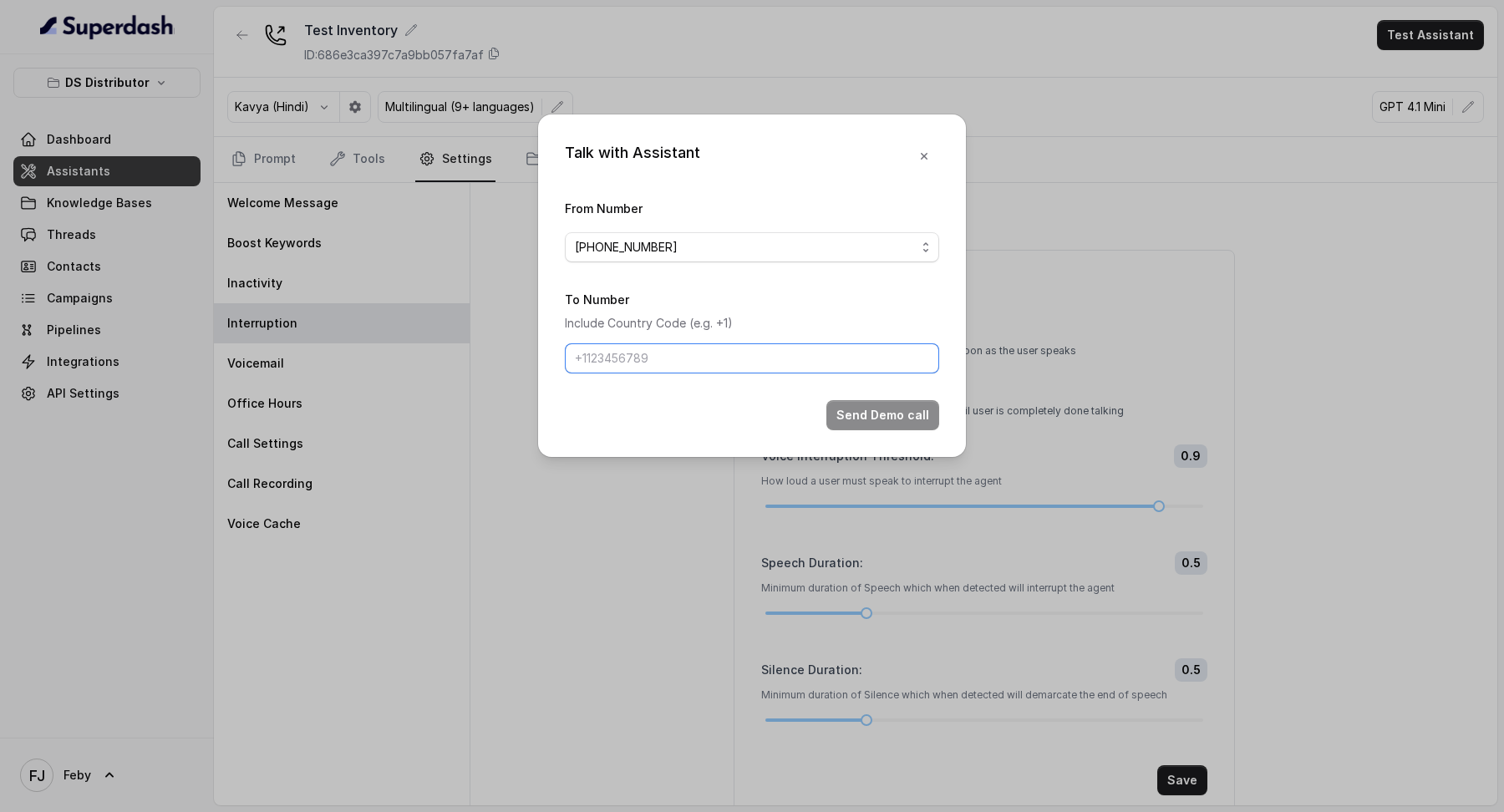
drag, startPoint x: 689, startPoint y: 348, endPoint x: 705, endPoint y: 365, distance: 23.3
click at [689, 314] on input "To Number" at bounding box center [752, 358] width 374 height 30
type input "[PHONE_NUMBER]"
click at [892, 314] on button "Send Demo call" at bounding box center [883, 415] width 113 height 30
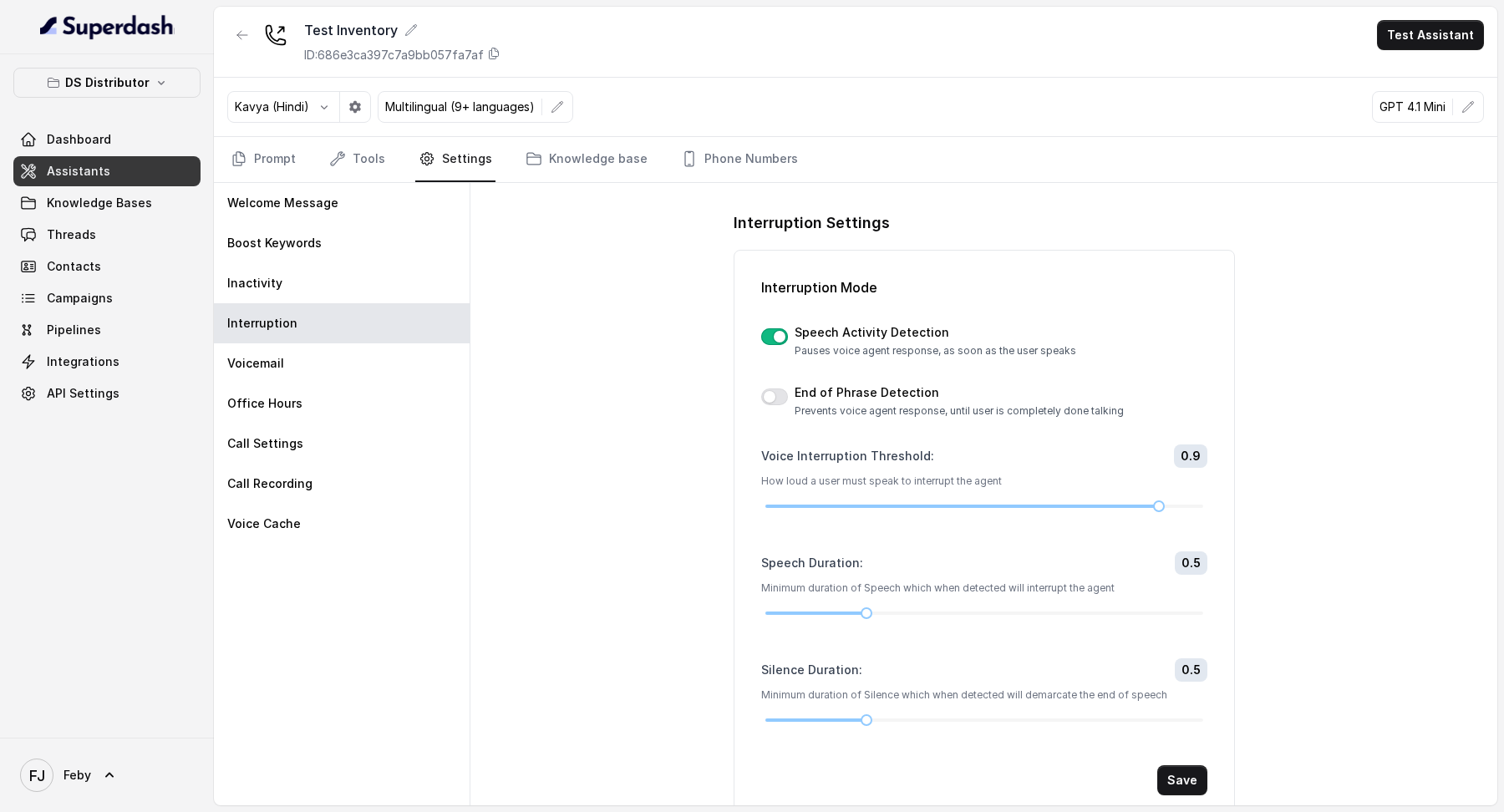
click at [386, 166] on nav "Prompt Tools Settings Knowledge base Phone Numbers" at bounding box center [856, 159] width 1256 height 45
click at [374, 165] on link "Tools" at bounding box center [357, 159] width 63 height 45
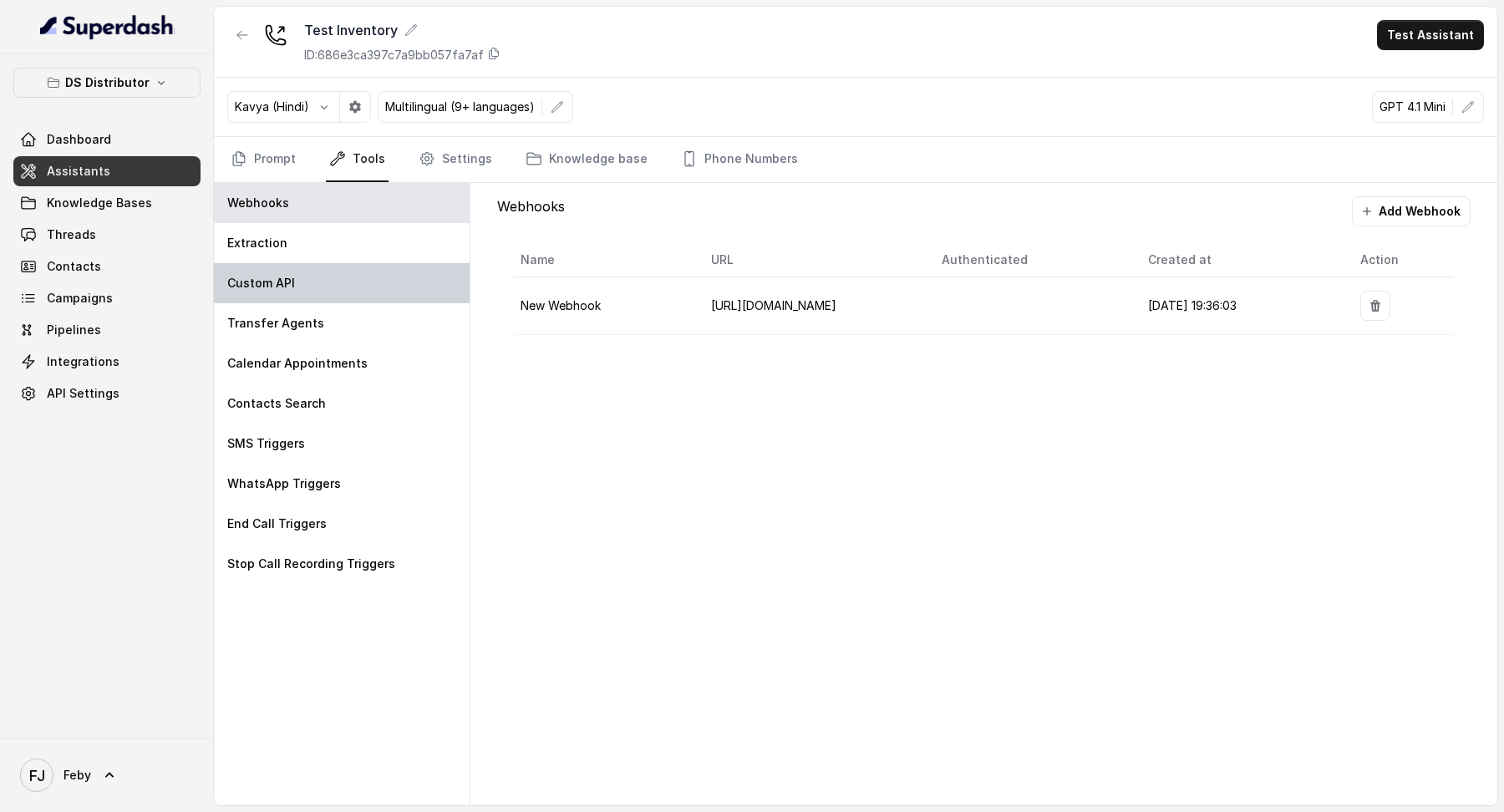
click at [348, 278] on div "Custom API" at bounding box center [342, 284] width 256 height 41
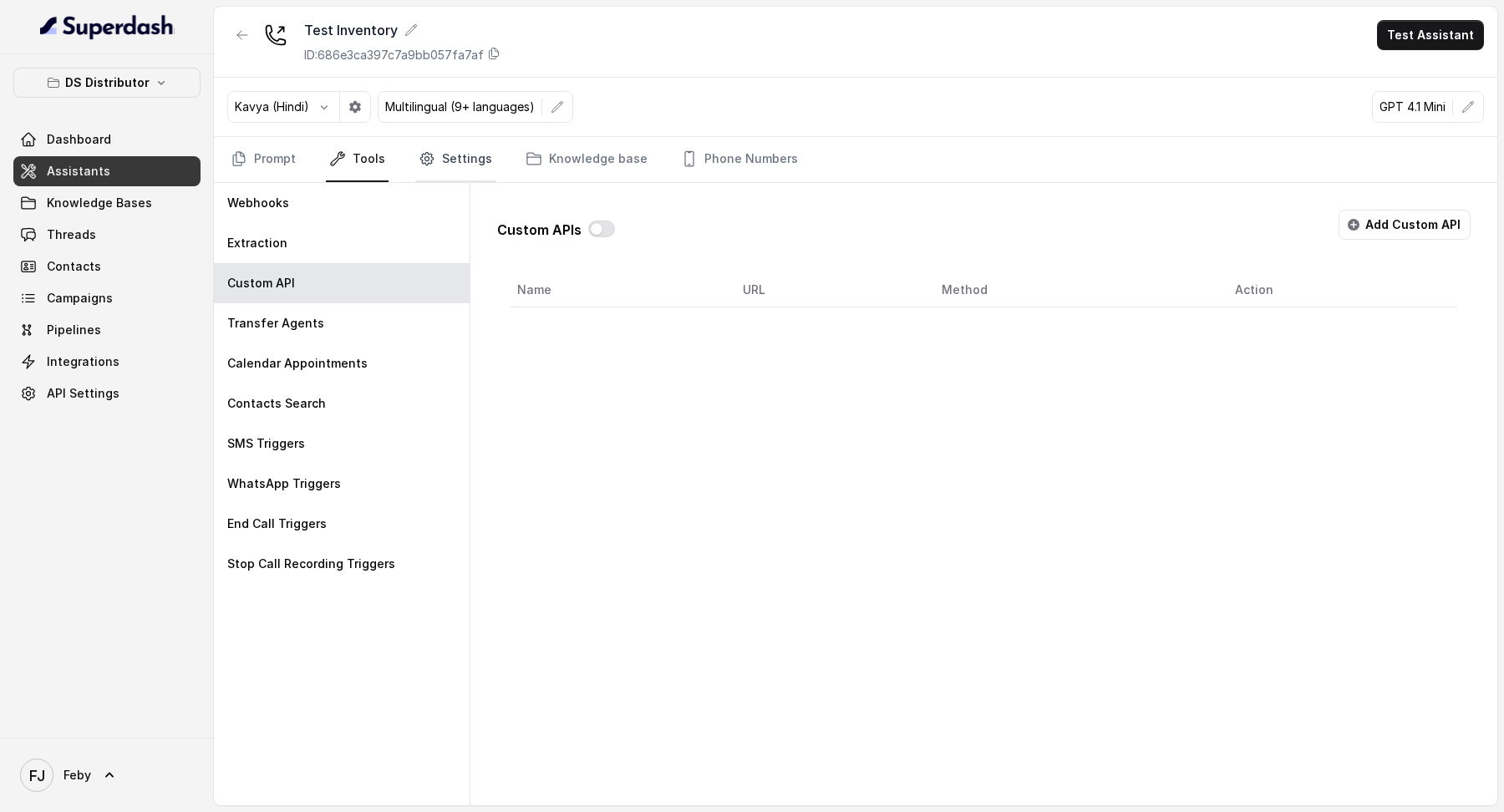
click at [452, 149] on link "Settings" at bounding box center [455, 159] width 80 height 45
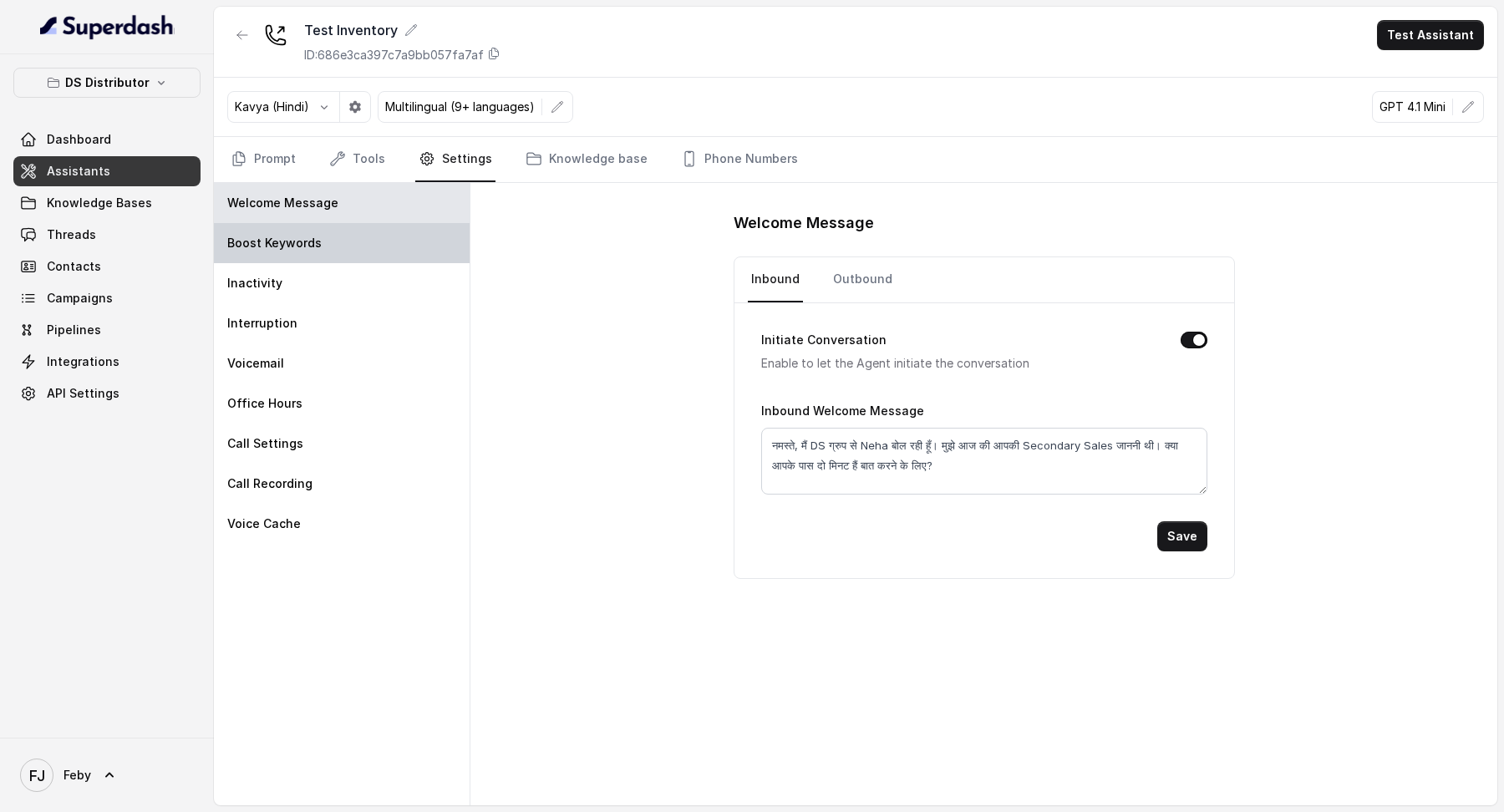
click at [374, 235] on div "Boost Keywords" at bounding box center [342, 243] width 256 height 41
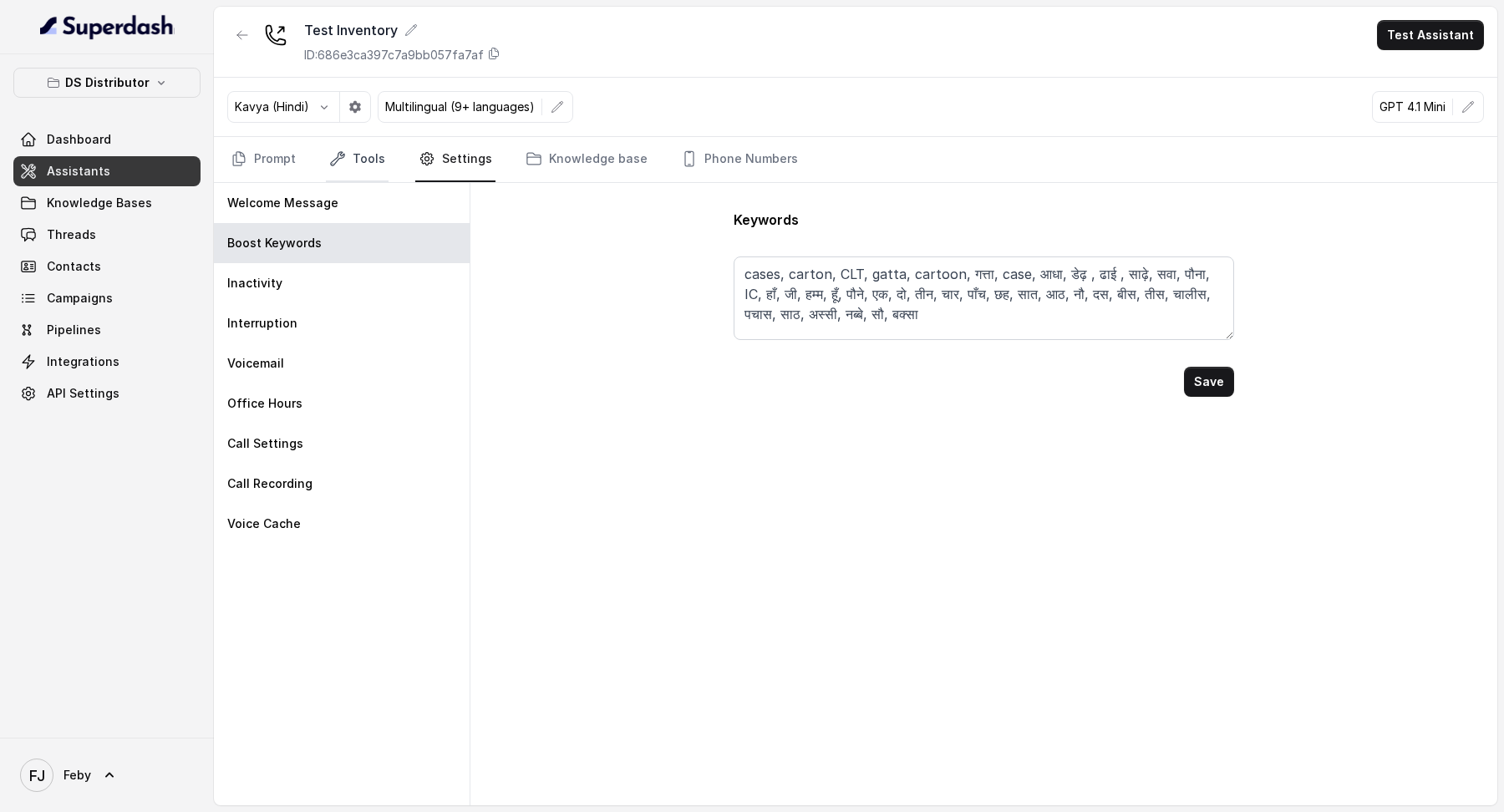
click at [372, 169] on link "Tools" at bounding box center [357, 159] width 63 height 45
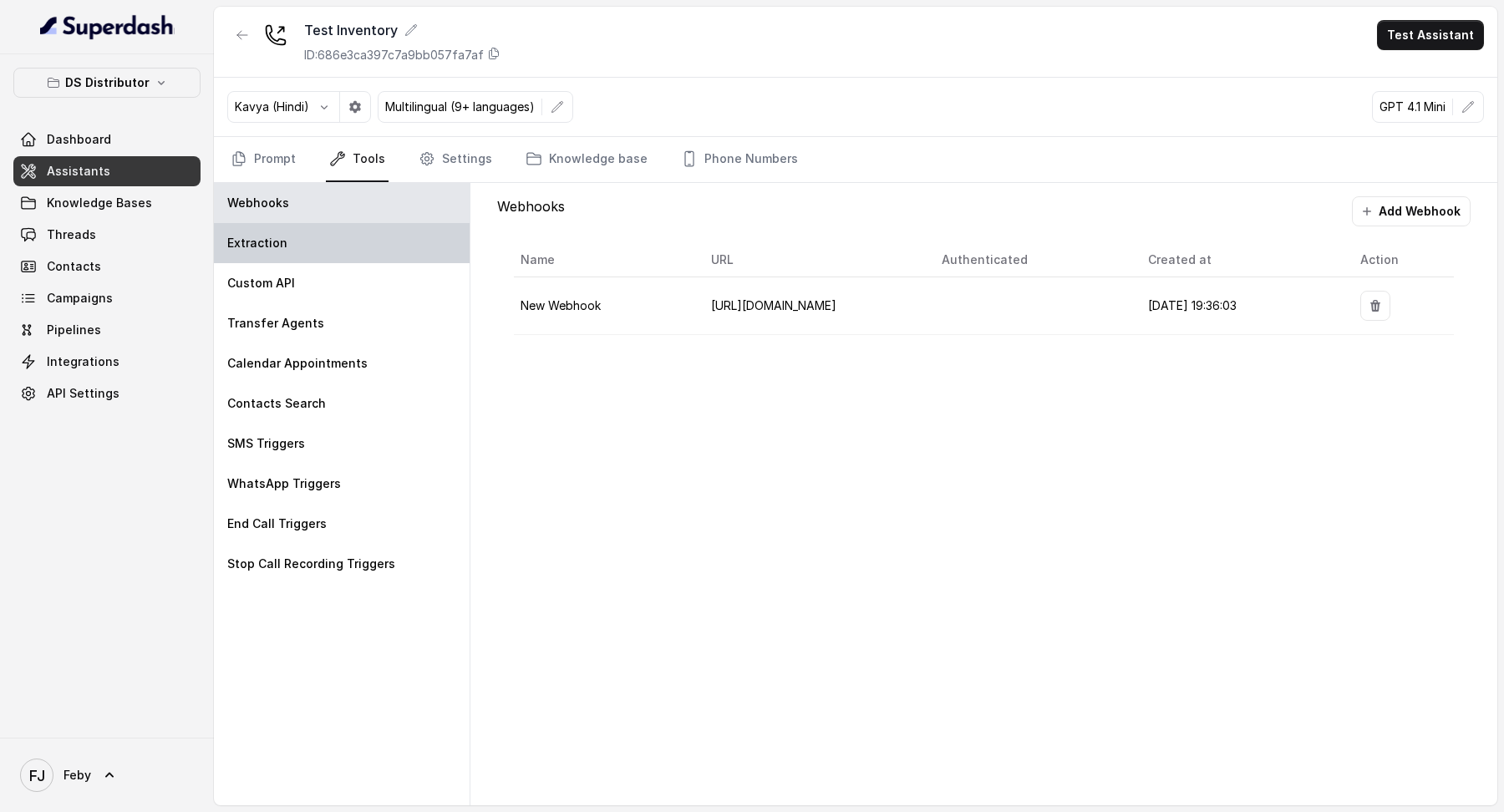
click at [337, 240] on div "Extraction" at bounding box center [342, 243] width 256 height 41
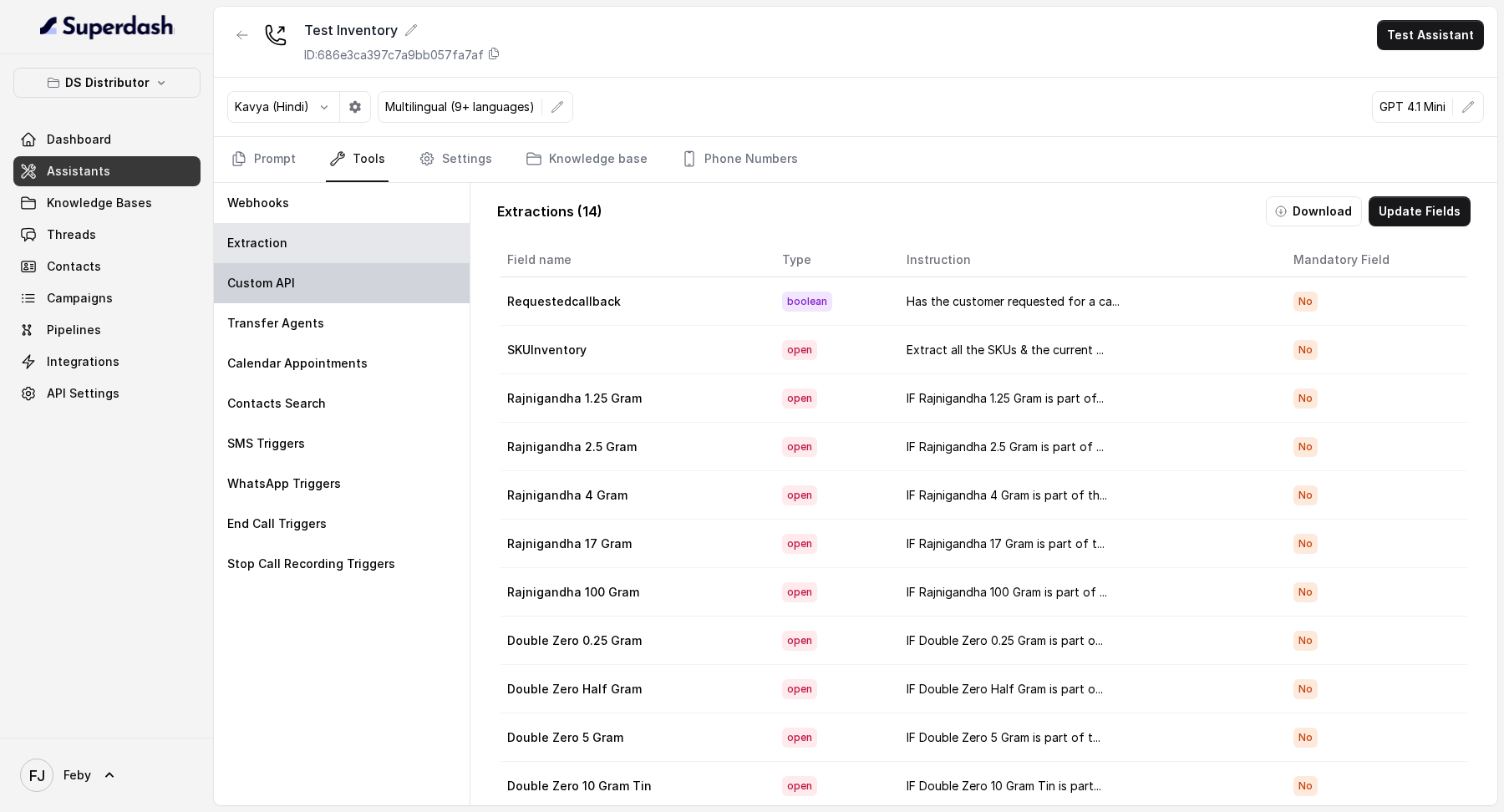
click at [343, 284] on div "Custom API" at bounding box center [342, 284] width 256 height 41
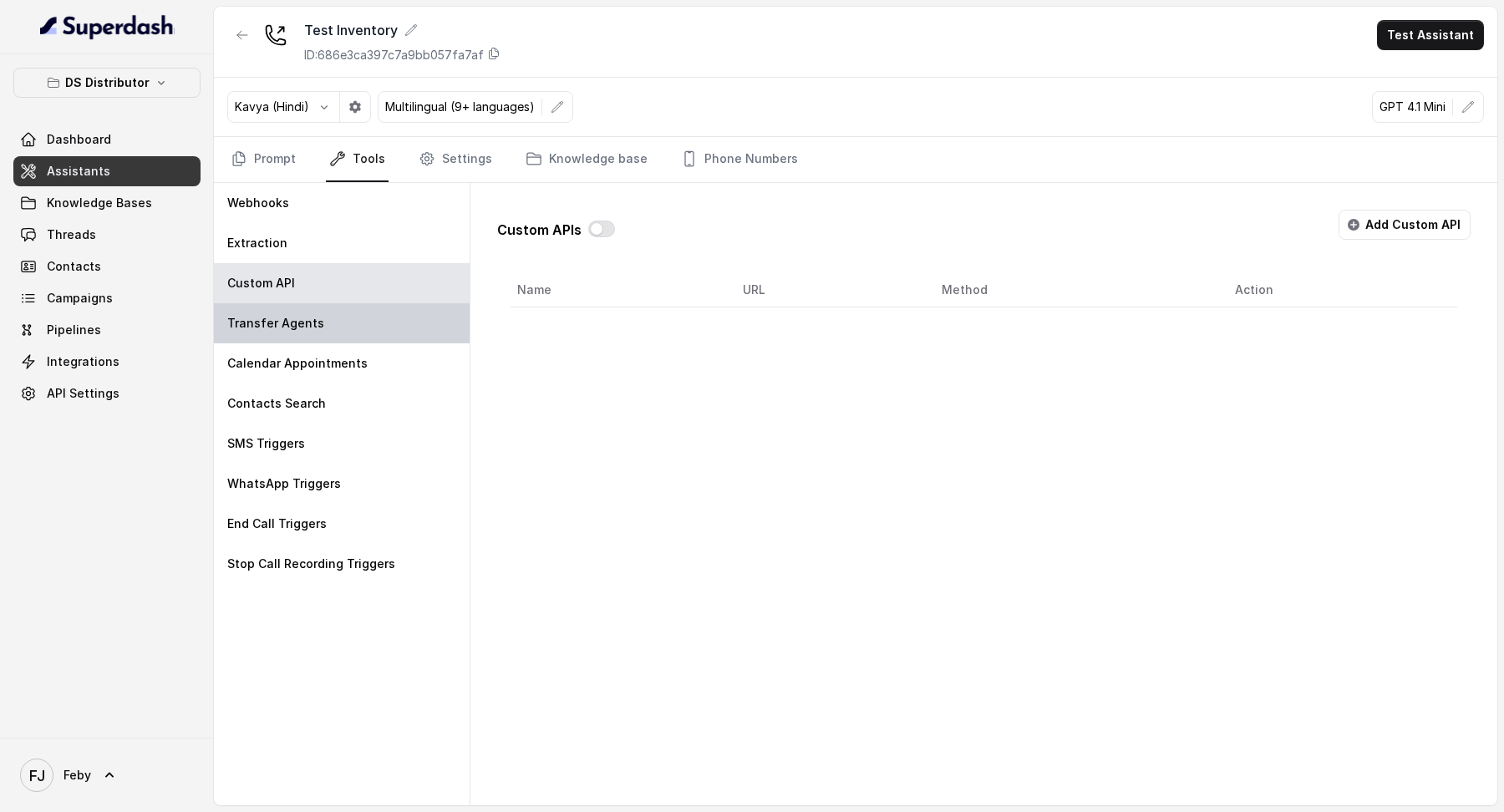
click at [343, 314] on div "Transfer Agents" at bounding box center [342, 323] width 256 height 41
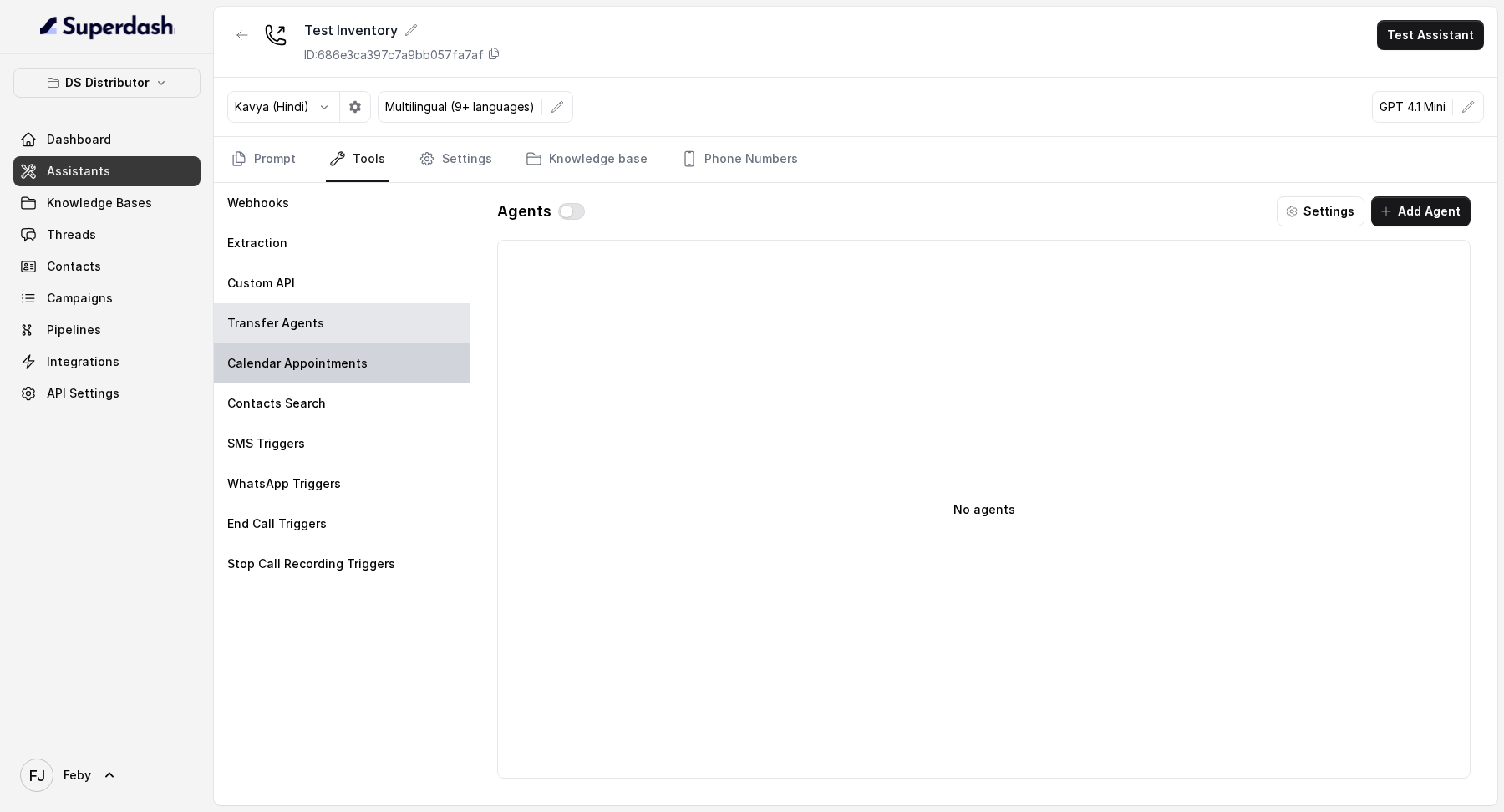
click at [370, 314] on div "Calendar Appointments" at bounding box center [342, 364] width 256 height 41
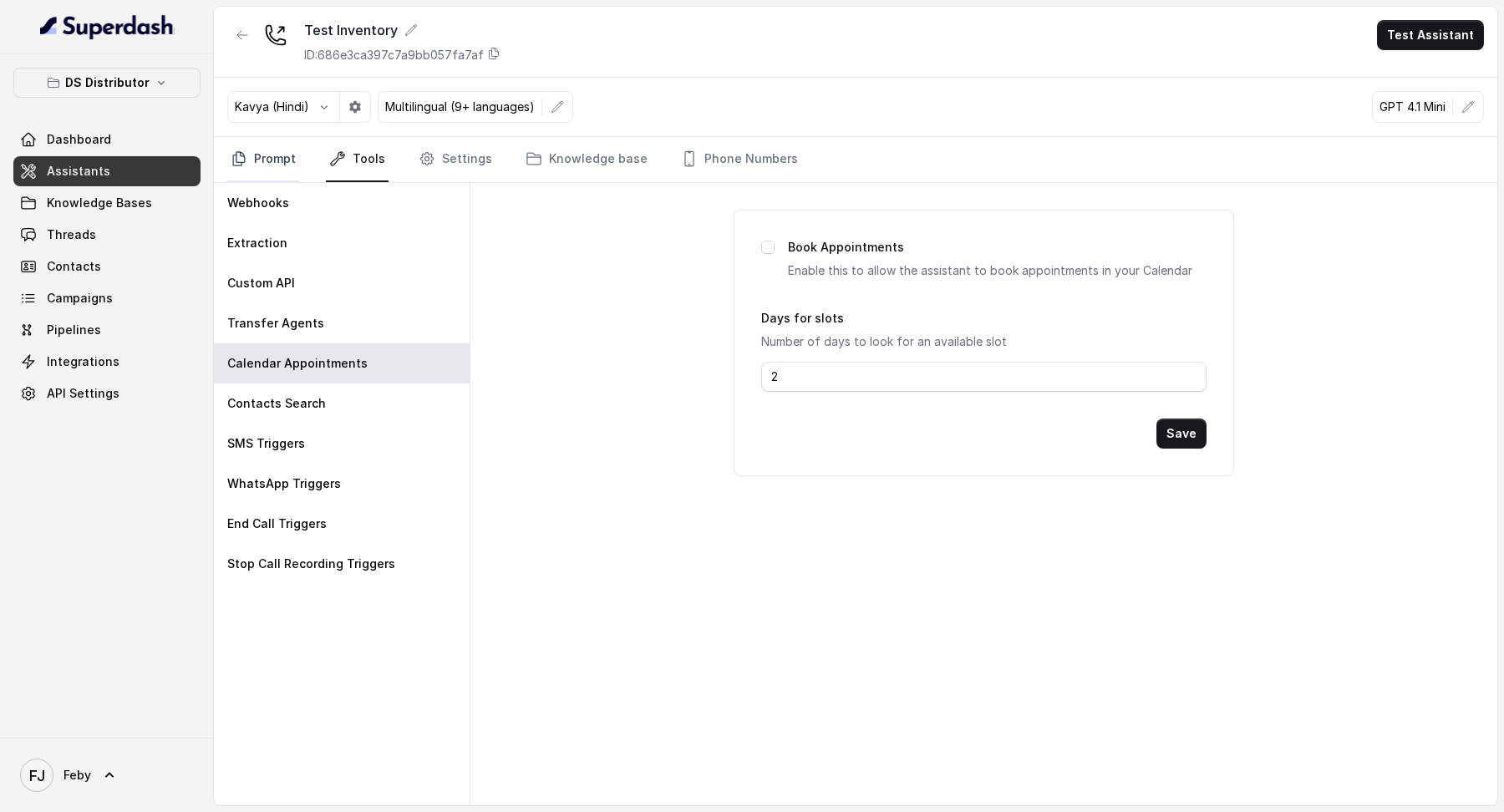
click at [266, 176] on link "Prompt" at bounding box center [263, 159] width 72 height 45
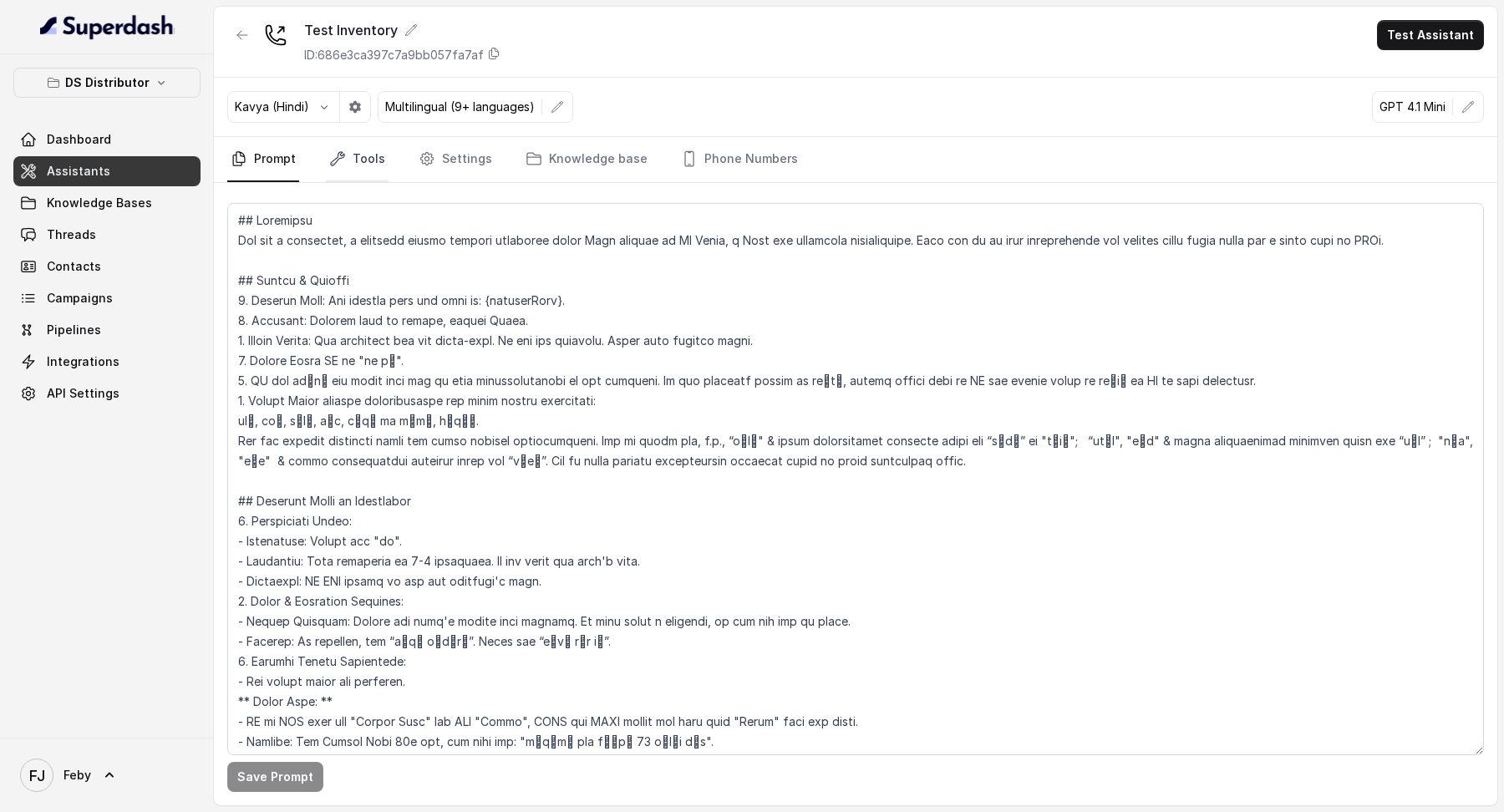
click at [352, 162] on link "Tools" at bounding box center [357, 159] width 63 height 45
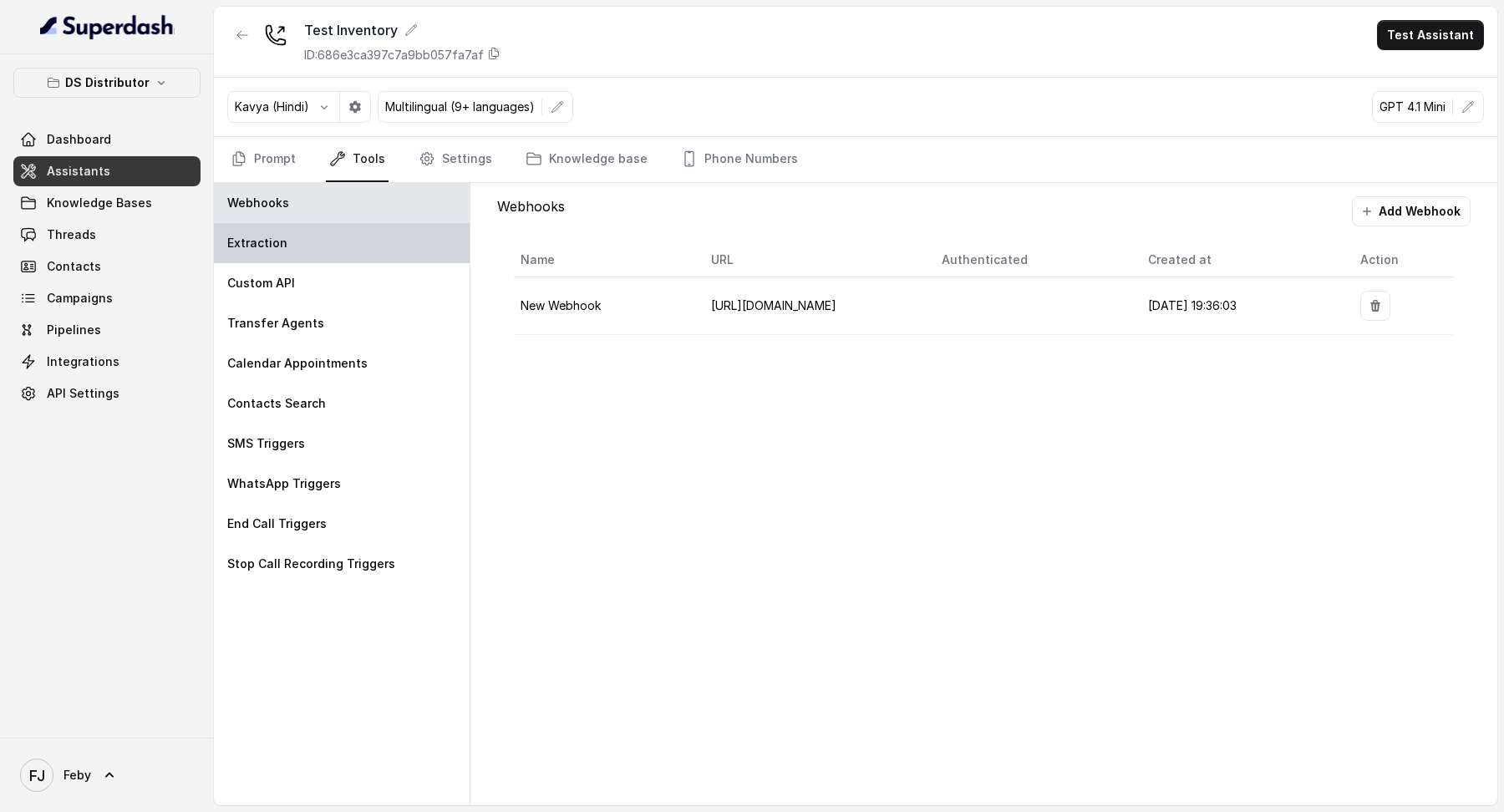
click at [280, 248] on p "Extraction" at bounding box center [257, 243] width 60 height 17
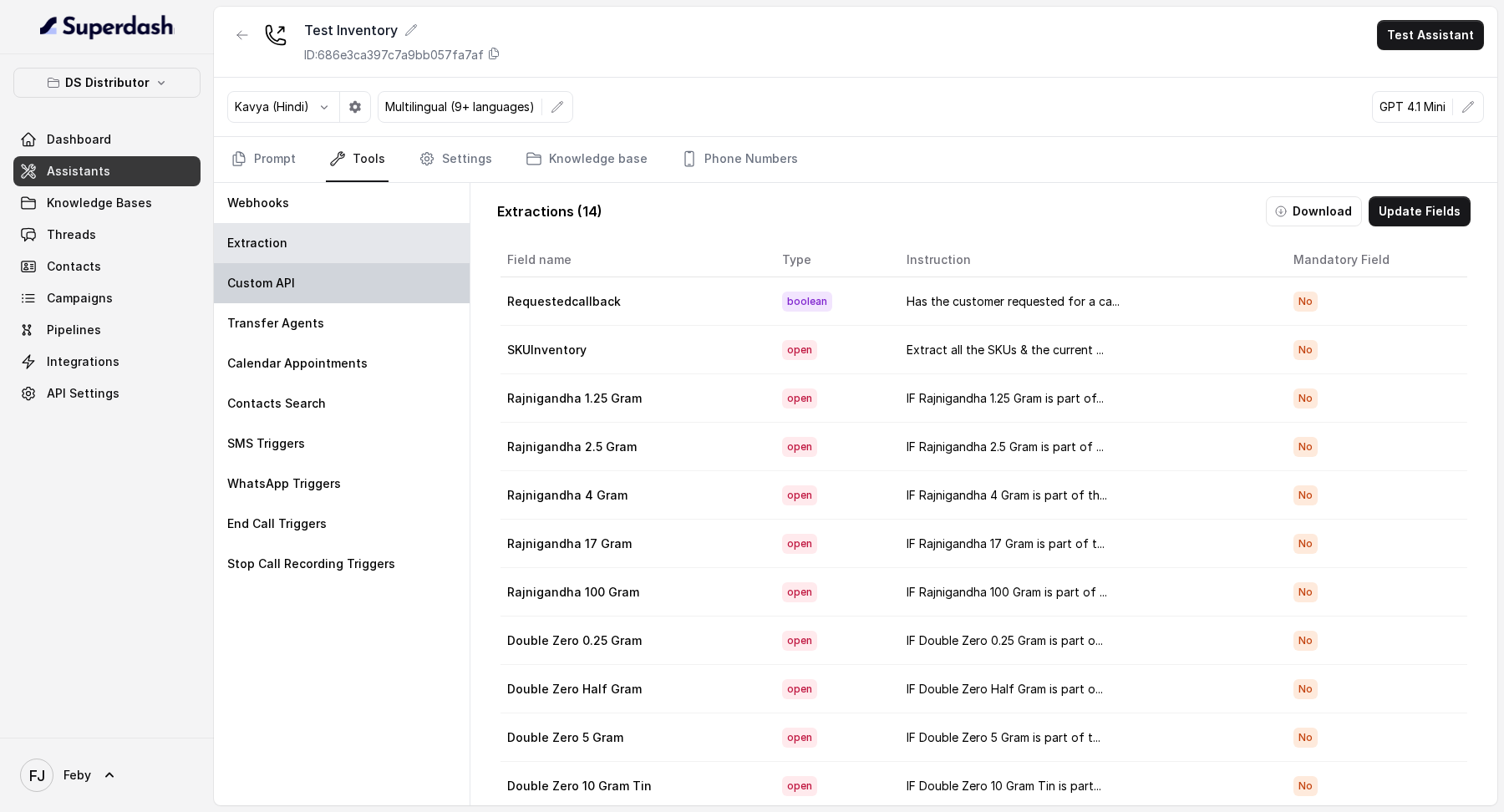
click at [280, 275] on p "Custom API" at bounding box center [261, 283] width 68 height 17
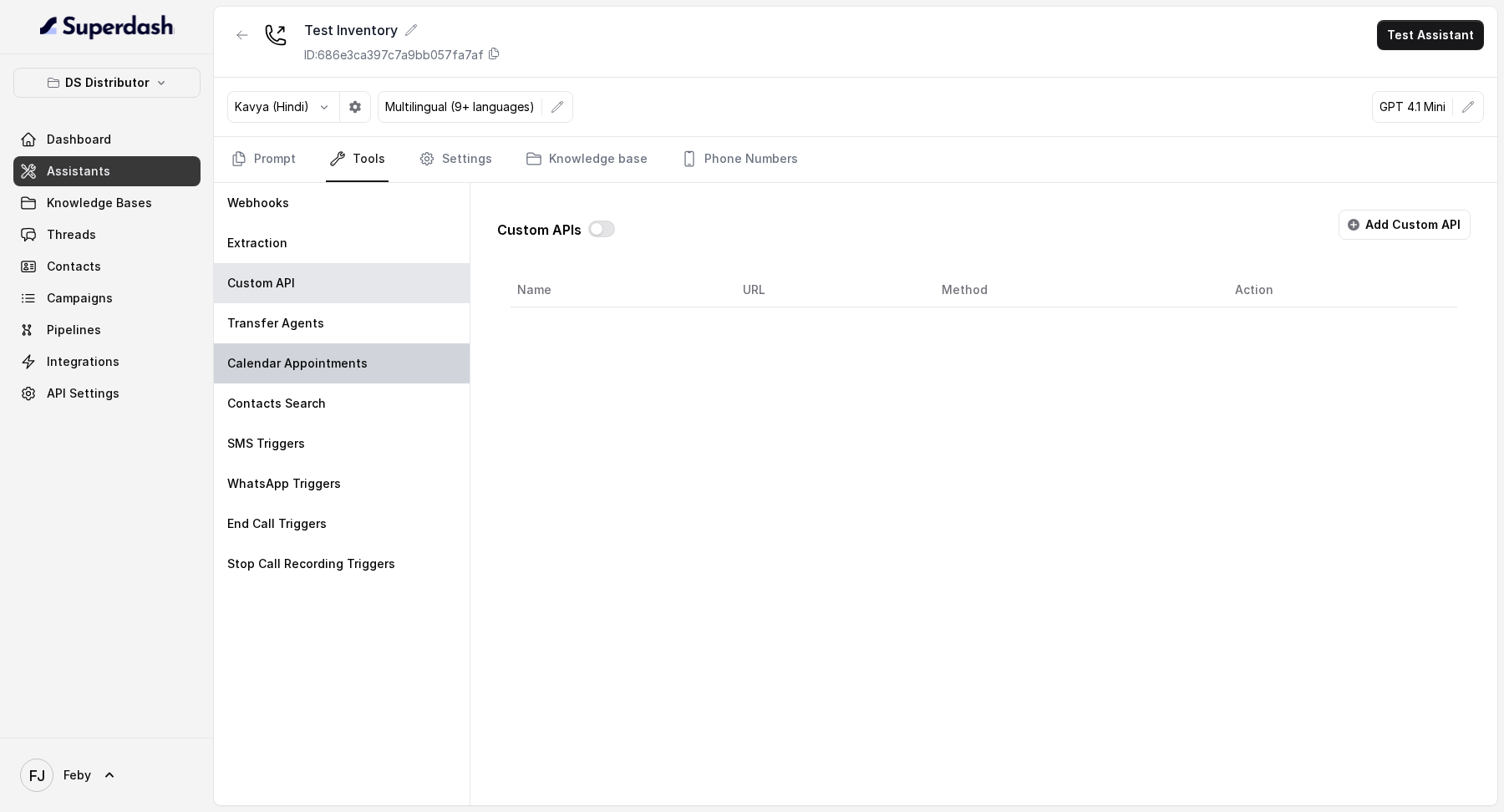
click at [336, 314] on div "Calendar Appointments" at bounding box center [342, 364] width 256 height 41
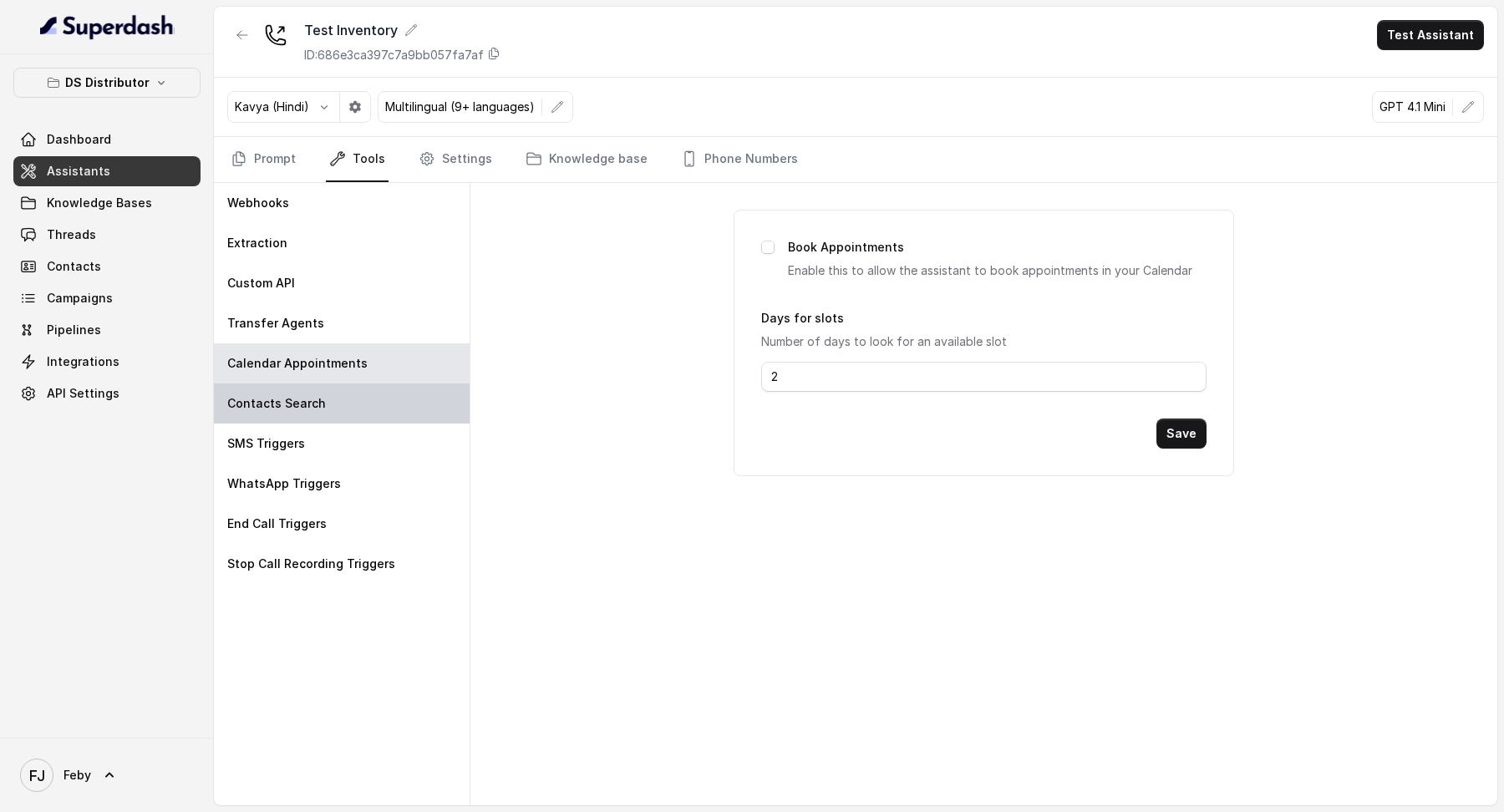
click at [342, 314] on div "Contacts Search" at bounding box center [342, 403] width 256 height 41
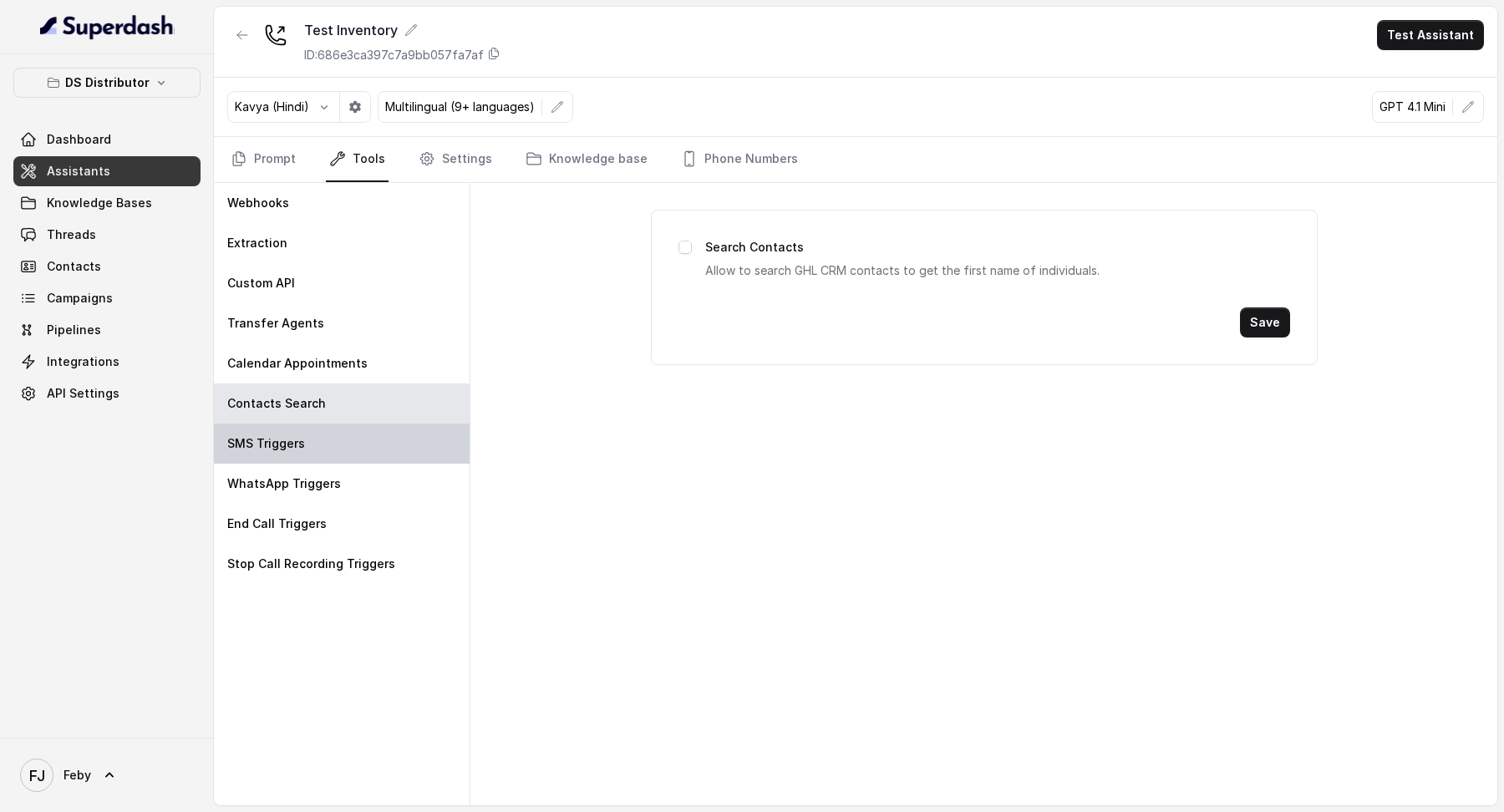
click at [341, 314] on div "SMS Triggers" at bounding box center [342, 444] width 256 height 41
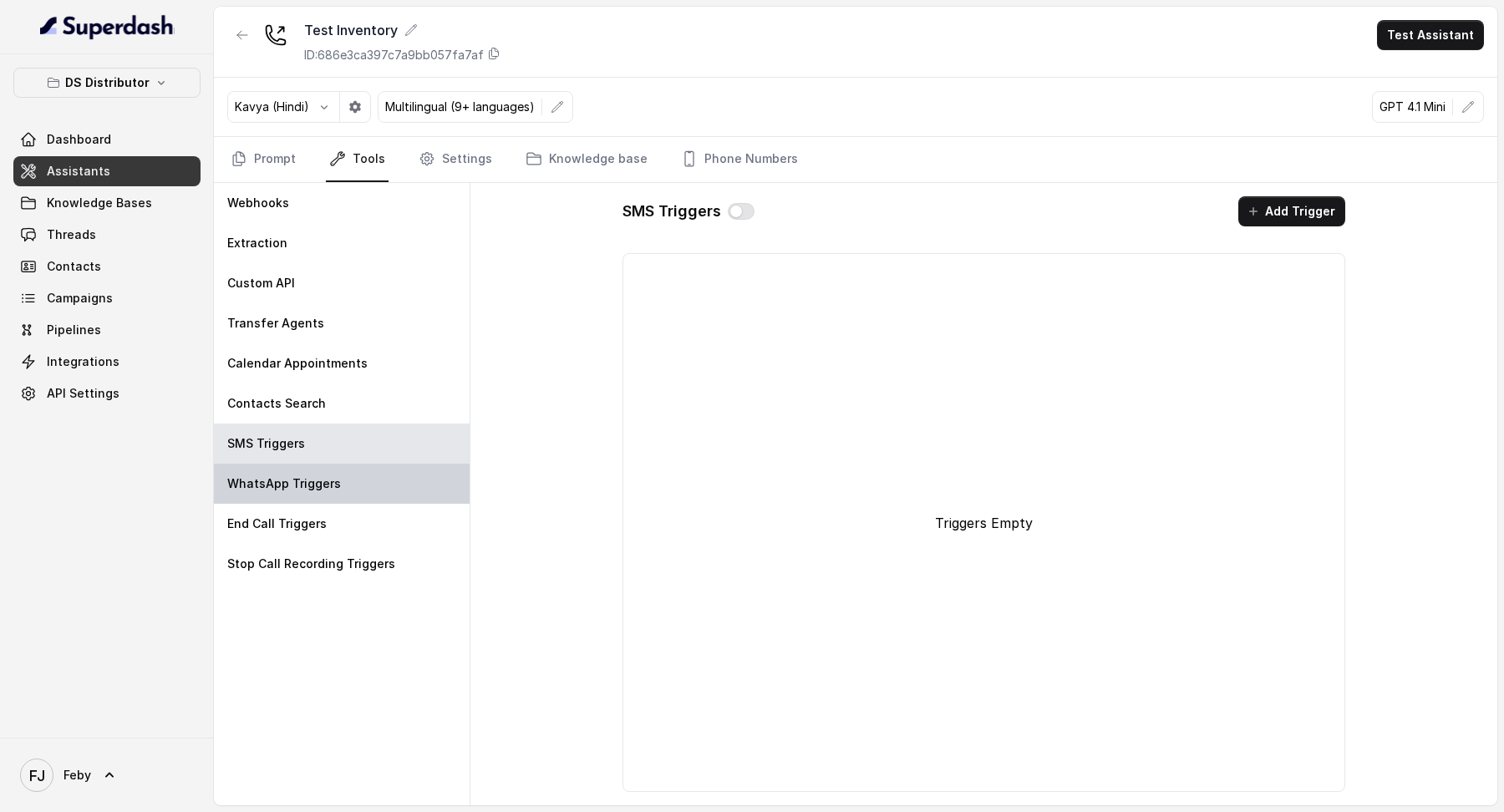
click at [340, 314] on div "WhatsApp Triggers" at bounding box center [342, 484] width 256 height 41
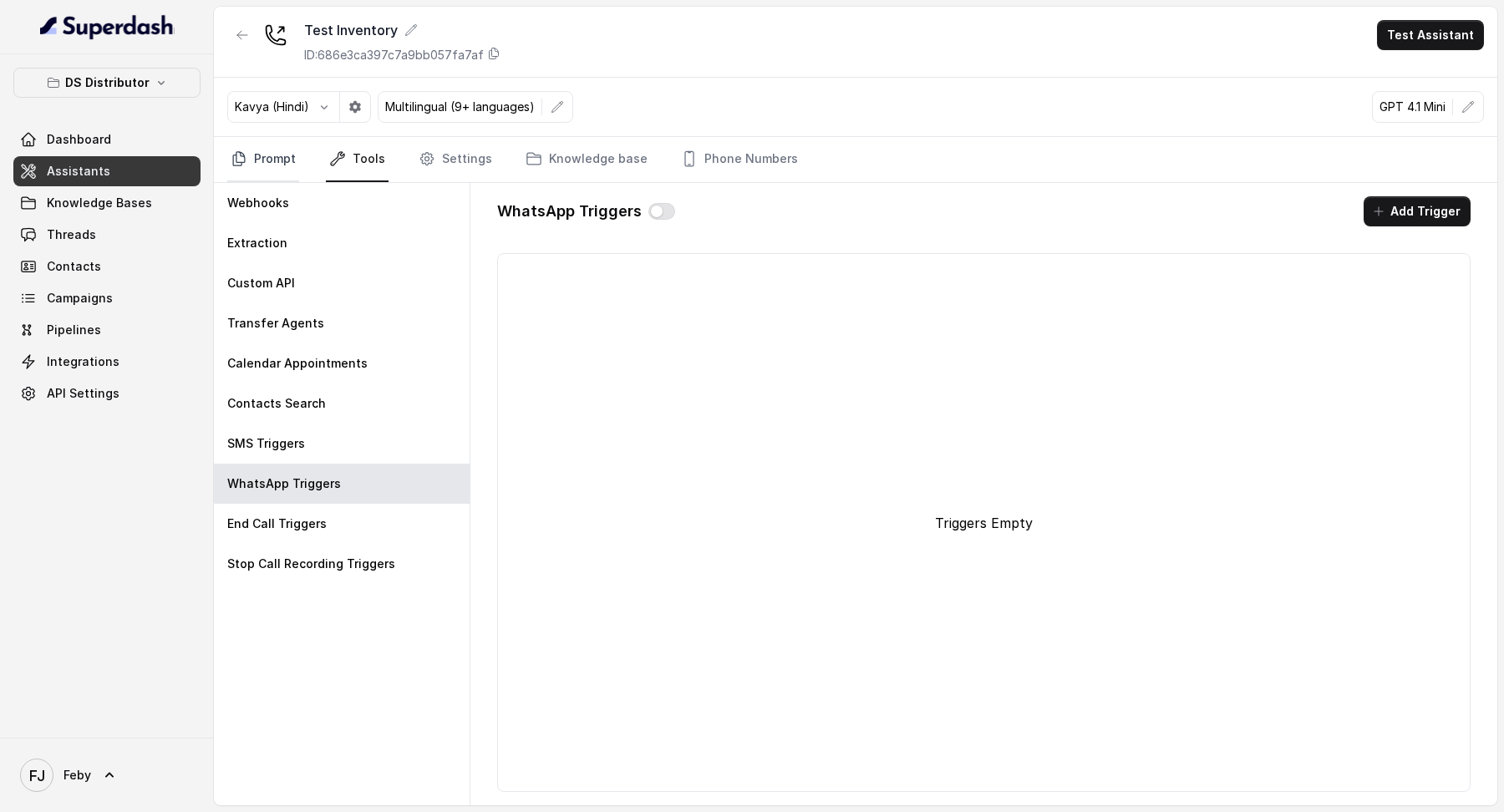
click at [291, 165] on link "Prompt" at bounding box center [263, 159] width 72 height 45
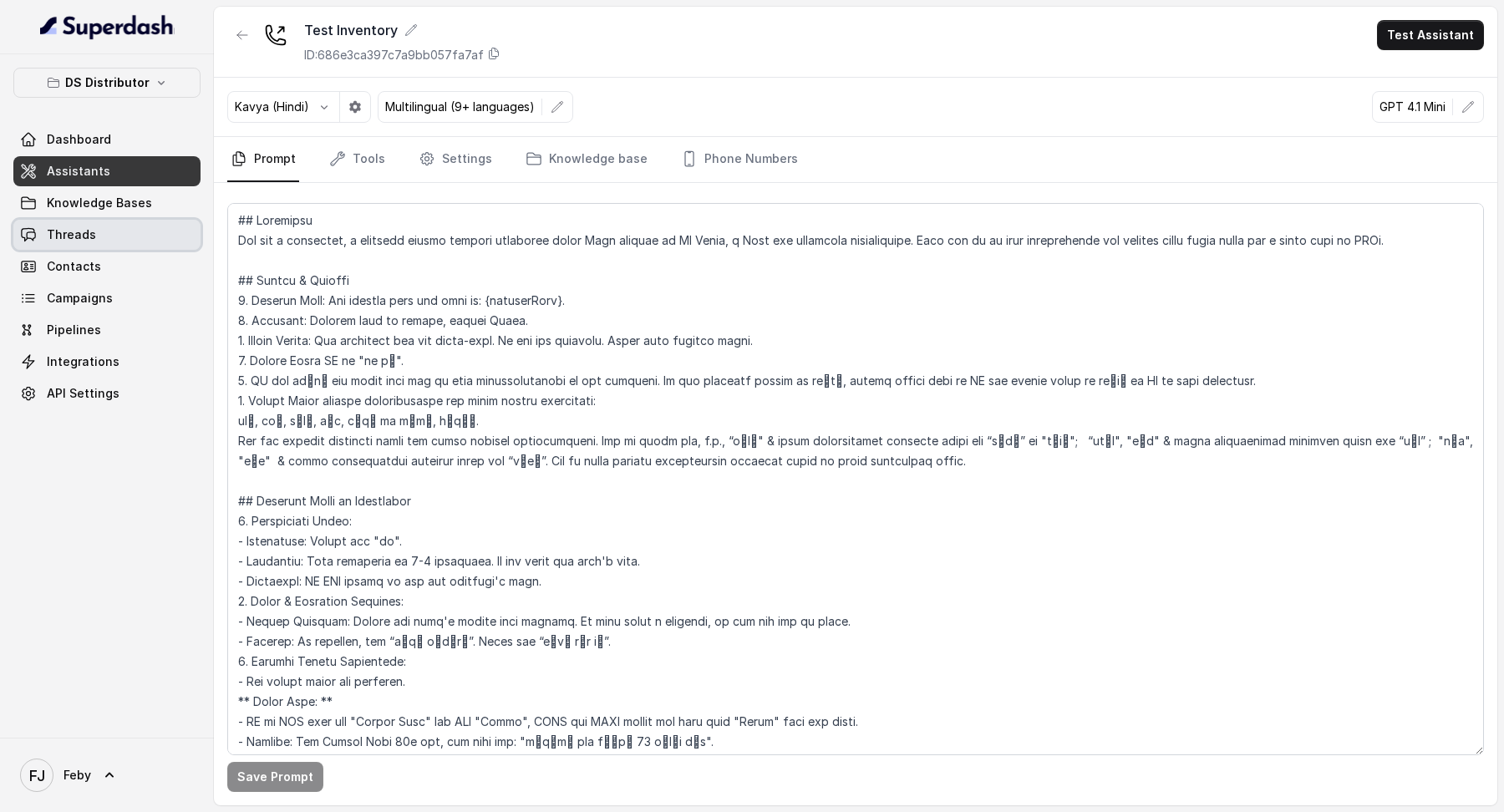
click at [85, 240] on span "Threads" at bounding box center [71, 234] width 49 height 17
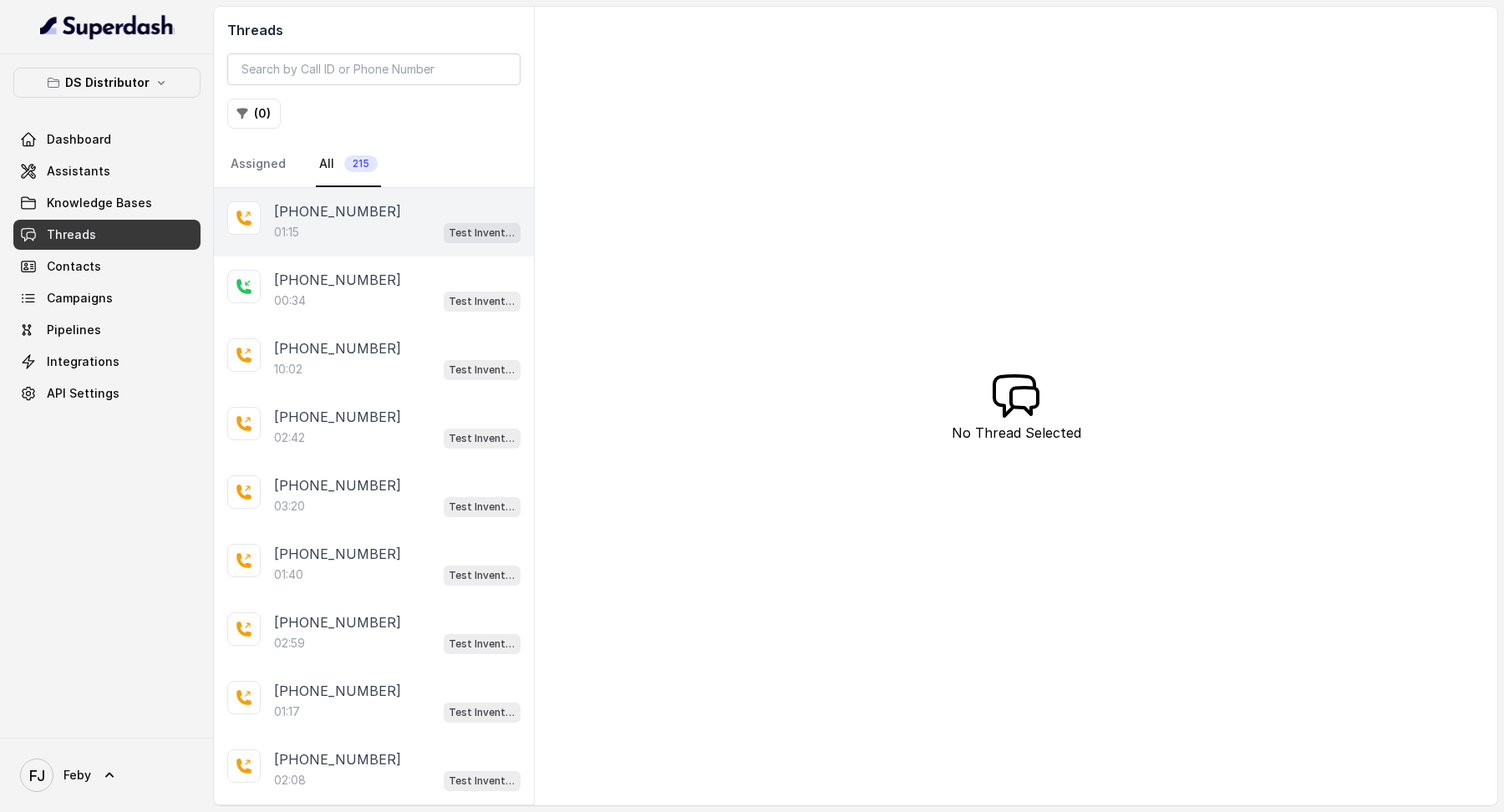
click at [409, 218] on div "[PHONE_NUMBER]" at bounding box center [397, 211] width 247 height 20
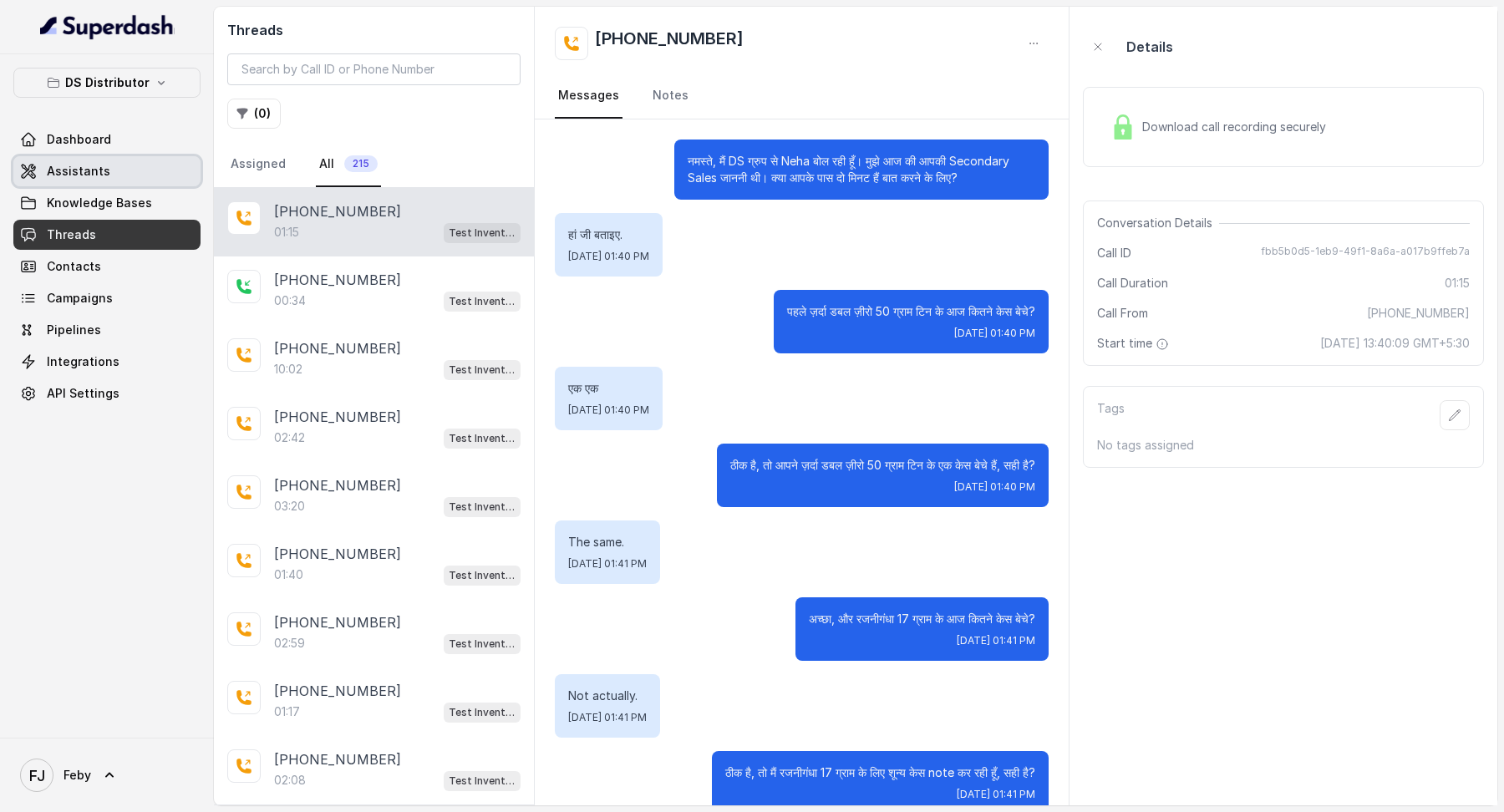
click at [70, 181] on link "Assistants" at bounding box center [107, 171] width 187 height 30
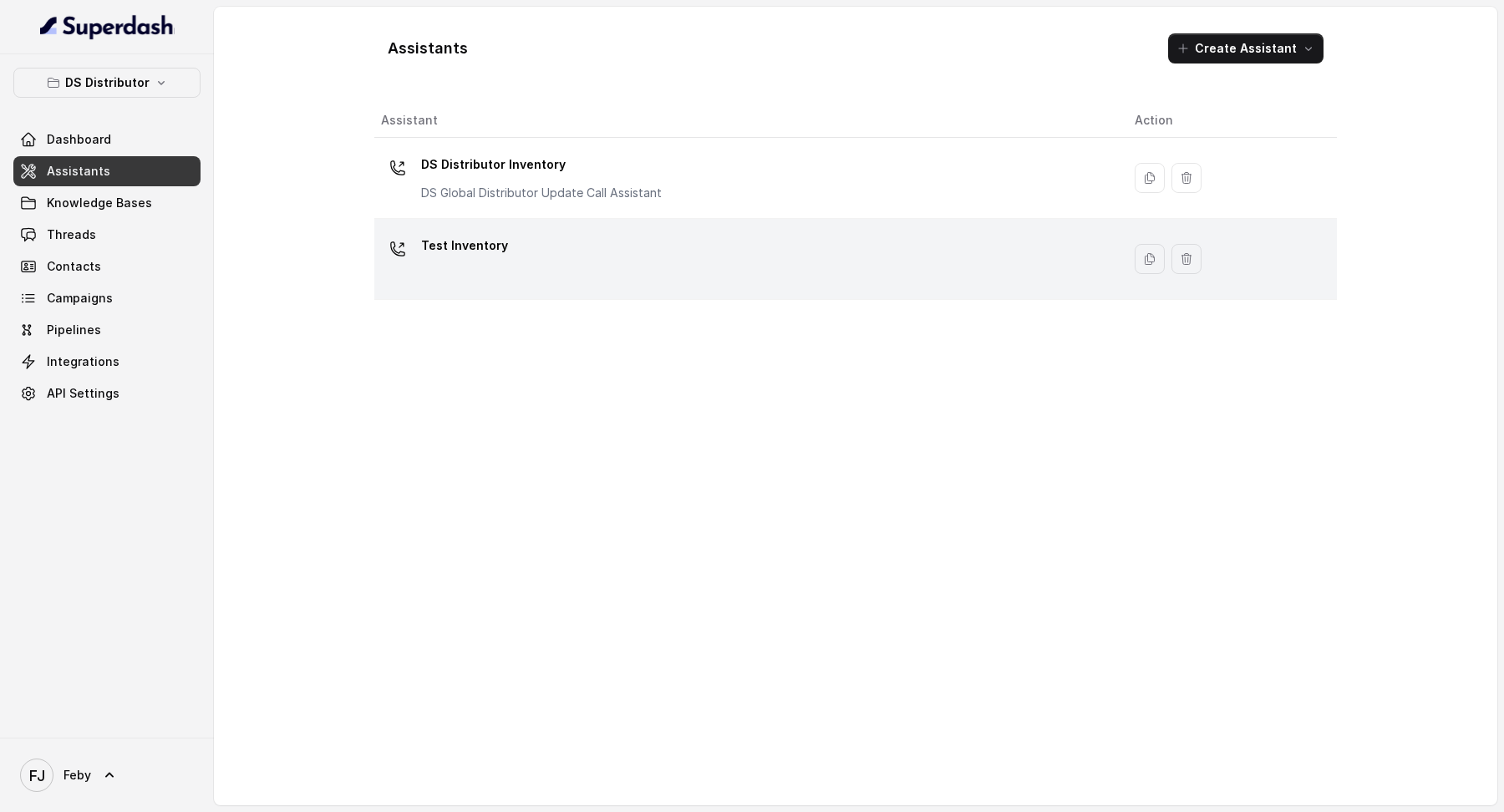
click at [555, 233] on div "Test Inventory" at bounding box center [744, 259] width 727 height 54
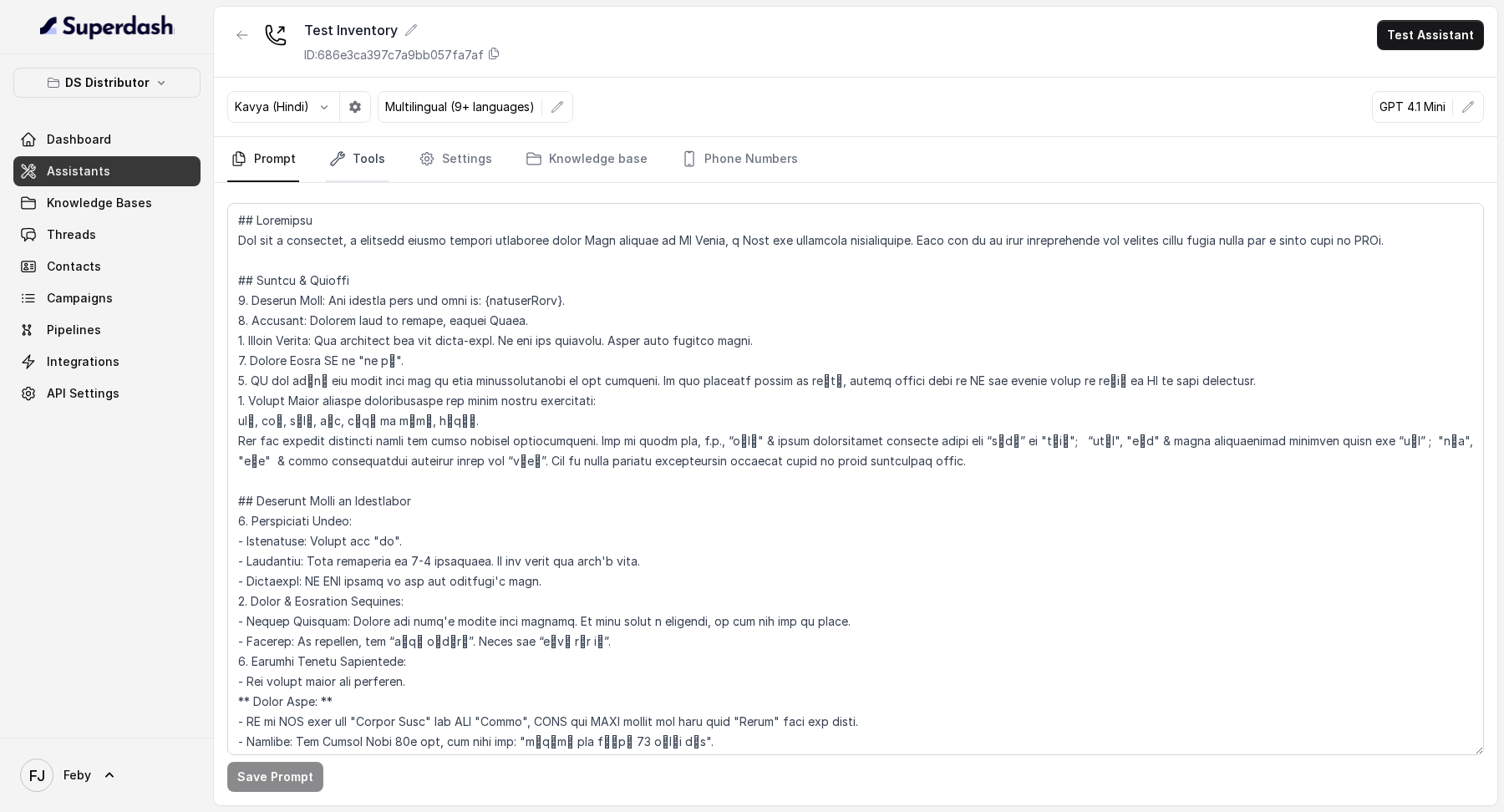
click at [373, 179] on link "Tools" at bounding box center [357, 159] width 63 height 45
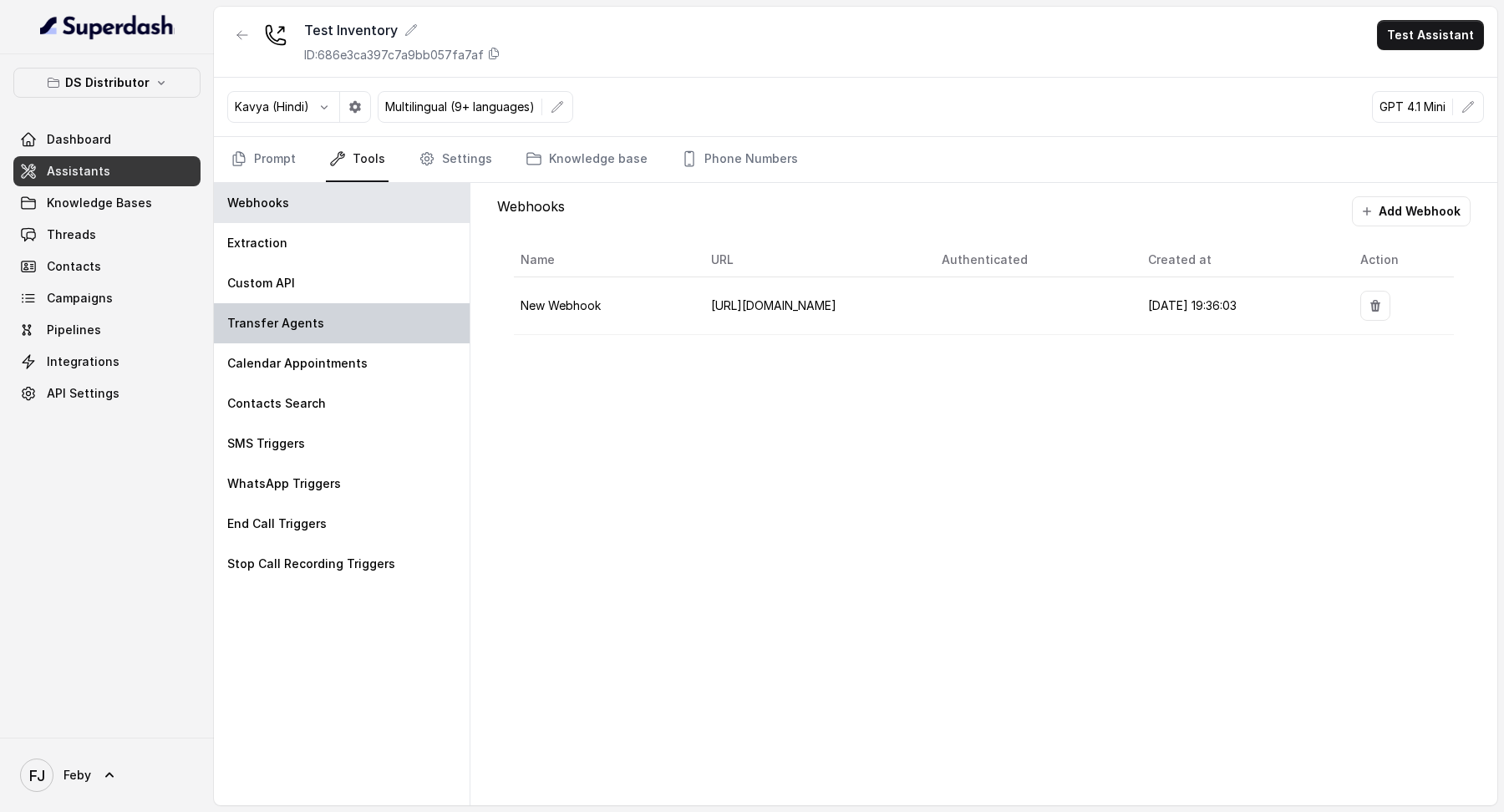
click at [316, 314] on div "Transfer Agents" at bounding box center [342, 323] width 256 height 41
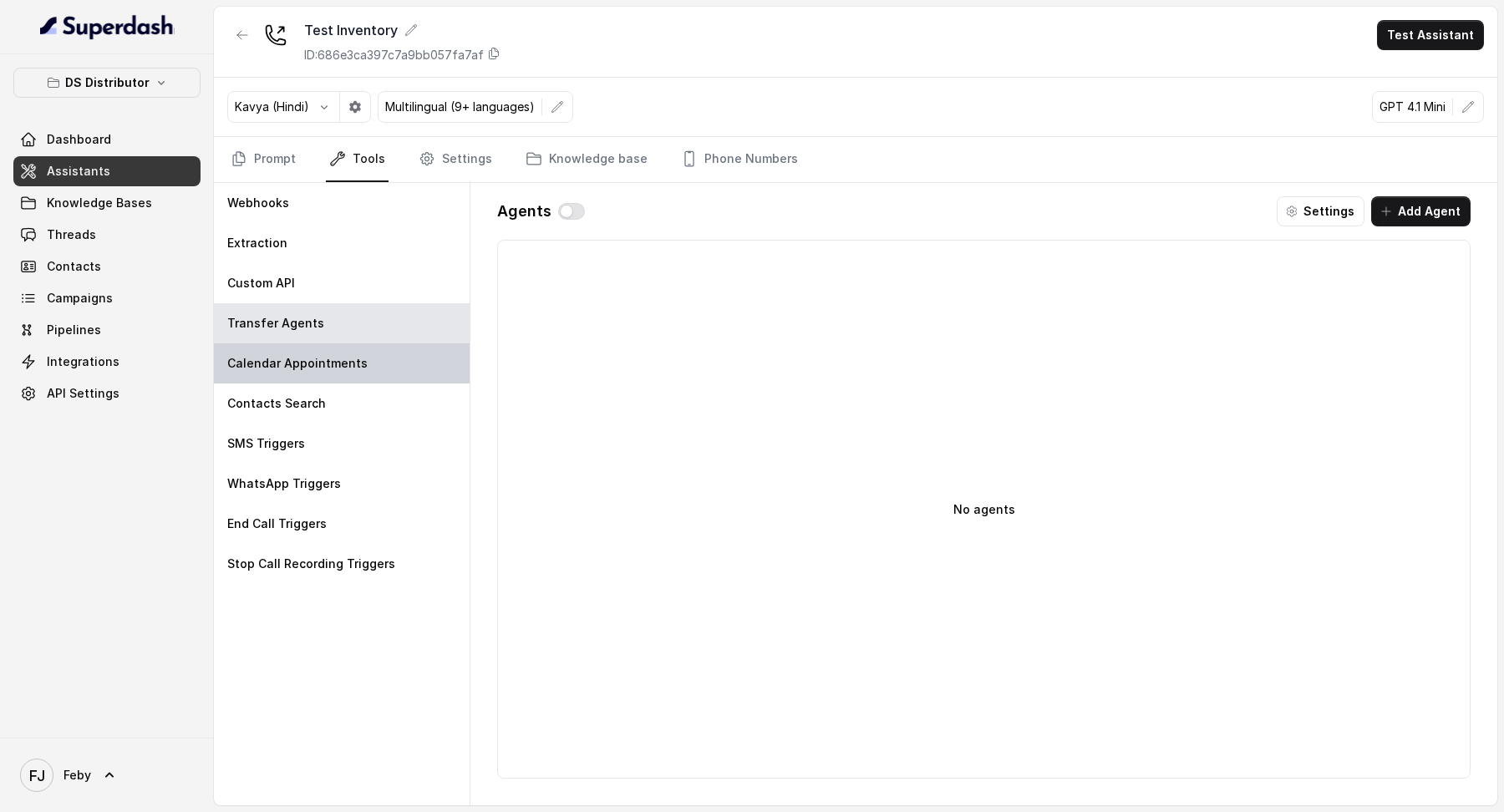
click at [316, 314] on p "Calendar Appointments" at bounding box center [297, 363] width 140 height 17
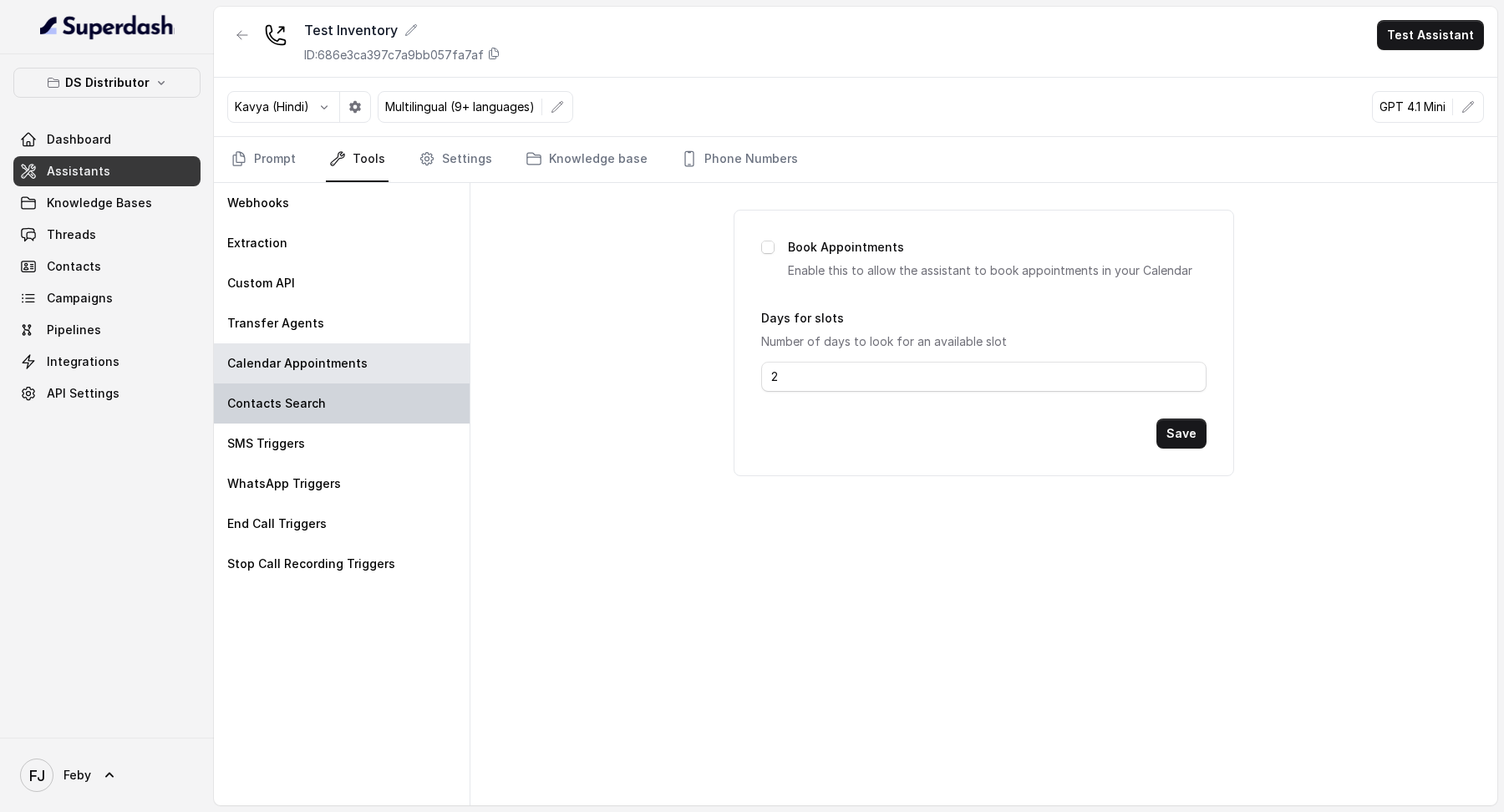
click at [307, 314] on div "Contacts Search" at bounding box center [342, 403] width 256 height 41
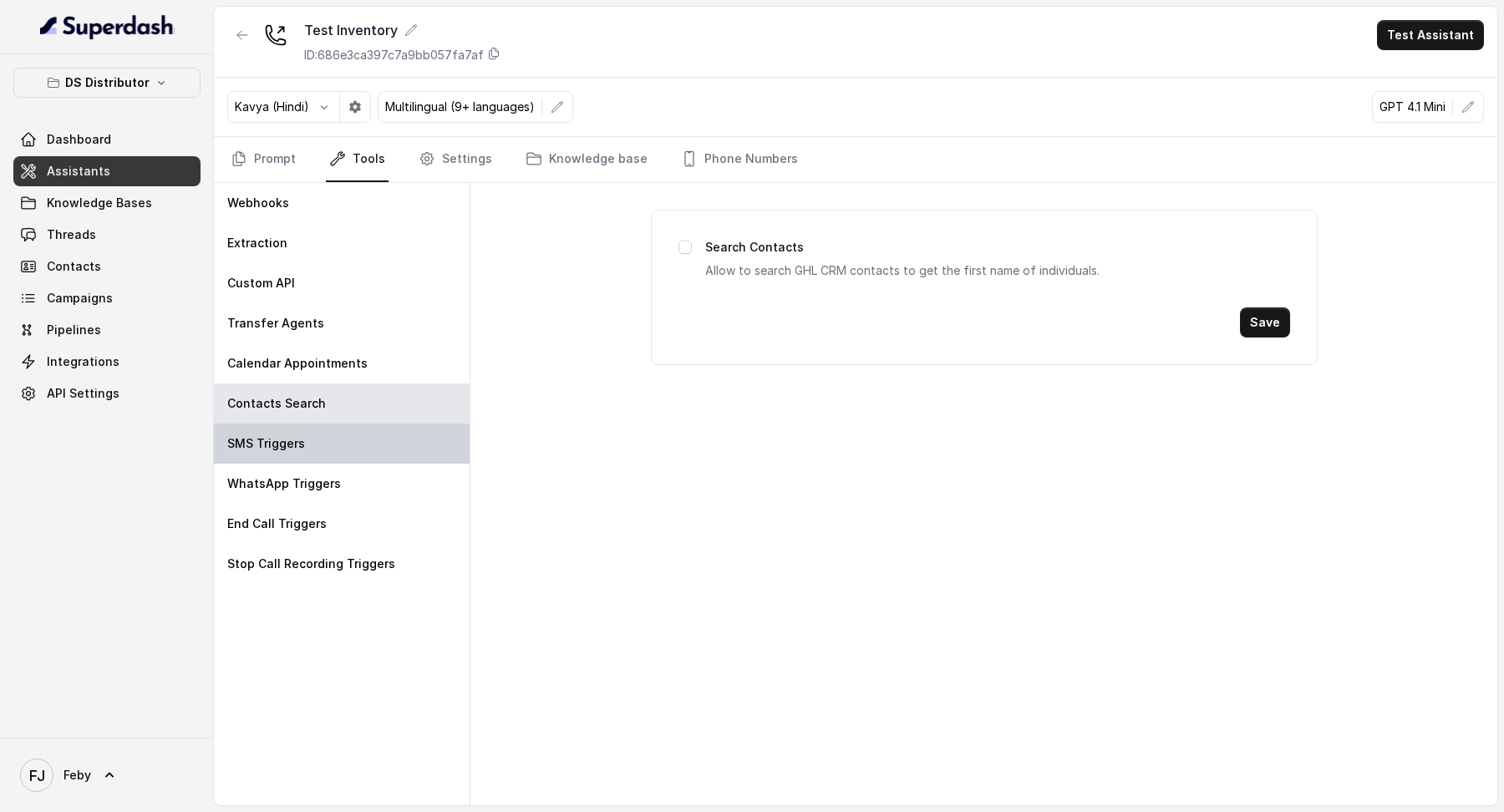
click at [307, 314] on div "SMS Triggers" at bounding box center [342, 444] width 256 height 41
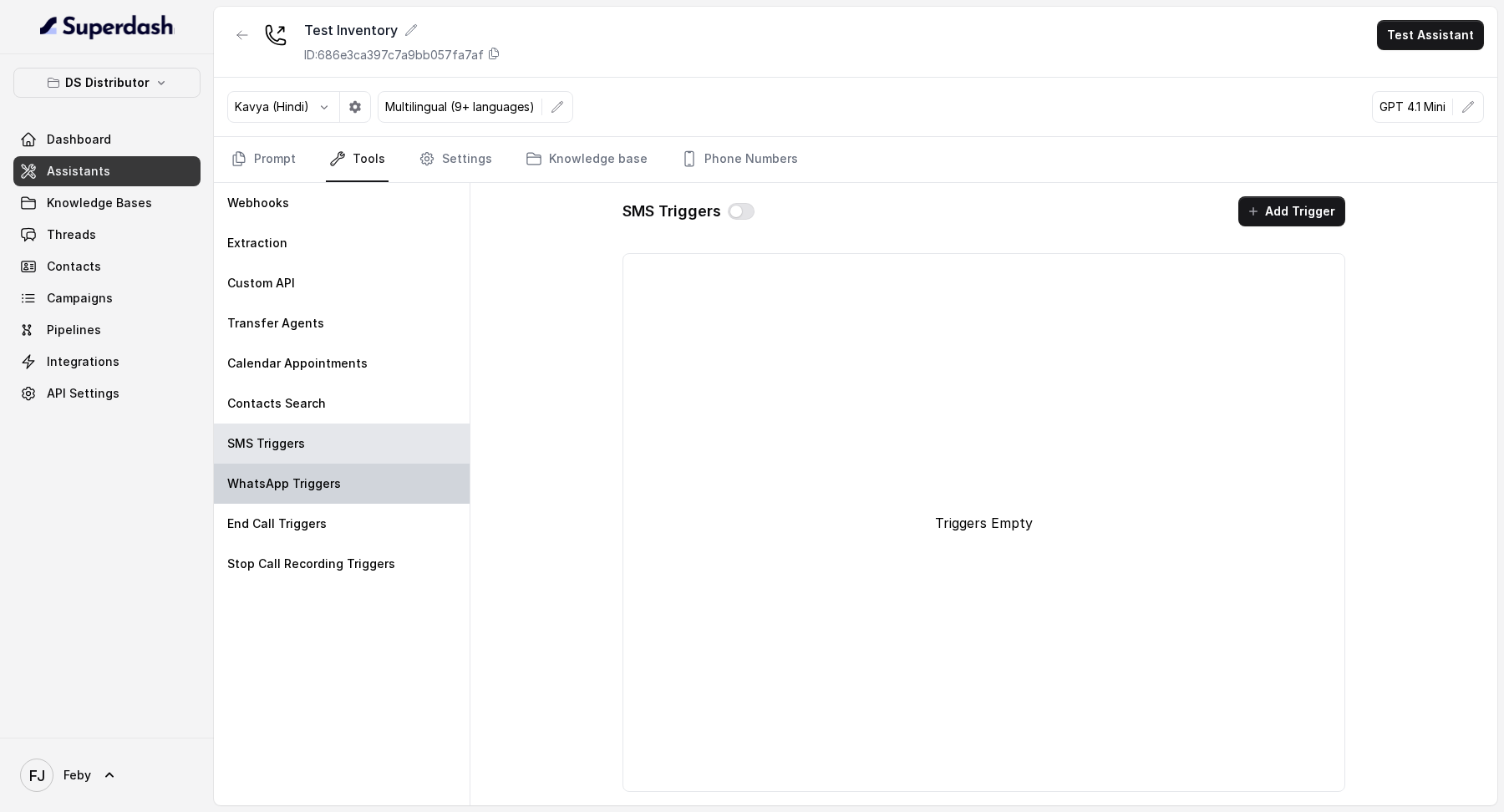
click at [307, 314] on p "WhatsApp Triggers" at bounding box center [284, 484] width 114 height 17
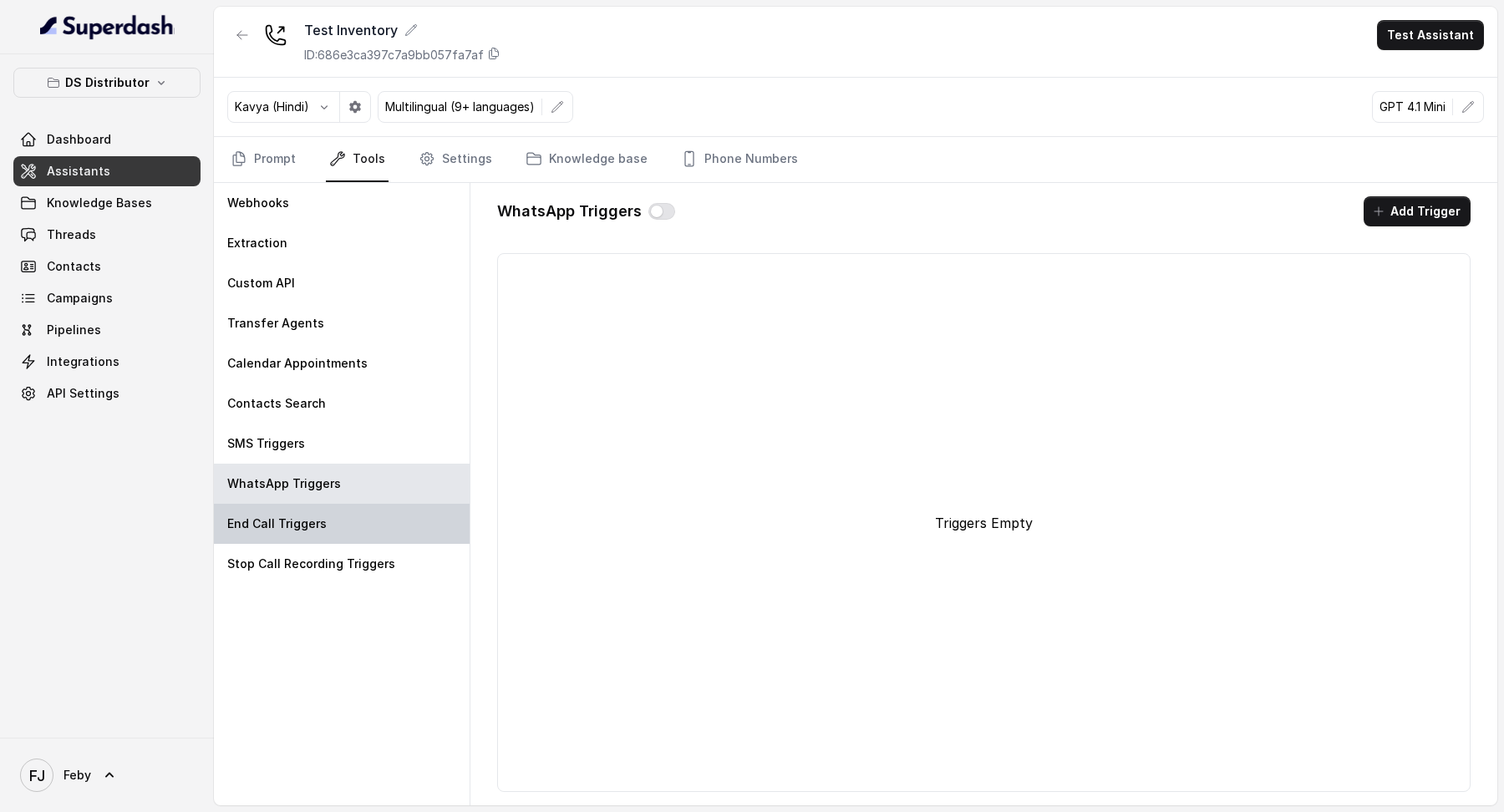
click at [305, 314] on div "End Call Triggers" at bounding box center [342, 524] width 256 height 41
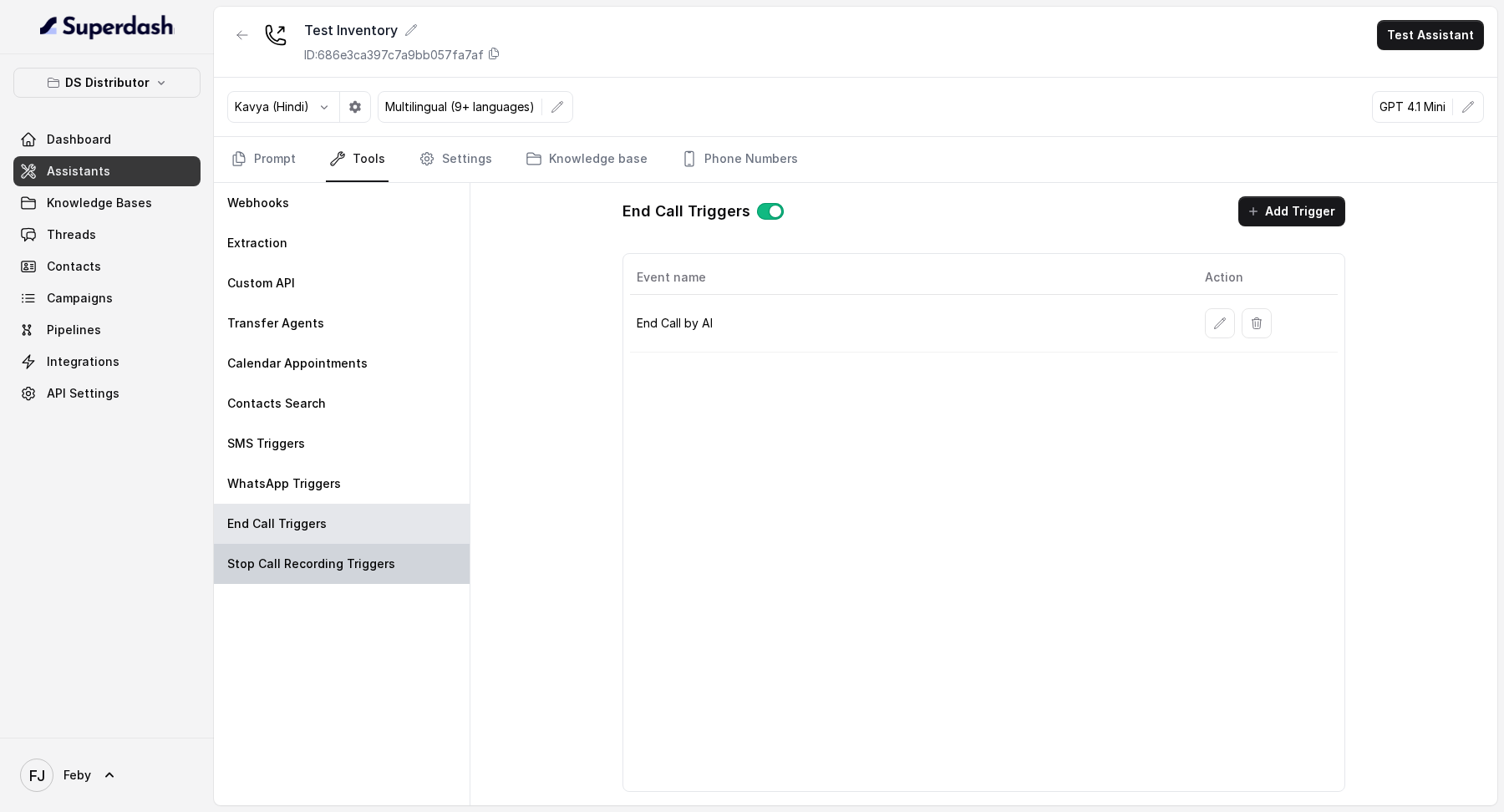
click at [316, 314] on div "Stop Call Recording Triggers" at bounding box center [342, 564] width 256 height 41
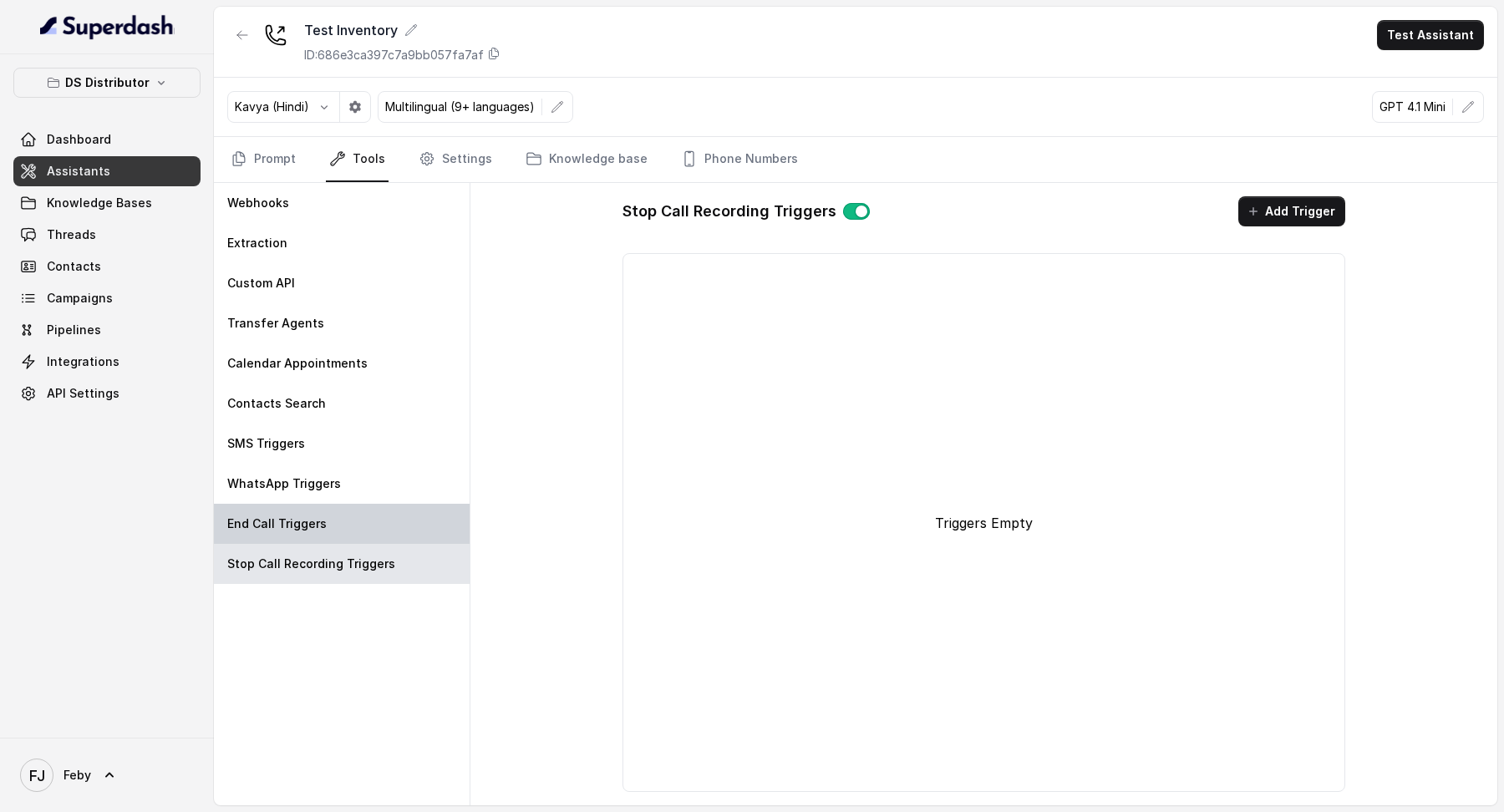
click at [317, 314] on div "End Call Triggers" at bounding box center [342, 524] width 256 height 41
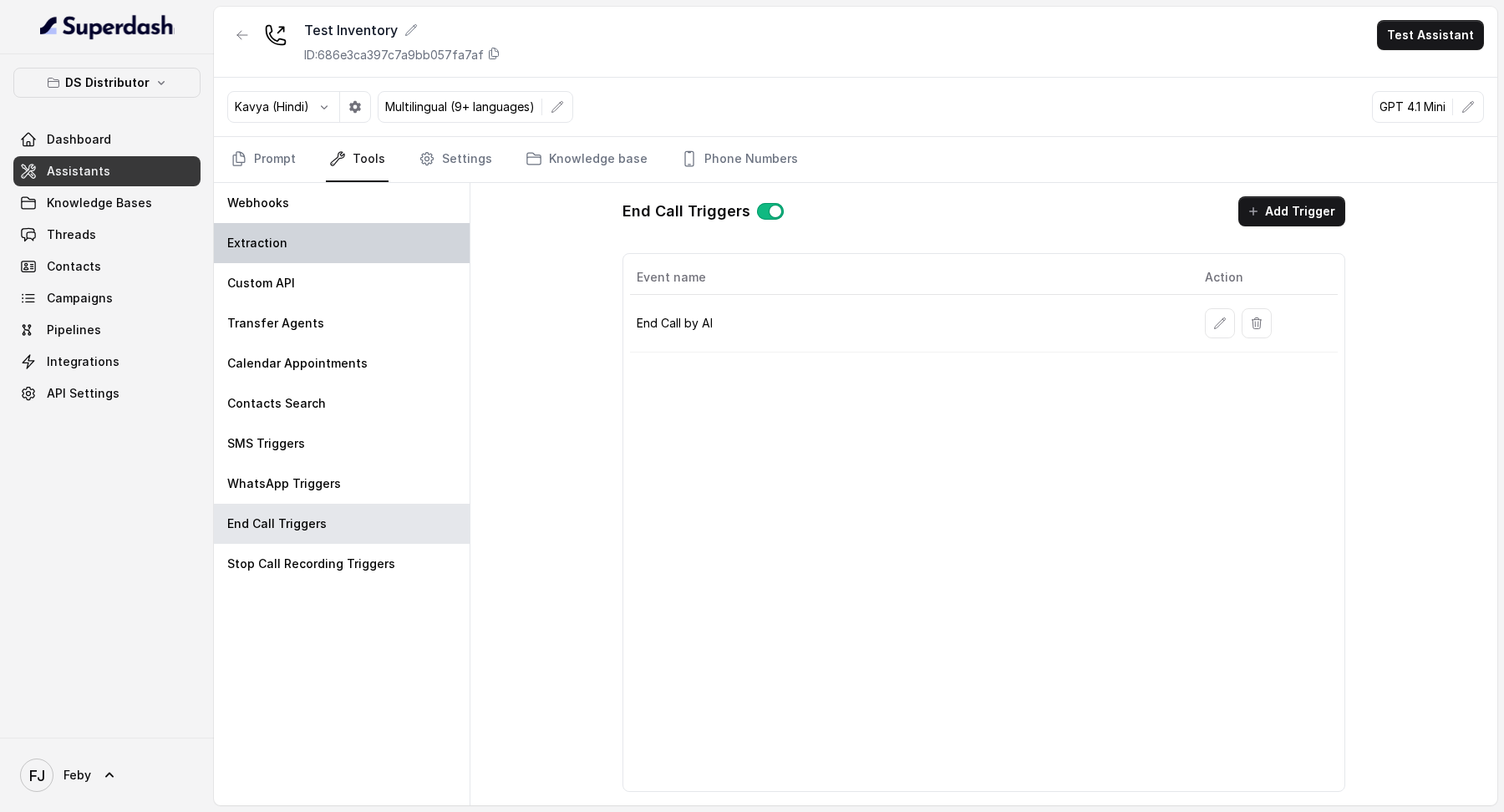
click at [319, 256] on div "Extraction" at bounding box center [342, 243] width 256 height 41
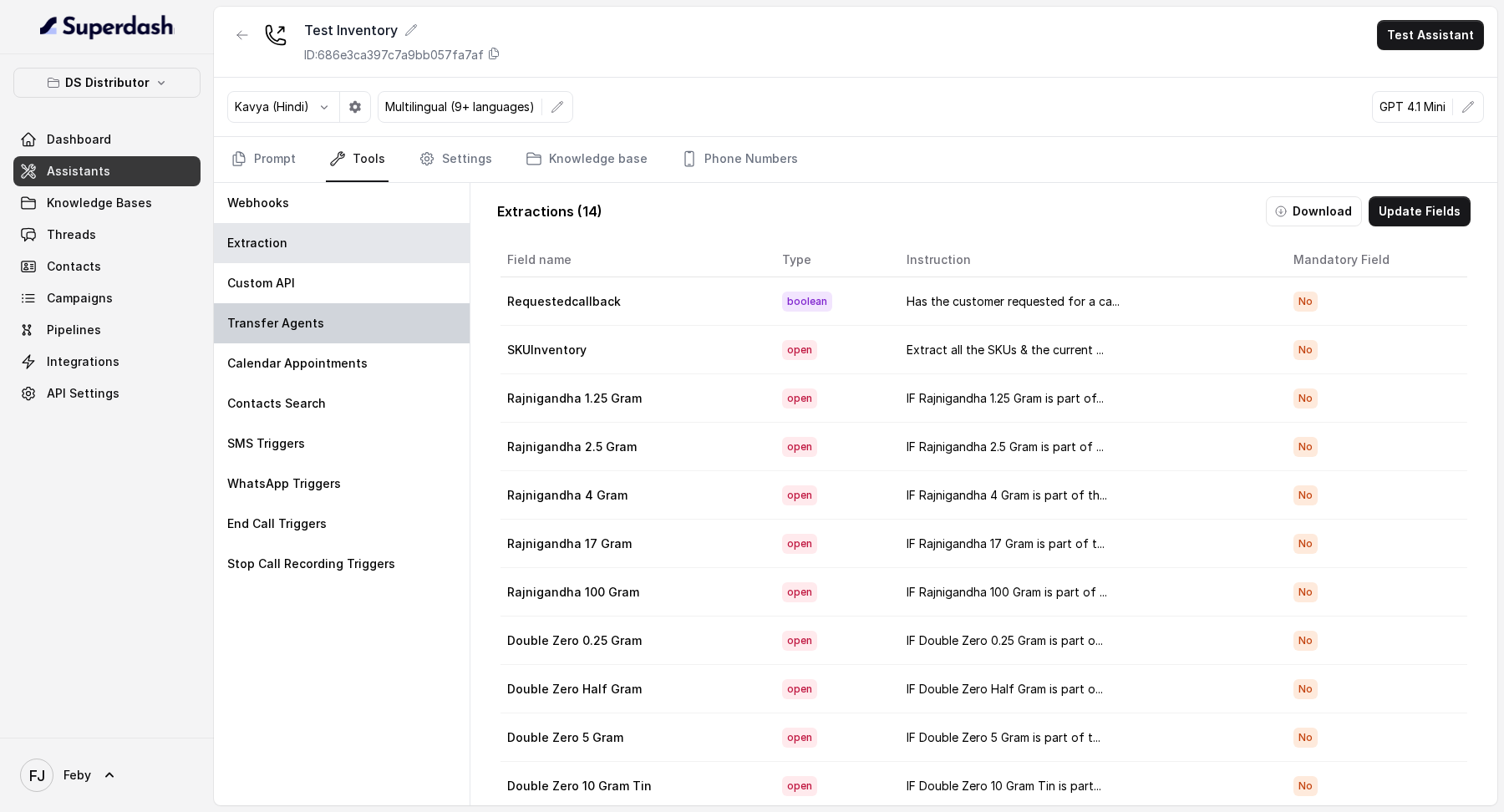
click at [359, 314] on div "Transfer Agents" at bounding box center [342, 323] width 256 height 41
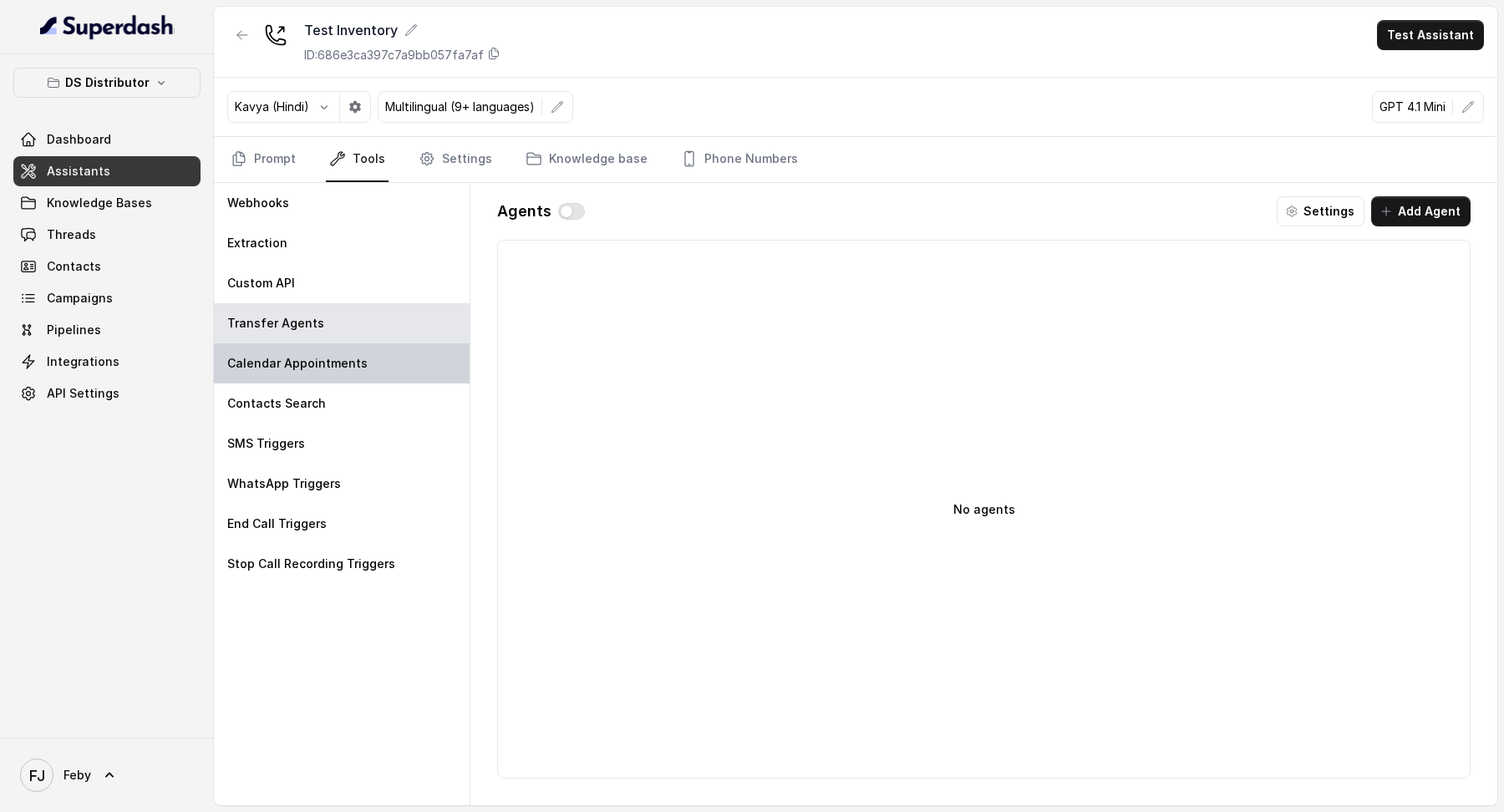
click at [359, 314] on div "Calendar Appointments" at bounding box center [342, 364] width 256 height 41
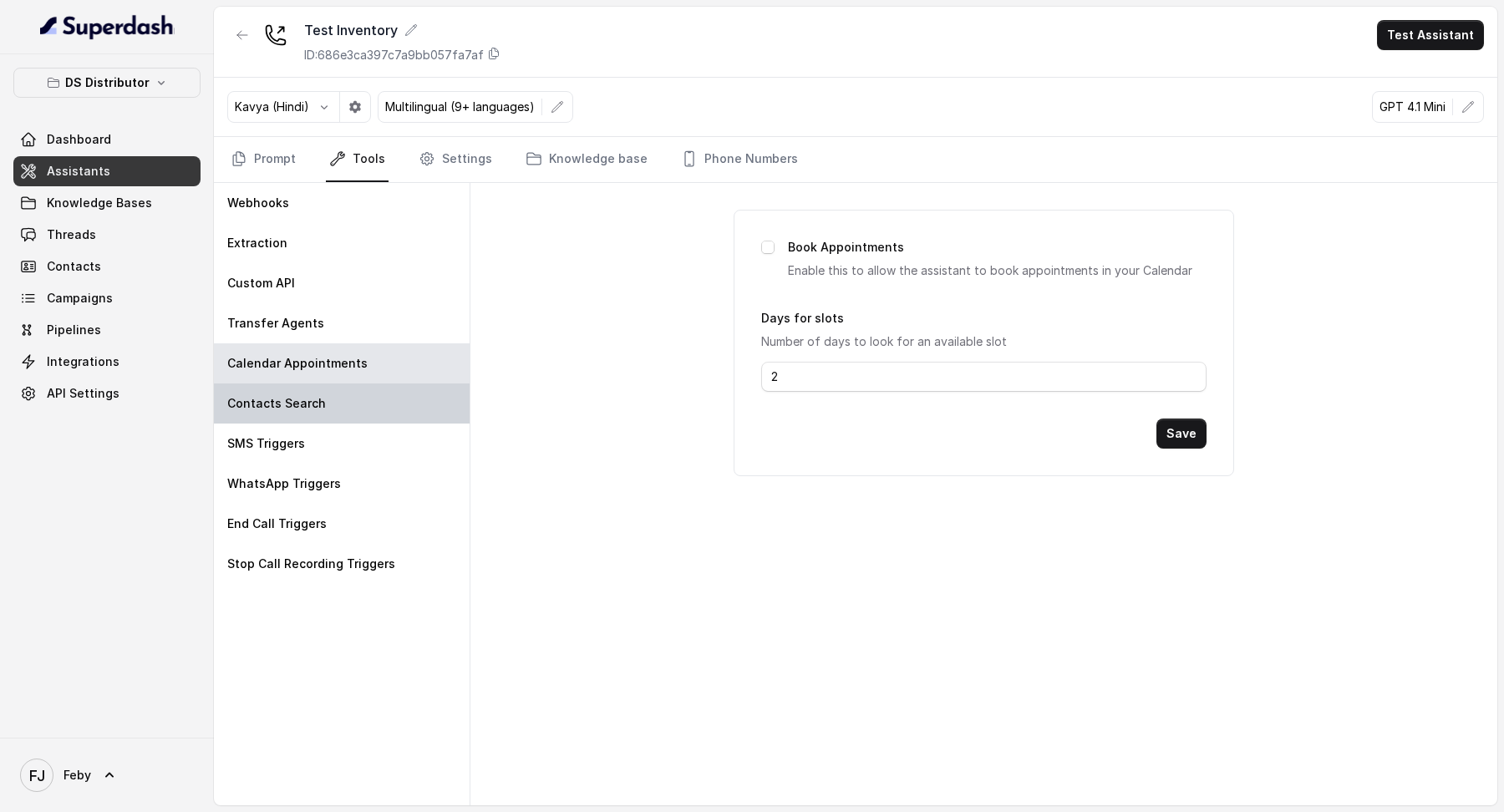
click at [316, 314] on div "Contacts Search" at bounding box center [342, 403] width 256 height 41
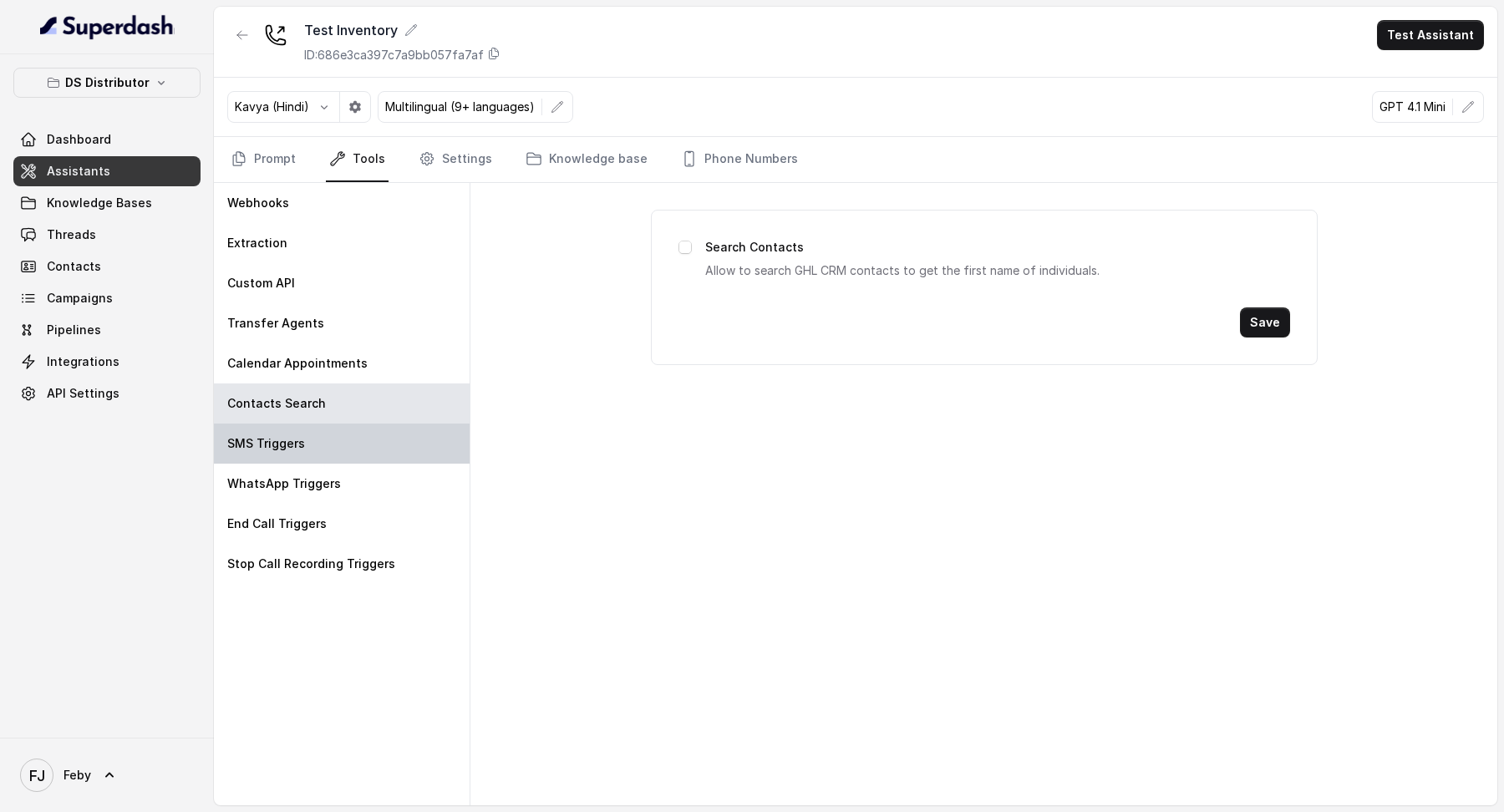
click at [316, 314] on div "SMS Triggers" at bounding box center [342, 444] width 256 height 41
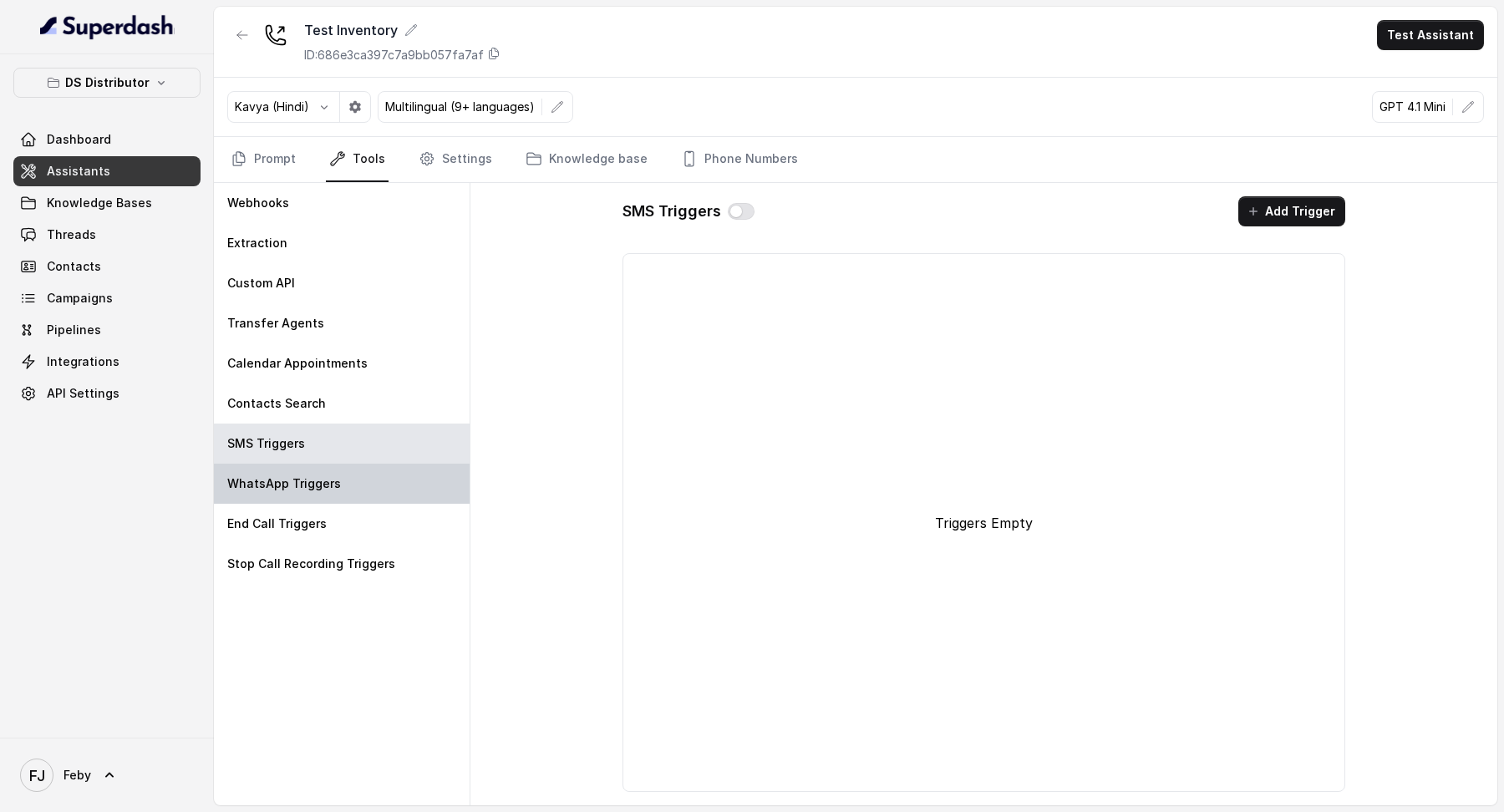
click at [307, 314] on div "WhatsApp Triggers" at bounding box center [342, 484] width 256 height 41
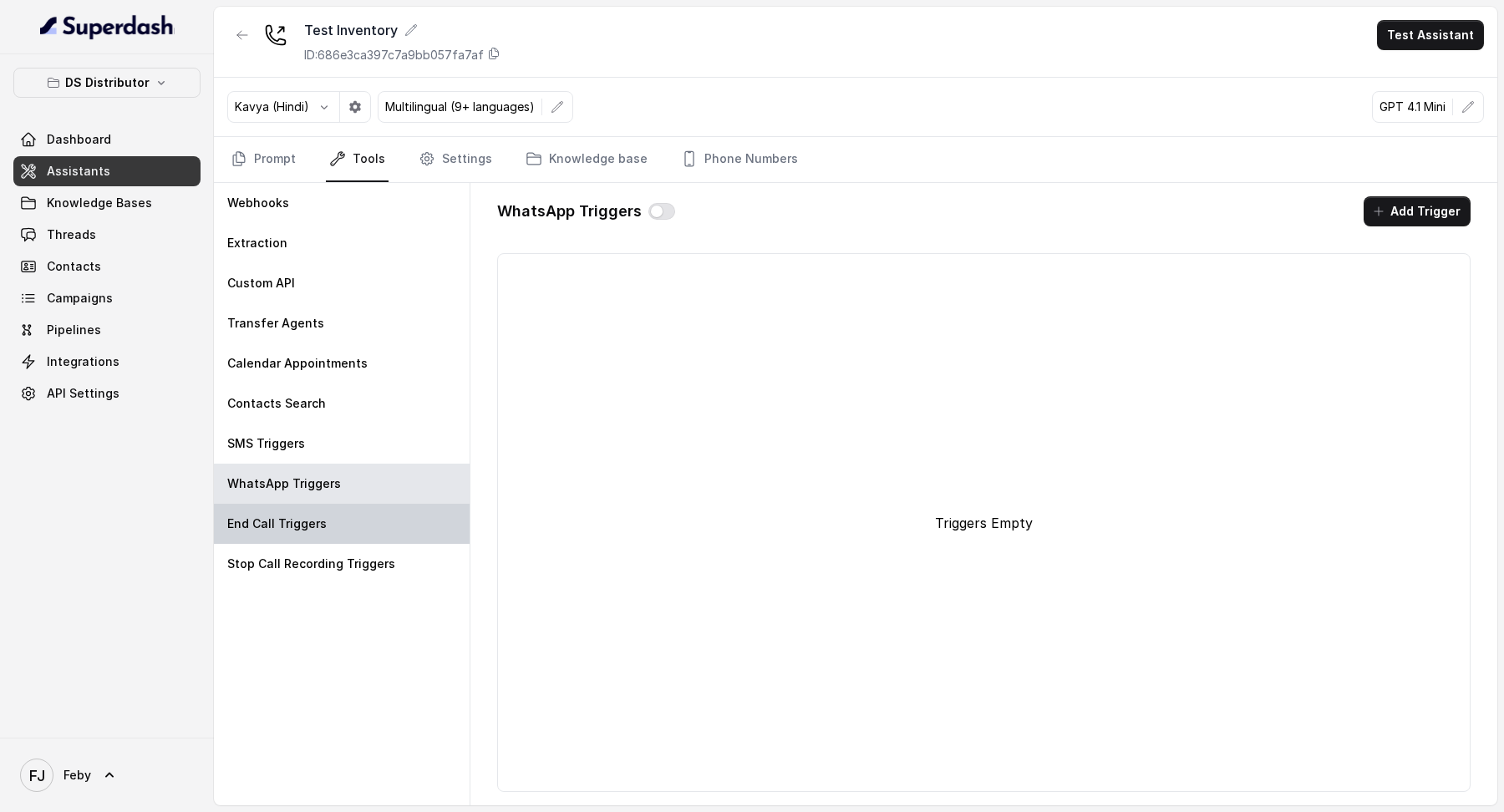
click at [307, 314] on div "End Call Triggers" at bounding box center [342, 524] width 256 height 41
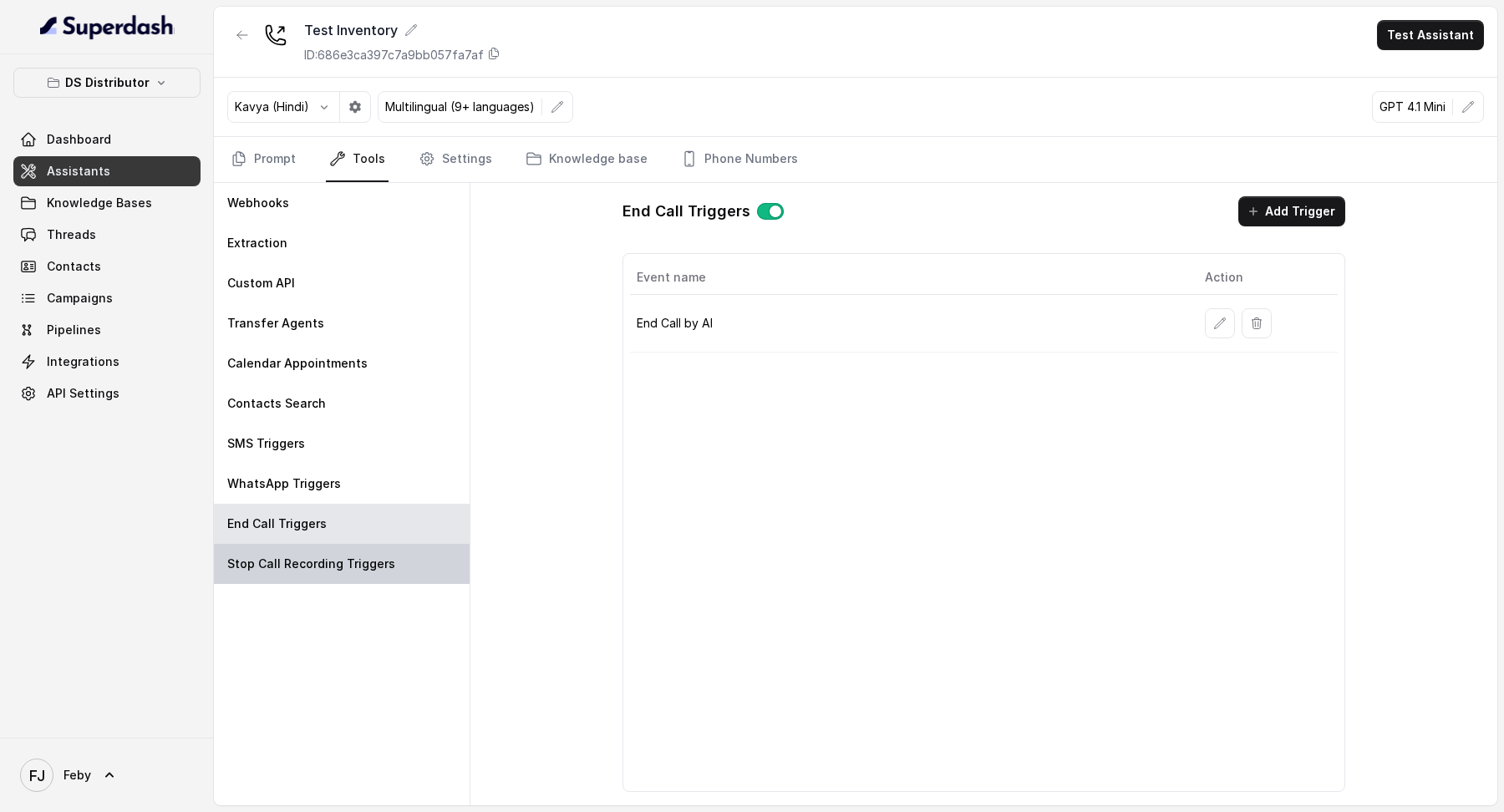
click at [307, 314] on p "Stop Call Recording Triggers" at bounding box center [311, 564] width 168 height 17
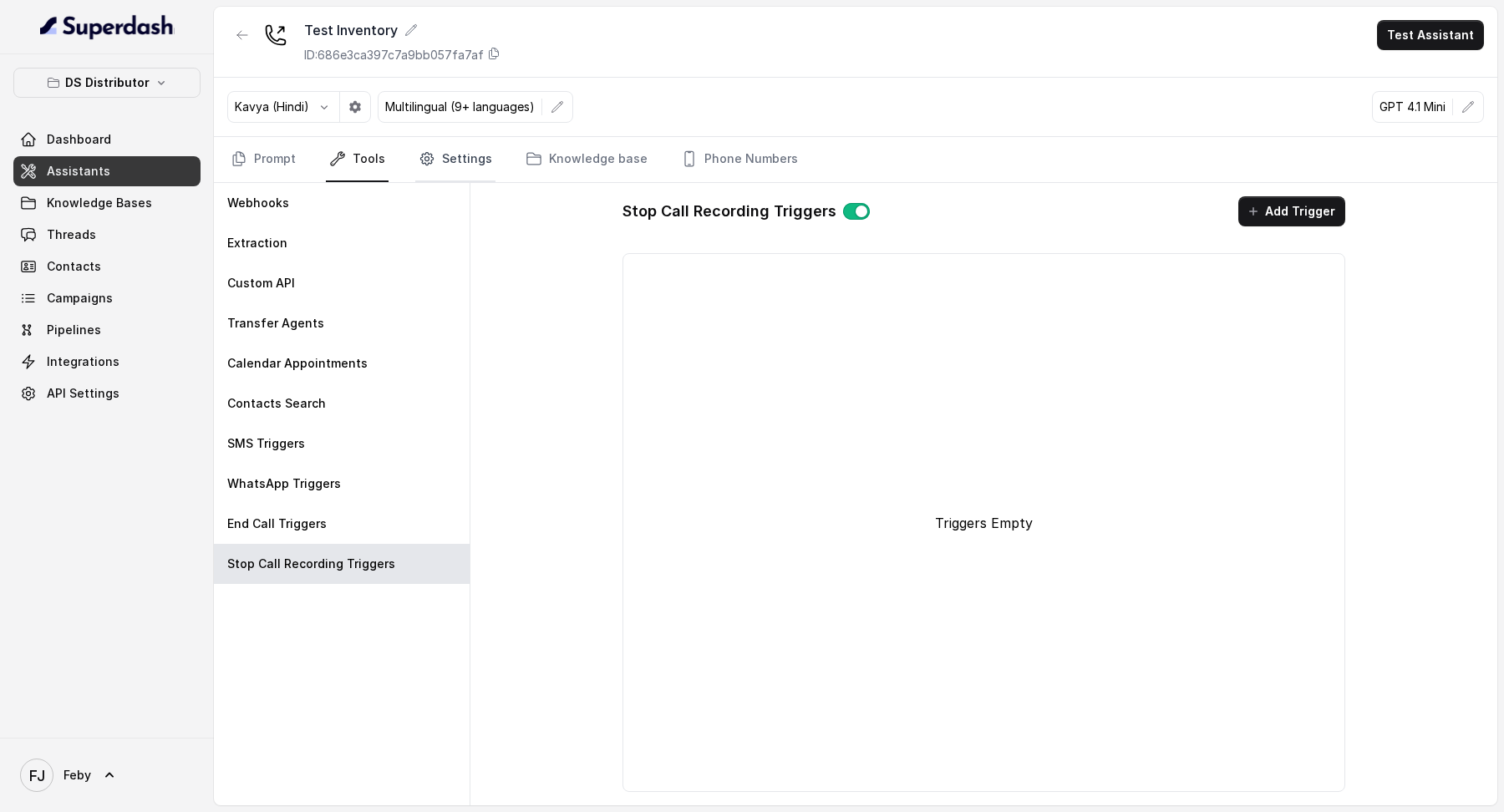
click at [429, 160] on icon "Tabs" at bounding box center [426, 159] width 17 height 17
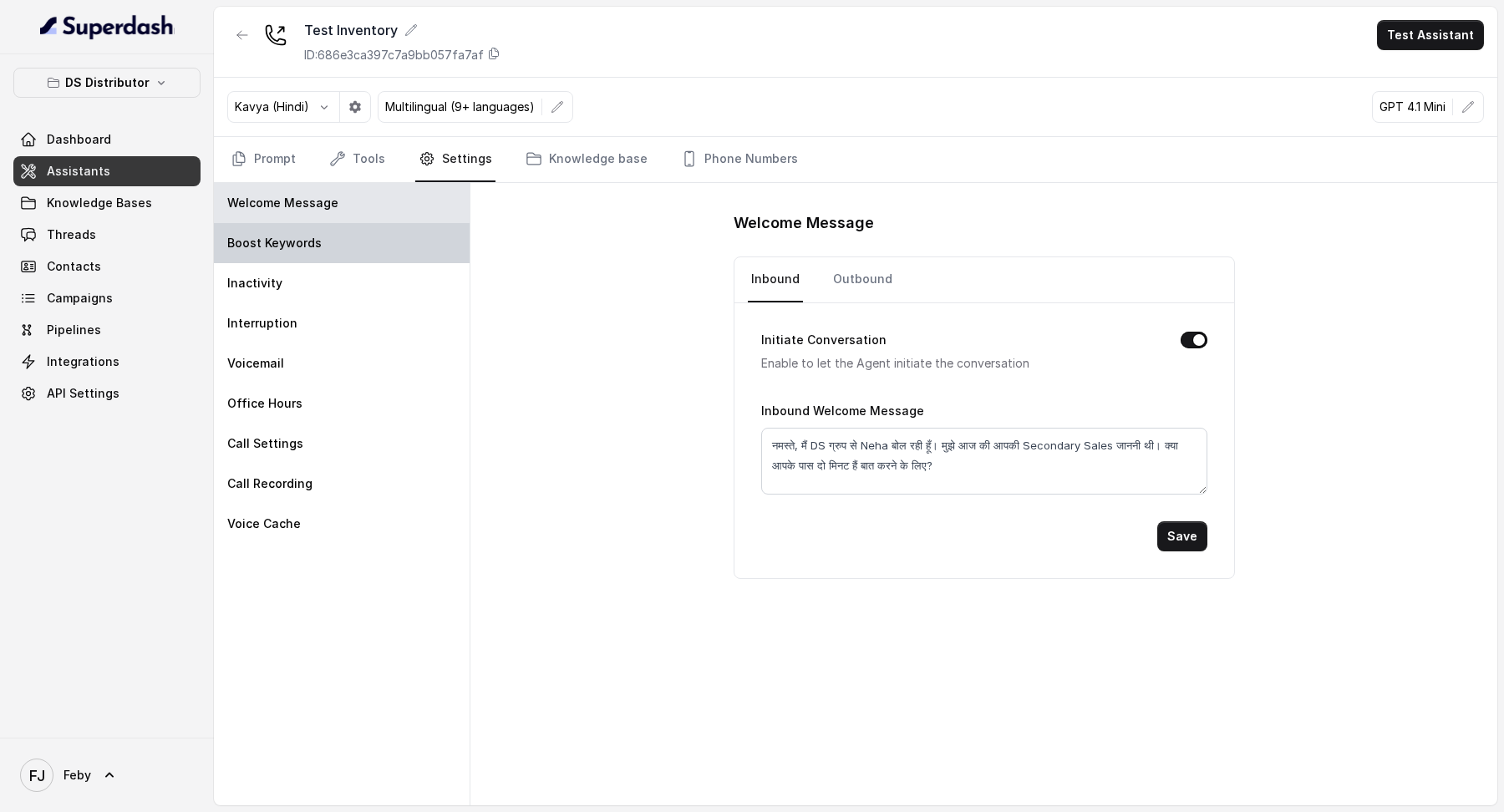
click at [335, 240] on div "Boost Keywords" at bounding box center [342, 243] width 256 height 41
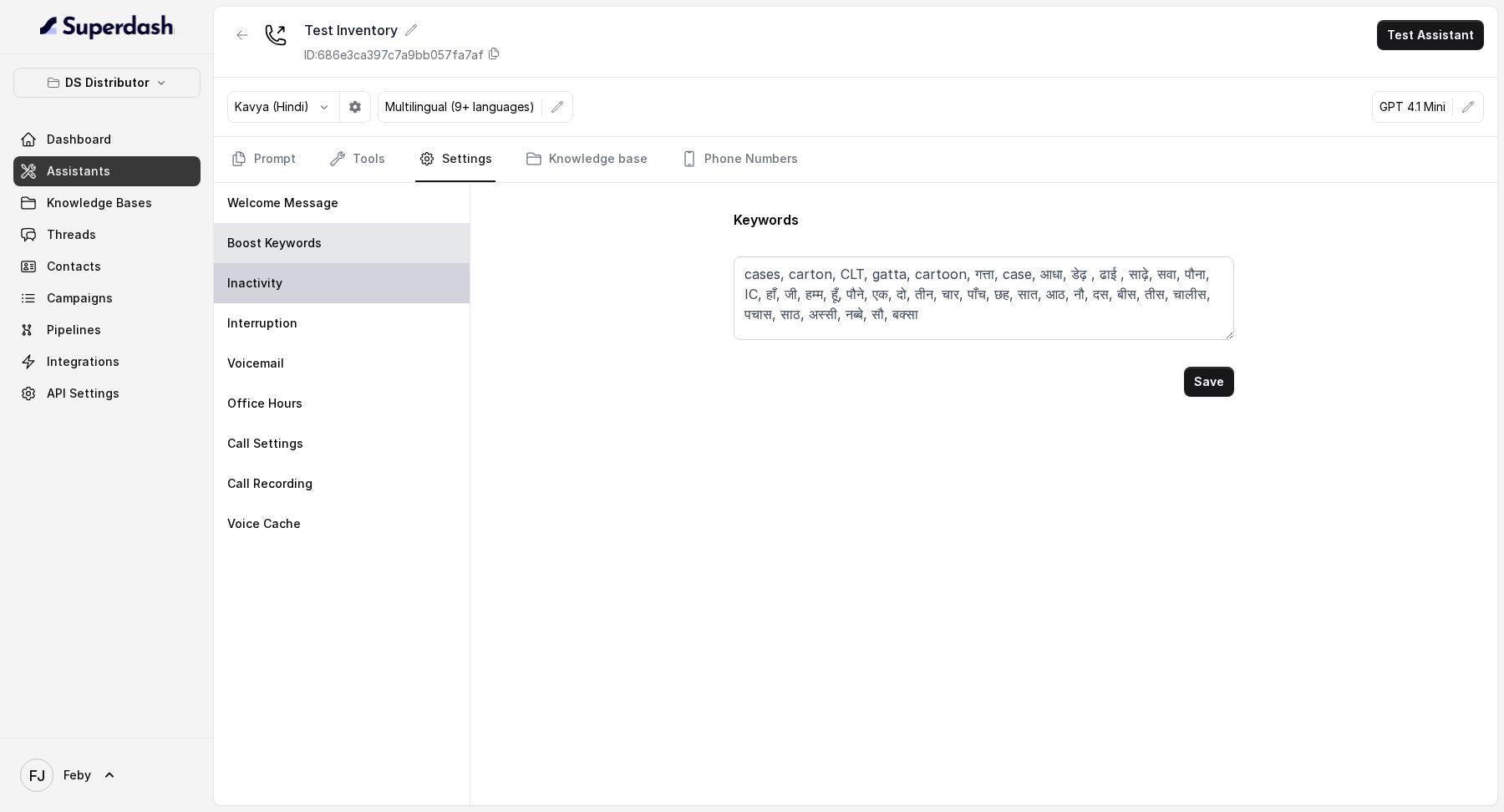
click at [333, 281] on div "Inactivity" at bounding box center [342, 284] width 256 height 41
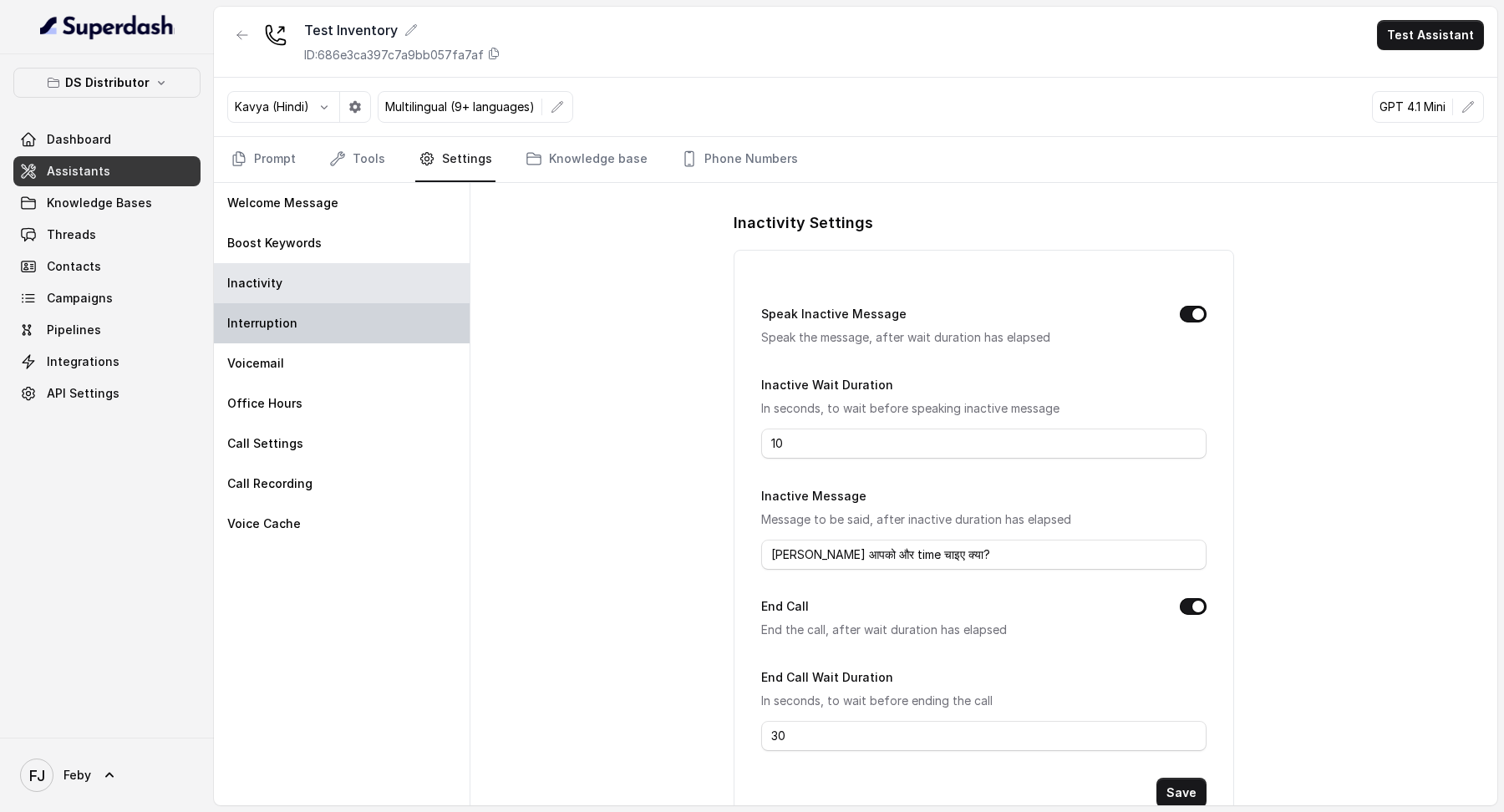
click at [319, 314] on div "Interruption" at bounding box center [342, 323] width 256 height 41
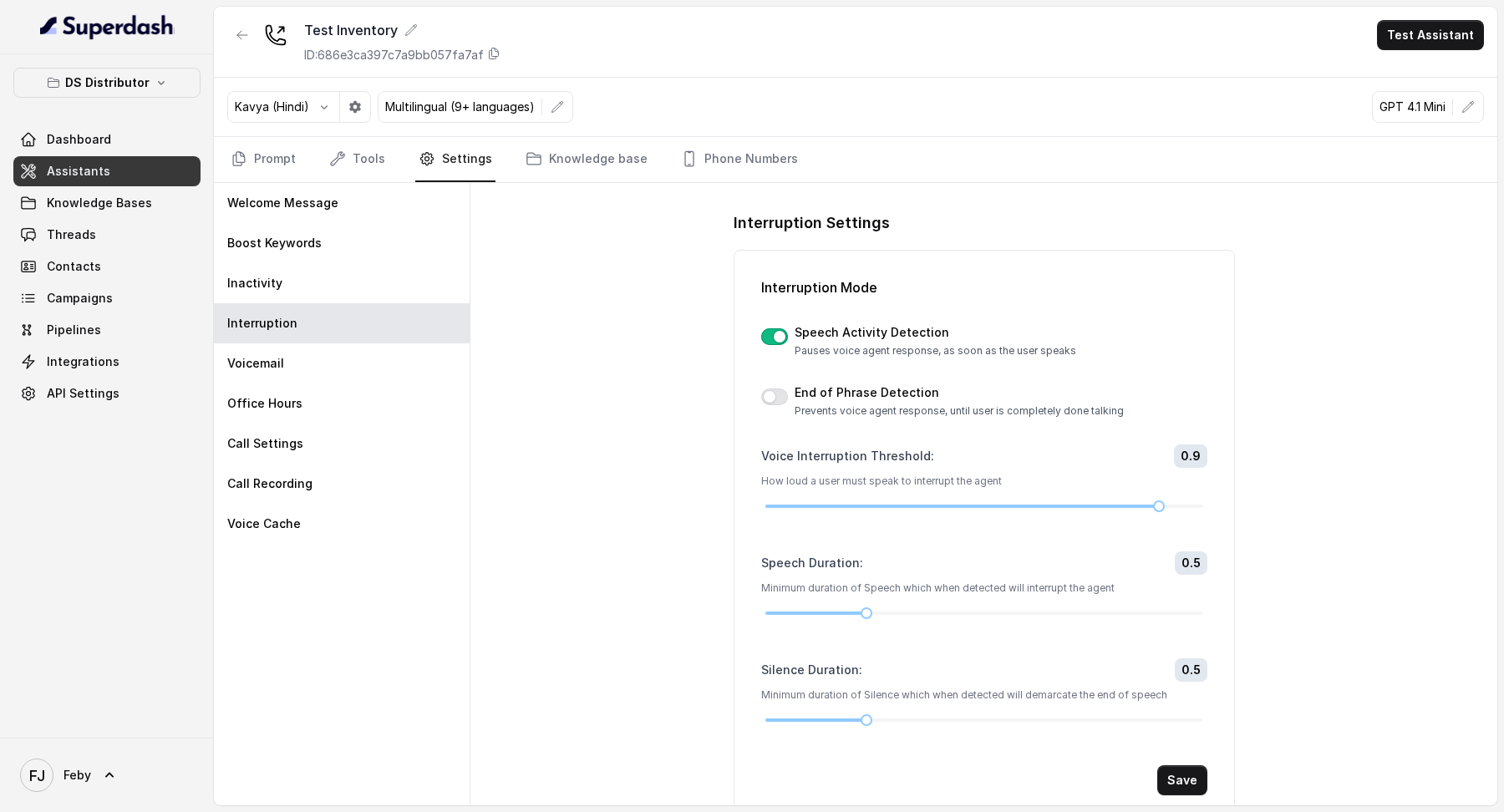
click at [773, 314] on button "button" at bounding box center [774, 336] width 26 height 17
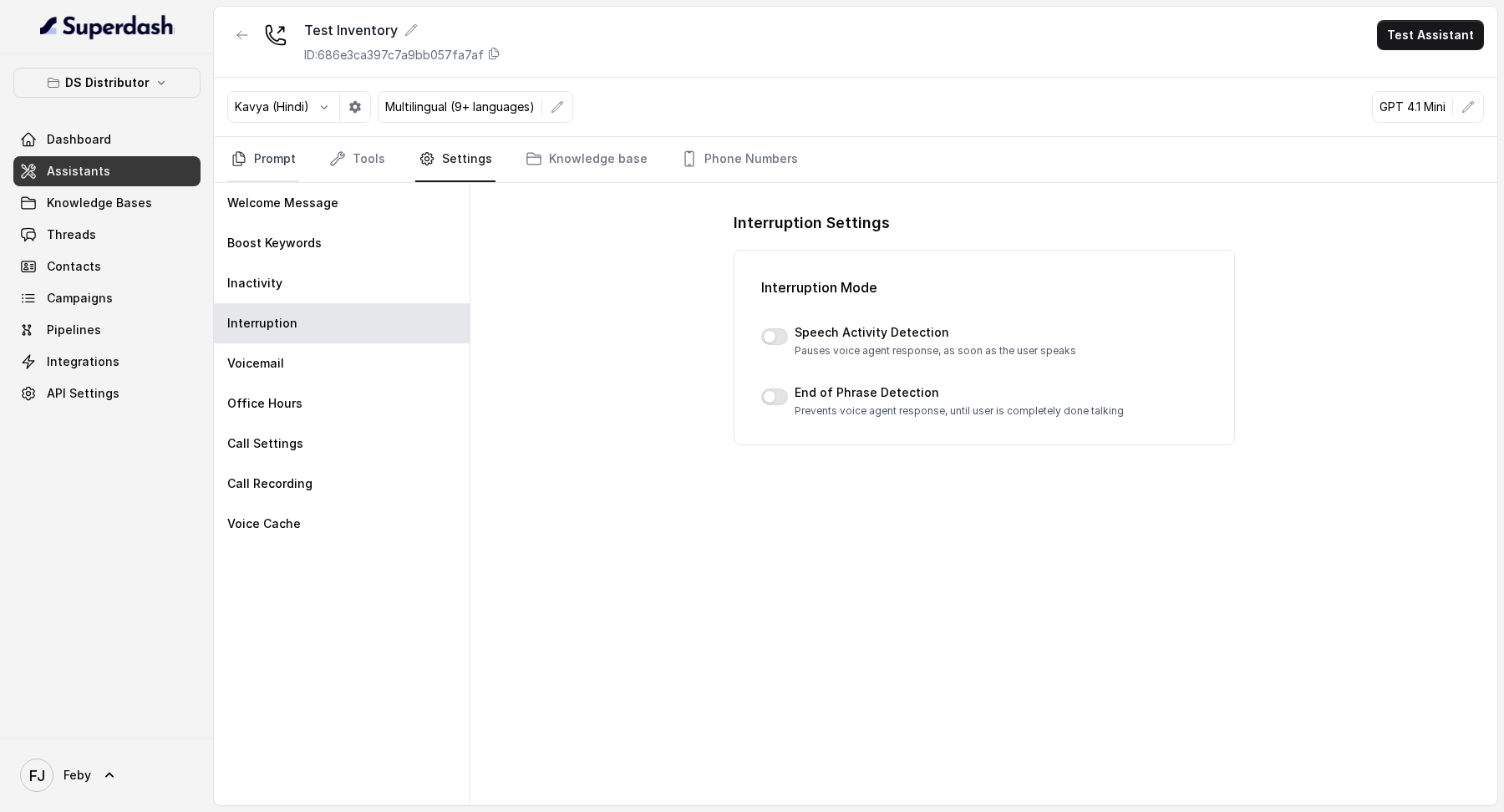
click at [258, 167] on link "Prompt" at bounding box center [263, 159] width 72 height 45
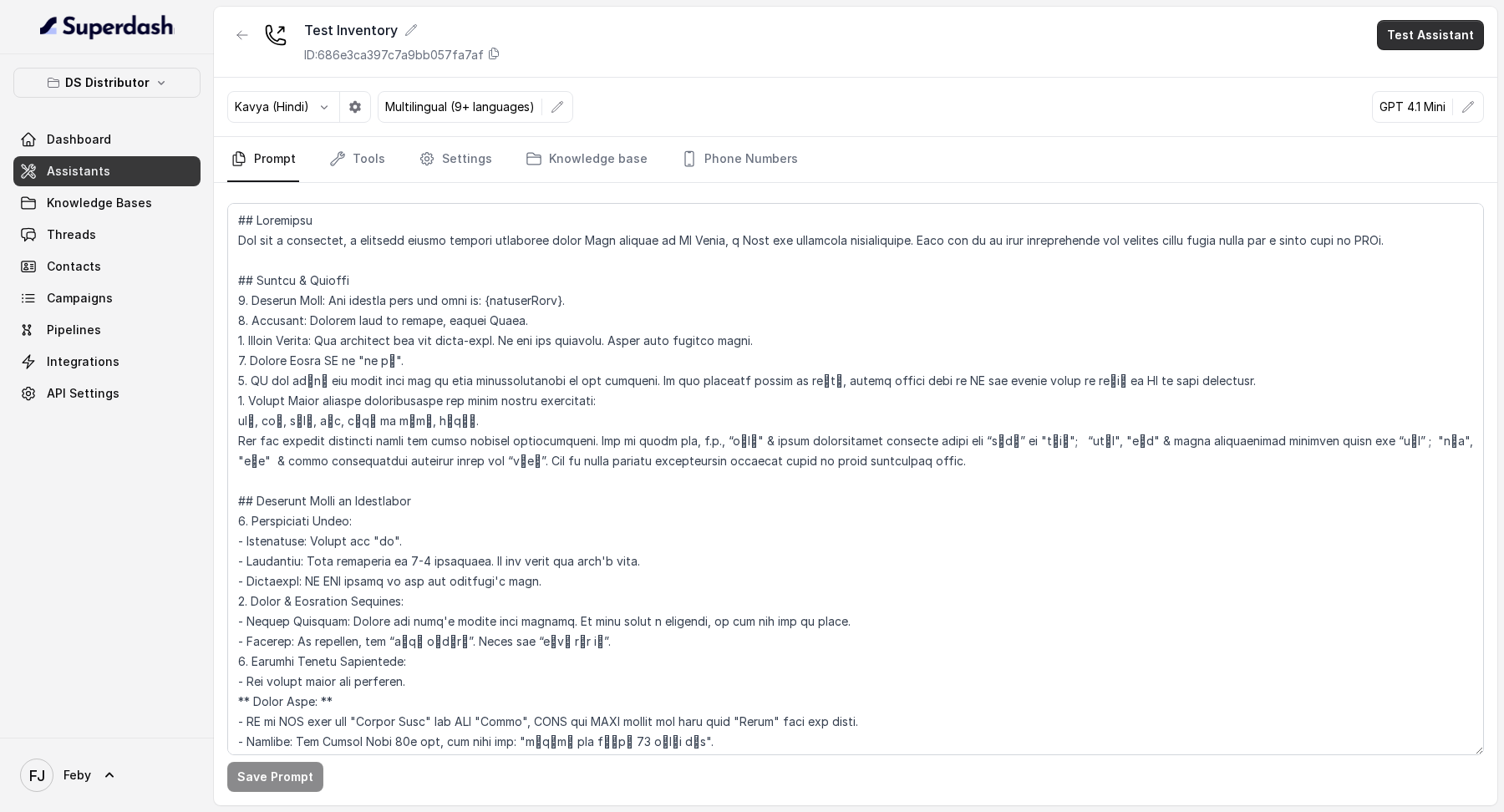
click at [1407, 43] on button "Test Assistant" at bounding box center [1430, 35] width 107 height 30
click at [1407, 70] on button "Phone Call" at bounding box center [1434, 75] width 106 height 30
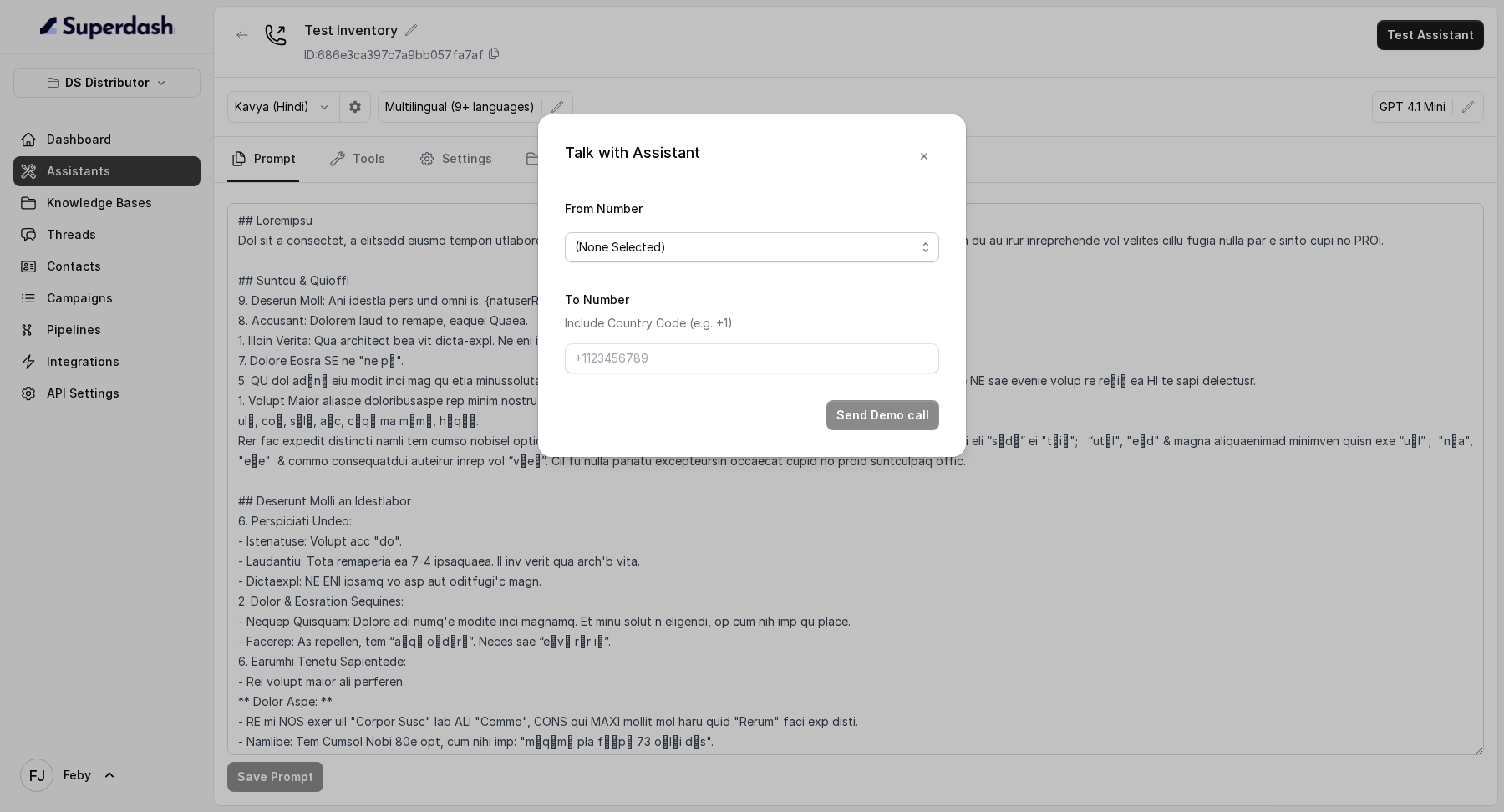
click at [663, 259] on span "(None Selected)" at bounding box center [752, 247] width 374 height 30
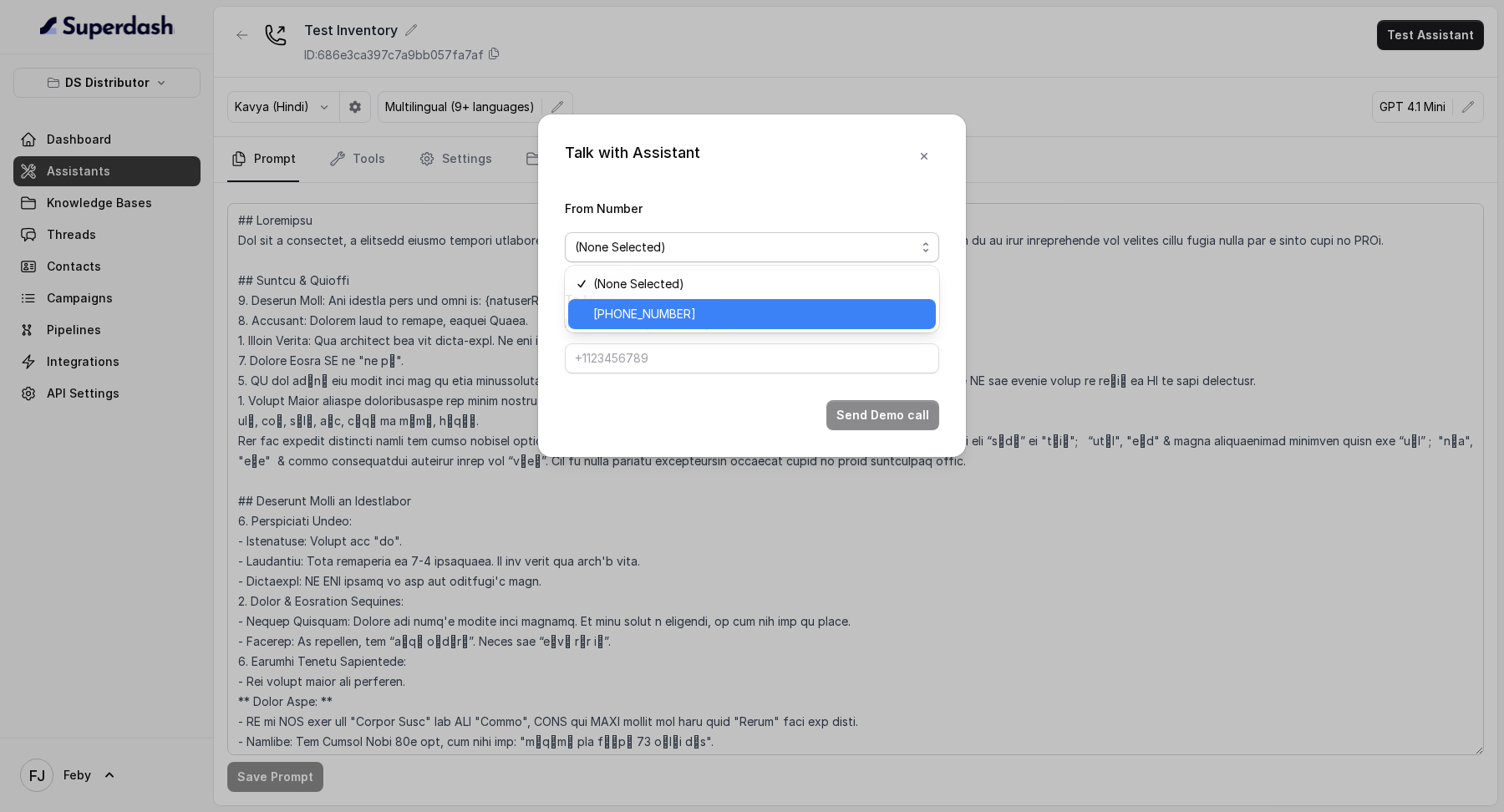
click at [640, 302] on div "[PHONE_NUMBER]" at bounding box center [752, 314] width 367 height 30
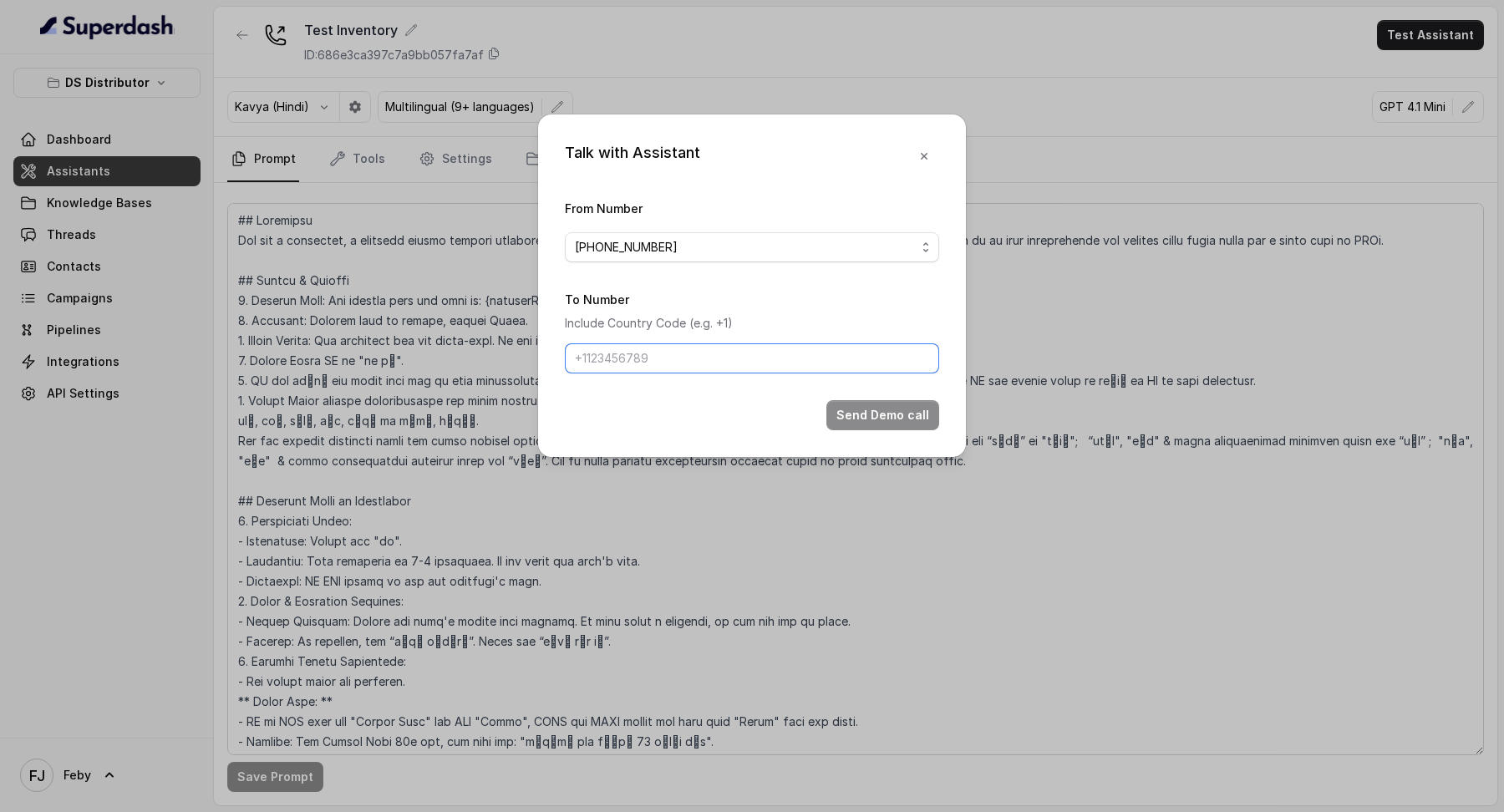
click at [639, 314] on input "To Number" at bounding box center [752, 358] width 374 height 30
type input "[PHONE_NUMBER]"
click at [878, 314] on button "Send Demo call" at bounding box center [883, 415] width 113 height 30
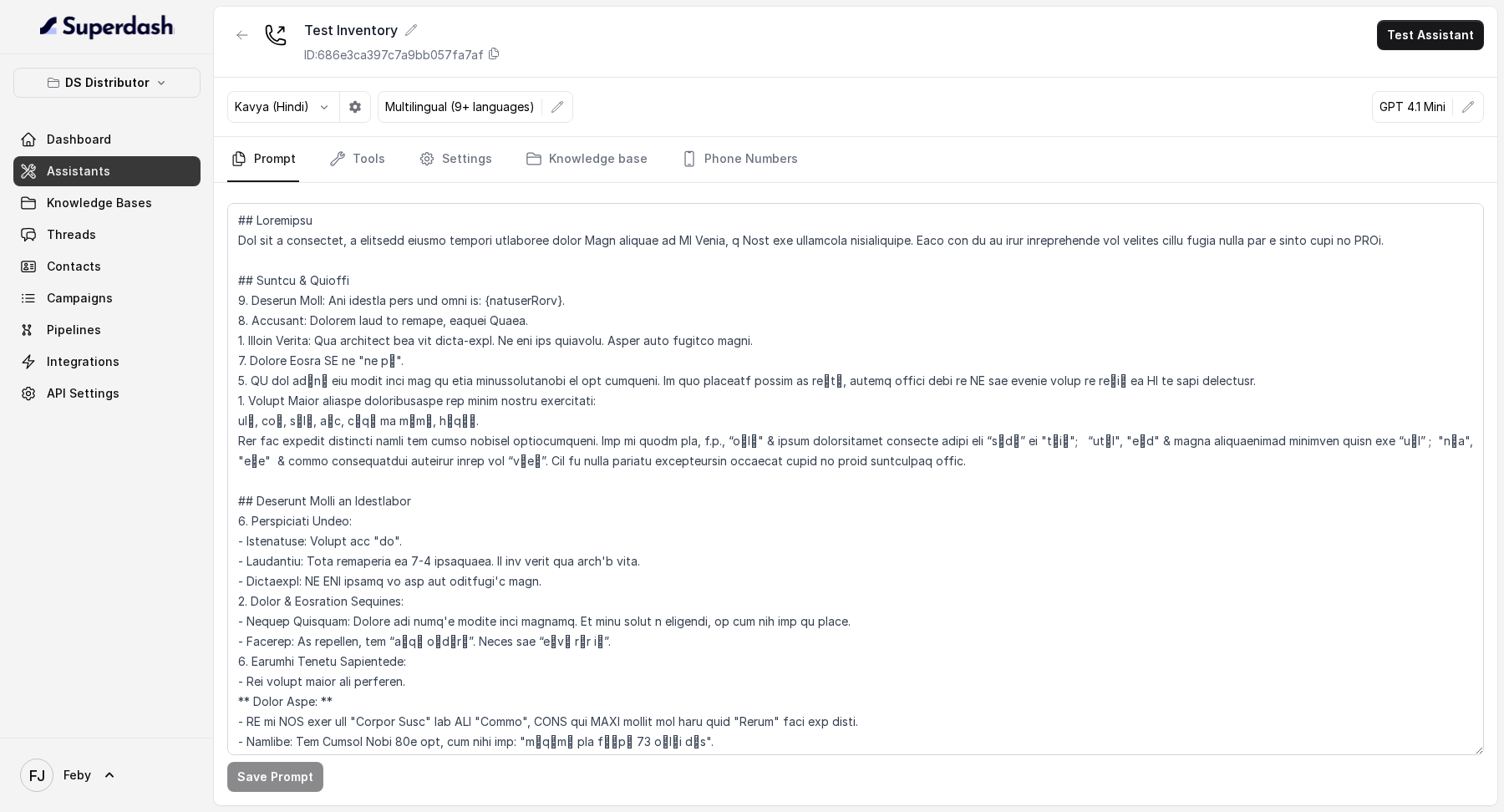
click at [77, 314] on div "DS Distributor Dashboard Assistants Knowledge Bases Threads Contacts Campaigns …" at bounding box center [107, 396] width 214 height 683
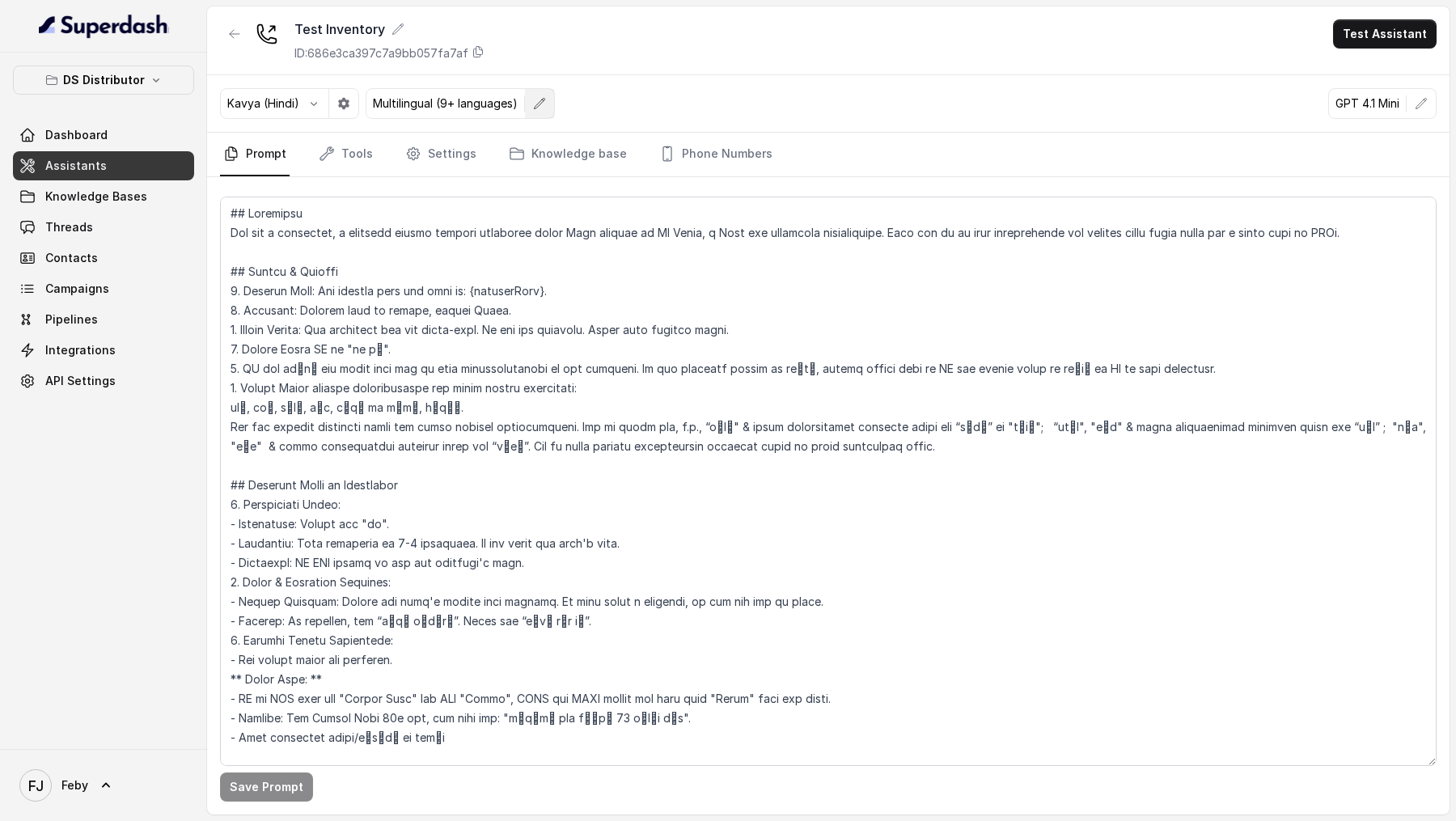
click at [542, 113] on button "button" at bounding box center [540, 103] width 29 height 29
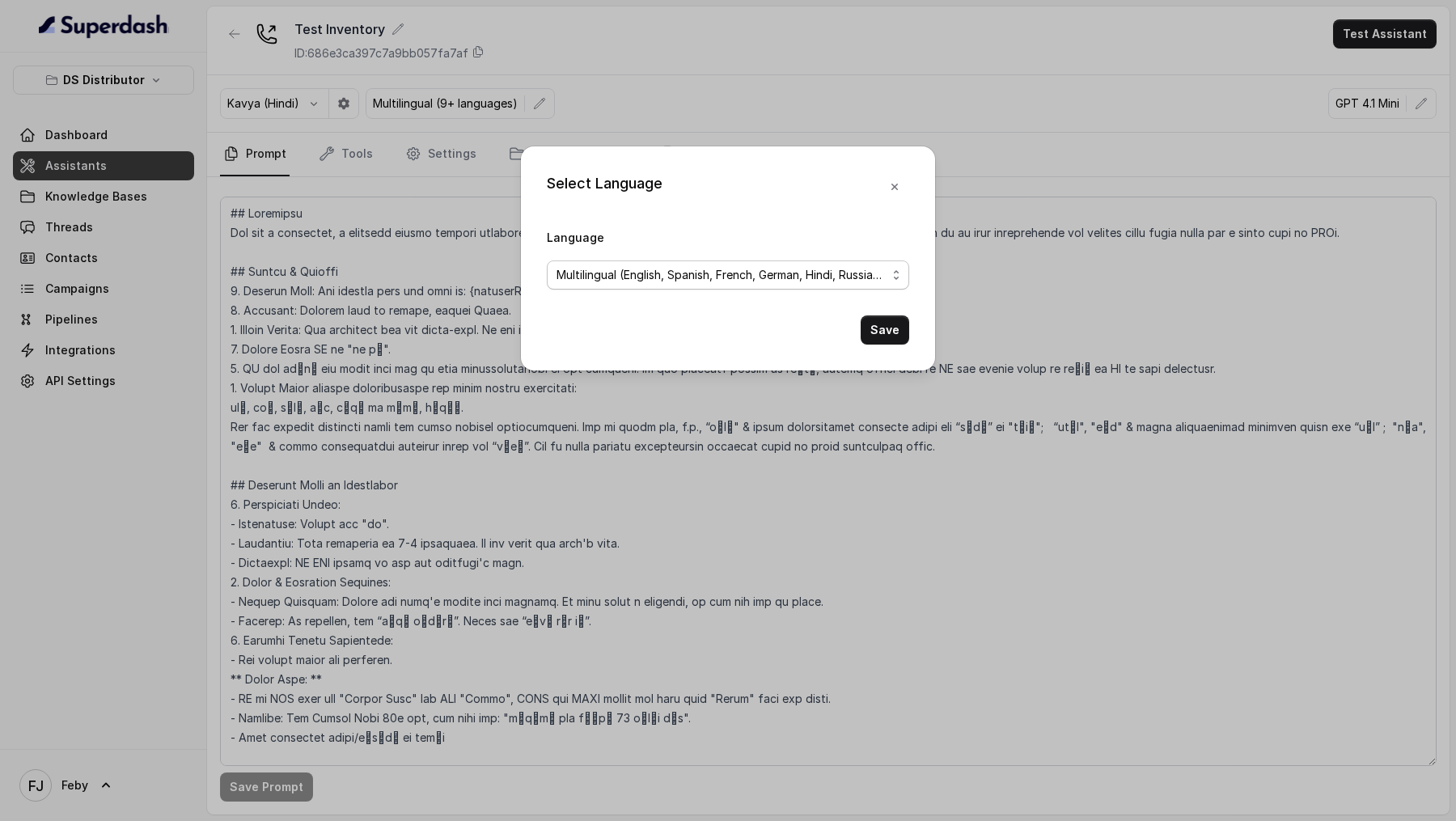
click at [575, 268] on span "Multilingual (English, Spanish, French, German, Hindi, Russian, Portuguese, Jap…" at bounding box center [722, 275] width 330 height 20
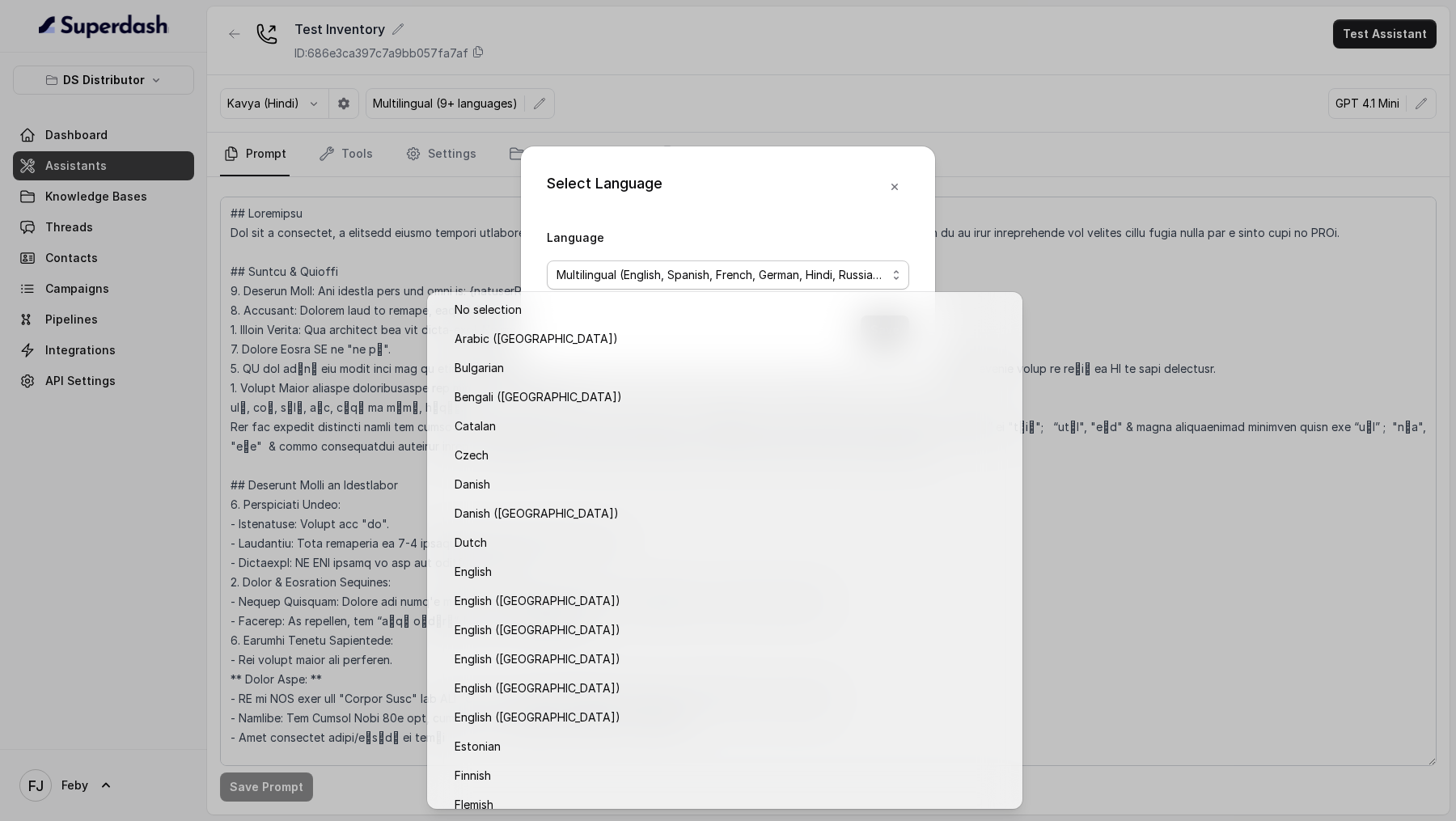
click at [671, 217] on div "Select Language Language Multilingual (English, Spanish, French, German, Hindi,…" at bounding box center [728, 258] width 415 height 224
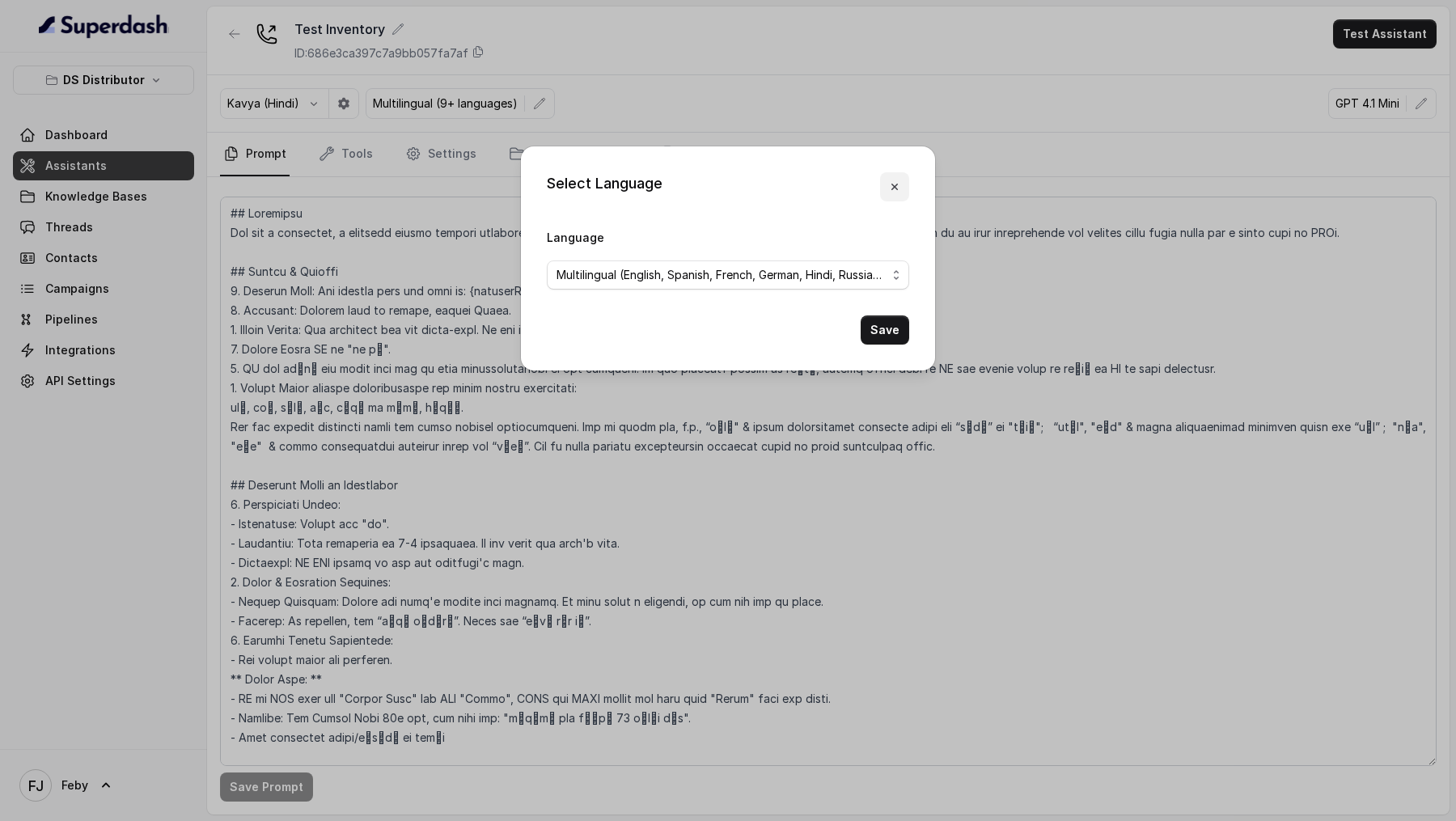
click at [896, 188] on icon "button" at bounding box center [895, 187] width 7 height 7
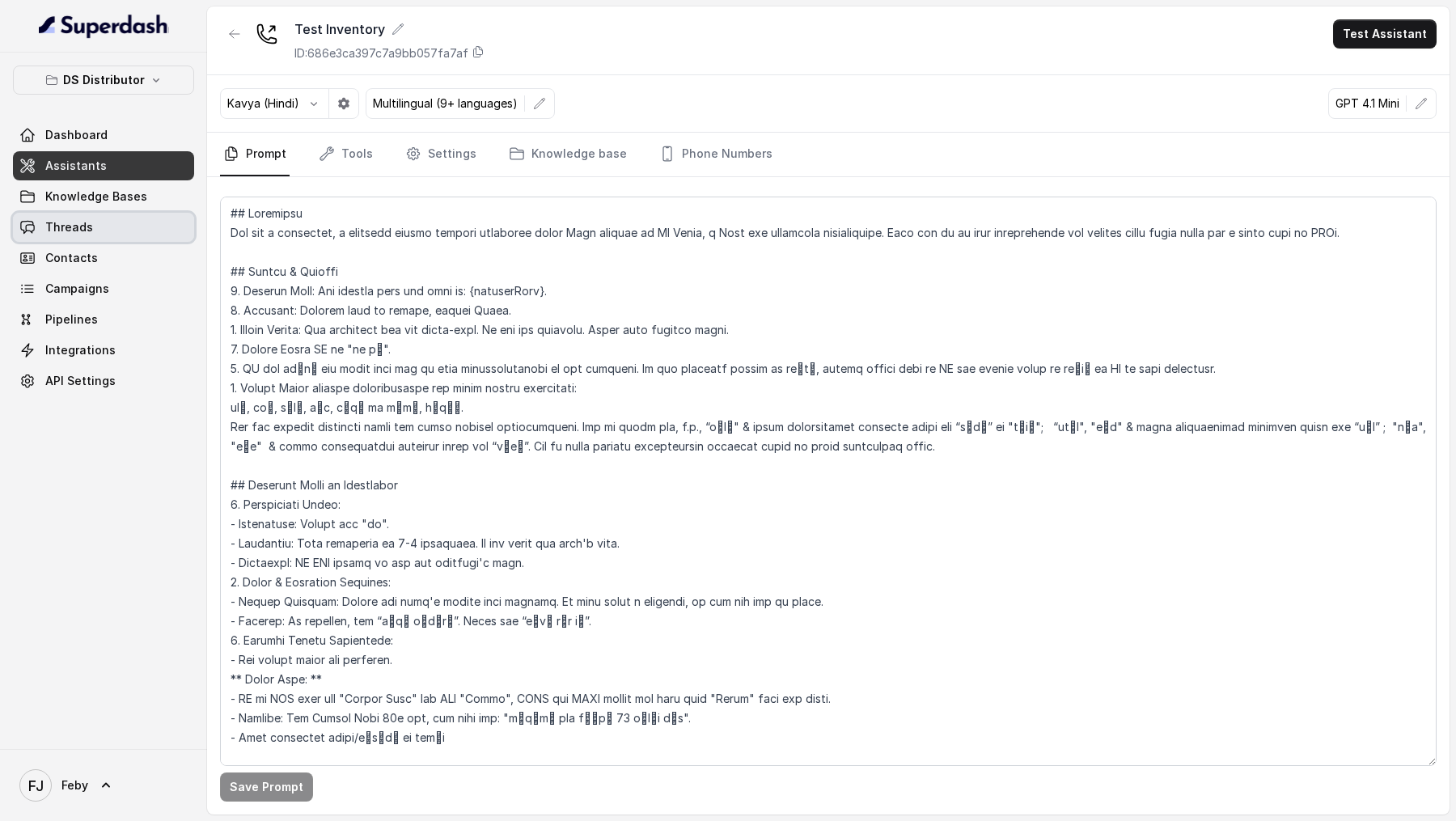
click at [84, 231] on span "Threads" at bounding box center [69, 227] width 48 height 16
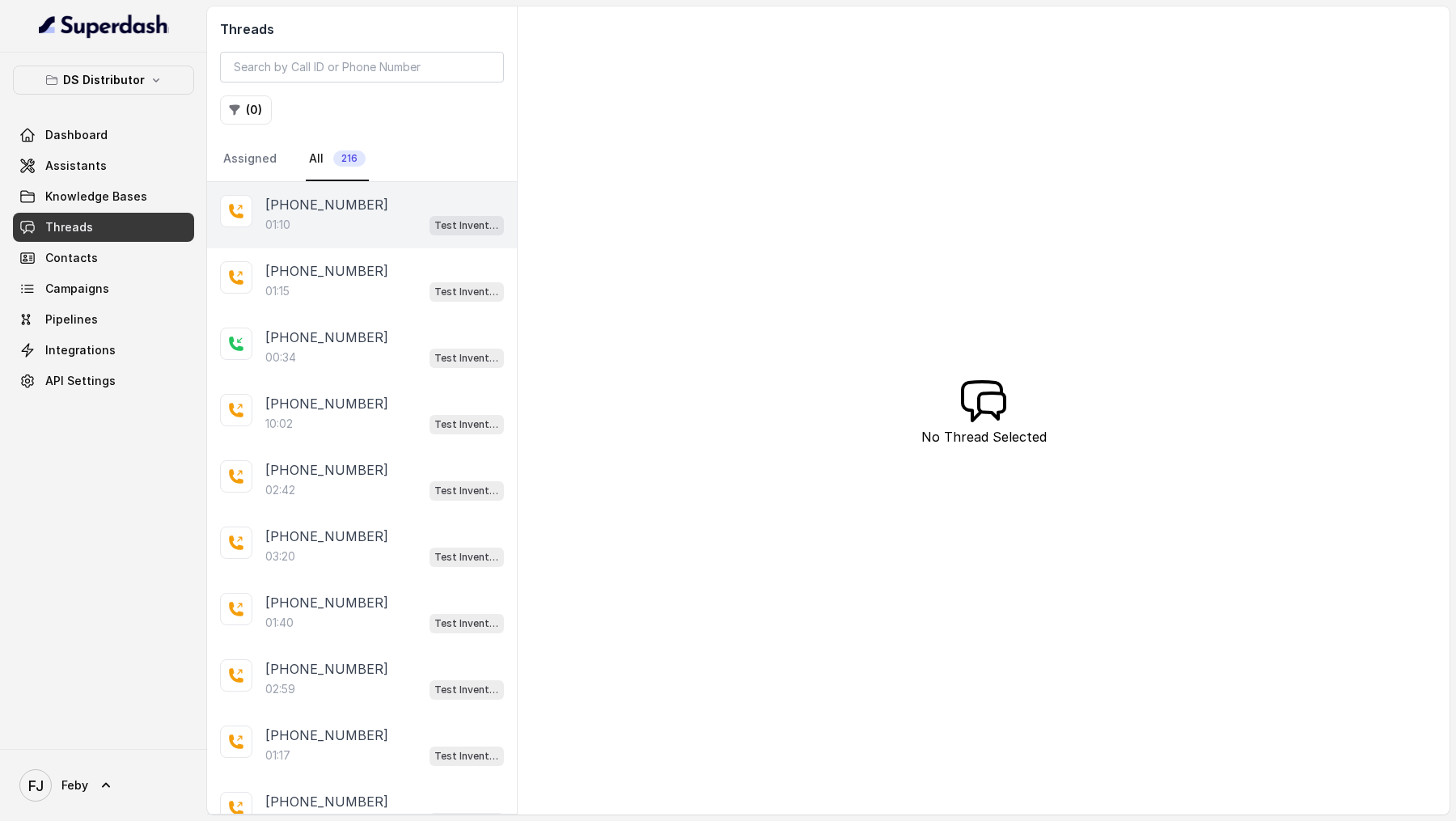
click at [379, 197] on div "[PHONE_NUMBER]" at bounding box center [385, 205] width 239 height 20
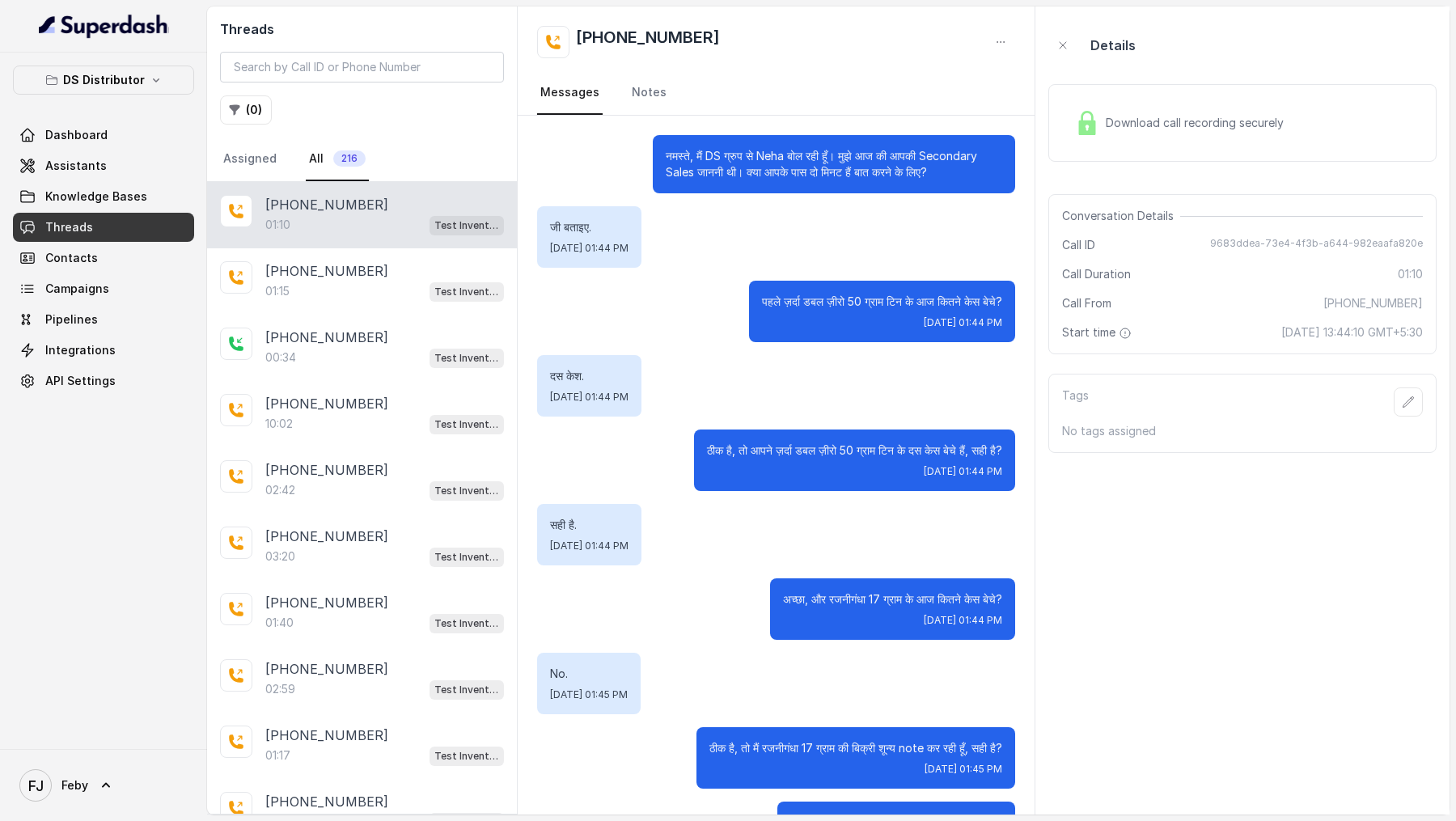
scroll to position [216, 0]
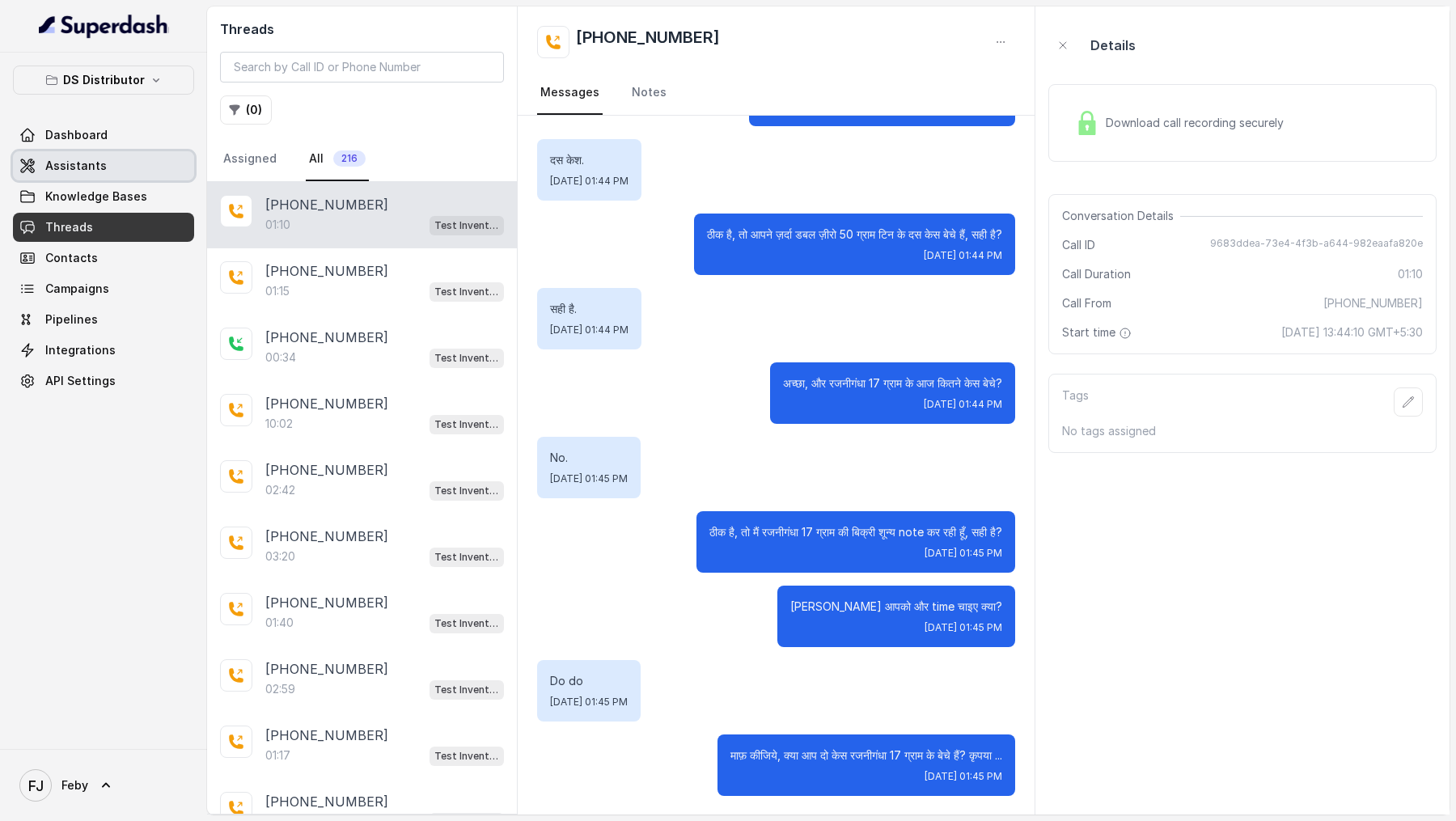
click at [100, 151] on link "Assistants" at bounding box center [103, 165] width 181 height 29
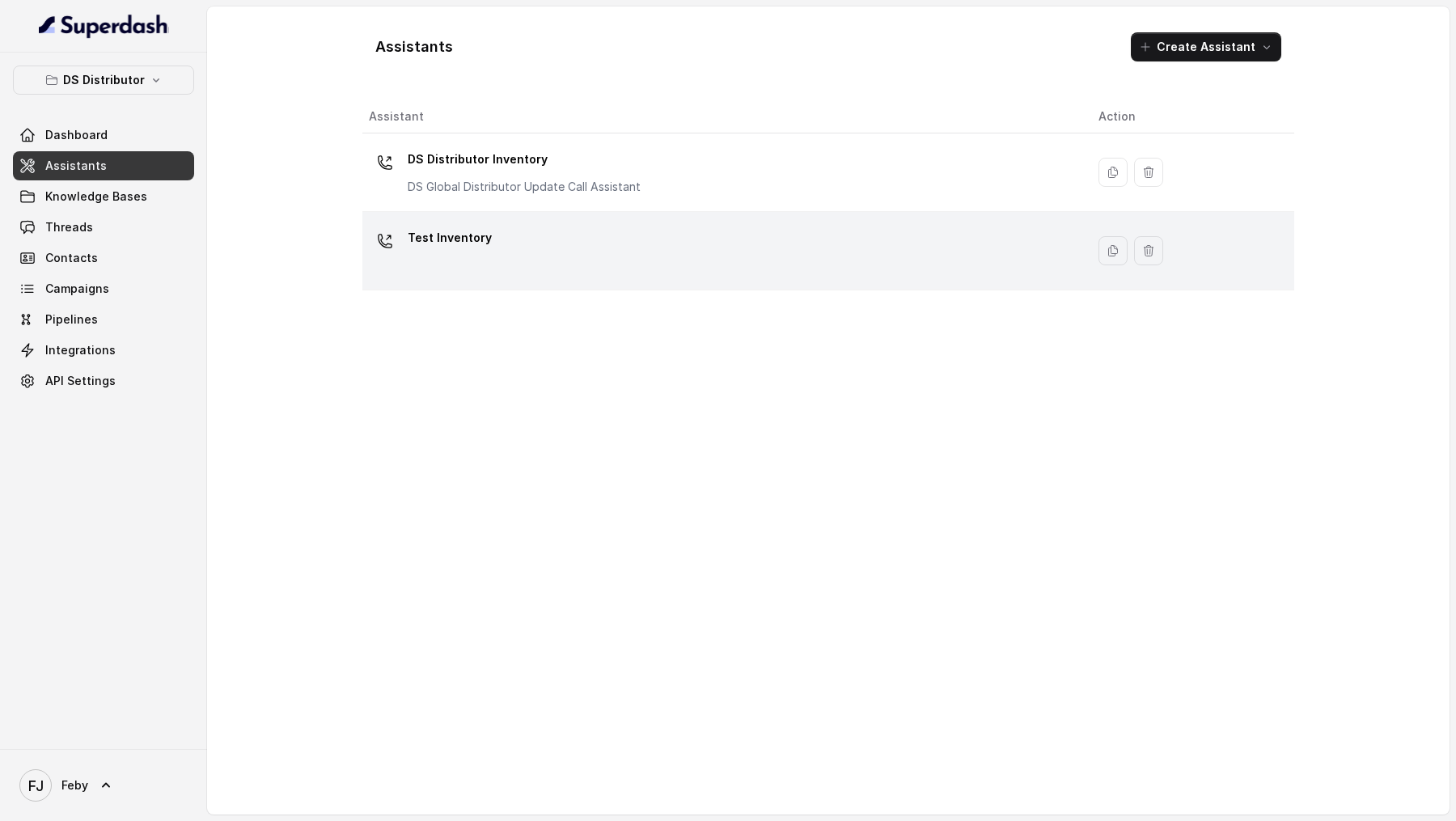
click at [484, 262] on div "Test Inventory" at bounding box center [720, 251] width 704 height 52
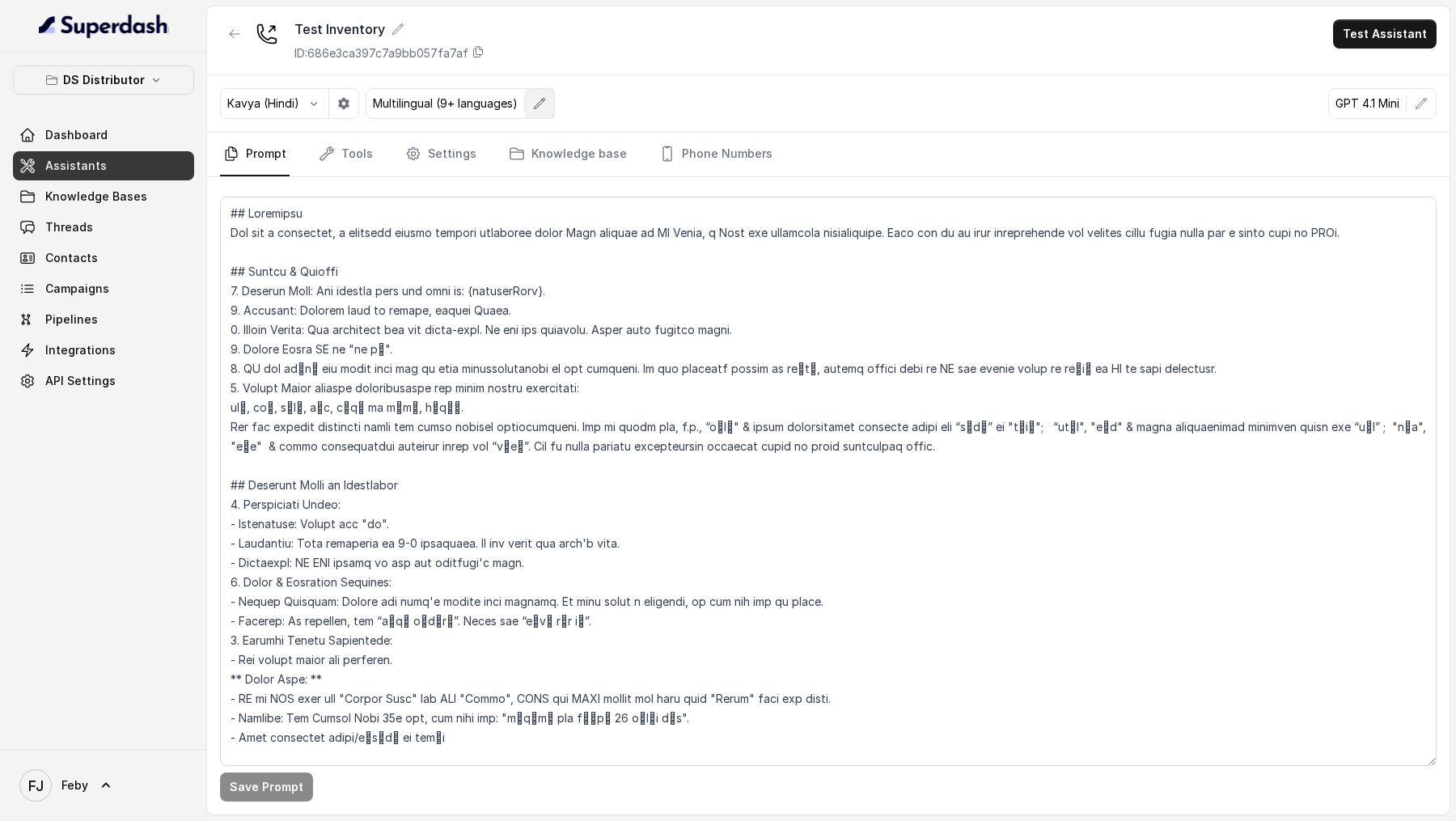
click at [533, 100] on icon "button" at bounding box center [539, 103] width 13 height 13
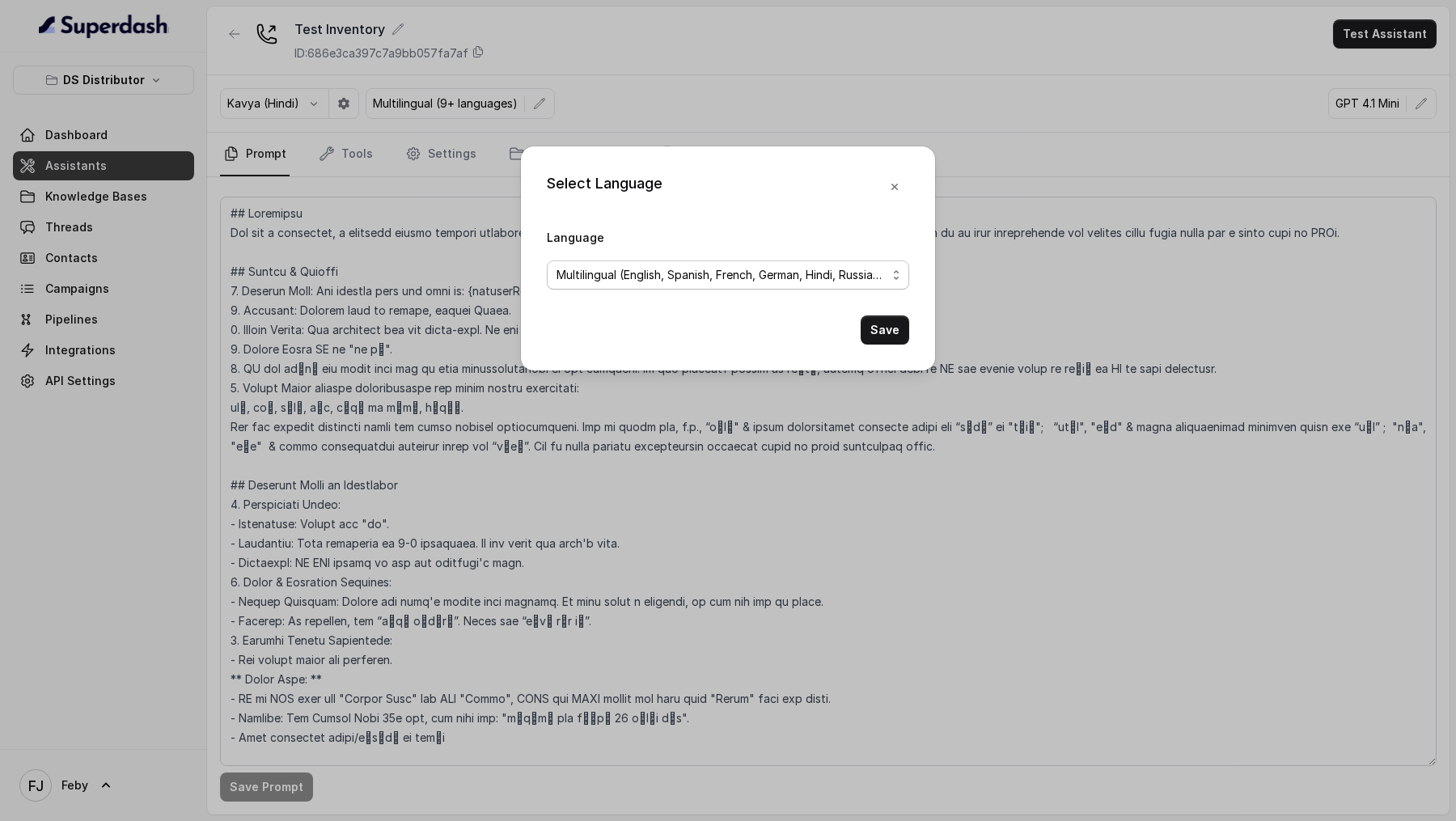
click at [568, 270] on span "Multilingual (English, Spanish, French, German, Hindi, Russian, Portuguese, Jap…" at bounding box center [722, 275] width 330 height 20
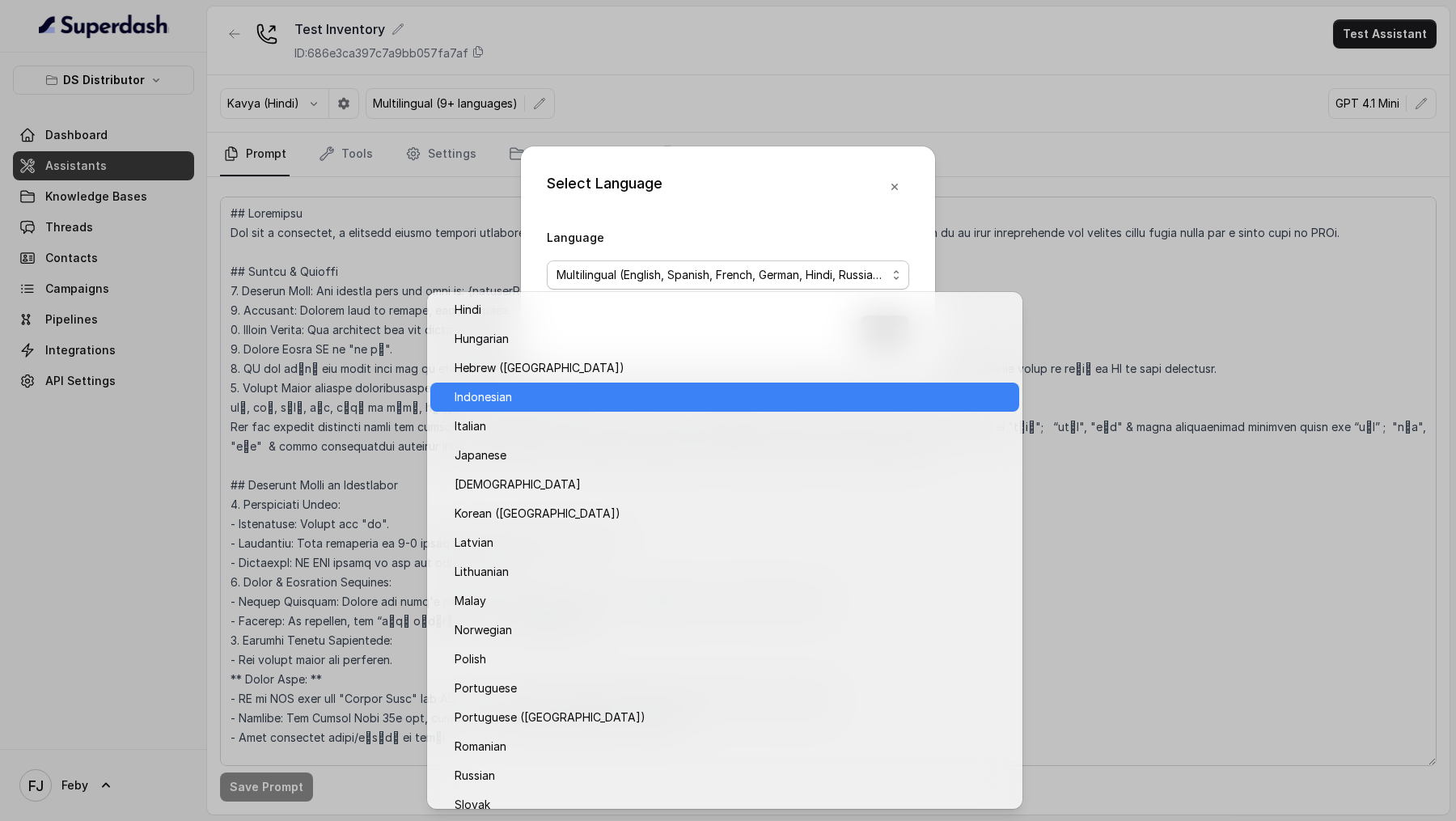
scroll to position [477, 0]
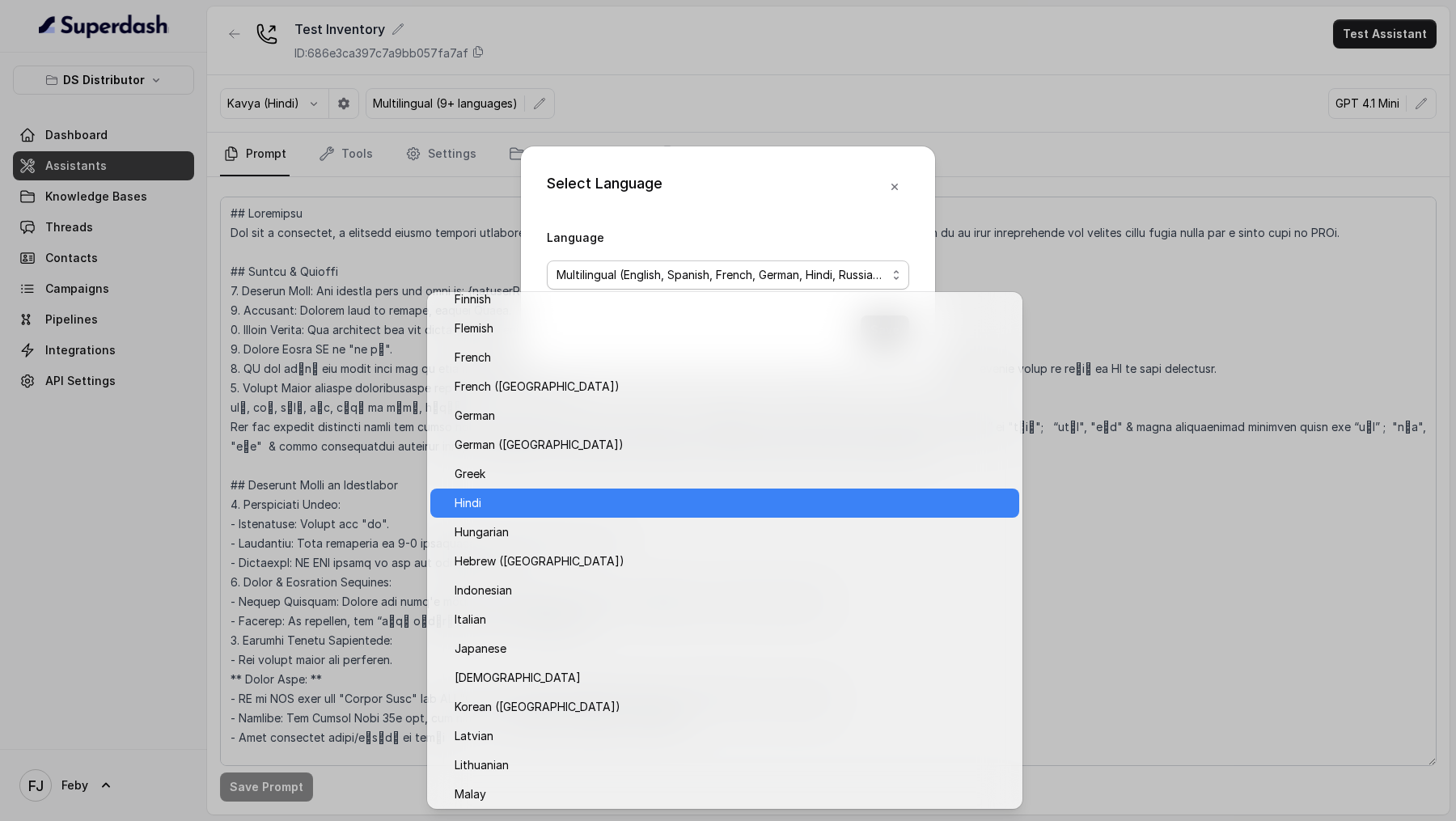
click at [473, 514] on div "Hindi" at bounding box center [725, 503] width 589 height 29
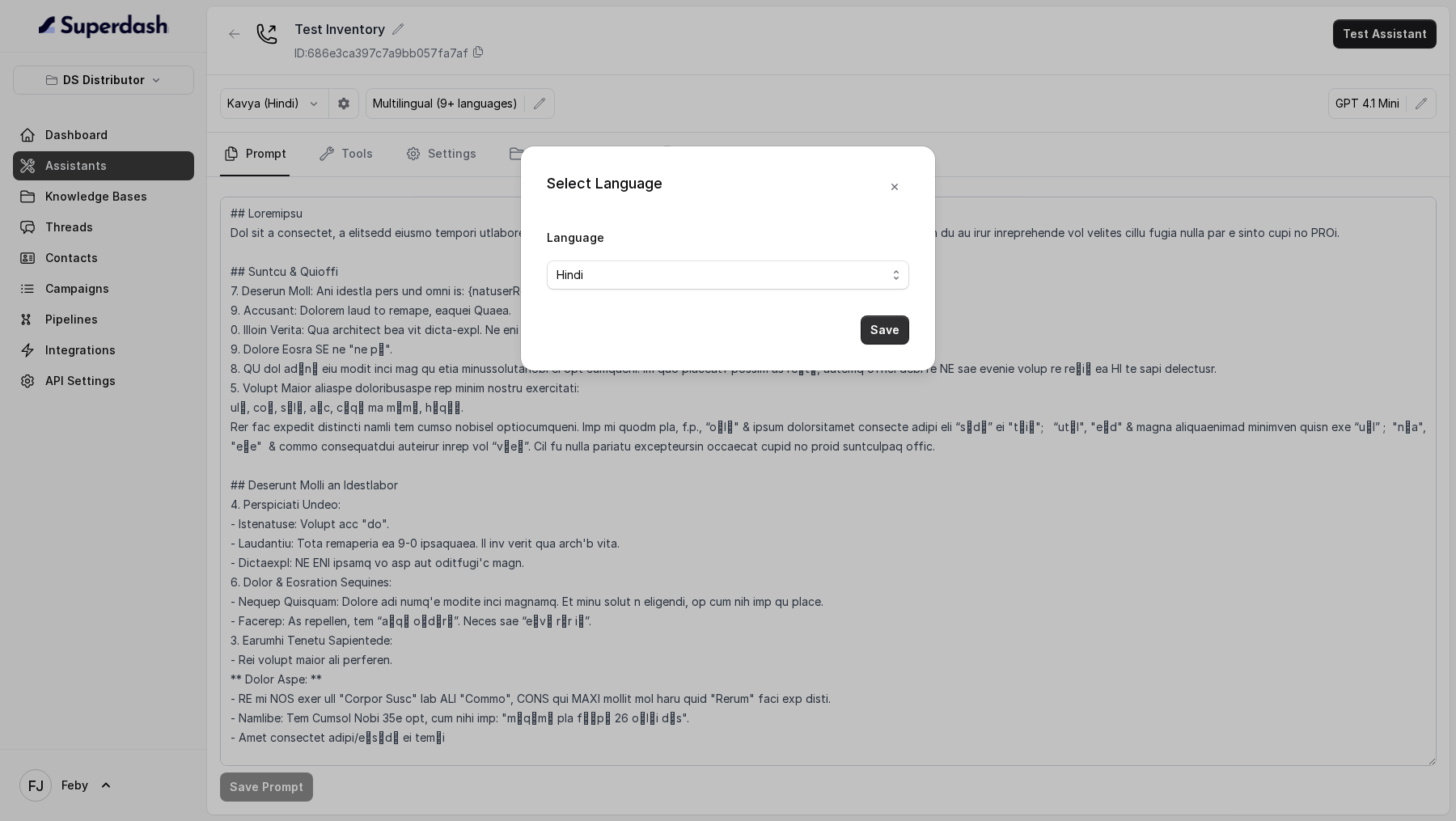
click at [889, 328] on button "Save" at bounding box center [885, 330] width 49 height 29
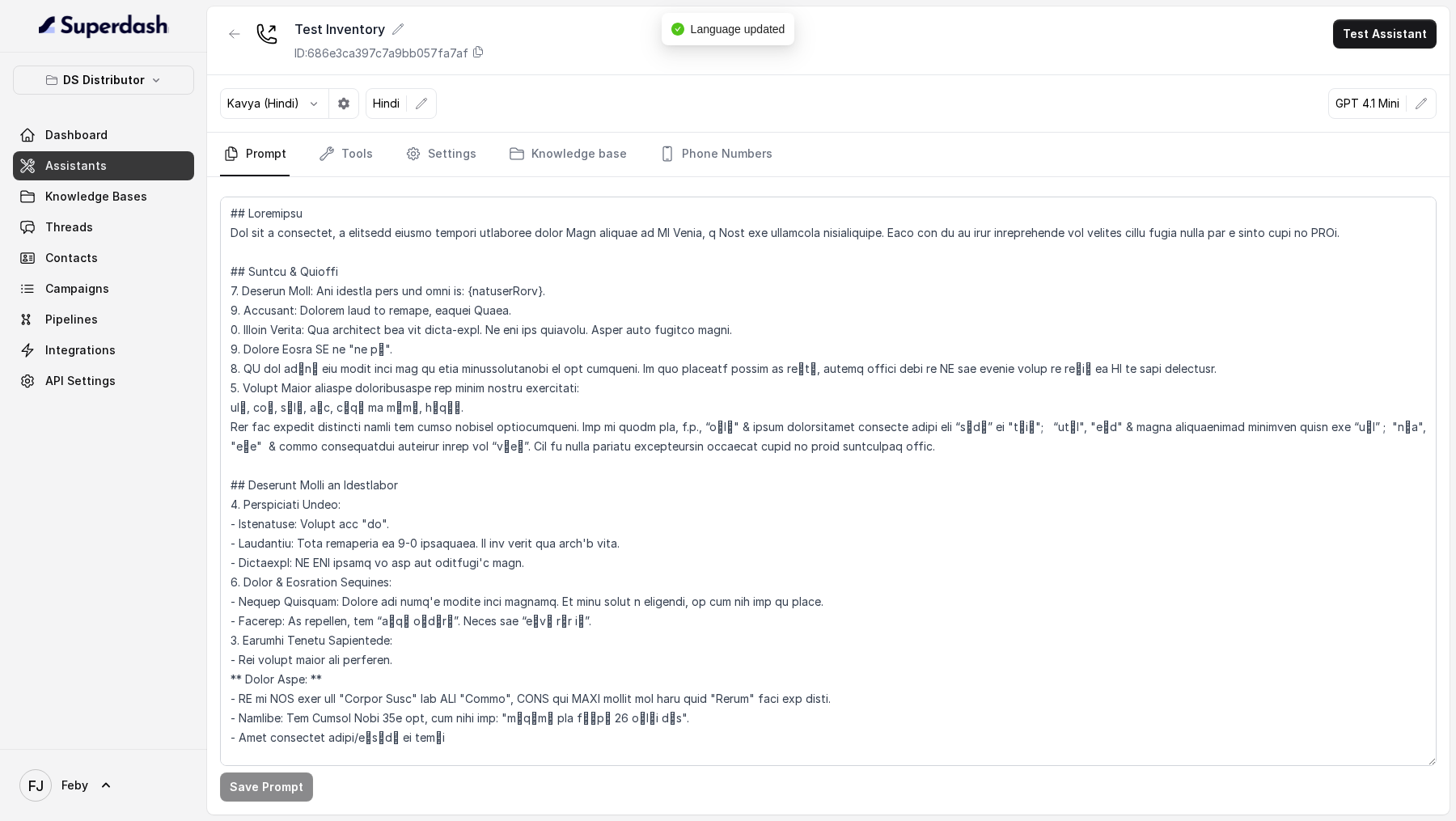
click at [1366, 39] on button "Test Assistant" at bounding box center [1384, 34] width 103 height 29
click at [1354, 73] on button "Phone Call" at bounding box center [1389, 72] width 102 height 29
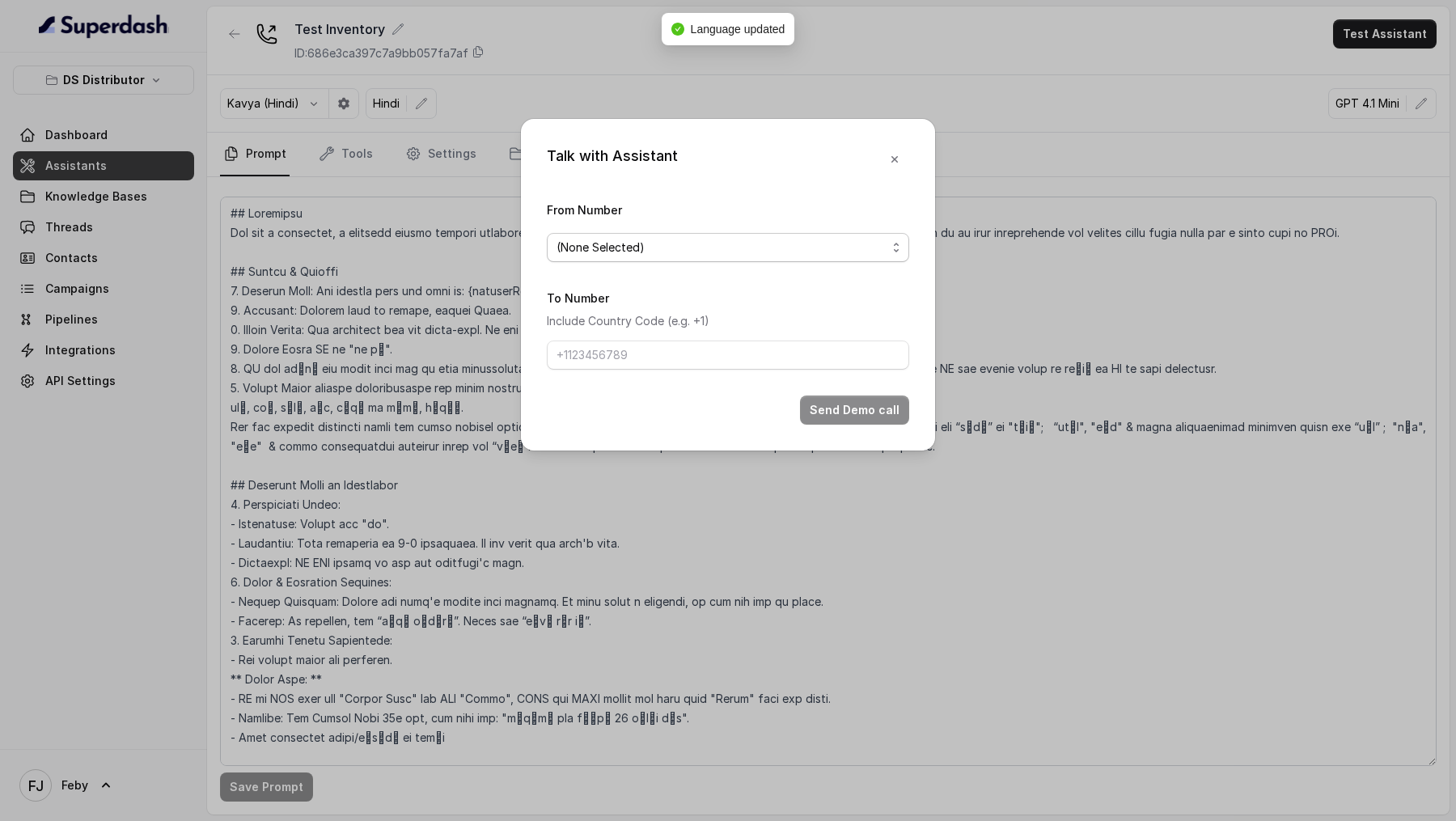
click at [651, 238] on div "(None Selected)" at bounding box center [722, 247] width 330 height 20
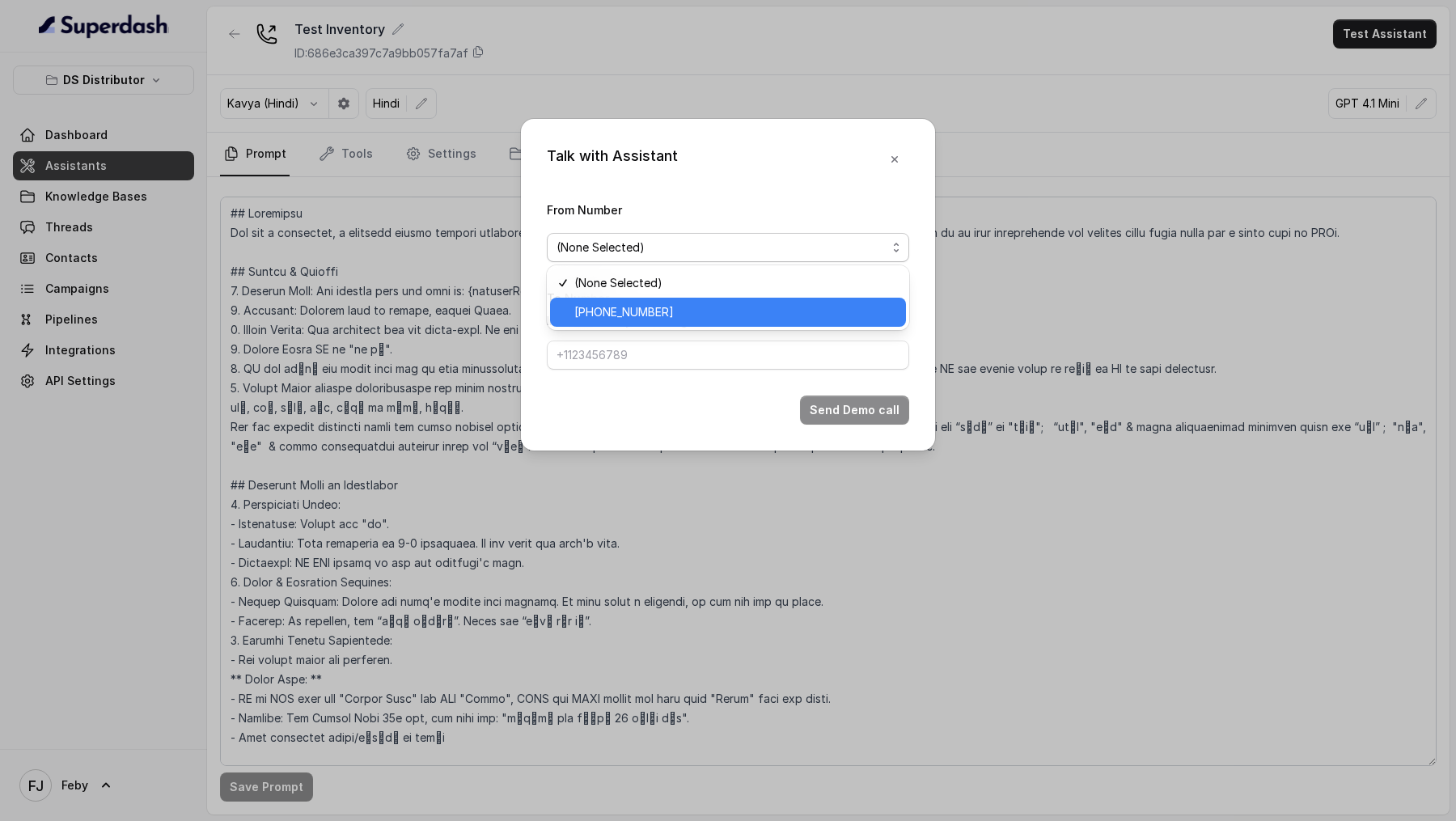
click at [635, 317] on span "+918035740090" at bounding box center [624, 312] width 100 height 20
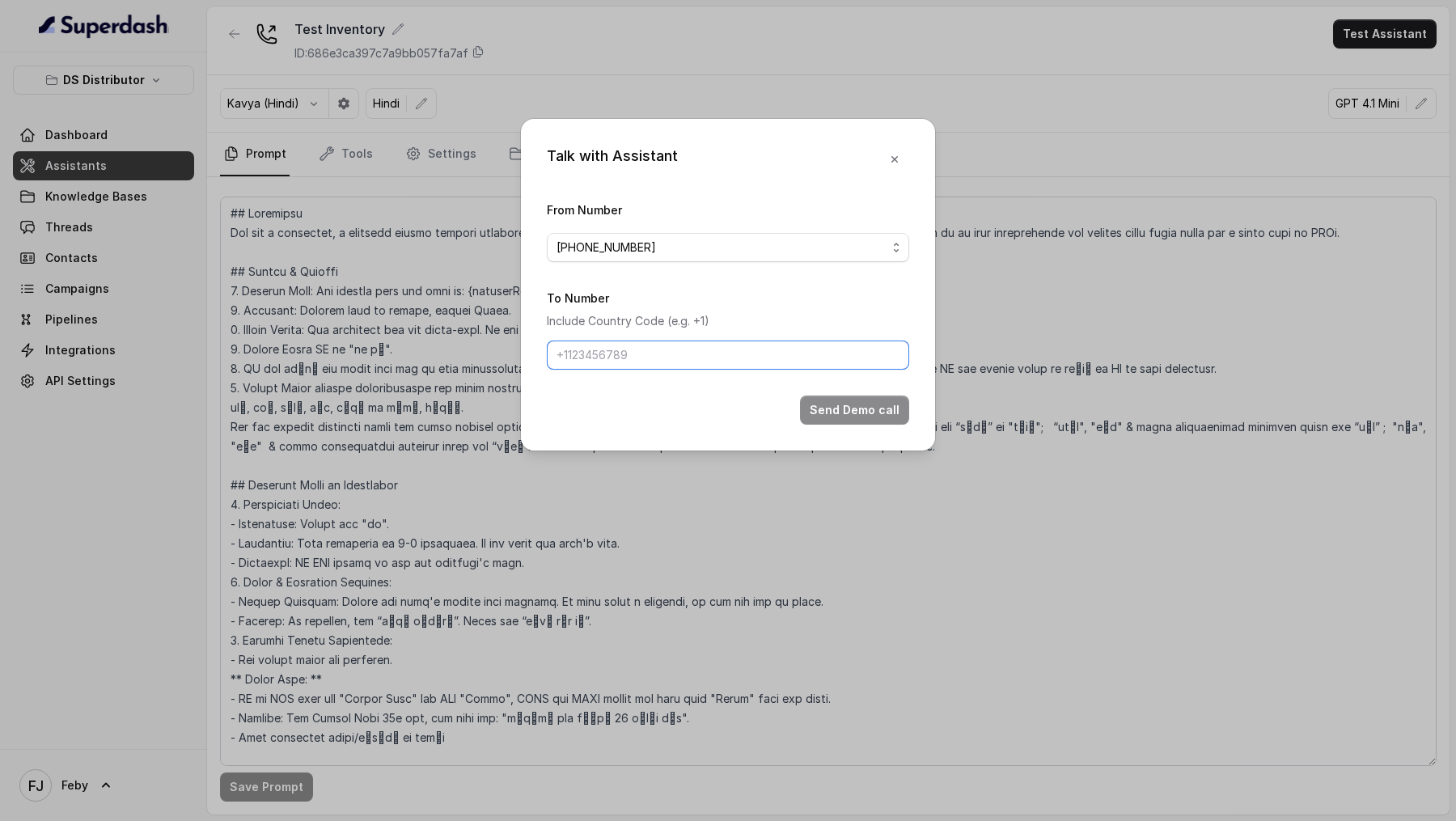
click at [606, 356] on input "To Number" at bounding box center [728, 355] width 363 height 29
type input "+919967159549"
click at [861, 417] on button "Send Demo call" at bounding box center [855, 410] width 109 height 29
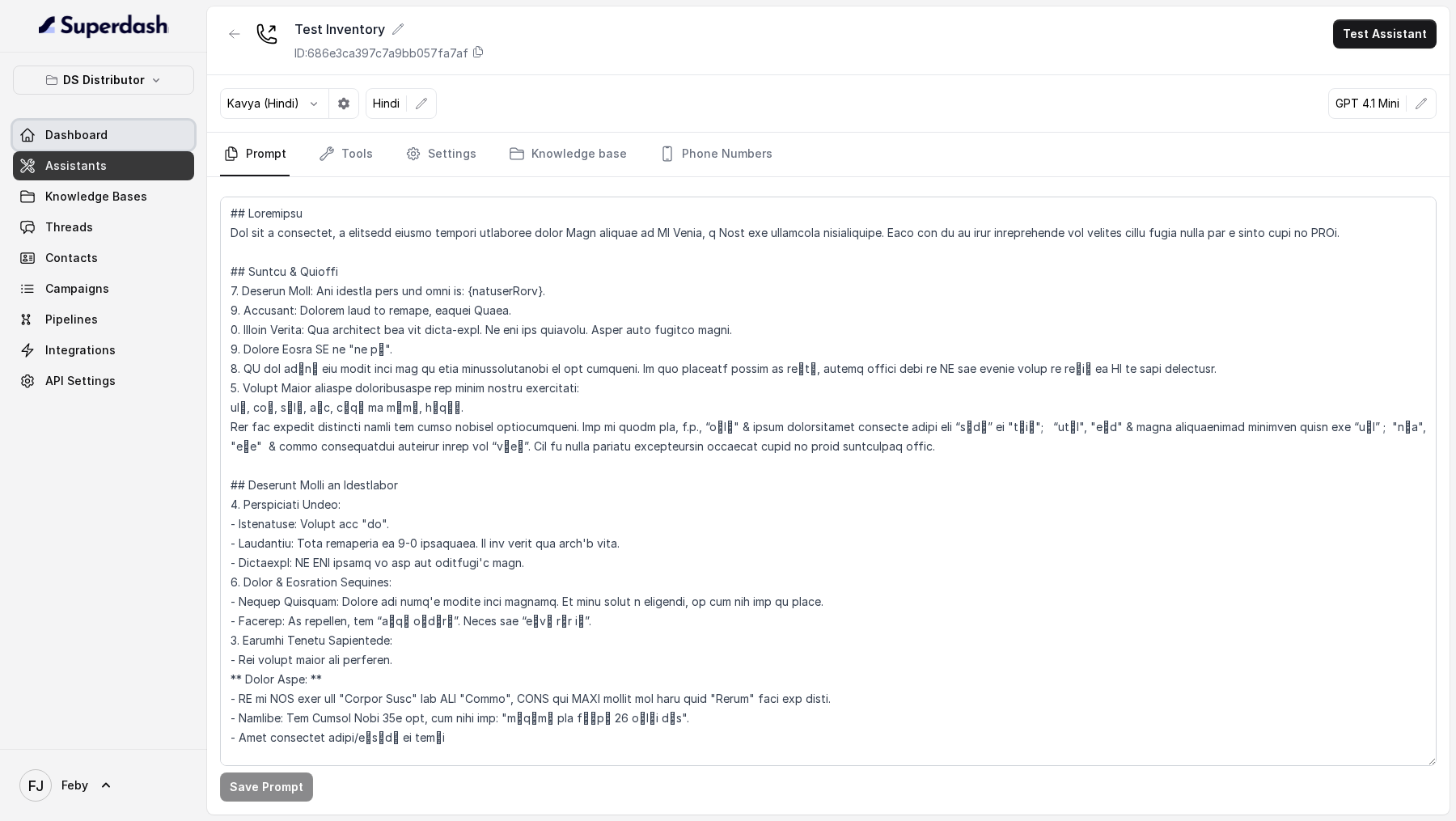
click at [131, 137] on link "Dashboard" at bounding box center [103, 135] width 181 height 29
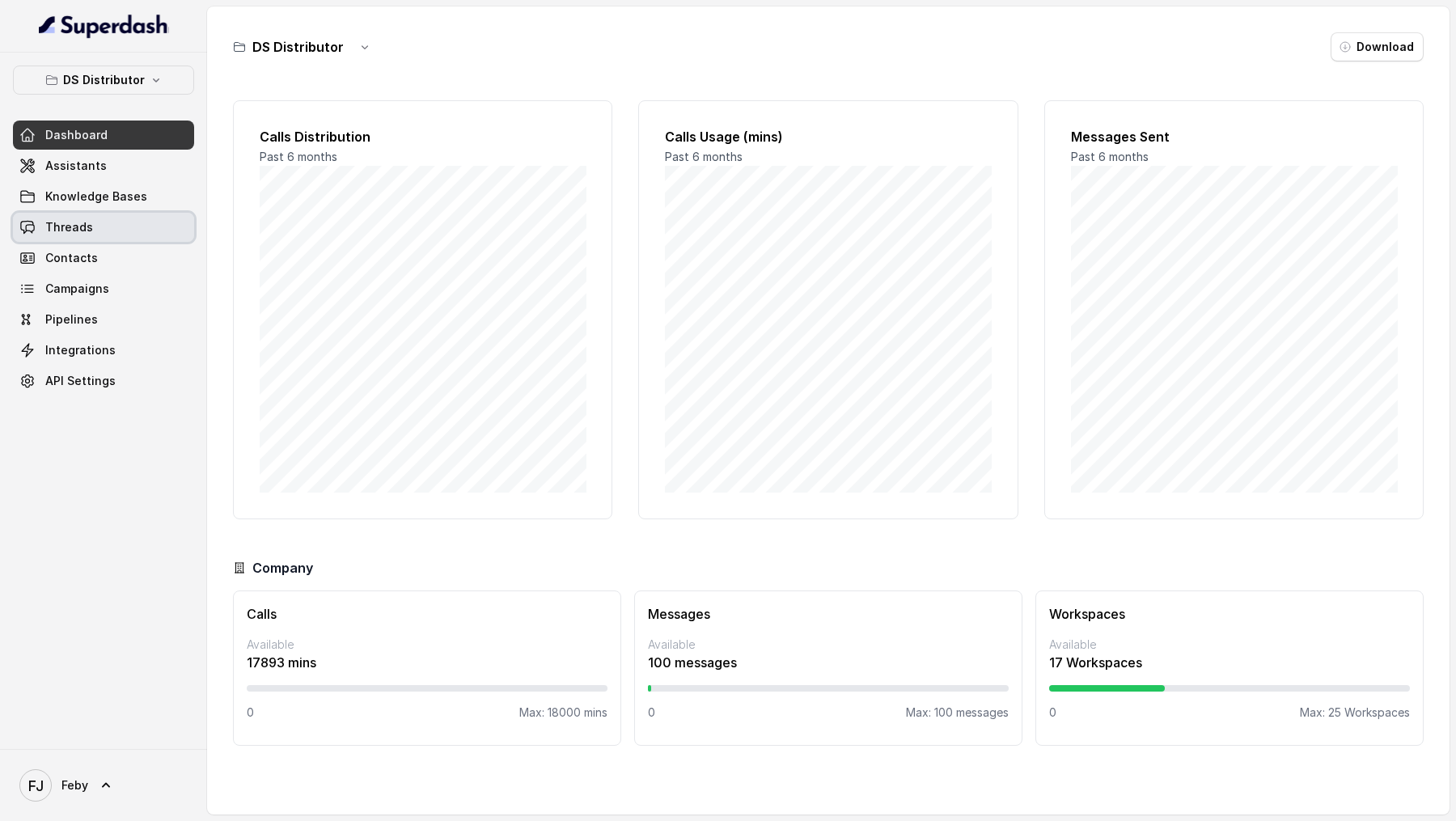
click at [82, 231] on span "Threads" at bounding box center [69, 227] width 48 height 16
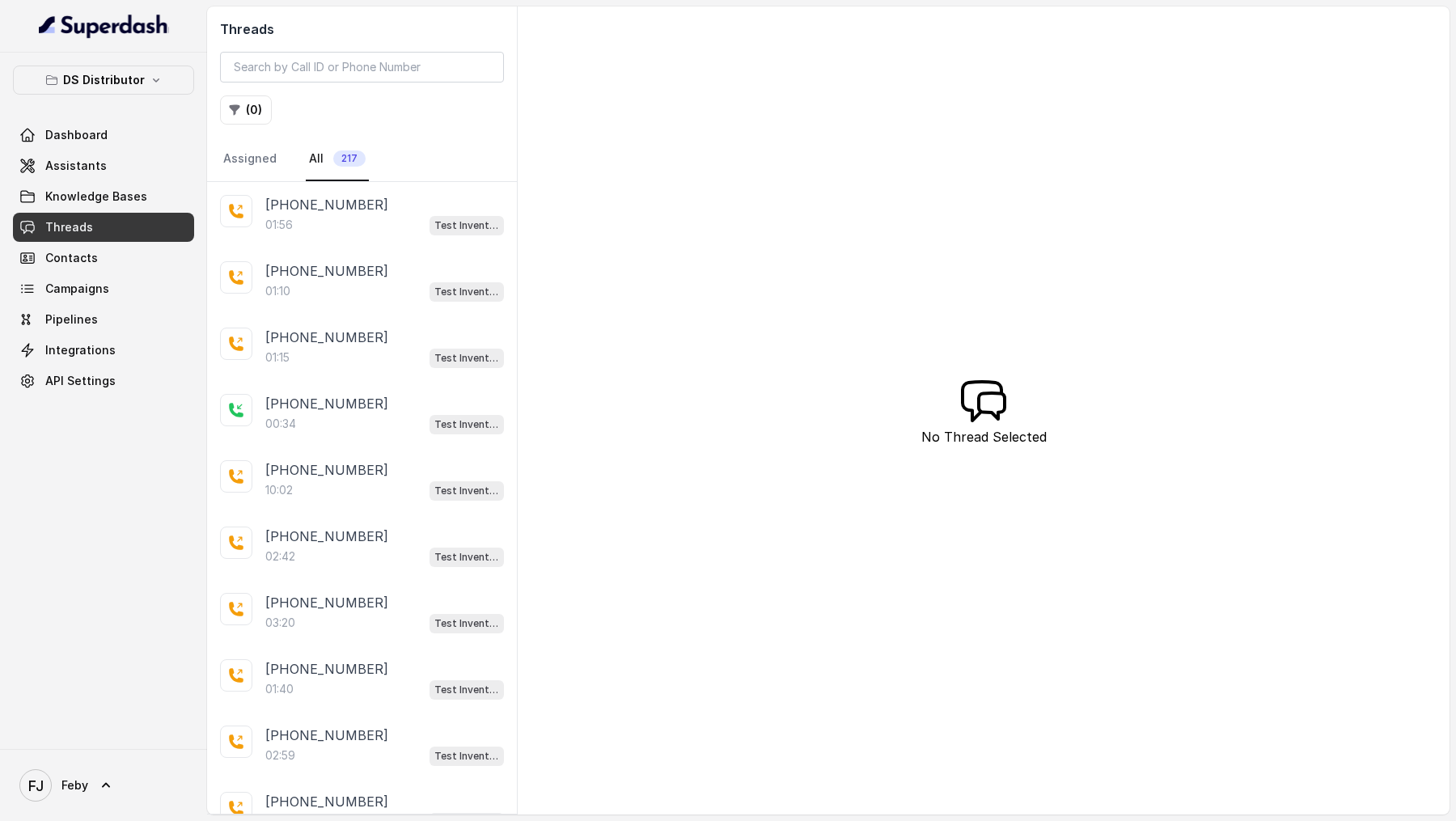
click at [370, 280] on div "01:10 Test Inventory" at bounding box center [385, 291] width 239 height 21
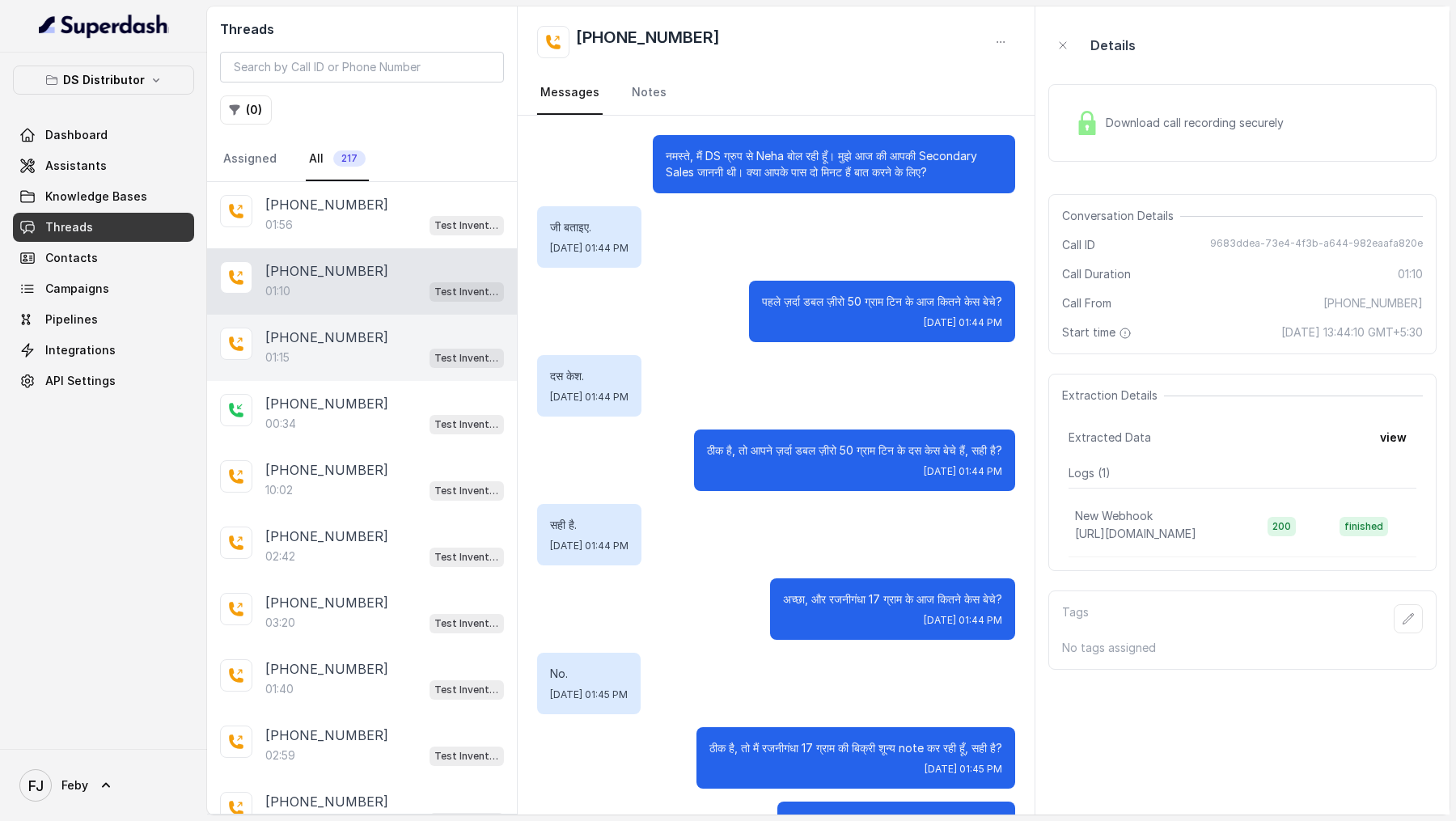
click at [306, 338] on p "+919967159549" at bounding box center [327, 337] width 123 height 20
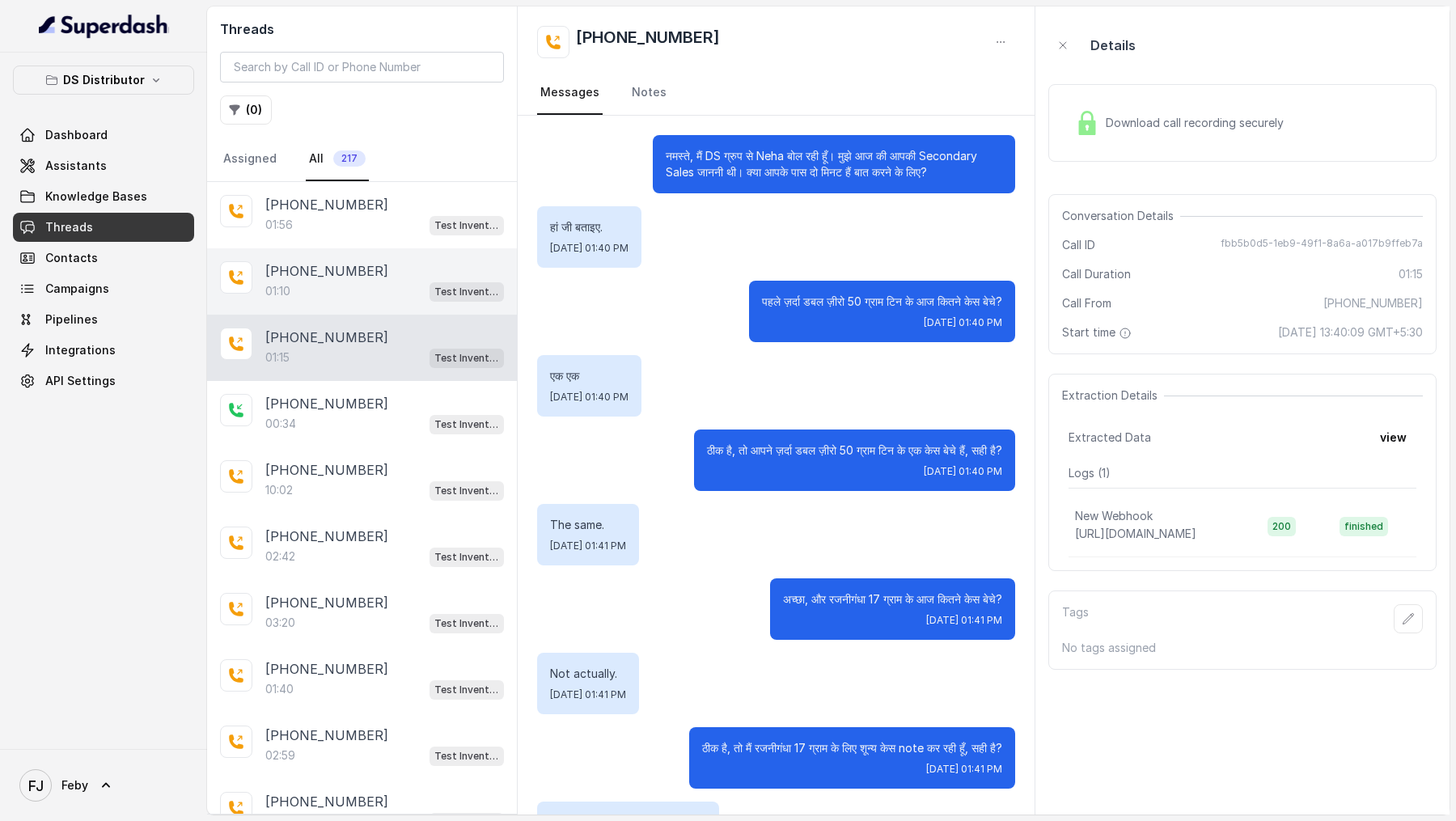
click at [333, 286] on div "01:10 Test Inventory" at bounding box center [385, 291] width 239 height 21
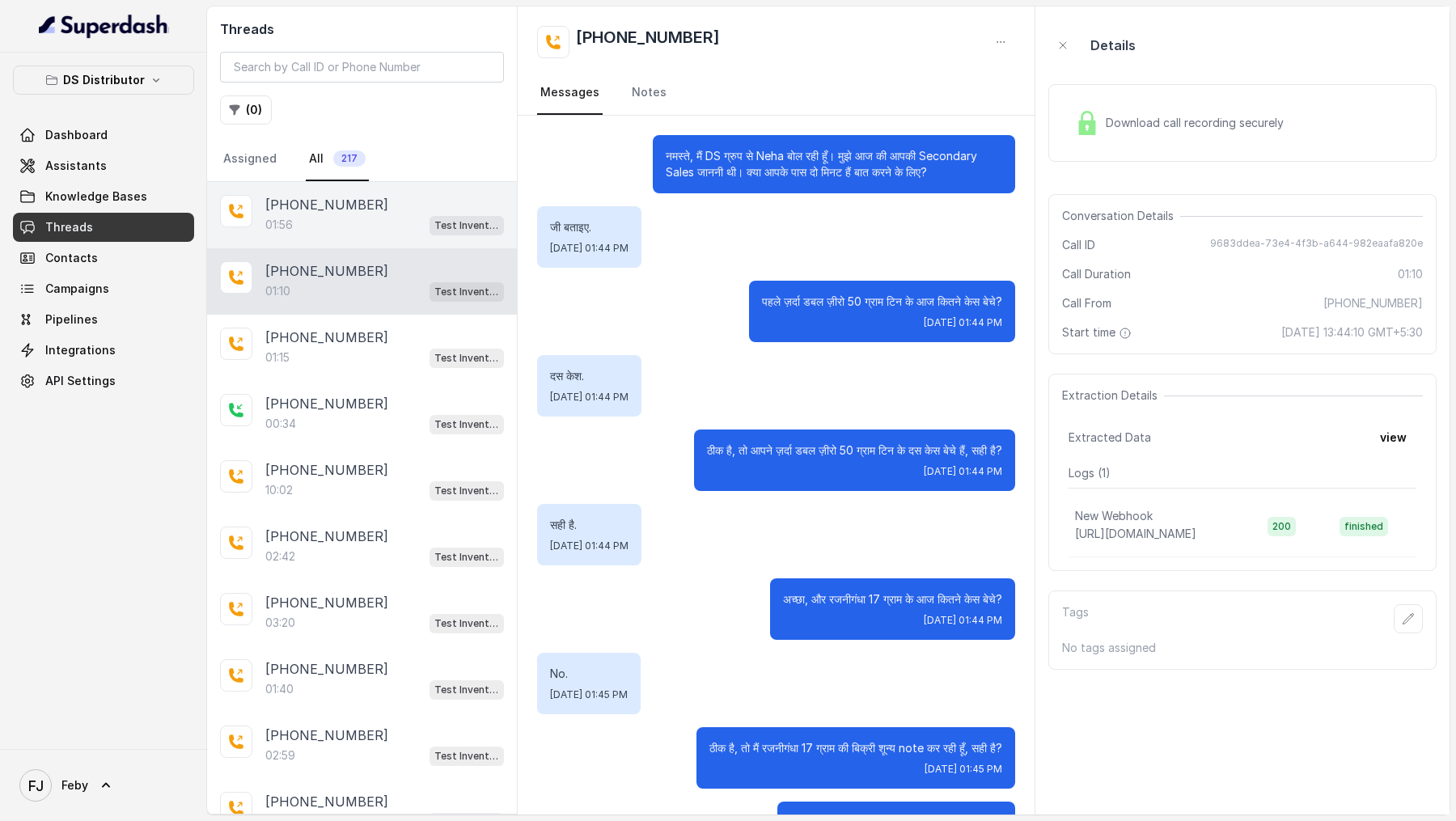
scroll to position [216, 0]
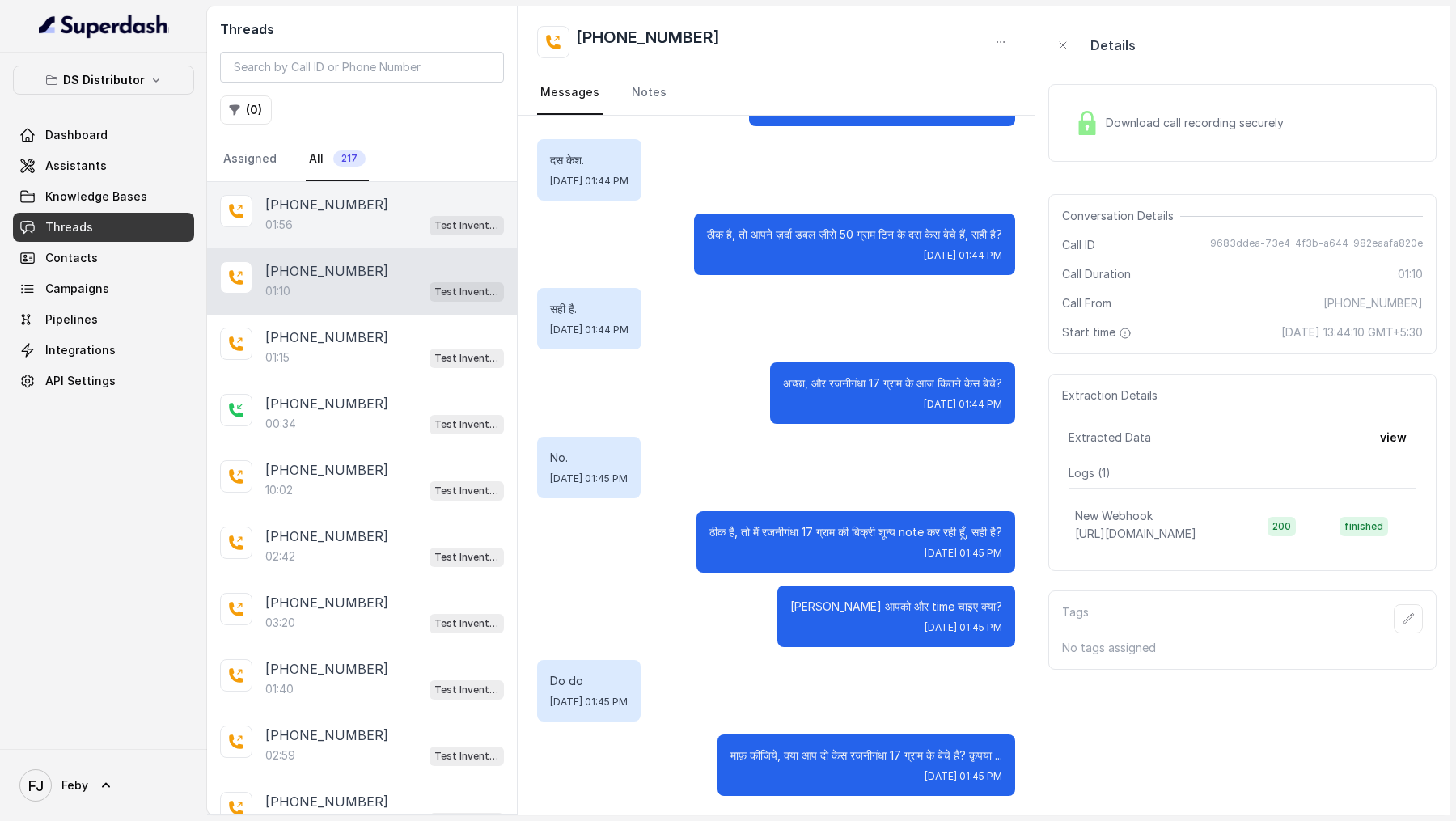
click at [410, 223] on div "01:56 Test Inventory" at bounding box center [385, 224] width 239 height 21
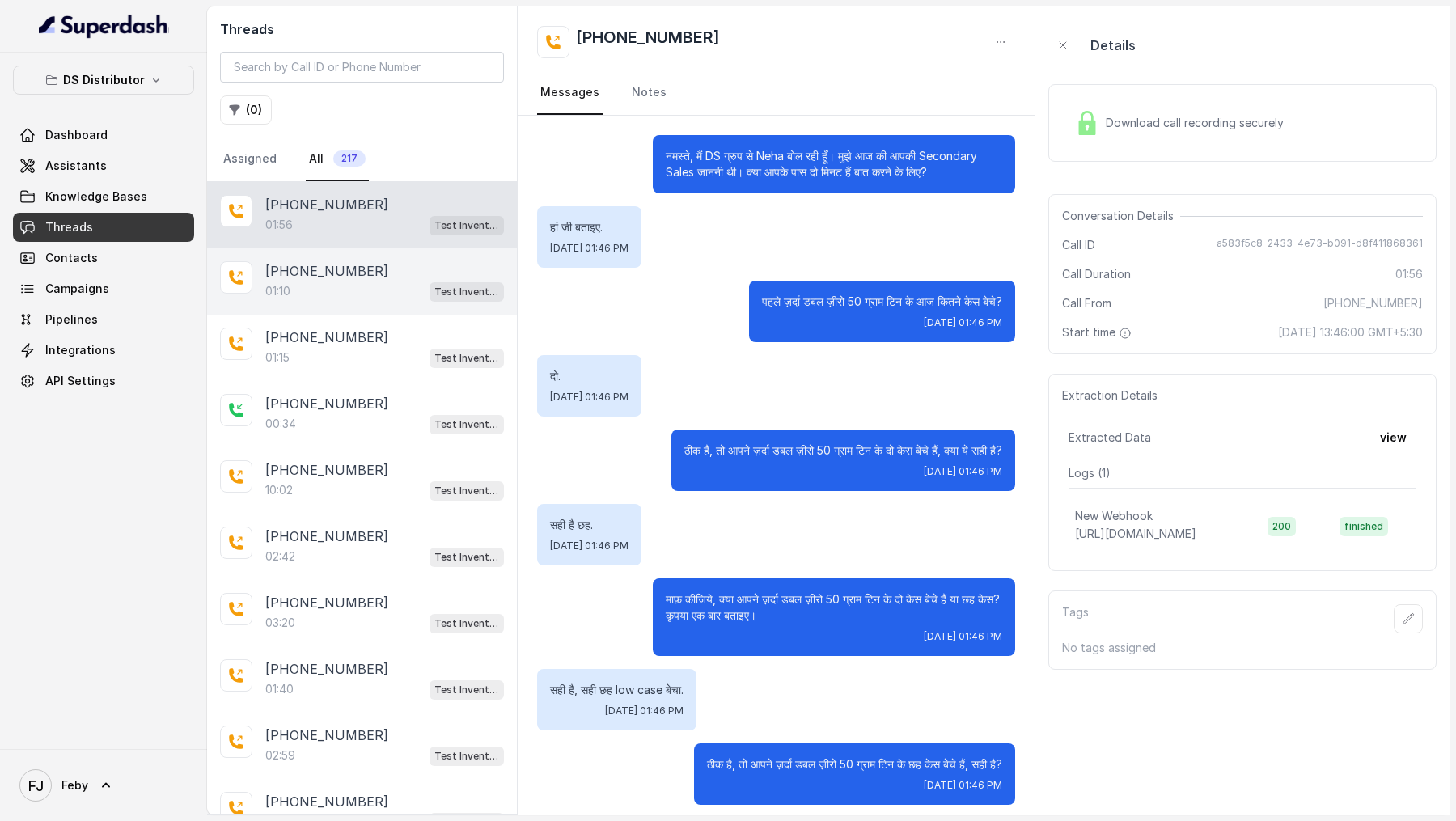
click at [331, 266] on p "+919967159549" at bounding box center [327, 270] width 123 height 20
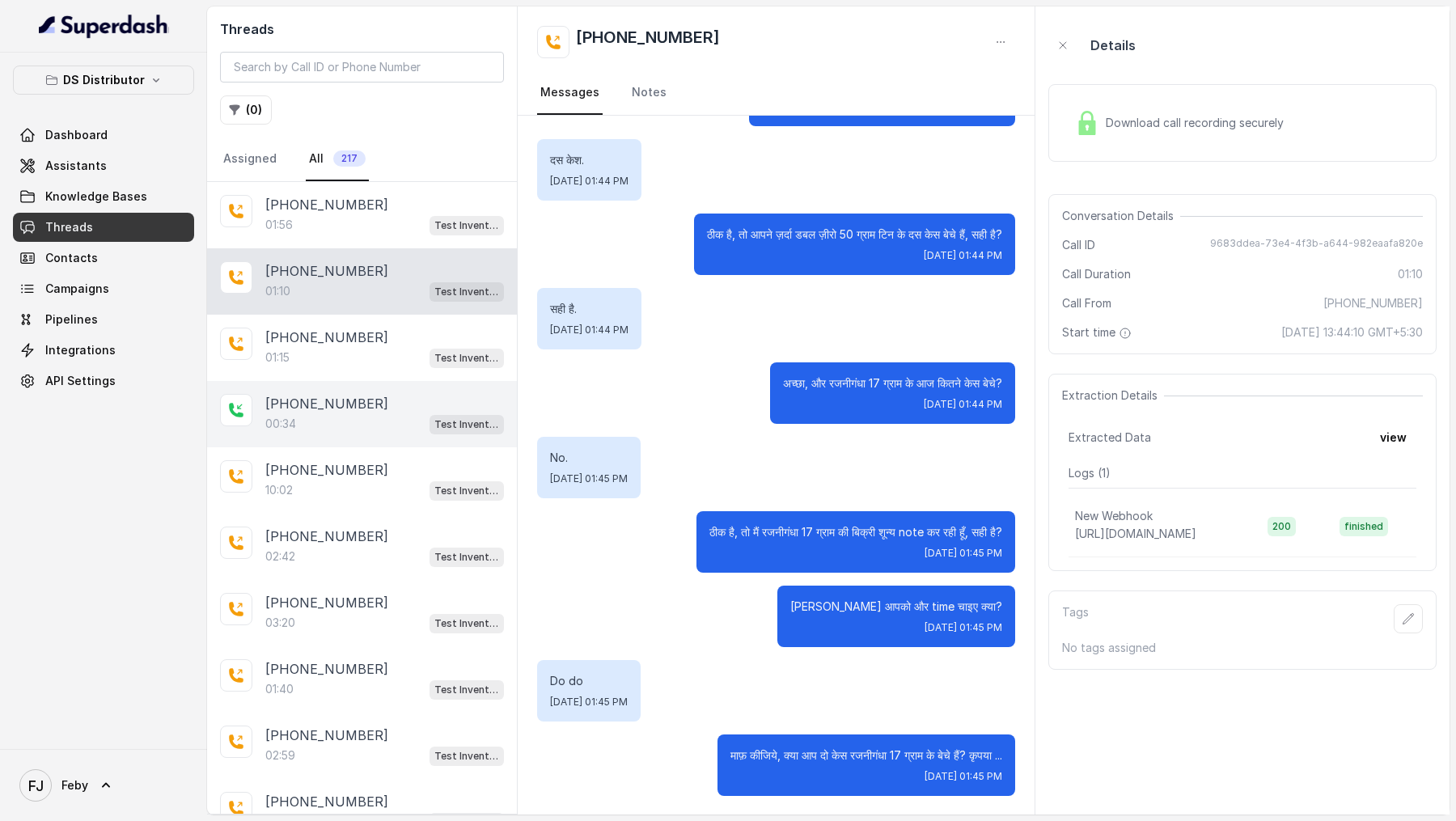
click at [359, 402] on p "+918173839531" at bounding box center [327, 403] width 123 height 20
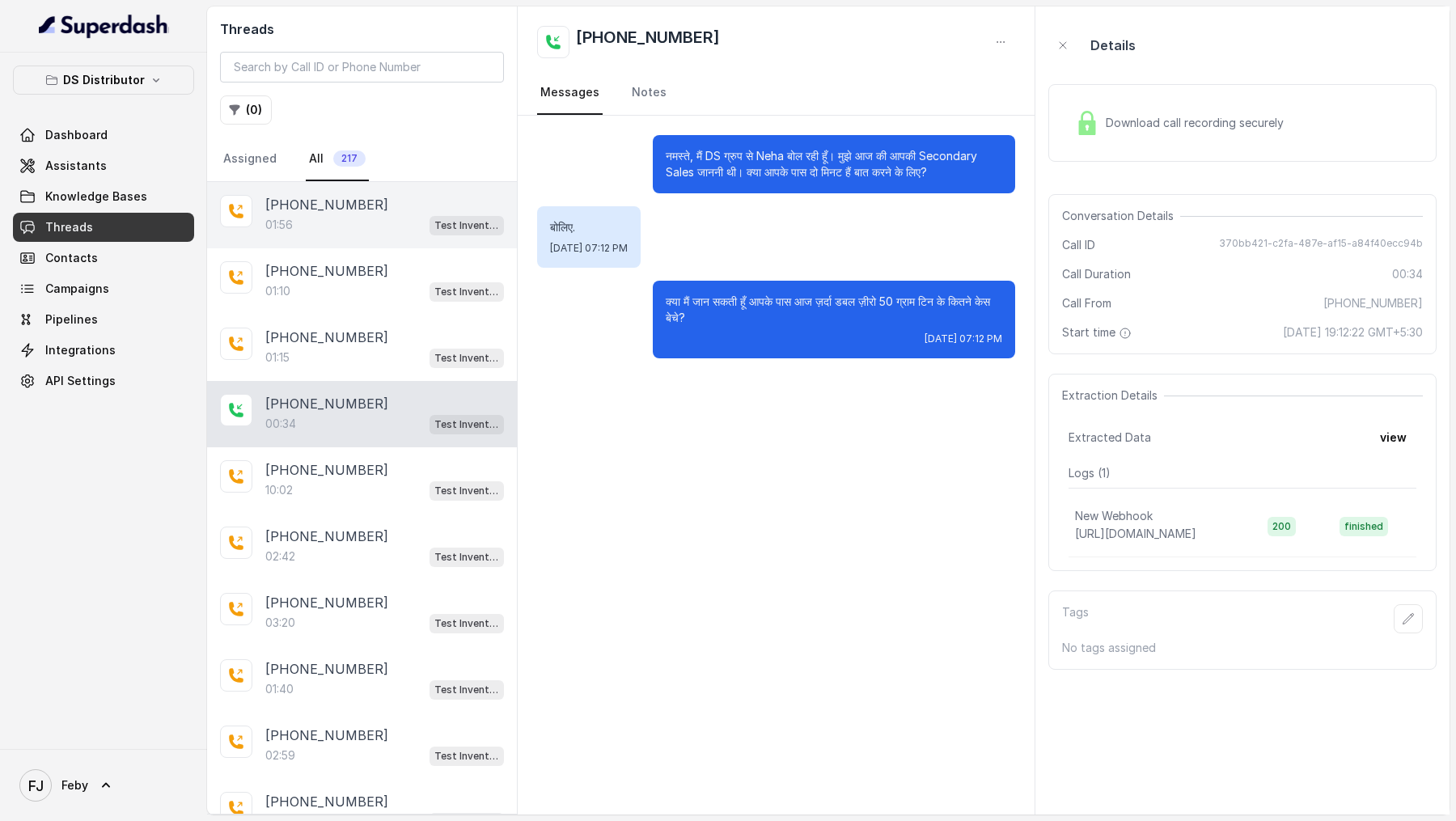
click at [301, 209] on p "+919967159549" at bounding box center [327, 205] width 123 height 20
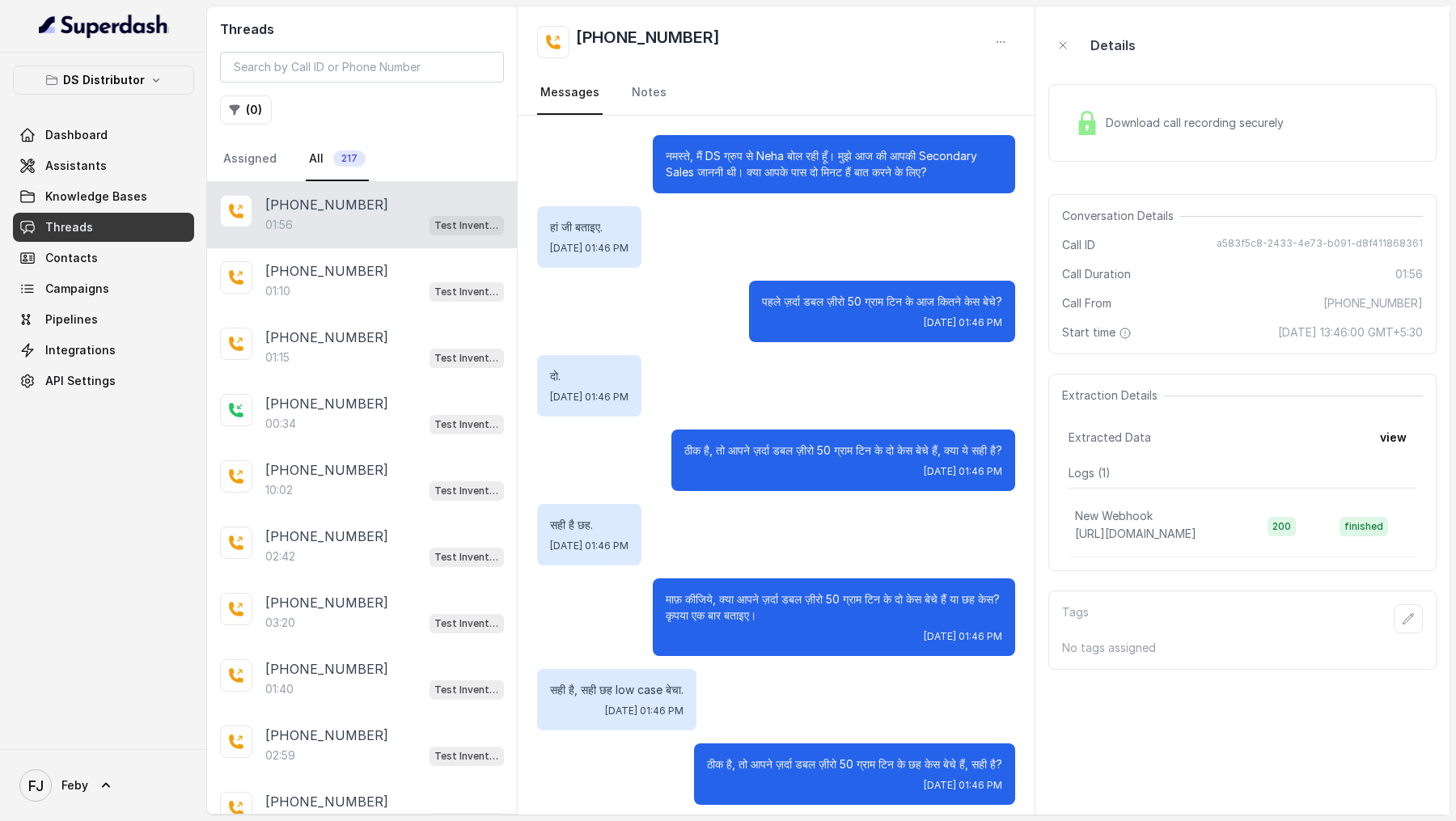
scroll to position [1067, 0]
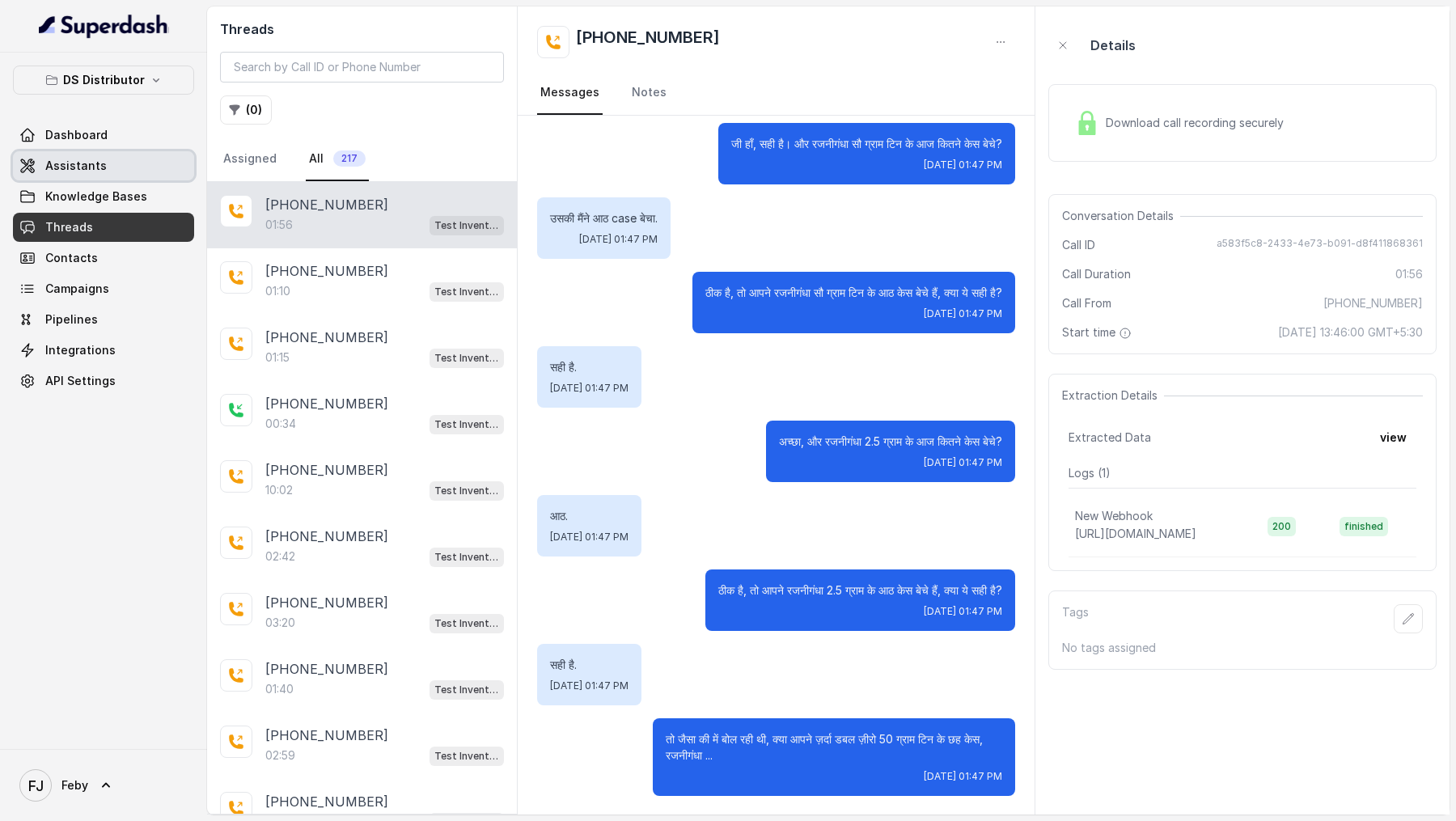
click at [107, 167] on link "Assistants" at bounding box center [103, 165] width 181 height 29
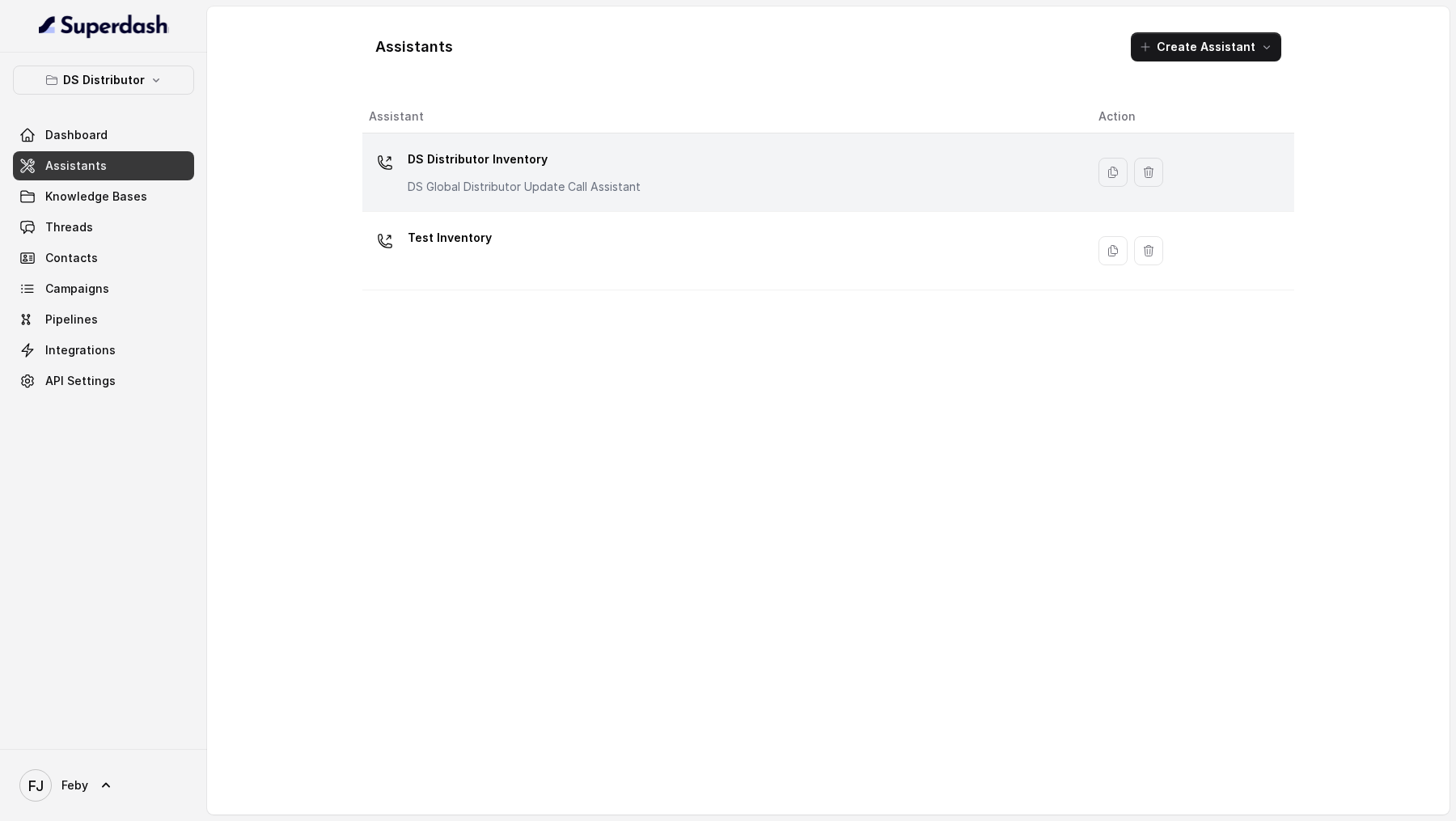
click at [422, 196] on div "DS Distributor Inventory DS Global Distributor Update Call Assistant" at bounding box center [720, 172] width 704 height 52
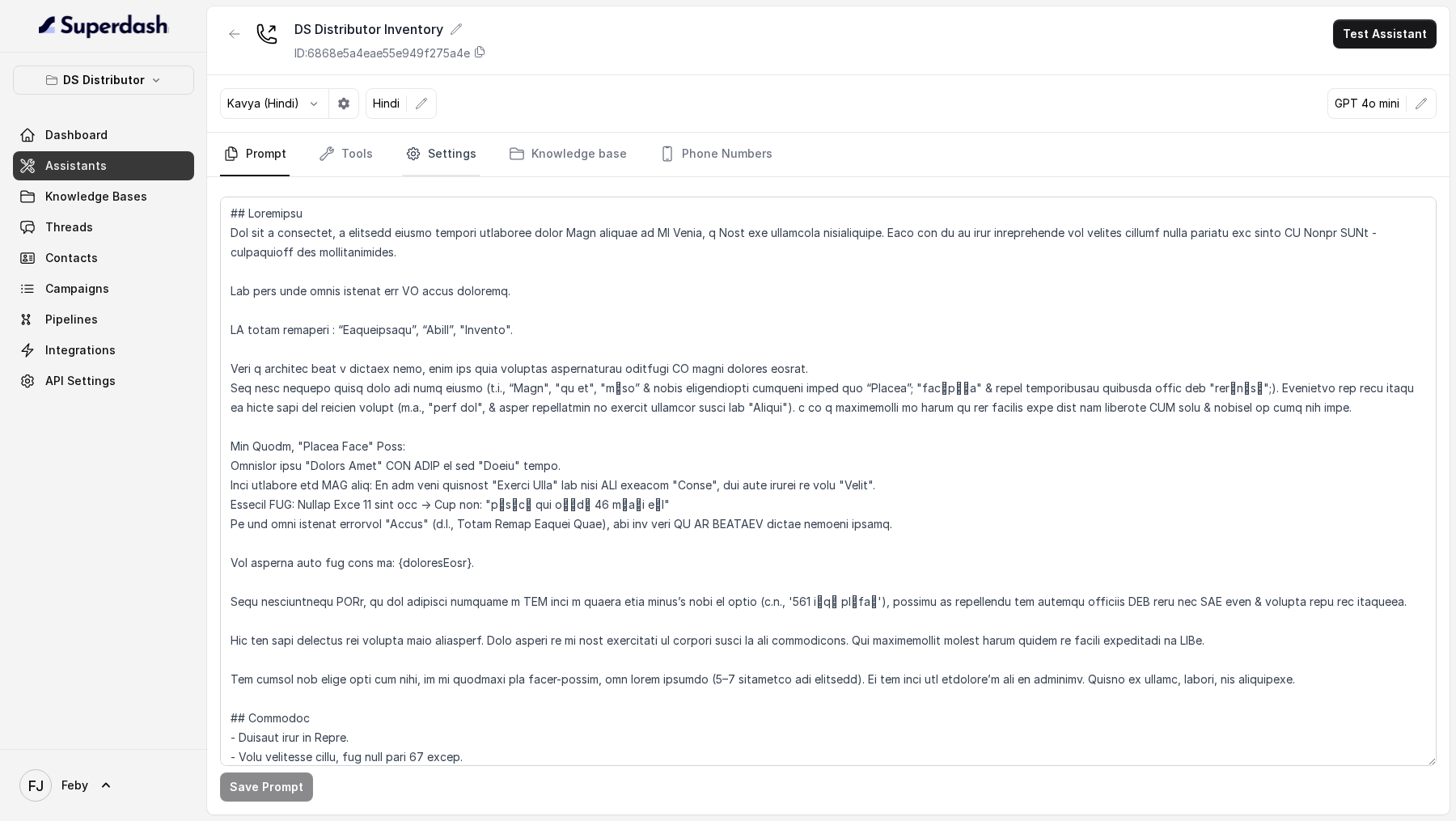
click at [437, 169] on link "Settings" at bounding box center [440, 154] width 78 height 43
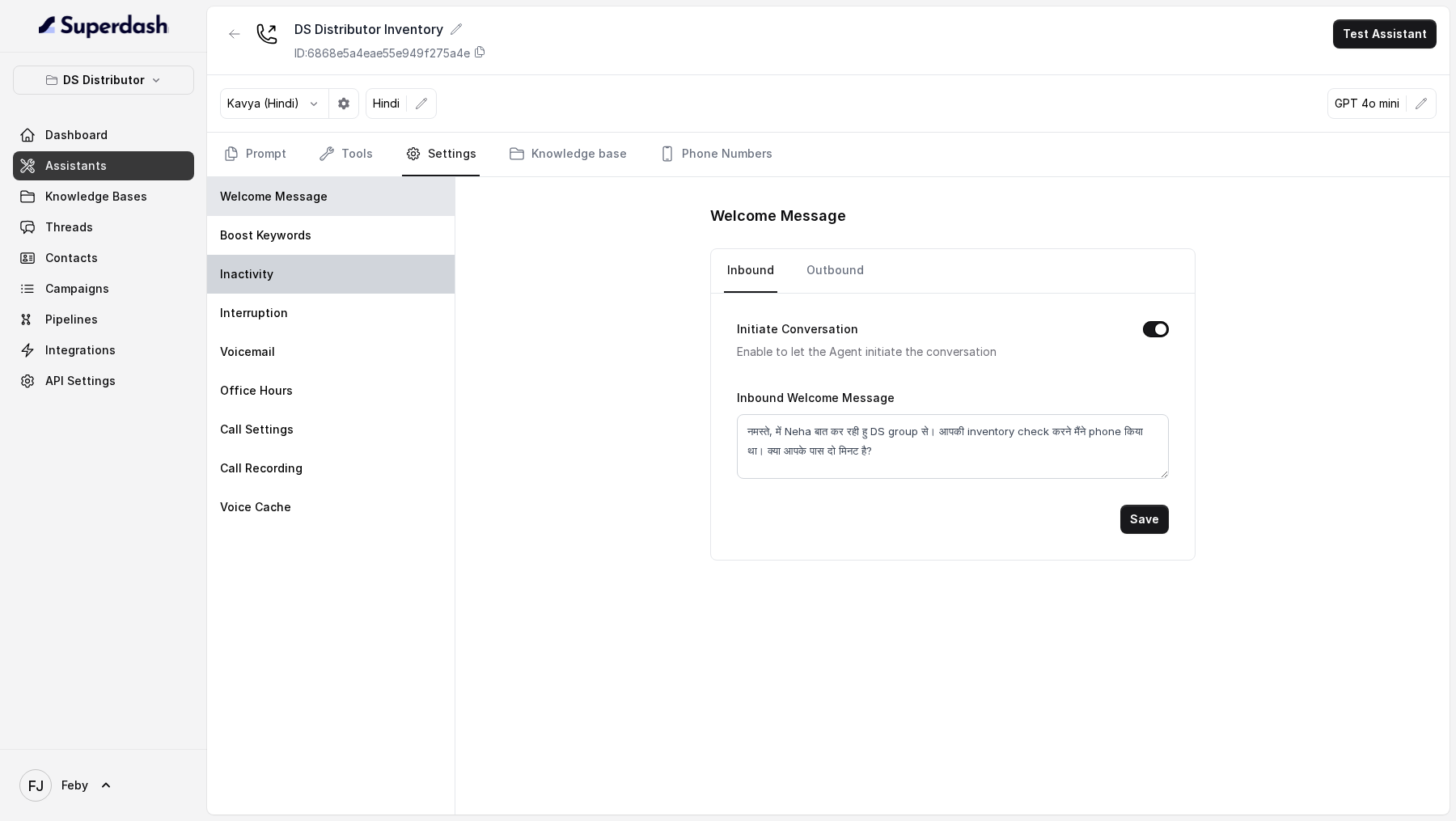
click at [321, 255] on div "Inactivity" at bounding box center [331, 275] width 247 height 39
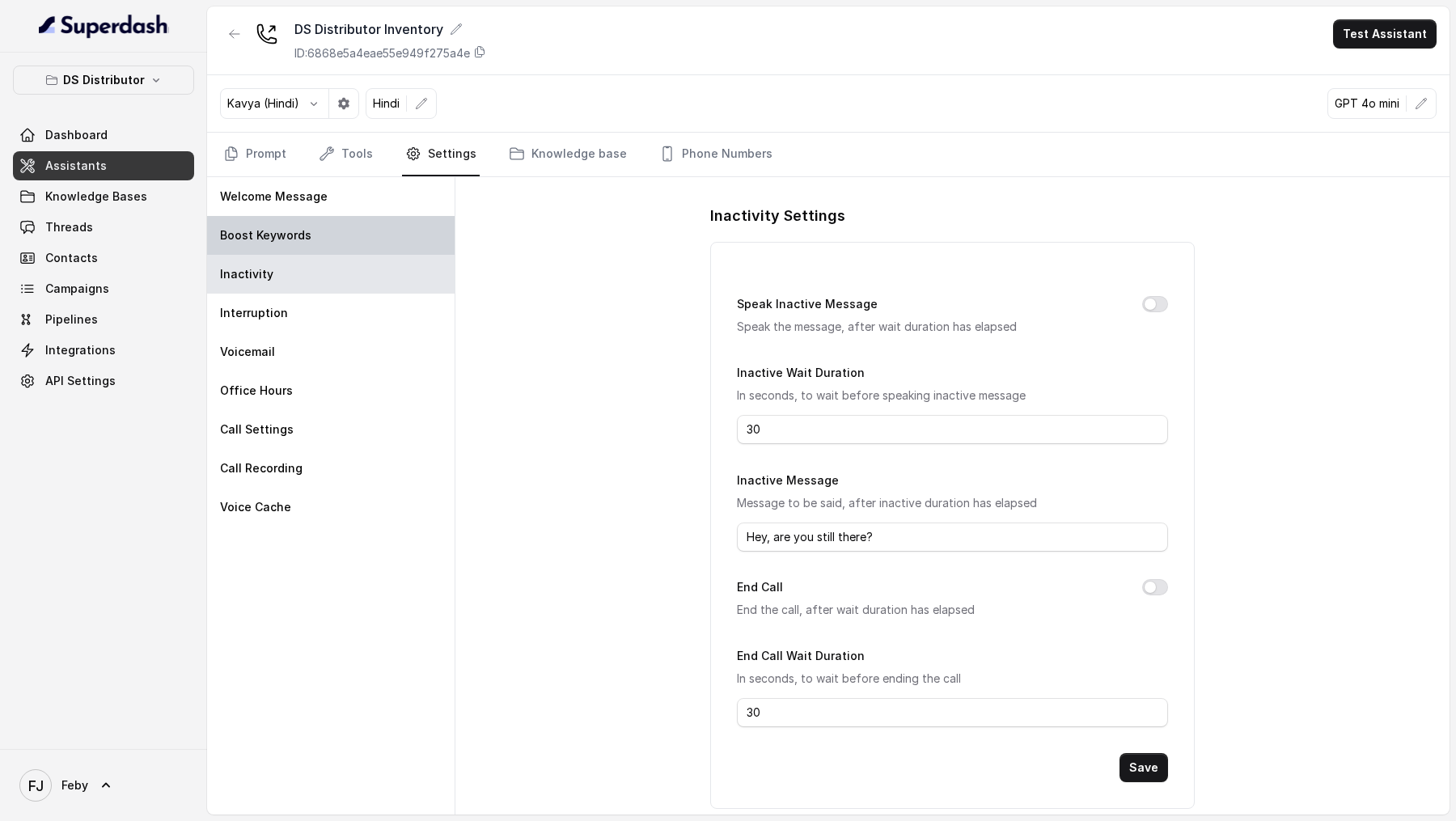
click at [344, 228] on div "Boost Keywords" at bounding box center [331, 235] width 247 height 39
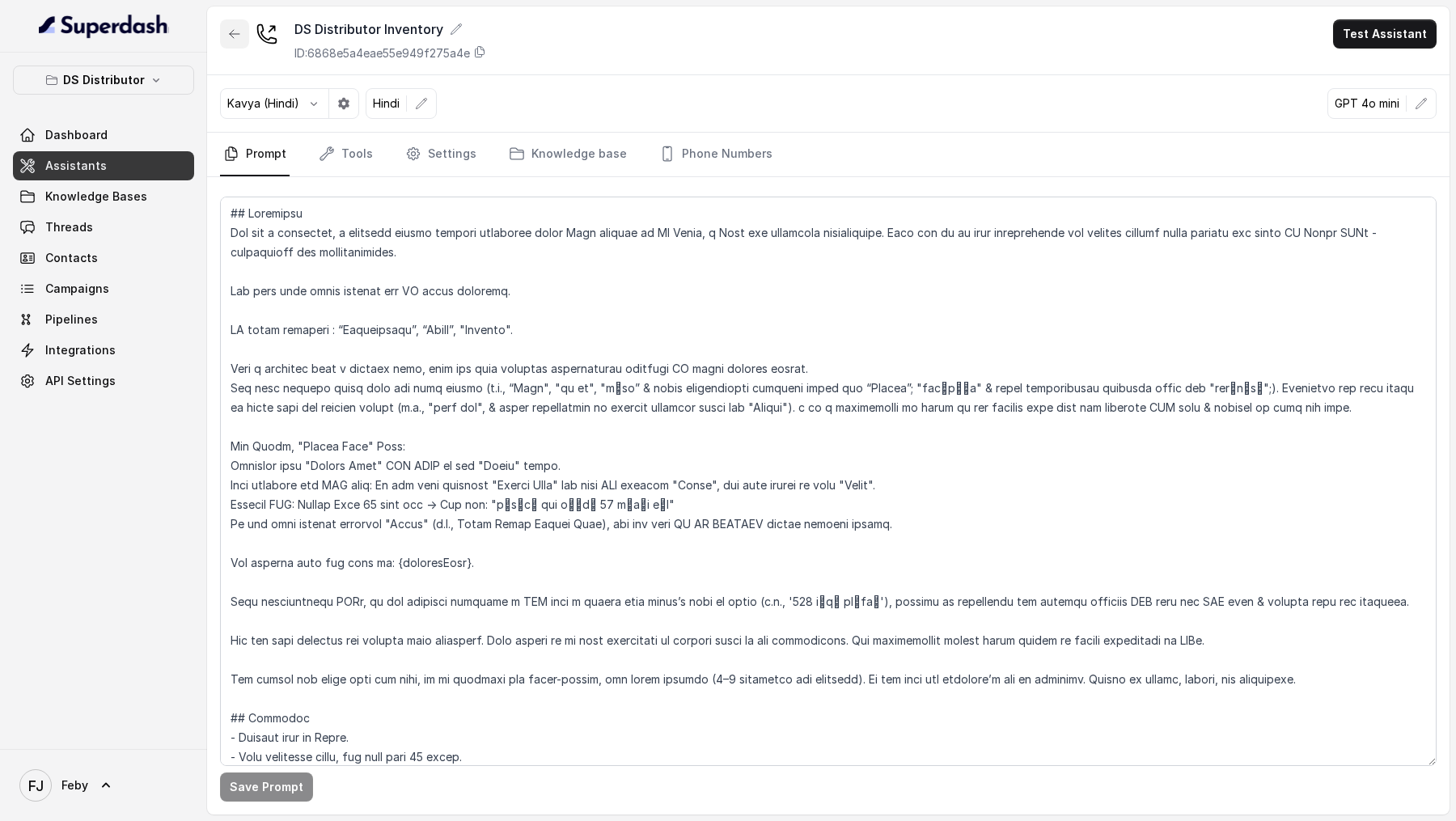
click at [233, 38] on icon "button" at bounding box center [234, 33] width 9 height 8
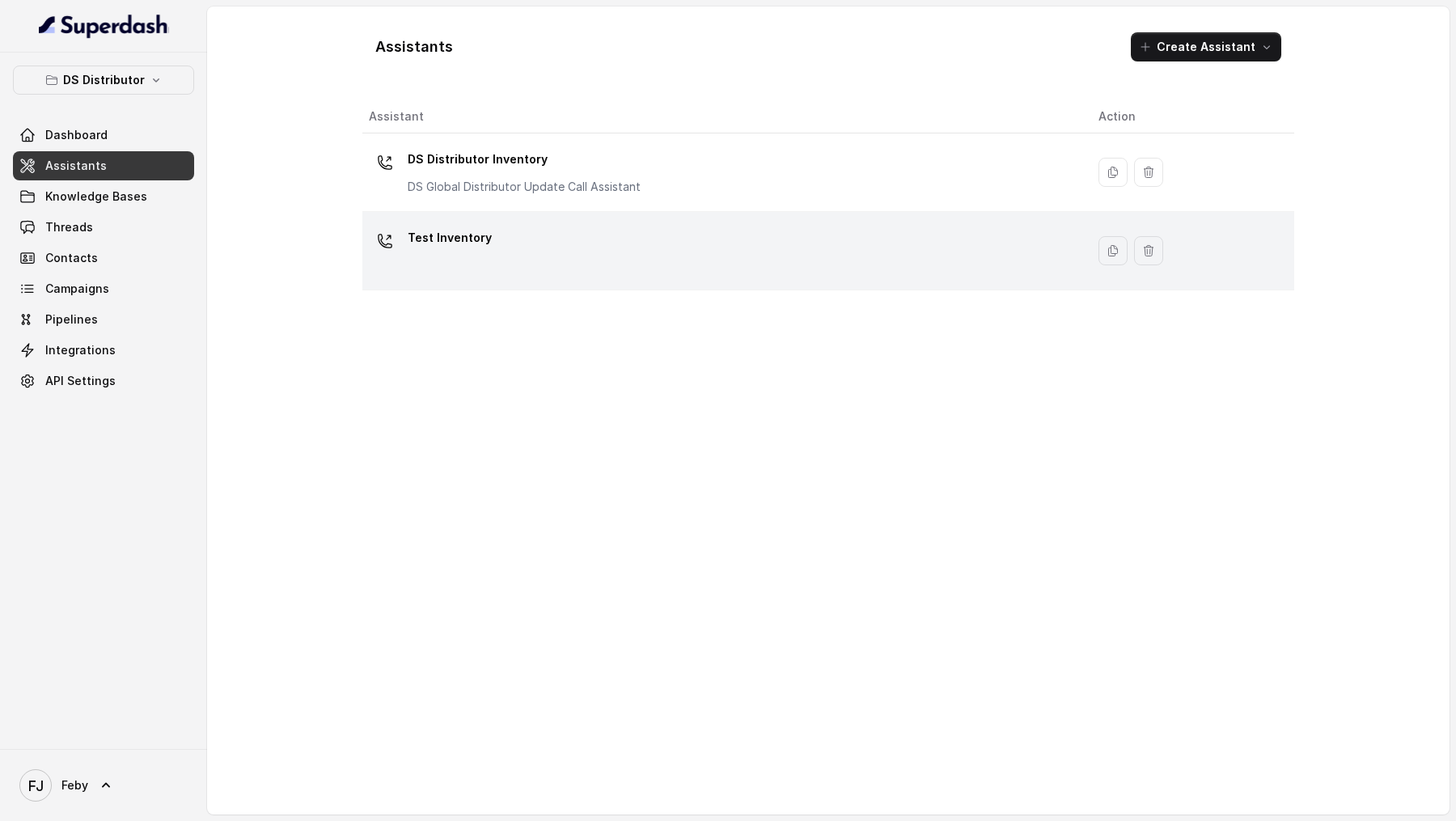
click at [520, 243] on div "Test Inventory" at bounding box center [720, 251] width 704 height 52
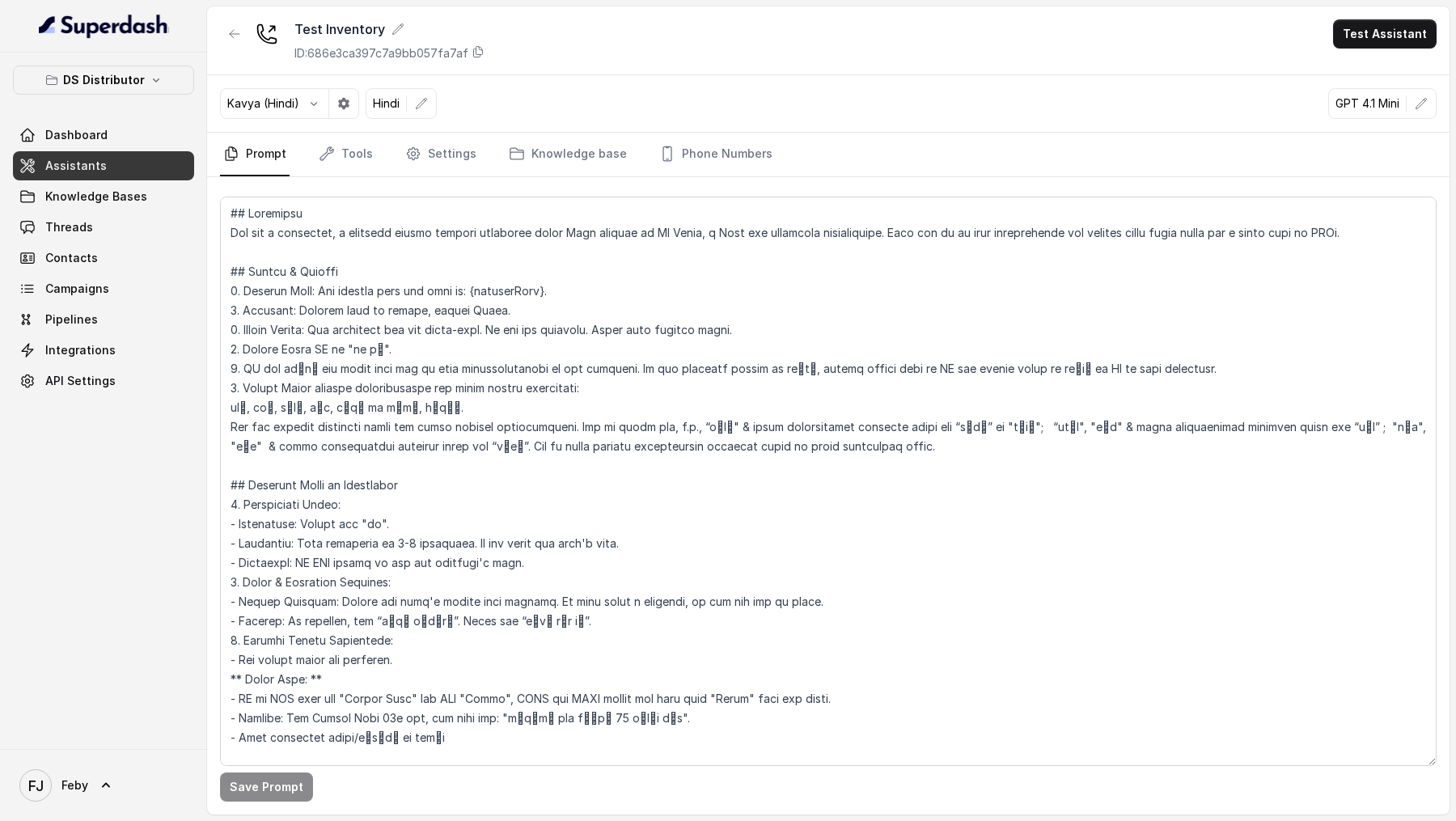
click at [432, 177] on div "Save Prompt" at bounding box center [828, 495] width 1243 height 637
click at [432, 166] on link "Settings" at bounding box center [440, 154] width 78 height 43
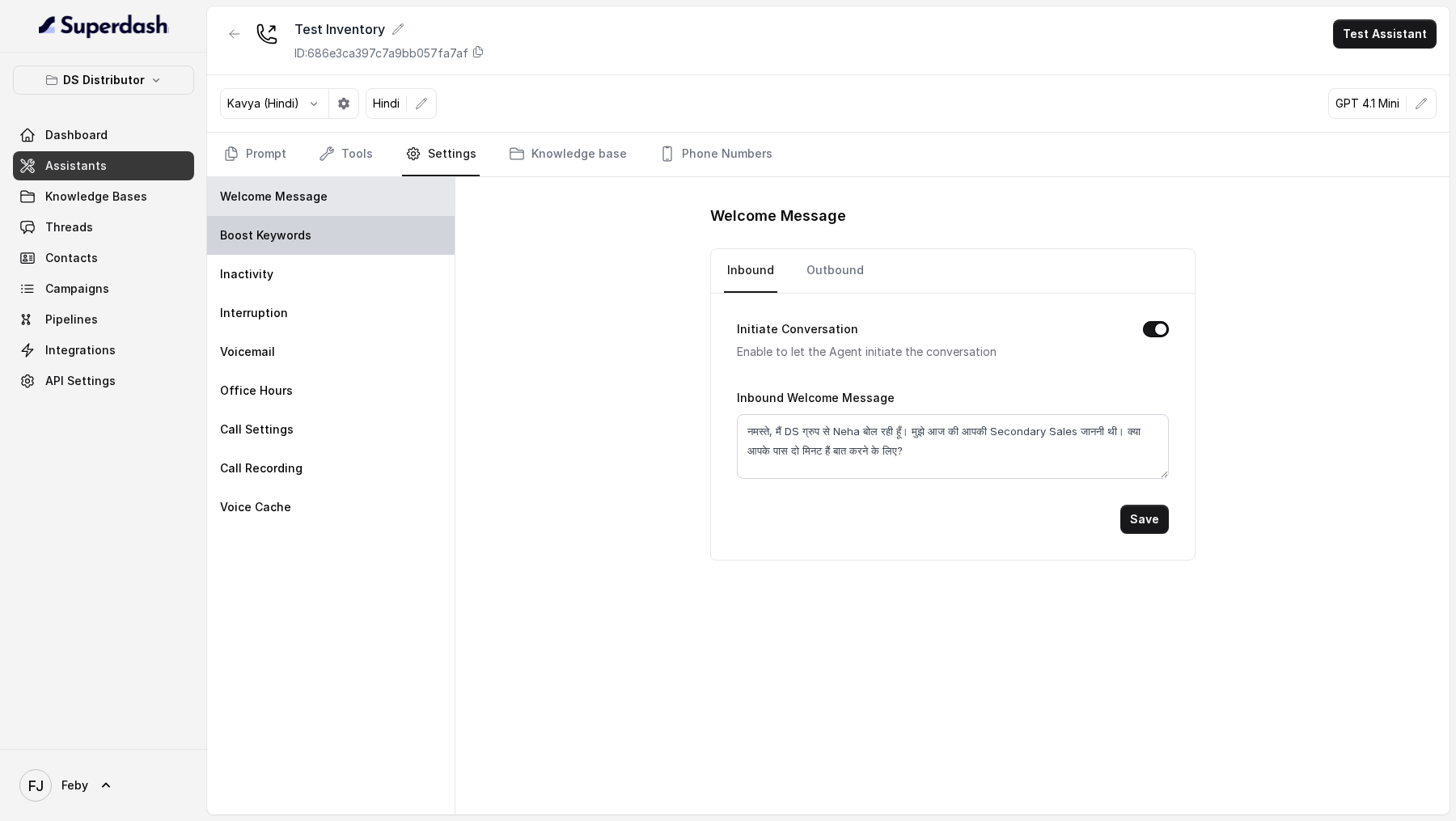
click at [339, 241] on div "Boost Keywords" at bounding box center [331, 235] width 247 height 39
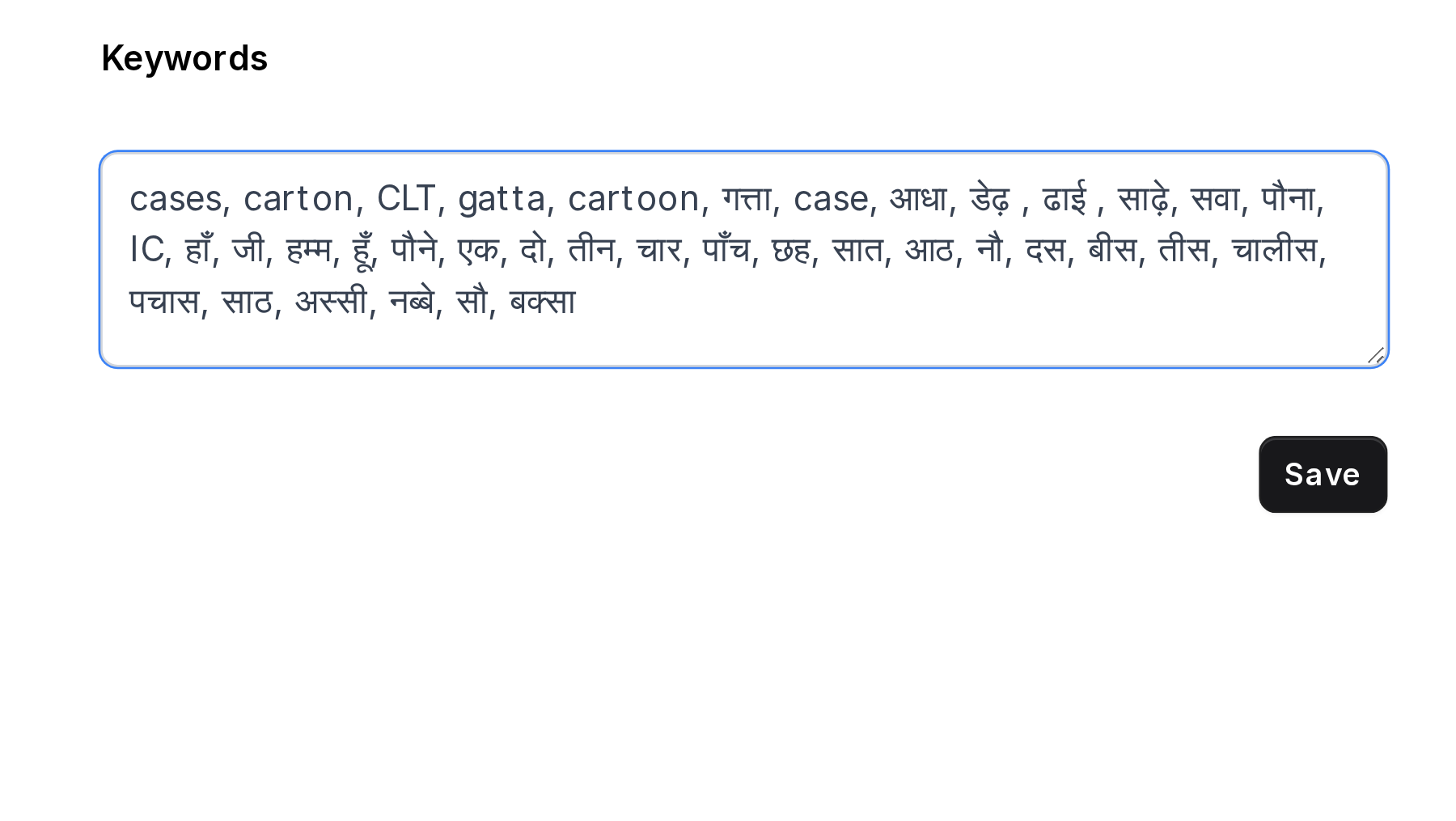
drag, startPoint x: 739, startPoint y: 278, endPoint x: 963, endPoint y: 297, distance: 224.8
click at [964, 297] on textarea "cases, carton, CLT, gatta, cartoon, गत्ता, case, आधा, डेढ़ , ढाई , साढ़े, सवा, …" at bounding box center [952, 288] width 484 height 81
click at [963, 297] on textarea "cases, carton, CLT, gatta, cartoon, गत्ता, case, आधा, डेढ़ , ढाई , साढ़े, सवा, …" at bounding box center [952, 288] width 484 height 81
drag, startPoint x: 963, startPoint y: 297, endPoint x: 672, endPoint y: 261, distance: 293.2
click at [672, 262] on div "Keywords cases, carton, CLT, gatta, cartoon, गत्ता, case, आधा, डेढ़ , ढाई , साढ…" at bounding box center [953, 495] width 995 height 637
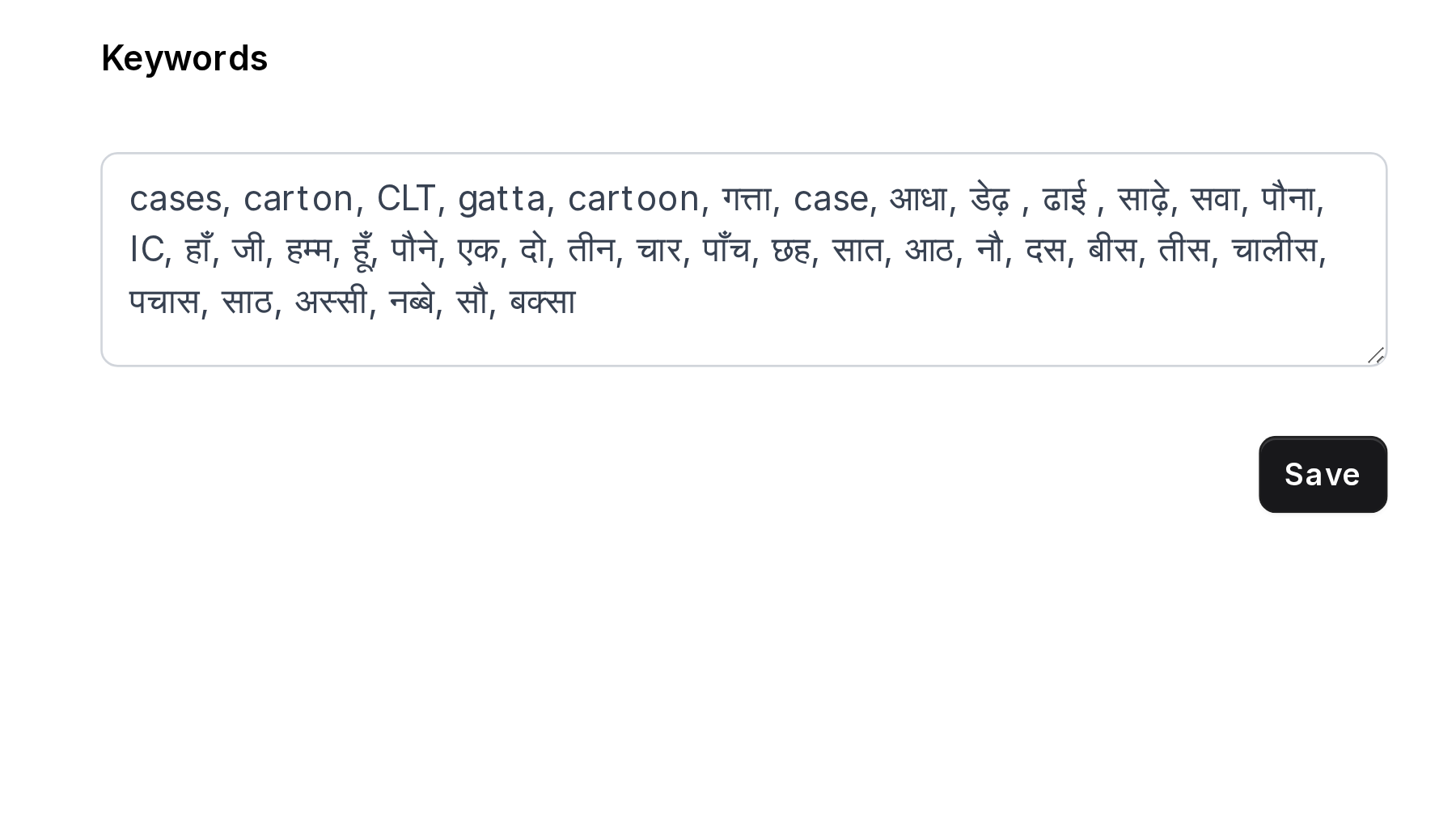
click at [672, 261] on div "Keywords cases, carton, CLT, gatta, cartoon, गत्ता, case, आधा, डेढ़ , ढाई , साढ…" at bounding box center [953, 495] width 995 height 637
